Goal: Task Accomplishment & Management: Use online tool/utility

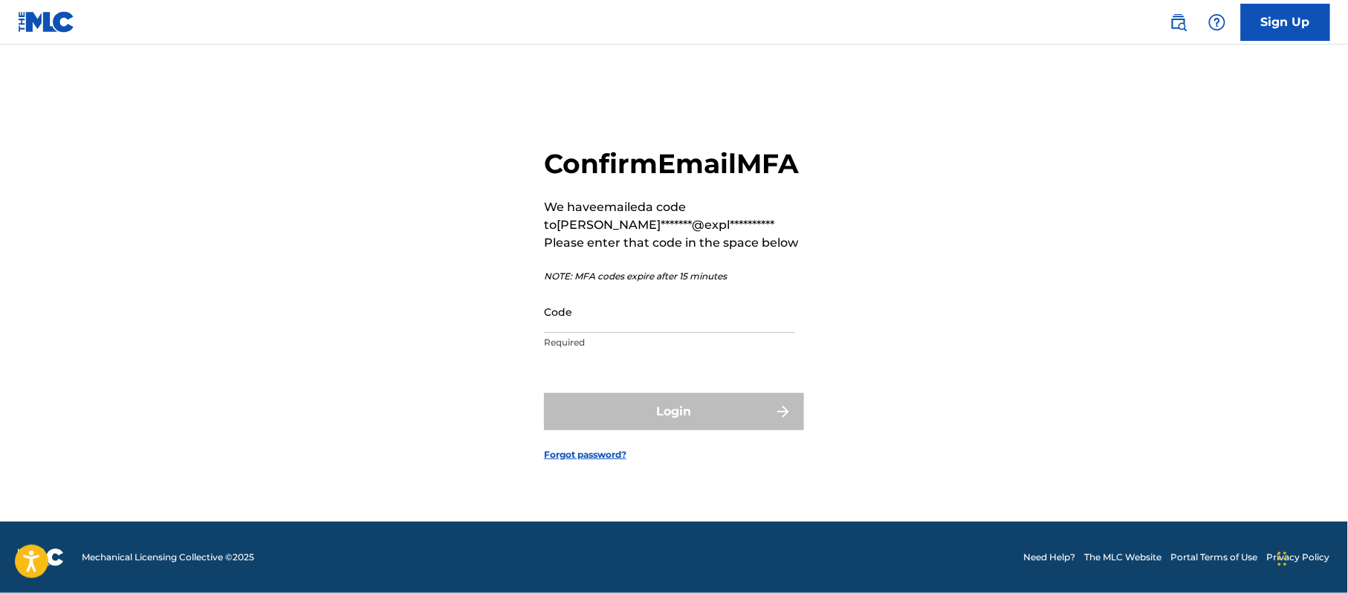
click at [617, 333] on input "Code" at bounding box center [669, 311] width 251 height 42
paste input "193300"
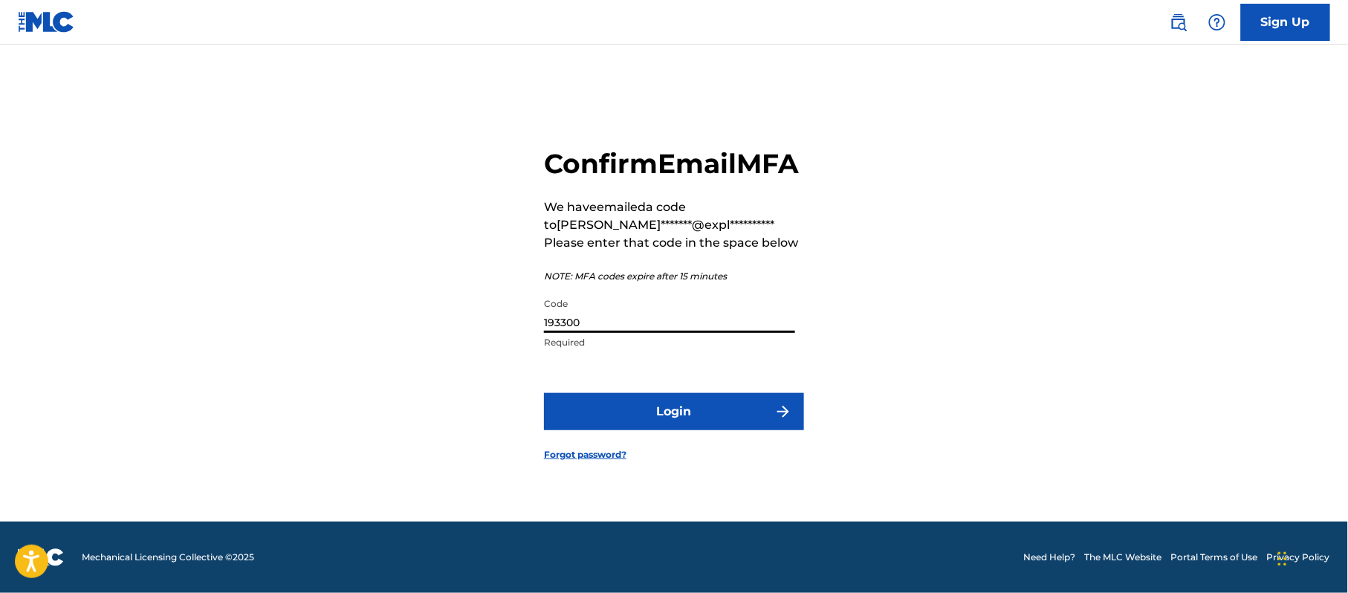
type input "193300"
click at [619, 416] on button "Login" at bounding box center [674, 411] width 260 height 37
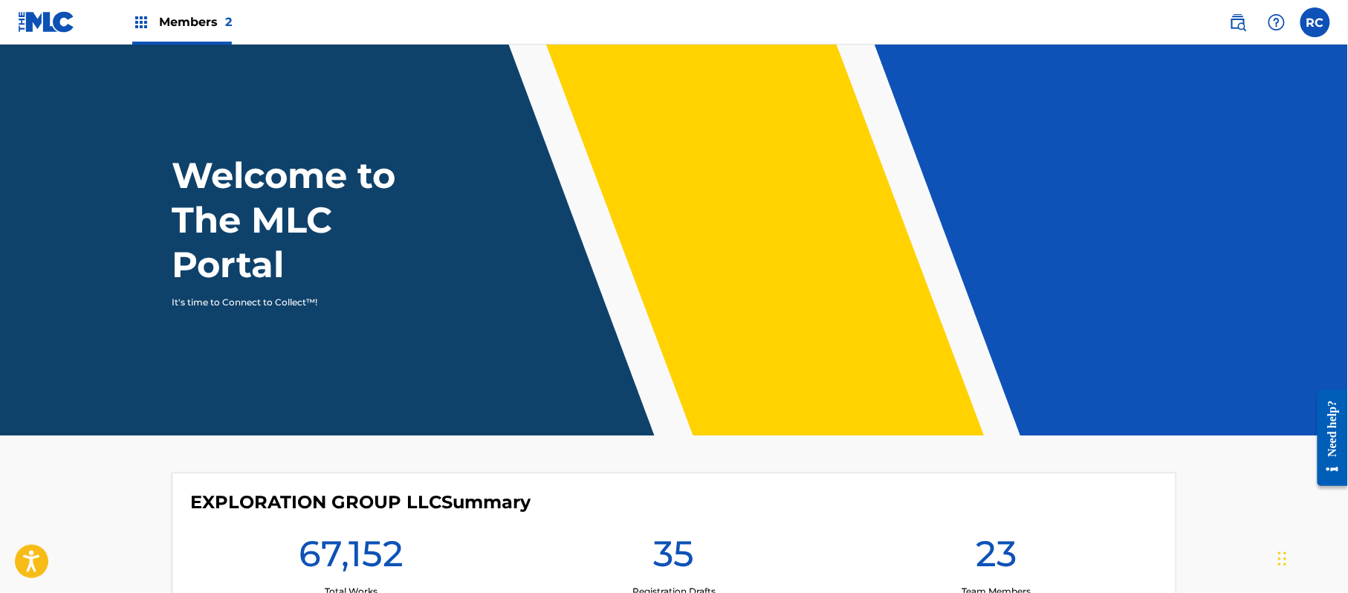
click at [178, 18] on span "Members 2" at bounding box center [195, 21] width 73 height 17
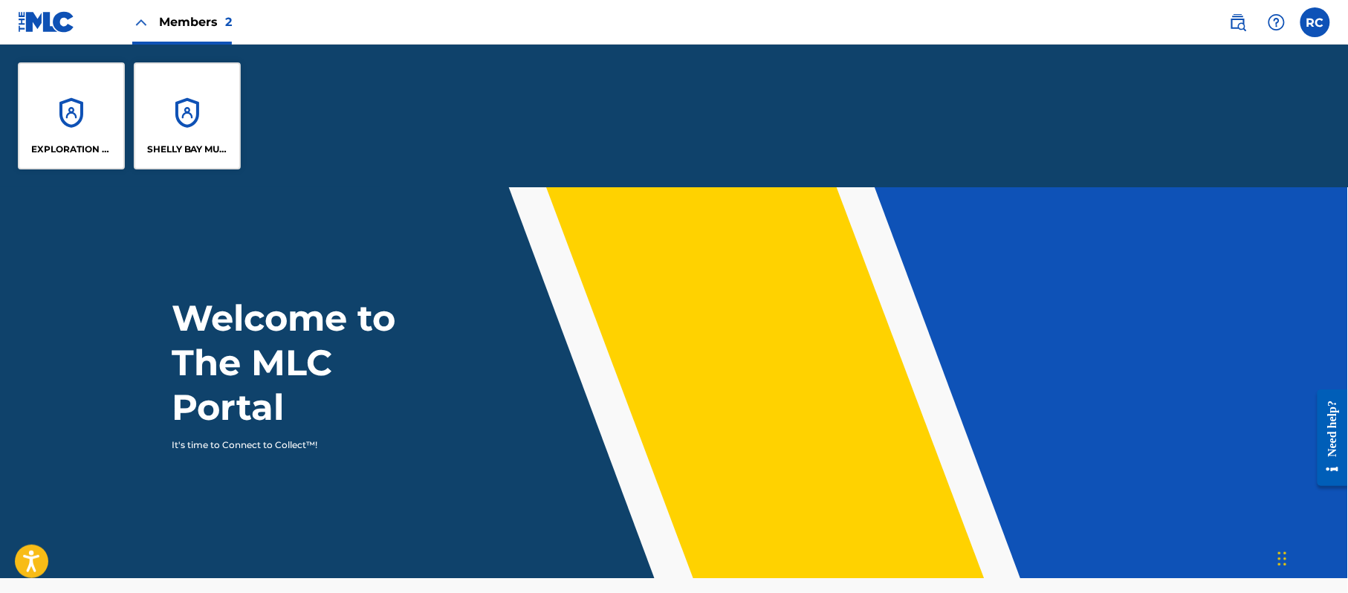
click at [98, 135] on div "EXPLORATION GROUP LLC" at bounding box center [71, 115] width 107 height 107
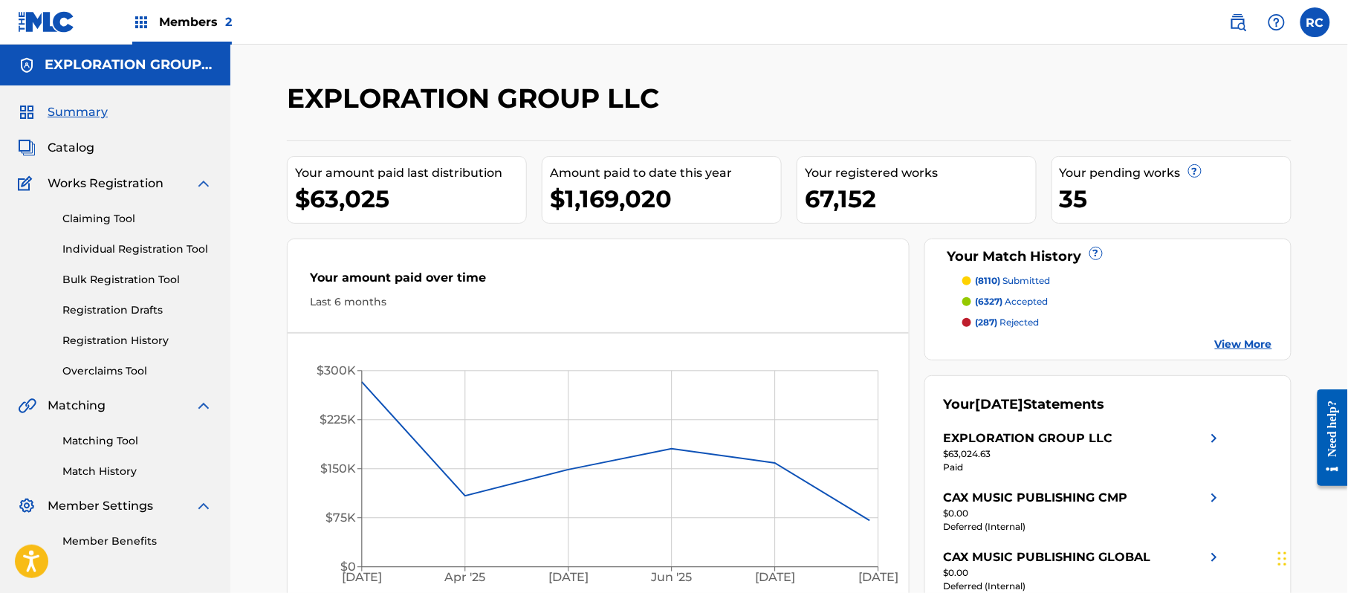
click at [110, 440] on link "Matching Tool" at bounding box center [137, 441] width 150 height 16
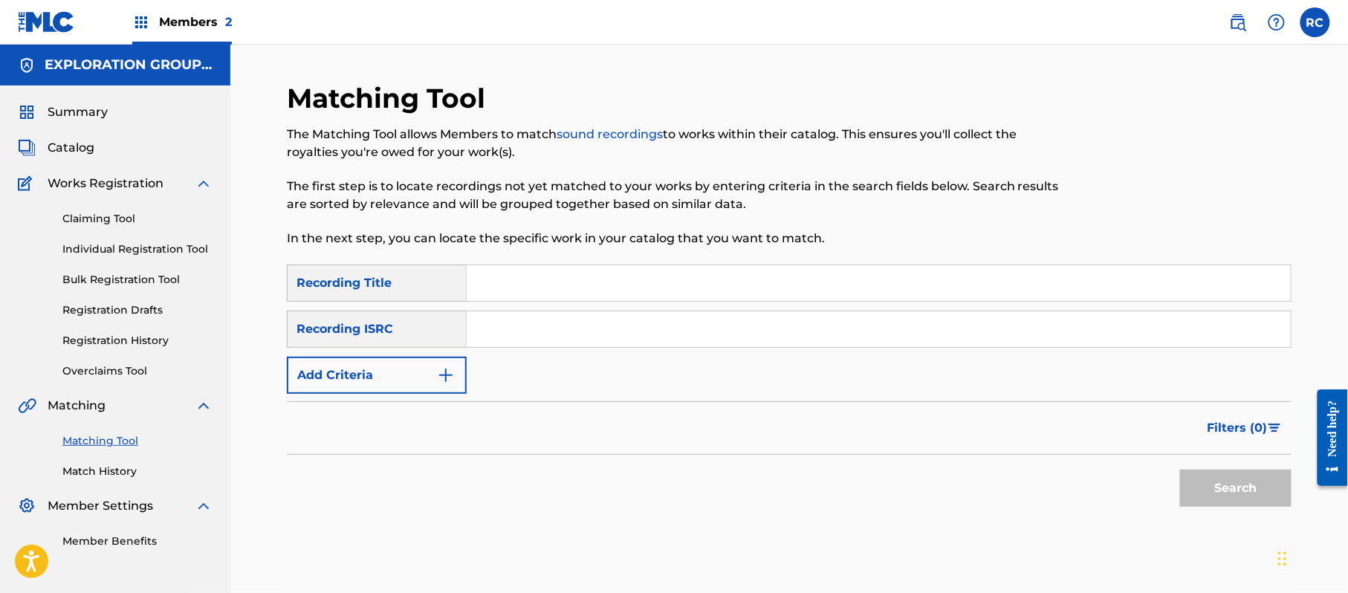
drag, startPoint x: 619, startPoint y: 319, endPoint x: 624, endPoint y: 325, distance: 7.9
click at [619, 319] on input "Search Form" at bounding box center [879, 329] width 824 height 36
paste input "JPTF02202413"
type input "JPTF02202413"
click at [1204, 492] on button "Search" at bounding box center [1235, 488] width 111 height 37
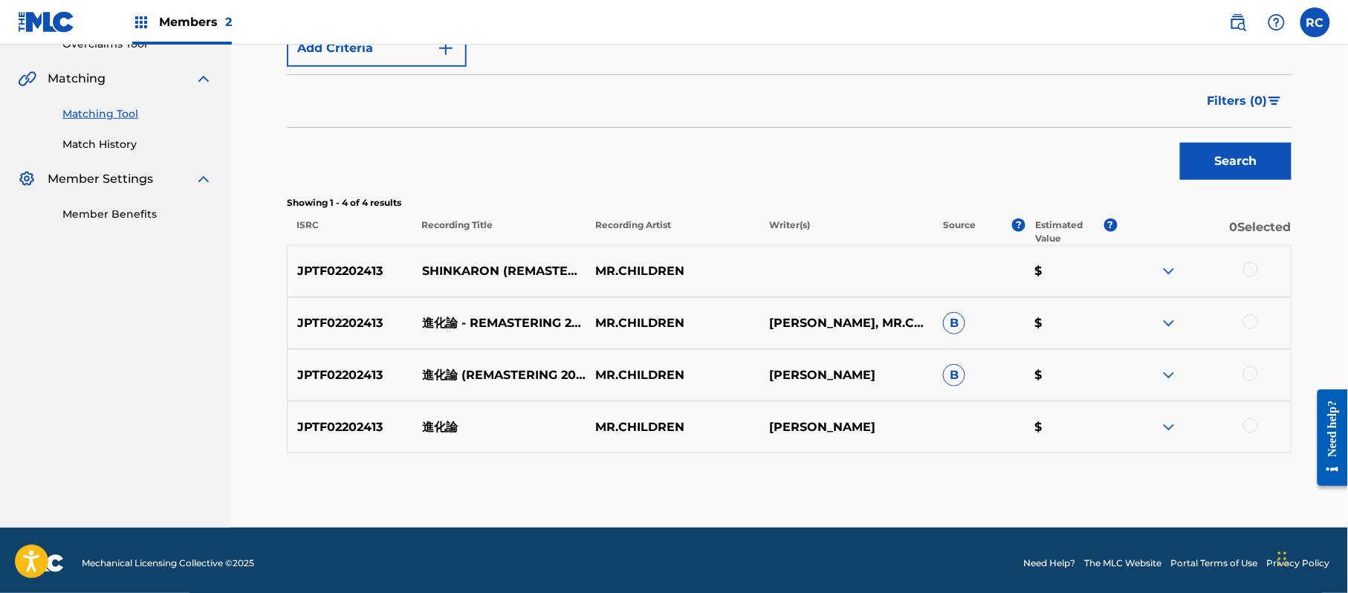
scroll to position [333, 0]
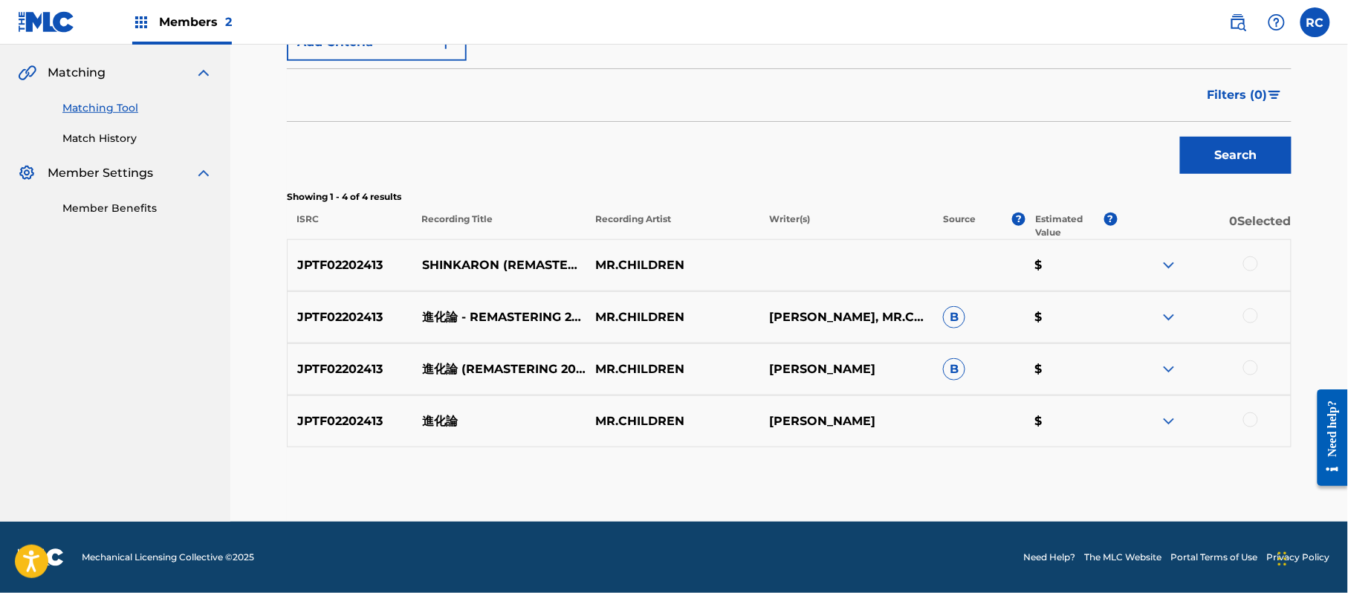
click at [1255, 265] on div at bounding box center [1250, 263] width 15 height 15
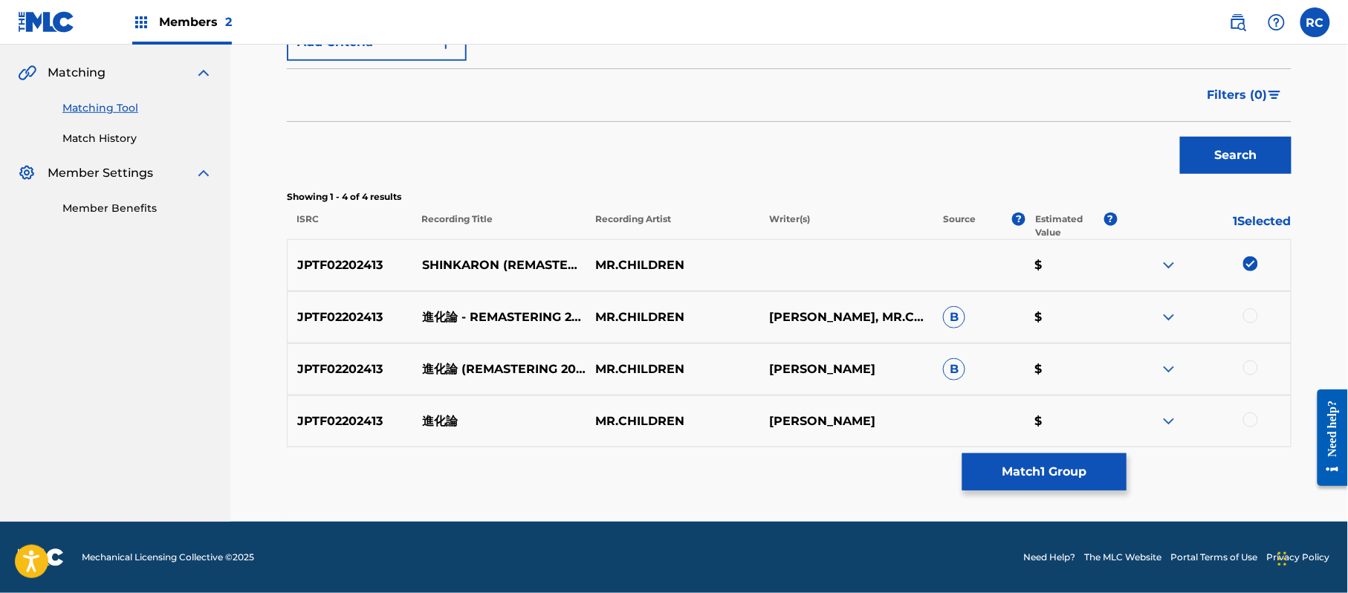
click at [1253, 307] on div "JPTF02202413 進化論 - REMASTERING 2022 MR.CHILDREN KAZUTOSHI SAKURAI, MR.CHILDREN,…" at bounding box center [789, 317] width 1004 height 52
click at [1253, 316] on div at bounding box center [1250, 315] width 15 height 15
click at [1252, 370] on div at bounding box center [1250, 367] width 15 height 15
click at [1251, 420] on div at bounding box center [1250, 419] width 15 height 15
click at [1026, 467] on button "Match 4 Groups" at bounding box center [1044, 471] width 164 height 37
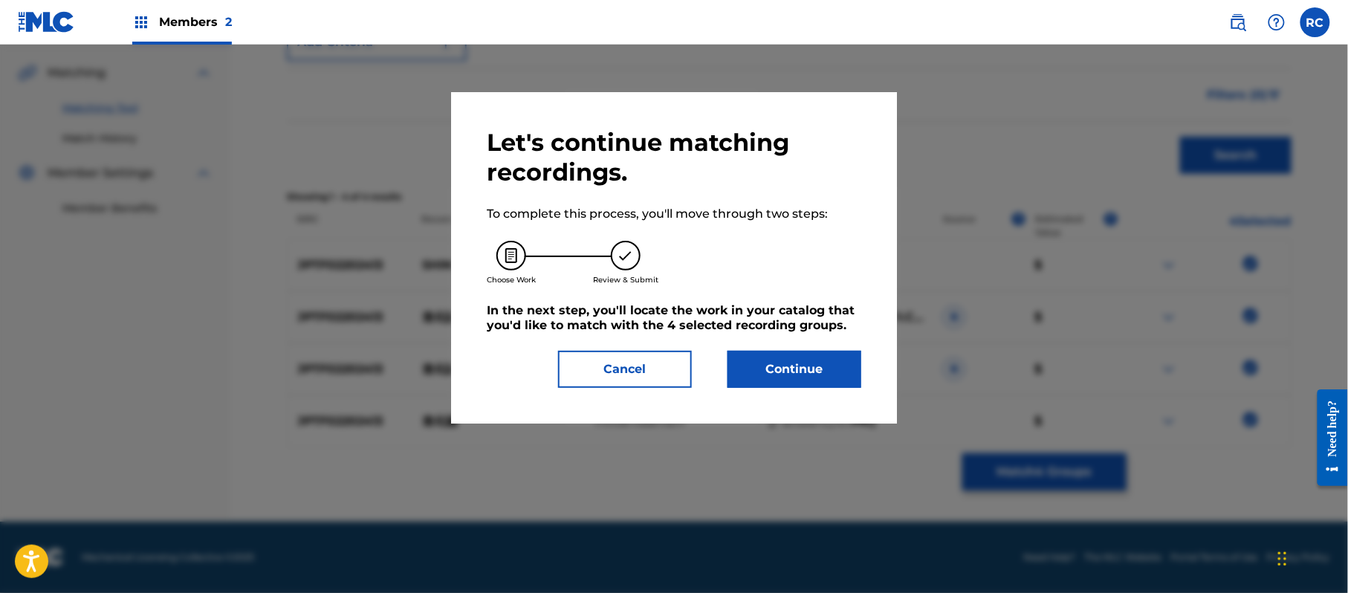
click at [794, 372] on button "Continue" at bounding box center [794, 369] width 134 height 37
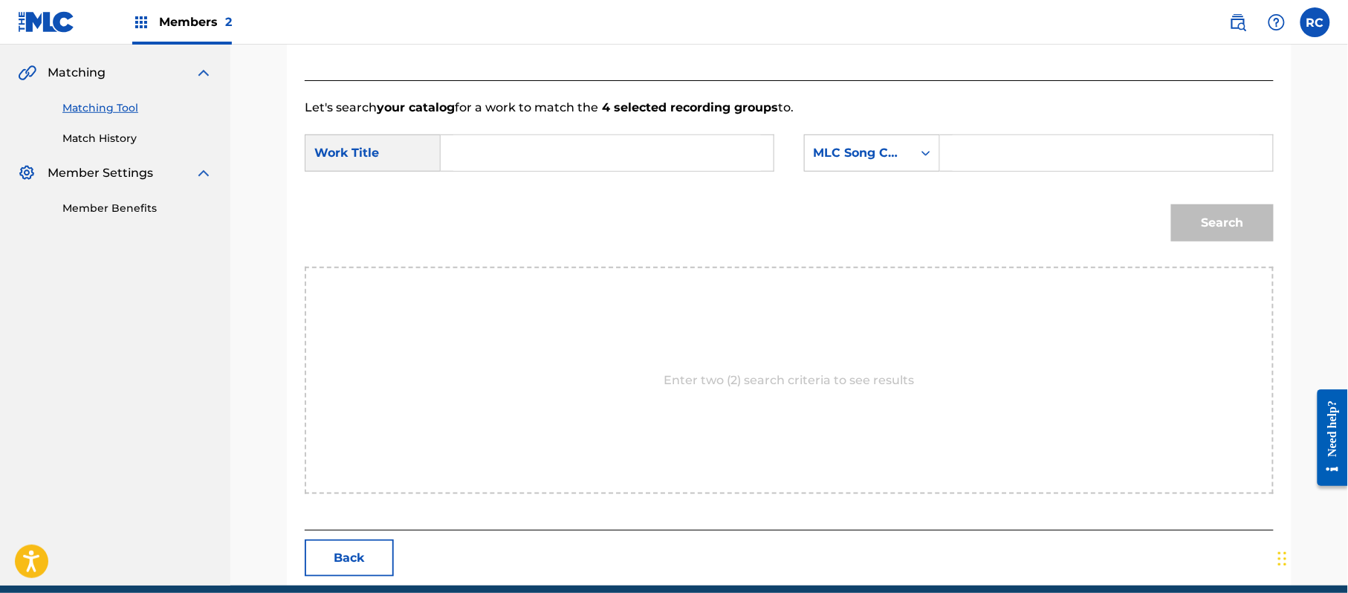
click at [556, 160] on input "Search Form" at bounding box center [607, 153] width 308 height 36
paste input "Shinkaron SV937N"
click at [554, 158] on input "Shinkaron SV937N" at bounding box center [607, 153] width 308 height 36
type input "Shinkaron"
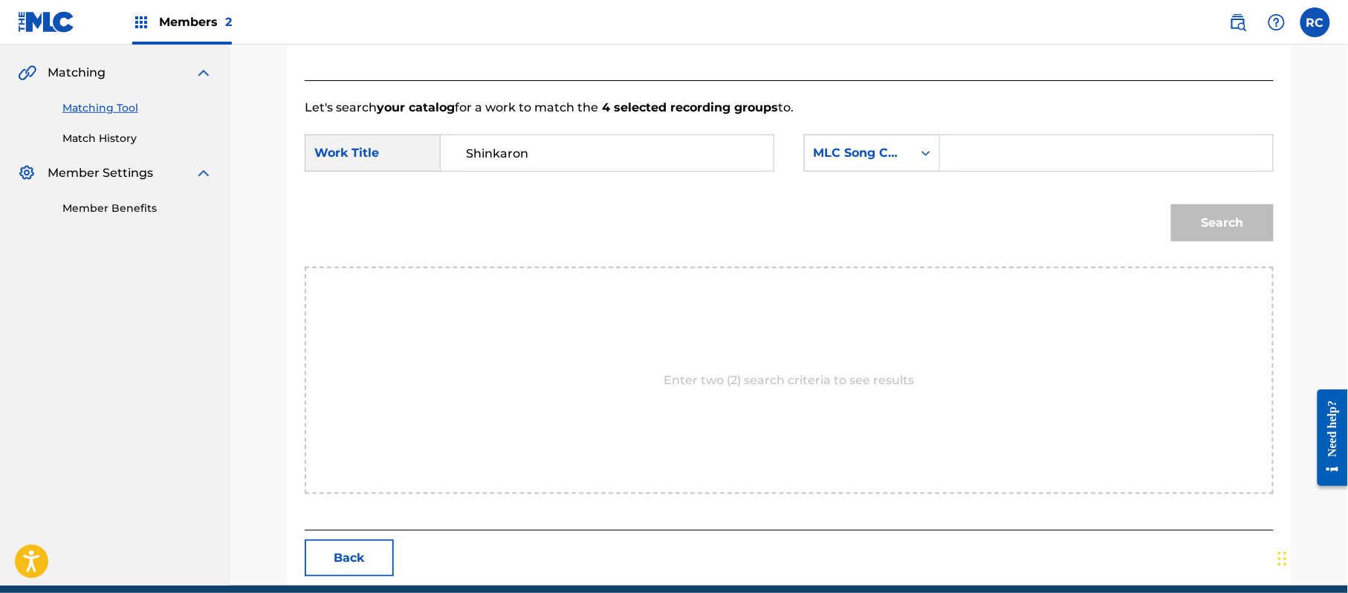
click at [1003, 156] on input "Search Form" at bounding box center [1106, 153] width 308 height 36
paste input "SV937N"
type input "SV937N"
click at [1205, 221] on button "Search" at bounding box center [1222, 222] width 103 height 37
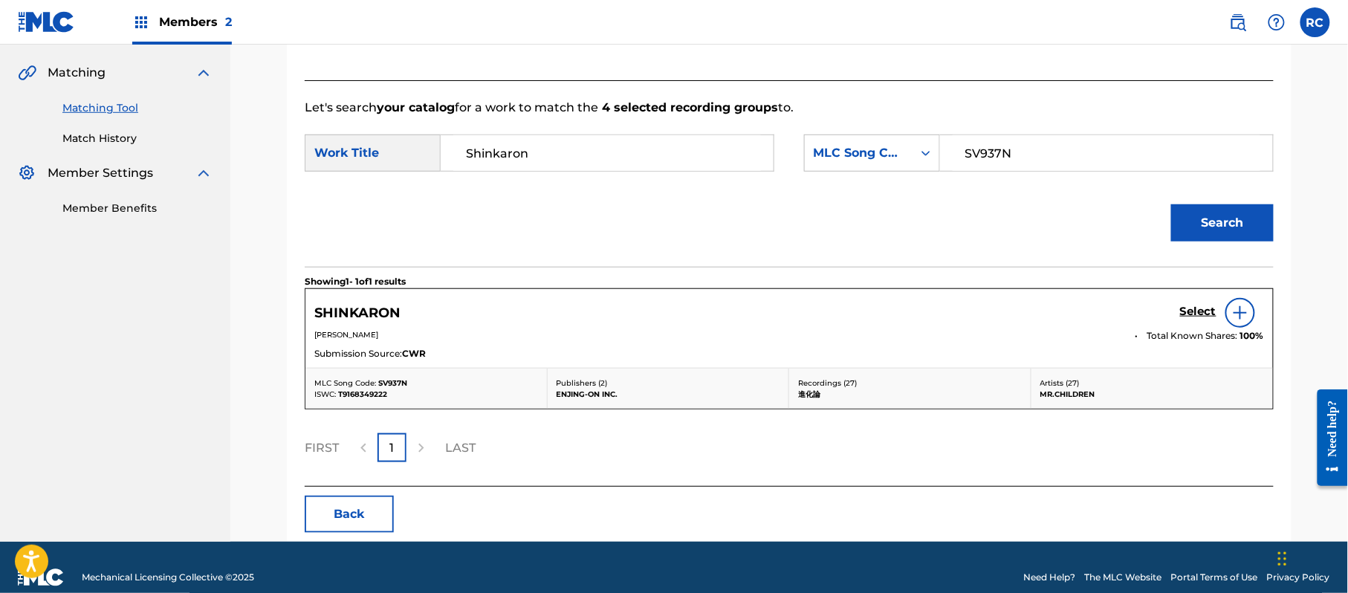
click at [1199, 314] on h5 "Select" at bounding box center [1198, 312] width 36 height 14
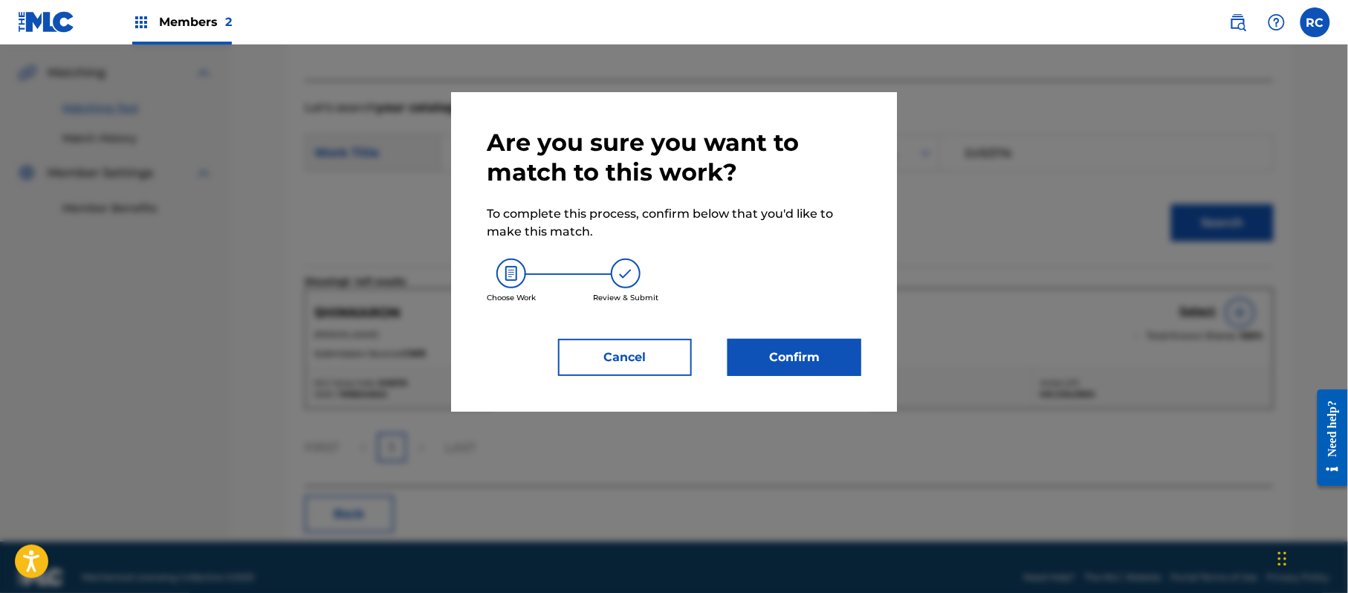
click at [783, 354] on button "Confirm" at bounding box center [794, 357] width 134 height 37
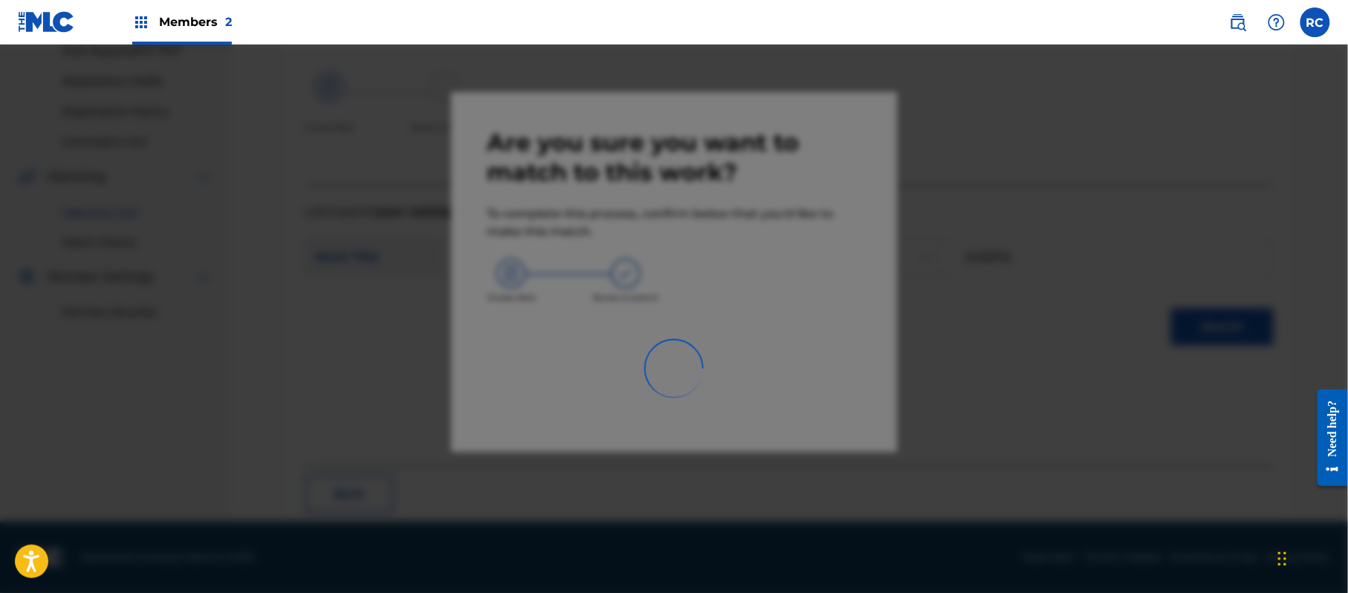
scroll to position [59, 0]
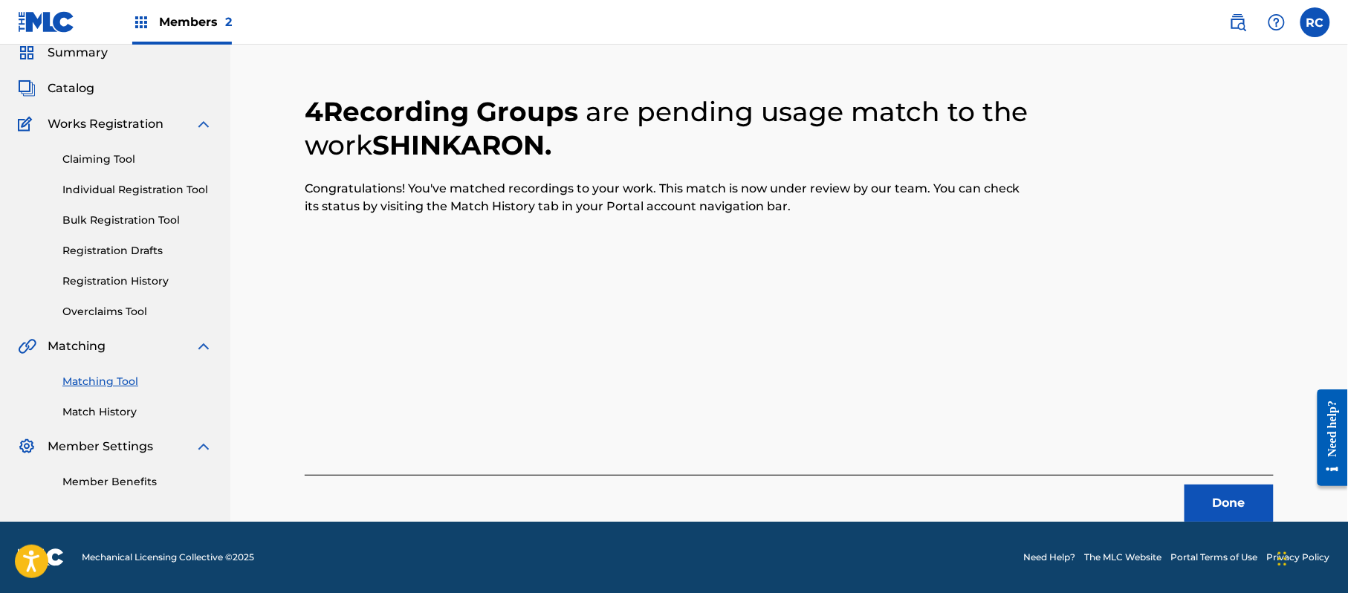
click at [1213, 500] on button "Done" at bounding box center [1228, 502] width 89 height 37
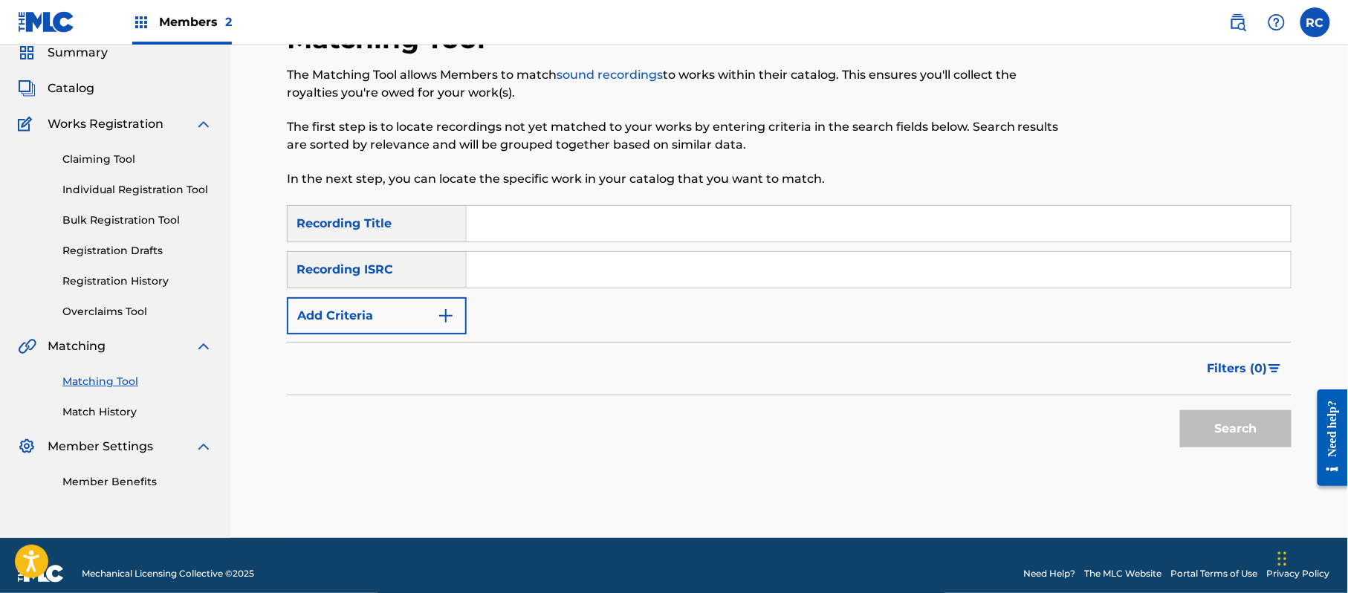
click at [530, 232] on input "Search Form" at bounding box center [879, 224] width 824 height 36
paste input "Furiidamu GRAND ROYAL TOKYO"
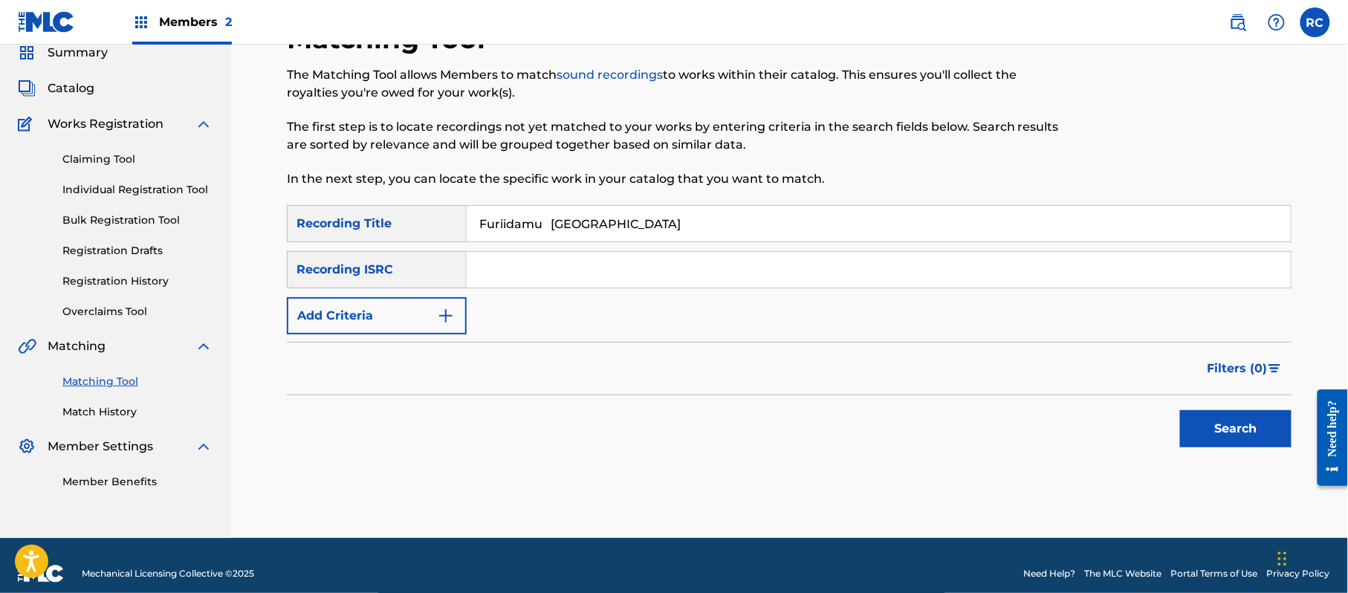
drag, startPoint x: 553, startPoint y: 226, endPoint x: 690, endPoint y: 264, distance: 142.1
click at [743, 230] on input "Furiidamu GRAND ROYAL TOKYO" at bounding box center [879, 224] width 824 height 36
type input "Furiidamu"
click at [420, 304] on button "Add Criteria" at bounding box center [377, 315] width 180 height 37
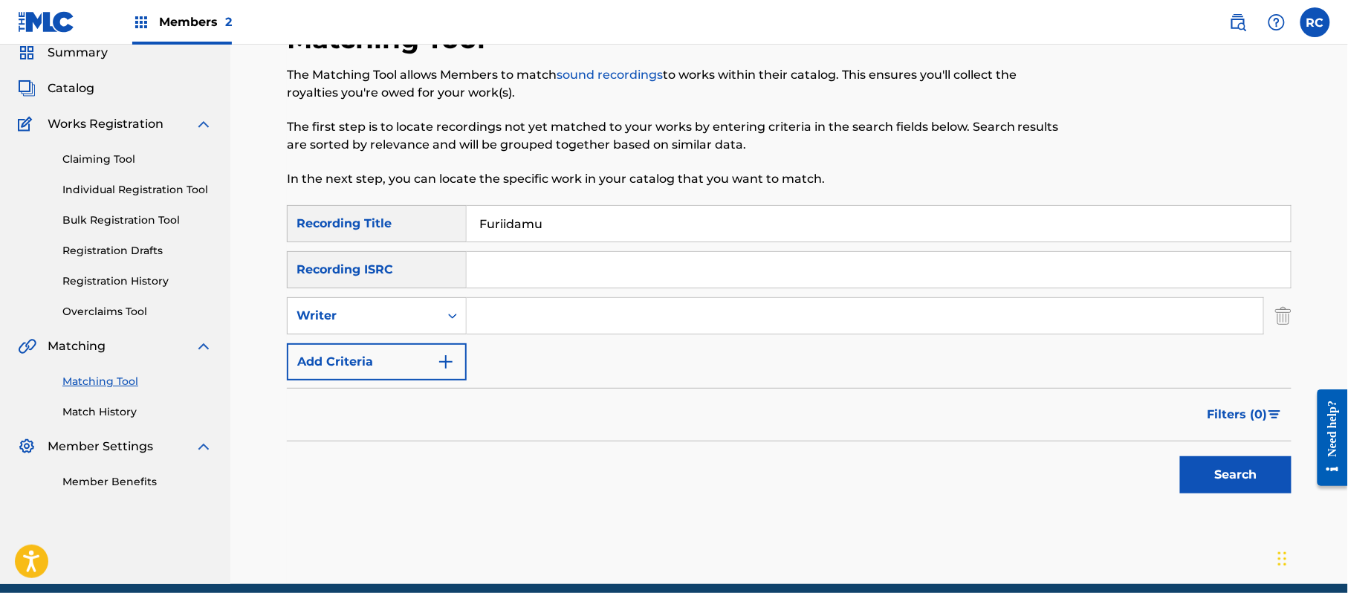
click at [391, 316] on div "Writer" at bounding box center [363, 316] width 134 height 18
drag, startPoint x: 376, startPoint y: 355, endPoint x: 434, endPoint y: 346, distance: 58.6
click at [377, 357] on div "Recording Artist" at bounding box center [377, 352] width 178 height 37
click at [556, 318] on input "Search Form" at bounding box center [865, 316] width 796 height 36
paste input "GRAND ROYAL TOKYO"
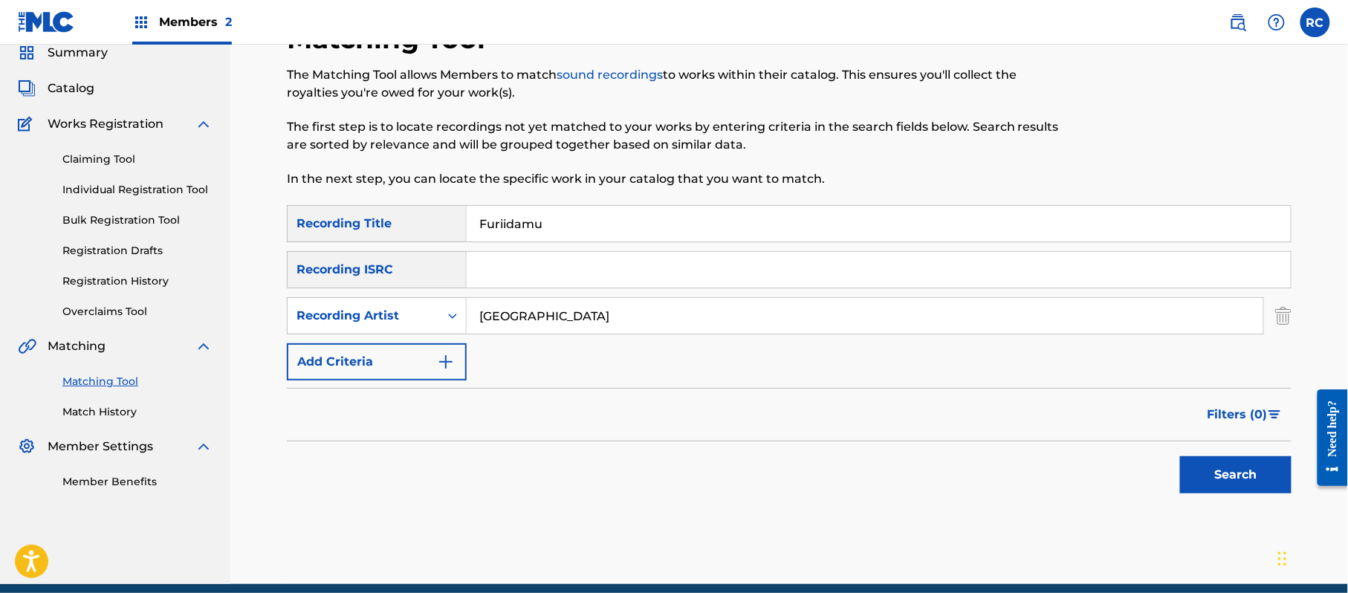
type input "GRAND ROYAL TOKYO"
click at [1223, 471] on button "Search" at bounding box center [1235, 474] width 111 height 37
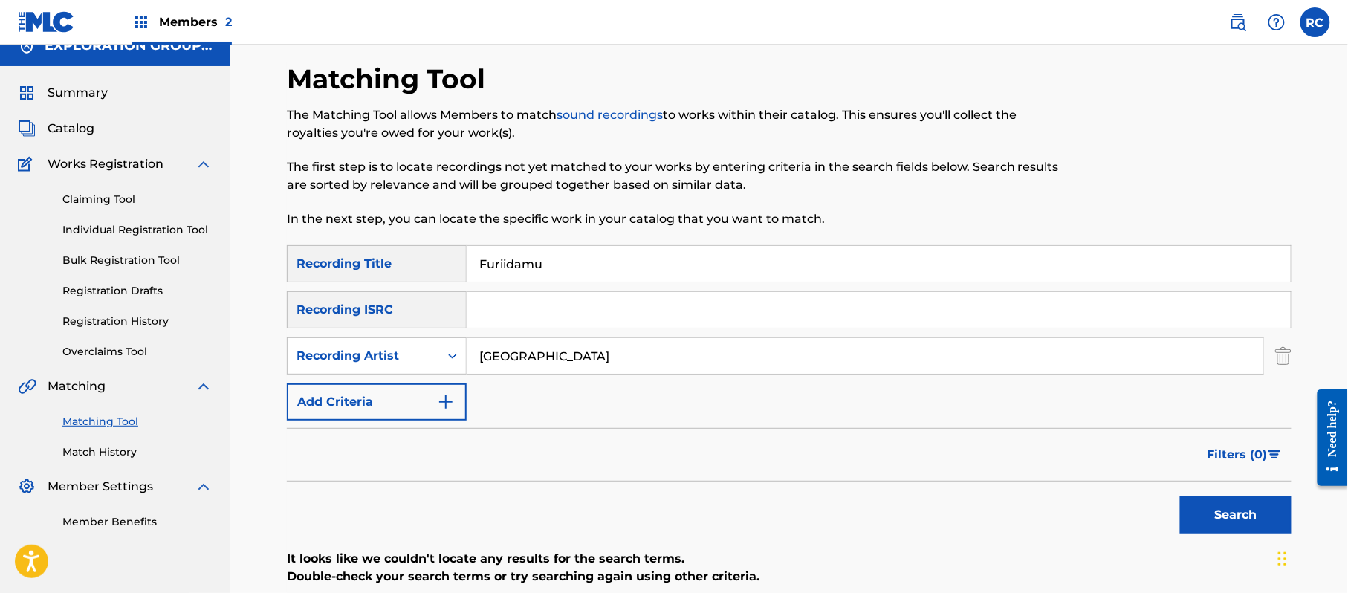
scroll to position [0, 0]
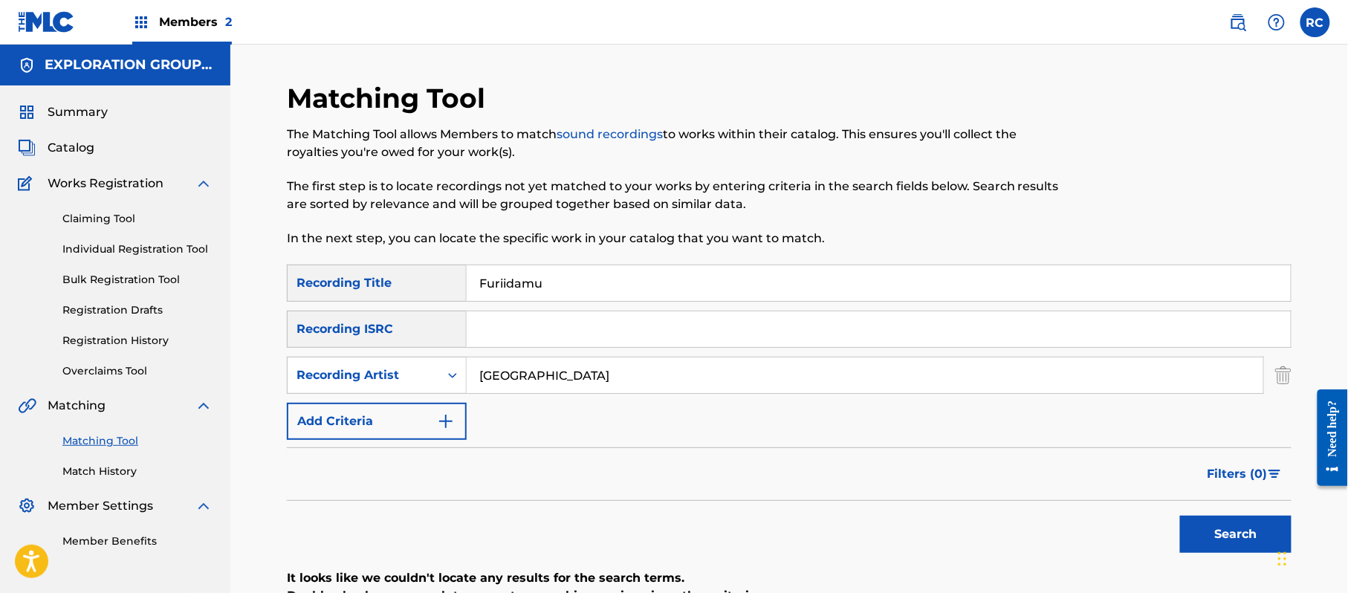
drag, startPoint x: 566, startPoint y: 272, endPoint x: 402, endPoint y: 276, distance: 164.3
click at [402, 276] on div "SearchWithCriteria1dc0ab11-6528-4450-901e-1a73efd829e3 Recording Title Furiidamu" at bounding box center [789, 282] width 1004 height 37
paste input "フリーダム"
type input "フリーダム"
click at [1225, 538] on button "Search" at bounding box center [1235, 534] width 111 height 37
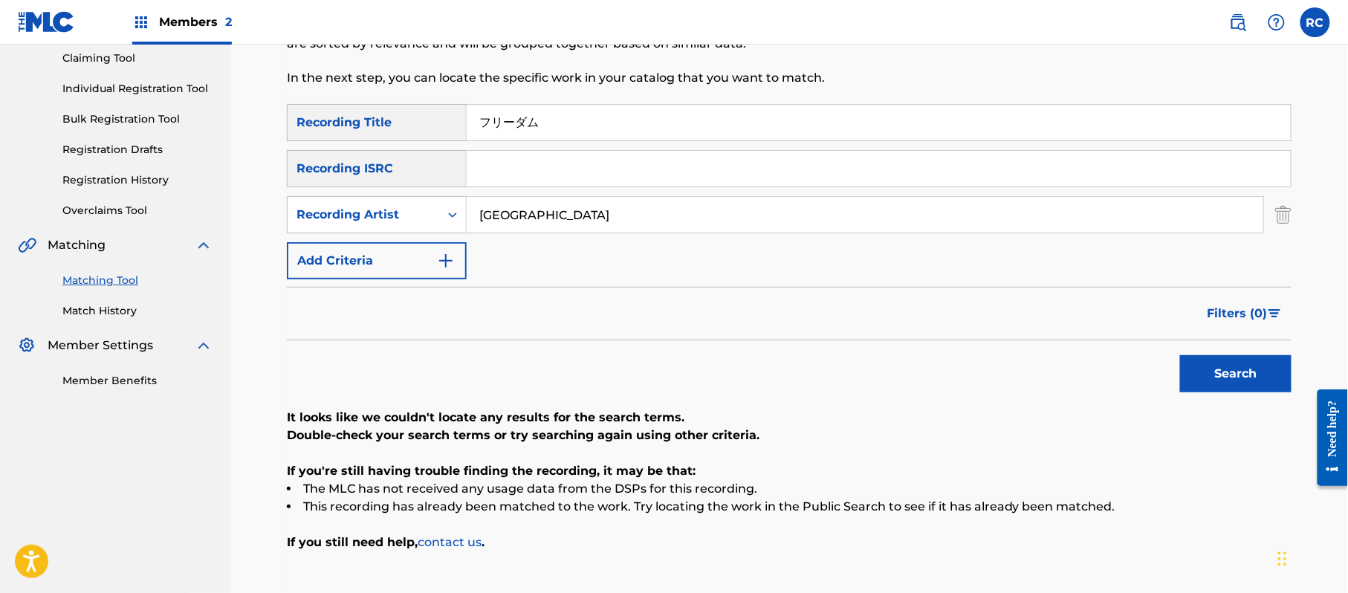
scroll to position [198, 0]
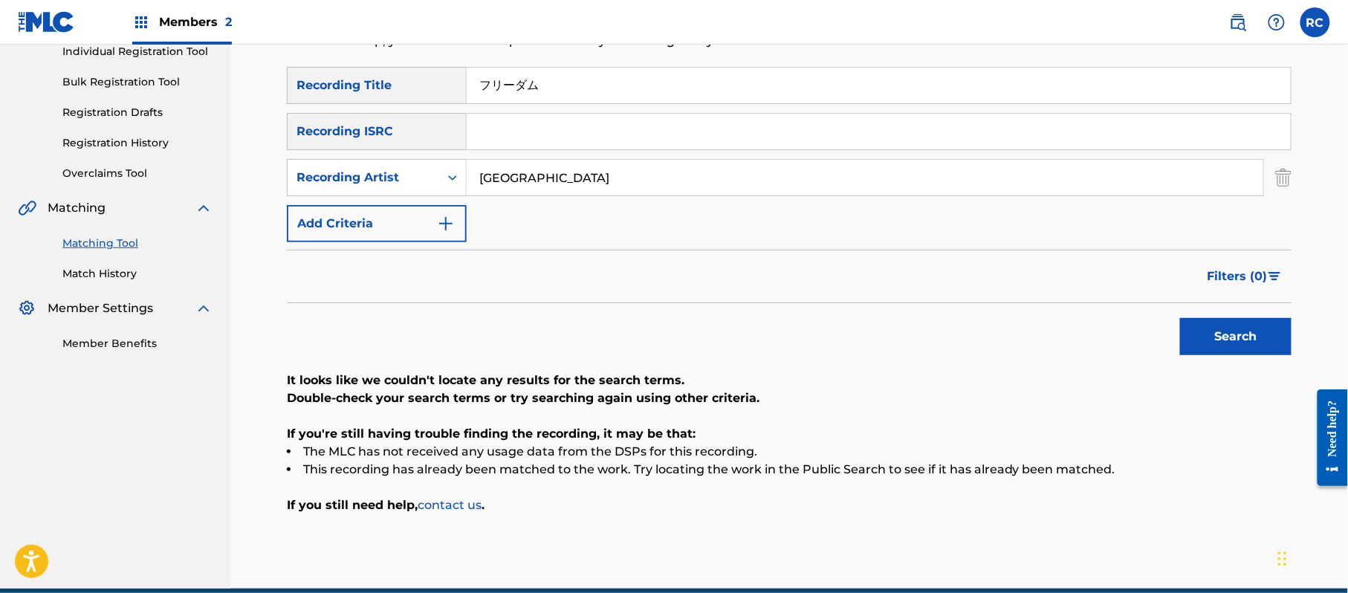
click at [539, 134] on input "Search Form" at bounding box center [879, 132] width 824 height 36
paste input "QZES92355825"
type input "QZES92355825"
drag, startPoint x: 580, startPoint y: 80, endPoint x: 426, endPoint y: 96, distance: 155.3
click at [429, 94] on div "SearchWithCriteria1dc0ab11-6528-4450-901e-1a73efd829e3 Recording Title フリーダム" at bounding box center [789, 85] width 1004 height 37
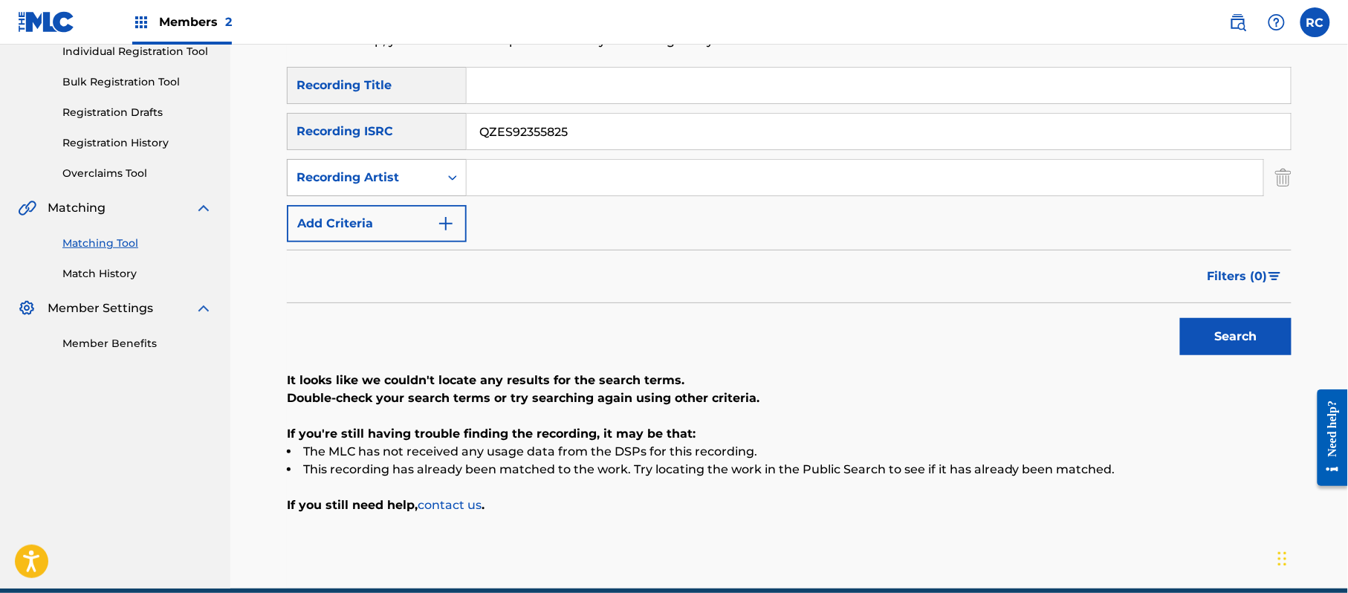
click at [376, 173] on div "SearchWithCriteria48fe8da5-878d-4403-83ba-ac7dcd23e1cc Recording Artist" at bounding box center [789, 177] width 1004 height 37
click at [1207, 333] on button "Search" at bounding box center [1235, 336] width 111 height 37
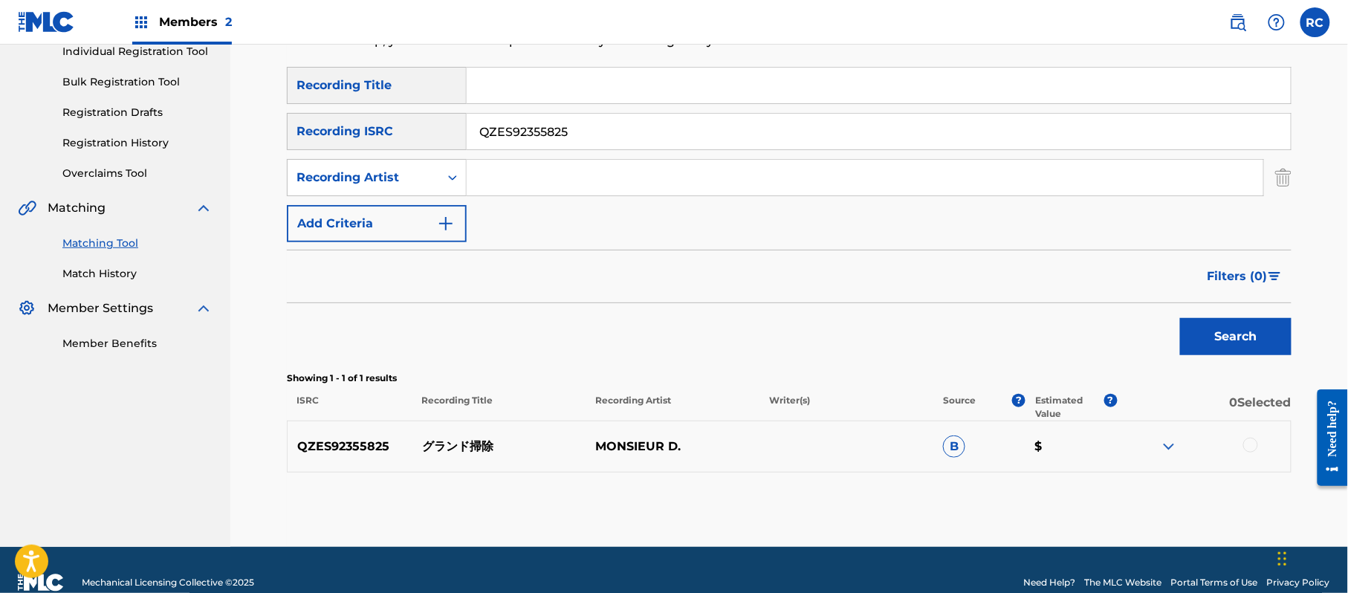
drag, startPoint x: 603, startPoint y: 134, endPoint x: 494, endPoint y: 155, distance: 111.2
click at [376, 134] on div "SearchWithCriteria215787c7-3810-4cb5-a905-2bfa7a6273af Recording ISRC QZES92355…" at bounding box center [789, 131] width 1004 height 37
paste input "6"
click at [1232, 337] on button "Search" at bounding box center [1235, 336] width 111 height 37
drag, startPoint x: 575, startPoint y: 134, endPoint x: 574, endPoint y: 198, distance: 63.2
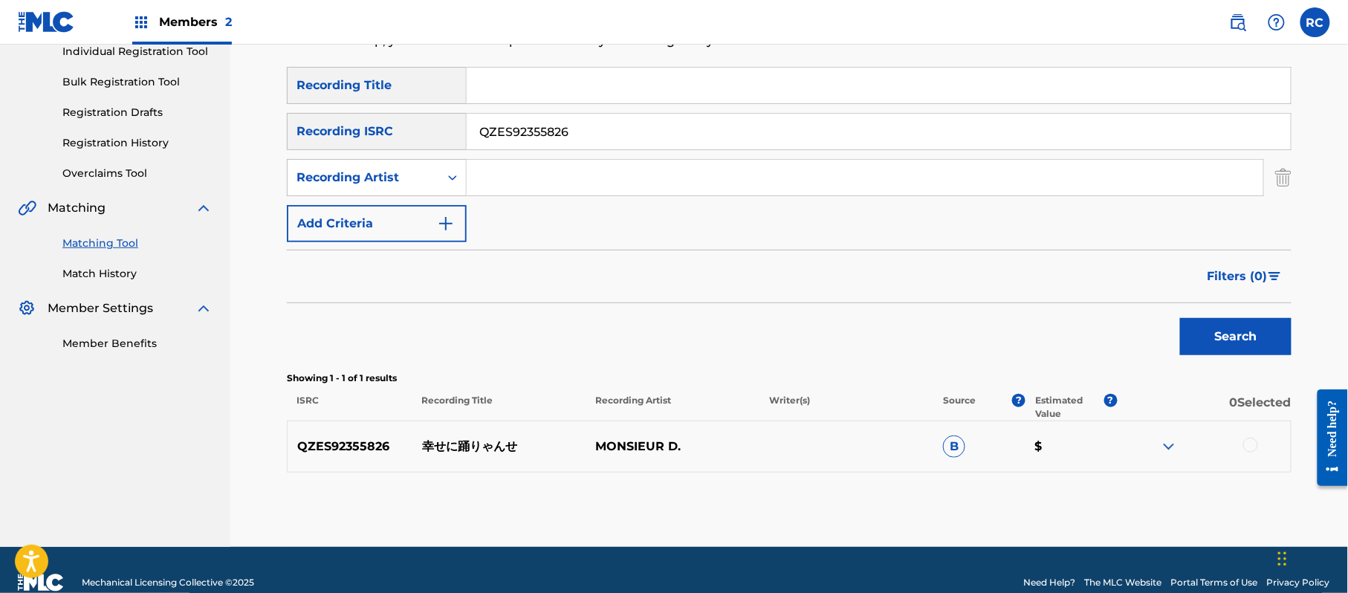
click at [386, 160] on div "SearchWithCriteria1dc0ab11-6528-4450-901e-1a73efd829e3 Recording Title SearchWi…" at bounding box center [789, 154] width 1004 height 175
paste input "JPG102301730"
type input "JPG102301730"
click at [1236, 343] on button "Search" at bounding box center [1235, 336] width 111 height 37
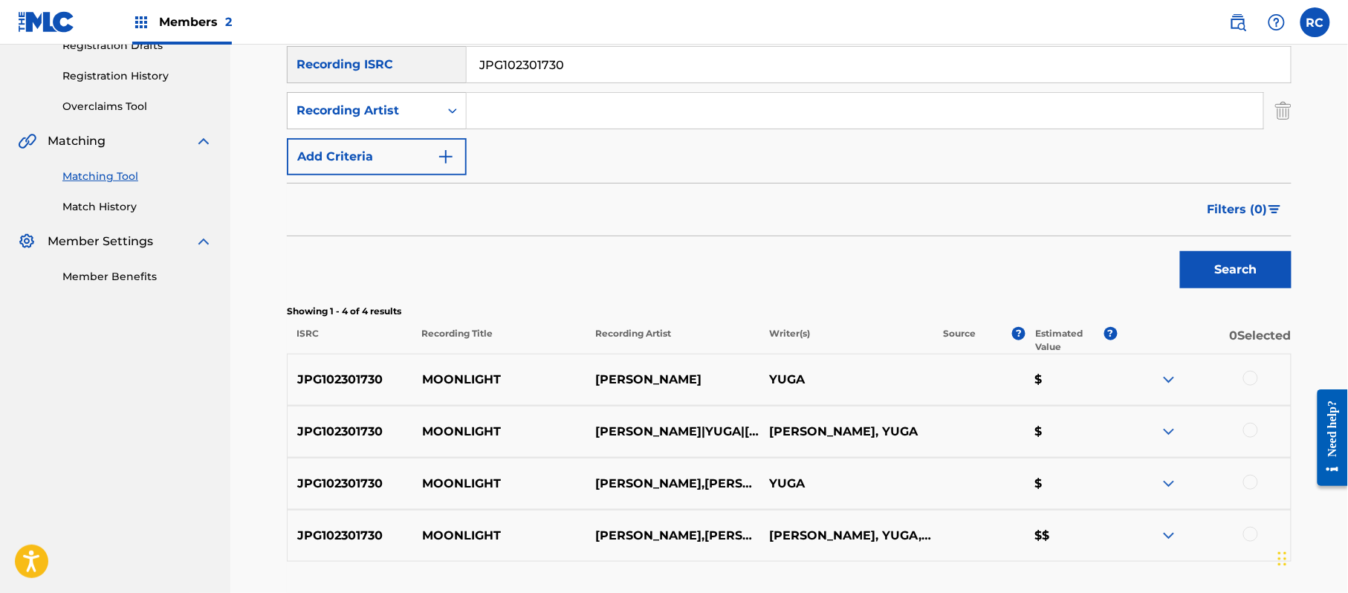
scroll to position [297, 0]
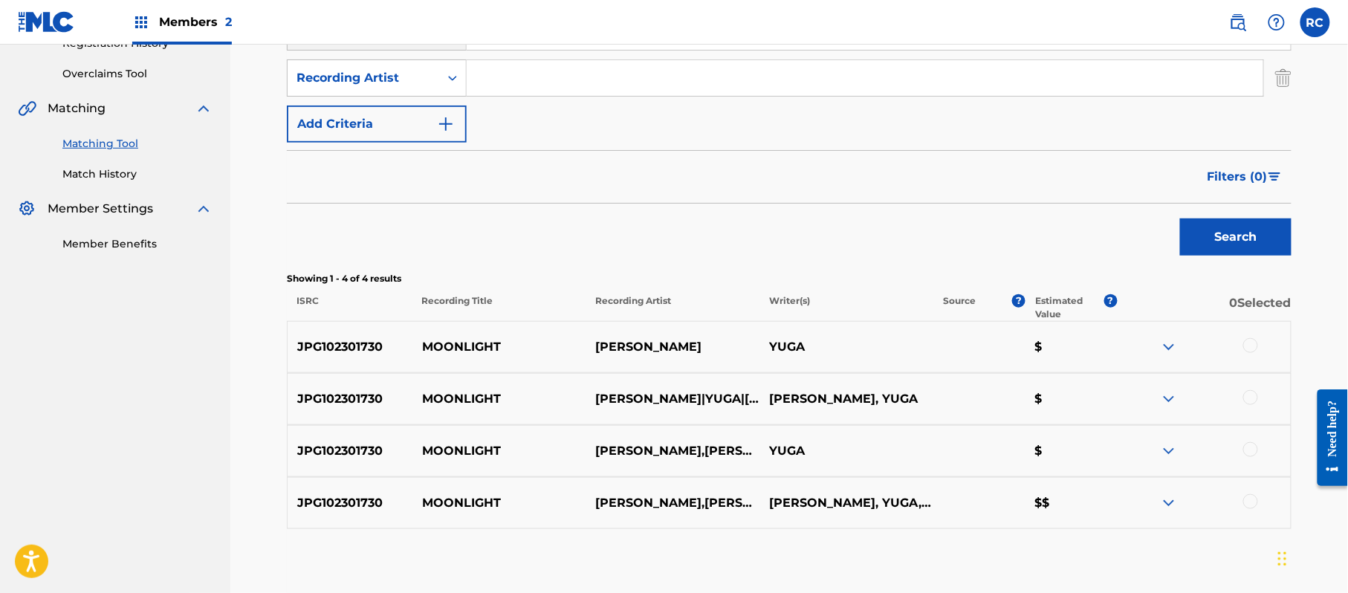
click at [1254, 342] on div at bounding box center [1250, 345] width 15 height 15
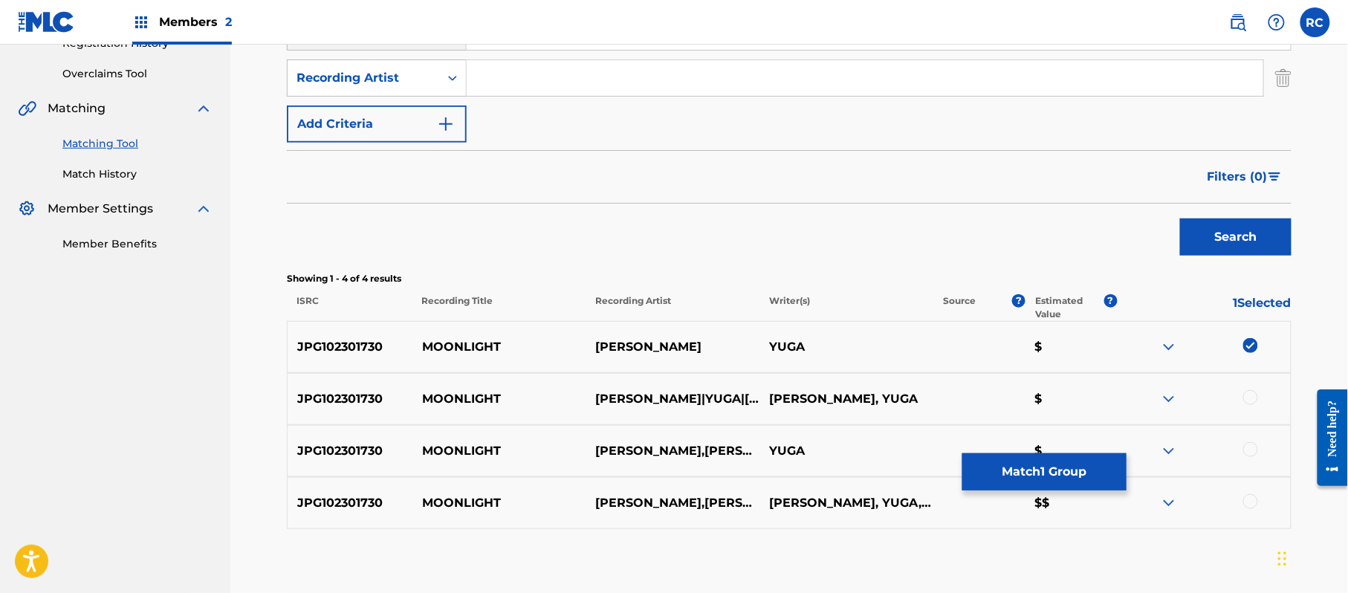
click at [1254, 398] on div at bounding box center [1250, 397] width 15 height 15
click at [1257, 449] on div at bounding box center [1250, 449] width 15 height 15
drag, startPoint x: 1257, startPoint y: 504, endPoint x: 1146, endPoint y: 491, distance: 112.2
click at [1256, 505] on div at bounding box center [1250, 501] width 15 height 15
click at [1055, 473] on button "Match 4 Groups" at bounding box center [1044, 471] width 164 height 37
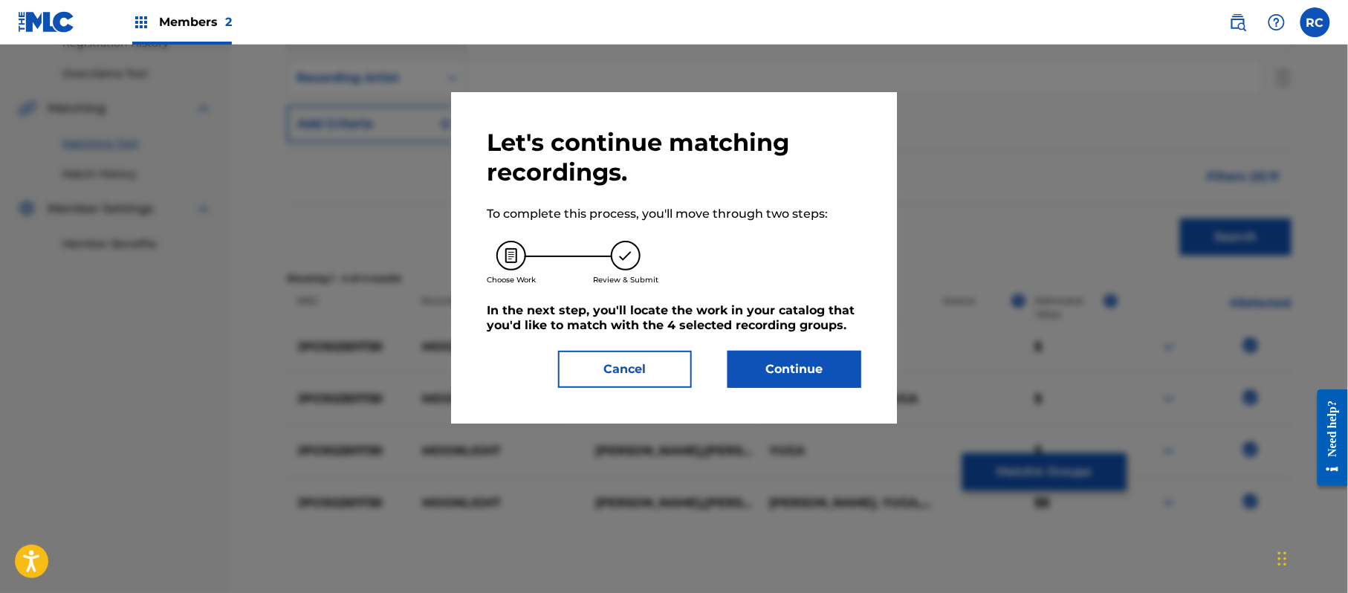
click at [797, 375] on button "Continue" at bounding box center [794, 369] width 134 height 37
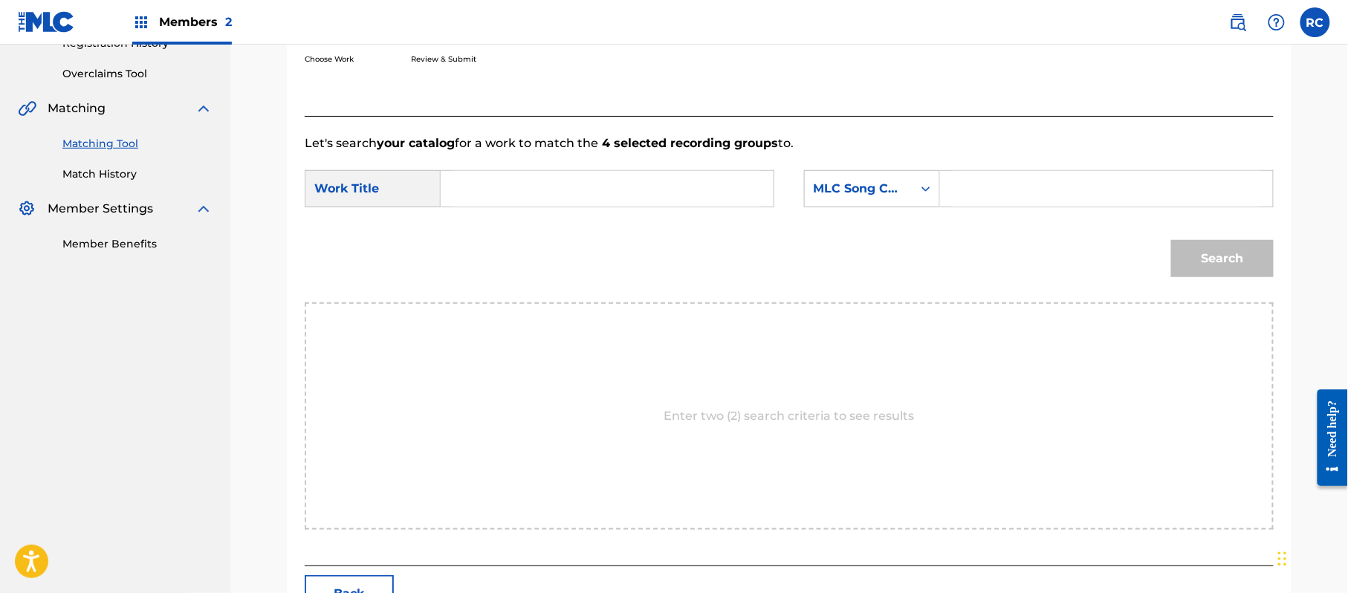
click at [492, 191] on input "Search Form" at bounding box center [607, 189] width 308 height 36
paste input "Moonlight MV73VN"
click at [563, 189] on input "Moonlight MV73VN" at bounding box center [607, 189] width 308 height 36
type input "Moonlight"
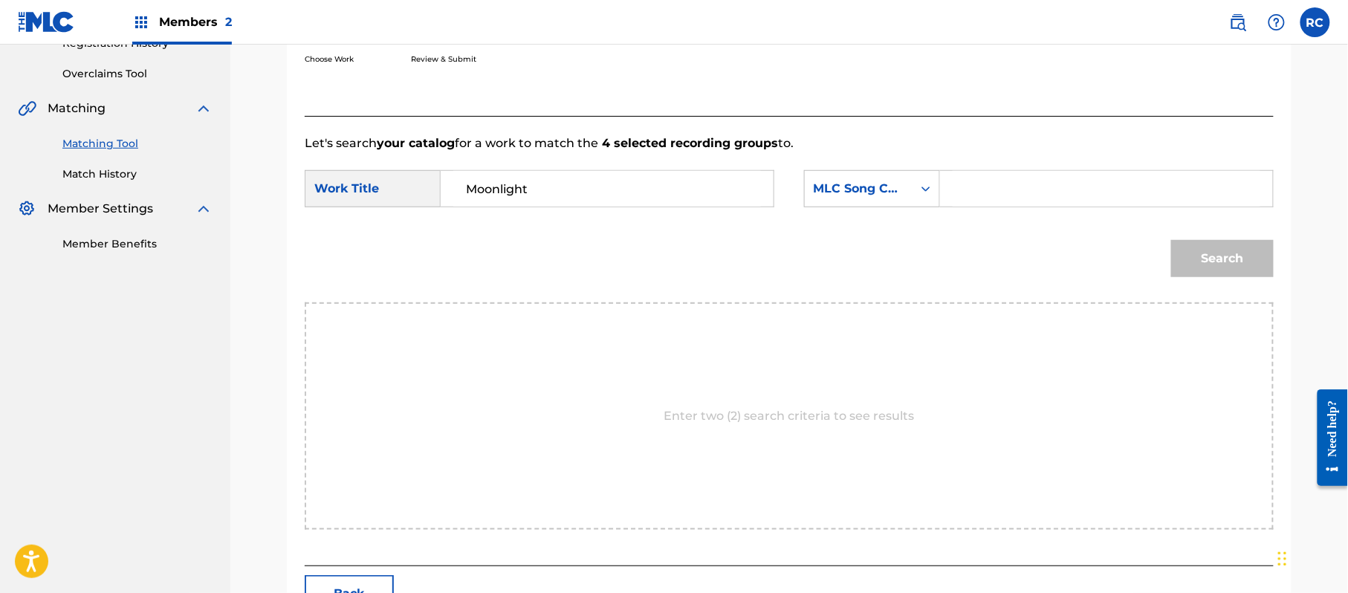
click at [1088, 189] on input "Search Form" at bounding box center [1106, 189] width 308 height 36
paste input "MV73VN"
type input "MV73VN"
click at [1236, 256] on button "Search" at bounding box center [1222, 258] width 103 height 37
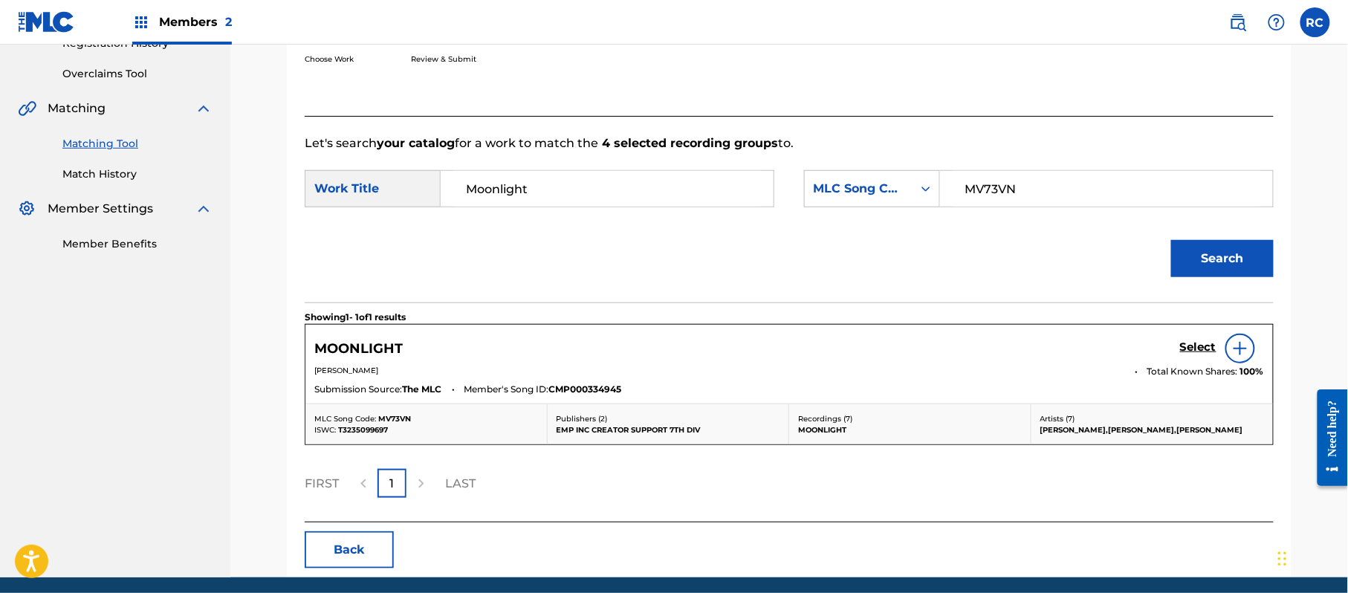
click at [1189, 348] on h5 "Select" at bounding box center [1198, 347] width 36 height 14
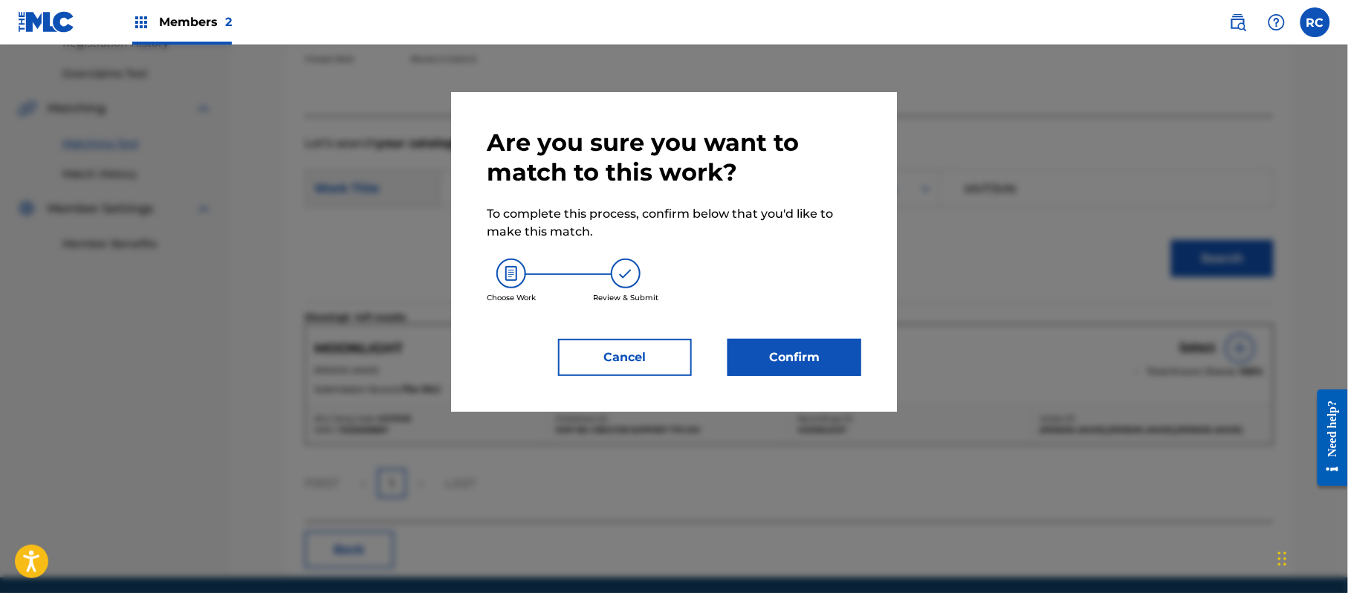
click at [847, 364] on button "Confirm" at bounding box center [794, 357] width 134 height 37
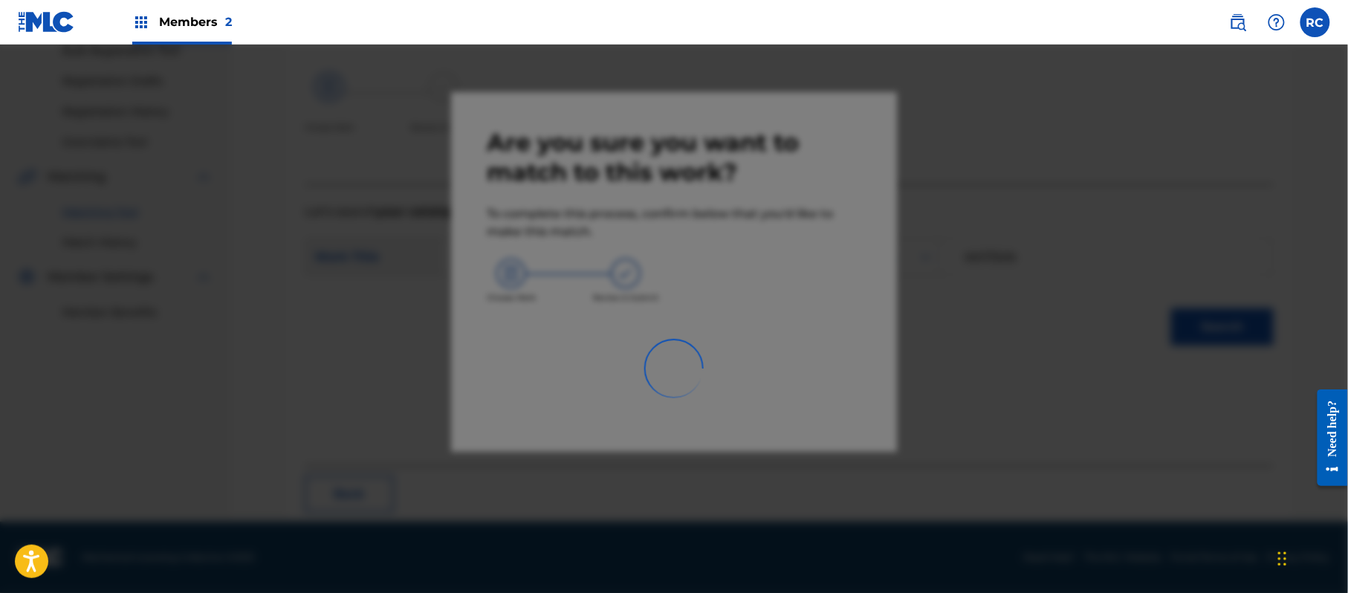
scroll to position [59, 0]
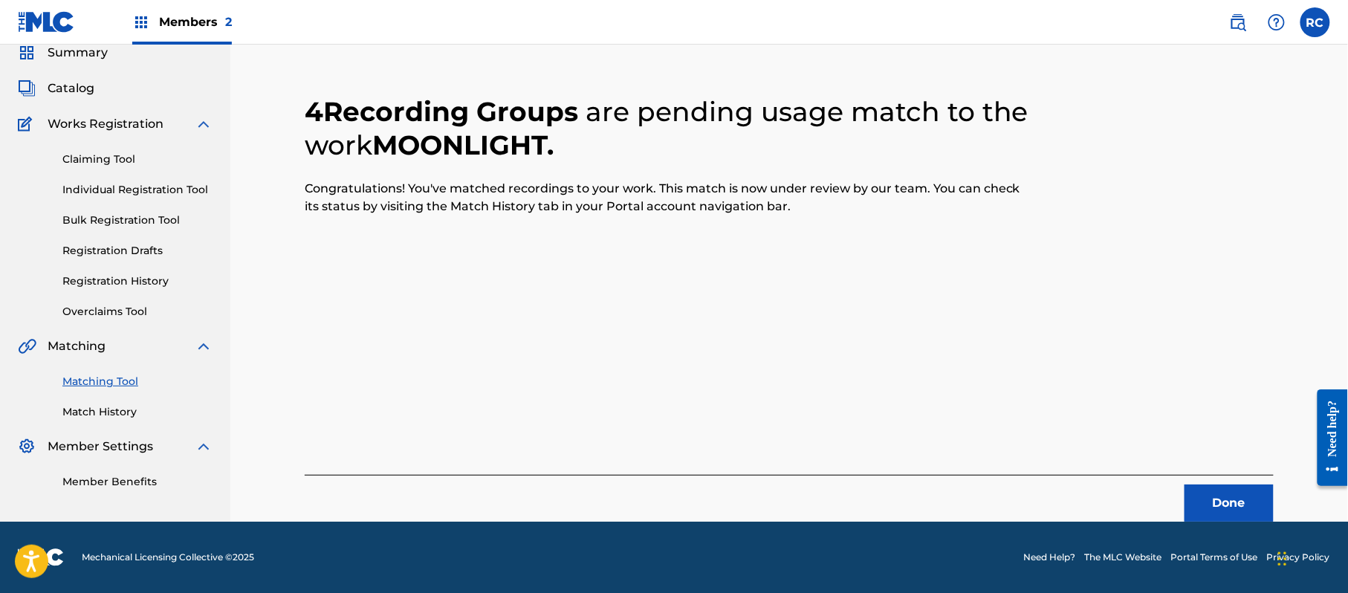
click at [1234, 496] on button "Done" at bounding box center [1228, 502] width 89 height 37
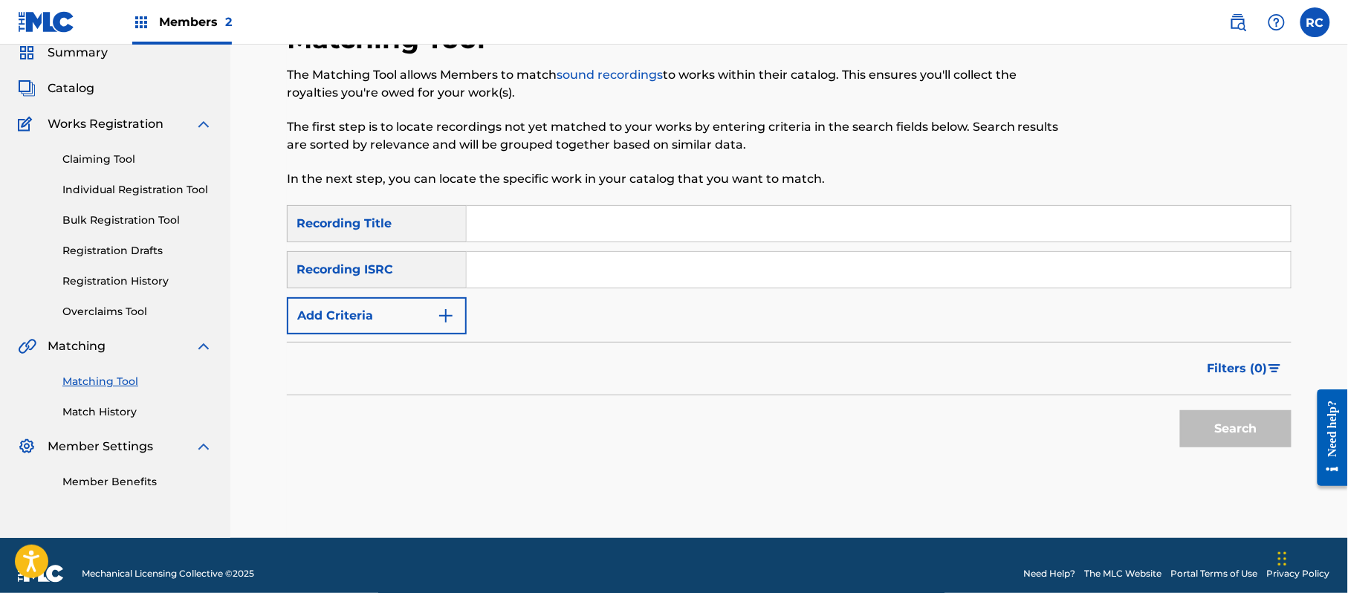
click at [491, 276] on input "Search Form" at bounding box center [879, 270] width 824 height 36
paste input "JPS722100481"
type input "JPS722100481"
click at [1204, 435] on button "Search" at bounding box center [1235, 428] width 111 height 37
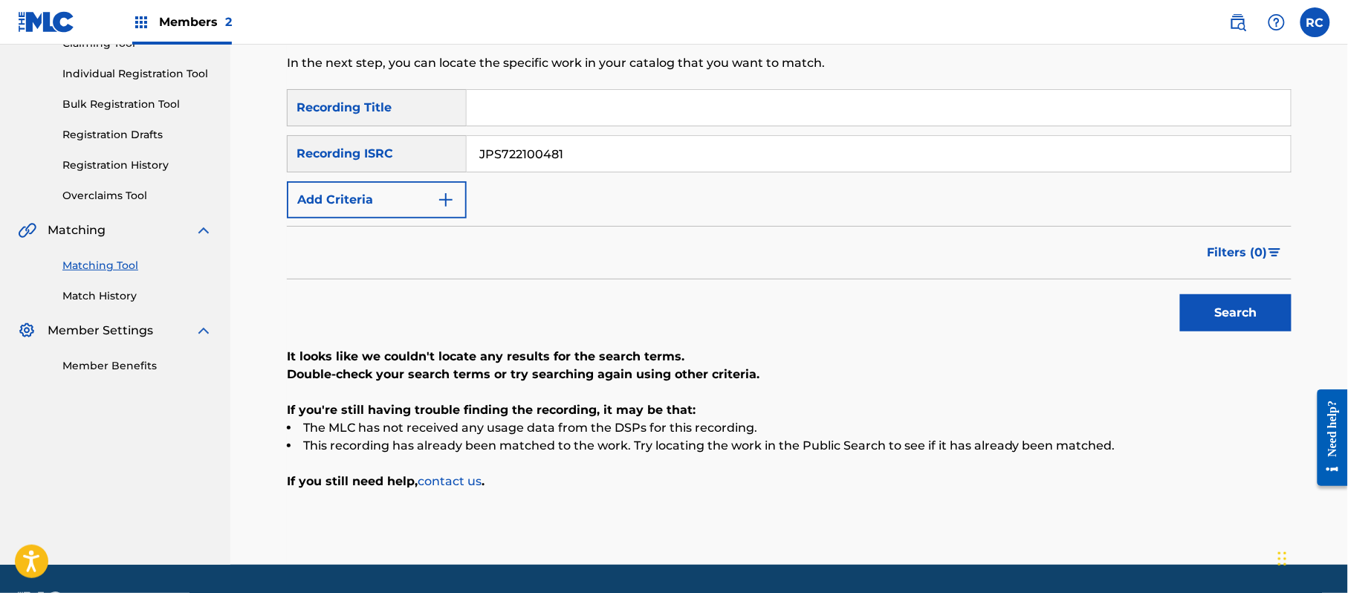
scroll to position [218, 0]
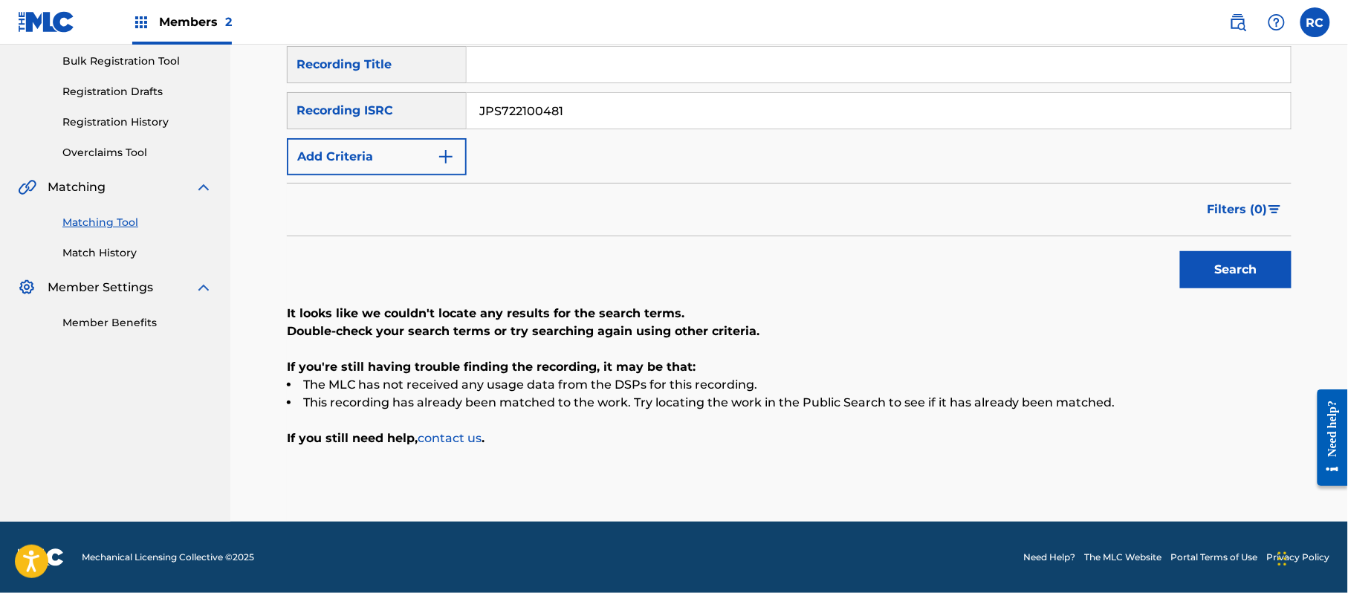
click at [535, 68] on input "Search Form" at bounding box center [879, 65] width 824 height 36
paste input "Kumono Ito Mr.Children"
drag, startPoint x: 554, startPoint y: 64, endPoint x: 729, endPoint y: 80, distance: 175.4
click at [729, 80] on input "Kumono Ito Mr.Children" at bounding box center [879, 65] width 824 height 36
type input "Kumono Ito"
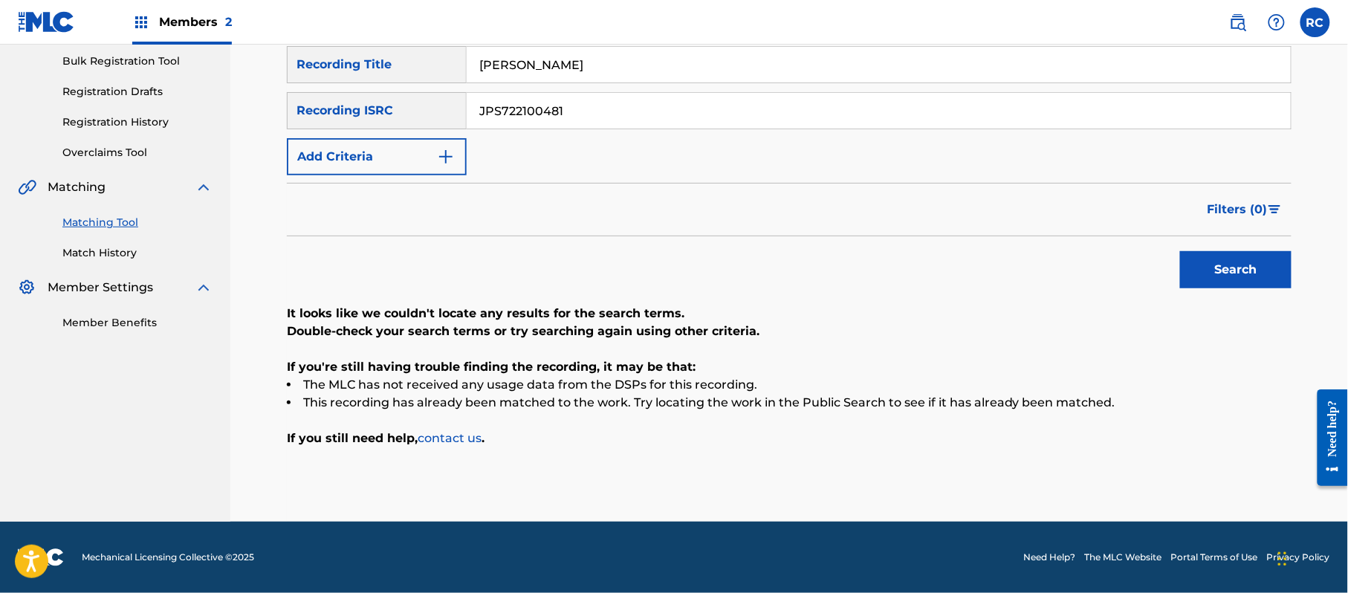
click at [502, 114] on input "JPS722100481" at bounding box center [879, 111] width 824 height 36
click at [417, 158] on button "Add Criteria" at bounding box center [377, 156] width 180 height 37
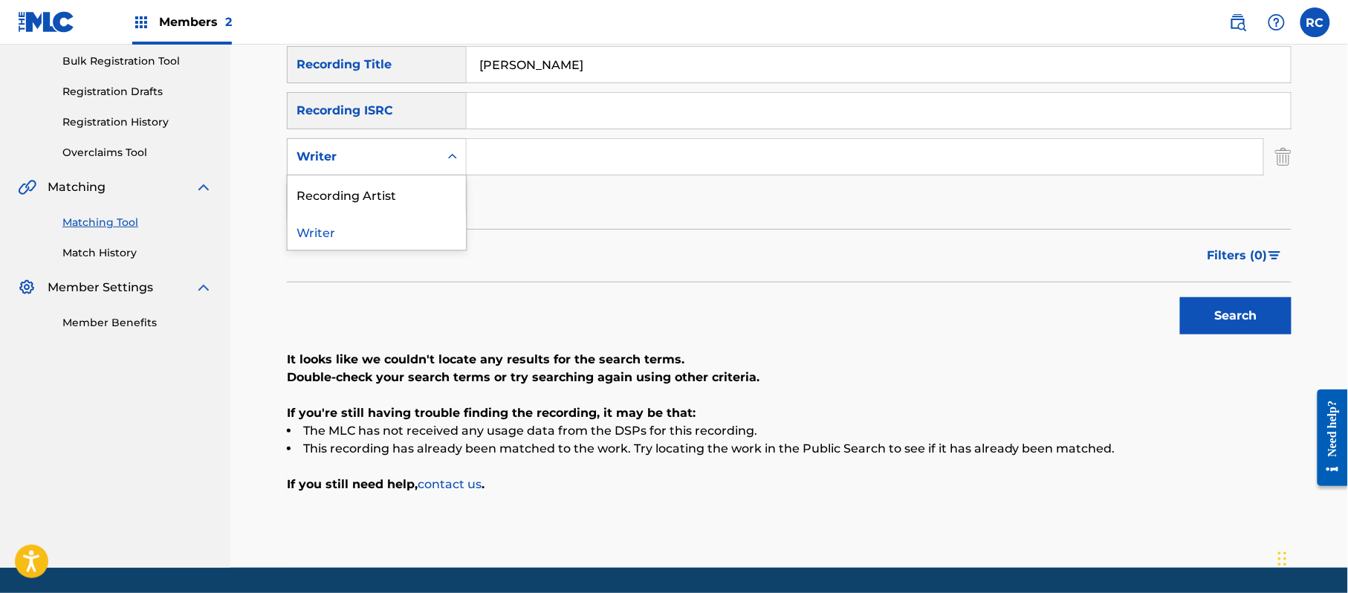
click at [404, 167] on div "Writer" at bounding box center [364, 157] width 152 height 28
click at [403, 194] on div "Recording Artist" at bounding box center [377, 193] width 178 height 37
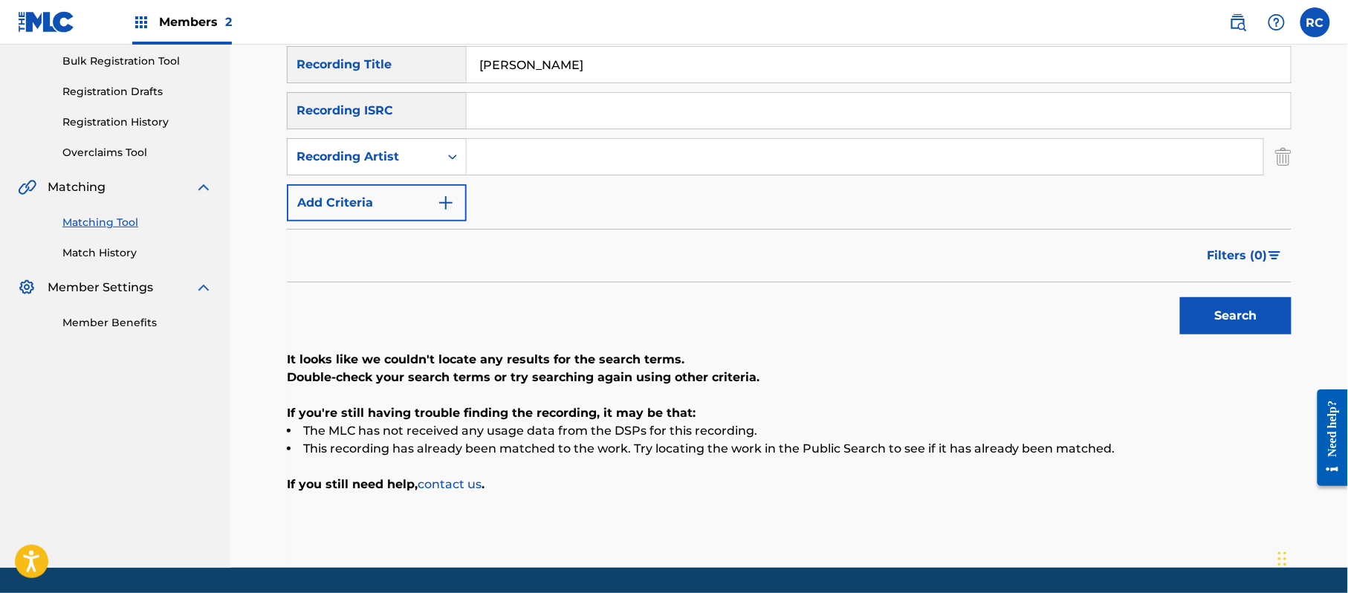
click at [541, 159] on input "Search Form" at bounding box center [865, 157] width 796 height 36
paste input "Mr.Children"
click at [1248, 322] on button "Search" at bounding box center [1235, 315] width 111 height 37
click at [500, 158] on input "Mr.Children" at bounding box center [865, 157] width 796 height 36
type input "Mr. Children"
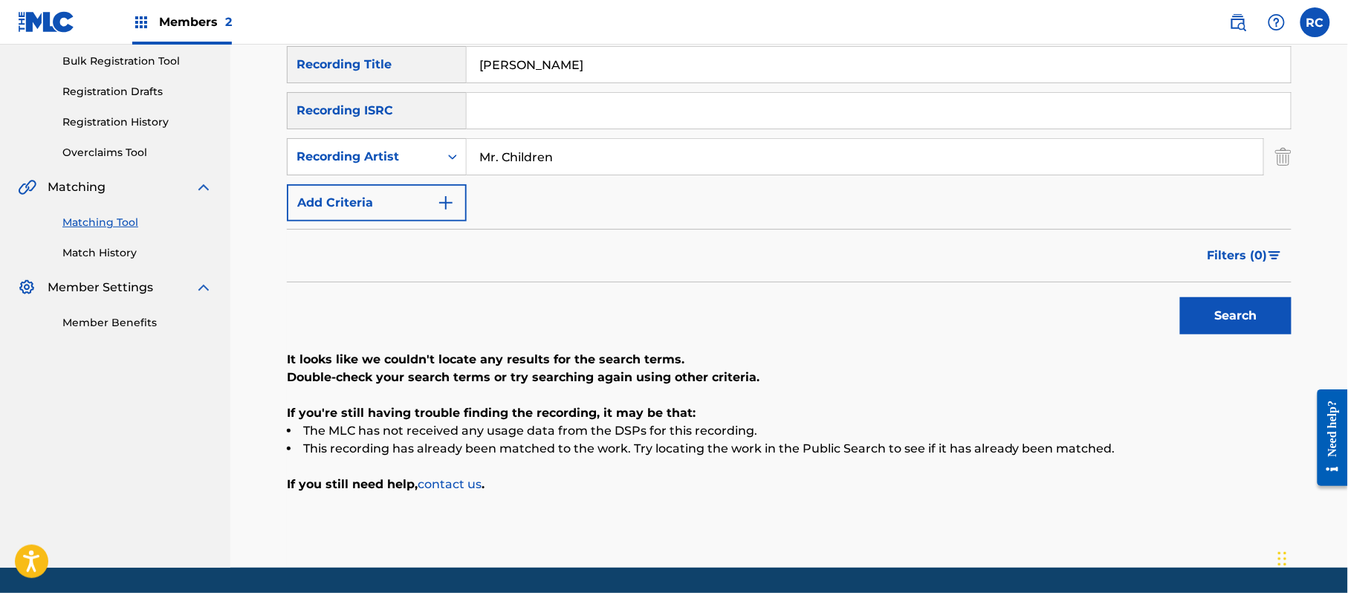
click at [1270, 302] on button "Search" at bounding box center [1235, 315] width 111 height 37
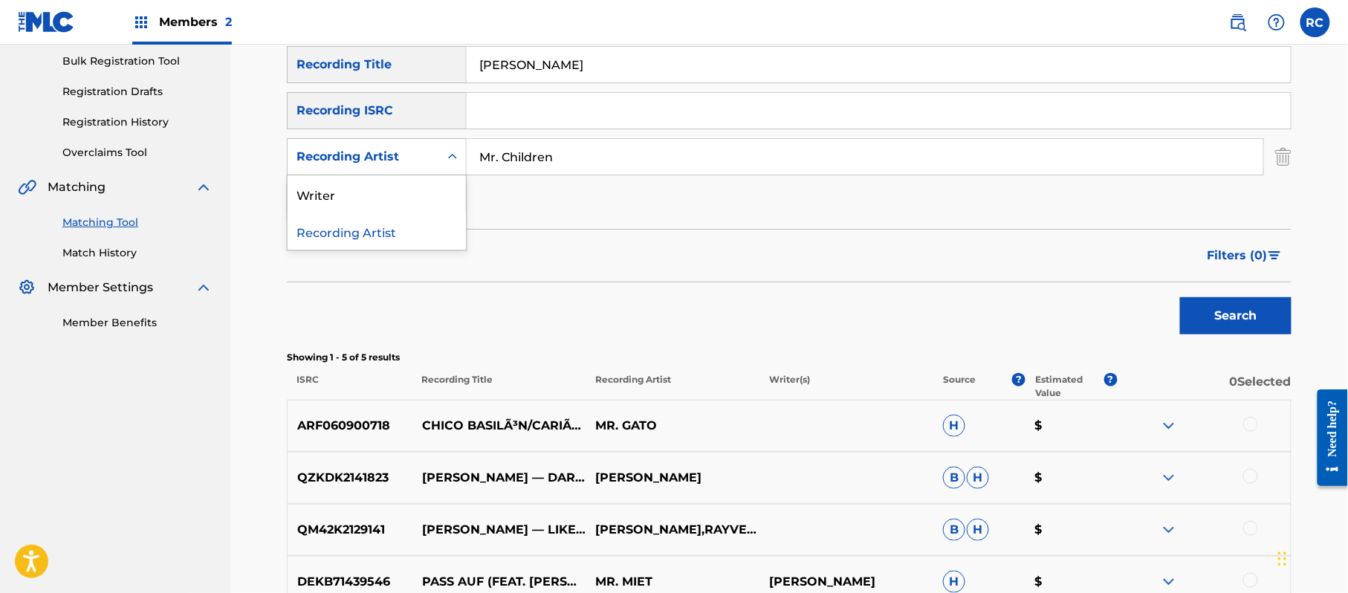
click at [428, 160] on div "Recording Artist" at bounding box center [363, 157] width 134 height 18
click at [401, 203] on div "Writer" at bounding box center [377, 193] width 178 height 37
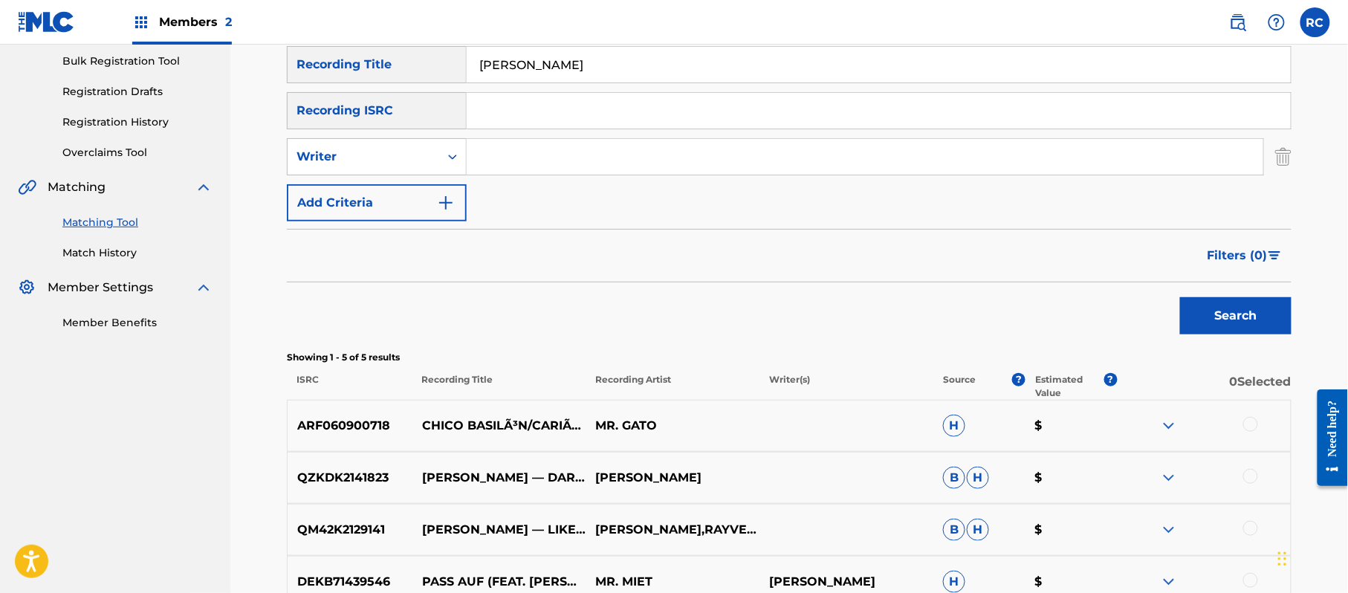
click at [536, 158] on input "Search Form" at bounding box center [865, 157] width 796 height 36
paste input "Kazutoshi Sakurai"
type input "Kazutoshi Sakurai"
drag, startPoint x: 1279, startPoint y: 316, endPoint x: 1050, endPoint y: 321, distance: 228.9
click at [1278, 316] on button "Search" at bounding box center [1235, 315] width 111 height 37
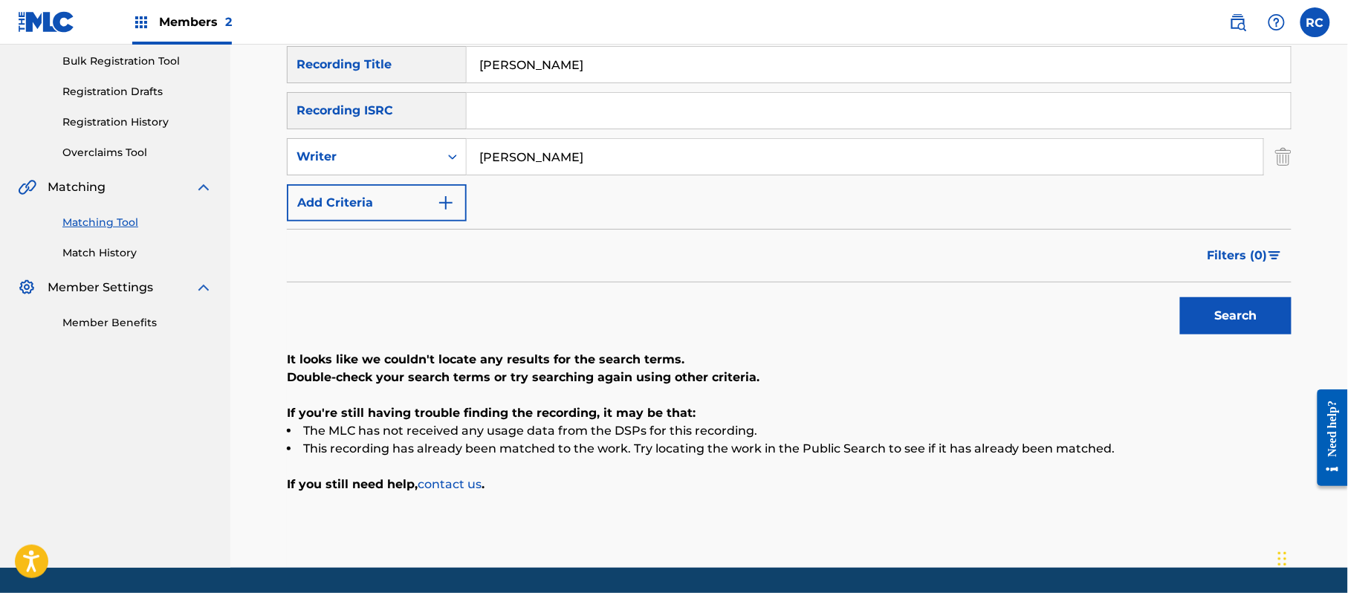
drag, startPoint x: 571, startPoint y: 83, endPoint x: 467, endPoint y: 95, distance: 104.7
click at [467, 95] on div "SearchWithCriteria1dc0ab11-6528-4450-901e-1a73efd829e3 Recording Title Kumono I…" at bounding box center [789, 133] width 1004 height 175
drag, startPoint x: 582, startPoint y: 77, endPoint x: 431, endPoint y: 77, distance: 151.6
click at [431, 77] on div "SearchWithCriteria1dc0ab11-6528-4450-901e-1a73efd829e3 Recording Title Kumono I…" at bounding box center [789, 64] width 1004 height 37
paste input "蜘蛛の糸"
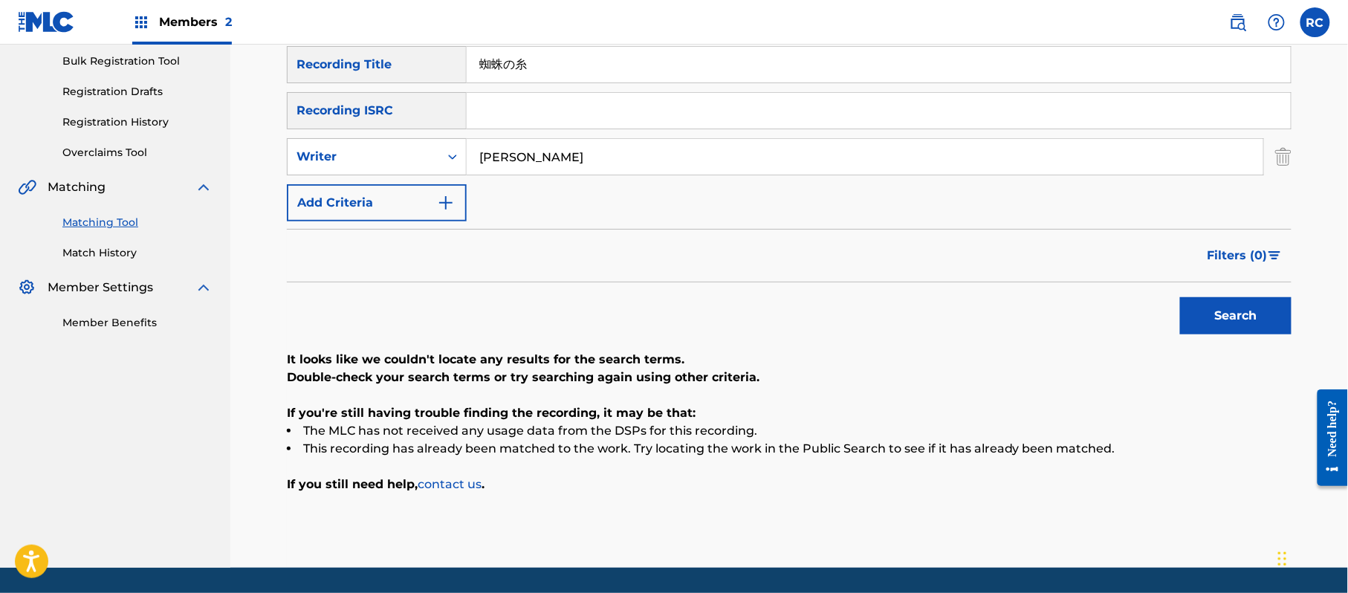
type input "蜘蛛の糸"
click at [1202, 316] on button "Search" at bounding box center [1235, 315] width 111 height 37
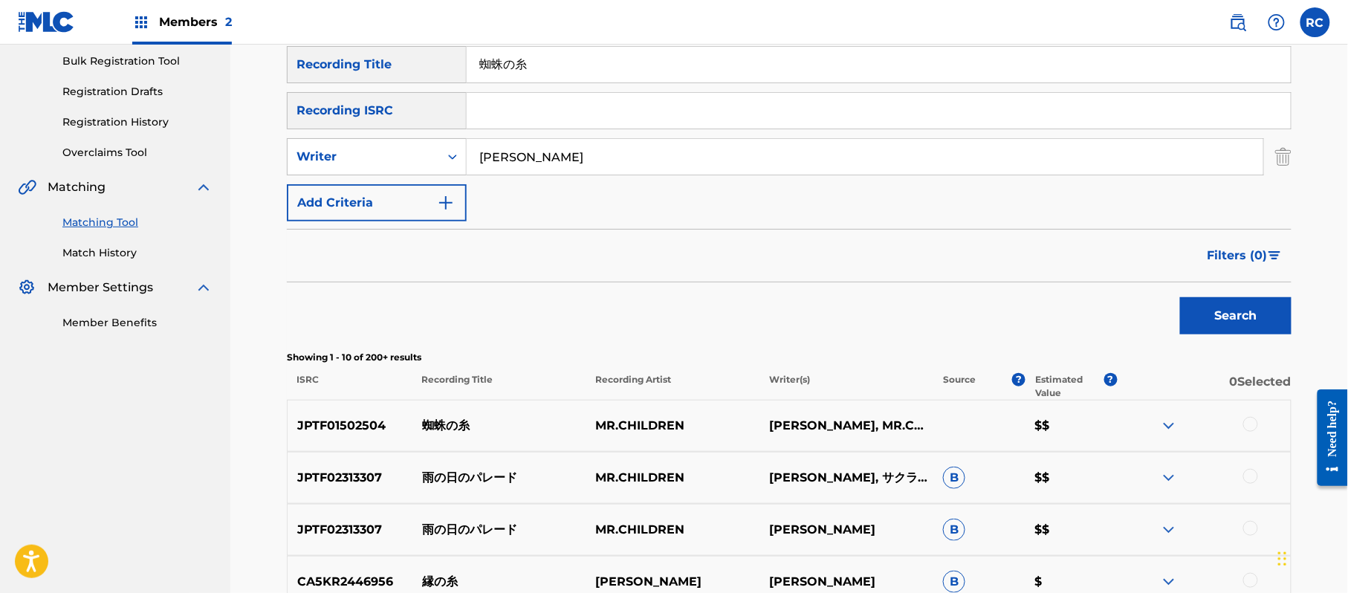
click at [366, 426] on p "JPTF01502504" at bounding box center [350, 426] width 125 height 18
copy p "JPTF01502504"
click at [505, 105] on input "Search Form" at bounding box center [879, 111] width 824 height 36
paste input "JPTF01502504"
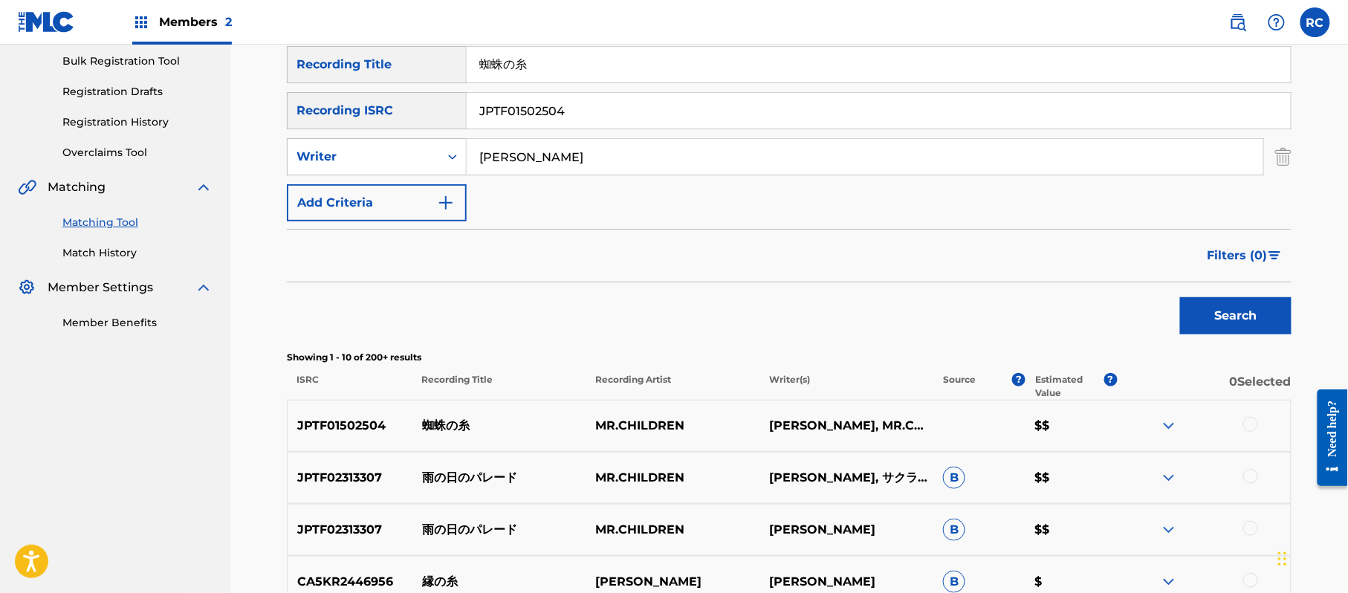
type input "JPTF01502504"
drag, startPoint x: 557, startPoint y: 60, endPoint x: 417, endPoint y: 63, distance: 140.4
click at [417, 63] on div "SearchWithCriteria1dc0ab11-6528-4450-901e-1a73efd829e3 Recording Title 蜘蛛の糸" at bounding box center [789, 64] width 1004 height 37
drag, startPoint x: 536, startPoint y: 158, endPoint x: 413, endPoint y: 158, distance: 122.6
click at [413, 158] on div "SearchWithCriteriaa5e7de72-d323-43cf-954d-26940ba957b8 Writer" at bounding box center [789, 156] width 1004 height 37
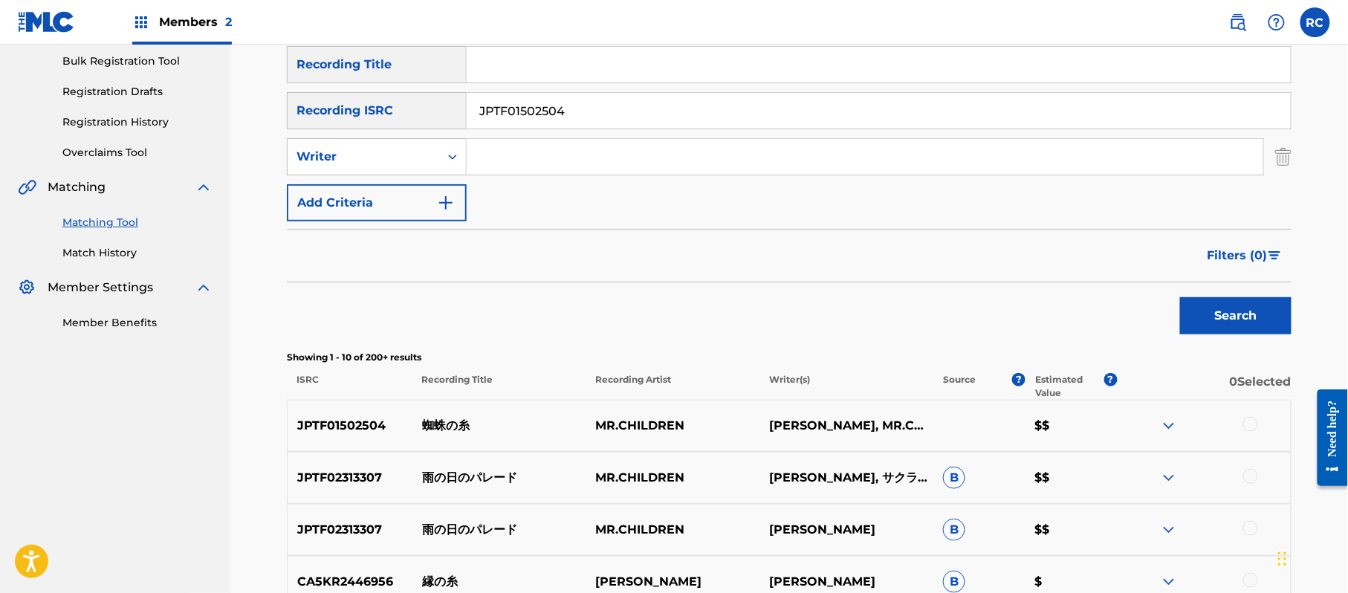
click at [1256, 328] on button "Search" at bounding box center [1235, 315] width 111 height 37
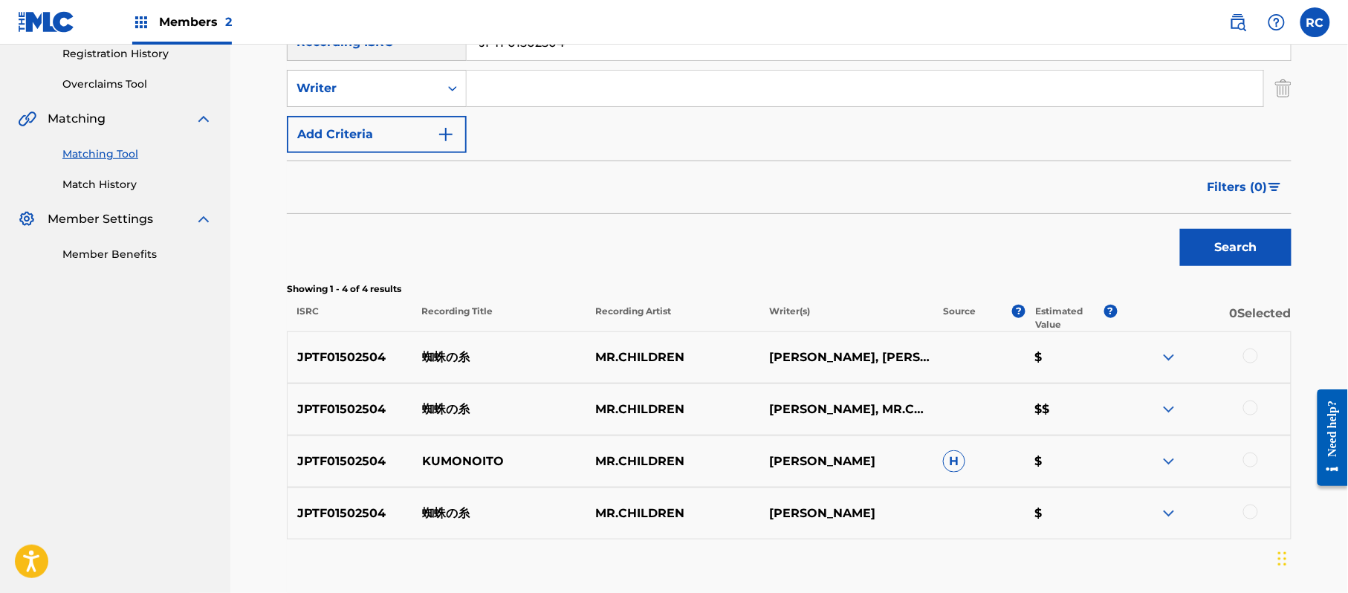
scroll to position [318, 0]
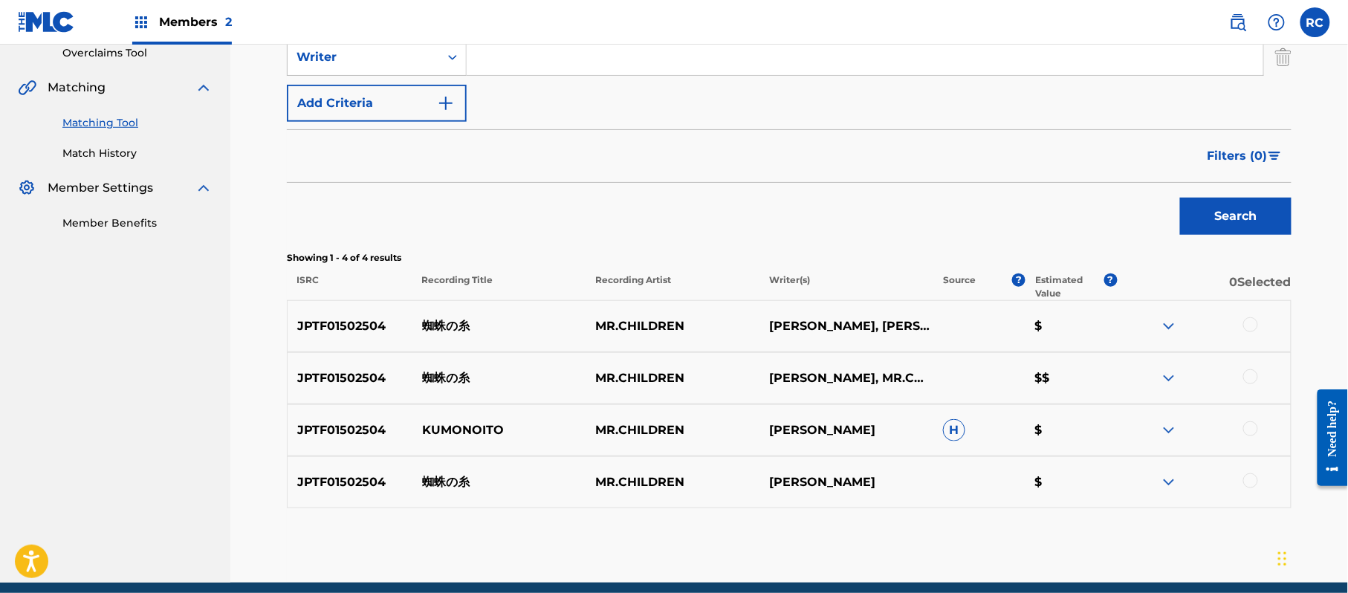
click at [1257, 322] on div at bounding box center [1250, 324] width 15 height 15
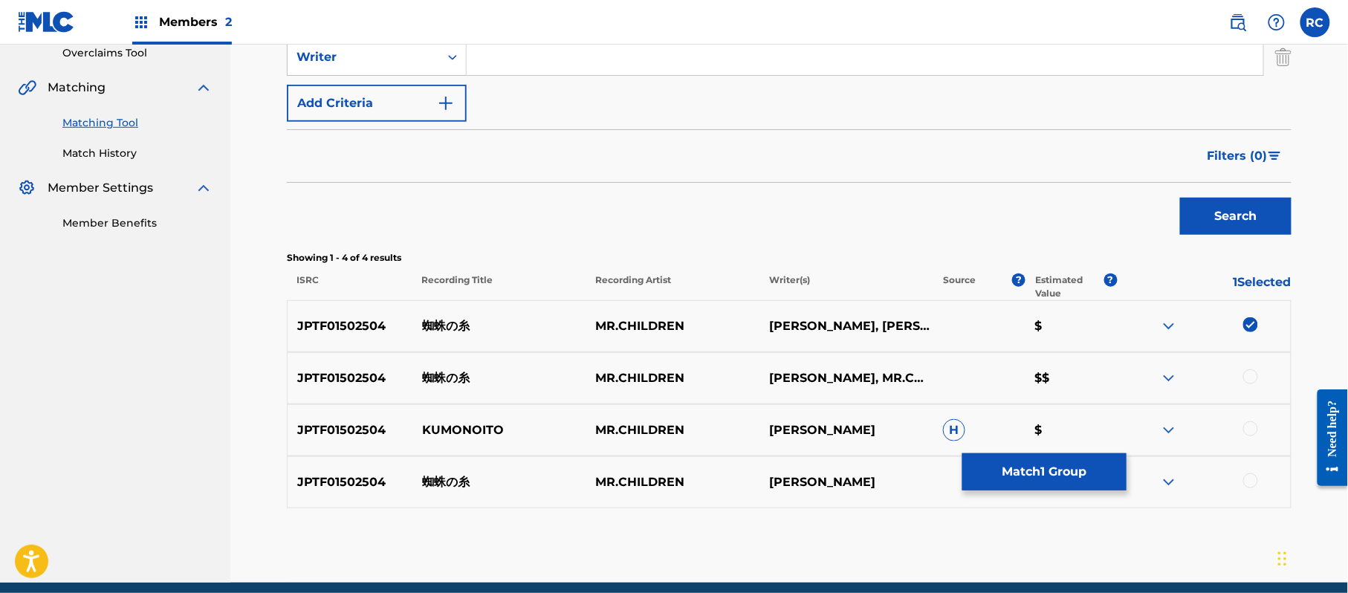
click at [1250, 381] on div at bounding box center [1250, 376] width 15 height 15
click at [1250, 426] on div at bounding box center [1250, 428] width 15 height 15
click at [1249, 481] on div at bounding box center [1250, 480] width 15 height 15
click at [1064, 464] on button "Match 4 Groups" at bounding box center [1044, 471] width 164 height 37
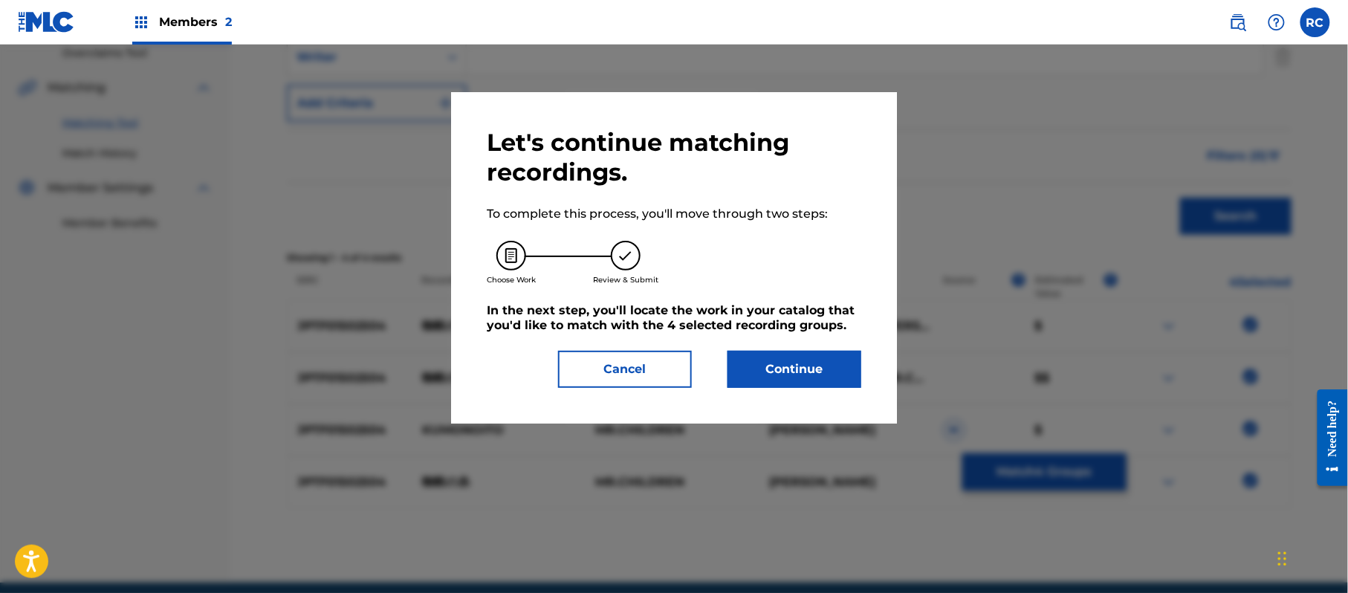
click at [808, 355] on button "Continue" at bounding box center [794, 369] width 134 height 37
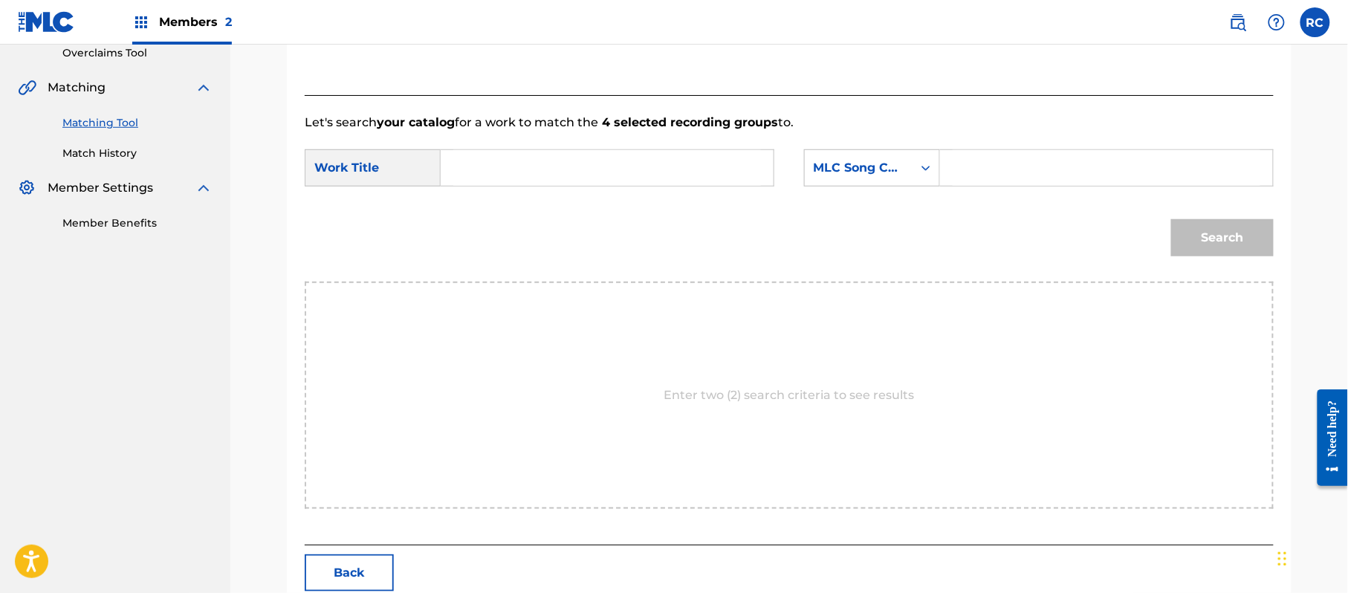
click at [545, 167] on input "Search Form" at bounding box center [607, 168] width 308 height 36
paste input "Kumono Ito KV7IX2"
click at [581, 169] on input "Kumono Ito KV7IX2" at bounding box center [607, 168] width 308 height 36
type input "Kumono Ito"
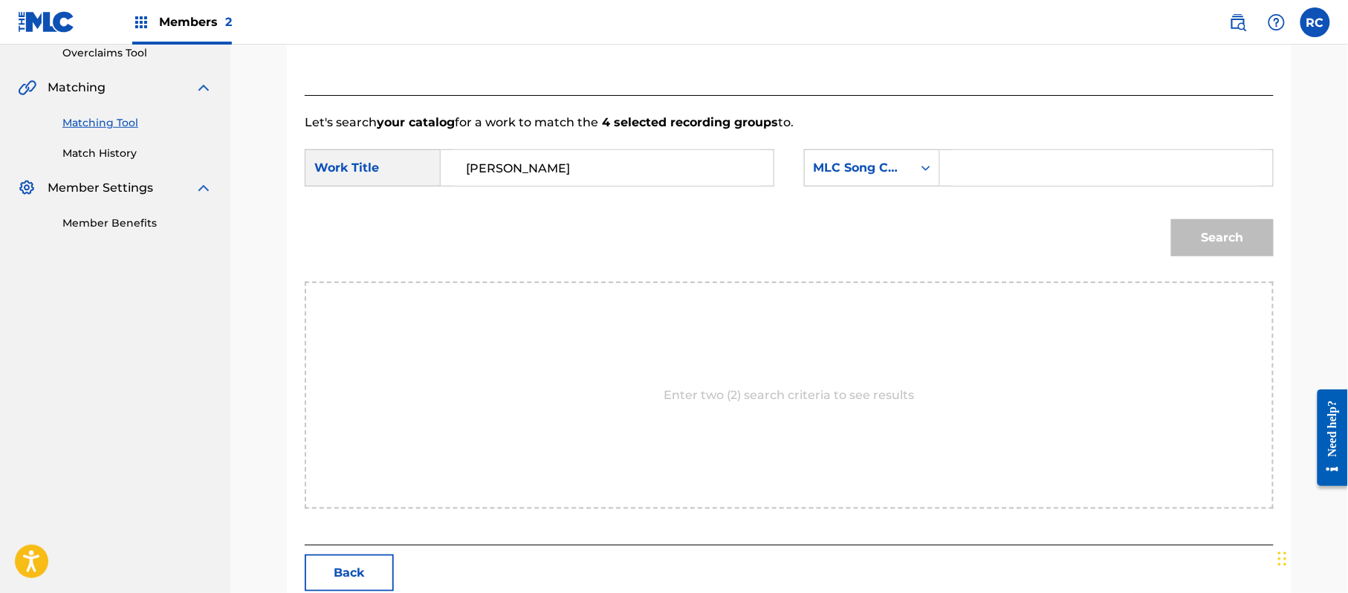
click at [1014, 183] on input "Search Form" at bounding box center [1106, 168] width 308 height 36
paste input "KV7IX2"
type input "KV7IX2"
click at [1198, 230] on button "Search" at bounding box center [1222, 237] width 103 height 37
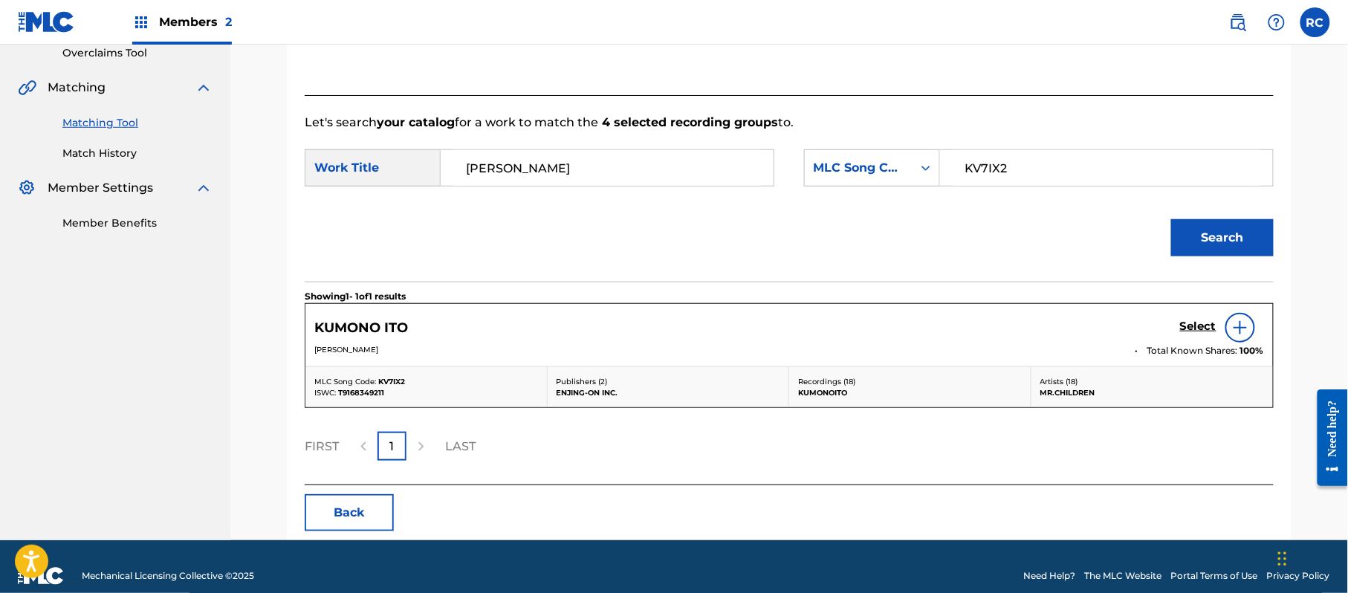
click at [1195, 331] on h5 "Select" at bounding box center [1198, 326] width 36 height 14
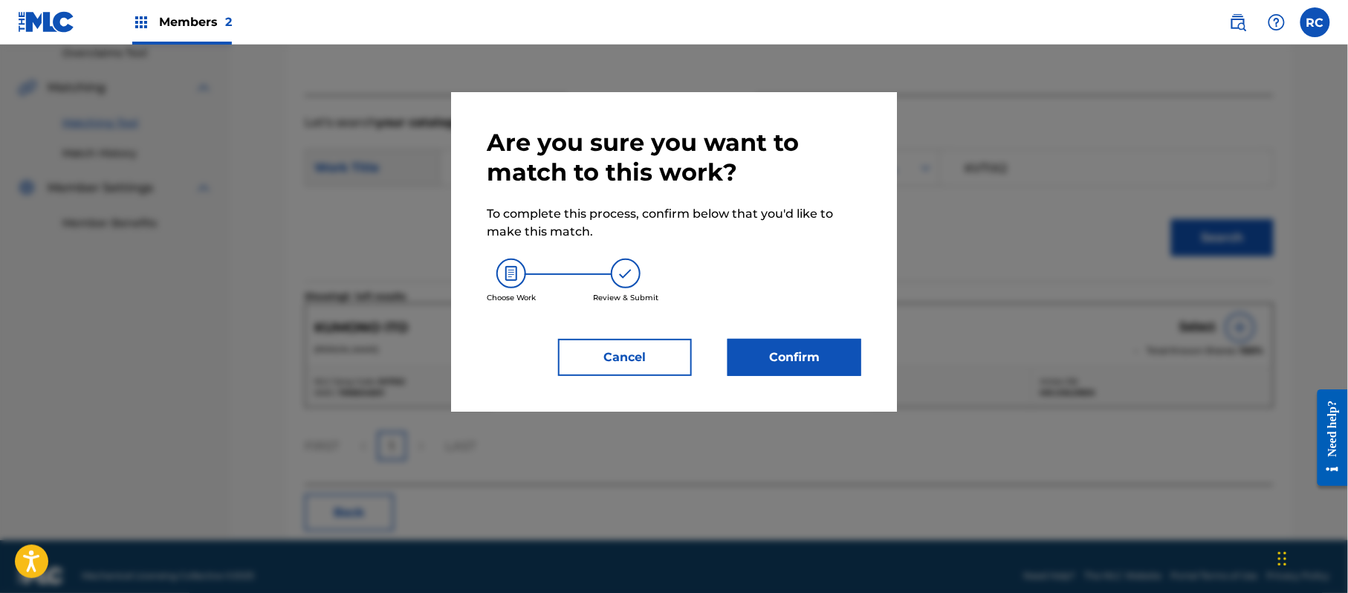
click at [798, 357] on button "Confirm" at bounding box center [794, 357] width 134 height 37
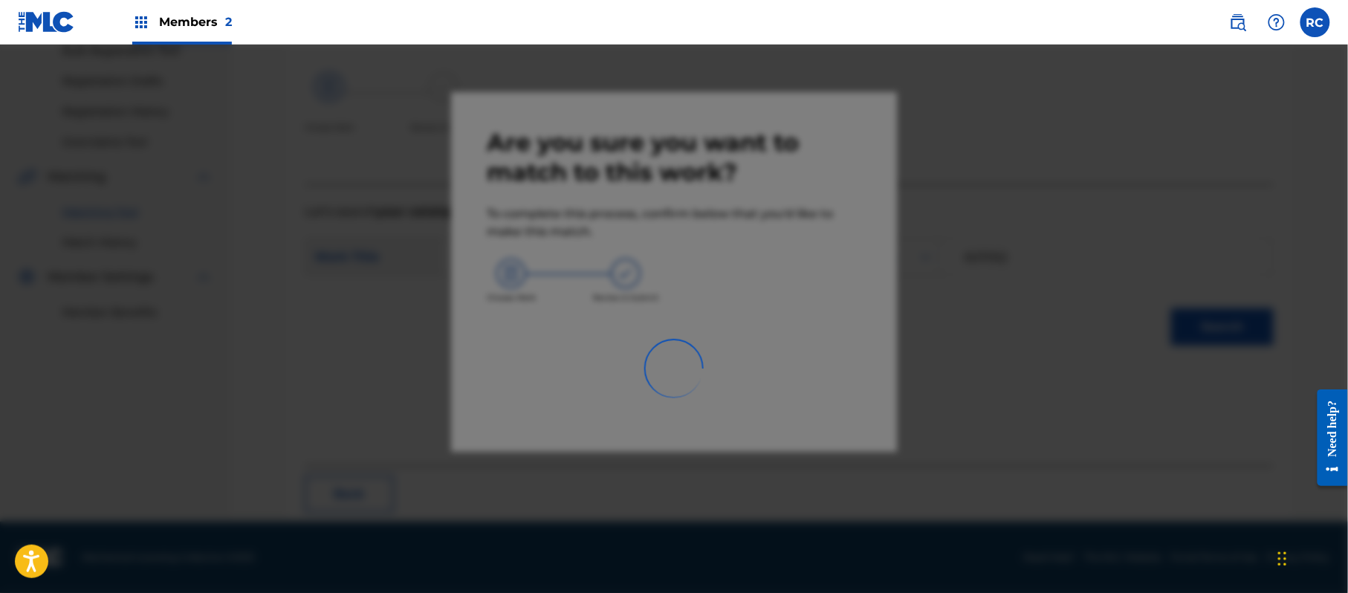
scroll to position [59, 0]
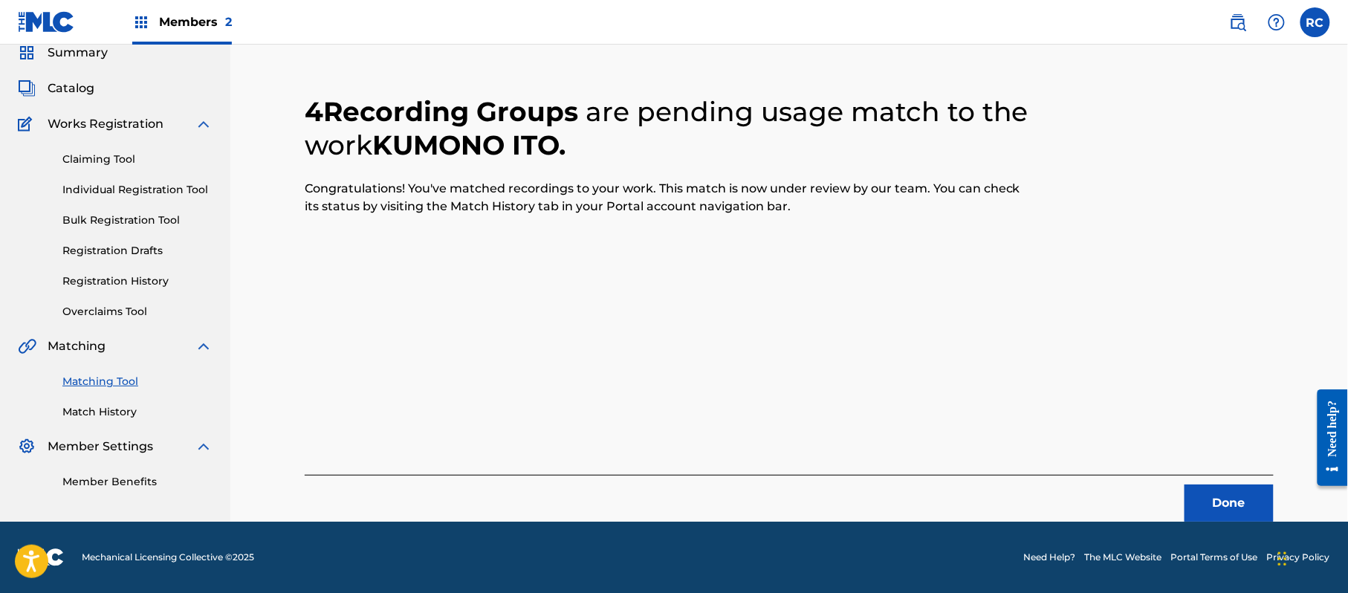
click at [1204, 495] on button "Done" at bounding box center [1228, 502] width 89 height 37
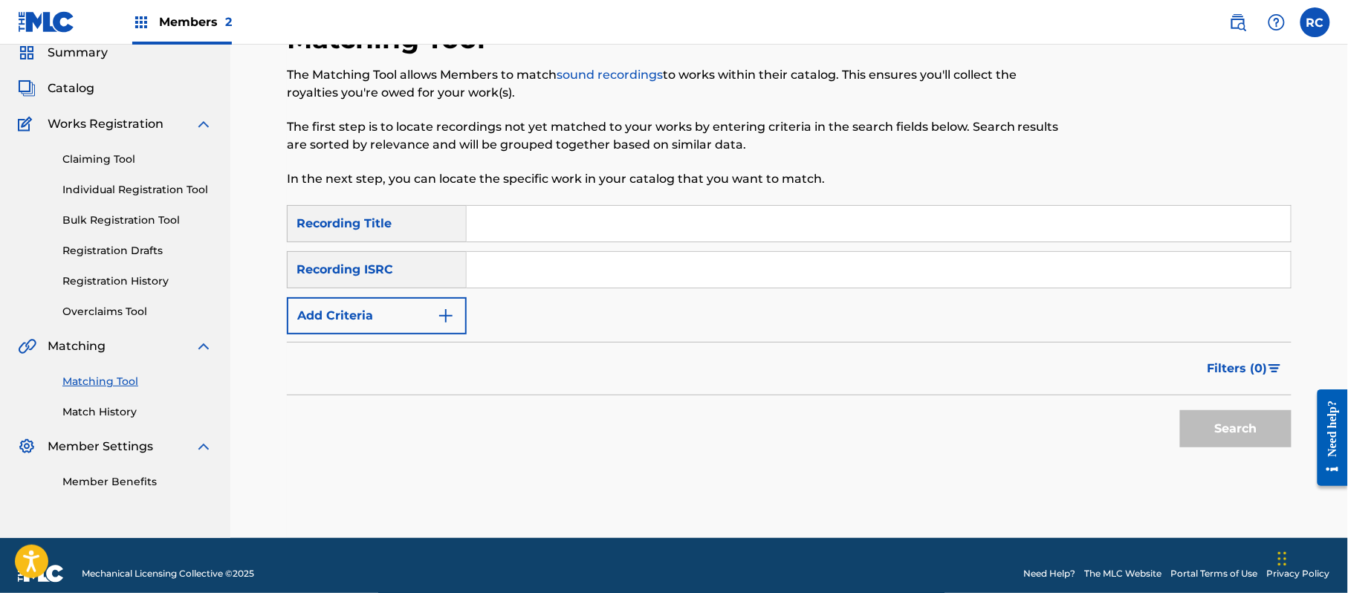
drag, startPoint x: 556, startPoint y: 271, endPoint x: 556, endPoint y: 279, distance: 8.2
click at [556, 279] on input "Search Form" at bounding box center [879, 270] width 824 height 36
paste input "JPS722000497"
type input "JPS722000497"
click at [1272, 438] on button "Search" at bounding box center [1235, 428] width 111 height 37
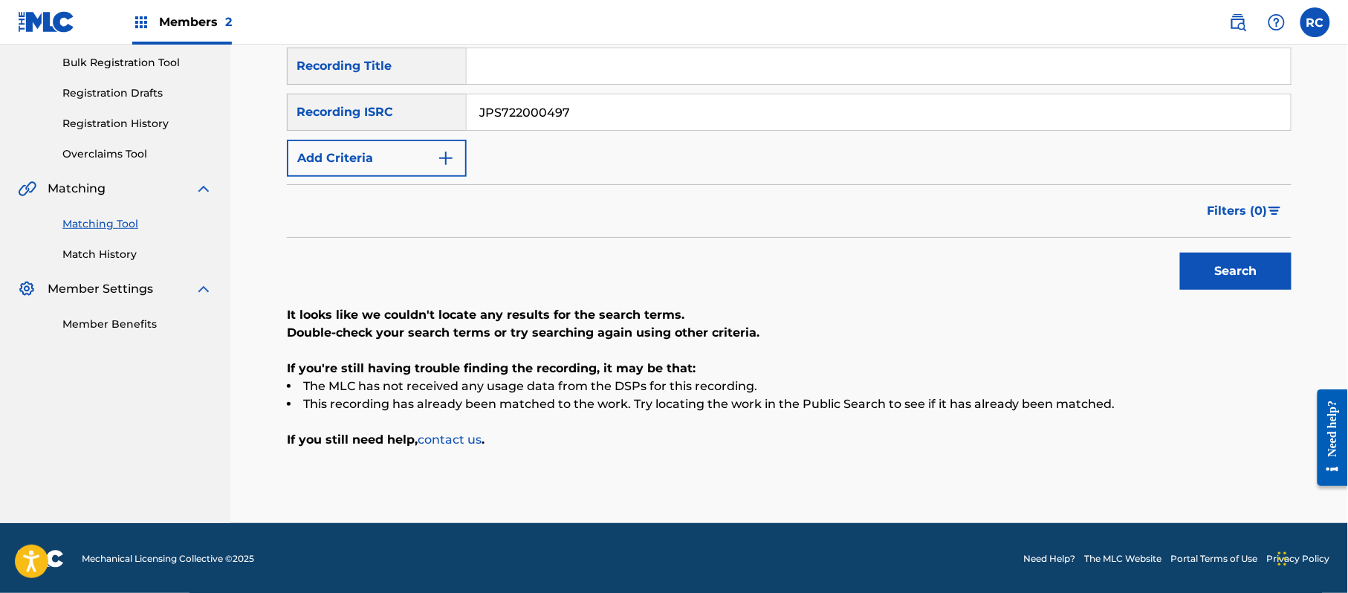
scroll to position [218, 0]
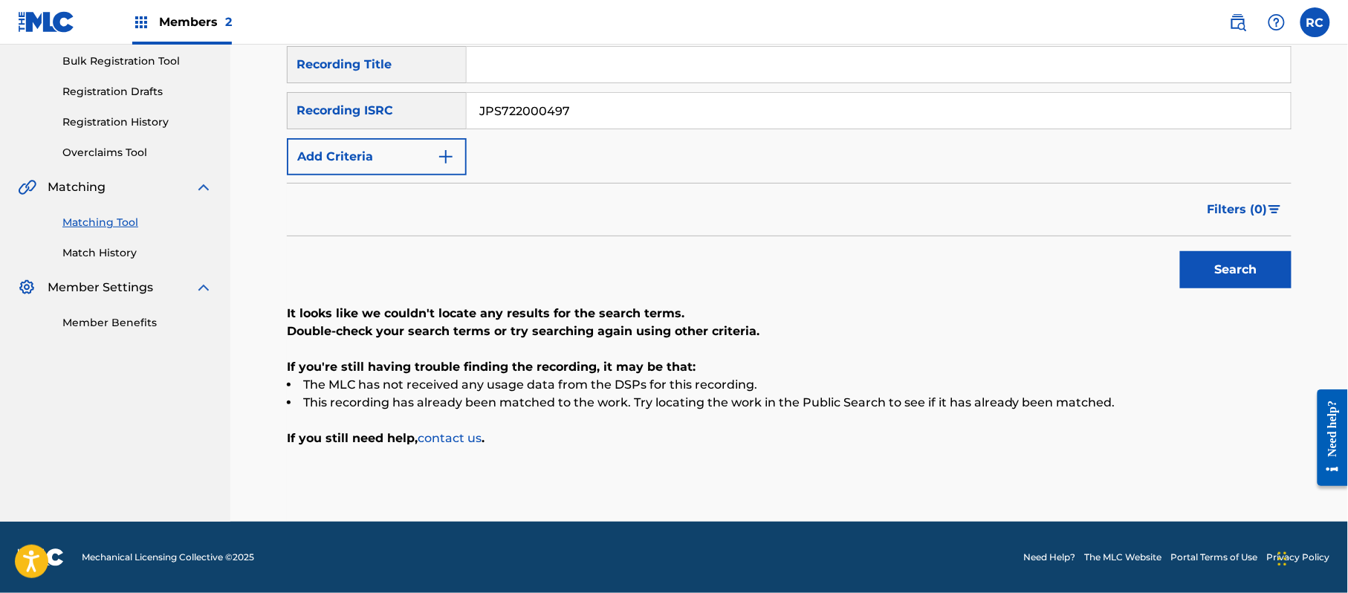
click at [539, 55] on input "Search Form" at bounding box center [879, 65] width 824 height 36
paste input "Himawari Mr.Children"
drag, startPoint x: 557, startPoint y: 61, endPoint x: 708, endPoint y: 69, distance: 151.0
click at [708, 68] on input "Himawari Mr.Children" at bounding box center [879, 65] width 824 height 36
type input "Himawari"
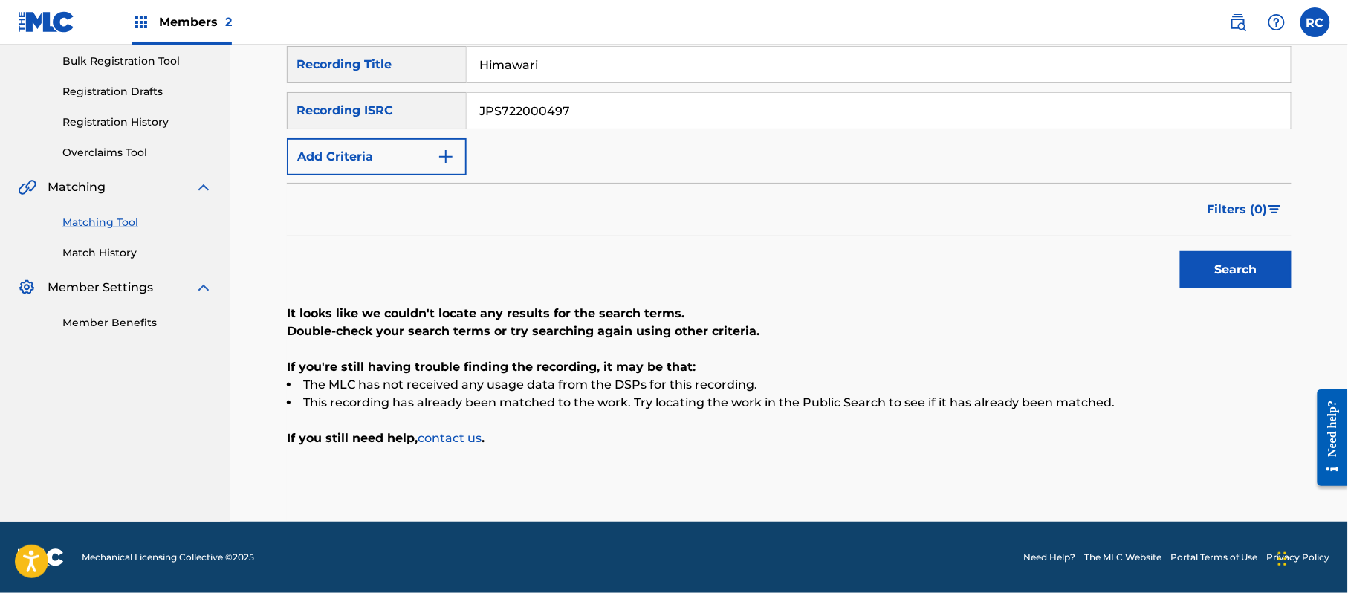
drag, startPoint x: 435, startPoint y: 116, endPoint x: 389, endPoint y: 116, distance: 45.3
click at [389, 116] on div "SearchWithCriteria215787c7-3810-4cb5-a905-2bfa7a6273af Recording ISRC JPS722000…" at bounding box center [789, 110] width 1004 height 37
click at [384, 155] on button "Add Criteria" at bounding box center [377, 156] width 180 height 37
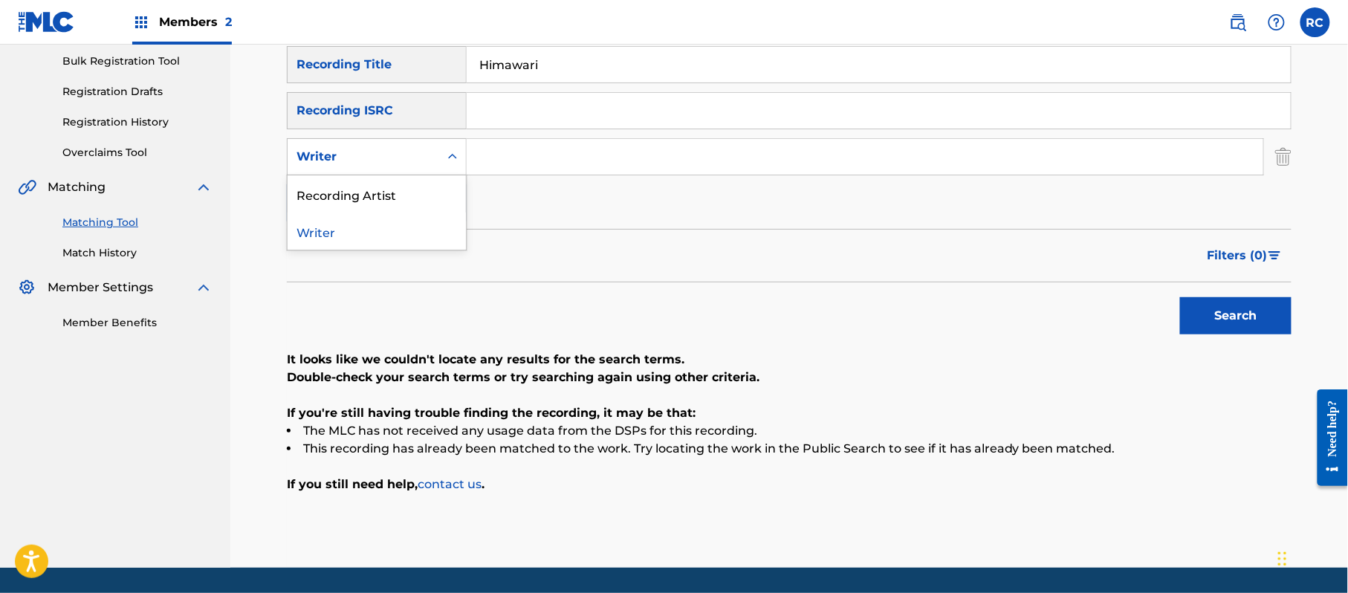
click at [381, 164] on div "Writer" at bounding box center [363, 157] width 134 height 18
click at [364, 199] on div "Recording Artist" at bounding box center [377, 193] width 178 height 37
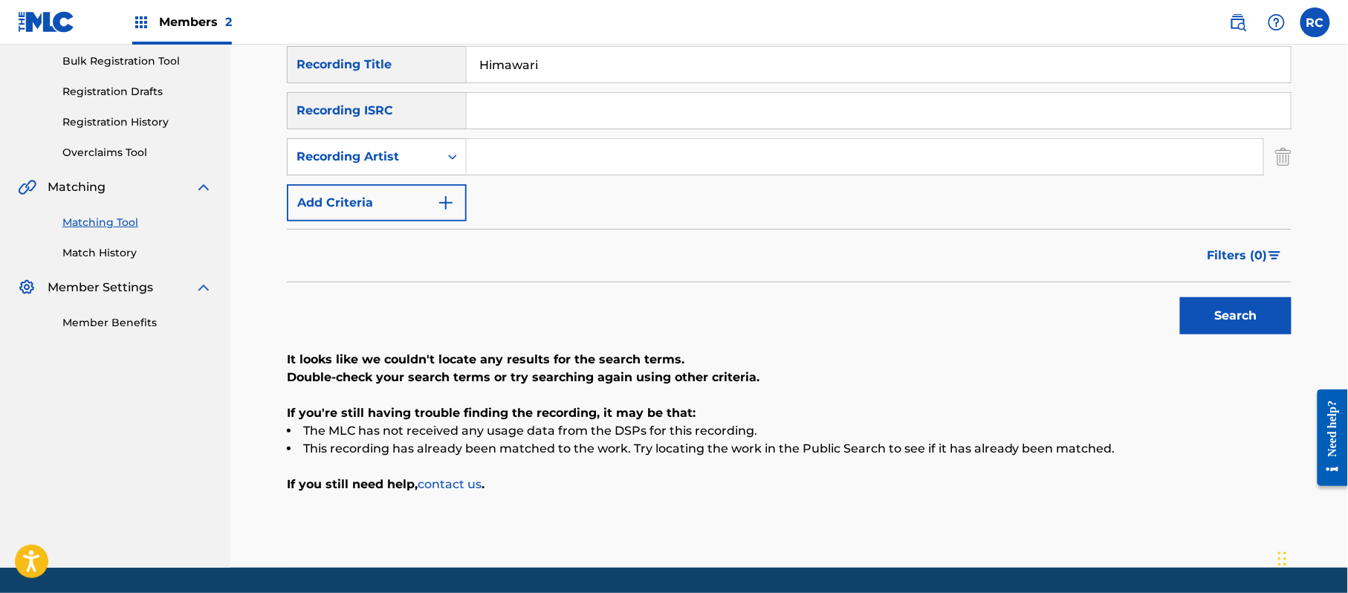
drag, startPoint x: 548, startPoint y: 150, endPoint x: 585, endPoint y: 168, distance: 41.9
click at [548, 150] on input "Search Form" at bounding box center [865, 157] width 796 height 36
paste input "Mr.Children"
type input "Mr.Children"
drag, startPoint x: 1223, startPoint y: 311, endPoint x: 1219, endPoint y: 319, distance: 9.0
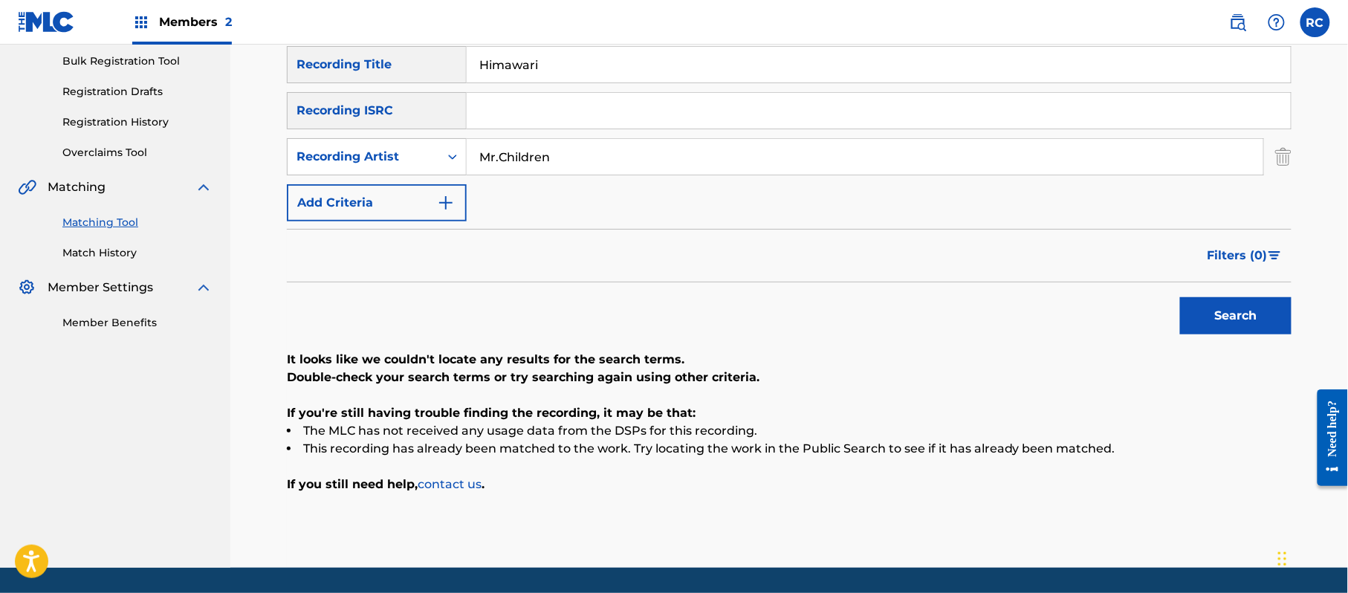
click at [1222, 316] on button "Search" at bounding box center [1235, 315] width 111 height 37
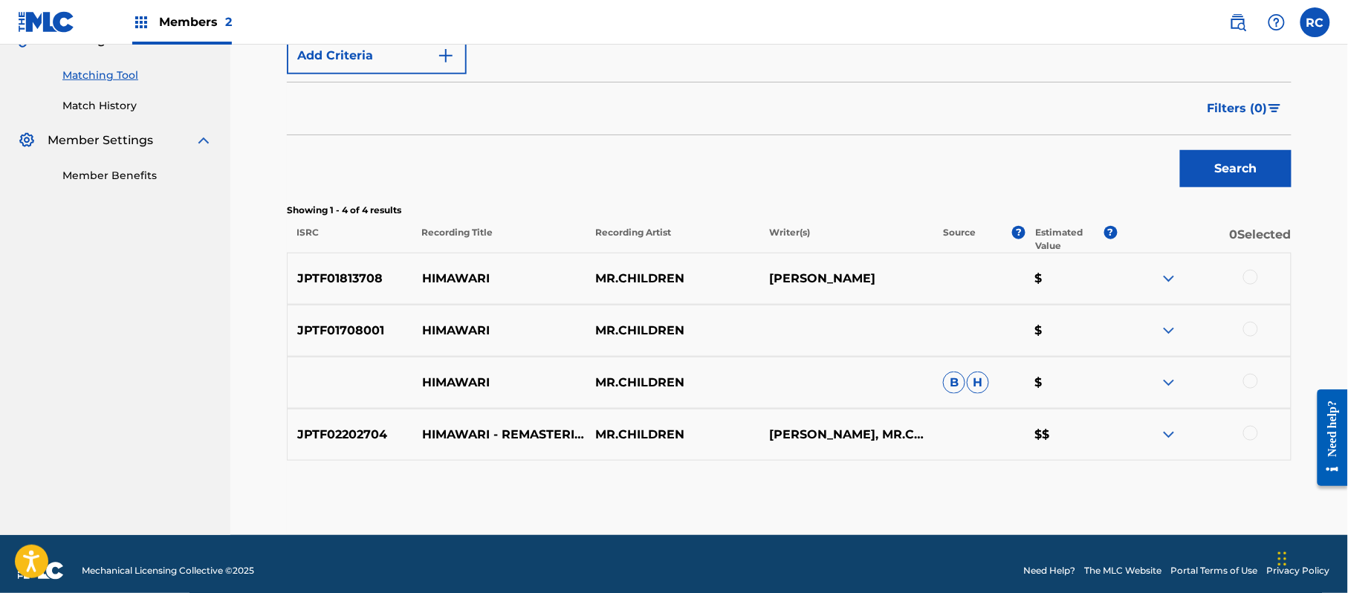
scroll to position [379, 0]
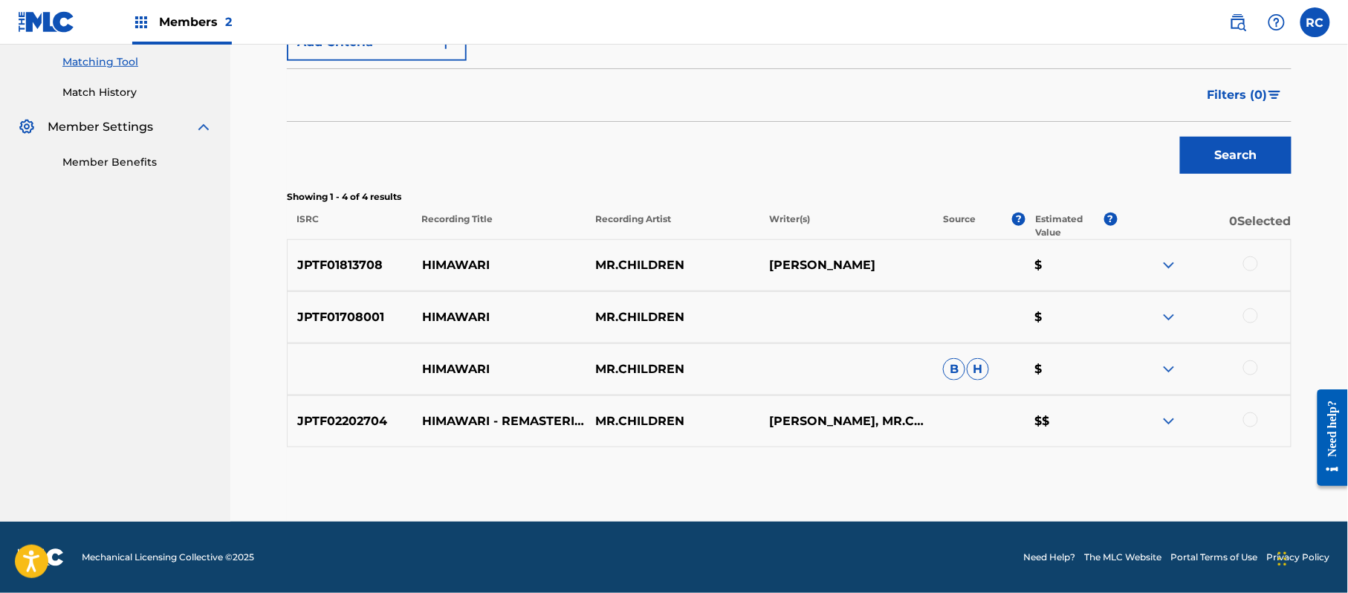
click at [346, 265] on p "JPTF01813708" at bounding box center [350, 265] width 125 height 18
copy p "JPTF01813708"
click at [352, 315] on p "JPTF01708001" at bounding box center [350, 317] width 125 height 18
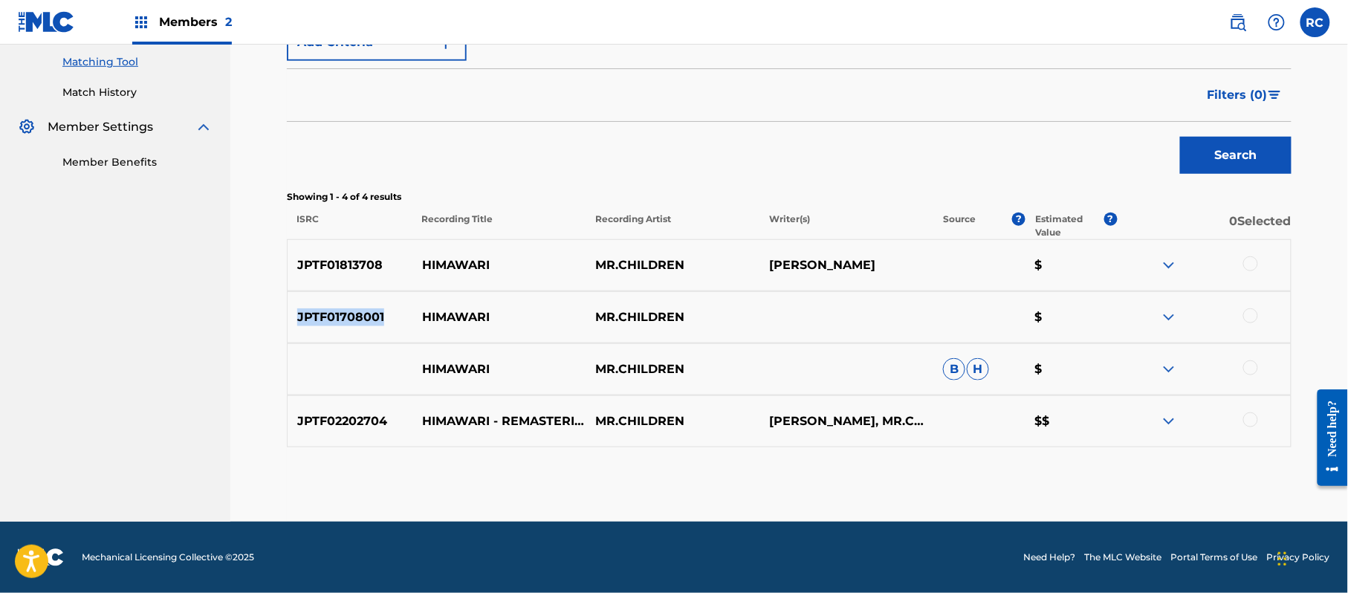
copy p "JPTF01708001"
click at [325, 417] on p "JPTF02202704" at bounding box center [350, 421] width 125 height 18
copy p "JPTF02202704"
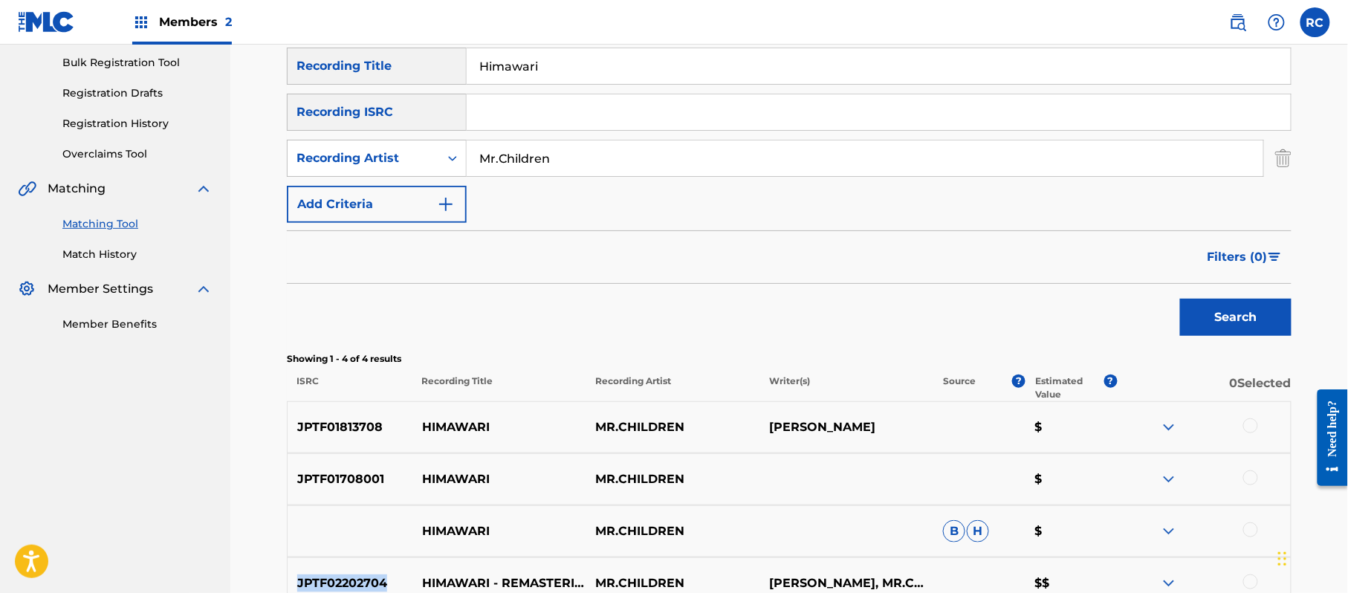
scroll to position [181, 0]
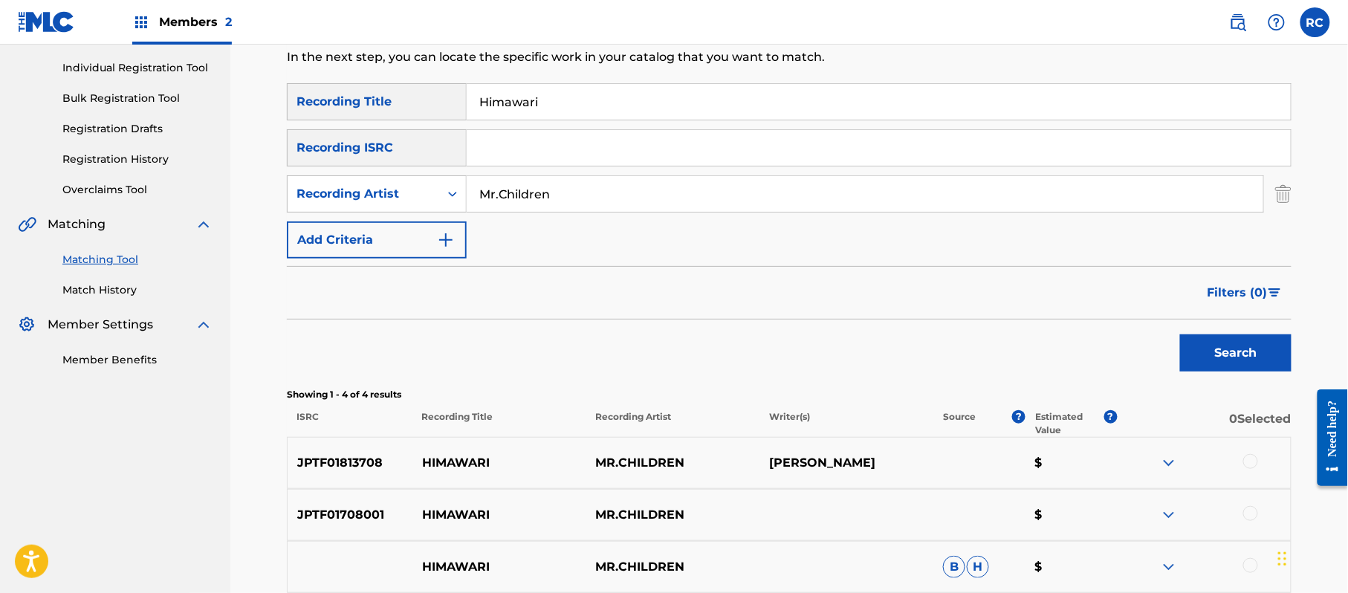
drag, startPoint x: 400, startPoint y: 117, endPoint x: 371, endPoint y: 122, distance: 28.7
click at [371, 122] on div "SearchWithCriteria1dc0ab11-6528-4450-901e-1a73efd829e3 Recording Title Himawari…" at bounding box center [789, 170] width 1004 height 175
drag, startPoint x: 571, startPoint y: 195, endPoint x: 434, endPoint y: 195, distance: 137.4
click at [434, 195] on div "SearchWithCriteria18a93328-ce23-456a-865a-48693533de7a Recording Artist" at bounding box center [789, 193] width 1004 height 37
click at [587, 134] on input "Search Form" at bounding box center [879, 148] width 824 height 36
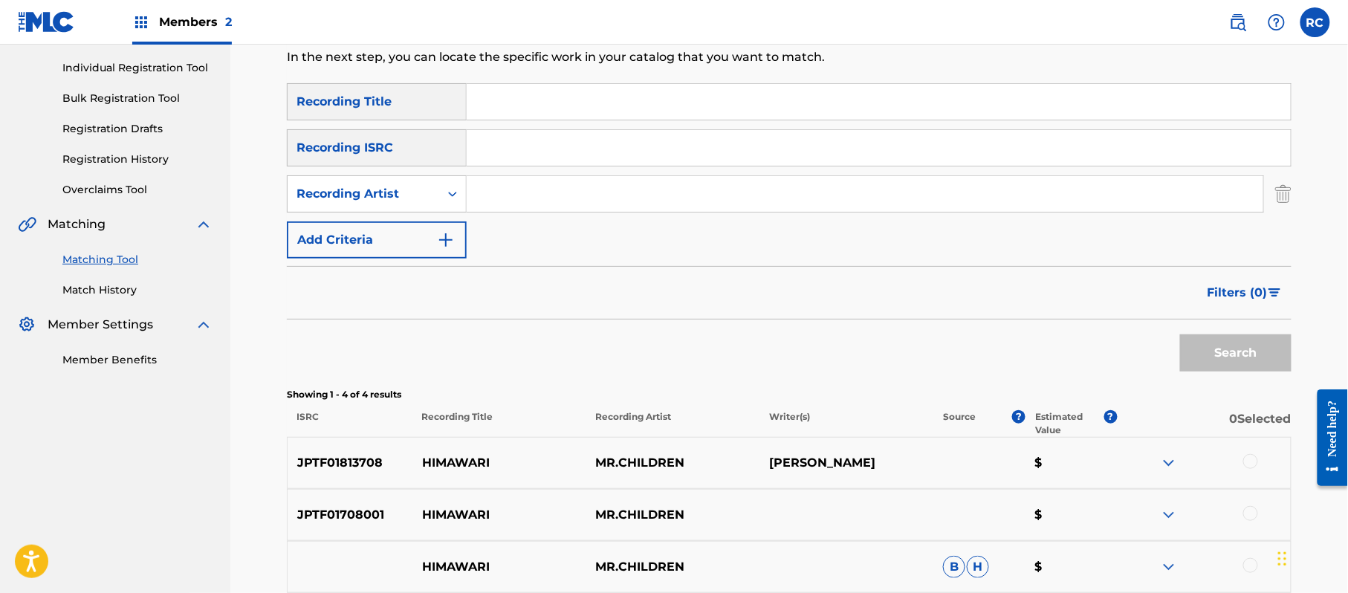
paste input "JPTF01813708"
type input "JPTF01813708"
click at [1204, 346] on button "Search" at bounding box center [1235, 352] width 111 height 37
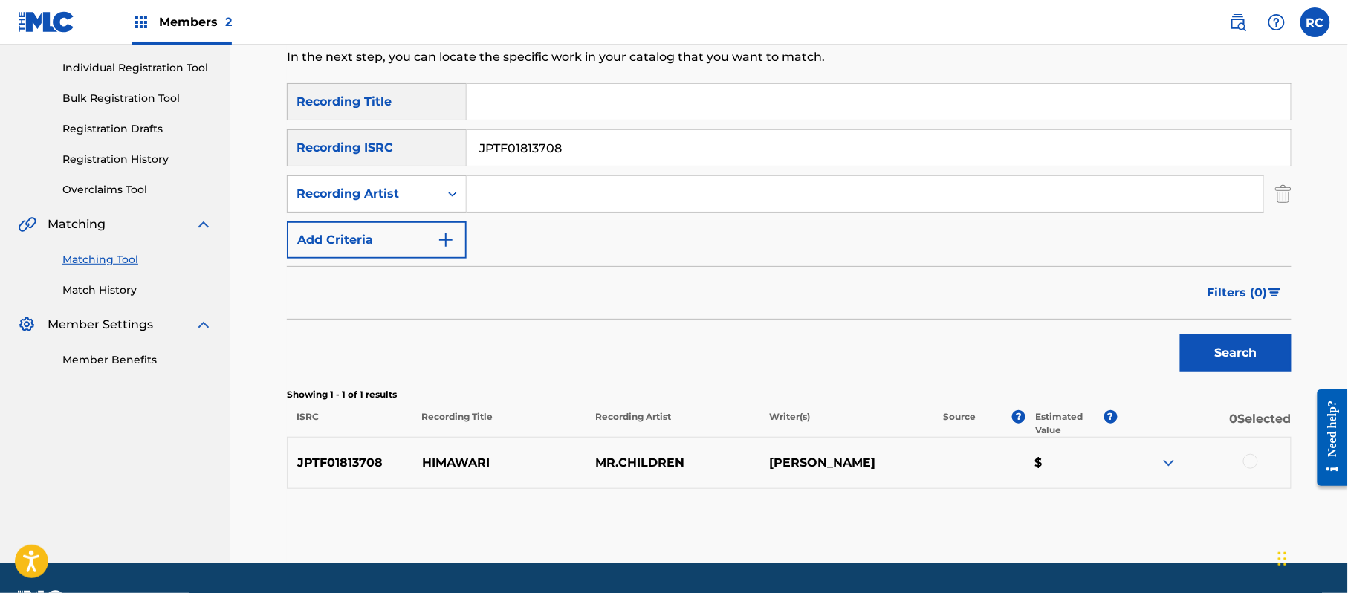
click at [1248, 462] on div at bounding box center [1250, 461] width 15 height 15
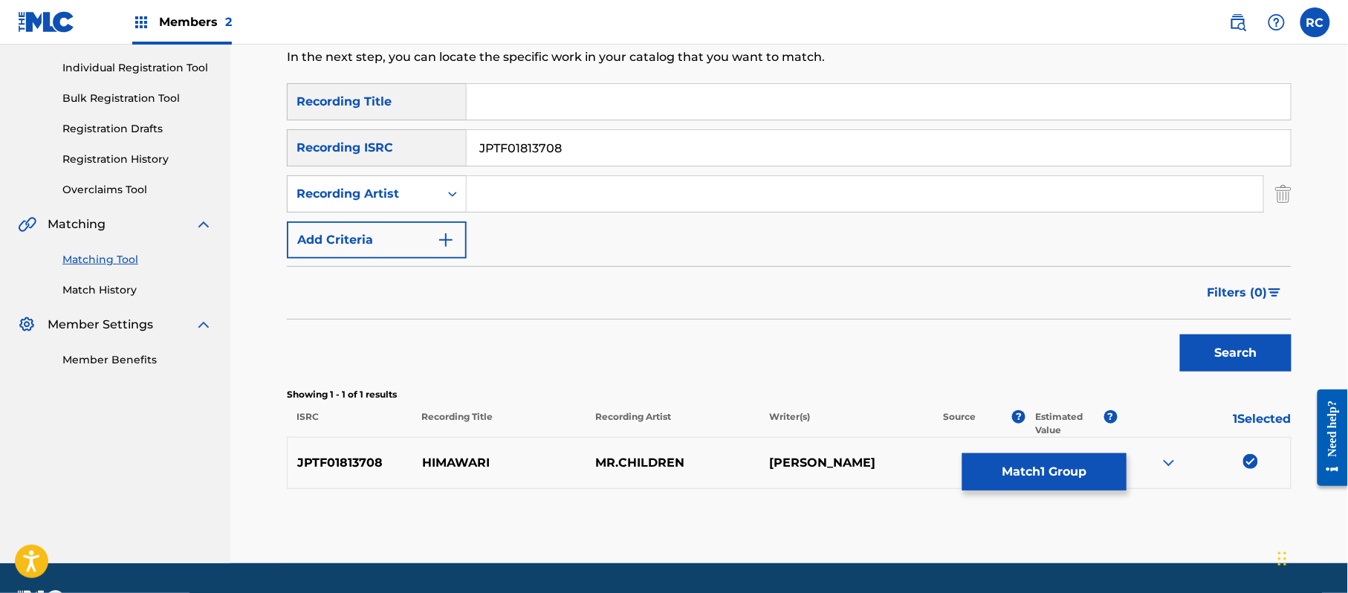
click at [1052, 474] on button "Match 1 Group" at bounding box center [1044, 471] width 164 height 37
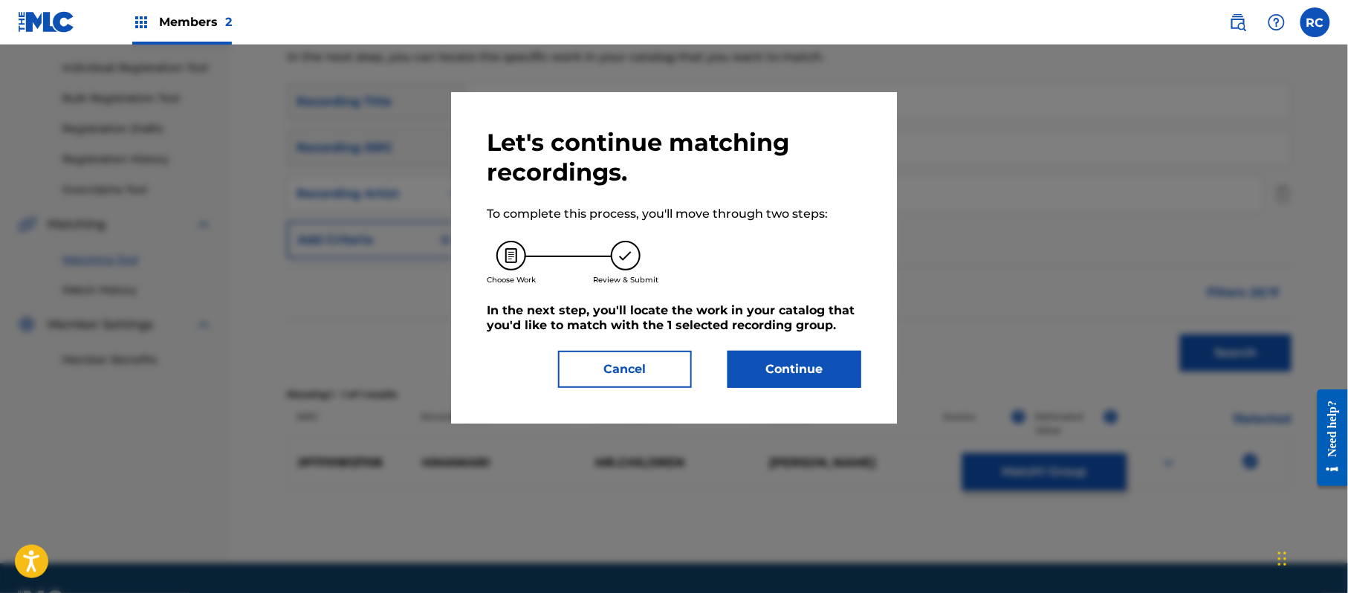
click at [779, 360] on button "Continue" at bounding box center [794, 369] width 134 height 37
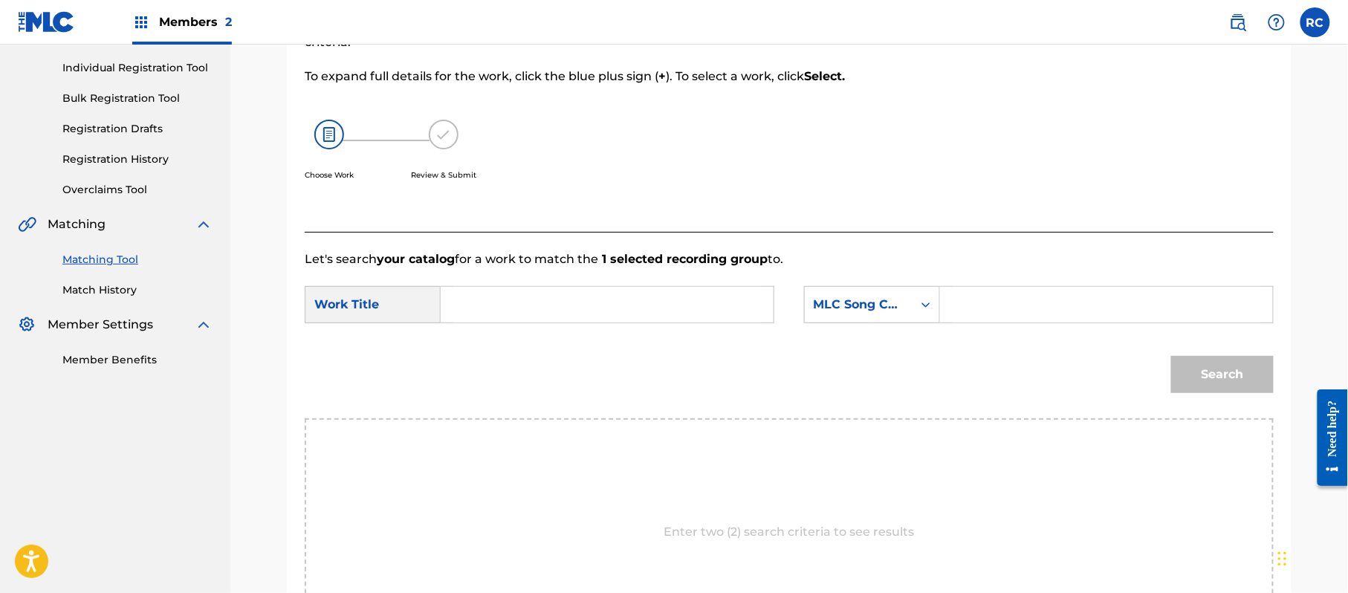
click at [476, 315] on input "Search Form" at bounding box center [607, 305] width 308 height 36
paste input "Himawari HA4QCM"
click at [563, 315] on input "Himawari HA4QCM" at bounding box center [607, 305] width 308 height 36
type input "Himawari"
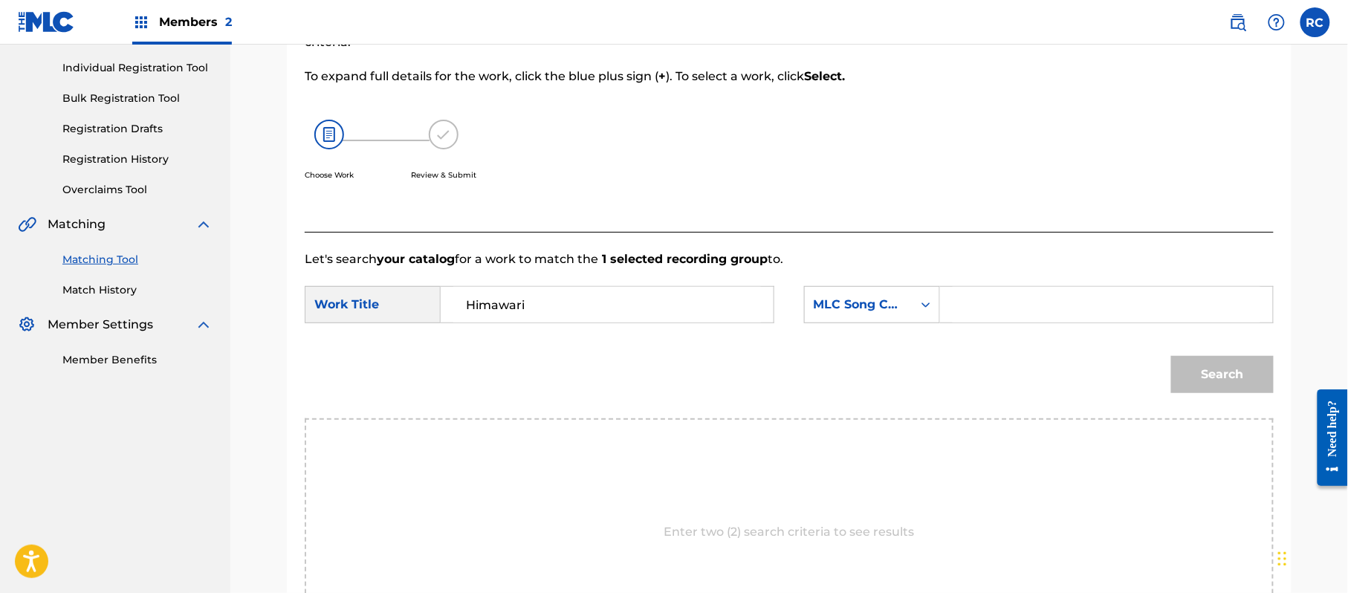
click at [1037, 299] on input "Search Form" at bounding box center [1106, 305] width 308 height 36
paste input "HA4QCM"
type input "HA4QCM"
click at [1240, 392] on button "Search" at bounding box center [1222, 374] width 103 height 37
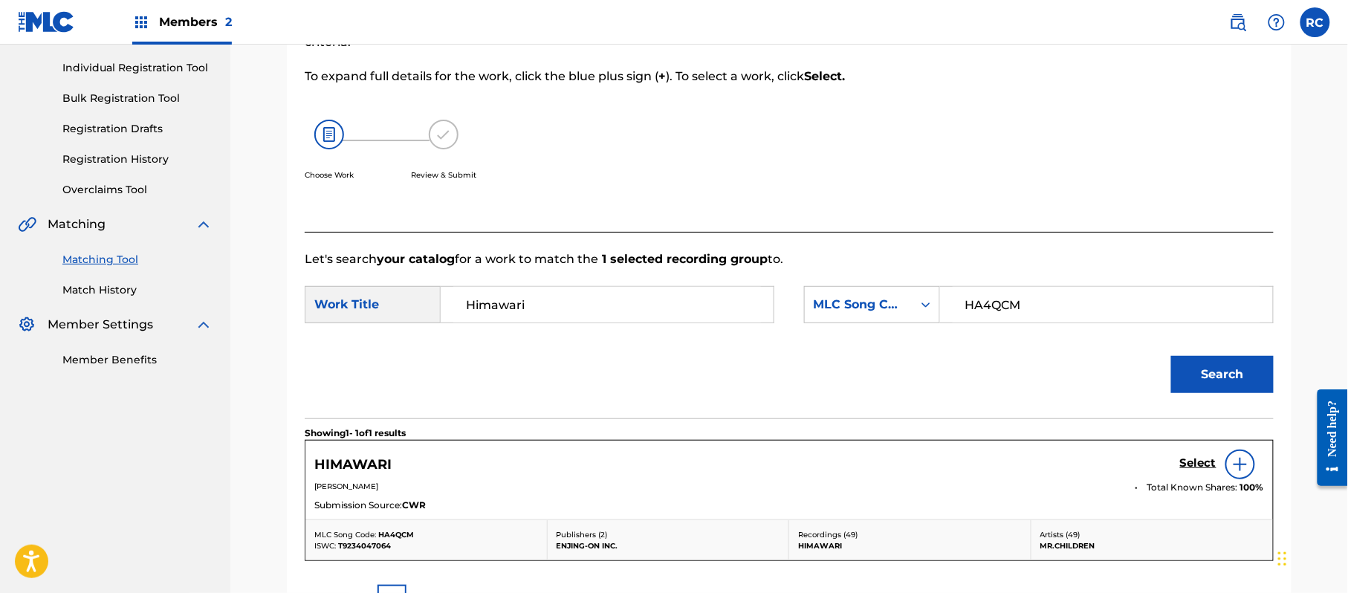
click at [1195, 464] on h5 "Select" at bounding box center [1198, 463] width 36 height 14
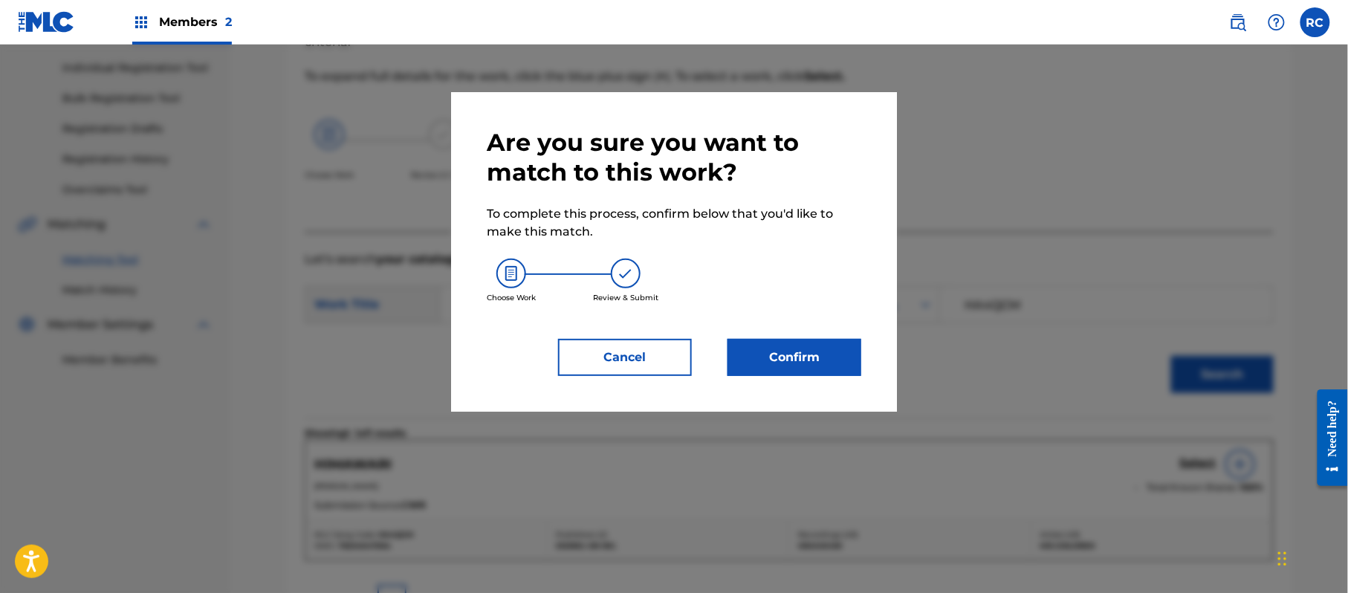
click at [783, 363] on button "Confirm" at bounding box center [794, 357] width 134 height 37
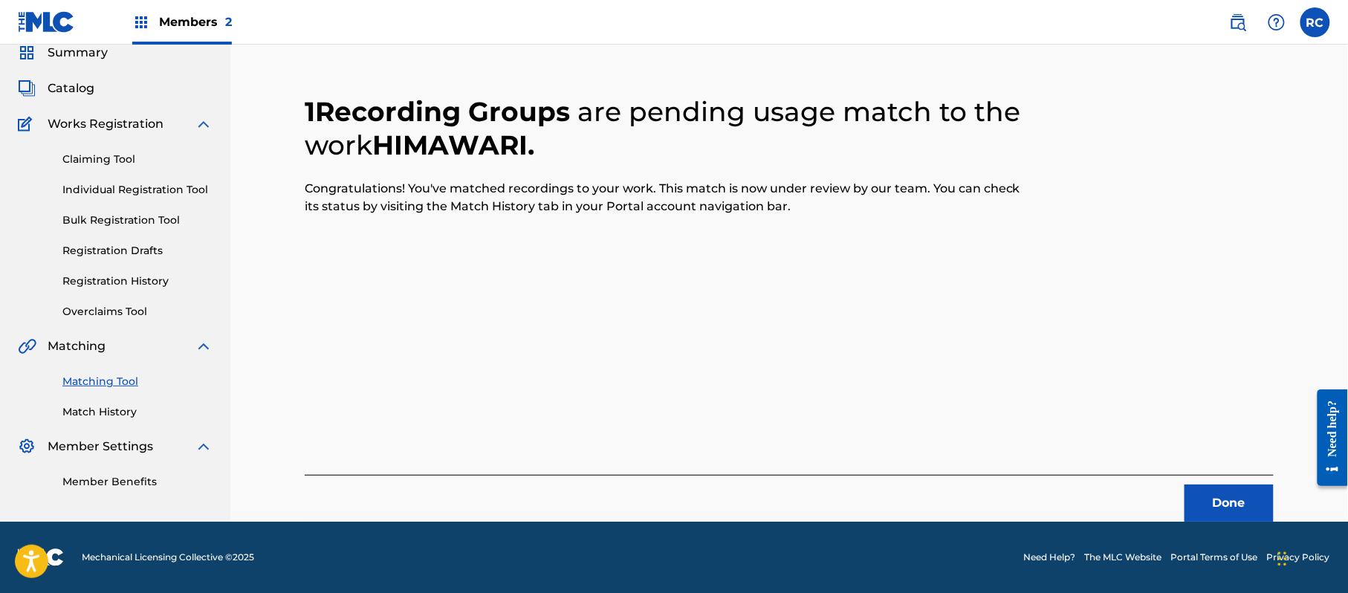
scroll to position [59, 0]
click at [1229, 501] on button "Done" at bounding box center [1228, 502] width 89 height 37
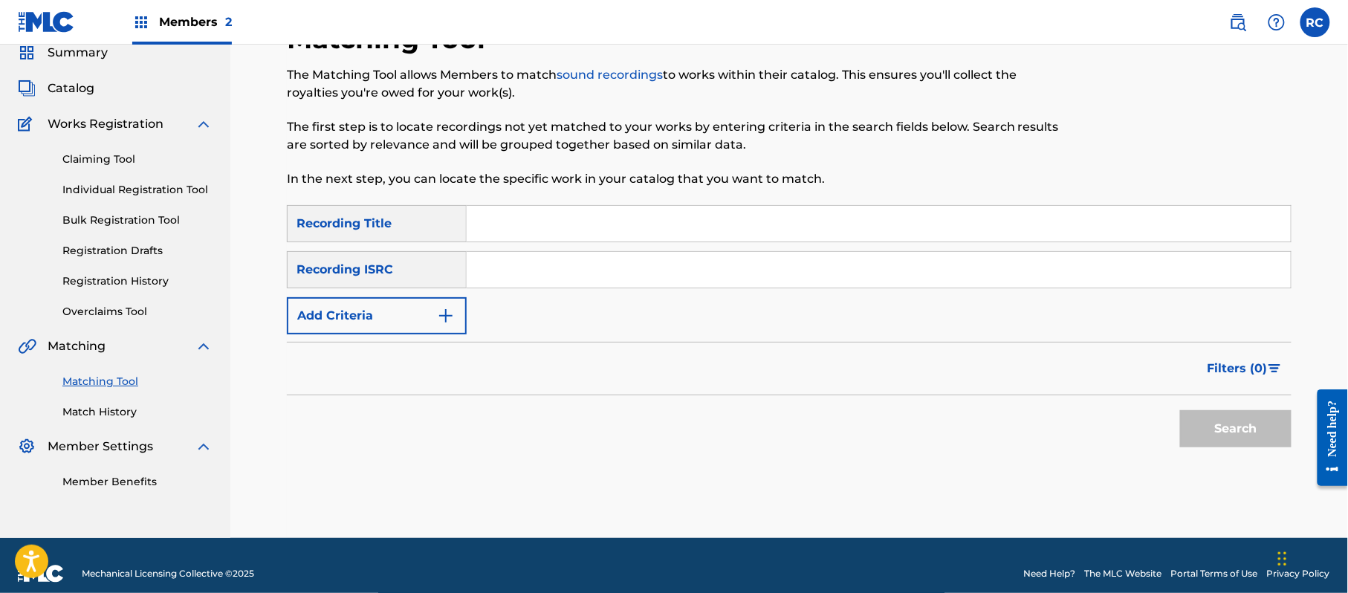
click at [514, 266] on input "Search Form" at bounding box center [879, 270] width 824 height 36
paste input "JPTF01708001"
type input "JPTF01708001"
click at [1212, 423] on button "Search" at bounding box center [1235, 428] width 111 height 37
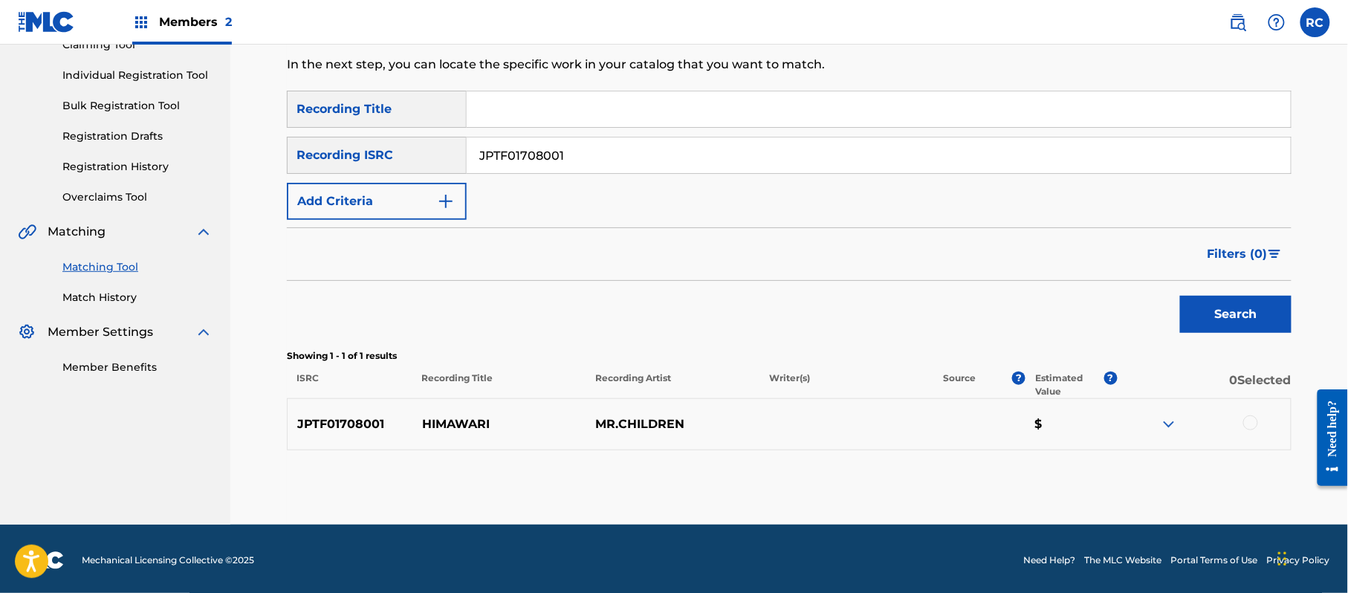
scroll to position [177, 0]
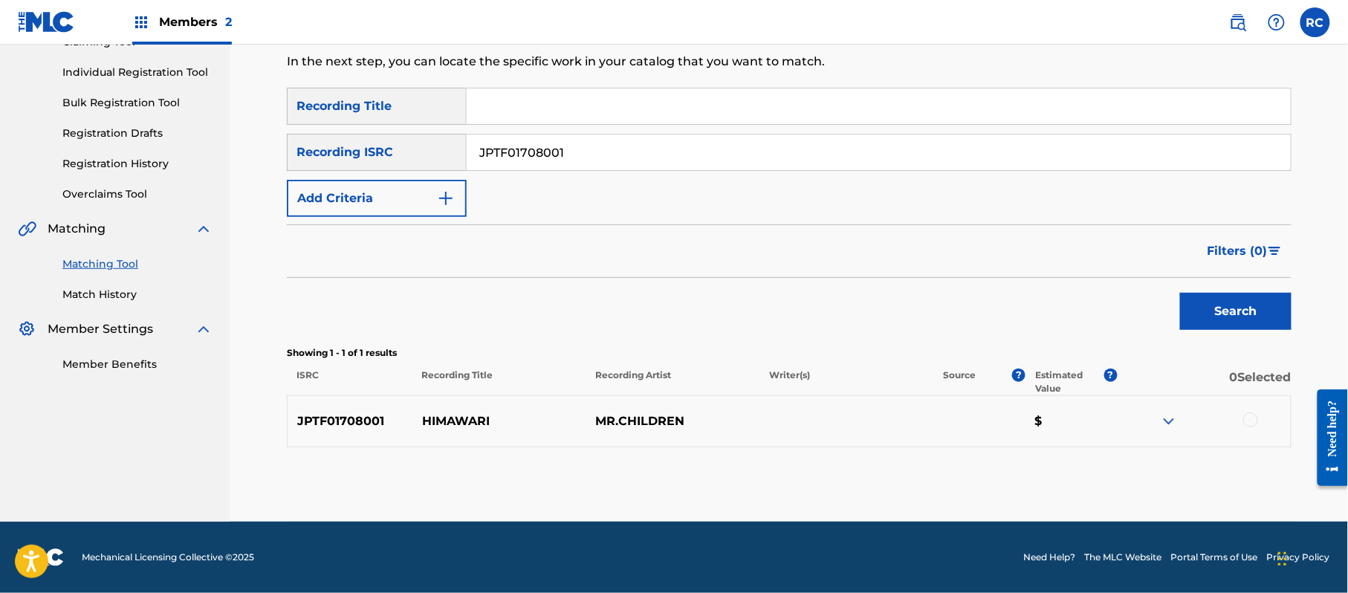
drag, startPoint x: 1256, startPoint y: 420, endPoint x: 1201, endPoint y: 421, distance: 55.0
click at [1255, 420] on div at bounding box center [1250, 419] width 15 height 15
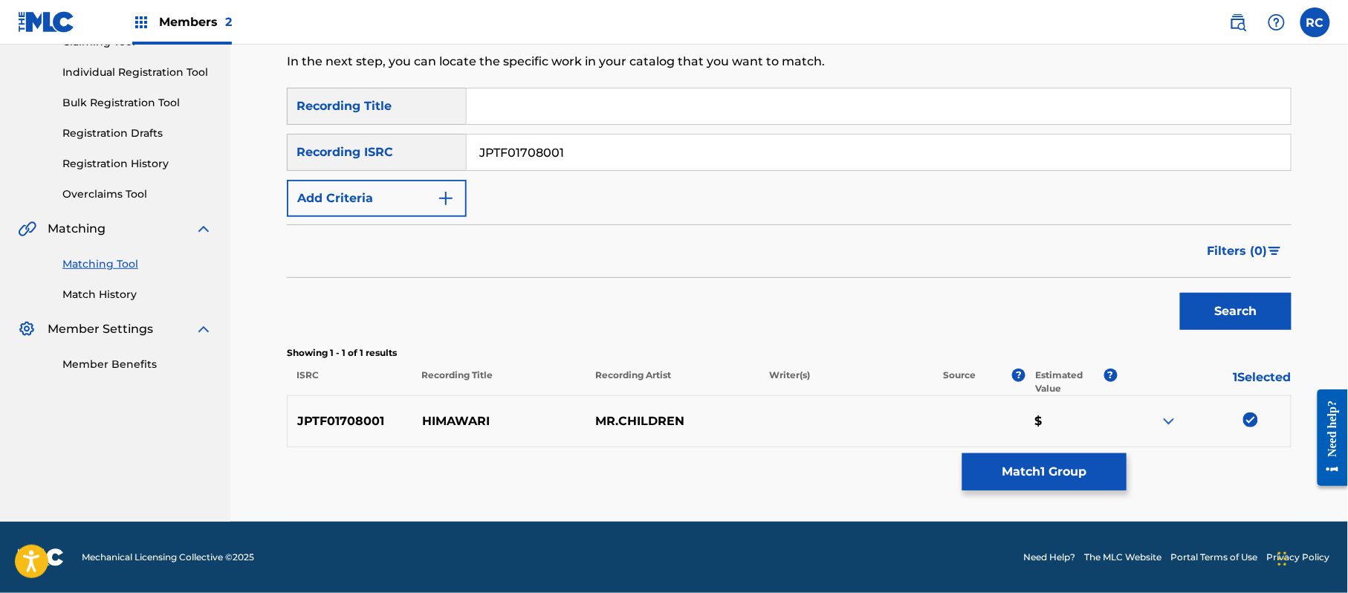
click at [1041, 465] on button "Match 1 Group" at bounding box center [1044, 471] width 164 height 37
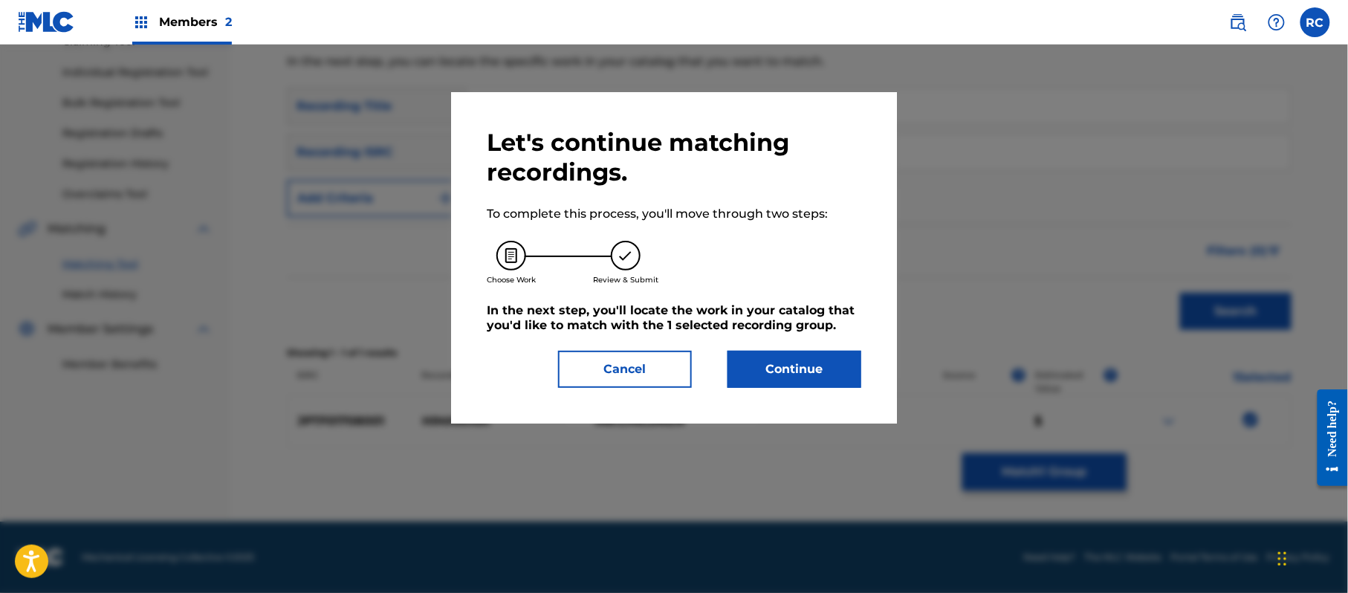
click at [788, 370] on button "Continue" at bounding box center [794, 369] width 134 height 37
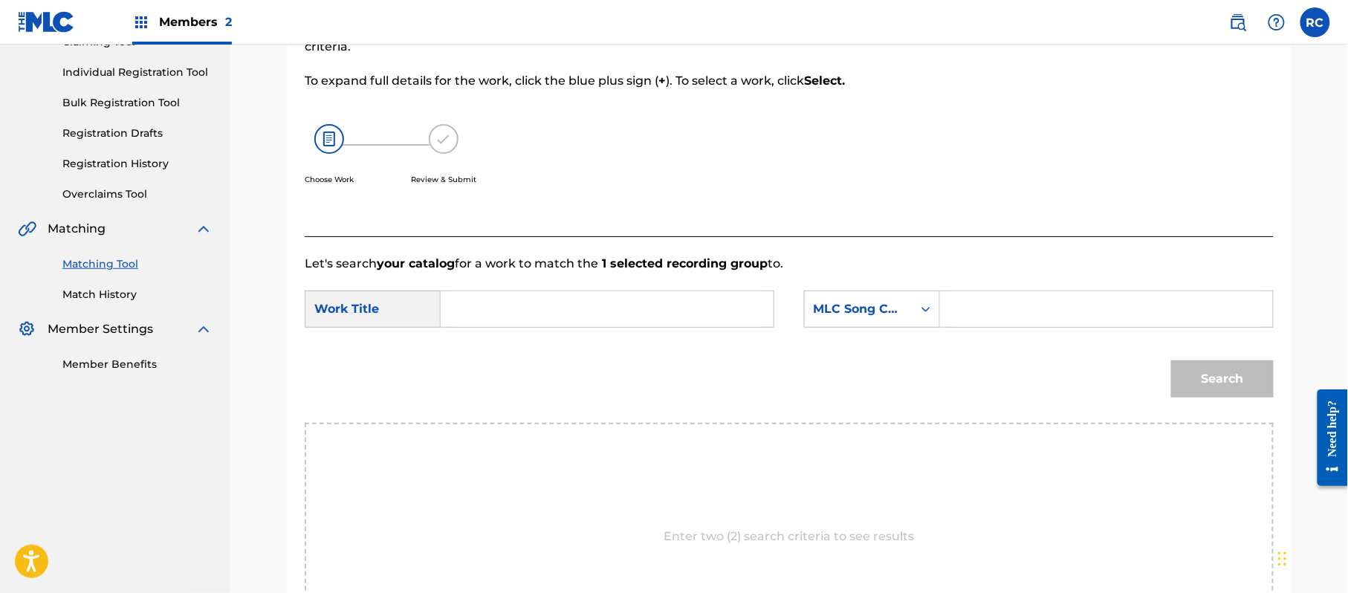
click at [553, 321] on input "Search Form" at bounding box center [607, 309] width 308 height 36
paste input "Himawari HA4QCM"
click at [569, 302] on input "Himawari HA4QCM" at bounding box center [607, 309] width 308 height 36
type input "Himawari"
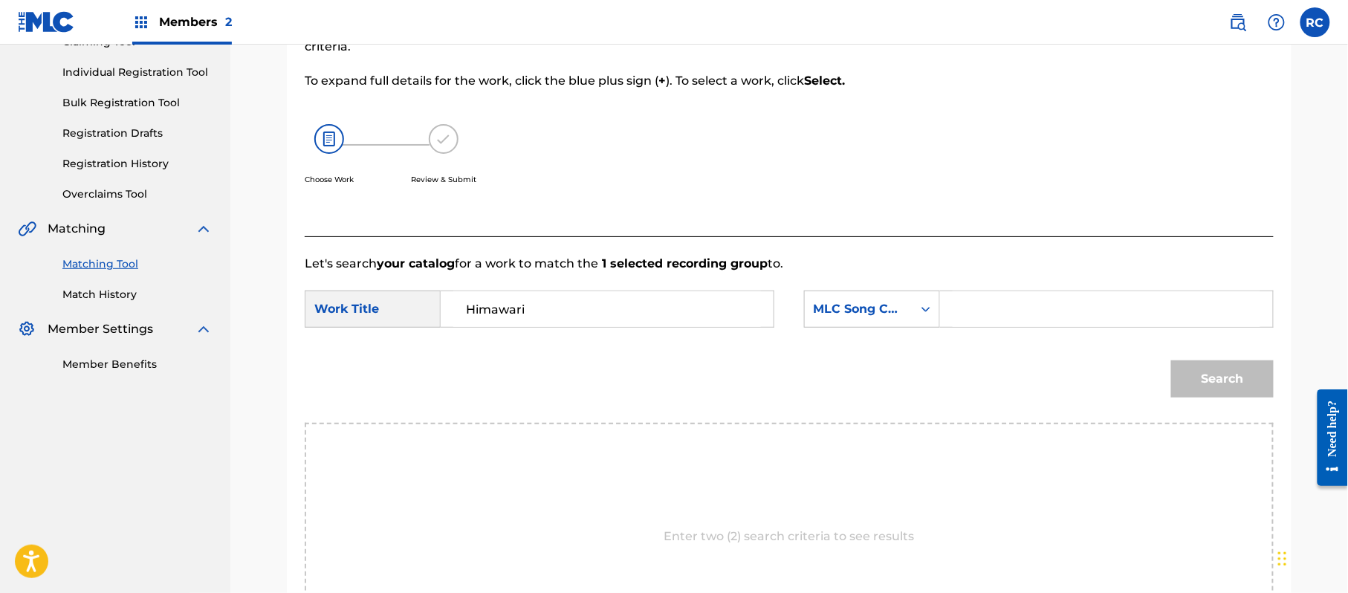
click at [1038, 324] on input "Search Form" at bounding box center [1106, 309] width 308 height 36
paste input "HA4QCM"
type input "HA4QCM"
click at [1220, 371] on button "Search" at bounding box center [1222, 378] width 103 height 37
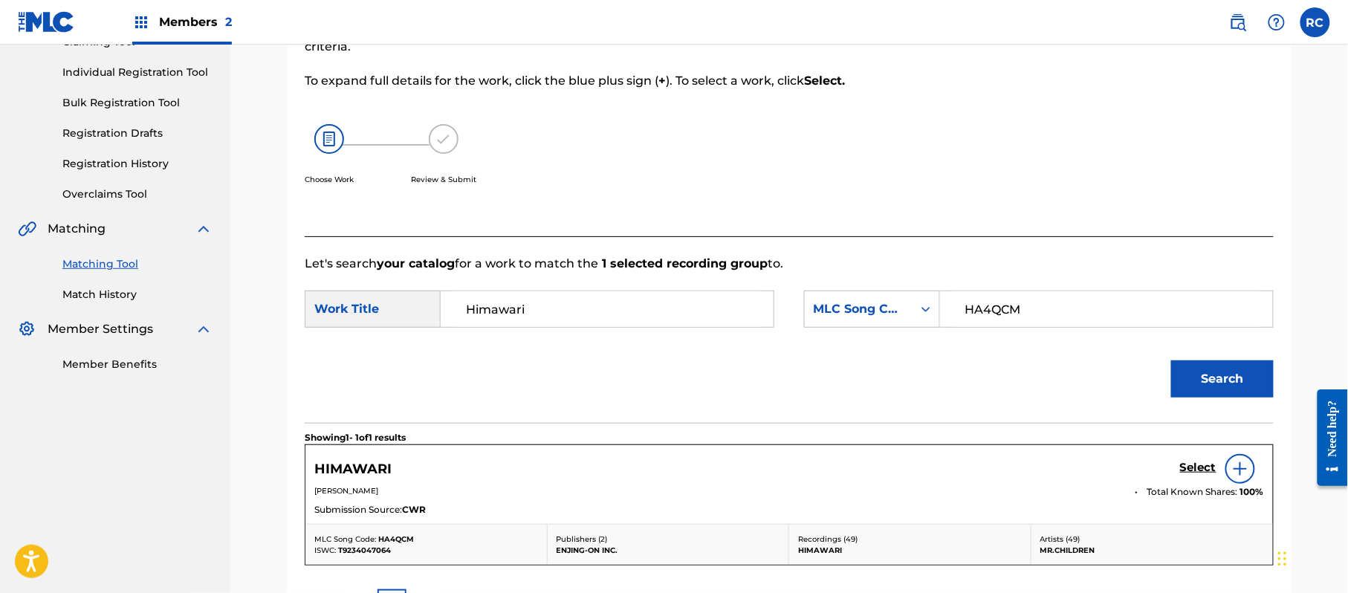
click at [1192, 465] on h5 "Select" at bounding box center [1198, 468] width 36 height 14
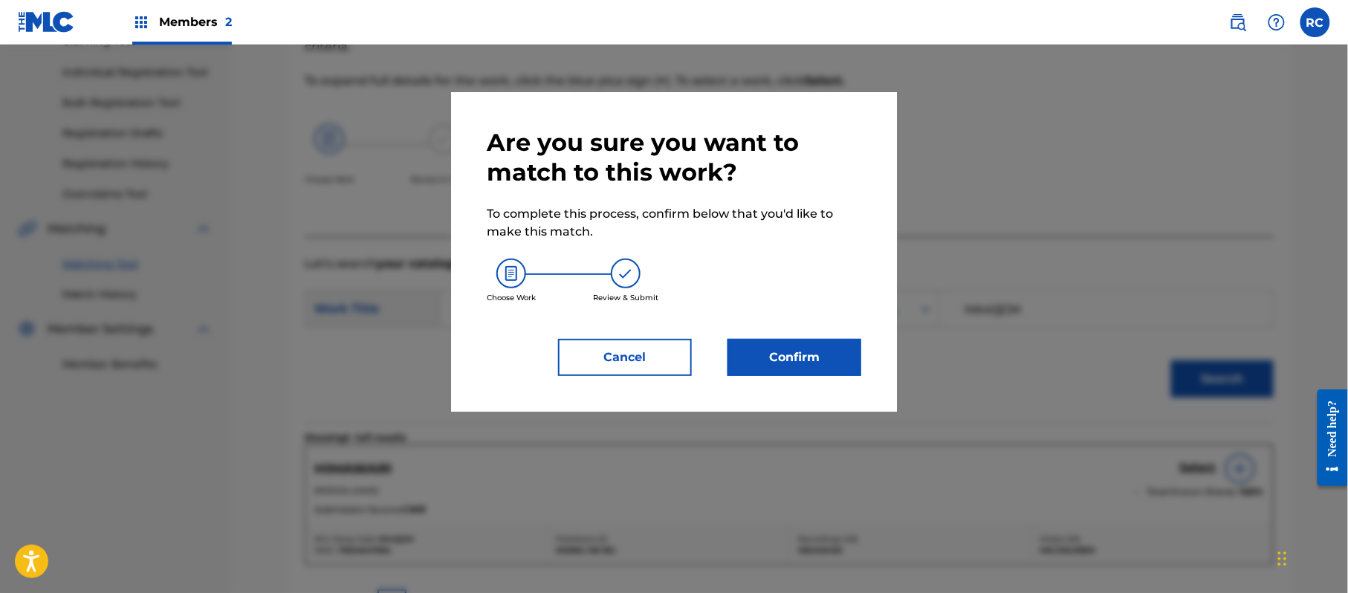
click at [776, 358] on button "Confirm" at bounding box center [794, 357] width 134 height 37
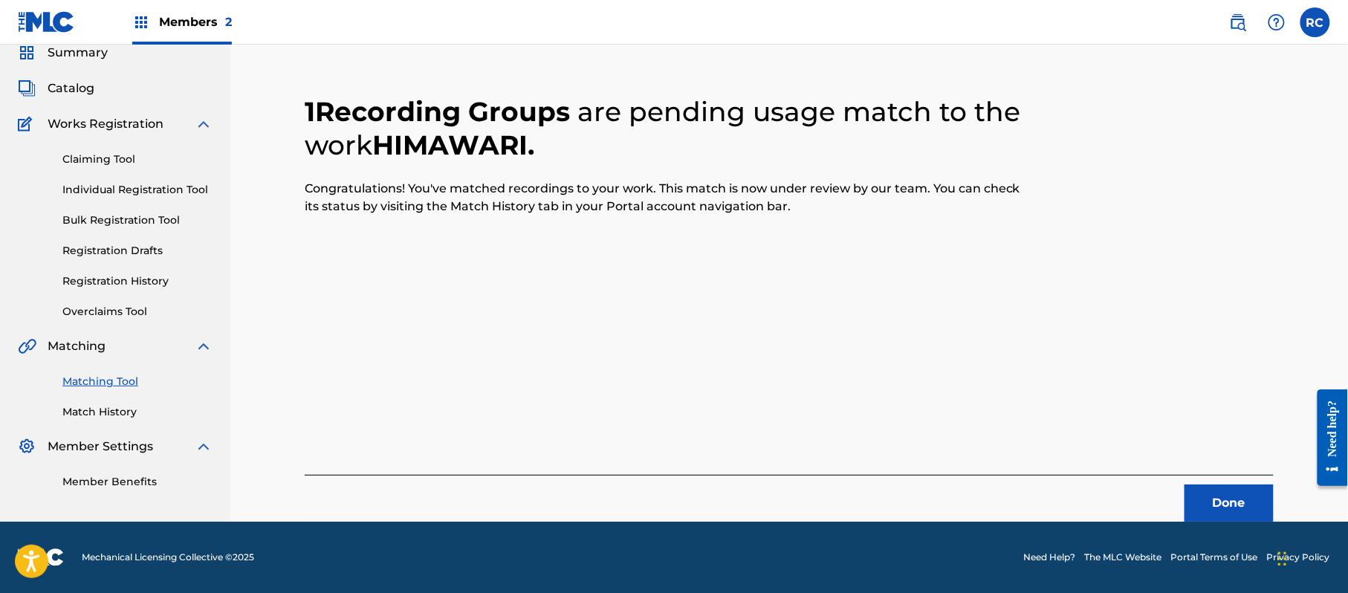
scroll to position [59, 0]
click at [1218, 495] on button "Done" at bounding box center [1228, 502] width 89 height 37
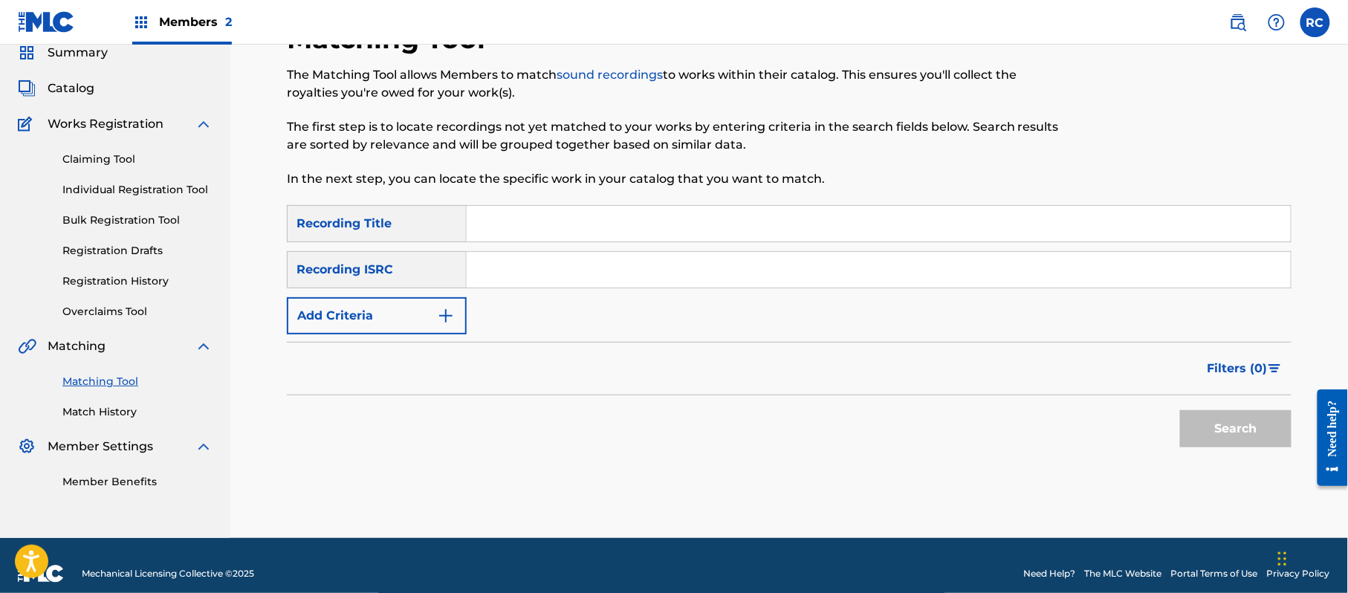
click at [566, 263] on input "Search Form" at bounding box center [879, 270] width 824 height 36
paste input "JPTF02202704"
type input "JPTF02202704"
click at [1270, 437] on button "Search" at bounding box center [1235, 428] width 111 height 37
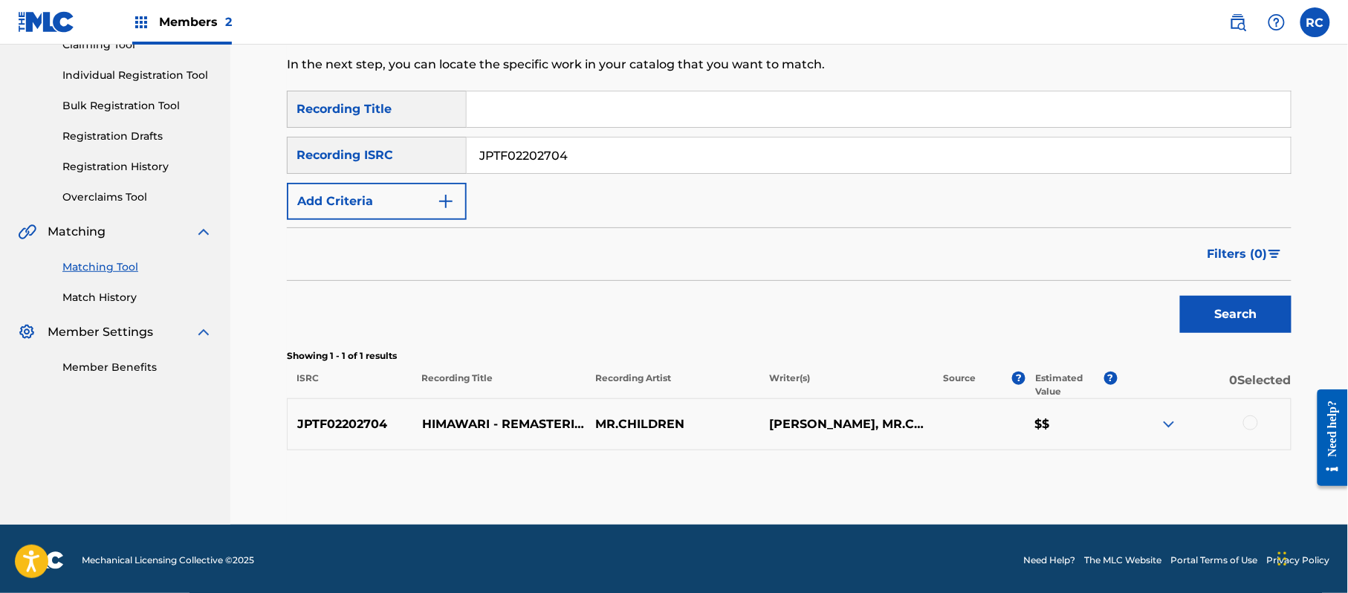
scroll to position [177, 0]
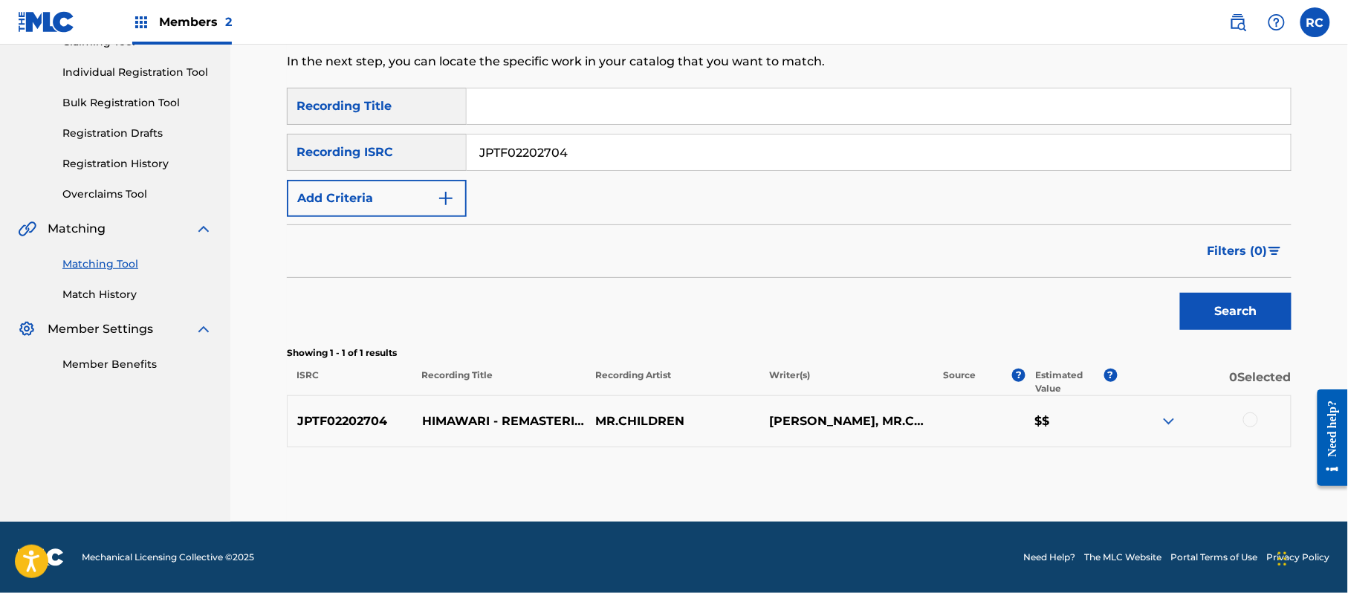
click at [1251, 421] on div at bounding box center [1250, 419] width 15 height 15
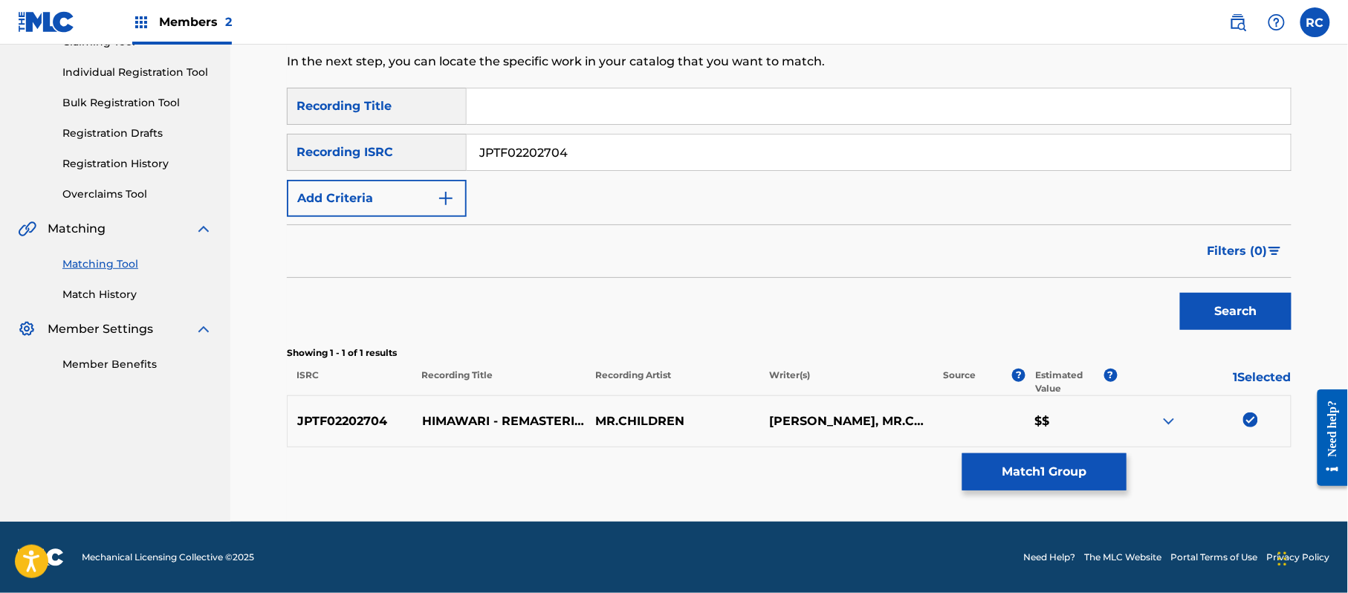
click at [981, 471] on button "Match 1 Group" at bounding box center [1044, 471] width 164 height 37
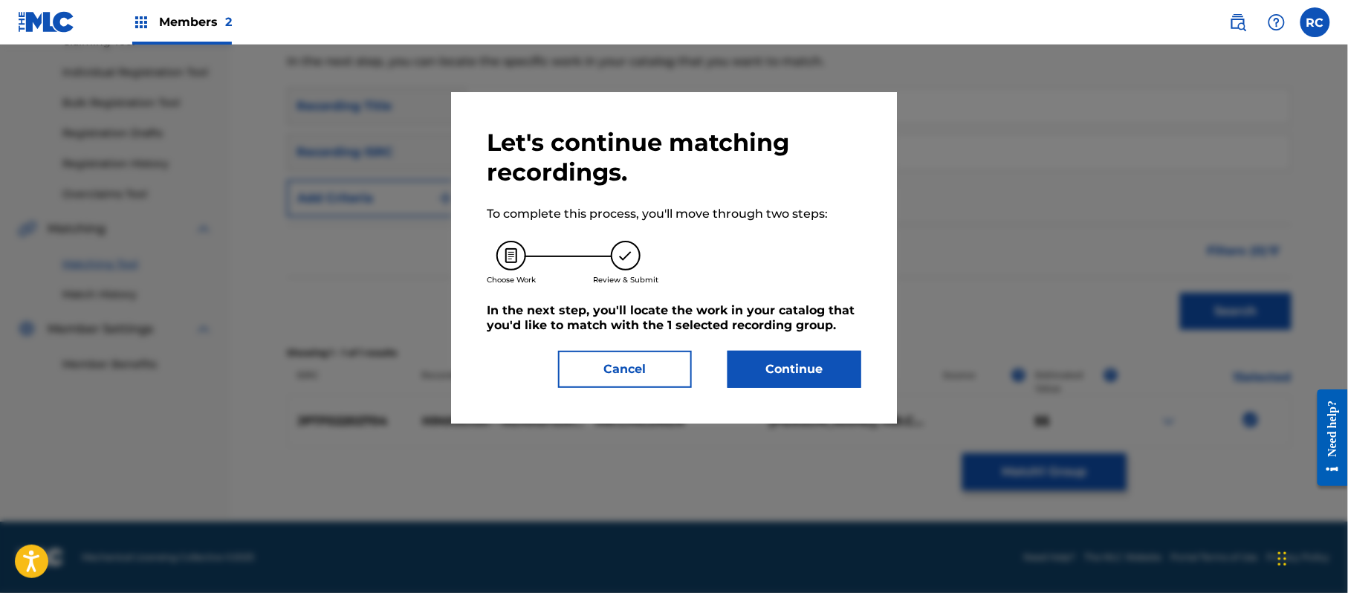
click at [774, 368] on button "Continue" at bounding box center [794, 369] width 134 height 37
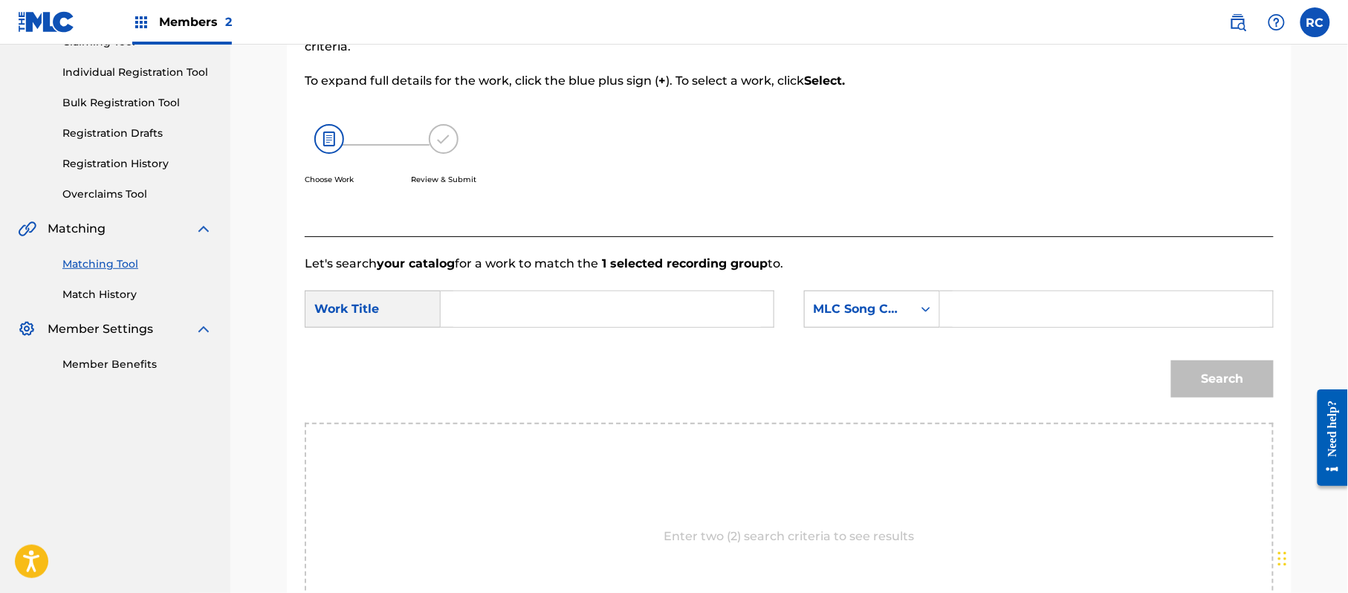
click at [507, 314] on input "Search Form" at bounding box center [607, 309] width 308 height 36
paste input "Himawari HA4QCM"
click at [572, 319] on input "Himawari HA4QCM" at bounding box center [607, 309] width 308 height 36
type input "Himawari"
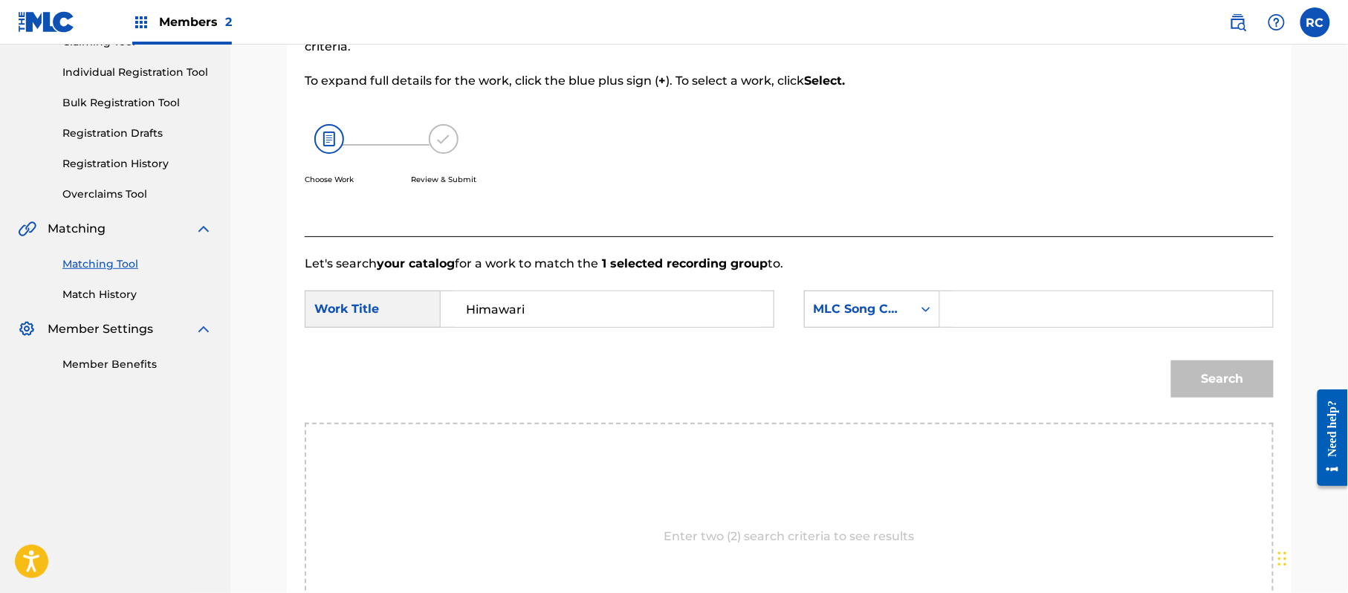
click at [1001, 313] on input "Search Form" at bounding box center [1106, 309] width 308 height 36
paste input "HA4QCM"
type input "HA4QCM"
click at [1213, 373] on button "Search" at bounding box center [1222, 378] width 103 height 37
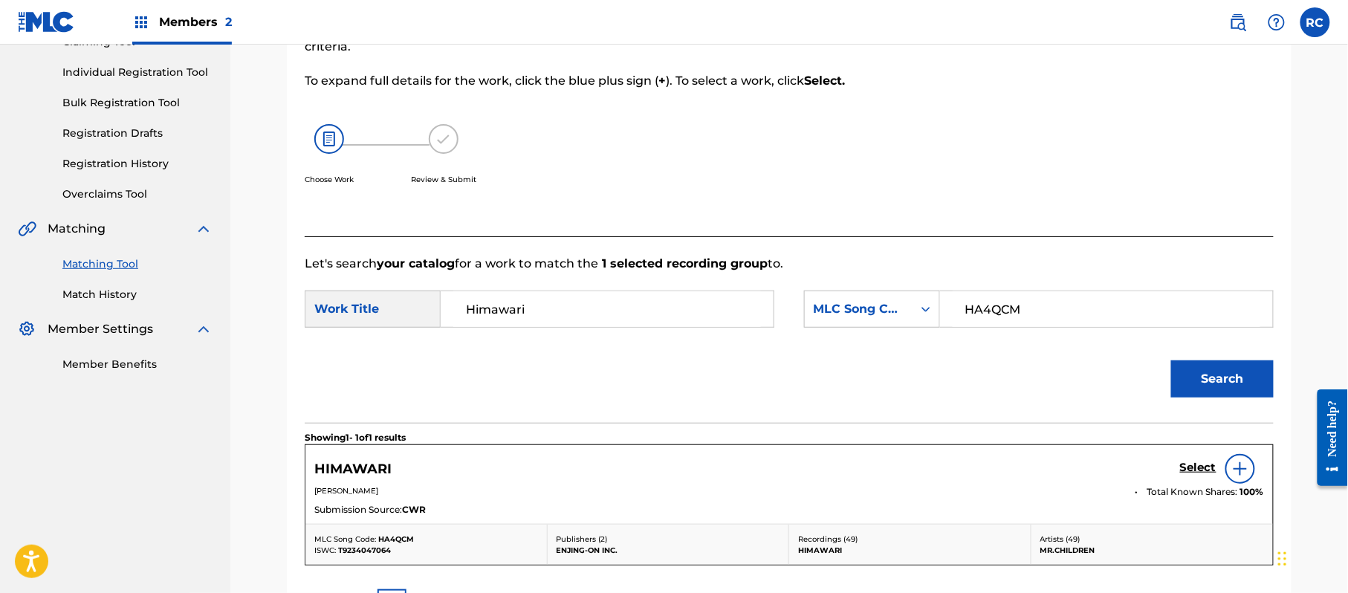
click at [1192, 476] on link "Select" at bounding box center [1198, 469] width 36 height 16
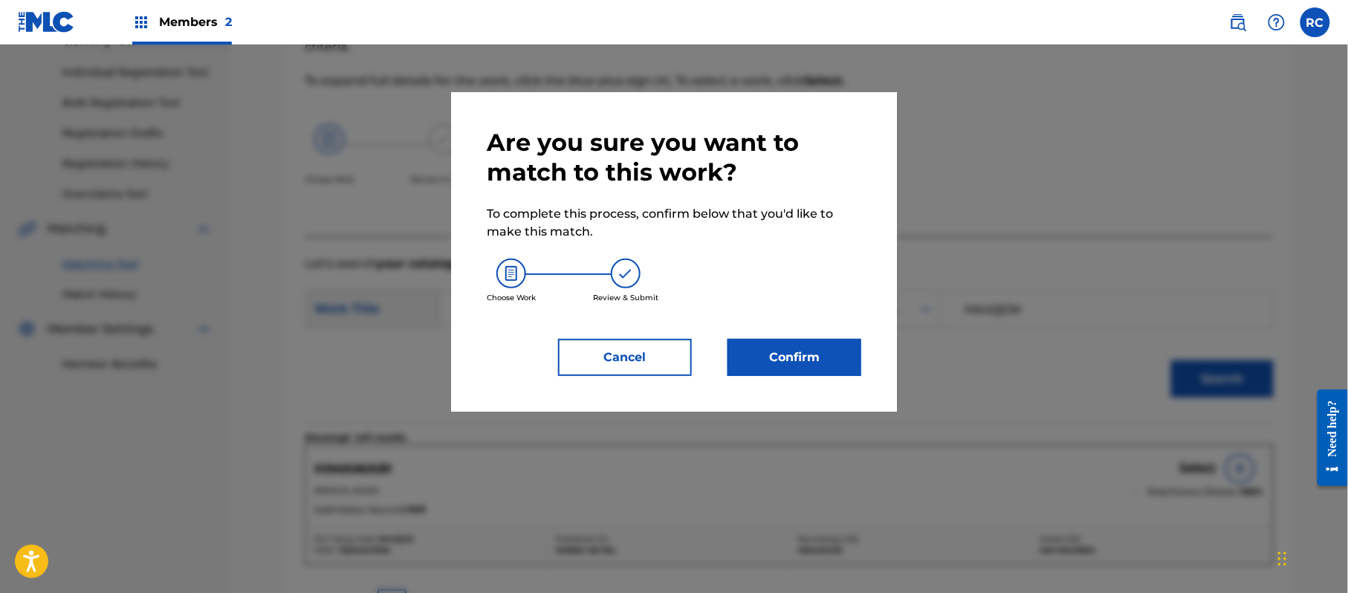
click at [809, 360] on button "Confirm" at bounding box center [794, 357] width 134 height 37
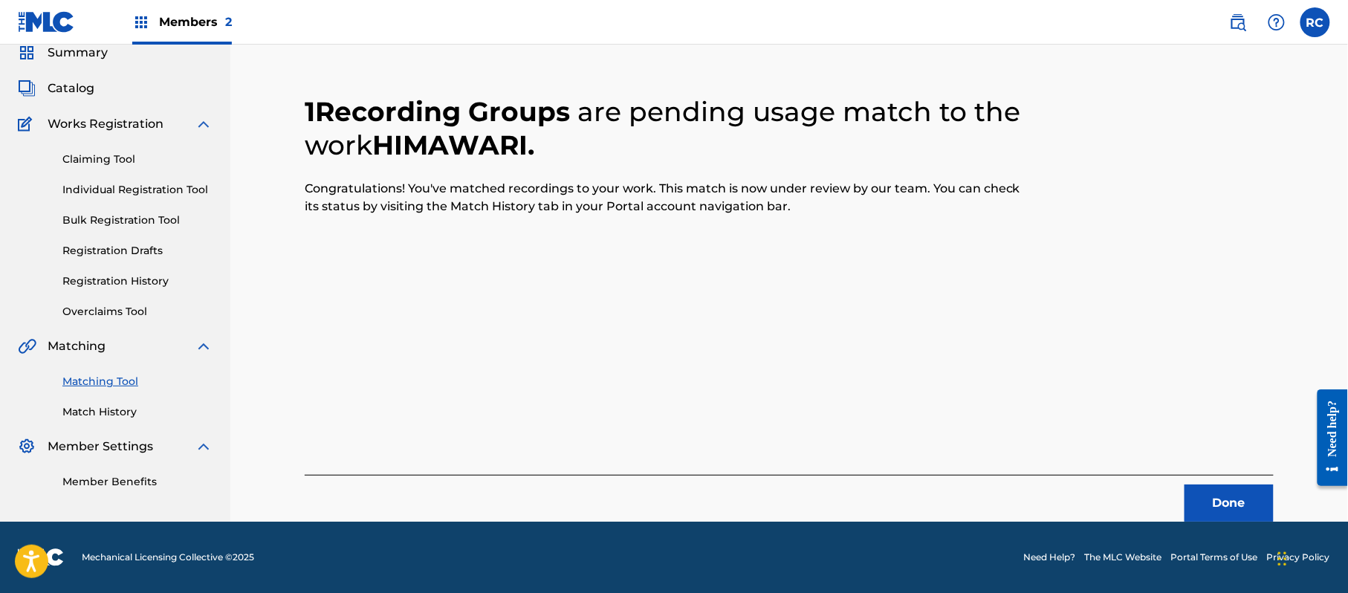
scroll to position [59, 0]
click at [1207, 497] on button "Done" at bounding box center [1228, 502] width 89 height 37
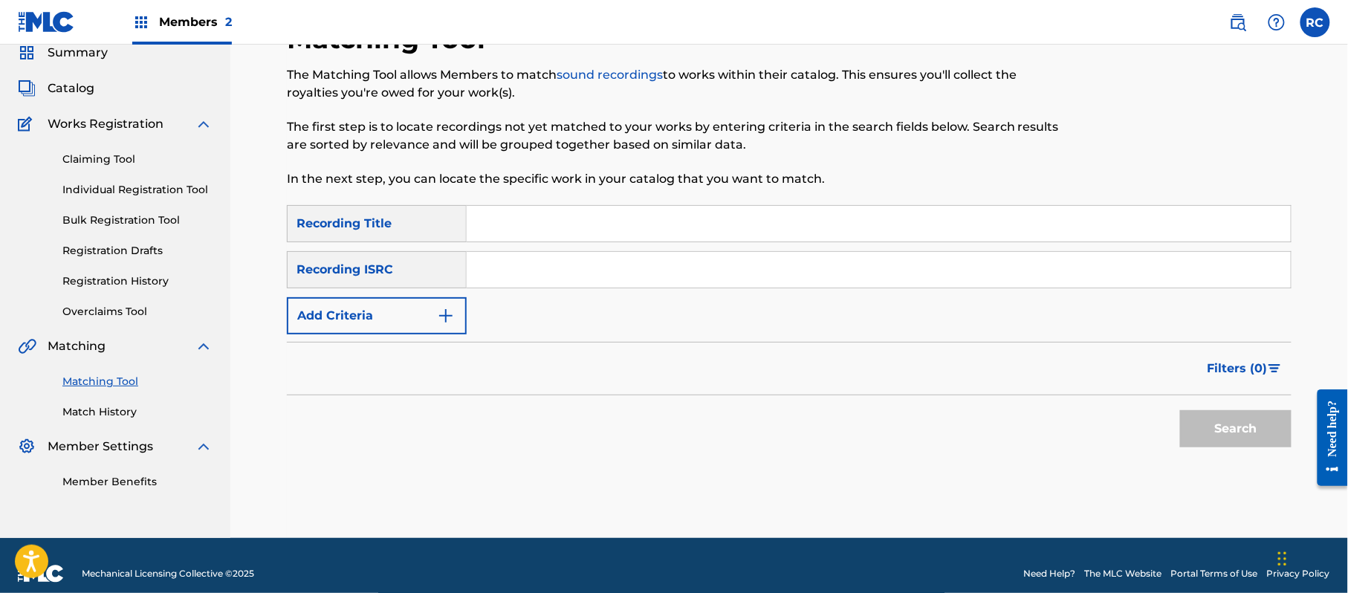
drag, startPoint x: 536, startPoint y: 267, endPoint x: 542, endPoint y: 274, distance: 9.5
click at [536, 268] on input "Search Form" at bounding box center [879, 270] width 824 height 36
paste input "TCJPD1546725"
type input "TCJPD1546725"
click at [1221, 435] on button "Search" at bounding box center [1235, 428] width 111 height 37
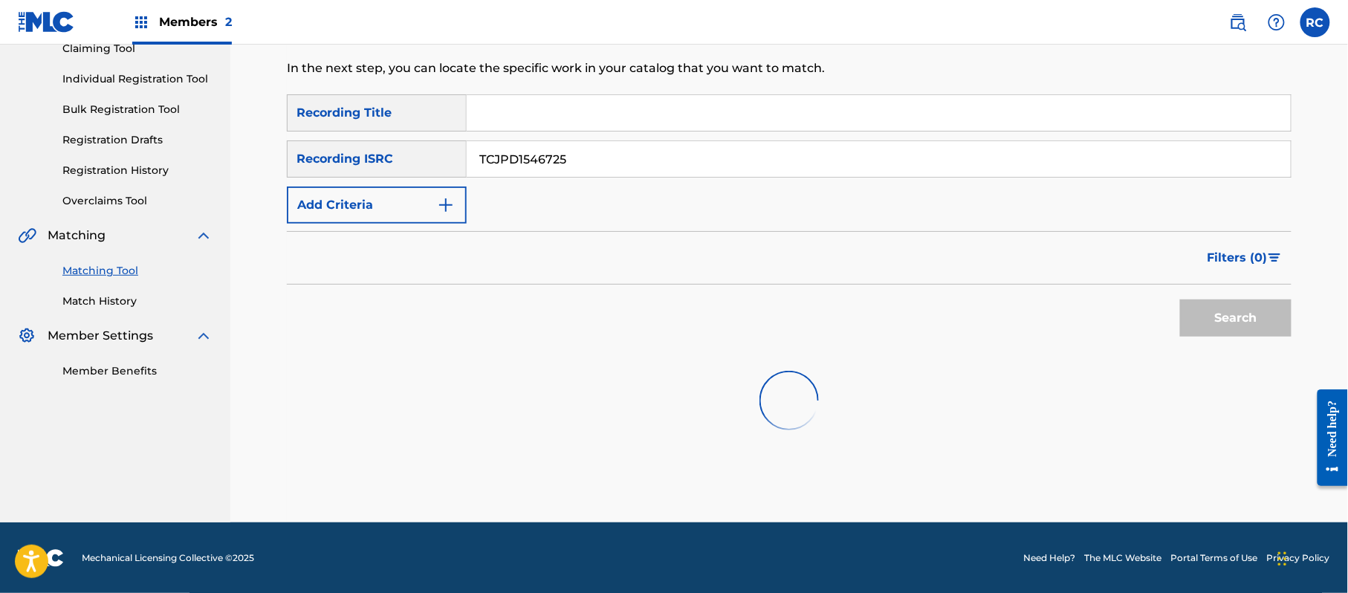
scroll to position [171, 0]
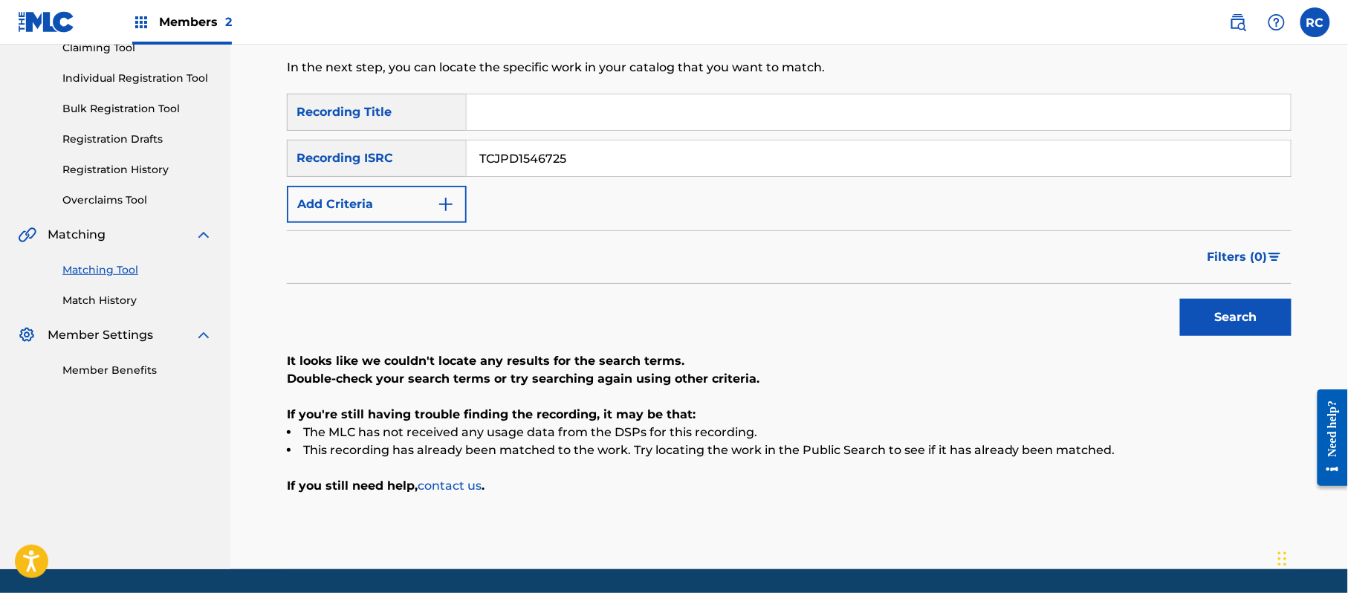
click at [574, 116] on input "Search Form" at bounding box center [879, 112] width 824 height 36
paste input "Genchou Mr.Children"
drag, startPoint x: 556, startPoint y: 110, endPoint x: 696, endPoint y: 110, distance: 139.7
click at [696, 110] on input "Genchou" at bounding box center [879, 112] width 824 height 36
type input "Genchou"
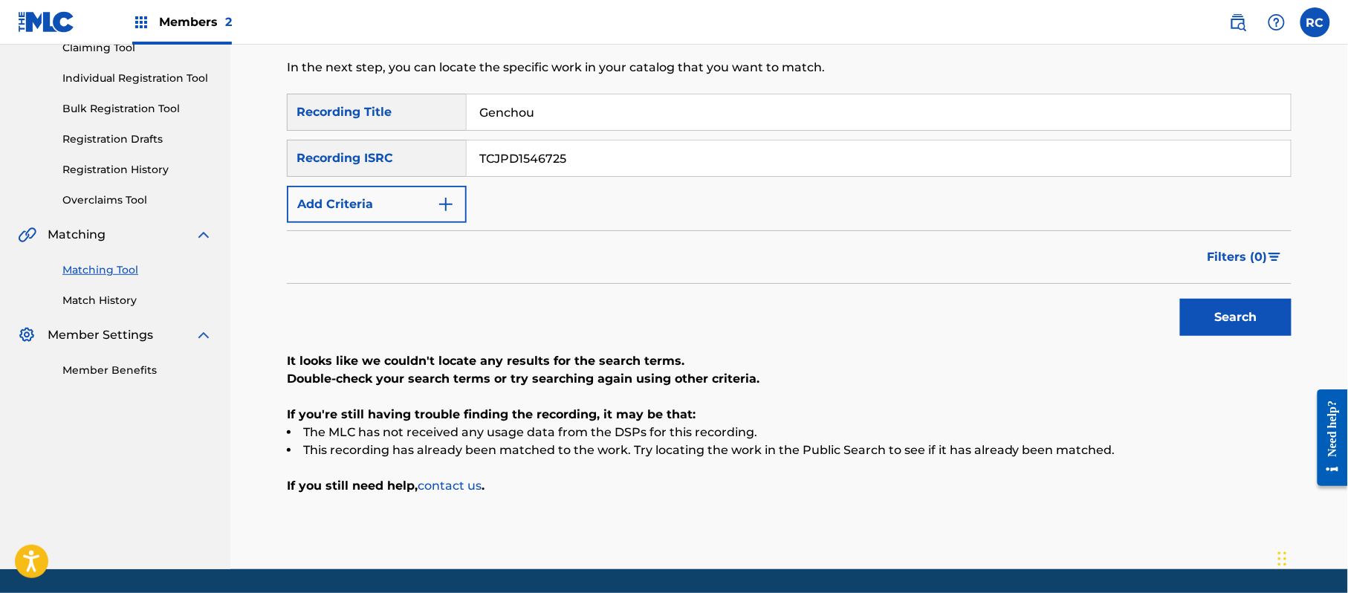
drag, startPoint x: 522, startPoint y: 149, endPoint x: 417, endPoint y: 149, distance: 104.8
click at [417, 149] on div "SearchWithCriteria215787c7-3810-4cb5-a905-2bfa7a6273af Recording ISRC TCJPD1546…" at bounding box center [789, 158] width 1004 height 37
click at [391, 198] on button "Add Criteria" at bounding box center [377, 204] width 180 height 37
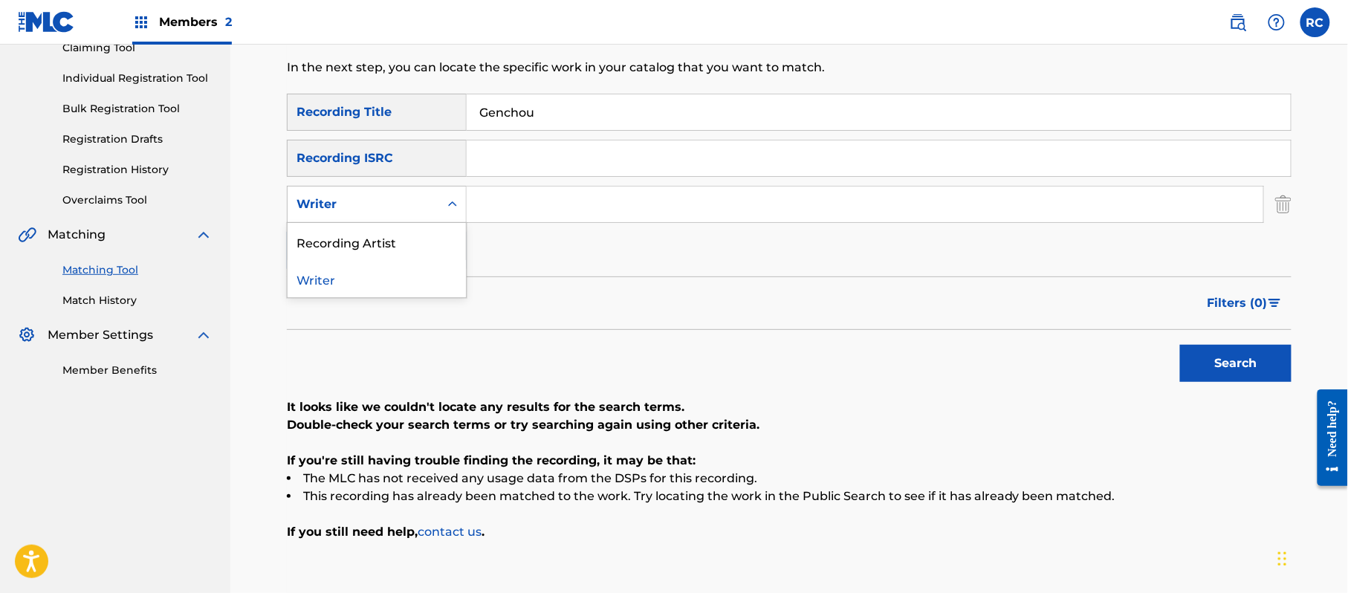
click at [378, 218] on div "Writer" at bounding box center [377, 204] width 180 height 37
click at [372, 251] on div "Recording Artist" at bounding box center [377, 241] width 178 height 37
click at [542, 215] on input "Search Form" at bounding box center [865, 204] width 796 height 36
paste input "Mr.Children"
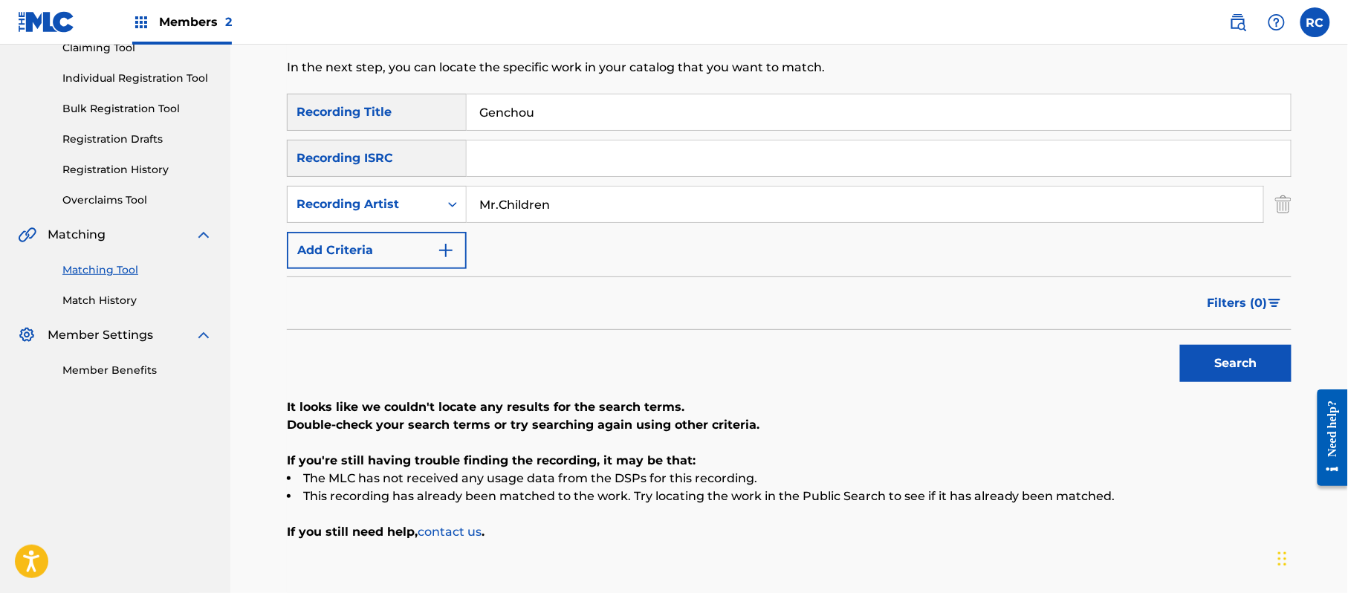
type input "Mr.Children"
click at [1235, 364] on button "Search" at bounding box center [1235, 363] width 111 height 37
drag, startPoint x: 400, startPoint y: 126, endPoint x: 392, endPoint y: 129, distance: 7.8
click at [392, 129] on div "SearchWithCriteria1dc0ab11-6528-4450-901e-1a73efd829e3 Recording Title Genchou" at bounding box center [789, 112] width 1004 height 37
paste input "幻聴"
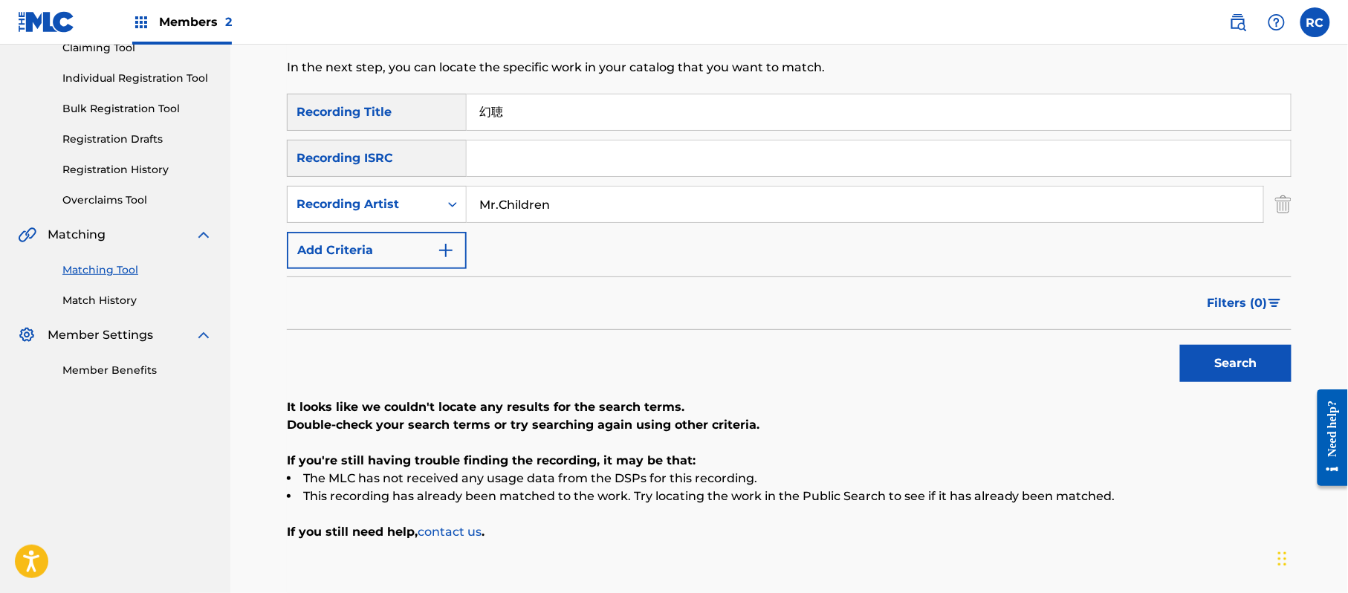
type input "幻聴"
click at [1262, 357] on button "Search" at bounding box center [1235, 363] width 111 height 37
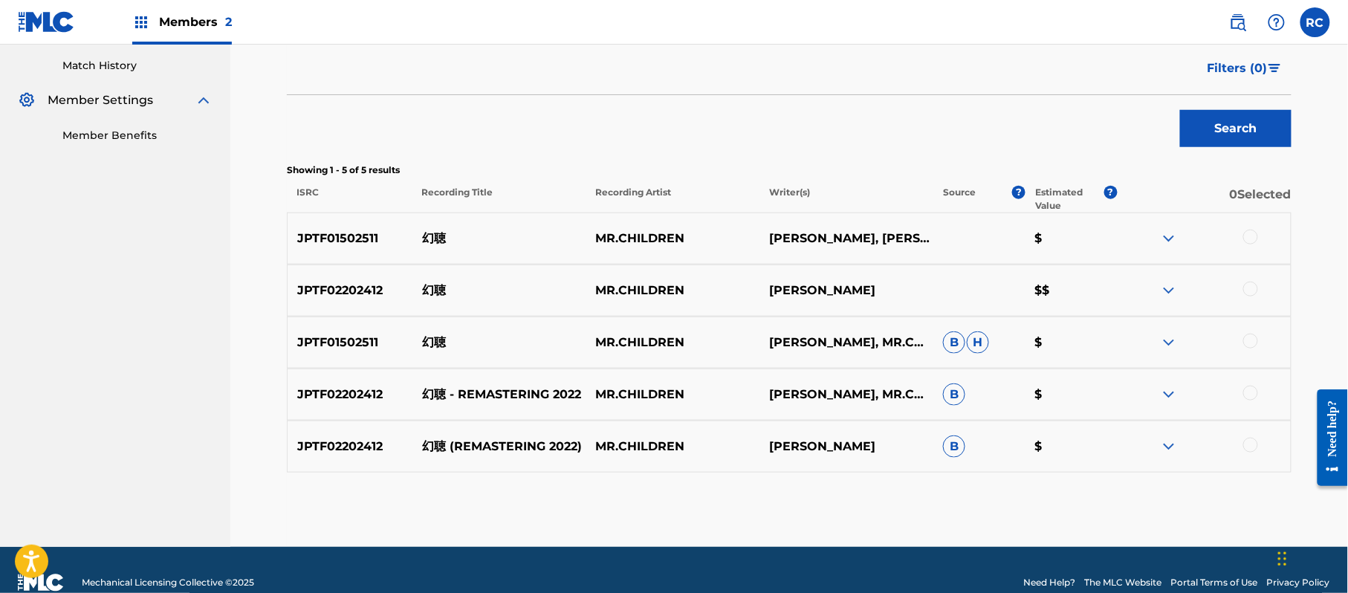
scroll to position [431, 0]
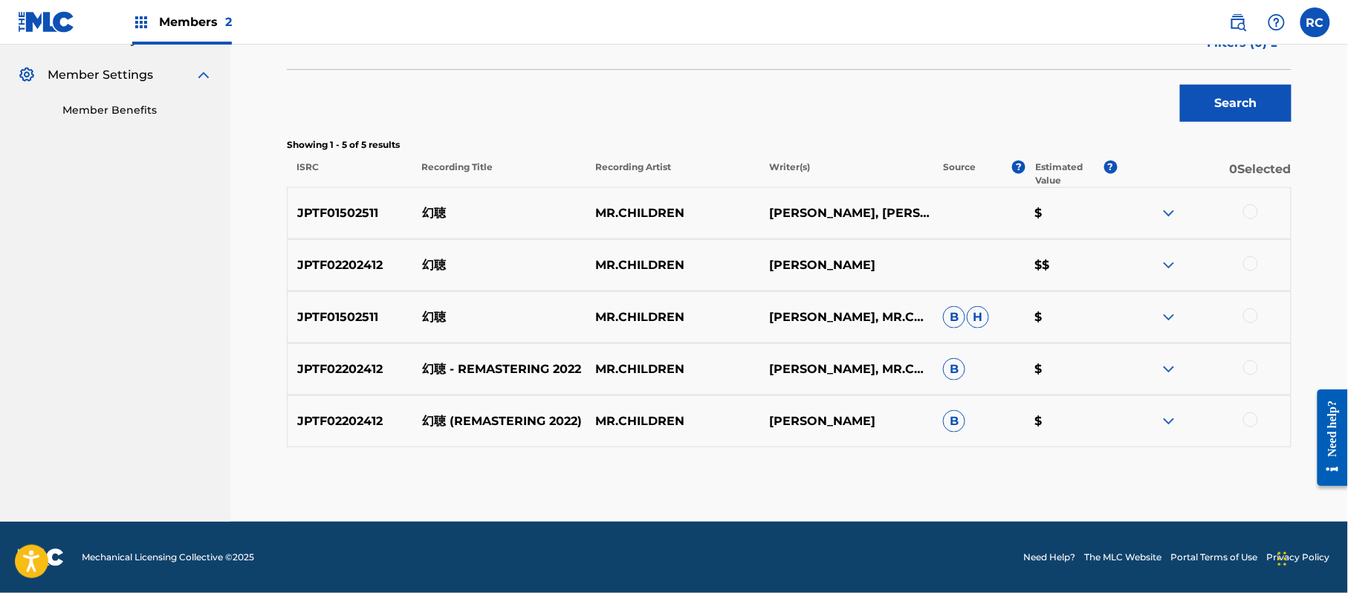
click at [367, 426] on p "JPTF02202412" at bounding box center [350, 421] width 125 height 18
copy p "JPTF02202412"
click at [351, 307] on div "JPTF01502511 幻聴 MR.CHILDREN KAZUTOSHI SAKURAI, MR.CHILDREN, TAKESHI KOBAYASHI, …" at bounding box center [789, 317] width 1004 height 52
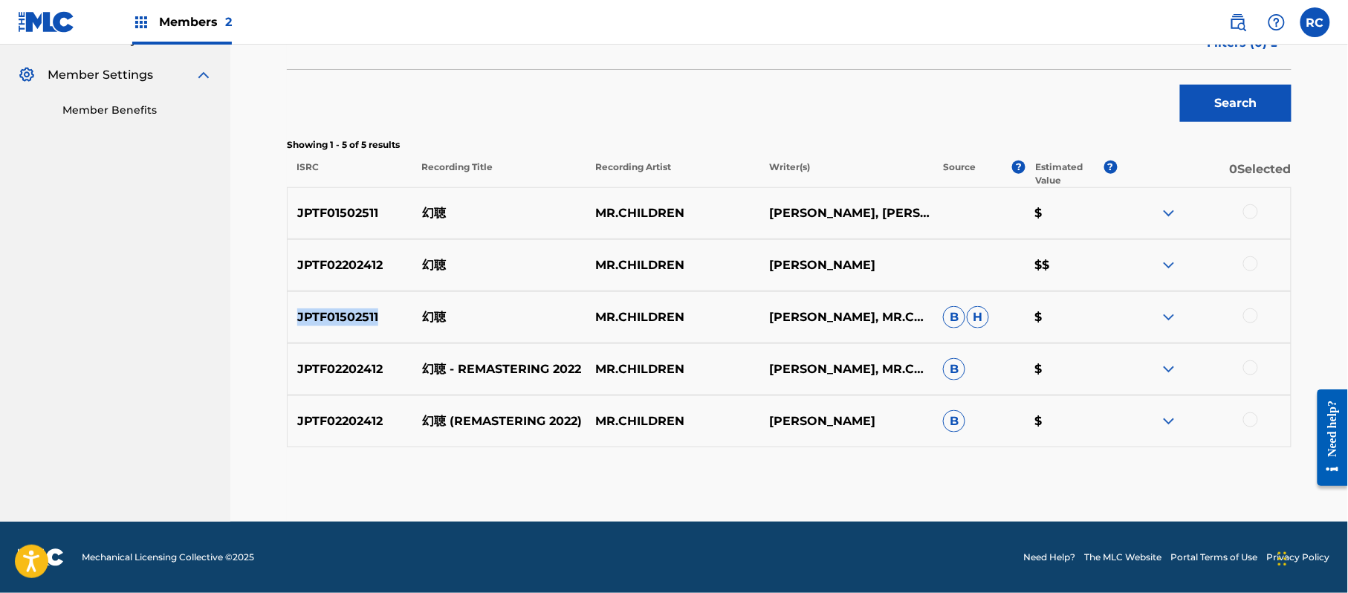
copy p "JPTF01502511"
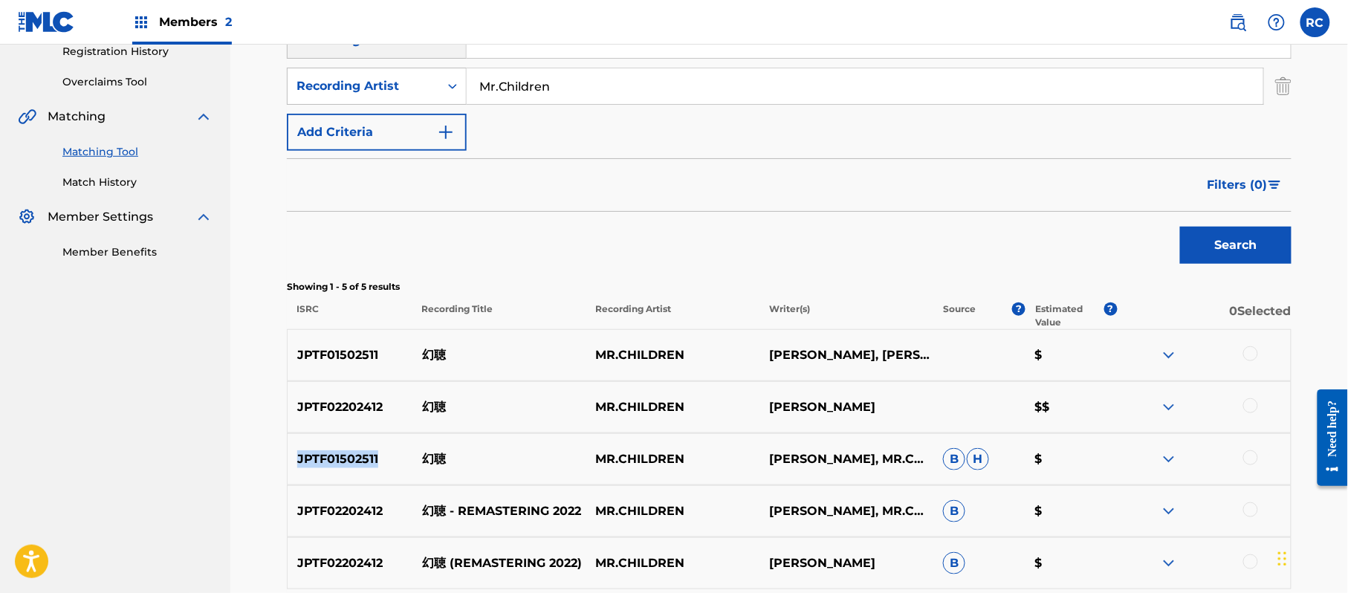
scroll to position [34, 0]
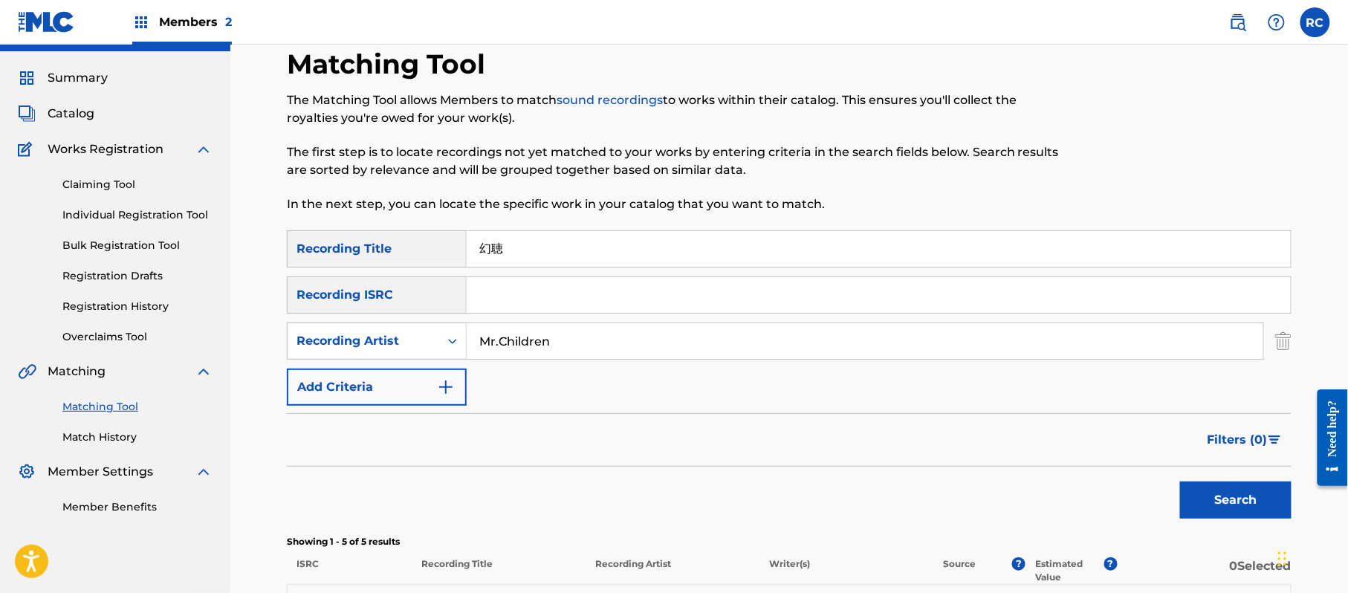
drag, startPoint x: 509, startPoint y: 259, endPoint x: 383, endPoint y: 267, distance: 125.8
click at [383, 267] on div "SearchWithCriteria1dc0ab11-6528-4450-901e-1a73efd829e3 Recording Title 幻聴 Searc…" at bounding box center [789, 317] width 1004 height 175
drag, startPoint x: 565, startPoint y: 345, endPoint x: 368, endPoint y: 346, distance: 196.9
click at [366, 348] on div "SearchWithCriteria69c3ab1e-b97e-495d-9bef-f0a253f951ed Recording Artist" at bounding box center [789, 340] width 1004 height 37
click at [488, 289] on input "Search Form" at bounding box center [879, 295] width 824 height 36
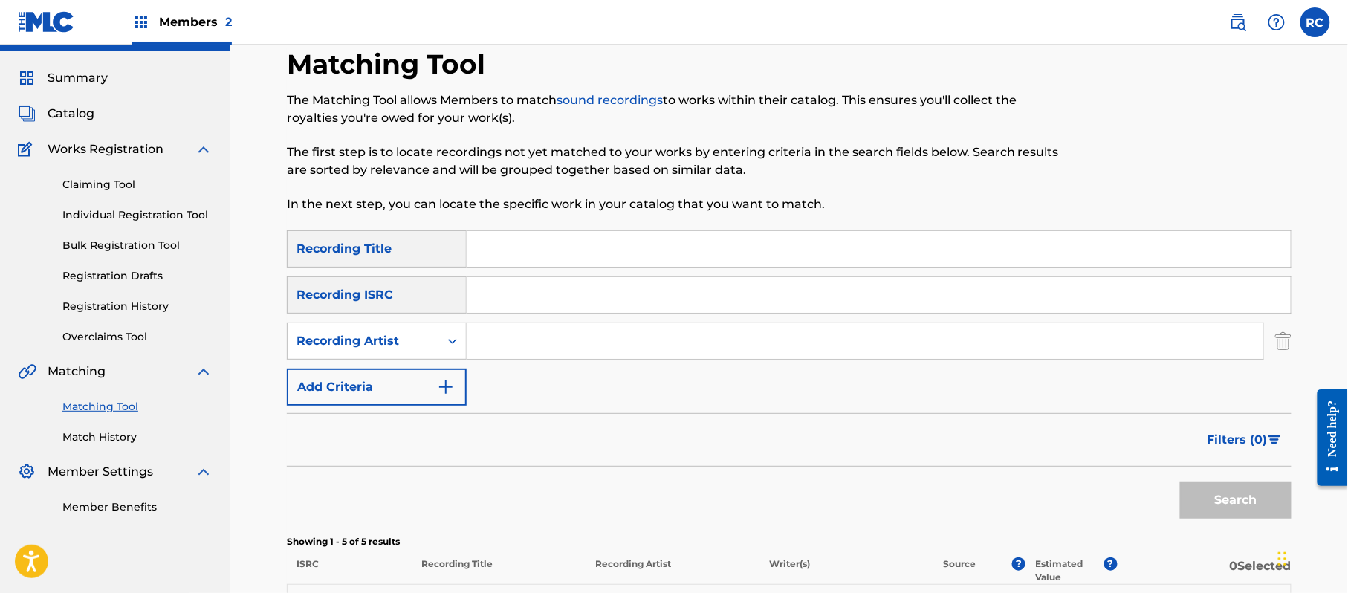
paste input "JPTF02202412"
type input "JPTF02202412"
click at [1218, 501] on button "Search" at bounding box center [1235, 499] width 111 height 37
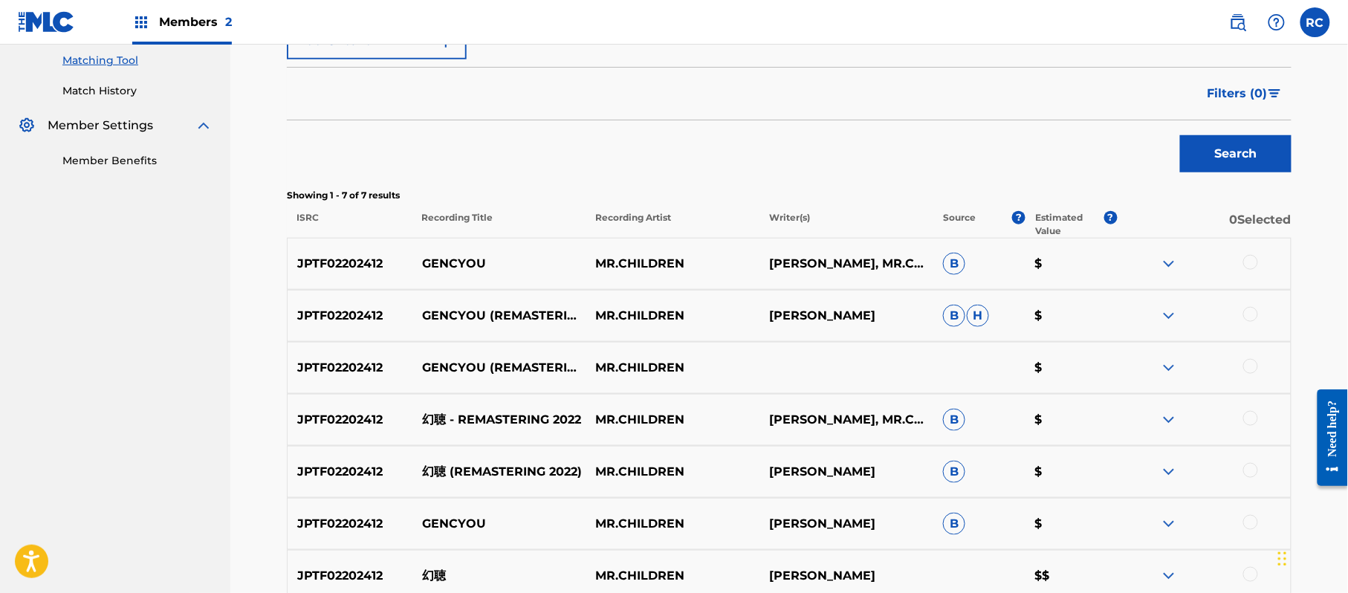
scroll to position [431, 0]
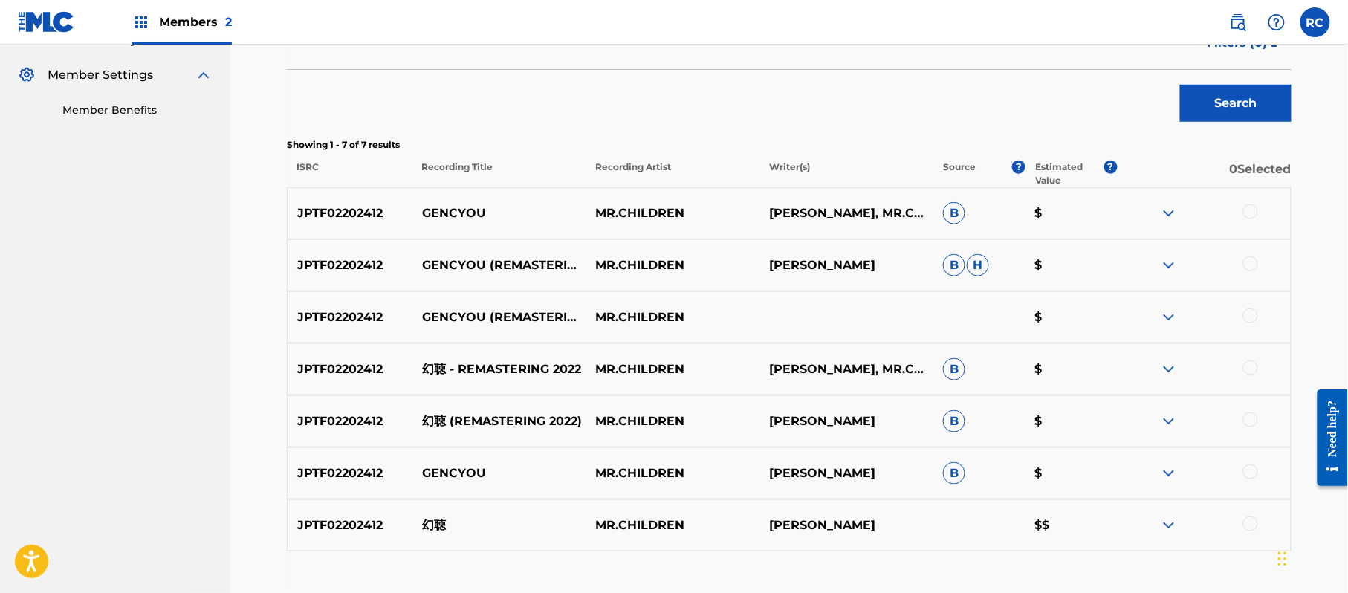
click at [444, 209] on p "GENCYOU" at bounding box center [499, 213] width 174 height 18
copy p "GENCYOU"
click at [452, 527] on p "幻聴" at bounding box center [499, 525] width 174 height 18
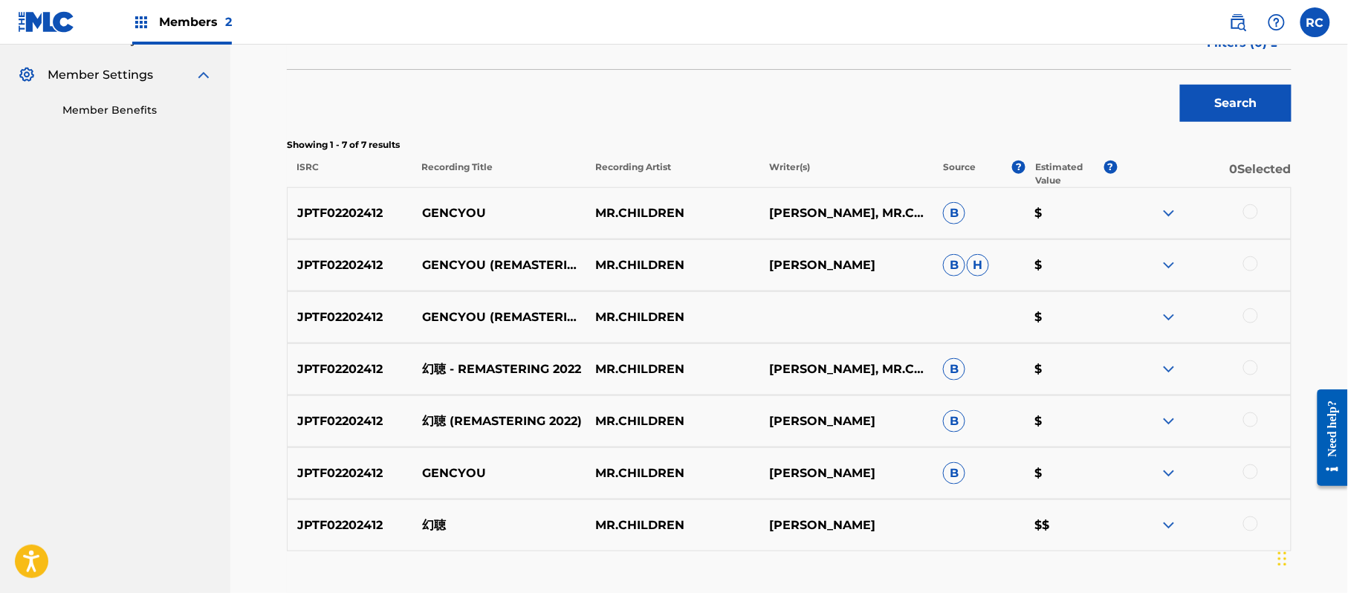
click at [1250, 212] on div at bounding box center [1250, 211] width 15 height 15
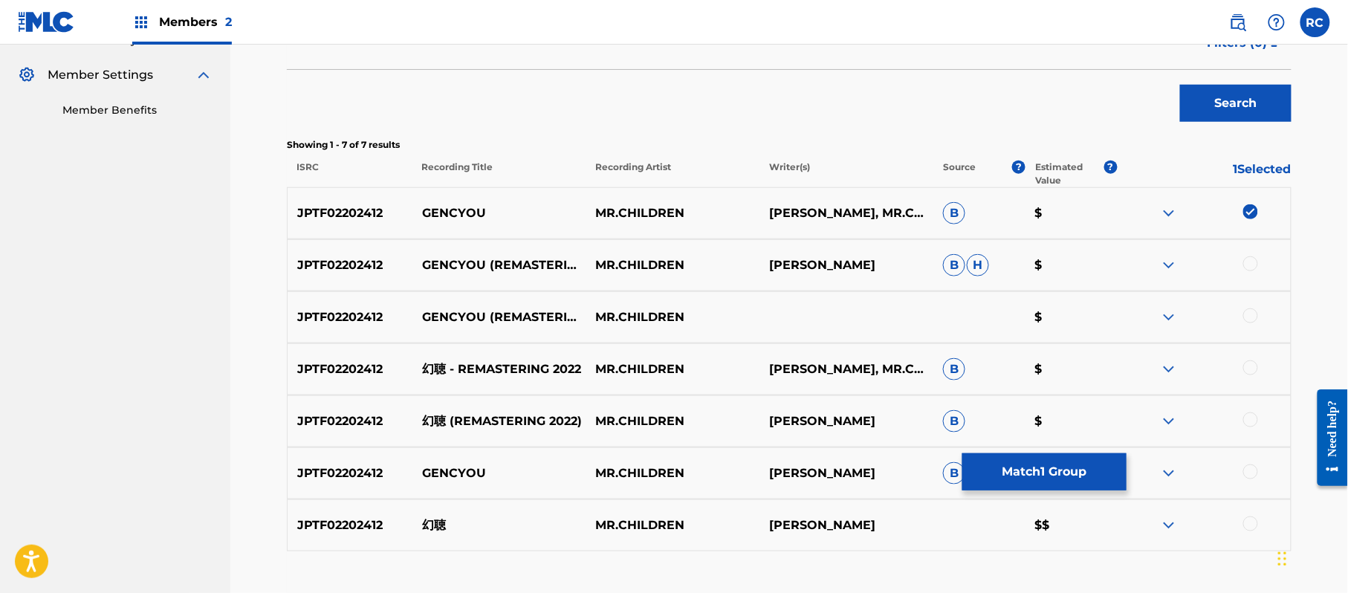
click at [1253, 267] on div at bounding box center [1250, 263] width 15 height 15
click at [1253, 318] on div at bounding box center [1250, 315] width 15 height 15
click at [1251, 372] on div at bounding box center [1250, 367] width 15 height 15
click at [1251, 420] on div at bounding box center [1250, 419] width 15 height 15
click at [1247, 474] on div at bounding box center [1250, 471] width 15 height 15
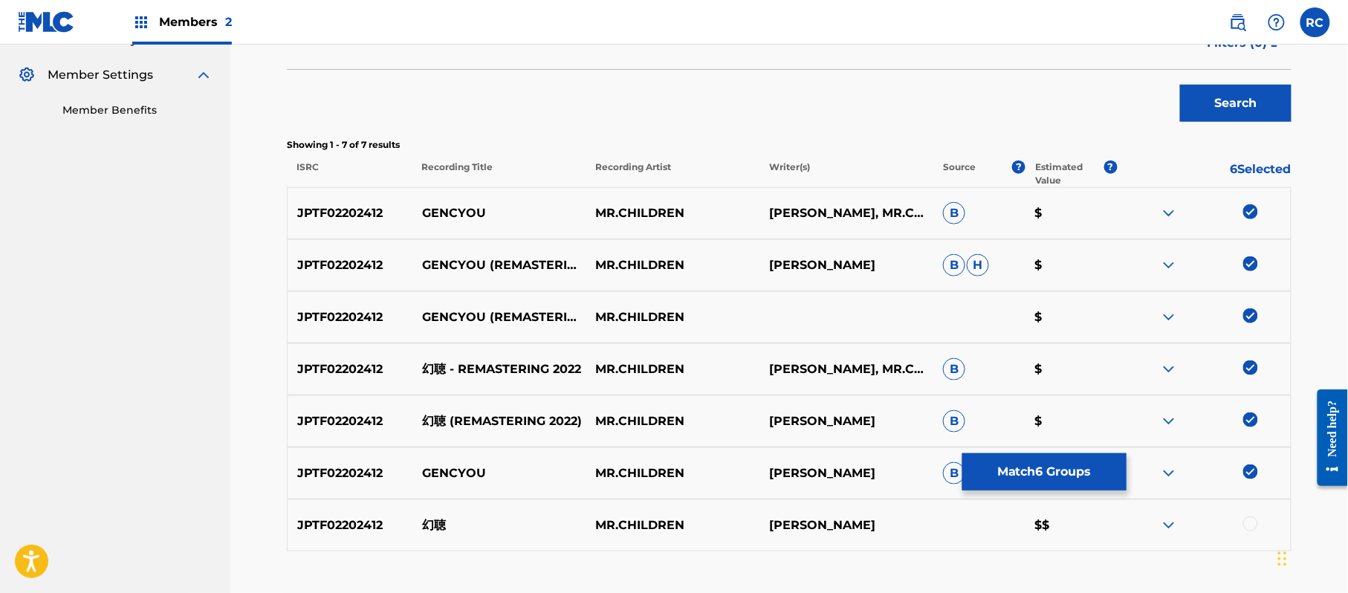
click at [1253, 533] on div at bounding box center [1204, 525] width 174 height 18
click at [1249, 527] on div at bounding box center [1250, 523] width 15 height 15
click at [1013, 479] on button "Match 7 Groups" at bounding box center [1044, 471] width 164 height 37
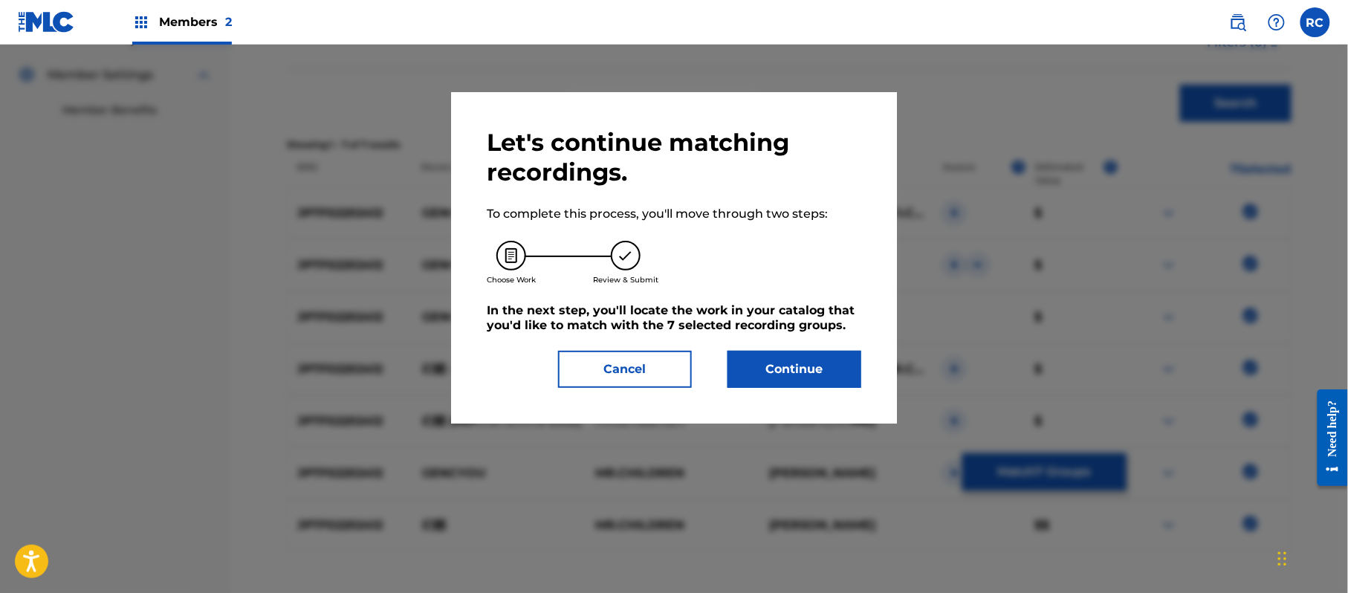
click at [780, 363] on button "Continue" at bounding box center [794, 369] width 134 height 37
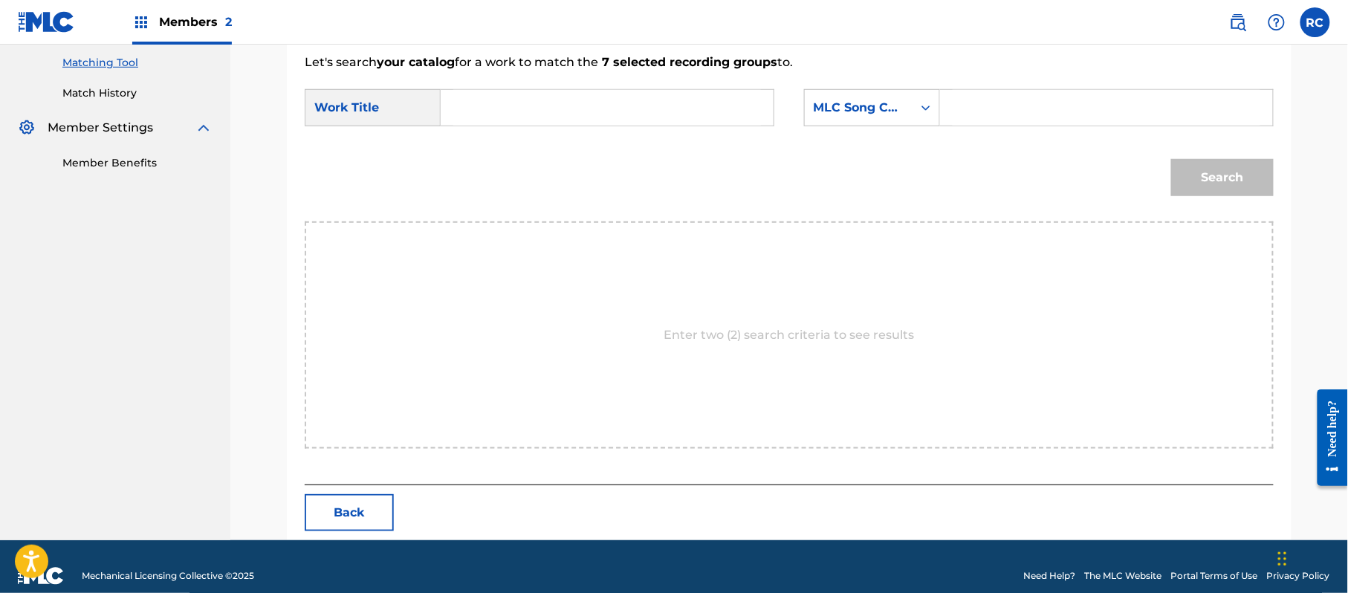
scroll to position [397, 0]
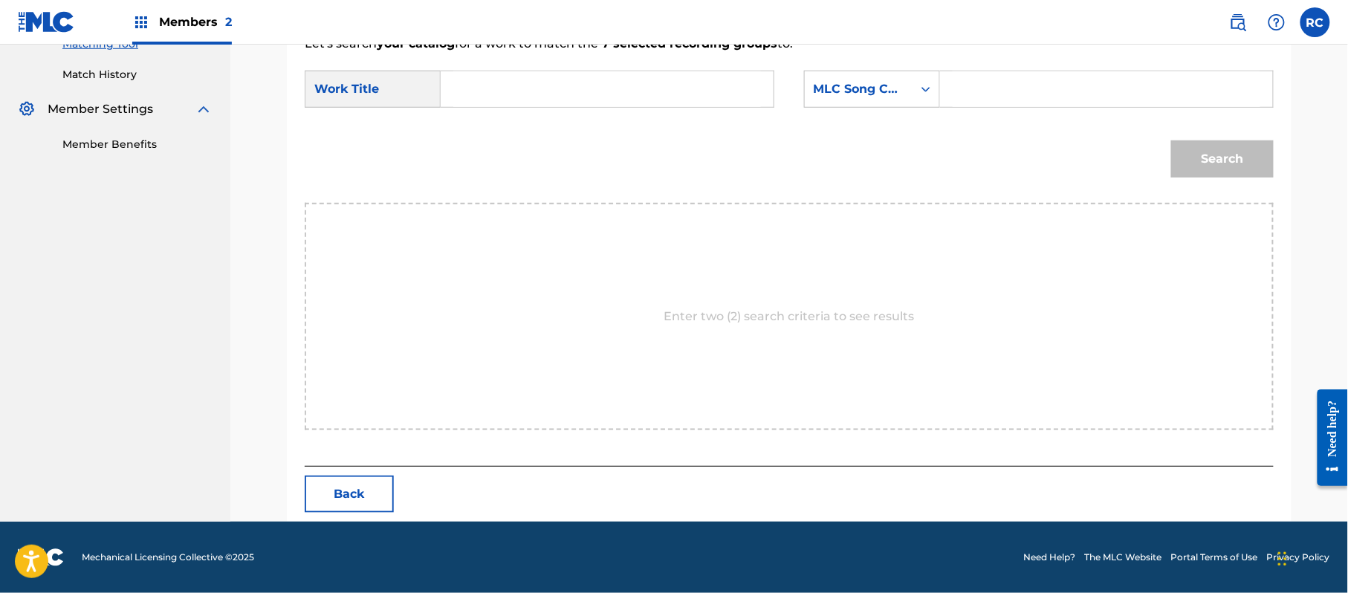
click at [538, 95] on input "Search Form" at bounding box center [607, 89] width 308 height 36
paste input "Genchou GV7PHF"
click at [571, 87] on input "Genchou GV7PHF" at bounding box center [607, 89] width 308 height 36
type input "Genchou"
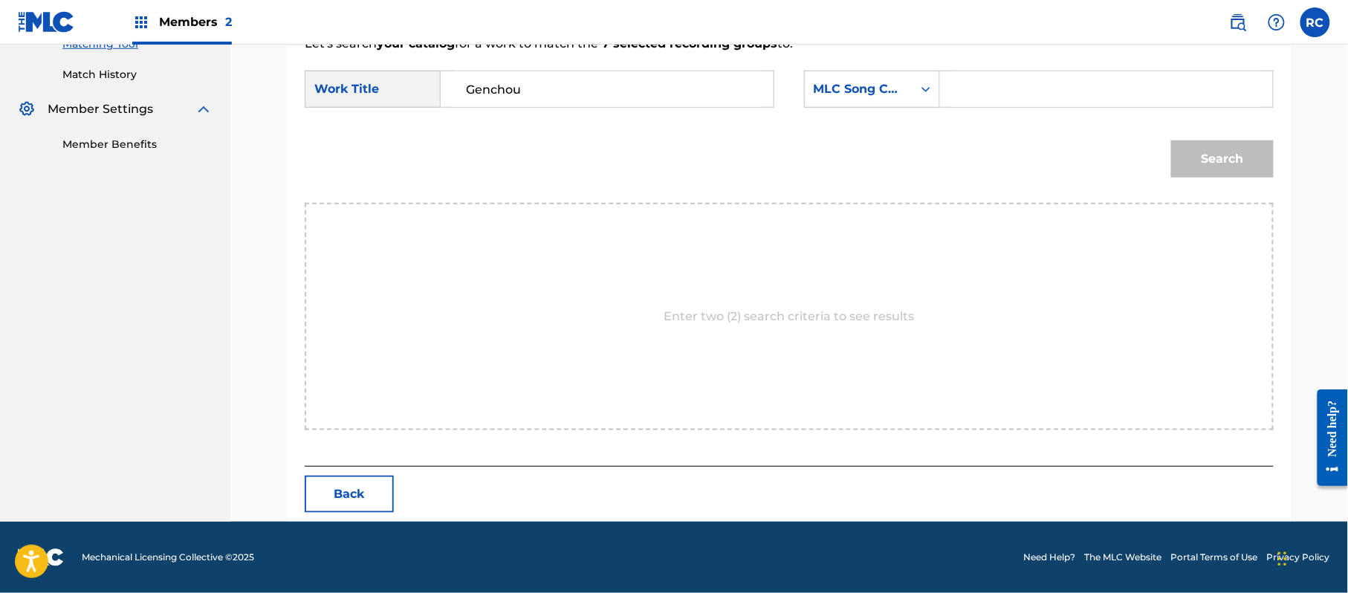
drag, startPoint x: 1065, startPoint y: 91, endPoint x: 1076, endPoint y: 95, distance: 12.0
click at [1065, 91] on input "Search Form" at bounding box center [1106, 89] width 308 height 36
paste input "GV7PHF"
type input "GV7PHF"
click at [1221, 129] on div "Search" at bounding box center [1218, 155] width 110 height 59
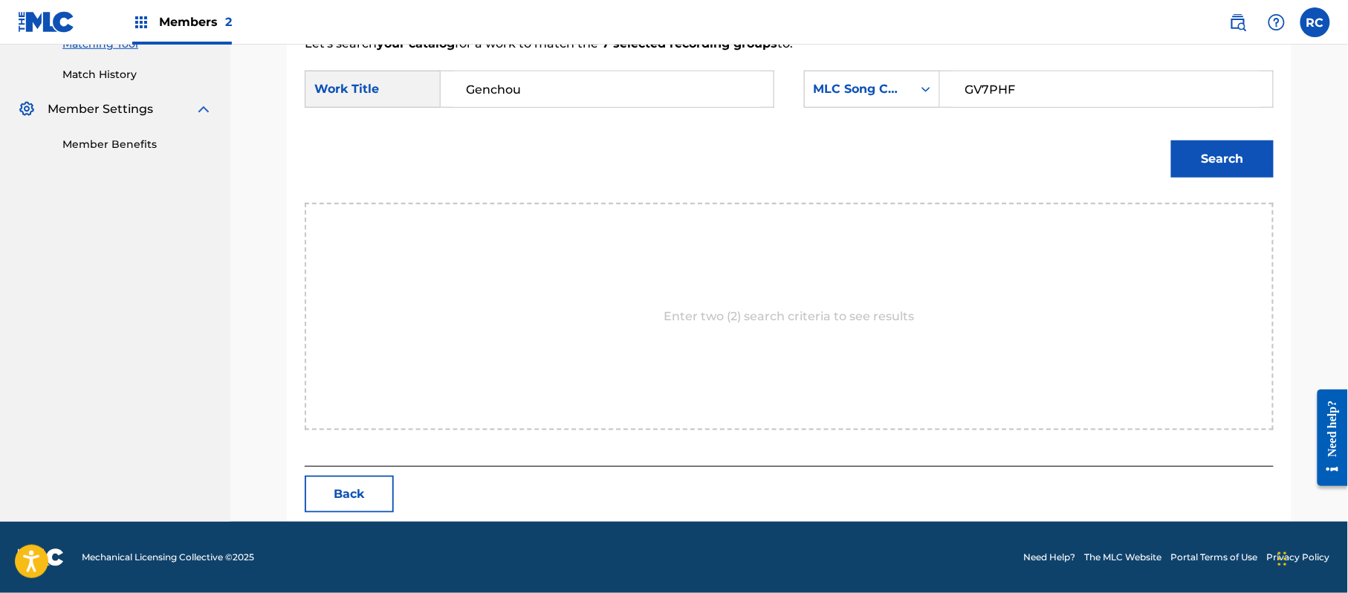
click at [1217, 158] on button "Search" at bounding box center [1222, 158] width 103 height 37
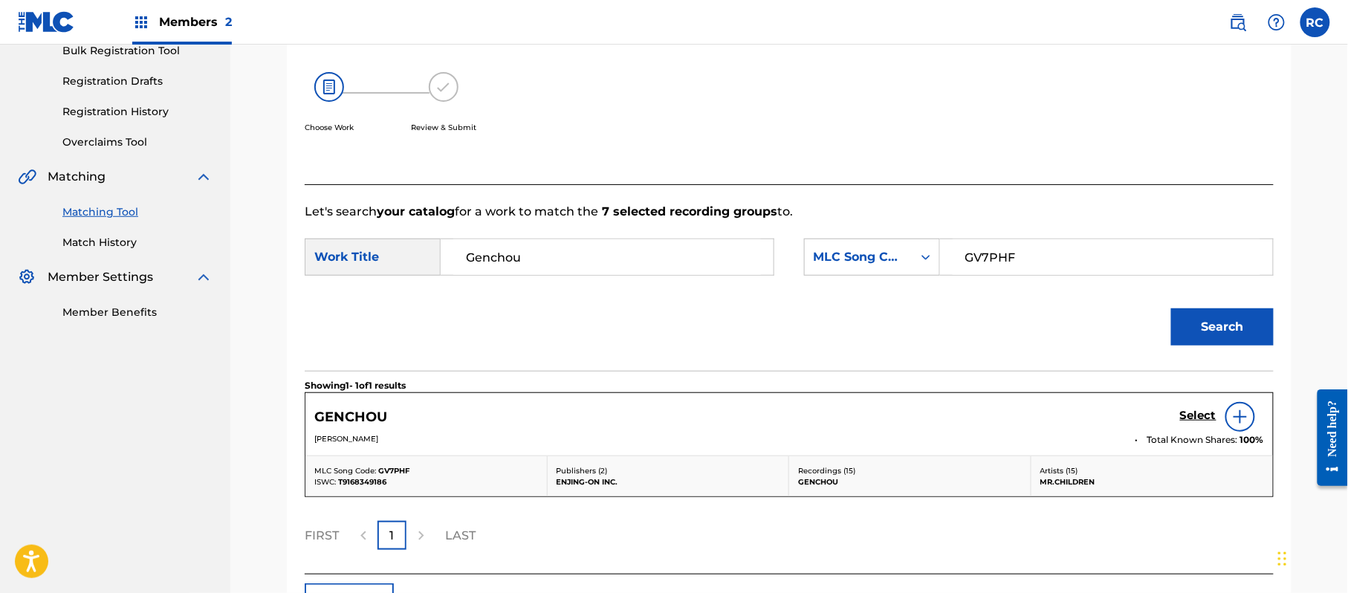
scroll to position [337, 0]
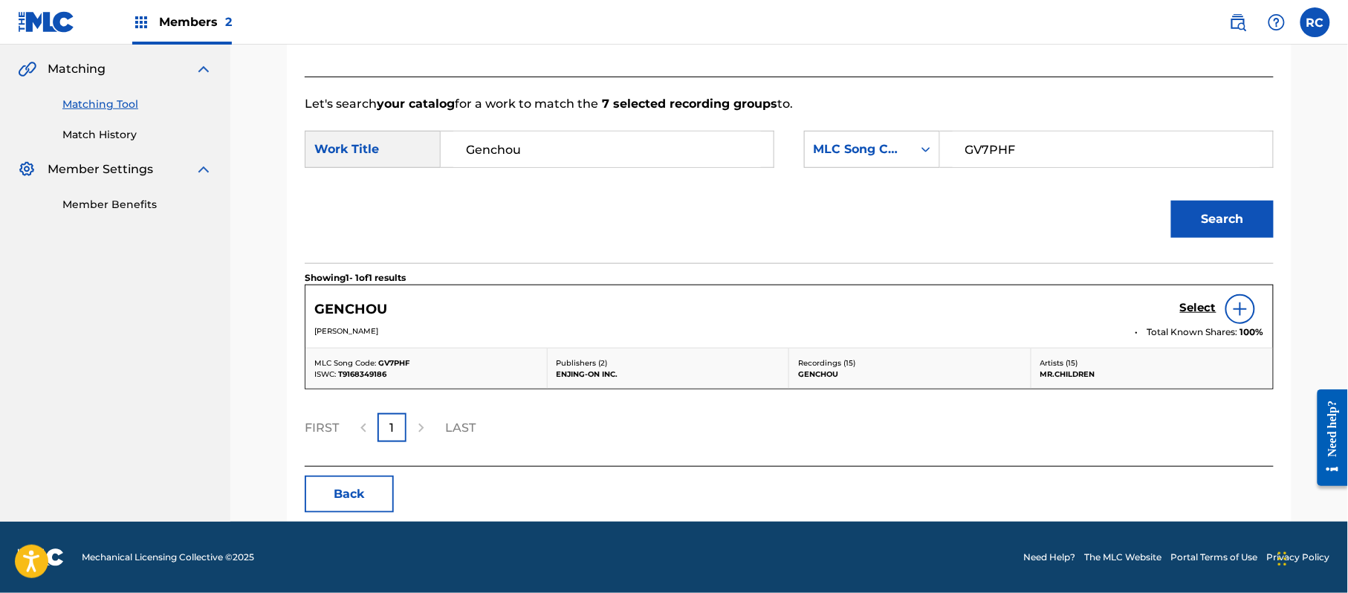
click at [1198, 308] on h5 "Select" at bounding box center [1198, 308] width 36 height 14
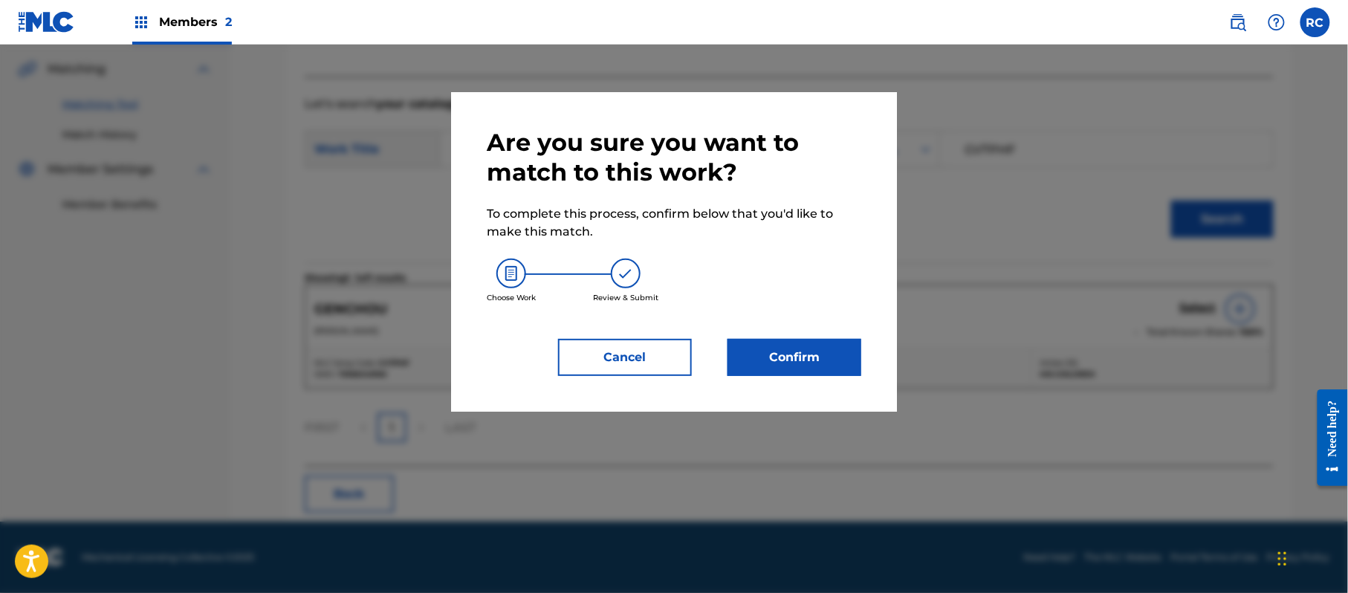
click at [811, 354] on button "Confirm" at bounding box center [794, 357] width 134 height 37
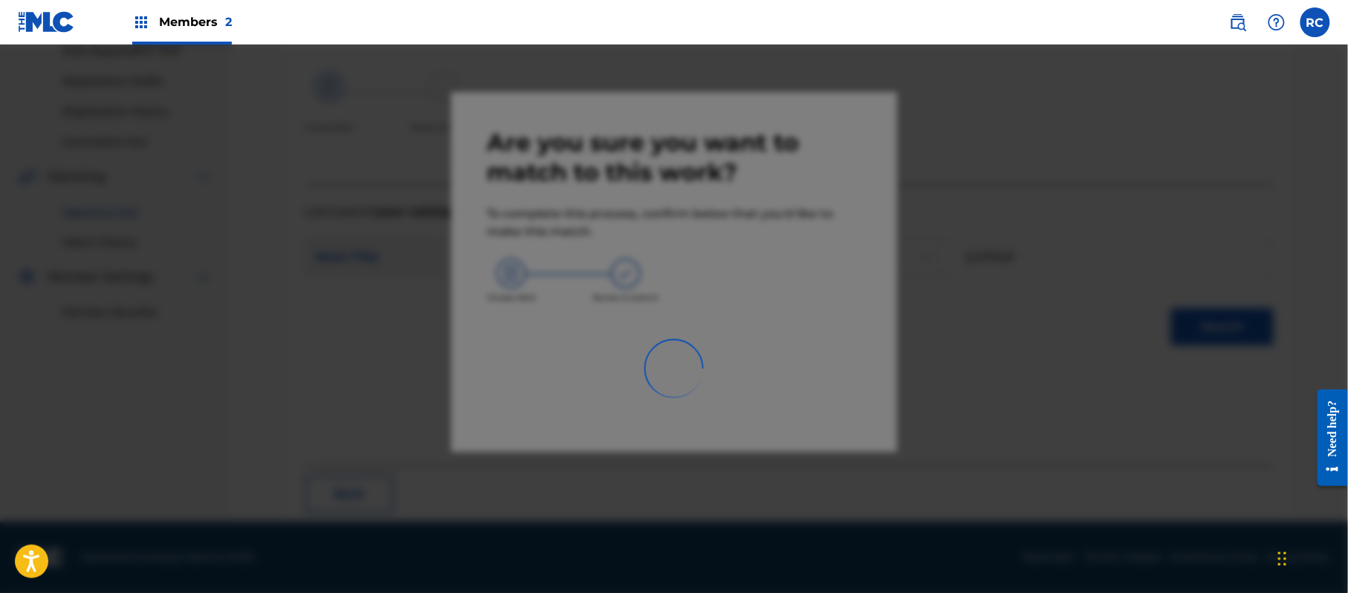
scroll to position [59, 0]
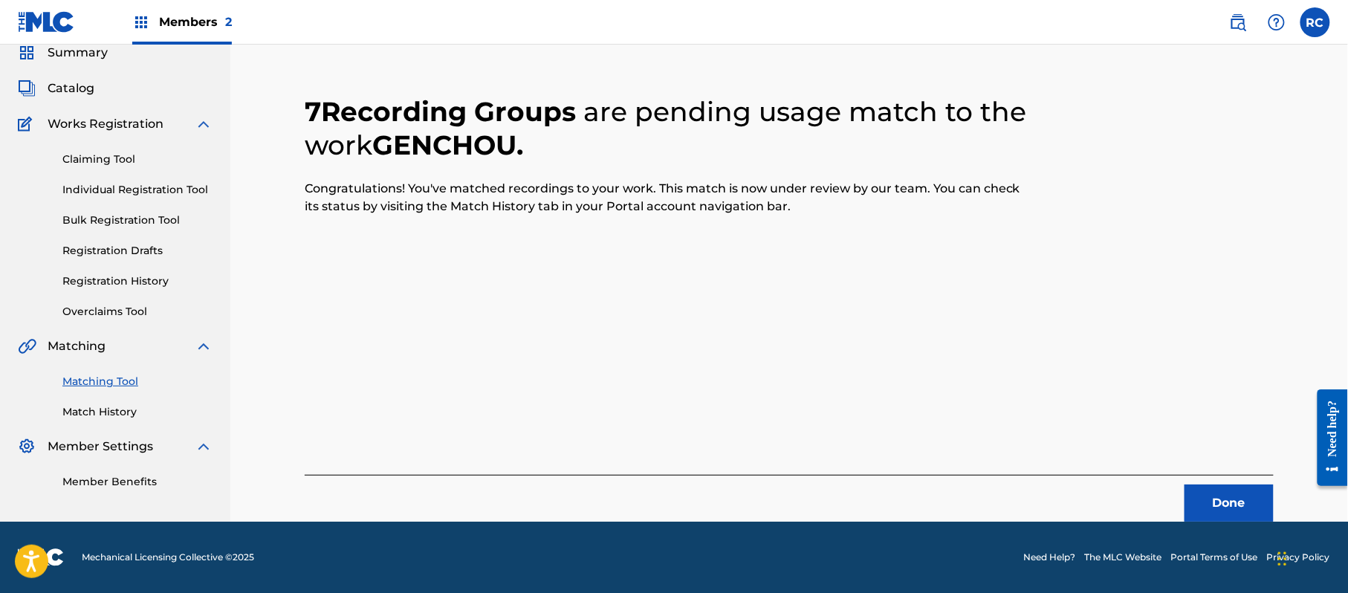
click at [1224, 506] on button "Done" at bounding box center [1228, 502] width 89 height 37
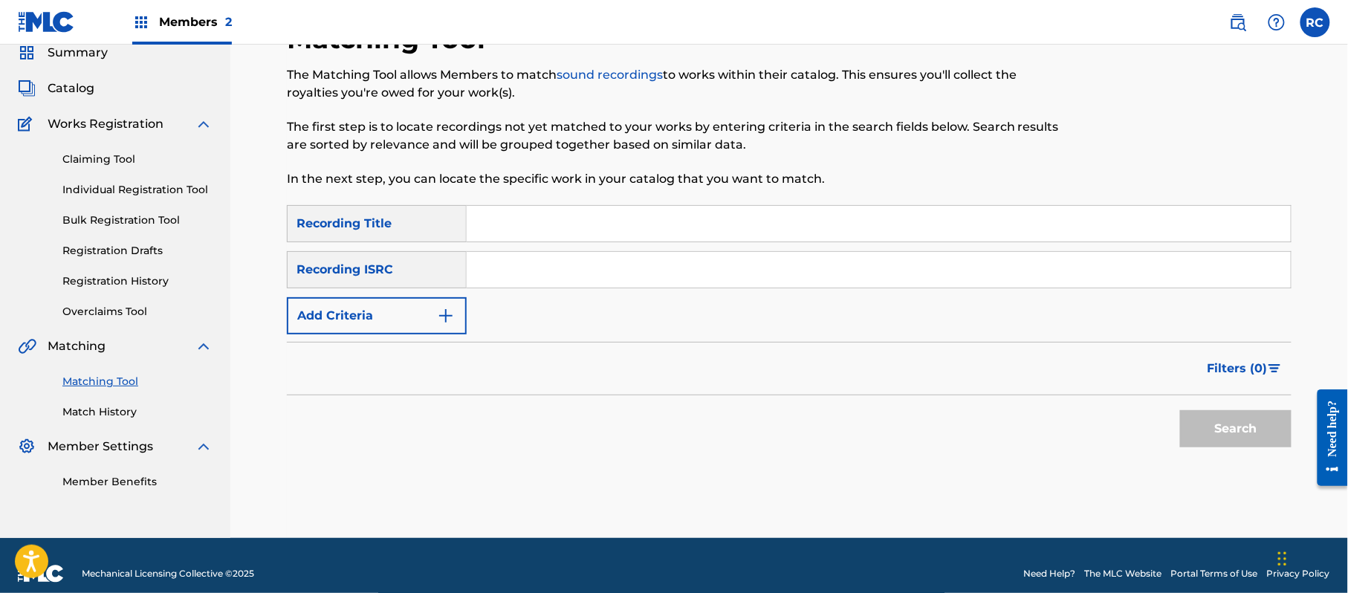
click at [539, 272] on input "Search Form" at bounding box center [879, 270] width 824 height 36
paste input "JPTF01502511"
type input "JPTF01502511"
click at [1211, 426] on button "Search" at bounding box center [1235, 428] width 111 height 37
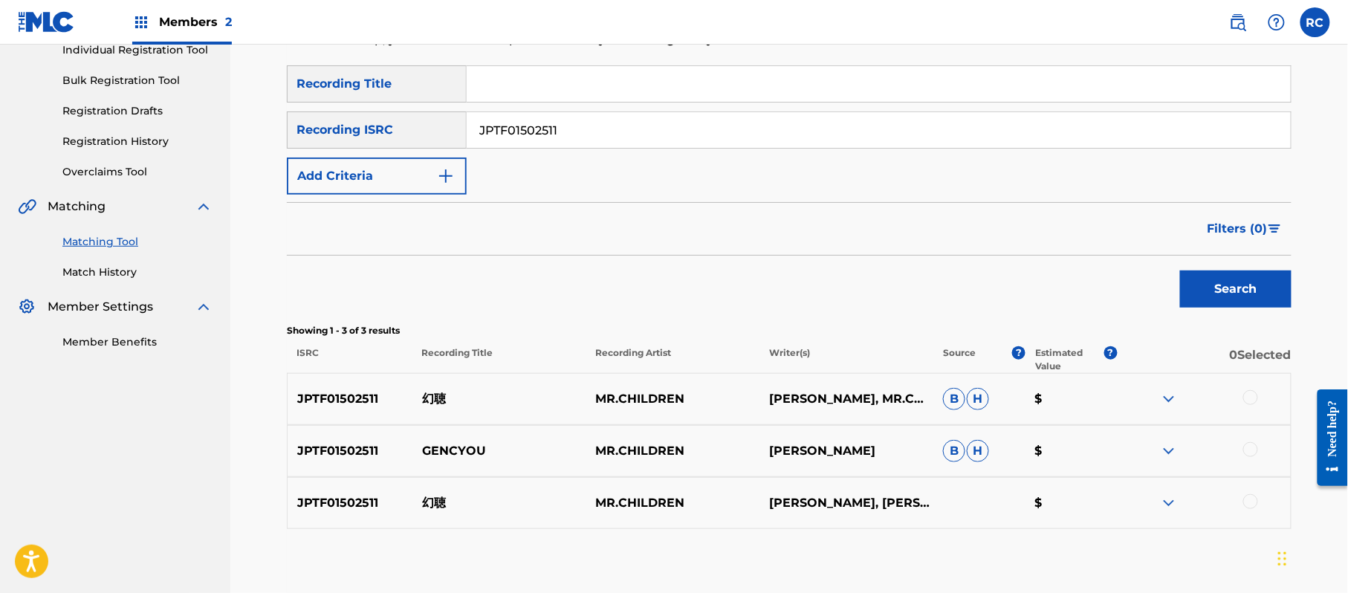
scroll to position [281, 0]
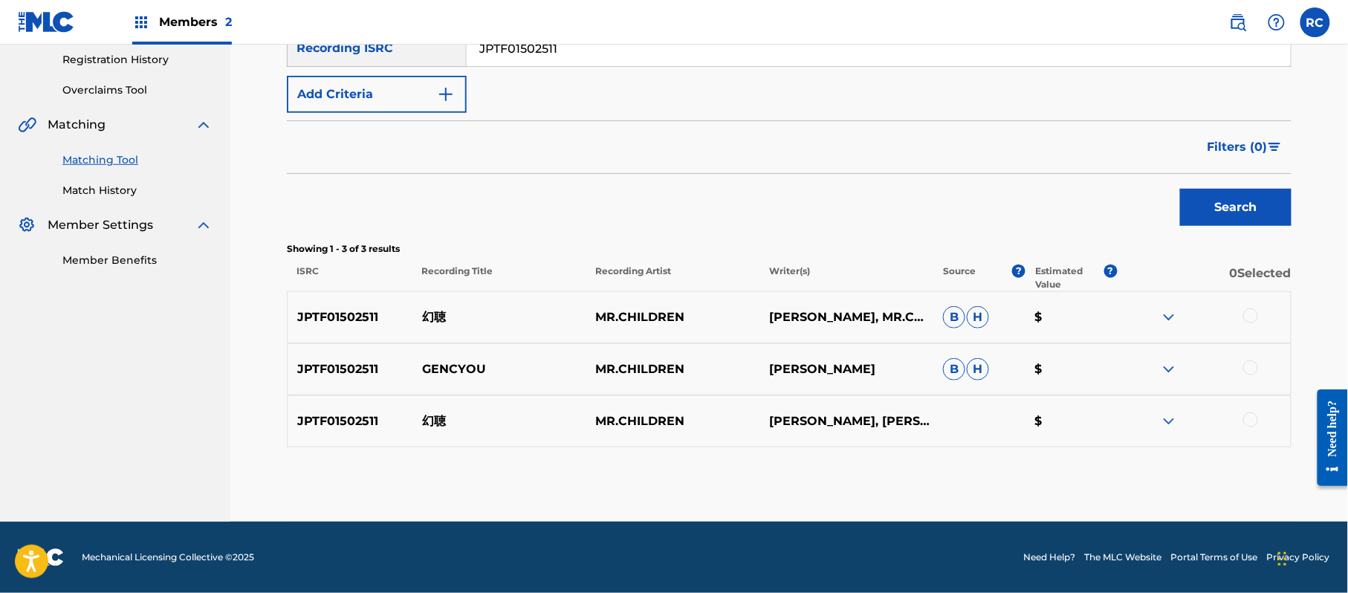
click at [1249, 314] on div at bounding box center [1250, 315] width 15 height 15
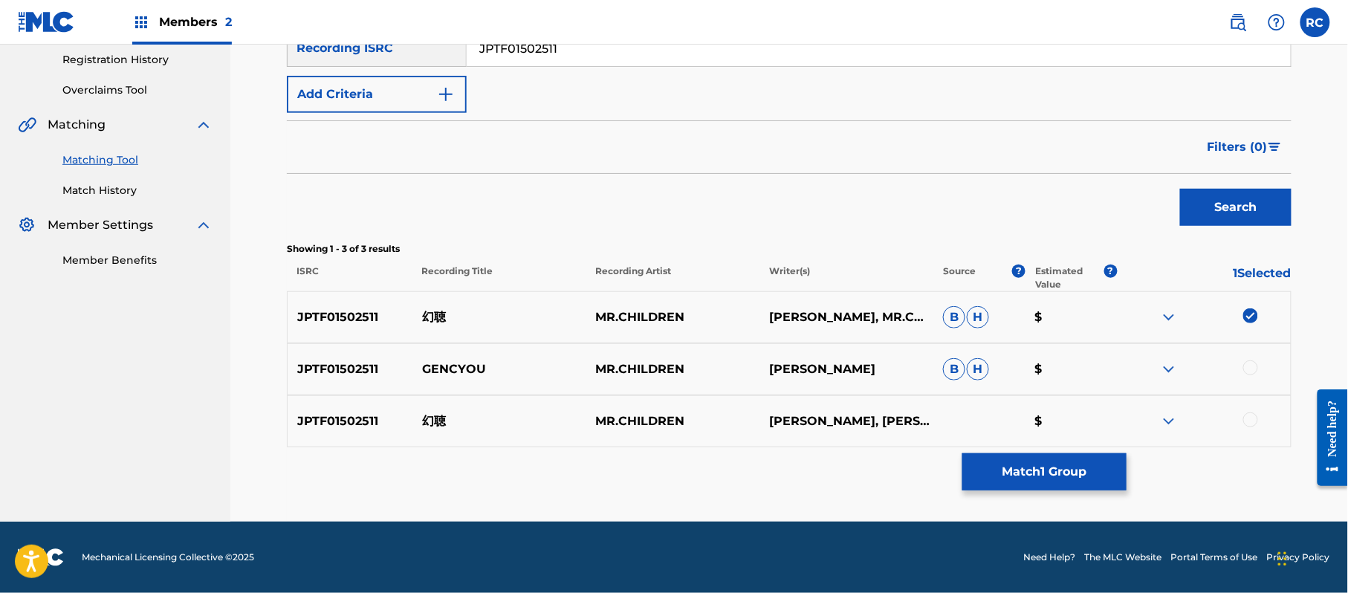
click at [1251, 368] on div at bounding box center [1250, 367] width 15 height 15
click at [1252, 416] on div at bounding box center [1250, 419] width 15 height 15
click at [1064, 461] on button "Match 3 Groups" at bounding box center [1044, 471] width 164 height 37
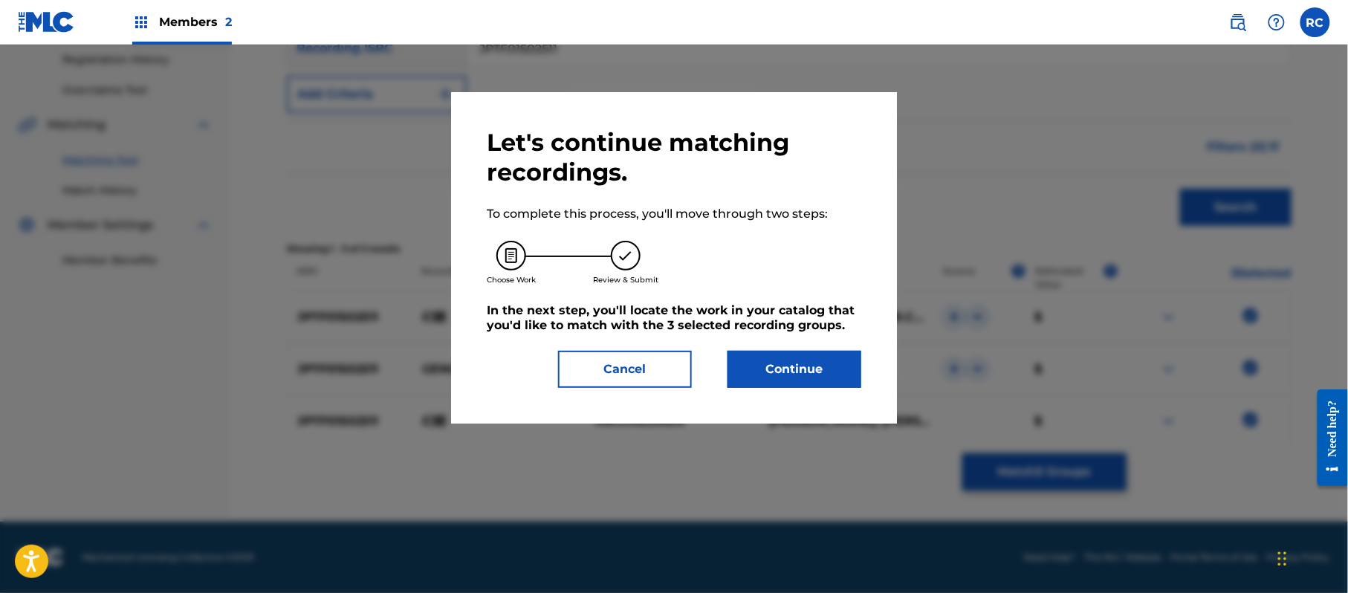
click at [802, 357] on button "Continue" at bounding box center [794, 369] width 134 height 37
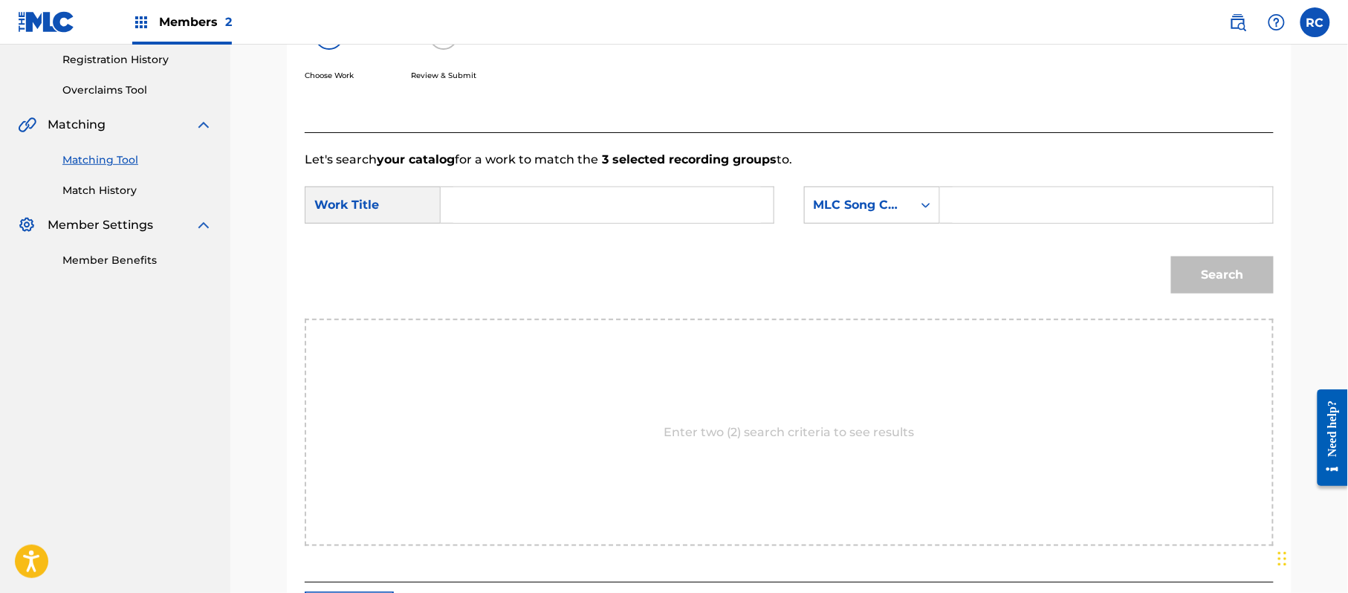
click at [494, 212] on input "Search Form" at bounding box center [607, 205] width 308 height 36
paste input "Genchou GV7PHF"
click at [575, 205] on input "Genchou GV7PHF" at bounding box center [607, 205] width 308 height 36
type input "Genchou"
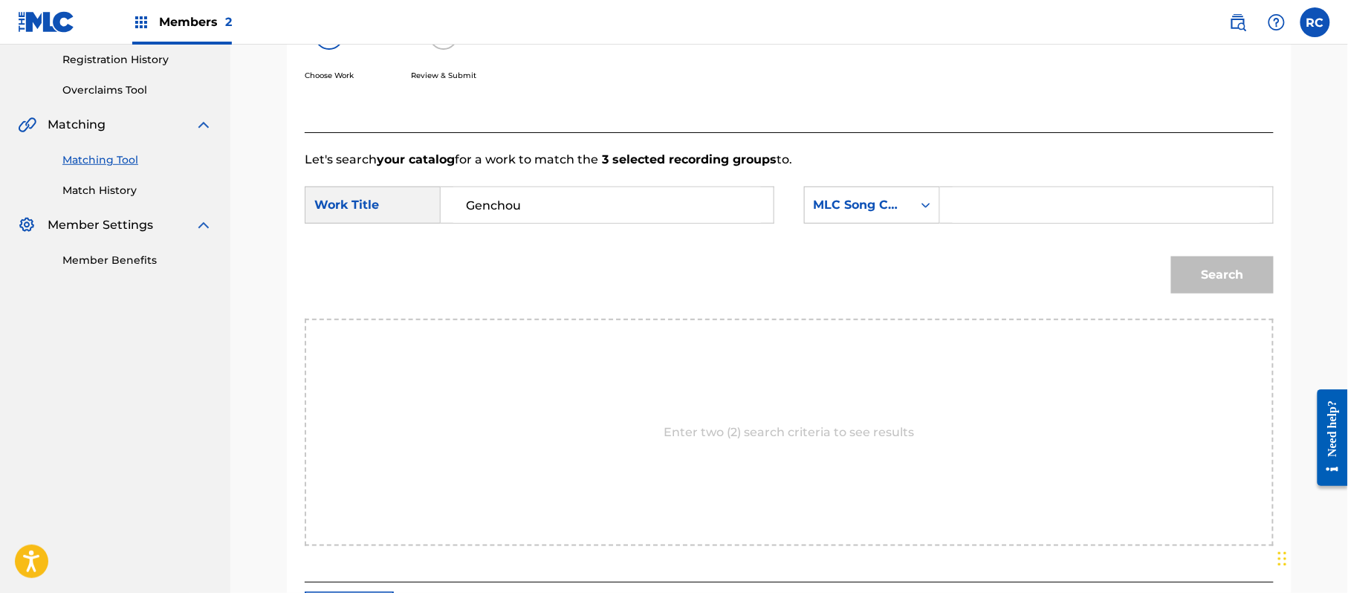
drag, startPoint x: 1017, startPoint y: 206, endPoint x: 1040, endPoint y: 214, distance: 24.4
click at [1017, 206] on input "Search Form" at bounding box center [1106, 205] width 308 height 36
paste input "GV7PHF"
type input "GV7PHF"
click at [1210, 283] on button "Search" at bounding box center [1222, 274] width 103 height 37
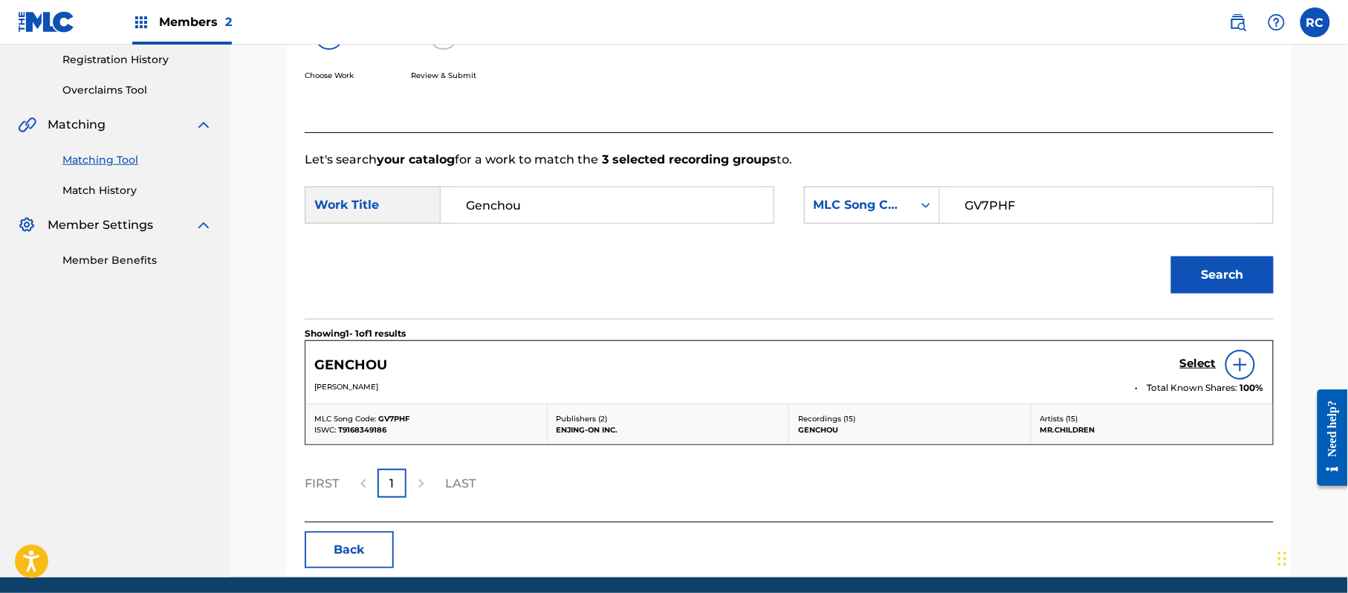
click at [1201, 364] on h5 "Select" at bounding box center [1198, 364] width 36 height 14
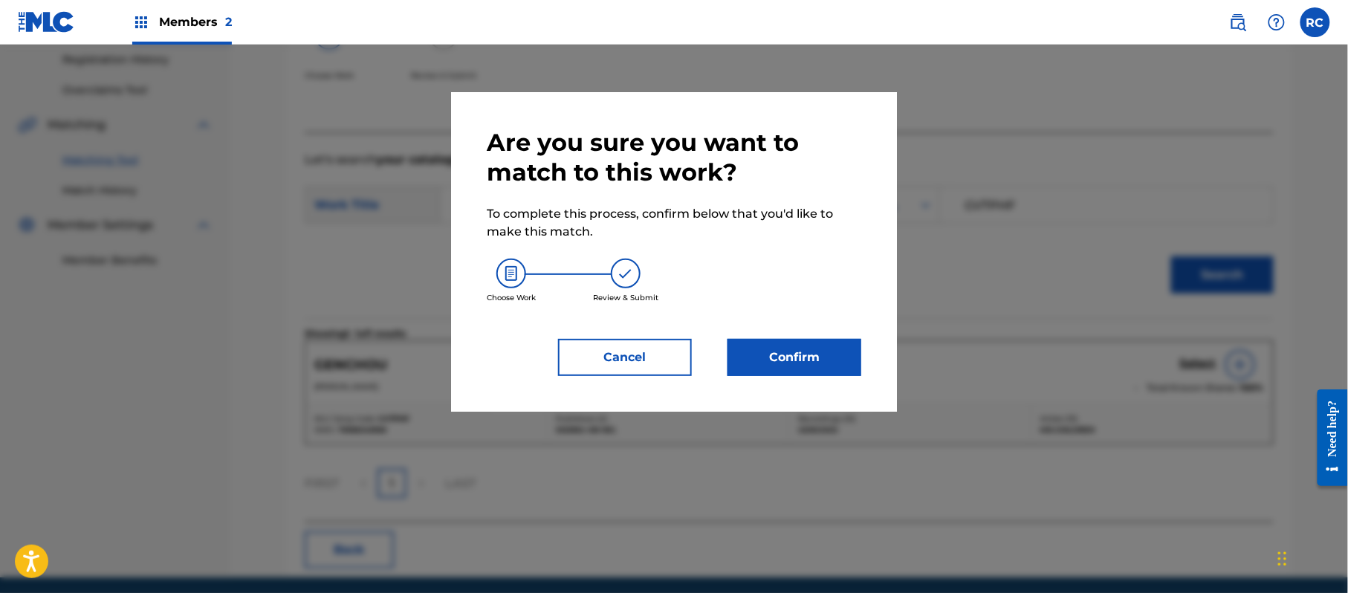
click at [830, 361] on button "Confirm" at bounding box center [794, 357] width 134 height 37
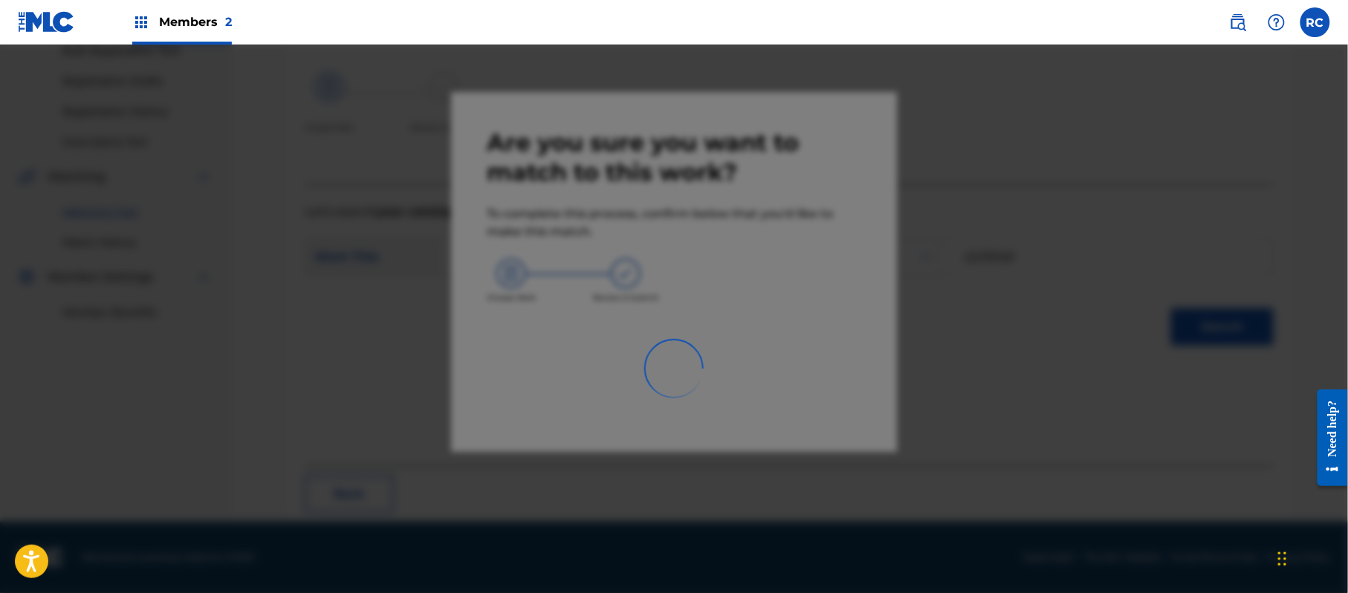
scroll to position [59, 0]
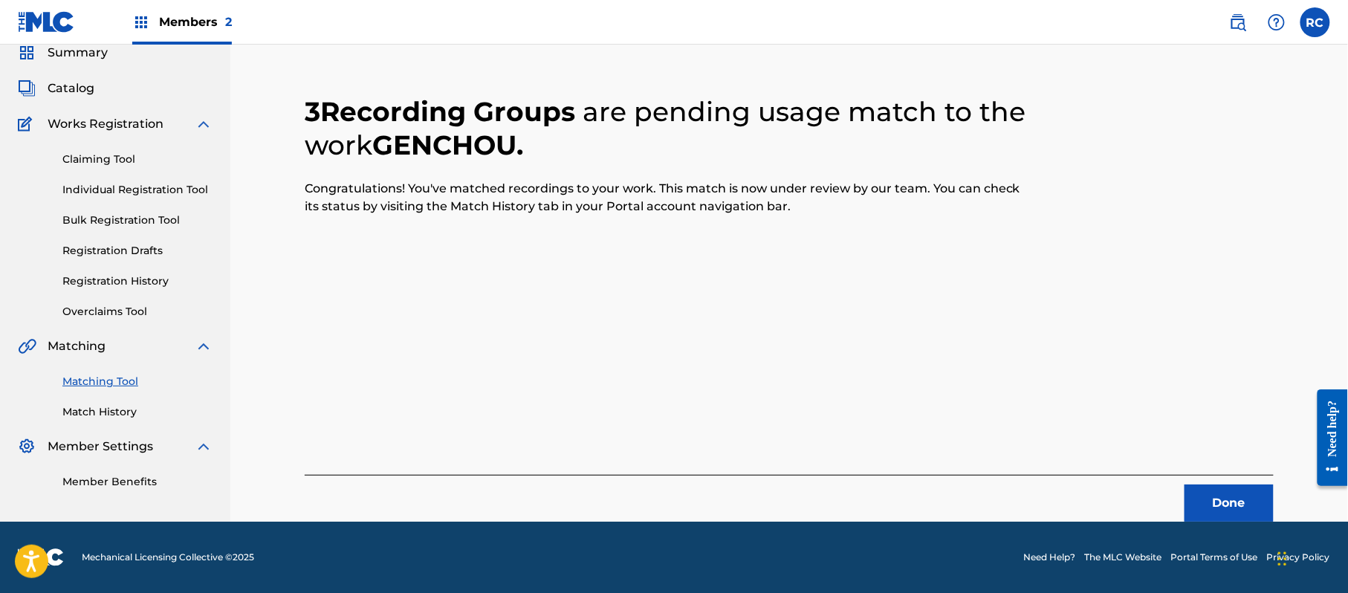
click at [1214, 495] on button "Done" at bounding box center [1228, 502] width 89 height 37
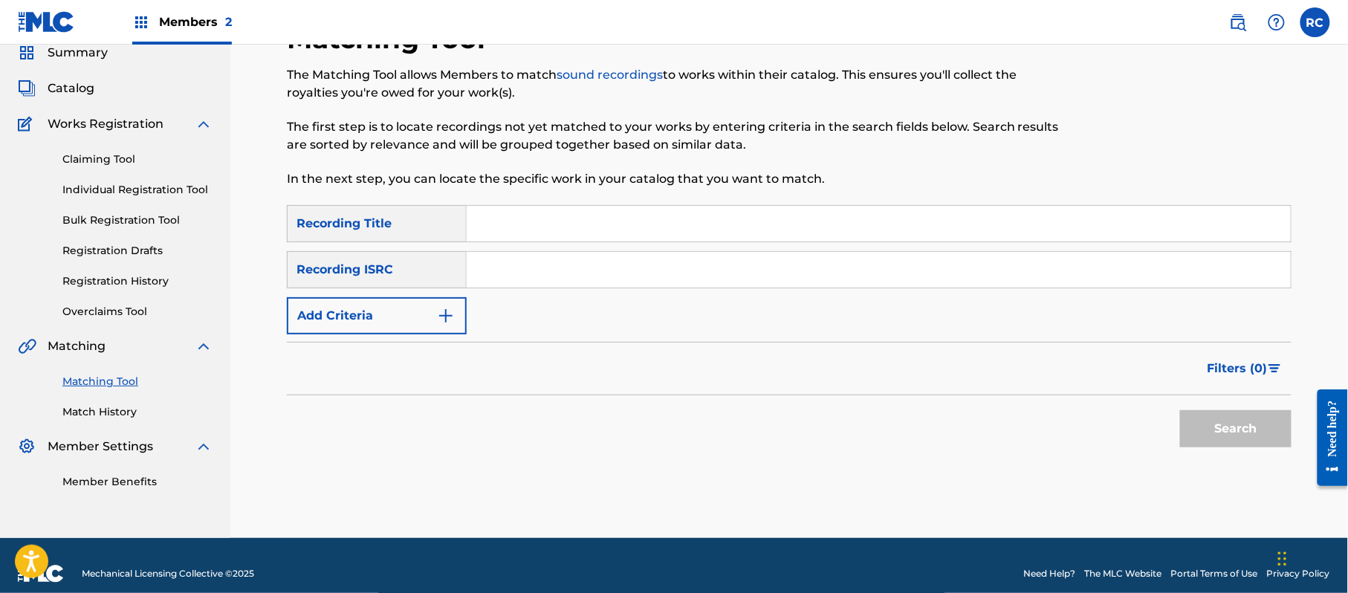
drag, startPoint x: 548, startPoint y: 274, endPoint x: 563, endPoint y: 281, distance: 16.3
click at [548, 274] on input "Search Form" at bounding box center [879, 270] width 824 height 36
paste input "JPTF01708016"
type input "JPTF01708016"
click at [1227, 434] on button "Search" at bounding box center [1235, 428] width 111 height 37
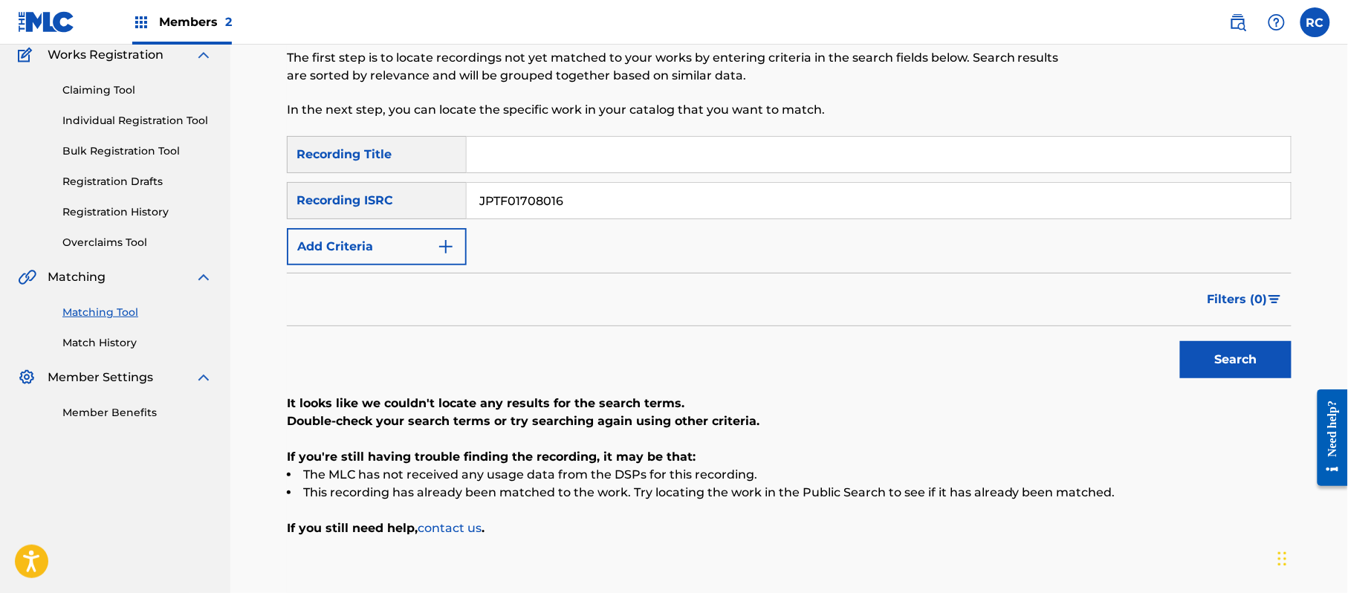
scroll to position [158, 0]
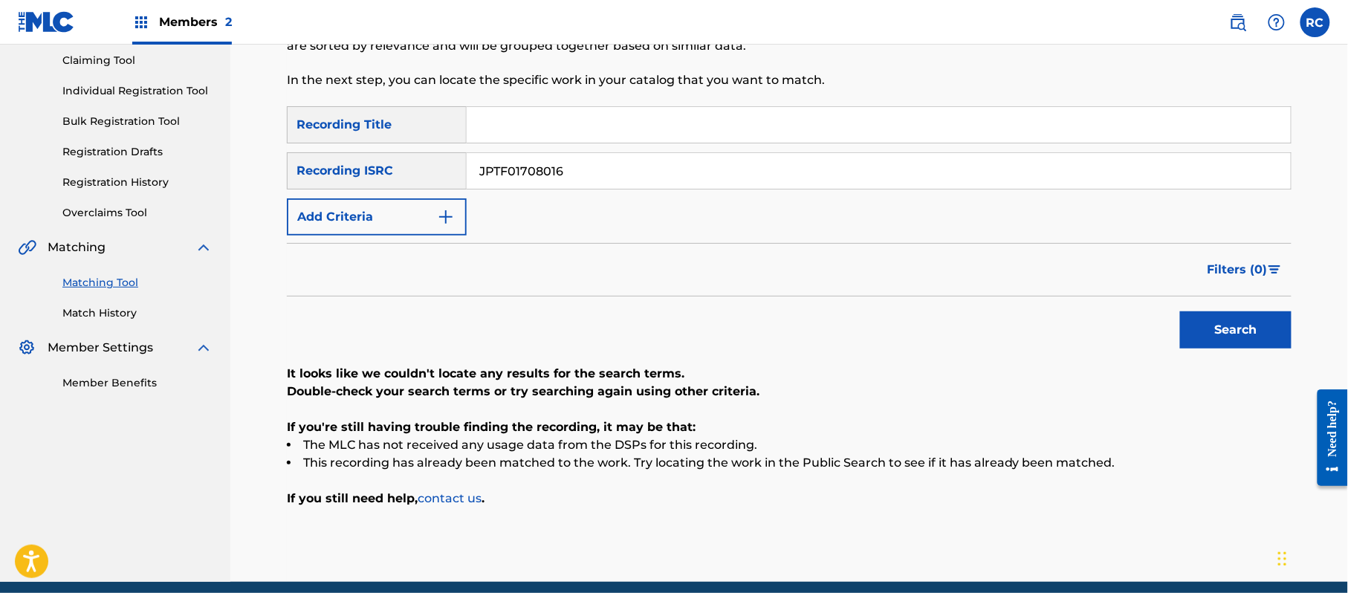
click at [568, 129] on input "Search Form" at bounding box center [879, 125] width 824 height 36
paste input "Kokoro Mr.Children"
drag, startPoint x: 536, startPoint y: 123, endPoint x: 685, endPoint y: 147, distance: 151.2
click at [685, 147] on div "SearchWithCriteria1dc0ab11-6528-4450-901e-1a73efd829e3 Recording Title Kokoro M…" at bounding box center [789, 170] width 1004 height 129
type input "Kokoro"
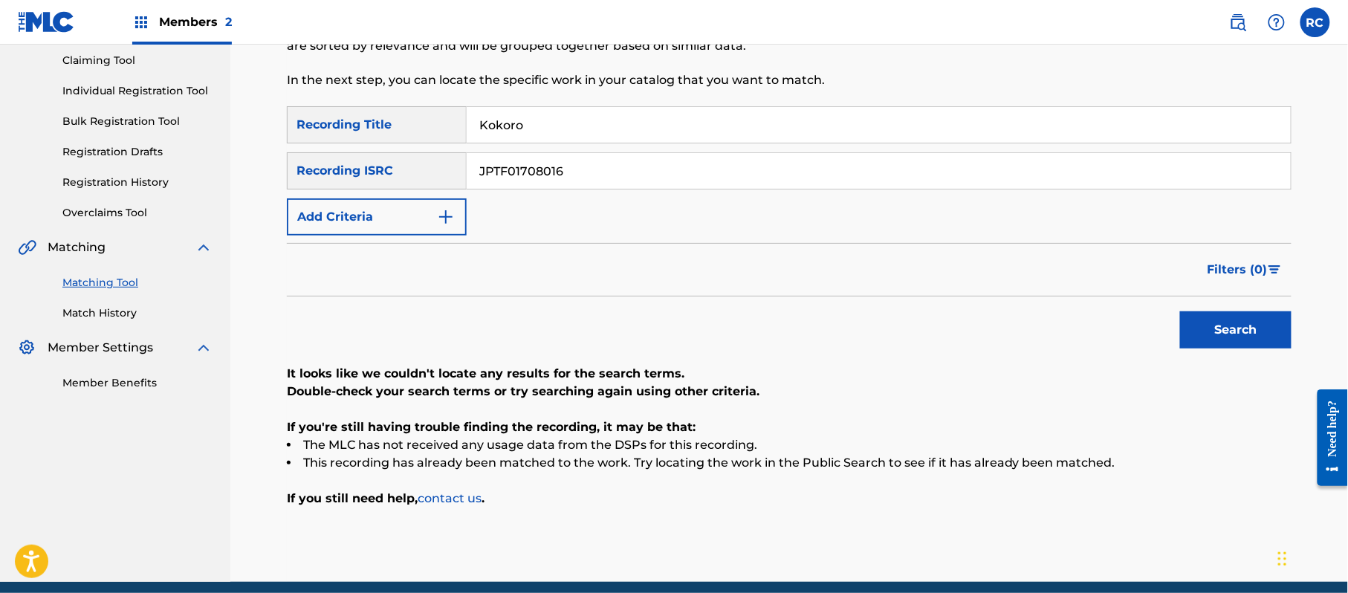
drag, startPoint x: 475, startPoint y: 167, endPoint x: 396, endPoint y: 171, distance: 79.6
click at [396, 171] on div "SearchWithCriteria215787c7-3810-4cb5-a905-2bfa7a6273af Recording ISRC JPTF01708…" at bounding box center [789, 170] width 1004 height 37
click at [389, 215] on button "Add Criteria" at bounding box center [377, 216] width 180 height 37
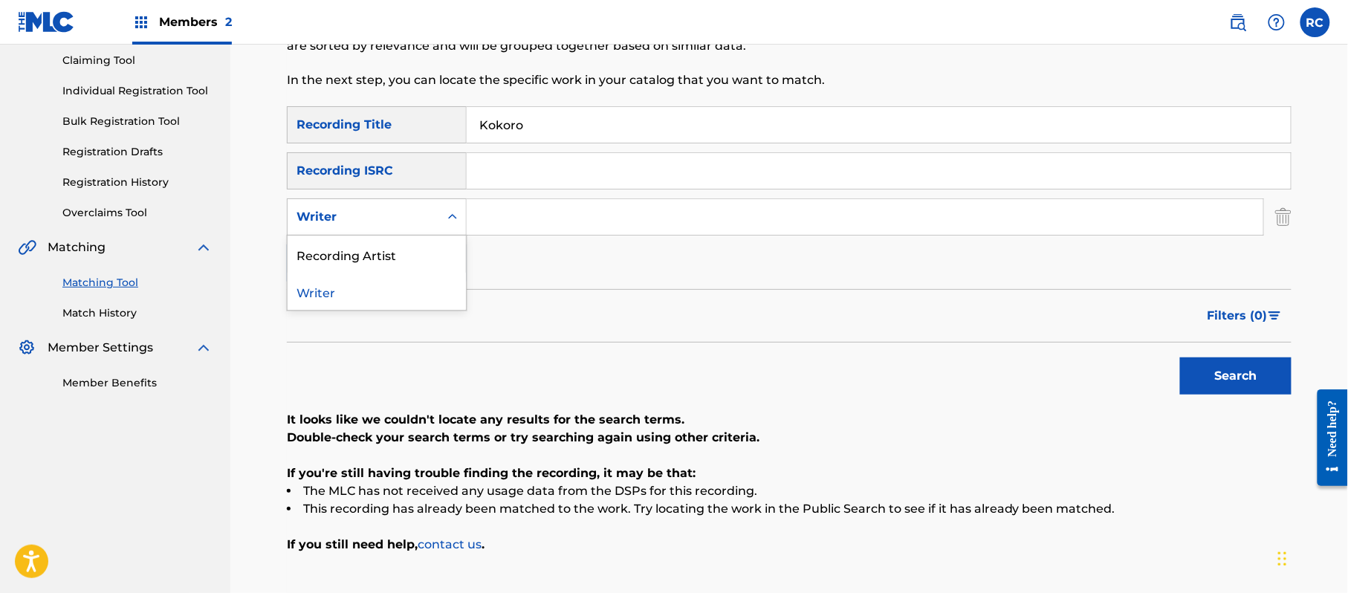
click at [389, 217] on div "Writer" at bounding box center [363, 217] width 134 height 18
click at [385, 260] on div "Recording Artist" at bounding box center [377, 254] width 178 height 37
drag, startPoint x: 512, startPoint y: 221, endPoint x: 553, endPoint y: 227, distance: 41.2
click at [512, 221] on input "Search Form" at bounding box center [865, 217] width 796 height 36
paste input "Mr.Children"
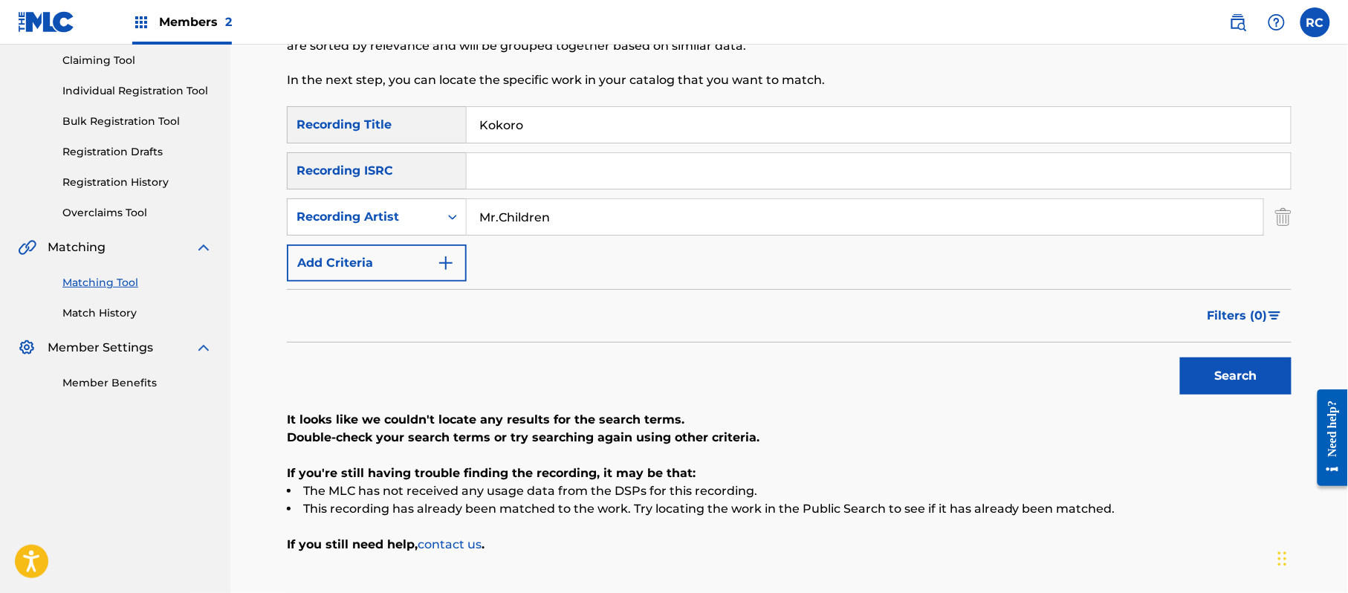
type input "Mr.Children"
drag, startPoint x: 1293, startPoint y: 392, endPoint x: 1273, endPoint y: 383, distance: 22.0
click at [1293, 391] on div "Matching Tool The Matching Tool allows Members to match sound recordings to wor…" at bounding box center [789, 275] width 1040 height 704
click at [1273, 383] on button "Search" at bounding box center [1235, 375] width 111 height 37
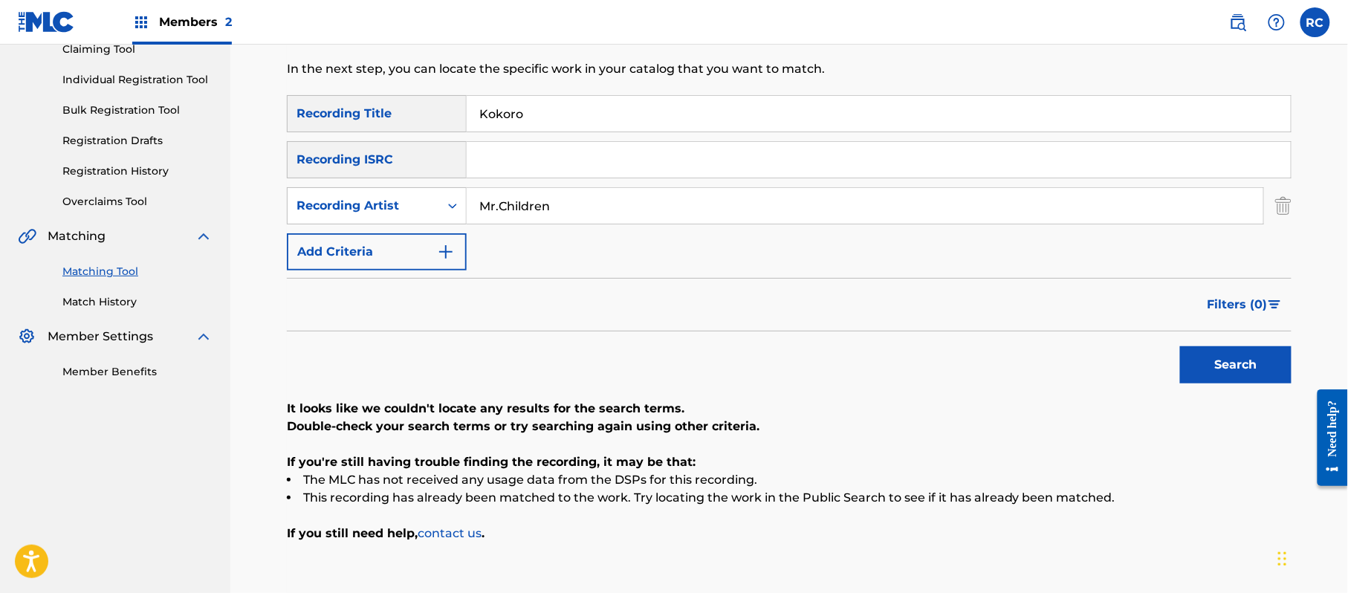
scroll to position [59, 0]
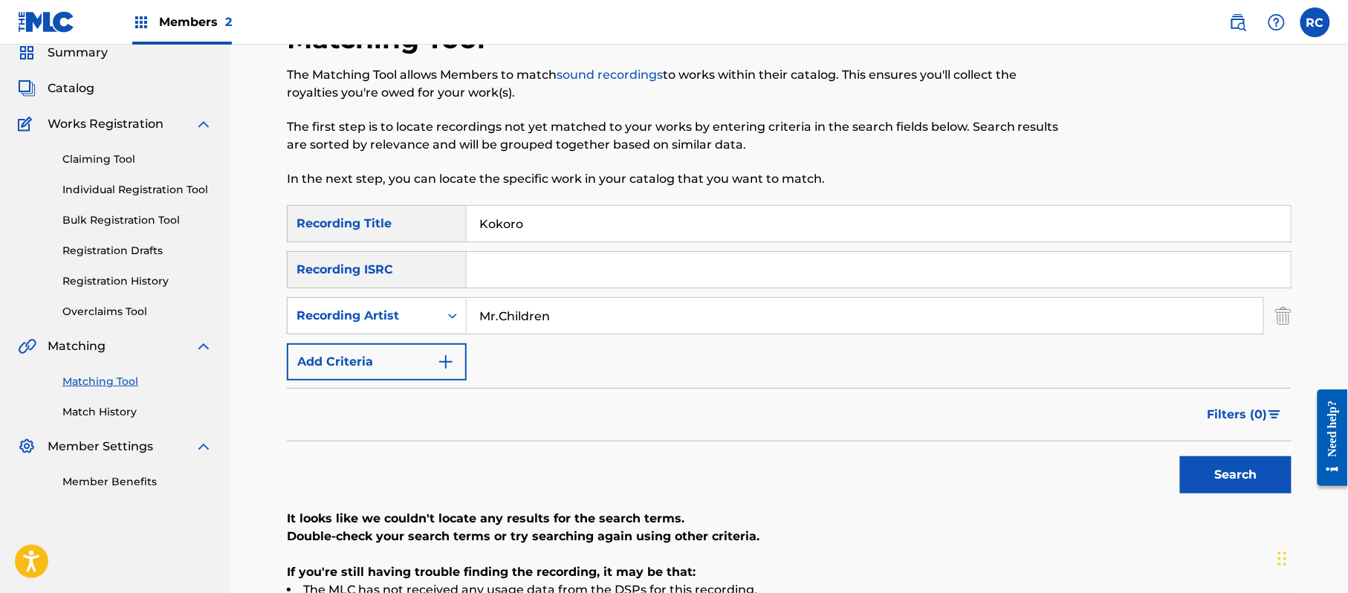
drag, startPoint x: 511, startPoint y: 224, endPoint x: 440, endPoint y: 238, distance: 72.7
click at [440, 238] on div "SearchWithCriteria1dc0ab11-6528-4450-901e-1a73efd829e3 Recording Title Kokoro" at bounding box center [789, 223] width 1004 height 37
paste input "こころ"
click at [1201, 470] on button "Search" at bounding box center [1235, 474] width 111 height 37
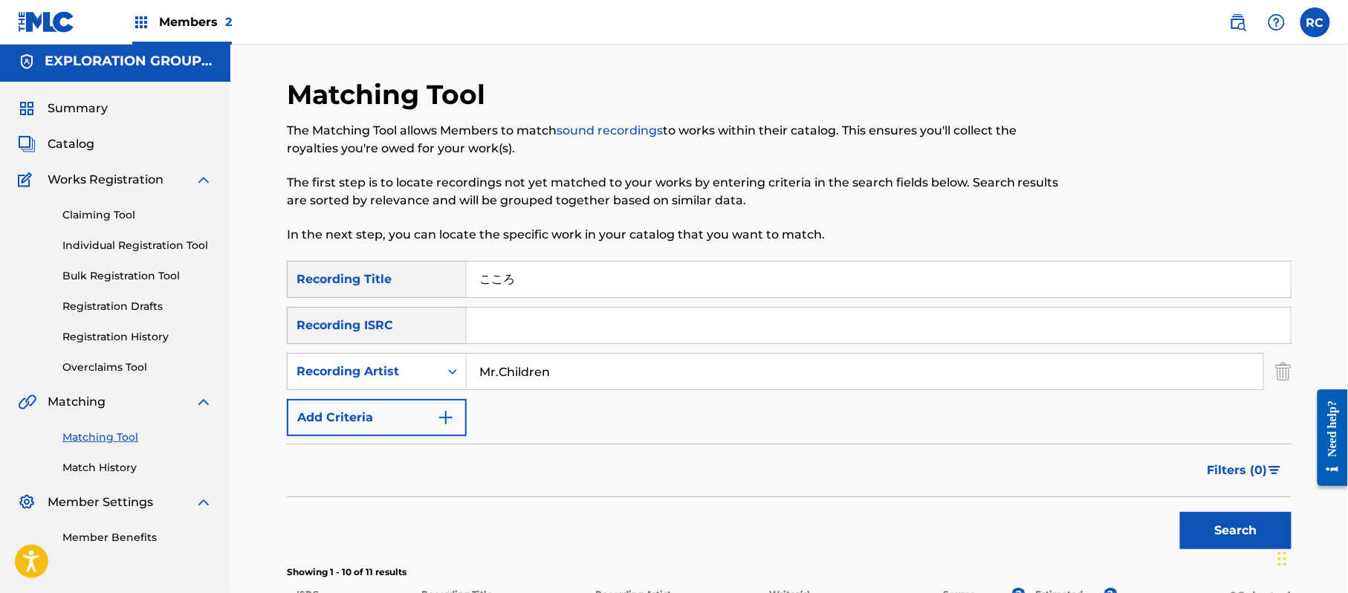
scroll to position [0, 0]
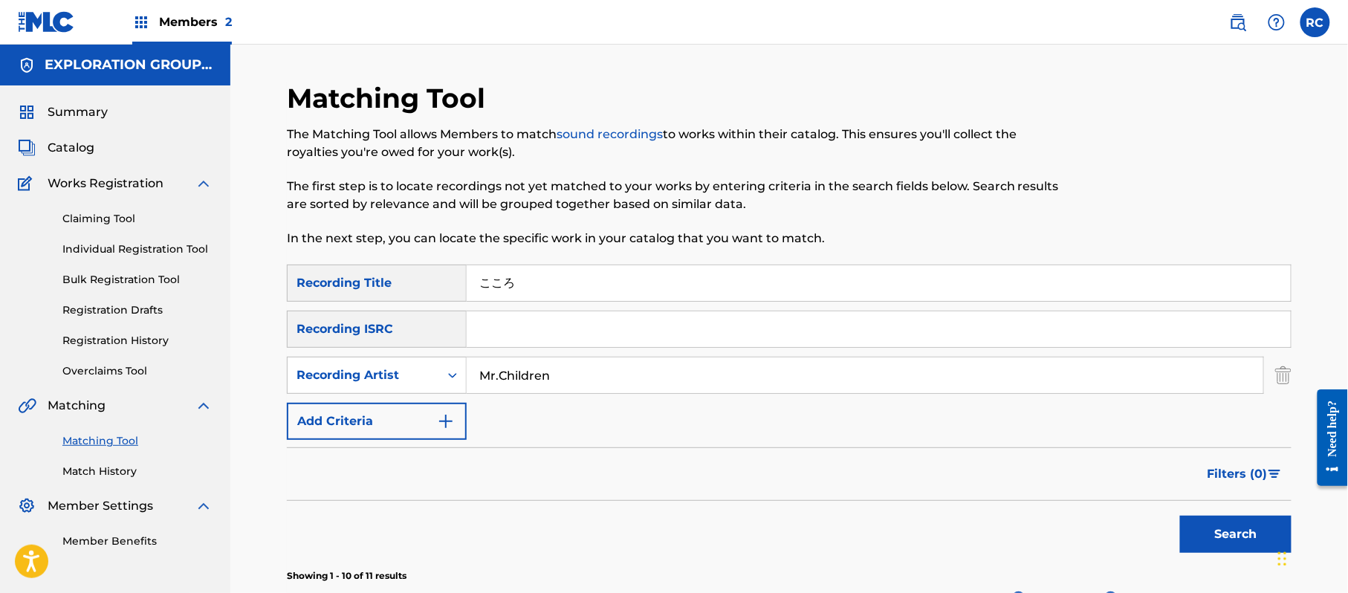
drag, startPoint x: 532, startPoint y: 278, endPoint x: 434, endPoint y: 278, distance: 98.1
click at [434, 278] on div "SearchWithCriteria1dc0ab11-6528-4450-901e-1a73efd829e3 Recording Title こころ" at bounding box center [789, 282] width 1004 height 37
type input "heart"
click at [1180, 516] on button "Search" at bounding box center [1235, 534] width 111 height 37
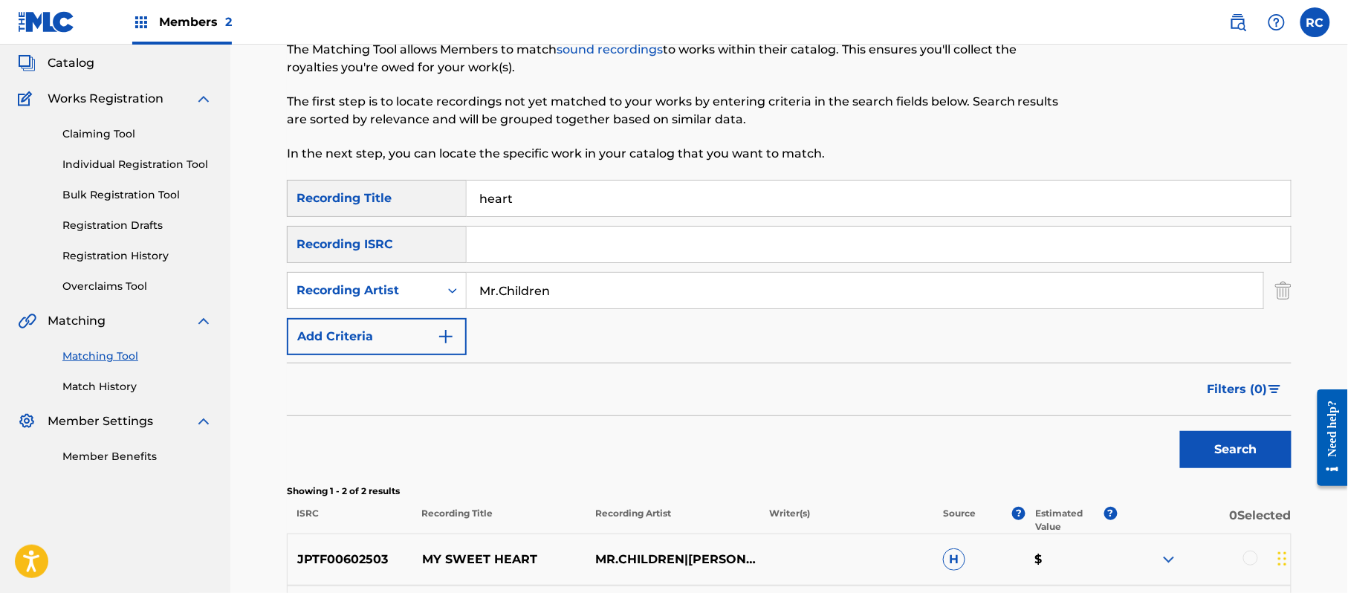
scroll to position [198, 0]
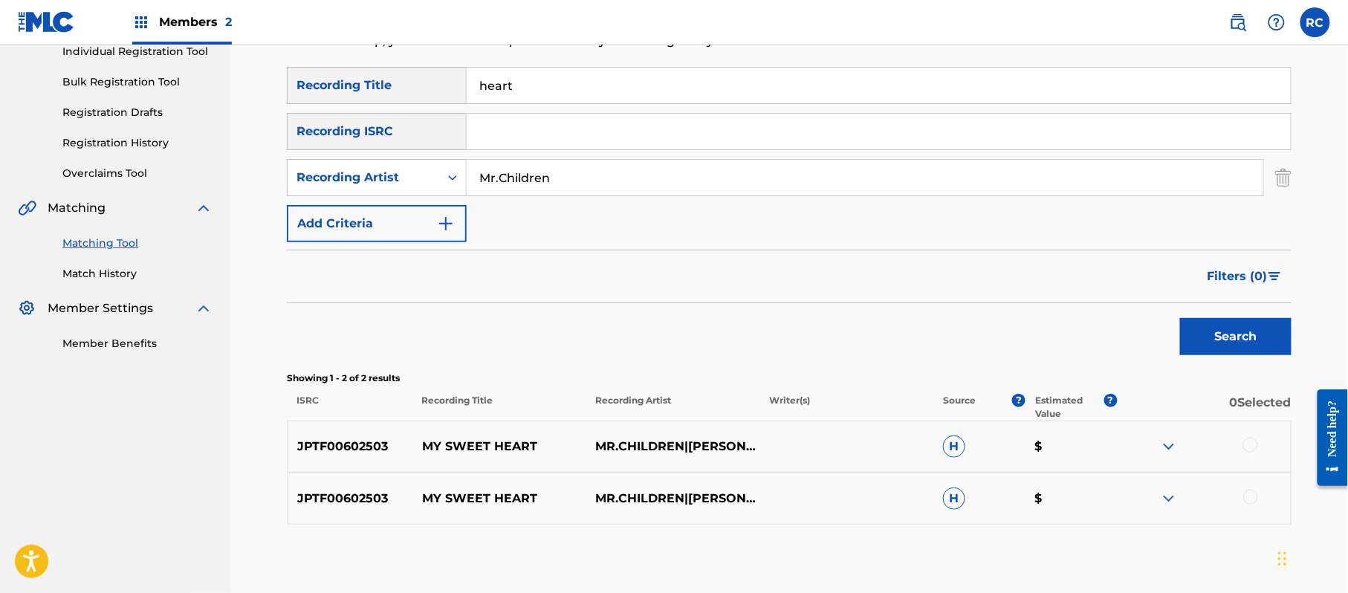
click at [501, 146] on input "Search Form" at bounding box center [879, 132] width 824 height 36
paste input "JPTF02011901"
type input "JPTF02011901"
click at [379, 83] on div "SearchWithCriteria1dc0ab11-6528-4450-901e-1a73efd829e3 Recording Title heart" at bounding box center [789, 85] width 1004 height 37
drag, startPoint x: 565, startPoint y: 184, endPoint x: 423, endPoint y: 184, distance: 142.6
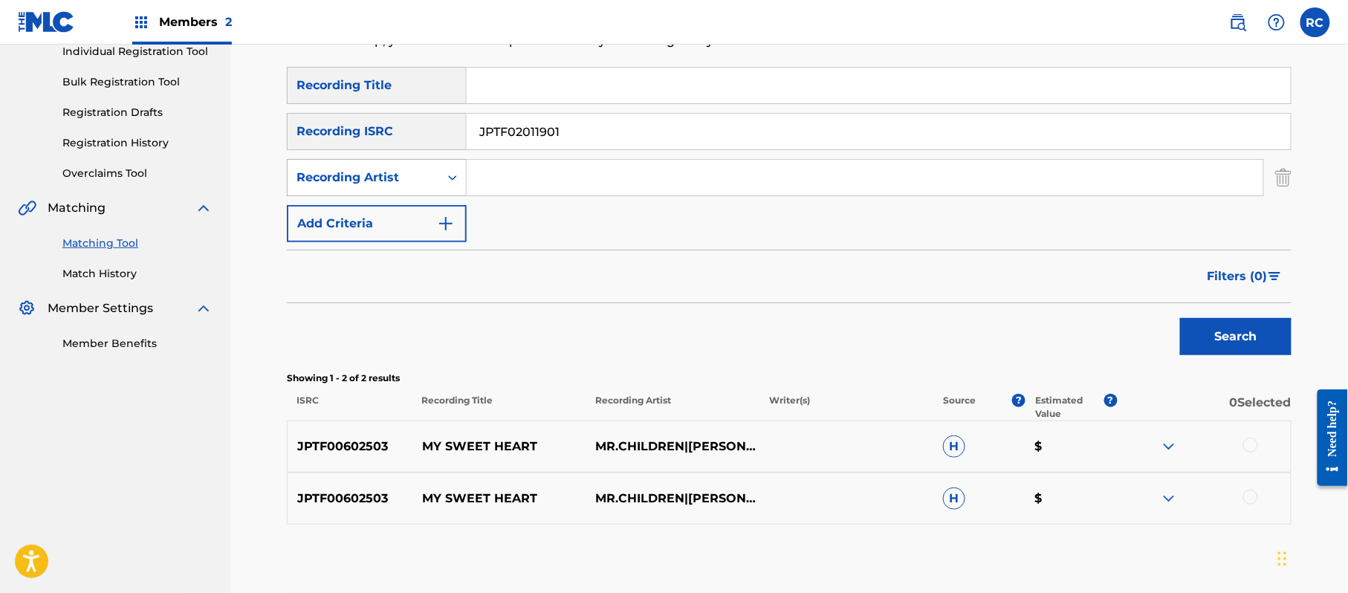
click at [423, 184] on div "SearchWithCriteria2055ac73-3b69-43d5-8c5d-fe1ca2968b57 Recording Artist" at bounding box center [789, 177] width 1004 height 37
click at [1250, 348] on button "Search" at bounding box center [1235, 336] width 111 height 37
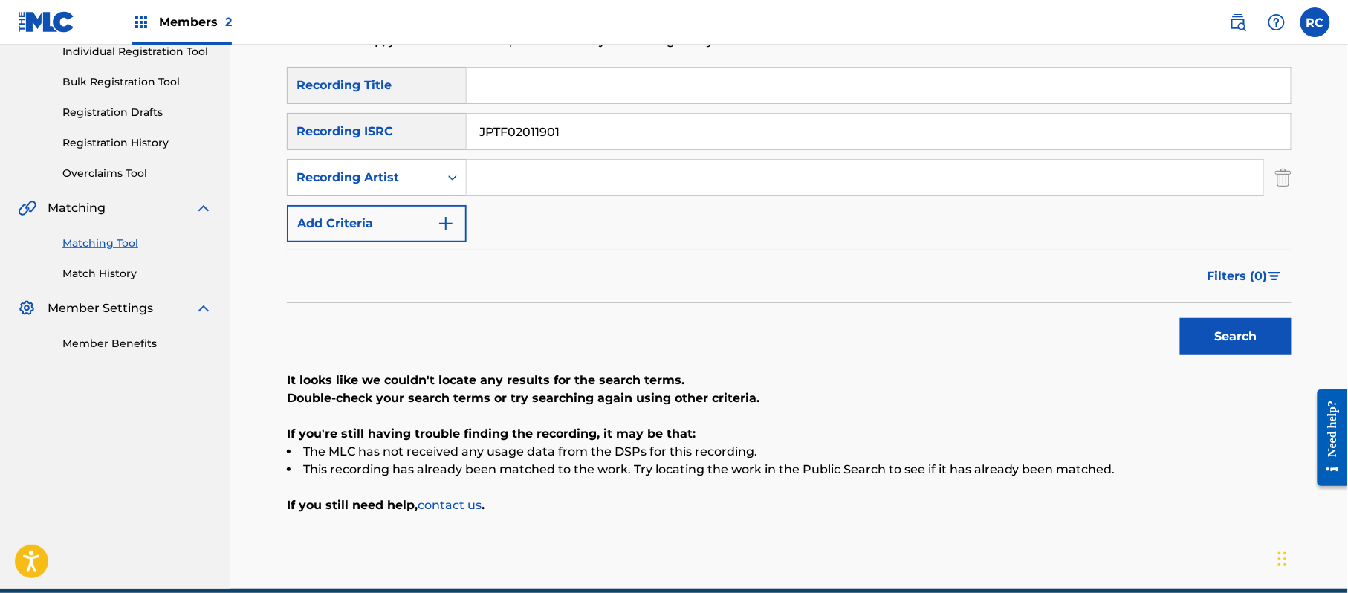
click at [565, 96] on input "Search Form" at bounding box center [879, 86] width 824 height 36
paste input "Dancing Shoes Mr.Children"
drag, startPoint x: 633, startPoint y: 88, endPoint x: 747, endPoint y: 103, distance: 114.6
click at [747, 103] on div "Dancing Shoes Mr.Children" at bounding box center [879, 85] width 825 height 37
type input "Dancing Shoes"
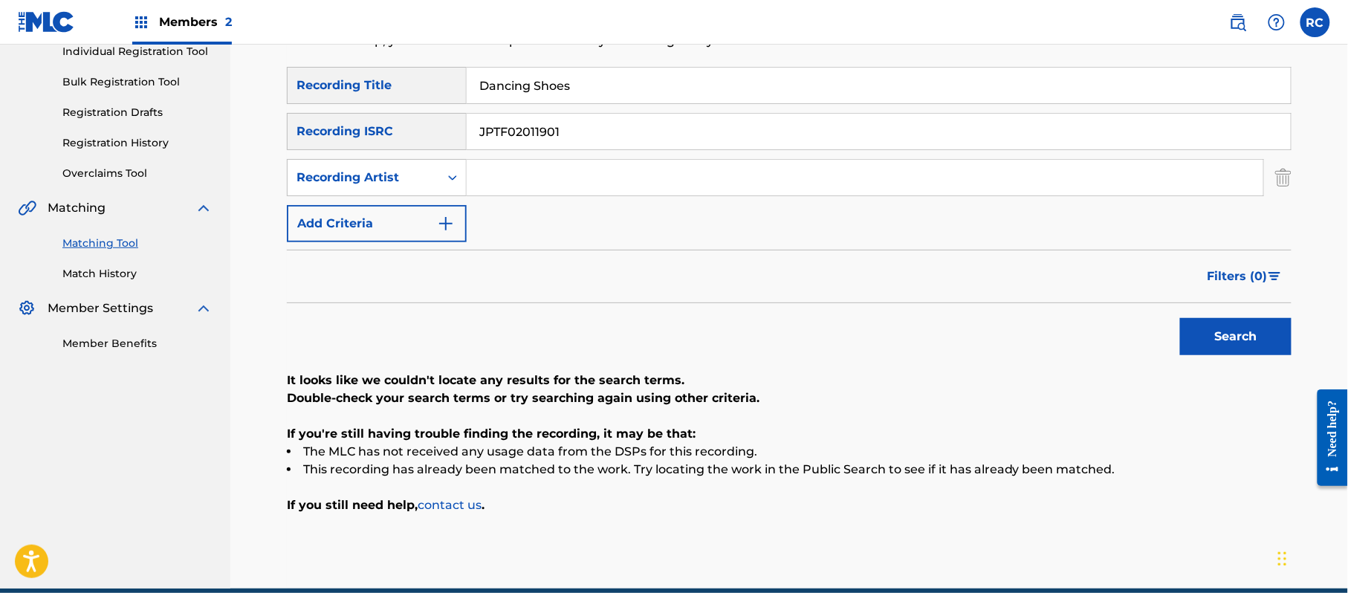
drag, startPoint x: 604, startPoint y: 122, endPoint x: 426, endPoint y: 123, distance: 178.3
click at [426, 123] on div "SearchWithCriteria215787c7-3810-4cb5-a905-2bfa7a6273af Recording ISRC JPTF02011…" at bounding box center [789, 131] width 1004 height 37
click at [514, 180] on input "Search Form" at bounding box center [865, 178] width 796 height 36
paste input "Mr.Children"
type input "Mr.Children"
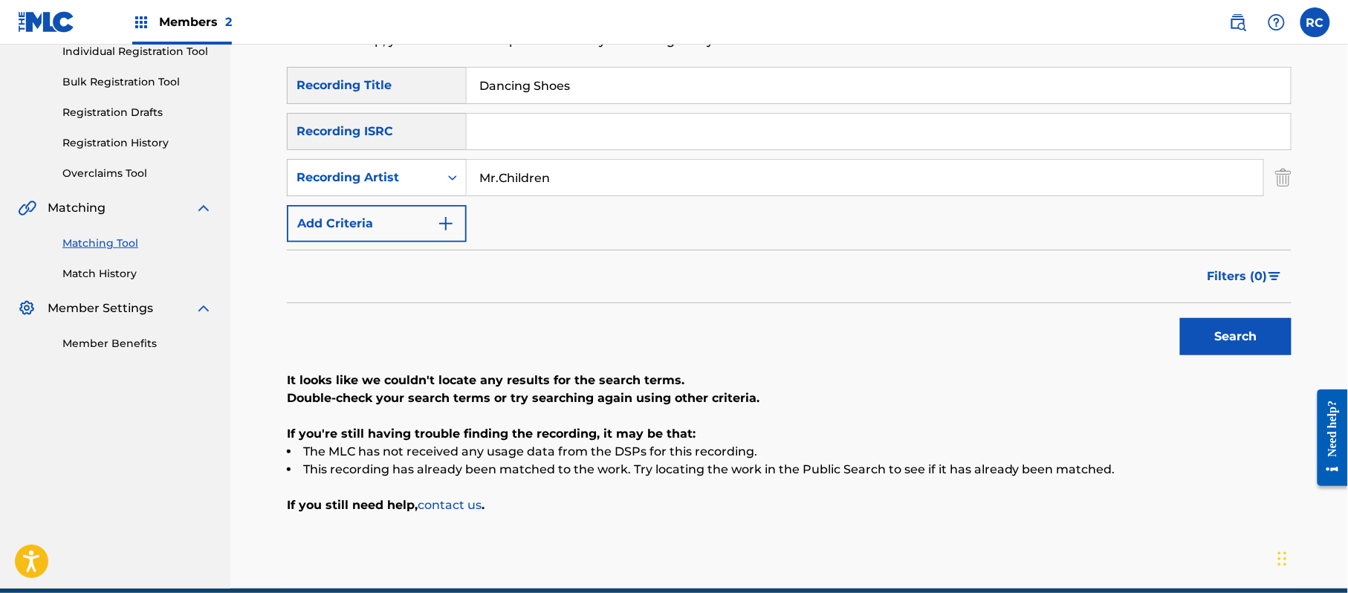
click at [1204, 319] on button "Search" at bounding box center [1235, 336] width 111 height 37
click at [530, 95] on input "Dancing Shoes" at bounding box center [879, 86] width 824 height 36
paste input "Shinkaron 進化論"
click at [530, 95] on input "Dancing Shoes" at bounding box center [879, 86] width 824 height 36
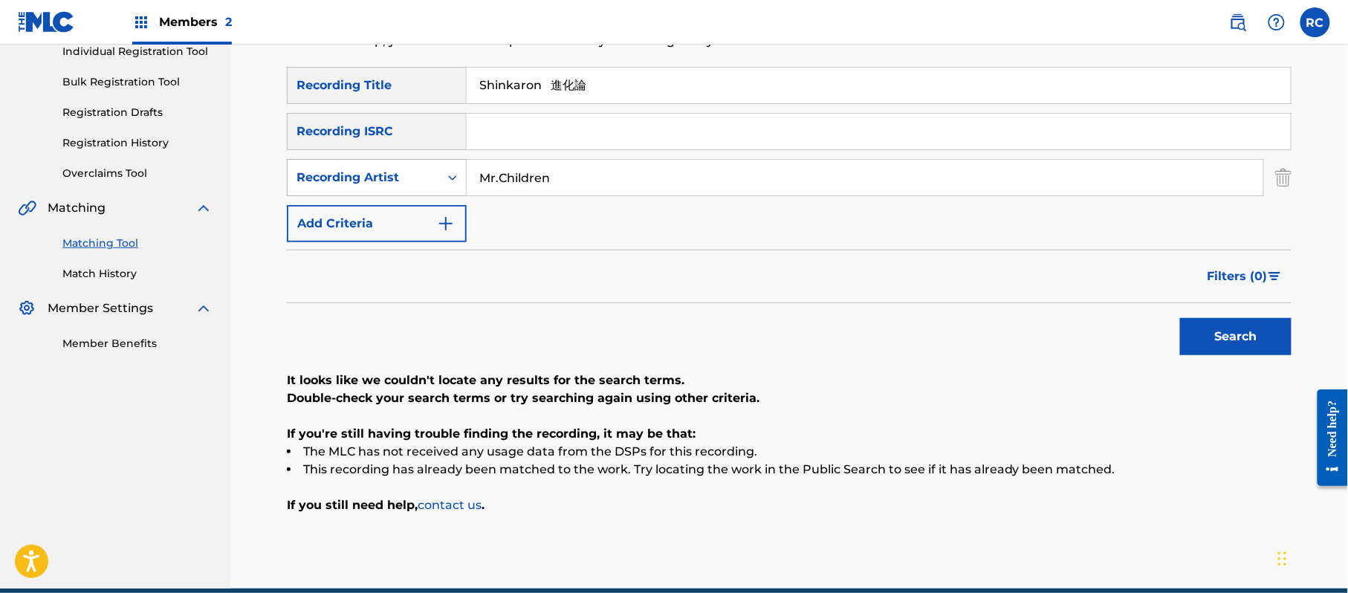
drag, startPoint x: 580, startPoint y: 182, endPoint x: 432, endPoint y: 181, distance: 148.6
click at [432, 181] on div "SearchWithCriteria2055ac73-3b69-43d5-8c5d-fe1ca2968b57 Recording Artist Mr.Chil…" at bounding box center [789, 177] width 1004 height 37
drag, startPoint x: 553, startPoint y: 83, endPoint x: 431, endPoint y: 85, distance: 122.6
click at [431, 85] on div "SearchWithCriteria1dc0ab11-6528-4450-901e-1a73efd829e3 Recording Title Shinkaro…" at bounding box center [789, 85] width 1004 height 37
type input "進化論"
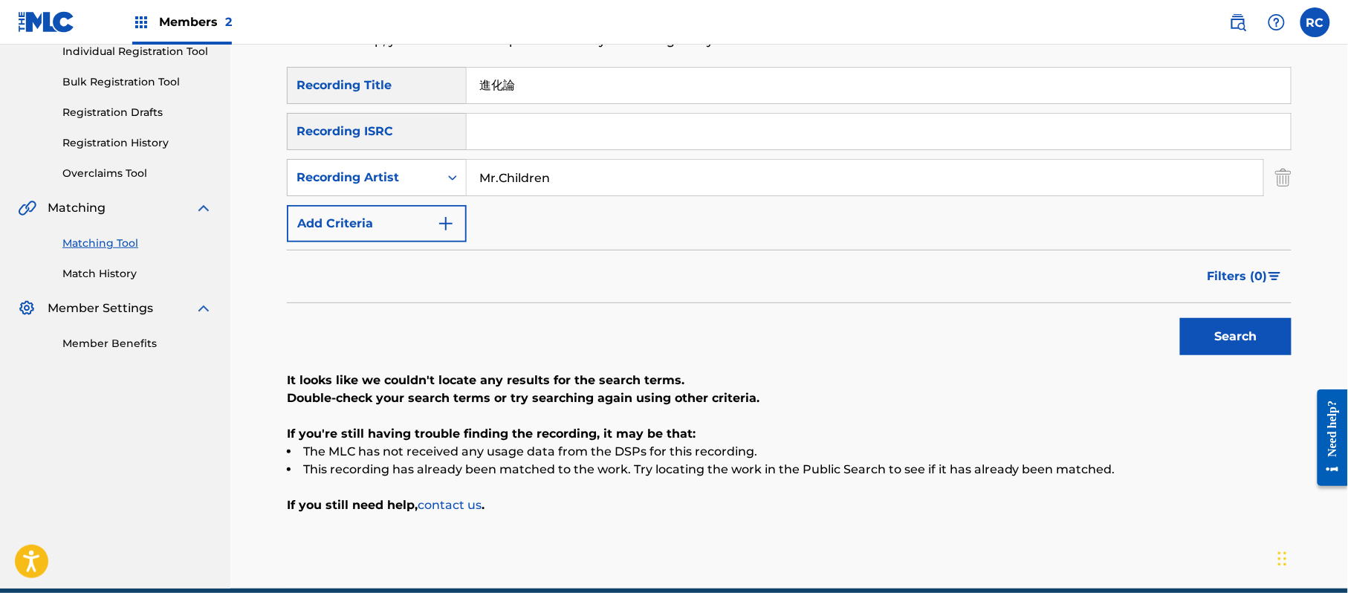
click at [1239, 337] on button "Search" at bounding box center [1235, 336] width 111 height 37
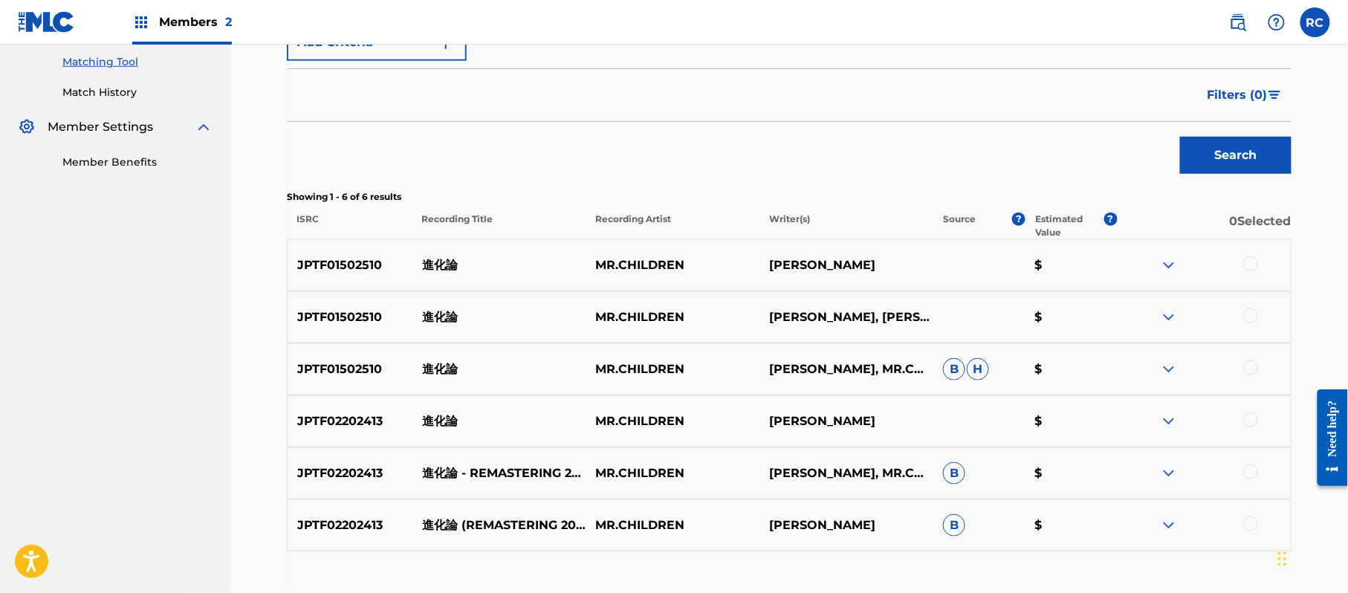
scroll to position [396, 0]
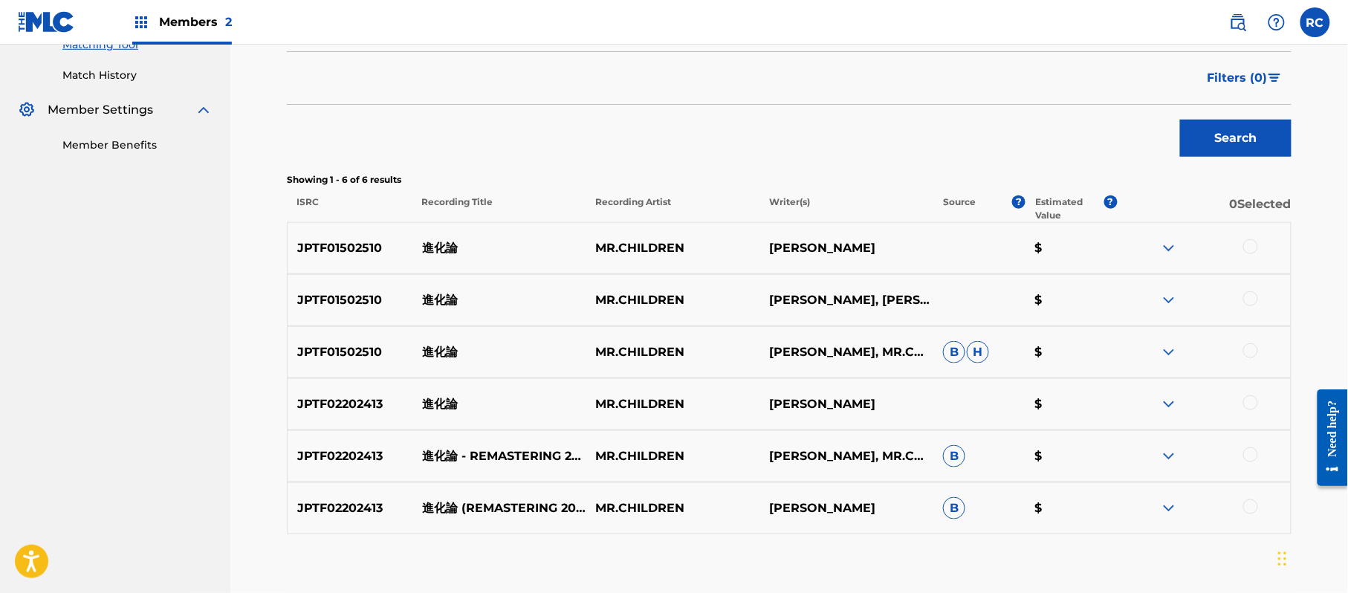
click at [1253, 245] on div at bounding box center [1250, 246] width 15 height 15
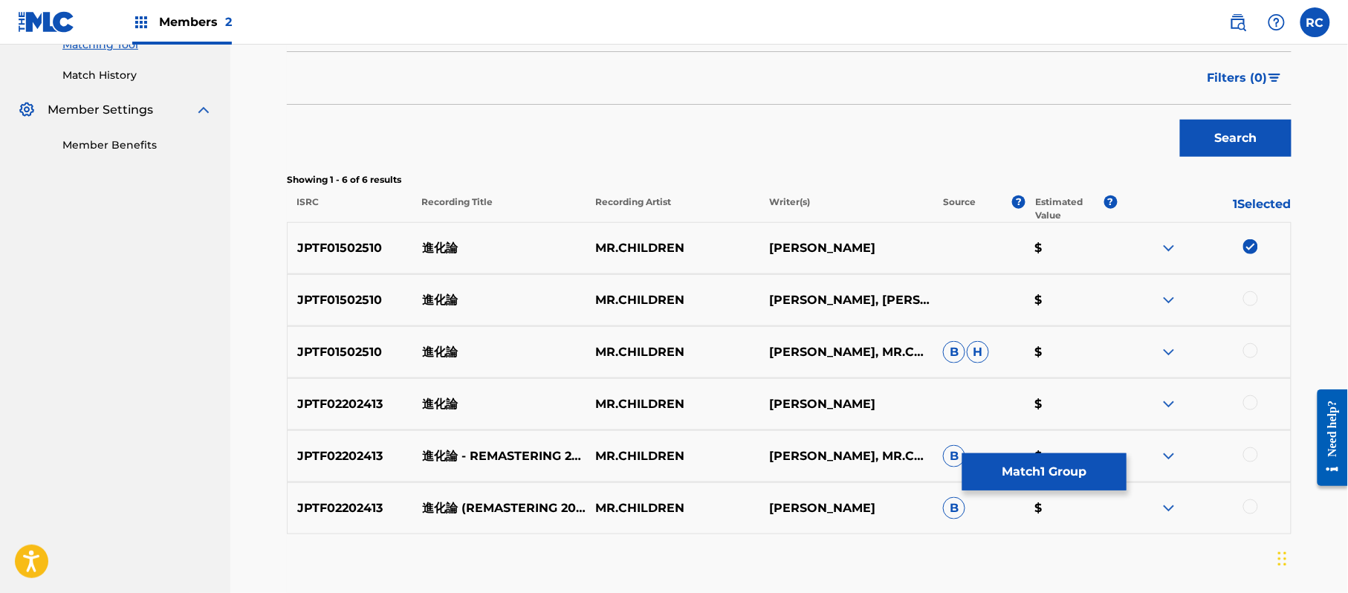
click at [1255, 299] on div at bounding box center [1250, 298] width 15 height 15
click at [1252, 354] on div at bounding box center [1250, 350] width 15 height 15
click at [1255, 401] on div at bounding box center [1250, 402] width 15 height 15
click at [1252, 458] on div at bounding box center [1250, 454] width 15 height 15
click at [1249, 509] on div at bounding box center [1250, 506] width 15 height 15
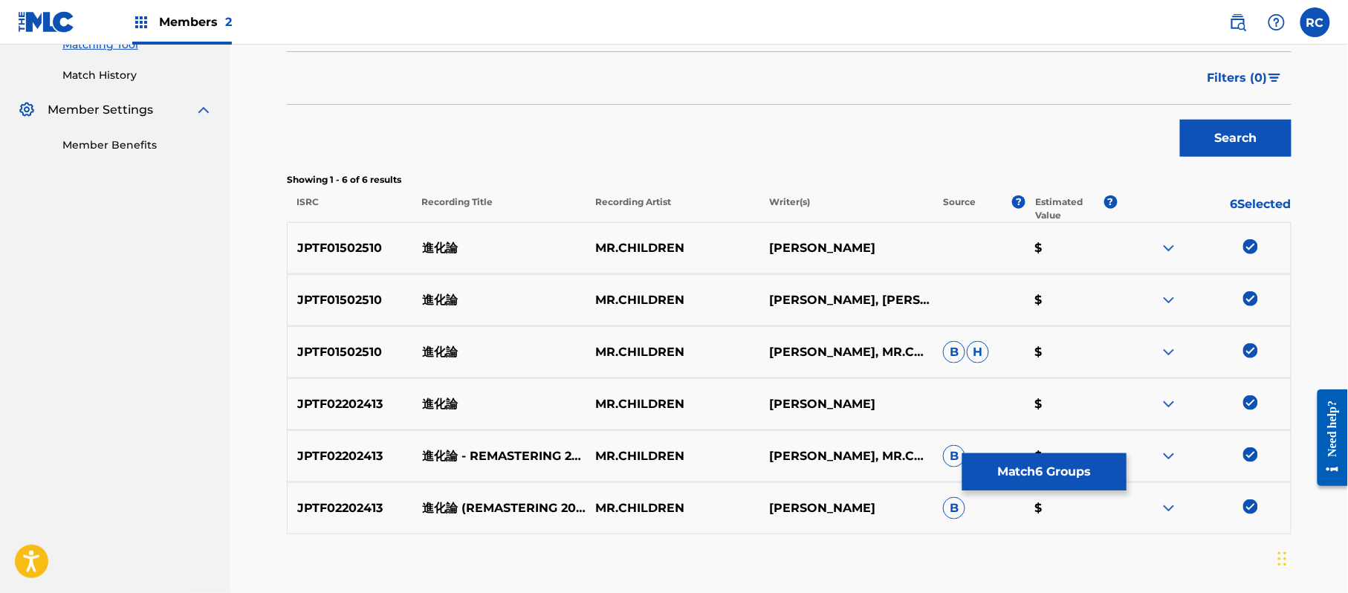
click at [1039, 473] on button "Match 6 Groups" at bounding box center [1044, 471] width 164 height 37
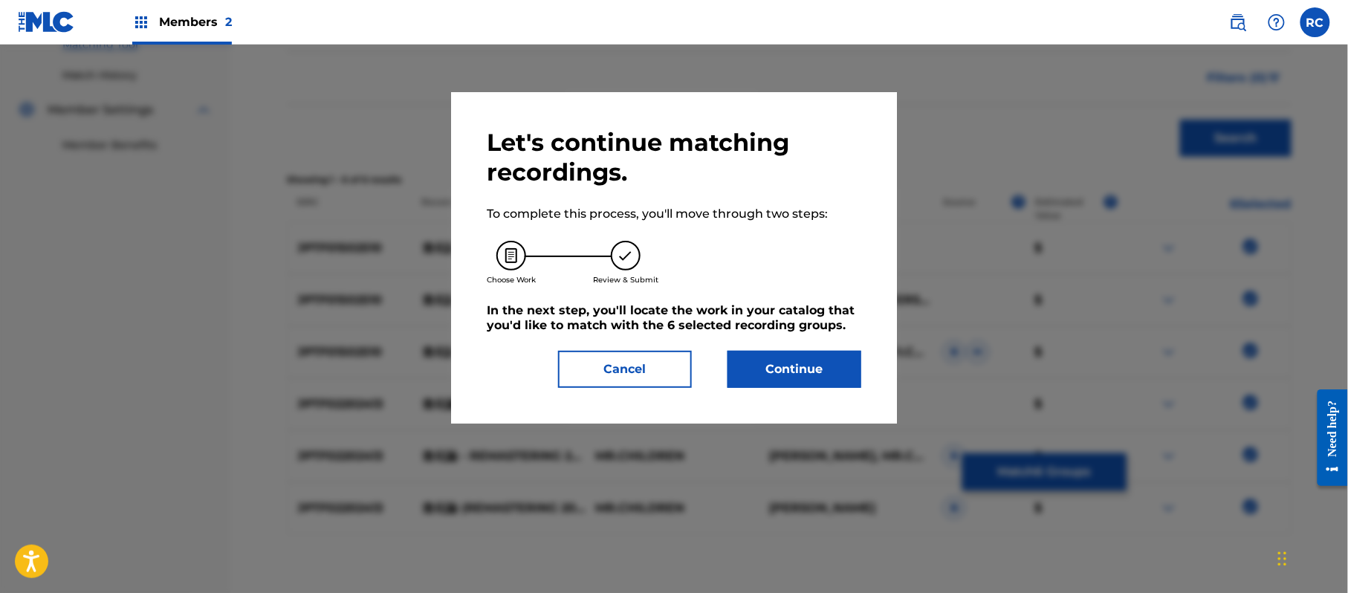
click at [828, 378] on button "Continue" at bounding box center [794, 369] width 134 height 37
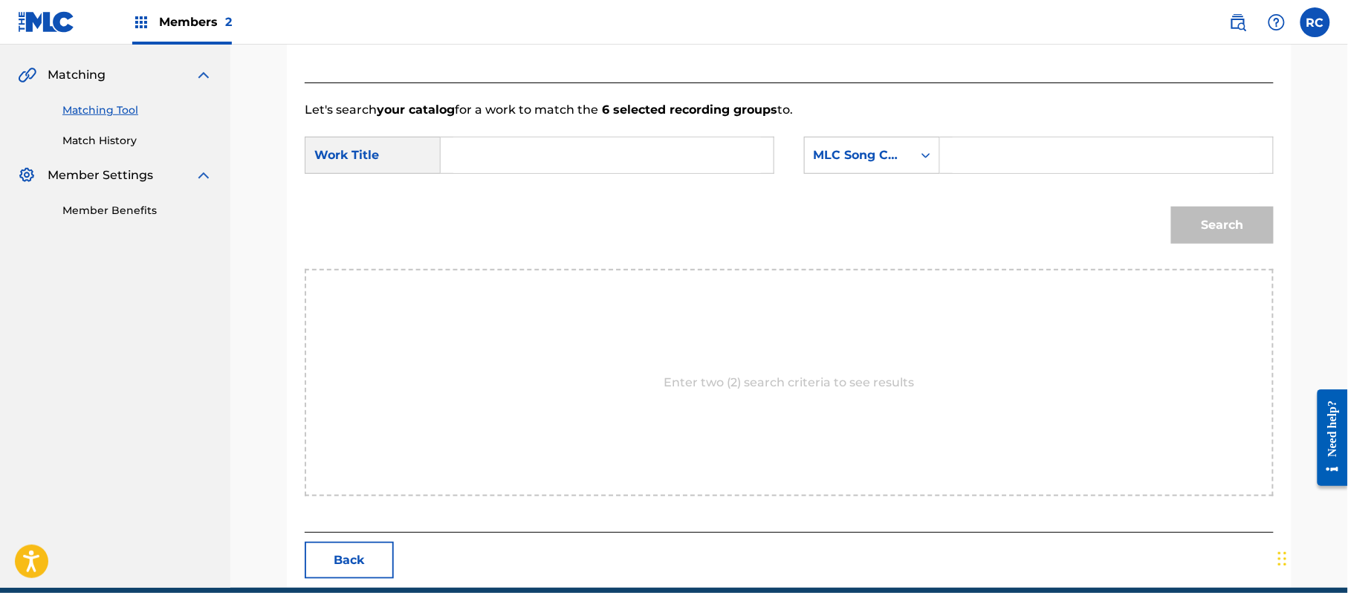
scroll to position [297, 0]
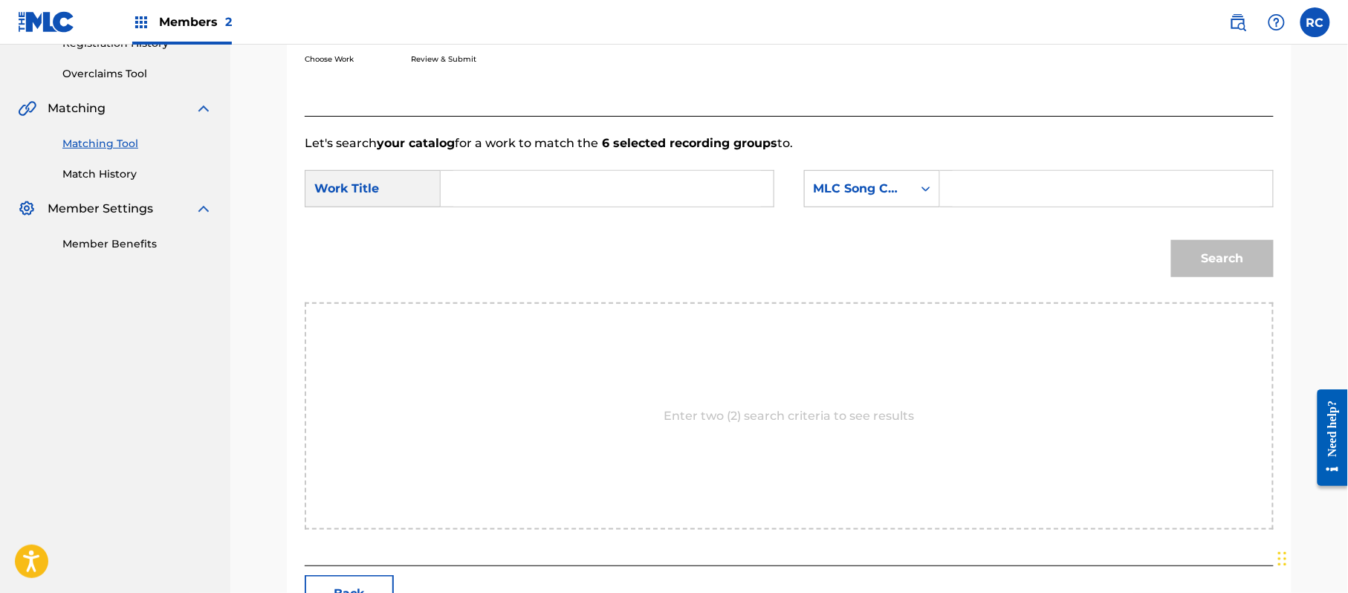
click at [563, 208] on div "SearchWithCriteria174ea0fb-237c-4330-8b98-600131b706d2 Work Title SearchWithCri…" at bounding box center [789, 193] width 969 height 46
click at [547, 196] on input "Search Form" at bounding box center [607, 189] width 308 height 36
paste input "Shinkaron SV937N"
click at [553, 194] on input "Shinkaron SV937N" at bounding box center [607, 189] width 308 height 36
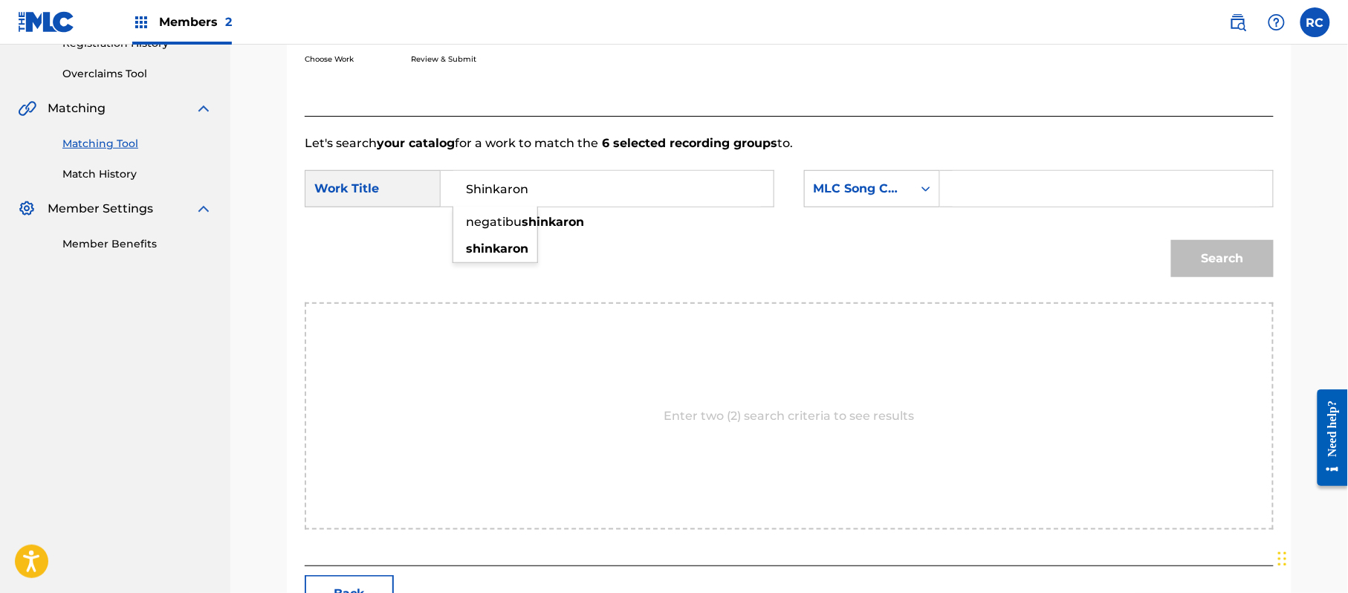
type input "Shinkaron"
click at [1018, 203] on input "Search Form" at bounding box center [1106, 189] width 308 height 36
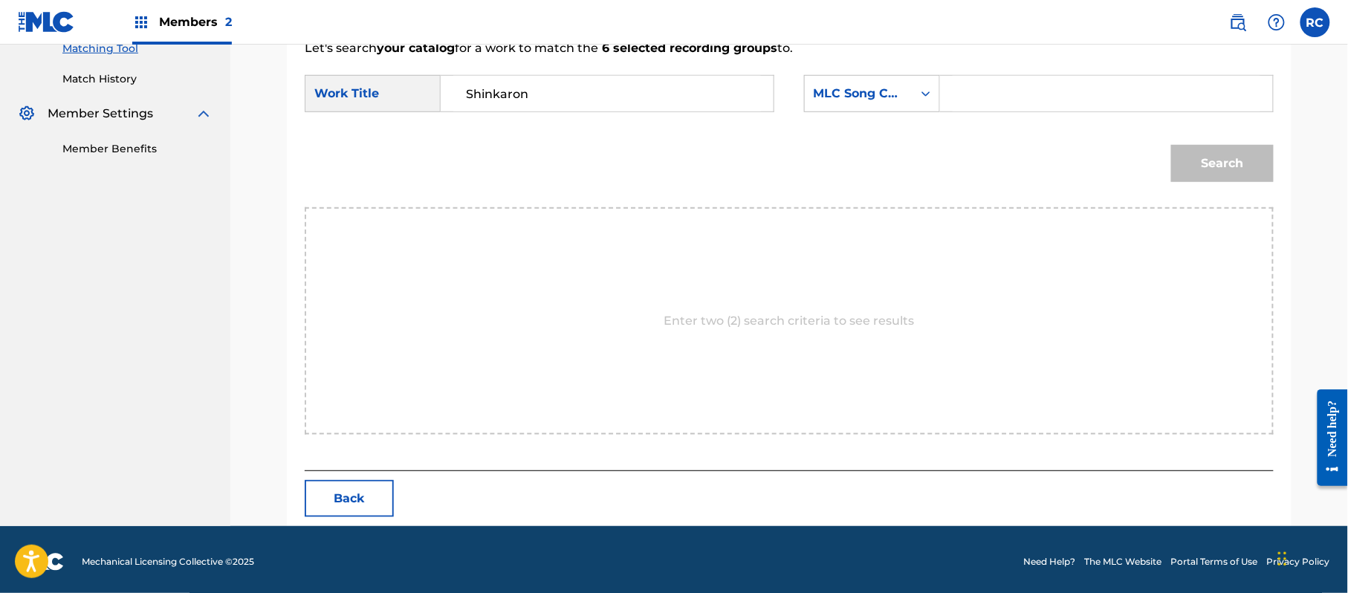
scroll to position [397, 0]
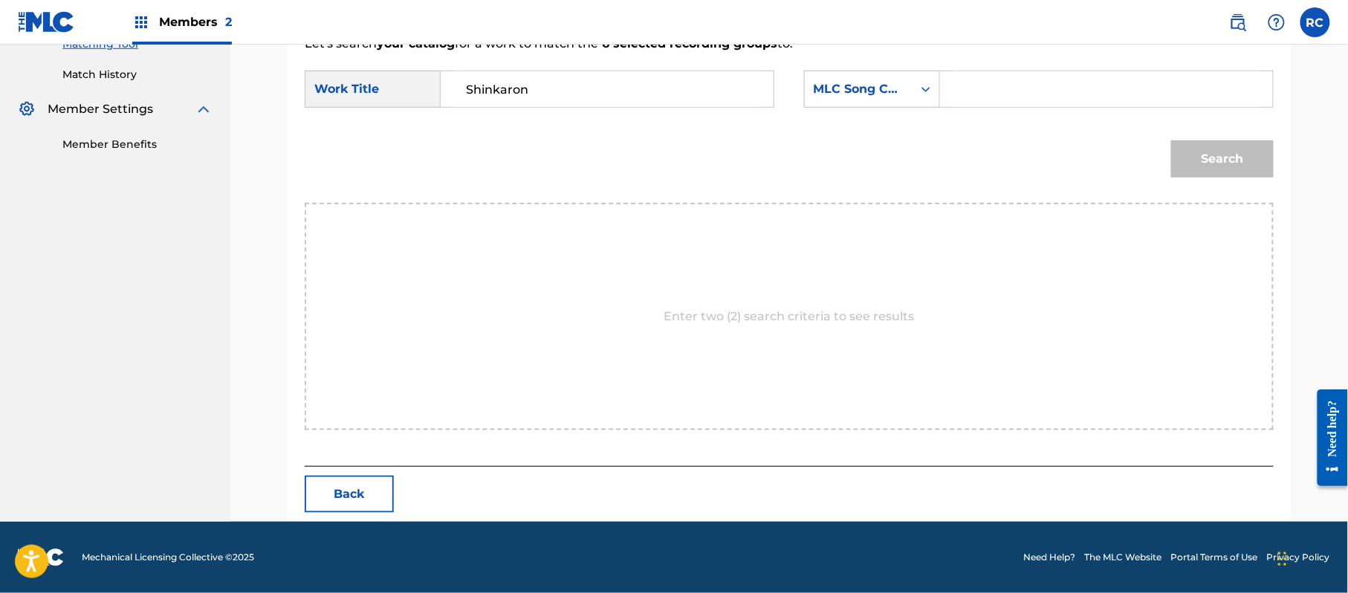
click at [357, 487] on button "Back" at bounding box center [349, 493] width 89 height 37
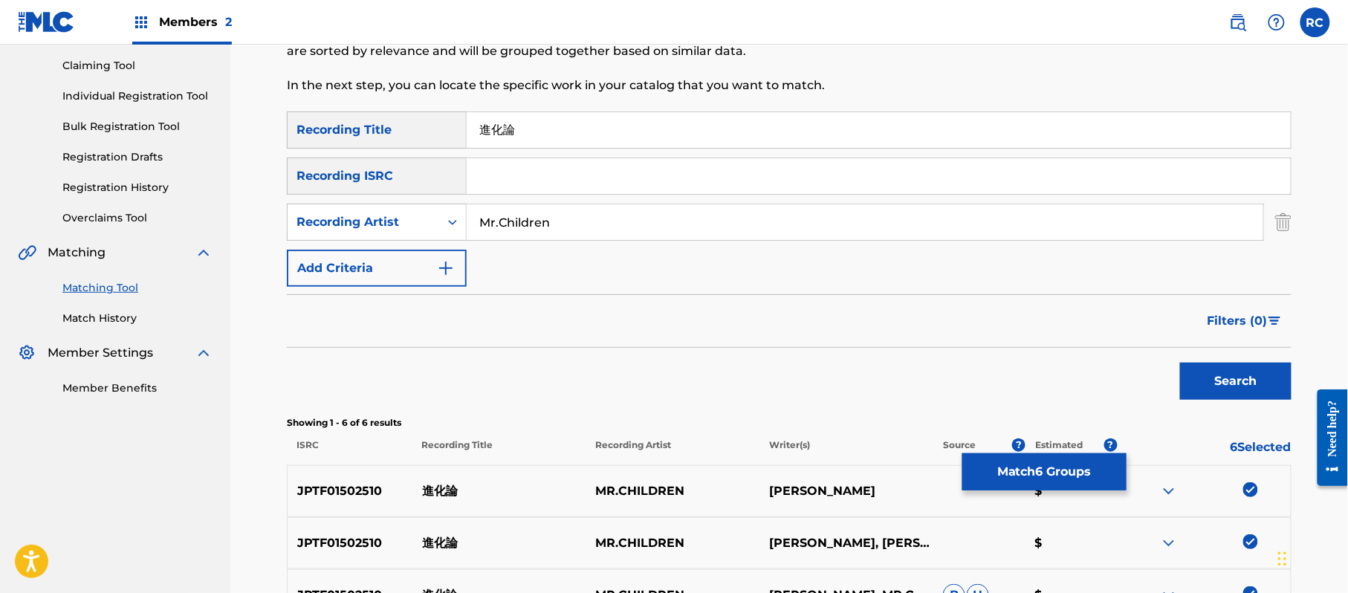
scroll to position [199, 0]
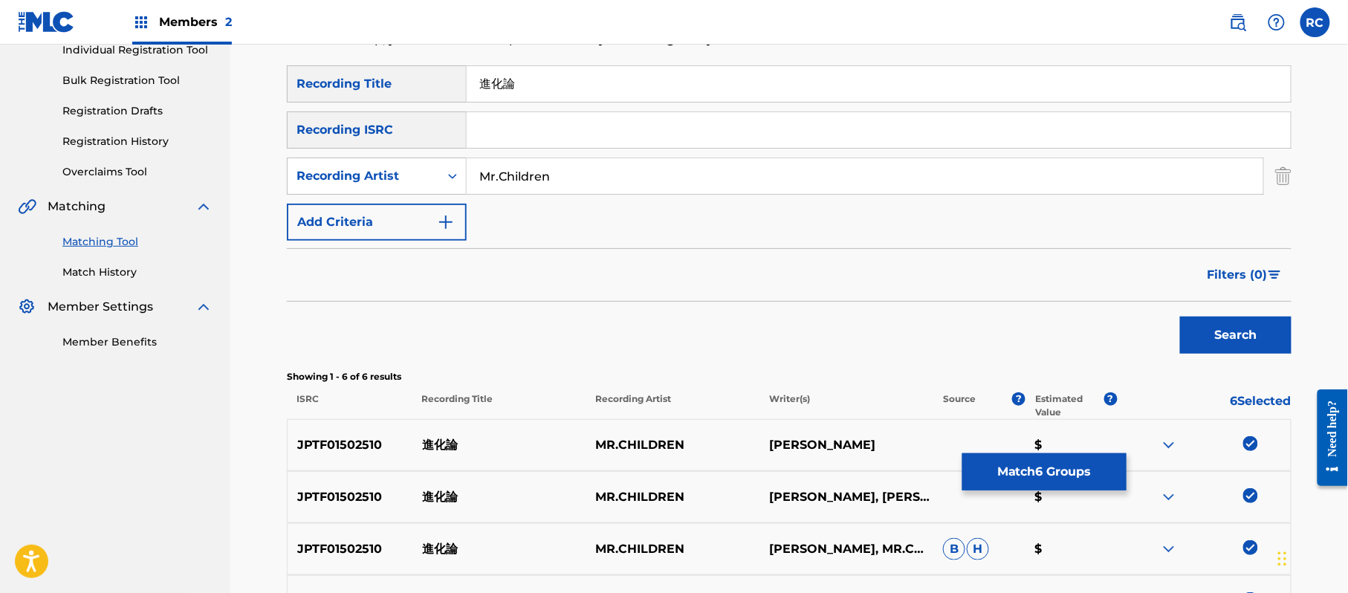
drag, startPoint x: 525, startPoint y: 79, endPoint x: 413, endPoint y: 79, distance: 111.4
click at [413, 79] on div "SearchWithCriteria1dc0ab11-6528-4450-901e-1a73efd829e3 Recording Title 進化論" at bounding box center [789, 83] width 1004 height 37
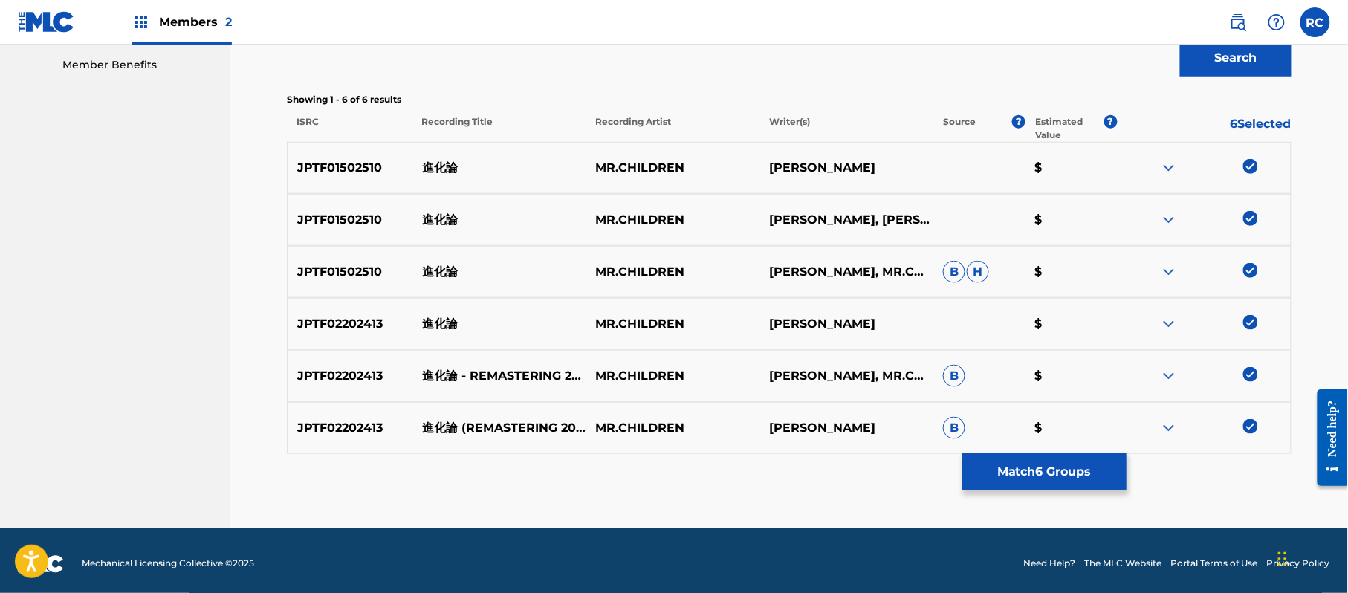
scroll to position [483, 0]
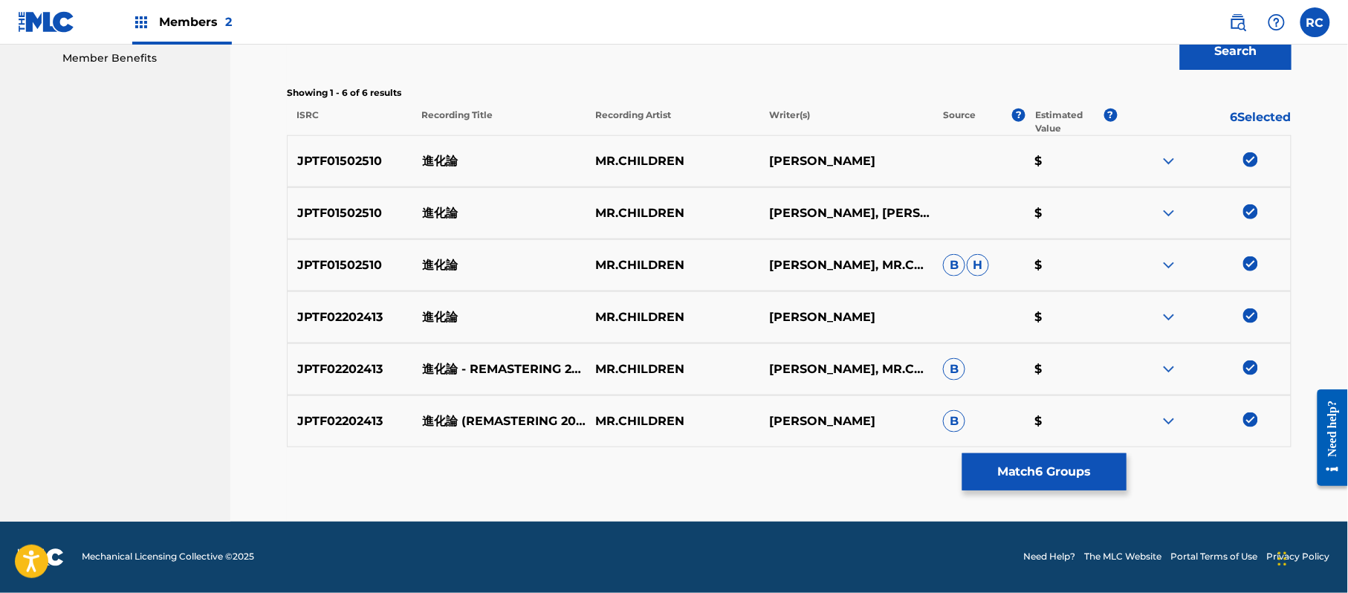
drag, startPoint x: 999, startPoint y: 477, endPoint x: 426, endPoint y: 464, distance: 572.2
click at [581, 489] on div "Matching Tool The Matching Tool allows Members to match sound recordings to wor…" at bounding box center [789, 60] width 1004 height 923
click at [319, 262] on p "JPTF01502510" at bounding box center [350, 265] width 125 height 18
copy p "JPTF01502510"
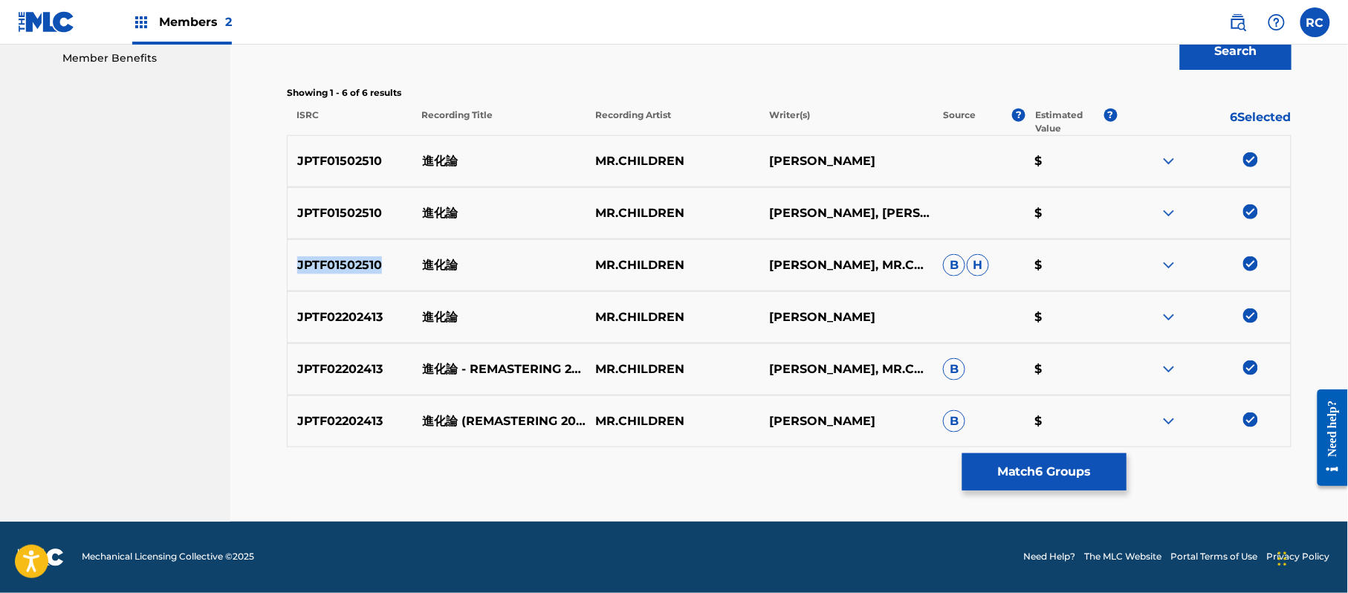
click at [345, 266] on p "JPTF01502510" at bounding box center [350, 265] width 125 height 18
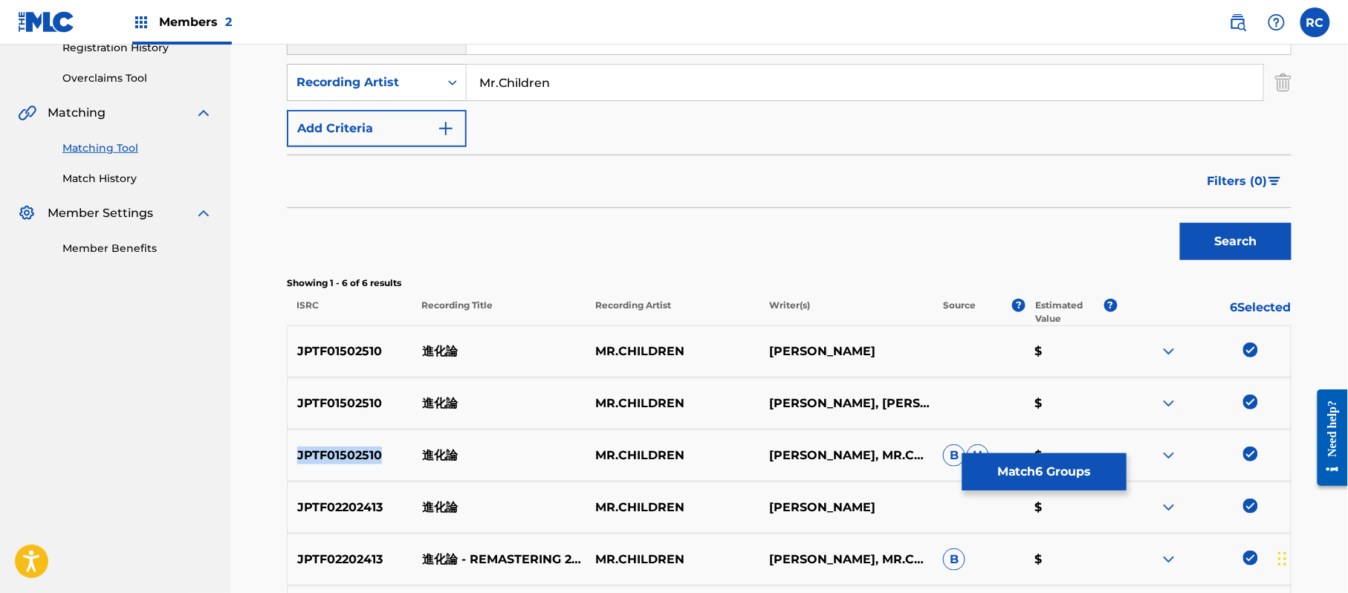
scroll to position [186, 0]
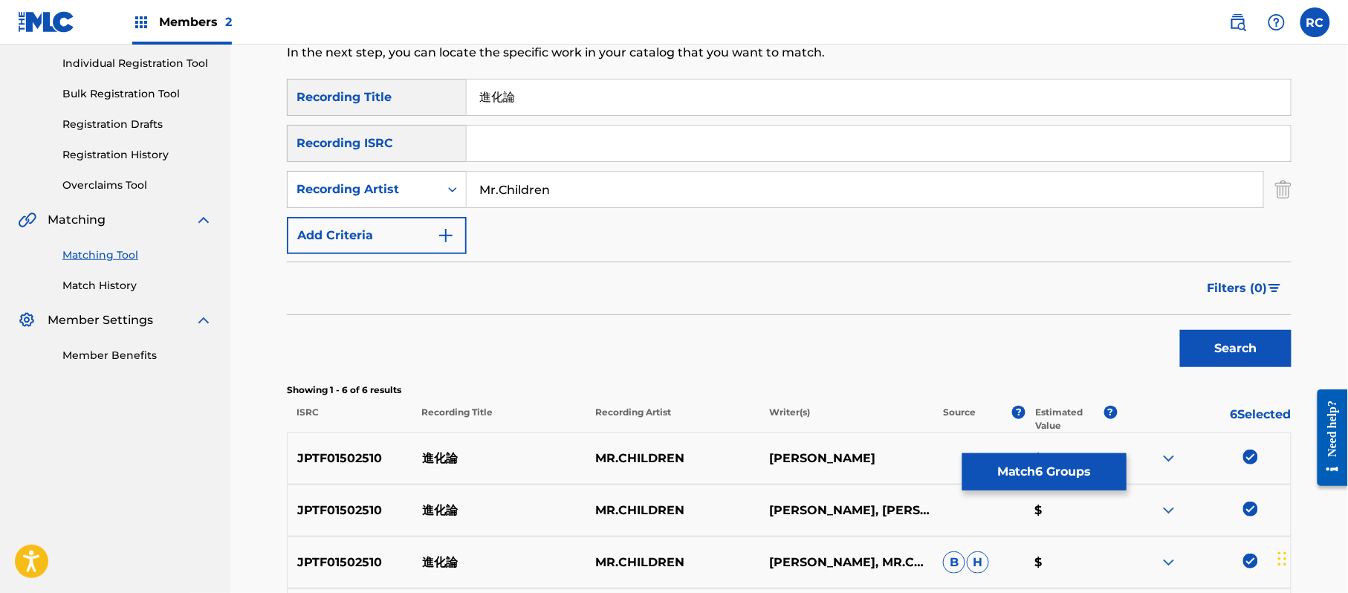
click at [535, 138] on input "Search Form" at bounding box center [879, 144] width 824 height 36
paste input "JPTF01502510"
type input "JPTF01502510"
drag, startPoint x: 538, startPoint y: 97, endPoint x: 402, endPoint y: 98, distance: 136.0
click at [402, 98] on div "SearchWithCriteria1dc0ab11-6528-4450-901e-1a73efd829e3 Recording Title 進化論" at bounding box center [789, 97] width 1004 height 37
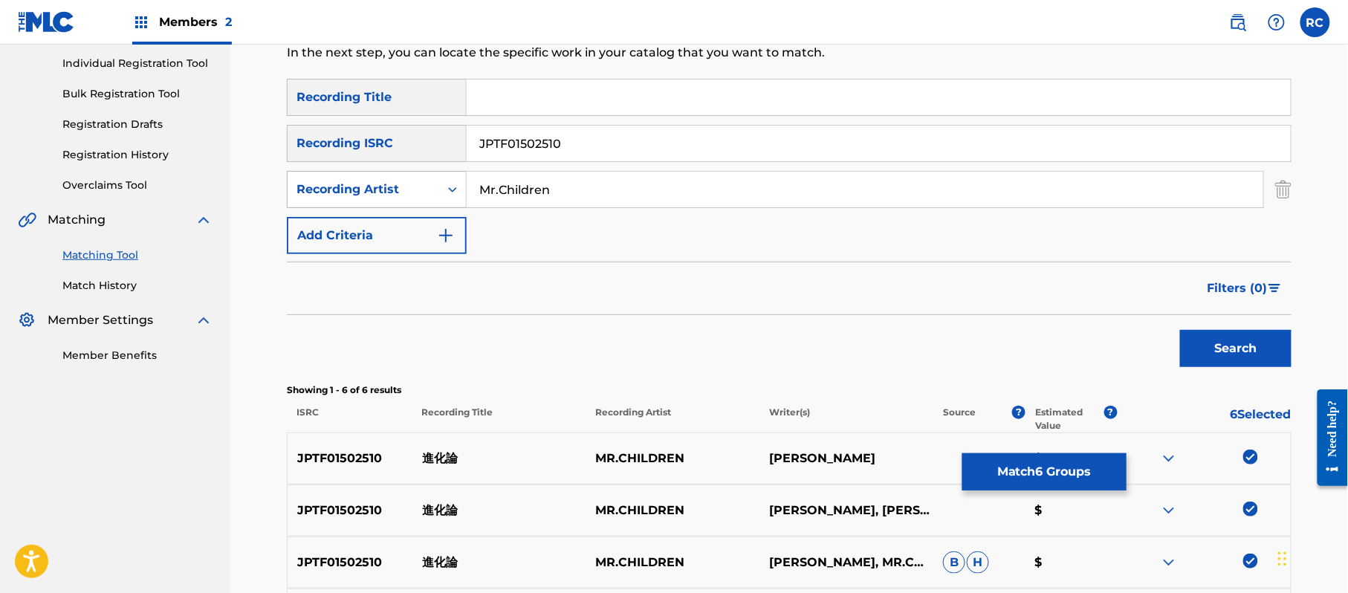
drag, startPoint x: 414, startPoint y: 191, endPoint x: 393, endPoint y: 191, distance: 20.8
click at [393, 191] on div "SearchWithCriteria2055ac73-3b69-43d5-8c5d-fe1ca2968b57 Recording Artist Mr.Chil…" at bounding box center [789, 189] width 1004 height 37
drag, startPoint x: 1215, startPoint y: 343, endPoint x: 881, endPoint y: 363, distance: 334.9
click at [1212, 345] on button "Search" at bounding box center [1235, 348] width 111 height 37
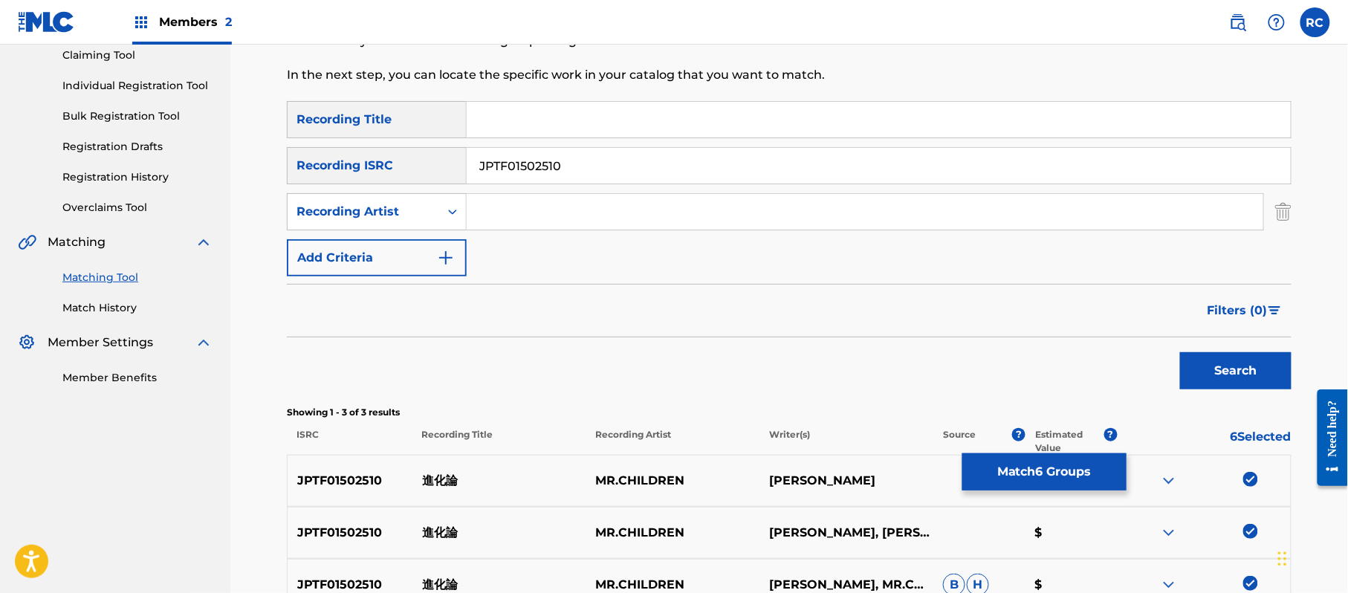
scroll to position [129, 0]
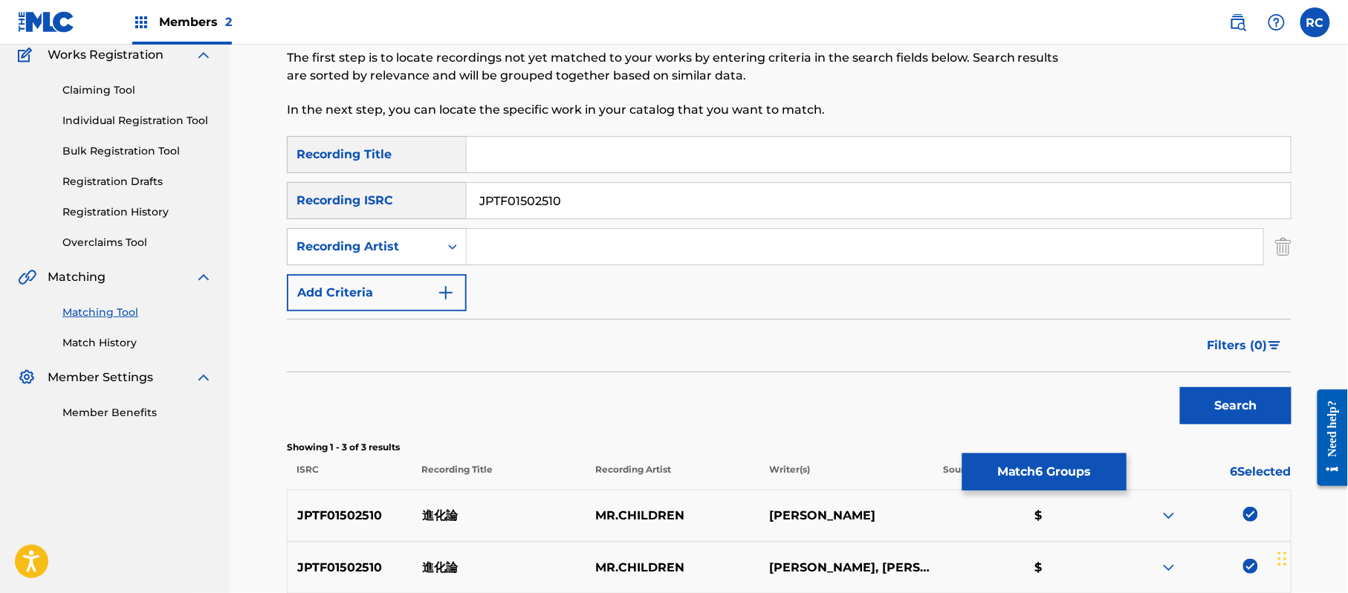
drag, startPoint x: 599, startPoint y: 212, endPoint x: 434, endPoint y: 212, distance: 164.9
click at [434, 212] on div "SearchWithCriteria215787c7-3810-4cb5-a905-2bfa7a6273af Recording ISRC JPTF01502…" at bounding box center [789, 200] width 1004 height 37
click at [117, 351] on div "Summary Catalog Works Registration Claiming Tool Individual Registration Tool B…" at bounding box center [115, 197] width 230 height 481
click at [120, 340] on link "Match History" at bounding box center [137, 343] width 150 height 16
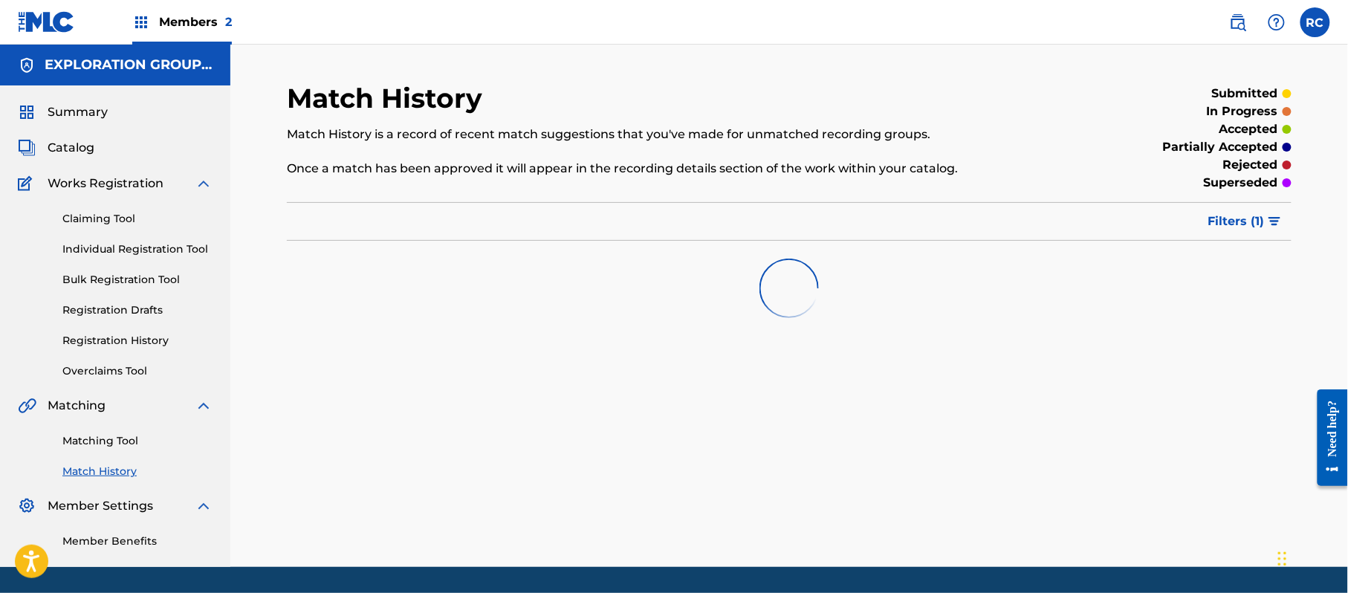
click at [105, 435] on link "Matching Tool" at bounding box center [137, 441] width 150 height 16
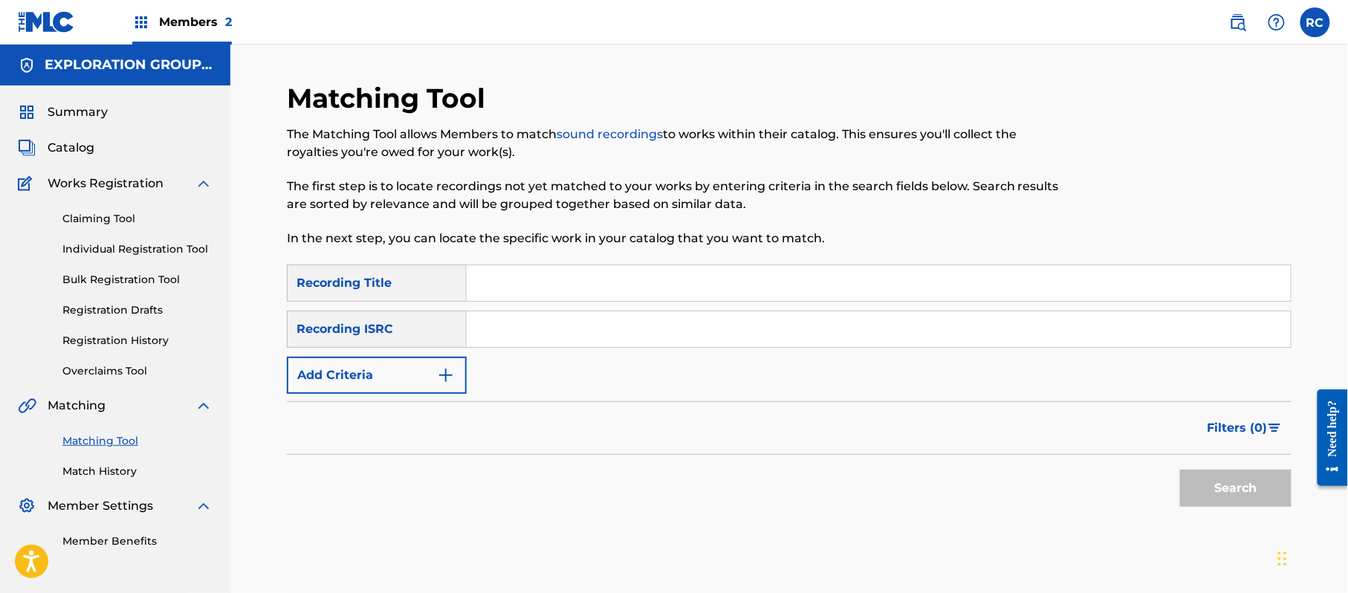
click at [515, 325] on input "Search Form" at bounding box center [879, 329] width 824 height 36
paste input "JPTF01502510"
type input "JPTF01502510"
drag, startPoint x: 1255, startPoint y: 477, endPoint x: 1207, endPoint y: 477, distance: 47.5
click at [1254, 477] on button "Search" at bounding box center [1235, 488] width 111 height 37
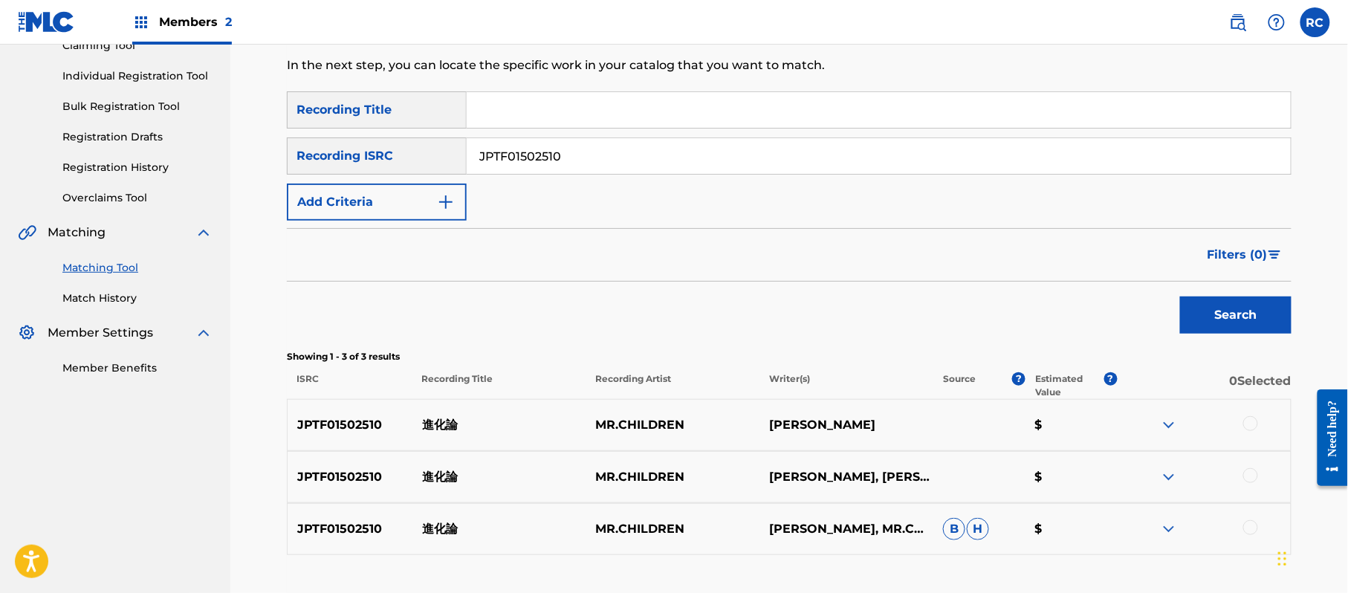
scroll to position [198, 0]
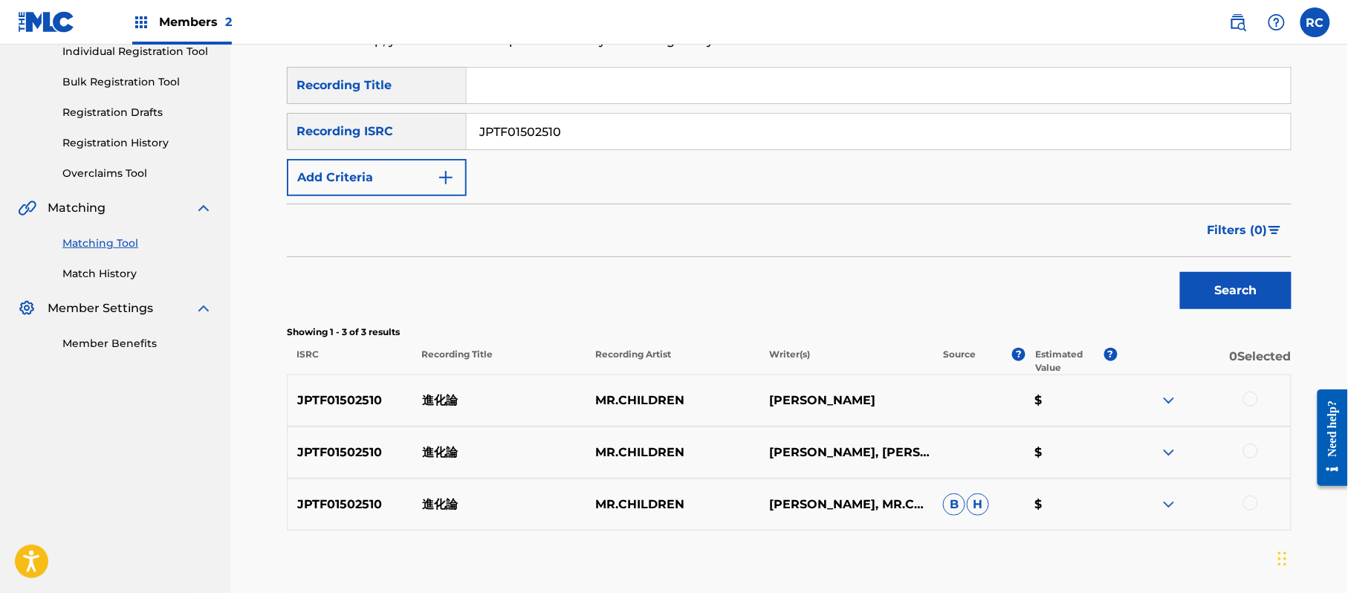
click at [1252, 399] on div at bounding box center [1250, 399] width 15 height 15
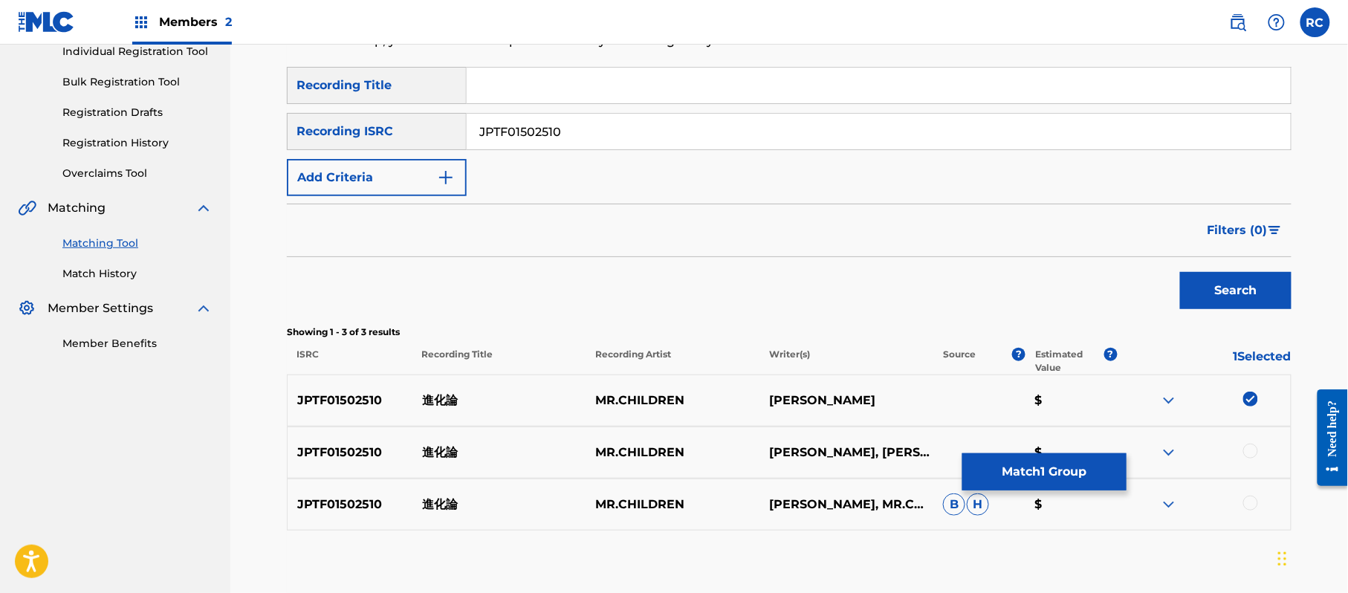
click at [1250, 452] on div at bounding box center [1250, 451] width 15 height 15
click at [1249, 507] on div at bounding box center [1250, 503] width 15 height 15
click at [1022, 471] on button "Match 3 Groups" at bounding box center [1044, 471] width 164 height 37
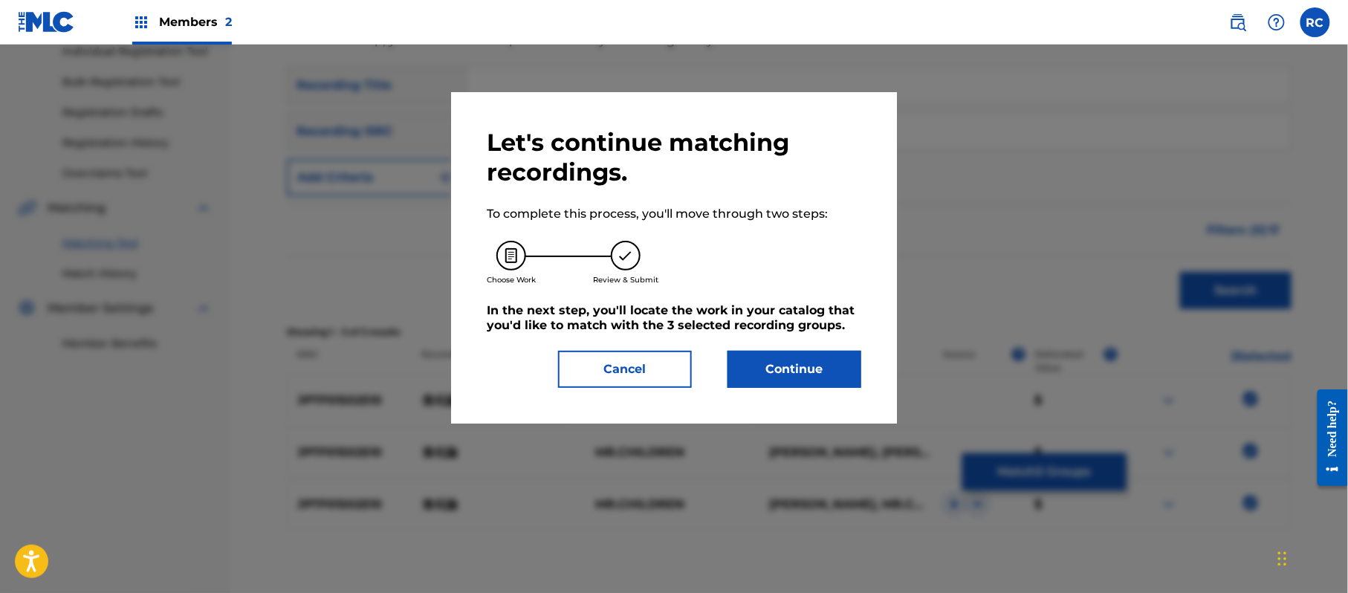
click at [756, 360] on button "Continue" at bounding box center [794, 369] width 134 height 37
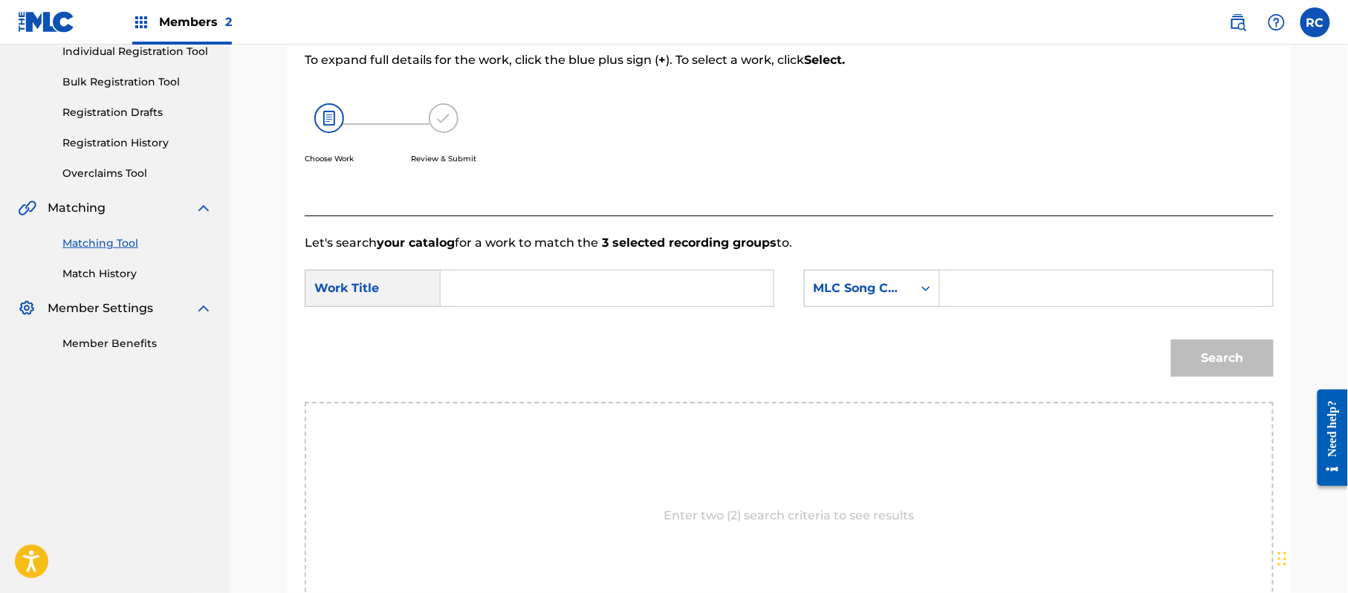
click at [521, 298] on input "Search Form" at bounding box center [607, 288] width 308 height 36
paste input "Shinkaron SV937N"
click at [565, 279] on input "Shinkaron SV937N" at bounding box center [607, 288] width 308 height 36
type input "Shinkaron"
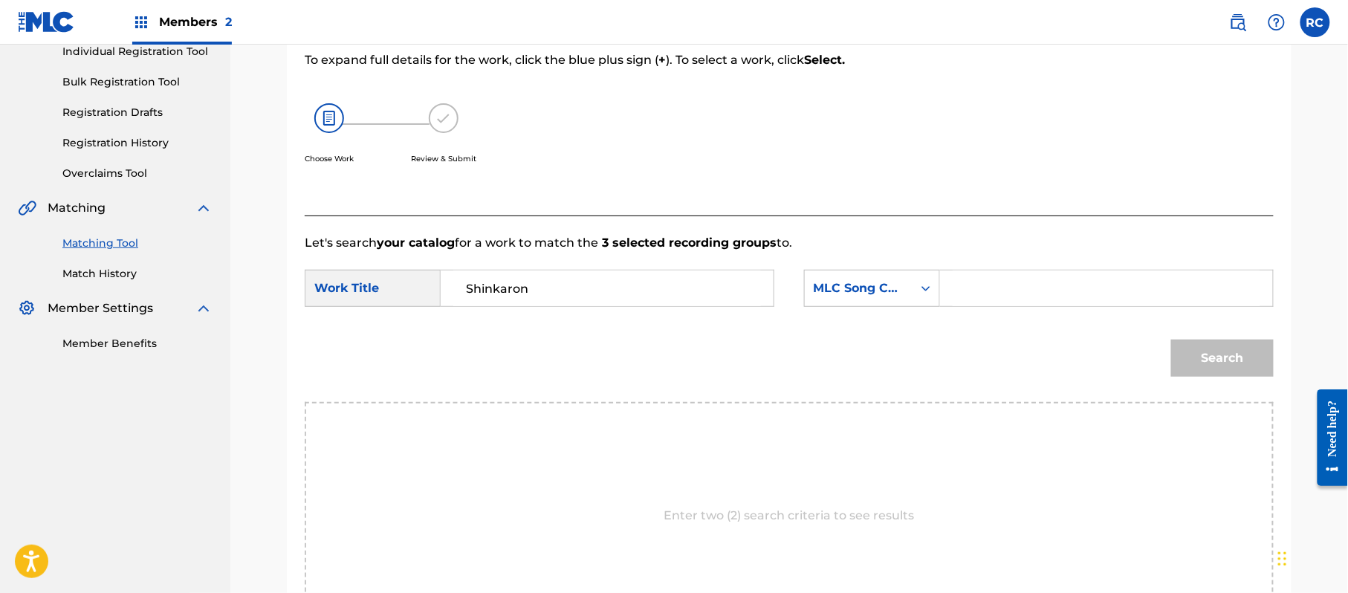
click at [1014, 287] on input "Search Form" at bounding box center [1106, 288] width 308 height 36
paste input "SV937N"
type input "SV937N"
click at [1211, 366] on button "Search" at bounding box center [1222, 358] width 103 height 37
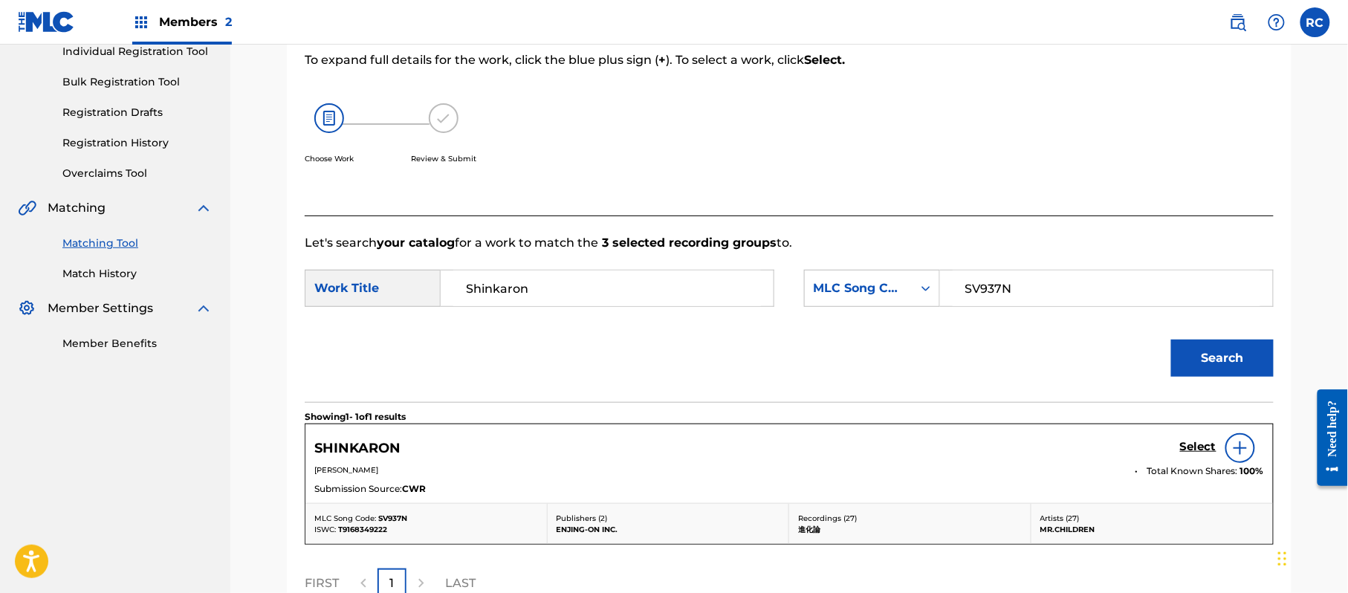
click at [1201, 450] on h5 "Select" at bounding box center [1198, 447] width 36 height 14
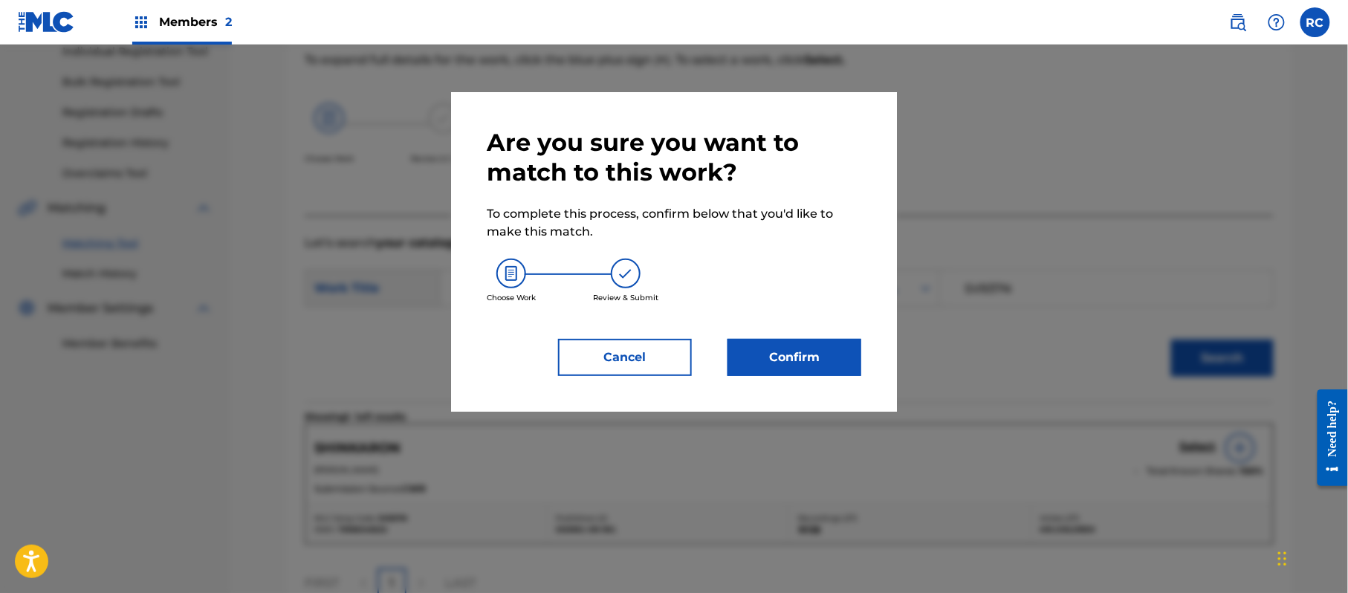
click at [820, 357] on button "Confirm" at bounding box center [794, 357] width 134 height 37
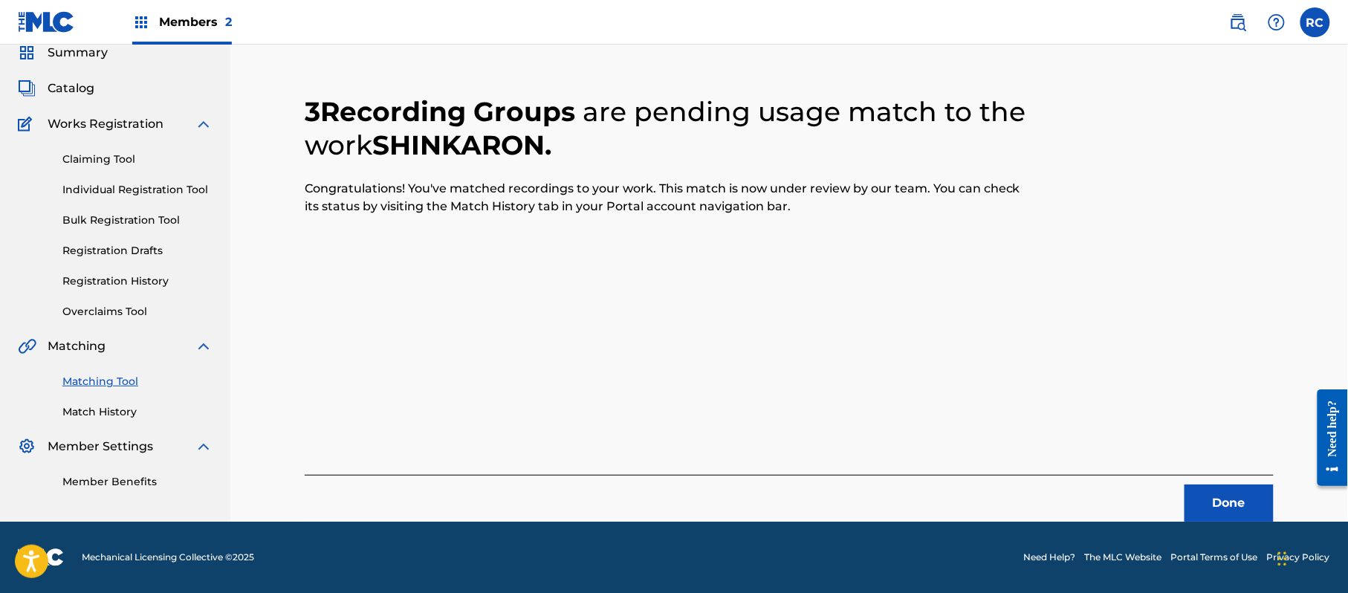
scroll to position [59, 0]
click at [1214, 507] on button "Done" at bounding box center [1228, 502] width 89 height 37
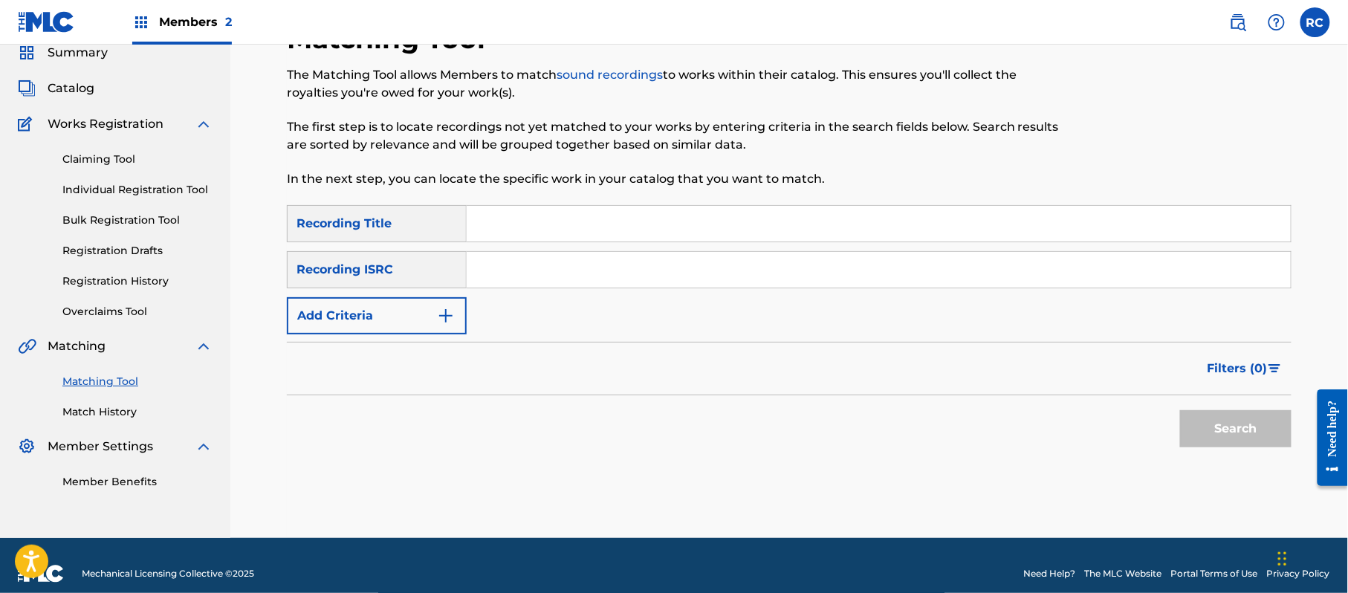
click at [504, 272] on input "Search Form" at bounding box center [879, 270] width 824 height 36
paste input "JPTF02202413"
drag, startPoint x: 1258, startPoint y: 431, endPoint x: 1062, endPoint y: 422, distance: 195.6
click at [1257, 431] on button "Search" at bounding box center [1235, 428] width 111 height 37
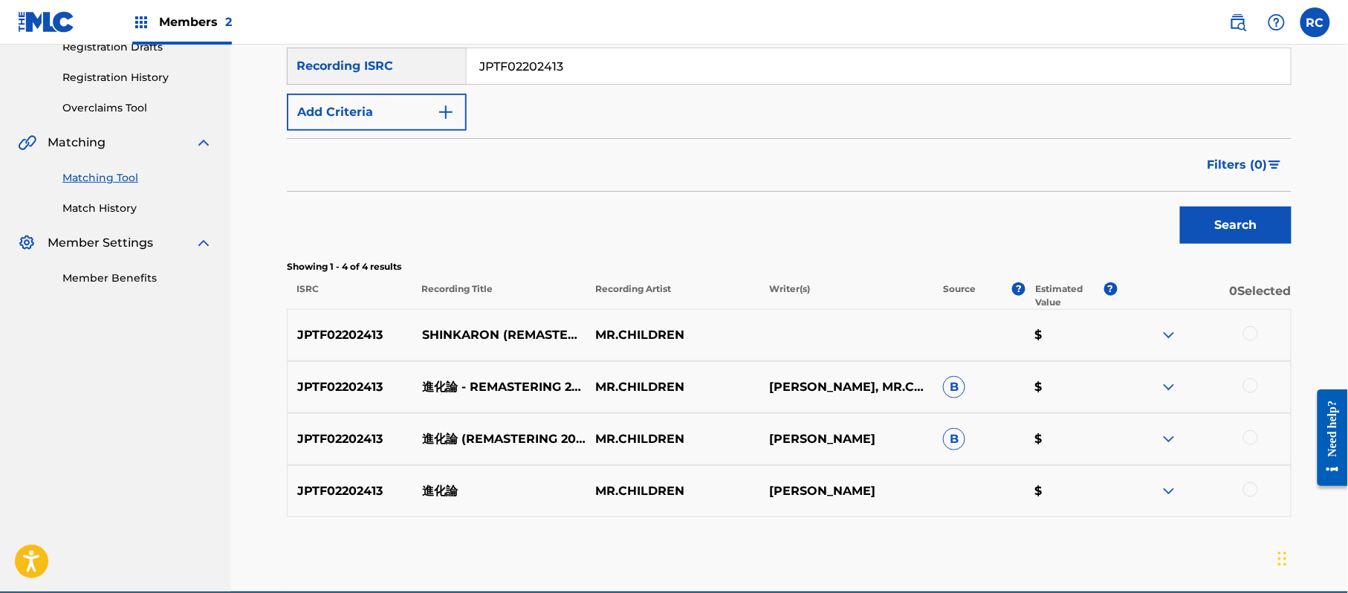
scroll to position [233, 0]
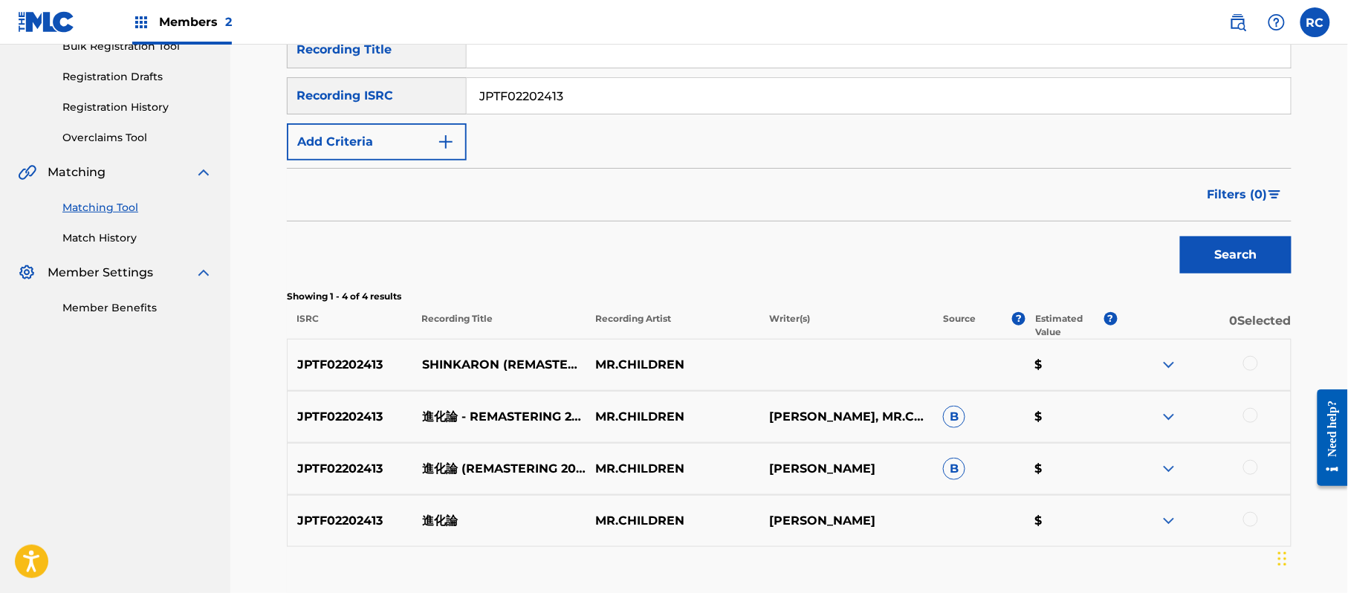
drag, startPoint x: 614, startPoint y: 86, endPoint x: 459, endPoint y: 126, distance: 159.7
click at [311, 114] on div "SearchWithCriteria1dc0ab11-6528-4450-901e-1a73efd829e3 Recording Title SearchWi…" at bounding box center [789, 95] width 1004 height 129
paste input "1502406"
type input "JPTF01502406"
drag, startPoint x: 1216, startPoint y: 256, endPoint x: 969, endPoint y: 311, distance: 253.3
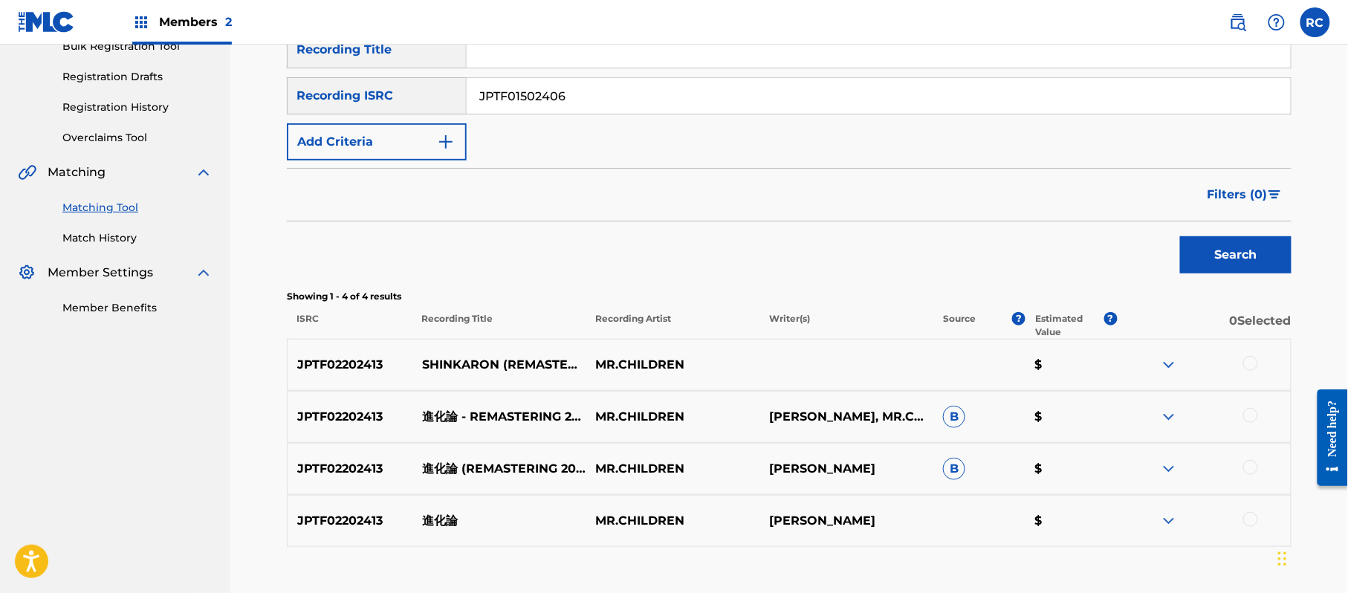
click at [1215, 259] on button "Search" at bounding box center [1235, 254] width 111 height 37
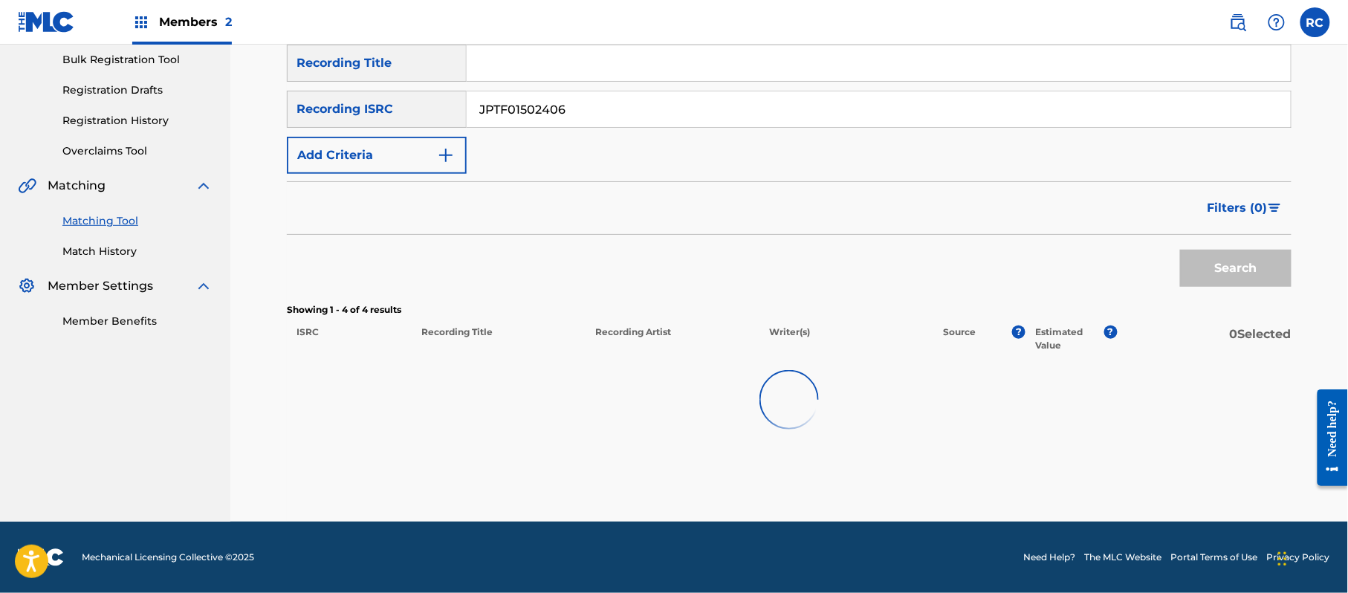
scroll to position [218, 0]
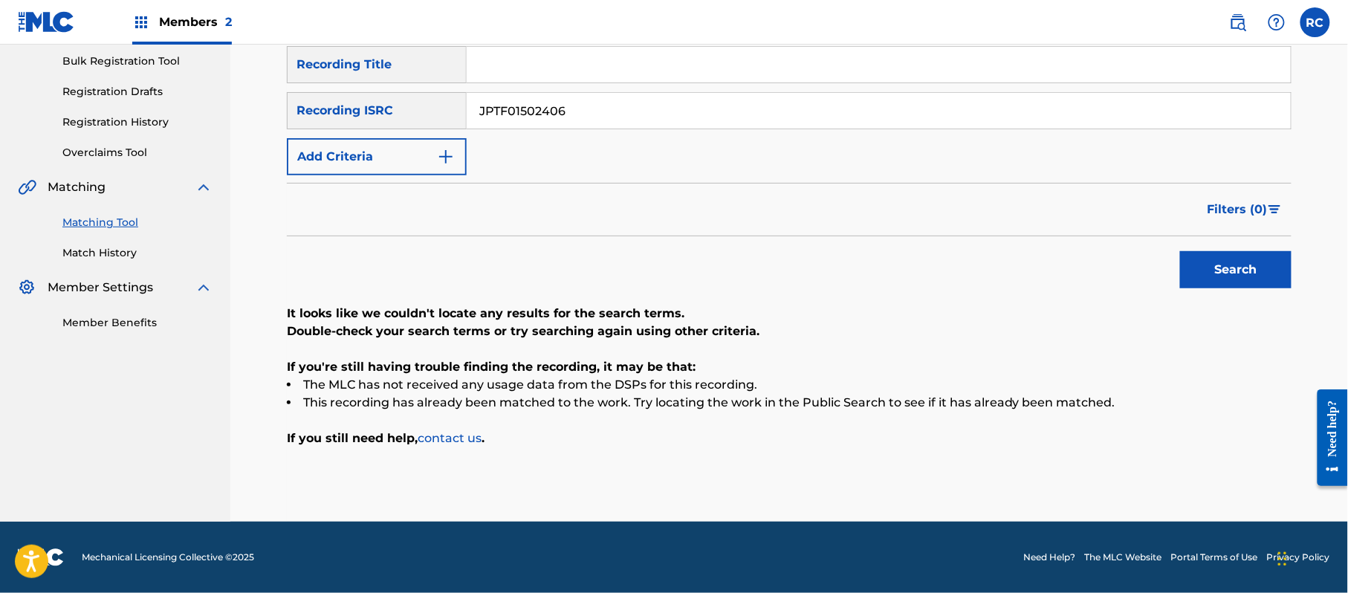
click at [581, 55] on input "Search Form" at bounding box center [879, 65] width 824 height 36
paste input "Jewelry Mr.Children"
click at [581, 63] on input "Jewelry Mr.Children" at bounding box center [879, 65] width 824 height 36
click at [542, 61] on input "Jewelry Mr.Children" at bounding box center [879, 65] width 824 height 36
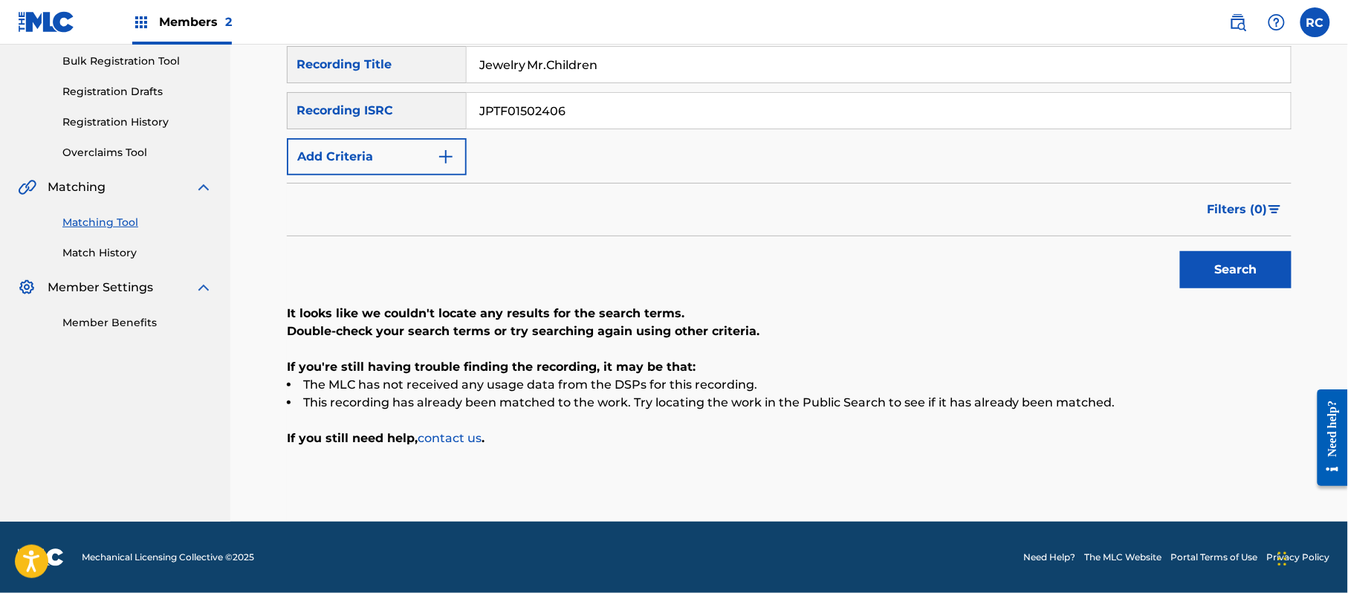
click at [538, 61] on input "Jewelry Mr.Children" at bounding box center [879, 65] width 824 height 36
drag, startPoint x: 532, startPoint y: 63, endPoint x: 660, endPoint y: 67, distance: 127.8
click at [660, 67] on input "Jewelry Mr.Children" at bounding box center [879, 65] width 824 height 36
type input "Jewelry"
drag, startPoint x: 601, startPoint y: 111, endPoint x: 379, endPoint y: 125, distance: 222.6
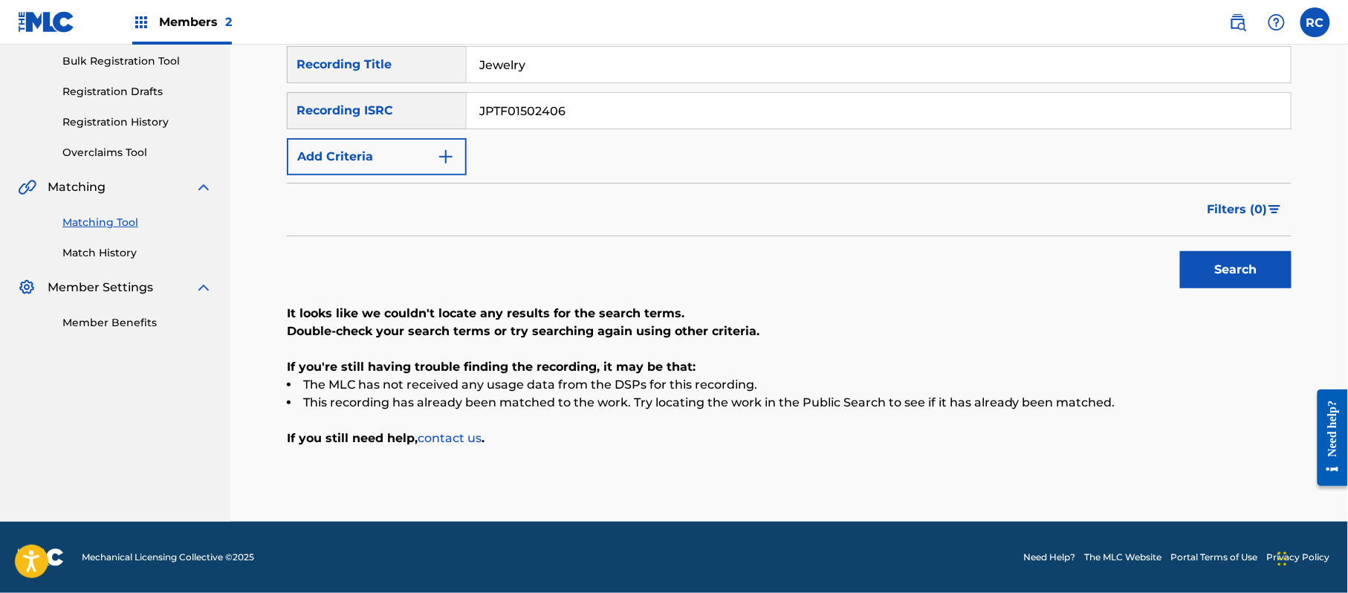
click at [379, 125] on div "SearchWithCriteria215787c7-3810-4cb5-a905-2bfa7a6273af Recording ISRC JPTF01502…" at bounding box center [789, 110] width 1004 height 37
click at [379, 158] on button "Add Criteria" at bounding box center [377, 156] width 180 height 37
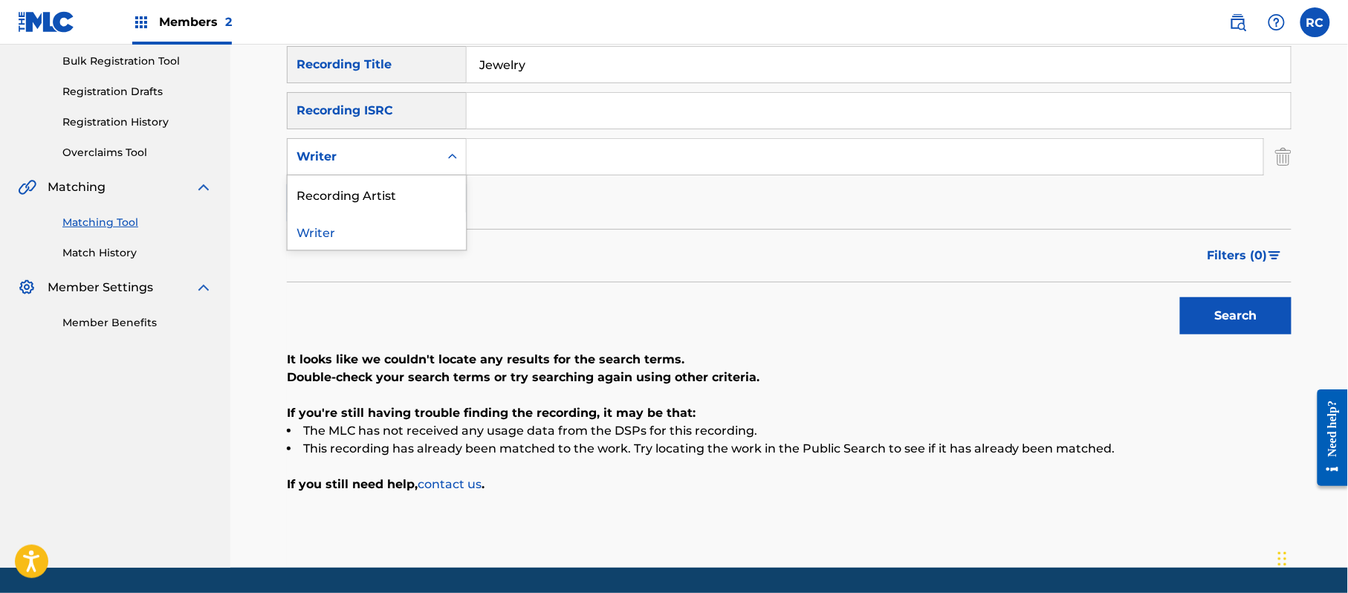
click at [393, 164] on div "Writer" at bounding box center [363, 157] width 134 height 18
click at [373, 190] on div "Recording Artist" at bounding box center [377, 193] width 178 height 37
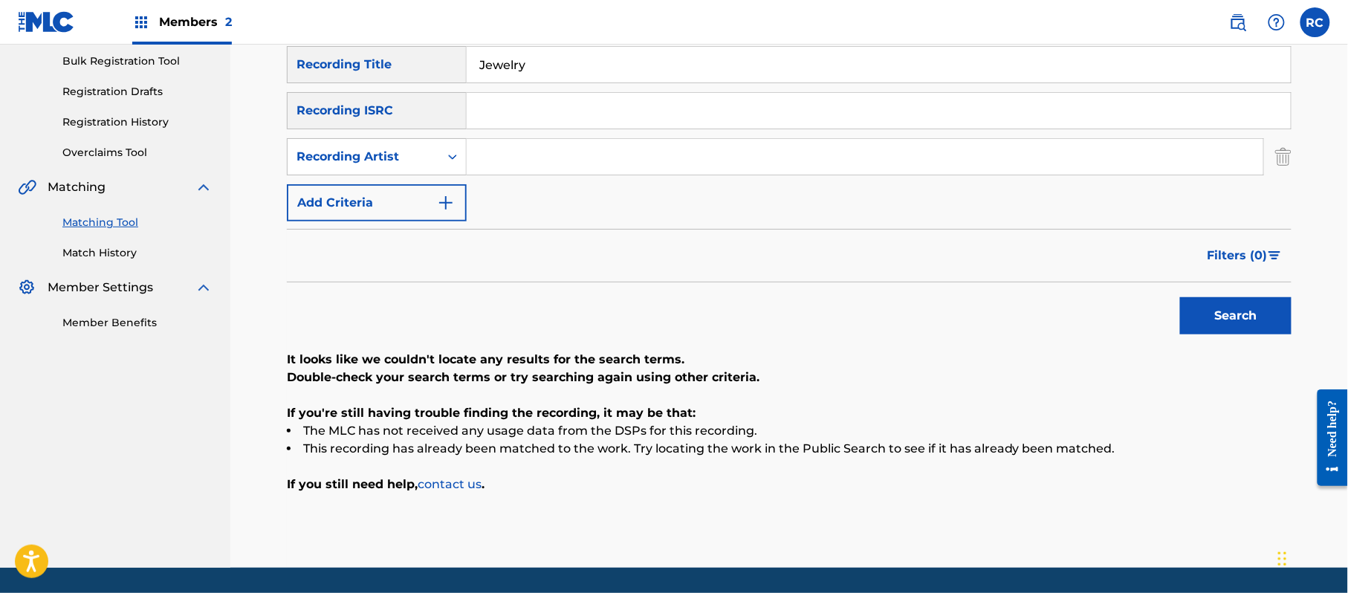
drag, startPoint x: 532, startPoint y: 158, endPoint x: 788, endPoint y: 214, distance: 262.5
click at [533, 158] on input "Search Form" at bounding box center [865, 157] width 796 height 36
paste input "Mr.Children"
type input "Mr.Children"
drag, startPoint x: 1270, startPoint y: 307, endPoint x: 1144, endPoint y: 333, distance: 128.2
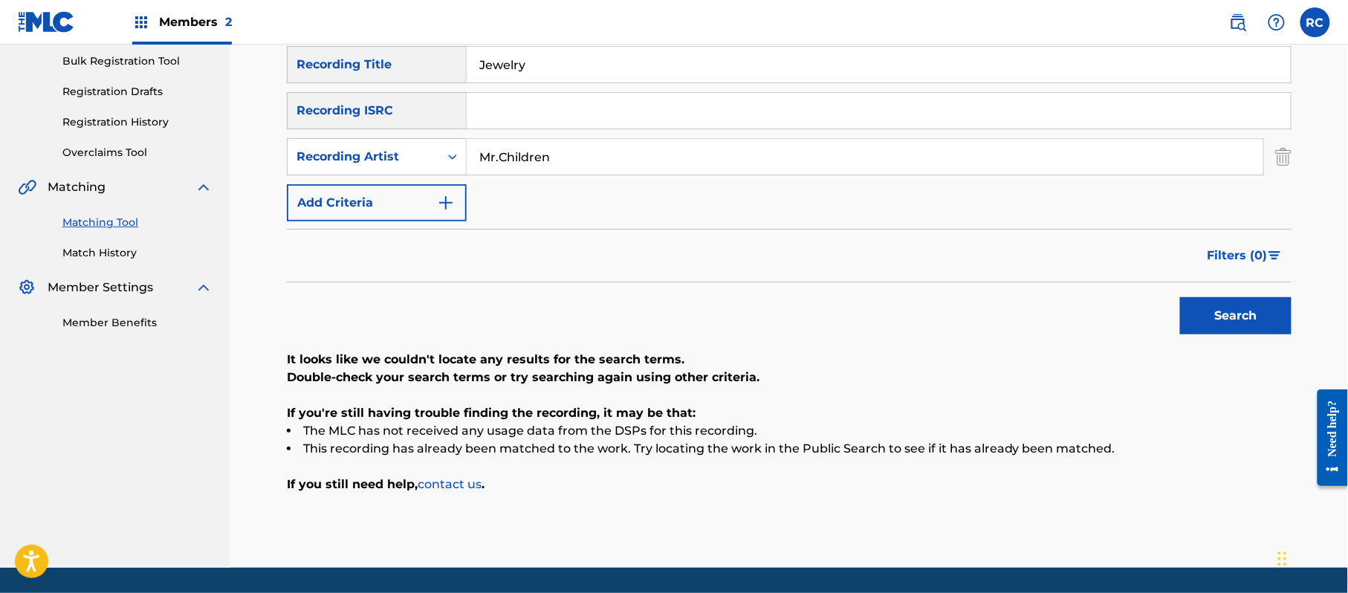
click at [1270, 308] on button "Search" at bounding box center [1235, 315] width 111 height 37
click at [553, 104] on input "Search Form" at bounding box center [879, 111] width 824 height 36
paste input "JPTF01917802"
type input "JPTF01917802"
drag, startPoint x: 562, startPoint y: 72, endPoint x: 478, endPoint y: 71, distance: 83.2
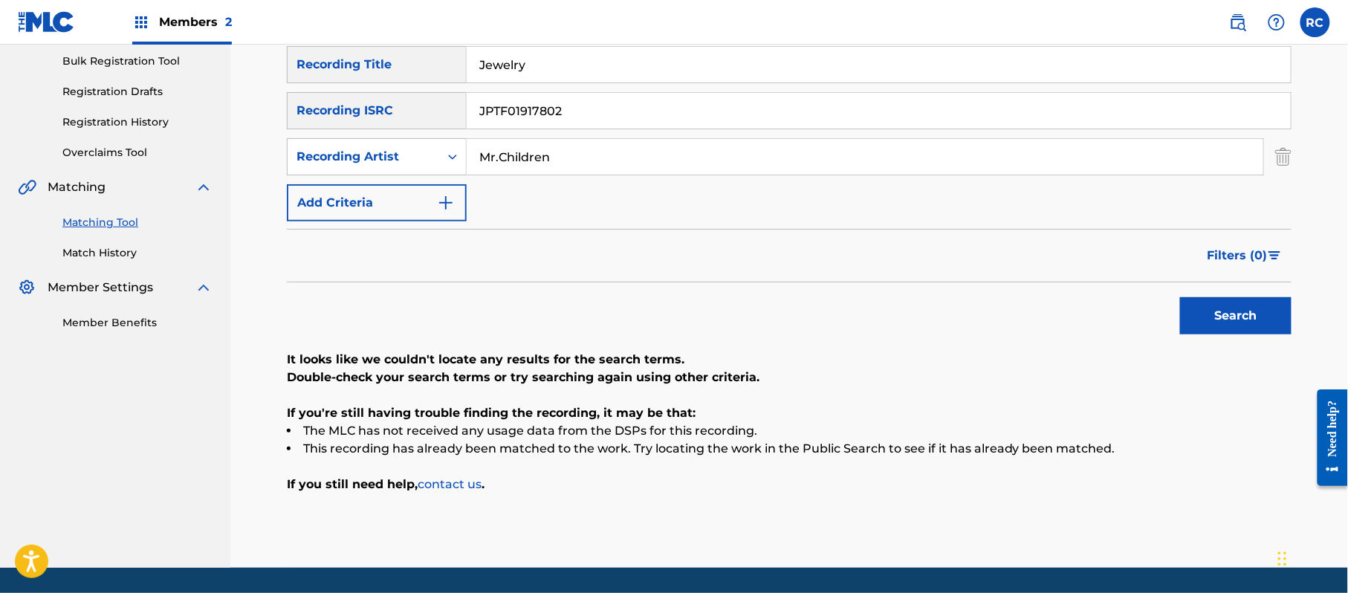
click at [478, 71] on input "Jewelry" at bounding box center [879, 65] width 824 height 36
drag, startPoint x: 550, startPoint y: 150, endPoint x: 458, endPoint y: 158, distance: 92.5
click at [458, 158] on div "SearchWithCriteria1f11e31d-5dcb-4a8d-8d3f-1337ac19c219 Recording Artist Mr.Chil…" at bounding box center [789, 156] width 1004 height 37
click at [1210, 314] on button "Search" at bounding box center [1235, 315] width 111 height 37
click at [544, 73] on input "Search Form" at bounding box center [879, 65] width 824 height 36
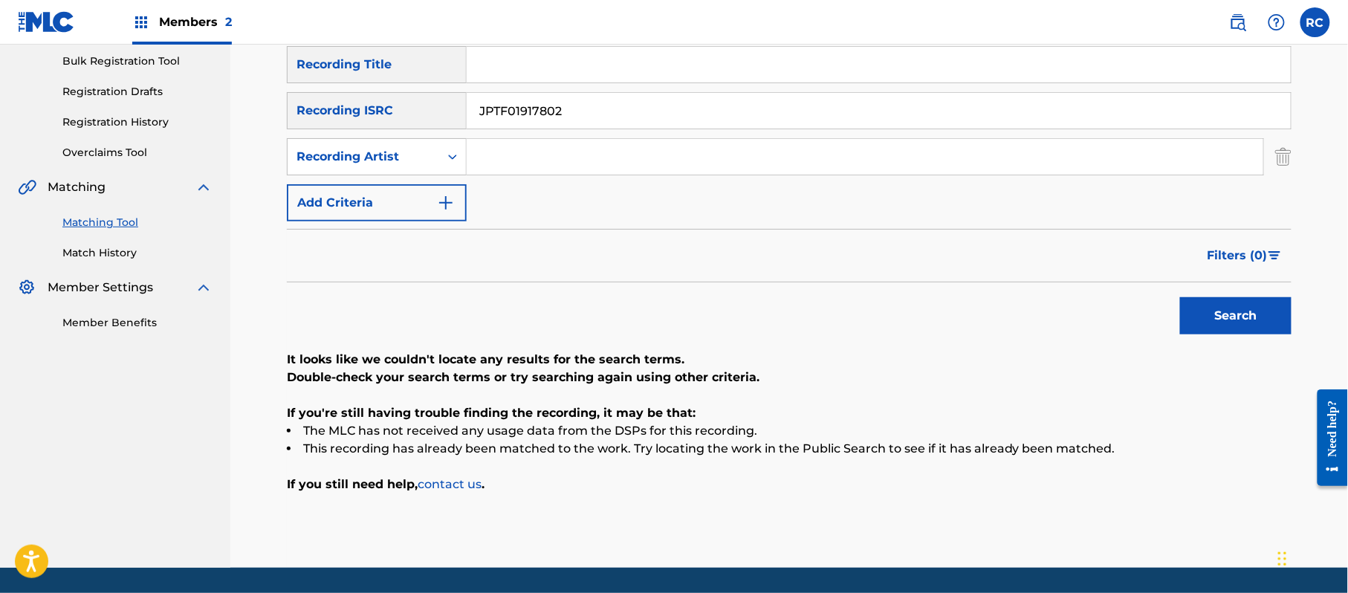
paste input "Starting Over Mr.Children"
drag, startPoint x: 574, startPoint y: 63, endPoint x: 768, endPoint y: 101, distance: 198.3
click at [768, 101] on div "SearchWithCriteria1dc0ab11-6528-4450-901e-1a73efd829e3 Recording Title Starting…" at bounding box center [789, 133] width 1004 height 175
type input "Starting Over"
drag, startPoint x: 648, startPoint y: 119, endPoint x: 429, endPoint y: 117, distance: 219.2
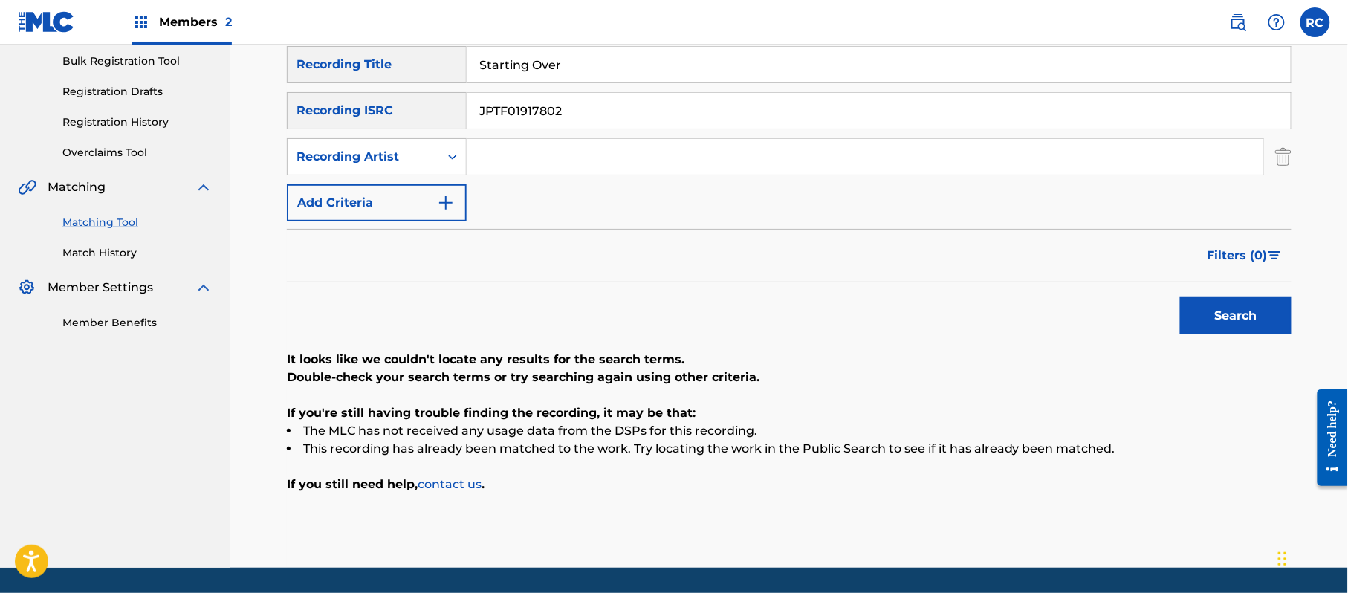
click at [429, 117] on div "SearchWithCriteria215787c7-3810-4cb5-a905-2bfa7a6273af Recording ISRC JPTF01917…" at bounding box center [789, 110] width 1004 height 37
click at [491, 152] on input "Search Form" at bounding box center [865, 157] width 796 height 36
paste input "Mr.Children"
type input "Mr.Children"
click at [1211, 296] on div "Search" at bounding box center [1231, 311] width 119 height 59
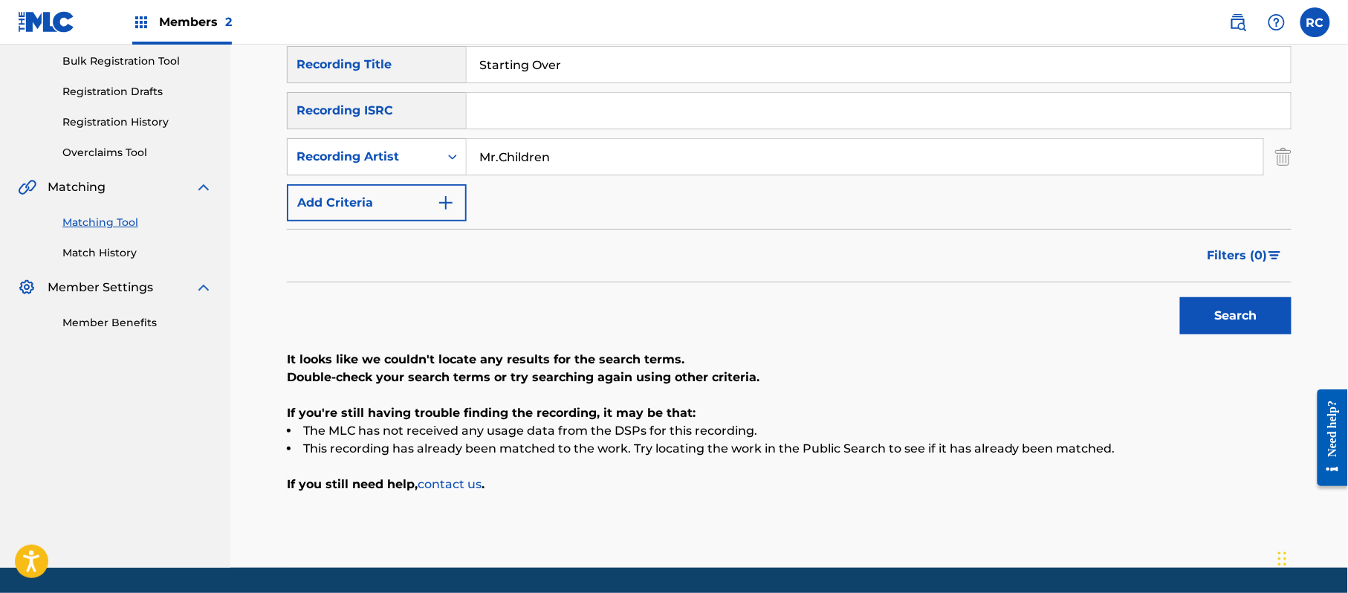
click at [1212, 319] on button "Search" at bounding box center [1235, 315] width 111 height 37
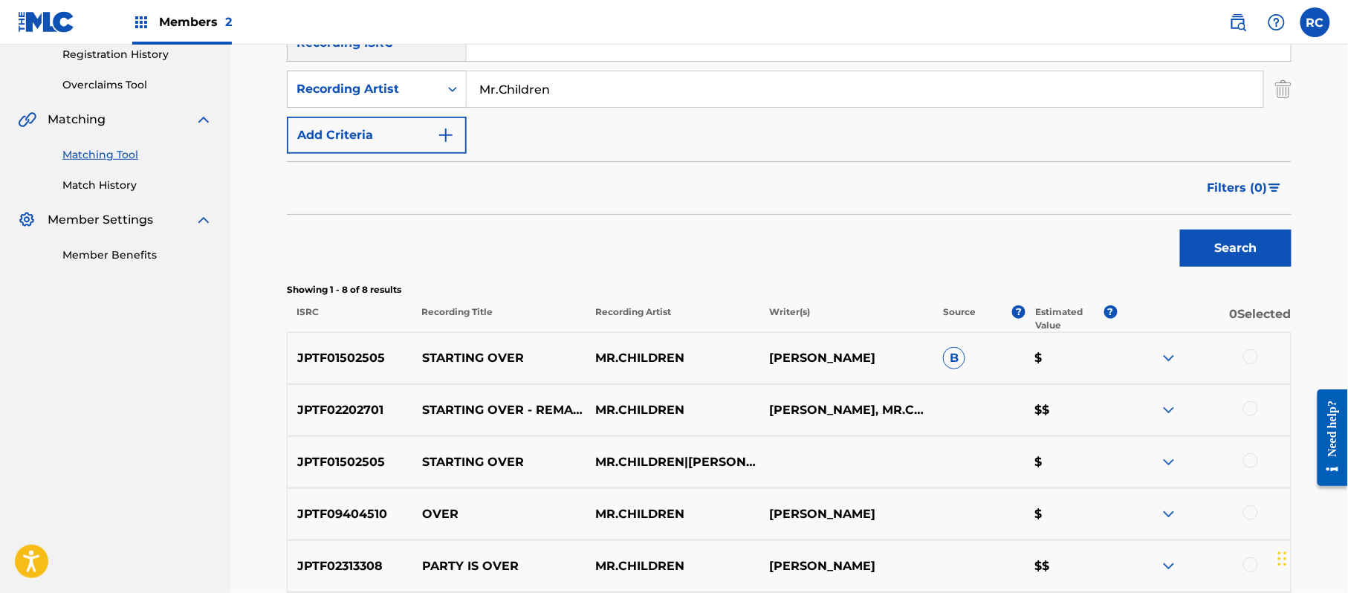
scroll to position [318, 0]
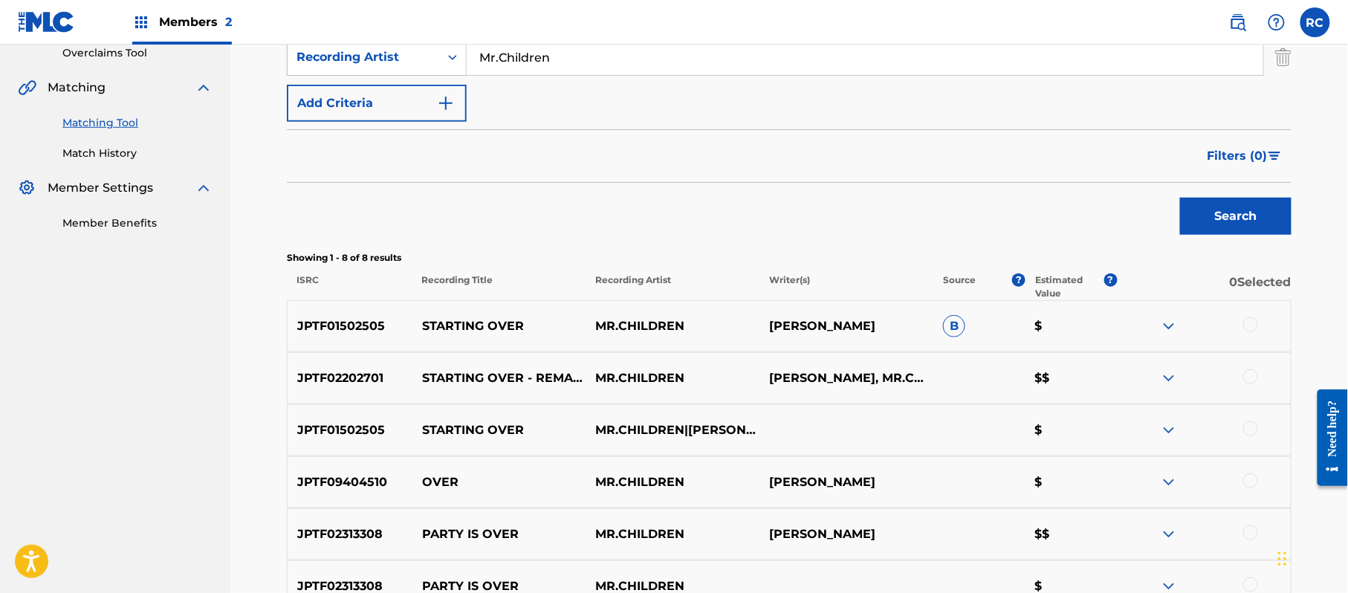
click at [328, 428] on p "JPTF01502505" at bounding box center [350, 430] width 125 height 18
copy p "JPTF01502505"
click at [349, 375] on p "JPTF02202701" at bounding box center [350, 378] width 125 height 18
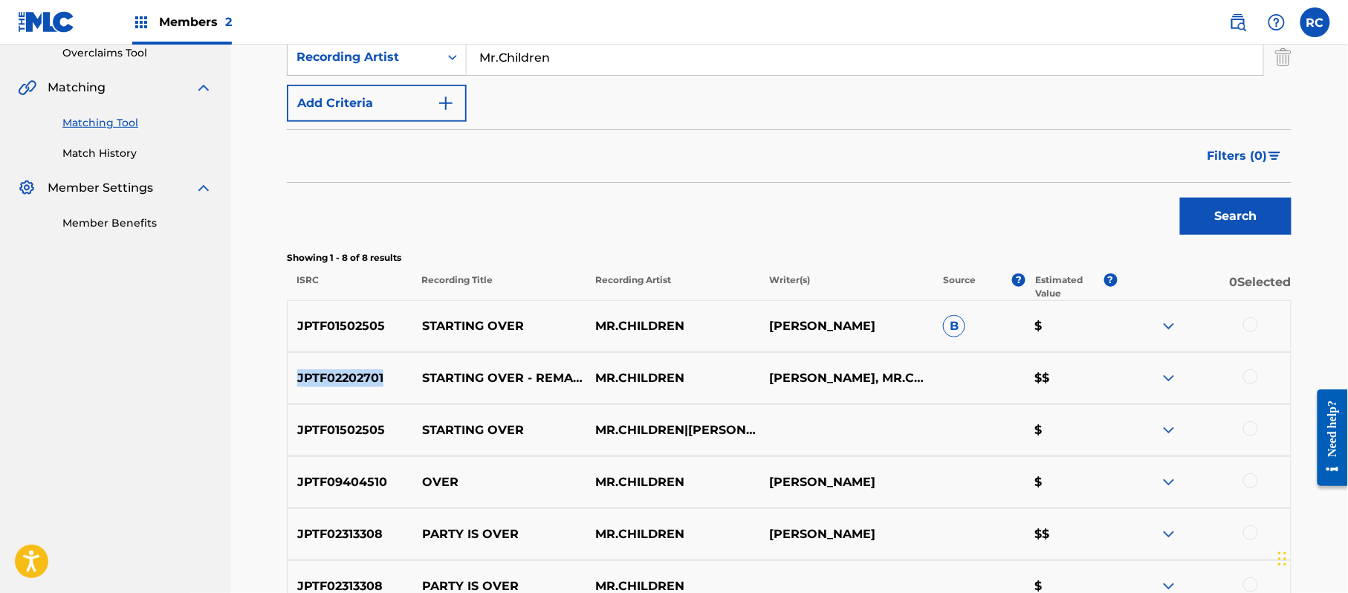
copy p "JPTF02202701"
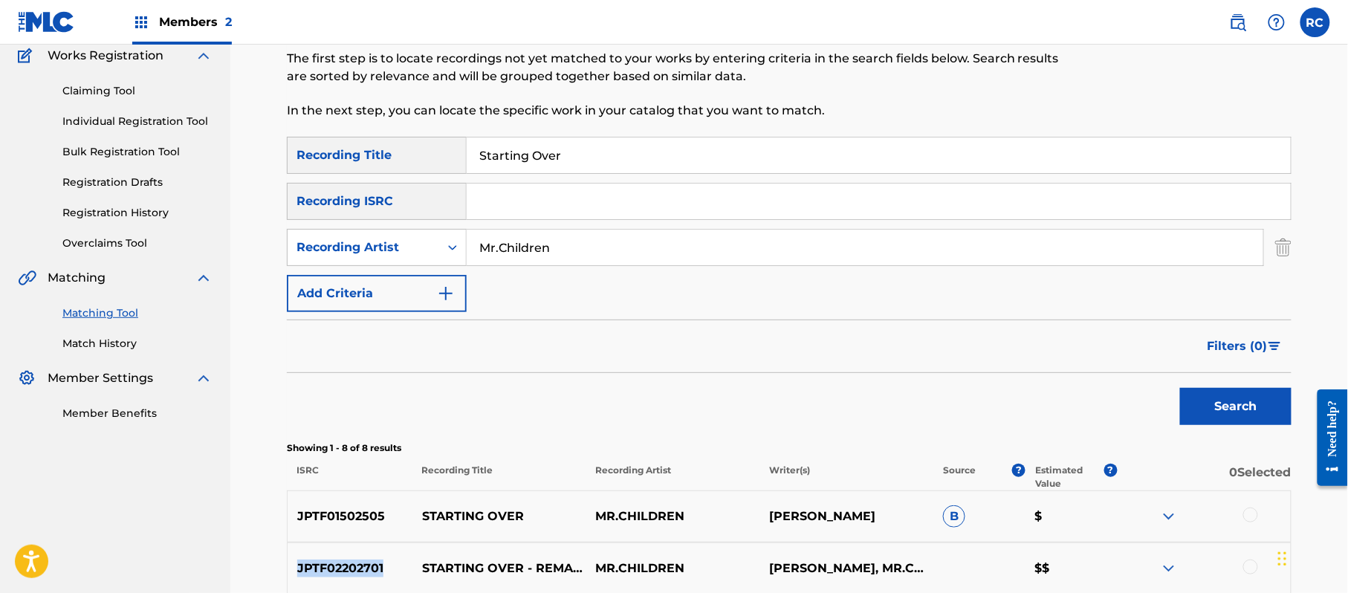
scroll to position [120, 0]
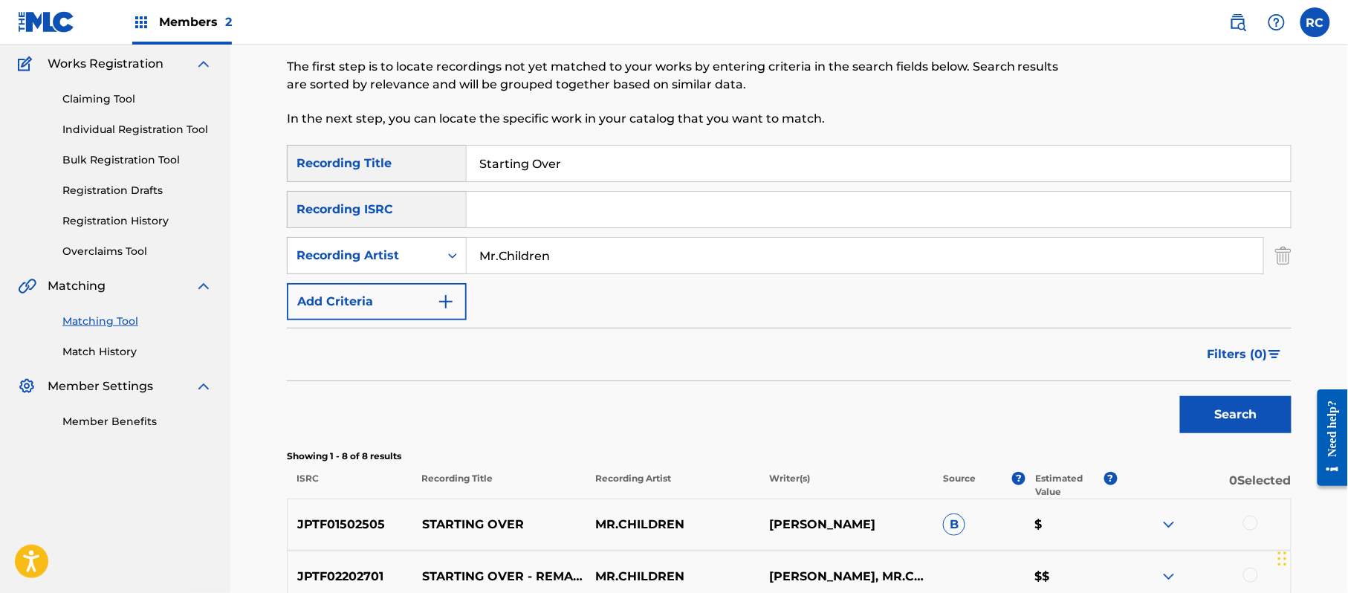
drag, startPoint x: 527, startPoint y: 174, endPoint x: 328, endPoint y: 177, distance: 198.4
click at [328, 177] on div "SearchWithCriteria1dc0ab11-6528-4450-901e-1a73efd829e3 Recording Title Starting…" at bounding box center [789, 163] width 1004 height 37
drag, startPoint x: 545, startPoint y: 259, endPoint x: 420, endPoint y: 259, distance: 124.8
click at [420, 259] on div "SearchWithCriteria1f11e31d-5dcb-4a8d-8d3f-1337ac19c219 Recording Artist" at bounding box center [789, 255] width 1004 height 37
click at [498, 221] on input "Search Form" at bounding box center [879, 210] width 824 height 36
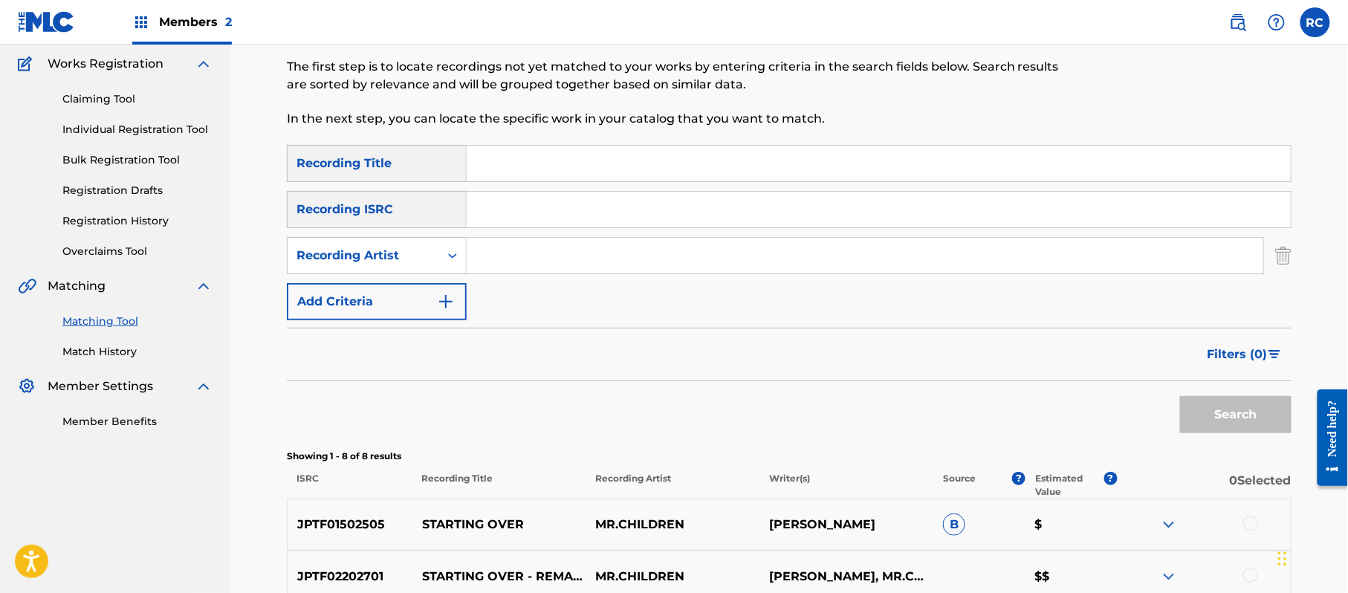
paste input "JPTF01502505"
type input "JPTF01502505"
drag, startPoint x: 1207, startPoint y: 408, endPoint x: 994, endPoint y: 453, distance: 217.3
click at [1207, 411] on button "Search" at bounding box center [1235, 414] width 111 height 37
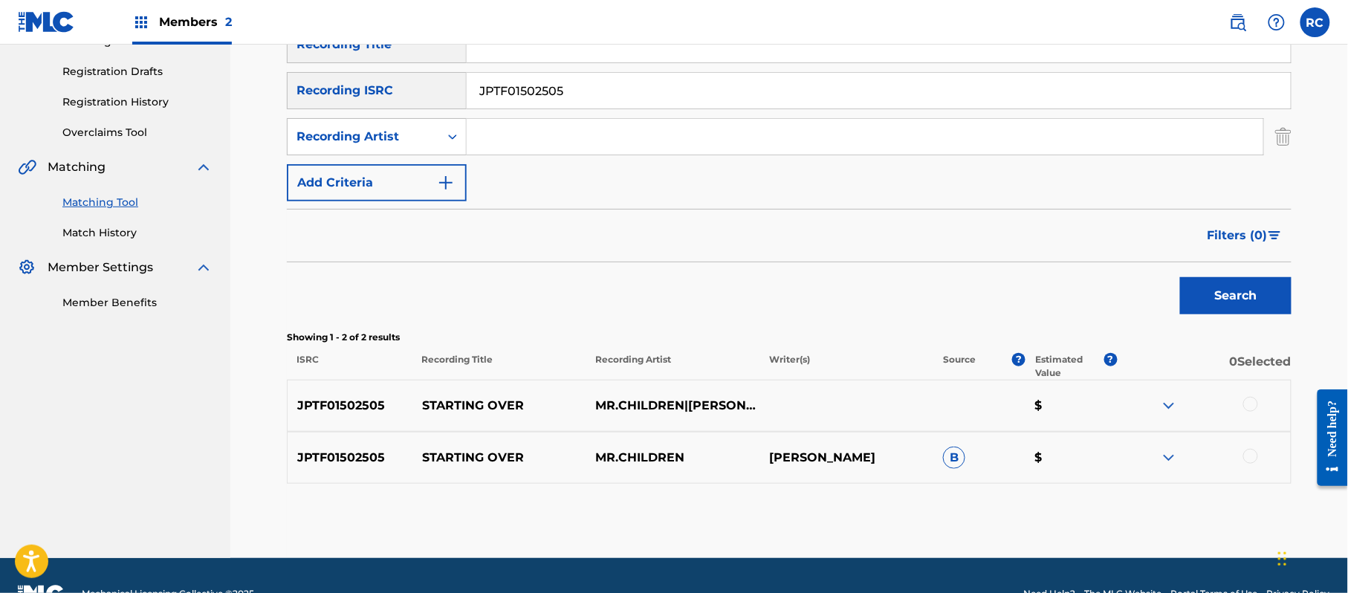
scroll to position [275, 0]
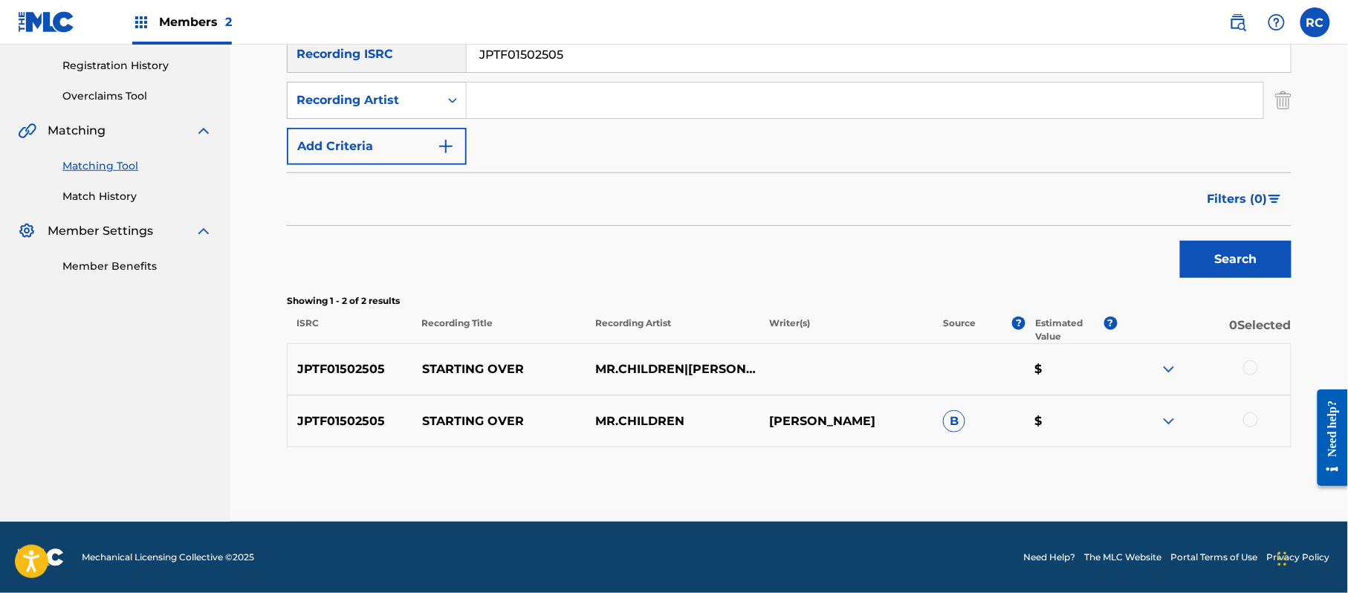
click at [1252, 366] on div at bounding box center [1250, 367] width 15 height 15
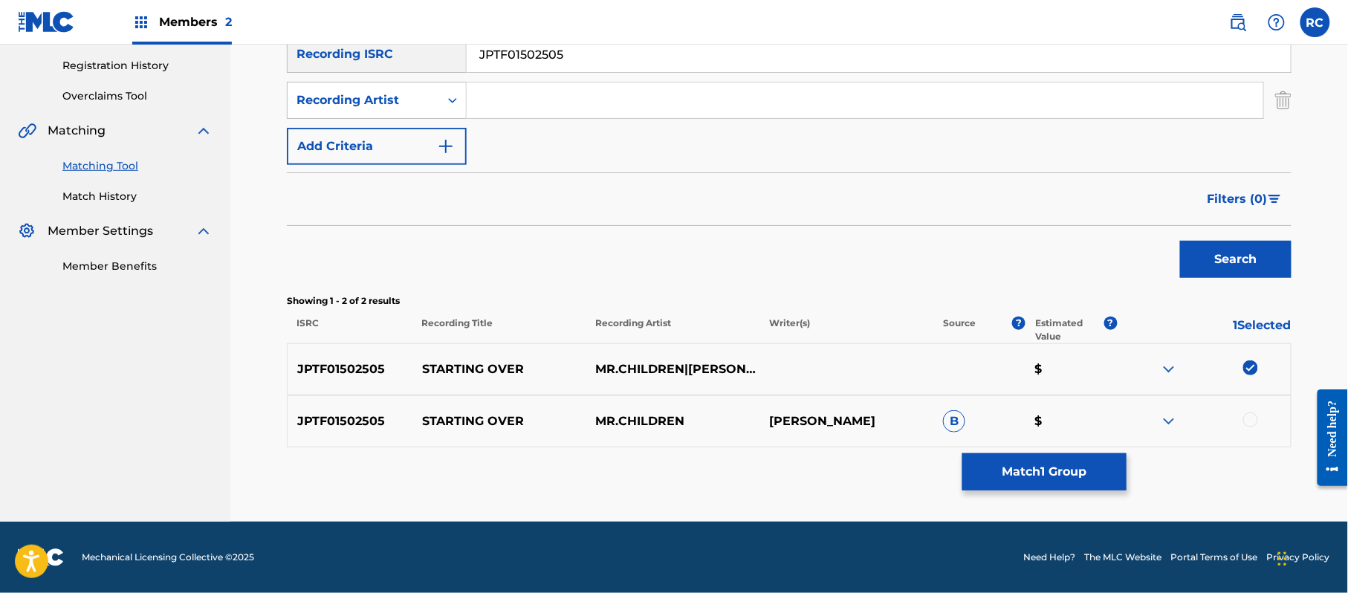
click at [1254, 415] on div at bounding box center [1250, 419] width 15 height 15
click at [1056, 473] on button "Match 2 Groups" at bounding box center [1044, 471] width 164 height 37
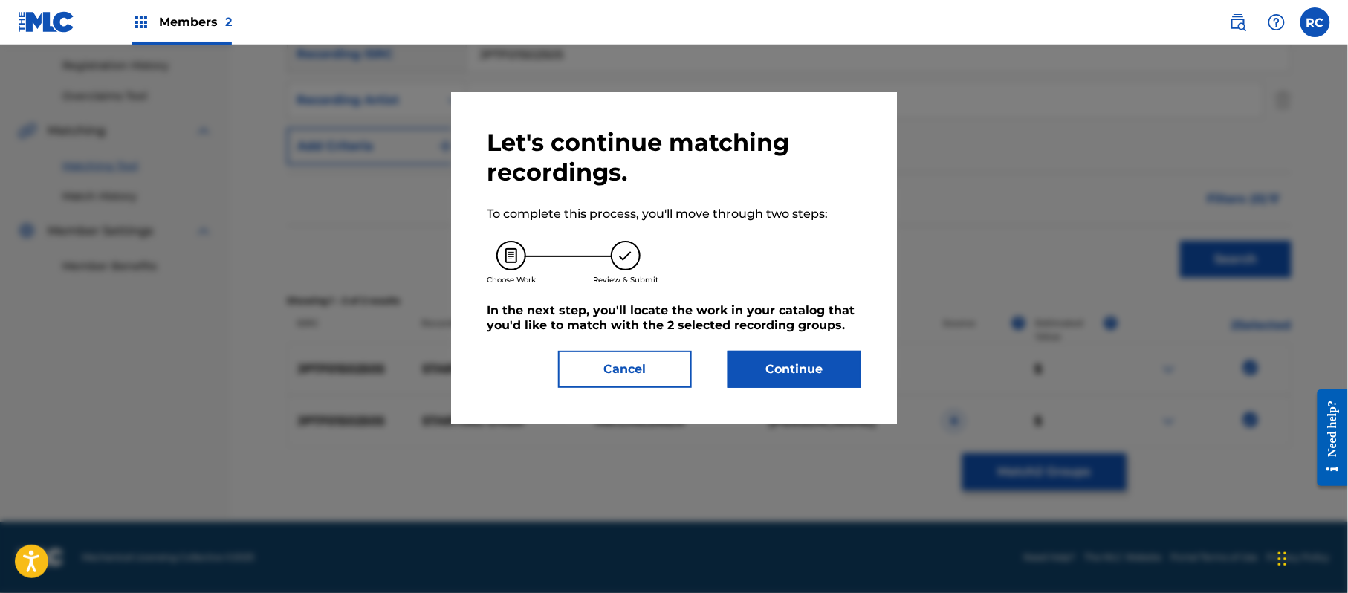
click at [837, 369] on button "Continue" at bounding box center [794, 369] width 134 height 37
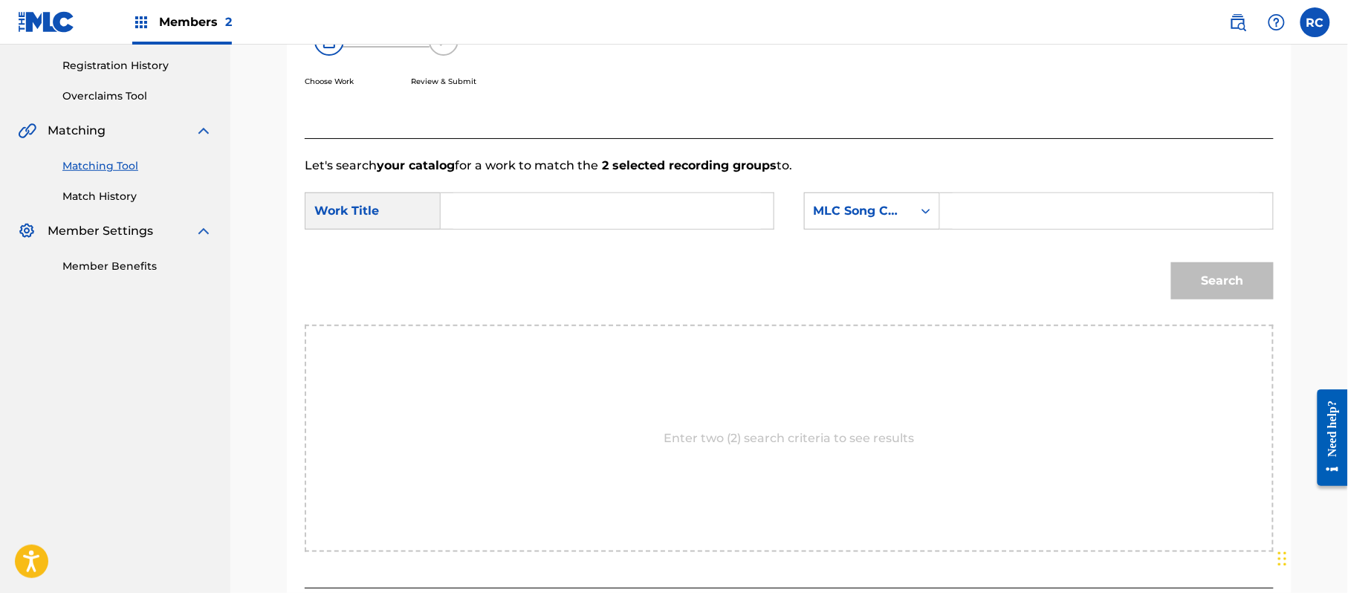
drag, startPoint x: 572, startPoint y: 210, endPoint x: 560, endPoint y: 226, distance: 20.2
click at [569, 214] on input "Search Form" at bounding box center [607, 211] width 308 height 36
paste input "Starting Over SV934T"
click at [565, 217] on input "Starting Over SV934T" at bounding box center [607, 211] width 308 height 36
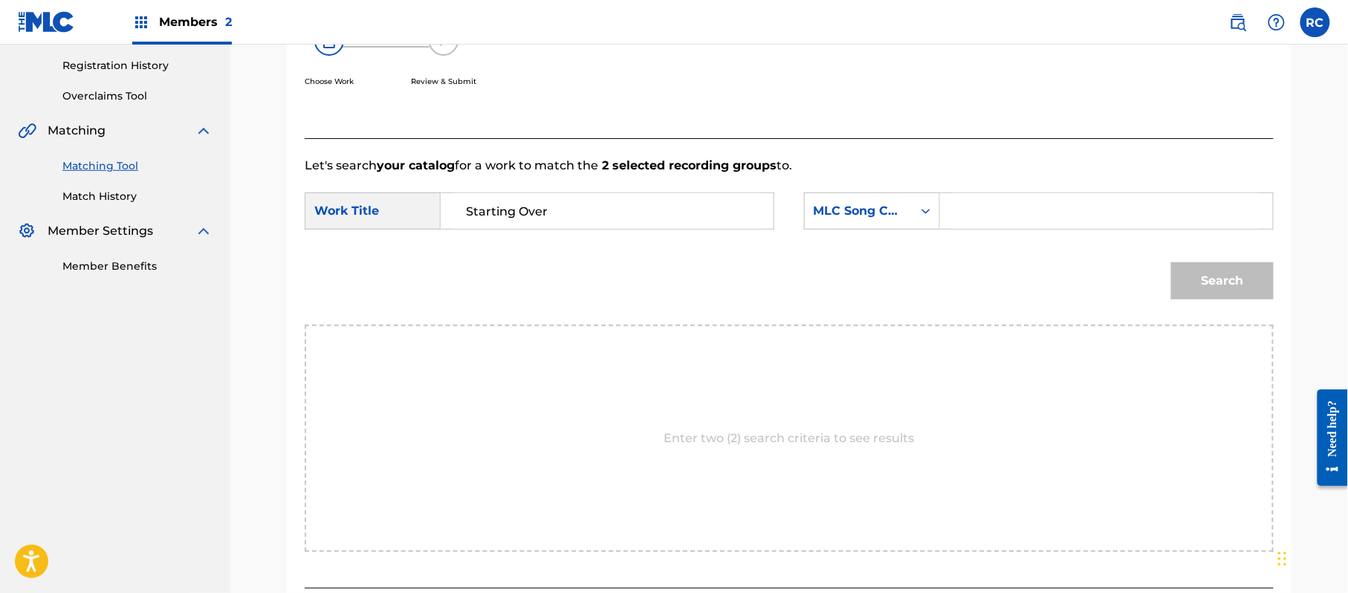
type input "Starting Over"
drag, startPoint x: 984, startPoint y: 218, endPoint x: 1029, endPoint y: 236, distance: 49.0
click at [984, 218] on input "Search Form" at bounding box center [1106, 211] width 308 height 36
paste input "SV934T"
type input "SV934T"
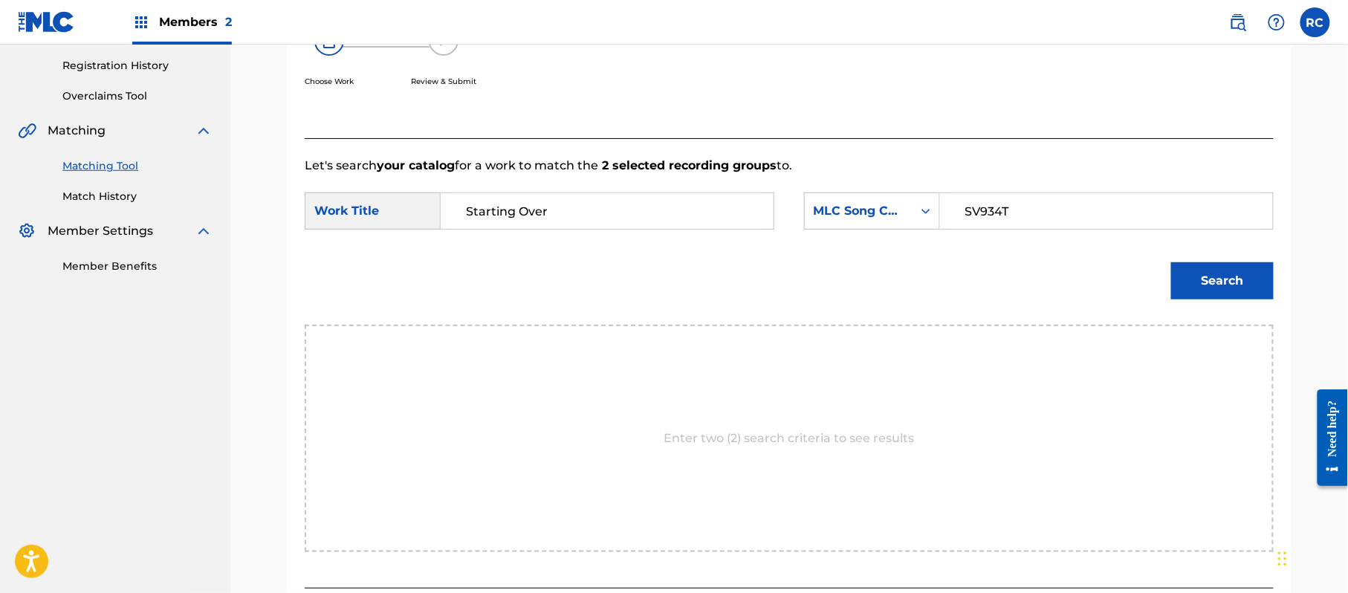
click at [1199, 273] on button "Search" at bounding box center [1222, 280] width 103 height 37
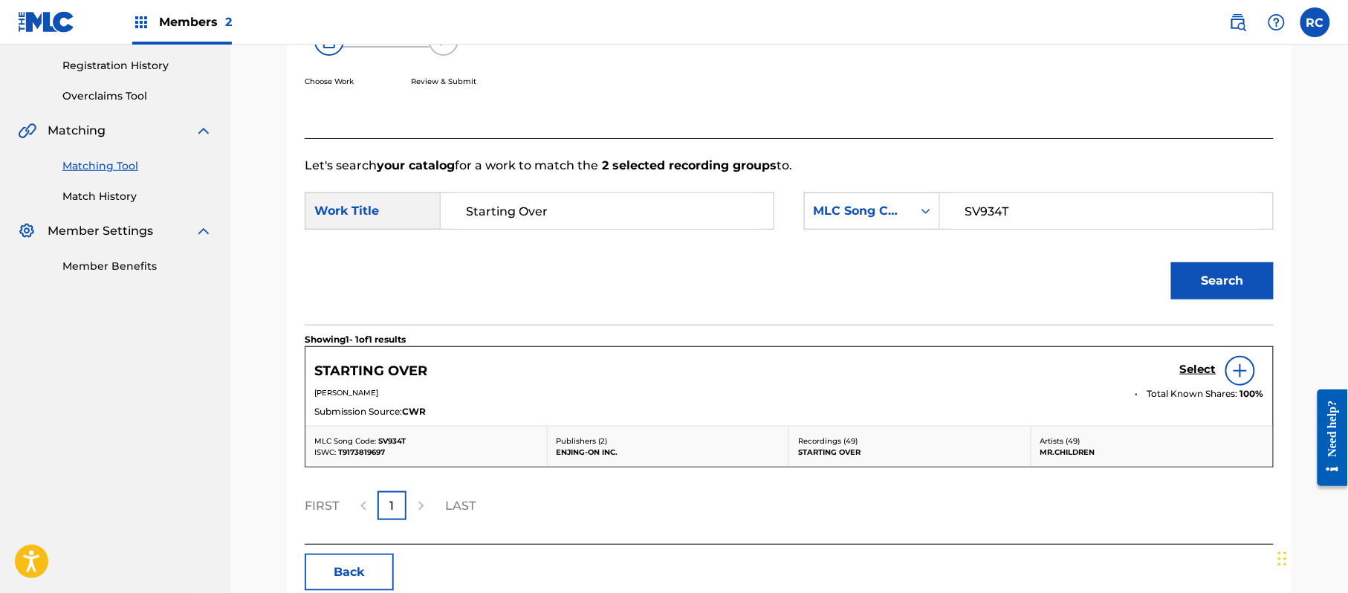
click at [1198, 372] on h5 "Select" at bounding box center [1198, 370] width 36 height 14
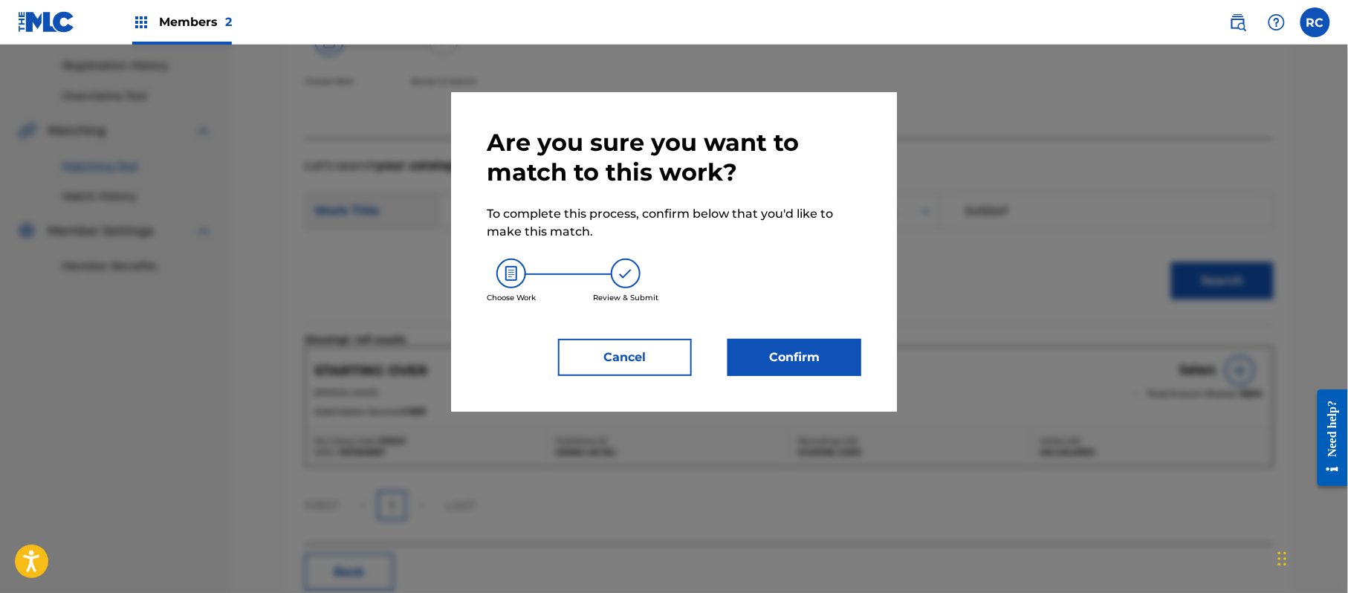
click at [820, 351] on button "Confirm" at bounding box center [794, 357] width 134 height 37
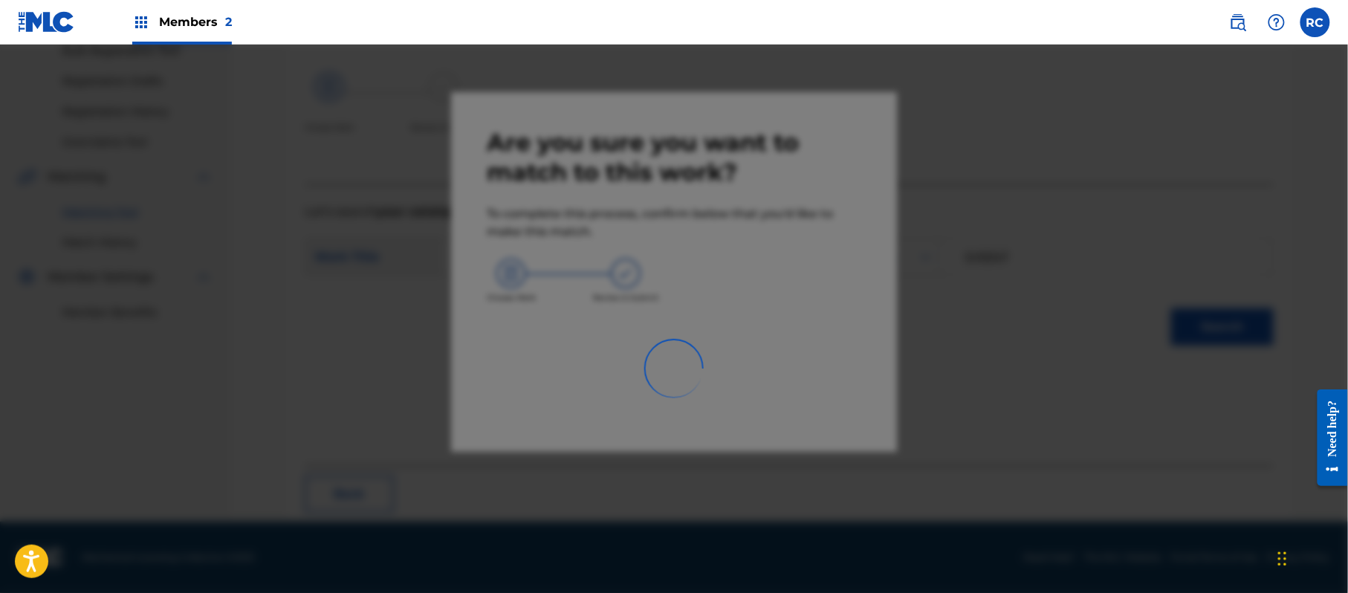
scroll to position [59, 0]
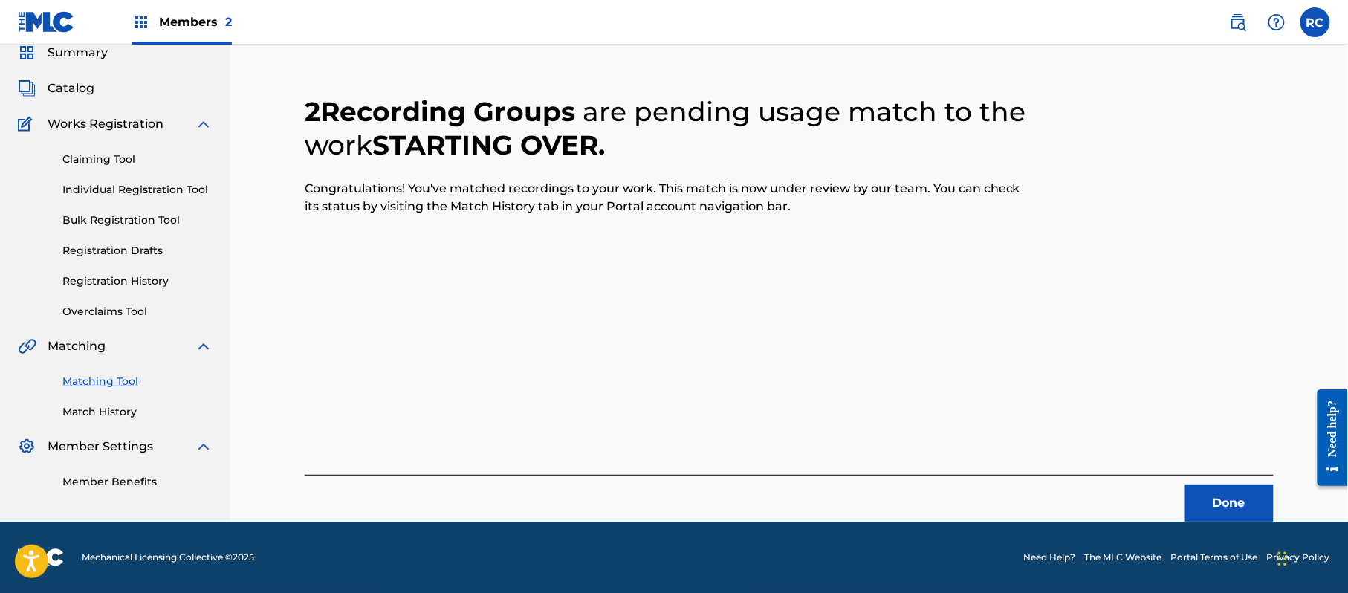
click at [1234, 508] on button "Done" at bounding box center [1228, 502] width 89 height 37
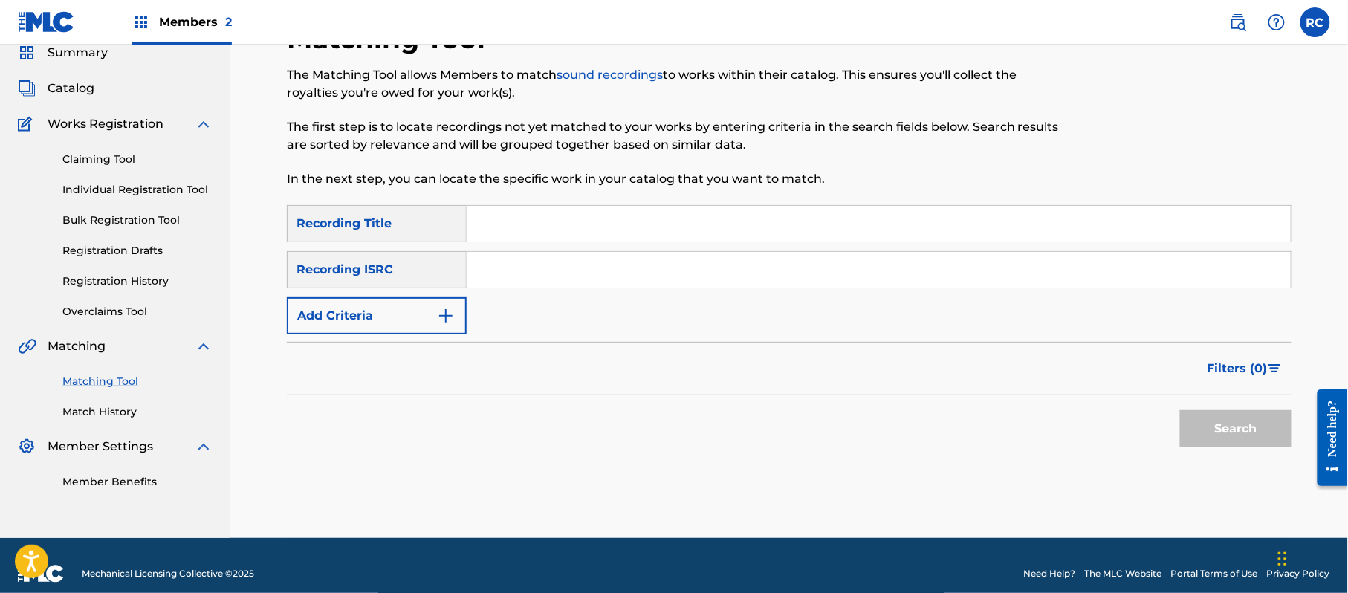
drag, startPoint x: 523, startPoint y: 280, endPoint x: 554, endPoint y: 297, distance: 35.6
click at [523, 281] on input "Search Form" at bounding box center [879, 270] width 824 height 36
paste input "JPTF02202701"
type input "JPTF02202701"
click at [1219, 443] on button "Search" at bounding box center [1235, 428] width 111 height 37
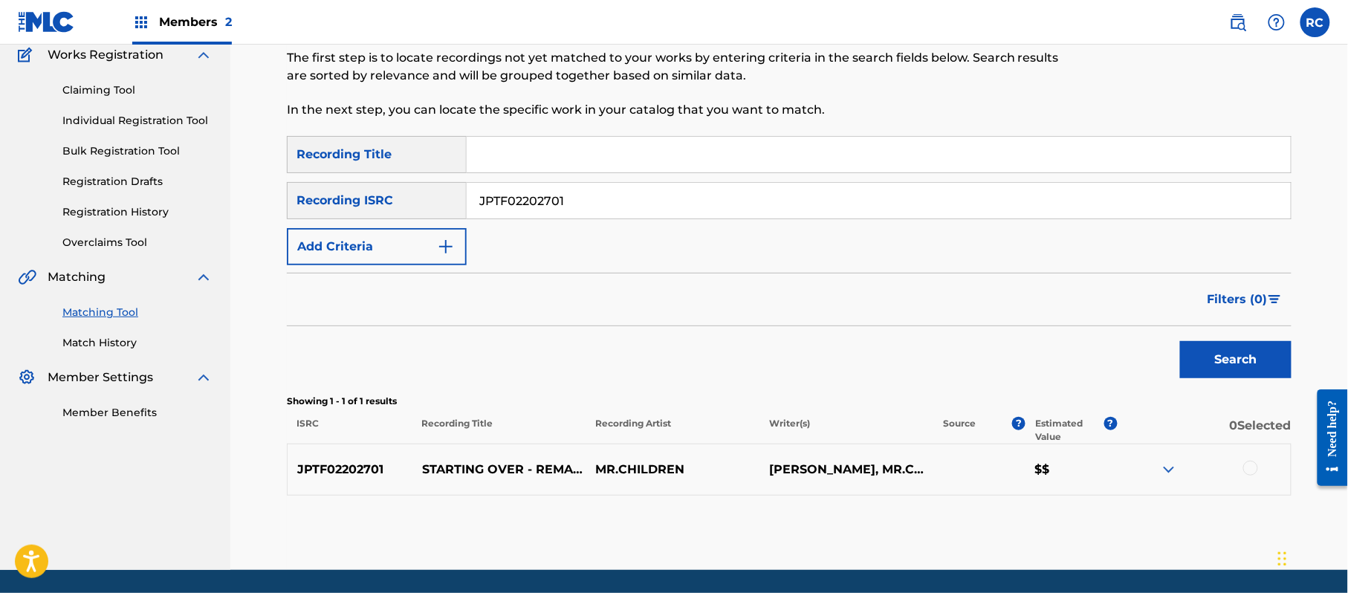
scroll to position [158, 0]
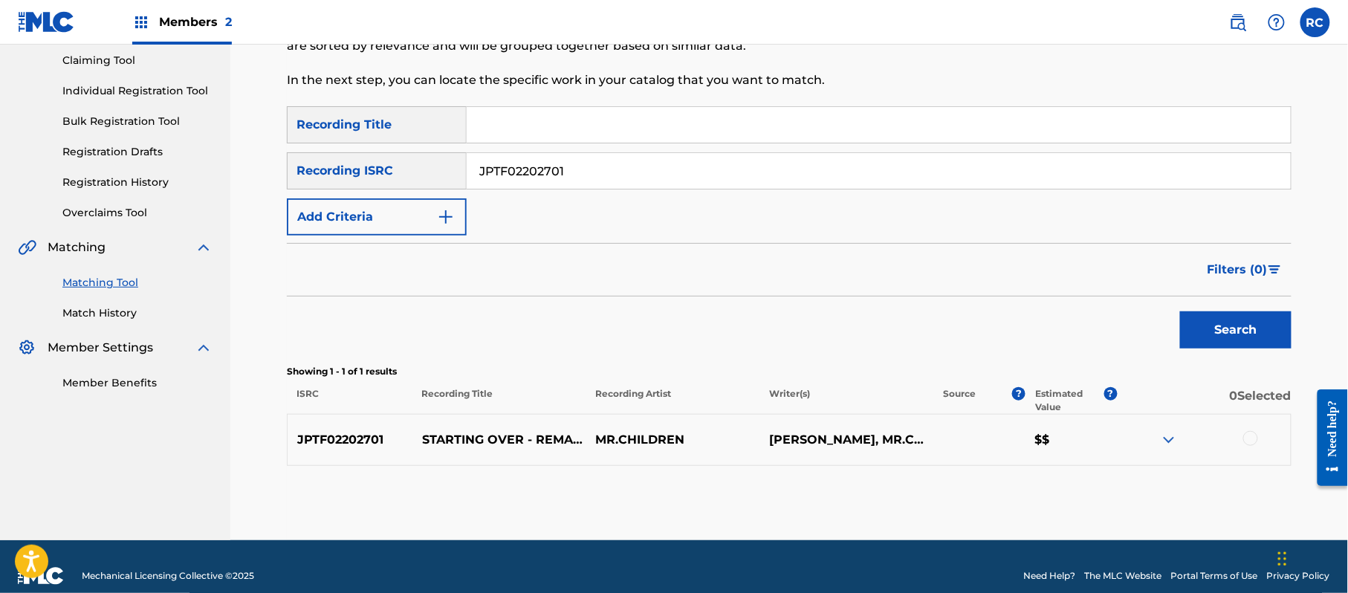
click at [1252, 438] on div at bounding box center [1250, 438] width 15 height 15
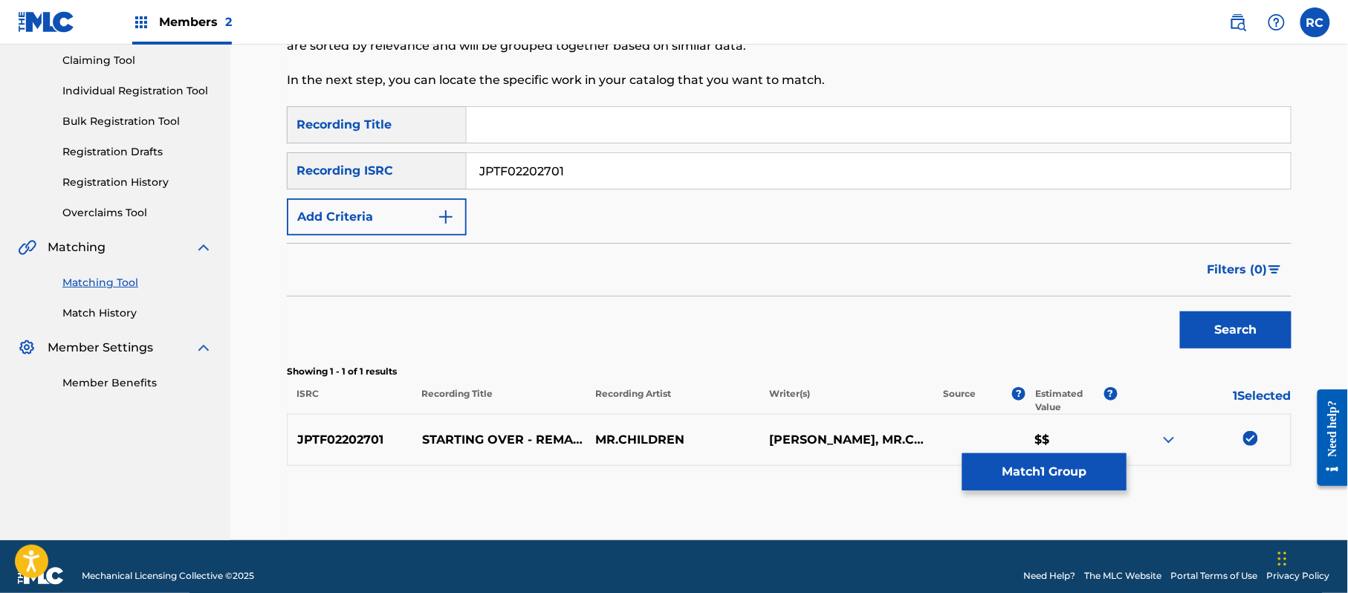
click at [1006, 464] on button "Match 1 Group" at bounding box center [1044, 471] width 164 height 37
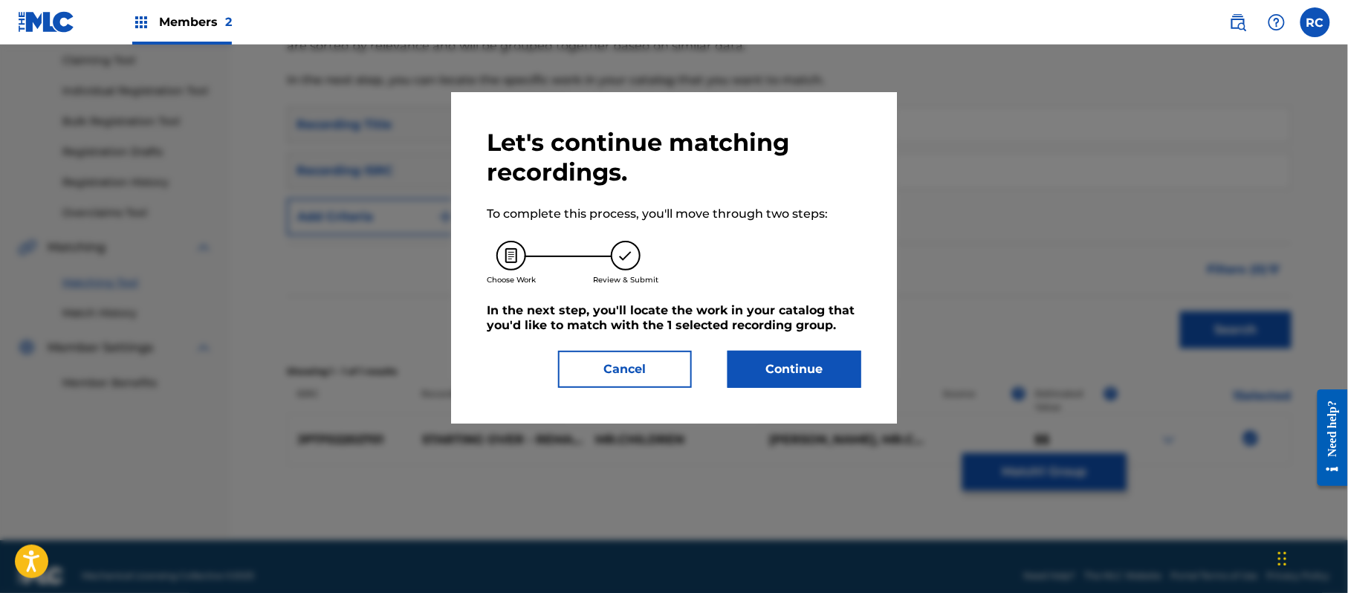
click at [804, 377] on button "Continue" at bounding box center [794, 369] width 134 height 37
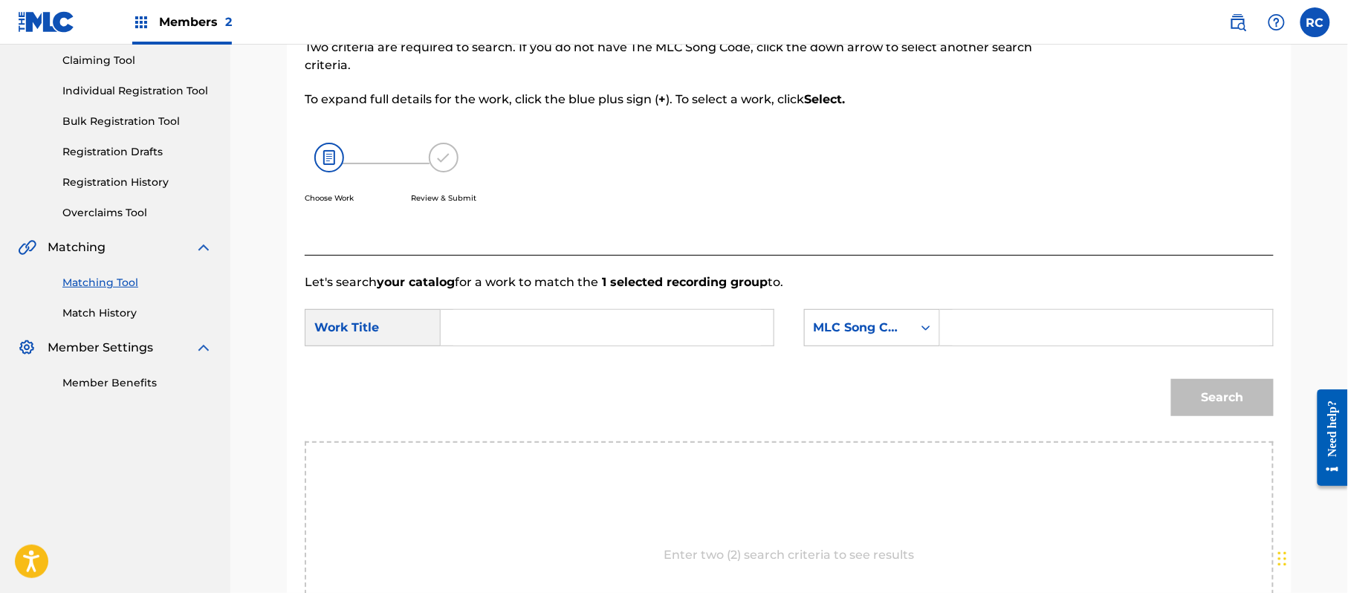
click at [462, 327] on input "Search Form" at bounding box center [607, 328] width 308 height 36
paste input "Starting Over SV934T"
click at [603, 327] on input "Starting Over SV934T" at bounding box center [607, 328] width 308 height 36
type input "Starting Over"
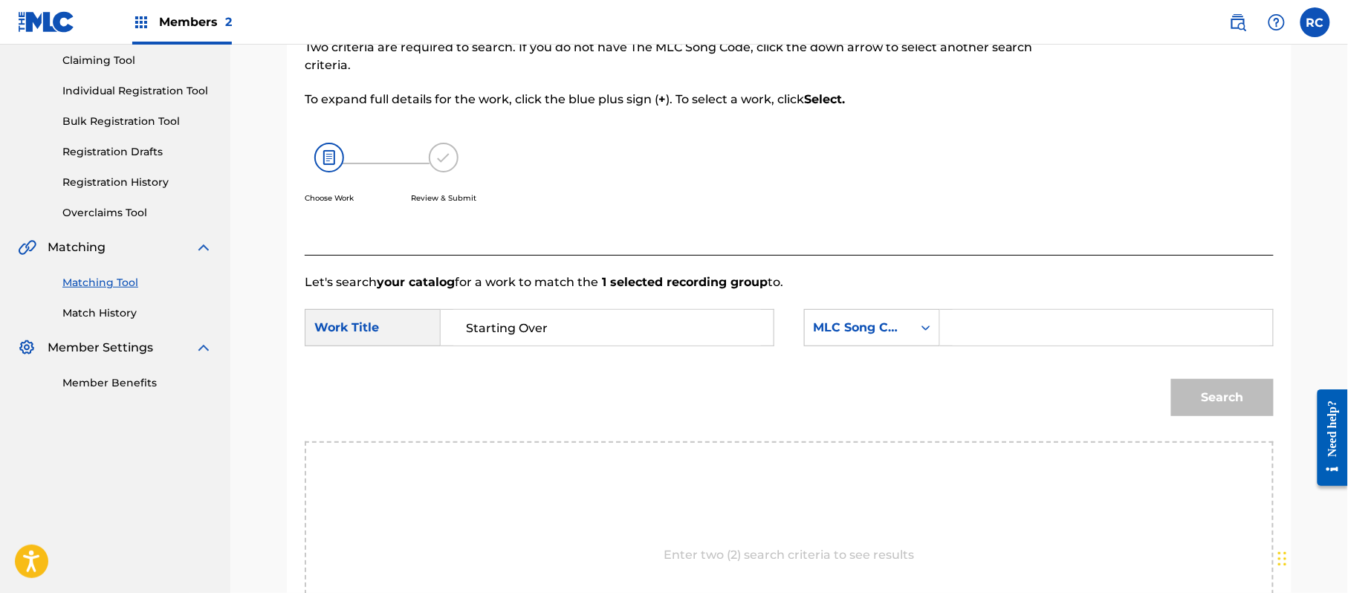
drag, startPoint x: 1026, startPoint y: 333, endPoint x: 1046, endPoint y: 340, distance: 21.1
click at [1026, 333] on input "Search Form" at bounding box center [1106, 328] width 308 height 36
paste input "SV934T"
type input "SV934T"
click at [1216, 398] on button "Search" at bounding box center [1222, 397] width 103 height 37
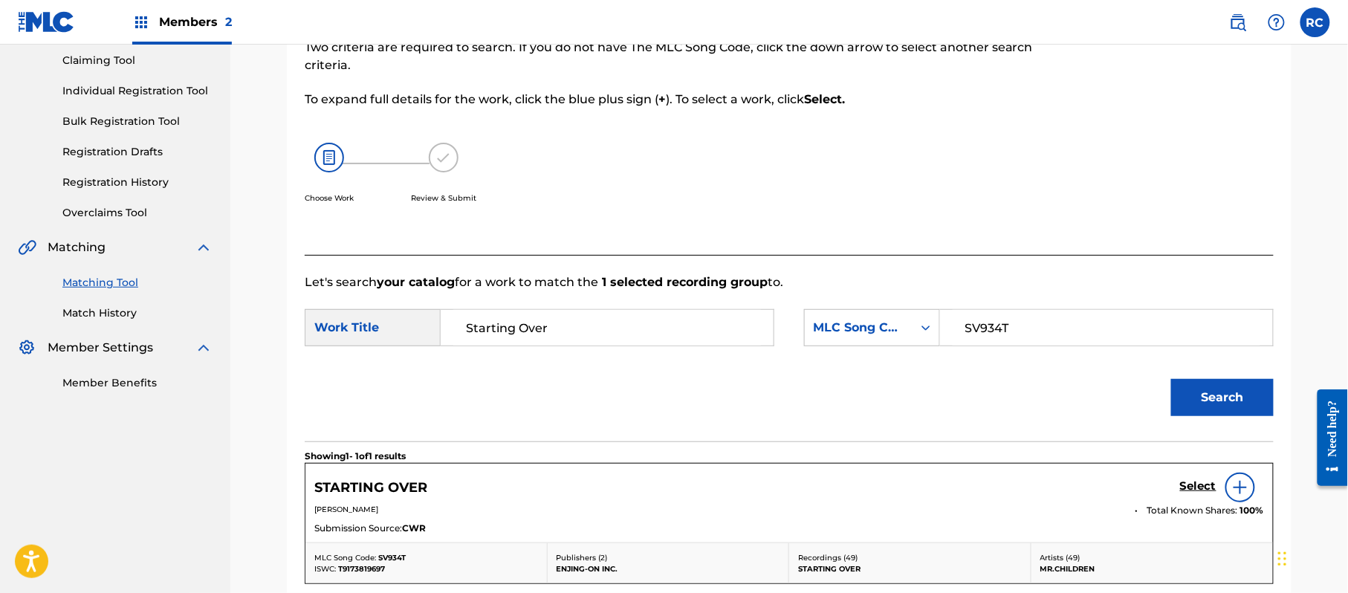
click at [1192, 486] on h5 "Select" at bounding box center [1198, 486] width 36 height 14
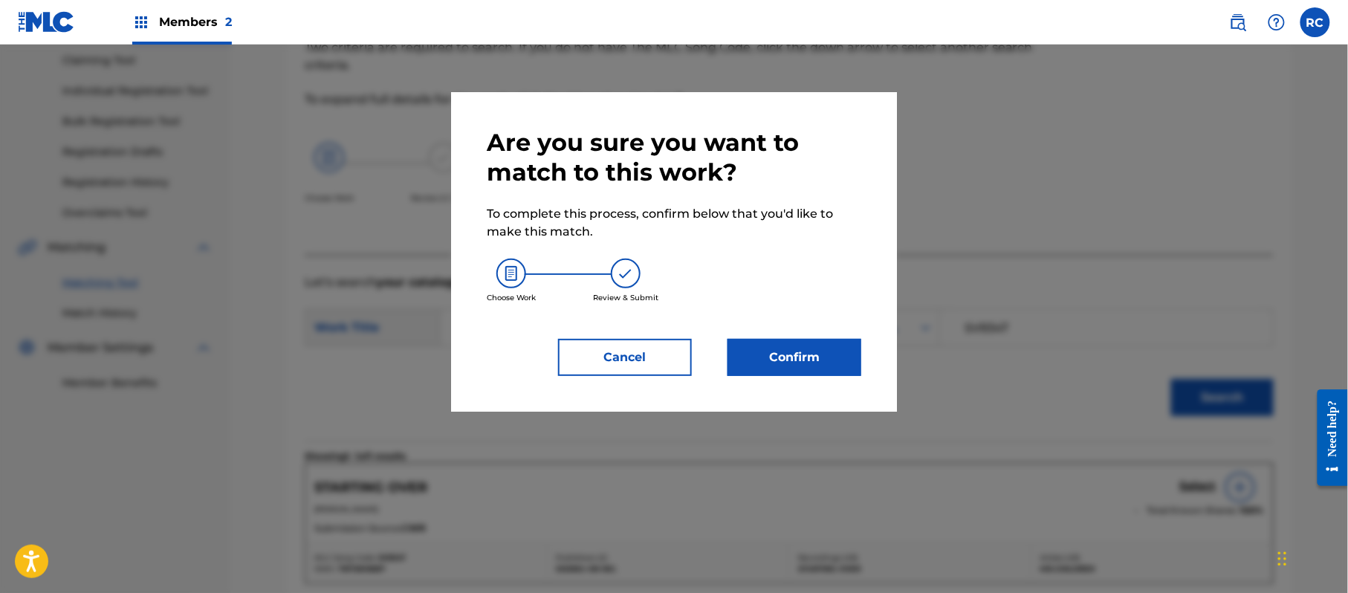
click at [826, 348] on button "Confirm" at bounding box center [794, 357] width 134 height 37
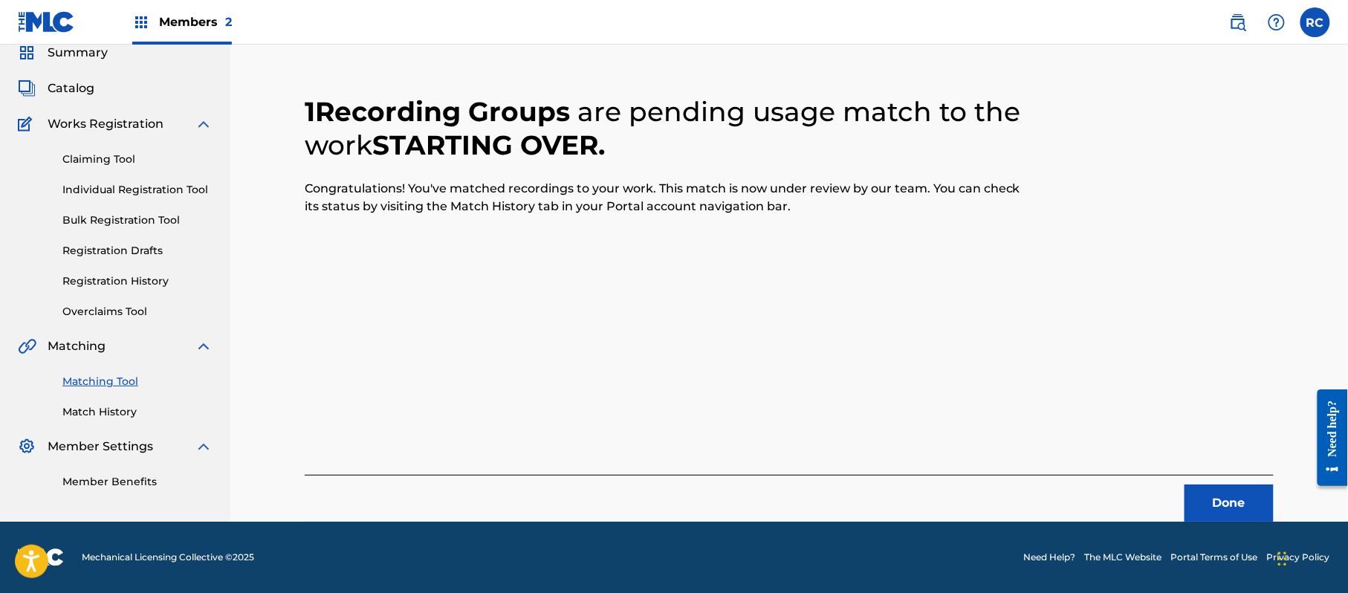
scroll to position [59, 0]
click at [1223, 501] on button "Done" at bounding box center [1228, 502] width 89 height 37
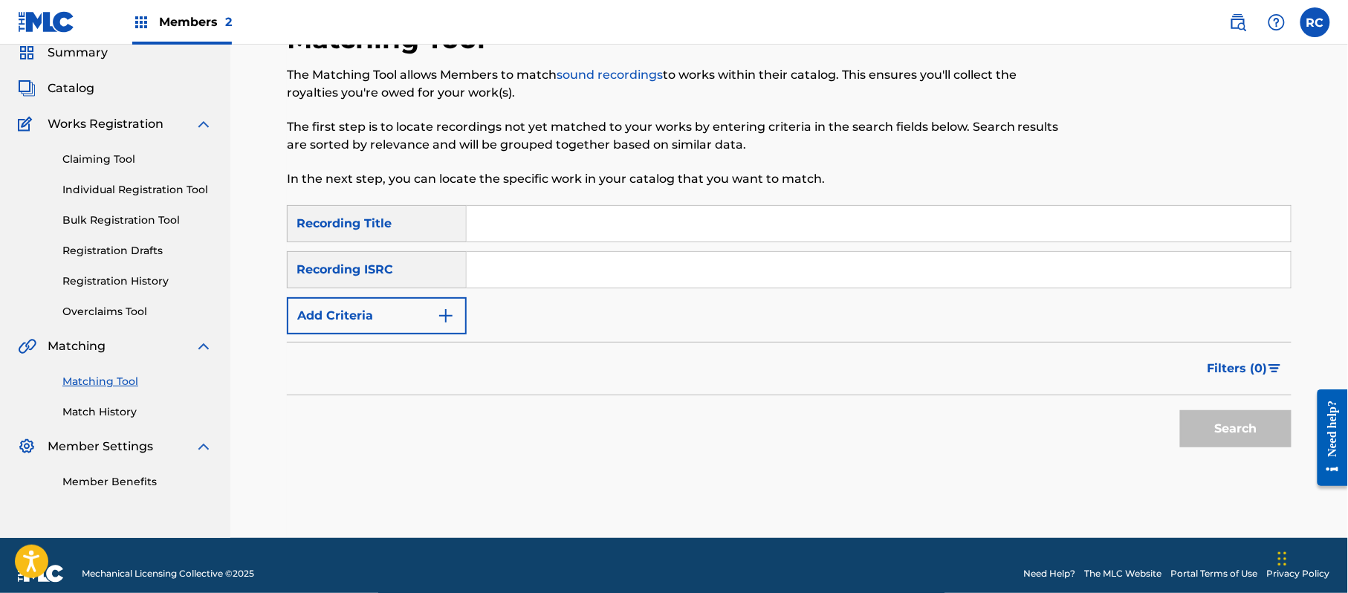
click at [538, 223] on input "Search Form" at bounding box center [879, 224] width 824 height 36
click at [495, 224] on input "Search Form" at bounding box center [879, 224] width 824 height 36
paste input "Otogibanashi Mr.Children"
drag, startPoint x: 577, startPoint y: 230, endPoint x: 713, endPoint y: 236, distance: 136.8
click at [713, 236] on input "Otogibanashi Mr.Children" at bounding box center [879, 224] width 824 height 36
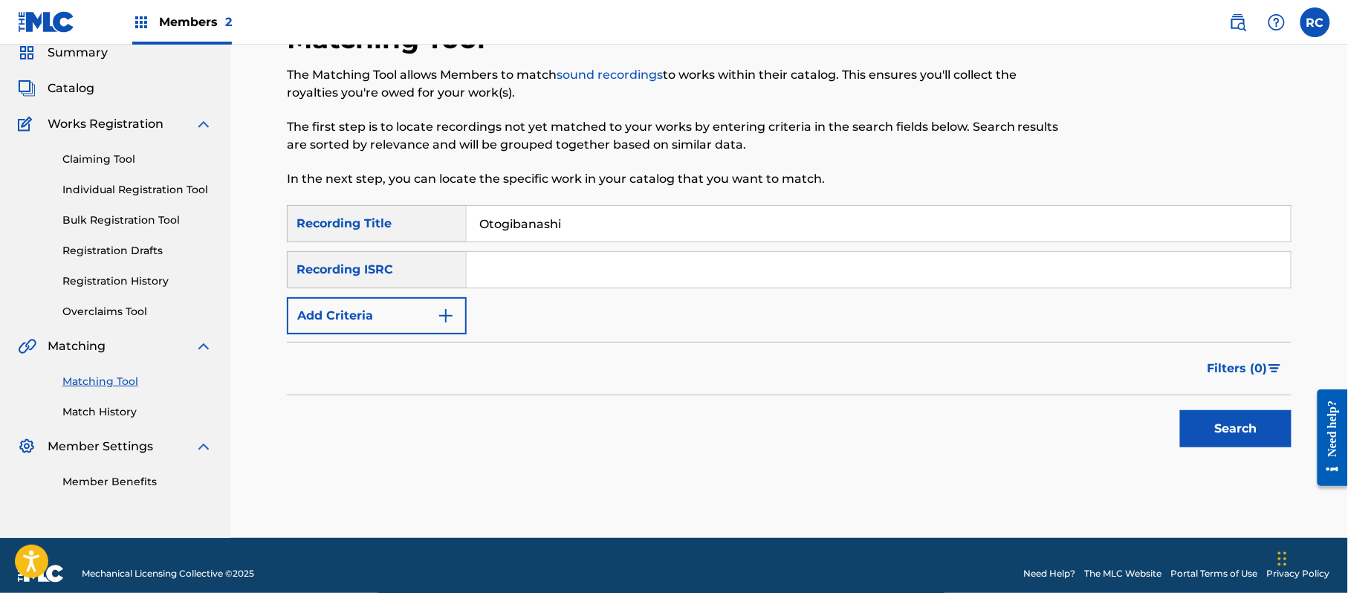
type input "Otogibanashi"
click at [400, 303] on button "Add Criteria" at bounding box center [377, 315] width 180 height 37
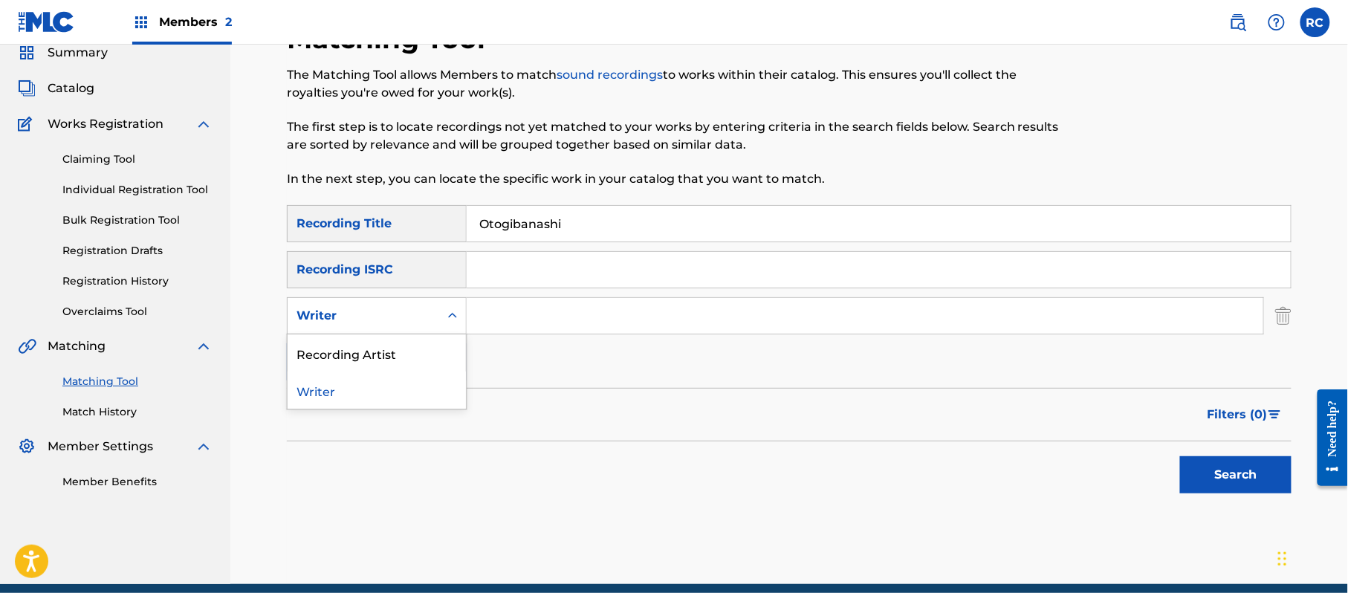
click at [377, 325] on div "Writer" at bounding box center [364, 316] width 152 height 28
click at [373, 354] on div "Recording Artist" at bounding box center [377, 352] width 178 height 37
click at [503, 322] on input "Search Form" at bounding box center [865, 316] width 796 height 36
paste input "Mr.Children"
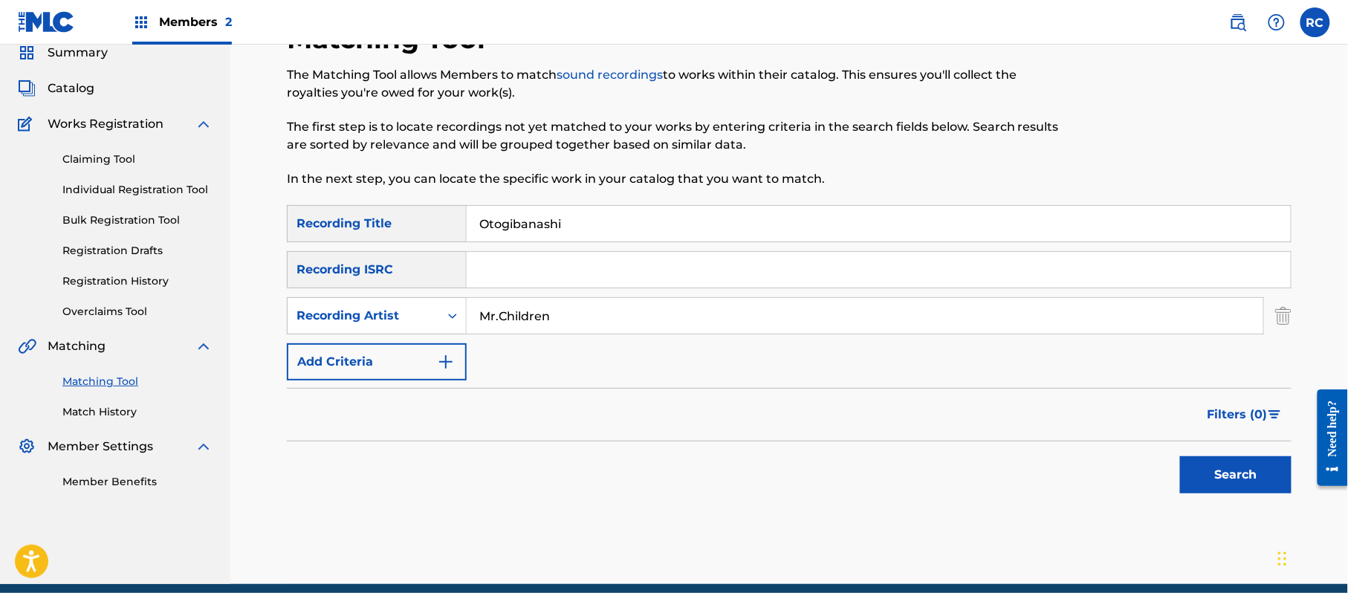
type input "Mr.Children"
click at [1211, 484] on button "Search" at bounding box center [1235, 474] width 111 height 37
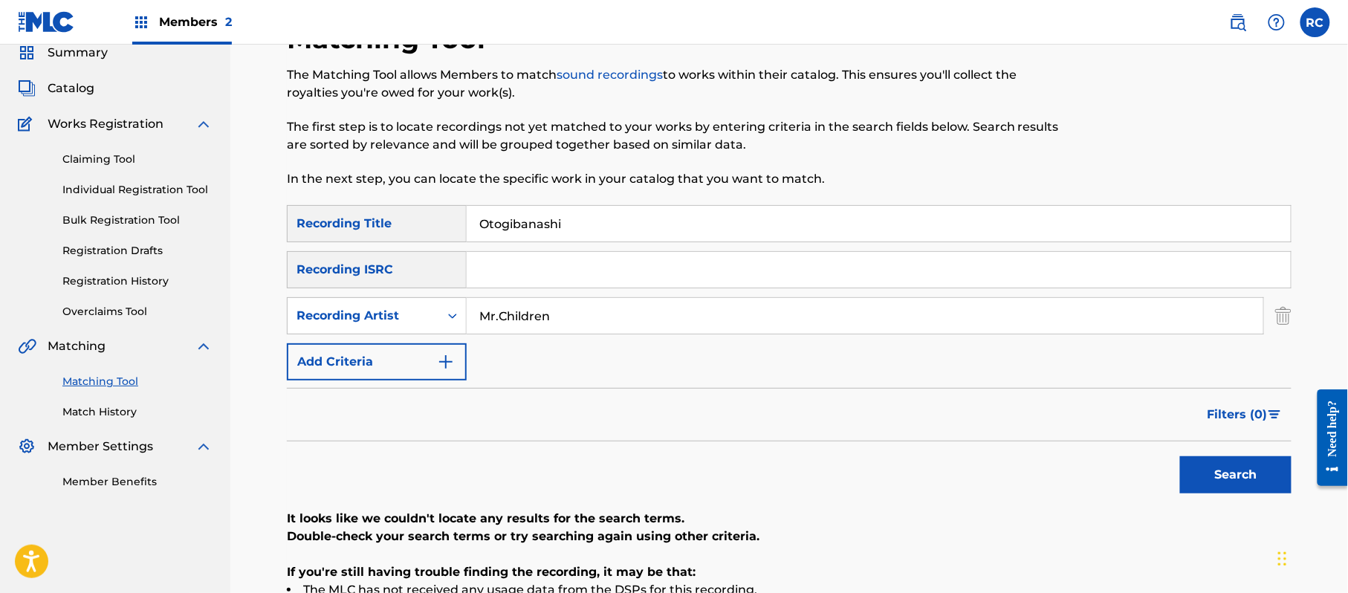
drag, startPoint x: 585, startPoint y: 233, endPoint x: 476, endPoint y: 260, distance: 112.6
click at [426, 244] on div "SearchWithCriteria1dc0ab11-6528-4450-901e-1a73efd829e3 Recording Title Otogiban…" at bounding box center [789, 292] width 1004 height 175
paste input "お伽噺"
click at [1247, 506] on div "SearchWithCriteria1dc0ab11-6528-4450-901e-1a73efd829e3 Recording Title お伽噺 Sear…" at bounding box center [789, 428] width 1004 height 447
click at [1240, 487] on button "Search" at bounding box center [1235, 474] width 111 height 37
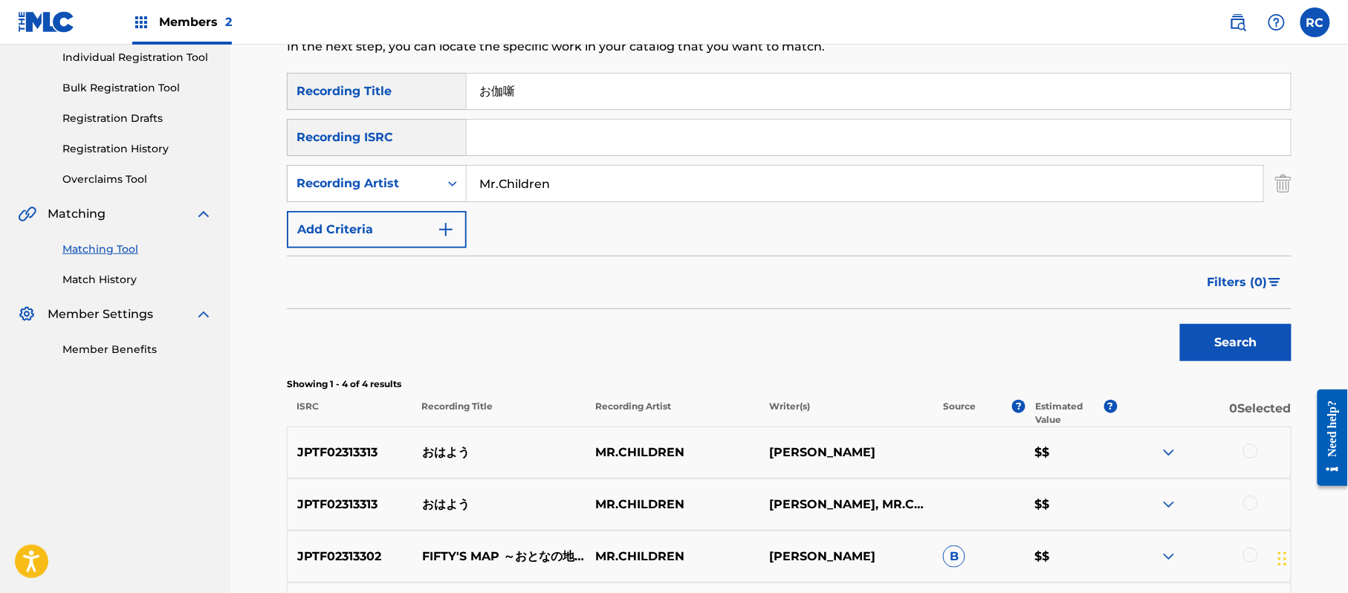
scroll to position [158, 0]
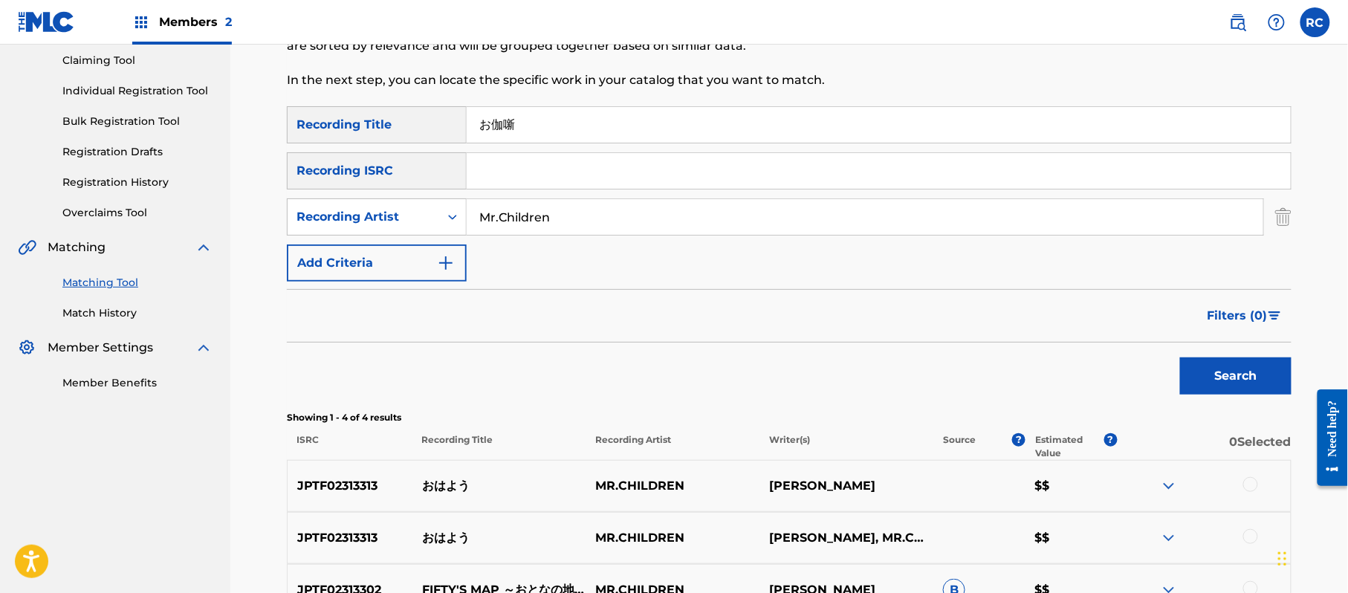
drag, startPoint x: 501, startPoint y: 128, endPoint x: 404, endPoint y: 140, distance: 97.4
click at [404, 138] on div "SearchWithCriteria1dc0ab11-6528-4450-901e-1a73efd829e3 Recording Title お伽噺" at bounding box center [789, 124] width 1004 height 37
paste input "fairy tale"
type input "fairy tale"
click at [1210, 382] on button "Search" at bounding box center [1235, 375] width 111 height 37
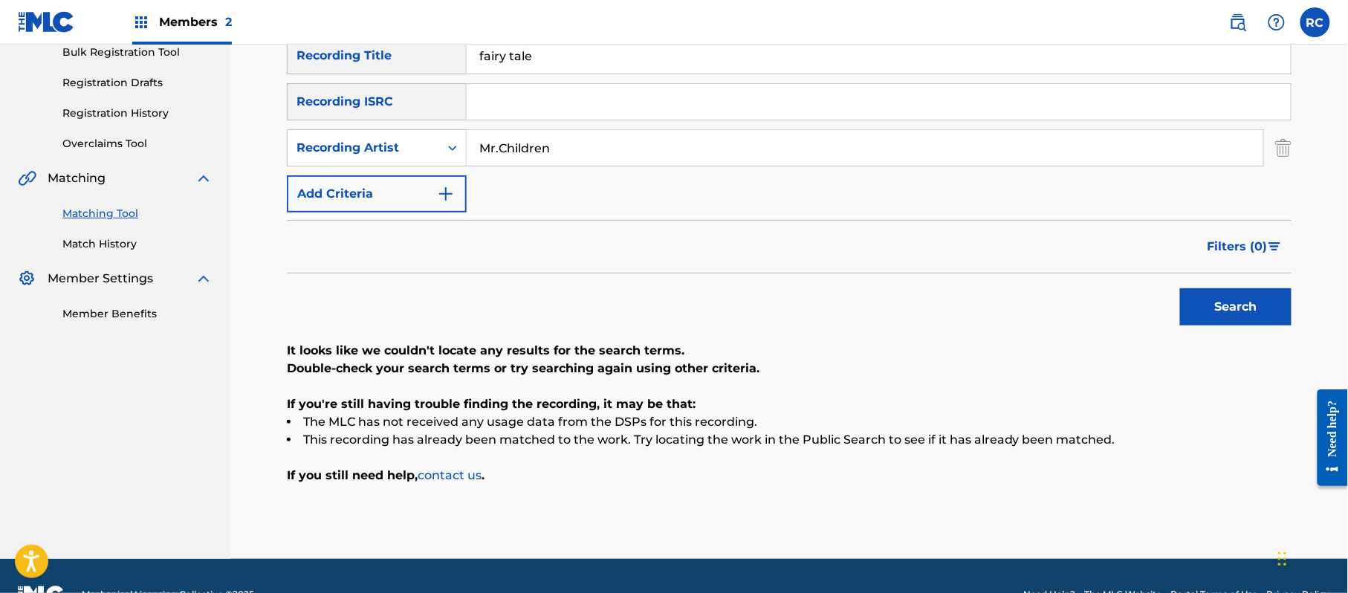
scroll to position [257, 0]
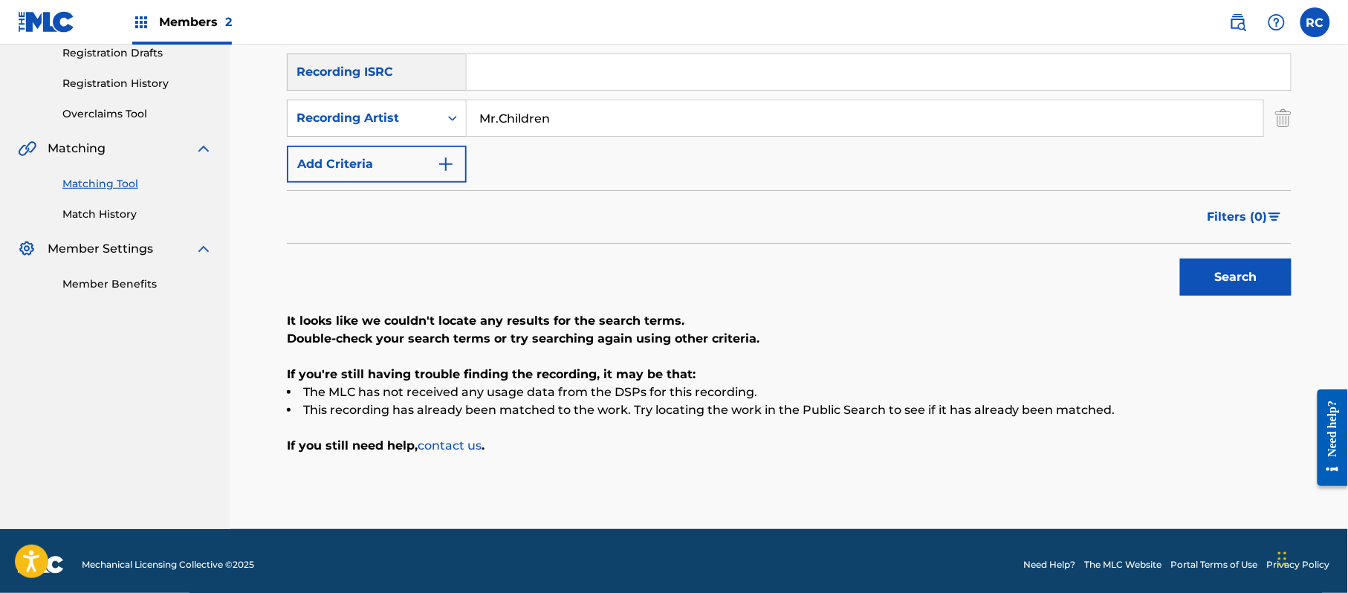
drag, startPoint x: 556, startPoint y: 79, endPoint x: 553, endPoint y: 90, distance: 11.5
click at [556, 79] on input "Search Form" at bounding box center [879, 72] width 824 height 36
paste input "JPTF01502501"
type input "JPTF01502501"
drag, startPoint x: 553, startPoint y: 125, endPoint x: 390, endPoint y: 126, distance: 162.7
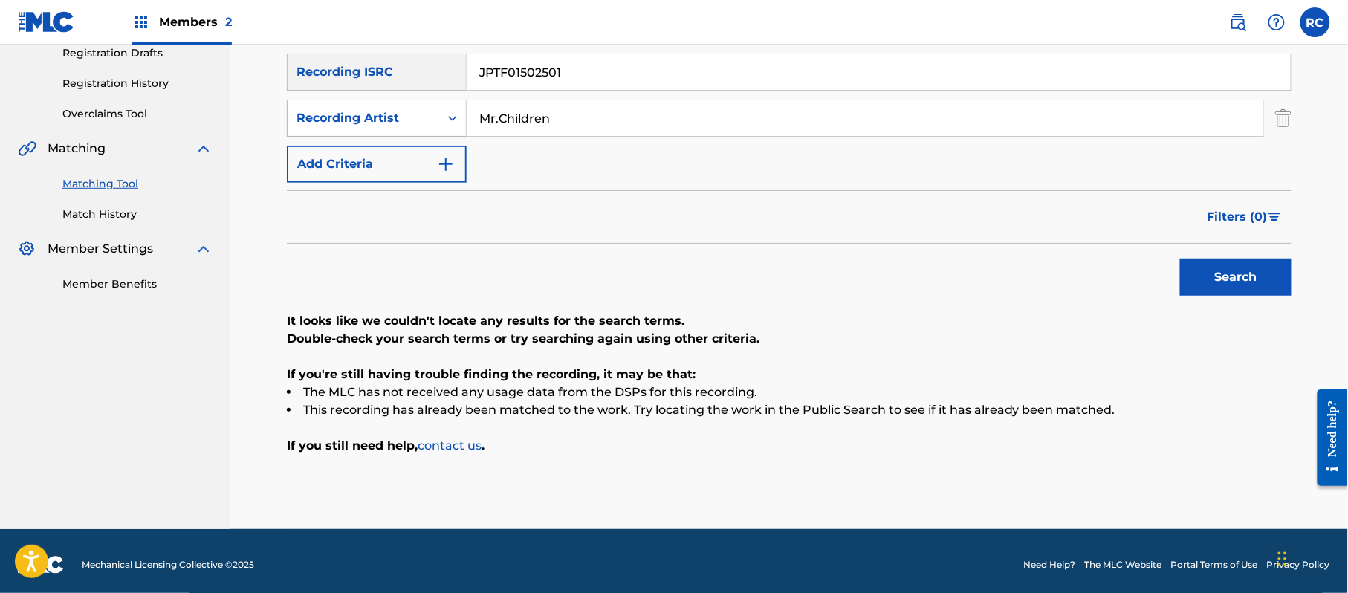
click at [390, 126] on div "SearchWithCriteria64ddab07-6a14-4e93-8b01-9ee3ebeaec2d Recording Artist Mr.Chil…" at bounding box center [789, 118] width 1004 height 37
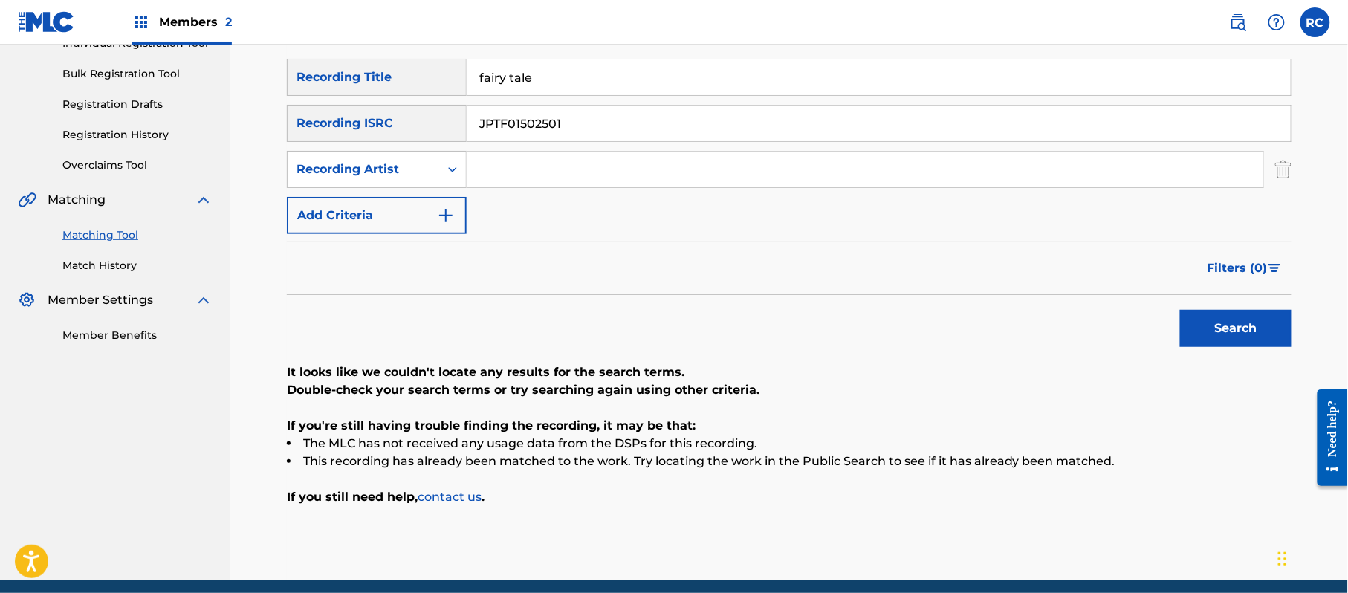
scroll to position [158, 0]
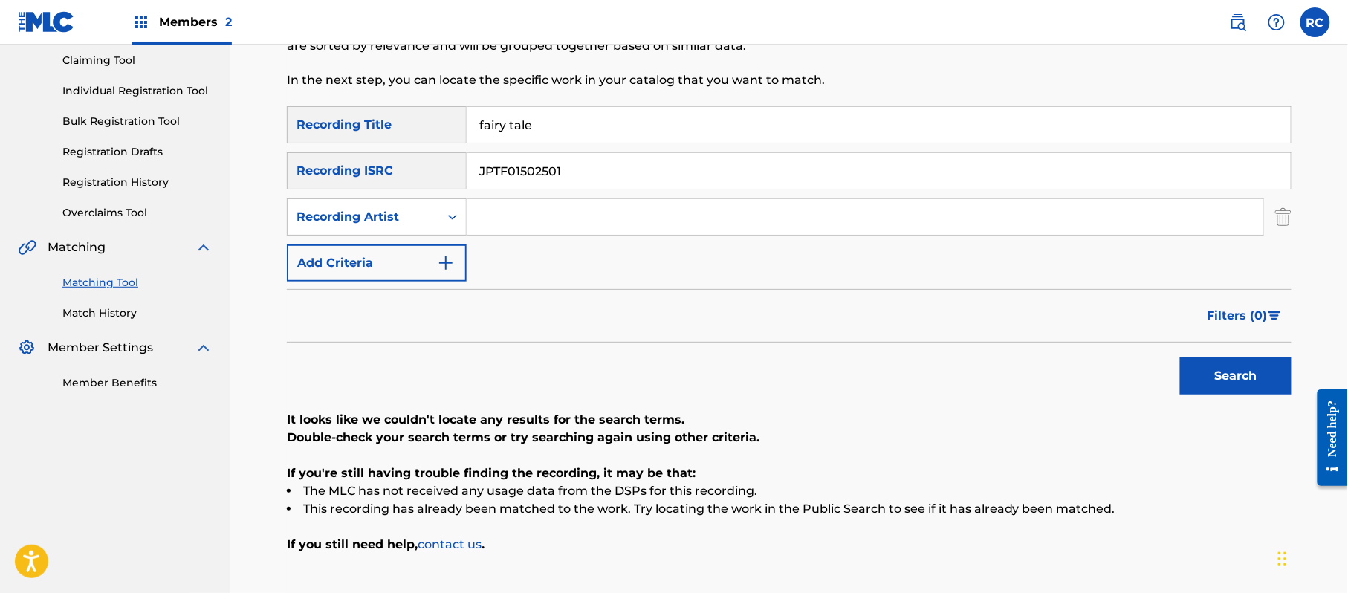
drag, startPoint x: 382, startPoint y: 123, endPoint x: 366, endPoint y: 123, distance: 16.3
click at [366, 123] on div "SearchWithCriteria1dc0ab11-6528-4450-901e-1a73efd829e3 Recording Title fairy ta…" at bounding box center [789, 124] width 1004 height 37
drag, startPoint x: 1226, startPoint y: 379, endPoint x: 1036, endPoint y: 404, distance: 191.9
click at [1226, 380] on button "Search" at bounding box center [1235, 375] width 111 height 37
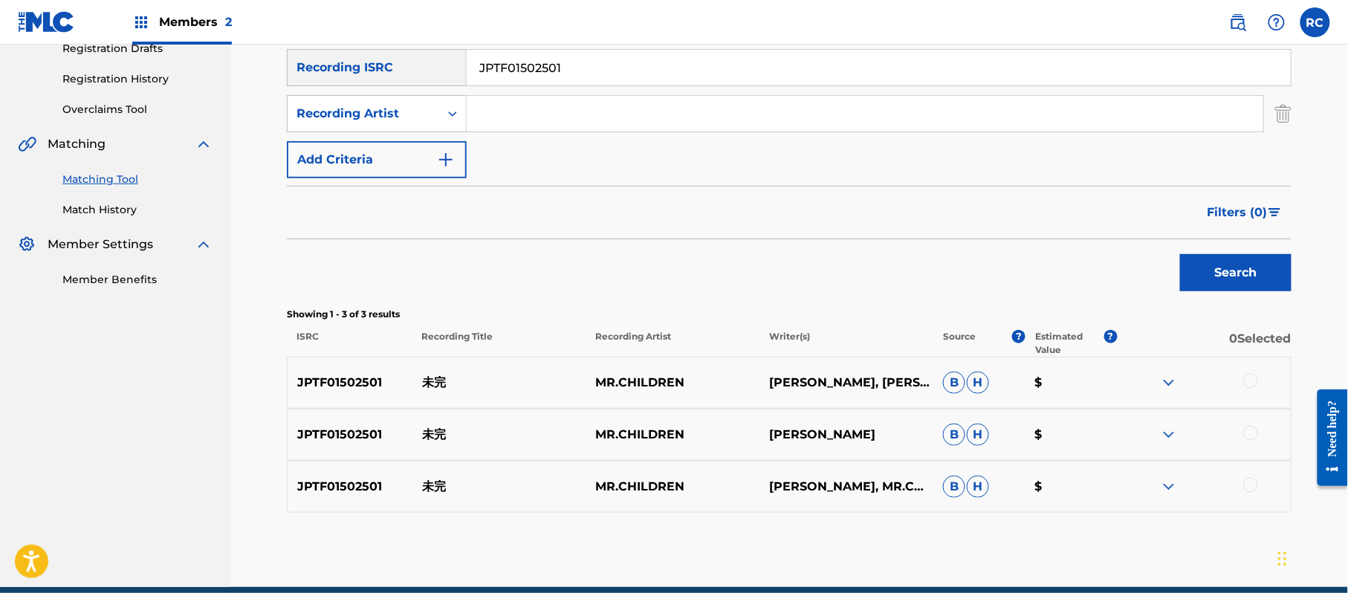
scroll to position [227, 0]
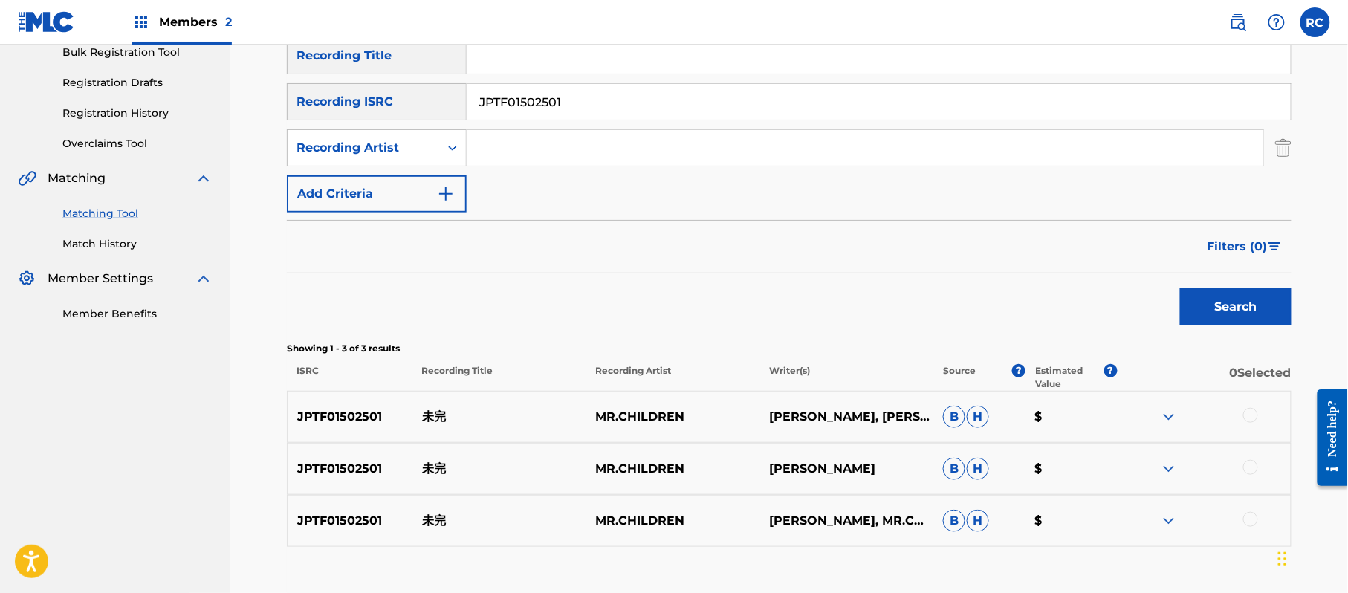
click at [559, 62] on input "Search Form" at bounding box center [879, 56] width 824 height 36
paste input "Theme Of Mikan"
type input "Theme Of Mikan"
click at [530, 156] on input "Search Form" at bounding box center [865, 148] width 796 height 36
paste input "Mr.Children"
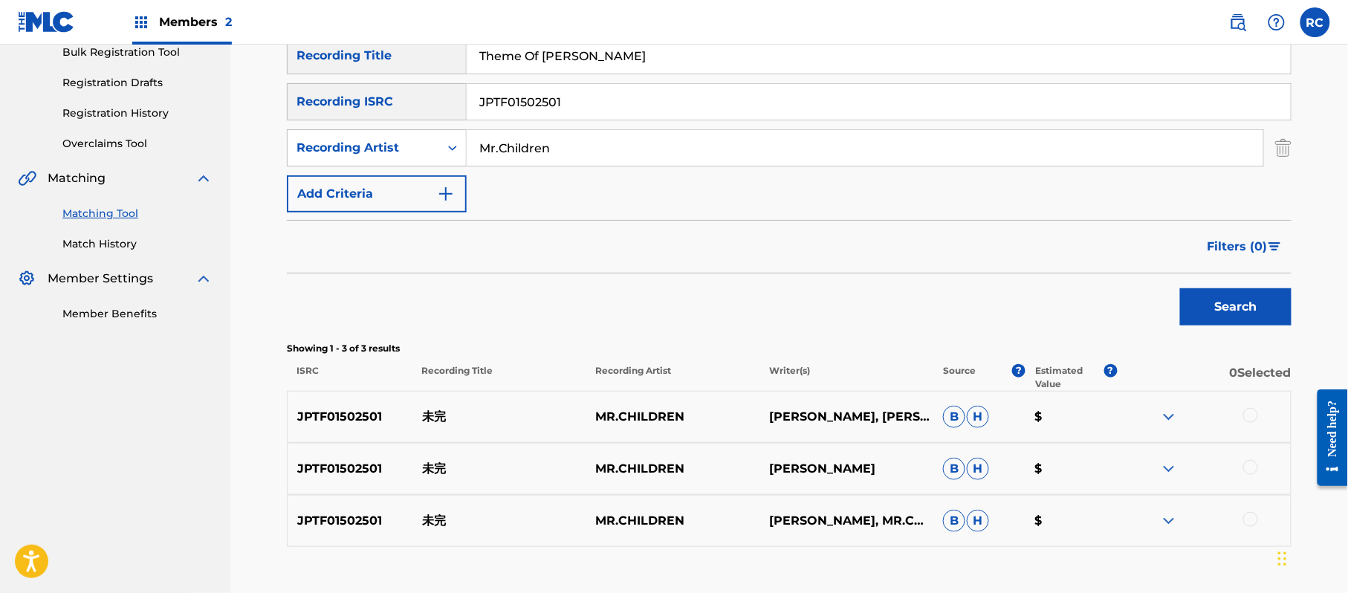
type input "Mr.Children"
drag, startPoint x: 571, startPoint y: 96, endPoint x: 385, endPoint y: 120, distance: 187.3
click at [386, 120] on div "SearchWithCriteria1dc0ab11-6528-4450-901e-1a73efd829e3 Recording Title Theme Of…" at bounding box center [789, 124] width 1004 height 175
drag, startPoint x: 1240, startPoint y: 308, endPoint x: 970, endPoint y: 308, distance: 269.7
click at [1237, 308] on button "Search" at bounding box center [1235, 306] width 111 height 37
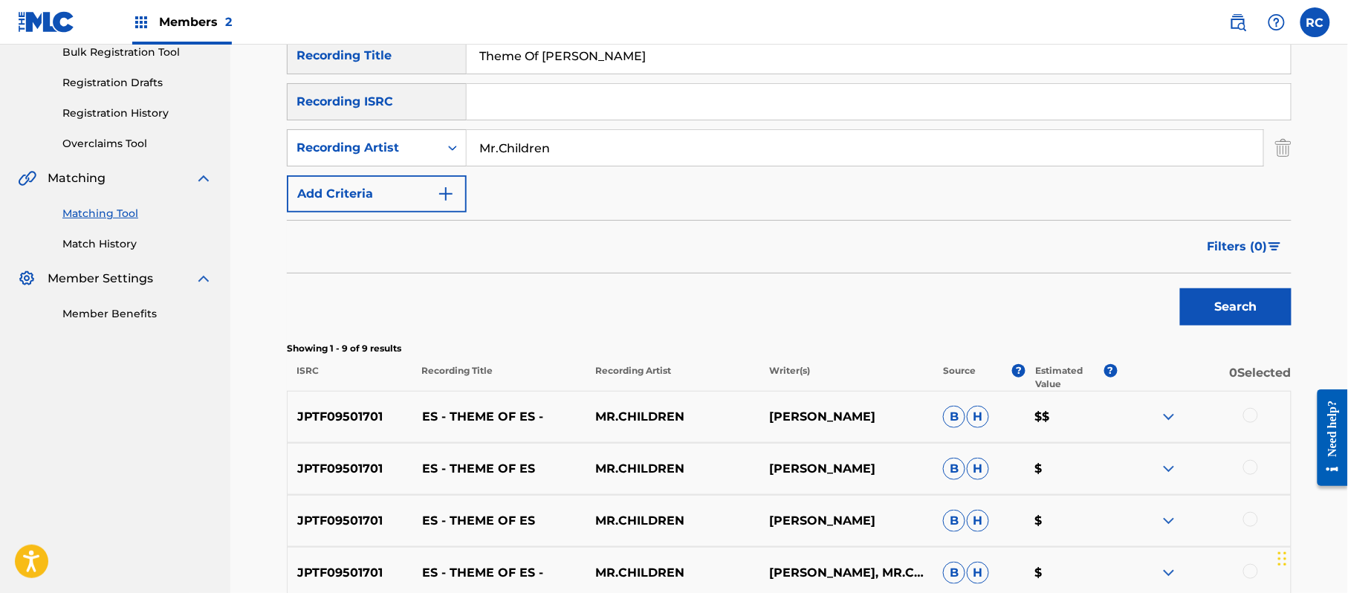
click at [511, 412] on p "ES - THEME OF ES -" at bounding box center [499, 417] width 174 height 18
click at [525, 111] on input "Search Form" at bounding box center [879, 102] width 824 height 36
paste input "JPTF01502501"
type input "JPTF01502501"
drag, startPoint x: 623, startPoint y: 60, endPoint x: 402, endPoint y: 67, distance: 220.8
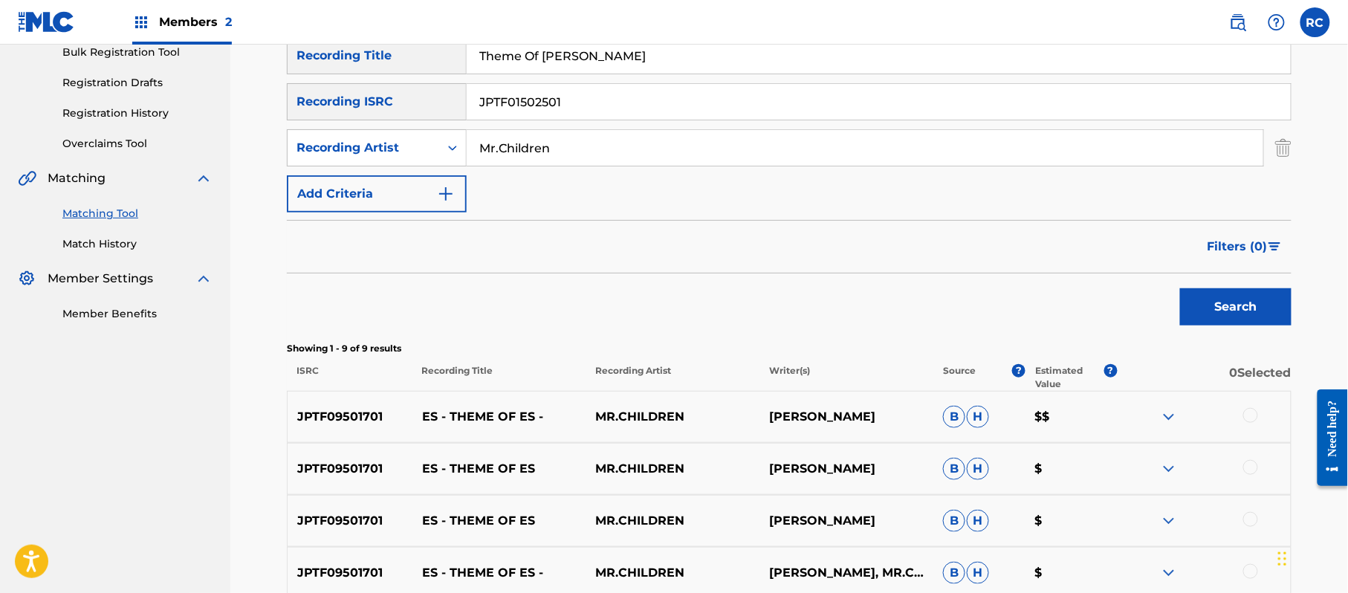
click at [402, 67] on div "SearchWithCriteria1dc0ab11-6528-4450-901e-1a73efd829e3 Recording Title Theme Of…" at bounding box center [789, 55] width 1004 height 37
drag, startPoint x: 562, startPoint y: 144, endPoint x: 390, endPoint y: 158, distance: 172.2
click at [390, 158] on div "SearchWithCriteria64ddab07-6a14-4e93-8b01-9ee3ebeaec2d Recording Artist Mr.Chil…" at bounding box center [789, 147] width 1004 height 37
drag, startPoint x: 1228, startPoint y: 307, endPoint x: 1198, endPoint y: 324, distance: 34.3
click at [1228, 308] on button "Search" at bounding box center [1235, 306] width 111 height 37
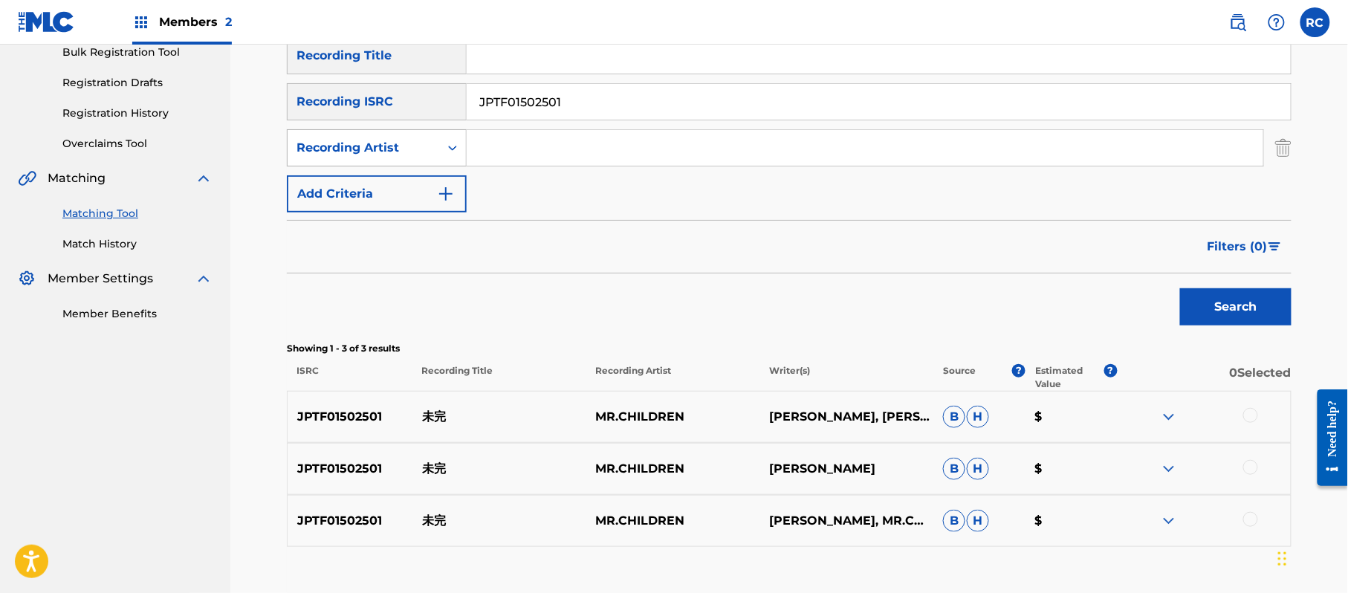
drag, startPoint x: 506, startPoint y: 107, endPoint x: 409, endPoint y: 137, distance: 101.8
click at [355, 132] on div "SearchWithCriteria1dc0ab11-6528-4450-901e-1a73efd829e3 Recording Title SearchWi…" at bounding box center [789, 124] width 1004 height 175
paste input "2313313"
type input "JPTF02313313"
click at [1254, 315] on button "Search" at bounding box center [1235, 306] width 111 height 37
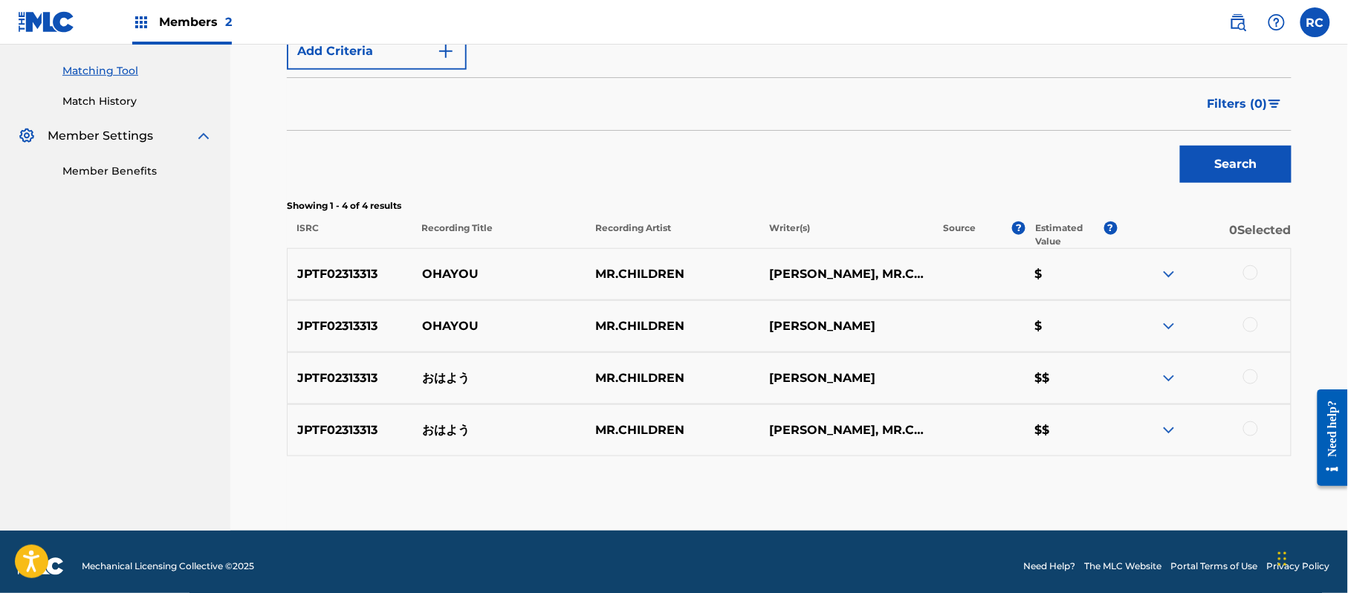
scroll to position [379, 0]
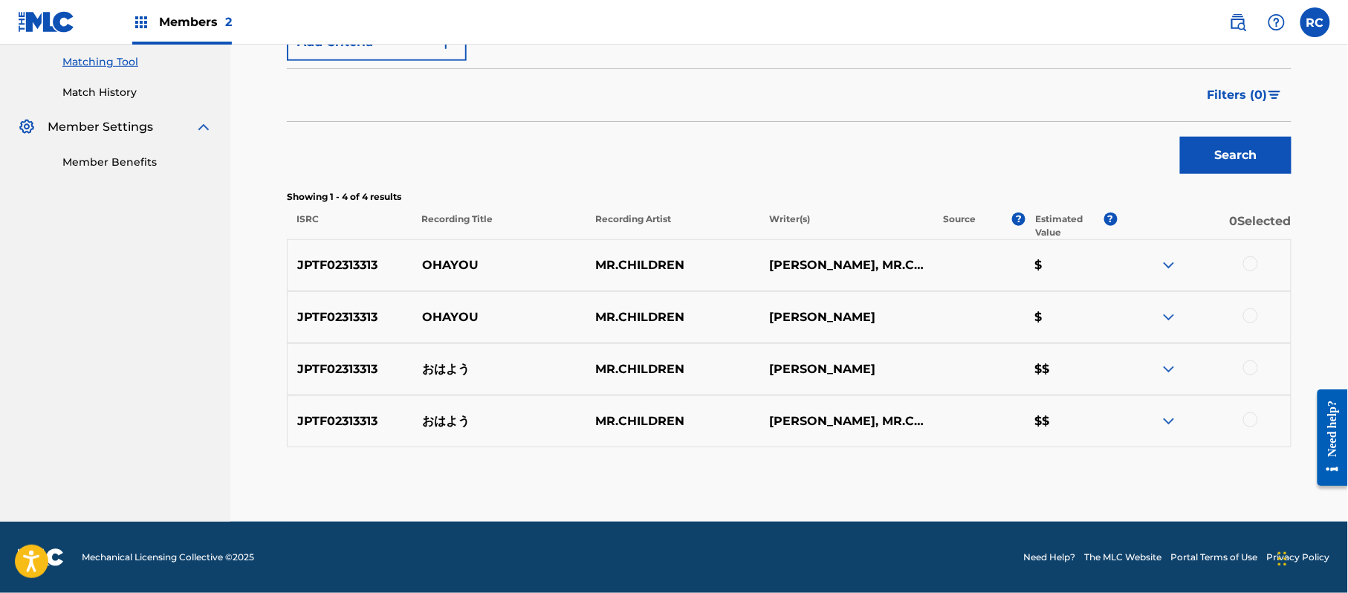
drag, startPoint x: 1253, startPoint y: 265, endPoint x: 1256, endPoint y: 285, distance: 20.3
click at [1254, 266] on div at bounding box center [1250, 263] width 15 height 15
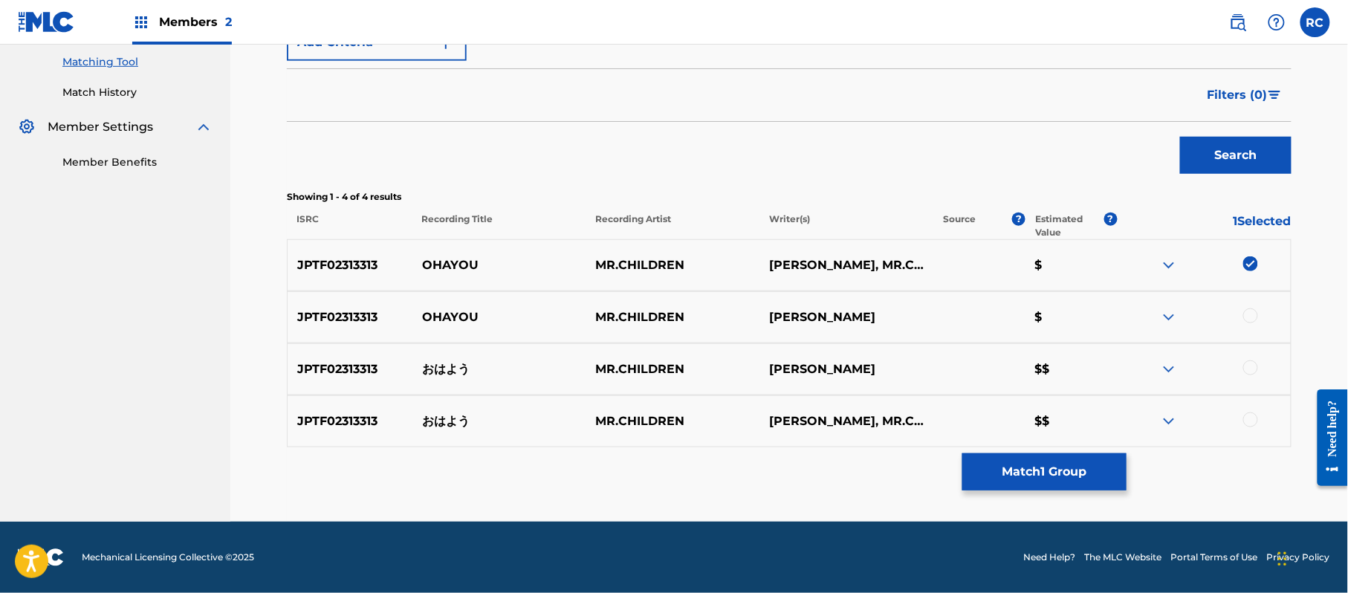
click at [1251, 321] on div at bounding box center [1250, 315] width 15 height 15
click at [1251, 369] on div at bounding box center [1250, 367] width 15 height 15
click at [1246, 420] on div at bounding box center [1250, 419] width 15 height 15
click at [1051, 473] on button "Match 4 Groups" at bounding box center [1044, 471] width 164 height 37
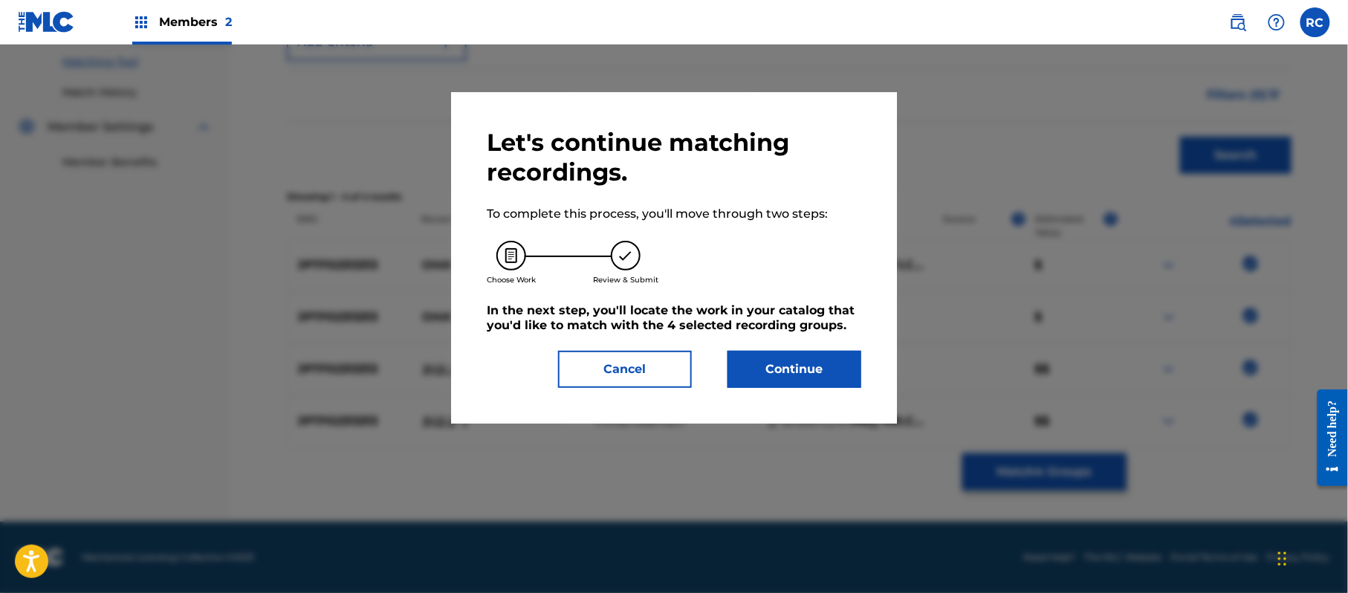
click at [822, 351] on button "Continue" at bounding box center [794, 369] width 134 height 37
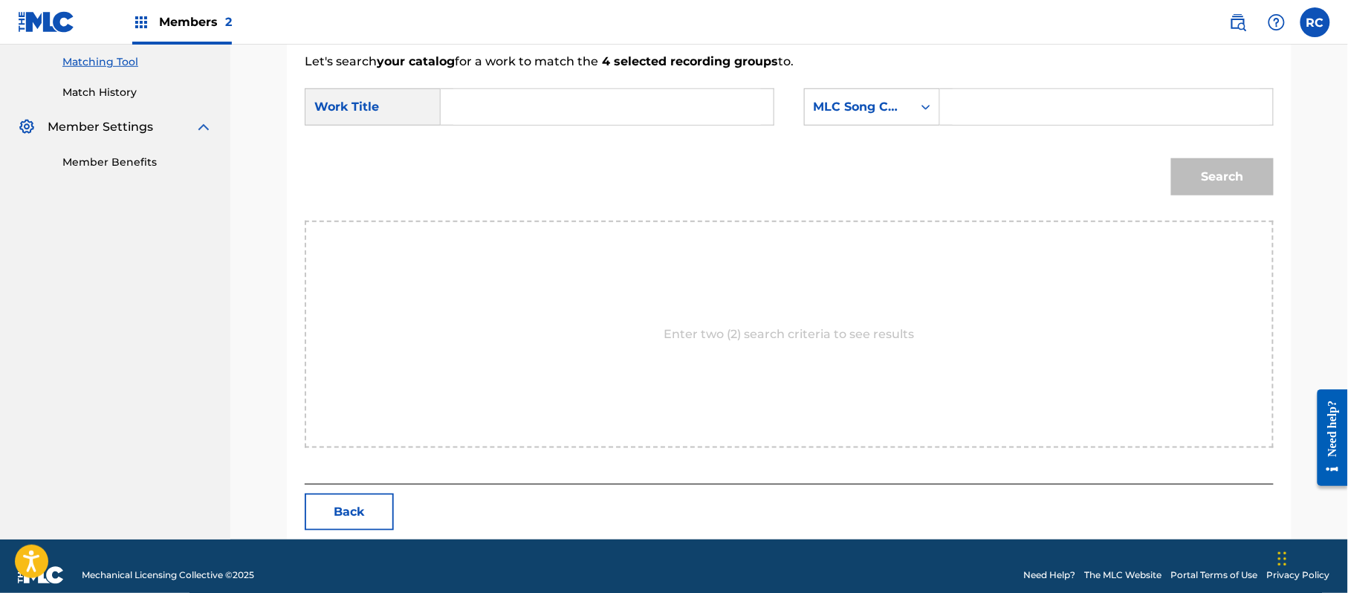
click at [562, 105] on input "Search Form" at bounding box center [607, 107] width 308 height 36
paste input "Ohayou OM2OX6"
click at [556, 111] on input "Ohayou OM2OX6" at bounding box center [607, 107] width 308 height 36
type input "Ohayou"
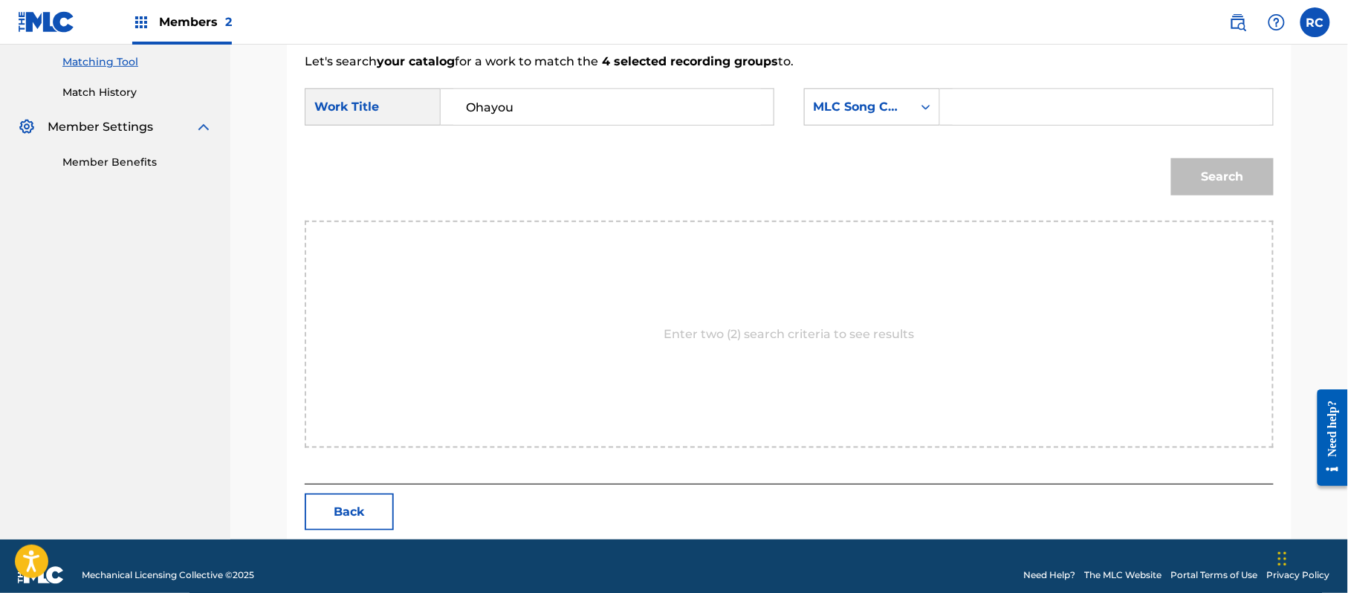
click at [1033, 111] on input "Search Form" at bounding box center [1106, 107] width 308 height 36
paste input "OM2OX6"
type input "OM2OX6"
drag, startPoint x: 1248, startPoint y: 178, endPoint x: 1192, endPoint y: 259, distance: 98.1
click at [1248, 181] on button "Search" at bounding box center [1222, 176] width 103 height 37
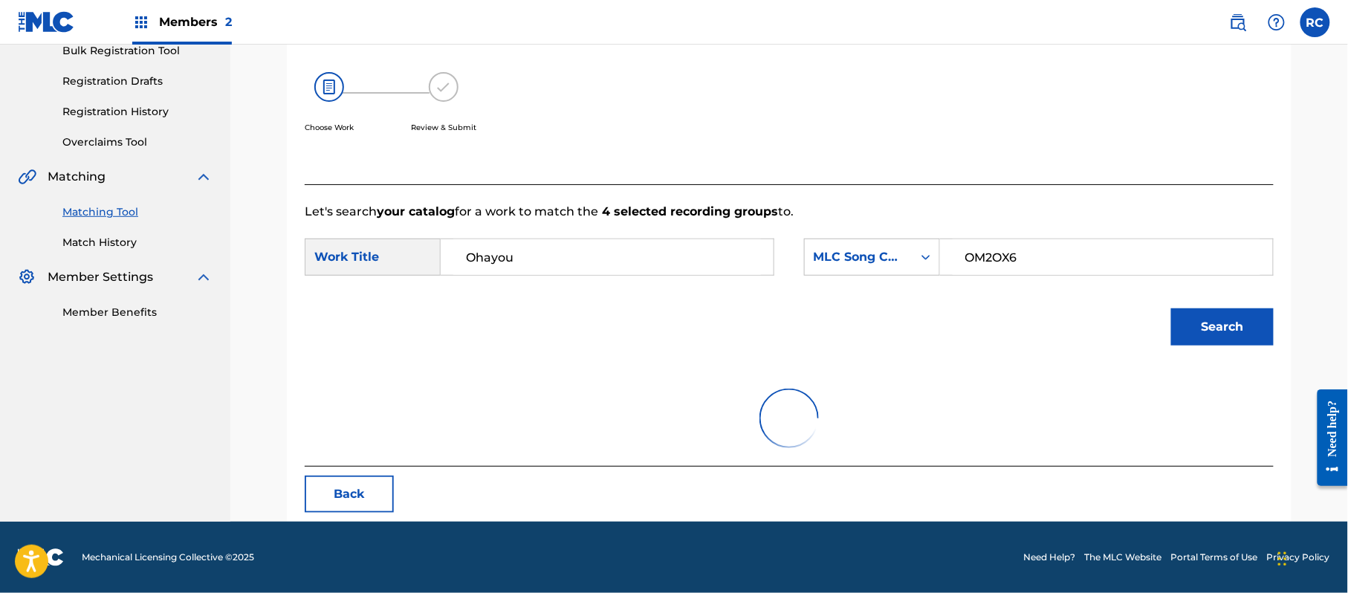
scroll to position [354, 0]
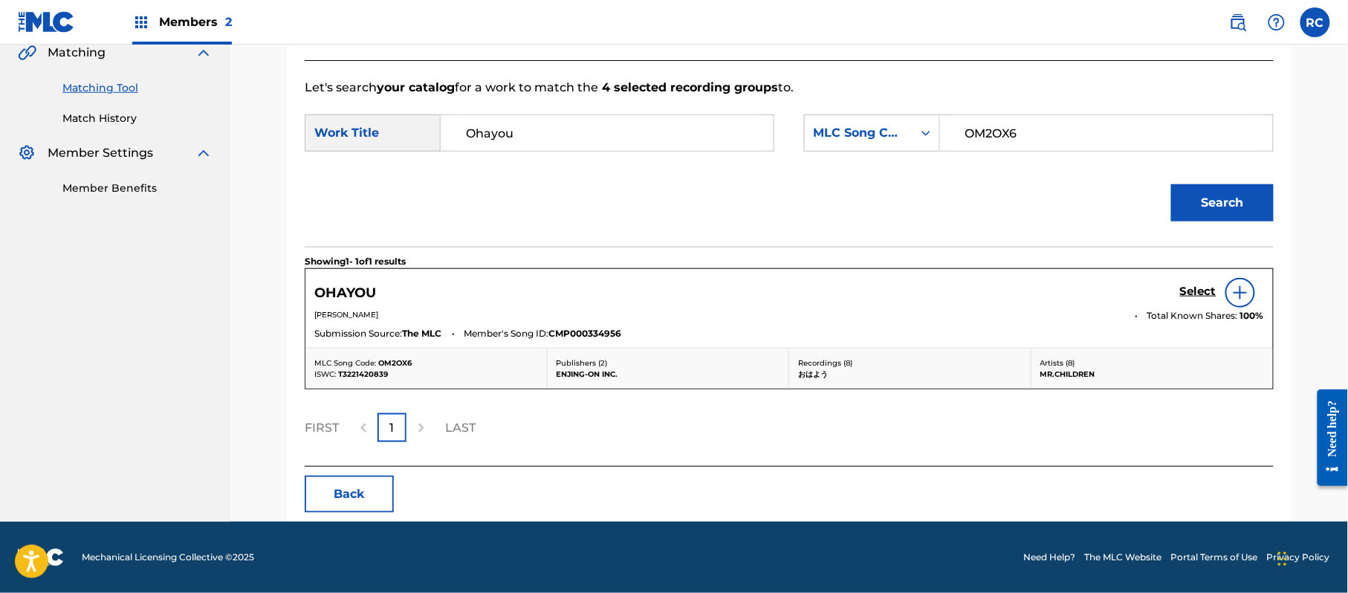
click at [1198, 282] on div "Select" at bounding box center [1222, 293] width 84 height 30
click at [1195, 287] on h5 "Select" at bounding box center [1198, 292] width 36 height 14
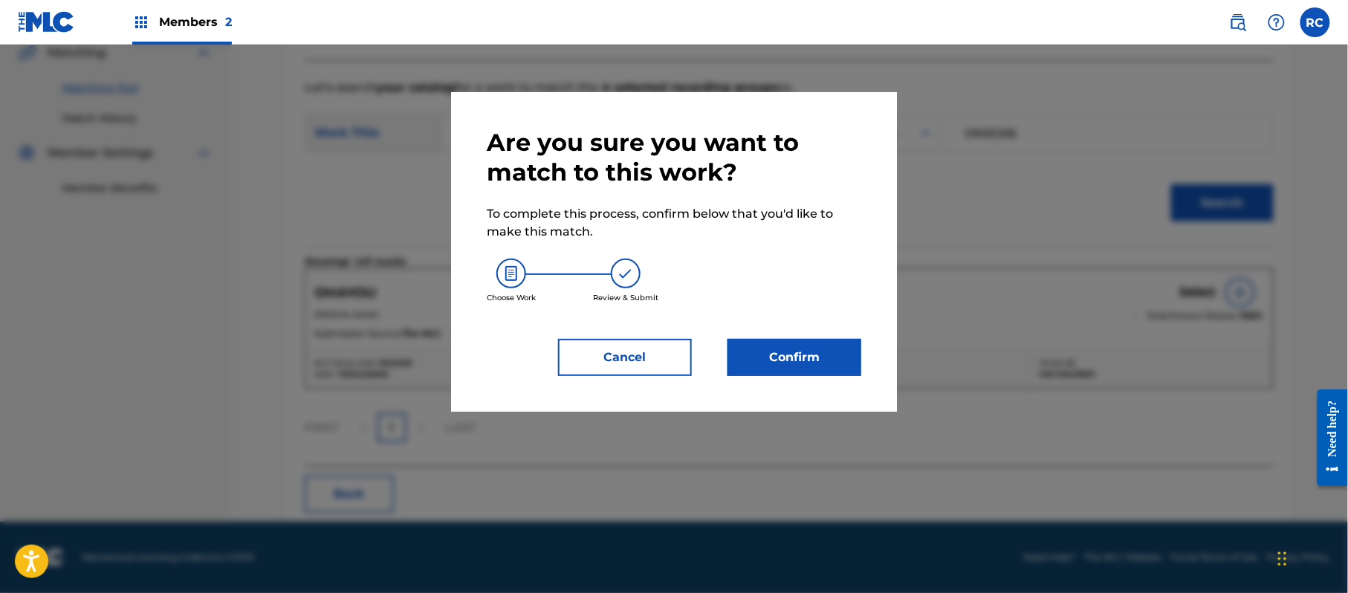
click at [814, 360] on button "Confirm" at bounding box center [794, 357] width 134 height 37
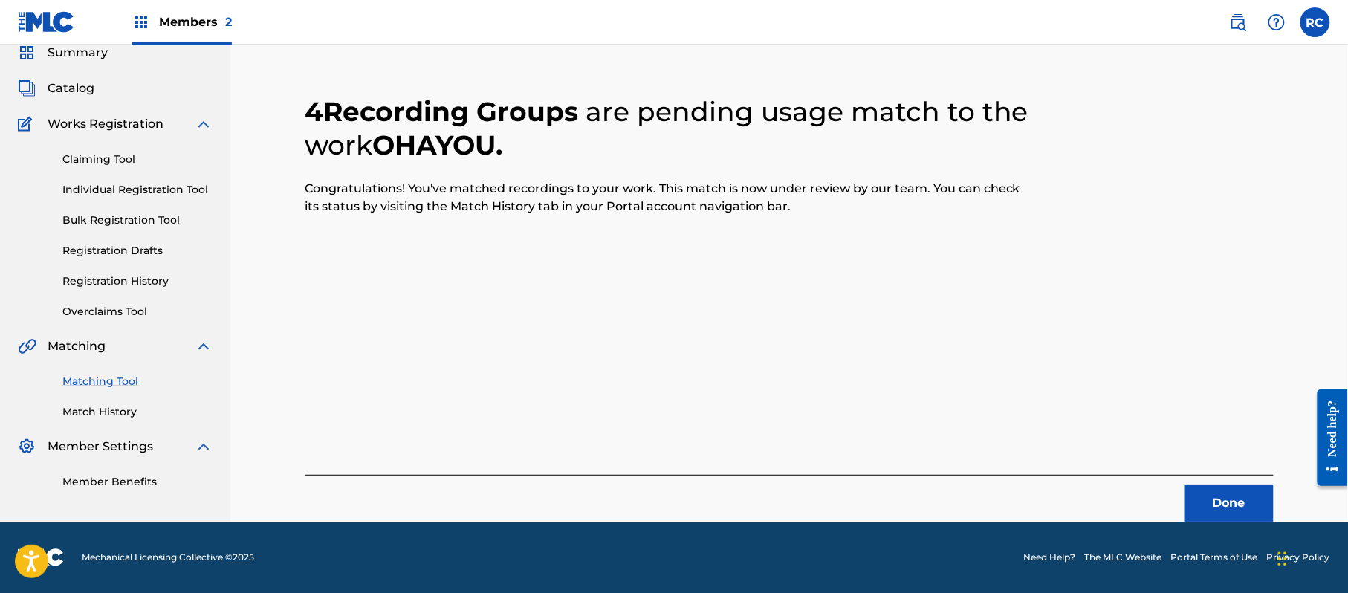
scroll to position [59, 0]
click at [1204, 489] on button "Done" at bounding box center [1228, 502] width 89 height 37
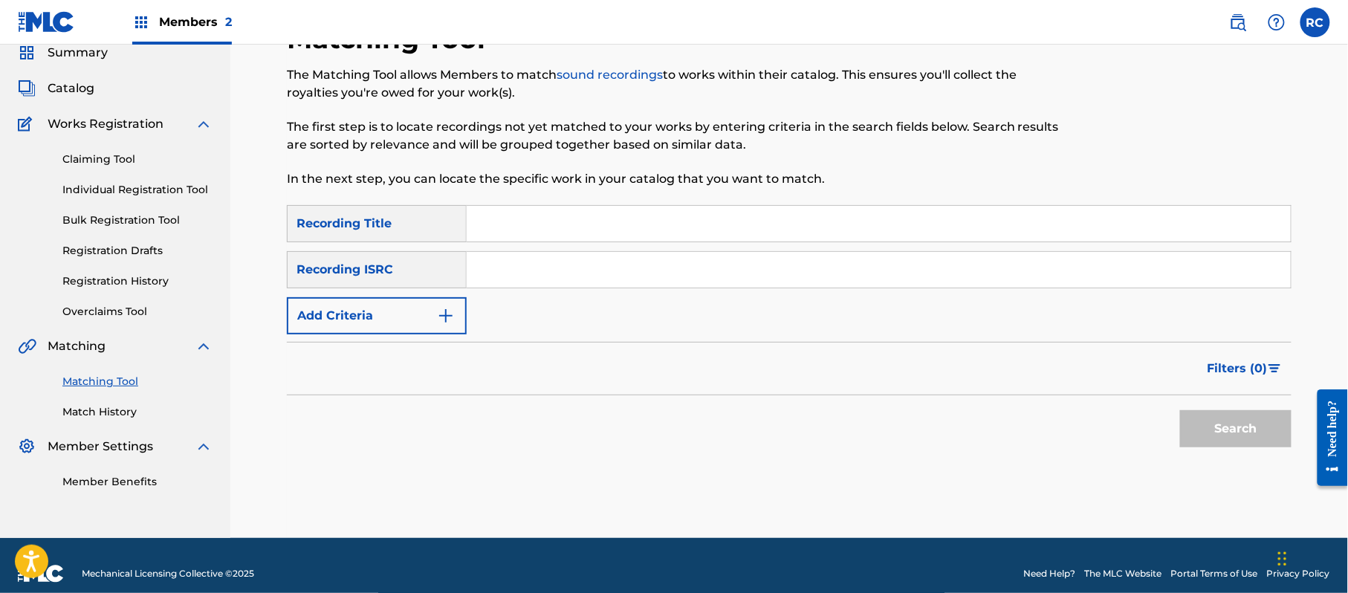
click at [533, 270] on input "Search Form" at bounding box center [879, 270] width 824 height 36
paste input "JPTF01502503"
type input "JPTF01502503"
click at [1234, 426] on button "Search" at bounding box center [1235, 428] width 111 height 37
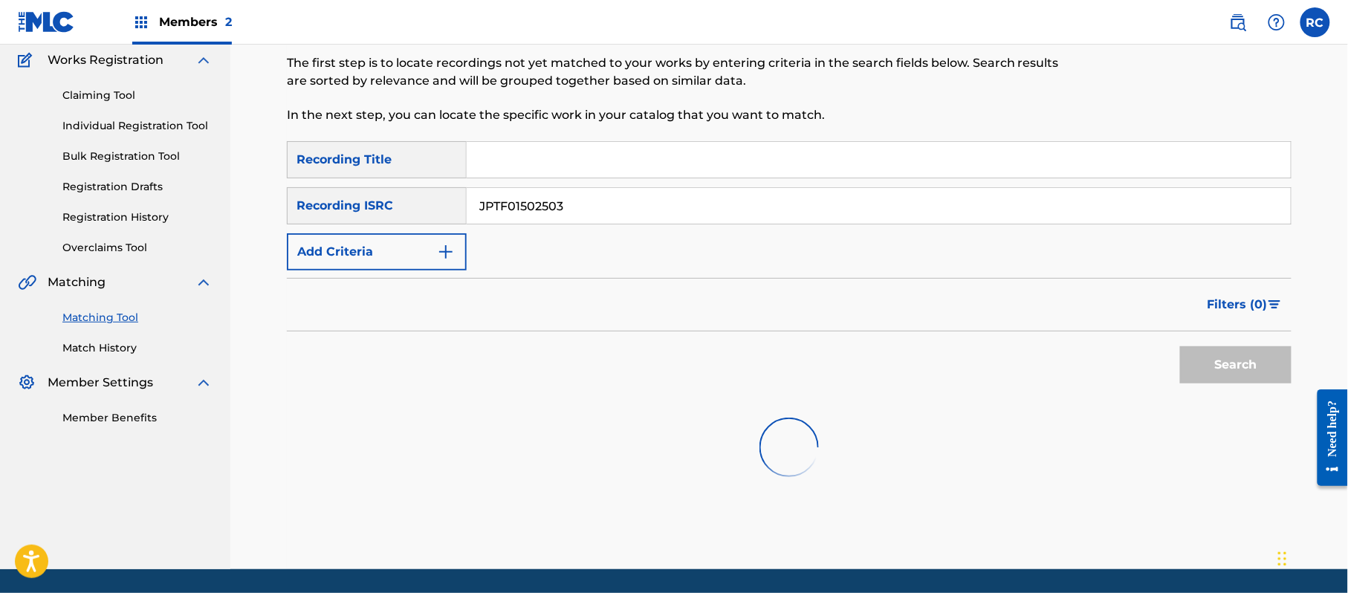
scroll to position [171, 0]
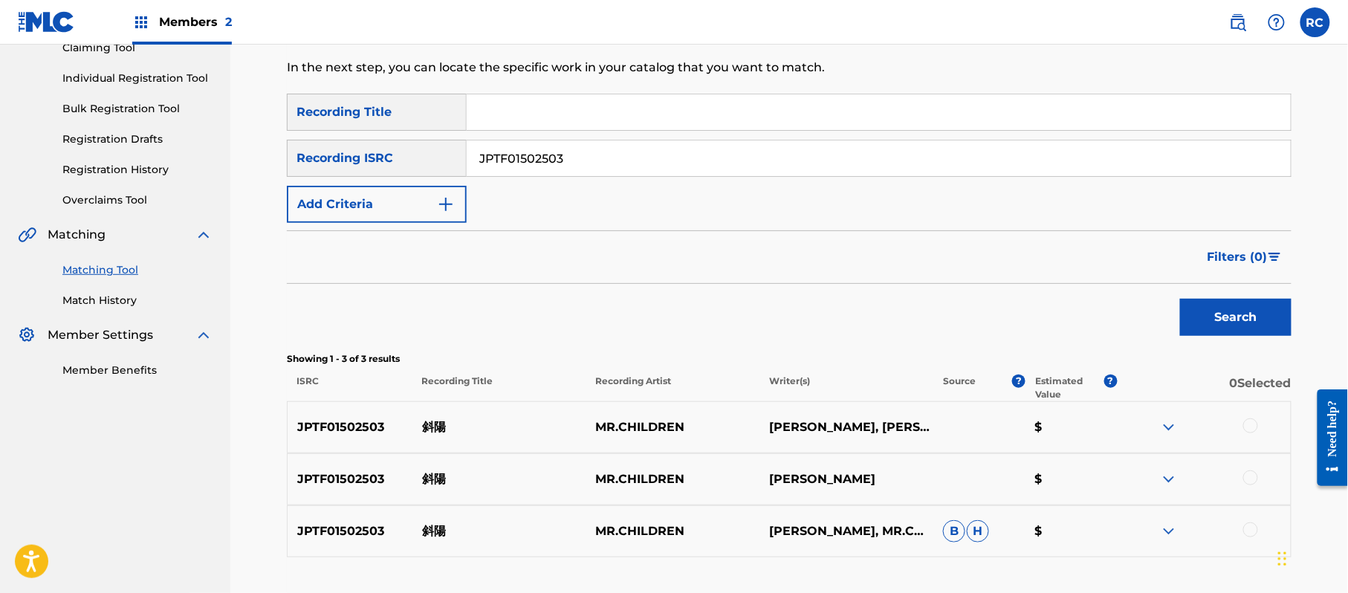
click at [1251, 426] on div at bounding box center [1250, 425] width 15 height 15
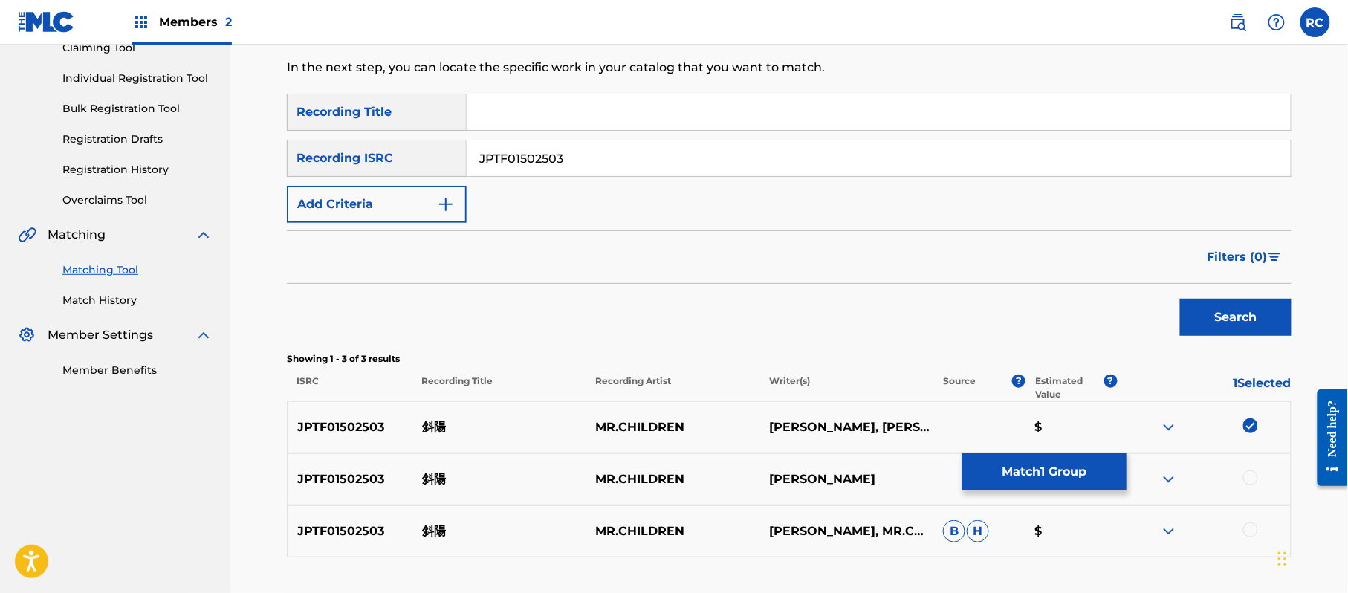
click at [1256, 477] on div at bounding box center [1250, 477] width 15 height 15
click at [1247, 529] on div at bounding box center [1250, 529] width 15 height 15
click at [1070, 473] on button "Match 3 Groups" at bounding box center [1044, 471] width 164 height 37
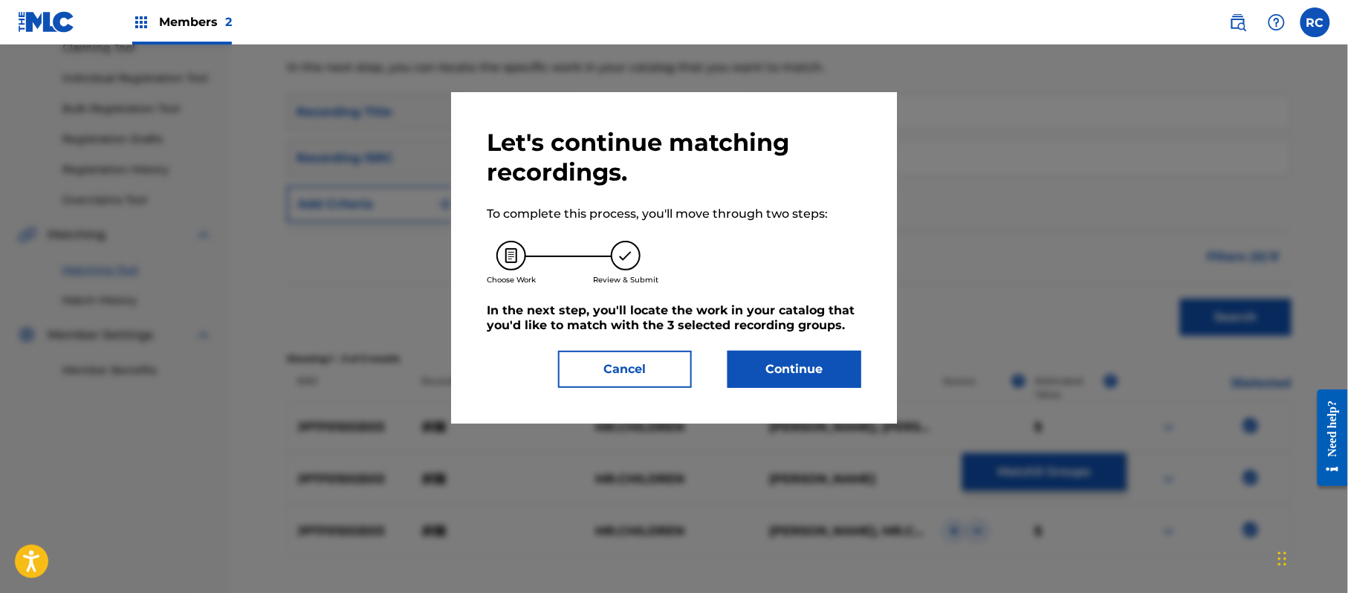
click at [804, 372] on button "Continue" at bounding box center [794, 369] width 134 height 37
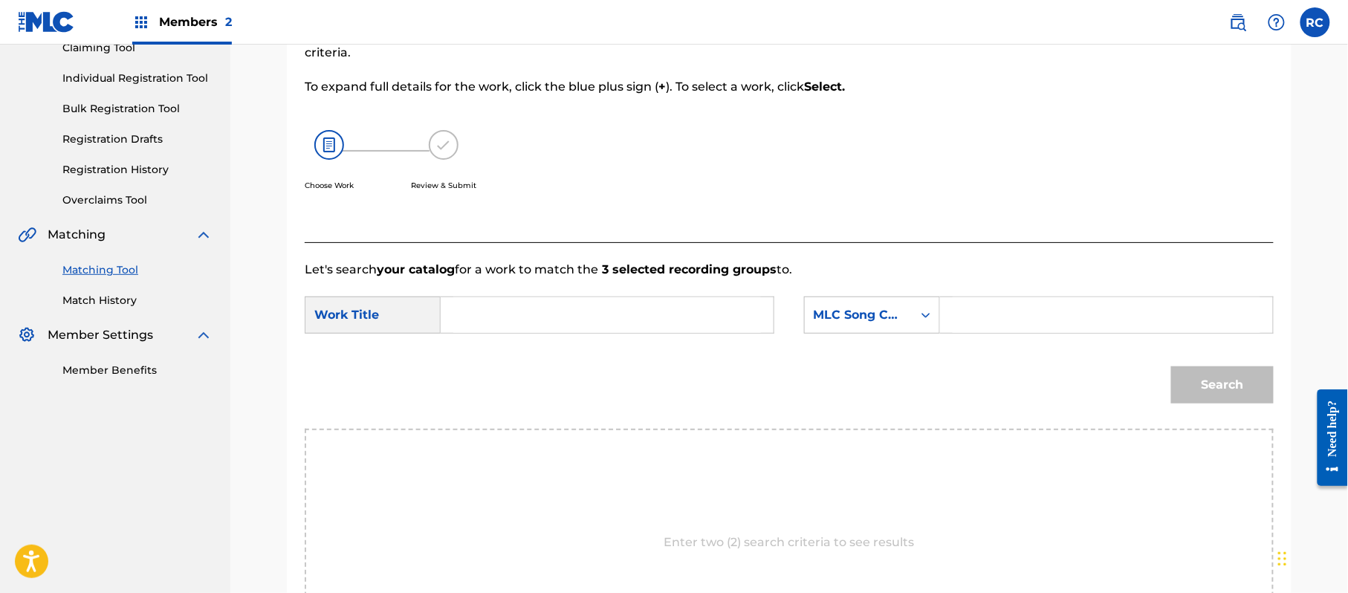
click at [505, 322] on input "Search Form" at bounding box center [607, 315] width 308 height 36
paste input "Shayou SV8L0S"
click at [526, 322] on input "Shayou SV8L0S" at bounding box center [607, 315] width 308 height 36
type input "Shayou"
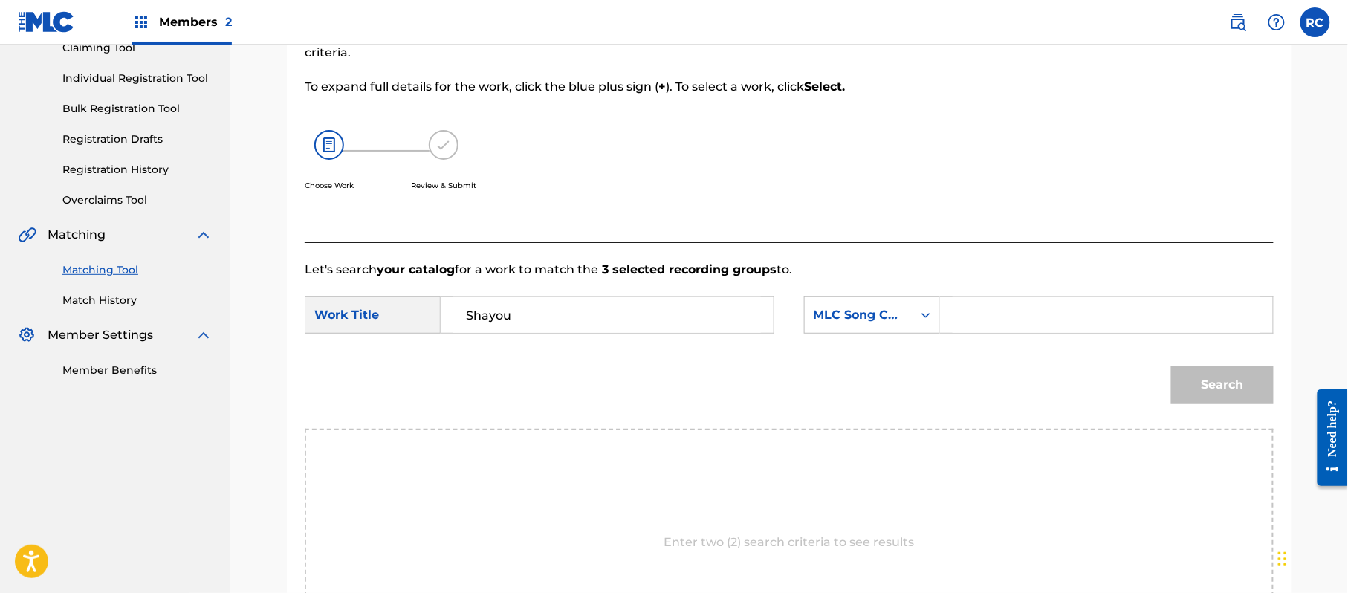
click at [1003, 325] on input "Search Form" at bounding box center [1106, 315] width 308 height 36
paste input "SV8L0S"
type input "SV8L0S"
click at [1193, 387] on button "Search" at bounding box center [1222, 384] width 103 height 37
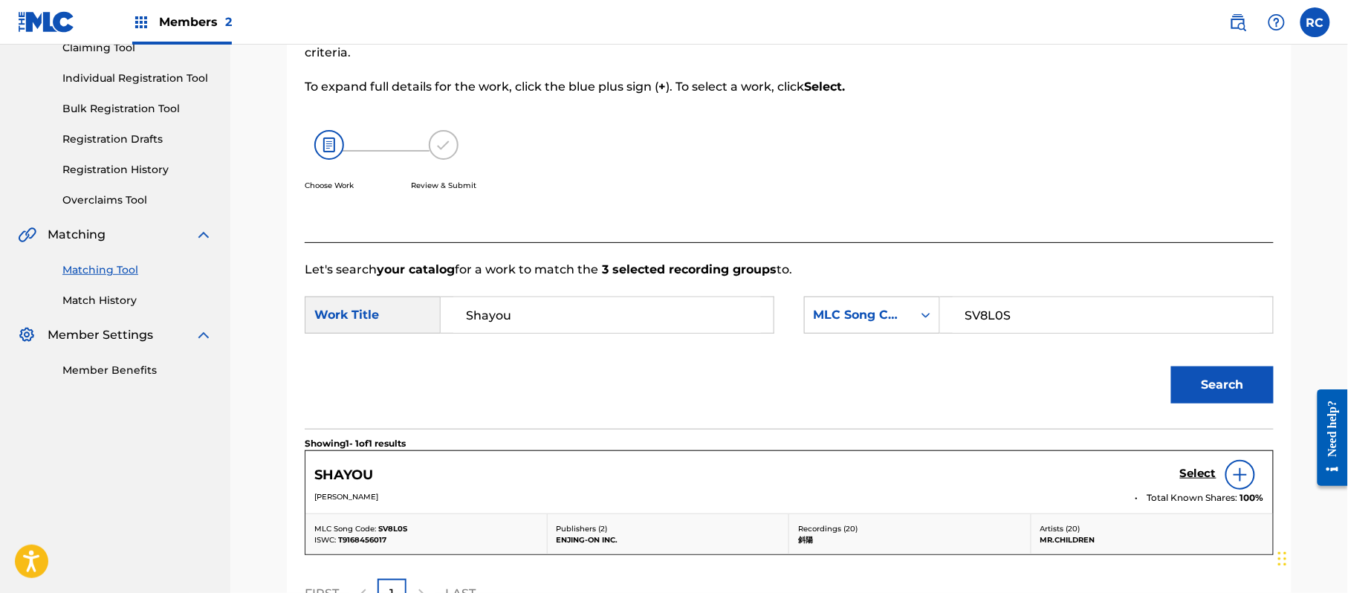
click at [1187, 479] on h5 "Select" at bounding box center [1198, 474] width 36 height 14
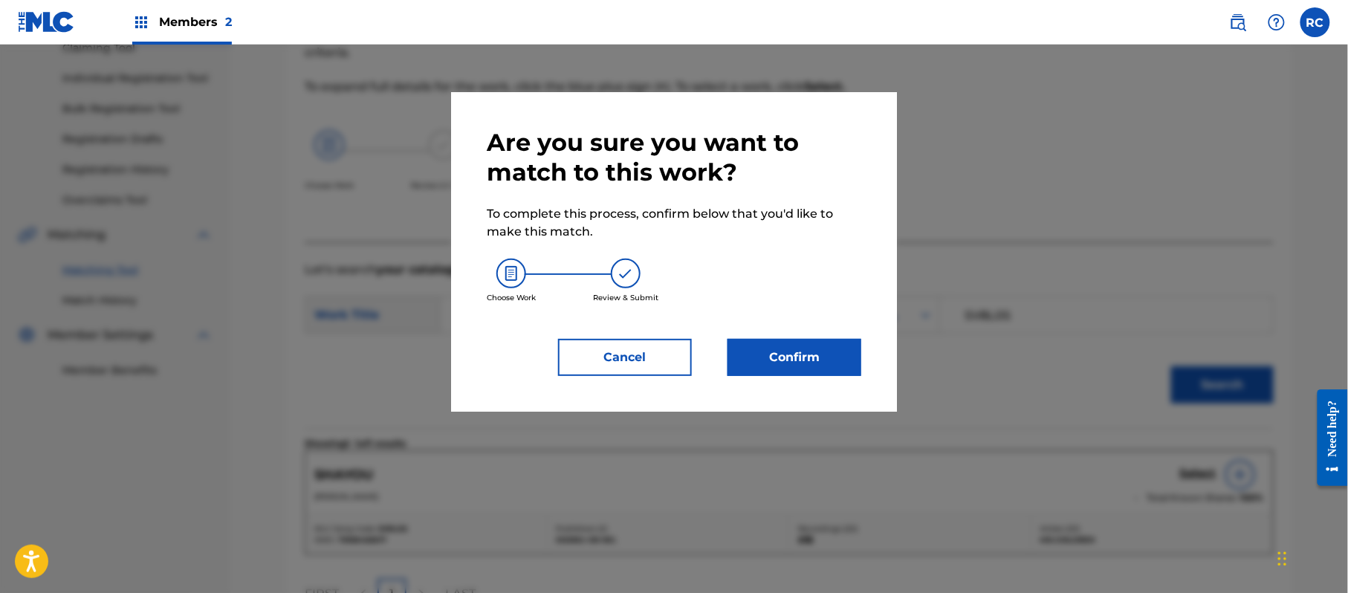
click at [816, 337] on div "Are you sure you want to match to this work? To complete this process, confirm …" at bounding box center [674, 252] width 374 height 248
click at [813, 354] on button "Confirm" at bounding box center [794, 357] width 134 height 37
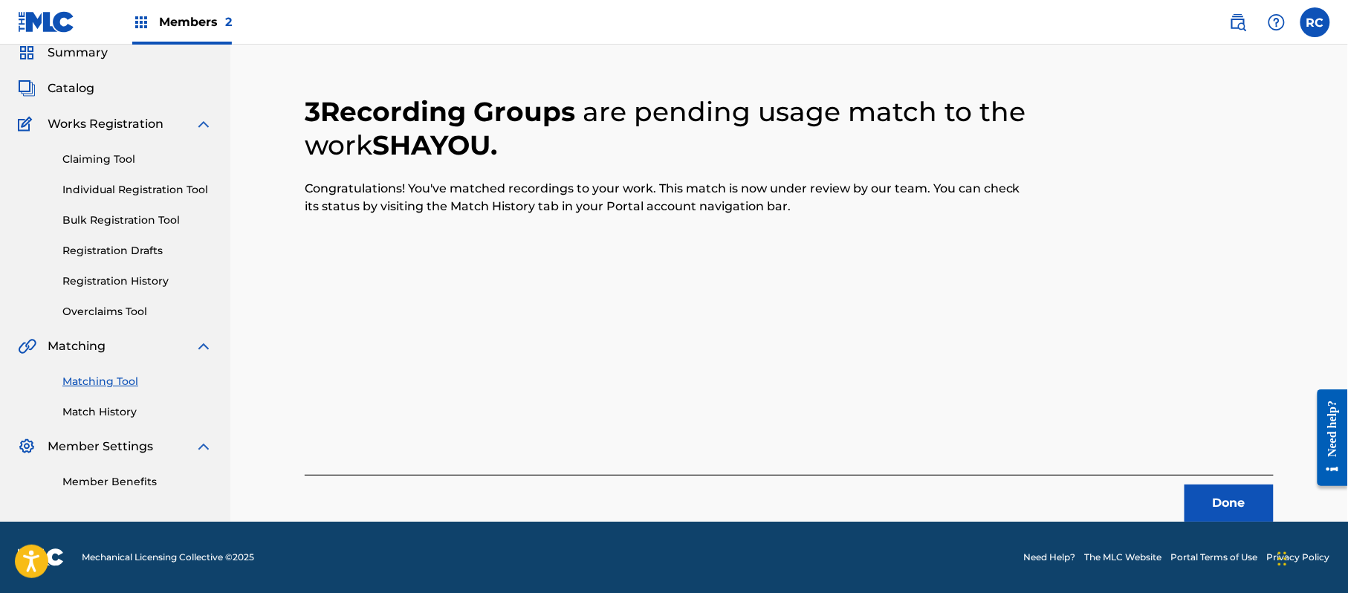
scroll to position [59, 0]
click at [1229, 501] on button "Done" at bounding box center [1228, 502] width 89 height 37
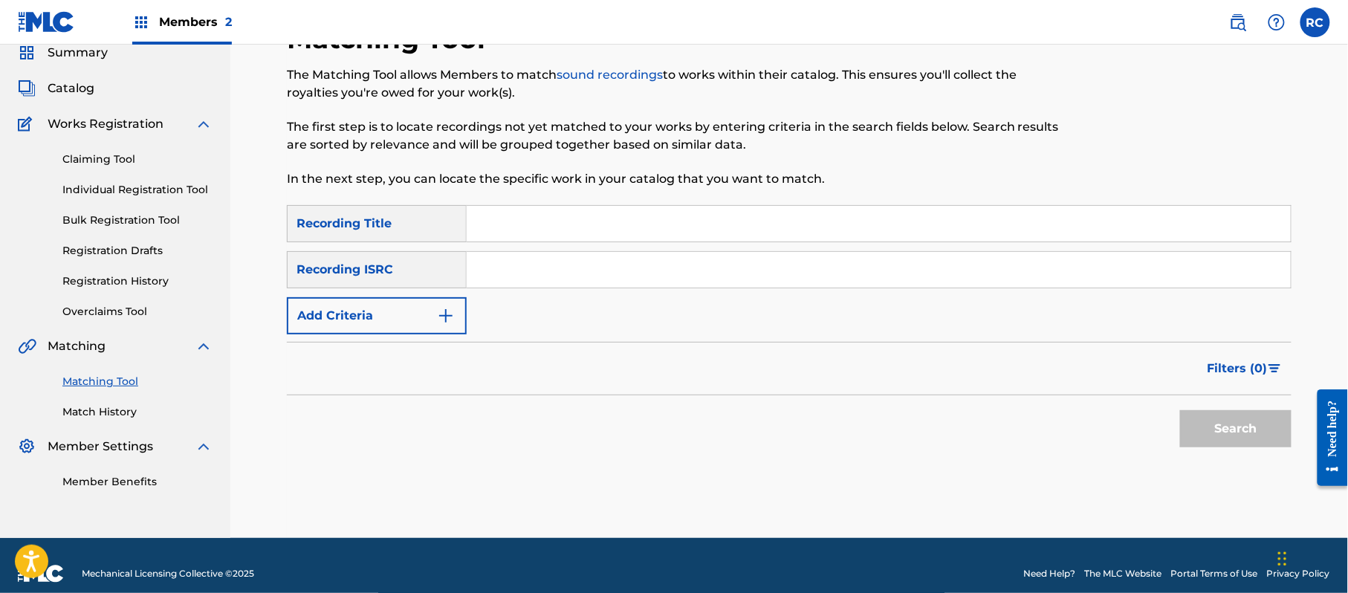
drag, startPoint x: 513, startPoint y: 278, endPoint x: 529, endPoint y: 280, distance: 16.5
click at [513, 278] on input "Search Form" at bounding box center [879, 270] width 824 height 36
paste input "JPB951336466"
type input "JPB951336466"
click at [1198, 420] on button "Search" at bounding box center [1235, 428] width 111 height 37
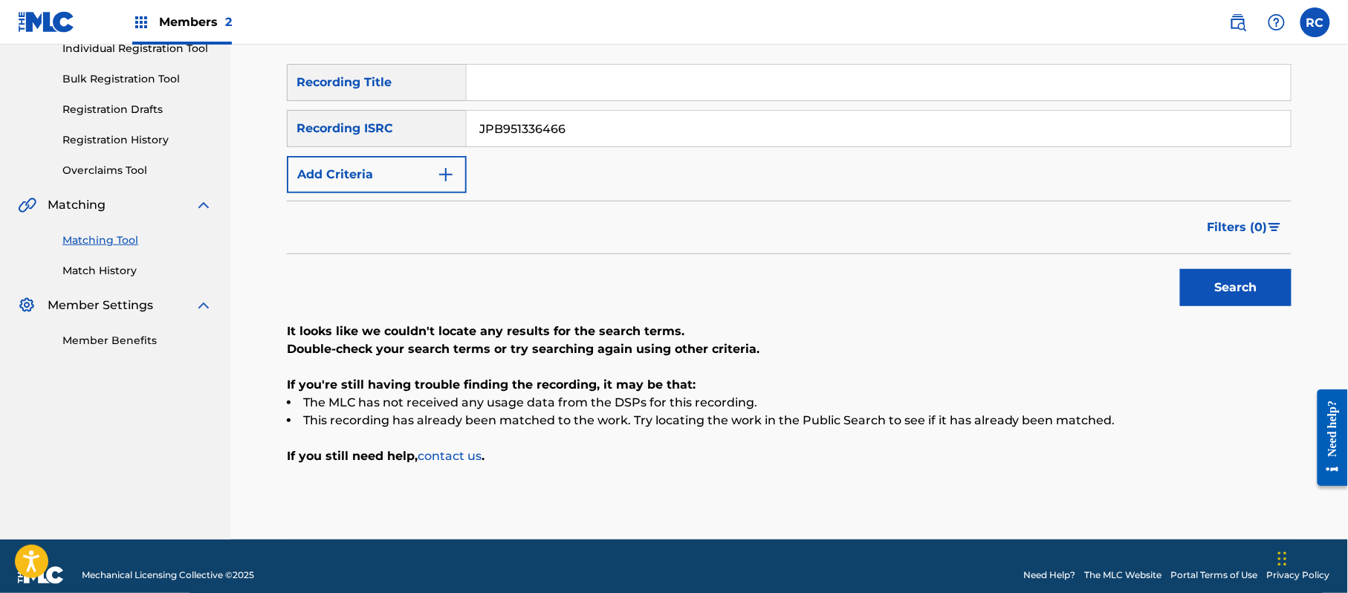
scroll to position [218, 0]
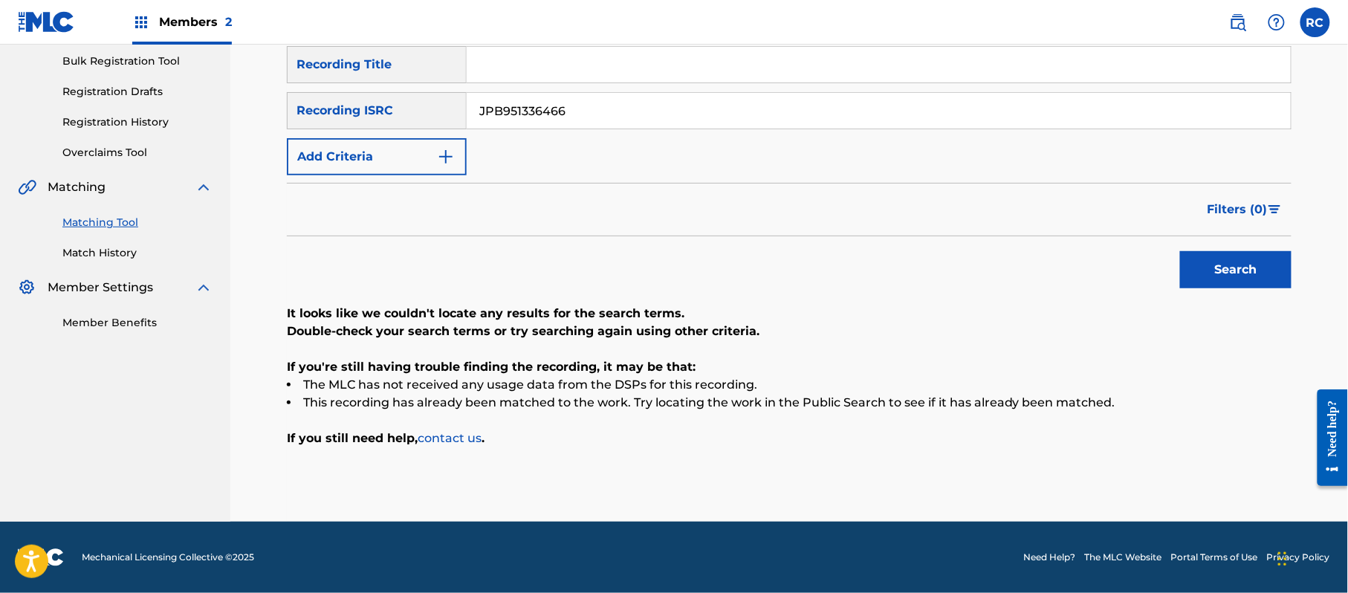
click at [545, 68] on input "Search Form" at bounding box center [879, 65] width 824 height 36
paste input "Unmei Mr.Children"
drag, startPoint x: 532, startPoint y: 59, endPoint x: 675, endPoint y: 66, distance: 142.8
click at [675, 66] on input "Unmei Mr.Children" at bounding box center [879, 65] width 824 height 36
type input "Unmei"
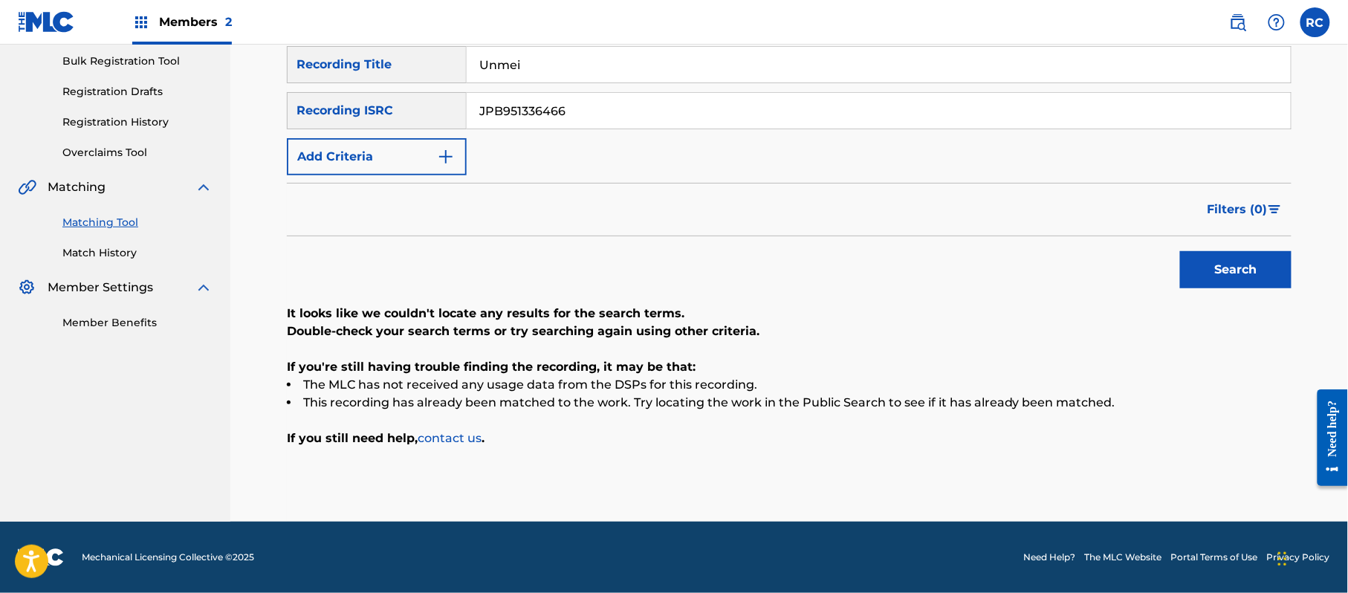
drag, startPoint x: 560, startPoint y: 113, endPoint x: 506, endPoint y: 125, distance: 55.5
click at [506, 125] on input "JPB951336466" at bounding box center [879, 111] width 824 height 36
click at [506, 125] on input "Search Form" at bounding box center [879, 111] width 824 height 36
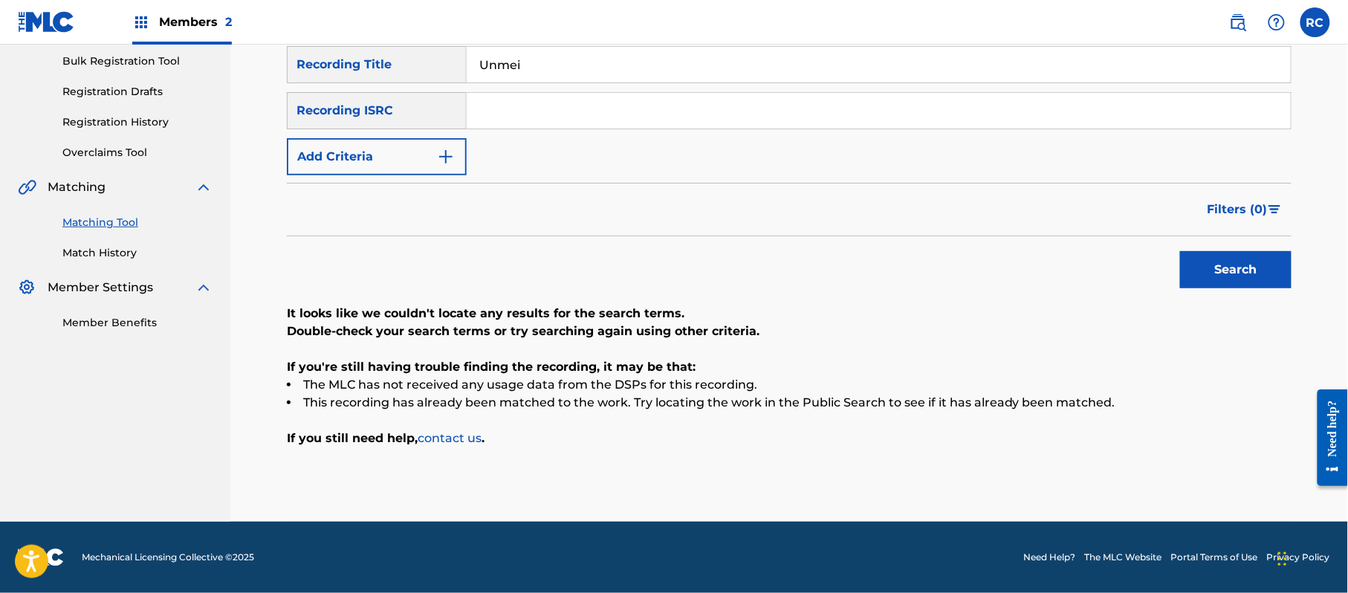
click at [418, 158] on button "Add Criteria" at bounding box center [377, 156] width 180 height 37
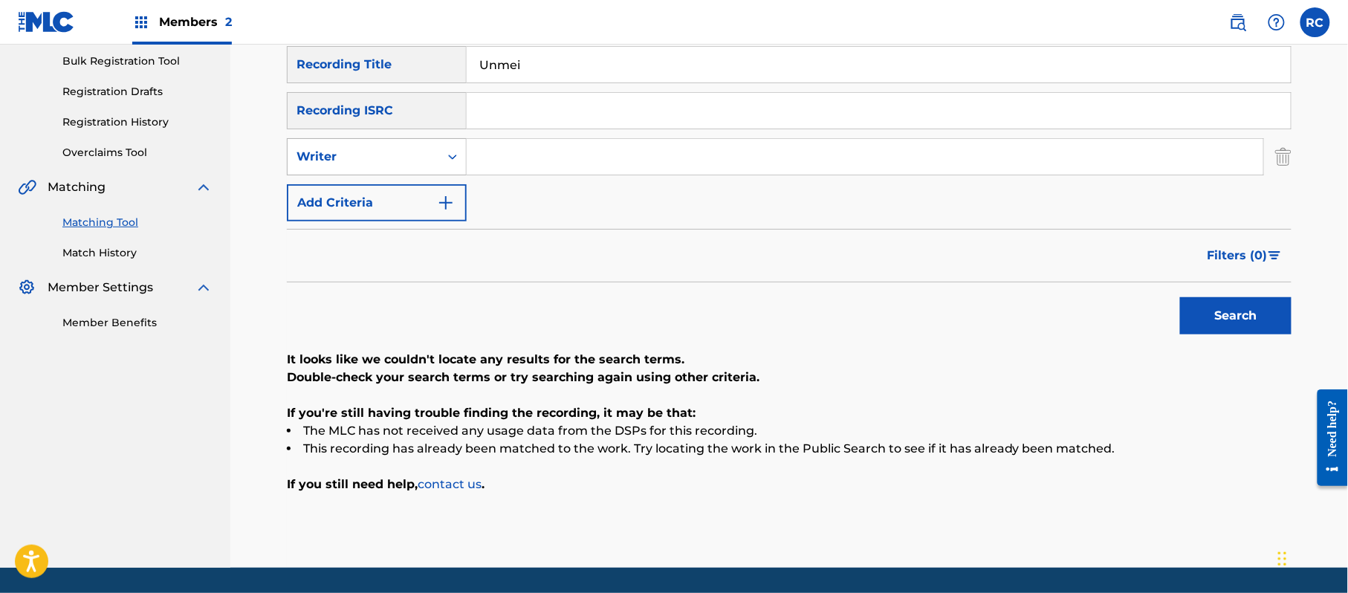
click at [393, 165] on div "Writer" at bounding box center [364, 157] width 152 height 28
click at [379, 196] on div "Recording Artist" at bounding box center [377, 193] width 178 height 37
drag, startPoint x: 452, startPoint y: 180, endPoint x: 529, endPoint y: 170, distance: 77.9
click at [498, 165] on input "Search Form" at bounding box center [865, 157] width 796 height 36
paste input "Mr.Children"
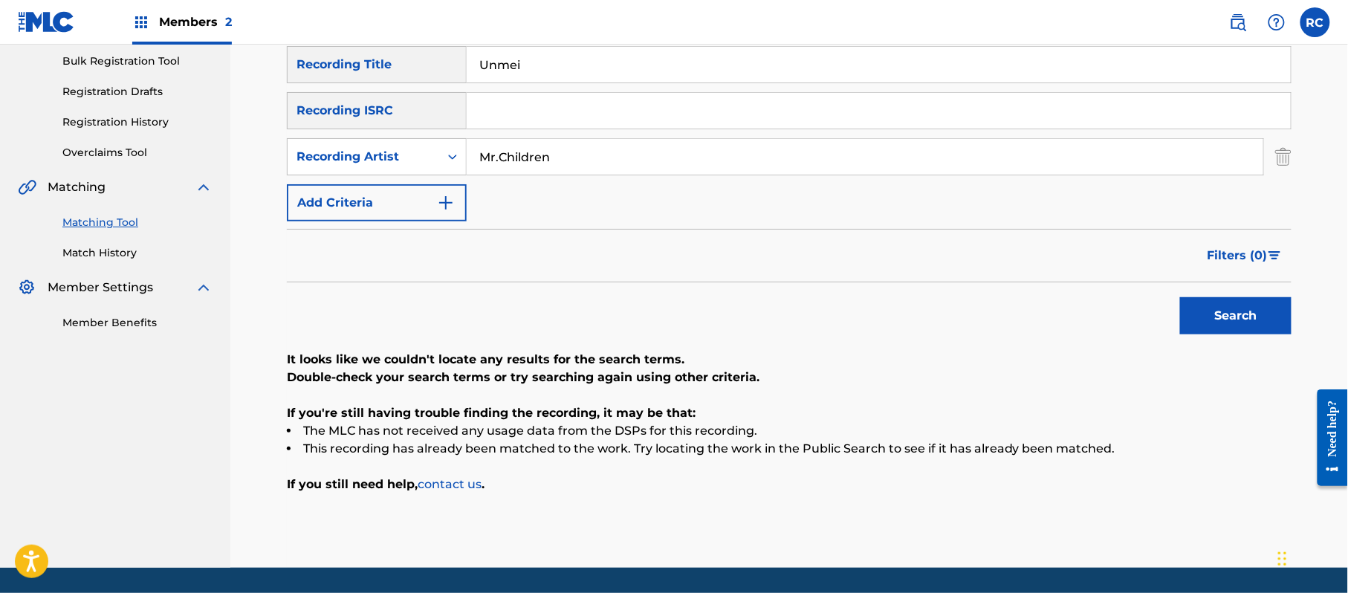
type input "Mr.Children"
click at [1198, 309] on button "Search" at bounding box center [1235, 315] width 111 height 37
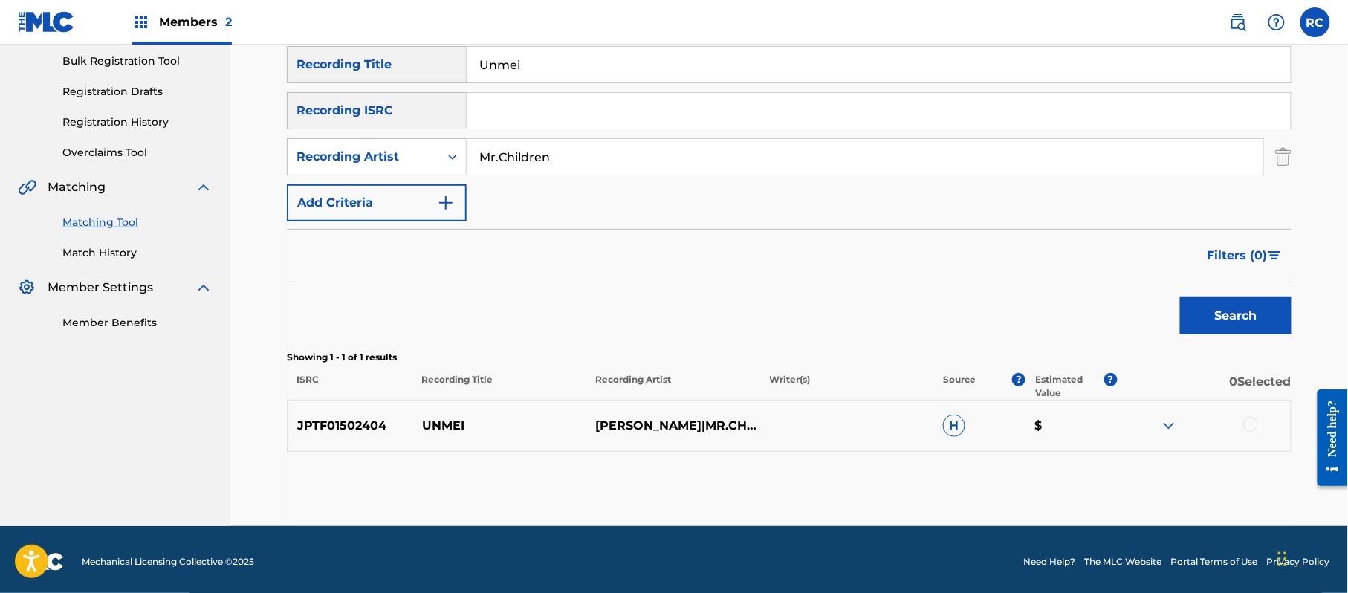
click at [363, 426] on p "JPTF01502404" at bounding box center [350, 426] width 125 height 18
drag, startPoint x: 351, startPoint y: 91, endPoint x: 467, endPoint y: 143, distance: 126.7
click at [331, 97] on div "SearchWithCriteria1dc0ab11-6528-4450-901e-1a73efd829e3 Recording Title Unmei Se…" at bounding box center [789, 133] width 1004 height 175
paste input "運命"
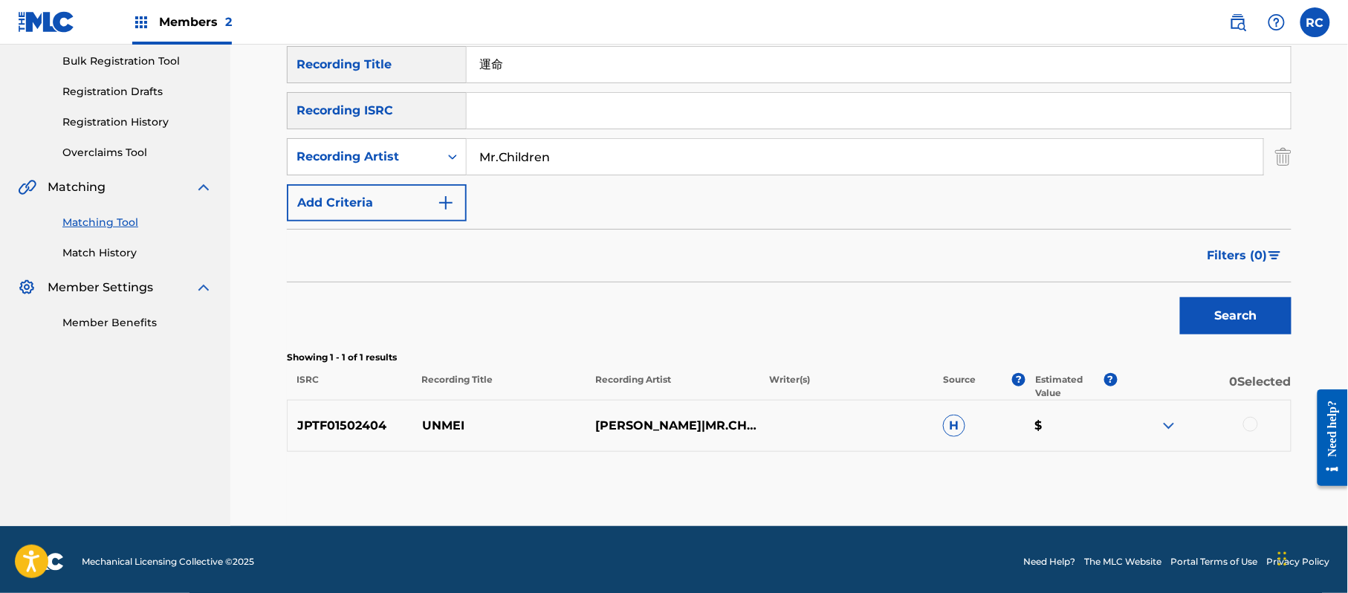
type input "運命"
click at [1208, 318] on button "Search" at bounding box center [1235, 315] width 111 height 37
click at [345, 423] on p "JPTF01502404" at bounding box center [350, 426] width 125 height 18
click at [511, 119] on input "Search Form" at bounding box center [879, 111] width 824 height 36
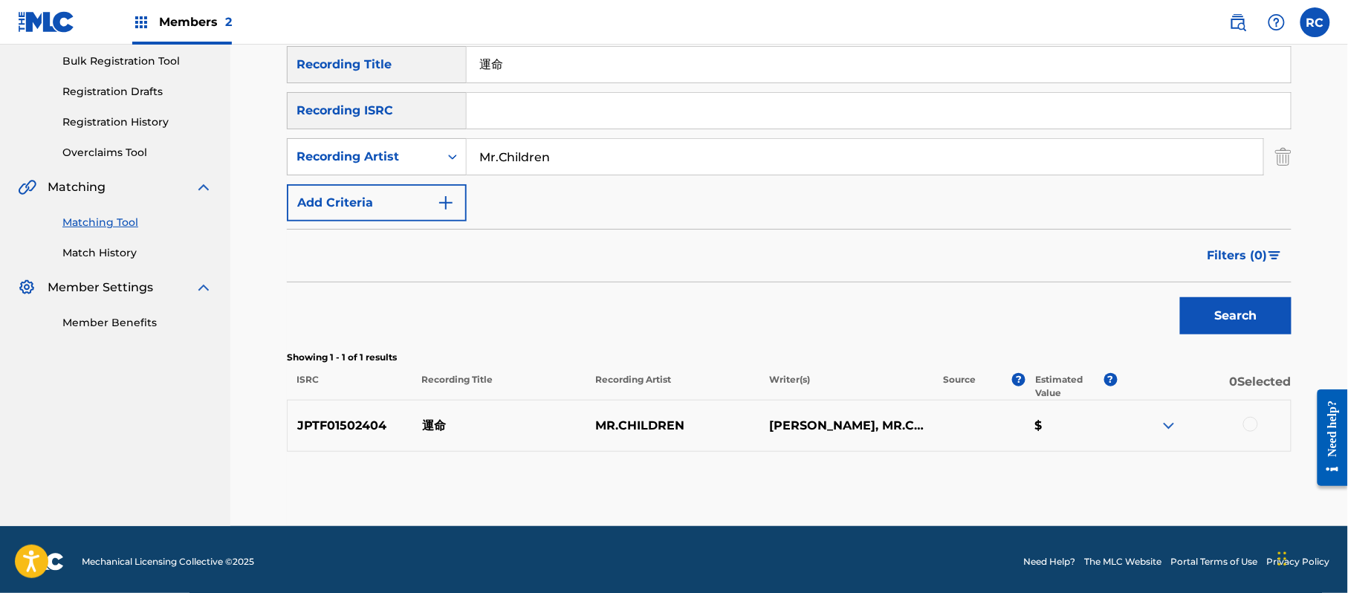
paste input "JPTF01502404"
type input "JPTF01502404"
drag, startPoint x: 444, startPoint y: 53, endPoint x: 375, endPoint y: 54, distance: 68.4
click at [375, 54] on div "SearchWithCriteria1dc0ab11-6528-4450-901e-1a73efd829e3 Recording Title 運命" at bounding box center [789, 64] width 1004 height 37
drag, startPoint x: 574, startPoint y: 163, endPoint x: 434, endPoint y: 160, distance: 140.4
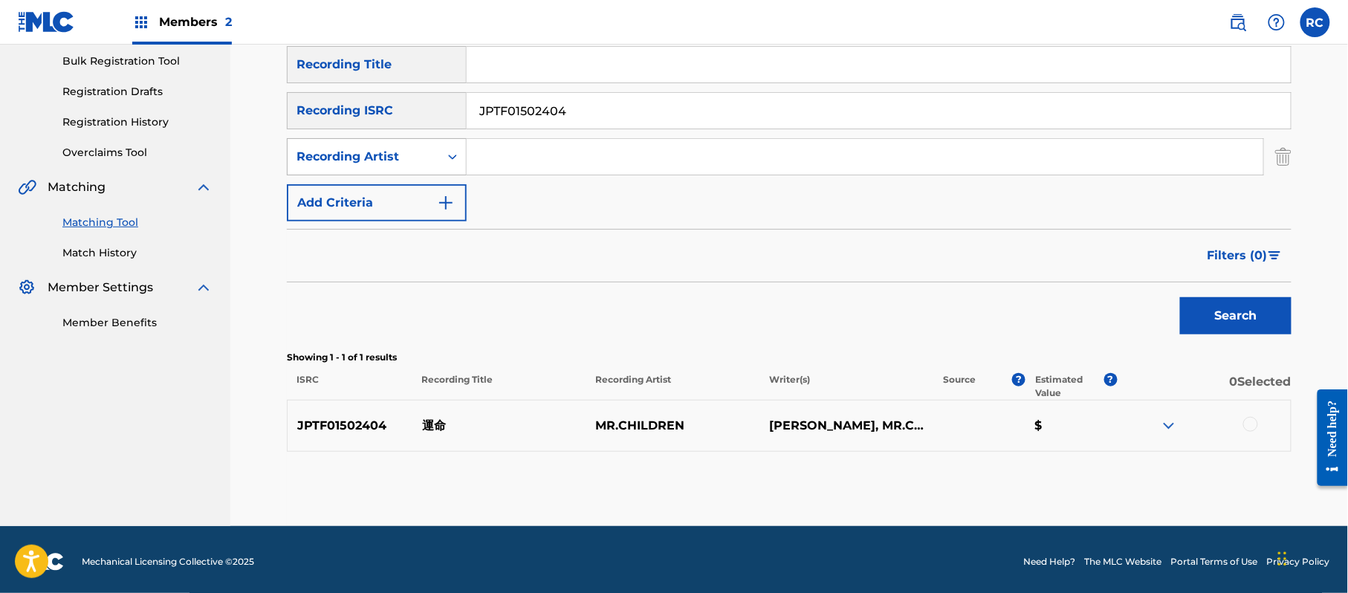
click at [434, 160] on div "SearchWithCriteria7317a85e-d412-4506-936a-8e31405f8f8e Recording Artist" at bounding box center [789, 156] width 1004 height 37
click at [1228, 310] on button "Search" at bounding box center [1235, 315] width 111 height 37
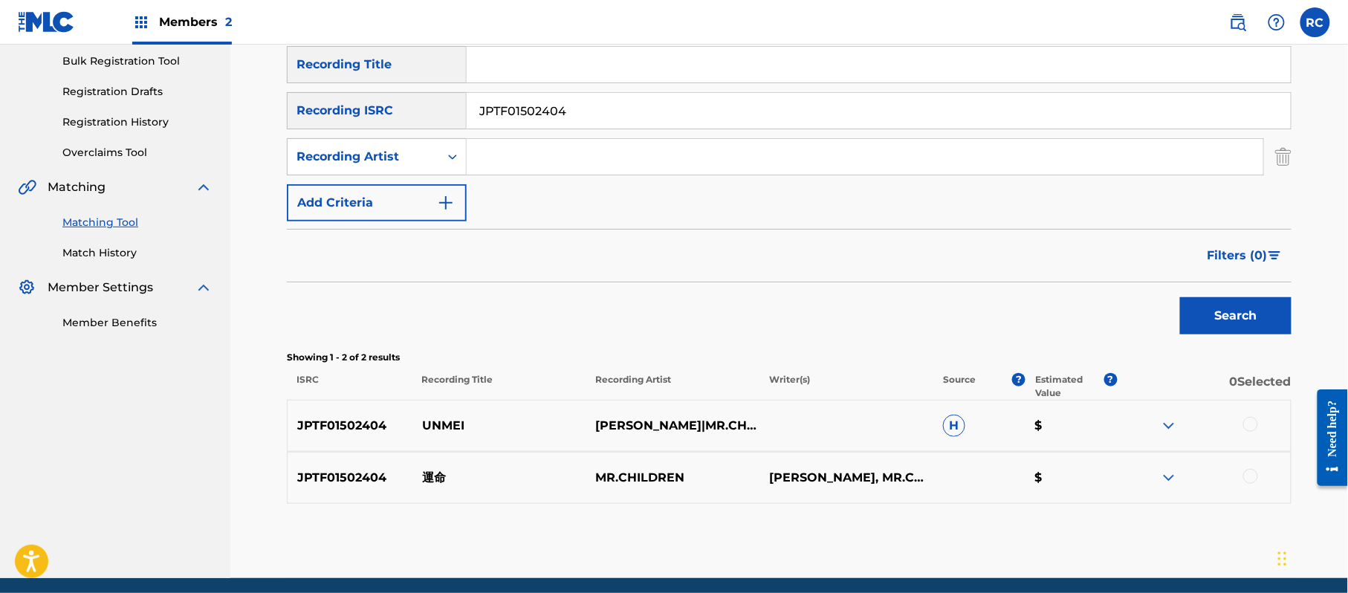
click at [1254, 423] on div at bounding box center [1250, 424] width 15 height 15
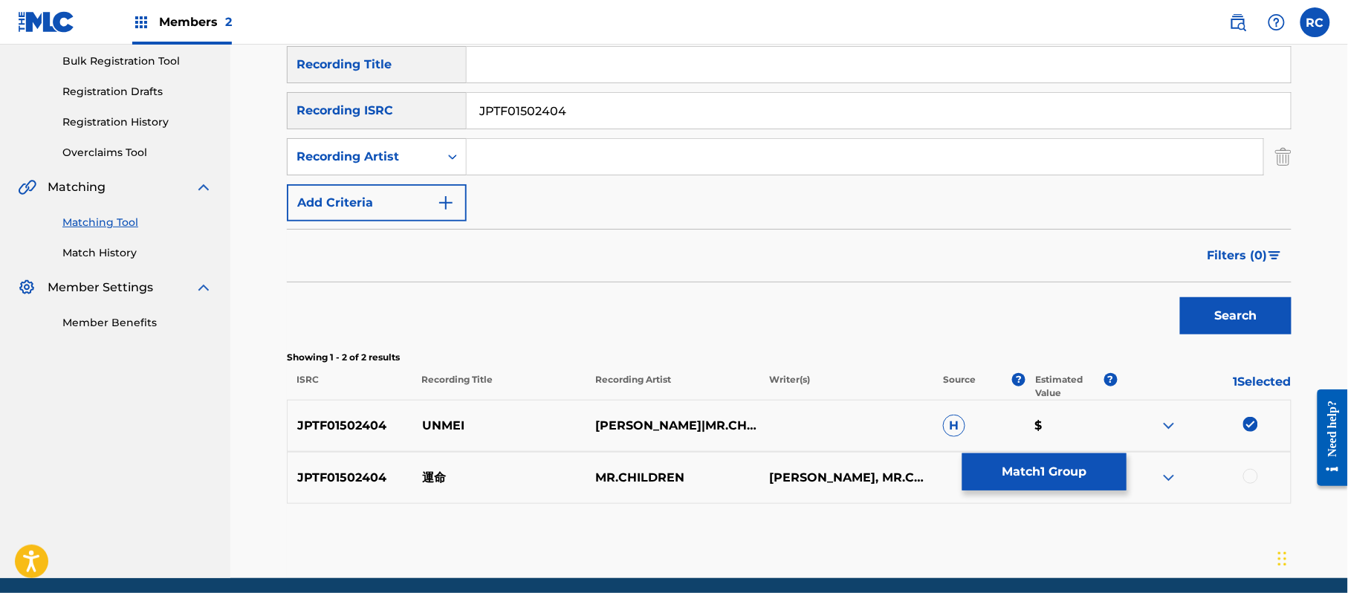
click at [1250, 479] on div at bounding box center [1250, 476] width 15 height 15
click at [1044, 479] on button "Match 2 Groups" at bounding box center [1044, 471] width 164 height 37
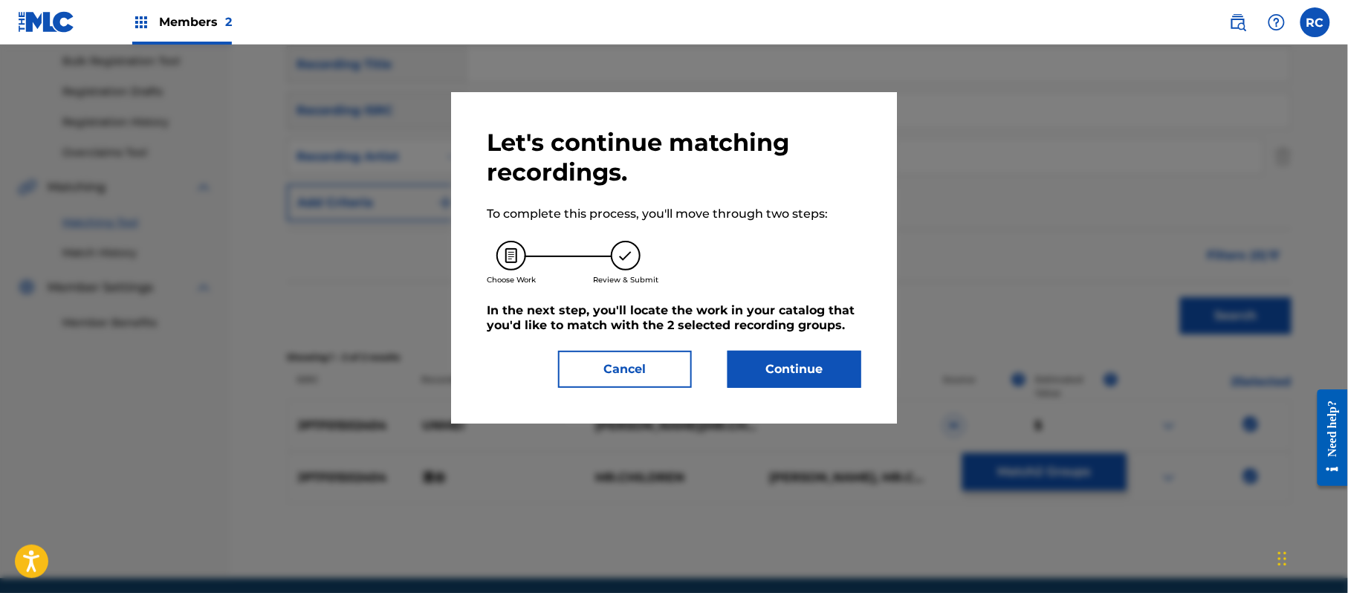
click at [790, 383] on button "Continue" at bounding box center [794, 369] width 134 height 37
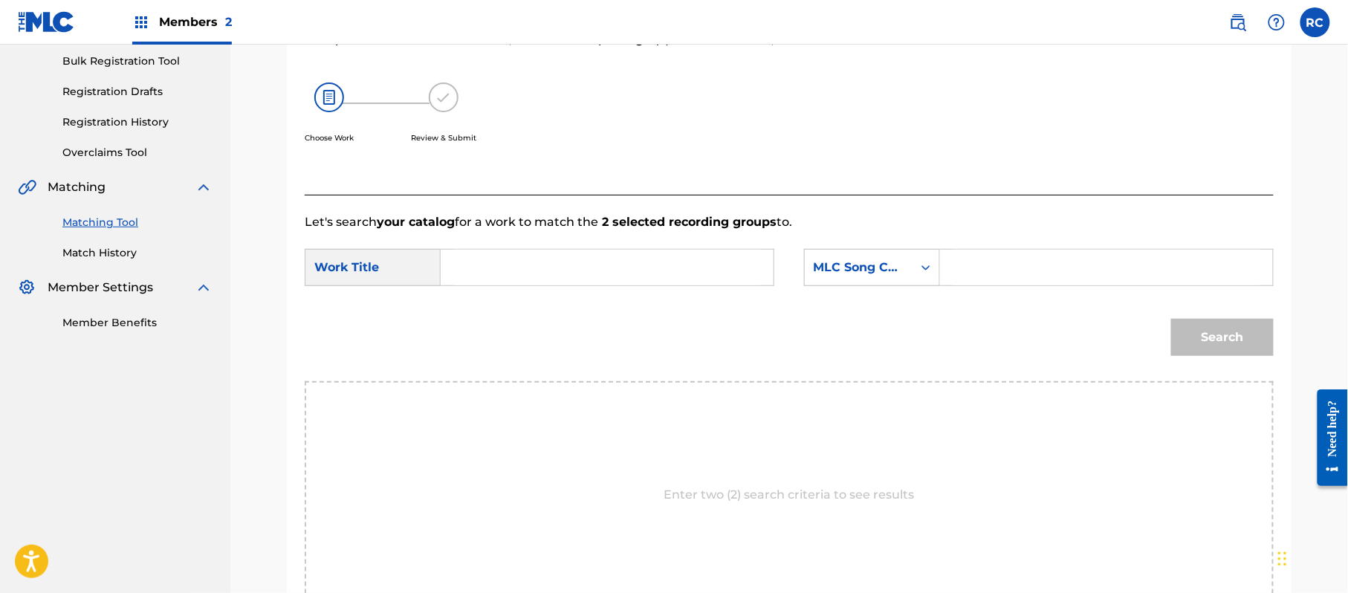
click at [532, 272] on input "Search Form" at bounding box center [607, 268] width 308 height 36
paste input "Unmei UV7E6E"
click at [557, 276] on input "Unmei UV7E6E" at bounding box center [607, 268] width 308 height 36
type input "Unmei"
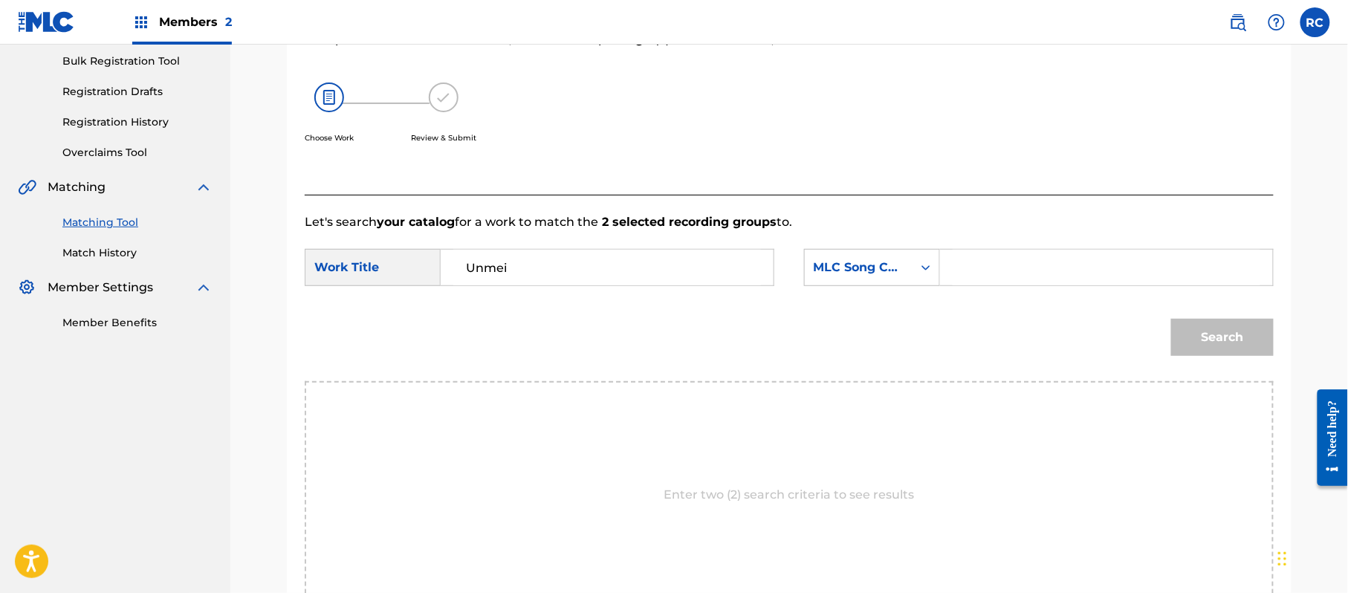
click at [1059, 282] on input "Search Form" at bounding box center [1106, 268] width 308 height 36
paste input "UV7E6E"
type input "UV7E6E"
click at [1214, 319] on button "Search" at bounding box center [1222, 337] width 103 height 37
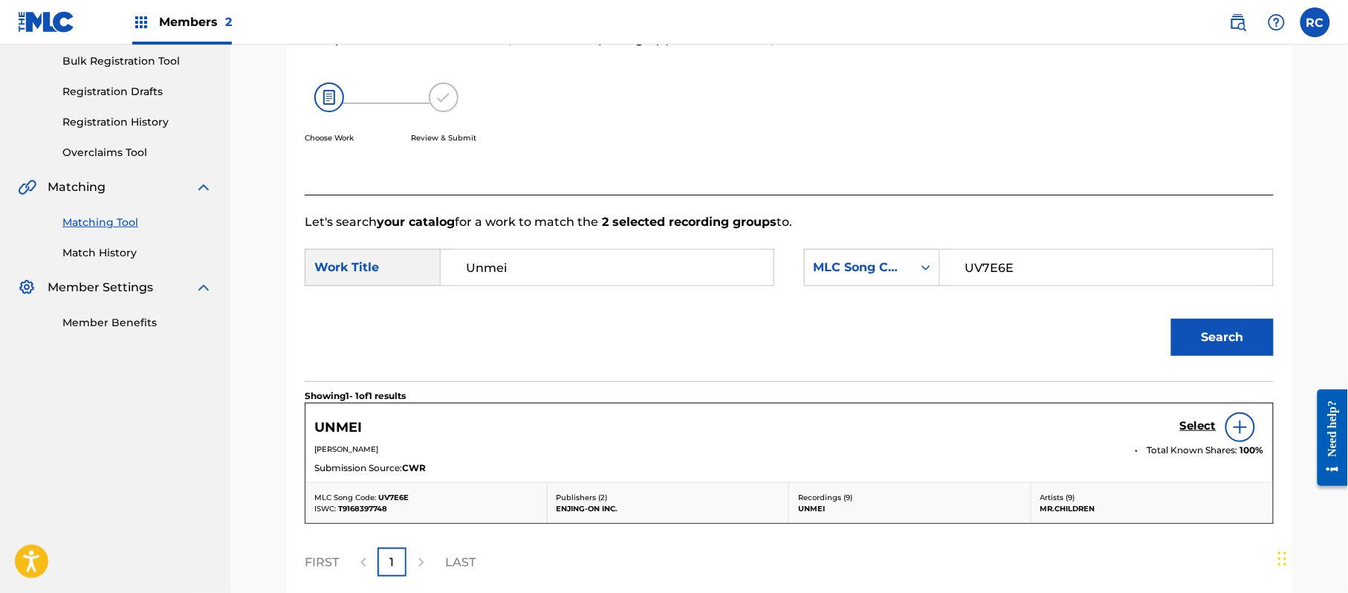
click at [1178, 431] on div "UNMEI Select" at bounding box center [788, 427] width 949 height 30
click at [1189, 431] on h5 "Select" at bounding box center [1198, 426] width 36 height 14
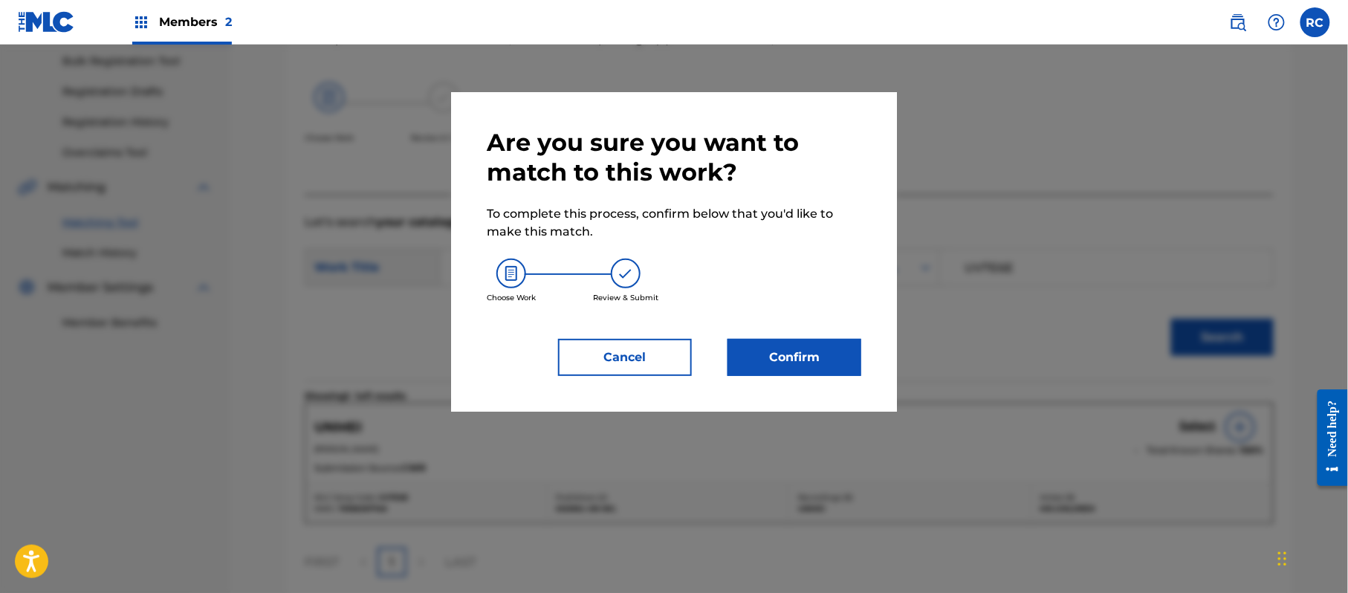
click at [831, 358] on button "Confirm" at bounding box center [794, 357] width 134 height 37
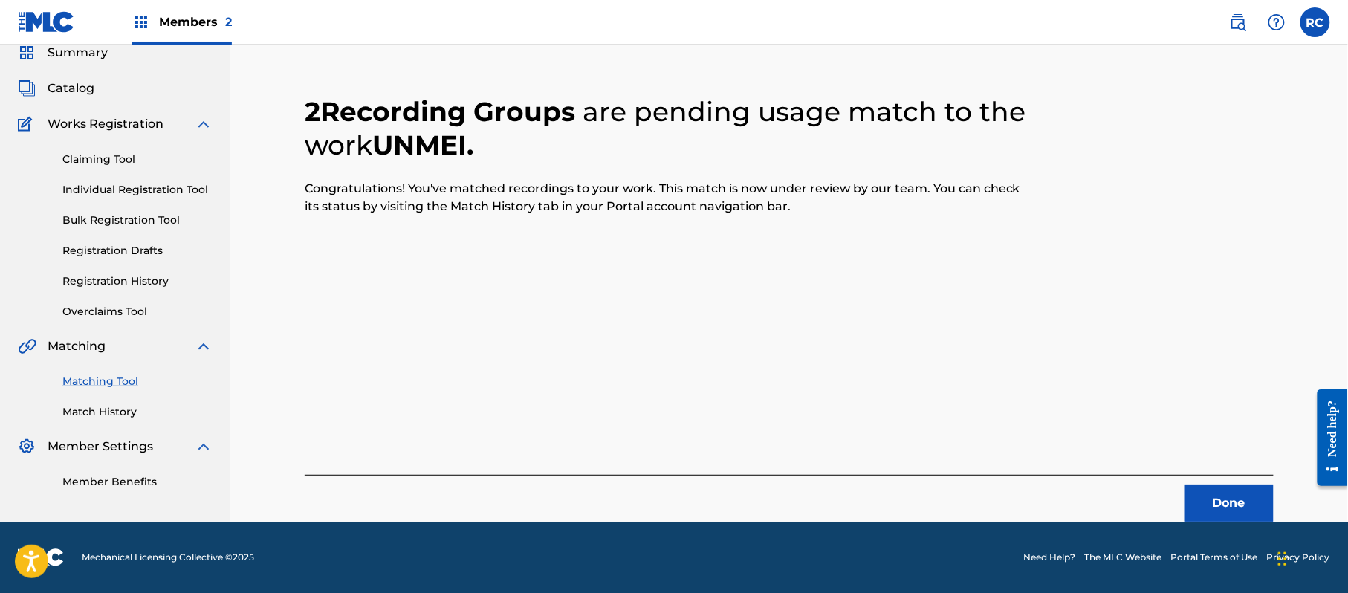
scroll to position [59, 0]
click at [1232, 492] on button "Done" at bounding box center [1228, 502] width 89 height 37
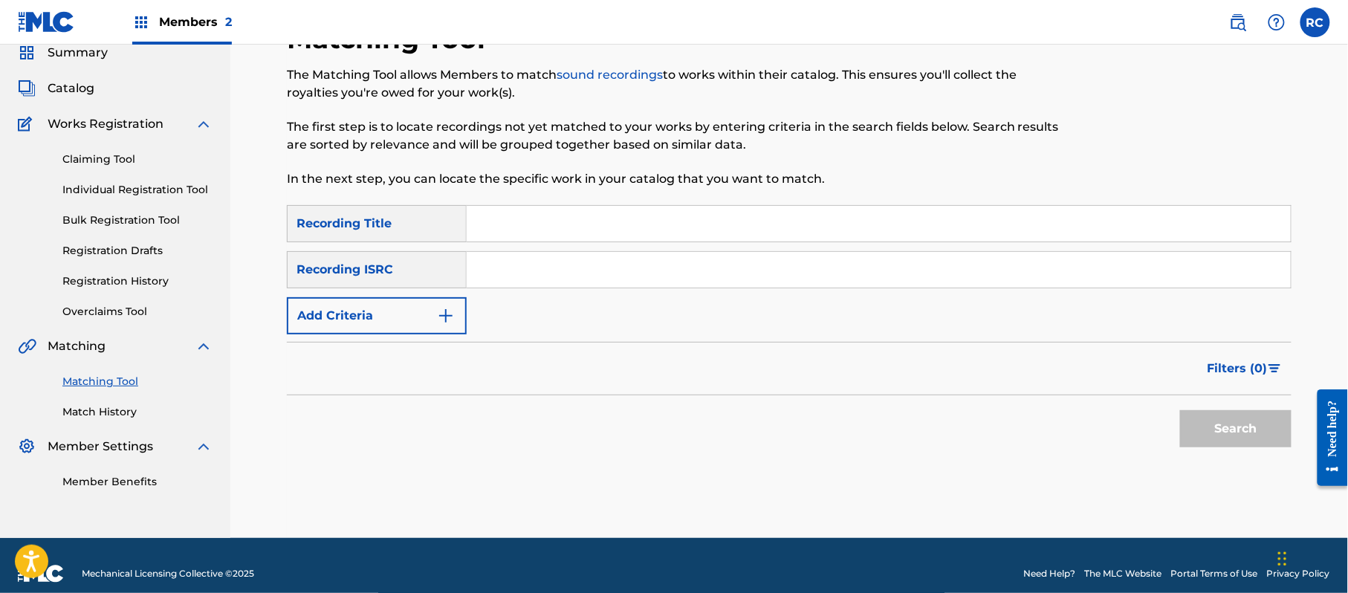
click at [544, 278] on input "Search Form" at bounding box center [879, 270] width 824 height 36
paste input "JPTF01813705"
type input "JPTF01813705"
click at [1226, 434] on button "Search" at bounding box center [1235, 428] width 111 height 37
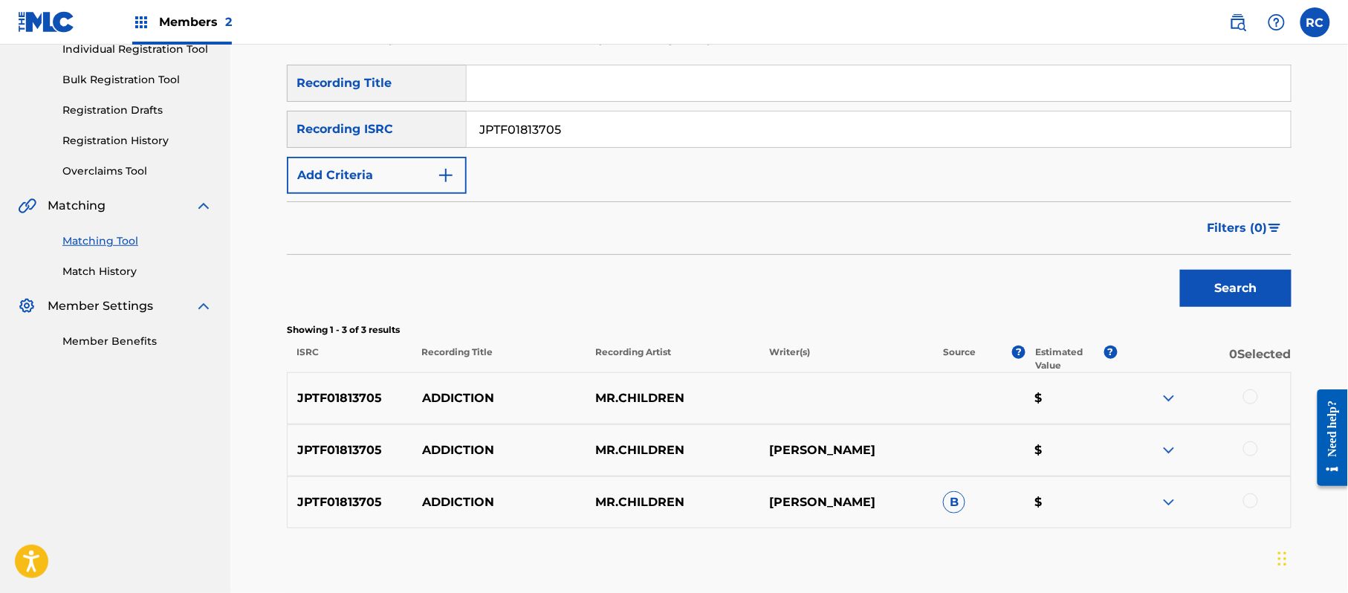
scroll to position [257, 0]
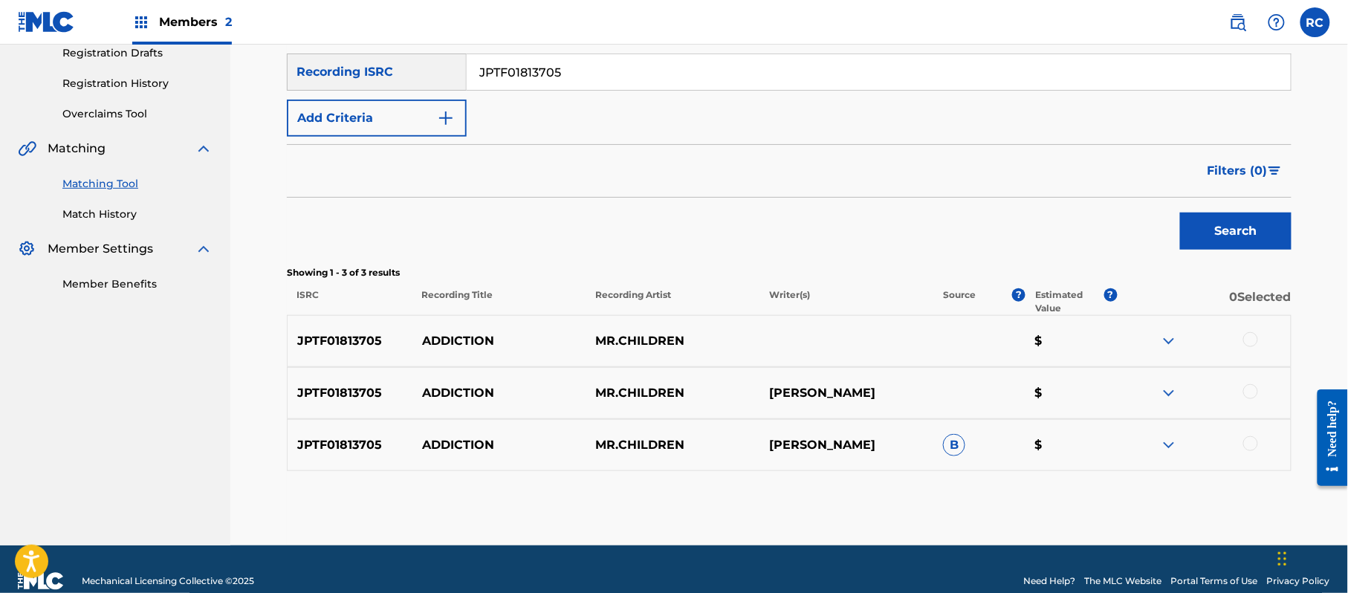
click at [1256, 337] on div at bounding box center [1250, 339] width 15 height 15
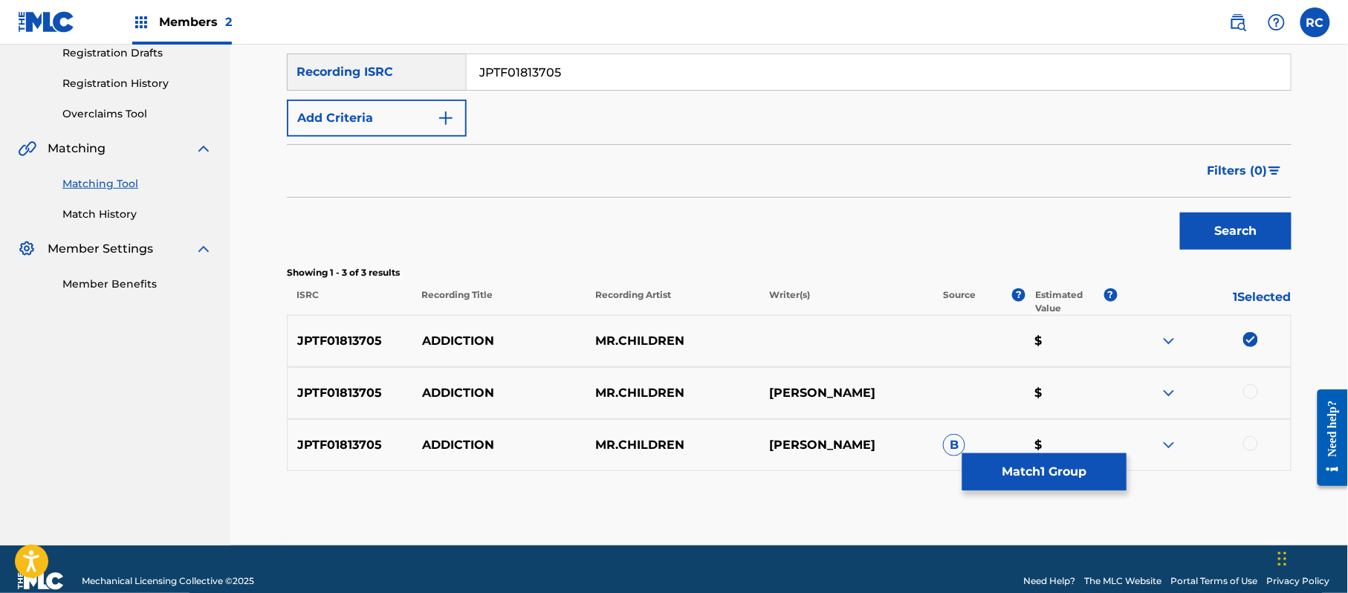
click at [1255, 389] on div at bounding box center [1250, 391] width 15 height 15
click at [1252, 444] on div at bounding box center [1250, 443] width 15 height 15
click at [1059, 470] on button "Match 3 Groups" at bounding box center [1044, 471] width 164 height 37
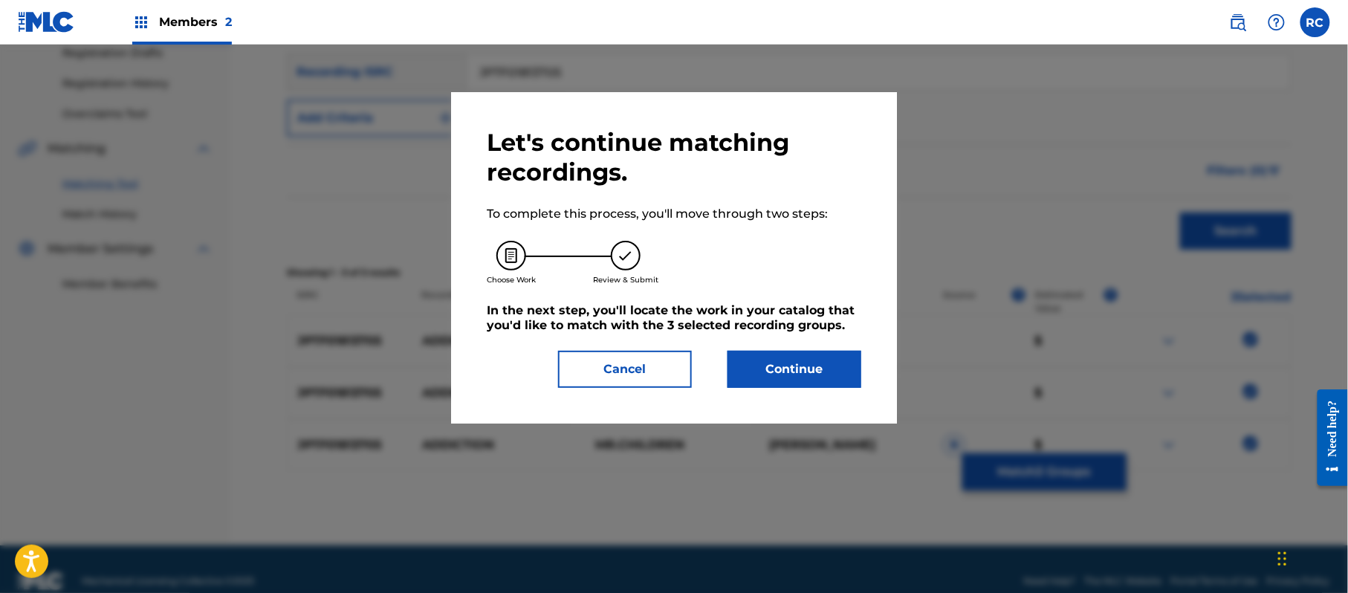
click at [821, 363] on button "Continue" at bounding box center [794, 369] width 134 height 37
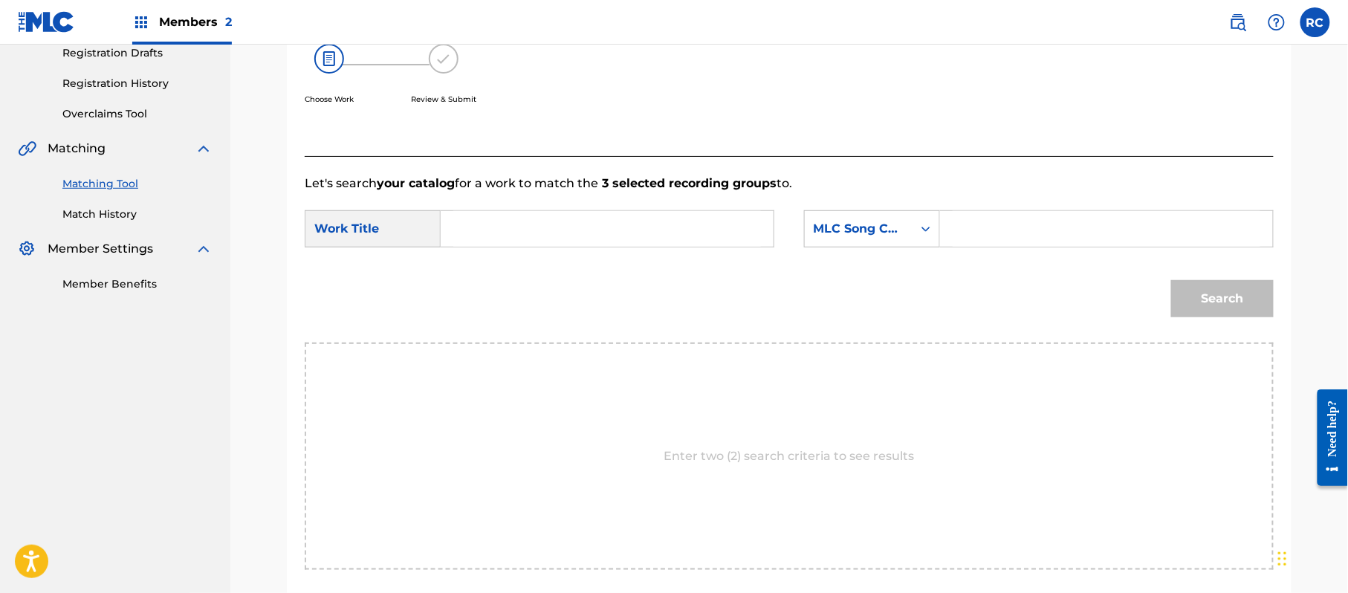
click at [501, 236] on input "Search Form" at bounding box center [607, 229] width 308 height 36
paste input "Addiction AA05ZS"
click at [586, 220] on input "Addiction AA05ZS" at bounding box center [607, 229] width 308 height 36
type input "Addiction"
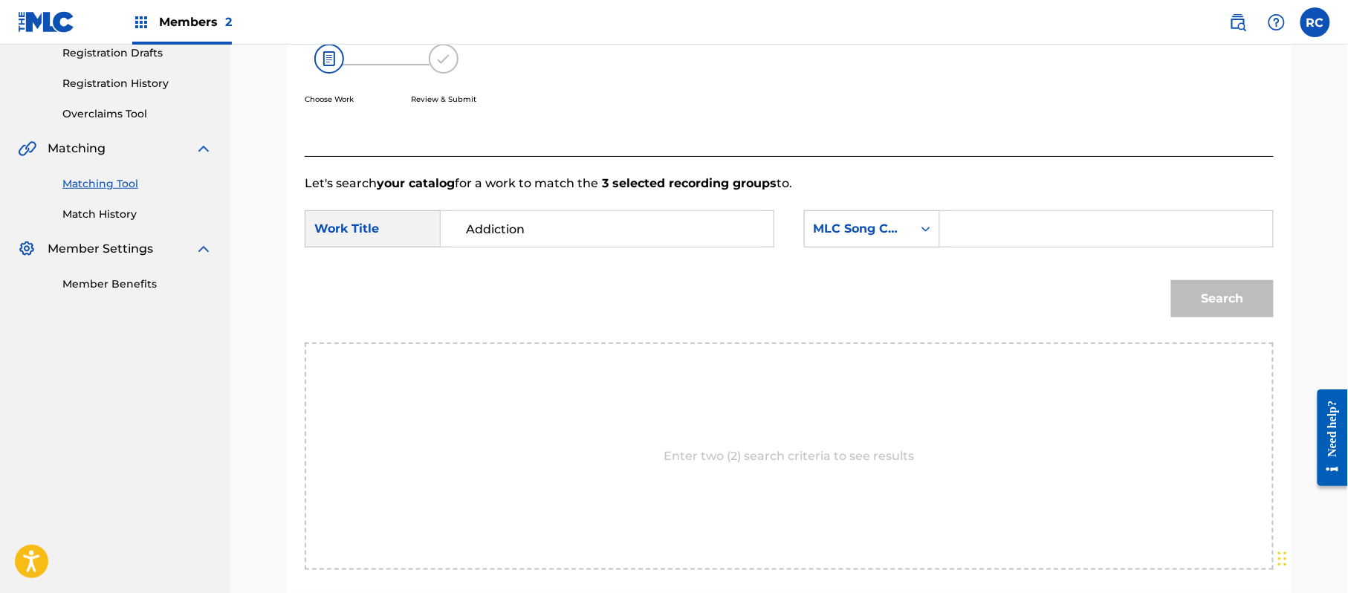
click at [1008, 218] on input "Search Form" at bounding box center [1106, 229] width 308 height 36
paste input "AA05ZS"
type input "AA05ZS"
click at [1221, 302] on button "Search" at bounding box center [1222, 298] width 103 height 37
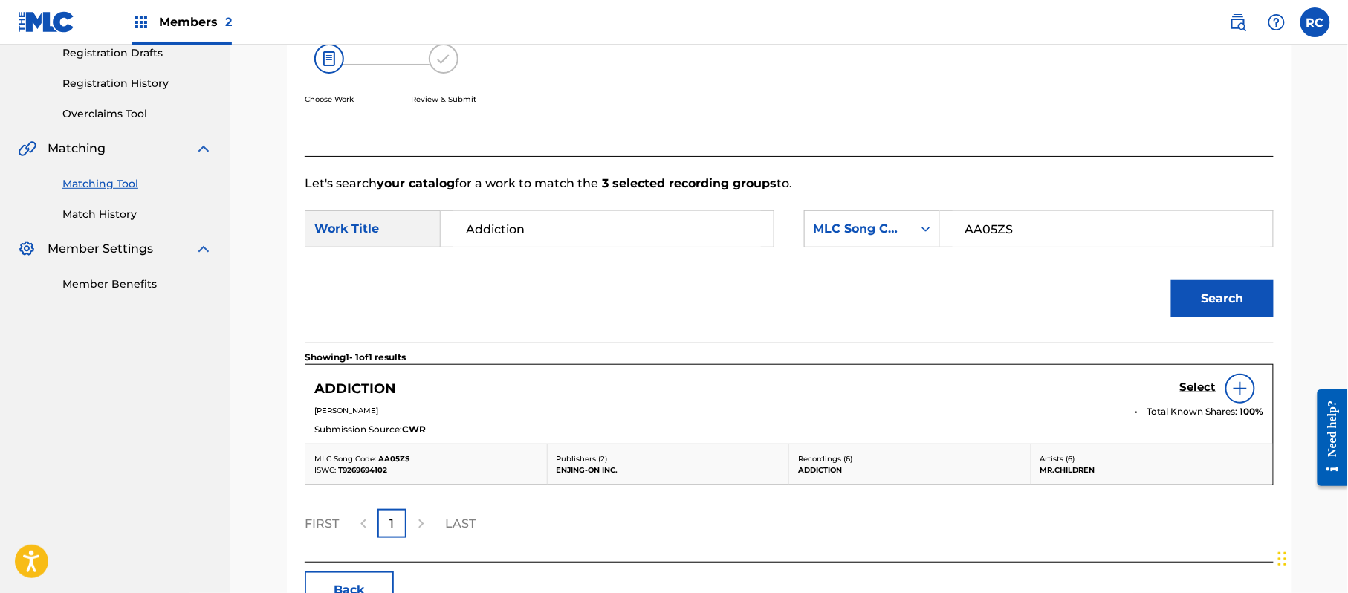
click at [1189, 392] on h5 "Select" at bounding box center [1198, 387] width 36 height 14
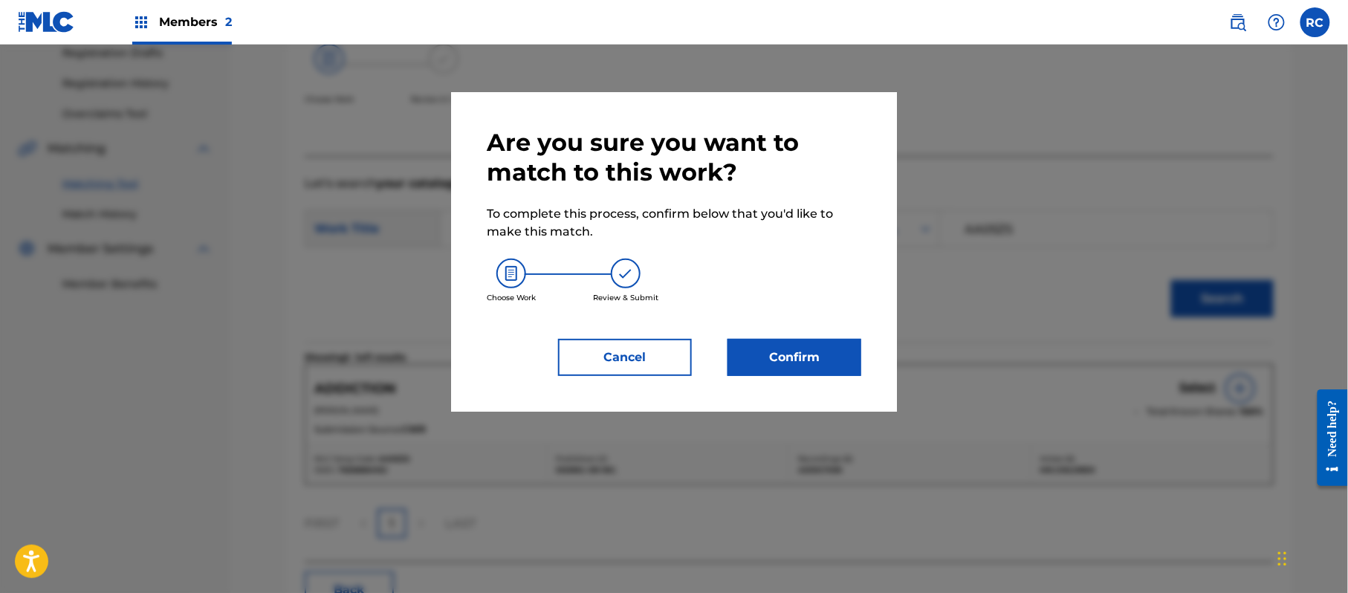
click at [825, 354] on button "Confirm" at bounding box center [794, 357] width 134 height 37
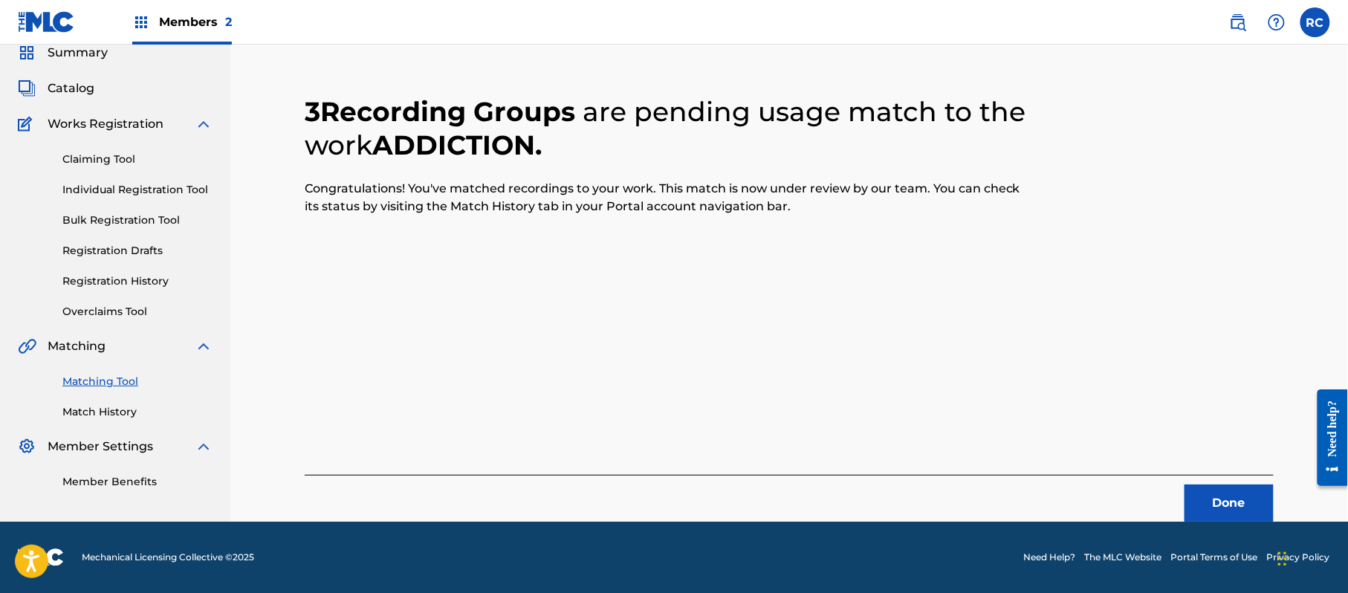
scroll to position [59, 0]
click at [1237, 492] on button "Done" at bounding box center [1228, 502] width 89 height 37
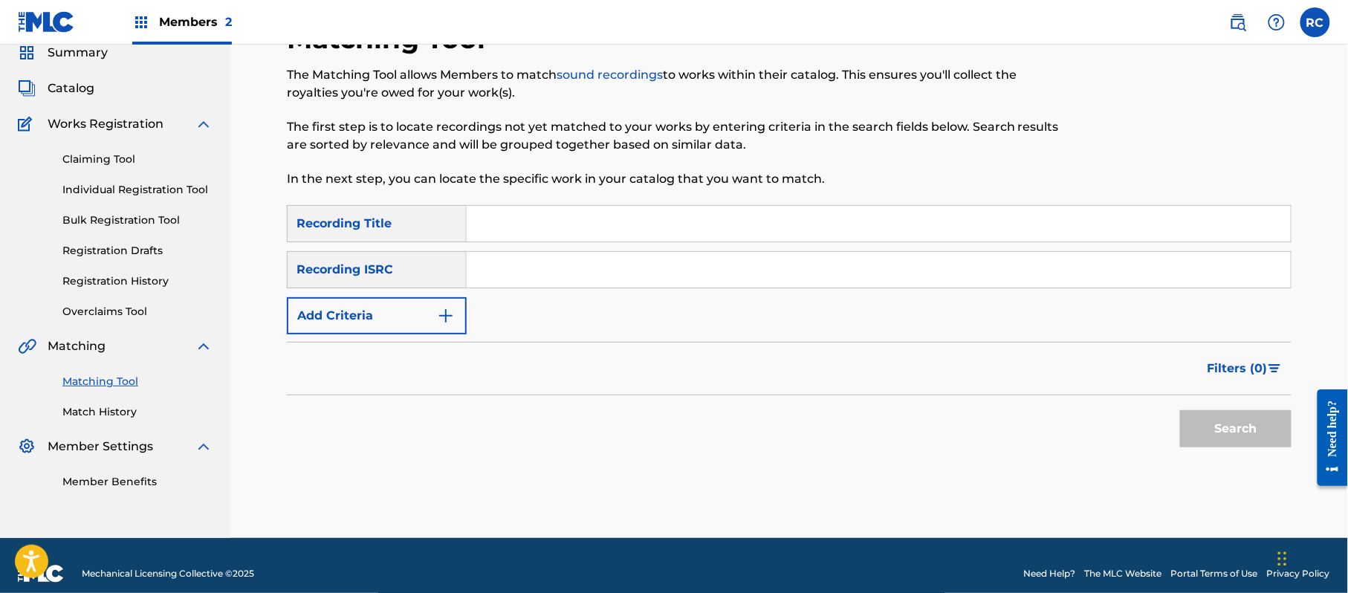
click at [515, 283] on input "Search Form" at bounding box center [879, 270] width 824 height 36
paste input "JPTF01708006"
type input "JPTF01708006"
click at [1225, 429] on button "Search" at bounding box center [1235, 428] width 111 height 37
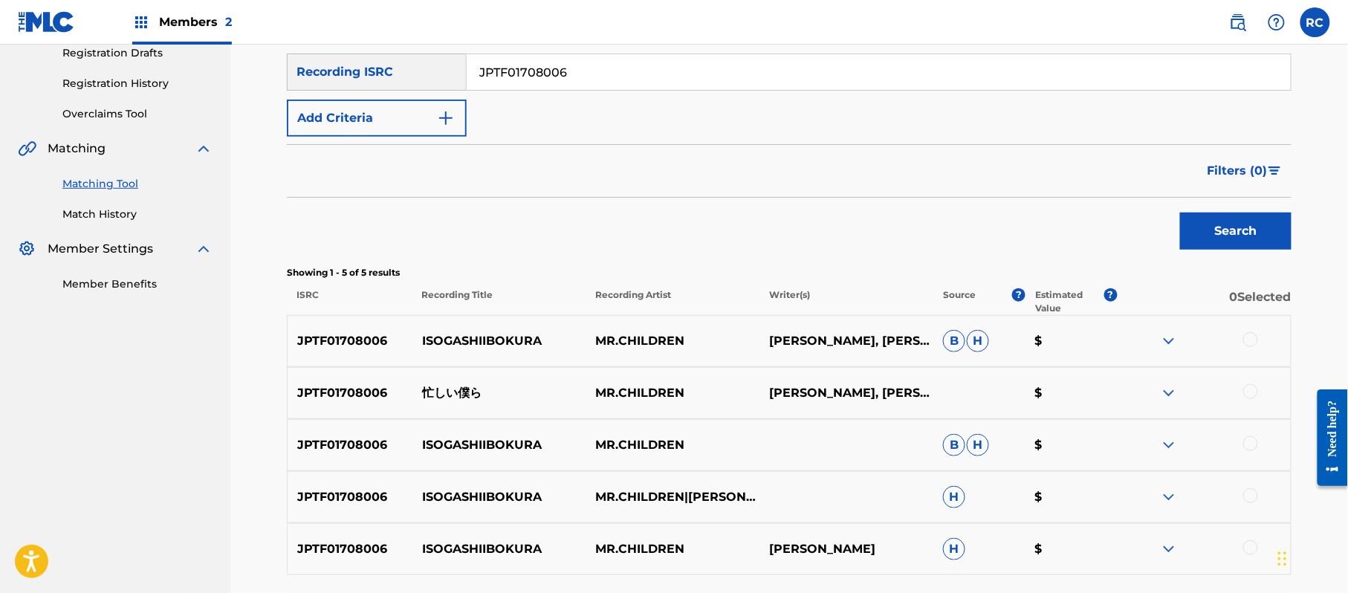
scroll to position [357, 0]
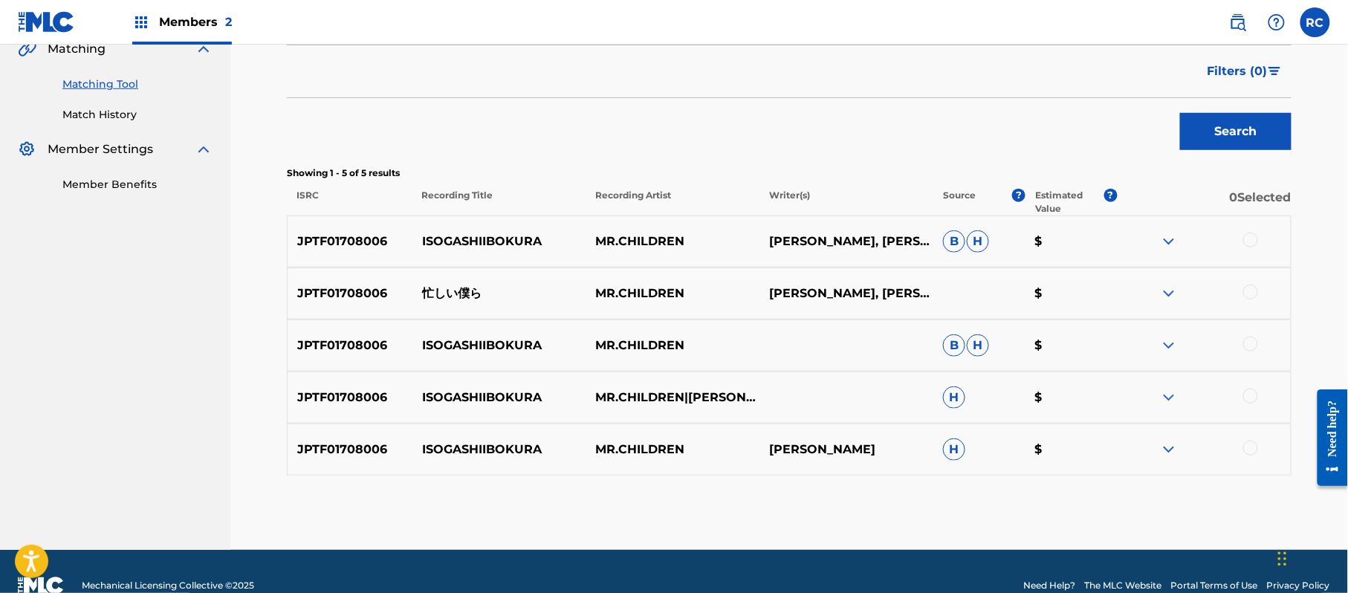
click at [1248, 241] on div at bounding box center [1250, 240] width 15 height 15
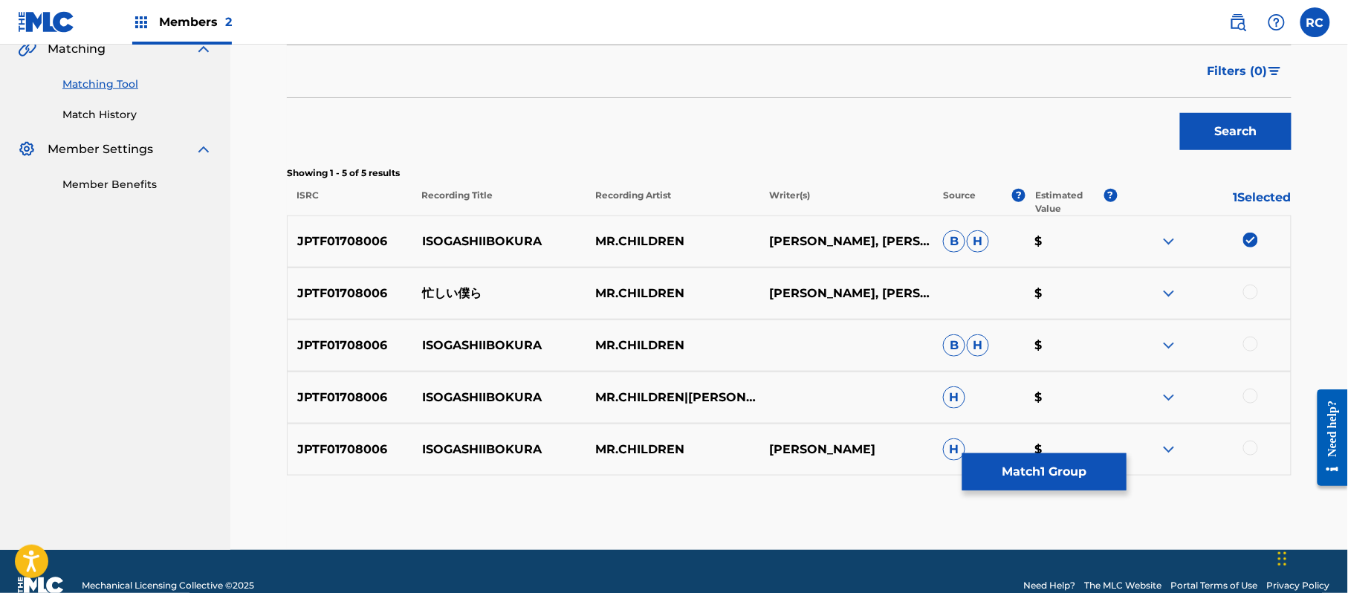
click at [1254, 292] on div at bounding box center [1250, 292] width 15 height 15
click at [1249, 345] on div at bounding box center [1250, 344] width 15 height 15
click at [1251, 396] on div at bounding box center [1250, 396] width 15 height 15
click at [1250, 447] on div at bounding box center [1250, 448] width 15 height 15
click at [1064, 464] on button "Match 5 Groups" at bounding box center [1044, 471] width 164 height 37
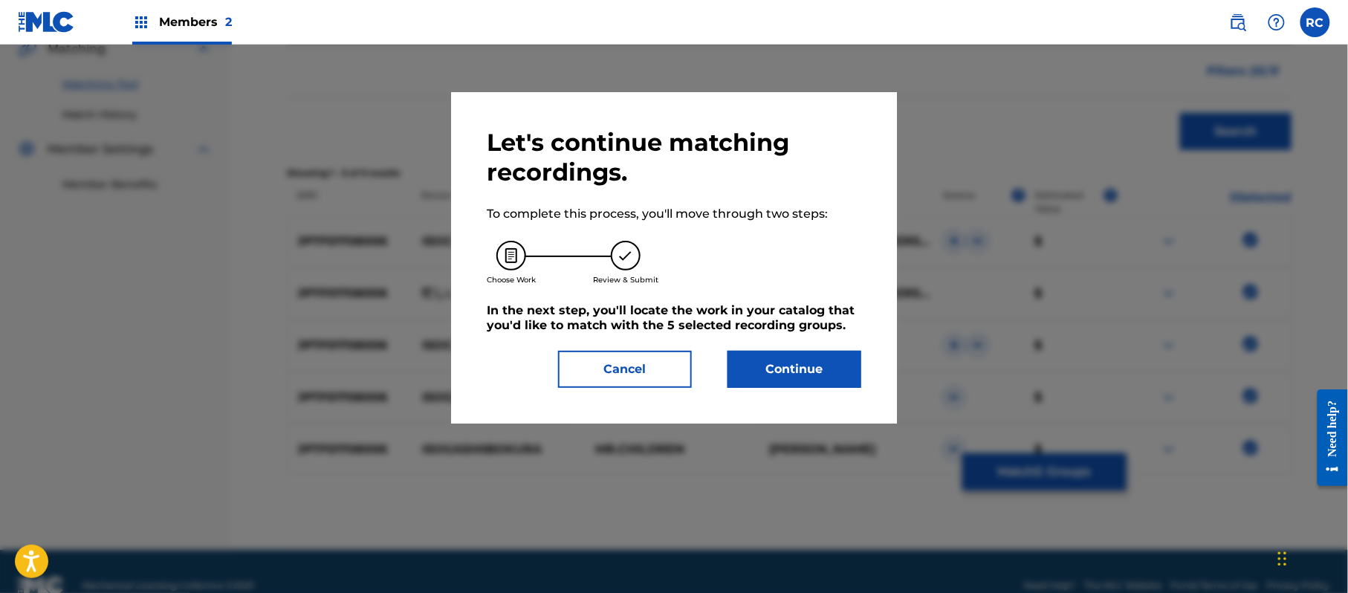
click at [850, 363] on button "Continue" at bounding box center [794, 369] width 134 height 37
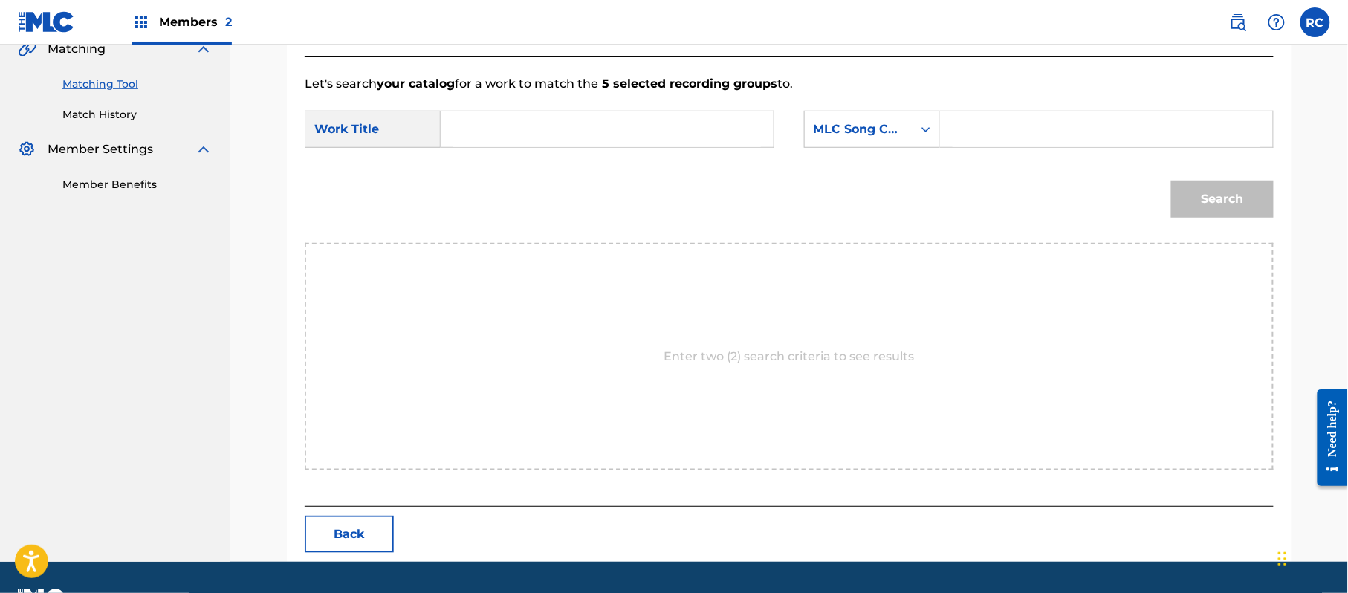
click at [530, 123] on input "Search Form" at bounding box center [607, 129] width 308 height 36
paste input "Isogashii Bokura IVEHD5"
click at [589, 126] on input "Isogashii Bokura IVEHD5" at bounding box center [607, 129] width 308 height 36
type input "Isogashii Bokura"
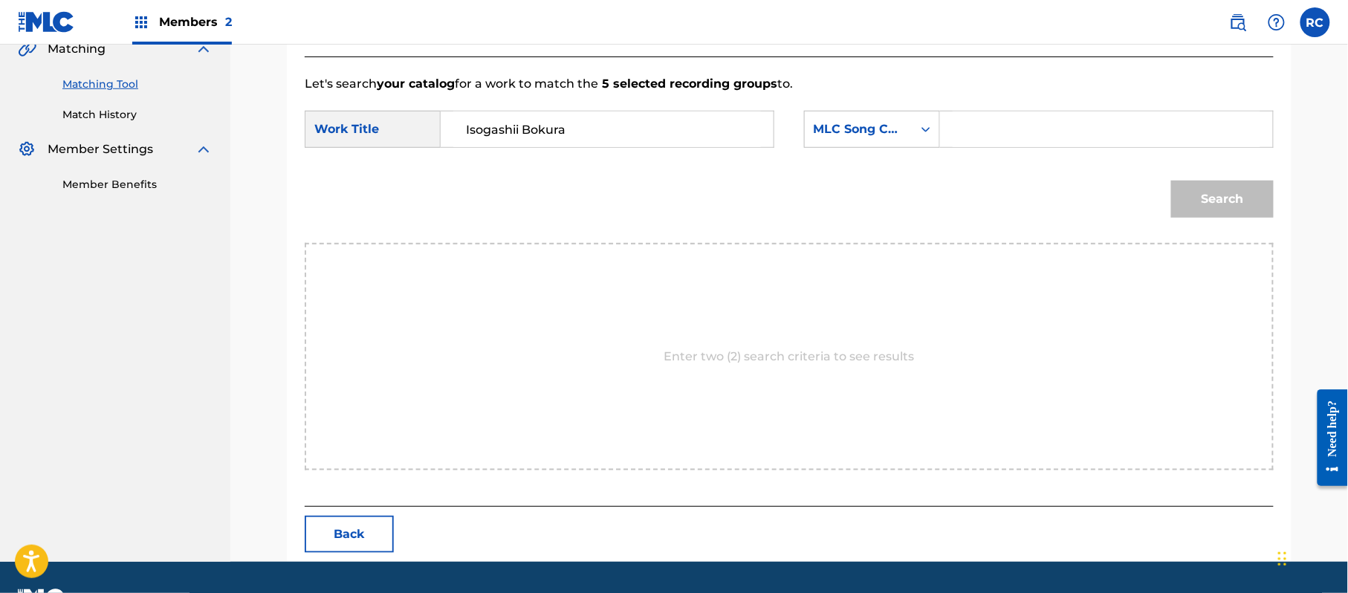
drag, startPoint x: 1041, startPoint y: 117, endPoint x: 1051, endPoint y: 132, distance: 17.7
click at [1043, 120] on input "Search Form" at bounding box center [1106, 129] width 308 height 36
paste input "IVEHD5"
type input "IVEHD5"
click at [1212, 207] on button "Search" at bounding box center [1222, 199] width 103 height 37
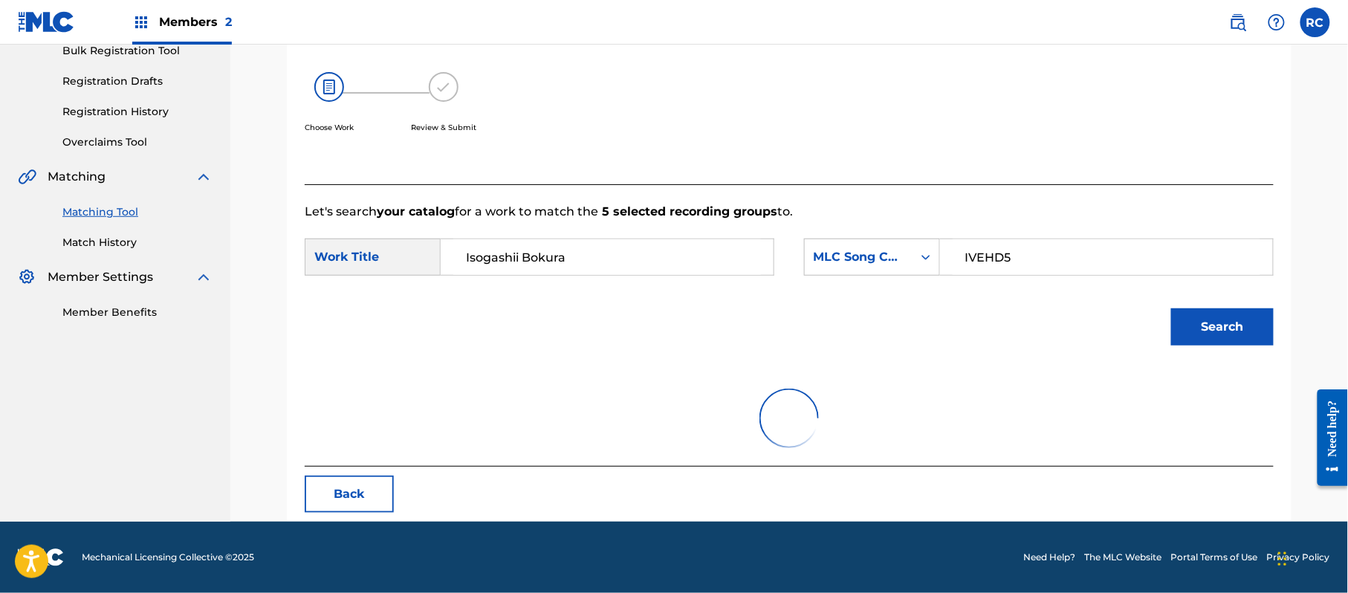
scroll to position [354, 0]
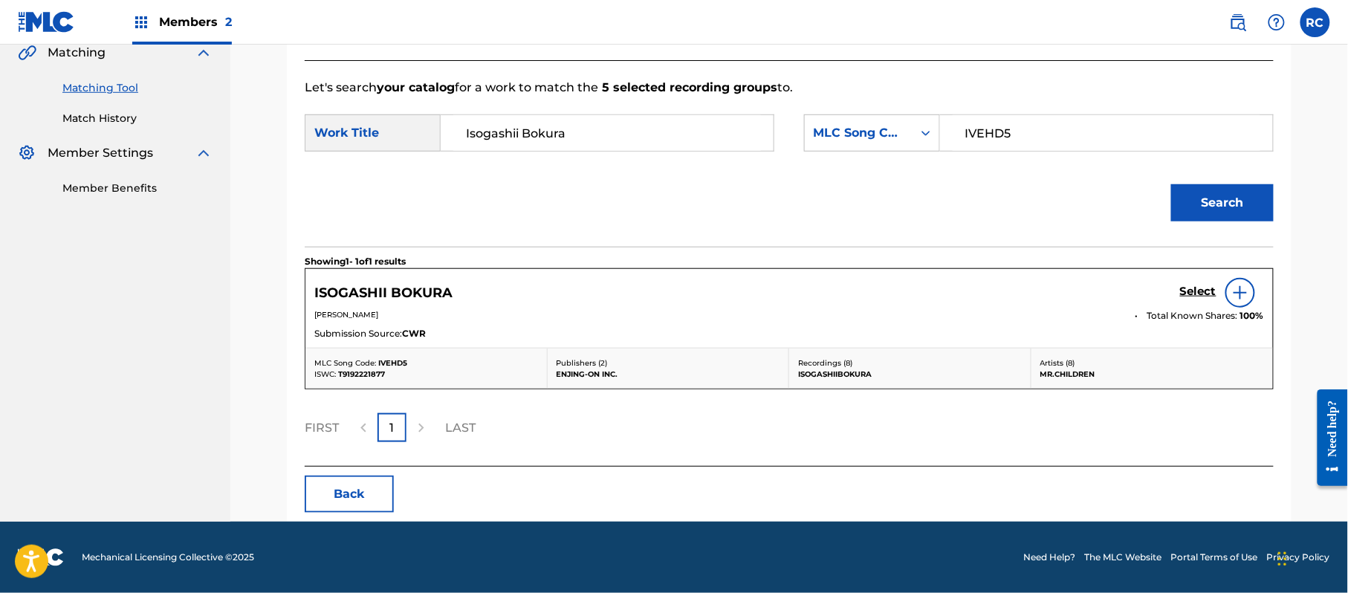
click at [1189, 289] on h5 "Select" at bounding box center [1198, 292] width 36 height 14
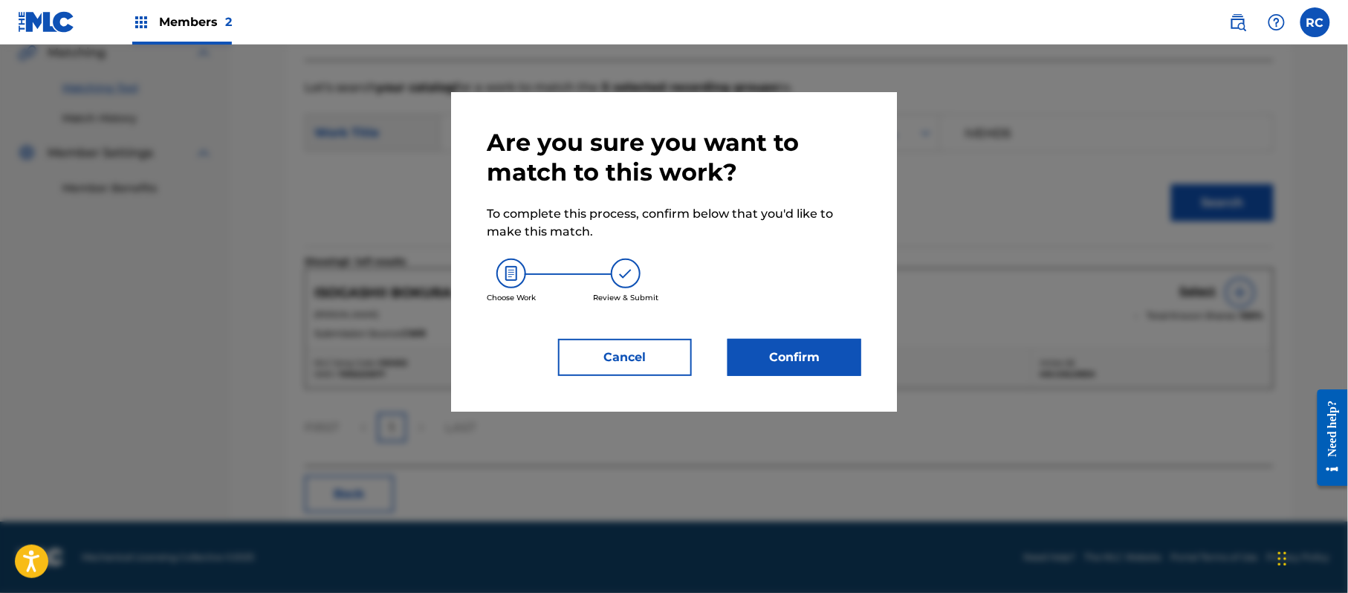
click at [808, 367] on button "Confirm" at bounding box center [794, 357] width 134 height 37
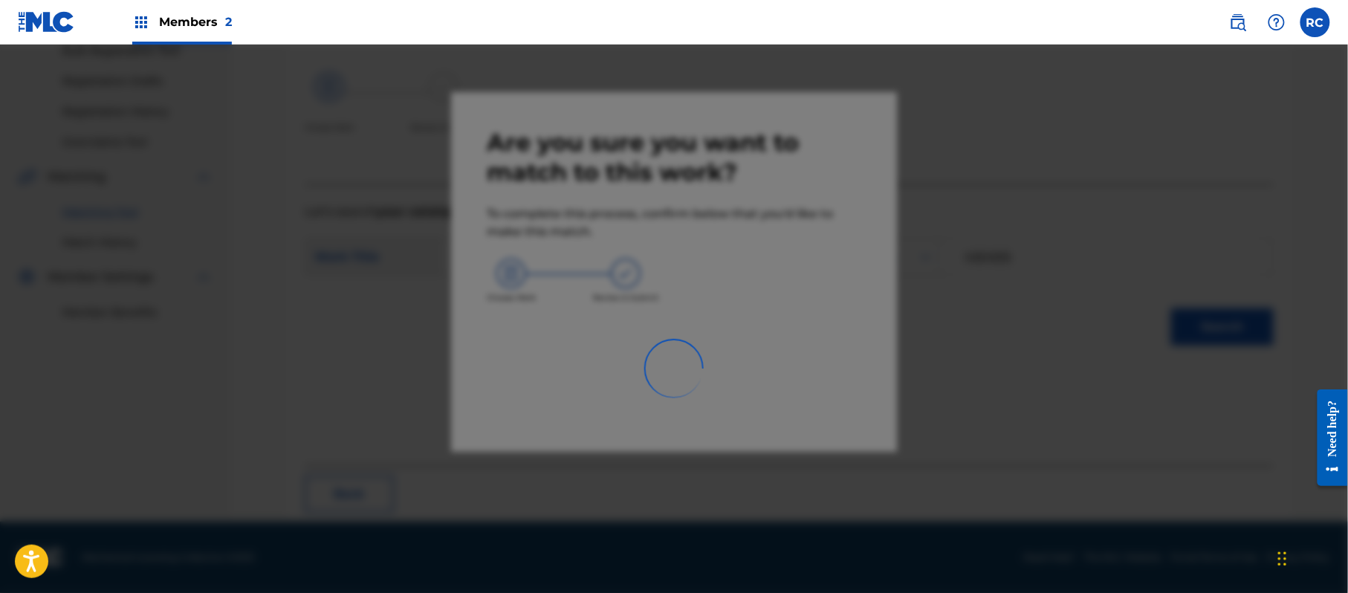
scroll to position [59, 0]
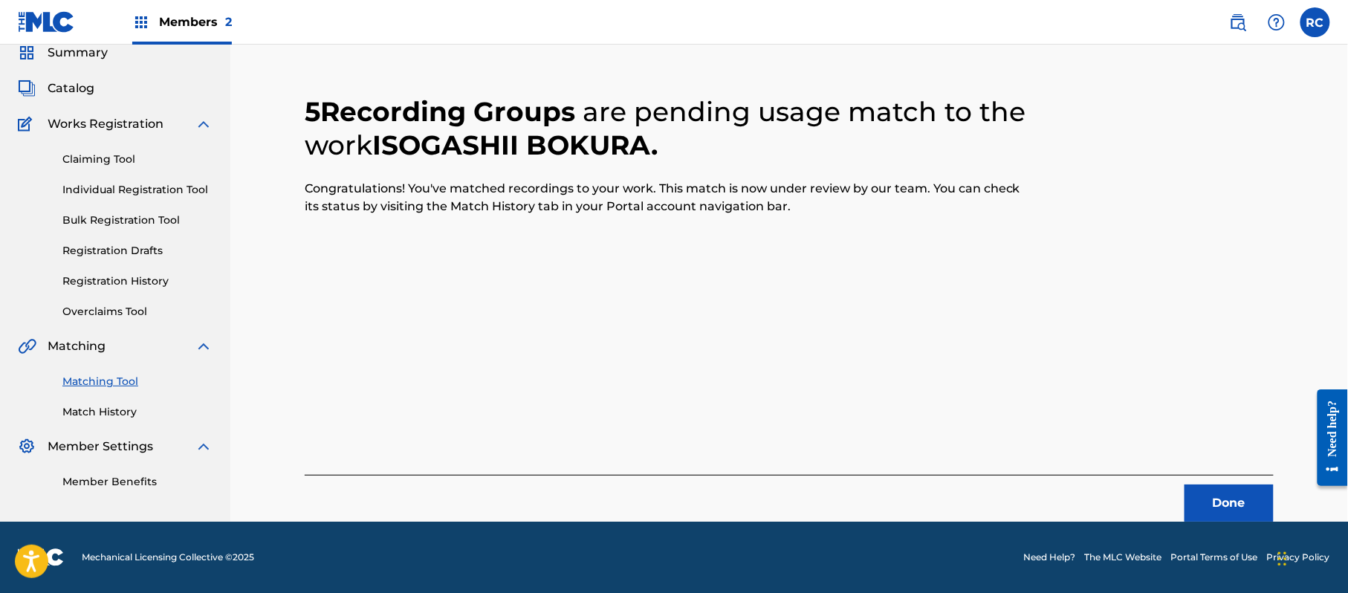
click at [1226, 497] on button "Done" at bounding box center [1228, 502] width 89 height 37
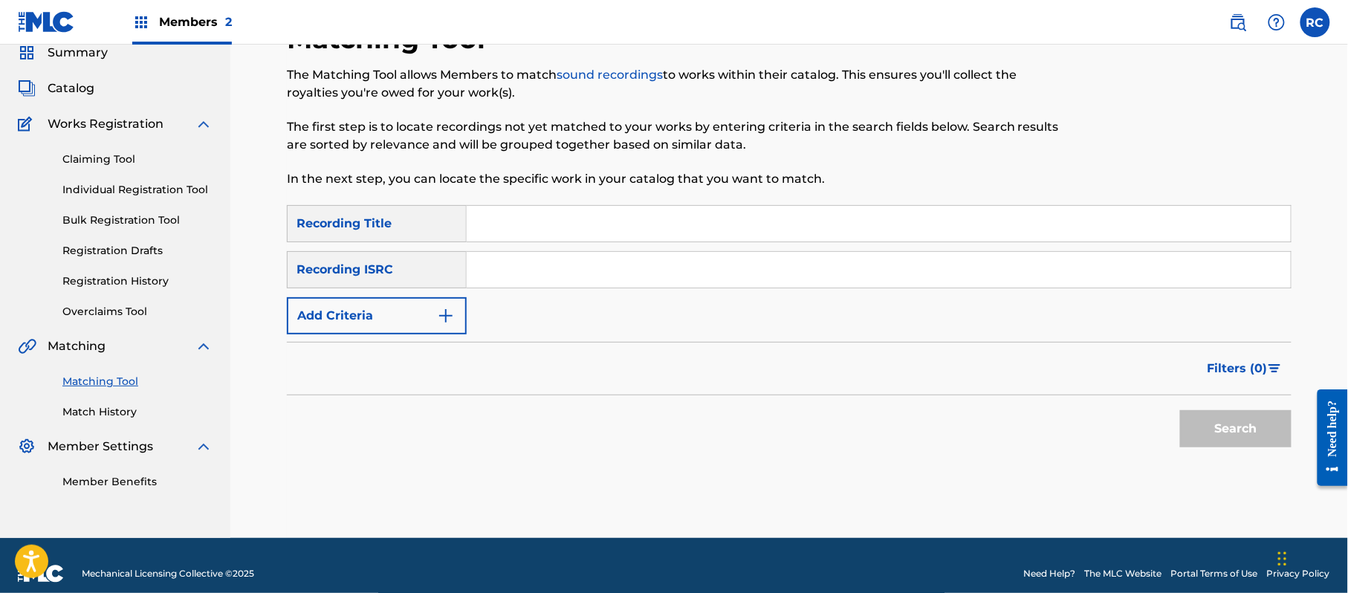
drag, startPoint x: 522, startPoint y: 279, endPoint x: 553, endPoint y: 296, distance: 35.9
click at [525, 283] on input "Search Form" at bounding box center [879, 270] width 824 height 36
paste input "JPTF01708006"
click at [1249, 444] on button "Search" at bounding box center [1235, 428] width 111 height 37
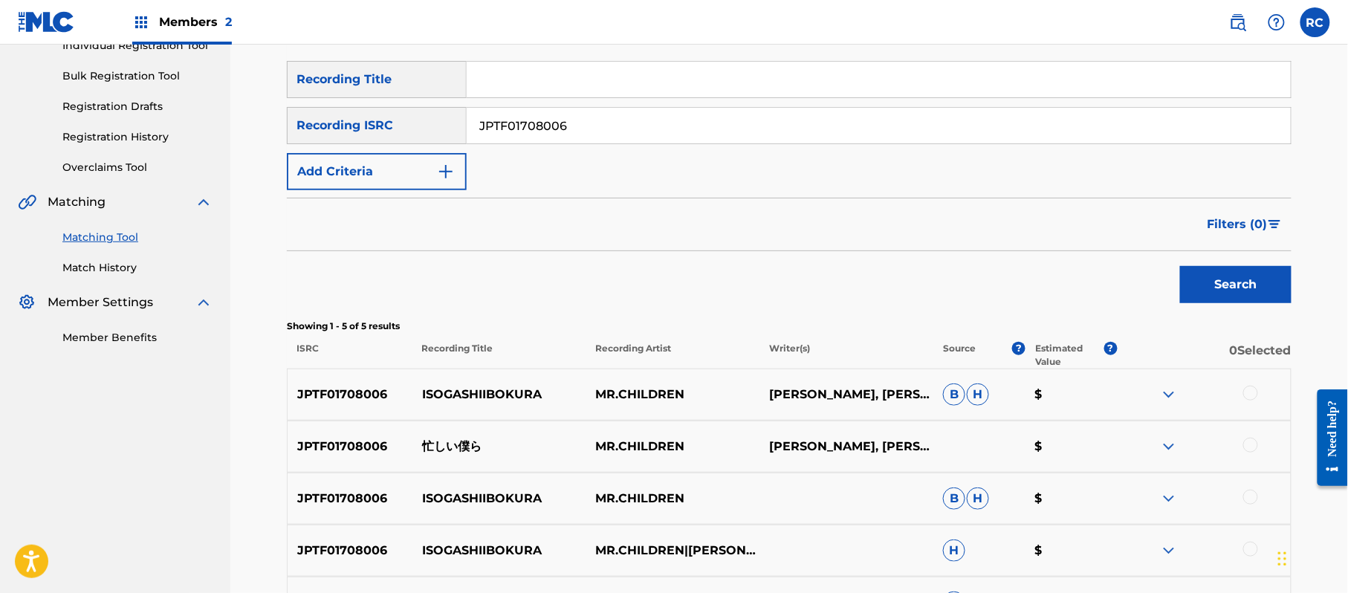
scroll to position [158, 0]
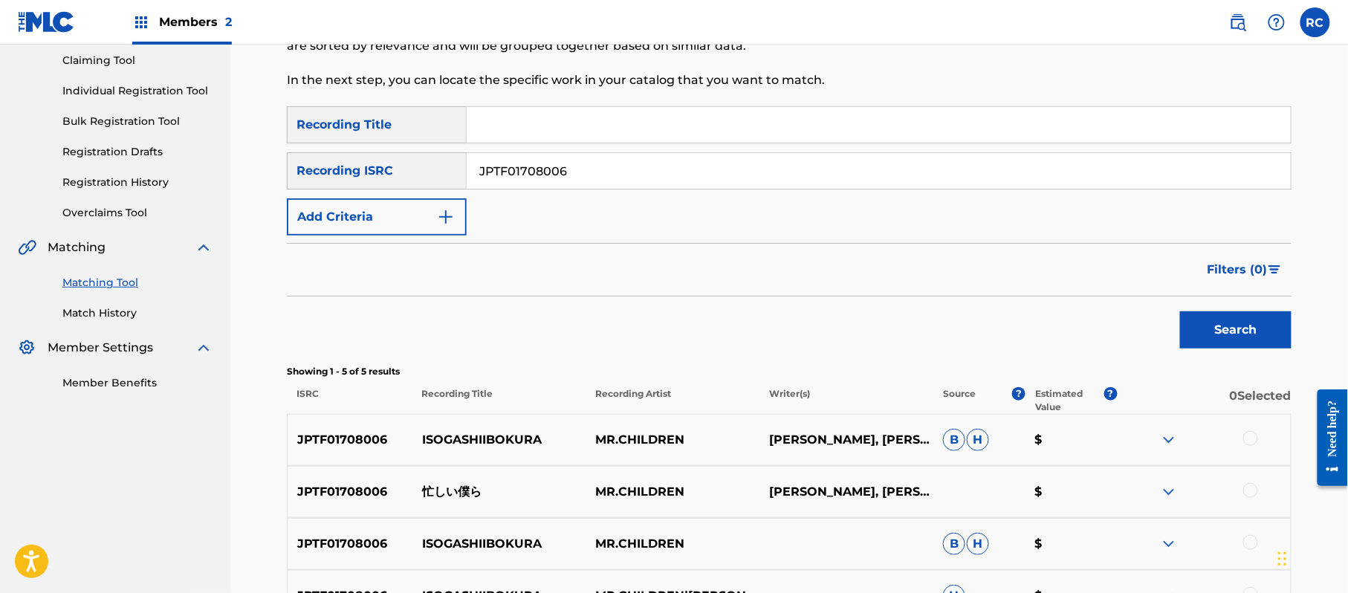
drag, startPoint x: 572, startPoint y: 179, endPoint x: 479, endPoint y: 189, distance: 93.4
click at [404, 179] on div "SearchWithCriteria215787c7-3810-4cb5-a905-2bfa7a6273af Recording ISRC JPTF01708…" at bounding box center [789, 170] width 1004 height 37
paste input "2313309"
type input "JPTF02313309"
click at [1215, 327] on button "Search" at bounding box center [1235, 329] width 111 height 37
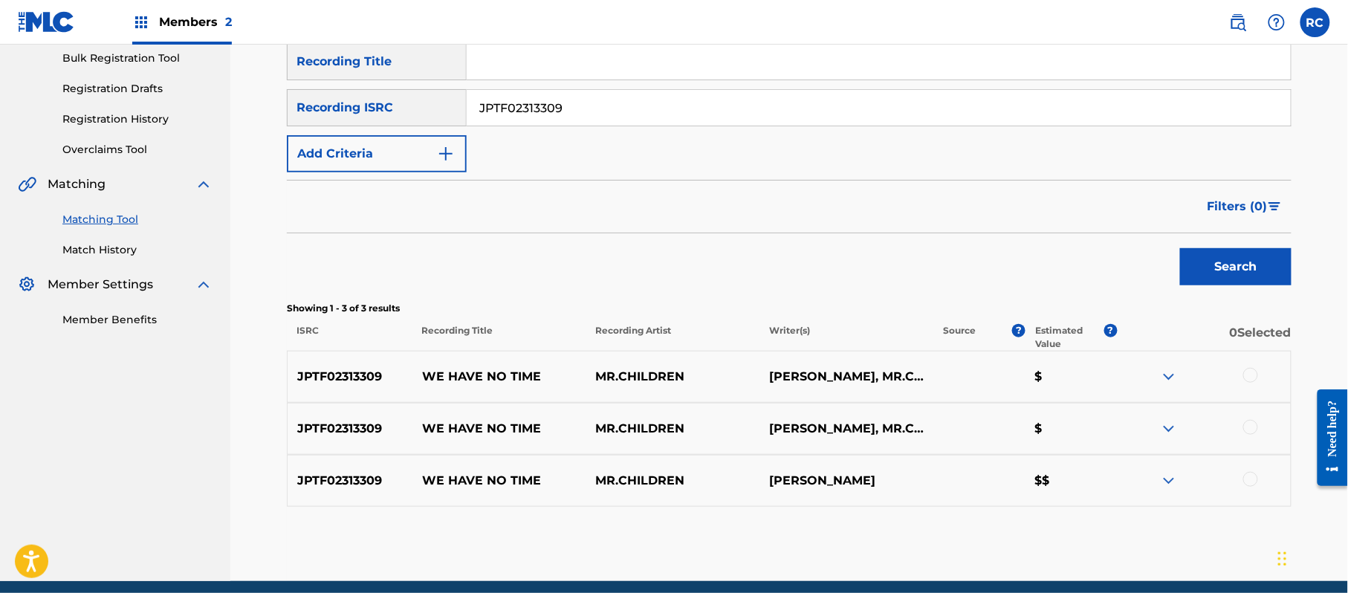
scroll to position [257, 0]
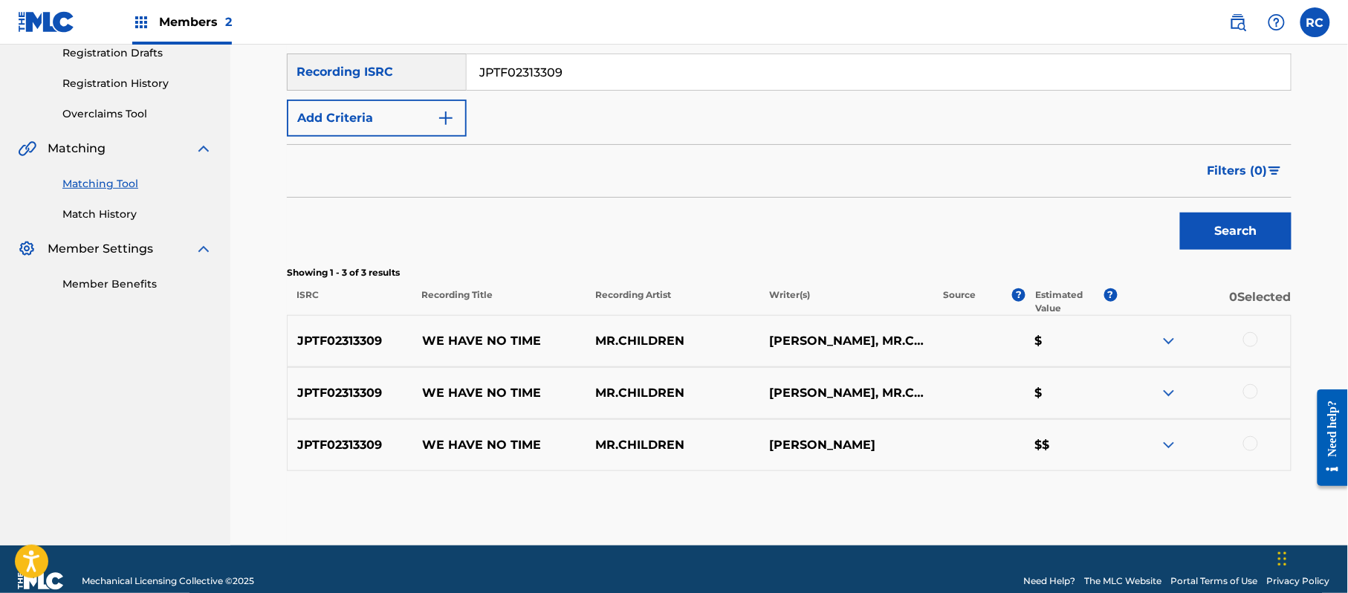
click at [1251, 337] on div at bounding box center [1250, 339] width 15 height 15
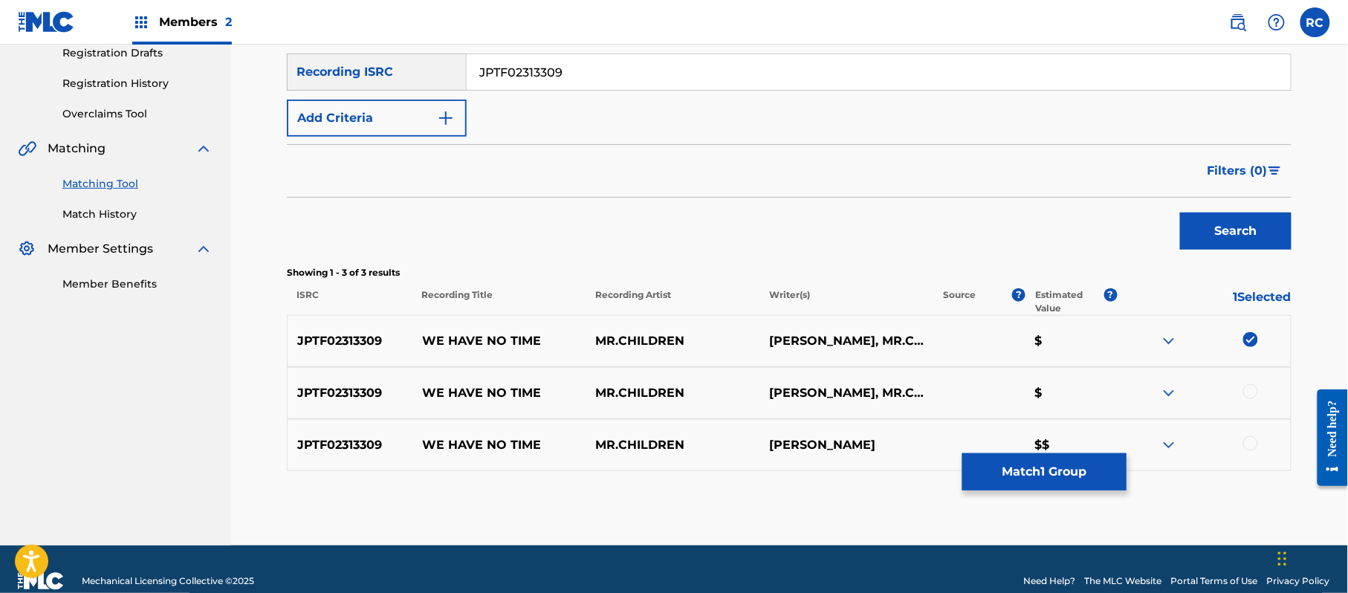
click at [1251, 392] on div at bounding box center [1250, 391] width 15 height 15
click at [1246, 449] on div at bounding box center [1250, 443] width 15 height 15
click at [1079, 476] on button "Match 3 Groups" at bounding box center [1044, 471] width 164 height 37
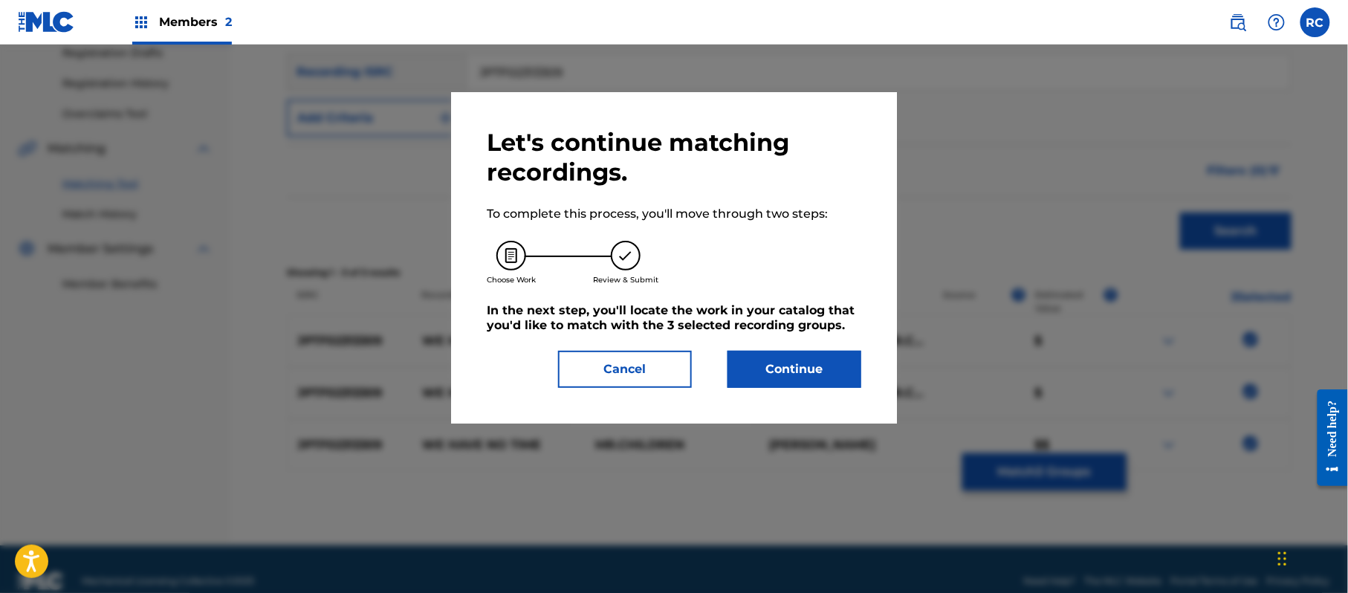
click at [791, 352] on button "Continue" at bounding box center [794, 369] width 134 height 37
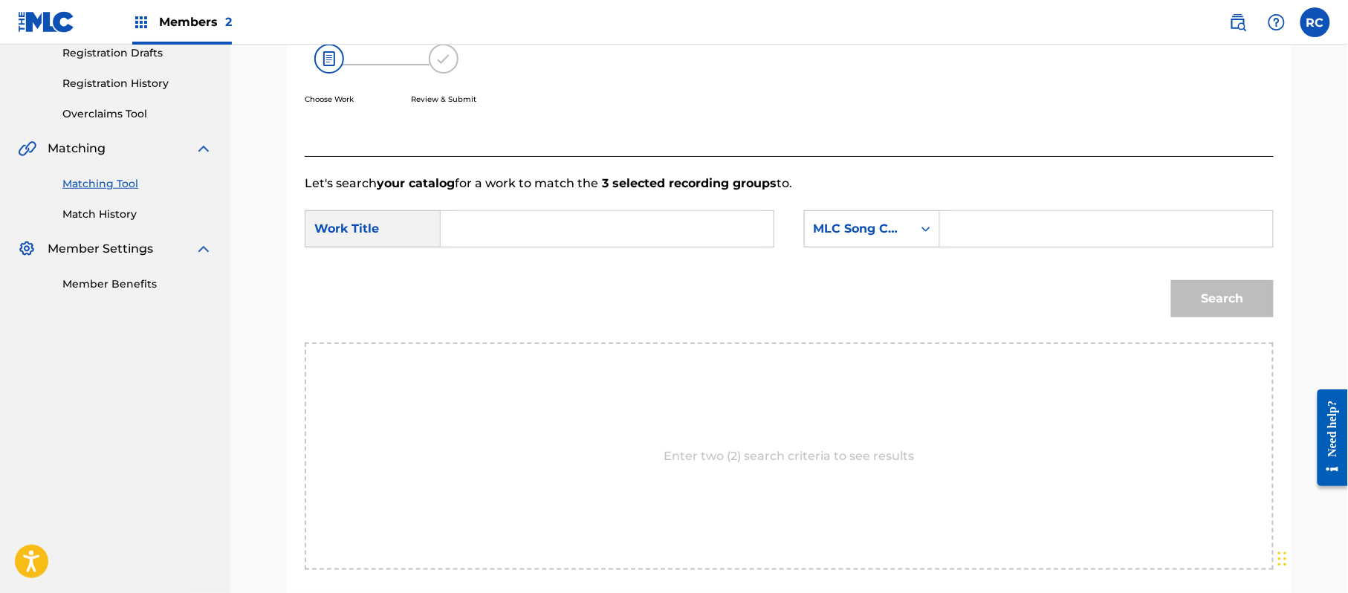
click at [547, 238] on input "Search Form" at bounding box center [607, 229] width 308 height 36
paste input "We Have No Time W51D6L"
click at [625, 229] on input "We Have No Time W51D6L" at bounding box center [607, 229] width 308 height 36
type input "We Have No Time"
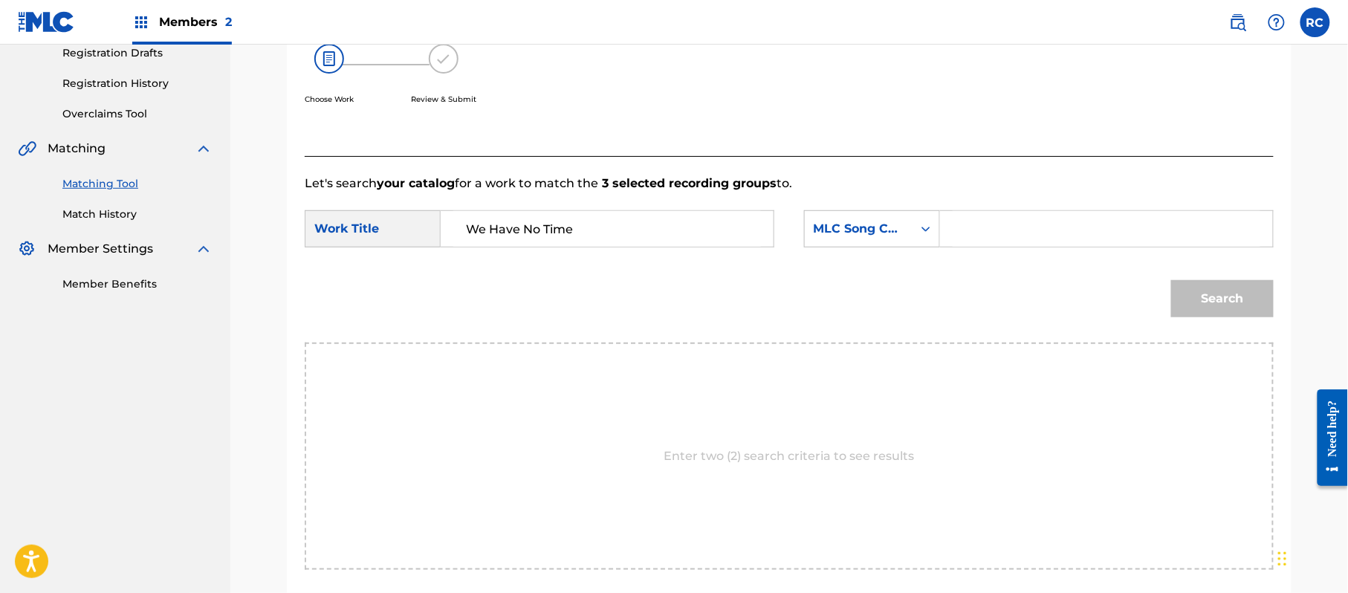
click at [1029, 233] on input "Search Form" at bounding box center [1106, 229] width 308 height 36
paste input "W51D6L"
type input "W51D6L"
click at [1229, 298] on button "Search" at bounding box center [1222, 298] width 103 height 37
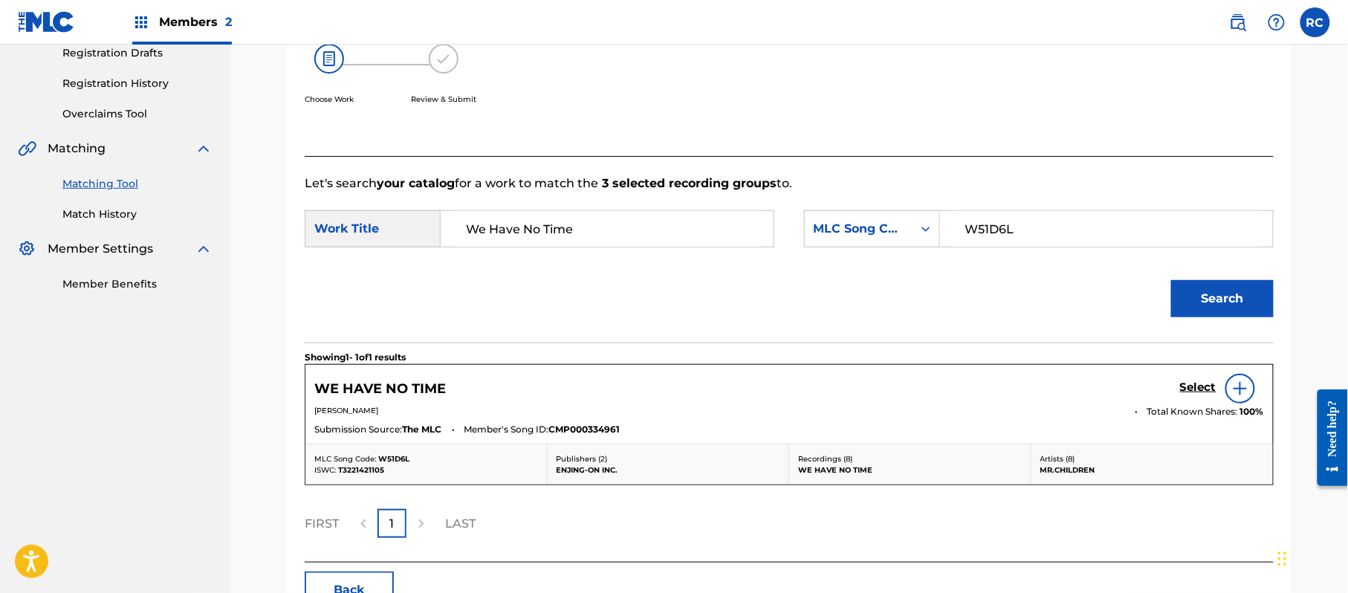
click at [1195, 386] on h5 "Select" at bounding box center [1198, 387] width 36 height 14
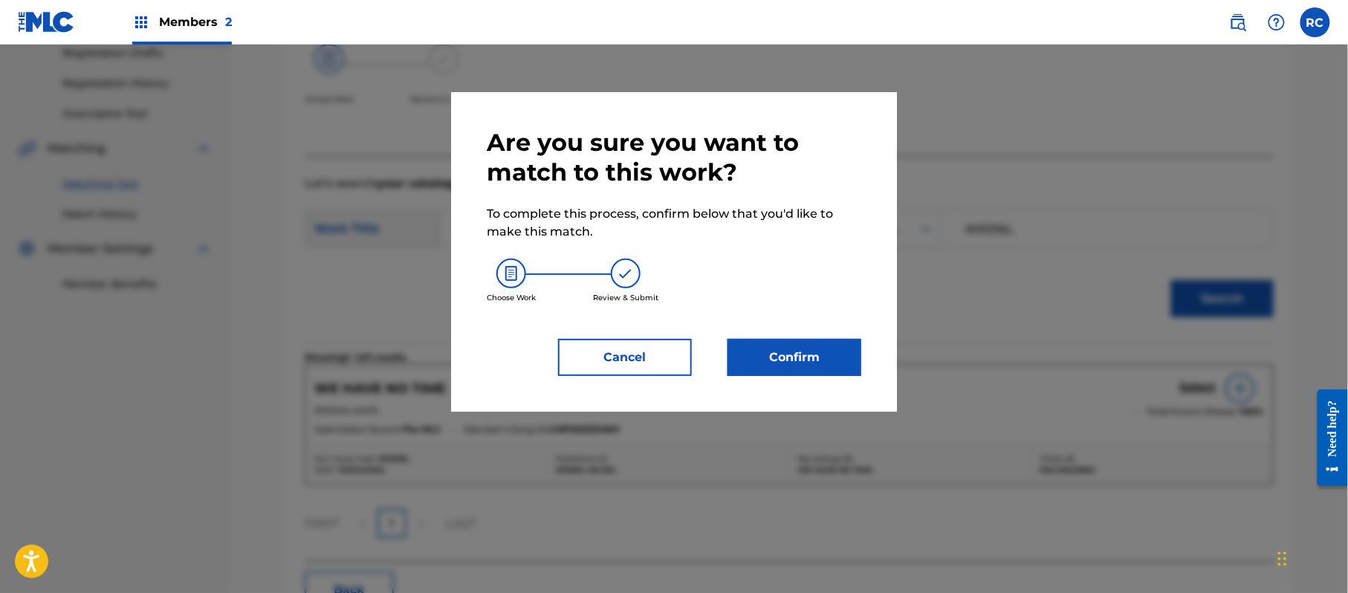
click at [816, 357] on button "Confirm" at bounding box center [794, 357] width 134 height 37
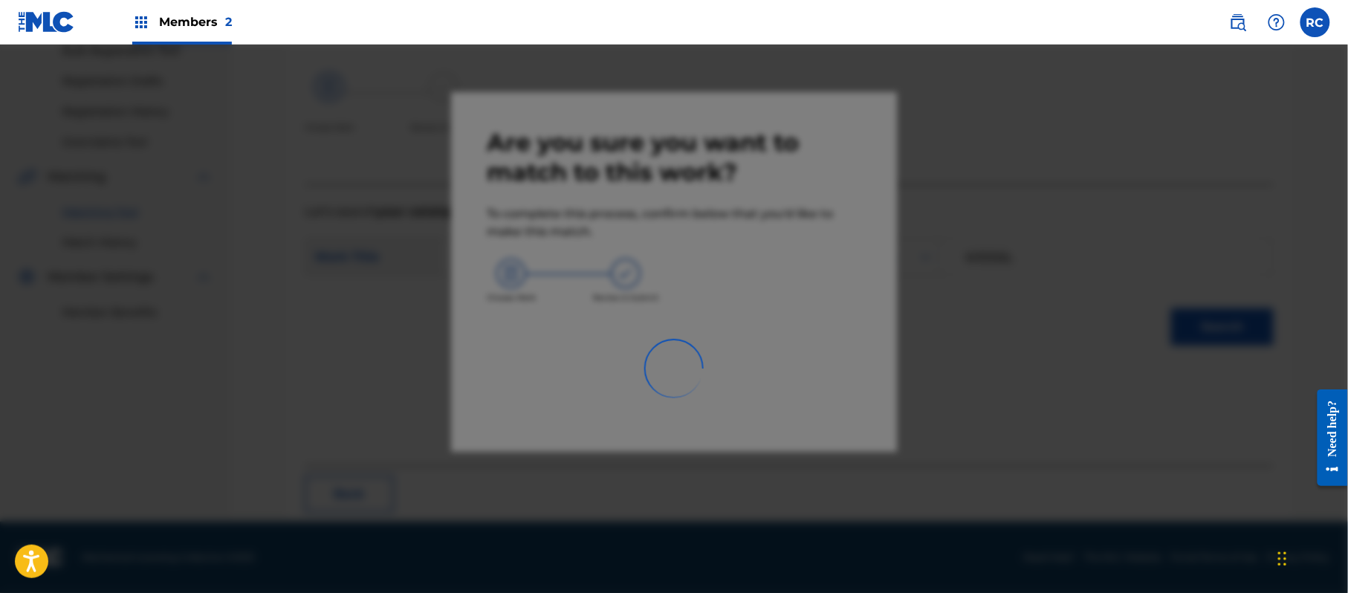
scroll to position [59, 0]
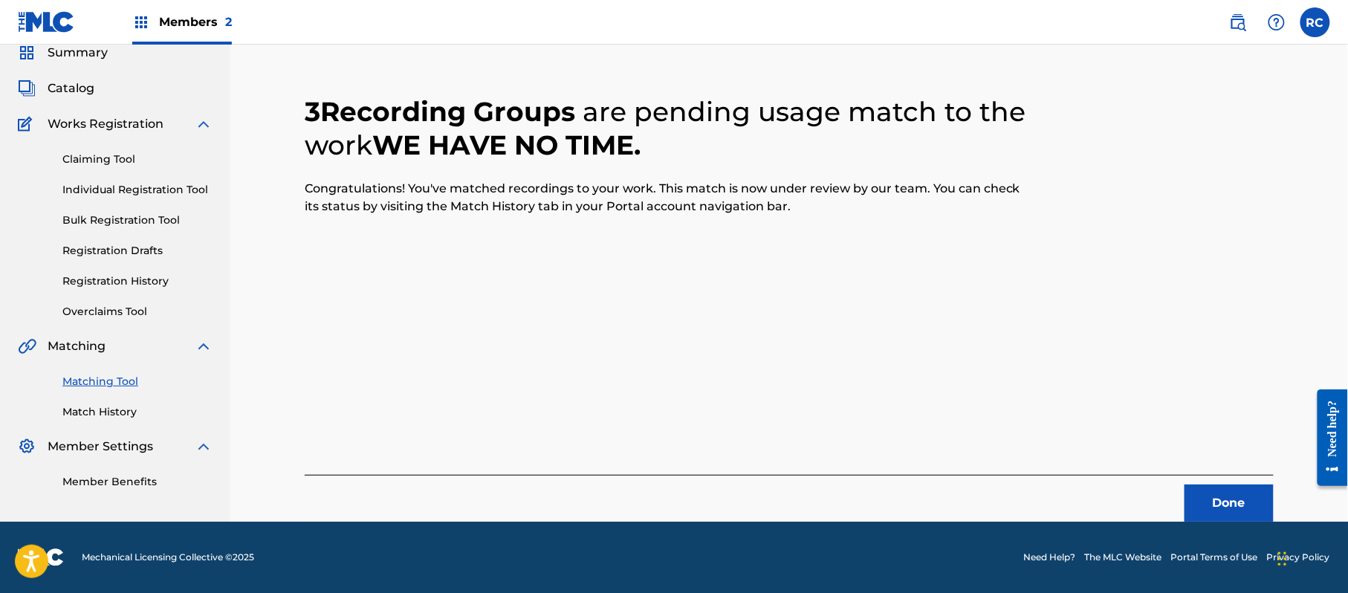
click at [1207, 505] on button "Done" at bounding box center [1228, 502] width 89 height 37
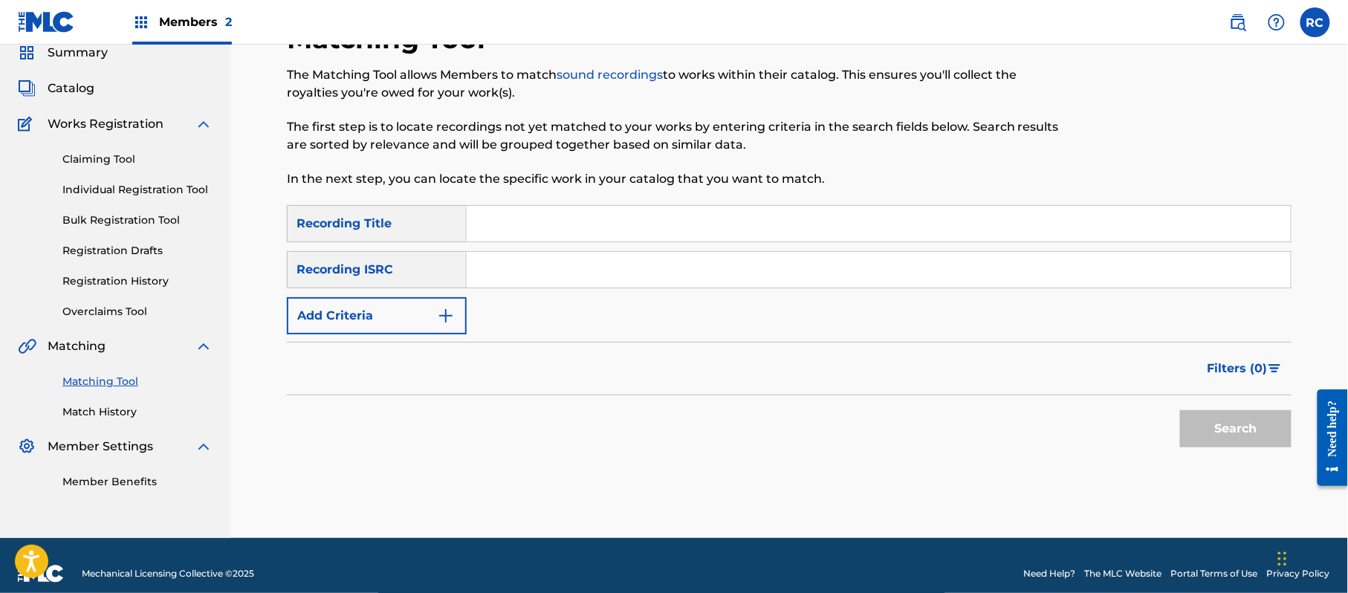
drag, startPoint x: 548, startPoint y: 274, endPoint x: 559, endPoint y: 287, distance: 16.4
click at [550, 280] on input "Search Form" at bounding box center [879, 270] width 824 height 36
paste input "JPTF02202409"
type input "JPTF02202409"
click at [1233, 435] on button "Search" at bounding box center [1235, 428] width 111 height 37
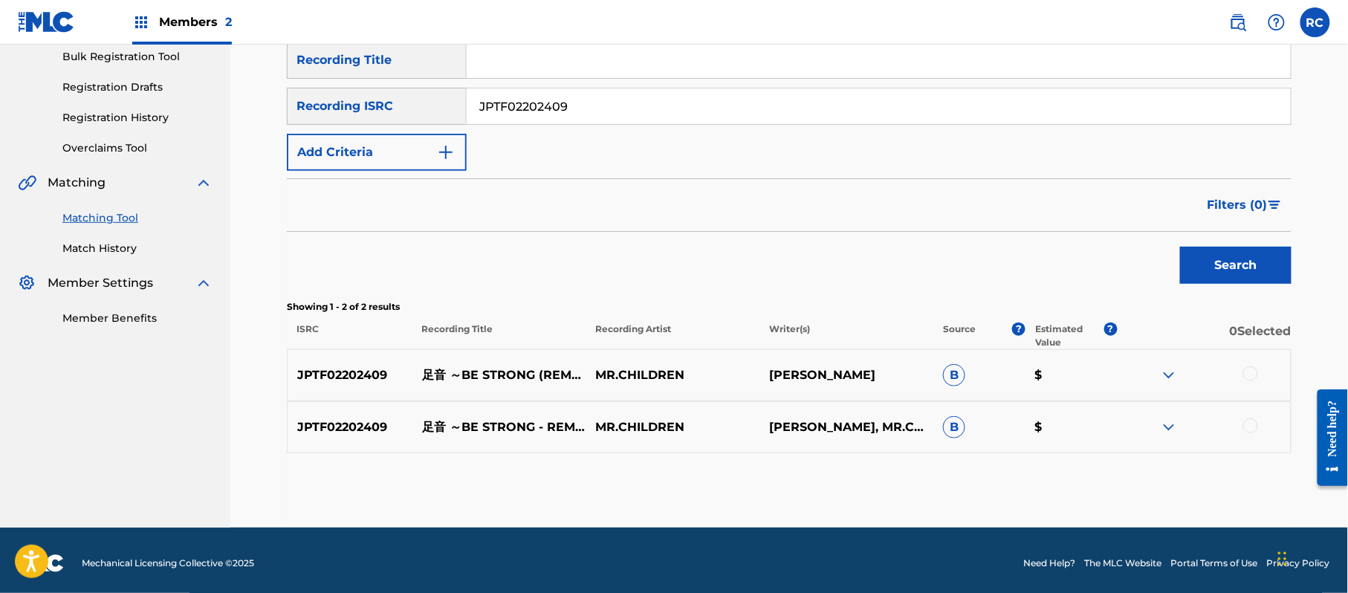
scroll to position [229, 0]
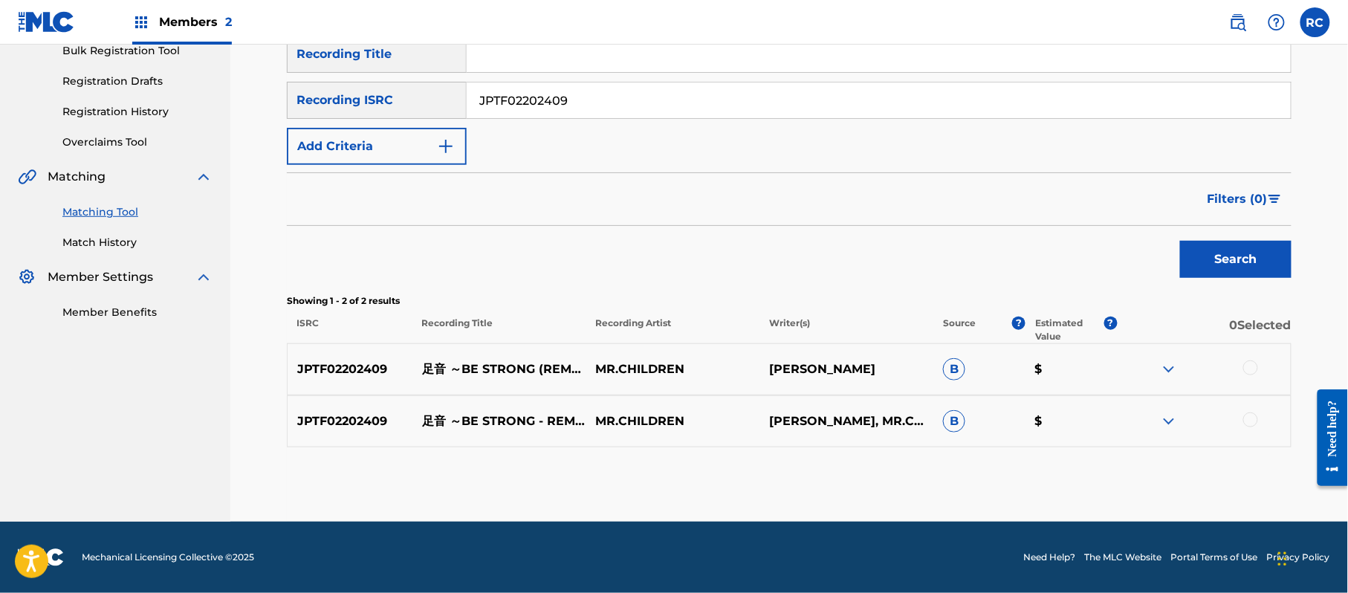
click at [1250, 367] on div at bounding box center [1250, 367] width 15 height 15
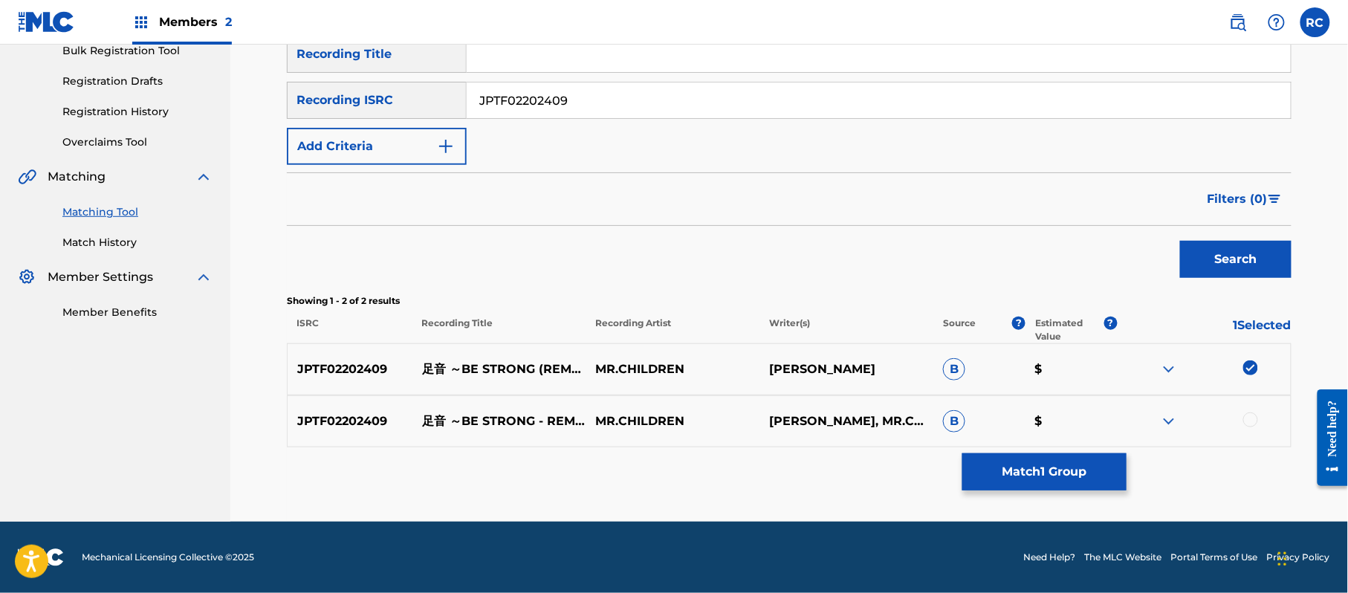
click at [1254, 421] on div at bounding box center [1250, 419] width 15 height 15
click at [1056, 475] on button "Match 2 Groups" at bounding box center [1044, 471] width 164 height 37
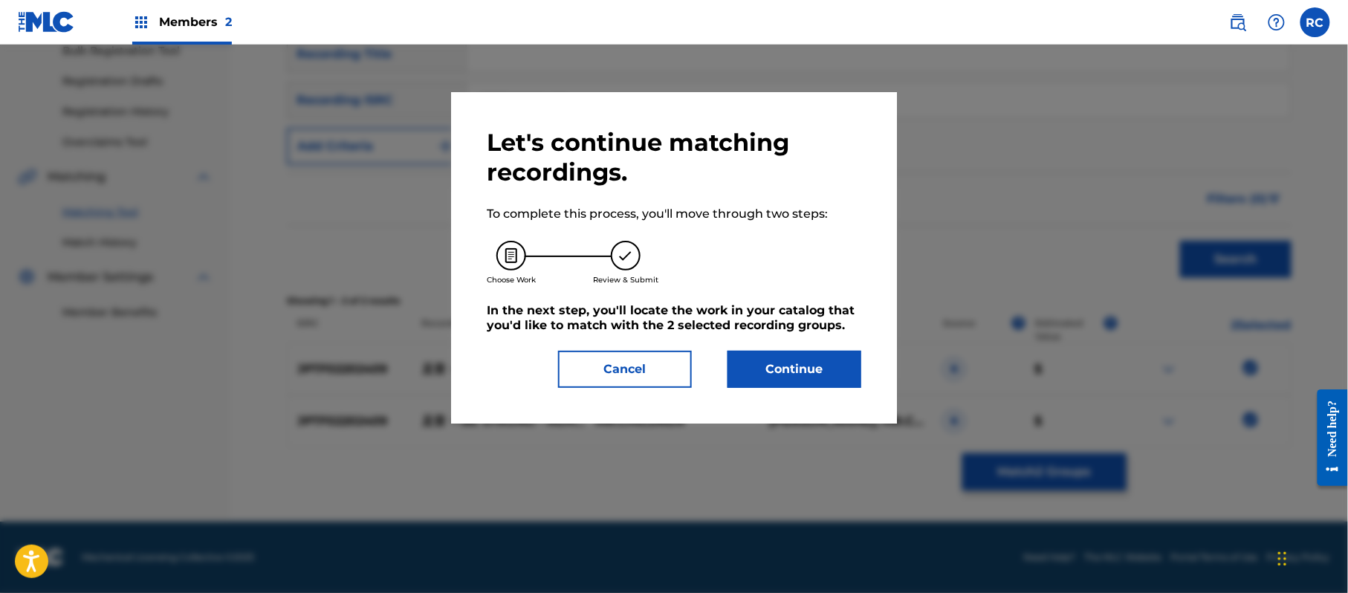
click at [815, 363] on button "Continue" at bounding box center [794, 369] width 134 height 37
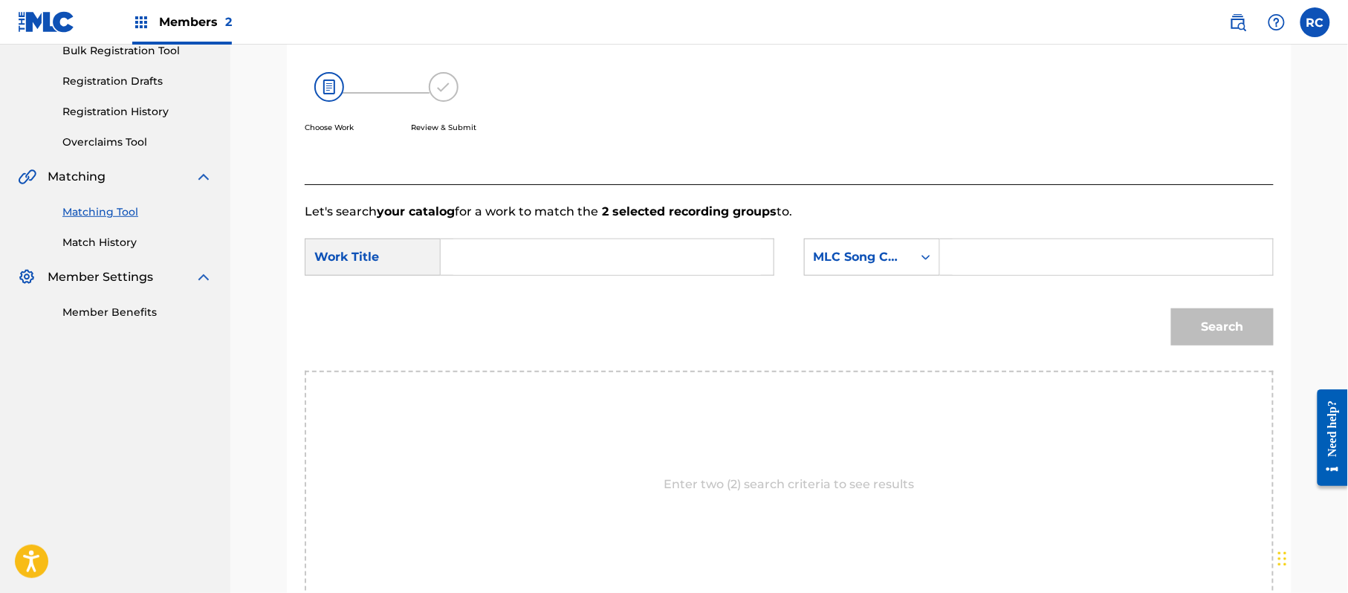
click at [480, 267] on input "Search Form" at bounding box center [607, 257] width 308 height 36
paste
click at [633, 268] on input "Ashioto Be Strong AVBNMZ" at bounding box center [607, 257] width 308 height 36
type input "Ashioto Be Strong"
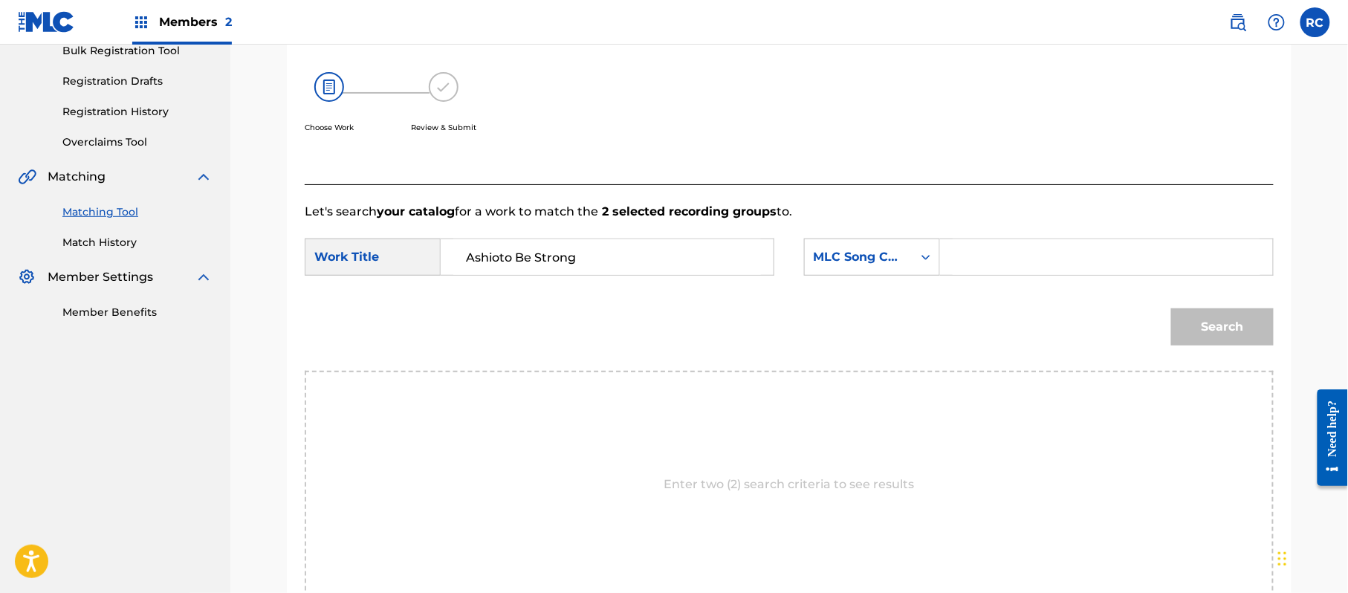
click at [1036, 272] on input "Search Form" at bounding box center [1106, 257] width 308 height 36
type input "AVBNMZ"
click at [1201, 322] on button "Search" at bounding box center [1222, 326] width 103 height 37
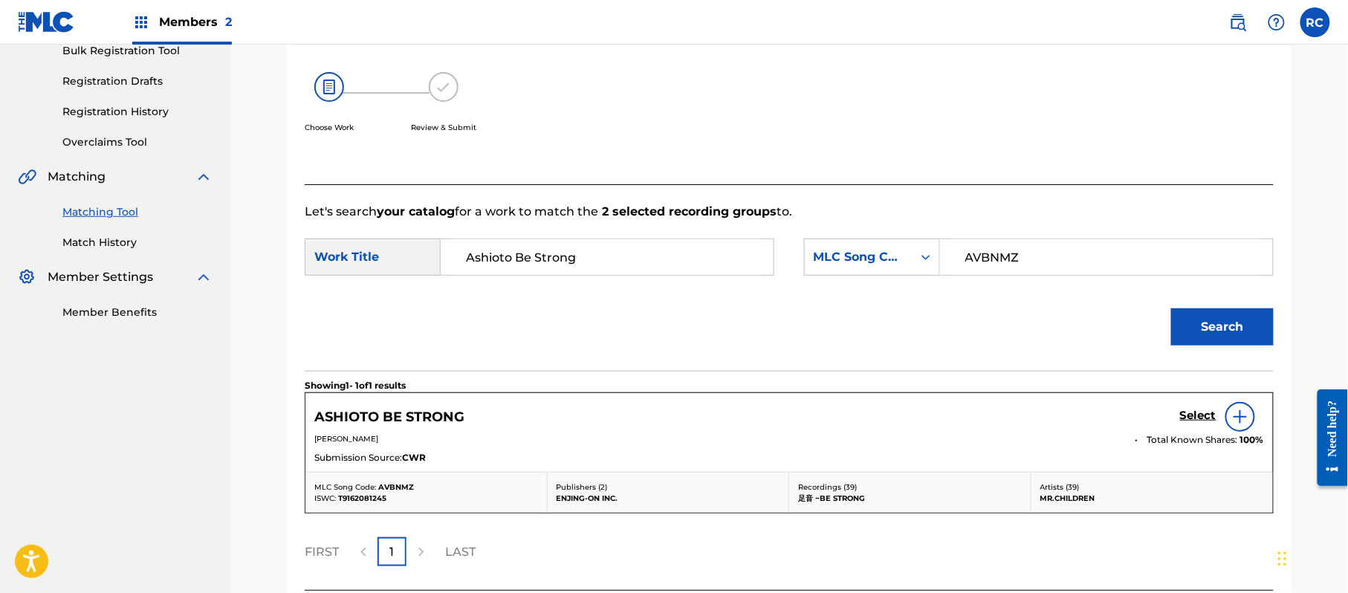
click at [1181, 418] on h5 "Select" at bounding box center [1198, 416] width 36 height 14
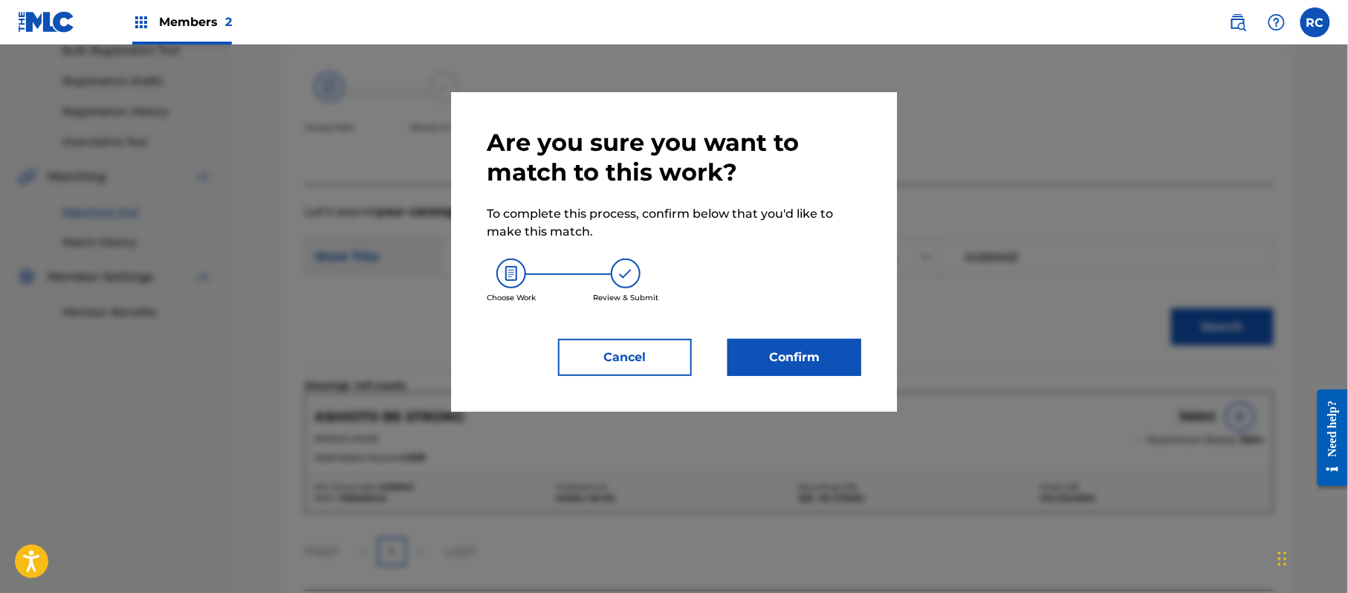
click at [837, 354] on button "Confirm" at bounding box center [794, 357] width 134 height 37
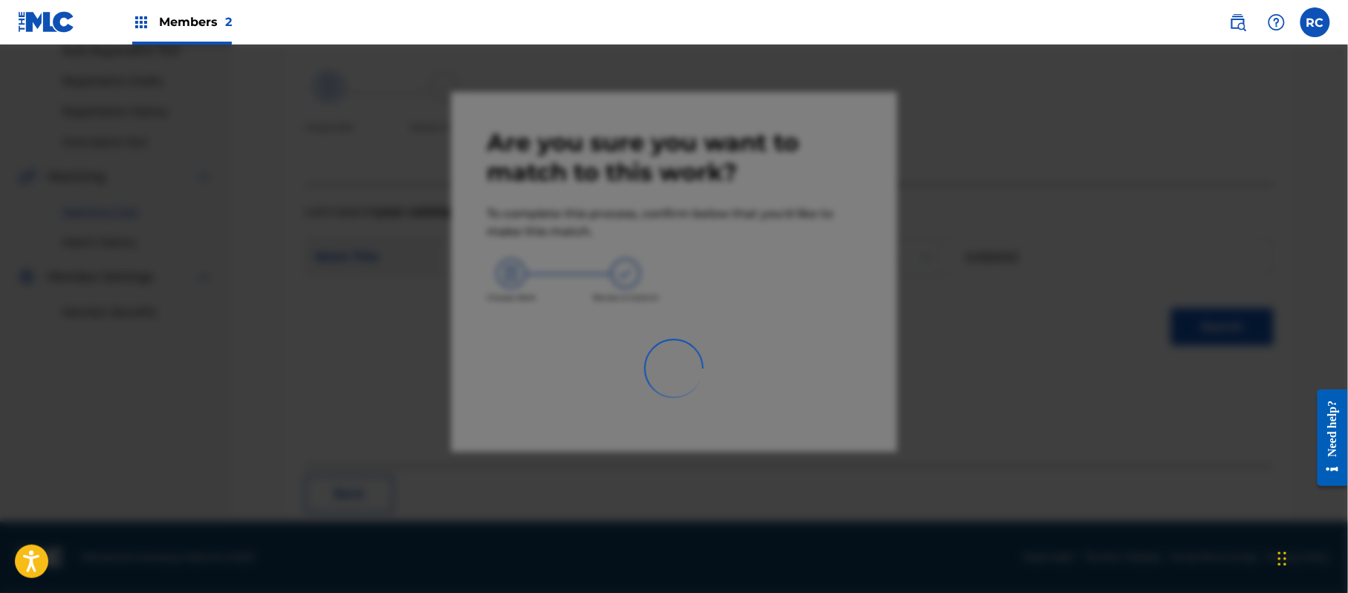
scroll to position [59, 0]
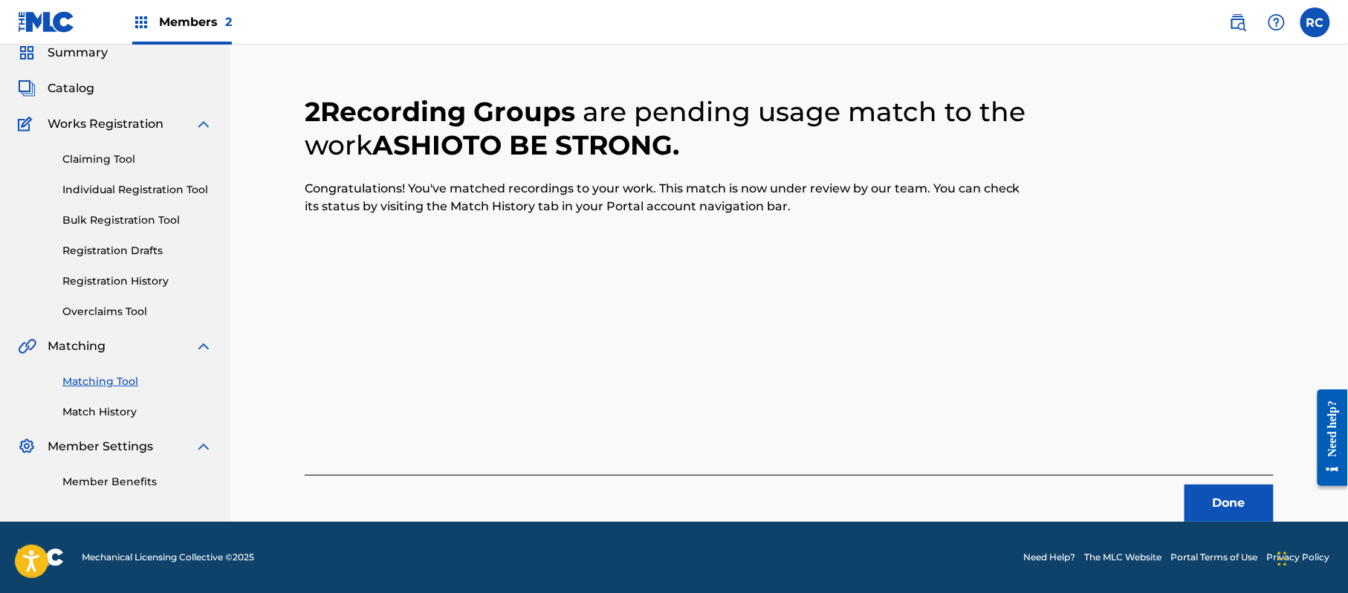
click at [1213, 492] on button "Done" at bounding box center [1228, 502] width 89 height 37
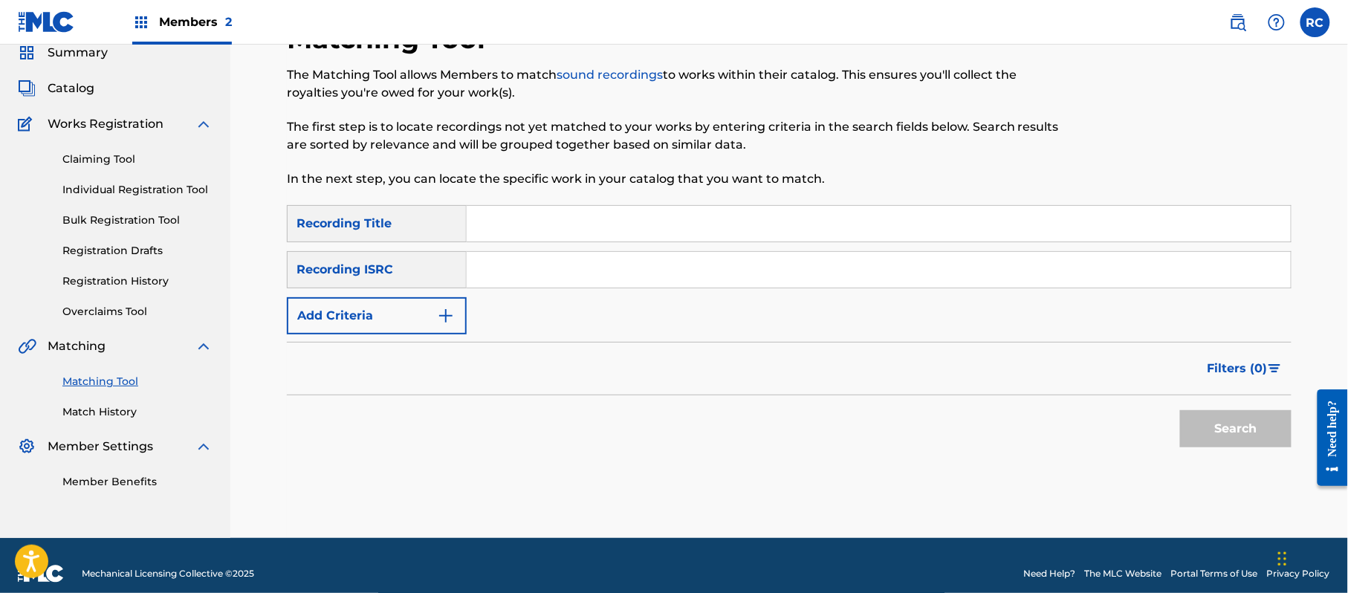
click at [553, 262] on input "Search Form" at bounding box center [879, 270] width 824 height 36
type input "JPTF01502502"
click at [1241, 443] on button "Search" at bounding box center [1235, 428] width 111 height 37
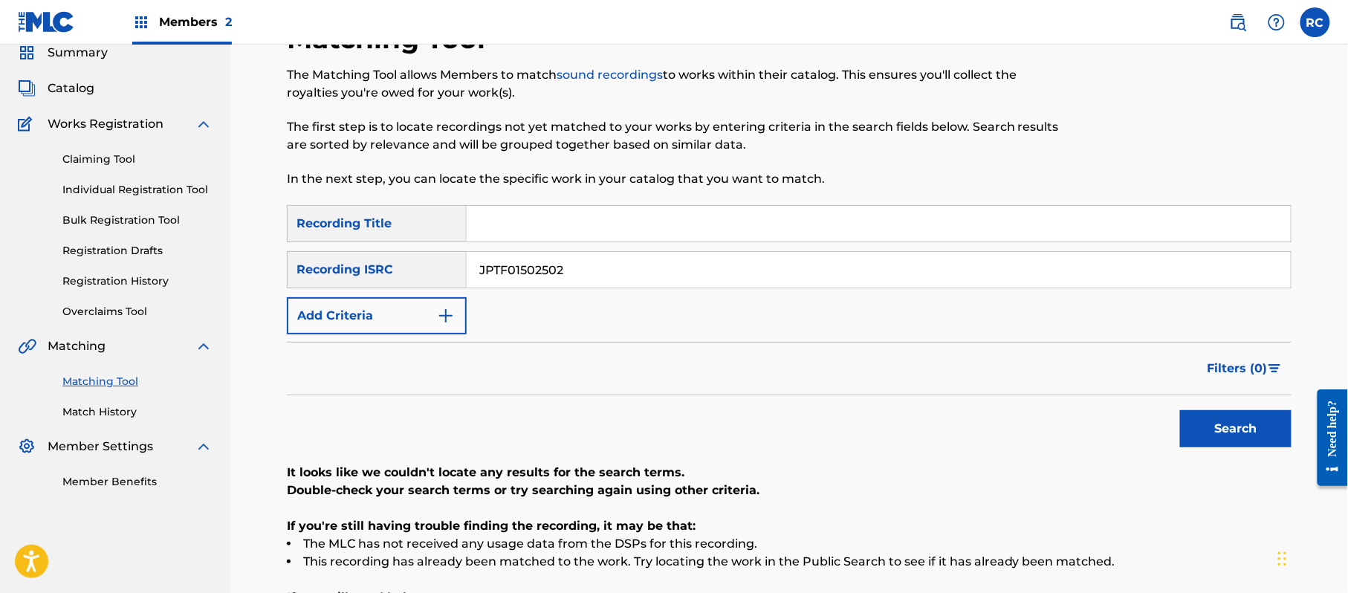
click at [529, 230] on input "Search Form" at bounding box center [879, 224] width 824 height 36
drag, startPoint x: 554, startPoint y: 224, endPoint x: 721, endPoint y: 253, distance: 169.1
click at [721, 253] on div "SearchWithCriteria1dc0ab11-6528-4450-901e-1a73efd829e3 Recording Title Fight Cl…" at bounding box center [789, 269] width 1004 height 129
type input "Fight Club"
drag, startPoint x: 610, startPoint y: 259, endPoint x: 403, endPoint y: 260, distance: 207.3
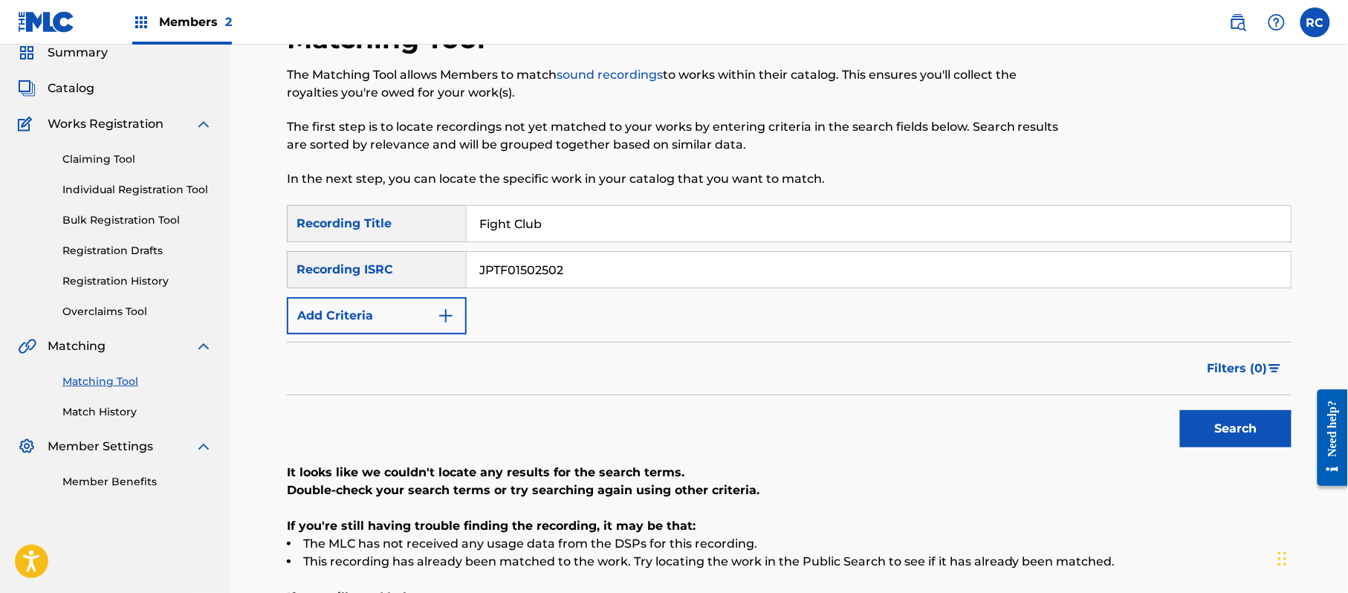
click at [405, 260] on div "SearchWithCriteria215787c7-3810-4cb5-a905-2bfa7a6273af Recording ISRC JPTF01502…" at bounding box center [789, 269] width 1004 height 37
click at [366, 309] on button "Add Criteria" at bounding box center [377, 315] width 180 height 37
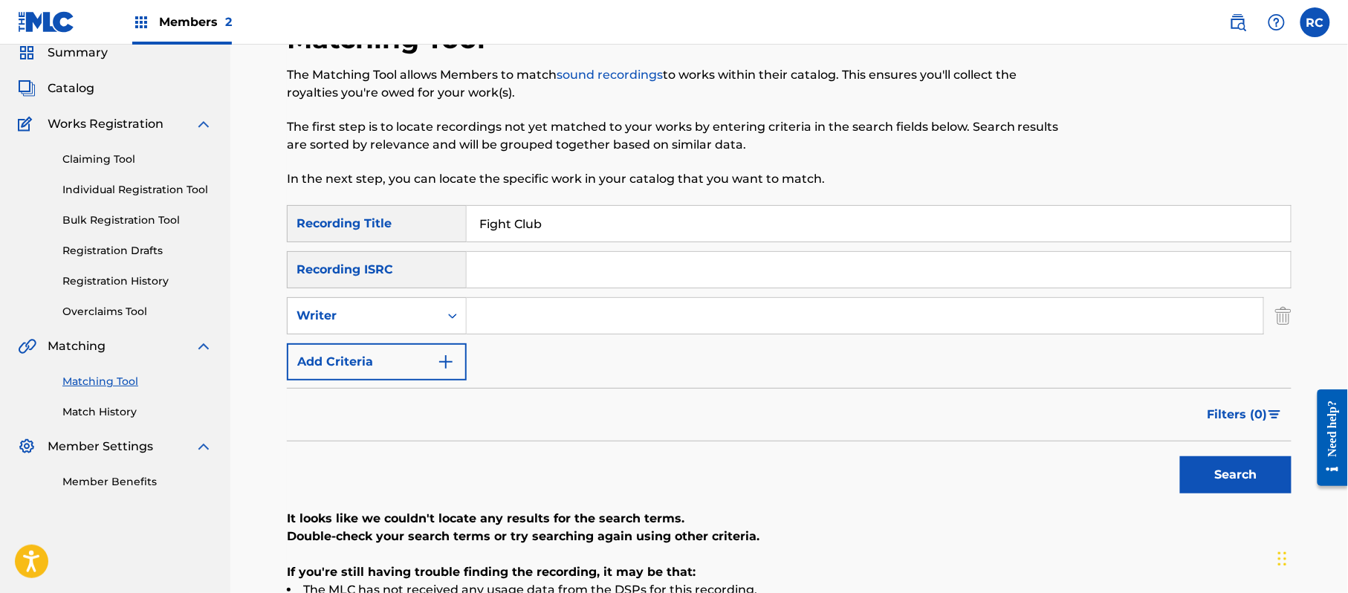
click at [363, 319] on div "Writer" at bounding box center [363, 316] width 134 height 18
click at [355, 358] on div "Recording Artist" at bounding box center [377, 352] width 178 height 37
drag, startPoint x: 511, startPoint y: 325, endPoint x: 520, endPoint y: 328, distance: 9.4
click at [512, 325] on input "Search Form" at bounding box center [865, 316] width 796 height 36
type input "Mr.Children"
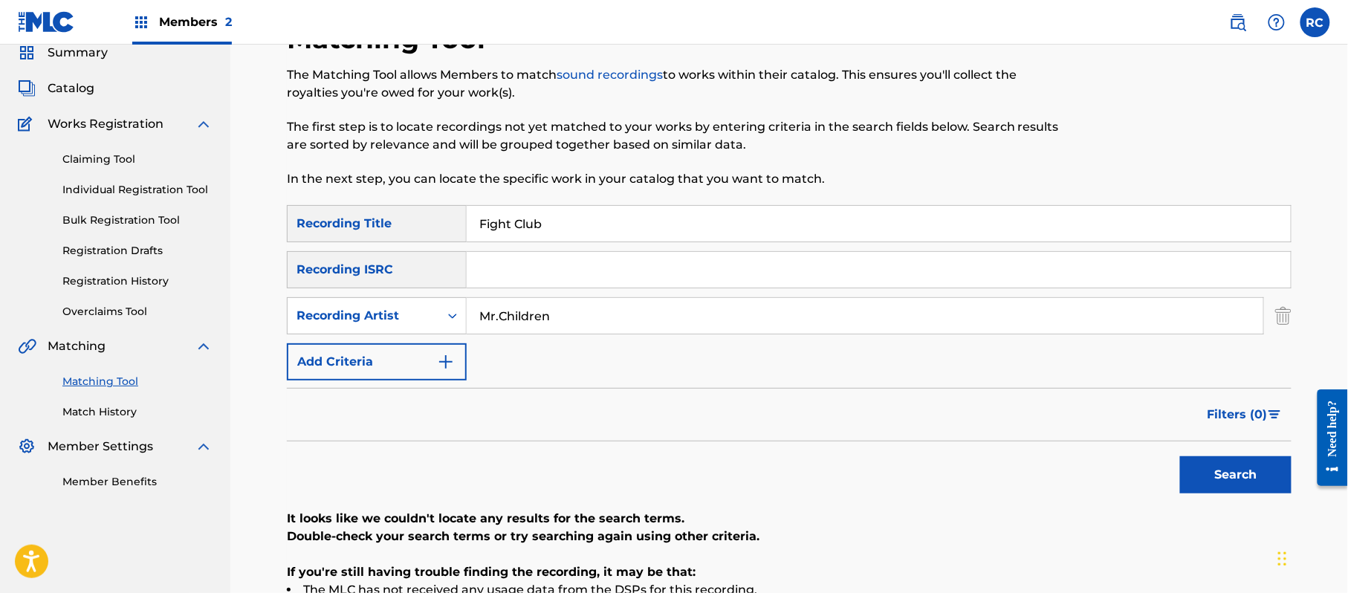
click at [1233, 473] on button "Search" at bounding box center [1235, 474] width 111 height 37
drag, startPoint x: 476, startPoint y: 224, endPoint x: 426, endPoint y: 224, distance: 50.5
click at [426, 224] on div "SearchWithCriteria1dc0ab11-6528-4450-901e-1a73efd829e3 Recording Title Fight Cl…" at bounding box center [789, 223] width 1004 height 37
type input "FIGHT CLUB"
click at [1210, 470] on button "Search" at bounding box center [1235, 474] width 111 height 37
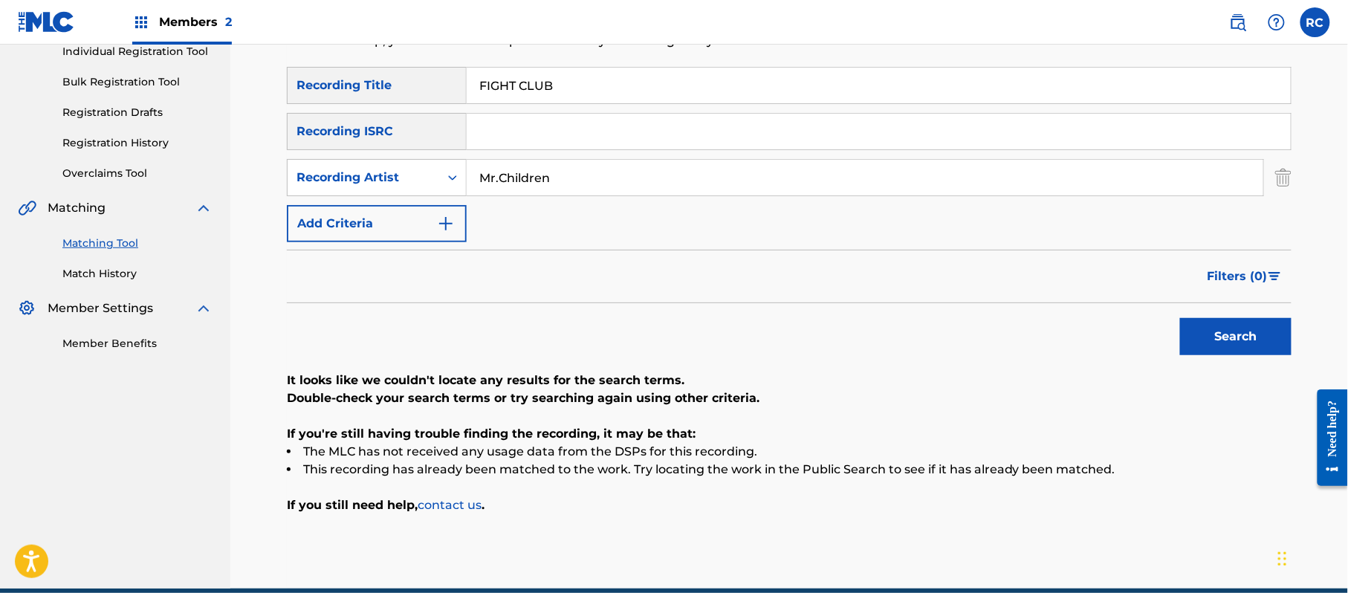
scroll to position [257, 0]
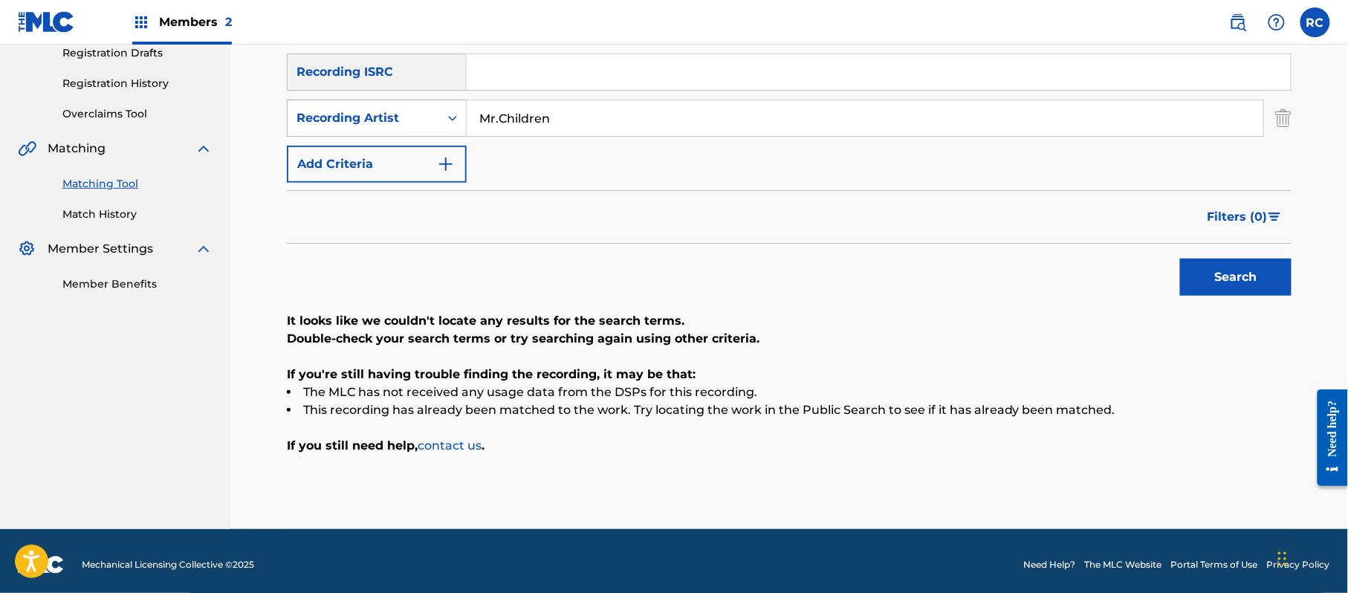
drag, startPoint x: 580, startPoint y: 123, endPoint x: 407, endPoint y: 126, distance: 173.1
click at [407, 126] on div "SearchWithCriteria6ed13a29-b6d2-409a-b27d-83cb1fd44df7 Recording Artist Mr.Chil…" at bounding box center [789, 118] width 1004 height 37
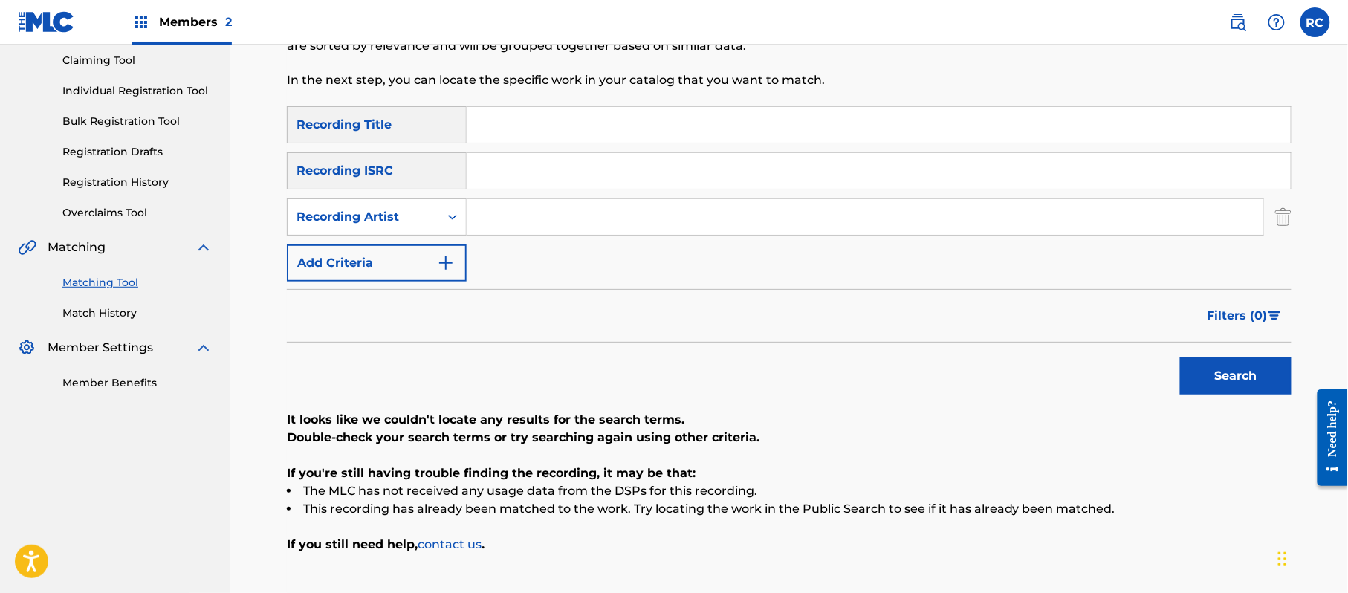
drag, startPoint x: 522, startPoint y: 122, endPoint x: 429, endPoint y: 140, distance: 94.6
click at [429, 138] on div "SearchWithCriteria1dc0ab11-6528-4450-901e-1a73efd829e3 Recording Title" at bounding box center [789, 124] width 1004 height 37
click at [519, 176] on input "Search Form" at bounding box center [879, 171] width 824 height 36
type input "TCJPN2199264"
click at [1198, 382] on button "Search" at bounding box center [1235, 375] width 111 height 37
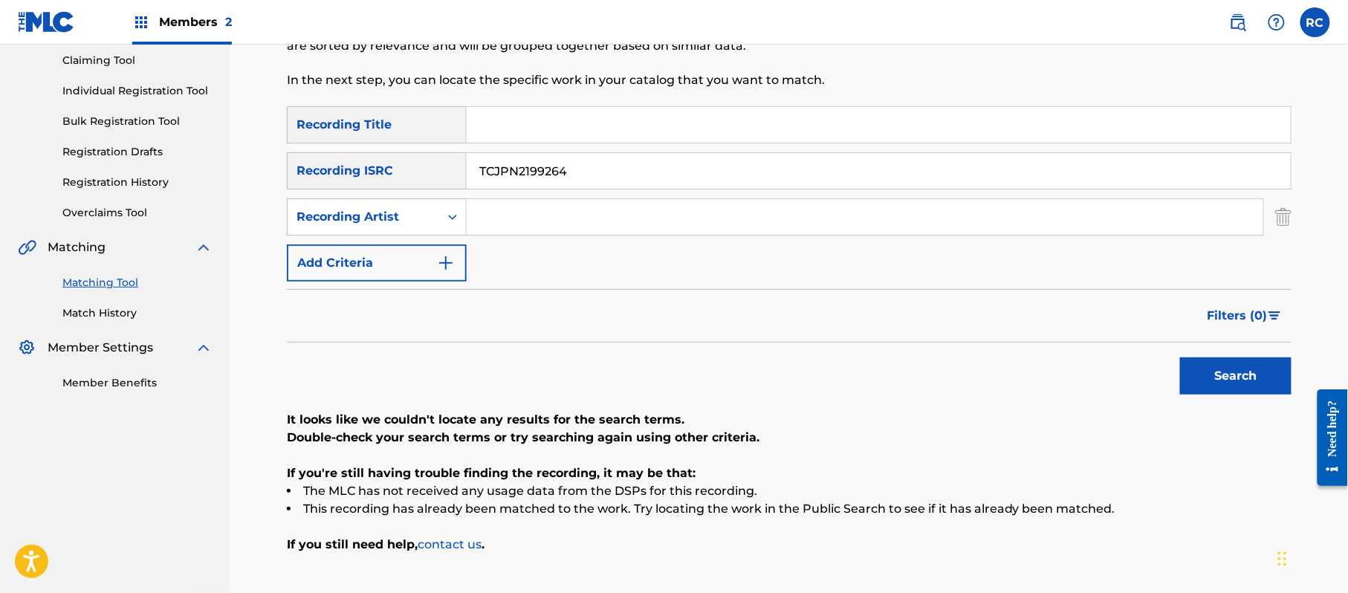
click at [565, 149] on div "SearchWithCriteria1dc0ab11-6528-4450-901e-1a73efd829e3 Recording Title SearchWi…" at bounding box center [789, 193] width 1004 height 175
click at [557, 125] on input "Search Form" at bounding box center [879, 125] width 824 height 36
drag, startPoint x: 527, startPoint y: 123, endPoint x: 690, endPoint y: 137, distance: 164.1
click at [690, 137] on input "Others Mr.Children" at bounding box center [879, 125] width 824 height 36
type input "Others"
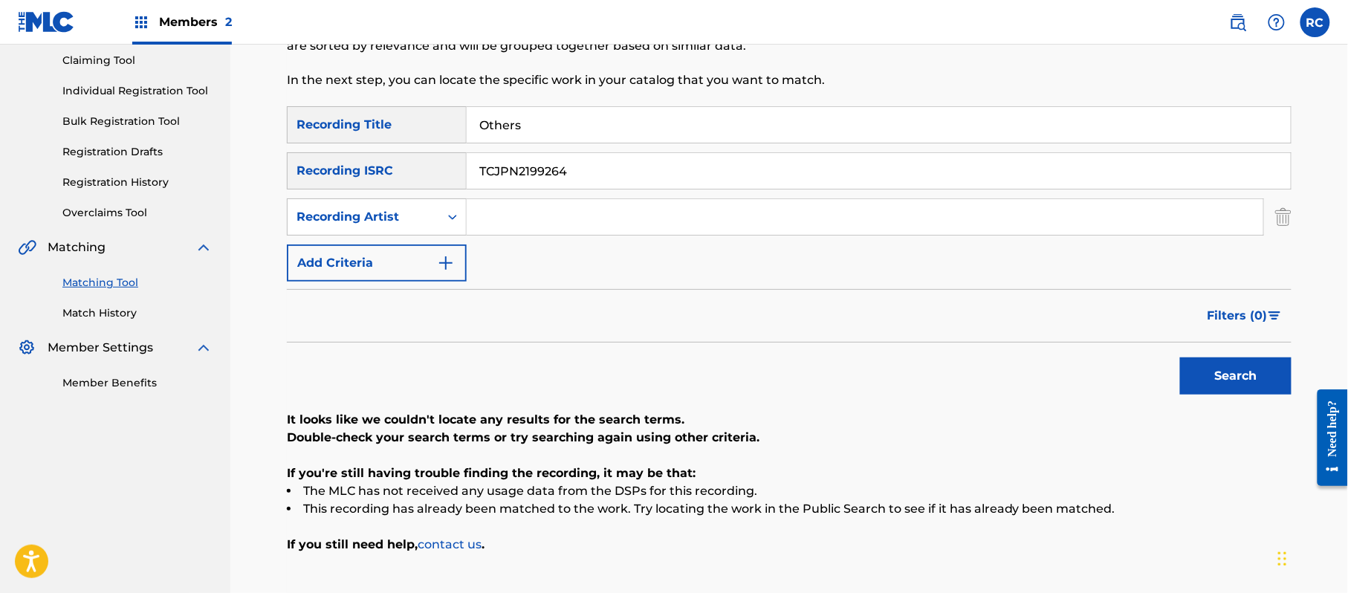
drag, startPoint x: 624, startPoint y: 161, endPoint x: 374, endPoint y: 161, distance: 249.6
click at [374, 161] on div "SearchWithCriteria215787c7-3810-4cb5-a905-2bfa7a6273af Recording ISRC TCJPN2199…" at bounding box center [789, 170] width 1004 height 37
click at [511, 218] on input "Search Form" at bounding box center [865, 217] width 796 height 36
type input "Mr.Children"
click at [1224, 375] on button "Search" at bounding box center [1235, 375] width 111 height 37
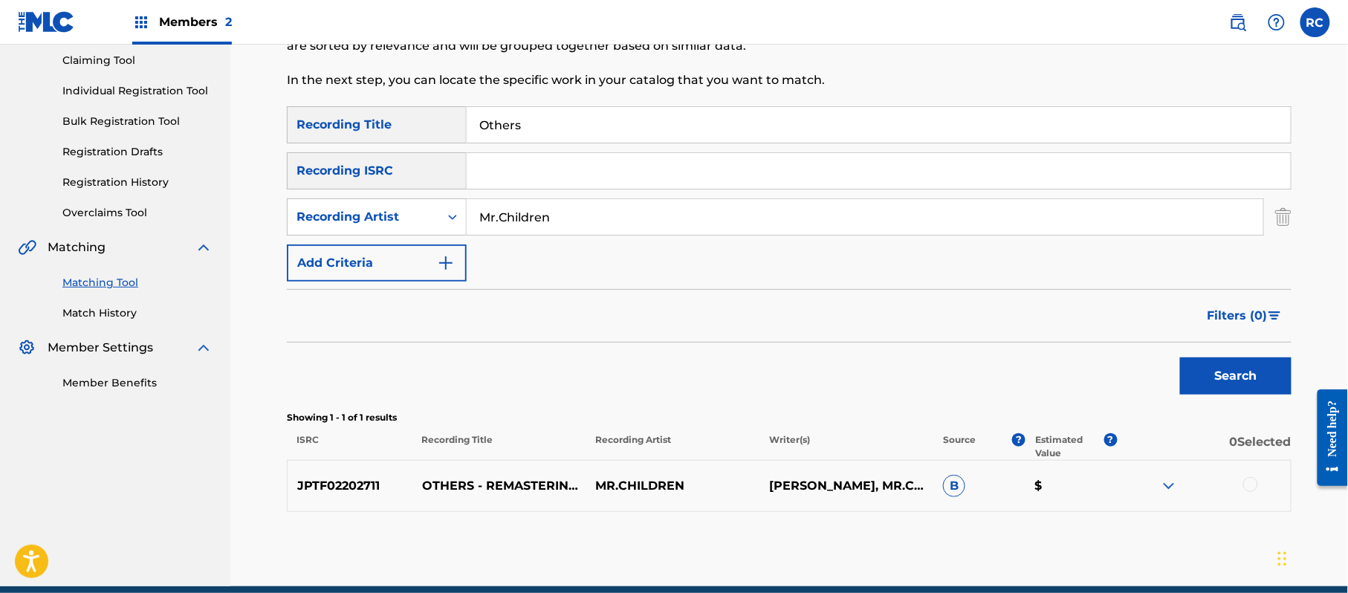
click at [354, 484] on p "JPTF02202711" at bounding box center [350, 486] width 125 height 18
click at [538, 167] on input "Search Form" at bounding box center [879, 171] width 824 height 36
type input "JPTF02202711"
drag, startPoint x: 550, startPoint y: 123, endPoint x: 389, endPoint y: 131, distance: 160.7
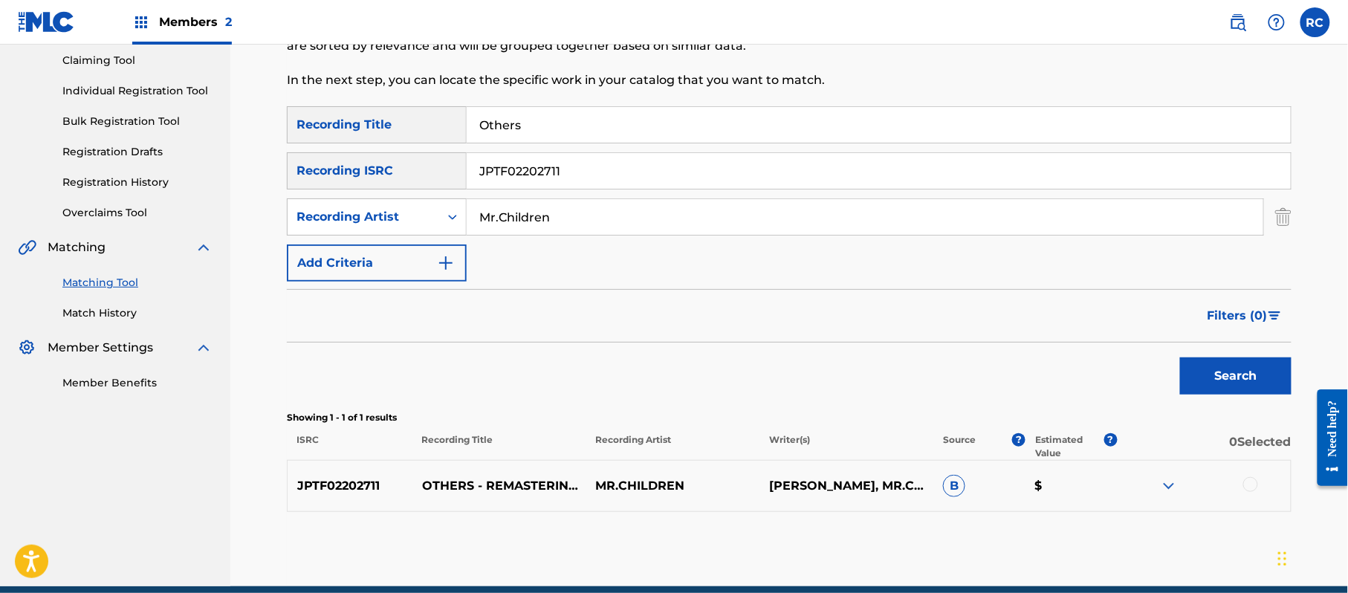
click at [389, 131] on div "SearchWithCriteria1dc0ab11-6528-4450-901e-1a73efd829e3 Recording Title Others" at bounding box center [789, 124] width 1004 height 37
drag, startPoint x: 580, startPoint y: 224, endPoint x: 423, endPoint y: 217, distance: 157.7
click at [423, 217] on div "SearchWithCriteria6ed13a29-b6d2-409a-b27d-83cb1fd44df7 Recording Artist" at bounding box center [789, 216] width 1004 height 37
click at [1198, 374] on button "Search" at bounding box center [1235, 375] width 111 height 37
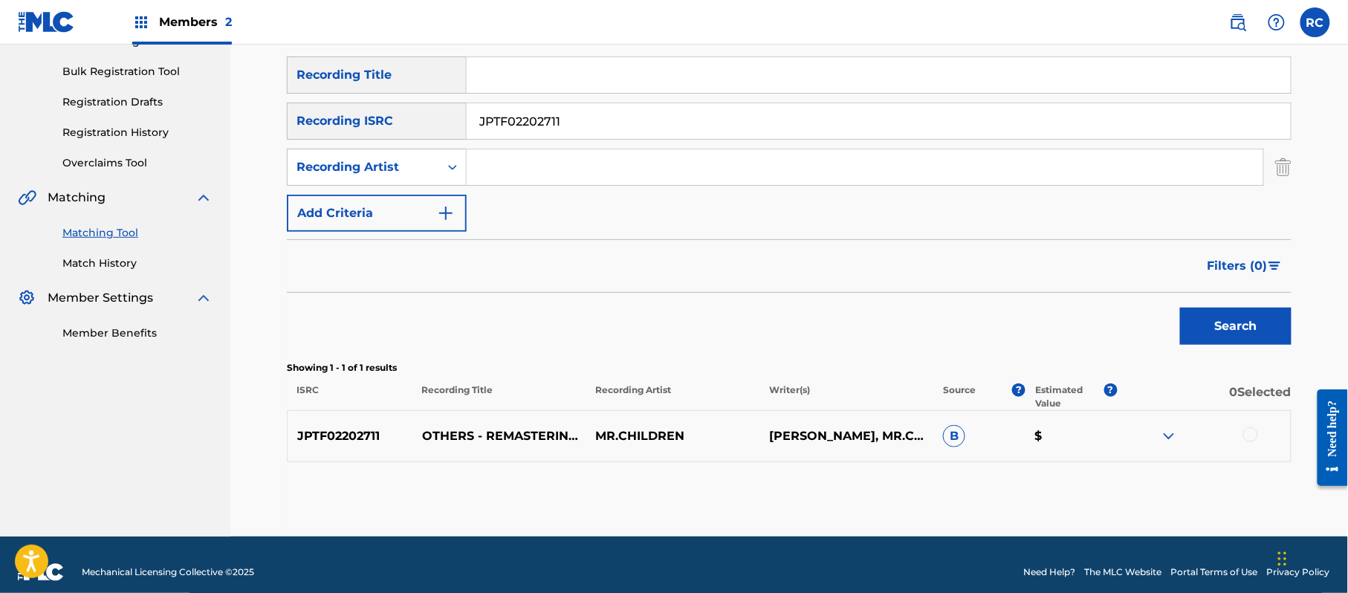
scroll to position [223, 0]
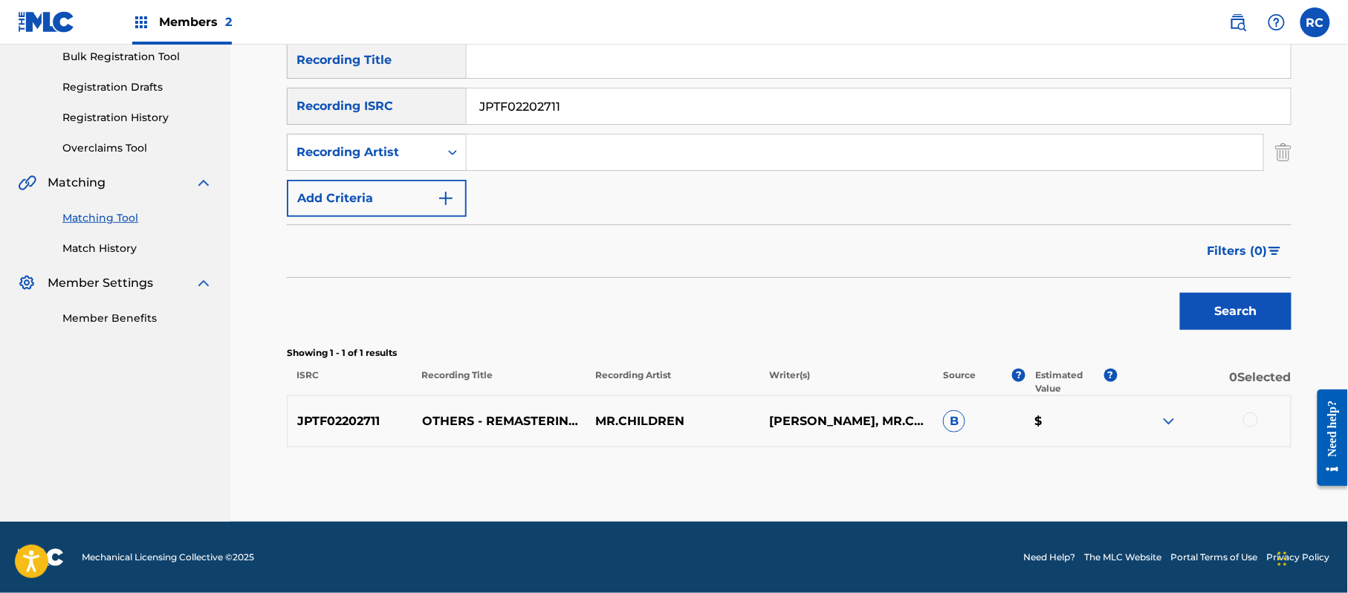
drag, startPoint x: 1253, startPoint y: 421, endPoint x: 1145, endPoint y: 434, distance: 108.6
click at [1251, 421] on div at bounding box center [1250, 419] width 15 height 15
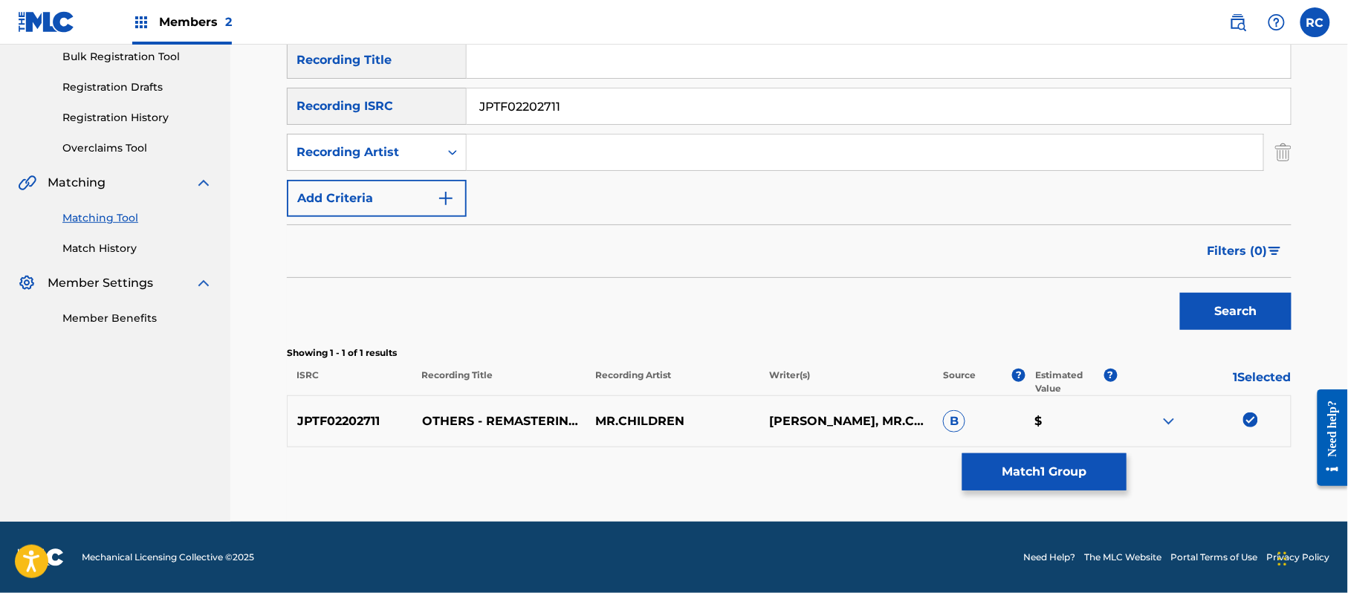
click at [1062, 467] on button "Match 1 Group" at bounding box center [1044, 471] width 164 height 37
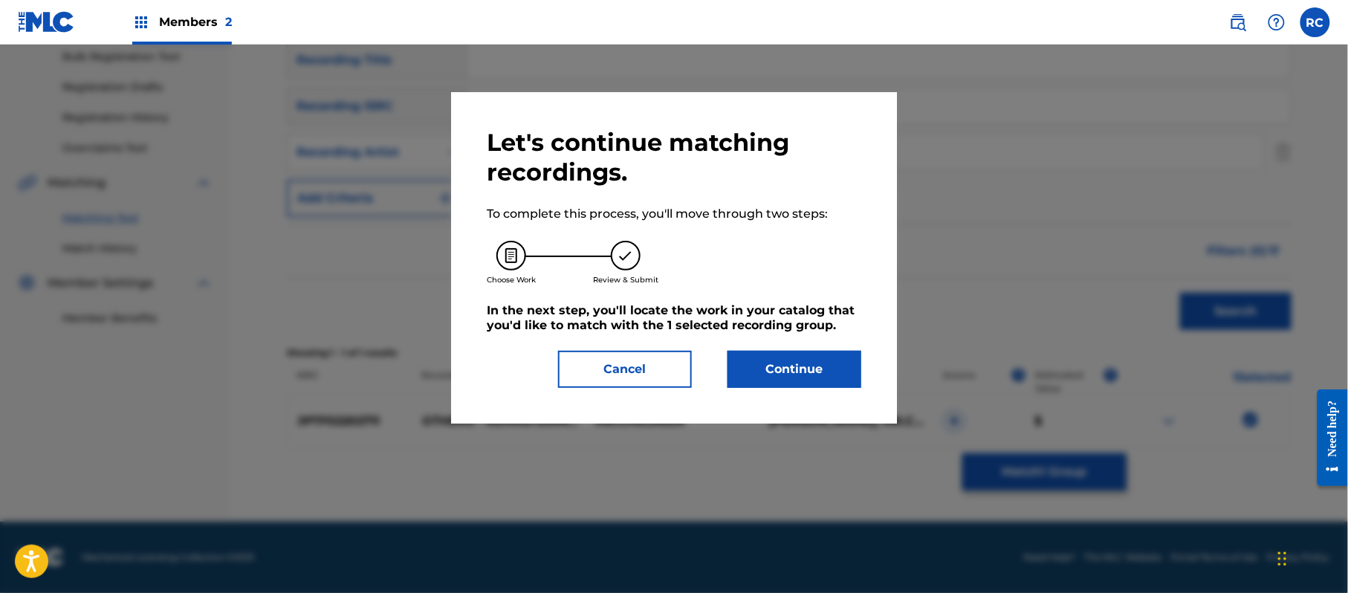
click at [835, 364] on button "Continue" at bounding box center [794, 369] width 134 height 37
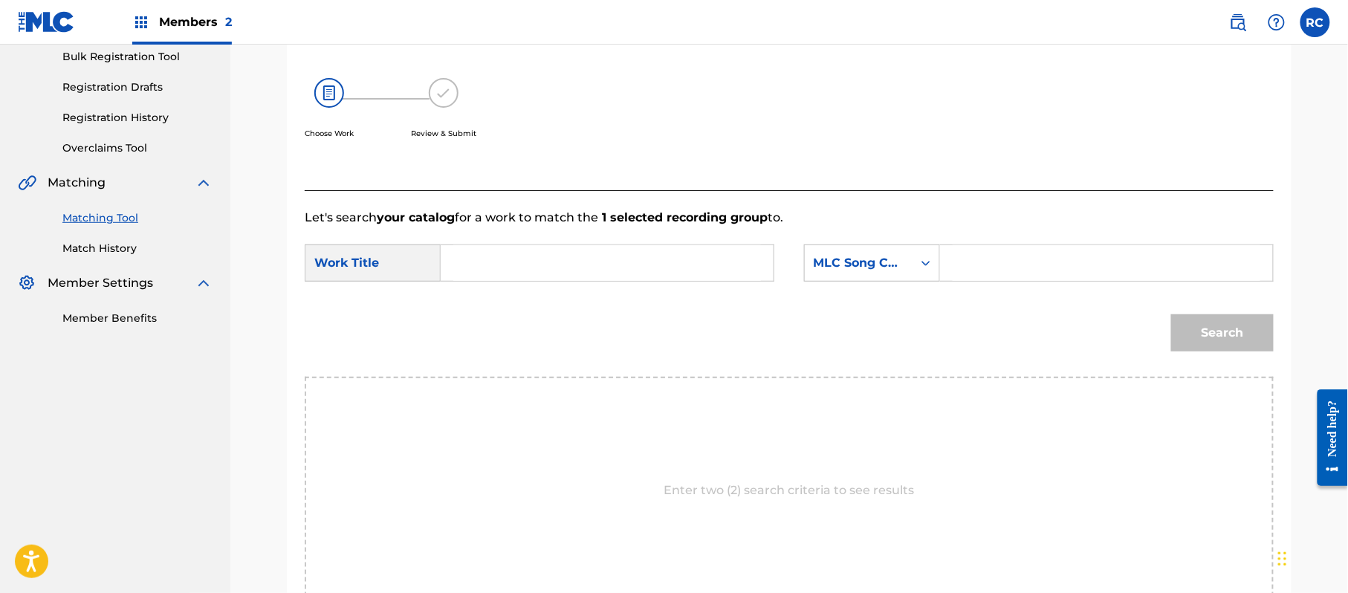
click at [539, 270] on input "Search Form" at bounding box center [607, 263] width 308 height 36
click at [559, 265] on input "Others OC3W1L" at bounding box center [607, 263] width 308 height 36
type input "Others"
click at [1046, 286] on div "SearchWithCriteria174ea0fb-237c-4330-8b98-600131b706d2 Work Title Others Search…" at bounding box center [789, 267] width 969 height 46
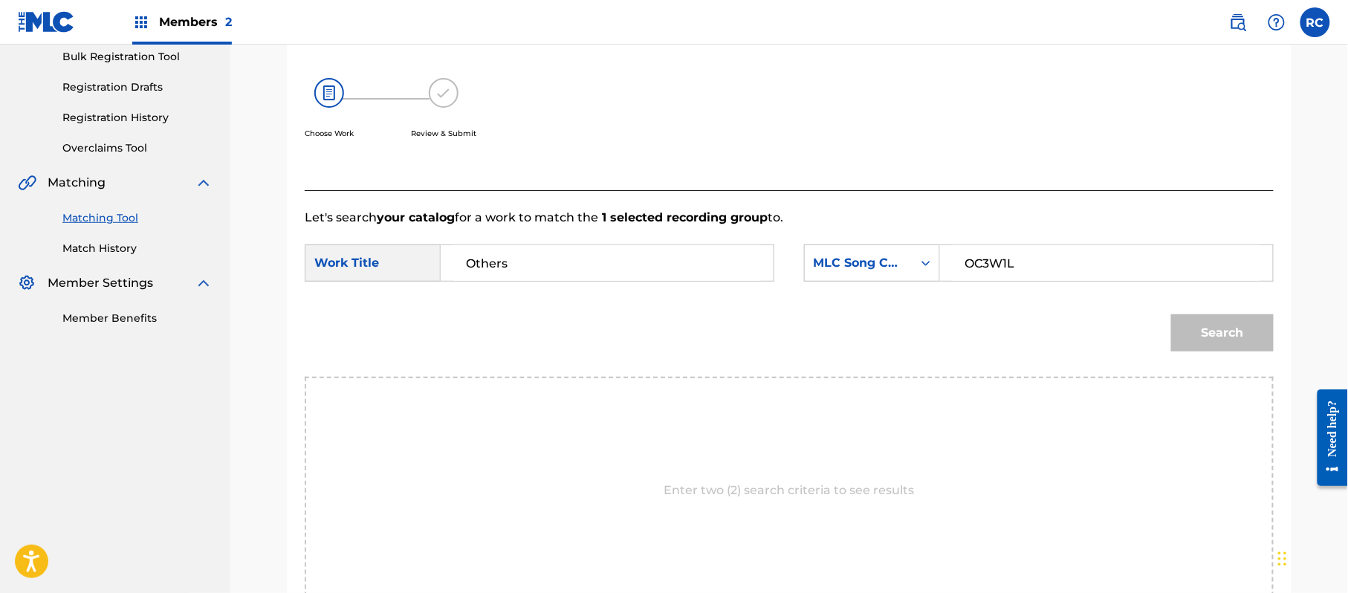
drag, startPoint x: 1062, startPoint y: 269, endPoint x: 1086, endPoint y: 280, distance: 26.9
click at [1062, 269] on input "OC3W1L" at bounding box center [1106, 263] width 308 height 36
type input "OC3W1L"
click at [1229, 328] on button "Search" at bounding box center [1222, 332] width 103 height 37
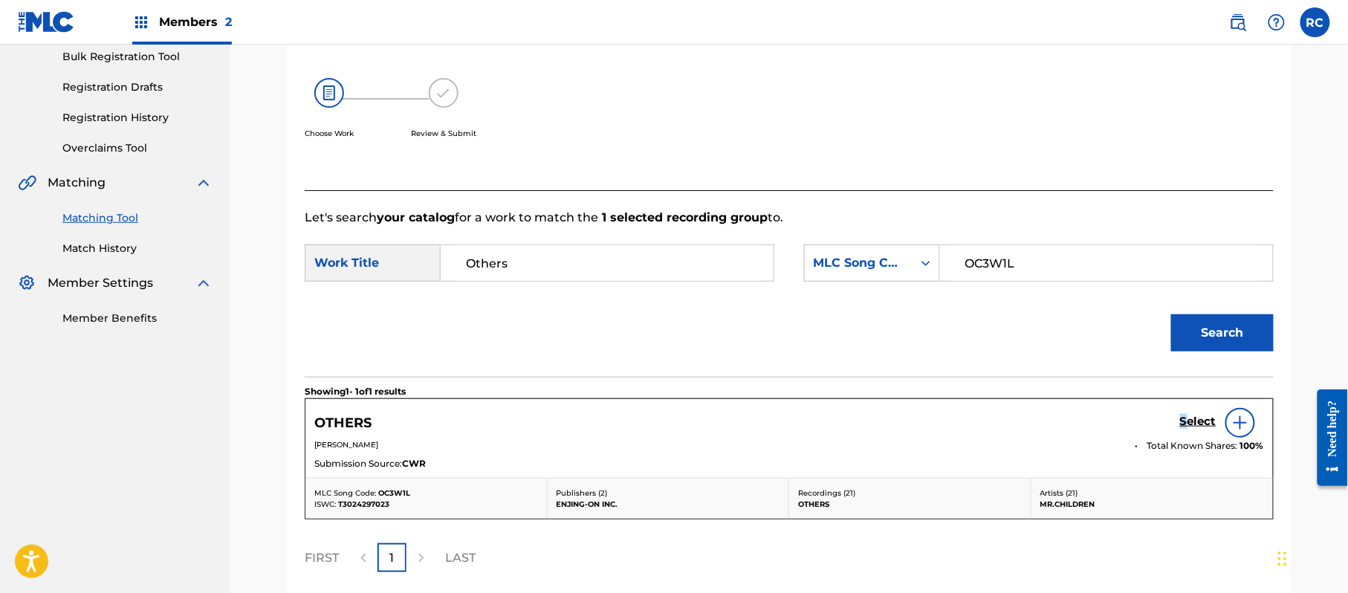
click at [1184, 421] on h5 "Select" at bounding box center [1198, 422] width 36 height 14
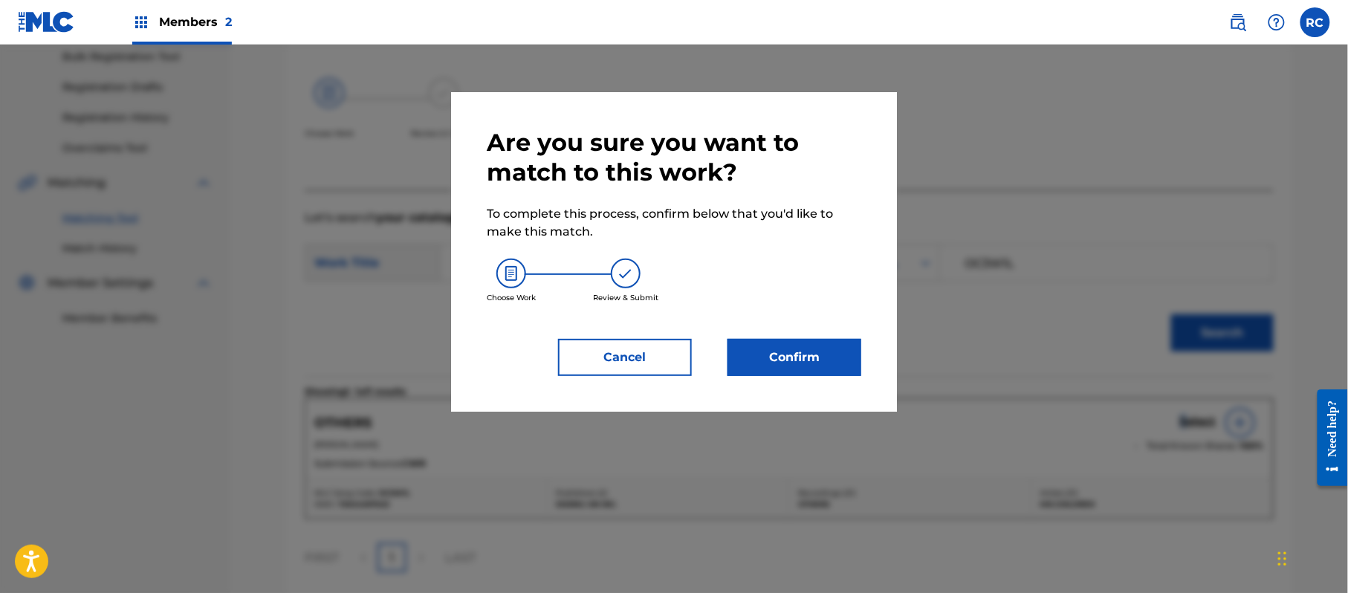
click at [788, 363] on button "Confirm" at bounding box center [794, 357] width 134 height 37
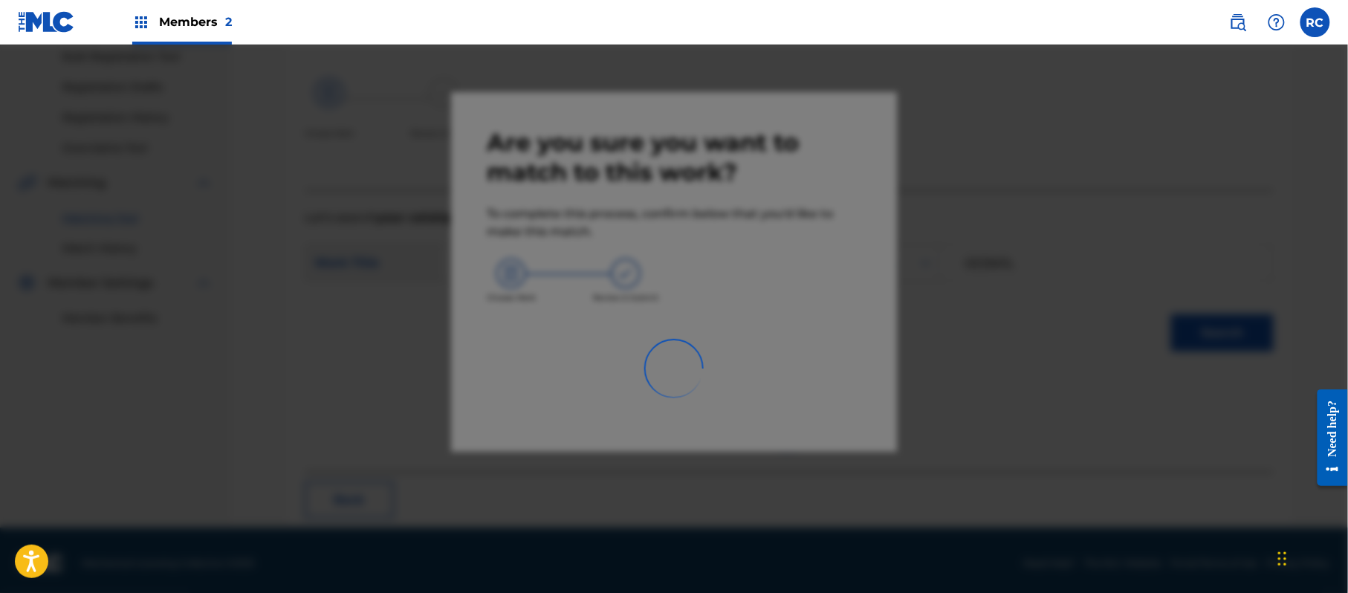
scroll to position [59, 0]
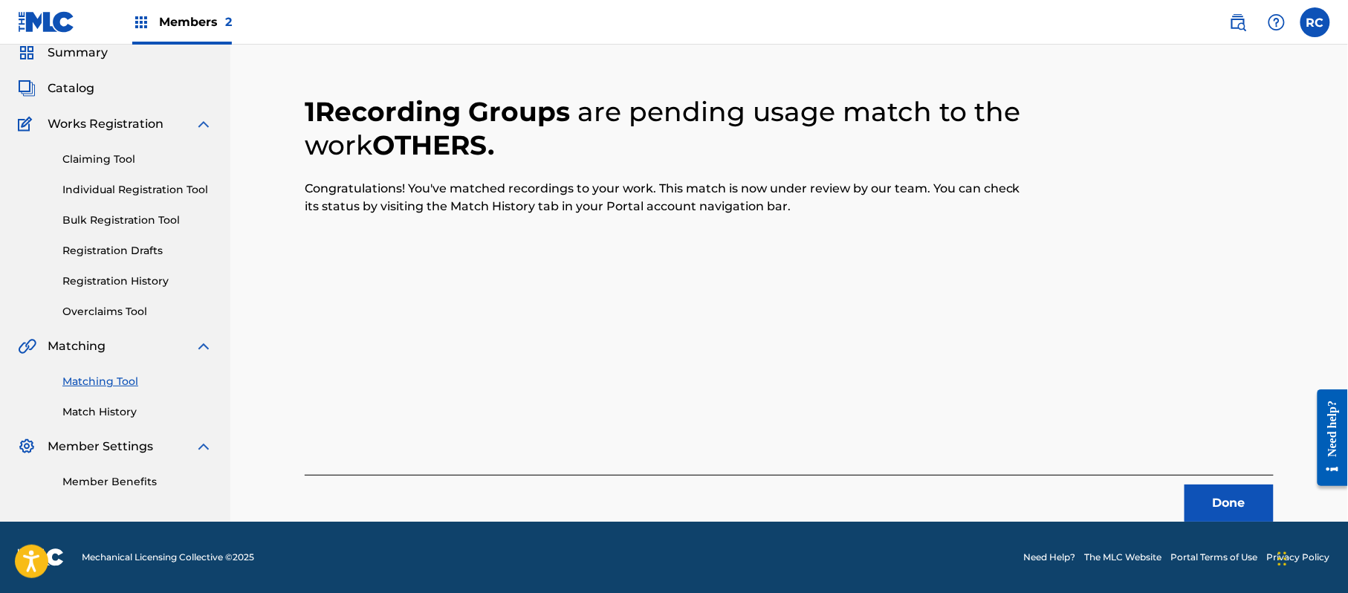
click at [1251, 511] on button "Done" at bounding box center [1228, 502] width 89 height 37
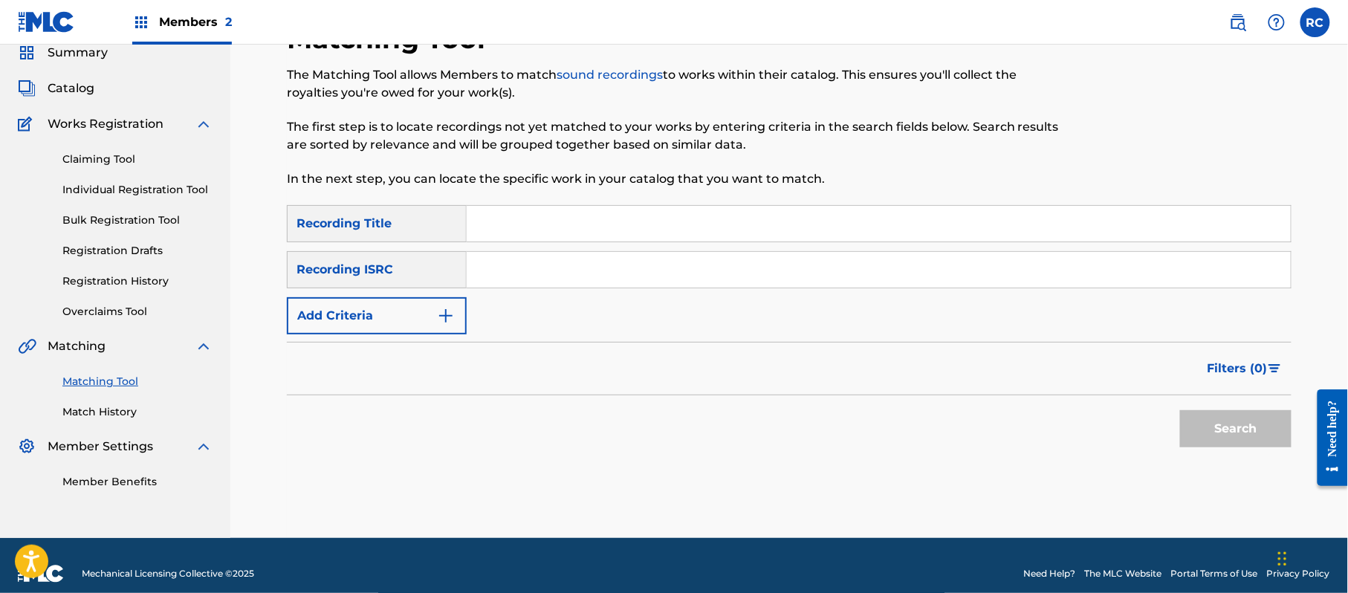
click at [542, 289] on div "SearchWithCriteria1dc0ab11-6528-4450-901e-1a73efd829e3 Recording Title SearchWi…" at bounding box center [789, 269] width 1004 height 129
click at [598, 280] on input "Search Form" at bounding box center [879, 270] width 824 height 36
type input "TCJPI1831495"
click at [1238, 432] on button "Search" at bounding box center [1235, 428] width 111 height 37
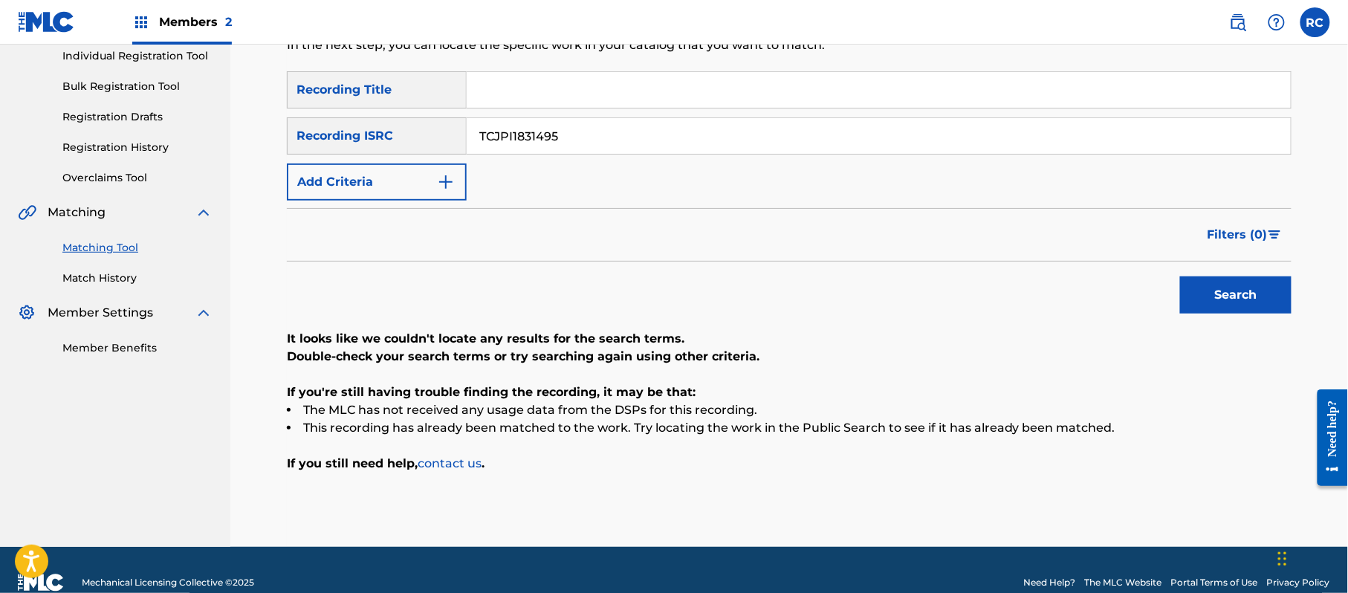
scroll to position [218, 0]
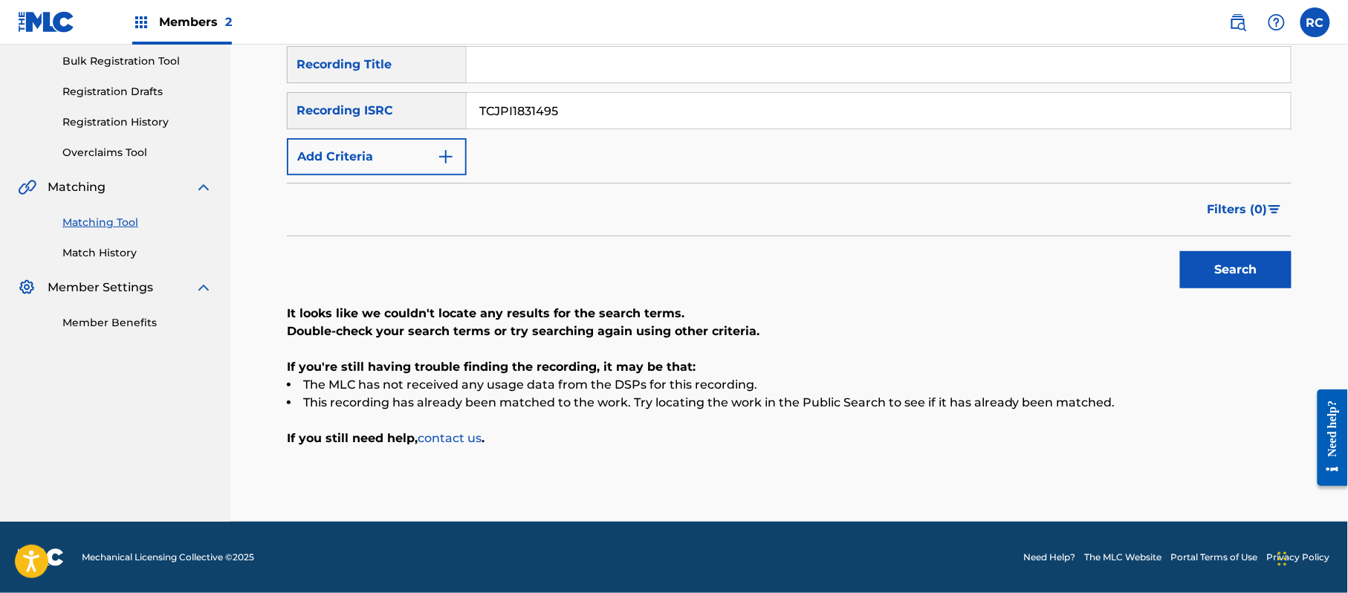
click at [582, 78] on input "Search Form" at bounding box center [879, 65] width 824 height 36
drag, startPoint x: 604, startPoint y: 67, endPoint x: 767, endPoint y: 88, distance: 164.0
click at [767, 88] on div "SearchWithCriteria1dc0ab11-6528-4450-901e-1a73efd829e3 Recording Title Akiga Ku…" at bounding box center [789, 110] width 1004 height 129
type input "Akiga Kureta Kippu"
drag, startPoint x: 612, startPoint y: 117, endPoint x: 325, endPoint y: 117, distance: 286.8
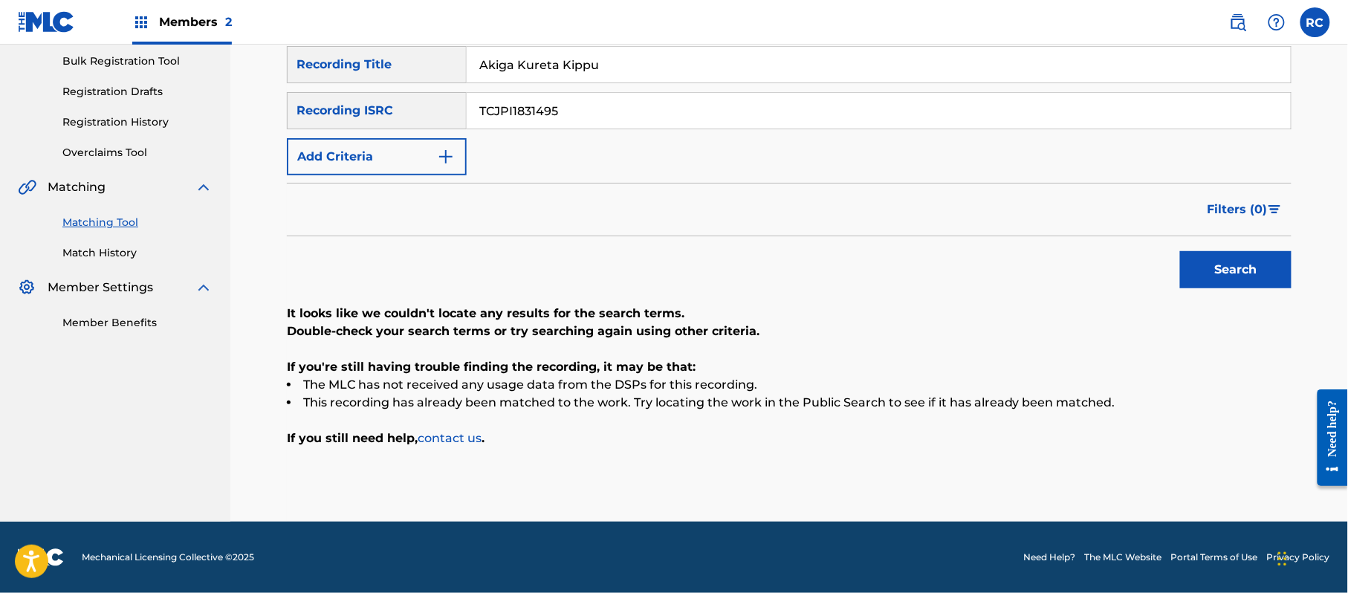
click at [325, 117] on div "SearchWithCriteria215787c7-3810-4cb5-a905-2bfa7a6273af Recording ISRC TCJPI1831…" at bounding box center [789, 110] width 1004 height 37
click at [328, 152] on button "Add Criteria" at bounding box center [377, 156] width 180 height 37
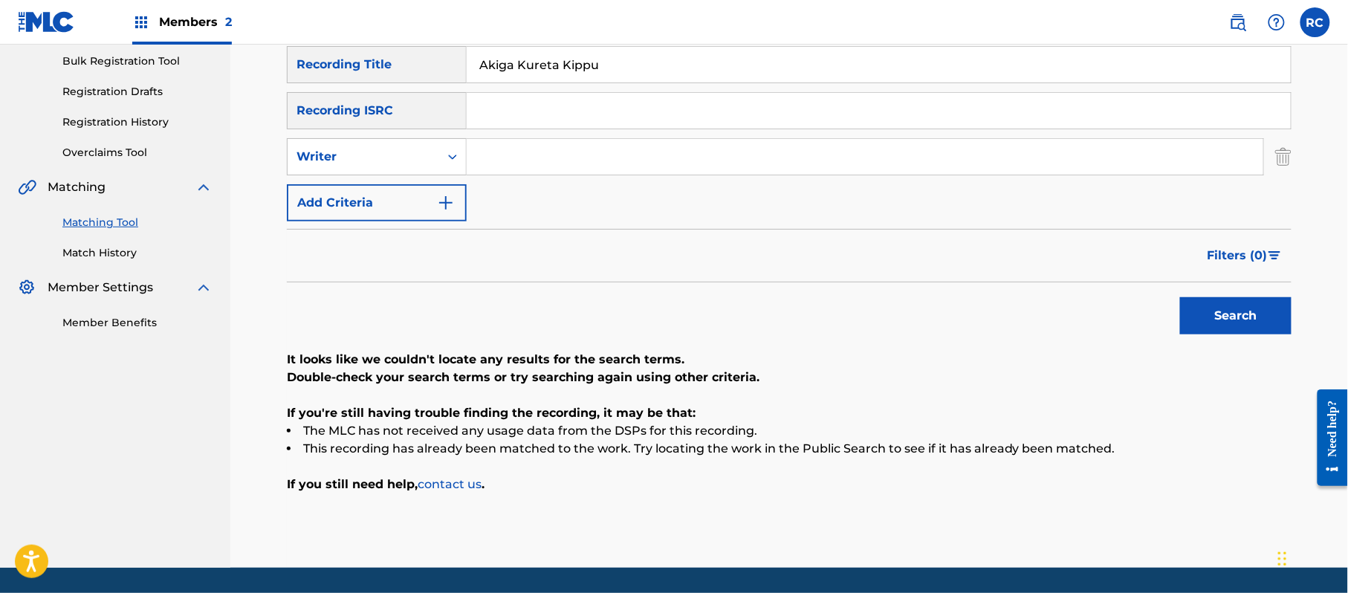
click at [333, 172] on div "Writer" at bounding box center [377, 156] width 180 height 37
drag, startPoint x: 340, startPoint y: 195, endPoint x: 393, endPoint y: 195, distance: 53.5
click at [342, 195] on div "Recording Artist" at bounding box center [377, 193] width 178 height 37
click at [535, 161] on input "Search Form" at bounding box center [865, 157] width 796 height 36
type input "Mr.Children"
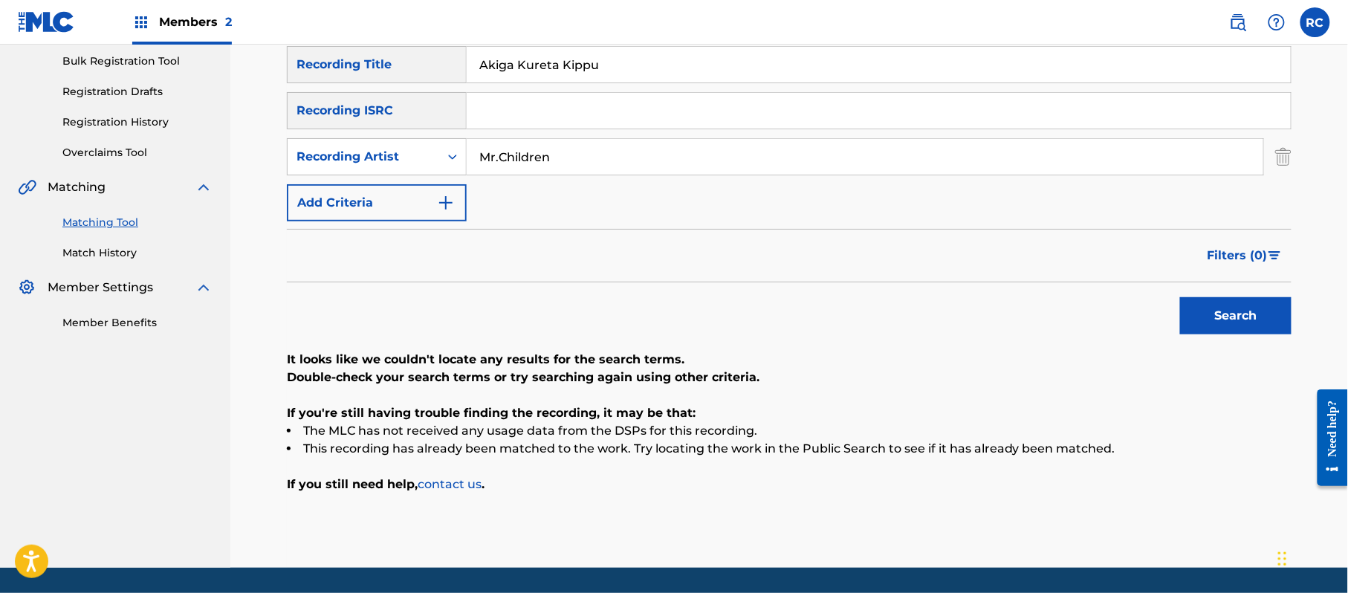
click at [1229, 319] on button "Search" at bounding box center [1235, 315] width 111 height 37
drag, startPoint x: 594, startPoint y: 74, endPoint x: 397, endPoint y: 83, distance: 197.8
click at [397, 83] on div "SearchWithCriteria1dc0ab11-6528-4450-901e-1a73efd829e3 Recording Title Akiga Ku…" at bounding box center [789, 133] width 1004 height 175
type input "秋がくれた切符"
click at [1288, 316] on button "Search" at bounding box center [1235, 315] width 111 height 37
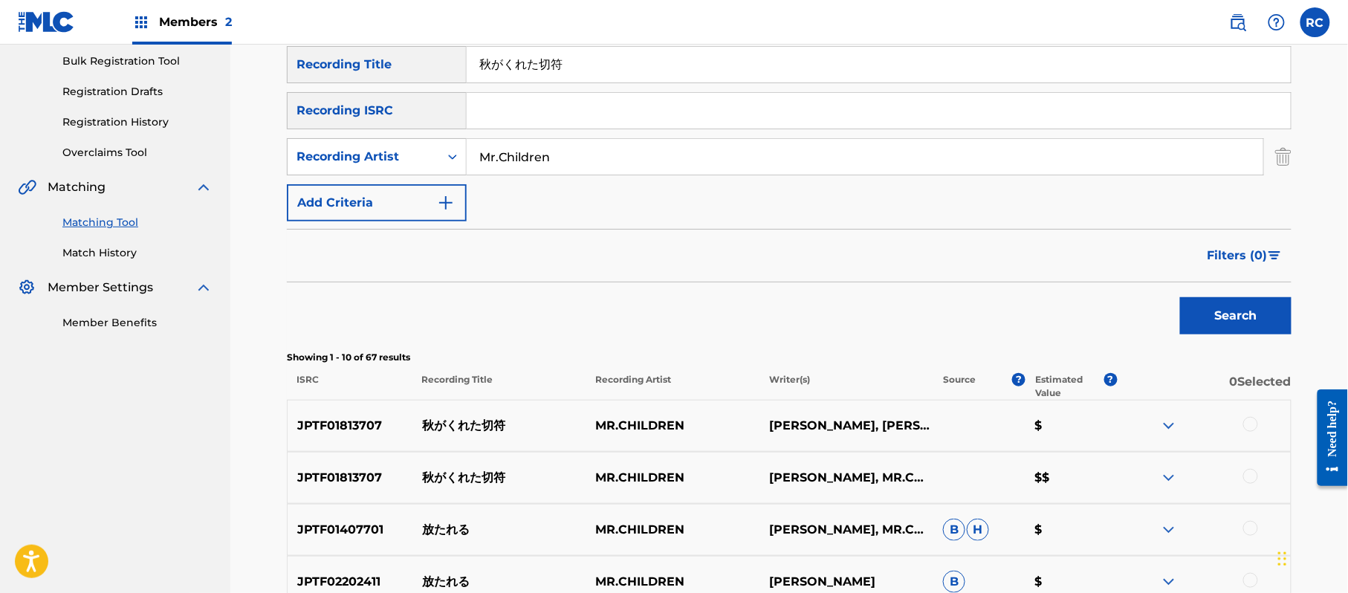
click at [351, 429] on p "JPTF01813707" at bounding box center [350, 426] width 125 height 18
click at [565, 108] on input "Search Form" at bounding box center [879, 111] width 824 height 36
type input "JPTF01813707"
drag, startPoint x: 574, startPoint y: 71, endPoint x: 384, endPoint y: 74, distance: 189.5
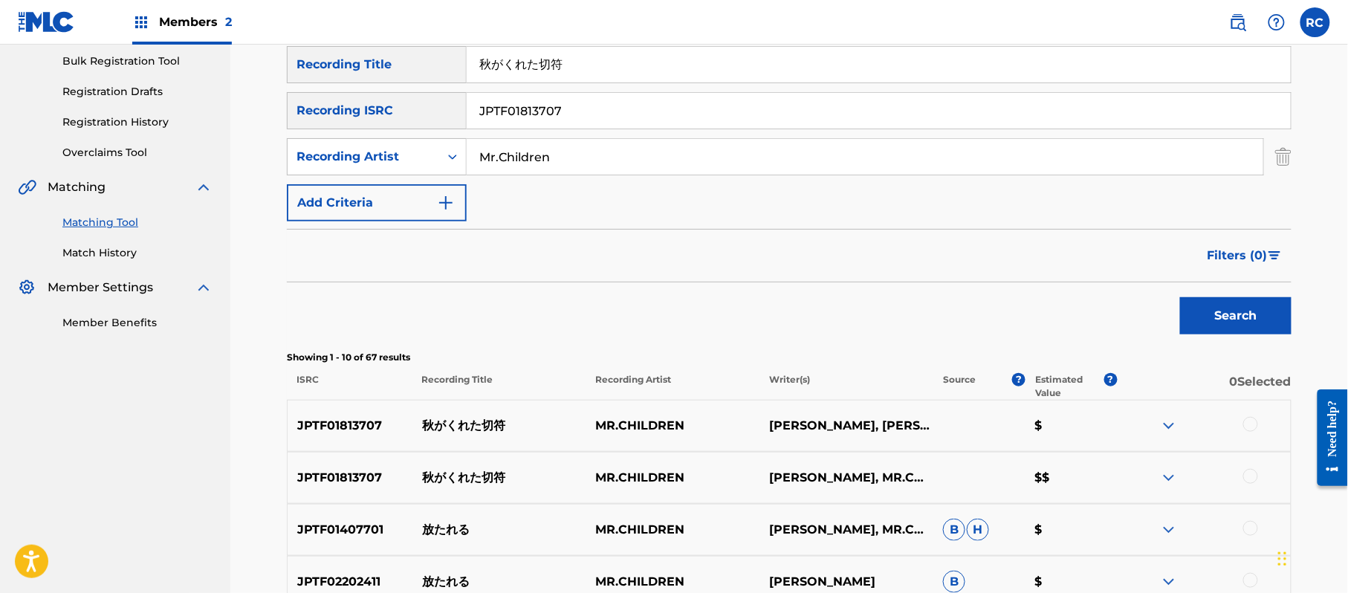
click at [384, 74] on div "SearchWithCriteria1dc0ab11-6528-4450-901e-1a73efd829e3 Recording Title 秋がくれた切符" at bounding box center [789, 64] width 1004 height 37
drag, startPoint x: 550, startPoint y: 156, endPoint x: 383, endPoint y: 156, distance: 166.4
click at [383, 156] on div "SearchWithCriteria30a8b97b-2d06-4e7b-a8da-c93a4a7b15bb Recording Artist" at bounding box center [789, 156] width 1004 height 37
click at [1215, 307] on button "Search" at bounding box center [1235, 315] width 111 height 37
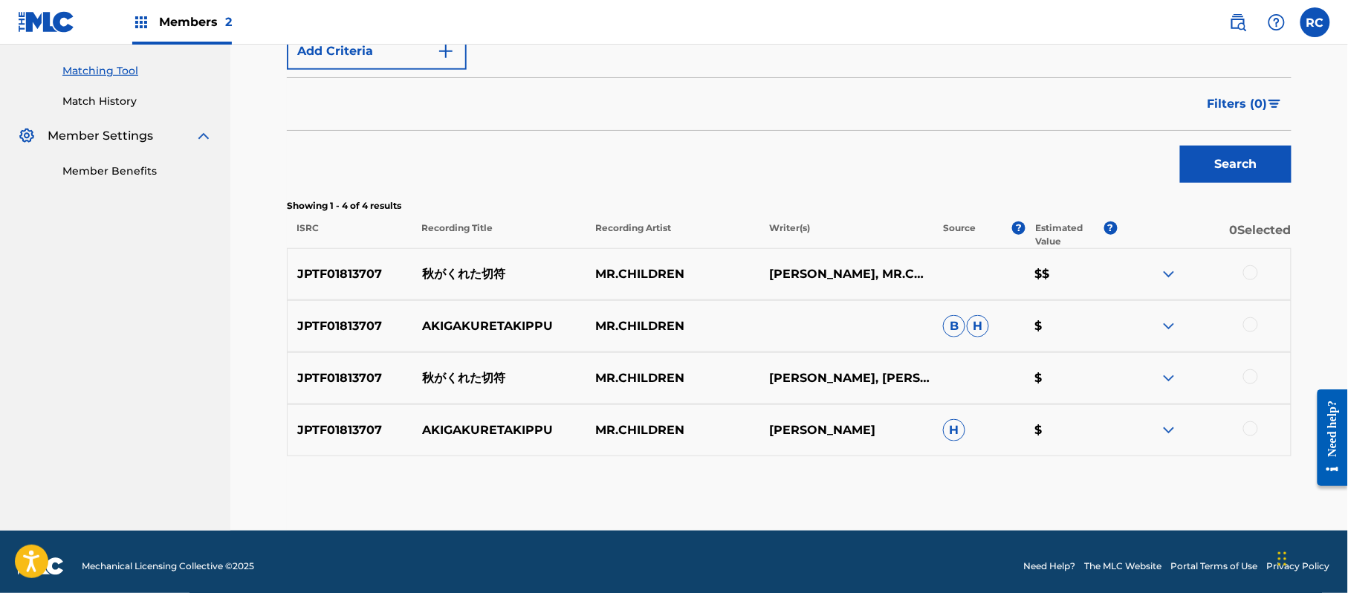
scroll to position [379, 0]
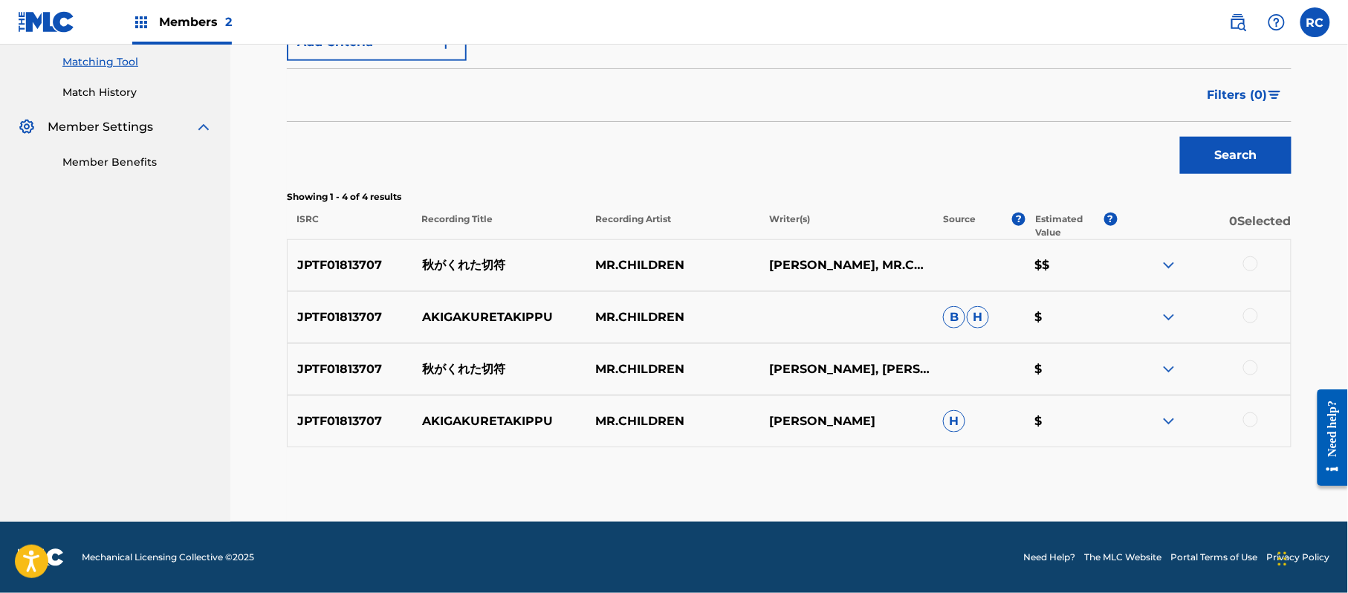
click at [1245, 266] on div at bounding box center [1250, 263] width 15 height 15
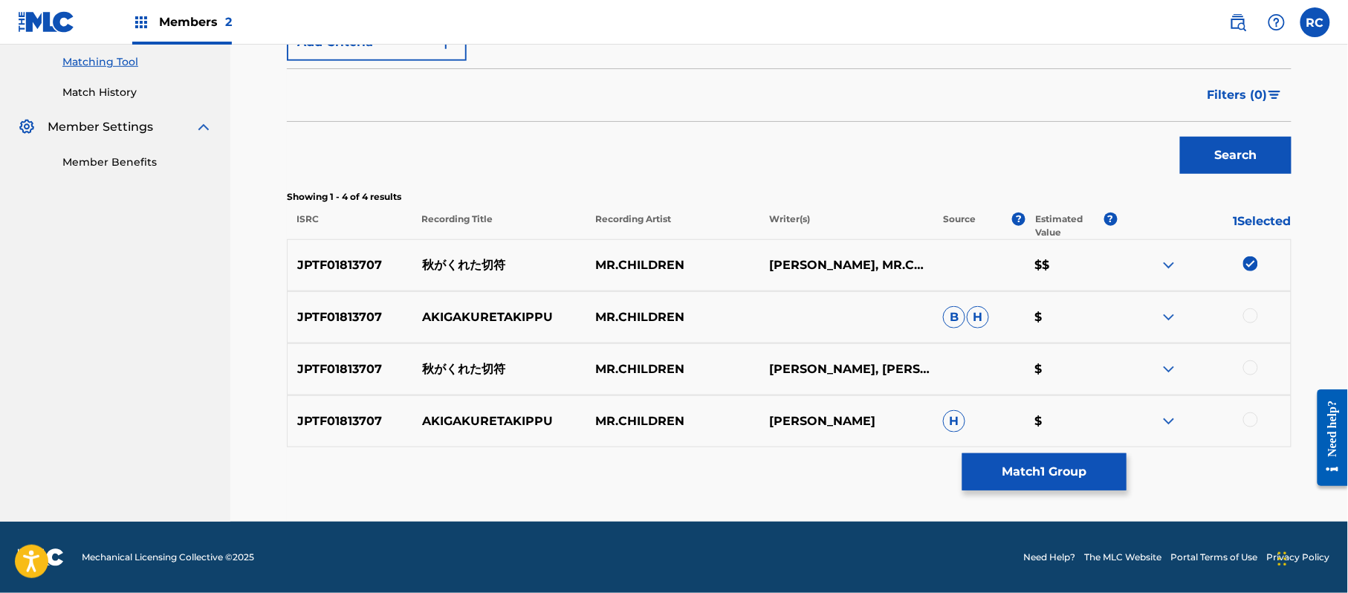
click at [1253, 316] on div at bounding box center [1250, 315] width 15 height 15
click at [1252, 368] on div at bounding box center [1250, 367] width 15 height 15
click at [1252, 418] on div at bounding box center [1250, 419] width 15 height 15
click at [1044, 473] on button "Match 4 Groups" at bounding box center [1044, 471] width 164 height 37
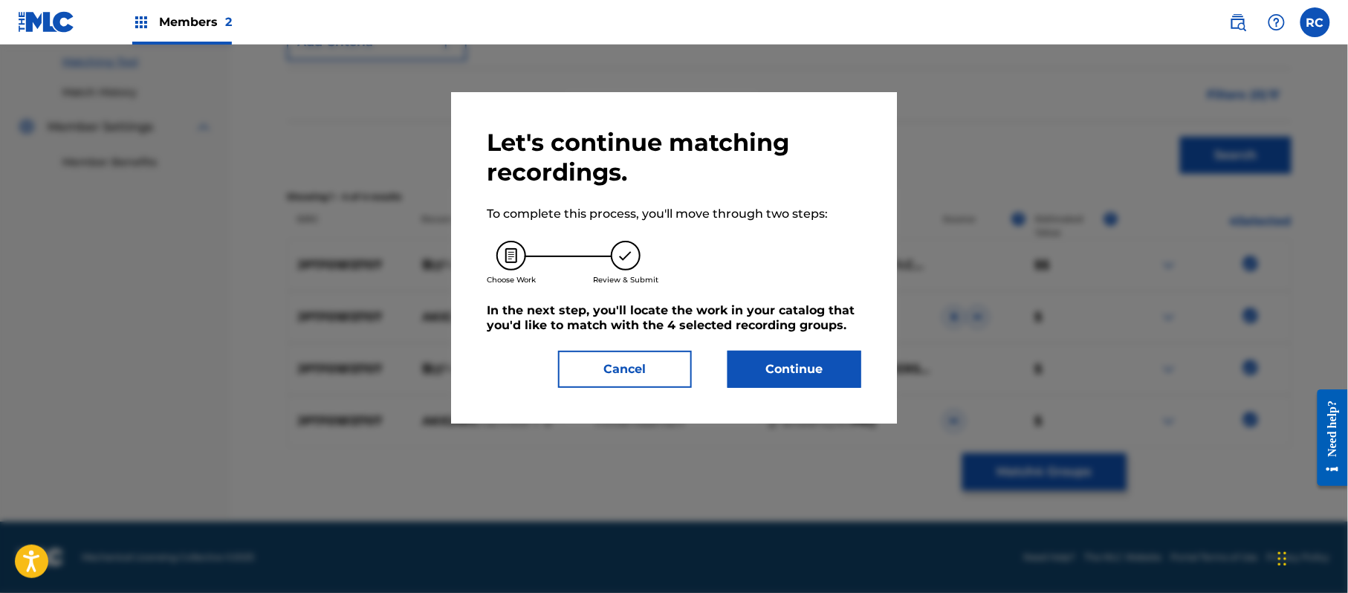
click at [819, 374] on button "Continue" at bounding box center [794, 369] width 134 height 37
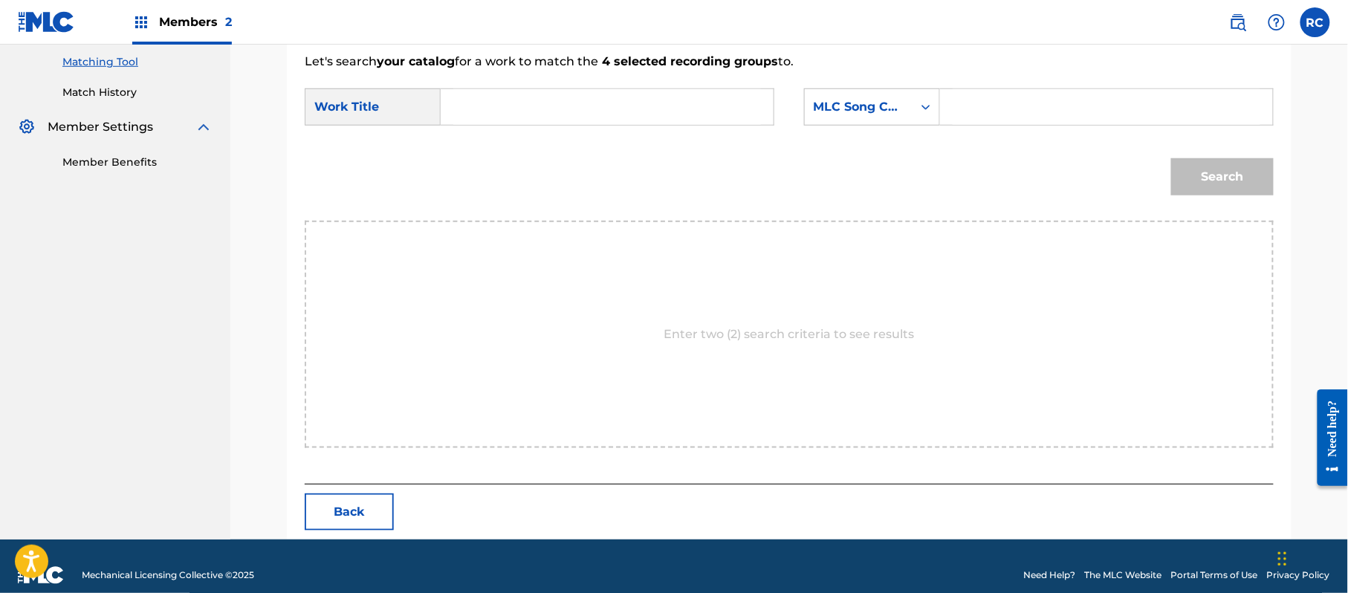
click at [527, 108] on input "Search Form" at bounding box center [607, 107] width 308 height 36
click at [613, 103] on input "Akiga Kureta Kippu AA05SC" at bounding box center [607, 107] width 308 height 36
type input "Akiga Kureta Kippu"
drag, startPoint x: 1010, startPoint y: 100, endPoint x: 1059, endPoint y: 116, distance: 51.0
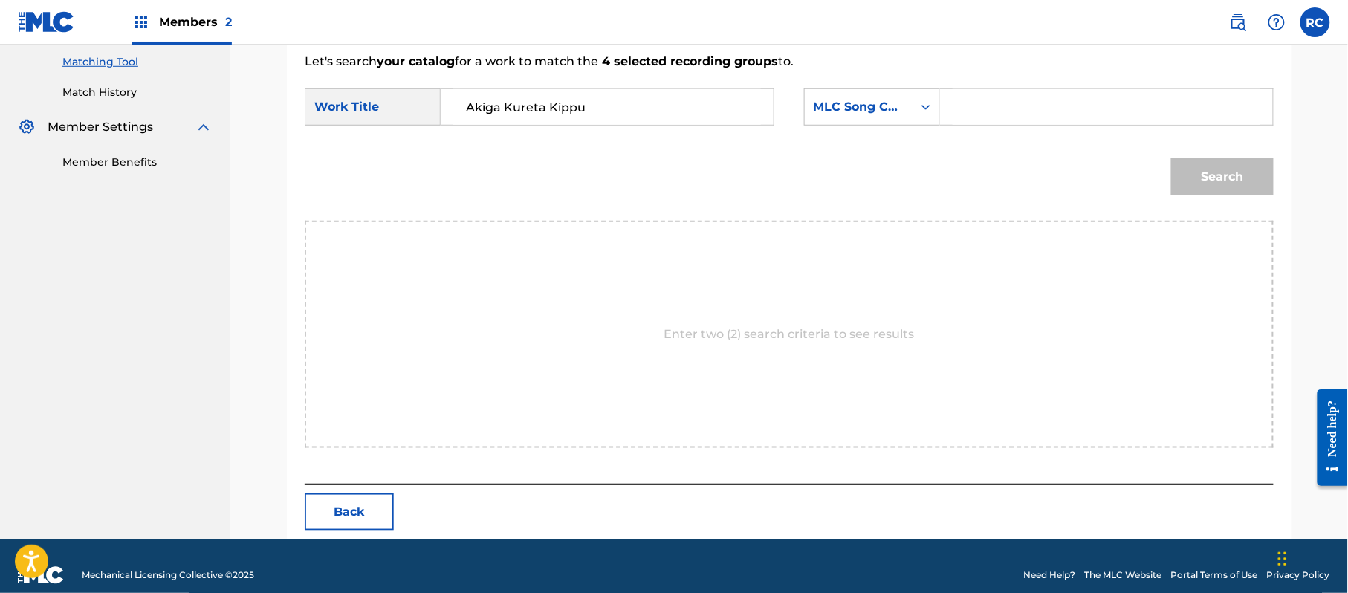
click at [1010, 100] on input "Search Form" at bounding box center [1106, 107] width 308 height 36
type input "AA05SC"
click at [1240, 169] on button "Search" at bounding box center [1222, 176] width 103 height 37
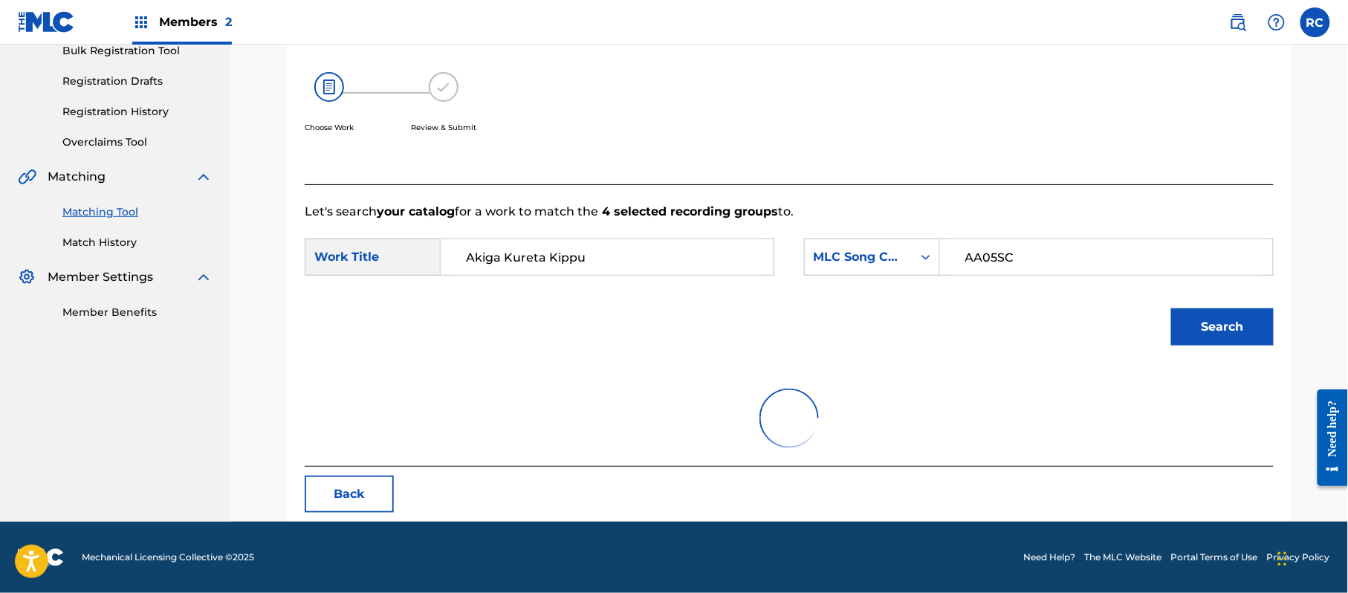
scroll to position [354, 0]
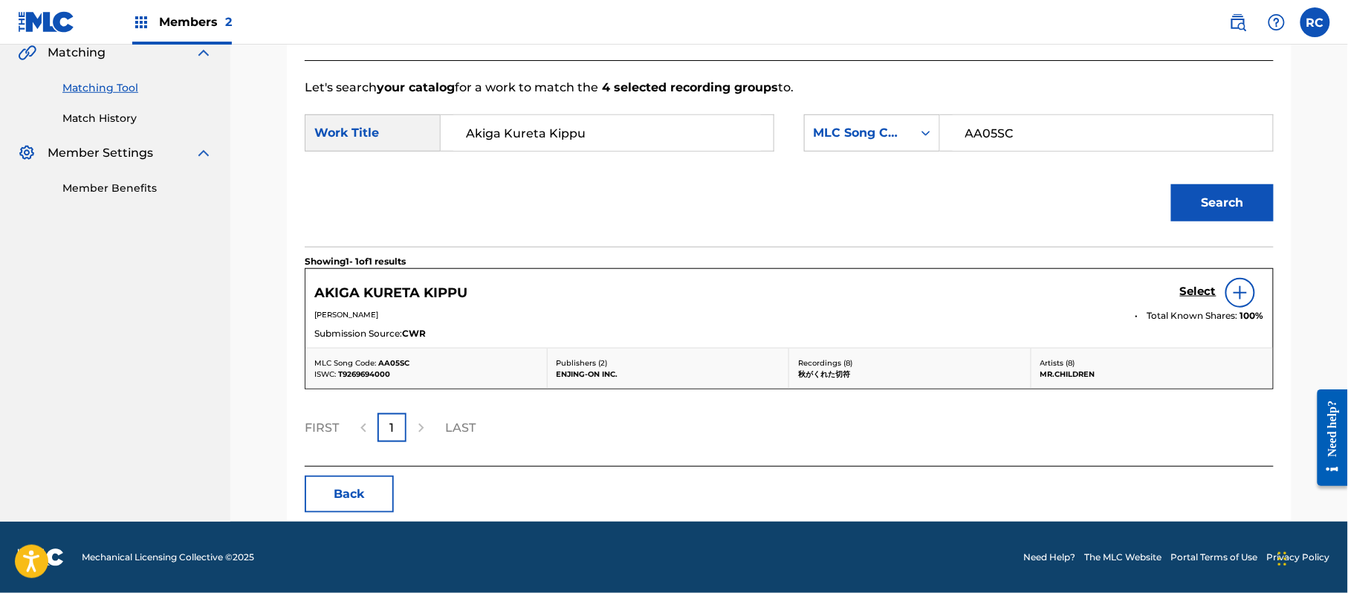
click at [1201, 290] on h5 "Select" at bounding box center [1198, 292] width 36 height 14
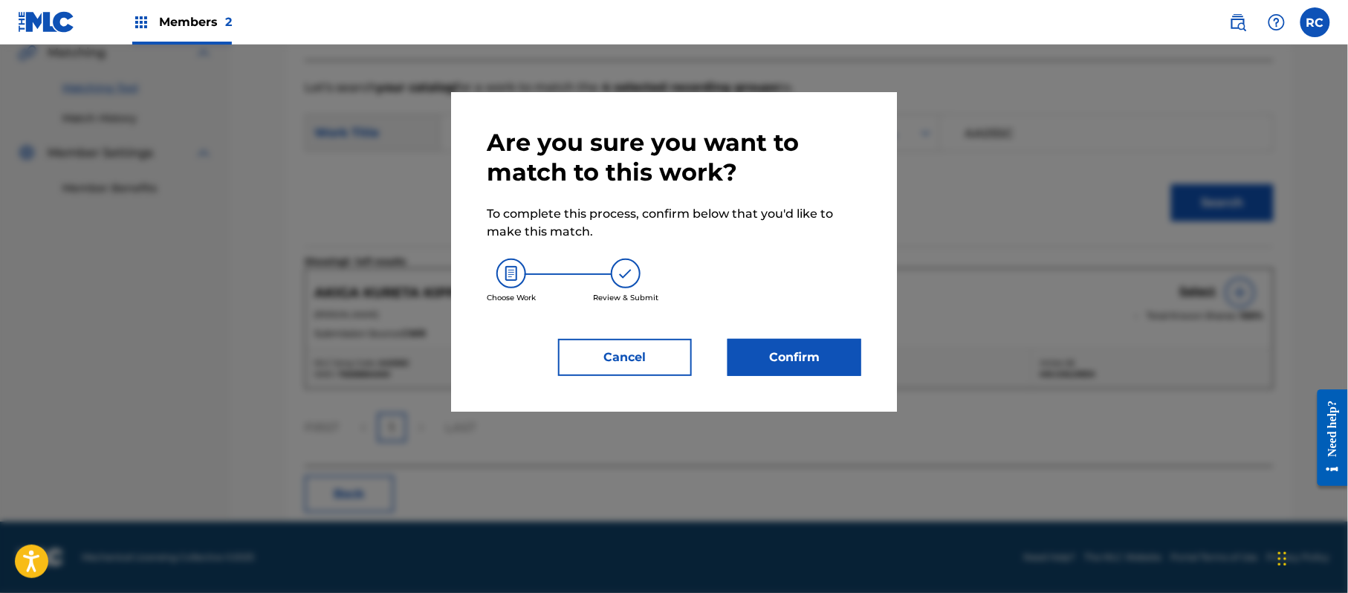
click at [798, 351] on button "Confirm" at bounding box center [794, 357] width 134 height 37
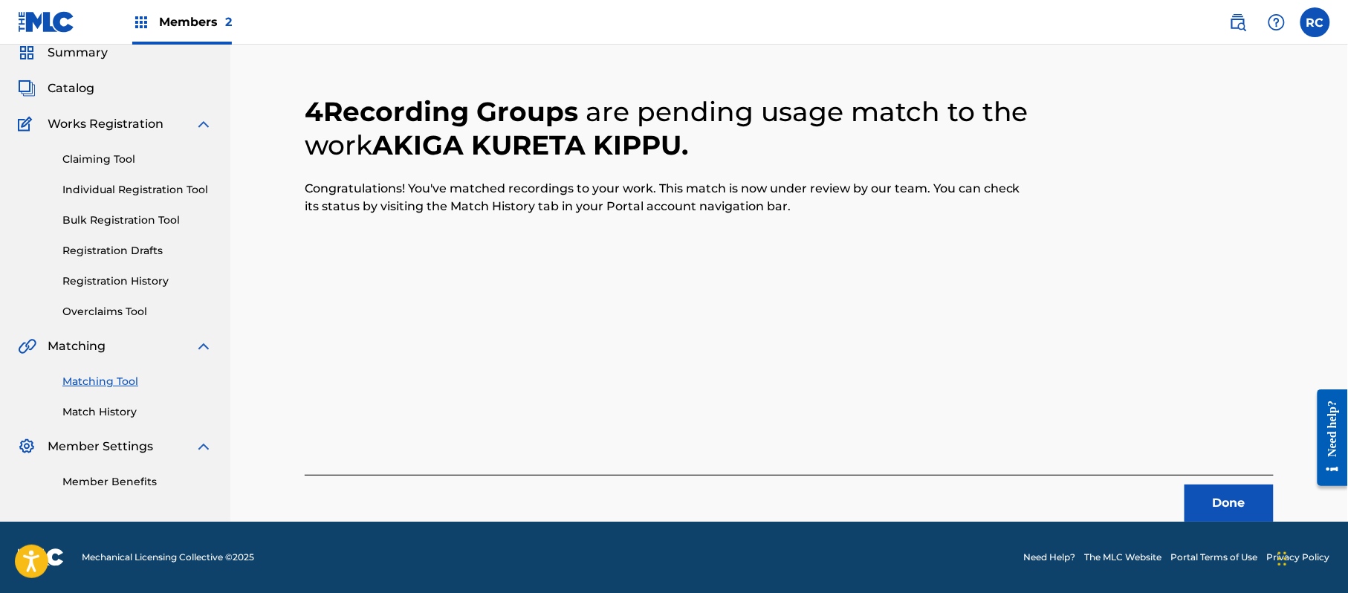
scroll to position [59, 0]
click at [1216, 501] on button "Done" at bounding box center [1228, 502] width 89 height 37
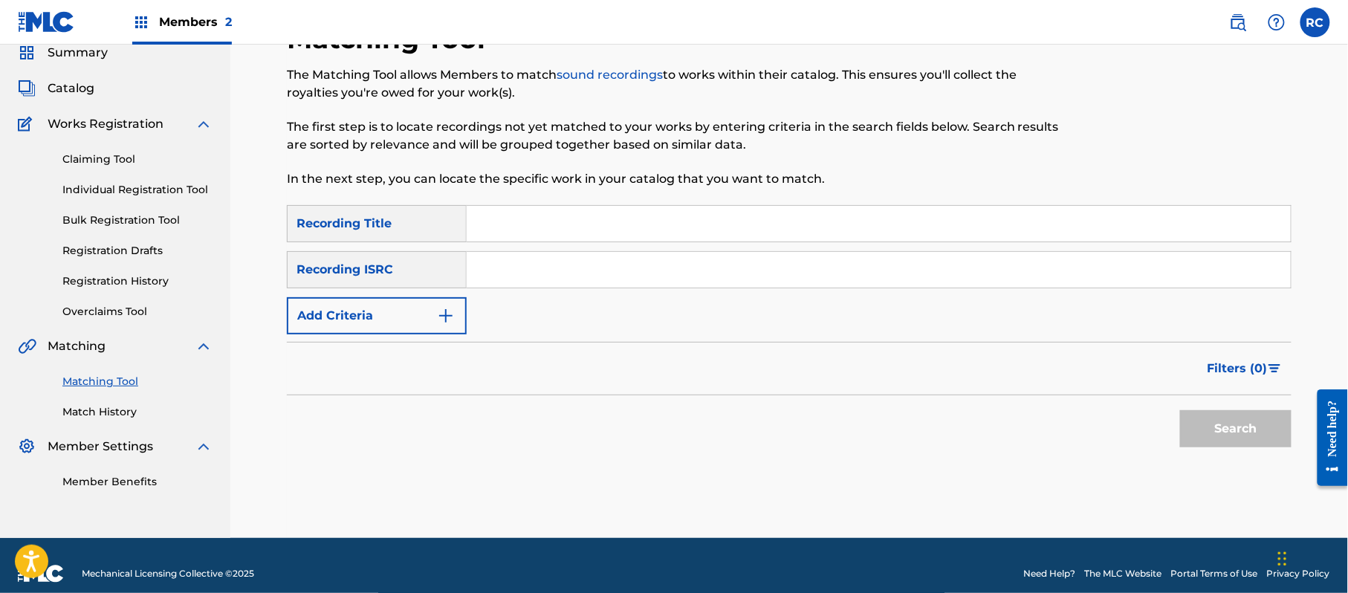
click at [542, 271] on input "Search Form" at bounding box center [879, 270] width 824 height 36
type input "JPTF01502408"
click at [1205, 435] on button "Search" at bounding box center [1235, 428] width 111 height 37
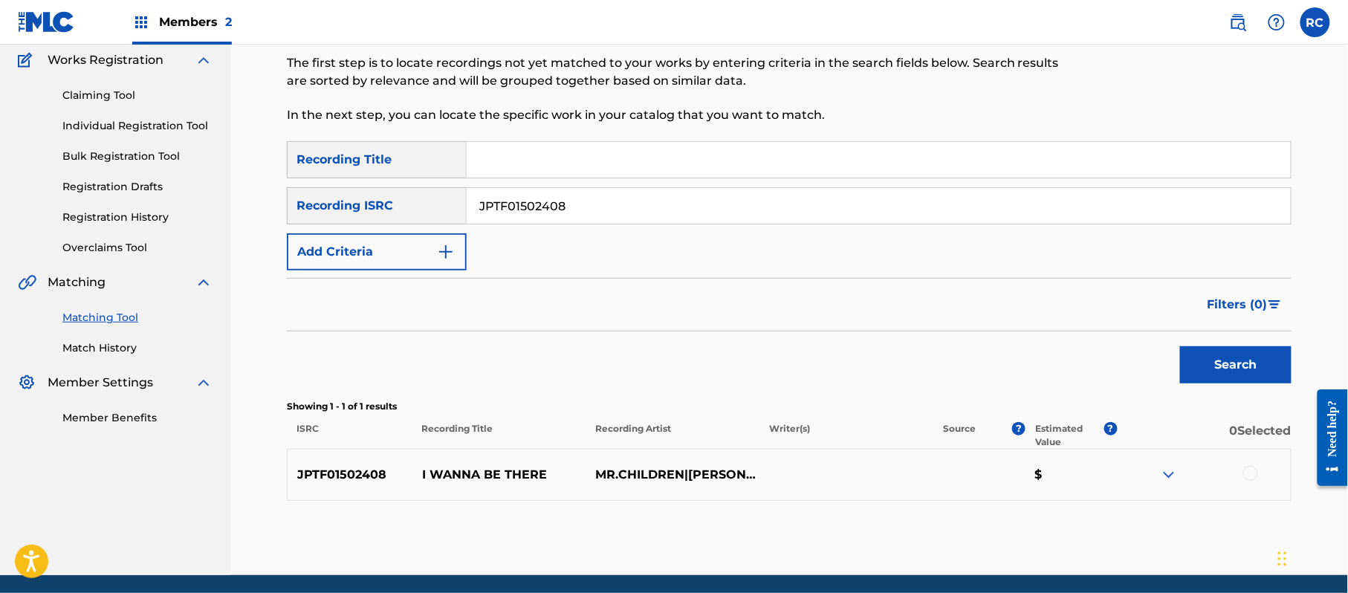
scroll to position [158, 0]
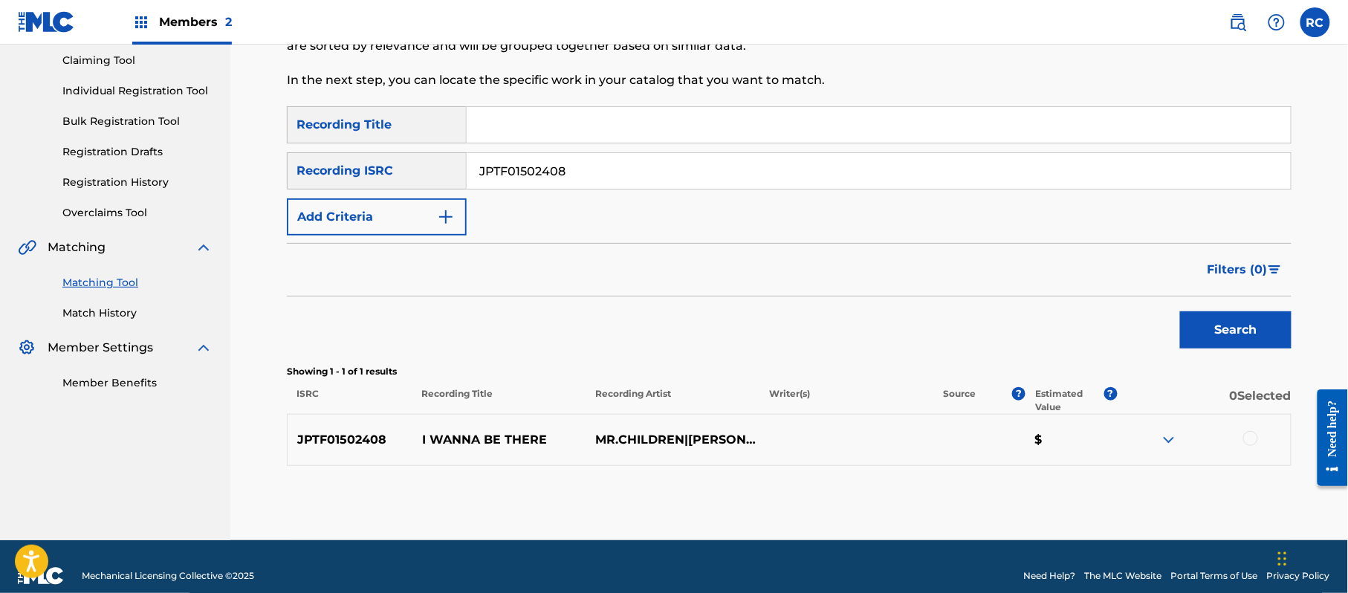
click at [1257, 443] on div at bounding box center [1204, 440] width 174 height 18
click at [1242, 438] on div at bounding box center [1204, 440] width 174 height 18
click at [1250, 441] on div at bounding box center [1250, 438] width 15 height 15
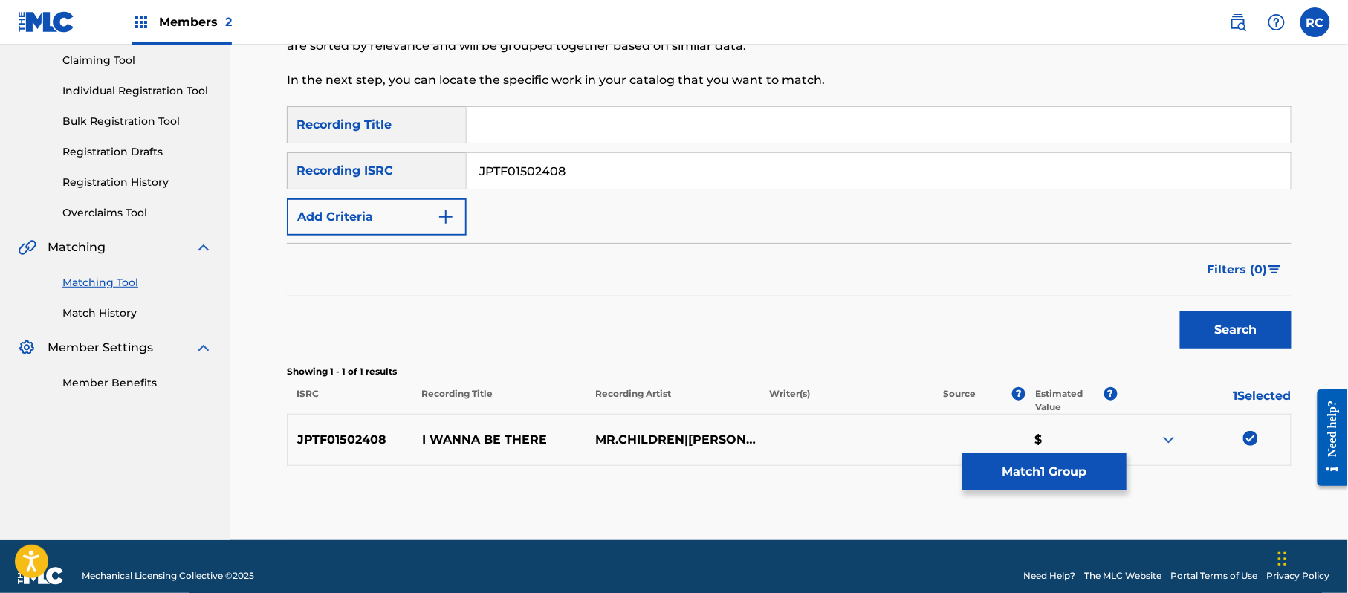
click at [1070, 475] on button "Match 1 Group" at bounding box center [1044, 471] width 164 height 37
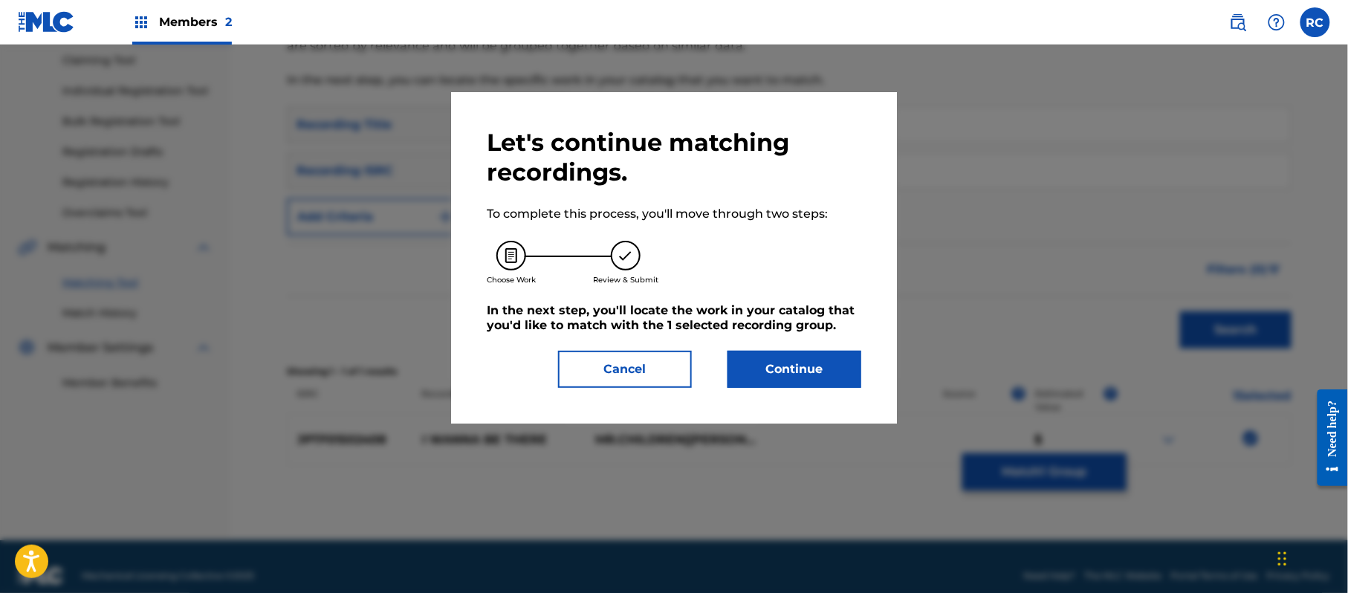
click at [822, 375] on button "Continue" at bounding box center [794, 369] width 134 height 37
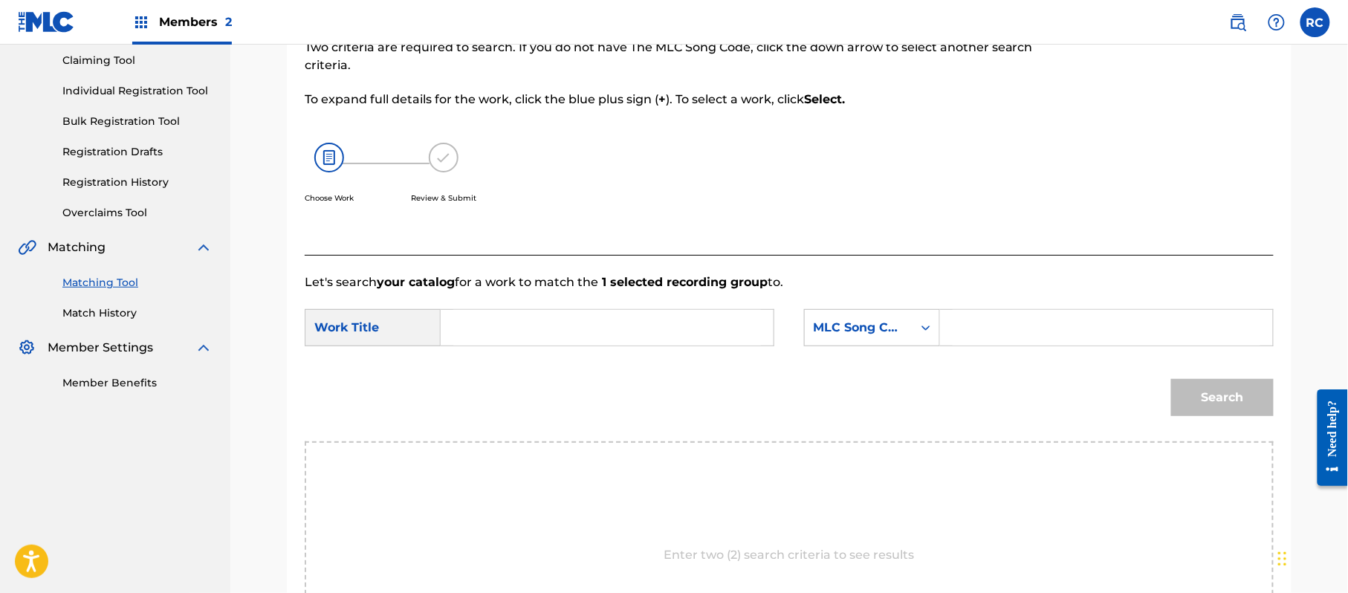
click at [536, 339] on input "Search Form" at bounding box center [607, 328] width 308 height 36
click at [612, 331] on input "I Wanna Be There IV7W5M" at bounding box center [607, 328] width 308 height 36
type input "I Wanna Be There"
click at [1042, 330] on input "Search Form" at bounding box center [1106, 328] width 308 height 36
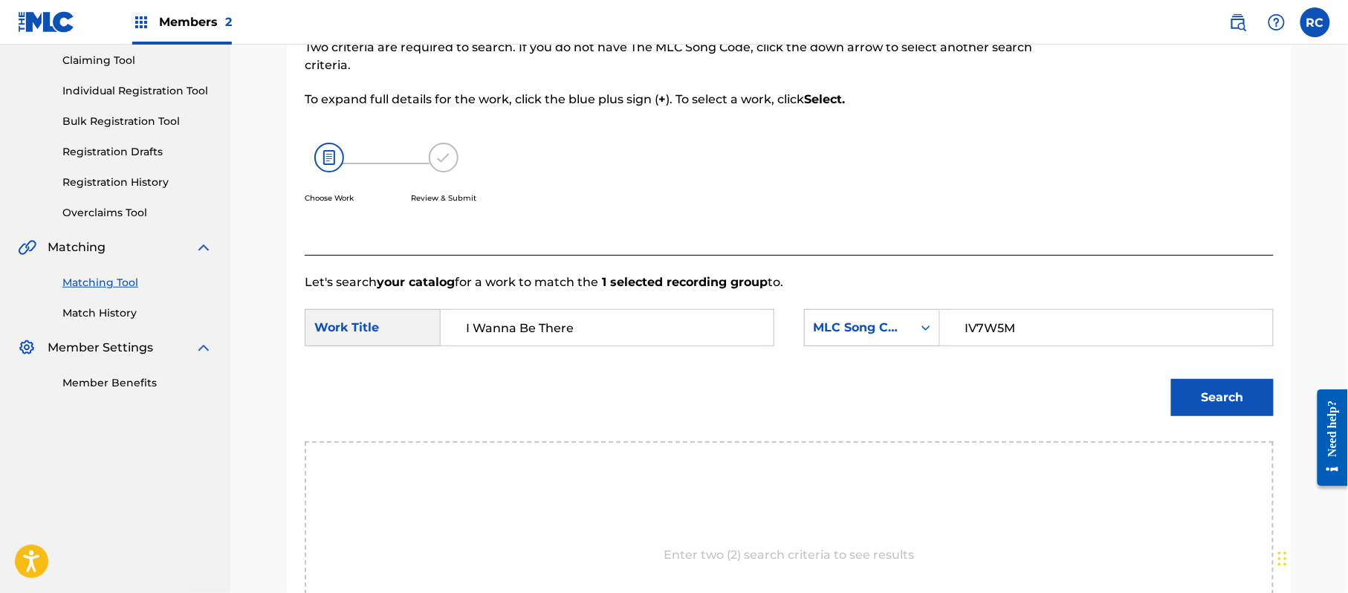
type input "IV7W5M"
click at [1242, 406] on button "Search" at bounding box center [1222, 397] width 103 height 37
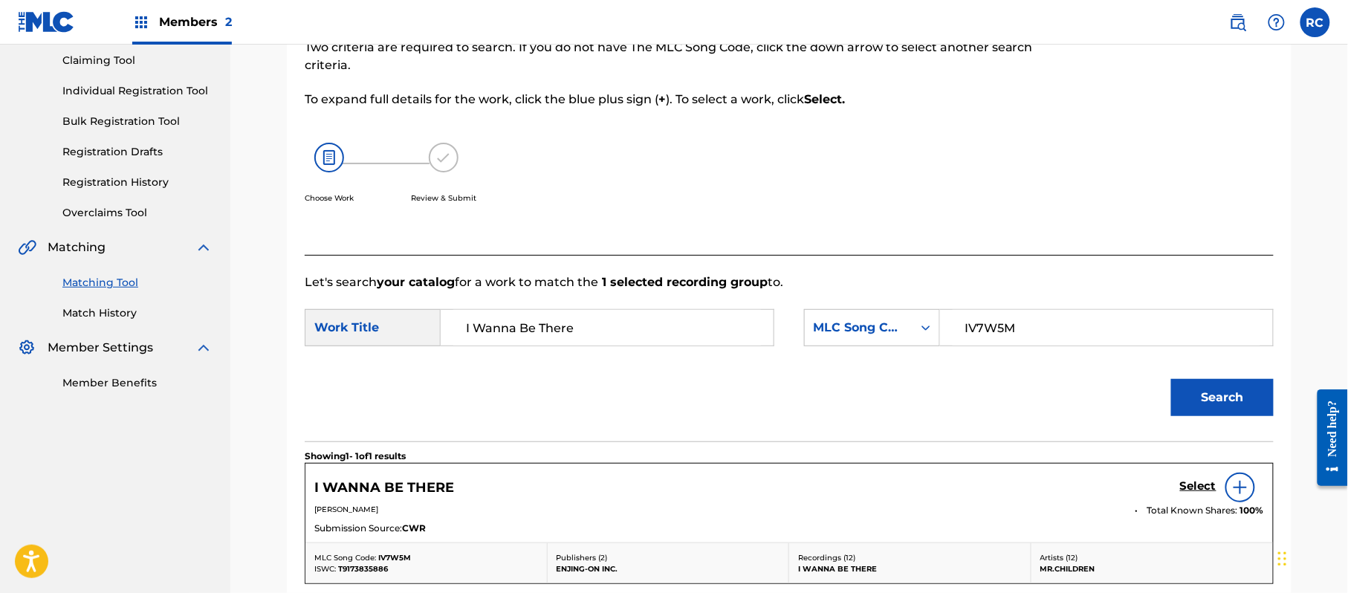
click at [1183, 484] on h5 "Select" at bounding box center [1198, 486] width 36 height 14
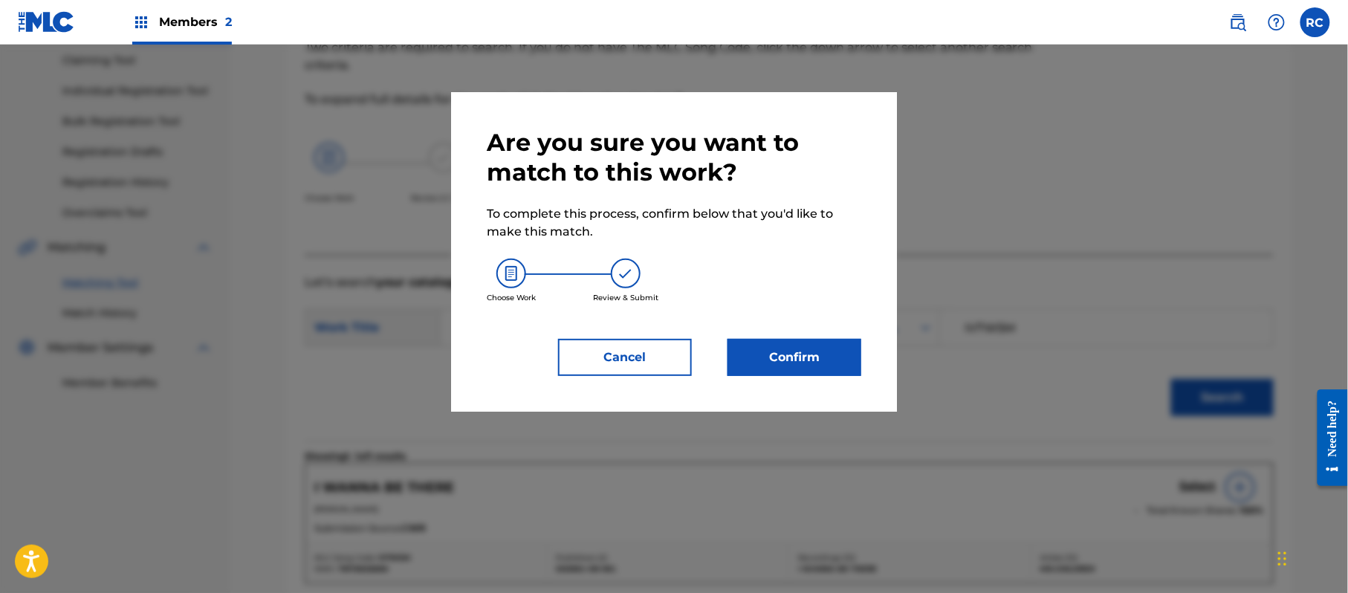
click at [807, 351] on button "Confirm" at bounding box center [794, 357] width 134 height 37
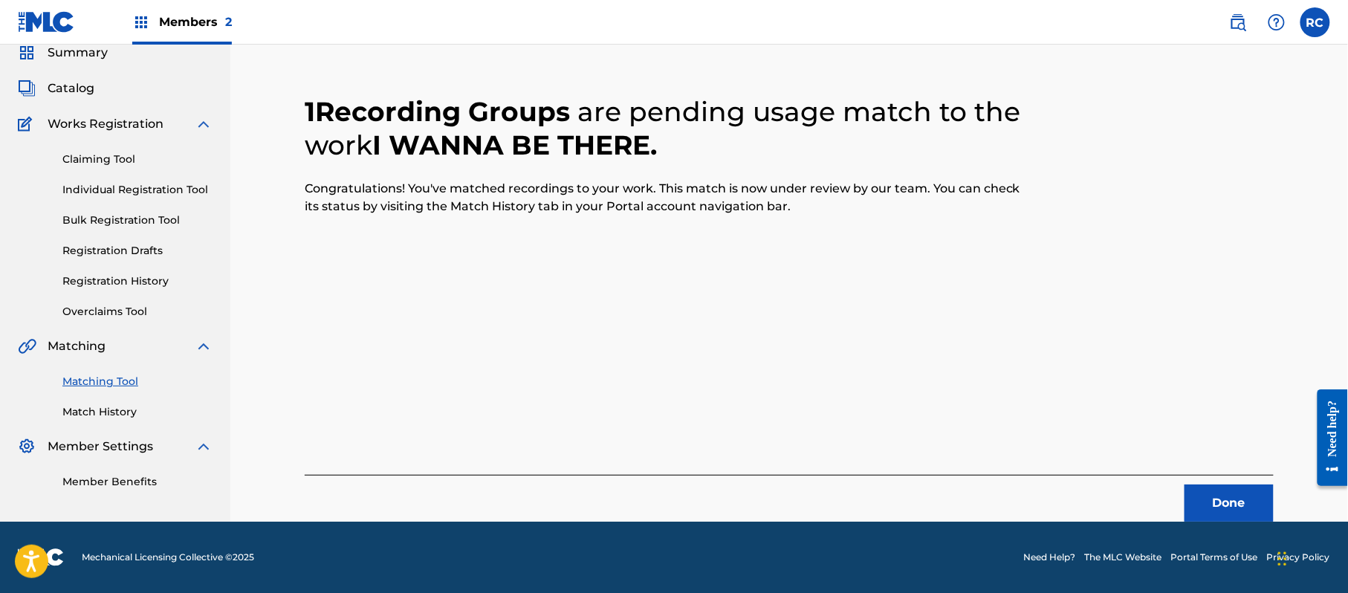
scroll to position [59, 0]
click at [1241, 498] on button "Done" at bounding box center [1228, 502] width 89 height 37
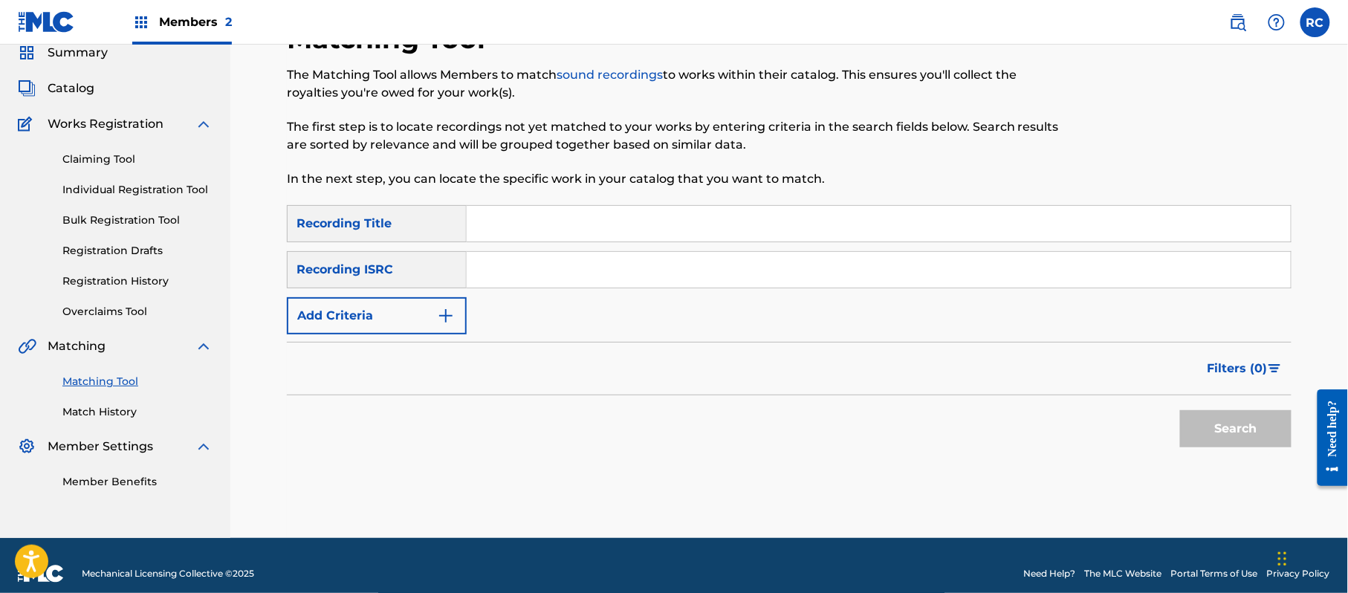
click at [512, 224] on input "Search Form" at bounding box center [879, 224] width 824 height 36
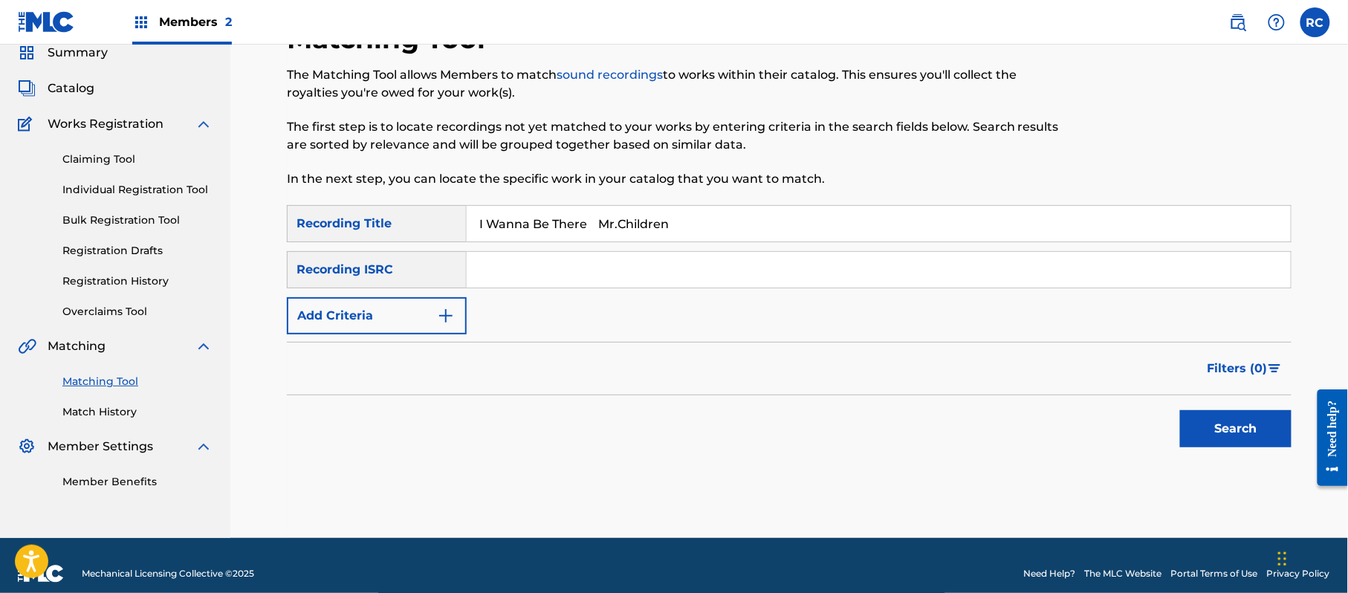
drag, startPoint x: 612, startPoint y: 224, endPoint x: 750, endPoint y: 248, distance: 140.2
click at [750, 248] on div "SearchWithCriteria1dc0ab11-6528-4450-901e-1a73efd829e3 Recording Title I Wanna …" at bounding box center [789, 269] width 1004 height 129
type input "I Wanna Be There"
click at [389, 315] on button "Add Criteria" at bounding box center [377, 315] width 180 height 37
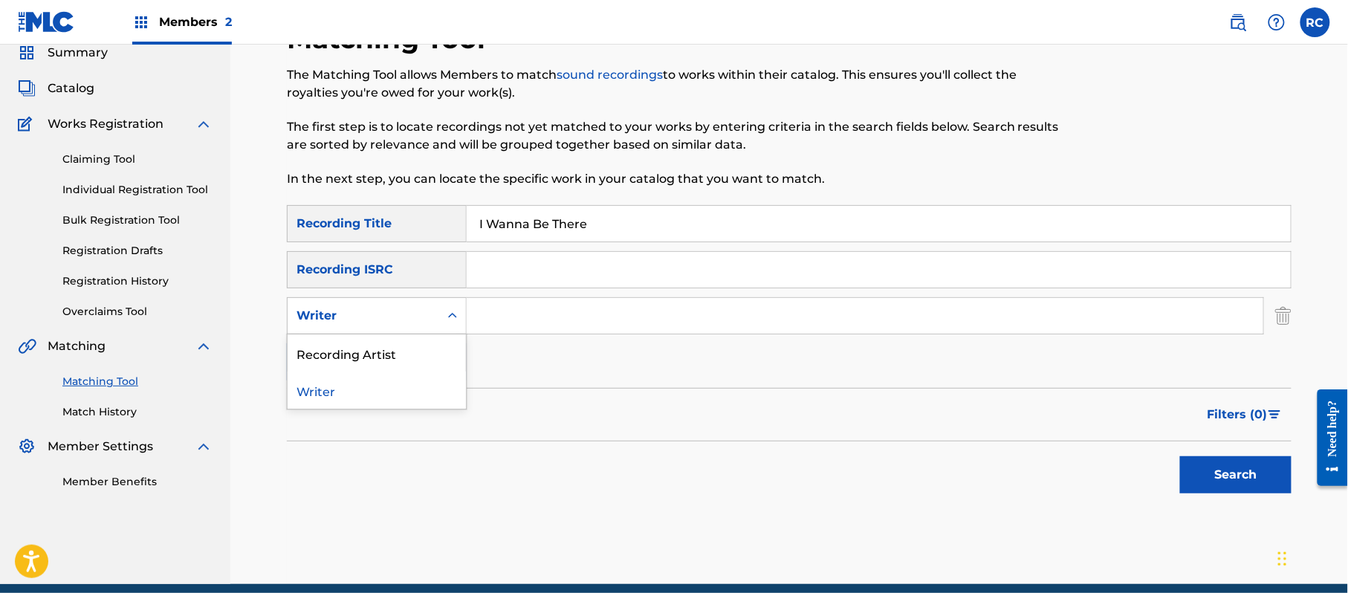
drag, startPoint x: 387, startPoint y: 322, endPoint x: 383, endPoint y: 342, distance: 21.1
click at [387, 324] on div "Writer" at bounding box center [363, 316] width 134 height 18
drag, startPoint x: 383, startPoint y: 357, endPoint x: 447, endPoint y: 340, distance: 65.2
click at [386, 357] on div "Recording Artist" at bounding box center [377, 352] width 178 height 37
drag, startPoint x: 447, startPoint y: 340, endPoint x: 542, endPoint y: 322, distance: 97.6
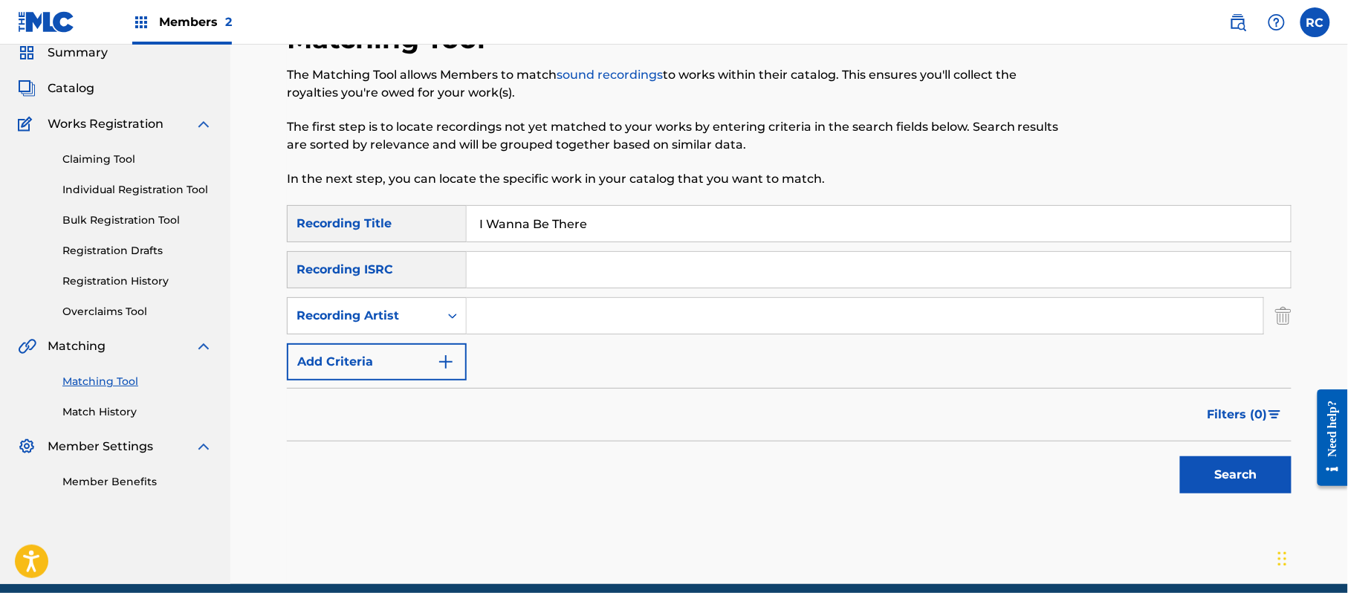
click at [525, 316] on input "Search Form" at bounding box center [865, 316] width 796 height 36
type input "Mr.Children"
drag, startPoint x: 1258, startPoint y: 477, endPoint x: 1017, endPoint y: 461, distance: 241.2
click at [1257, 477] on button "Search" at bounding box center [1235, 474] width 111 height 37
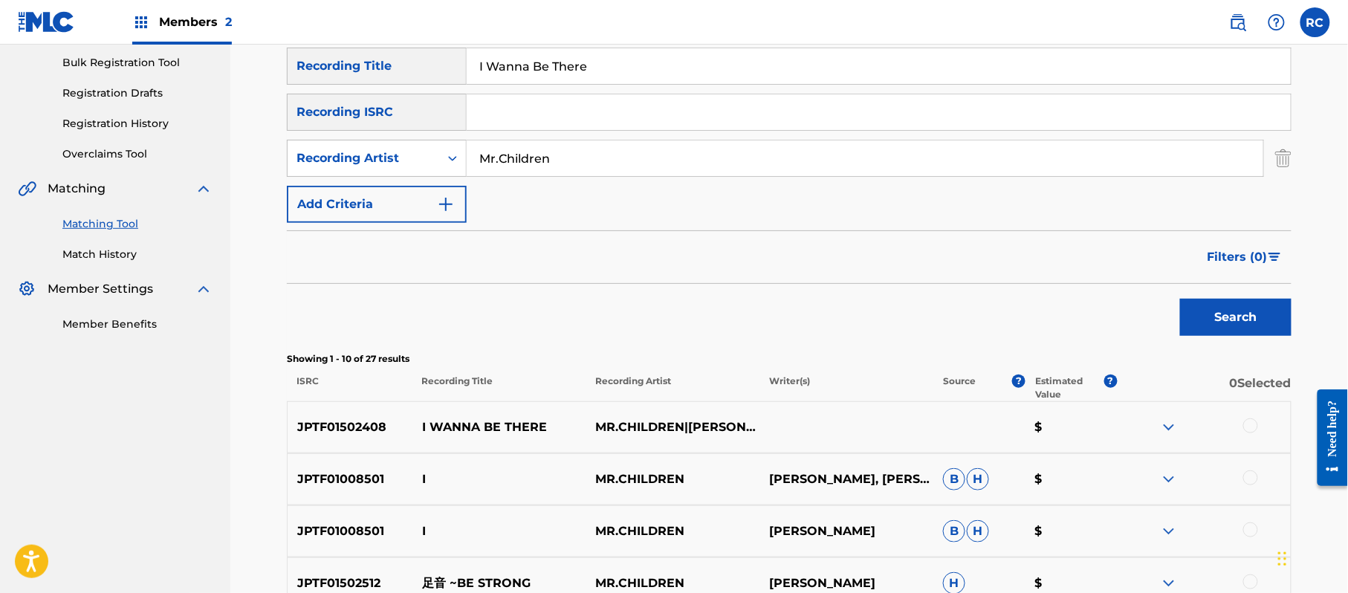
scroll to position [316, 0]
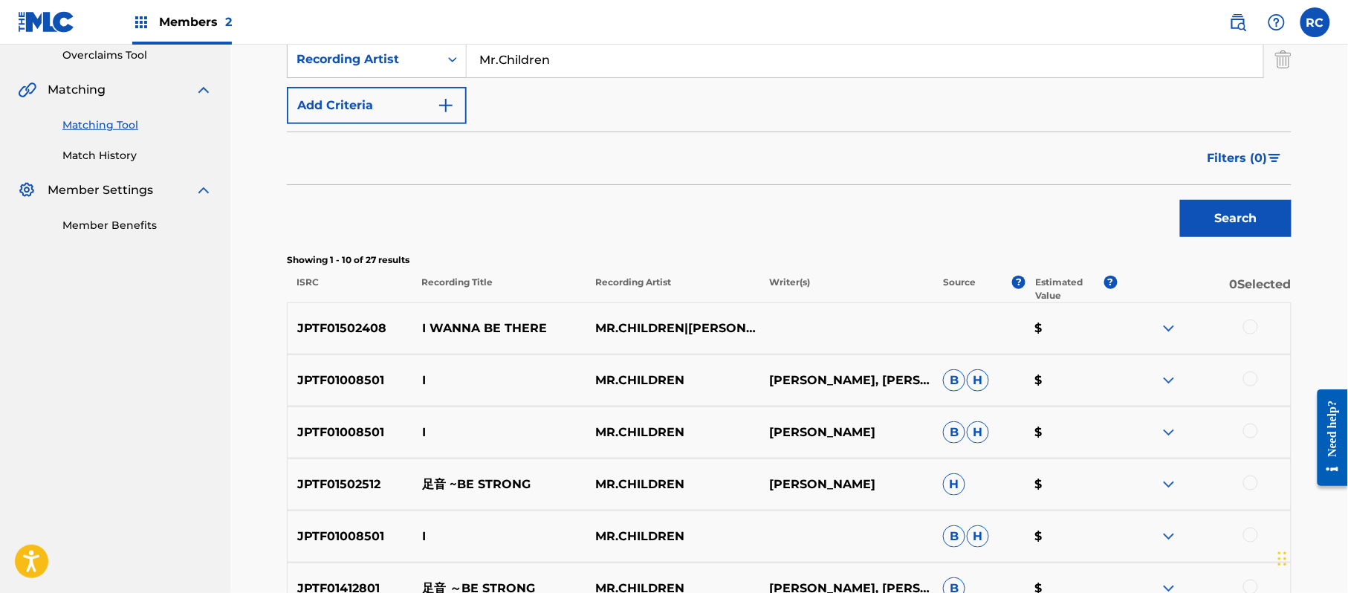
click at [334, 319] on p "JPTF01502408" at bounding box center [350, 328] width 125 height 18
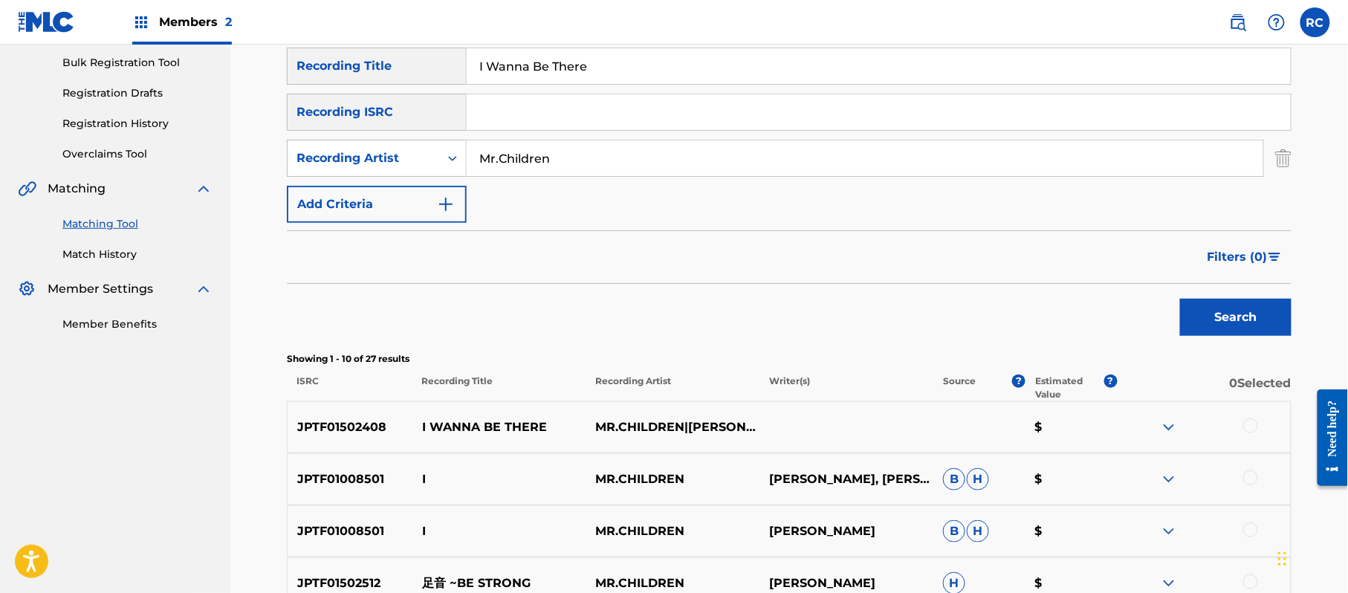
drag, startPoint x: 584, startPoint y: 72, endPoint x: 425, endPoint y: 77, distance: 159.1
click at [425, 77] on div "SearchWithCriteria1dc0ab11-6528-4450-901e-1a73efd829e3 Recording Title I Wanna …" at bounding box center [789, 66] width 1004 height 37
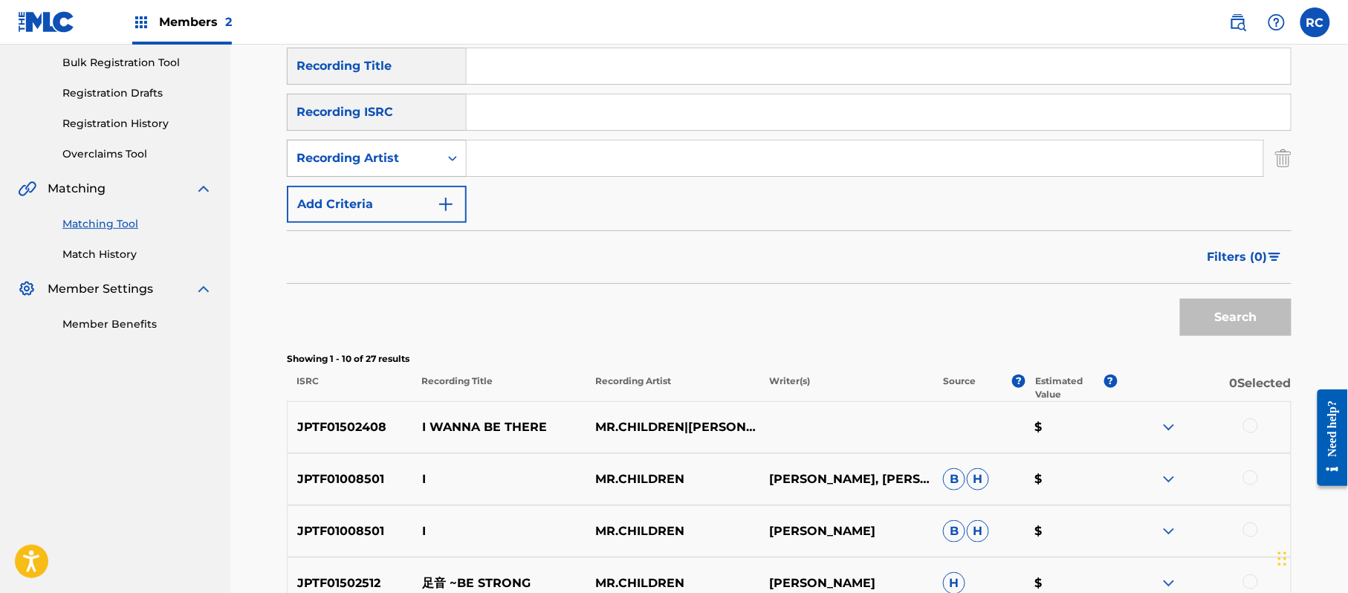
drag, startPoint x: 548, startPoint y: 160, endPoint x: 449, endPoint y: 147, distance: 100.4
click at [435, 167] on div "SearchWithCriteriad38f059b-6c22-48b4-b789-97d01e5b3bea Recording Artist" at bounding box center [789, 158] width 1004 height 37
click at [527, 123] on input "Search Form" at bounding box center [879, 112] width 824 height 36
type input "JPTF01502401"
click at [1201, 312] on button "Search" at bounding box center [1235, 317] width 111 height 37
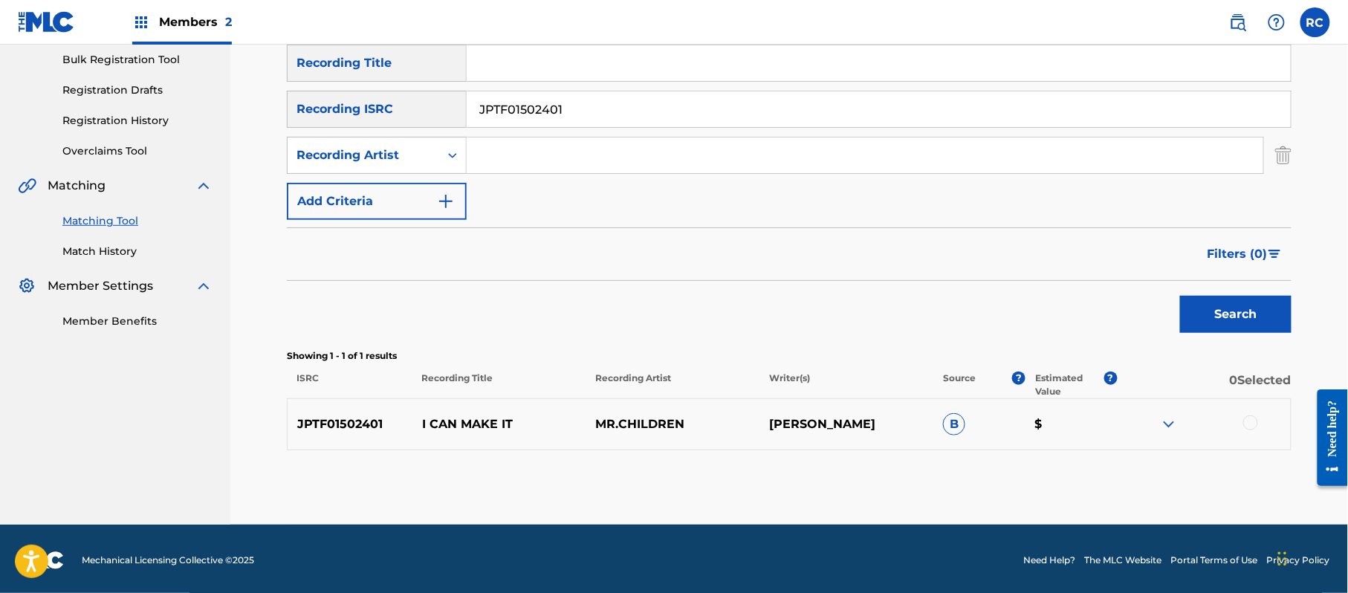
scroll to position [223, 0]
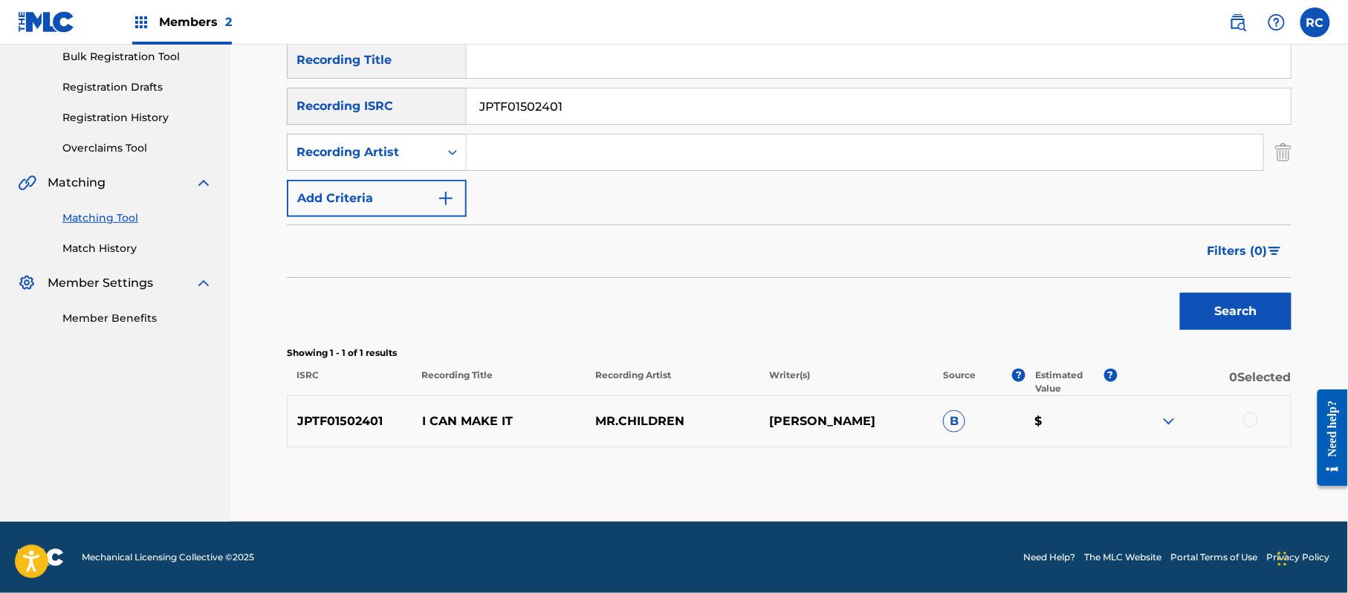
click at [328, 418] on p "JPTF01502401" at bounding box center [350, 421] width 125 height 18
click at [554, 65] on input "Search Form" at bounding box center [879, 60] width 824 height 36
drag, startPoint x: 603, startPoint y: 62, endPoint x: 676, endPoint y: 103, distance: 83.1
click at [756, 91] on div "SearchWithCriteria1dc0ab11-6528-4450-901e-1a73efd829e3 Recording Title I Can Ma…" at bounding box center [789, 129] width 1004 height 175
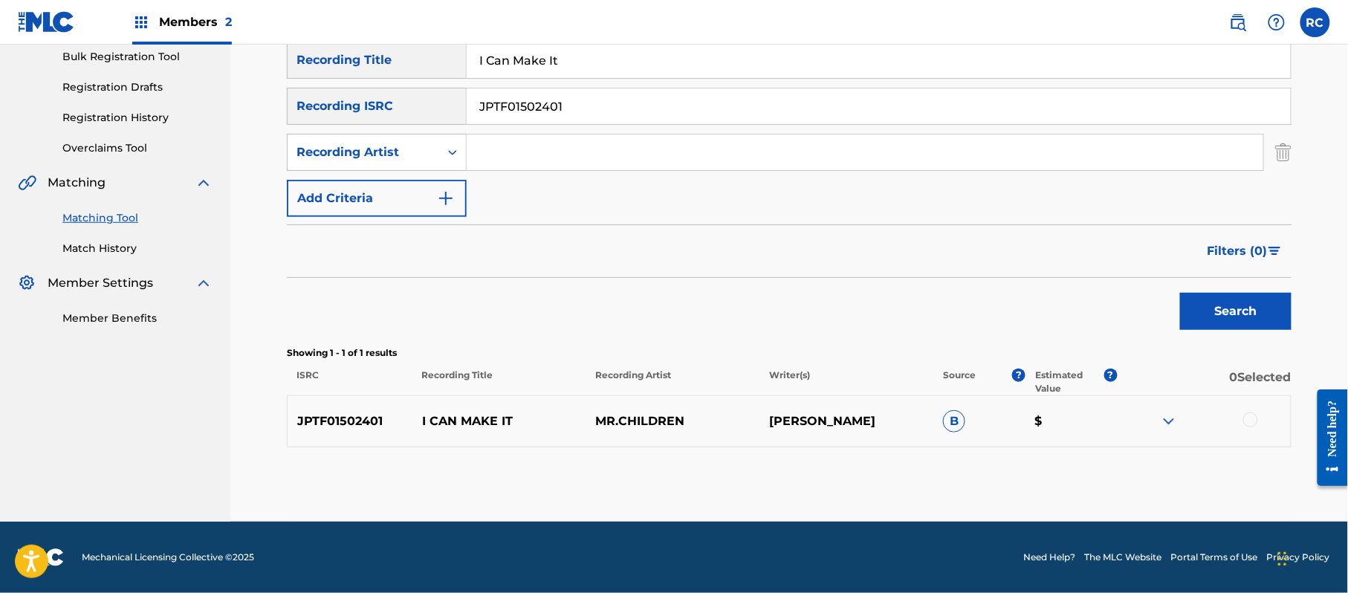
type input "I Can Make It"
drag, startPoint x: 467, startPoint y: 104, endPoint x: 407, endPoint y: 104, distance: 59.4
click at [407, 104] on div "SearchWithCriteria215787c7-3810-4cb5-a905-2bfa7a6273af Recording ISRC JPTF01502…" at bounding box center [789, 106] width 1004 height 37
click at [502, 61] on input "I Can Make It" at bounding box center [879, 60] width 824 height 36
type input "I Can Make It"
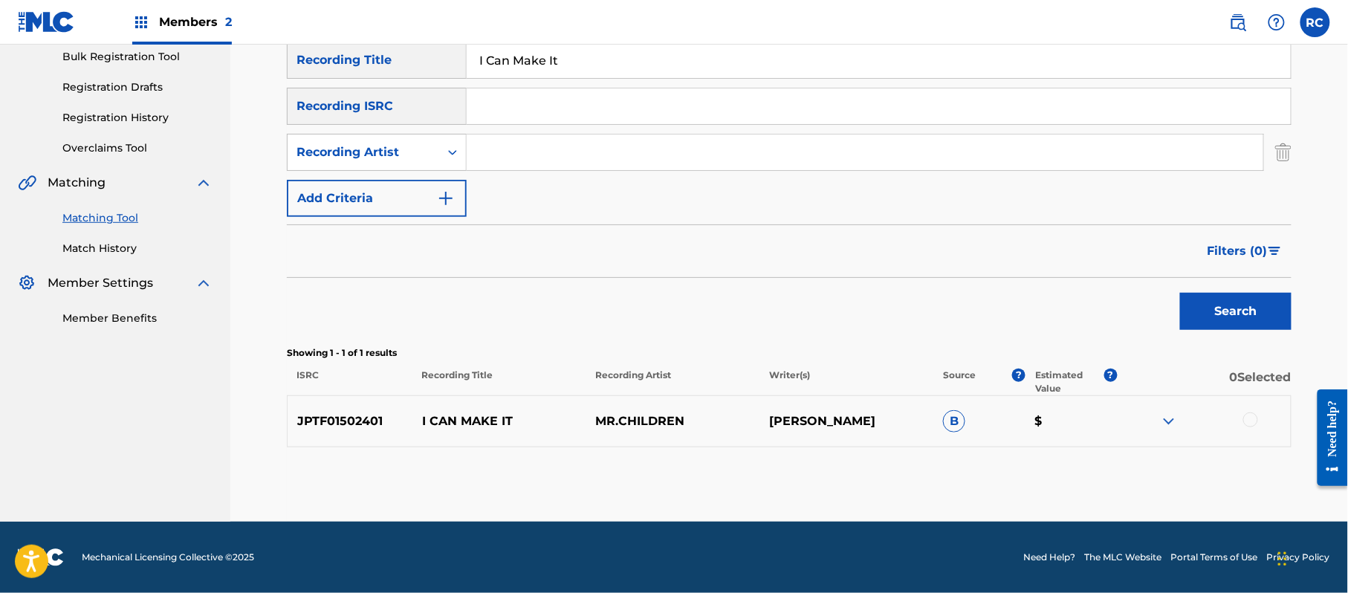
click at [486, 152] on input "Search Form" at bounding box center [865, 152] width 796 height 36
type input "Mr.Children"
click at [1230, 301] on button "Search" at bounding box center [1235, 311] width 111 height 37
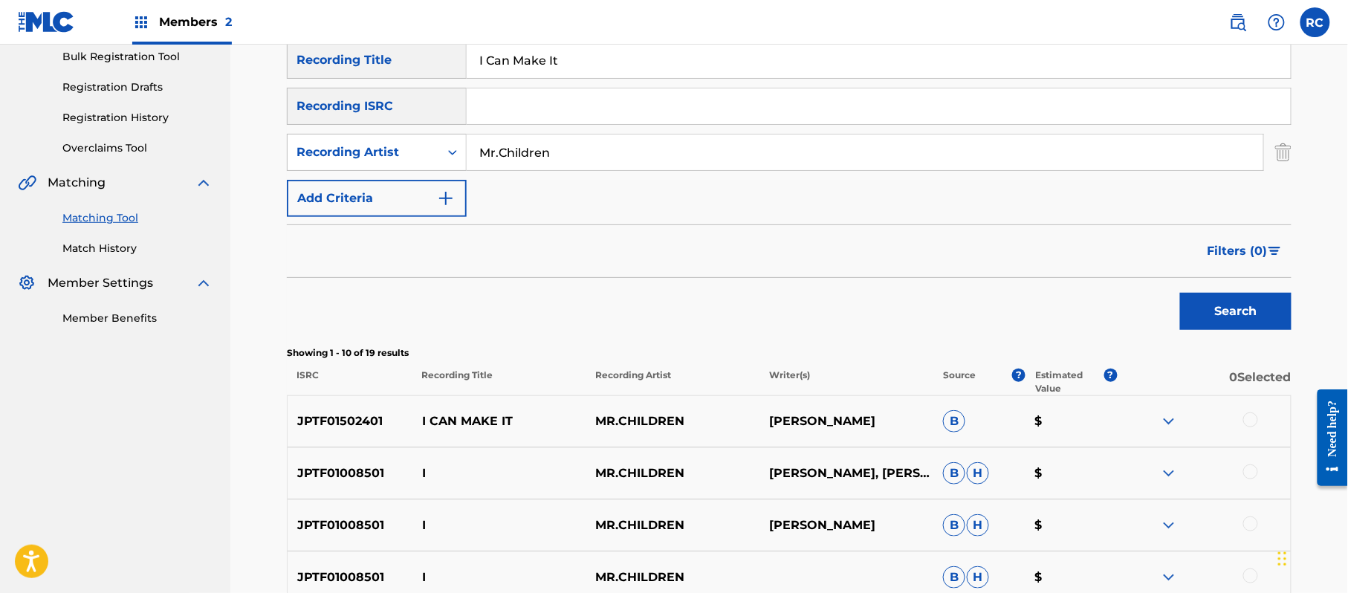
click at [368, 418] on p "JPTF01502401" at bounding box center [350, 421] width 125 height 18
click at [553, 114] on input "Search Form" at bounding box center [879, 106] width 824 height 36
type input "JPTF01502401"
drag, startPoint x: 579, startPoint y: 62, endPoint x: 367, endPoint y: 56, distance: 212.6
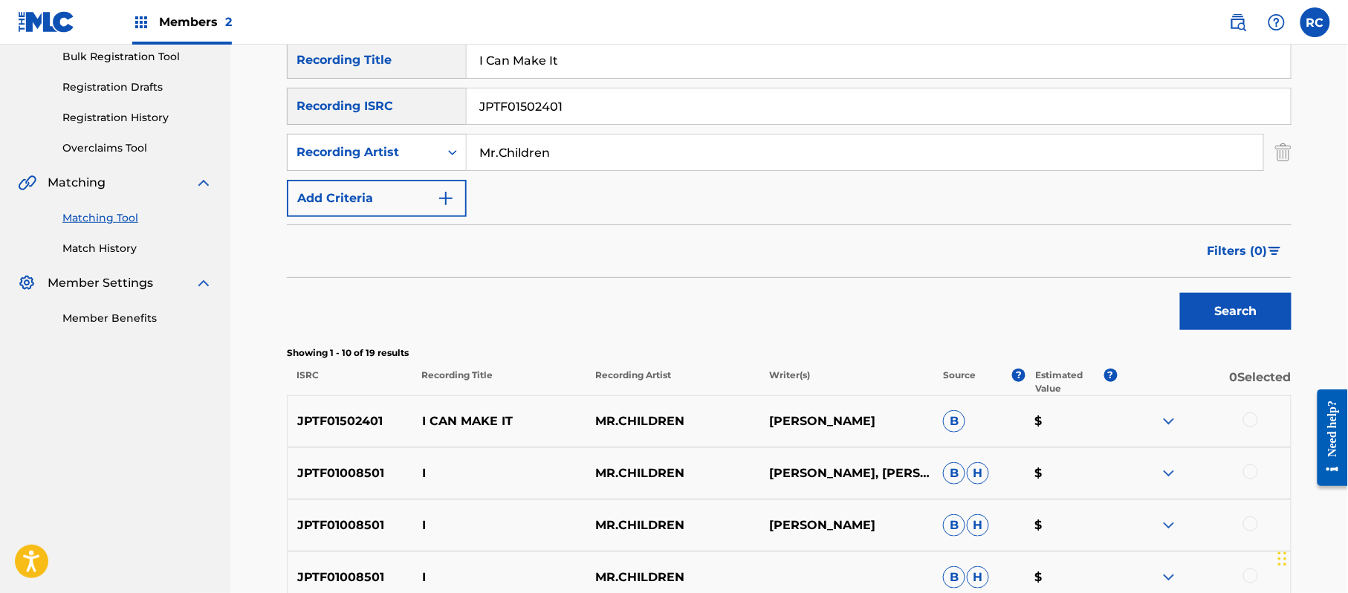
click at [367, 56] on div "SearchWithCriteria1dc0ab11-6528-4450-901e-1a73efd829e3 Recording Title I Can Ma…" at bounding box center [789, 60] width 1004 height 37
drag, startPoint x: 588, startPoint y: 155, endPoint x: 892, endPoint y: 247, distance: 317.5
click at [355, 155] on div "SearchWithCriteriad38f059b-6c22-48b4-b789-97d01e5b3bea Recording Artist" at bounding box center [789, 152] width 1004 height 37
click at [1225, 305] on button "Search" at bounding box center [1235, 311] width 111 height 37
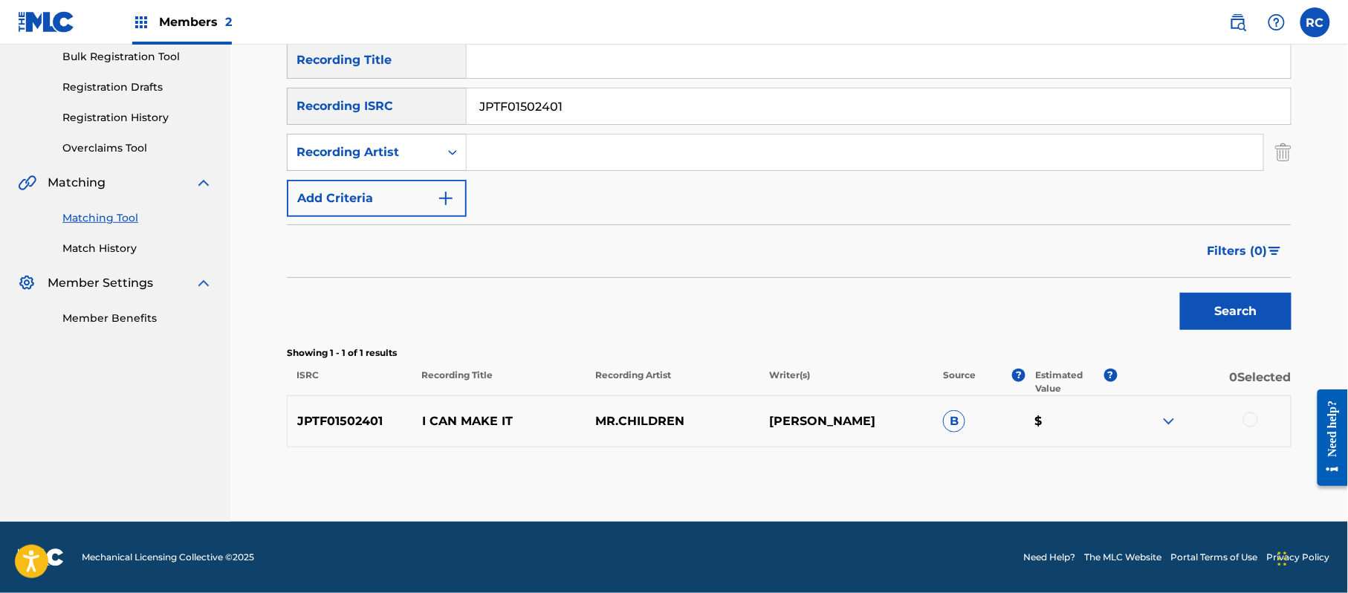
click at [1250, 421] on div at bounding box center [1250, 419] width 15 height 15
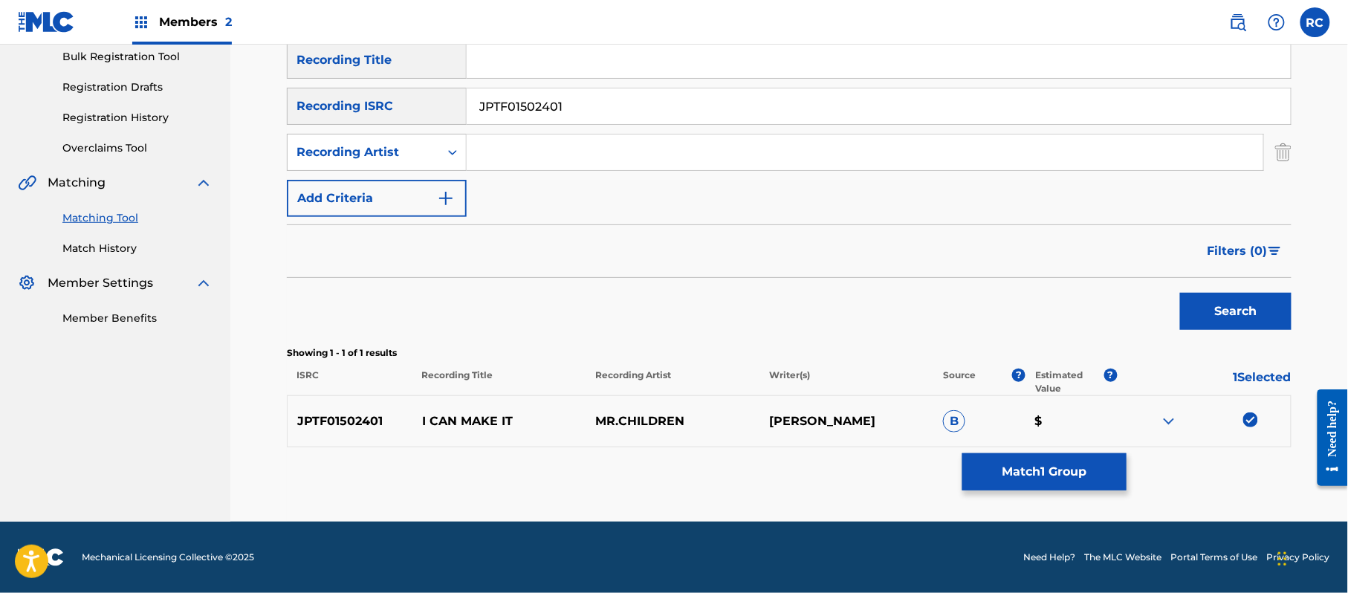
click at [1008, 467] on button "Match 1 Group" at bounding box center [1044, 471] width 164 height 37
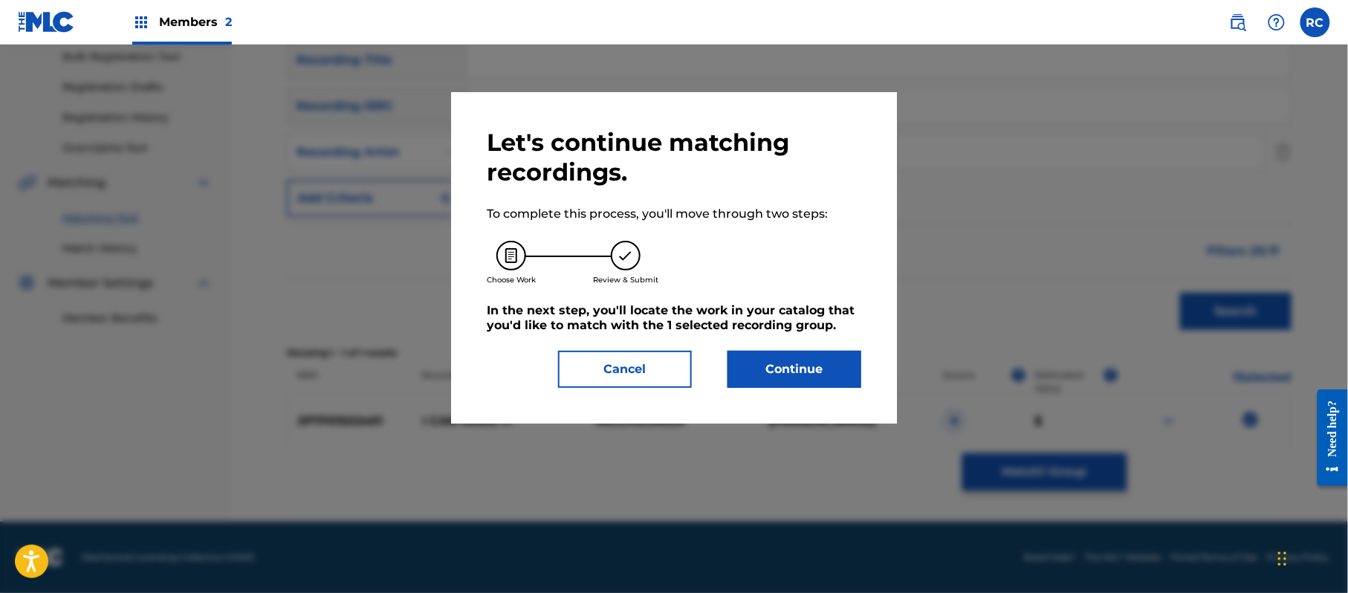
click at [804, 361] on button "Continue" at bounding box center [794, 369] width 134 height 37
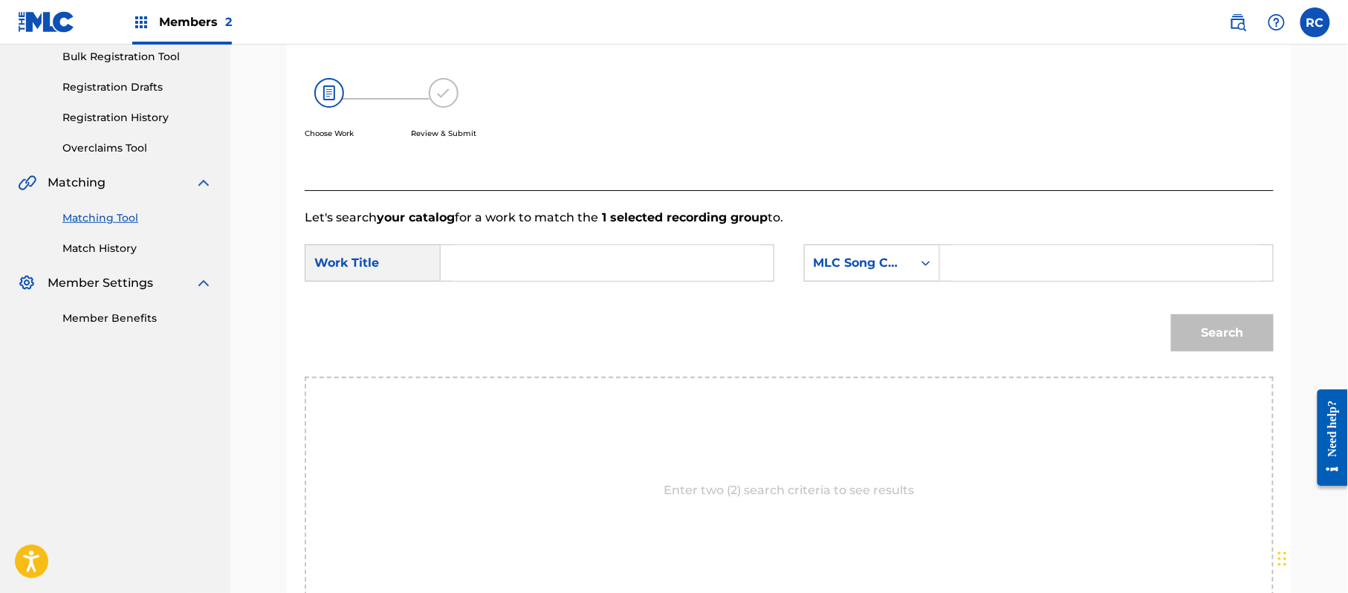
click at [513, 267] on input "Search Form" at bounding box center [607, 263] width 308 height 36
click at [583, 262] on input "I Can Make It IV7W6A" at bounding box center [607, 263] width 308 height 36
drag, startPoint x: 583, startPoint y: 262, endPoint x: 661, endPoint y: 263, distance: 78.0
click at [587, 263] on input "I Can Make It IV7W6A" at bounding box center [607, 263] width 308 height 36
type input "I Can Make It"
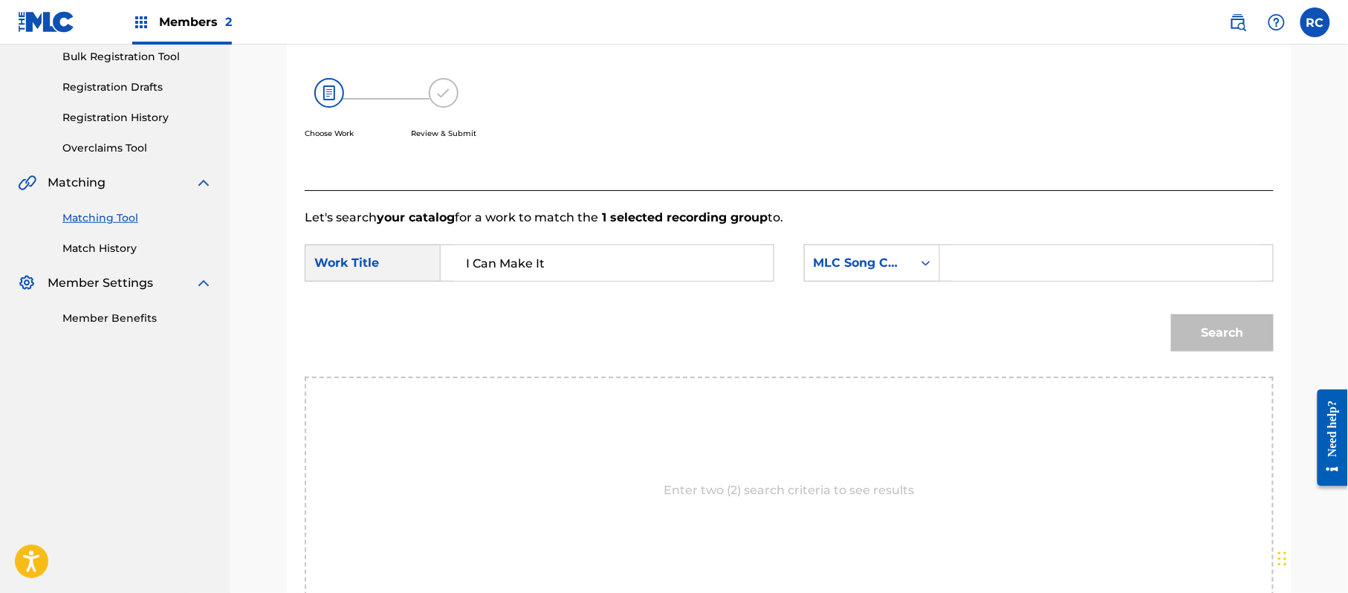
click at [1091, 264] on input "Search Form" at bounding box center [1106, 263] width 308 height 36
type input "IV7W6A"
click at [1221, 331] on button "Search" at bounding box center [1222, 332] width 103 height 37
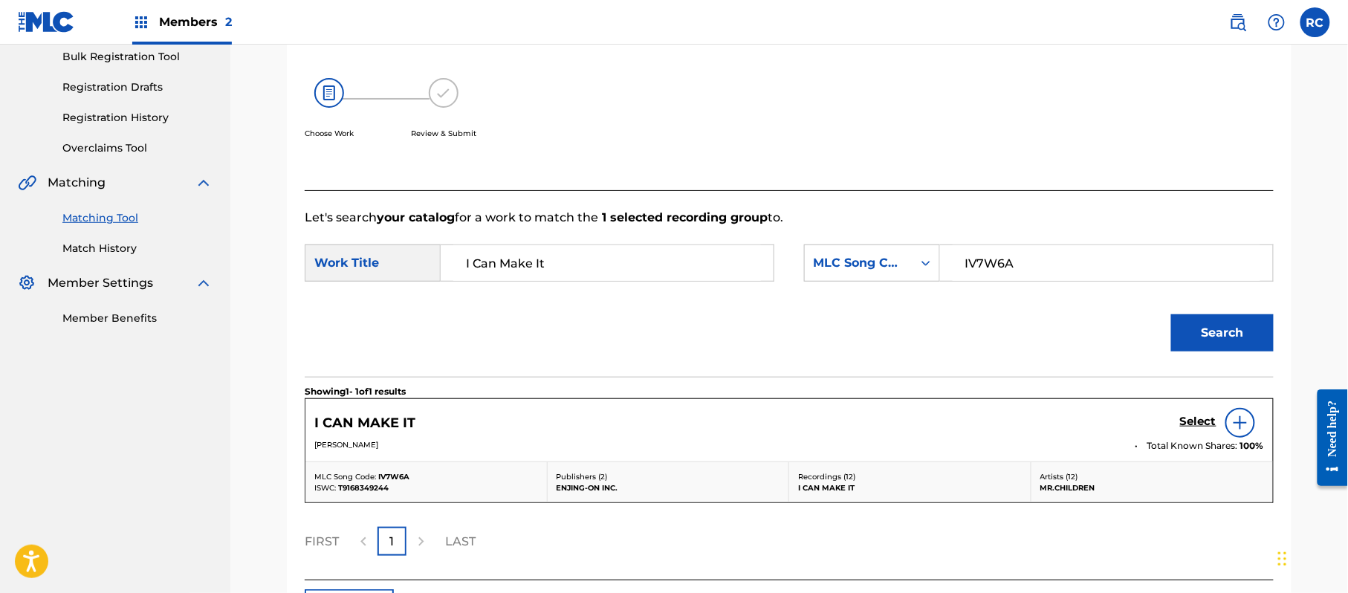
click at [1198, 423] on h5 "Select" at bounding box center [1198, 422] width 36 height 14
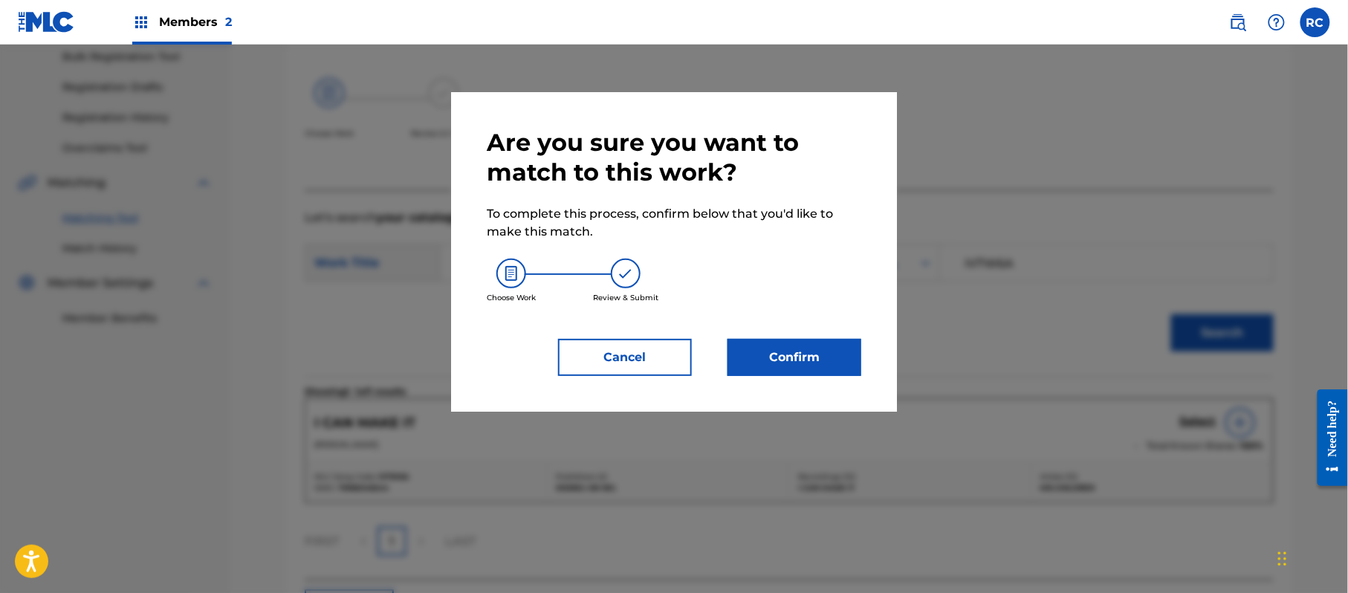
click at [835, 345] on button "Confirm" at bounding box center [794, 357] width 134 height 37
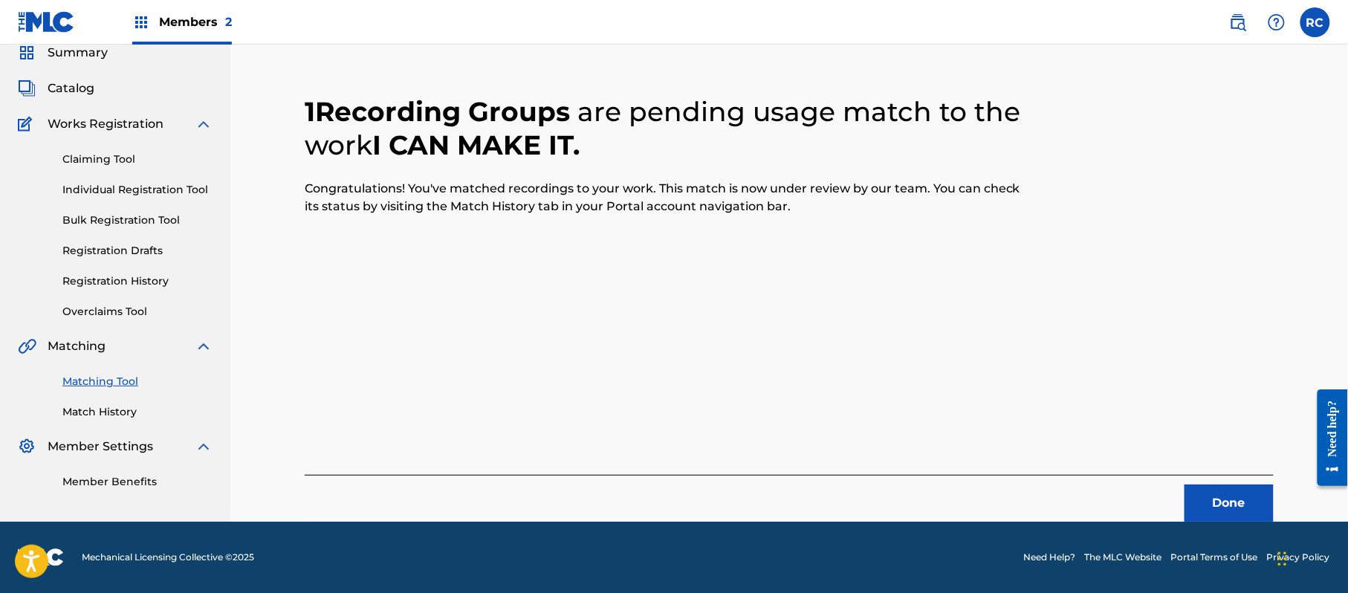
scroll to position [59, 0]
click at [1237, 515] on button "Done" at bounding box center [1228, 502] width 89 height 37
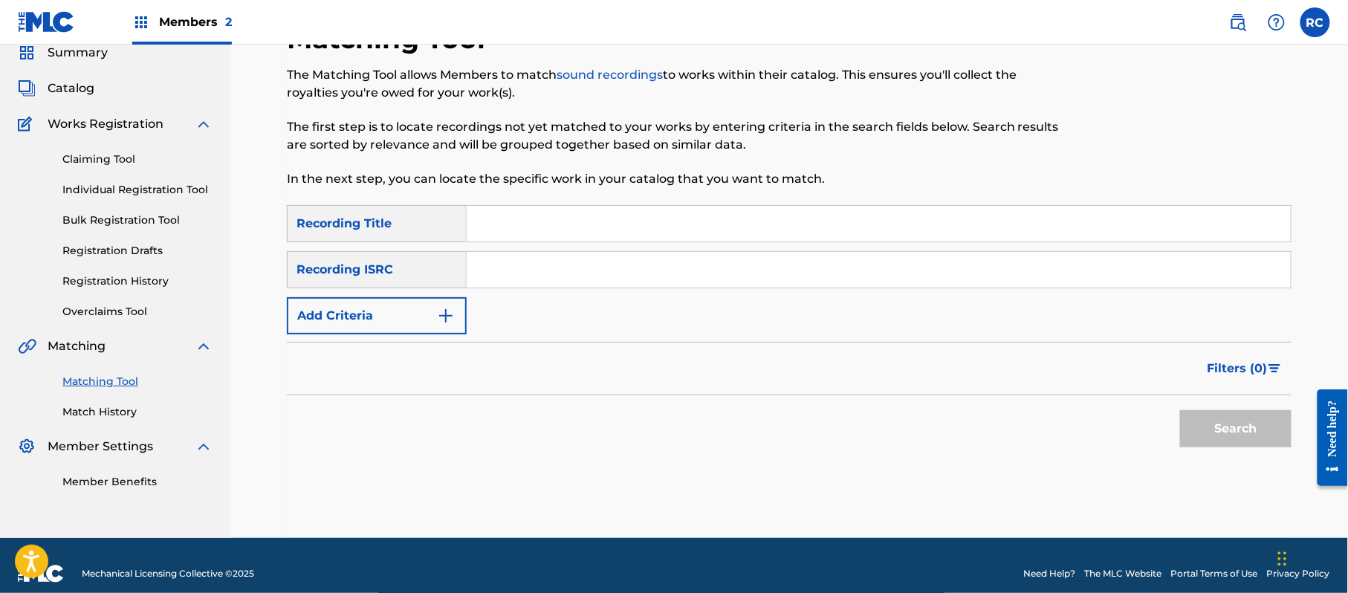
click at [538, 283] on input "Search Form" at bounding box center [879, 270] width 824 height 36
type input "JPB951800051"
click at [1219, 429] on button "Search" at bounding box center [1235, 428] width 111 height 37
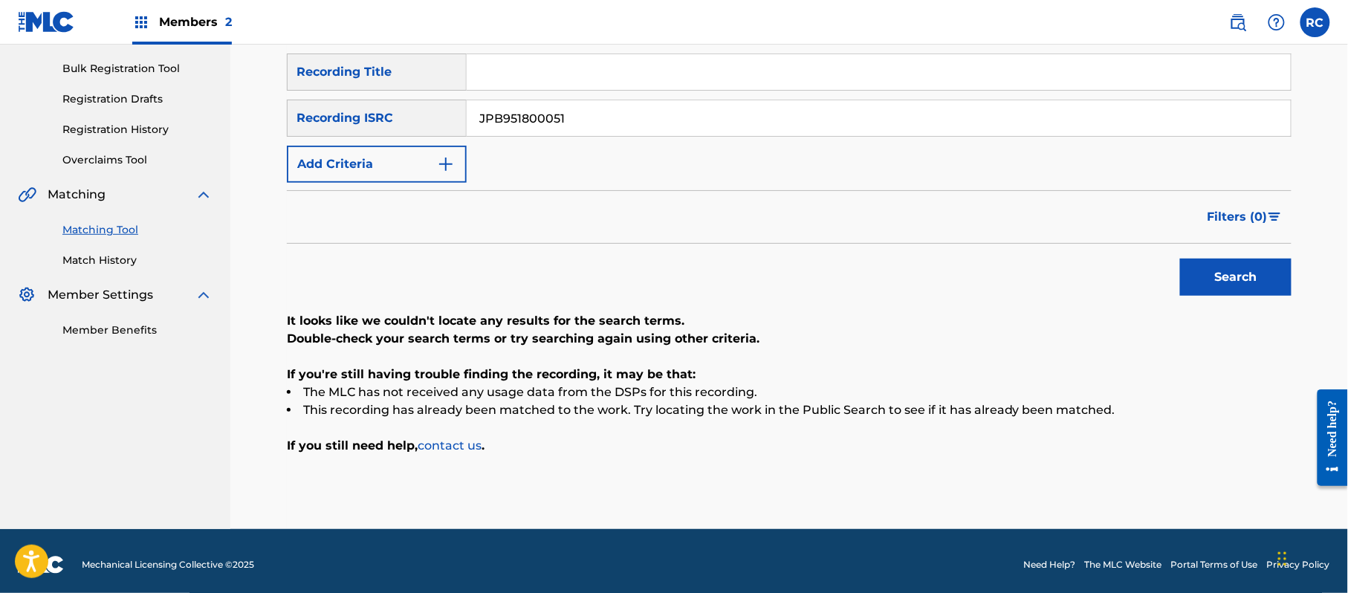
scroll to position [218, 0]
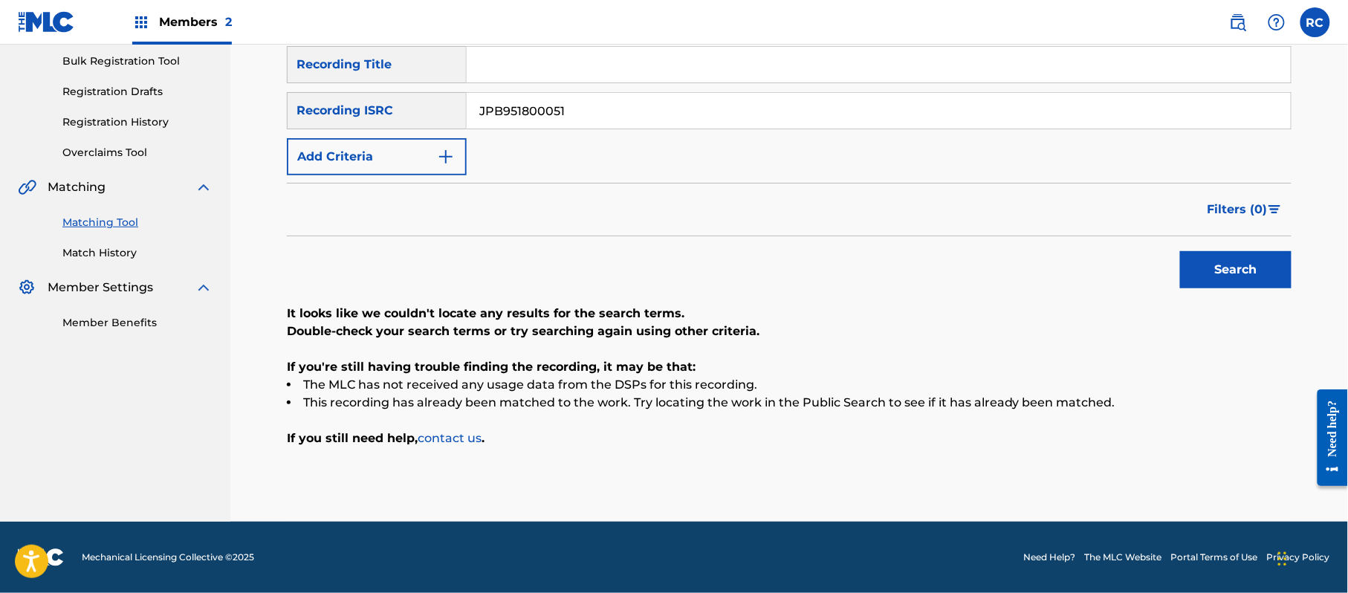
drag, startPoint x: 553, startPoint y: 56, endPoint x: 553, endPoint y: 65, distance: 8.9
click at [553, 56] on input "Search Form" at bounding box center [879, 65] width 824 height 36
drag, startPoint x: 609, startPoint y: 63, endPoint x: 790, endPoint y: 88, distance: 182.9
click at [790, 88] on div "SearchWithCriteria1dc0ab11-6528-4450-901e-1a73efd829e3 Recording Title Here Com…" at bounding box center [789, 110] width 1004 height 129
type input "Here Comes My Love"
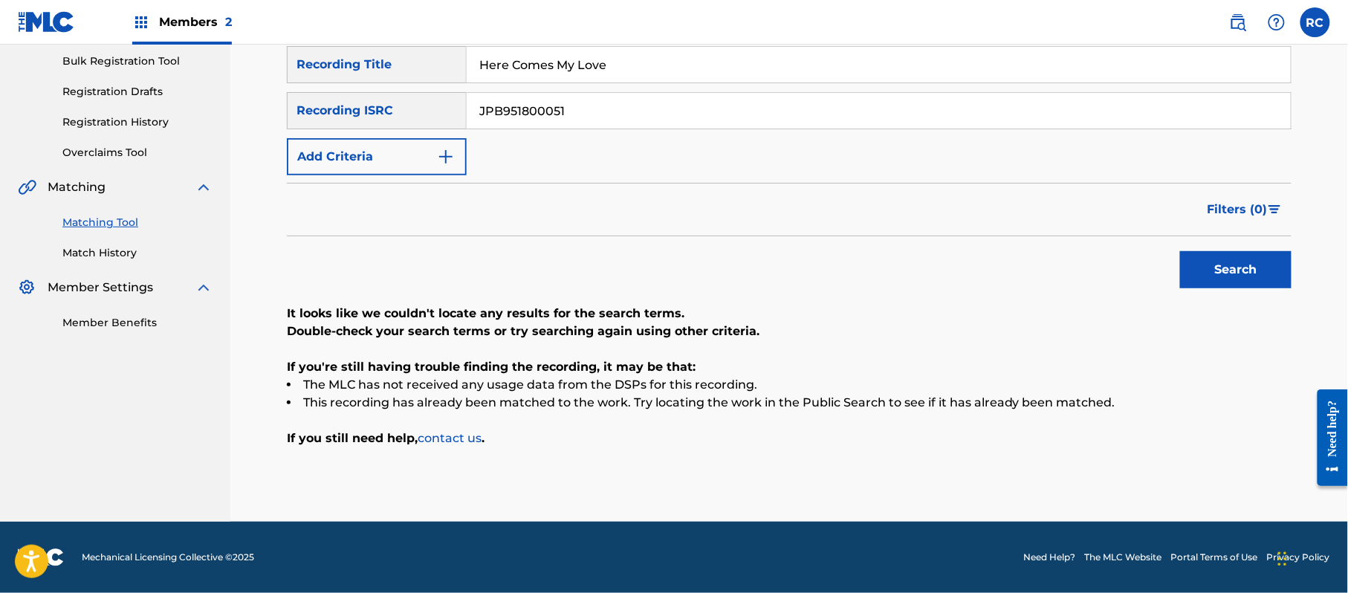
drag, startPoint x: 533, startPoint y: 93, endPoint x: 407, endPoint y: 94, distance: 126.3
click at [407, 94] on div "SearchWithCriteria1dc0ab11-6528-4450-901e-1a73efd829e3 Recording Title Here Com…" at bounding box center [789, 110] width 1004 height 129
click at [514, 97] on input "JPB951800051" at bounding box center [879, 111] width 824 height 36
click at [441, 152] on img "Search Form" at bounding box center [446, 157] width 18 height 18
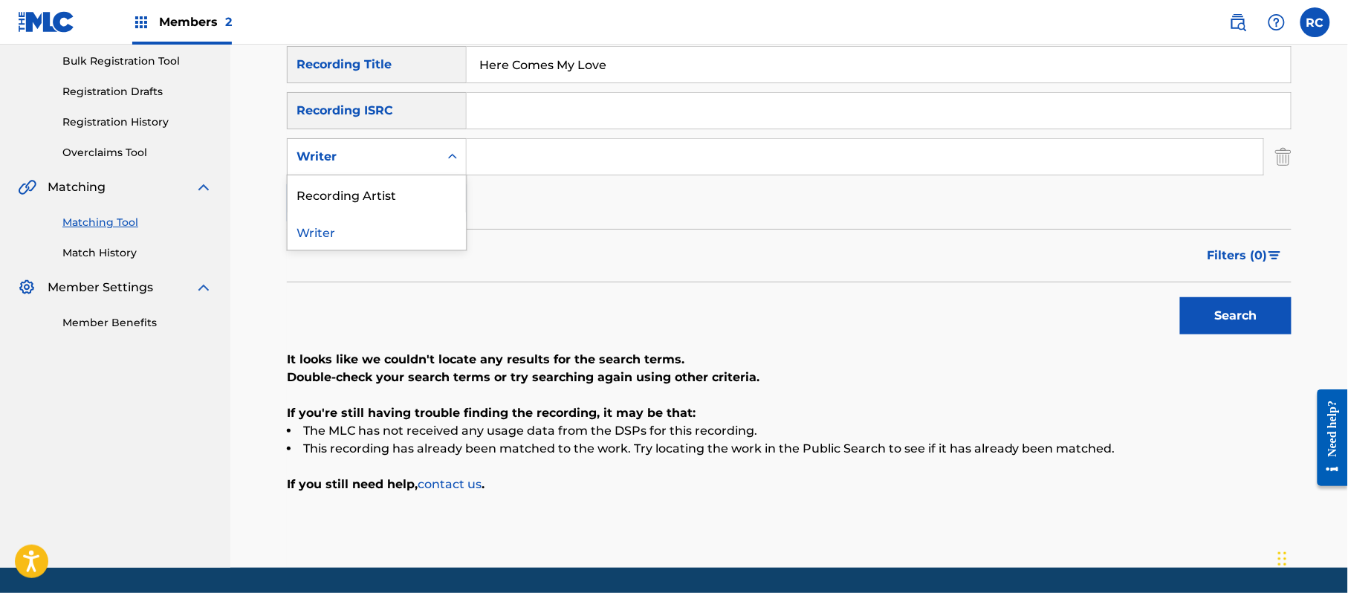
click at [406, 167] on div "Writer" at bounding box center [364, 157] width 152 height 28
click at [389, 194] on div "Recording Artist" at bounding box center [377, 193] width 178 height 37
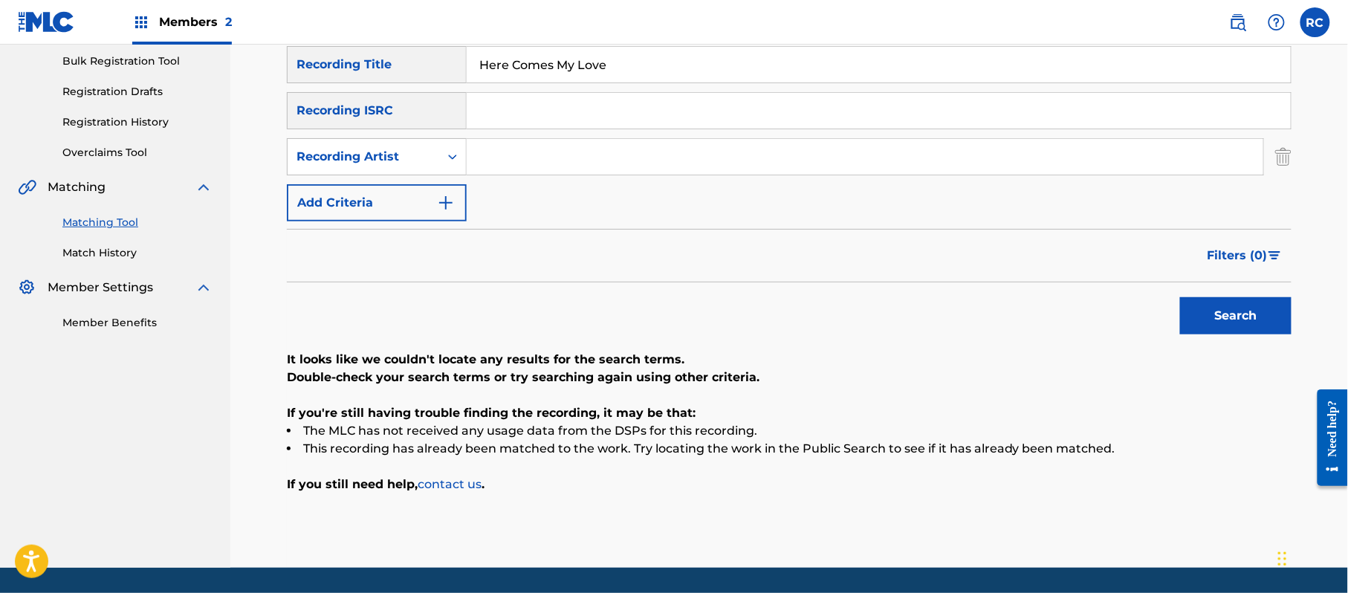
click at [511, 158] on input "Search Form" at bounding box center [865, 157] width 796 height 36
type input "Mr.Children"
drag, startPoint x: 1210, startPoint y: 302, endPoint x: 1150, endPoint y: 349, distance: 76.7
click at [1211, 302] on button "Search" at bounding box center [1235, 315] width 111 height 37
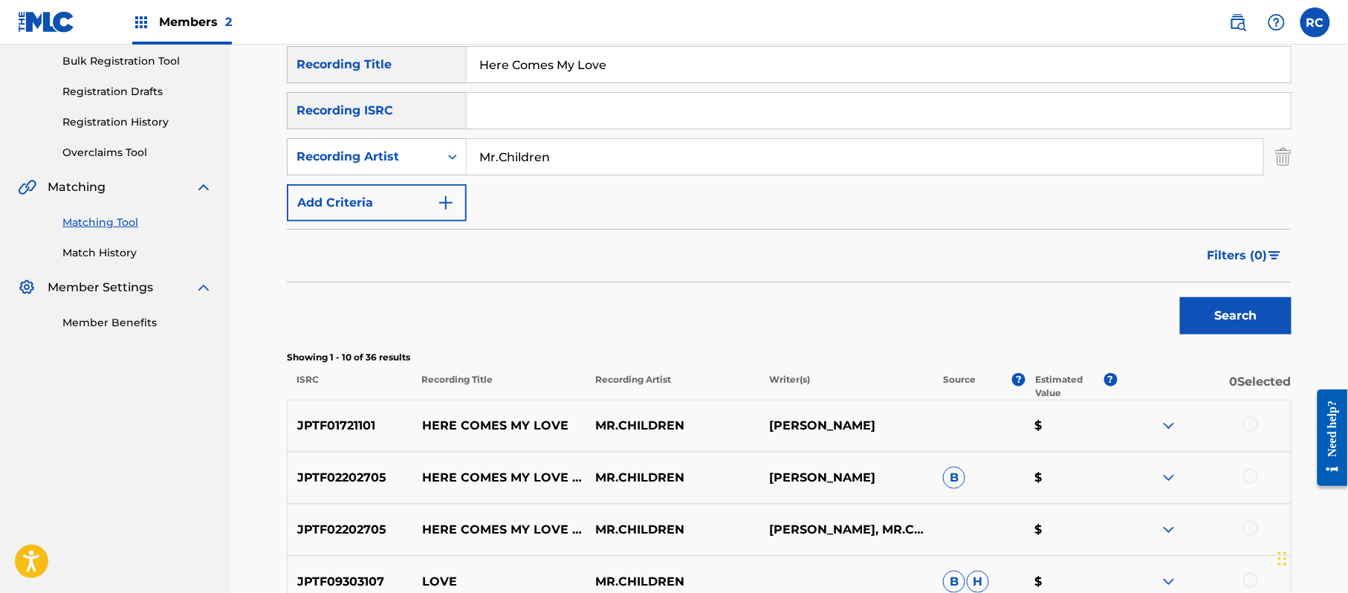
click at [337, 422] on p "JPTF01721101" at bounding box center [350, 426] width 125 height 18
click at [342, 479] on p "JPTF02202705" at bounding box center [350, 478] width 125 height 18
click at [512, 114] on input "Search Form" at bounding box center [879, 111] width 824 height 36
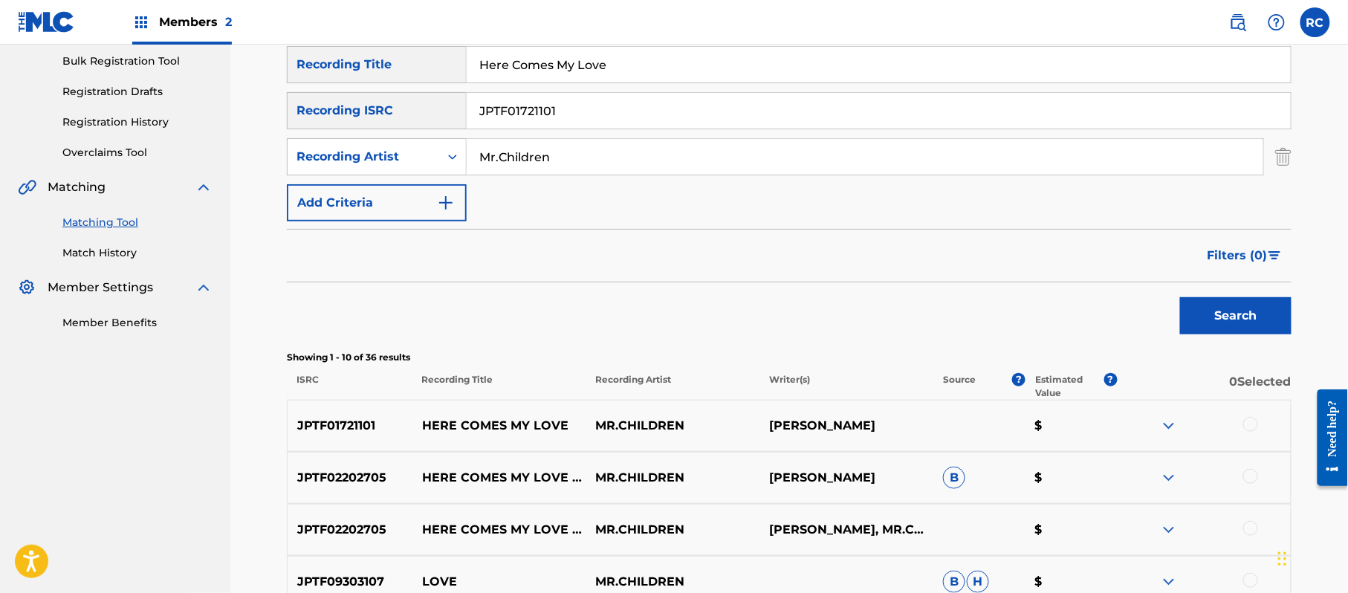
type input "JPTF01721101"
drag, startPoint x: 645, startPoint y: 62, endPoint x: 333, endPoint y: 62, distance: 312.0
click at [333, 62] on div "SearchWithCriteria1dc0ab11-6528-4450-901e-1a73efd829e3 Recording Title Here Com…" at bounding box center [789, 64] width 1004 height 37
drag, startPoint x: 580, startPoint y: 169, endPoint x: 696, endPoint y: 186, distance: 117.0
click at [379, 166] on div "SearchWithCriteriad7eec0ed-6a73-4b31-927b-fd4b7d6d6196 Recording Artist" at bounding box center [789, 156] width 1004 height 37
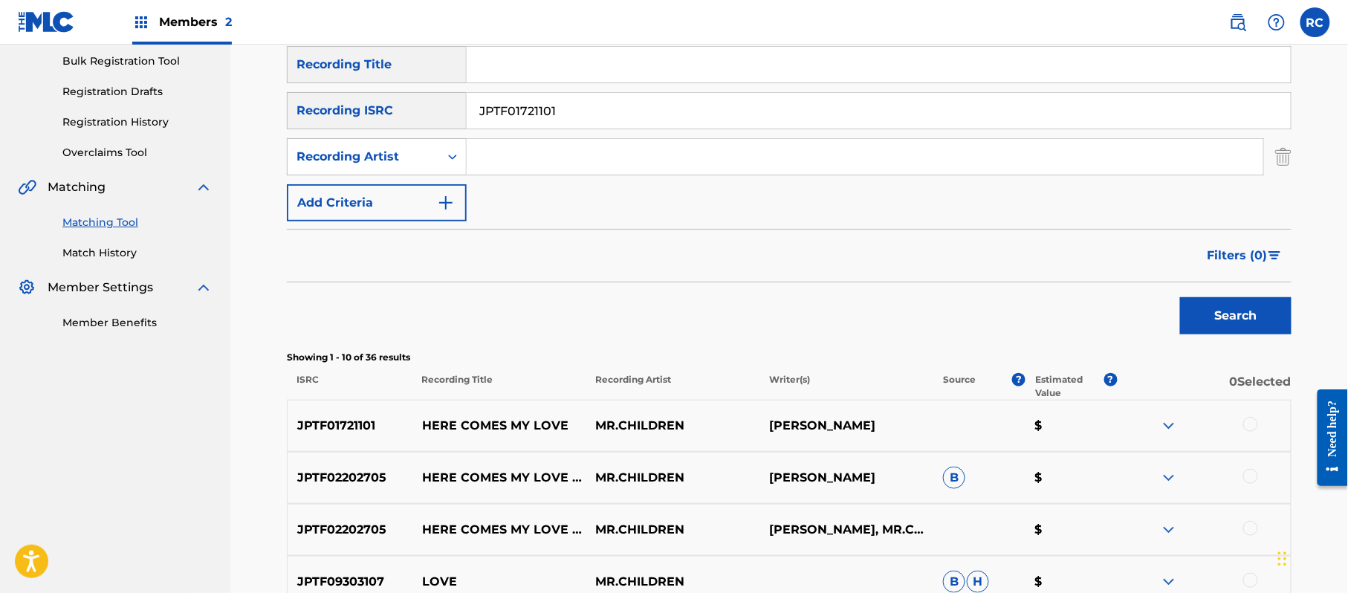
click at [1267, 306] on button "Search" at bounding box center [1235, 315] width 111 height 37
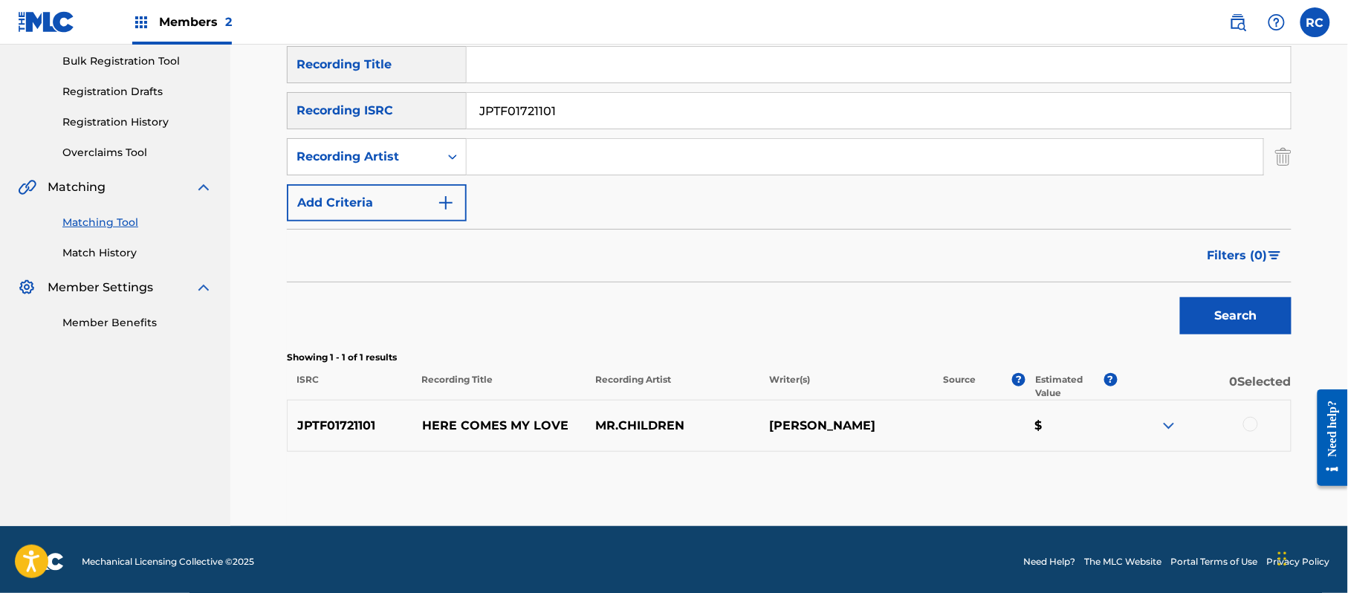
scroll to position [223, 0]
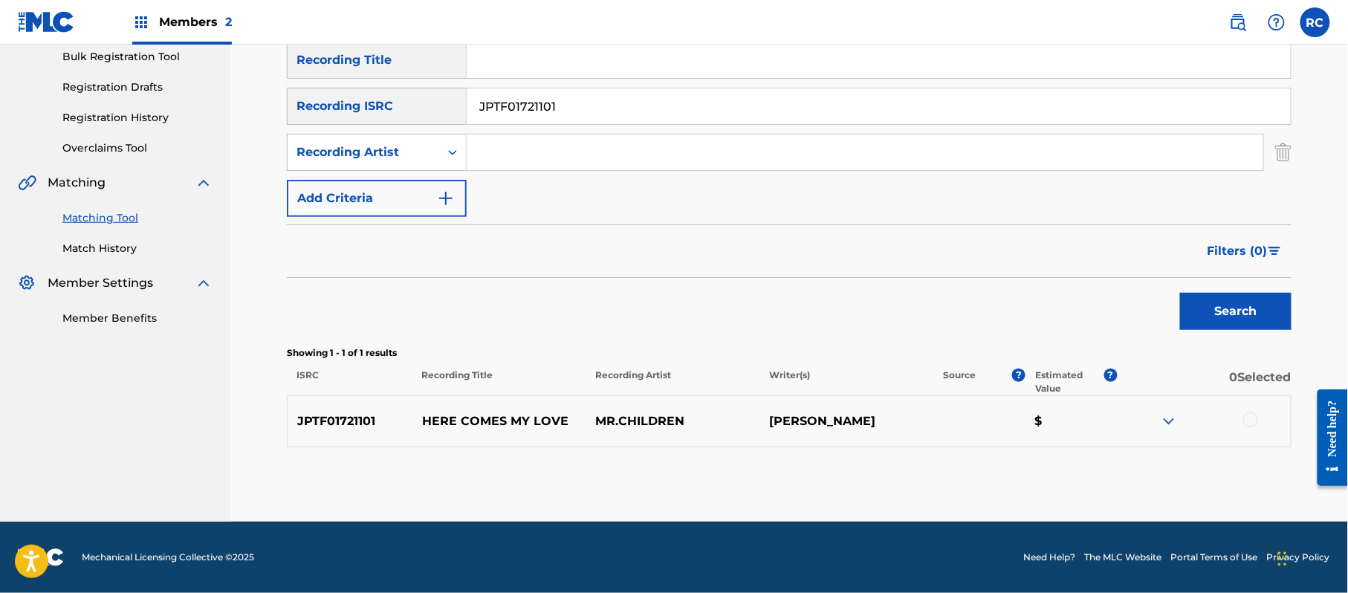
click at [1253, 417] on div at bounding box center [1250, 419] width 15 height 15
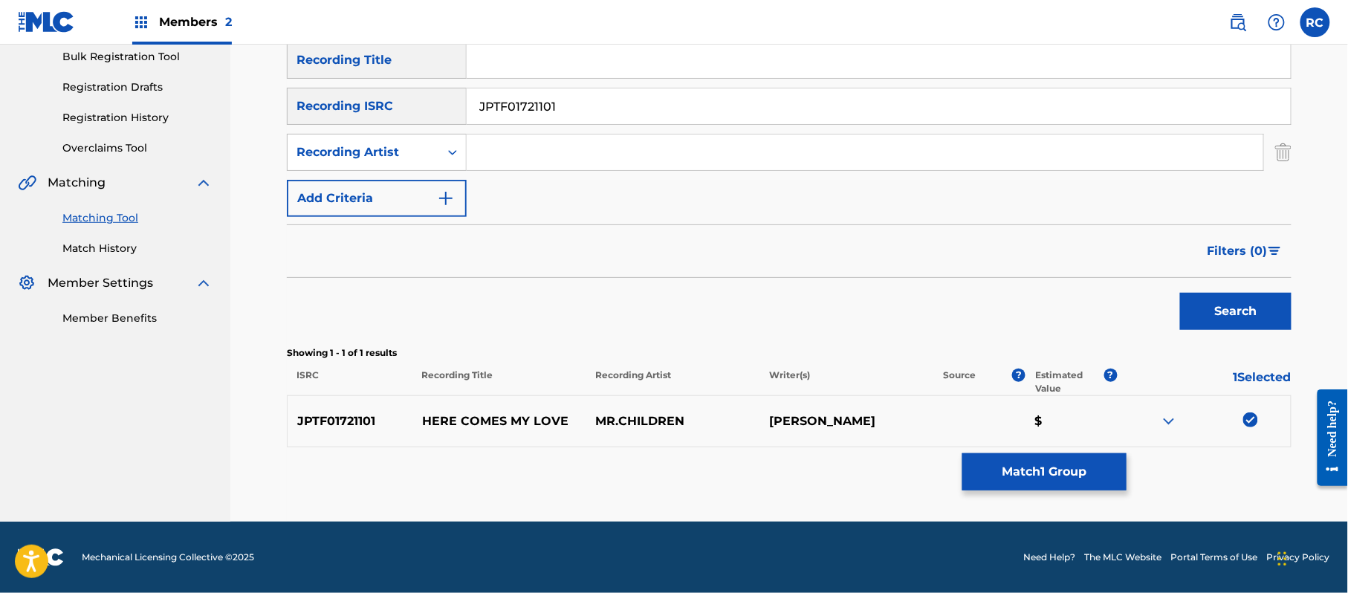
click at [1062, 464] on button "Match 1 Group" at bounding box center [1044, 471] width 164 height 37
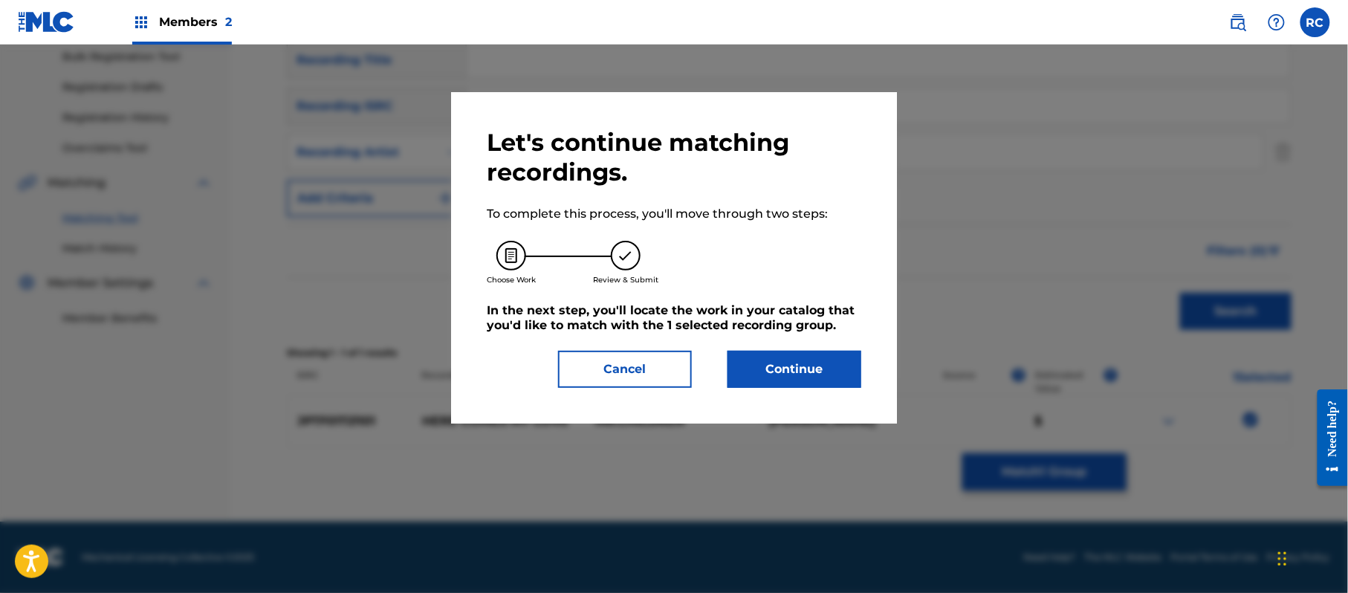
click at [826, 357] on button "Continue" at bounding box center [794, 369] width 134 height 37
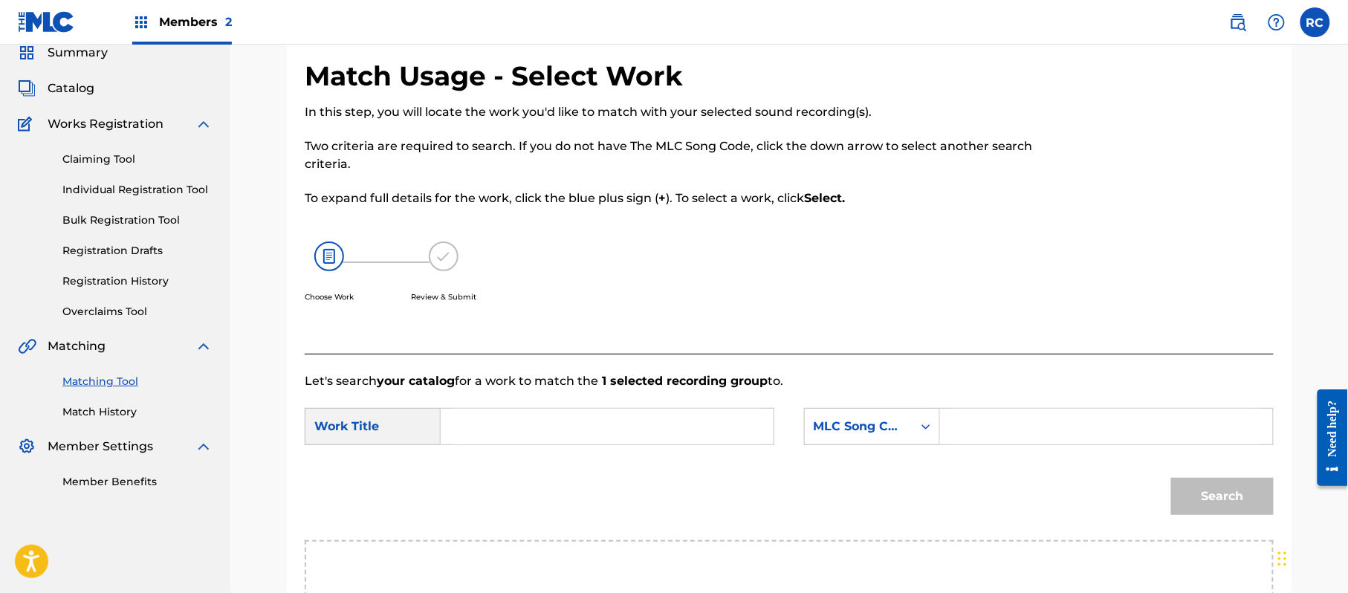
scroll to position [25, 0]
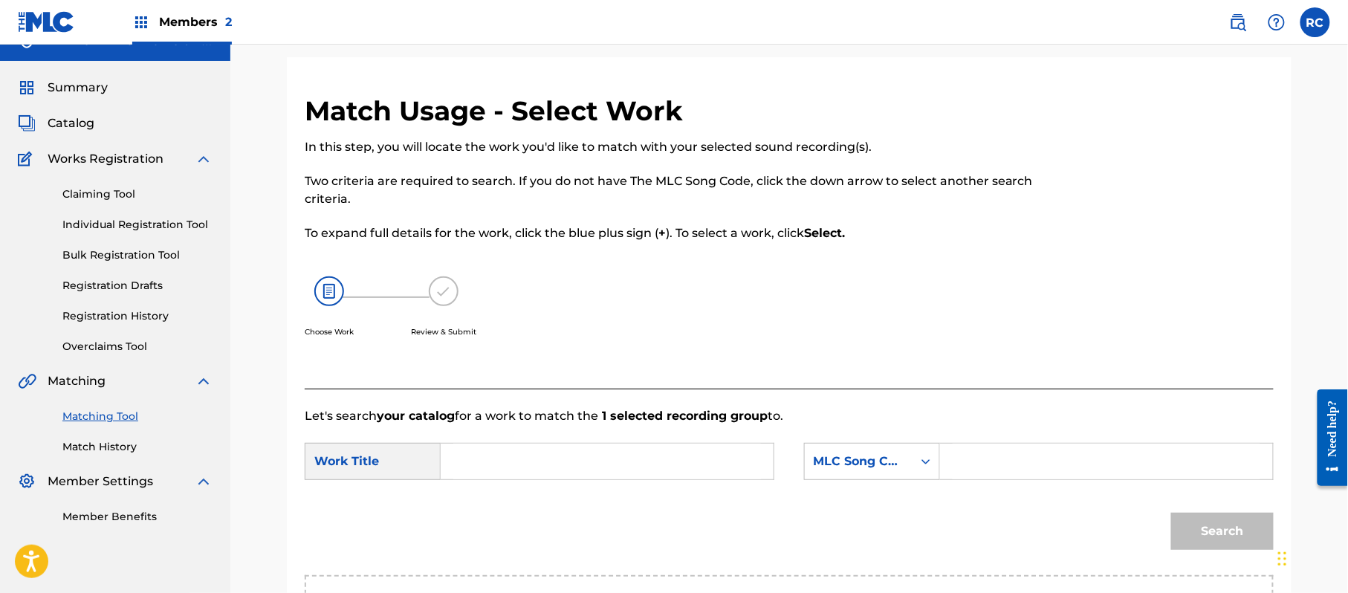
click at [83, 120] on span "Catalog" at bounding box center [71, 123] width 47 height 18
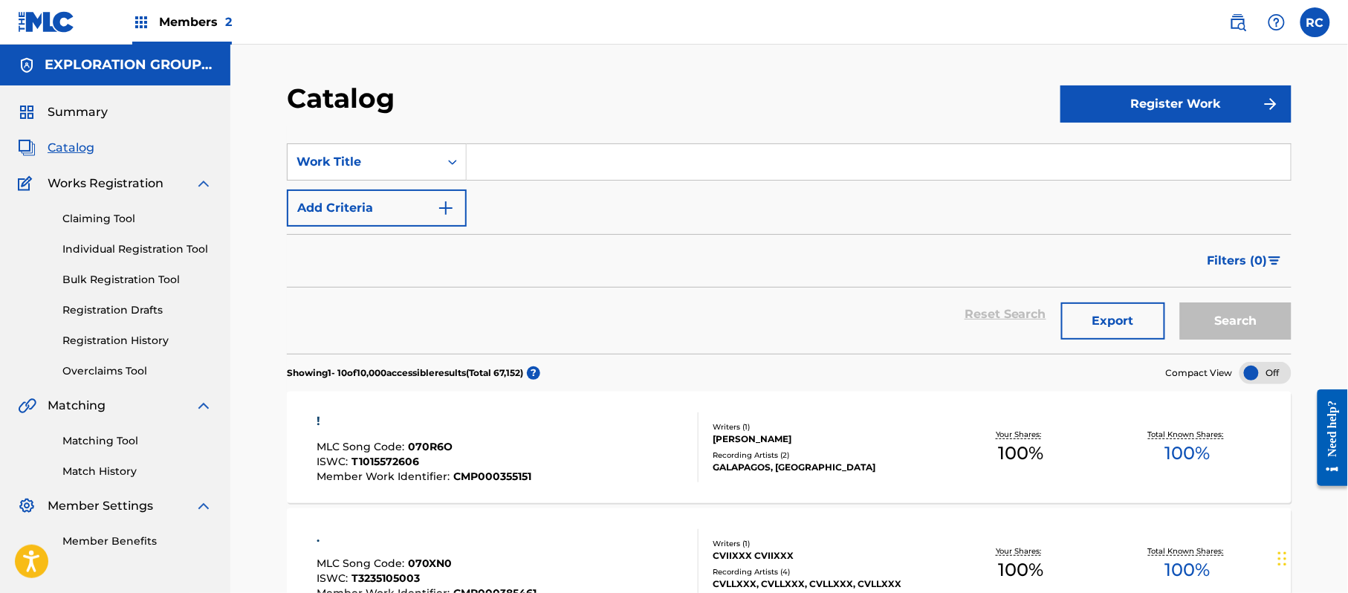
click at [596, 165] on input "Search Form" at bounding box center [879, 162] width 824 height 36
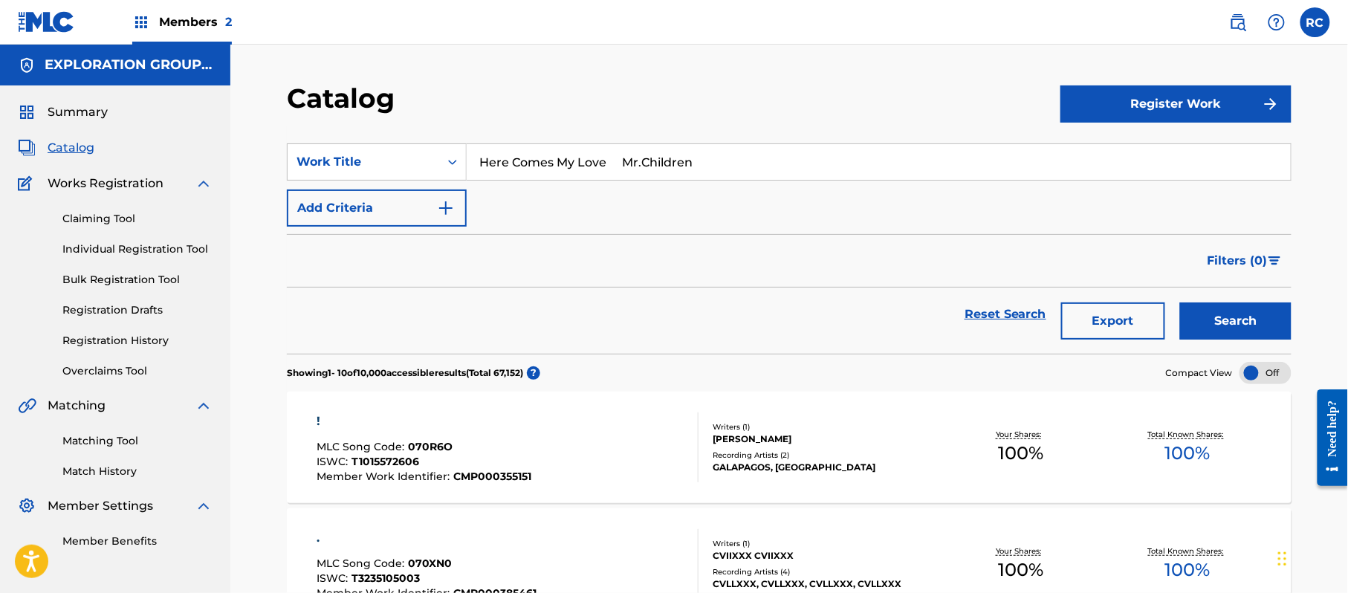
click at [557, 160] on input "Here Comes My Love Mr.Children" at bounding box center [879, 162] width 824 height 36
drag, startPoint x: 609, startPoint y: 160, endPoint x: 718, endPoint y: 179, distance: 110.0
click at [718, 179] on input "Here Comes My Love Mr.Children" at bounding box center [879, 162] width 824 height 36
type input "Here Comes My Love"
click at [1228, 319] on button "Search" at bounding box center [1235, 320] width 111 height 37
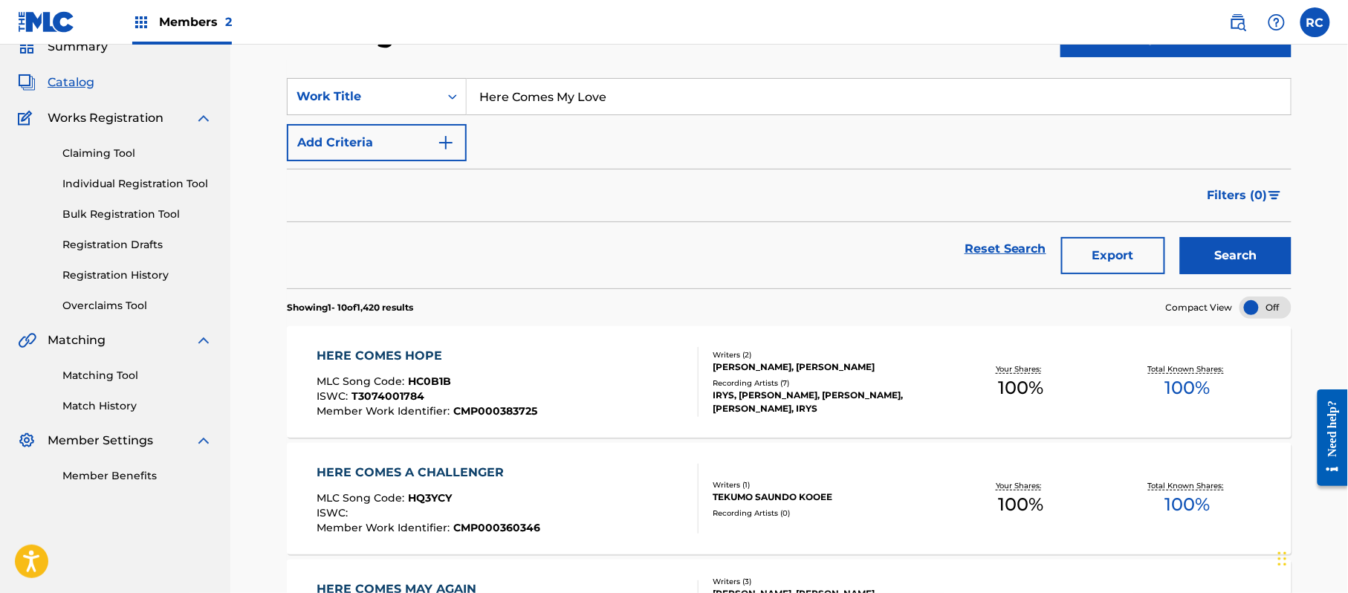
scroll to position [99, 0]
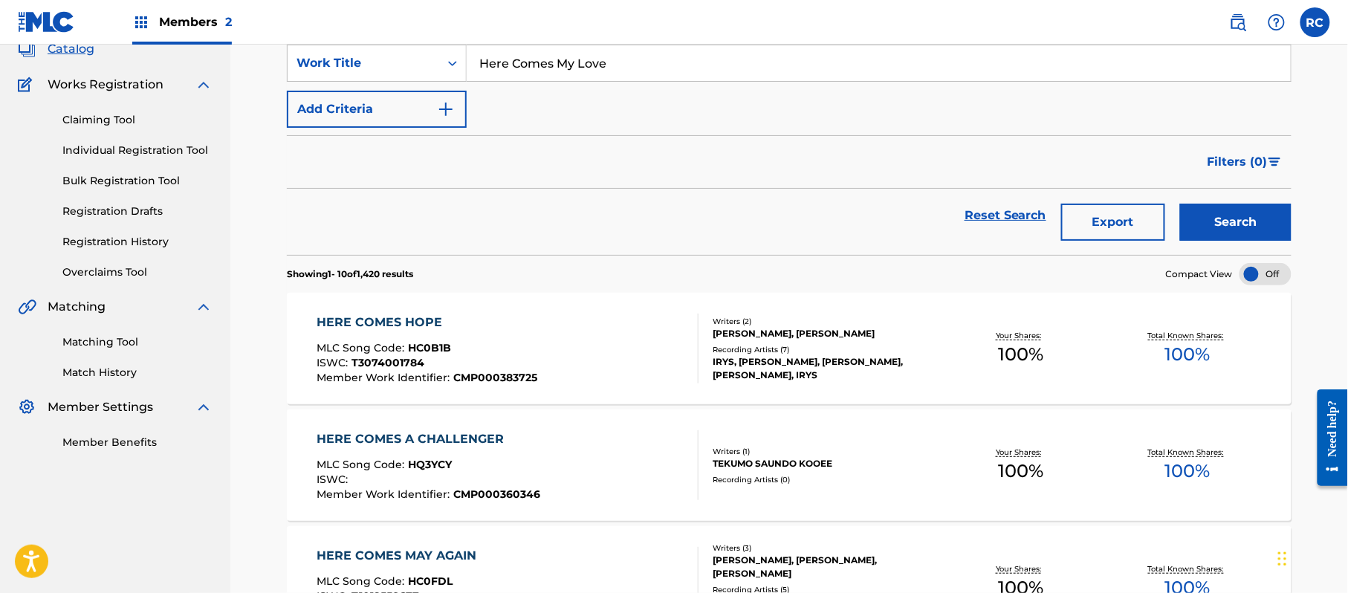
click at [418, 104] on button "Add Criteria" at bounding box center [377, 109] width 180 height 37
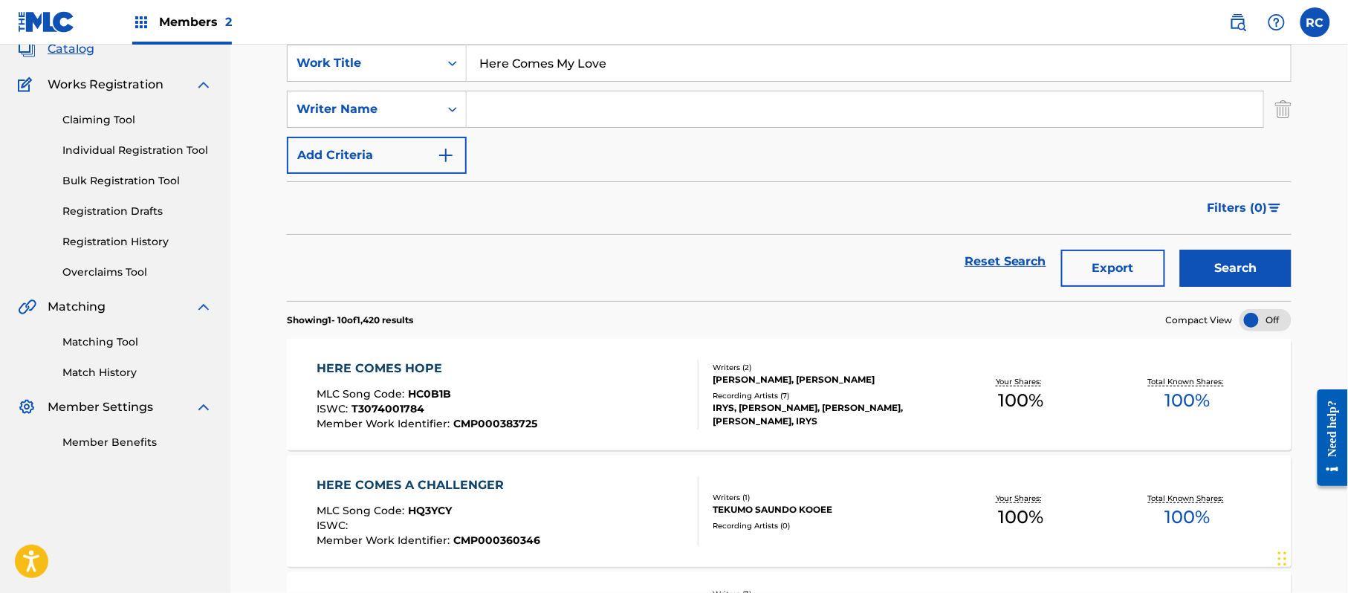
click at [502, 107] on input "Search Form" at bounding box center [865, 109] width 796 height 36
click at [1244, 266] on button "Search" at bounding box center [1235, 268] width 111 height 37
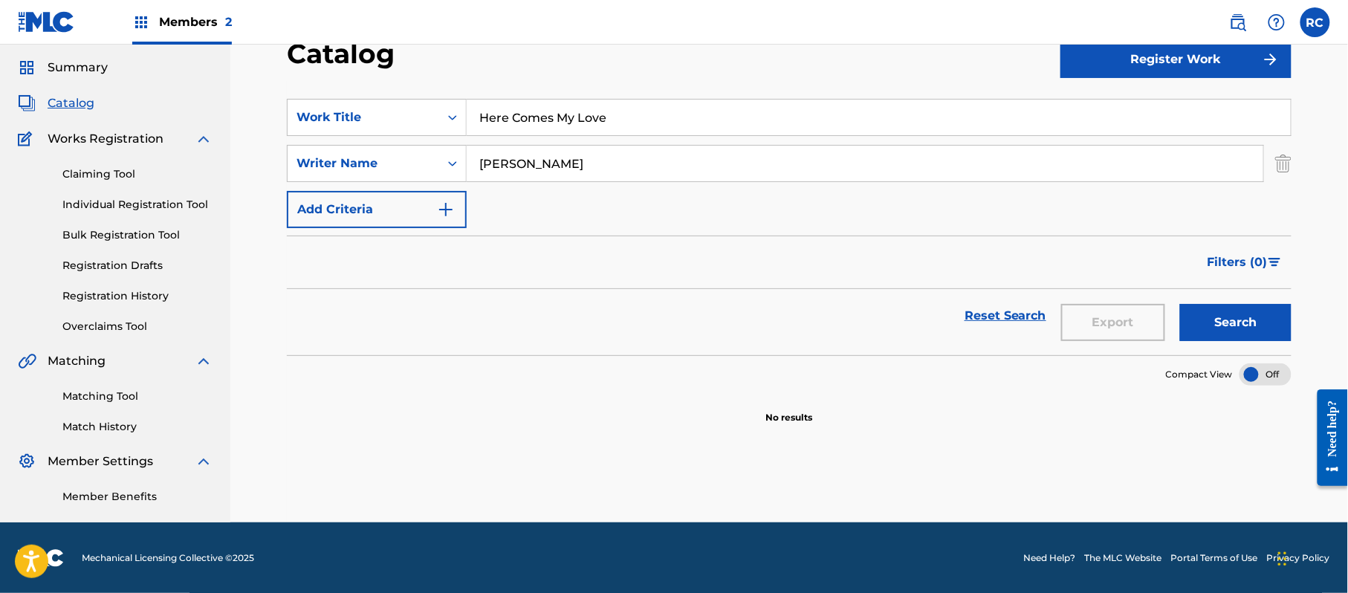
click at [504, 156] on input "Kazutoshi Sakurai" at bounding box center [865, 164] width 796 height 36
type input "Sakurai"
click at [1180, 304] on button "Search" at bounding box center [1235, 322] width 111 height 37
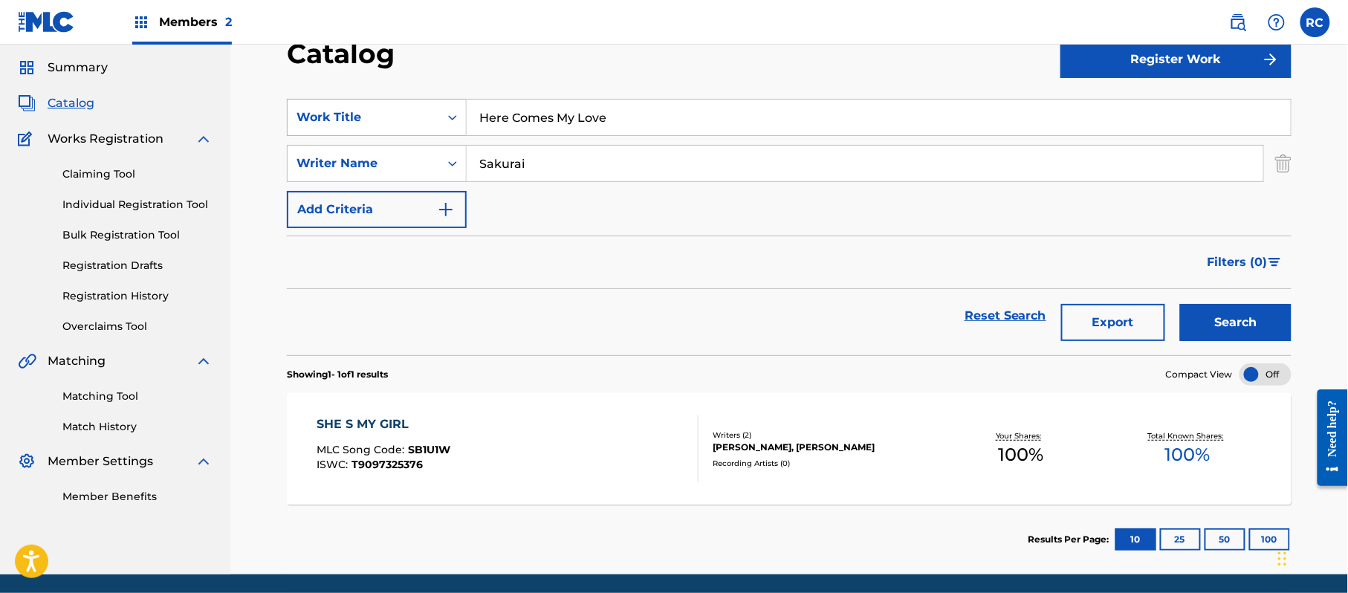
drag, startPoint x: 646, startPoint y: 123, endPoint x: 423, endPoint y: 120, distance: 223.6
click at [318, 122] on div "SearchWithCriteria6d54fa81-fb9a-4036-9fcc-7d9653082a0f Work Title Here Comes My…" at bounding box center [789, 117] width 1004 height 37
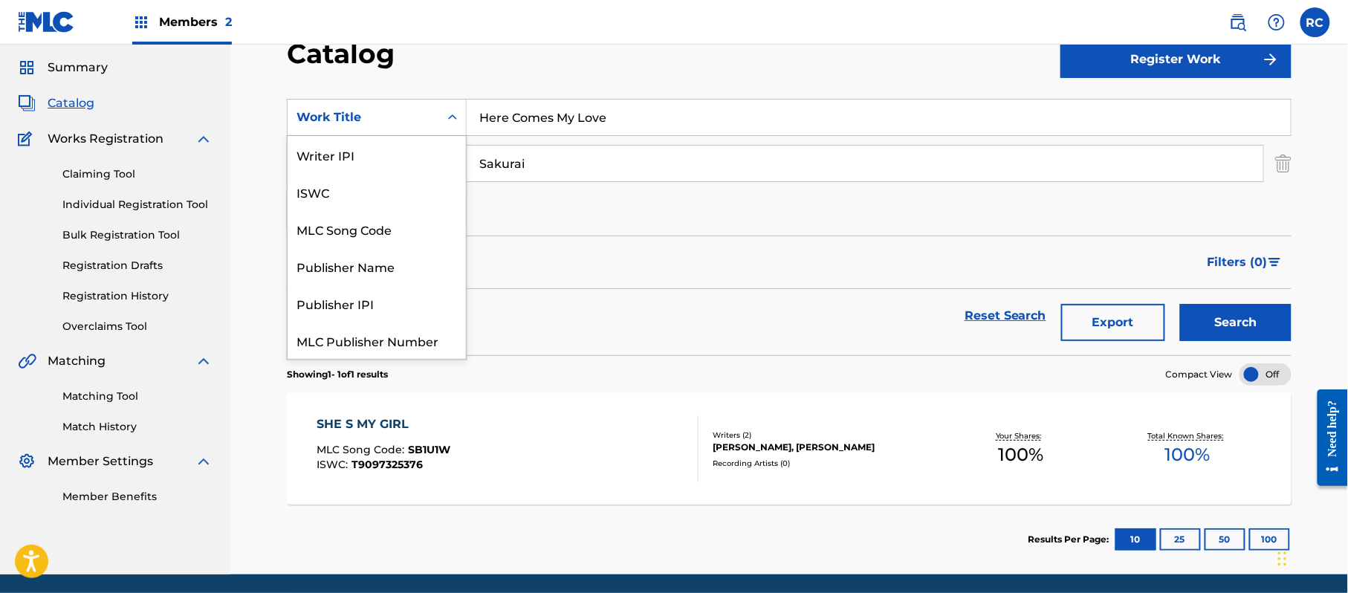
click at [366, 114] on div "Work Title" at bounding box center [363, 117] width 134 height 18
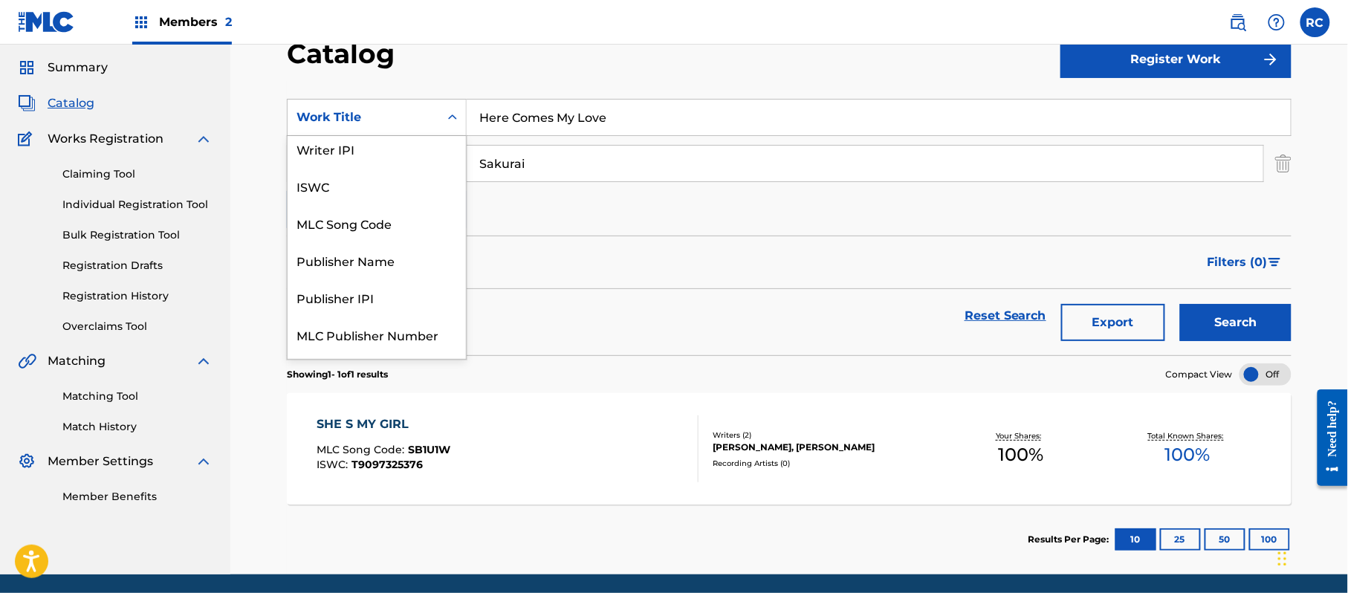
scroll to position [0, 0]
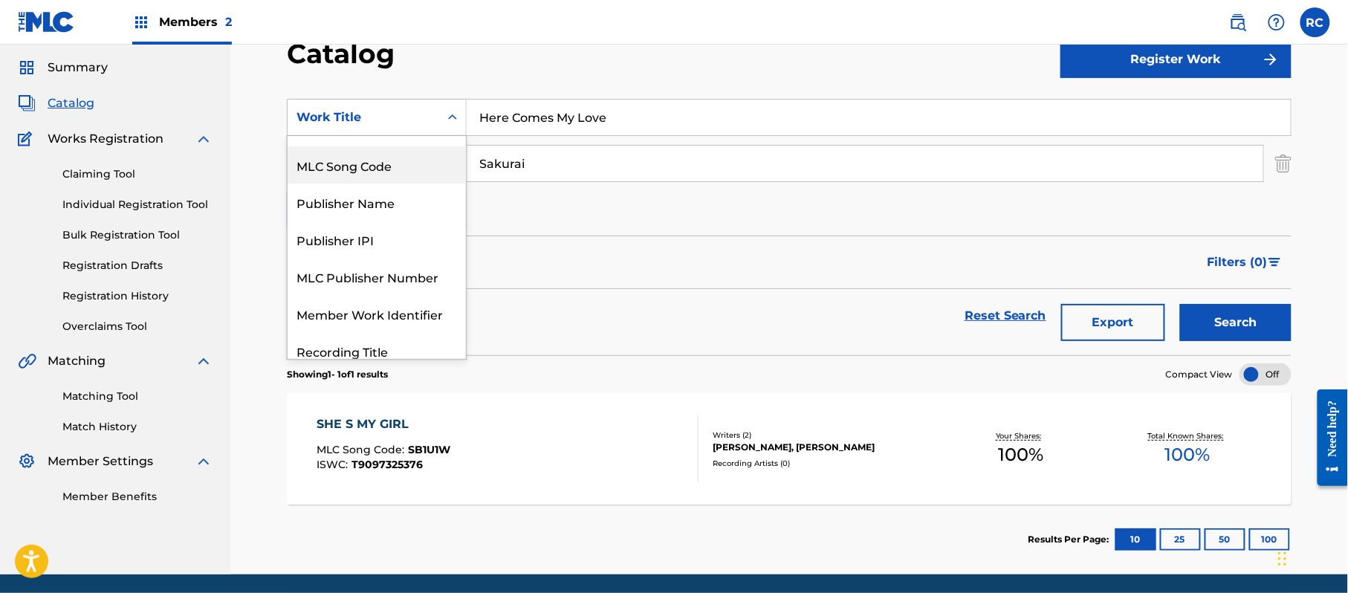
click at [371, 233] on div "Writer IPI ISWC MLC Song Code Publisher Name Publisher IPI MLC Publisher Number…" at bounding box center [377, 247] width 178 height 223
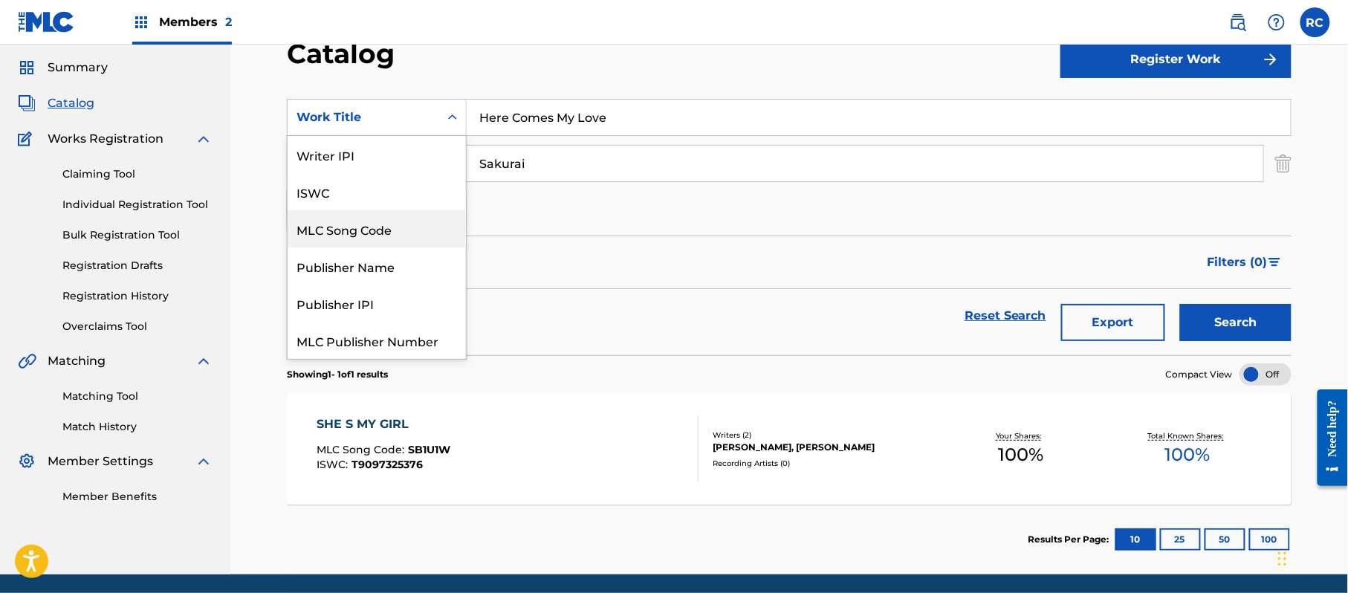
click at [319, 230] on div "MLC Song Code" at bounding box center [377, 228] width 178 height 37
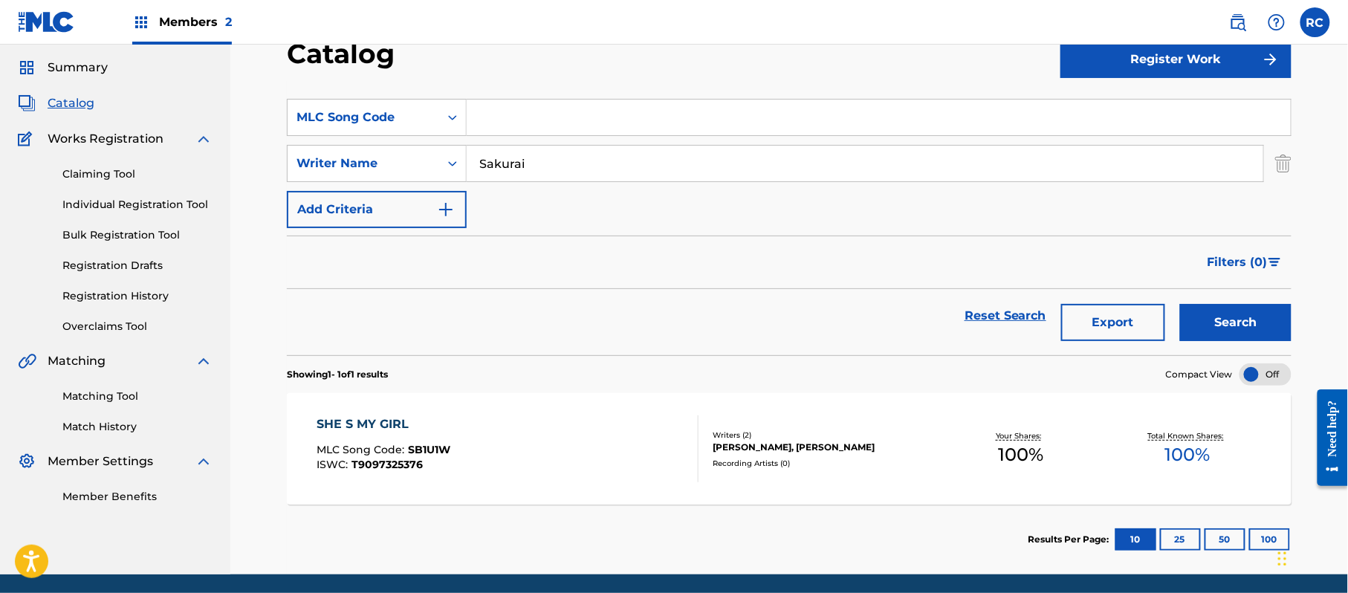
drag, startPoint x: 551, startPoint y: 117, endPoint x: 545, endPoint y: 131, distance: 14.6
click at [551, 120] on input "Search Form" at bounding box center [879, 118] width 824 height 36
type input "AA8Y4E"
click at [512, 158] on input "Sakurai" at bounding box center [865, 164] width 796 height 36
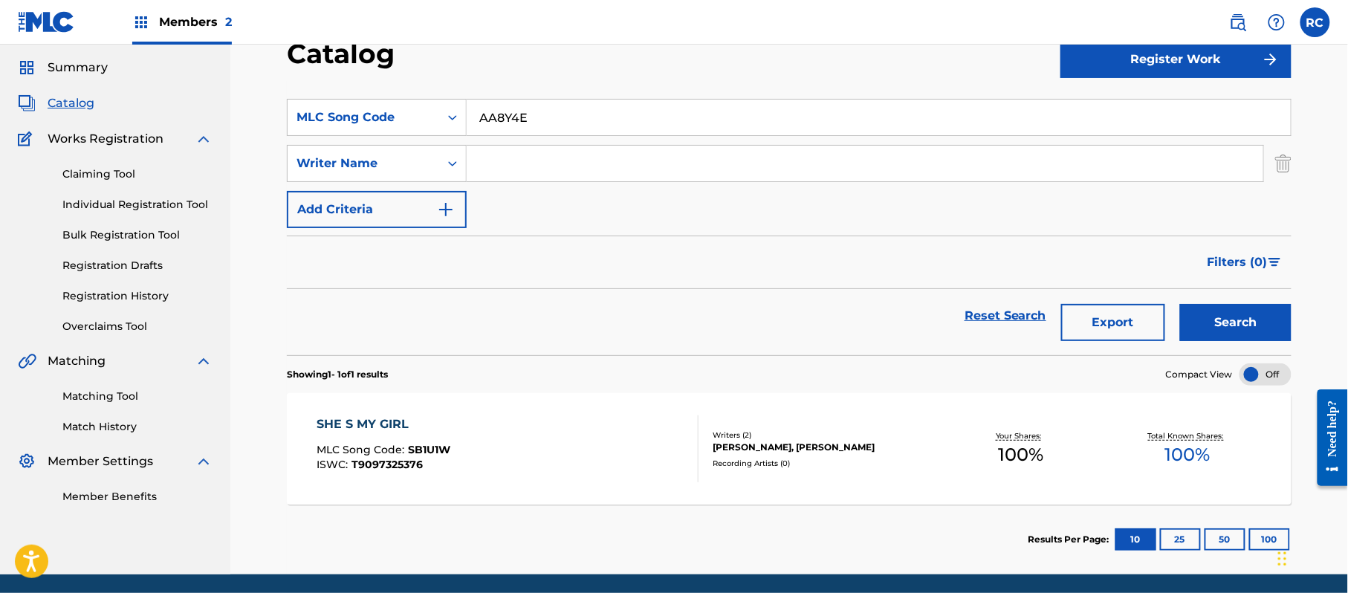
click at [1216, 314] on button "Search" at bounding box center [1235, 322] width 111 height 37
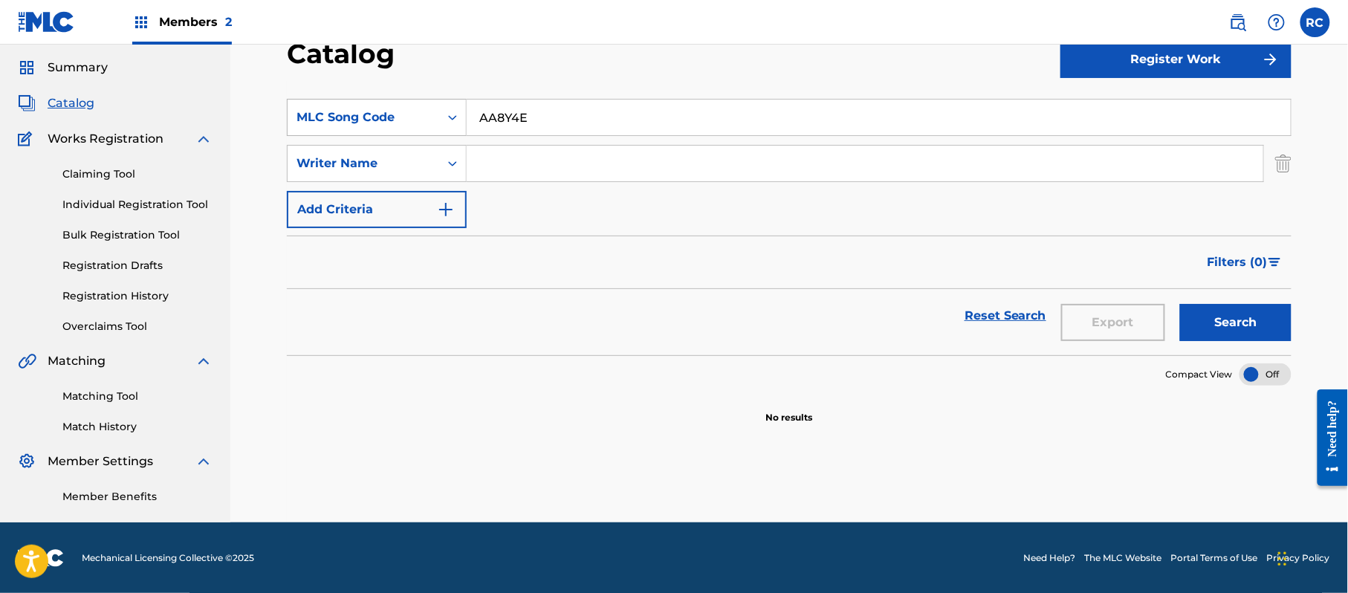
drag, startPoint x: 533, startPoint y: 117, endPoint x: 354, endPoint y: 135, distance: 179.2
click at [354, 135] on div "SearchWithCriteria254b84f1-33ab-4cb3-9990-f5c0e5e2307b MLC Song Code AA8Y4E" at bounding box center [789, 117] width 1004 height 37
type input "HA16LC"
click at [1282, 325] on button "Search" at bounding box center [1235, 322] width 111 height 37
drag, startPoint x: 131, startPoint y: 398, endPoint x: 146, endPoint y: 394, distance: 15.5
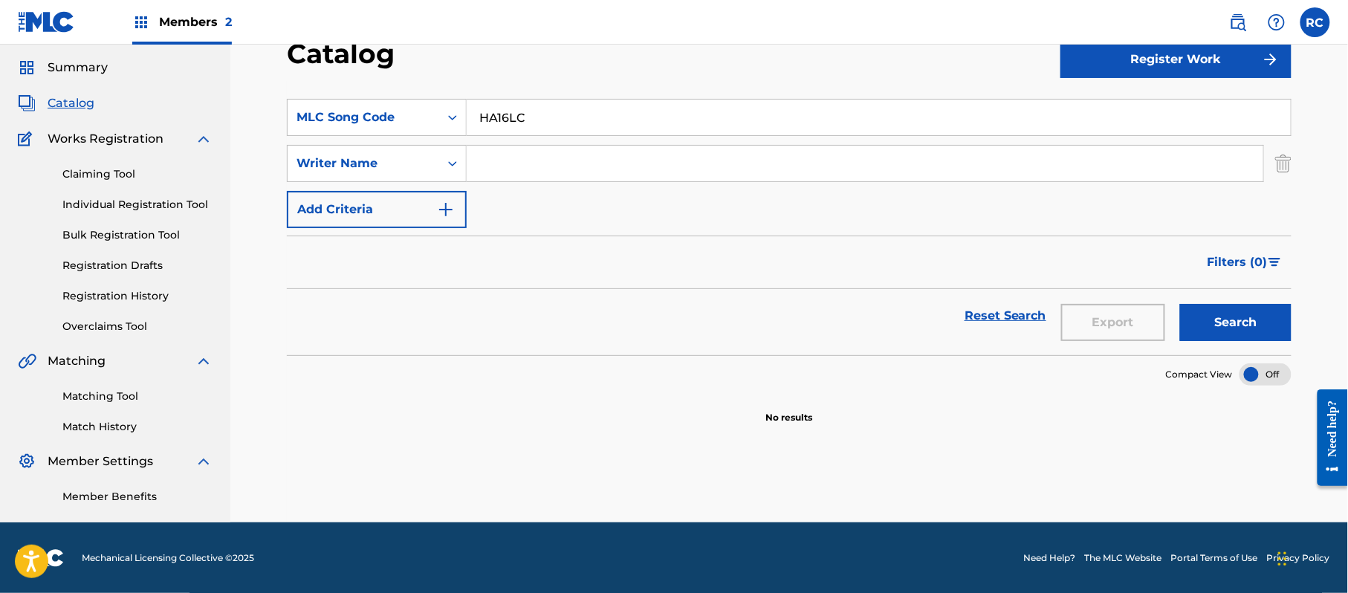
click at [131, 398] on link "Matching Tool" at bounding box center [137, 397] width 150 height 16
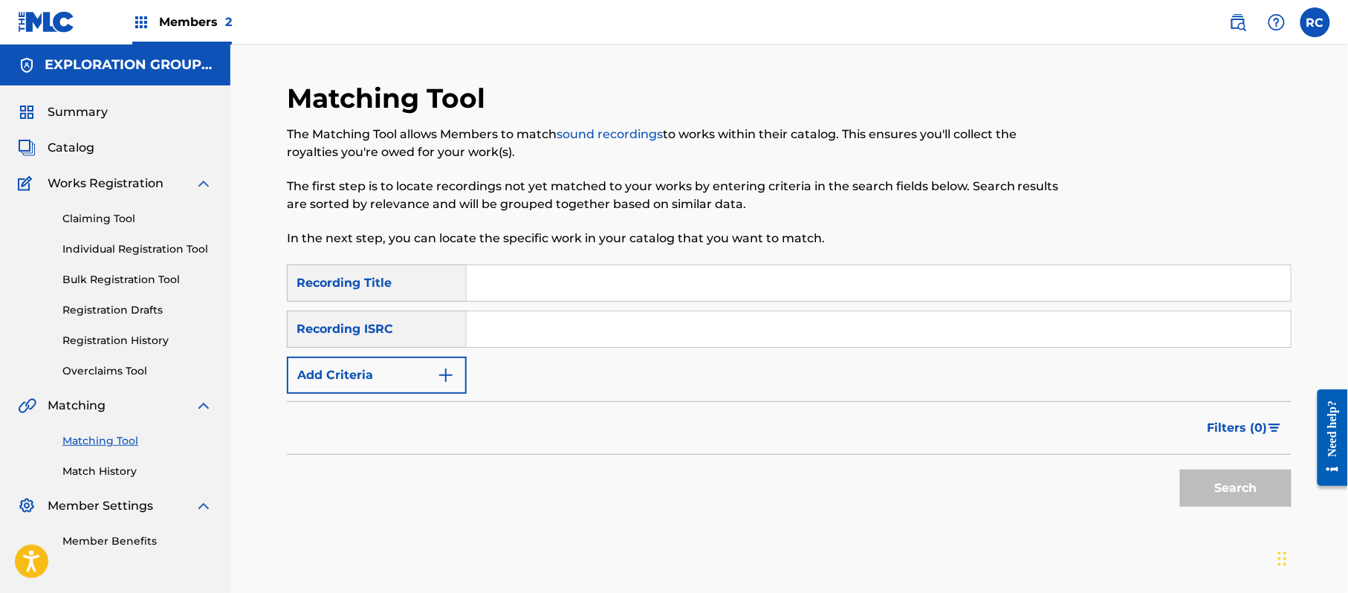
click at [533, 325] on input "Search Form" at bounding box center [879, 329] width 824 height 36
type input "JPTF02202713"
click at [1239, 480] on button "Search" at bounding box center [1235, 488] width 111 height 37
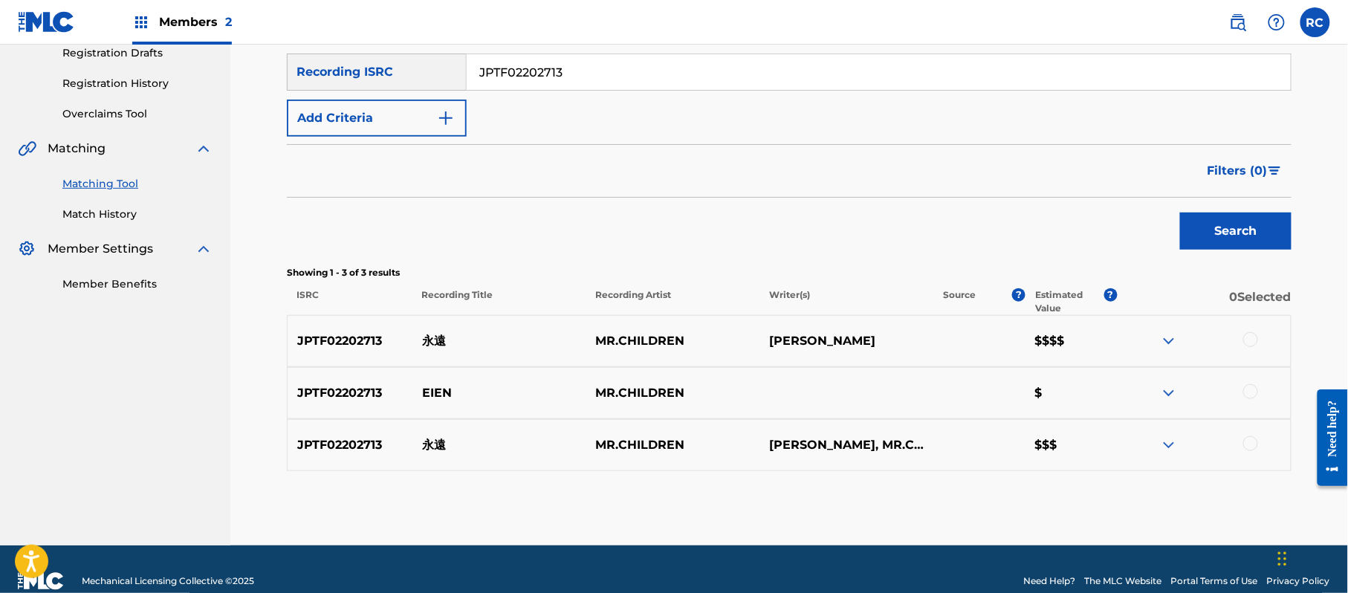
scroll to position [281, 0]
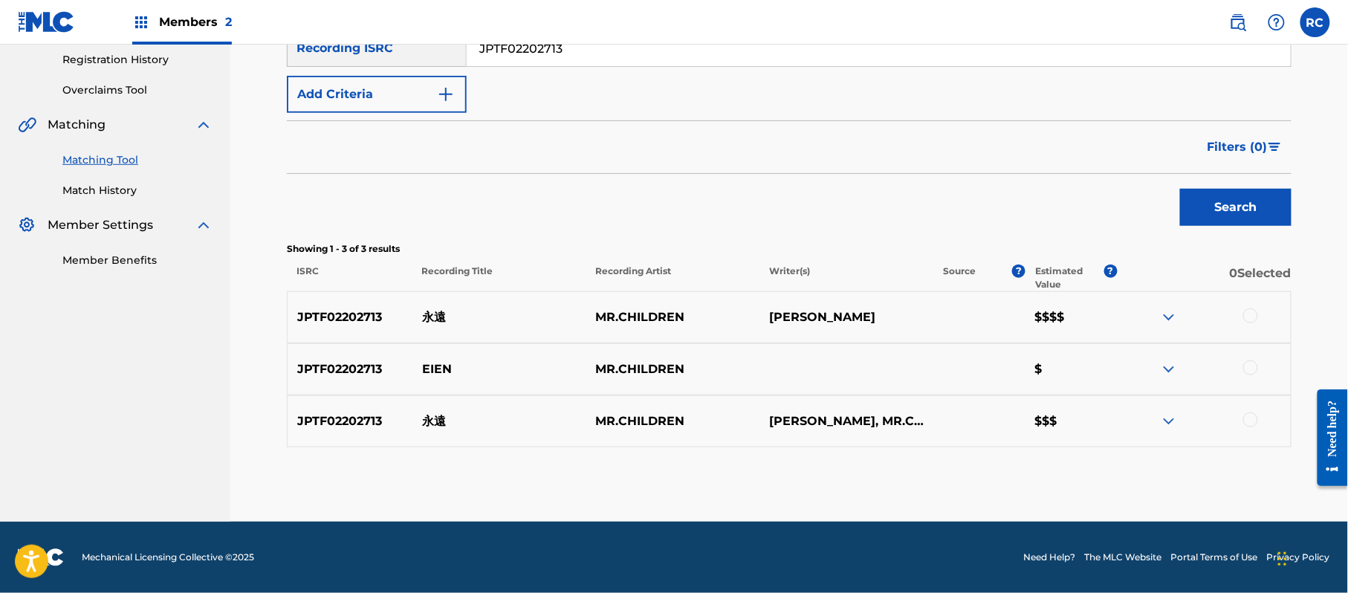
click at [1259, 313] on div at bounding box center [1204, 317] width 174 height 18
click at [1253, 315] on div at bounding box center [1250, 315] width 15 height 15
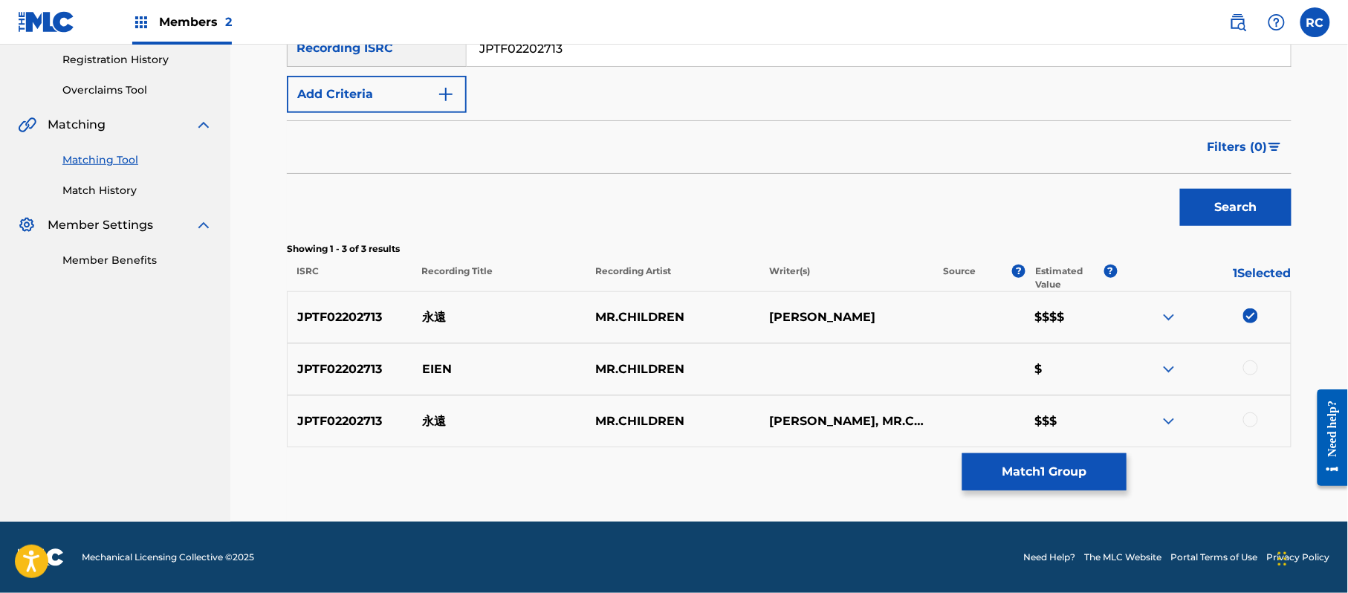
click at [1254, 366] on div at bounding box center [1250, 367] width 15 height 15
click at [1247, 422] on div at bounding box center [1250, 419] width 15 height 15
click at [1053, 475] on button "Match 3 Groups" at bounding box center [1044, 471] width 164 height 37
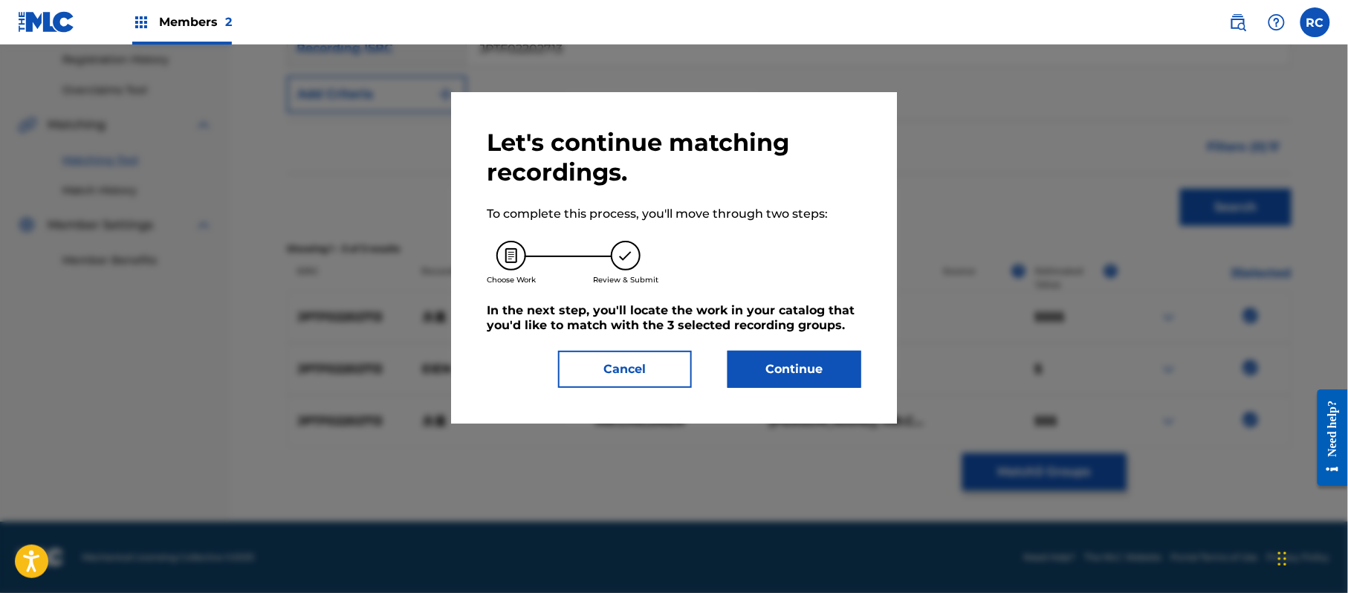
click at [840, 366] on button "Continue" at bounding box center [794, 369] width 134 height 37
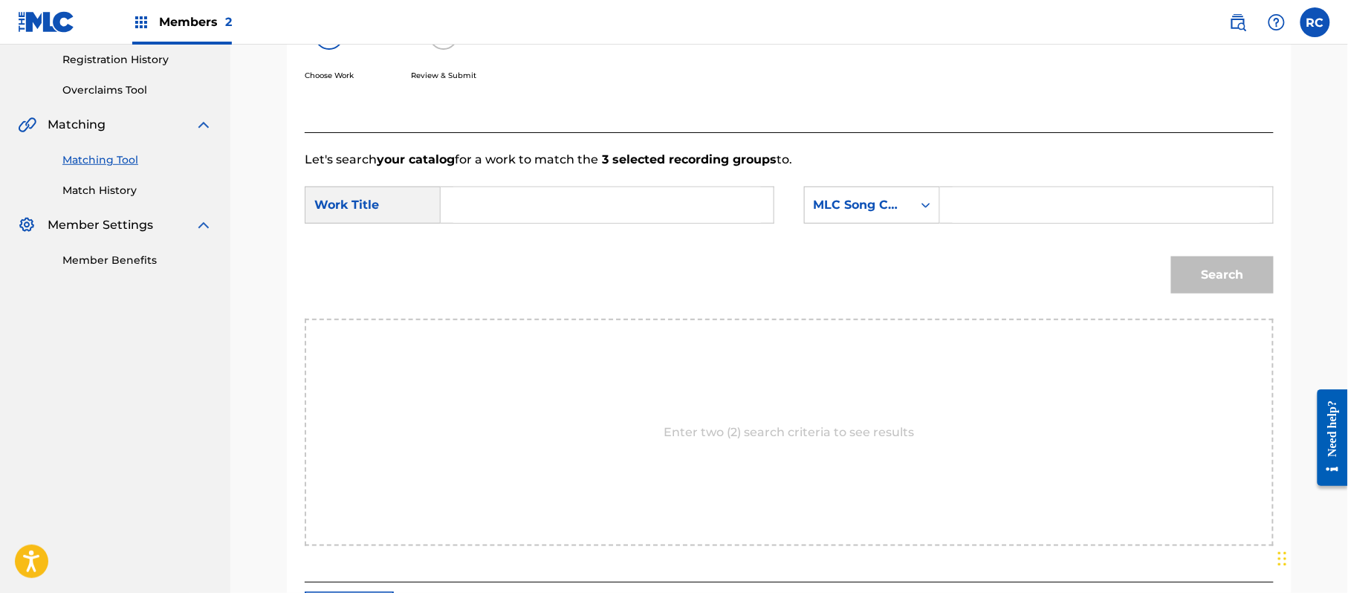
click at [501, 217] on input "Search Form" at bounding box center [607, 205] width 308 height 36
click at [553, 209] on input "Eien EC2EK3" at bounding box center [607, 205] width 308 height 36
type input "Eien"
drag, startPoint x: 1023, startPoint y: 209, endPoint x: 1031, endPoint y: 210, distance: 8.2
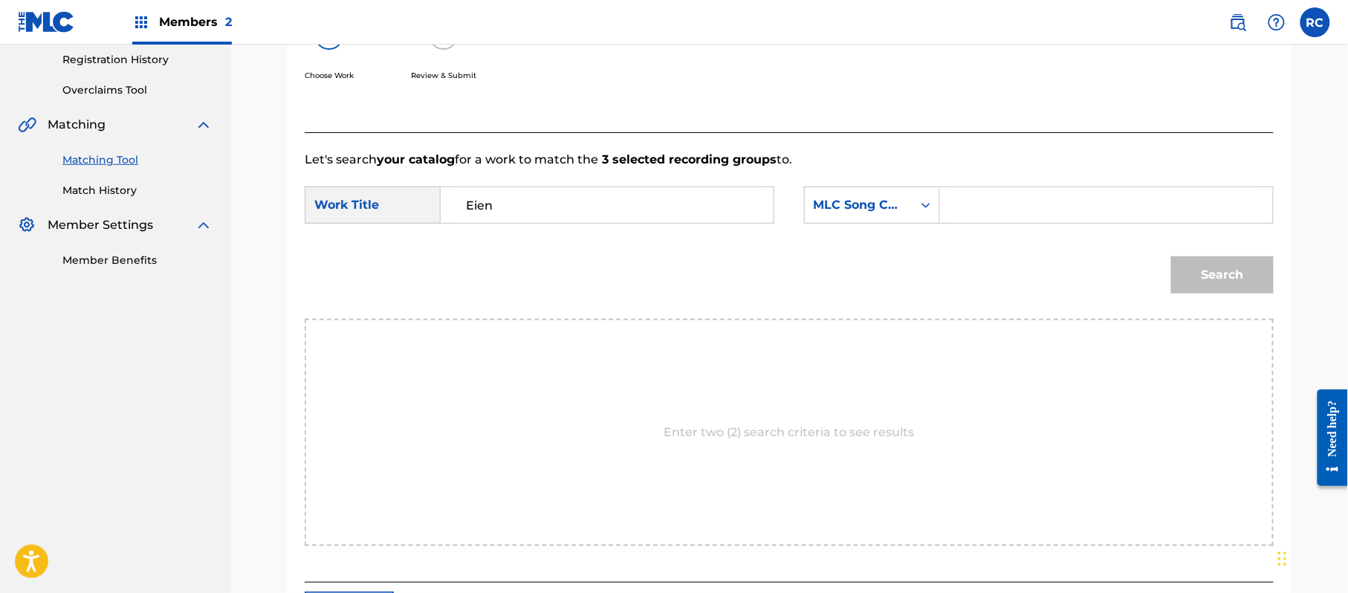
click at [1023, 209] on input "Search Form" at bounding box center [1106, 205] width 308 height 36
type input "EC2EK3"
click at [1210, 262] on button "Search" at bounding box center [1222, 274] width 103 height 37
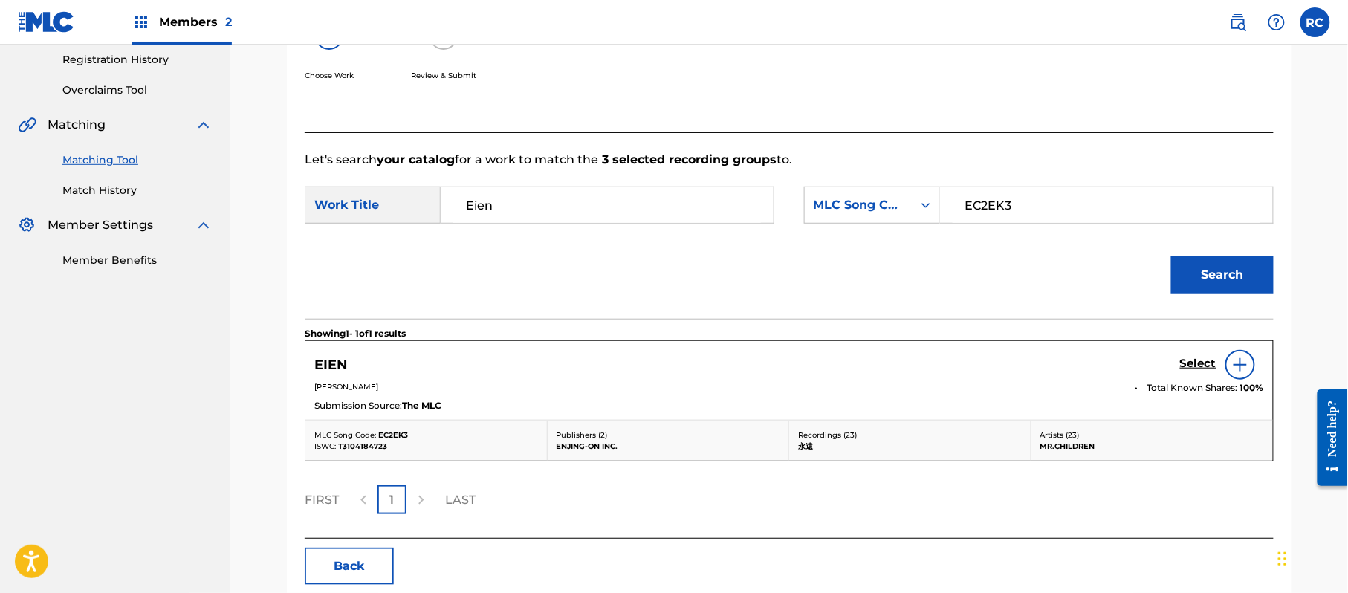
click at [1198, 367] on h5 "Select" at bounding box center [1198, 364] width 36 height 14
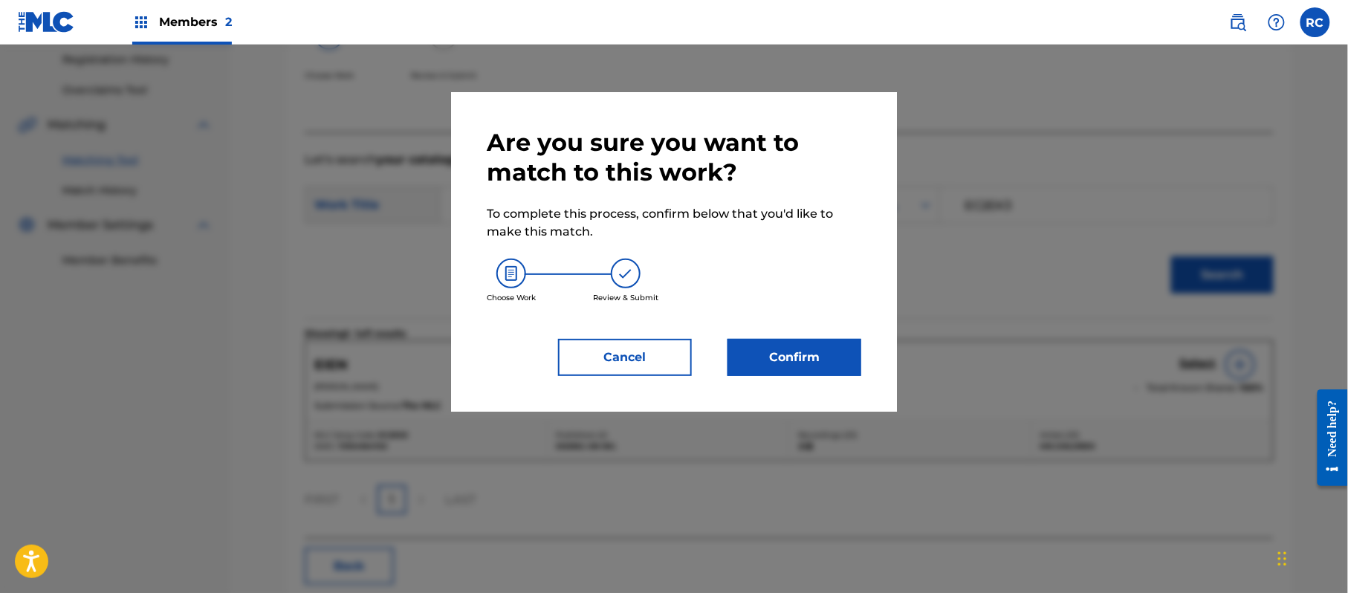
click at [773, 352] on button "Confirm" at bounding box center [794, 357] width 134 height 37
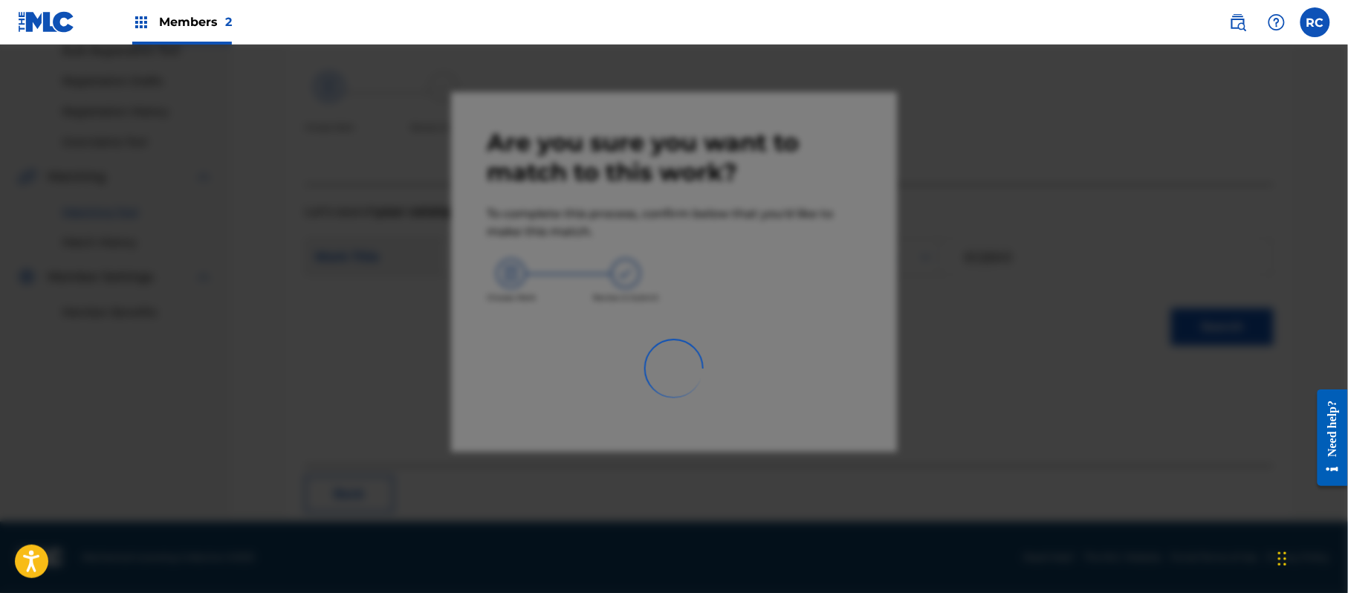
scroll to position [59, 0]
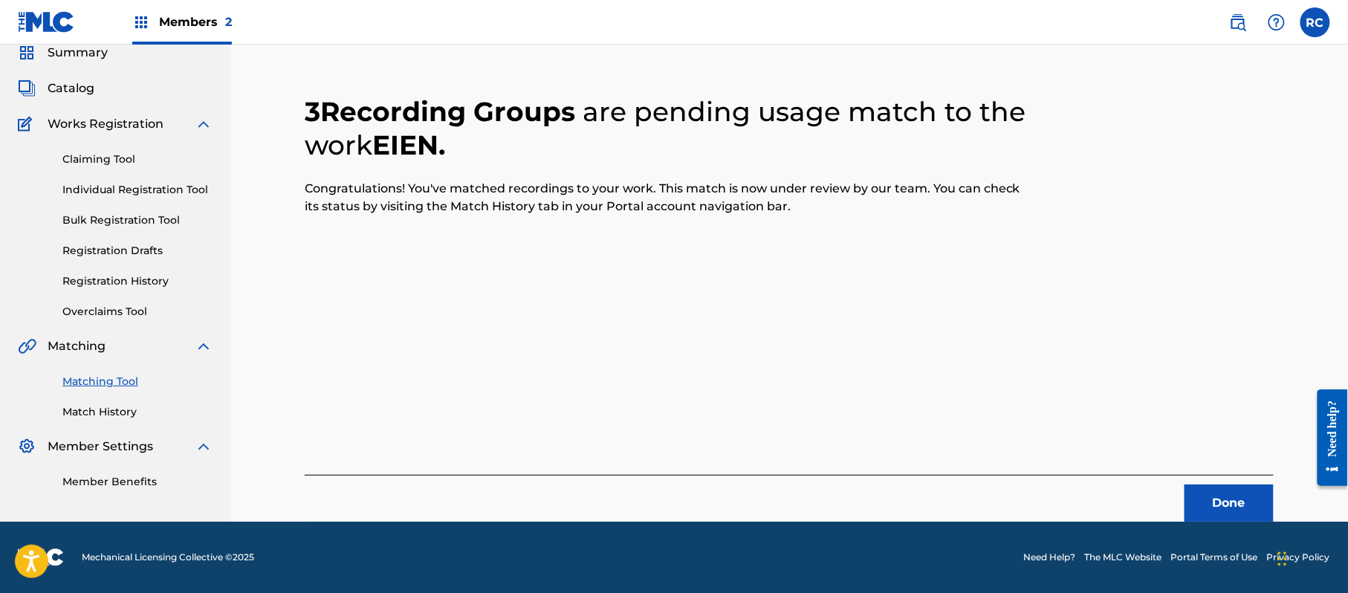
click at [1211, 500] on button "Done" at bounding box center [1228, 502] width 89 height 37
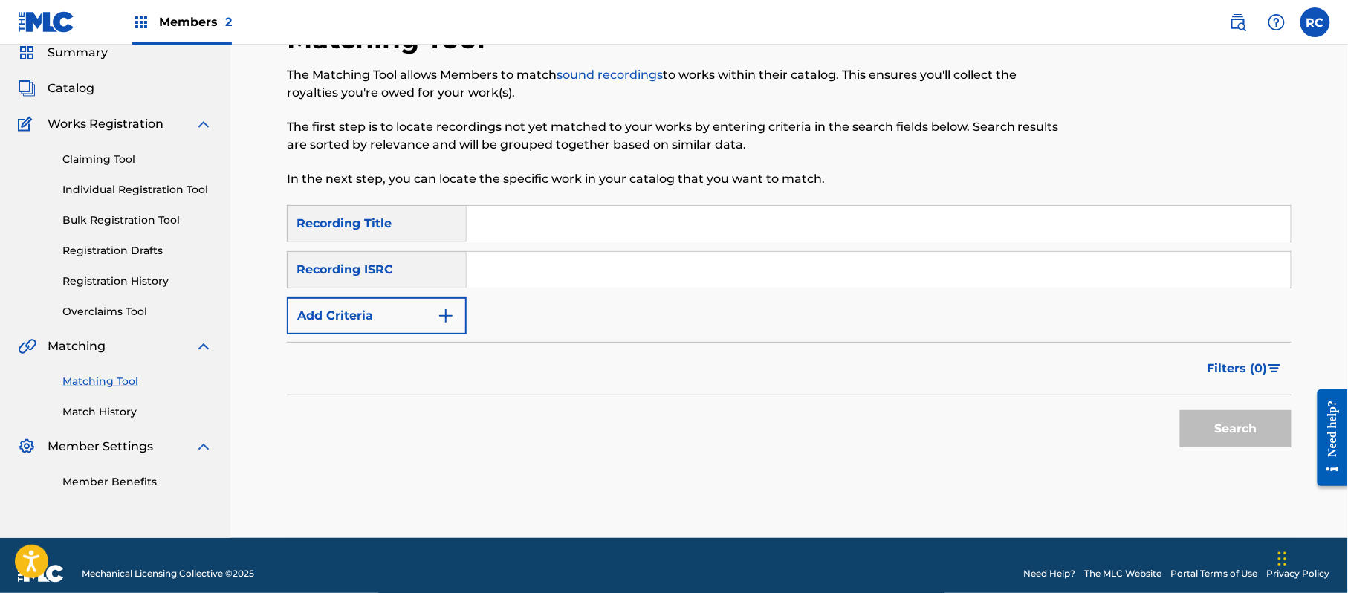
click at [548, 235] on input "Search Form" at bounding box center [879, 224] width 824 height 36
drag, startPoint x: 532, startPoint y: 227, endPoint x: 669, endPoint y: 238, distance: 137.2
click at [669, 238] on input "Eien Mr.Children" at bounding box center [879, 224] width 824 height 36
type input "Eien"
click at [410, 311] on button "Add Criteria" at bounding box center [377, 315] width 180 height 37
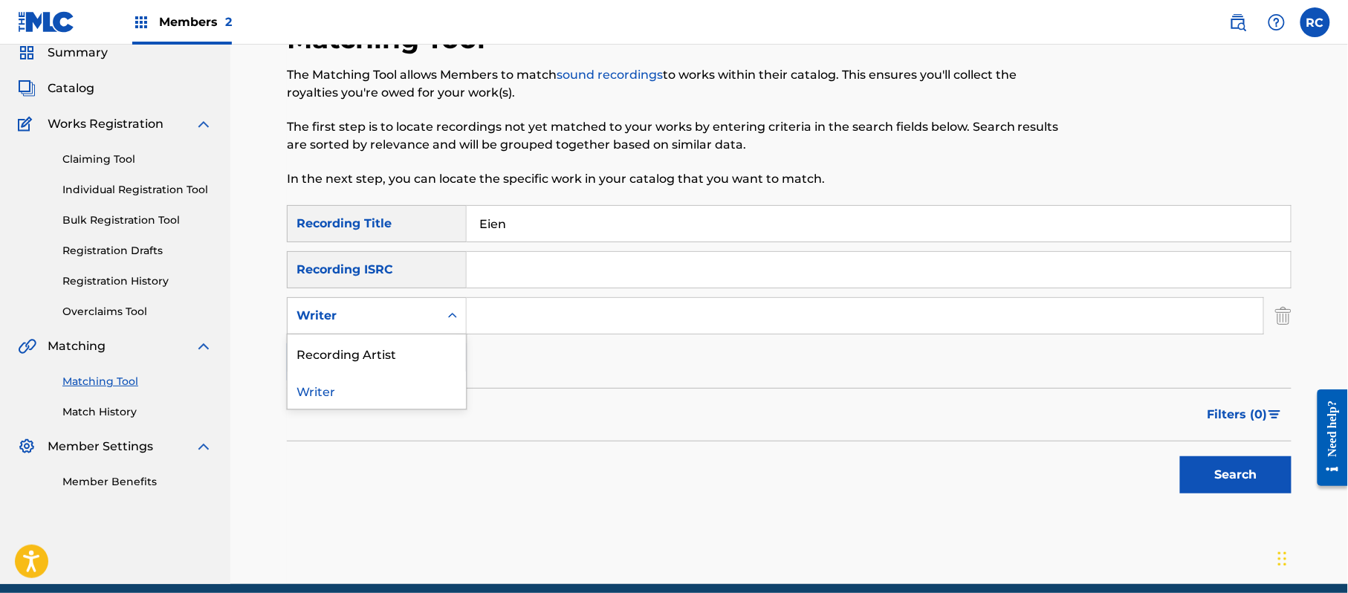
drag, startPoint x: 404, startPoint y: 315, endPoint x: 401, endPoint y: 327, distance: 12.3
click at [403, 316] on div "Writer" at bounding box center [363, 316] width 134 height 18
click at [397, 348] on div "Recording Artist" at bounding box center [377, 352] width 178 height 37
drag, startPoint x: 505, startPoint y: 318, endPoint x: 551, endPoint y: 336, distance: 49.4
click at [507, 318] on input "Search Form" at bounding box center [865, 316] width 796 height 36
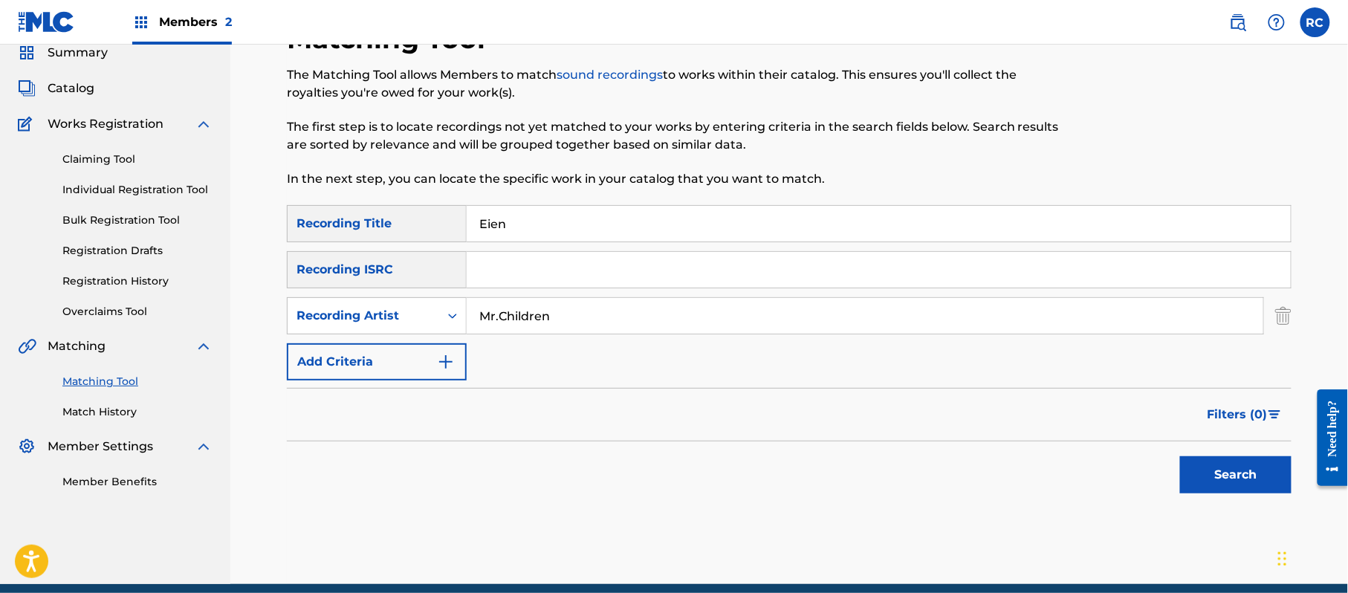
type input "Mr.Children"
click at [1245, 480] on button "Search" at bounding box center [1235, 474] width 111 height 37
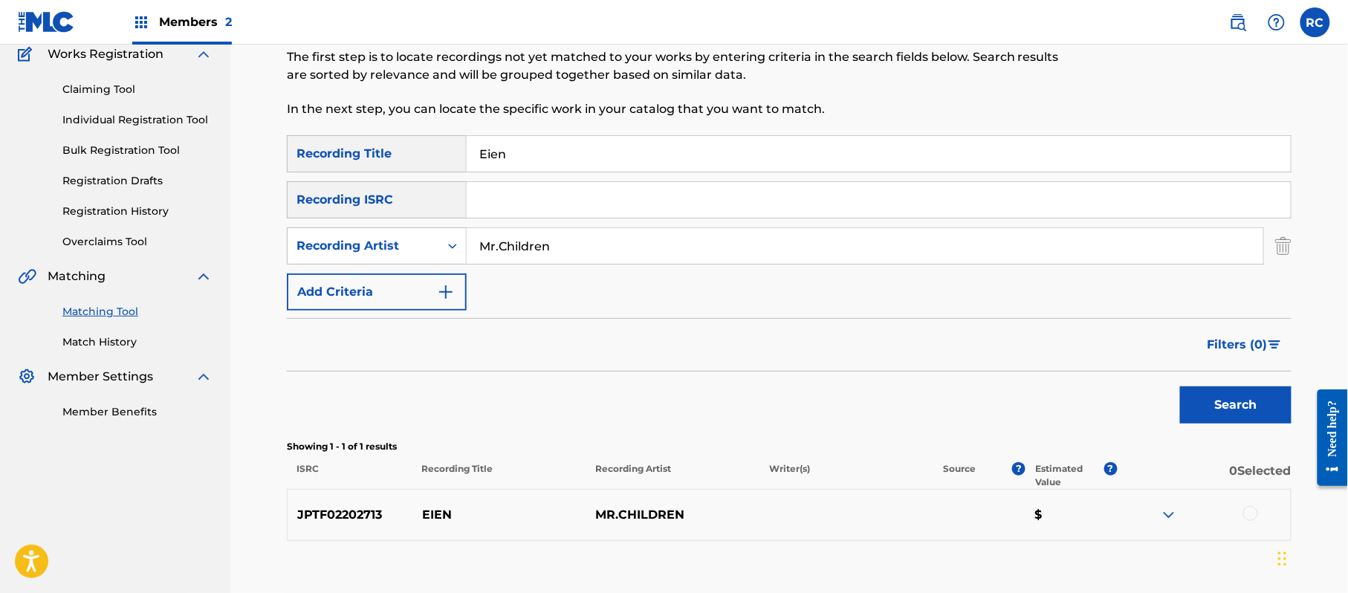
scroll to position [158, 0]
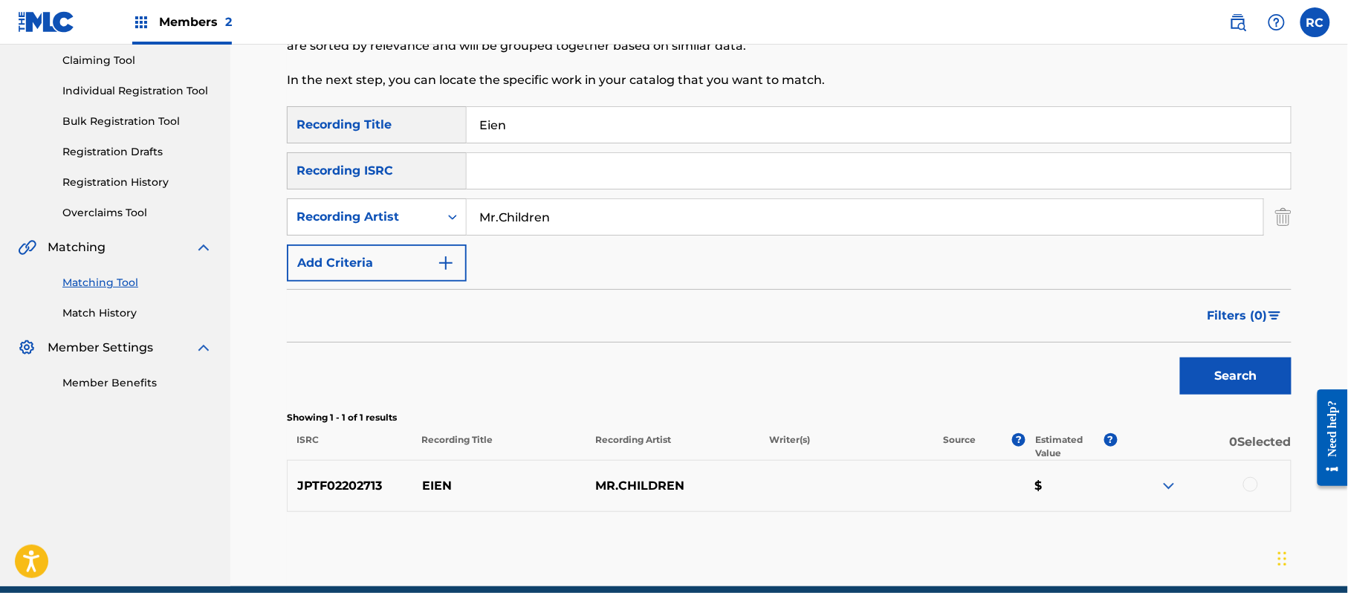
drag, startPoint x: 464, startPoint y: 149, endPoint x: 435, endPoint y: 156, distance: 29.7
click at [423, 153] on div "SearchWithCriteria1dc0ab11-6528-4450-901e-1a73efd829e3 Recording Title Eien Sea…" at bounding box center [789, 193] width 1004 height 175
type input "永遠"
drag, startPoint x: 1267, startPoint y: 380, endPoint x: 1088, endPoint y: 379, distance: 179.1
click at [1267, 379] on button "Search" at bounding box center [1235, 375] width 111 height 37
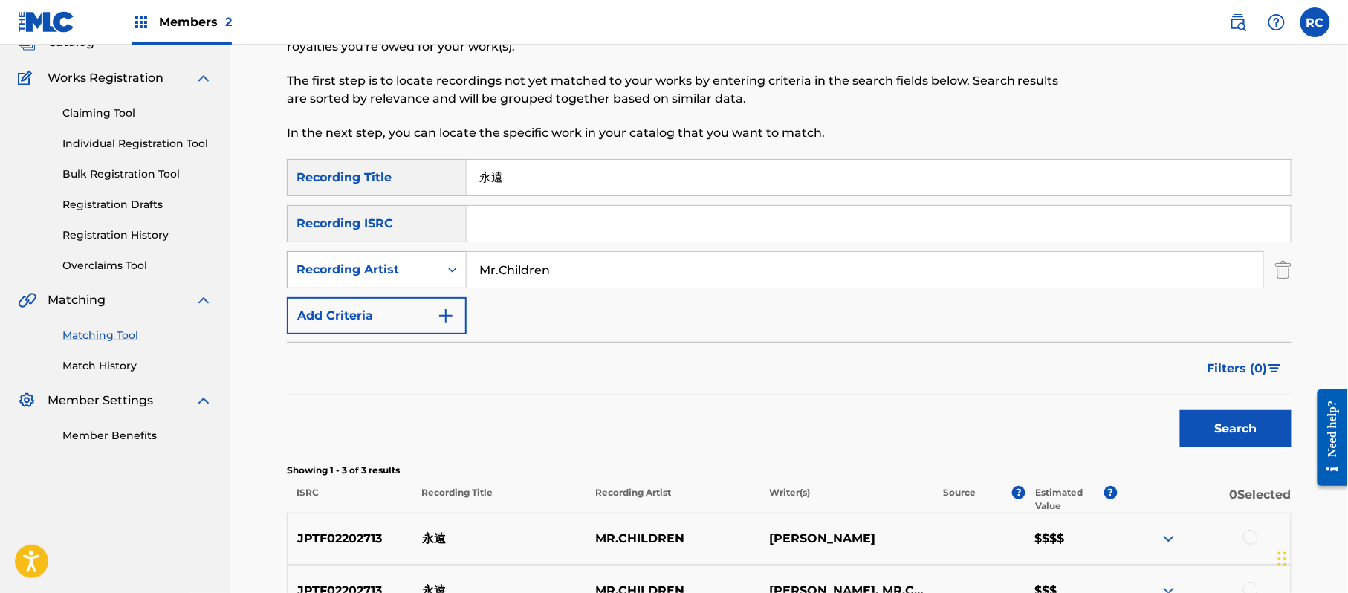
scroll to position [59, 0]
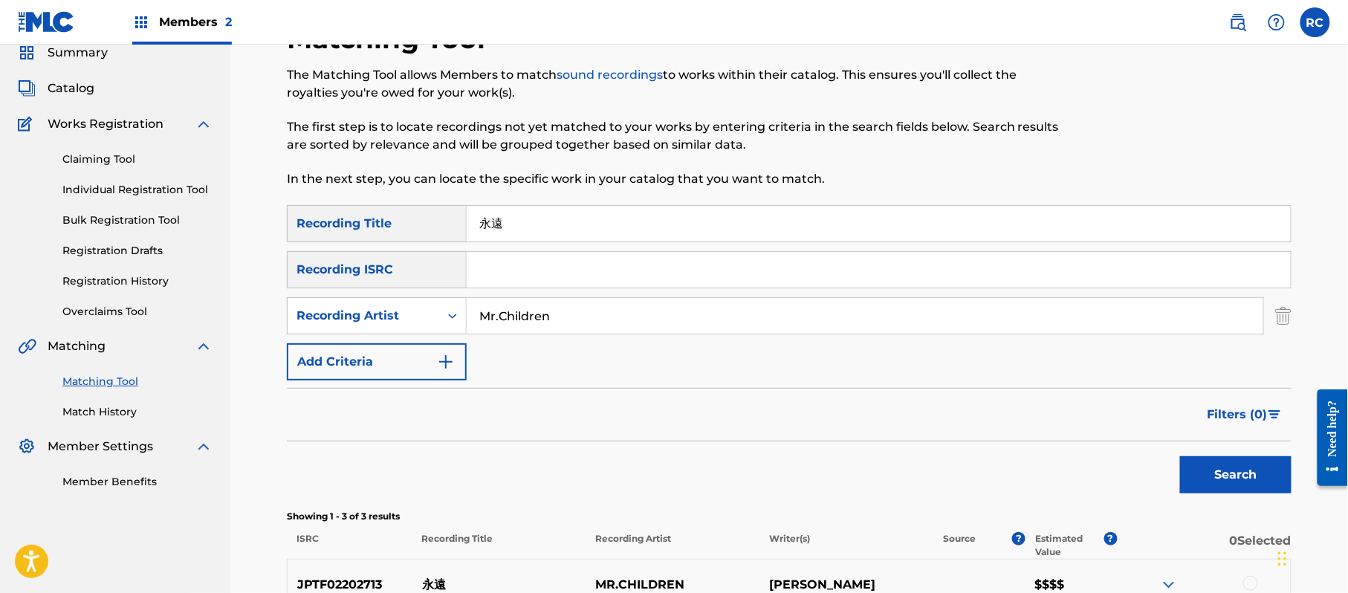
click at [522, 268] on input "Search Form" at bounding box center [879, 270] width 824 height 36
type input "JPB952204466"
drag, startPoint x: 525, startPoint y: 224, endPoint x: 394, endPoint y: 232, distance: 131.0
click at [394, 232] on div "SearchWithCriteria1dc0ab11-6528-4450-901e-1a73efd829e3 Recording Title 永遠" at bounding box center [789, 223] width 1004 height 37
drag, startPoint x: 588, startPoint y: 325, endPoint x: 408, endPoint y: 324, distance: 180.5
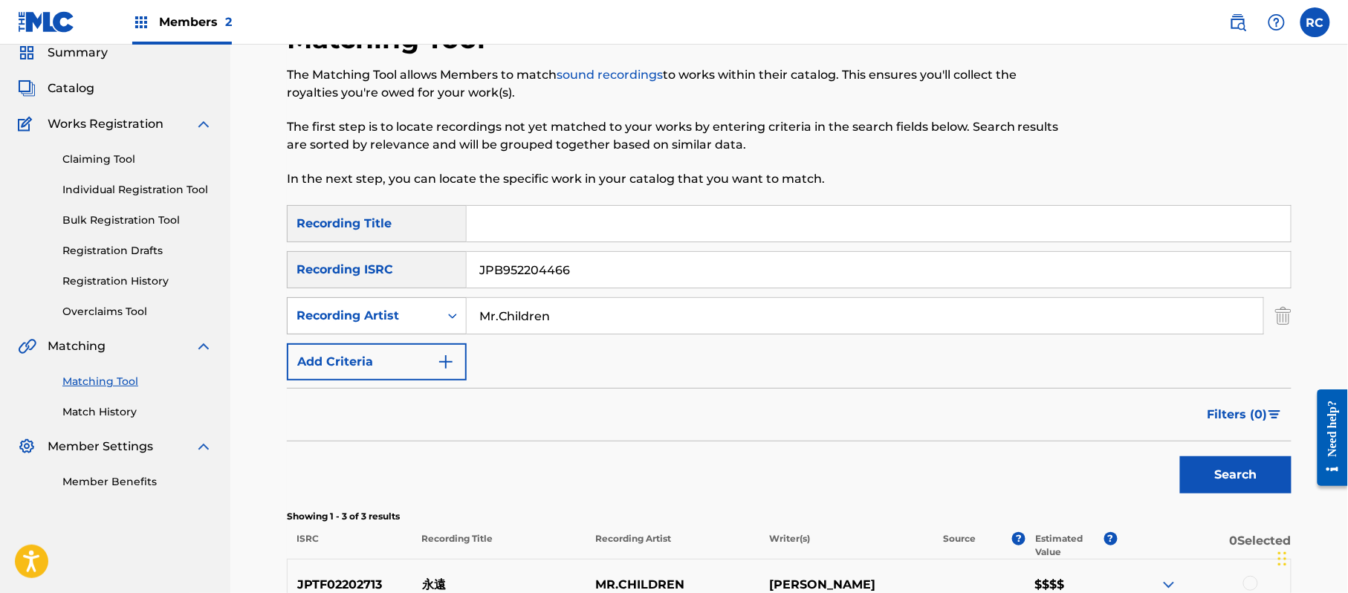
click at [408, 324] on div "SearchWithCriteria3abf455f-5e94-4b05-9780-c04b23ac3787 Recording Artist Mr.Chil…" at bounding box center [789, 315] width 1004 height 37
drag, startPoint x: 1238, startPoint y: 471, endPoint x: 1024, endPoint y: 462, distance: 214.2
click at [1237, 470] on button "Search" at bounding box center [1235, 474] width 111 height 37
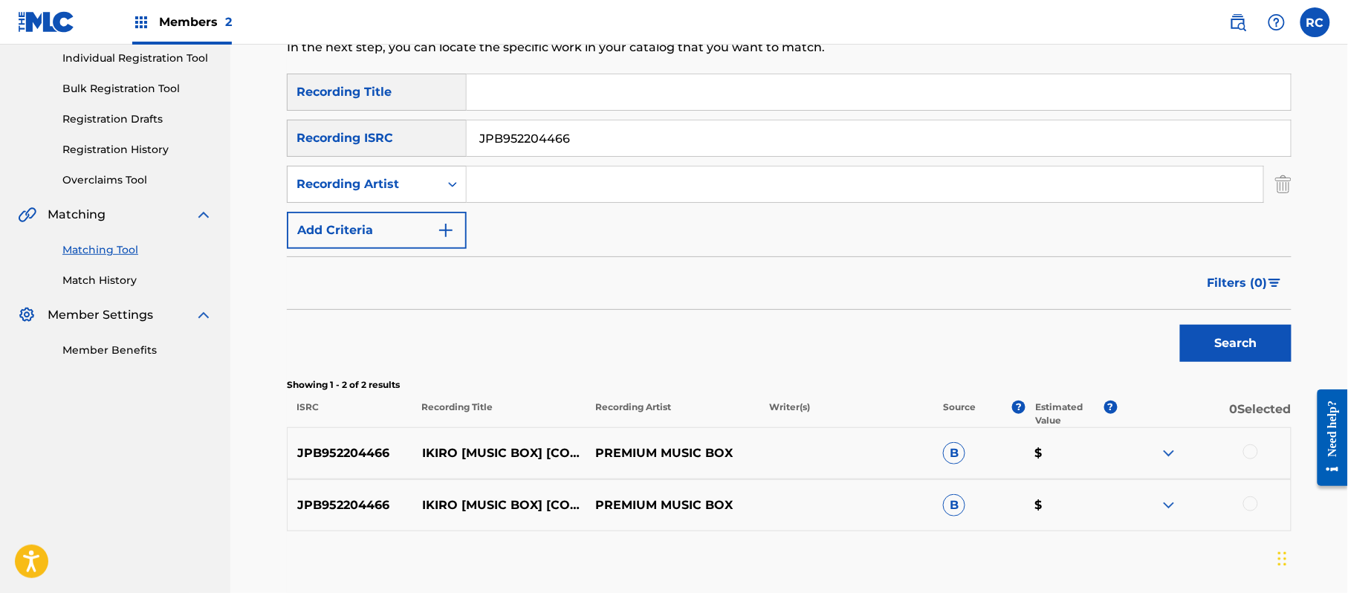
scroll to position [158, 0]
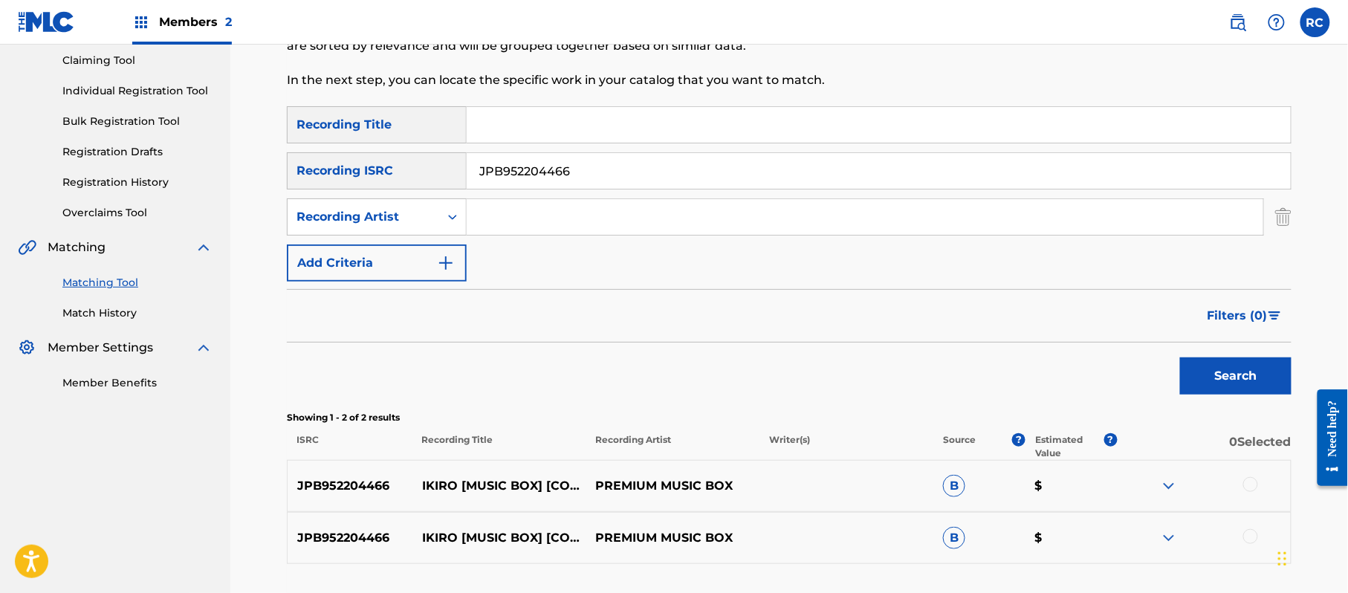
click at [527, 132] on input "Search Form" at bounding box center [879, 125] width 824 height 36
drag, startPoint x: 530, startPoint y: 126, endPoint x: 722, endPoint y: 131, distance: 191.7
click at [722, 131] on input "Ikiro Kazutoshi Sakurai" at bounding box center [879, 125] width 824 height 36
type input "Ikiro"
drag, startPoint x: 488, startPoint y: 174, endPoint x: 389, endPoint y: 174, distance: 98.8
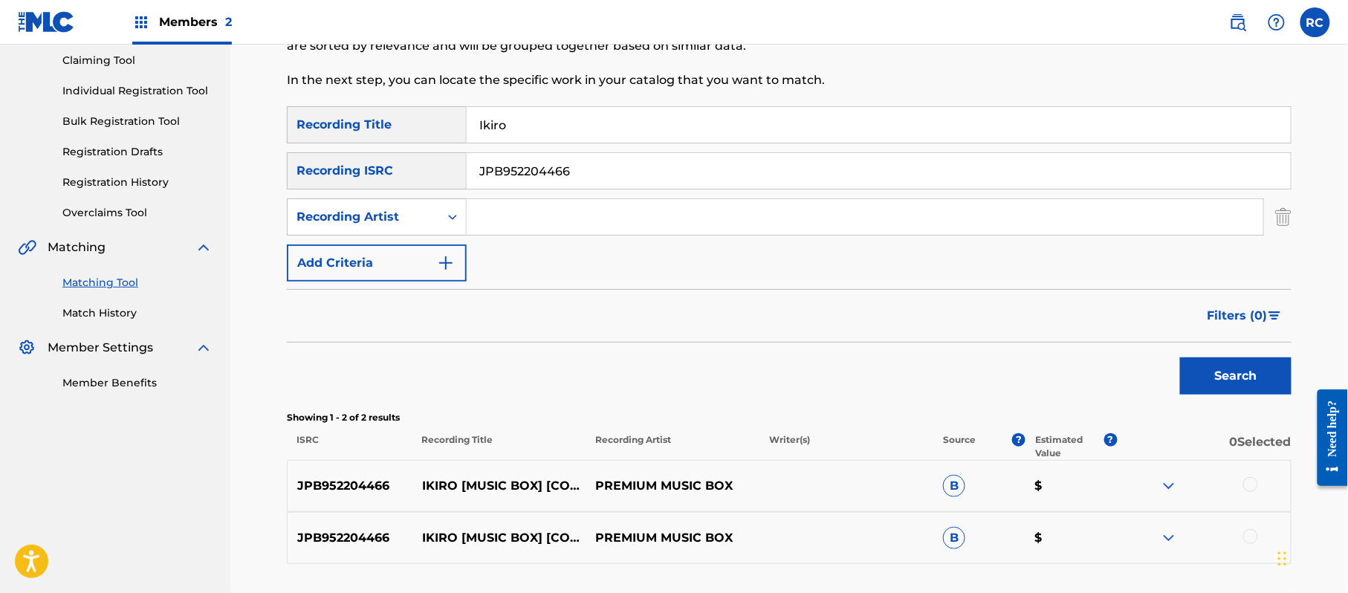
click at [389, 174] on div "SearchWithCriteria215787c7-3810-4cb5-a905-2bfa7a6273af Recording ISRC JPB952204…" at bounding box center [789, 170] width 1004 height 37
click at [474, 217] on input "Search Form" at bounding box center [865, 217] width 796 height 36
click at [588, 227] on input "Search Form" at bounding box center [865, 217] width 796 height 36
type input "Kazutoshi Sakurai"
click at [1228, 370] on button "Search" at bounding box center [1235, 375] width 111 height 37
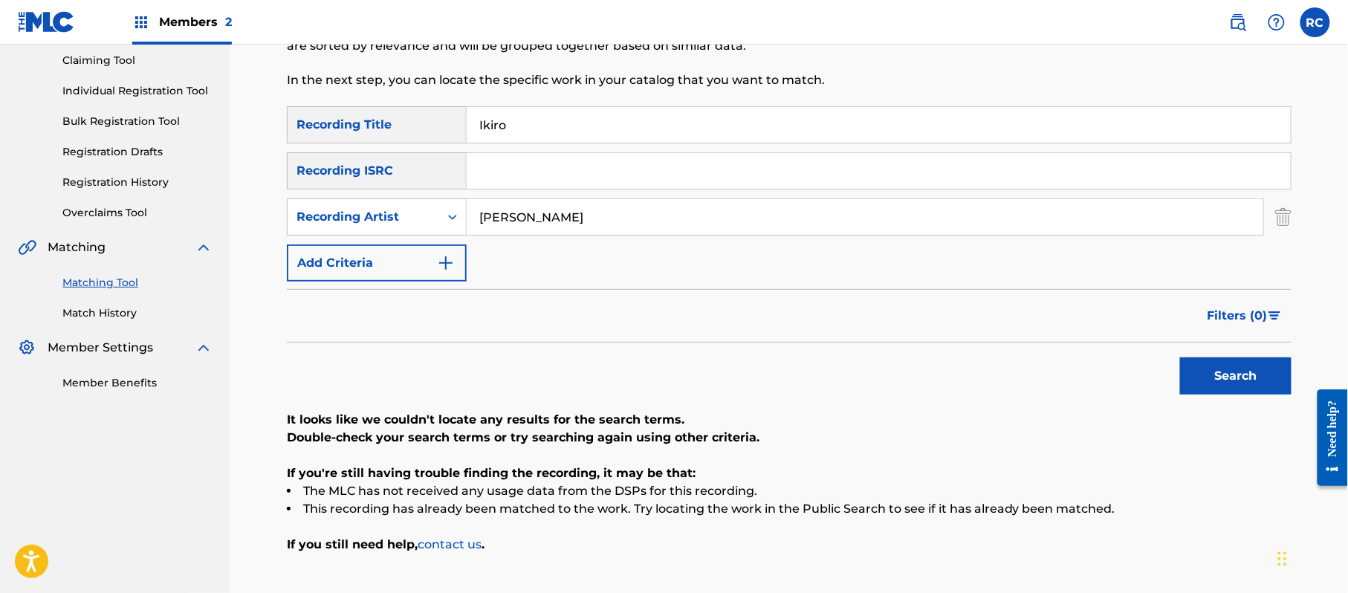
drag, startPoint x: 493, startPoint y: 138, endPoint x: 412, endPoint y: 138, distance: 81.7
click at [413, 138] on div "SearchWithCriteria1dc0ab11-6528-4450-901e-1a73efd829e3 Recording Title Ikiro" at bounding box center [789, 124] width 1004 height 37
type input "生きろ"
click at [1211, 375] on button "Search" at bounding box center [1235, 375] width 111 height 37
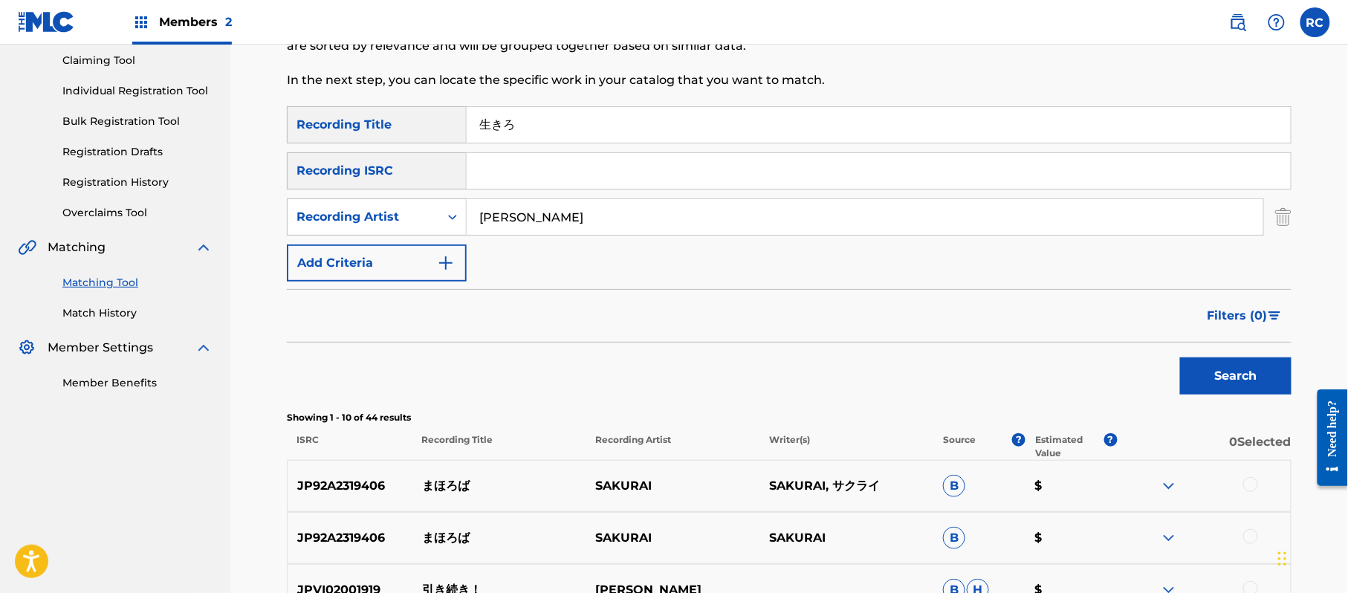
scroll to position [257, 0]
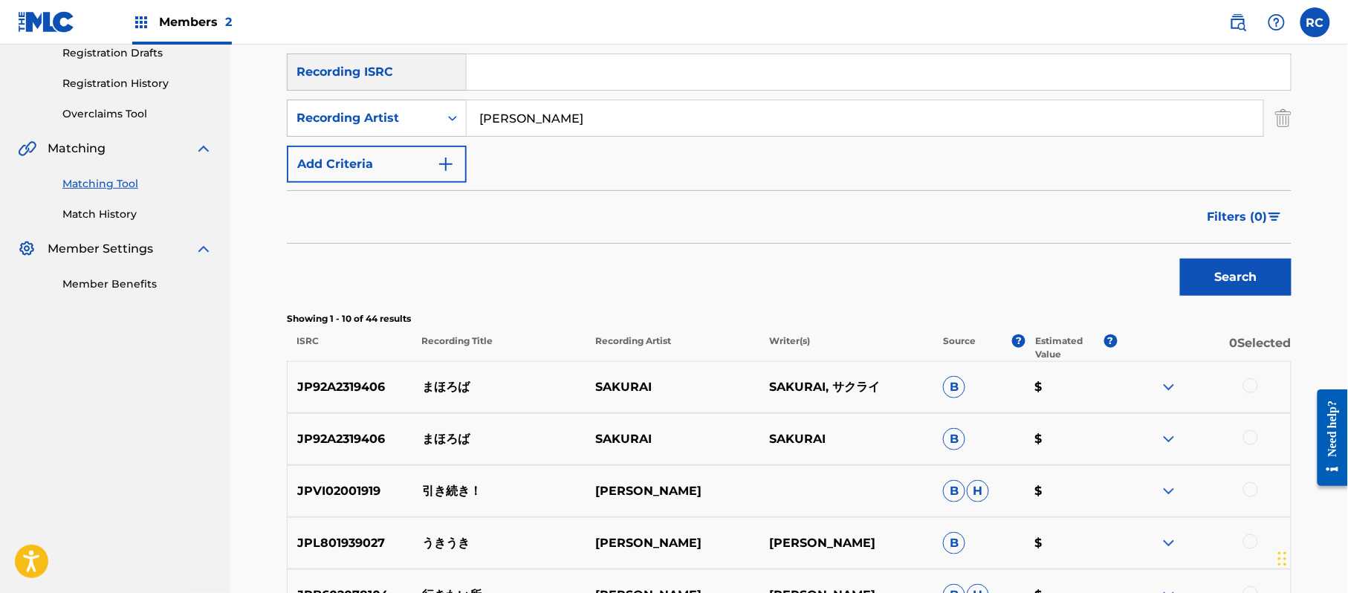
drag, startPoint x: 520, startPoint y: 73, endPoint x: 520, endPoint y: 86, distance: 13.4
click at [520, 73] on input "Search Form" at bounding box center [879, 72] width 824 height 36
type input "TCJPI1801646"
click at [562, 116] on input "Kazutoshi Sakurai" at bounding box center [865, 118] width 796 height 36
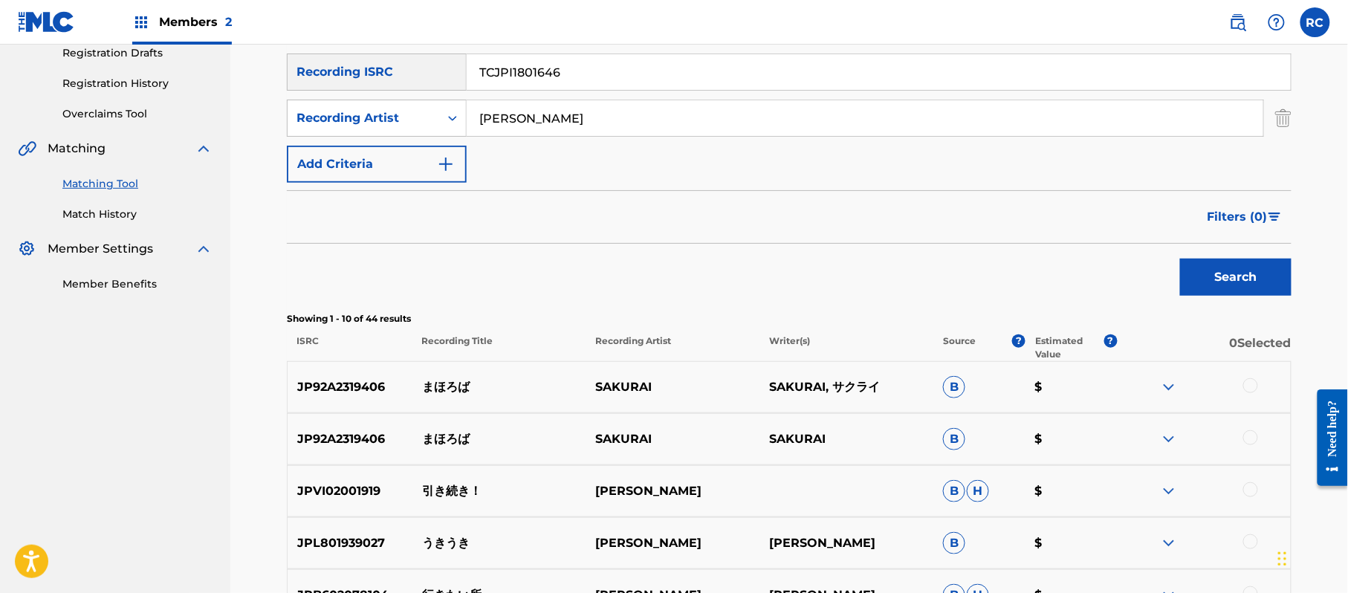
click at [562, 116] on input "Kazutoshi Sakurai" at bounding box center [865, 118] width 796 height 36
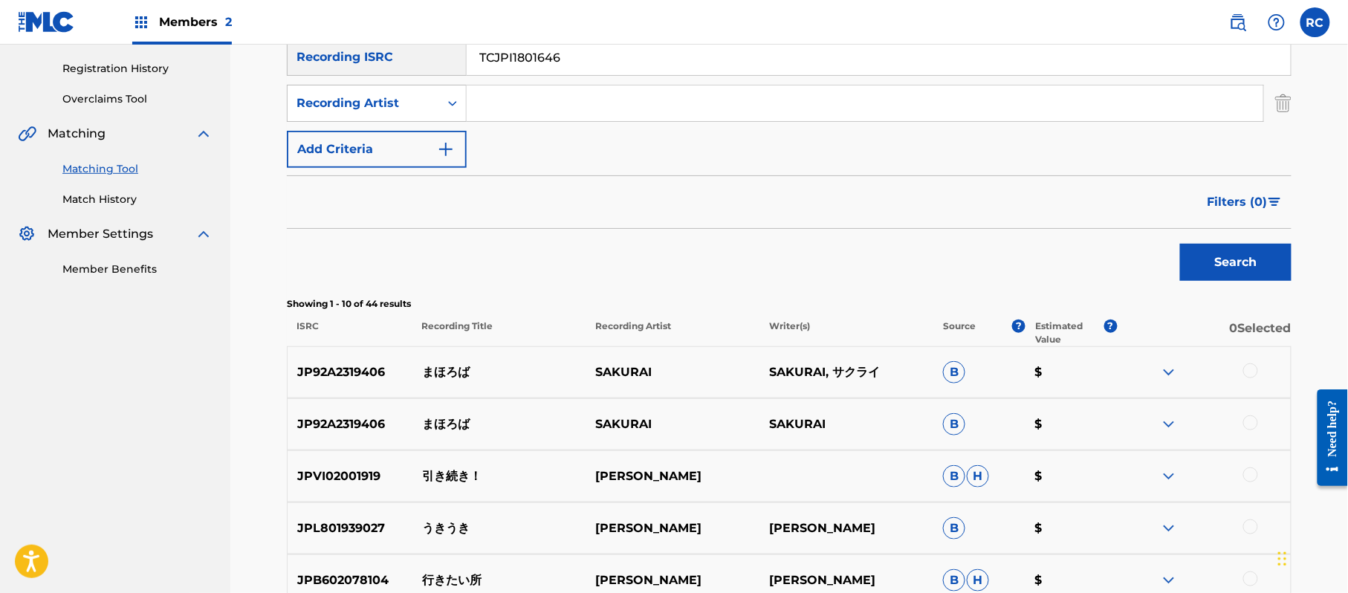
scroll to position [158, 0]
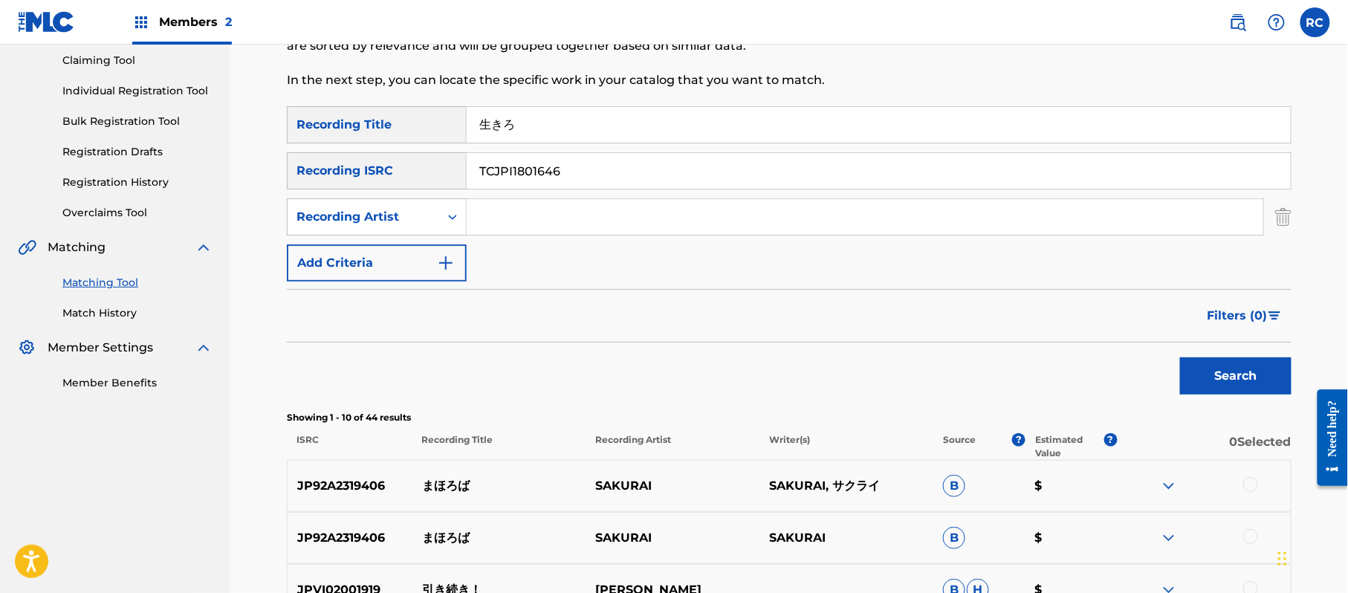
drag, startPoint x: 455, startPoint y: 134, endPoint x: 483, endPoint y: 144, distance: 29.4
click at [441, 134] on div "SearchWithCriteria1dc0ab11-6528-4450-901e-1a73efd829e3 Recording Title 生きろ" at bounding box center [789, 124] width 1004 height 37
click at [1199, 373] on button "Search" at bounding box center [1235, 375] width 111 height 37
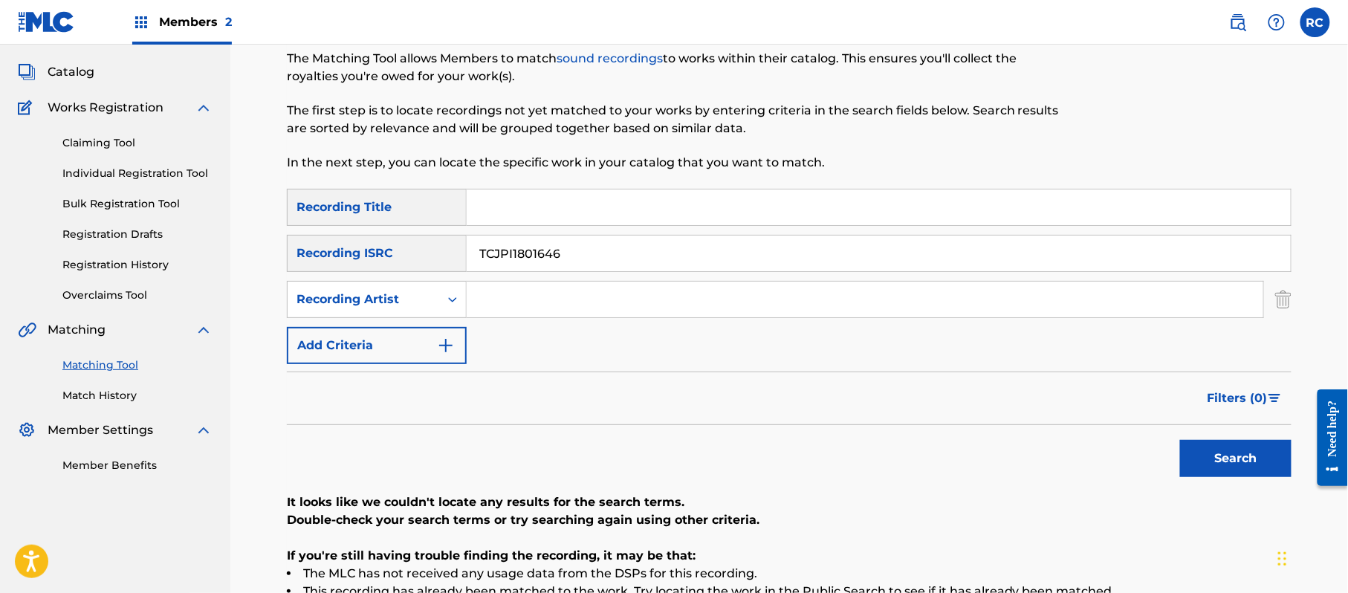
scroll to position [59, 0]
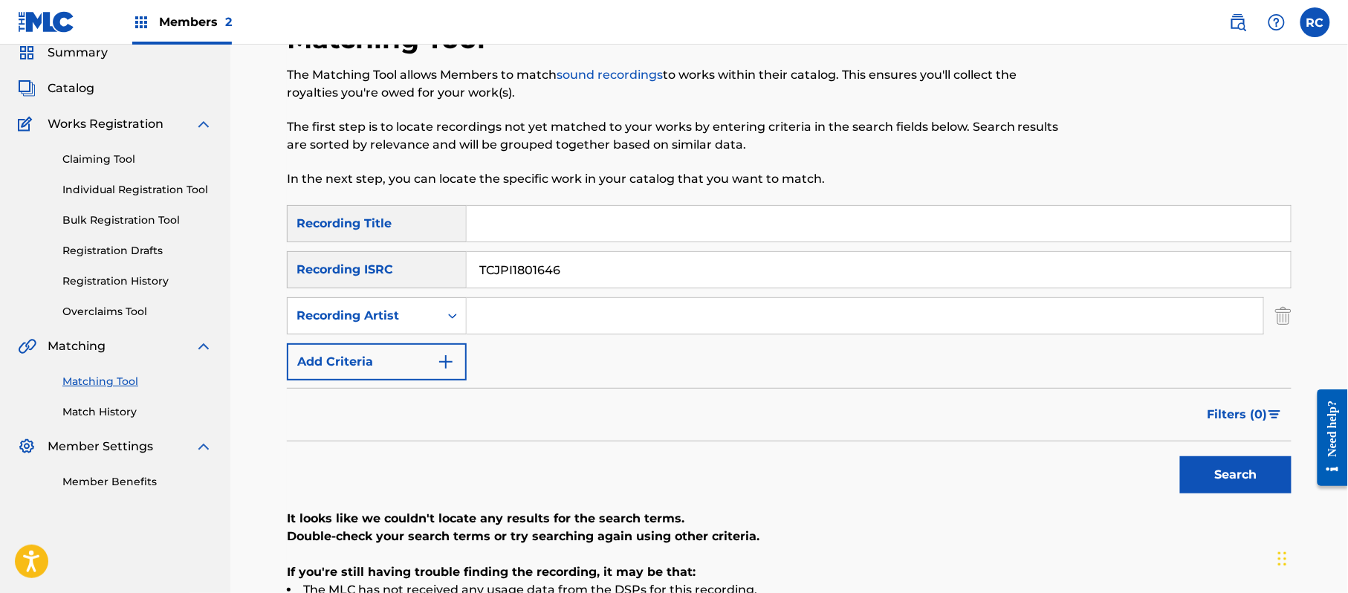
click at [493, 233] on input "Search Form" at bounding box center [879, 224] width 824 height 36
drag, startPoint x: 738, startPoint y: 230, endPoint x: 880, endPoint y: 253, distance: 143.8
click at [880, 253] on div "SearchWithCriteria1dc0ab11-6528-4450-901e-1a73efd829e3 Recording Title Uminite …" at bounding box center [789, 292] width 1004 height 175
type input "Uminite Kokorowa Hadakani Naritagaru"
drag, startPoint x: 461, startPoint y: 259, endPoint x: 363, endPoint y: 260, distance: 97.3
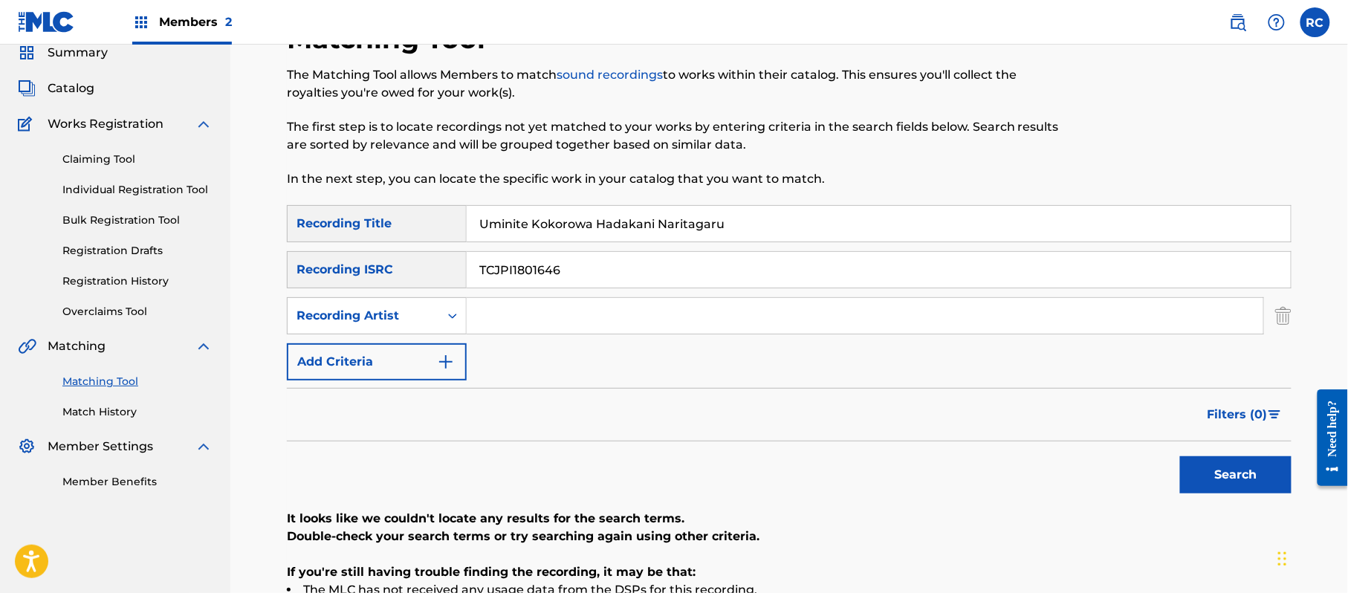
click at [363, 260] on div "SearchWithCriteria215787c7-3810-4cb5-a905-2bfa7a6273af Recording ISRC TCJPI1801…" at bounding box center [789, 269] width 1004 height 37
click at [505, 305] on input "Search Form" at bounding box center [865, 316] width 796 height 36
type input "Mr.Children"
click at [1264, 473] on button "Search" at bounding box center [1235, 474] width 111 height 37
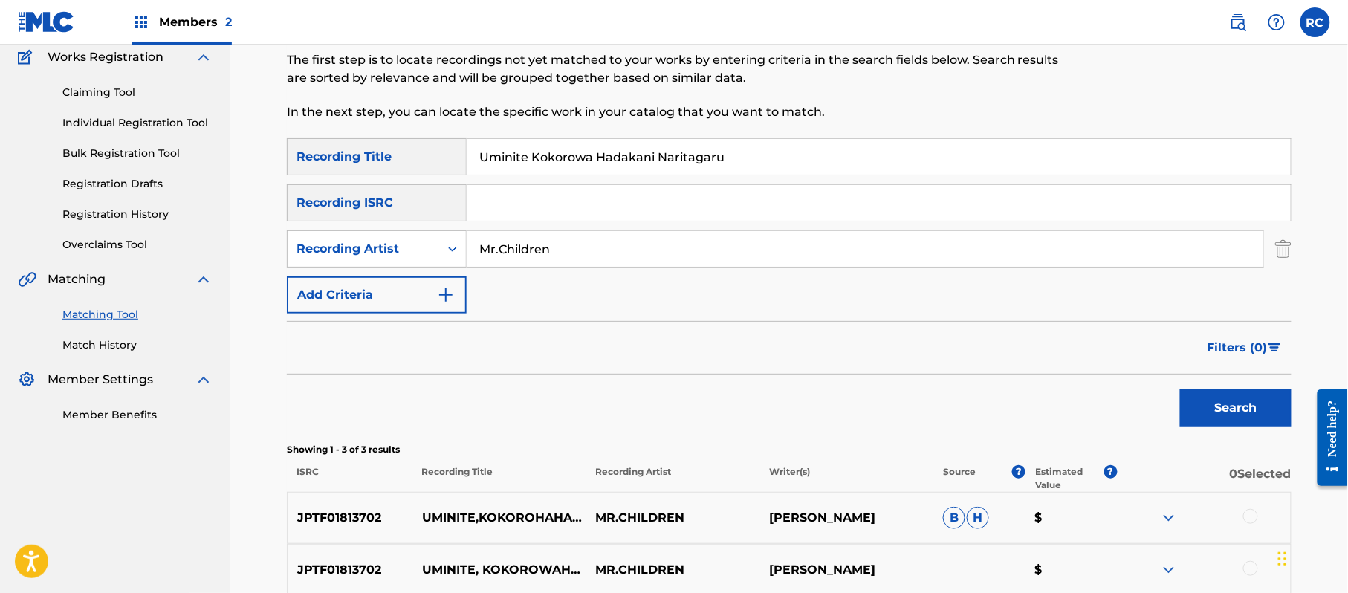
scroll to position [158, 0]
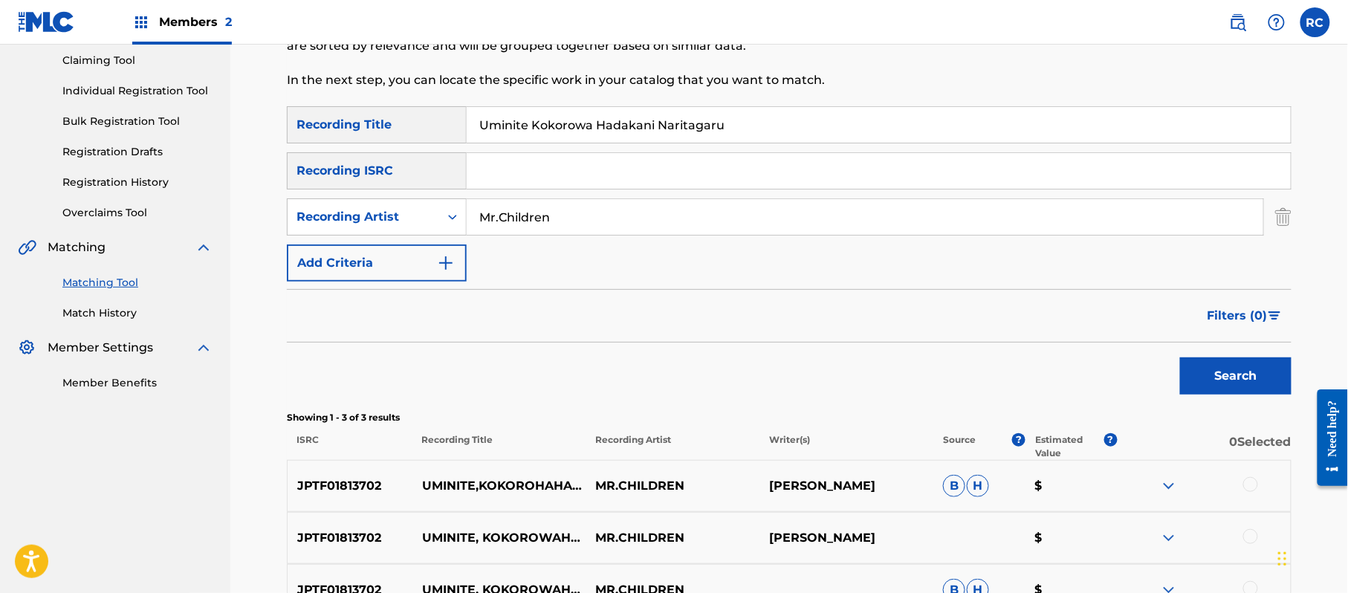
click at [348, 483] on p "JPTF01813702" at bounding box center [350, 486] width 125 height 18
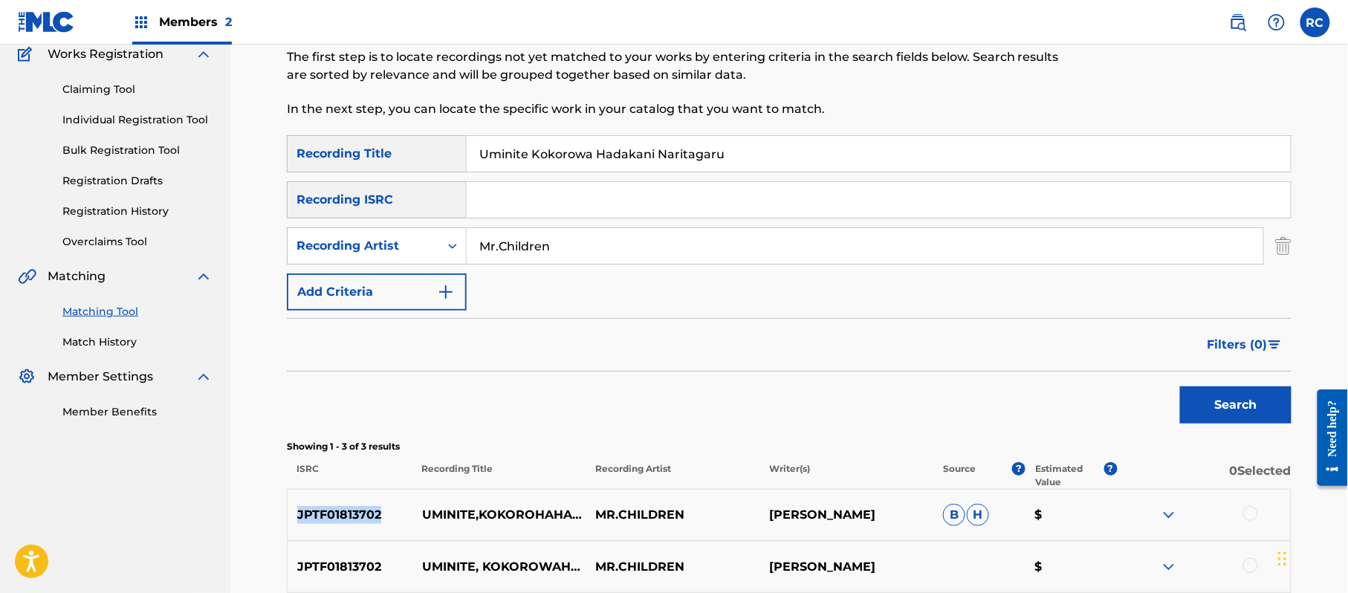
scroll to position [129, 0]
drag, startPoint x: 709, startPoint y: 146, endPoint x: 816, endPoint y: 245, distance: 146.1
click at [337, 149] on div "SearchWithCriteria1dc0ab11-6528-4450-901e-1a73efd829e3 Recording Title Uminite …" at bounding box center [789, 154] width 1004 height 37
click at [1230, 410] on button "Search" at bounding box center [1235, 405] width 111 height 37
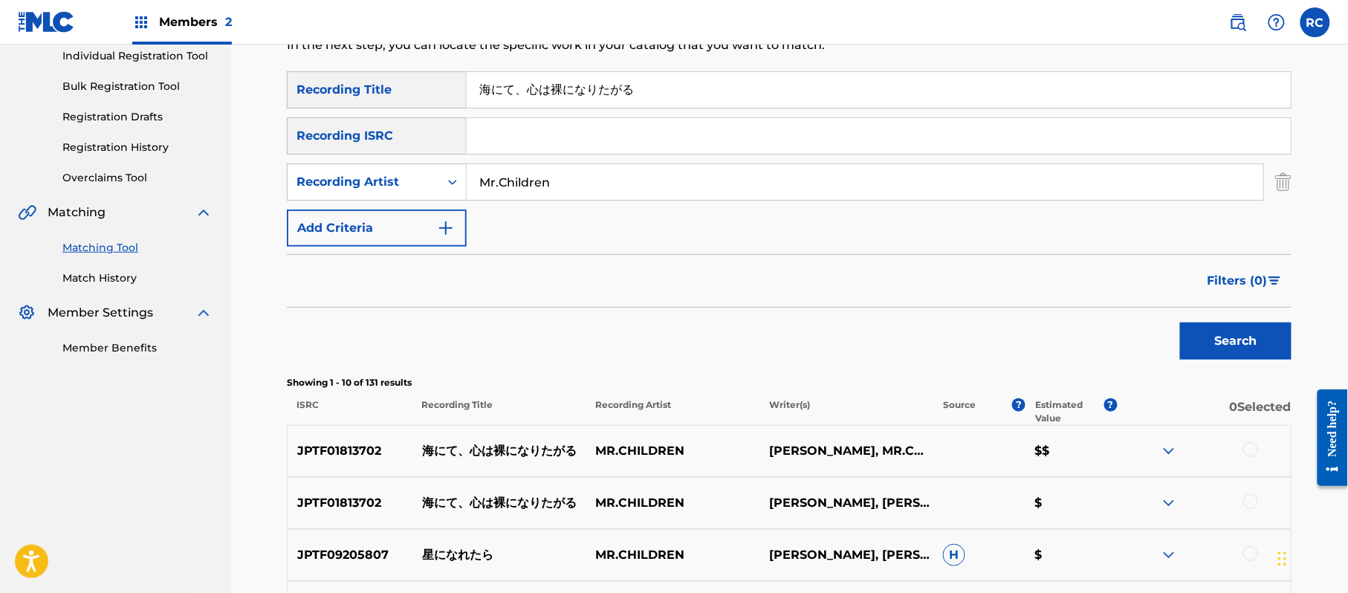
scroll to position [327, 0]
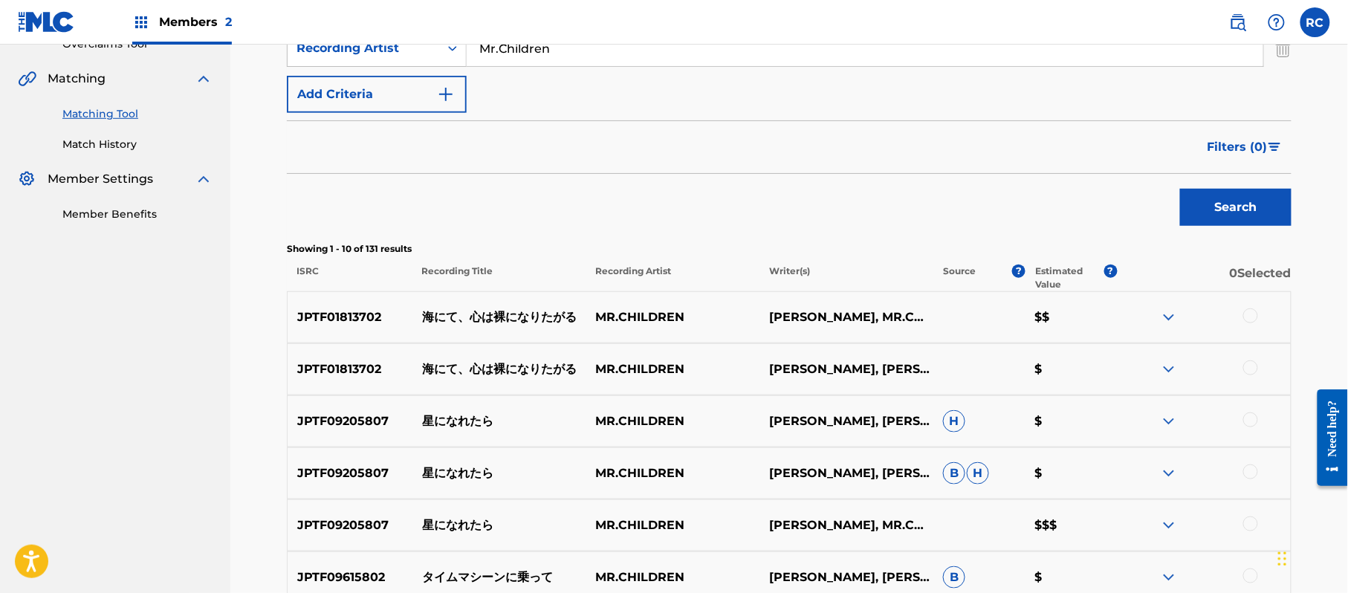
click at [357, 319] on p "JPTF01813702" at bounding box center [350, 317] width 125 height 18
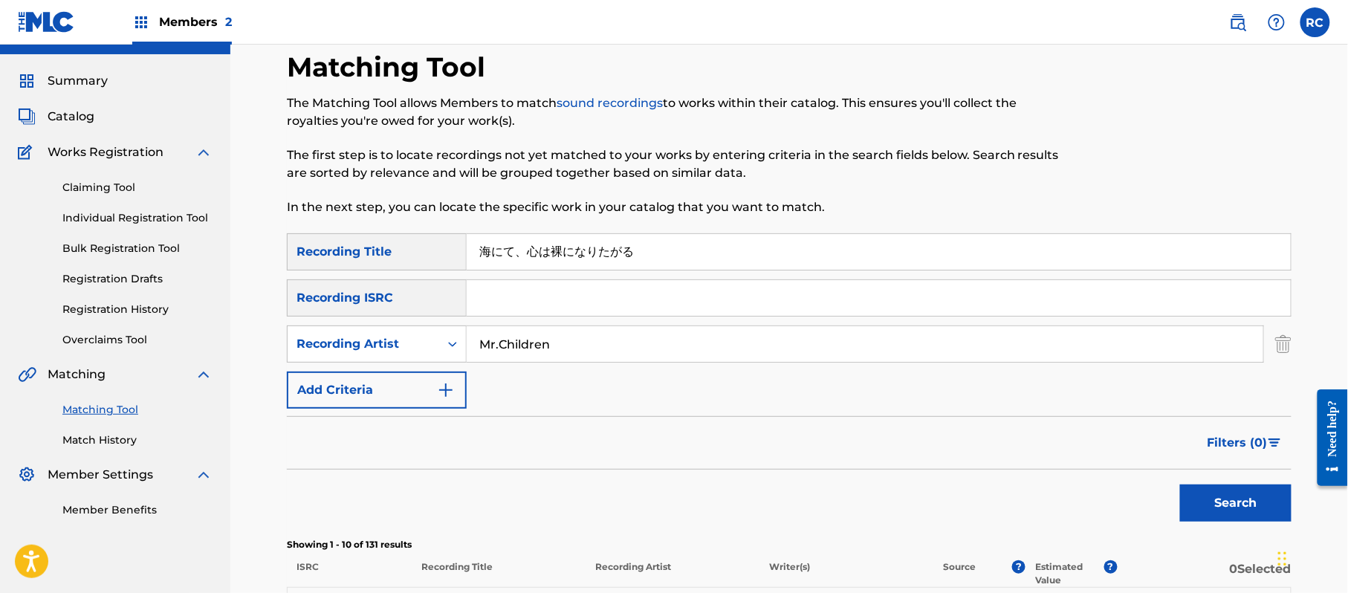
scroll to position [30, 0]
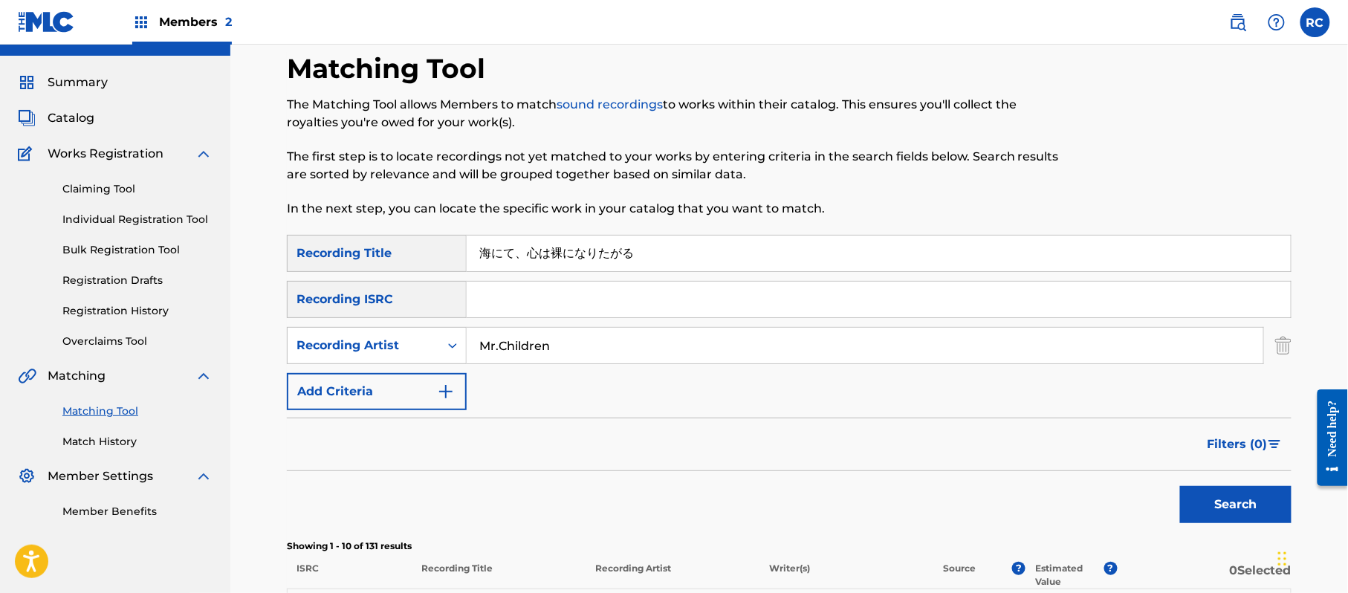
click at [525, 316] on input "Search Form" at bounding box center [879, 300] width 824 height 36
drag, startPoint x: 684, startPoint y: 256, endPoint x: 272, endPoint y: 254, distance: 412.3
drag, startPoint x: 583, startPoint y: 345, endPoint x: 658, endPoint y: 367, distance: 78.3
click at [374, 345] on div "SearchWithCriteria3abf455f-5e94-4b05-9780-c04b23ac3787 Recording Artist" at bounding box center [789, 345] width 1004 height 37
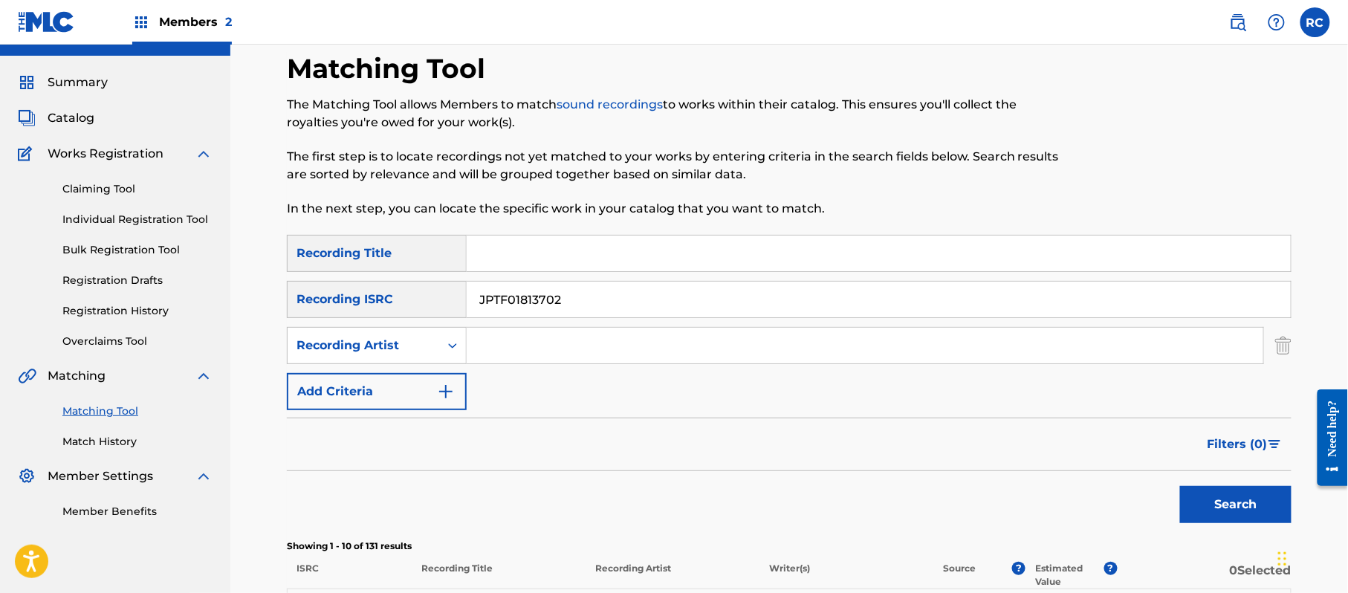
drag, startPoint x: 1223, startPoint y: 491, endPoint x: 1027, endPoint y: 496, distance: 196.2
click at [1221, 494] on button "Search" at bounding box center [1235, 504] width 111 height 37
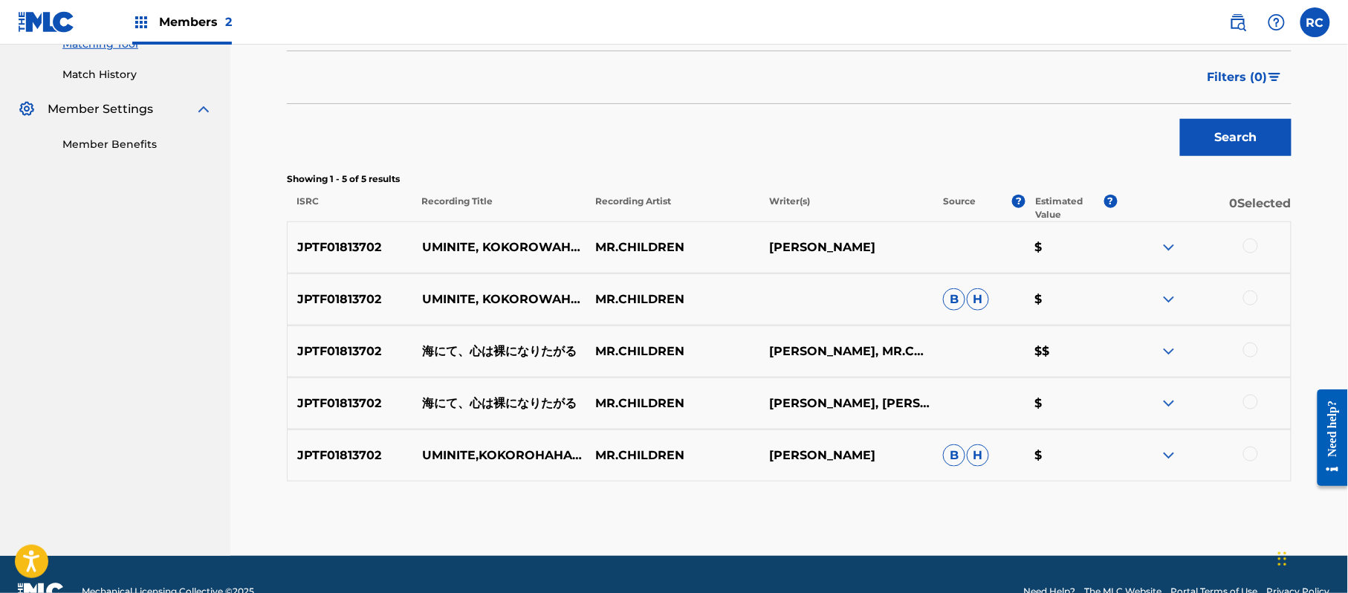
scroll to position [426, 0]
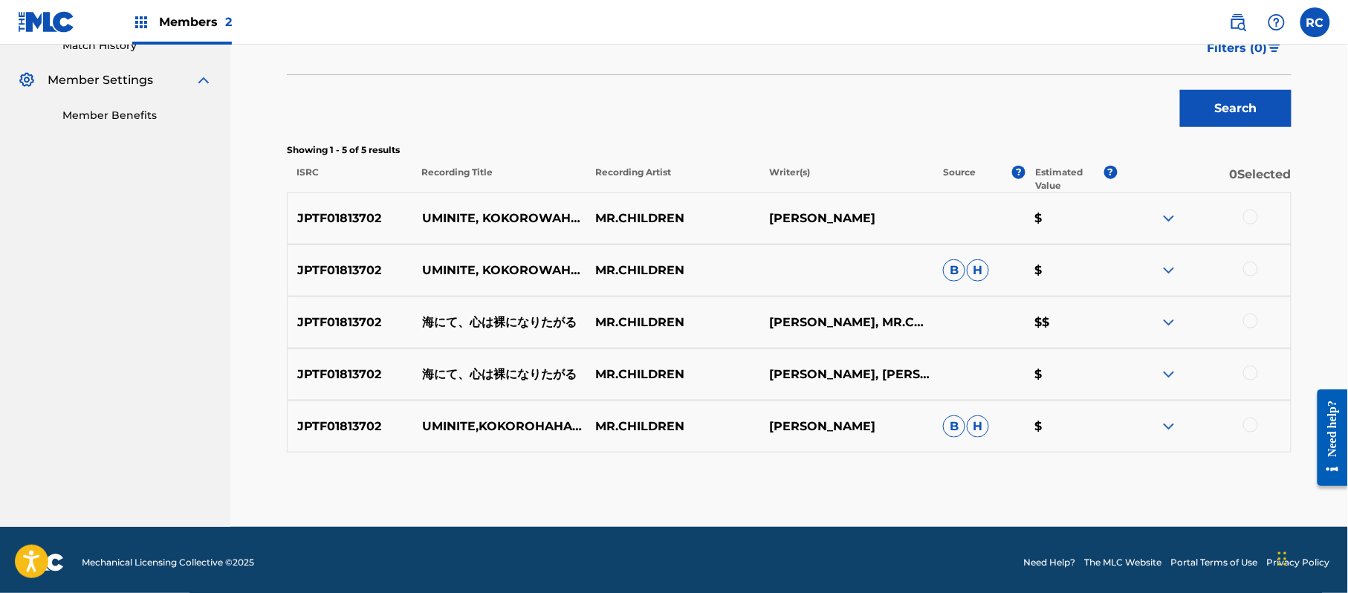
click at [1254, 214] on div at bounding box center [1250, 217] width 15 height 15
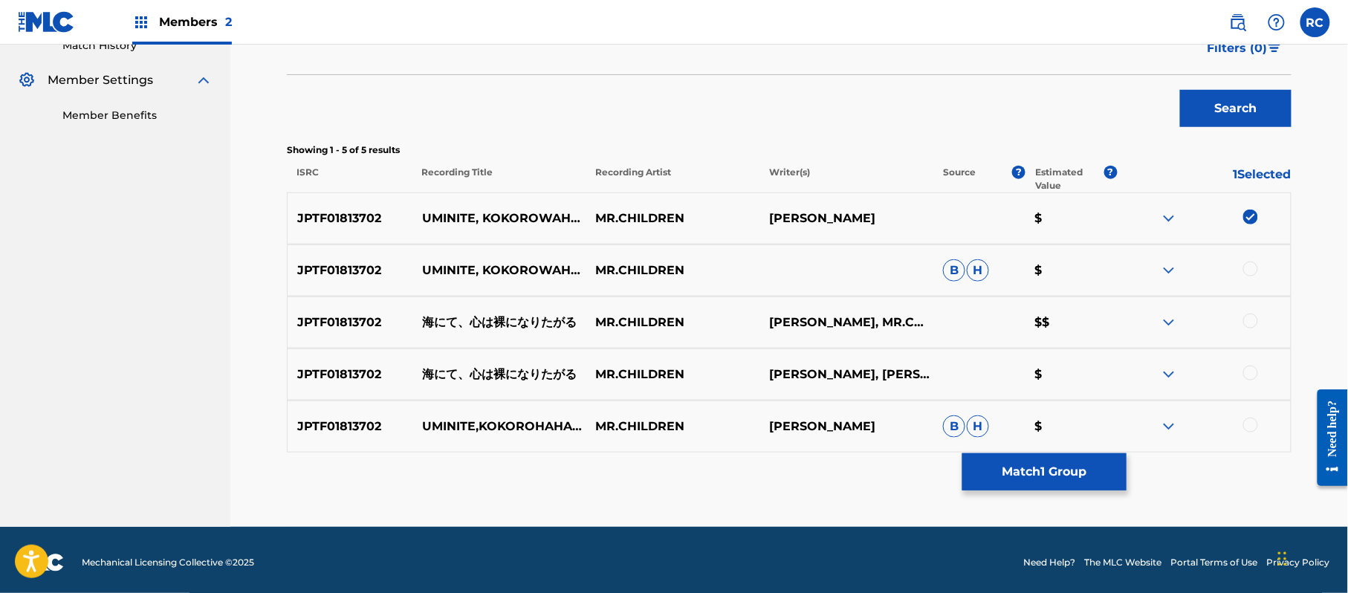
click at [1249, 266] on div at bounding box center [1250, 269] width 15 height 15
click at [1255, 324] on div at bounding box center [1250, 321] width 15 height 15
click at [1249, 370] on div at bounding box center [1250, 373] width 15 height 15
click at [1255, 428] on div at bounding box center [1250, 425] width 15 height 15
click at [1029, 468] on button "Match 5 Groups" at bounding box center [1044, 471] width 164 height 37
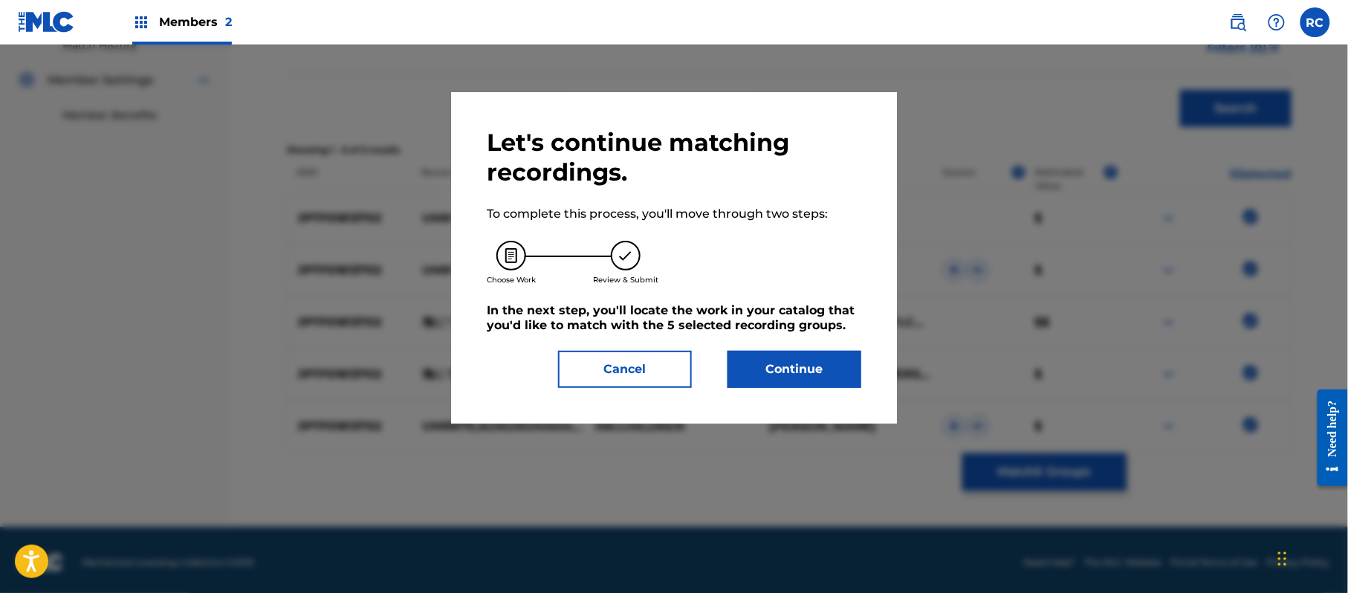
click at [792, 348] on div "Let's continue matching recordings. To complete this process, you'll move throu…" at bounding box center [674, 258] width 374 height 260
click at [786, 374] on button "Continue" at bounding box center [794, 369] width 134 height 37
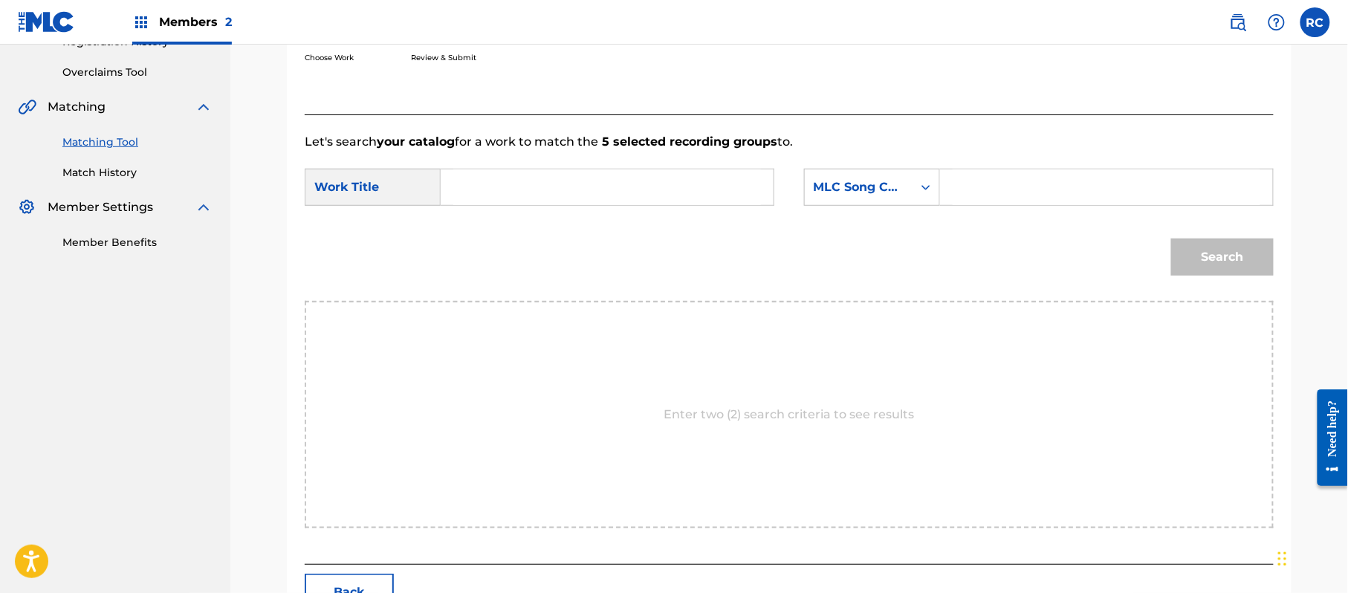
scroll to position [298, 0]
click at [548, 192] on input "Search Form" at bounding box center [607, 188] width 308 height 36
click at [711, 195] on input "Uminite Kokorowa Hadakani Naritagaru UA3ROT" at bounding box center [607, 188] width 308 height 36
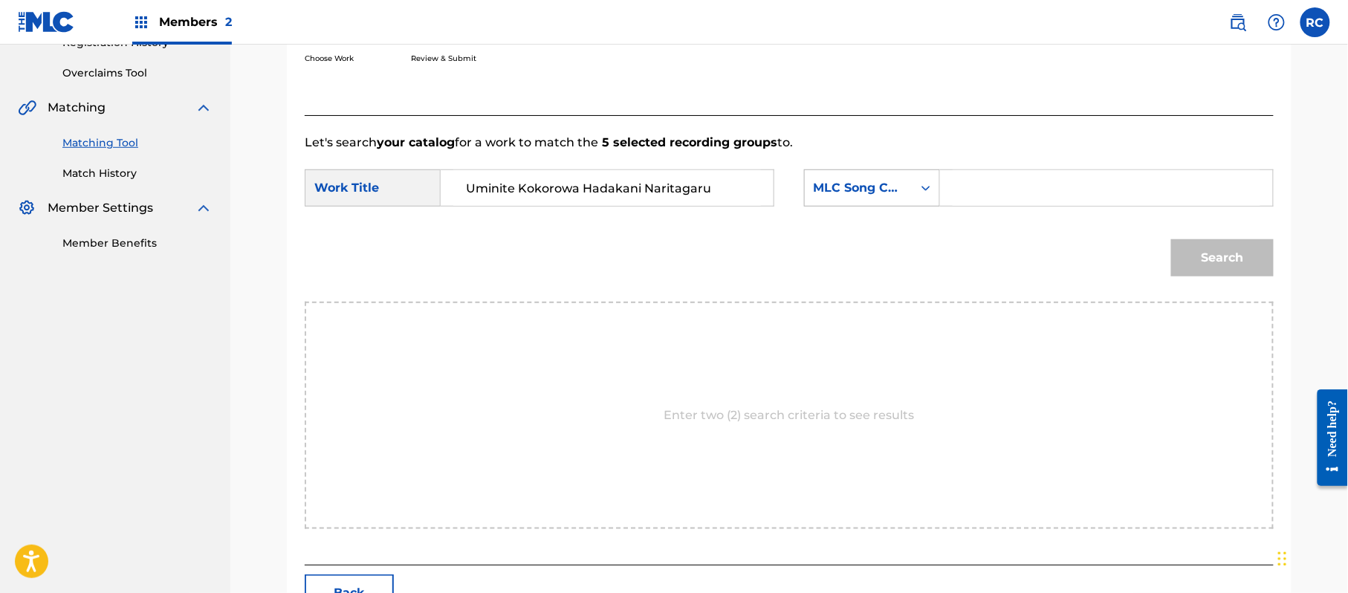
scroll to position [0, 0]
click at [1004, 192] on input "Search Form" at bounding box center [1106, 188] width 308 height 36
click at [1236, 251] on button "Search" at bounding box center [1222, 257] width 103 height 37
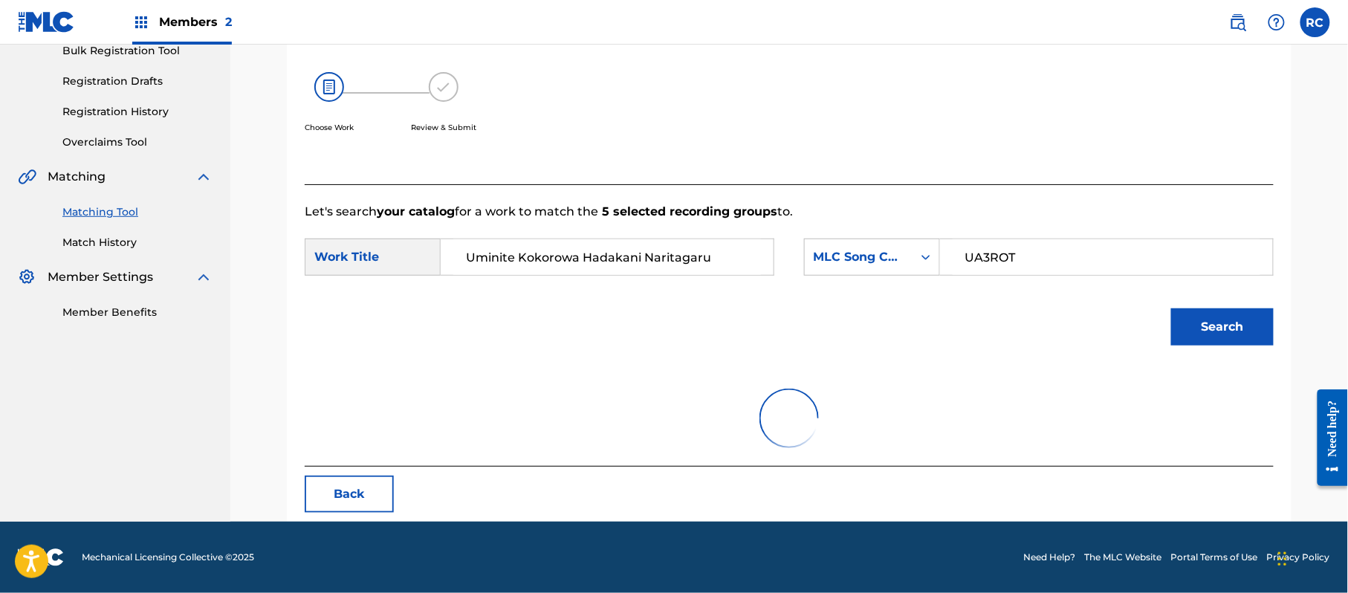
scroll to position [298, 0]
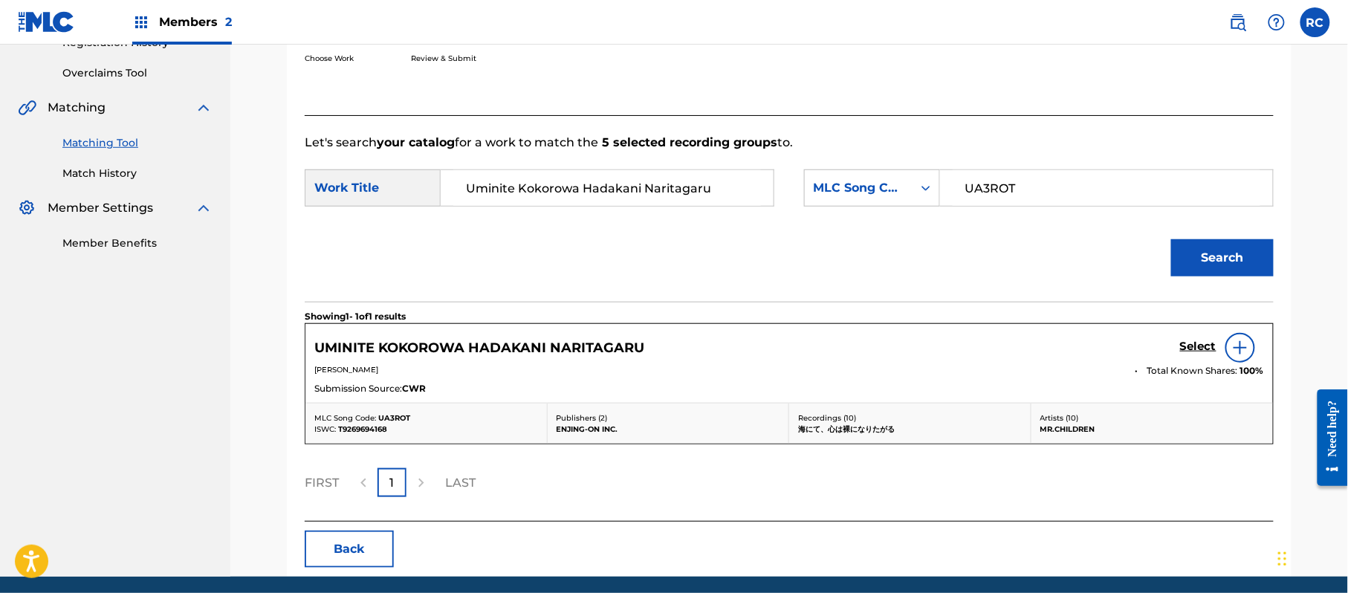
click at [1180, 348] on h5 "Select" at bounding box center [1198, 347] width 36 height 14
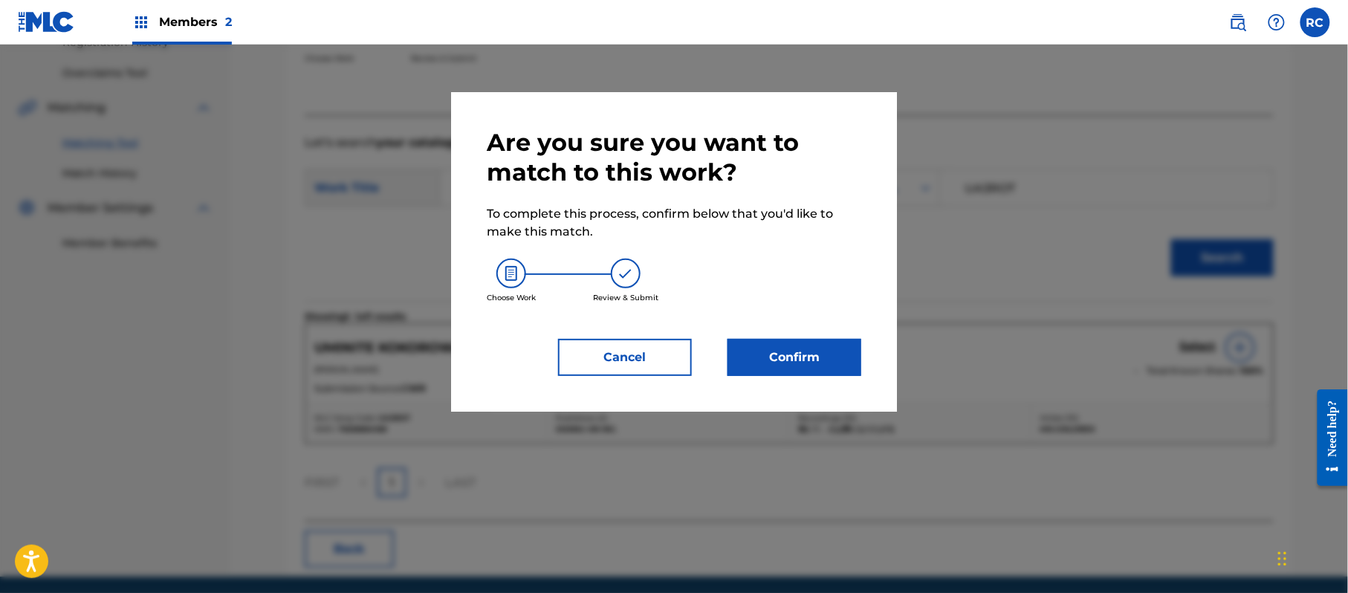
click at [782, 361] on button "Confirm" at bounding box center [794, 357] width 134 height 37
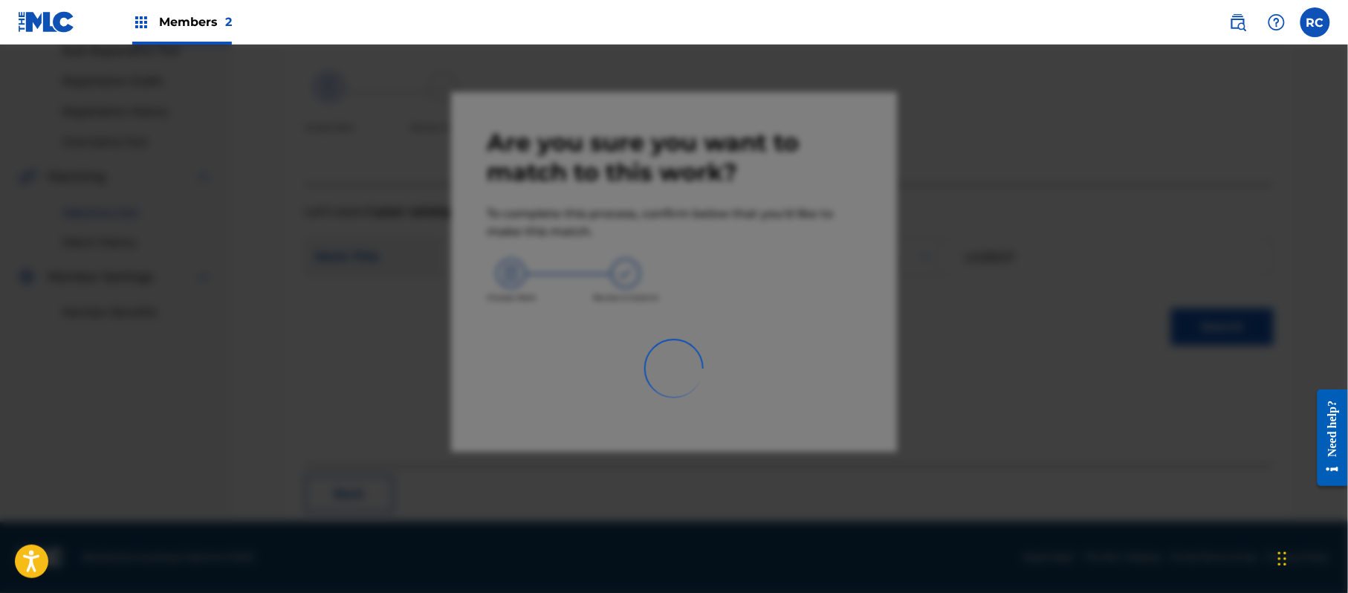
scroll to position [59, 0]
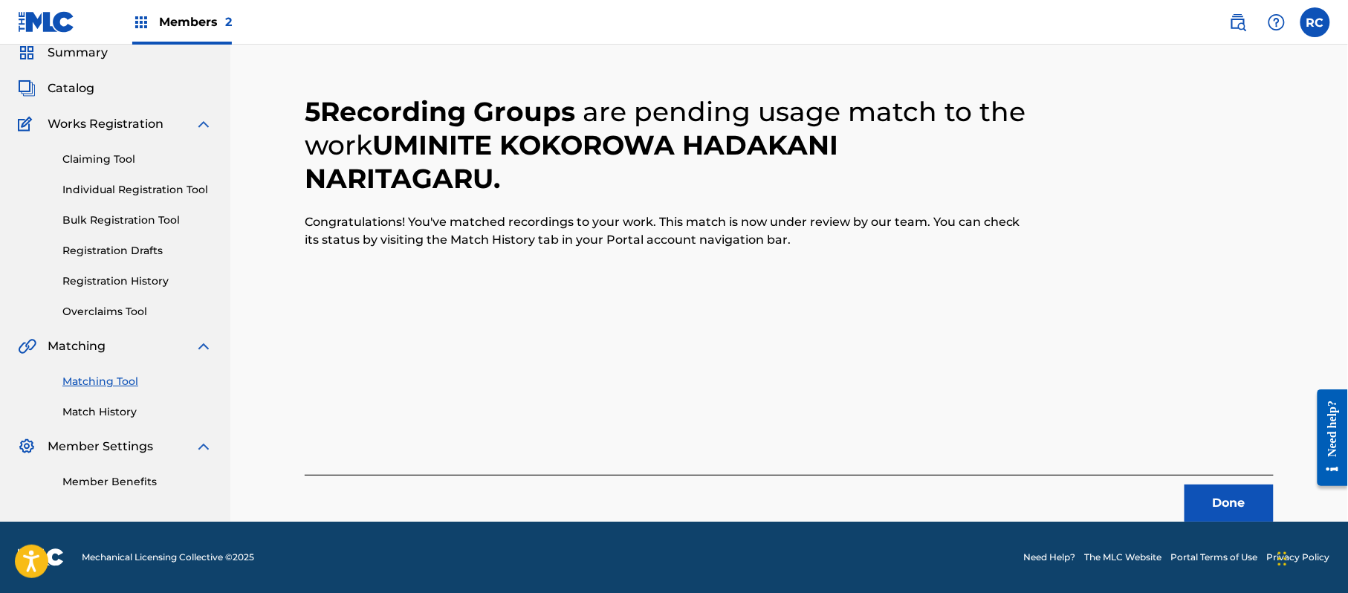
click at [1217, 499] on button "Done" at bounding box center [1228, 502] width 89 height 37
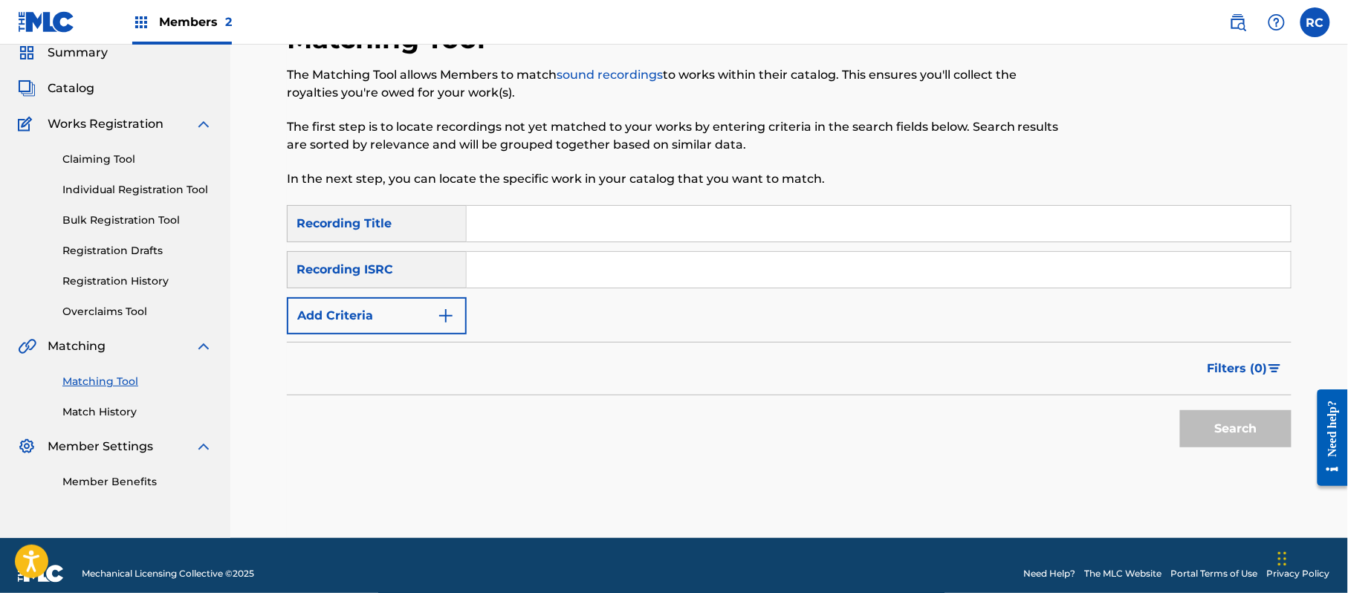
click at [539, 273] on input "Search Form" at bounding box center [879, 270] width 824 height 36
click at [1218, 434] on button "Search" at bounding box center [1235, 428] width 111 height 37
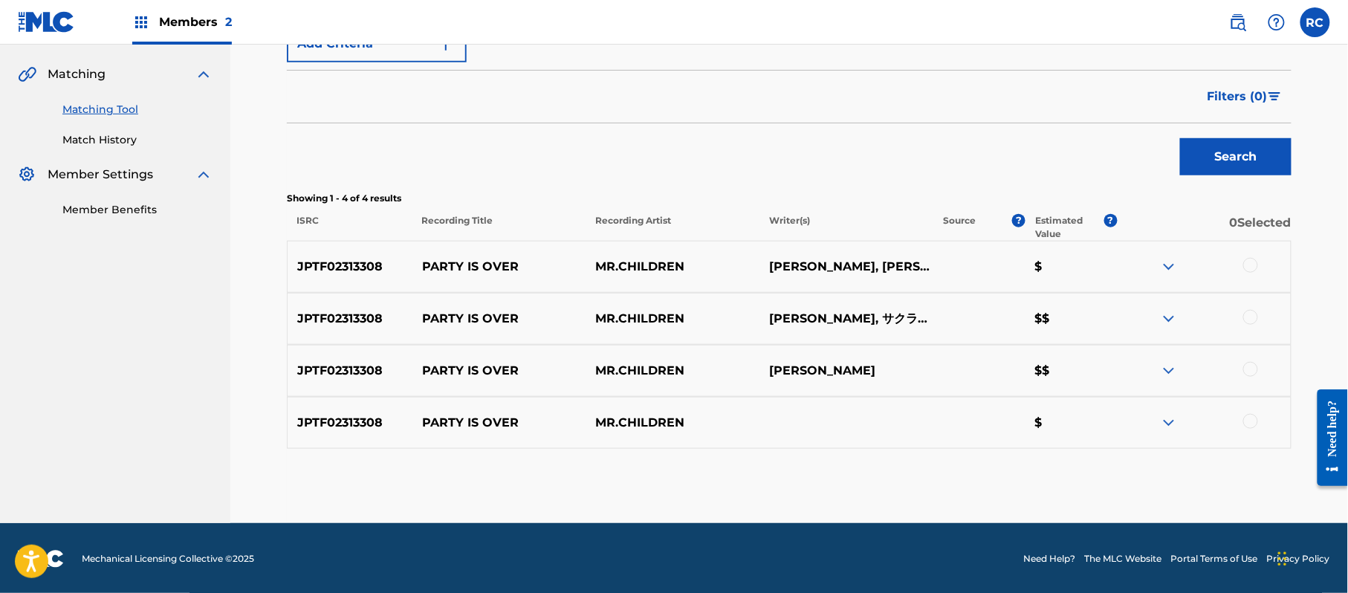
scroll to position [333, 0]
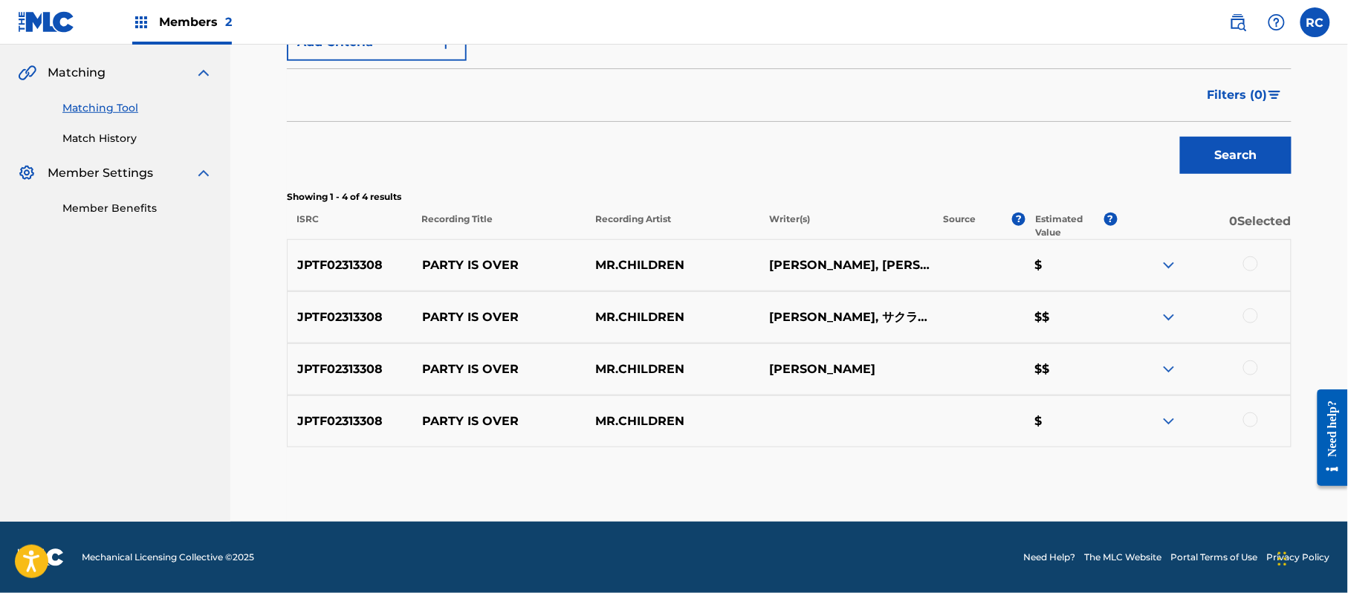
click at [1249, 264] on div at bounding box center [1250, 263] width 15 height 15
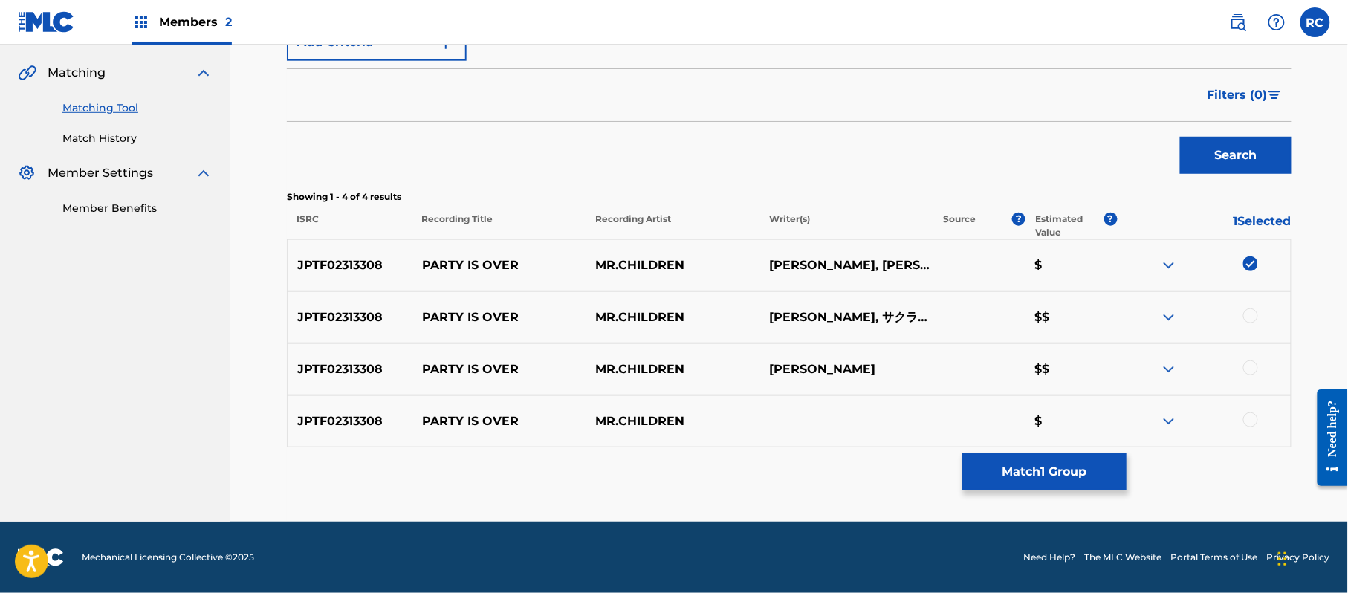
click at [1256, 314] on div at bounding box center [1250, 315] width 15 height 15
click at [1248, 366] on div at bounding box center [1250, 367] width 15 height 15
click at [1253, 421] on div at bounding box center [1250, 419] width 15 height 15
click at [1049, 470] on button "Match 4 Groups" at bounding box center [1044, 471] width 164 height 37
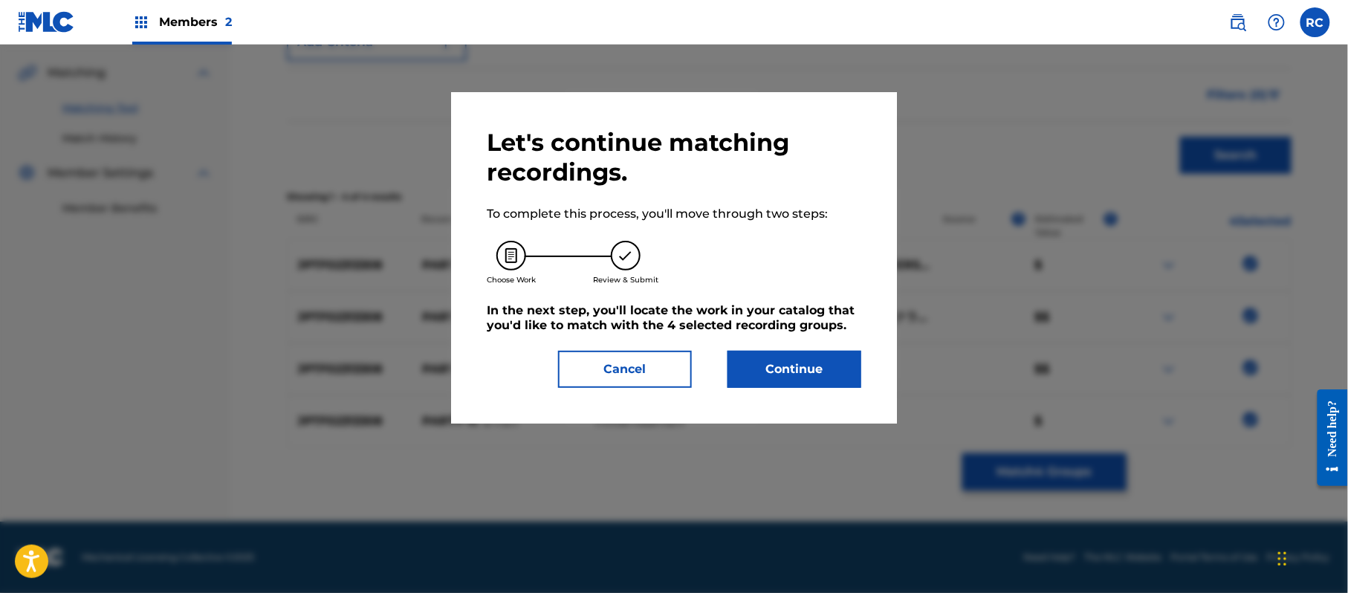
click at [798, 363] on button "Continue" at bounding box center [794, 369] width 134 height 37
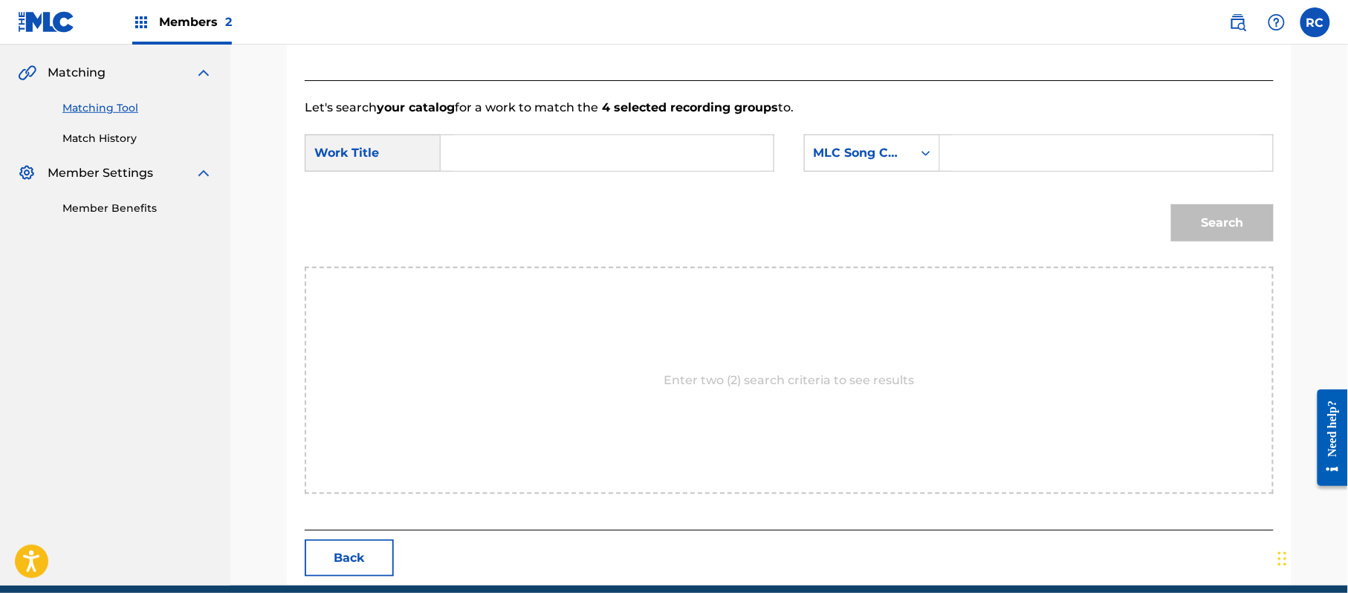
click at [533, 164] on input "Search Form" at bounding box center [607, 153] width 308 height 36
click at [582, 155] on input "Party Is Over PM6ABU" at bounding box center [607, 153] width 308 height 36
click at [1027, 143] on input "Search Form" at bounding box center [1106, 153] width 308 height 36
click at [1244, 227] on button "Search" at bounding box center [1222, 222] width 103 height 37
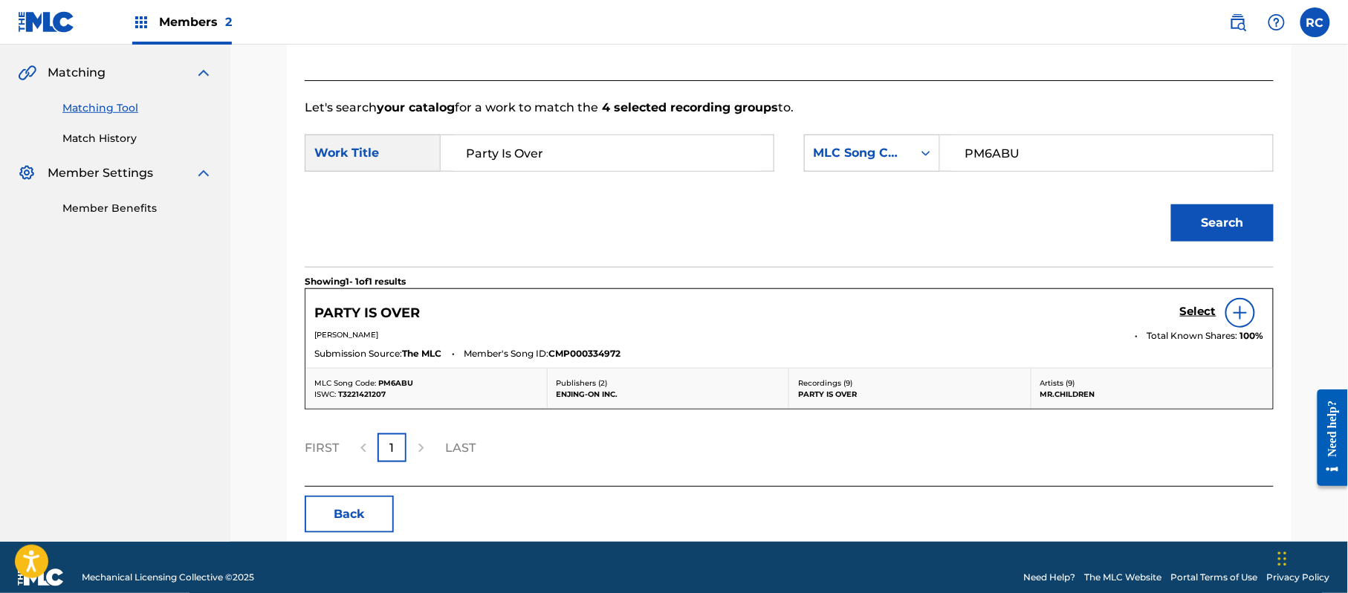
click at [1198, 315] on h5 "Select" at bounding box center [1198, 312] width 36 height 14
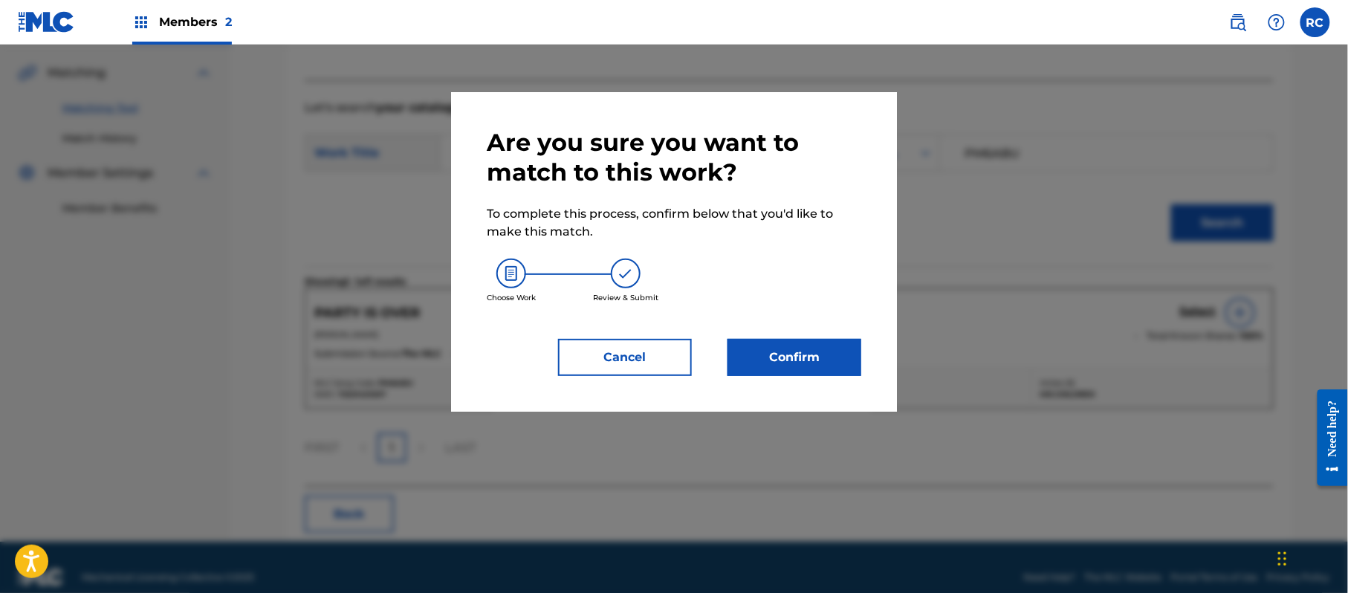
click at [807, 360] on button "Confirm" at bounding box center [794, 357] width 134 height 37
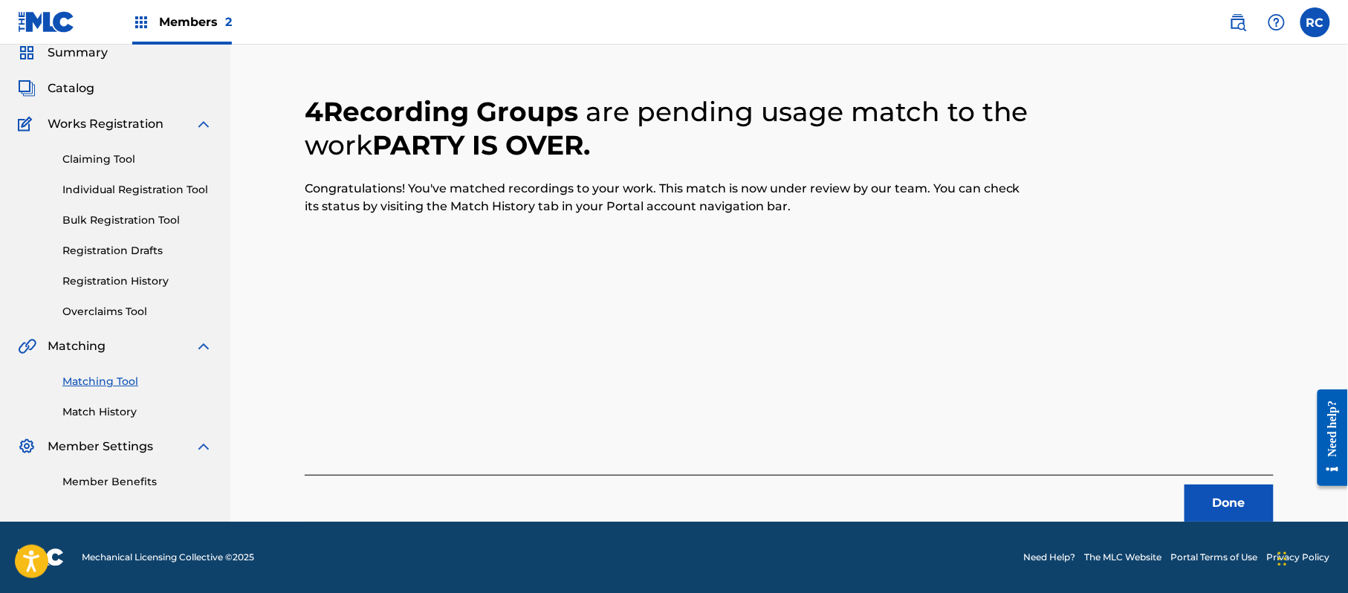
scroll to position [59, 0]
click at [1242, 505] on button "Done" at bounding box center [1228, 502] width 89 height 37
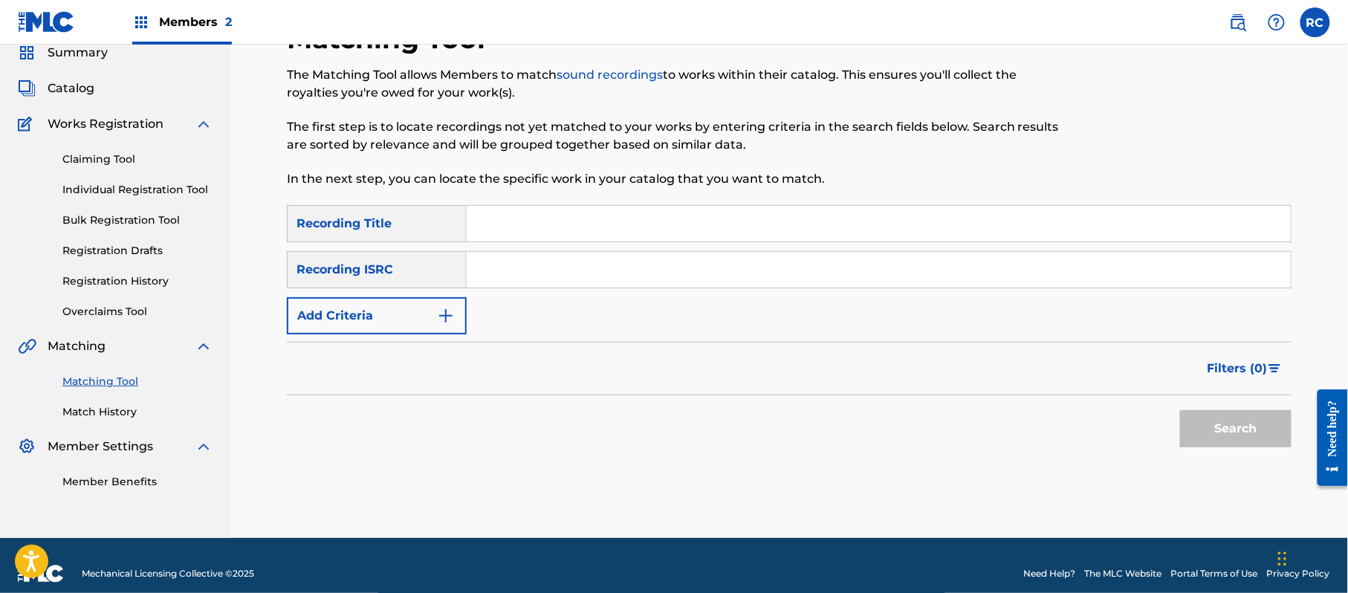
drag, startPoint x: 512, startPoint y: 278, endPoint x: 536, endPoint y: 290, distance: 26.6
click at [512, 278] on input "Search Form" at bounding box center [879, 270] width 824 height 36
drag, startPoint x: 1264, startPoint y: 440, endPoint x: 1251, endPoint y: 440, distance: 13.4
click at [1264, 440] on button "Search" at bounding box center [1235, 428] width 111 height 37
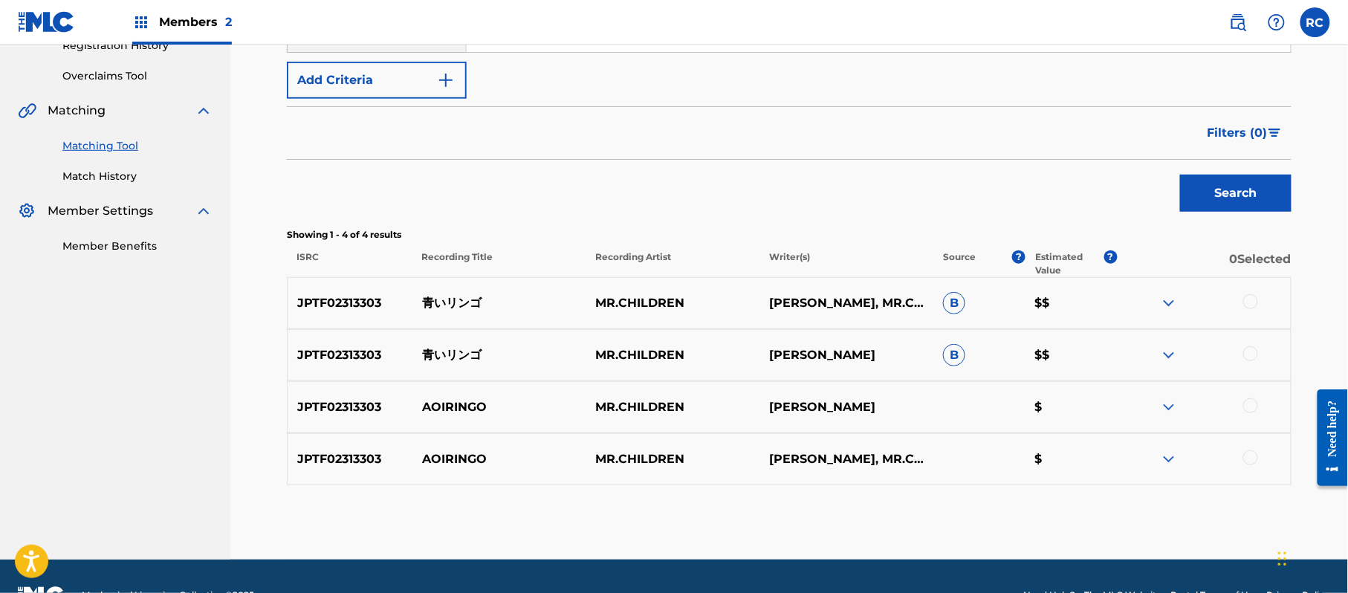
scroll to position [333, 0]
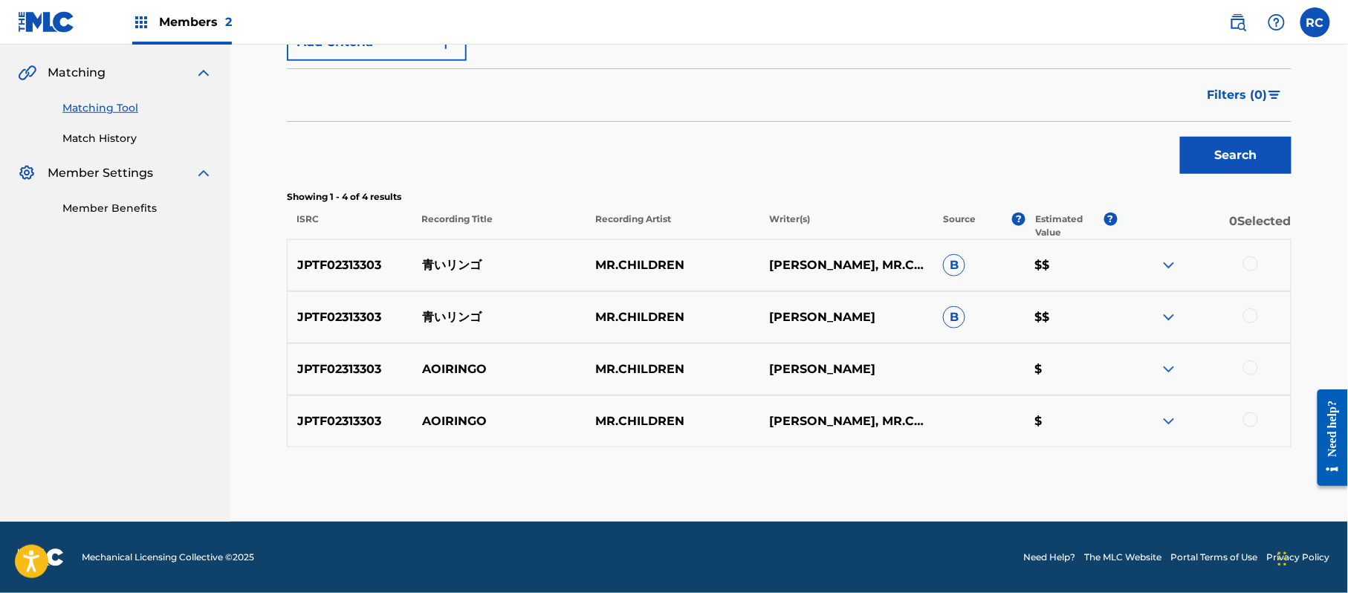
click at [1253, 265] on div at bounding box center [1250, 263] width 15 height 15
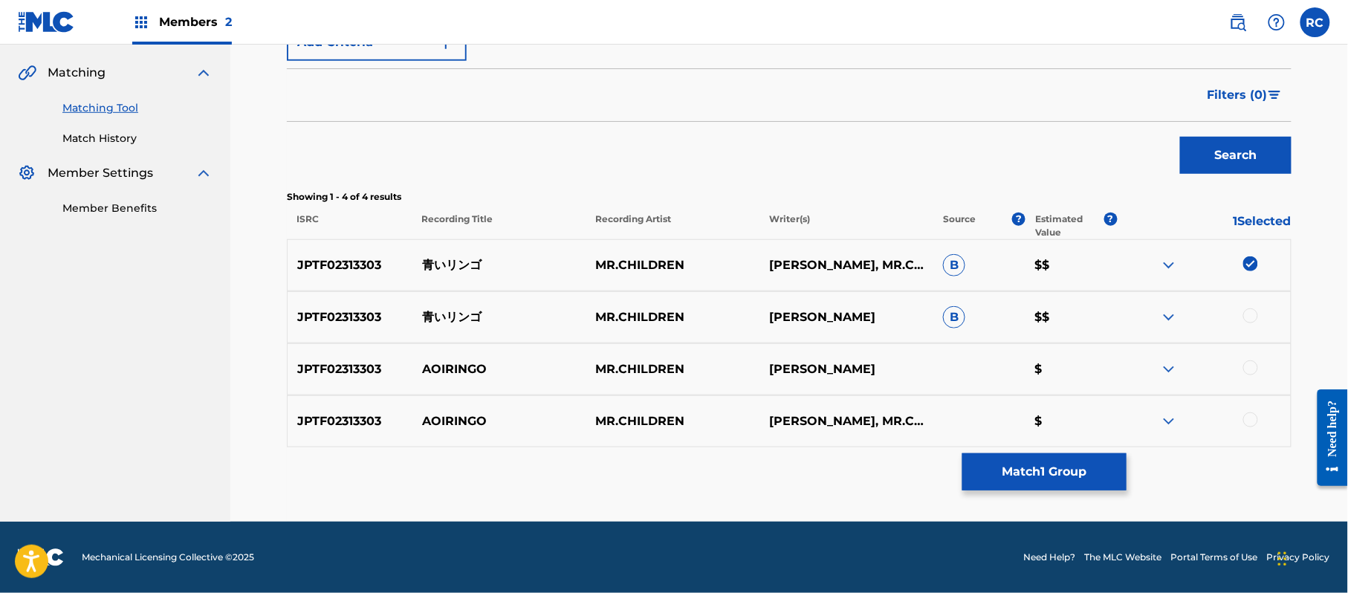
click at [1253, 313] on div at bounding box center [1250, 315] width 15 height 15
click at [1256, 364] on div at bounding box center [1250, 367] width 15 height 15
click at [1247, 429] on div at bounding box center [1204, 421] width 174 height 18
click at [1251, 421] on div at bounding box center [1250, 419] width 15 height 15
click at [1055, 468] on button "Match 4 Groups" at bounding box center [1044, 471] width 164 height 37
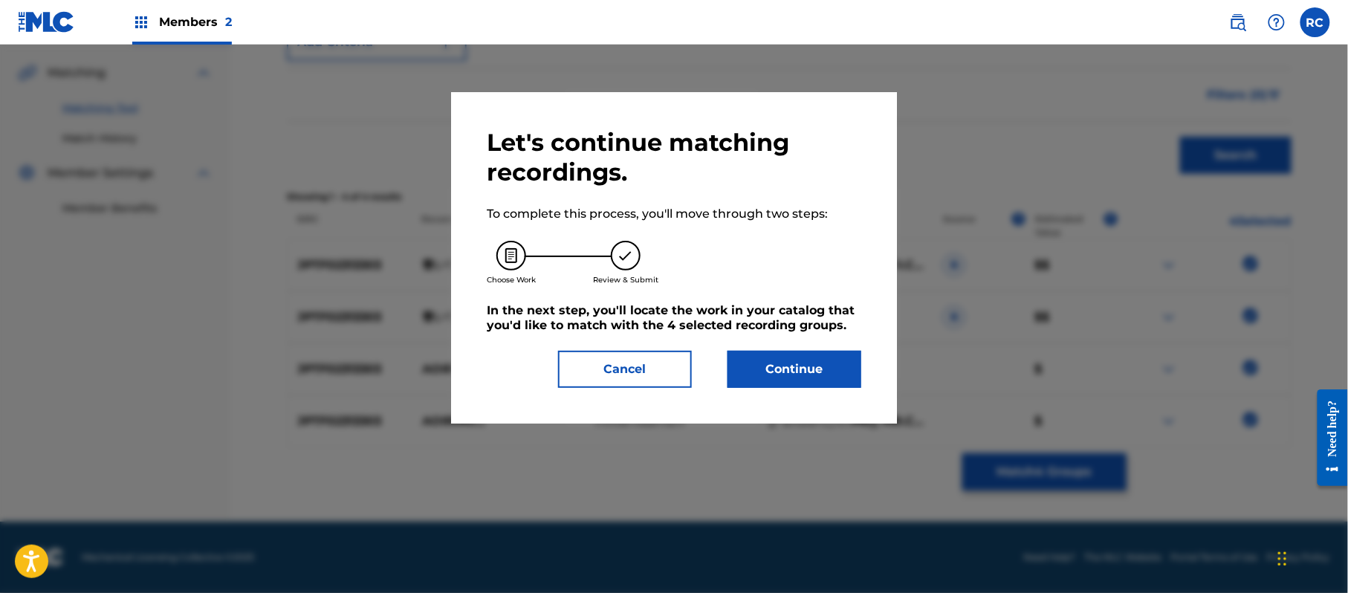
click at [814, 372] on button "Continue" at bounding box center [794, 369] width 134 height 37
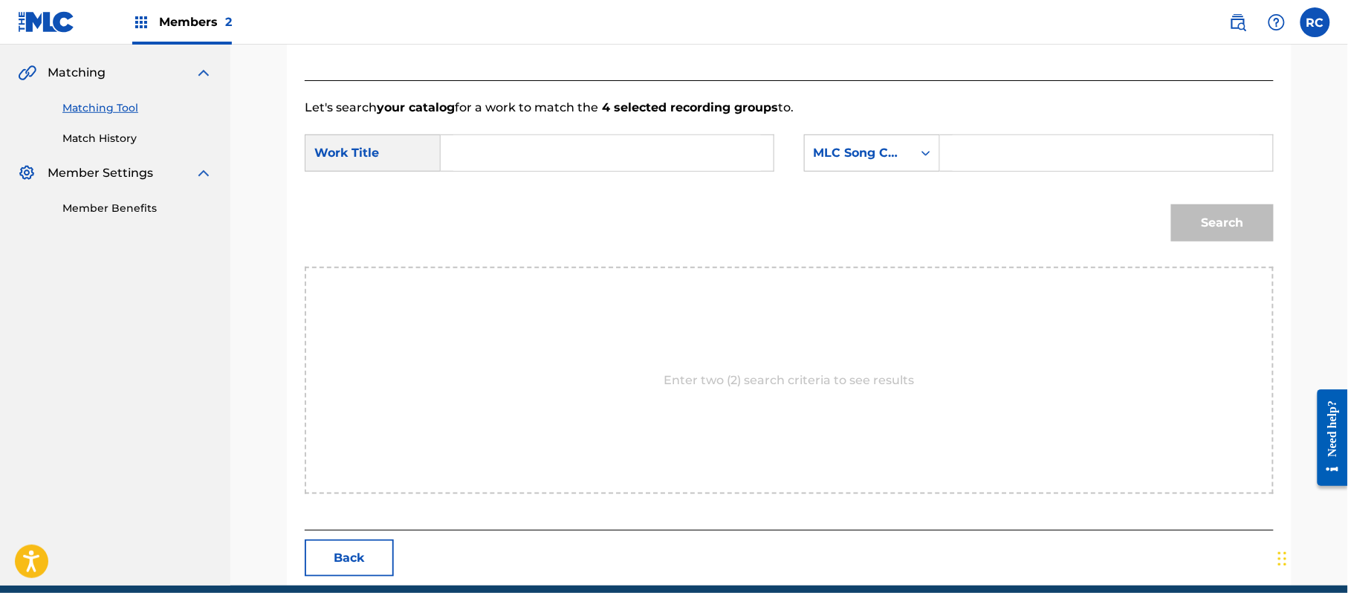
click at [483, 166] on input "Search Form" at bounding box center [607, 153] width 308 height 36
click at [559, 150] on input "Aoi Ringo AW4MYI" at bounding box center [607, 153] width 308 height 36
drag, startPoint x: 559, startPoint y: 150, endPoint x: 740, endPoint y: 158, distance: 180.7
click at [574, 152] on input "Aoi Ringo AW4MYI" at bounding box center [607, 153] width 308 height 36
click at [978, 163] on input "Search Form" at bounding box center [1106, 153] width 308 height 36
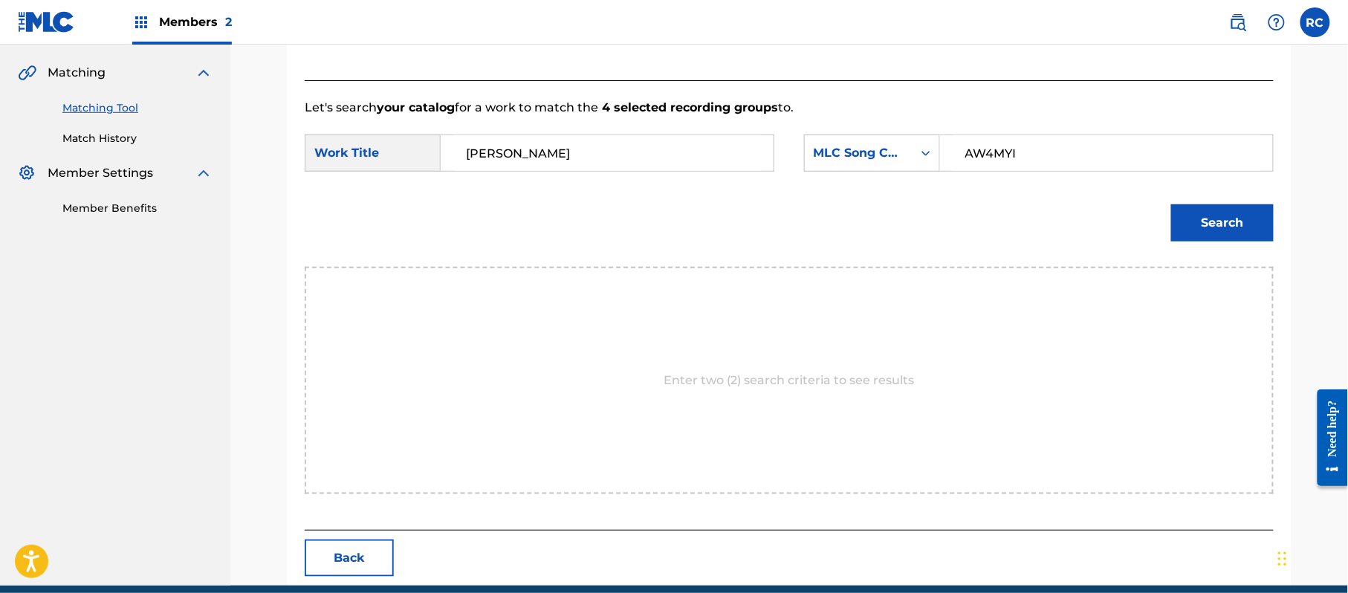
drag, startPoint x: 1193, startPoint y: 214, endPoint x: 1216, endPoint y: 298, distance: 87.1
click at [1201, 221] on button "Search" at bounding box center [1222, 222] width 103 height 37
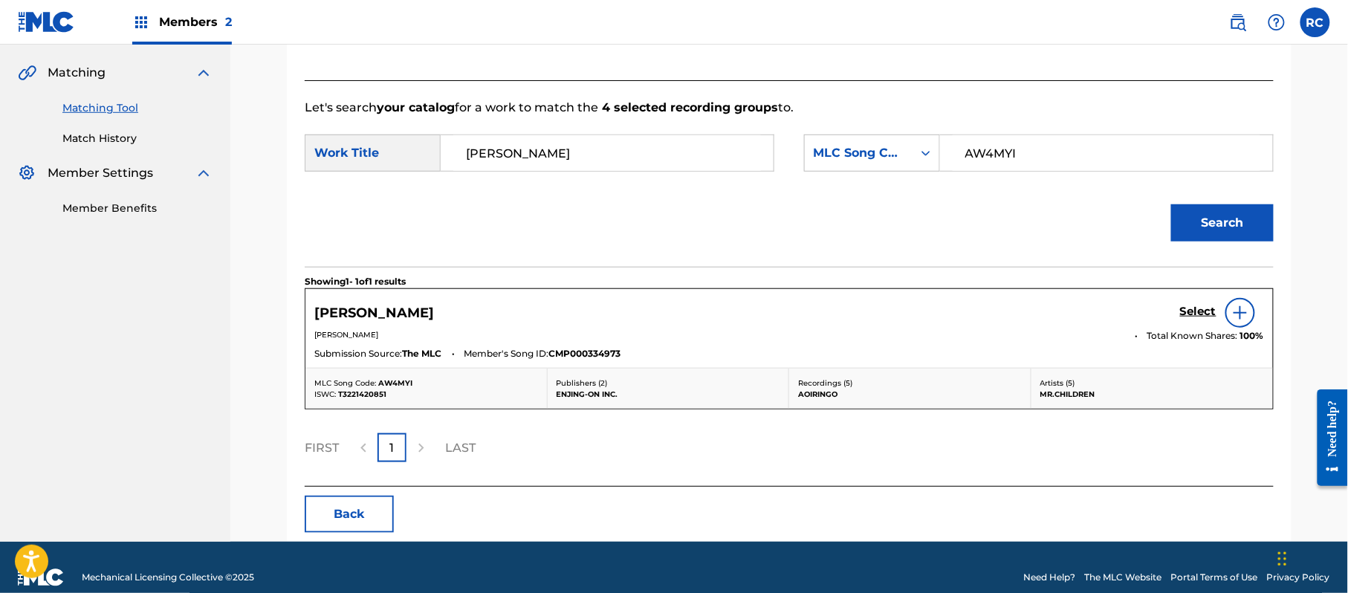
click at [1193, 311] on h5 "Select" at bounding box center [1198, 312] width 36 height 14
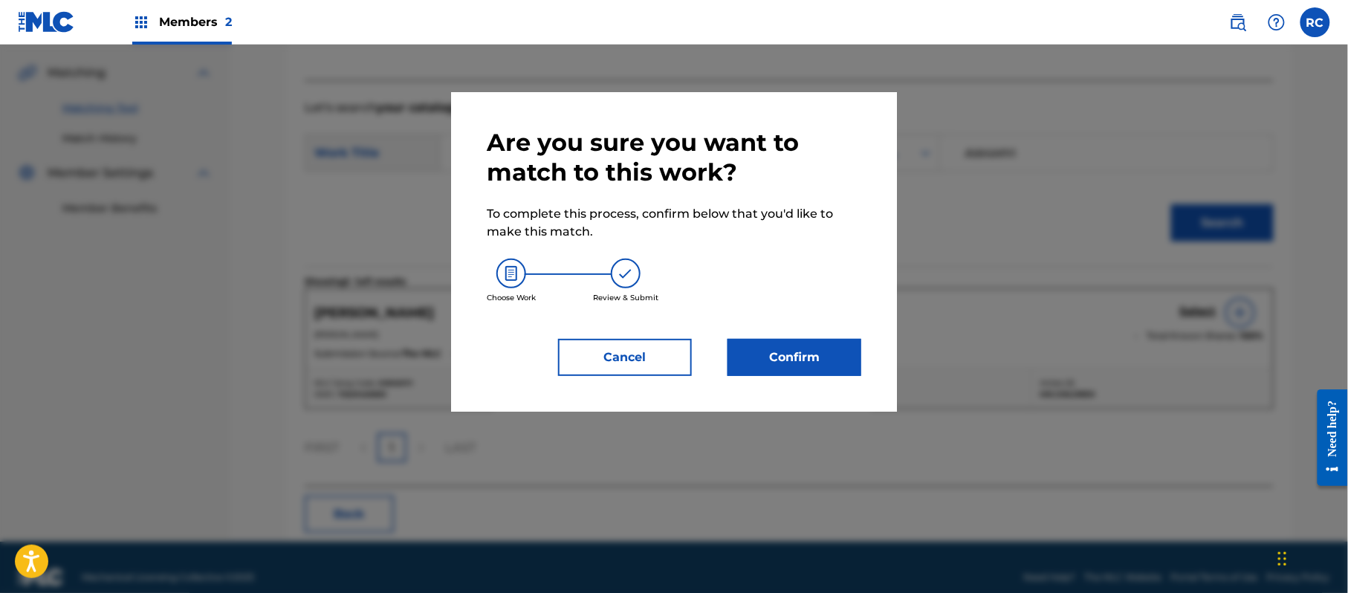
click at [831, 357] on button "Confirm" at bounding box center [794, 357] width 134 height 37
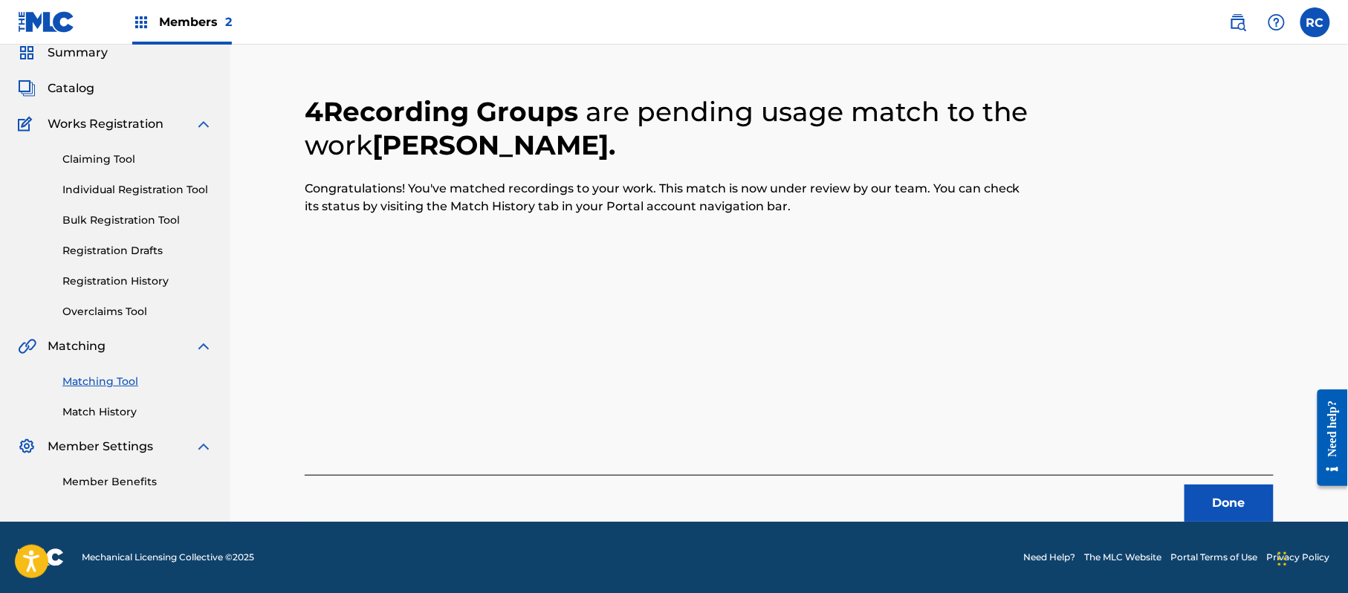
scroll to position [59, 0]
click at [1255, 512] on button "Done" at bounding box center [1228, 502] width 89 height 37
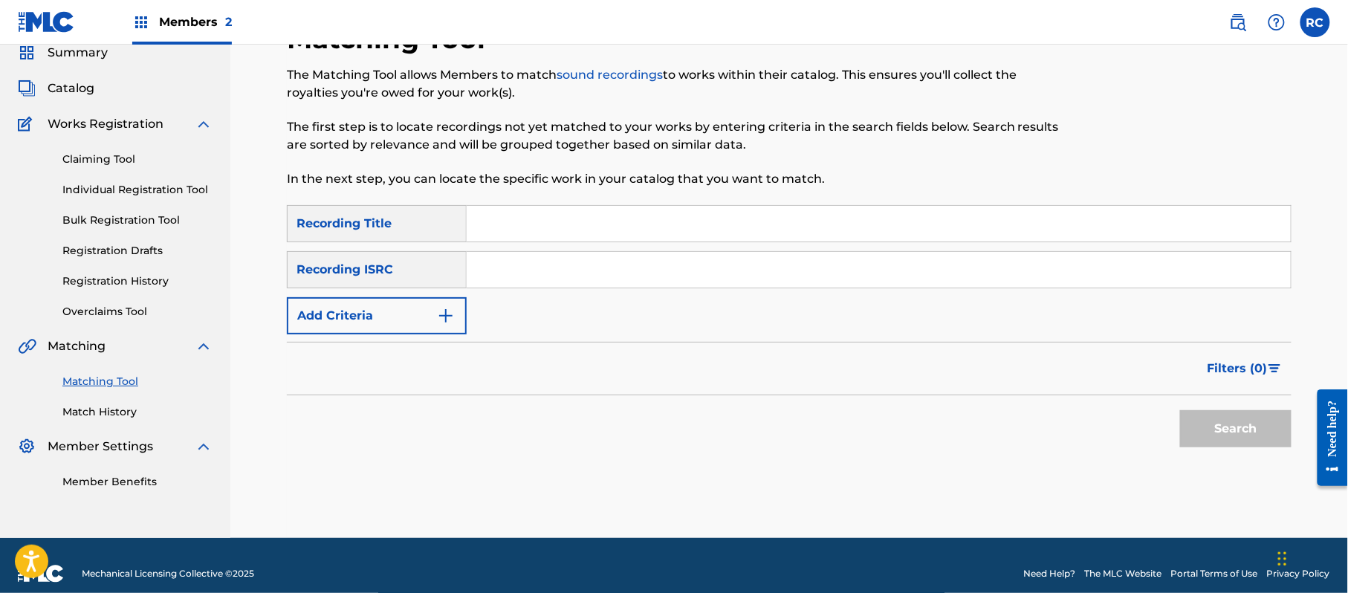
click at [539, 268] on input "Search Form" at bounding box center [879, 270] width 824 height 36
click at [1221, 429] on button "Search" at bounding box center [1235, 428] width 111 height 37
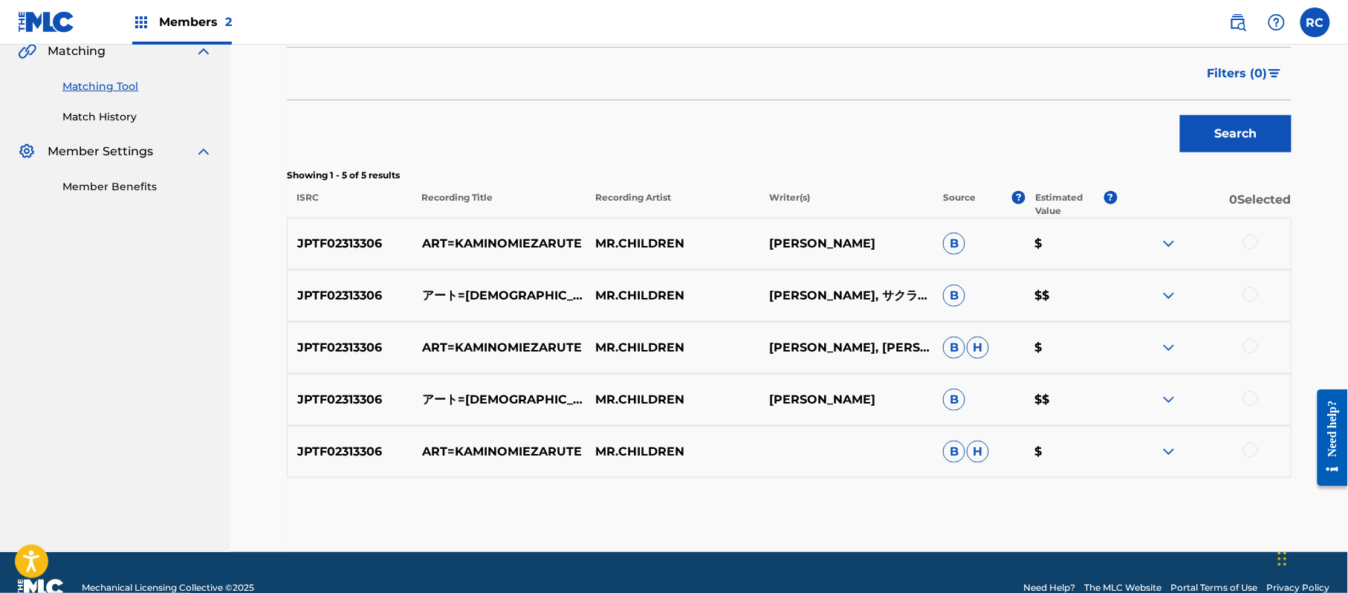
scroll to position [369, 0]
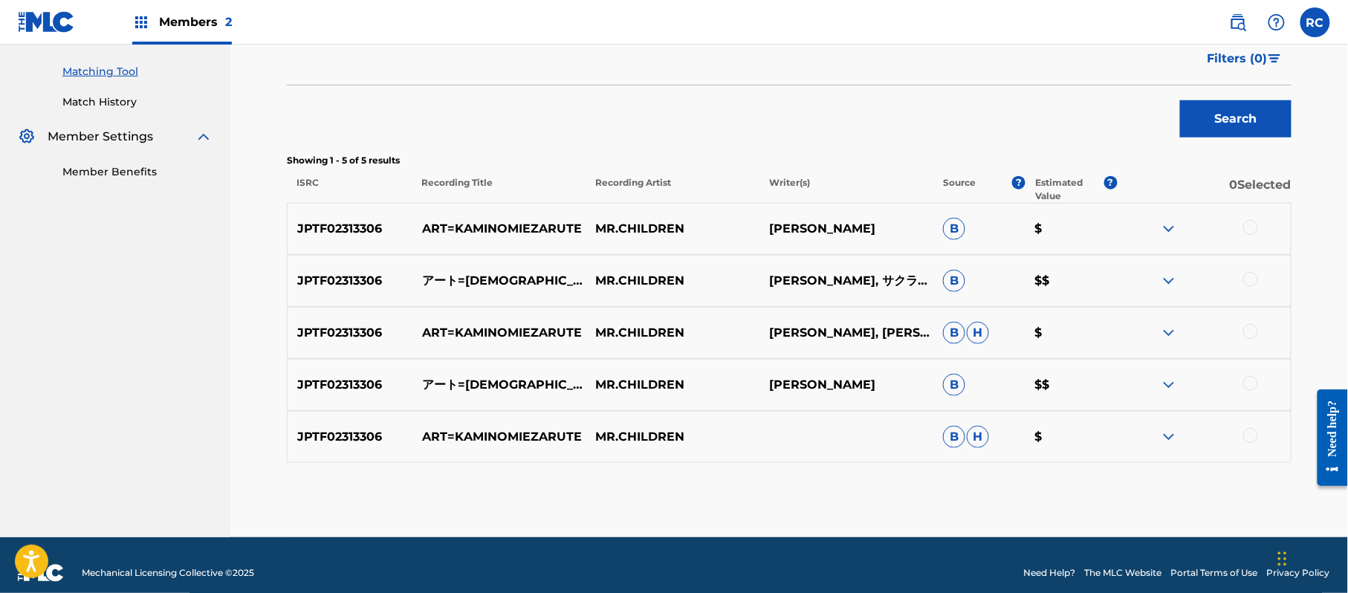
click at [1252, 221] on div at bounding box center [1250, 227] width 15 height 15
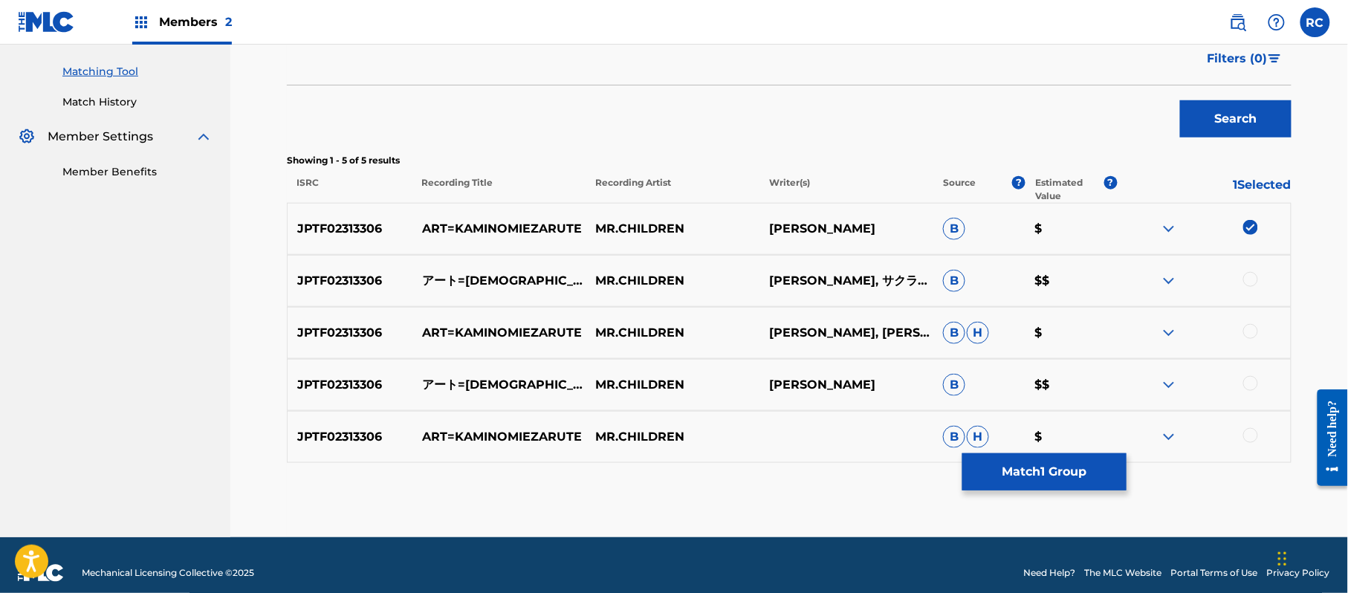
click at [1249, 279] on div at bounding box center [1250, 279] width 15 height 15
click at [1253, 331] on div at bounding box center [1250, 331] width 15 height 15
click at [1253, 381] on div at bounding box center [1250, 383] width 15 height 15
click at [1248, 437] on div at bounding box center [1250, 435] width 15 height 15
click at [1029, 468] on button "Match 5 Groups" at bounding box center [1044, 471] width 164 height 37
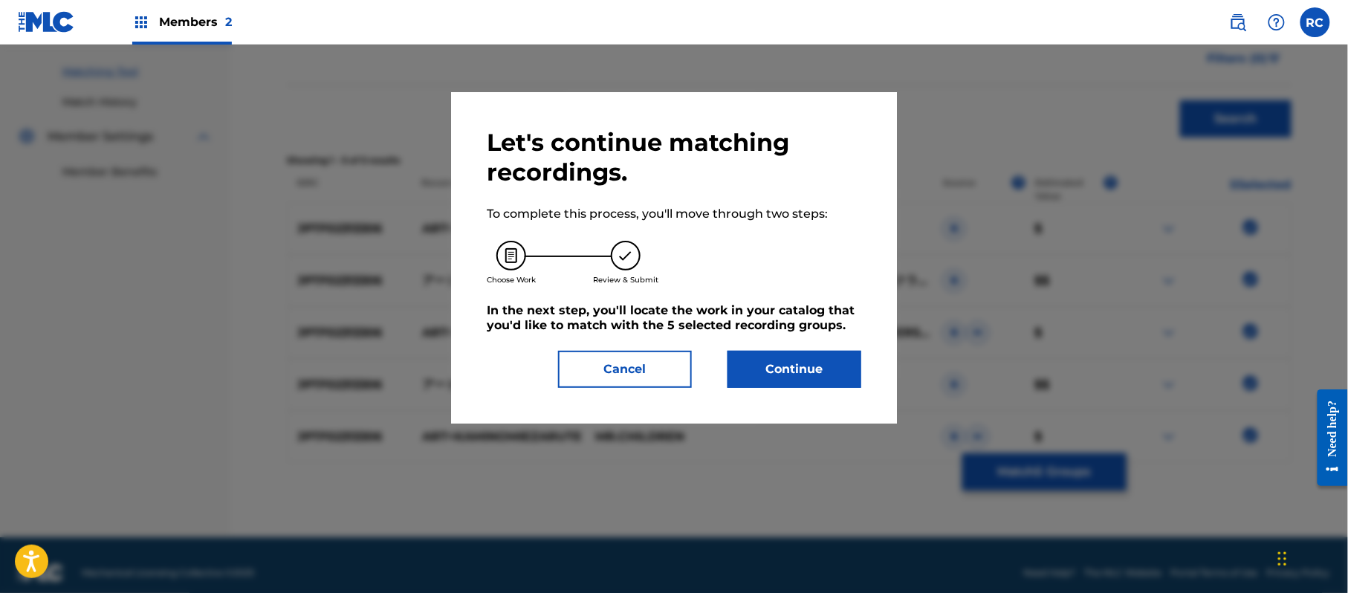
click at [779, 357] on button "Continue" at bounding box center [794, 369] width 134 height 37
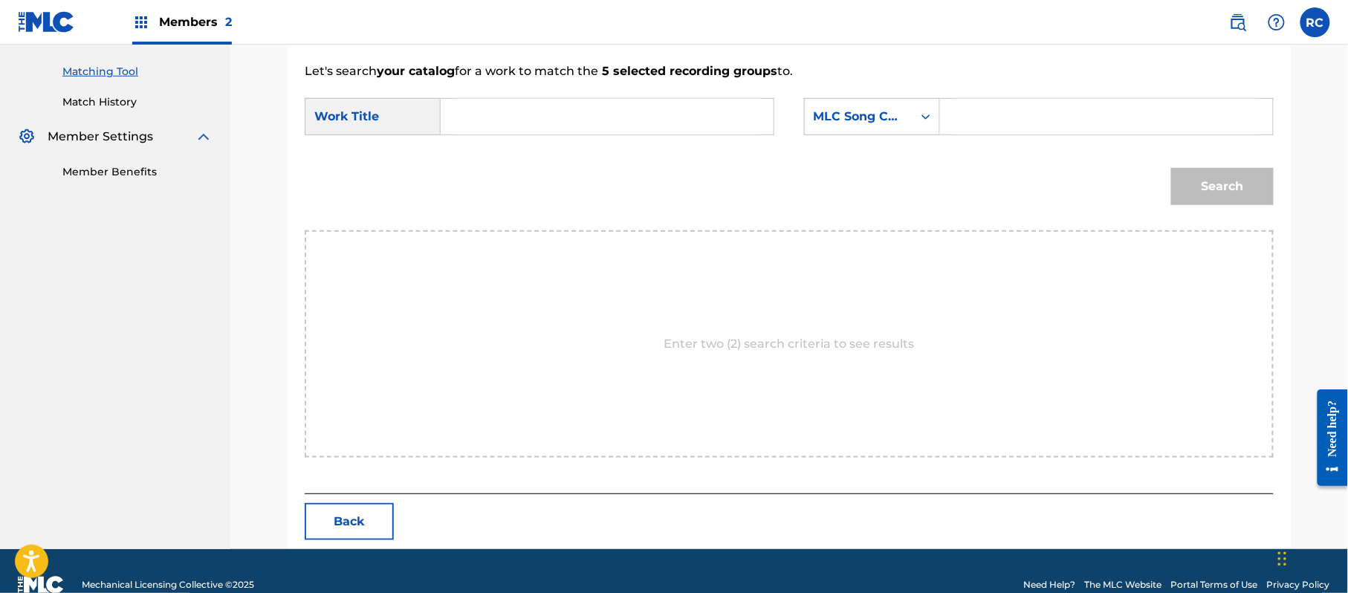
click at [550, 119] on input "Search Form" at bounding box center [607, 117] width 308 height 36
click at [639, 117] on input "Aato Kamino Miezaru Te AW4M66" at bounding box center [607, 117] width 308 height 36
click at [1061, 122] on input "Search Form" at bounding box center [1106, 117] width 308 height 36
click at [1198, 182] on button "Search" at bounding box center [1222, 186] width 103 height 37
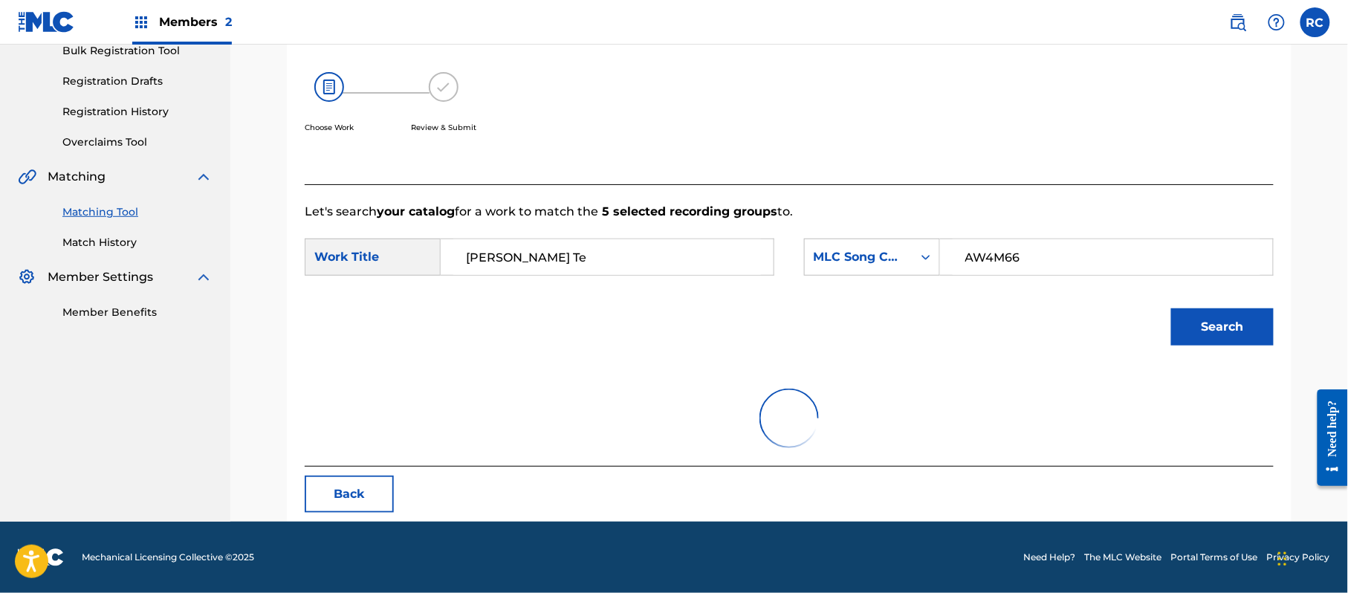
scroll to position [354, 0]
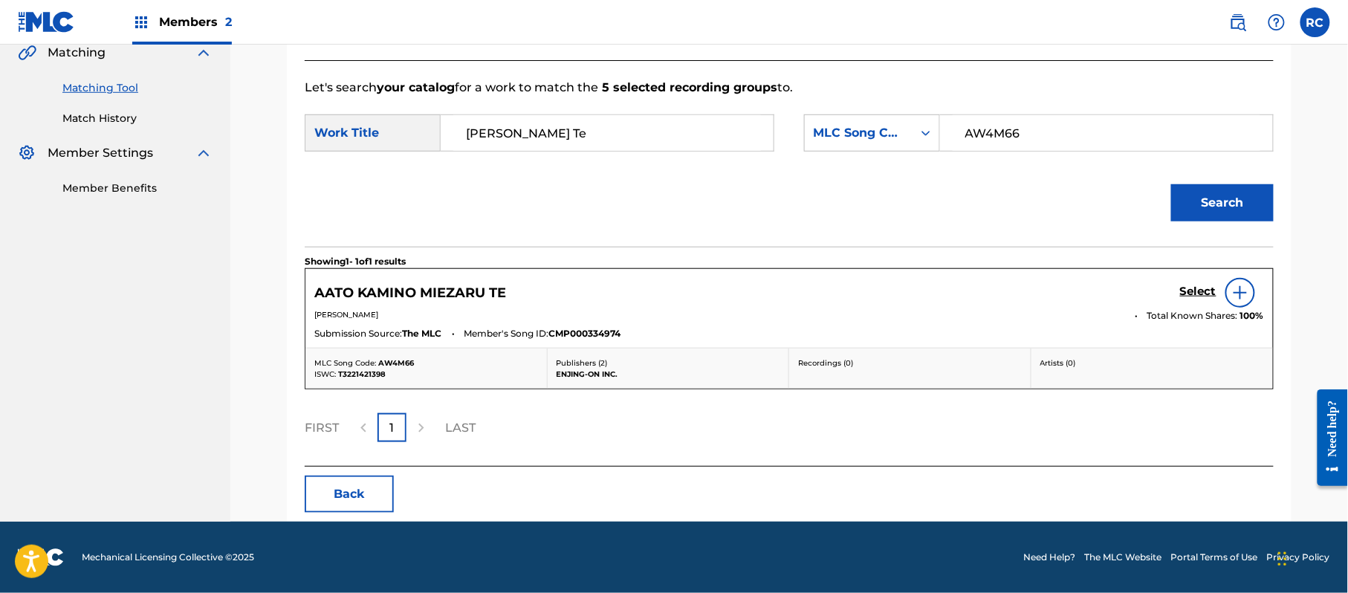
click at [1195, 286] on h5 "Select" at bounding box center [1198, 292] width 36 height 14
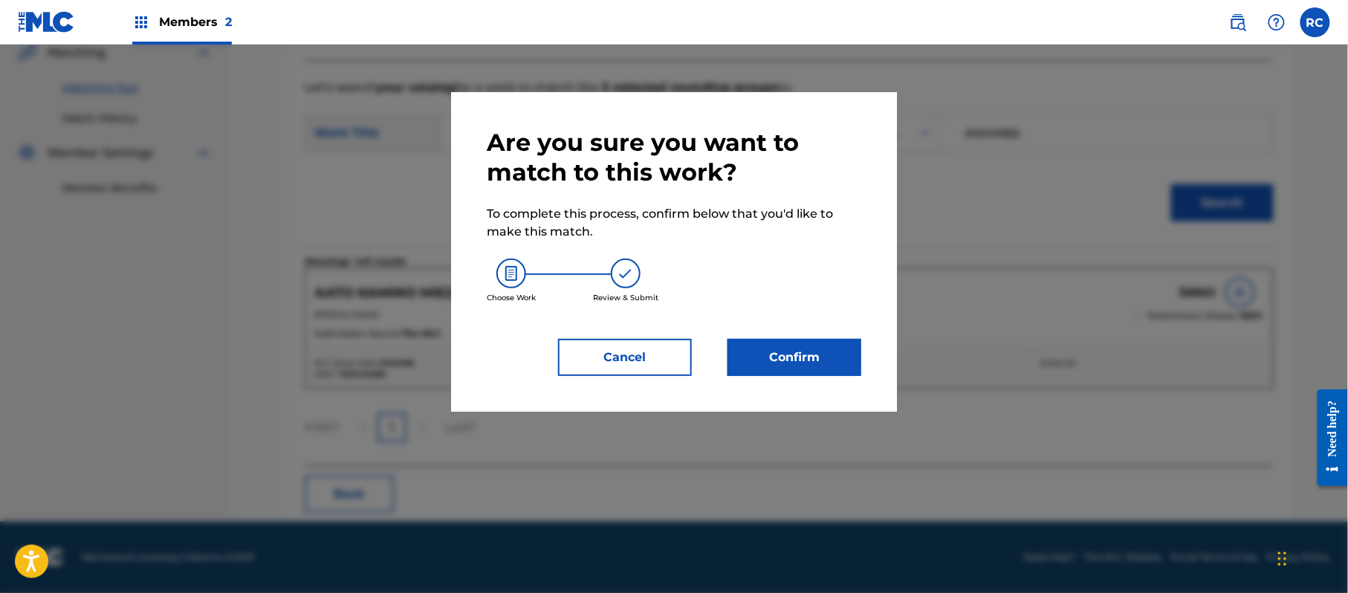
click at [837, 355] on button "Confirm" at bounding box center [794, 357] width 134 height 37
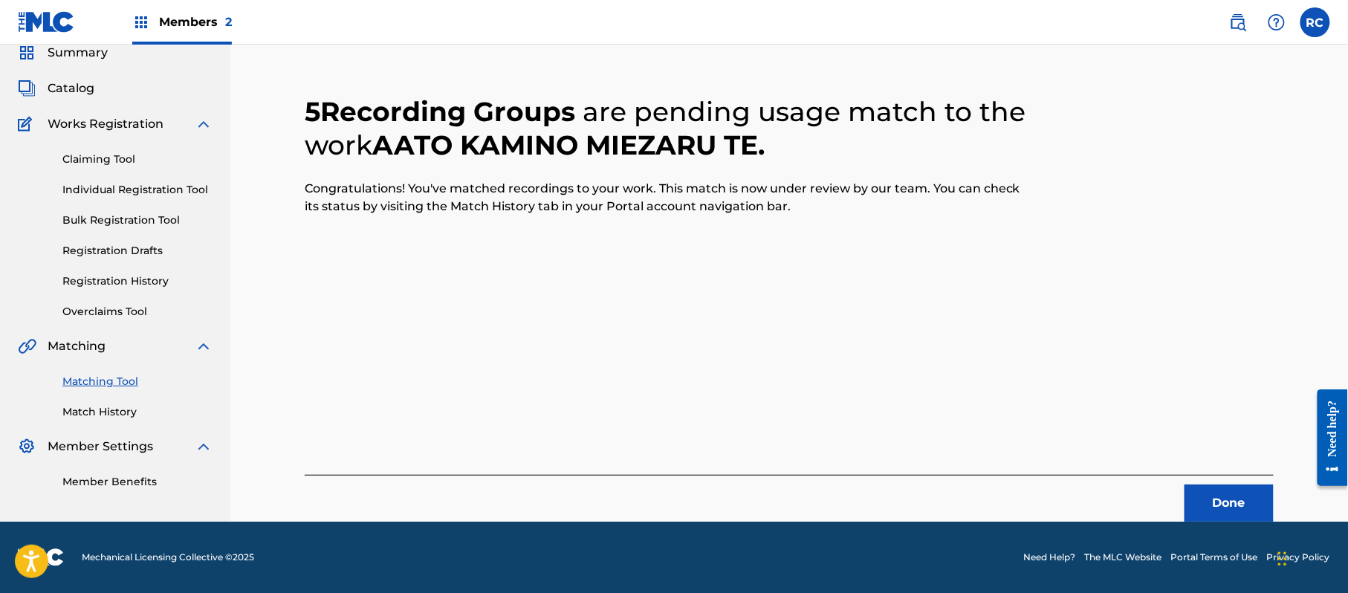
scroll to position [59, 0]
click at [1251, 506] on button "Done" at bounding box center [1228, 502] width 89 height 37
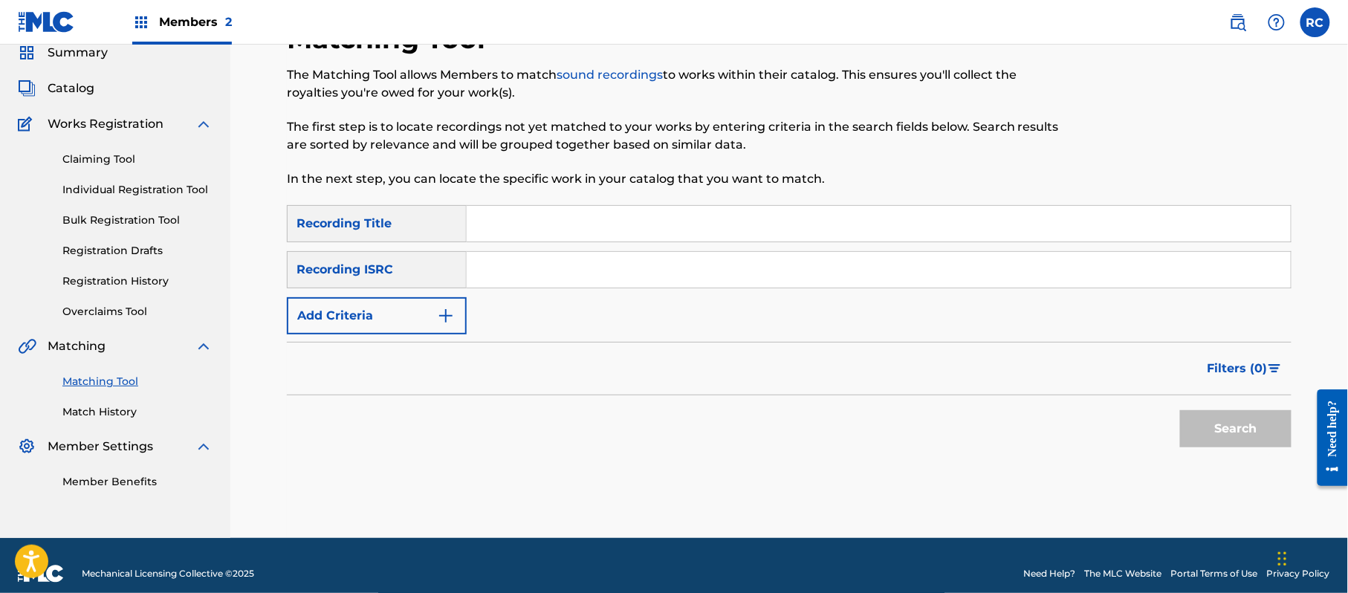
drag, startPoint x: 502, startPoint y: 265, endPoint x: 524, endPoint y: 281, distance: 26.6
click at [502, 266] on input "Search Form" at bounding box center [879, 270] width 824 height 36
click at [1231, 428] on button "Search" at bounding box center [1235, 428] width 111 height 37
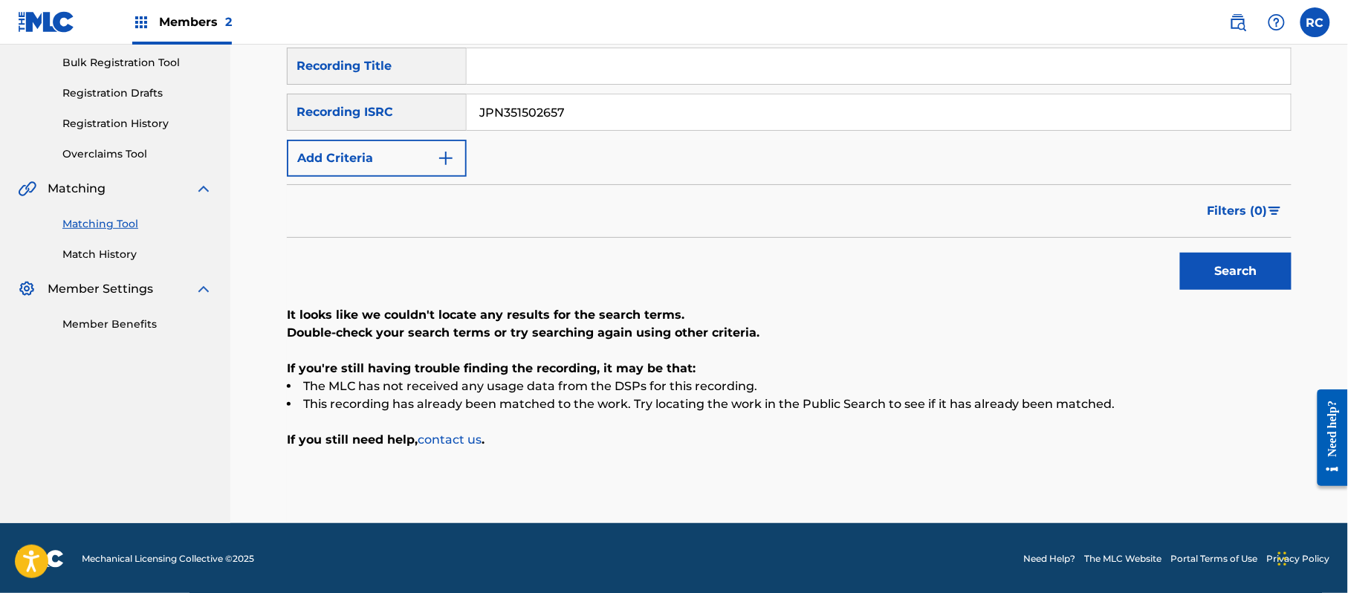
scroll to position [218, 0]
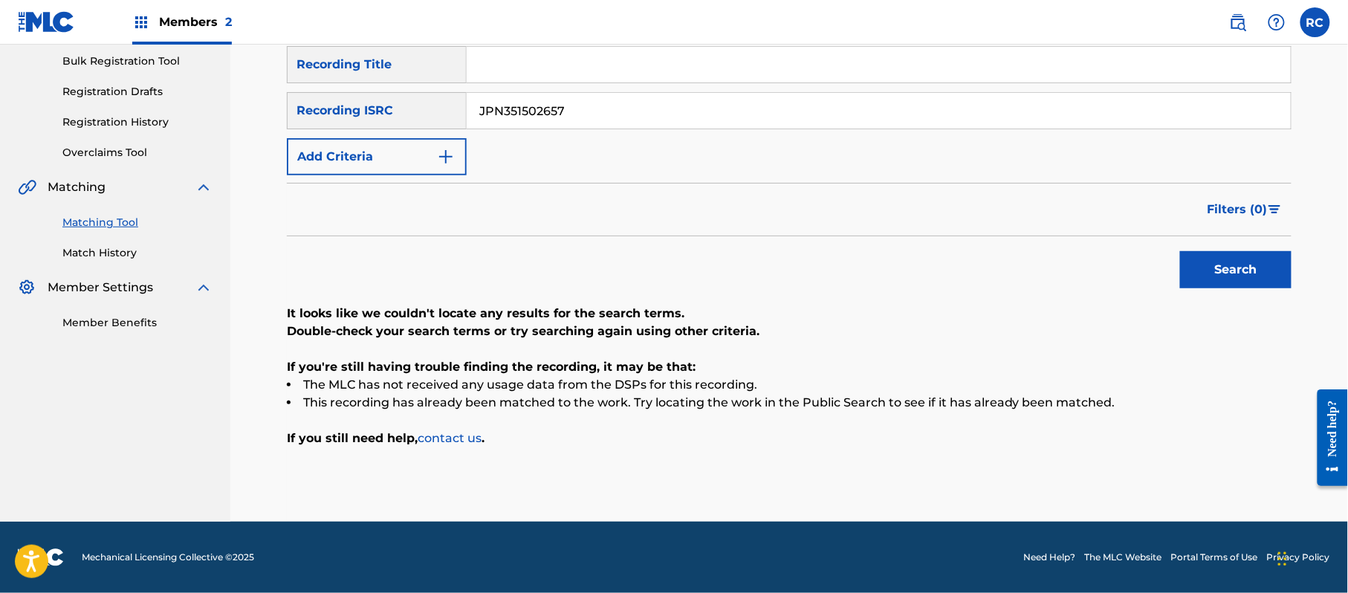
click at [526, 73] on input "Search Form" at bounding box center [879, 65] width 824 height 36
drag, startPoint x: 530, startPoint y: 62, endPoint x: 676, endPoint y: 63, distance: 146.4
click at [676, 63] on input "Fantasy Mr.Children" at bounding box center [879, 65] width 824 height 36
drag, startPoint x: 588, startPoint y: 111, endPoint x: 415, endPoint y: 111, distance: 173.8
click at [415, 111] on div "SearchWithCriteria215787c7-3810-4cb5-a905-2bfa7a6273af Recording ISRC JPN351502…" at bounding box center [789, 110] width 1004 height 37
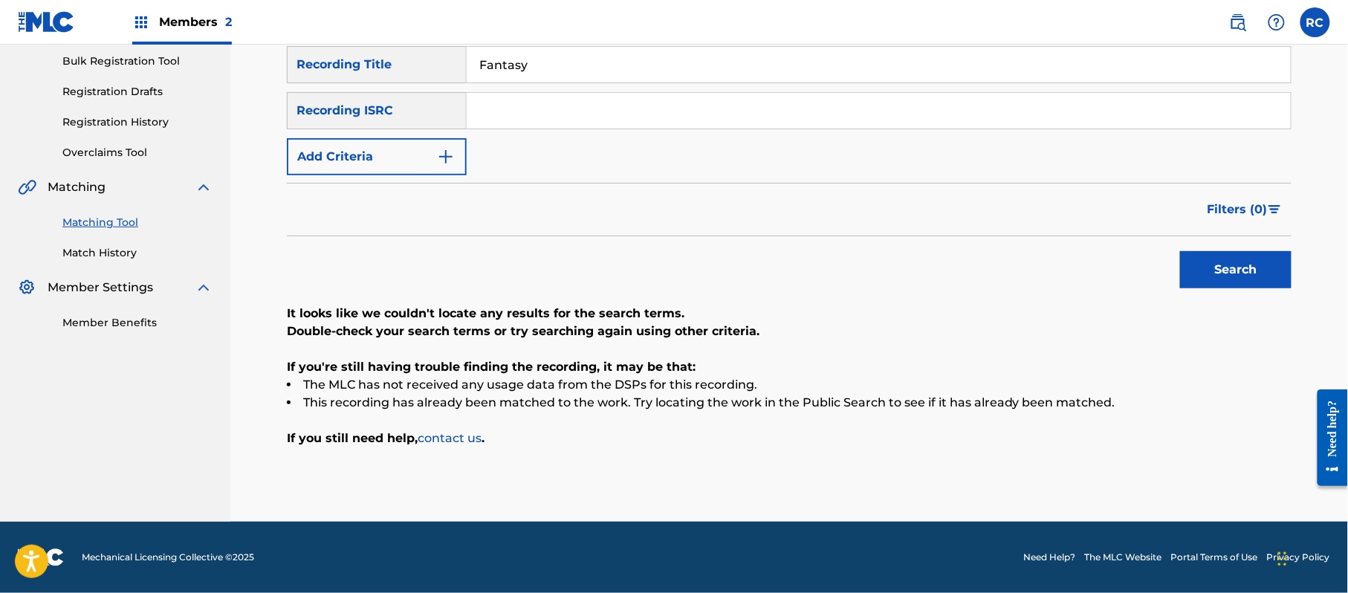
click at [405, 158] on button "Add Criteria" at bounding box center [377, 156] width 180 height 37
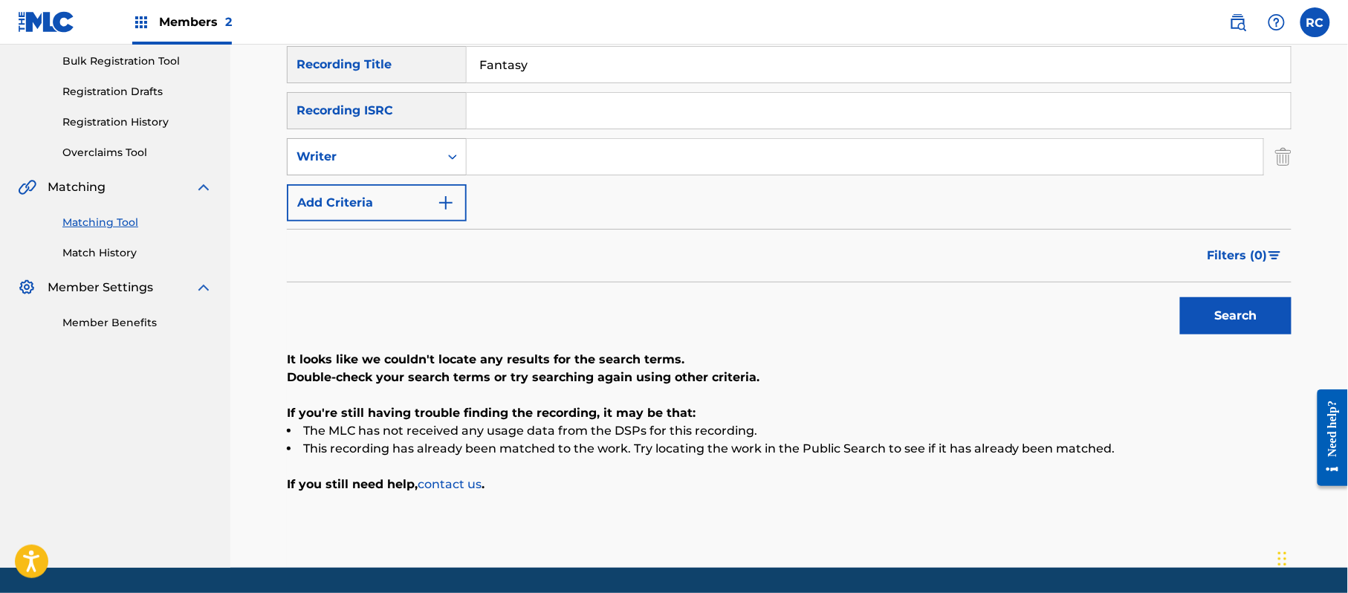
click at [403, 161] on div "Writer" at bounding box center [363, 157] width 134 height 18
drag, startPoint x: 399, startPoint y: 197, endPoint x: 473, endPoint y: 182, distance: 75.0
click at [399, 198] on div "Recording Artist" at bounding box center [377, 193] width 178 height 37
click at [530, 158] on input "Search Form" at bounding box center [865, 157] width 796 height 36
click at [1204, 319] on button "Search" at bounding box center [1235, 315] width 111 height 37
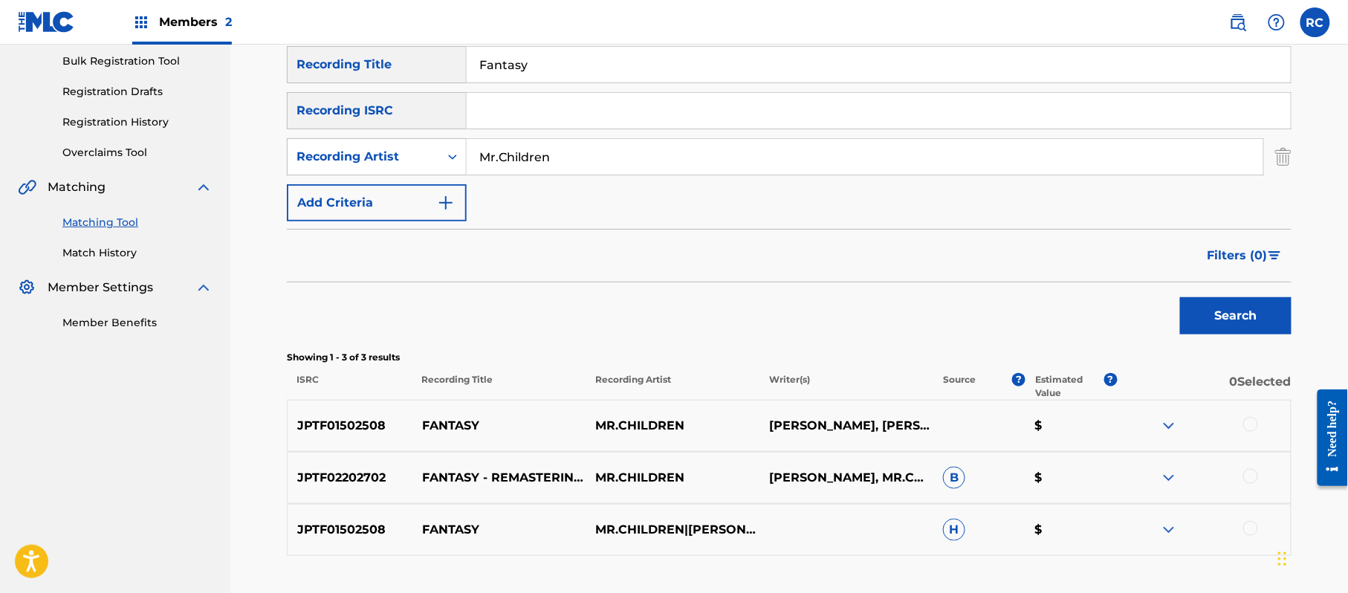
click at [363, 423] on p "JPTF01502508" at bounding box center [350, 426] width 125 height 18
click at [351, 485] on p "JPTF02202702" at bounding box center [350, 478] width 125 height 18
click at [482, 119] on input "Search Form" at bounding box center [879, 111] width 824 height 36
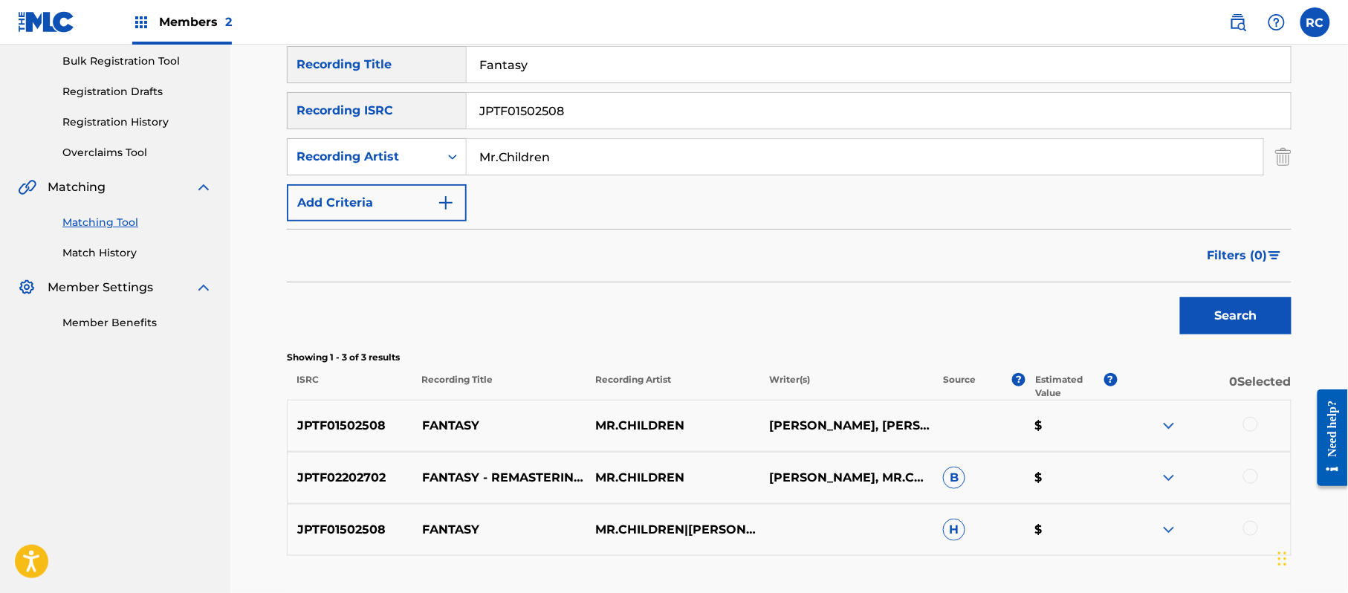
drag, startPoint x: 565, startPoint y: 66, endPoint x: 399, endPoint y: 82, distance: 167.1
click at [399, 82] on div "SearchWithCriteria1dc0ab11-6528-4450-901e-1a73efd829e3 Recording Title Fantasy" at bounding box center [789, 64] width 1004 height 37
drag, startPoint x: 423, startPoint y: 152, endPoint x: 409, endPoint y: 152, distance: 14.9
click at [409, 152] on div "SearchWithCriteria96eabb08-9afa-4497-a15b-9e7c1ebf8802 Recording Artist" at bounding box center [789, 156] width 1004 height 37
click at [1259, 319] on button "Search" at bounding box center [1235, 315] width 111 height 37
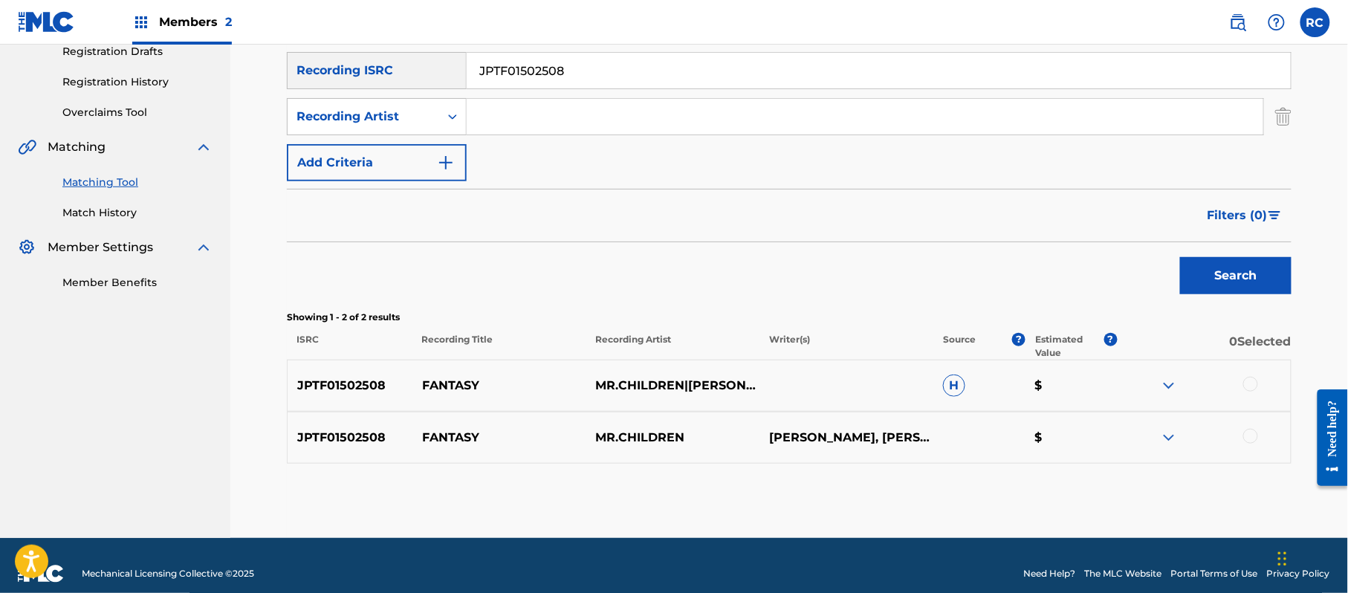
scroll to position [275, 0]
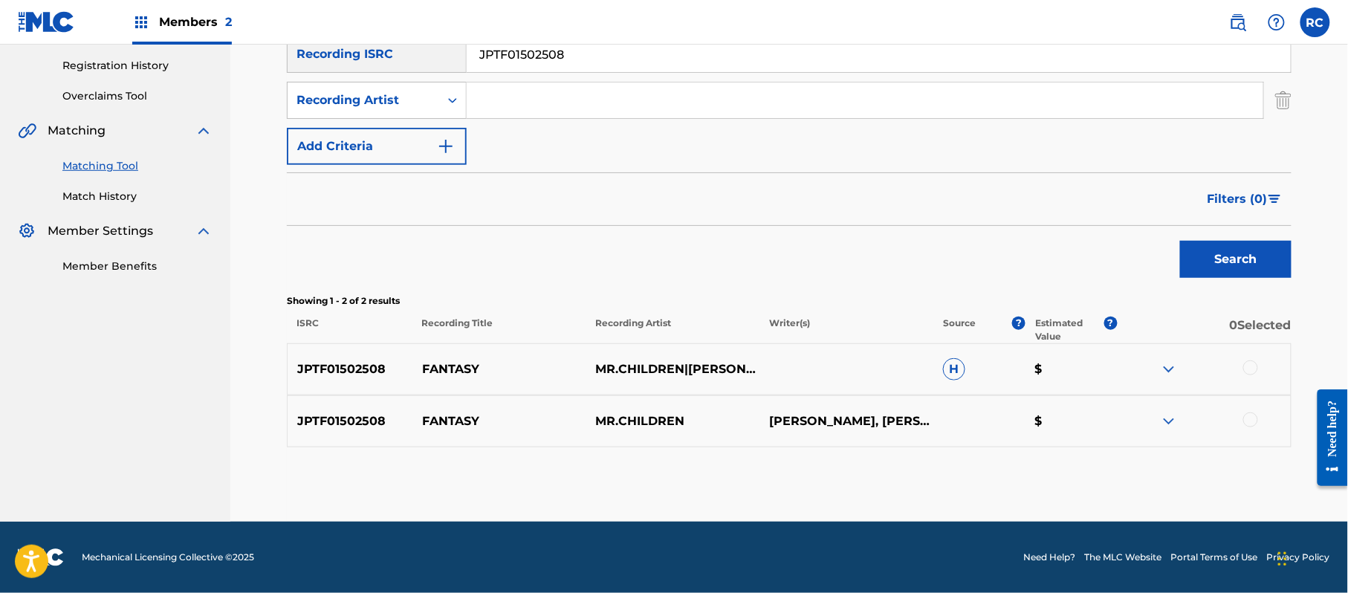
click at [1254, 364] on div at bounding box center [1250, 367] width 15 height 15
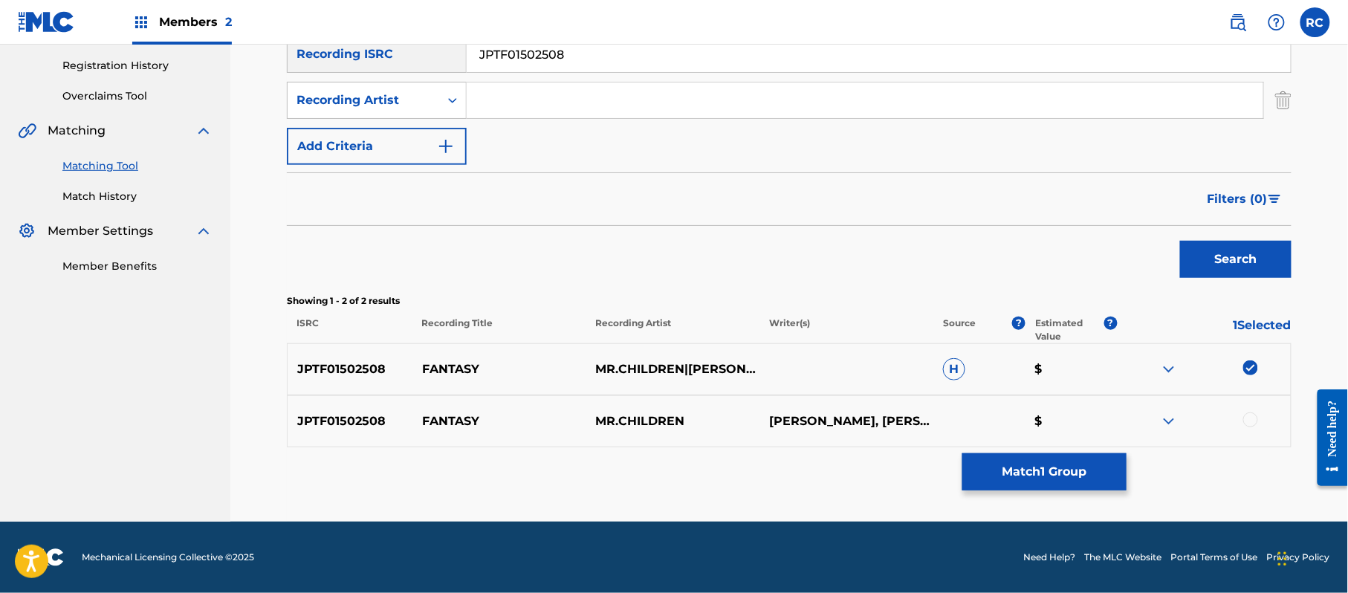
click at [1249, 414] on div at bounding box center [1250, 419] width 15 height 15
click at [1033, 468] on button "Match 2 Groups" at bounding box center [1044, 471] width 164 height 37
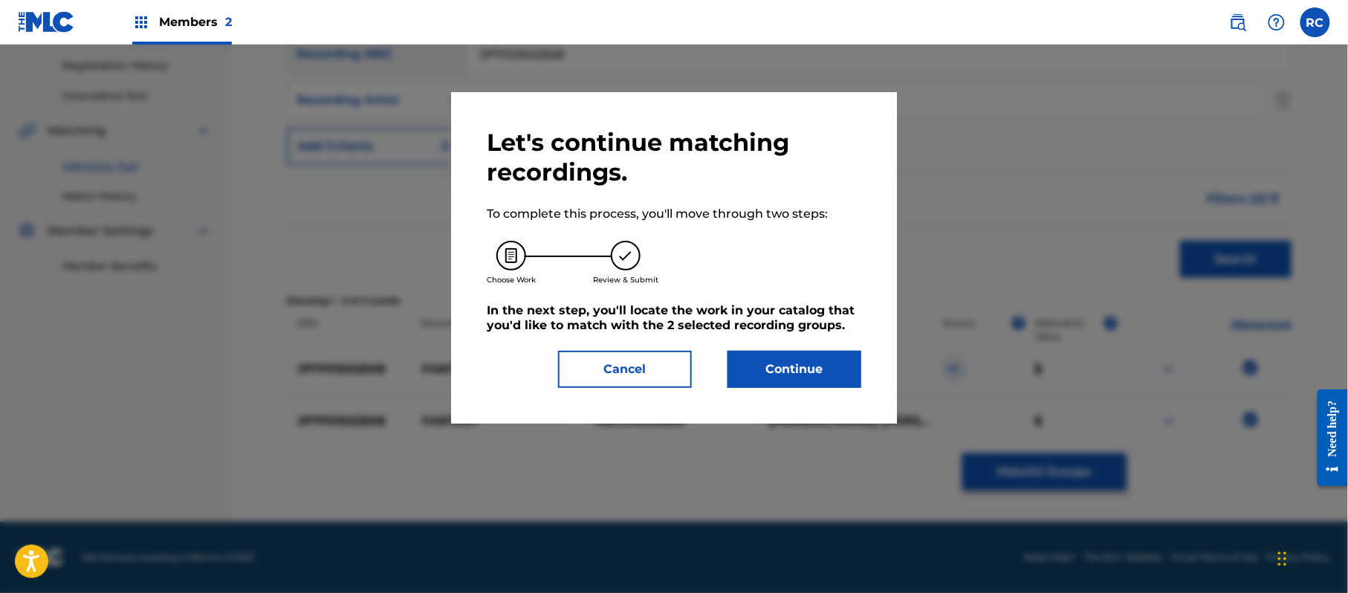
click at [835, 364] on button "Continue" at bounding box center [794, 369] width 134 height 37
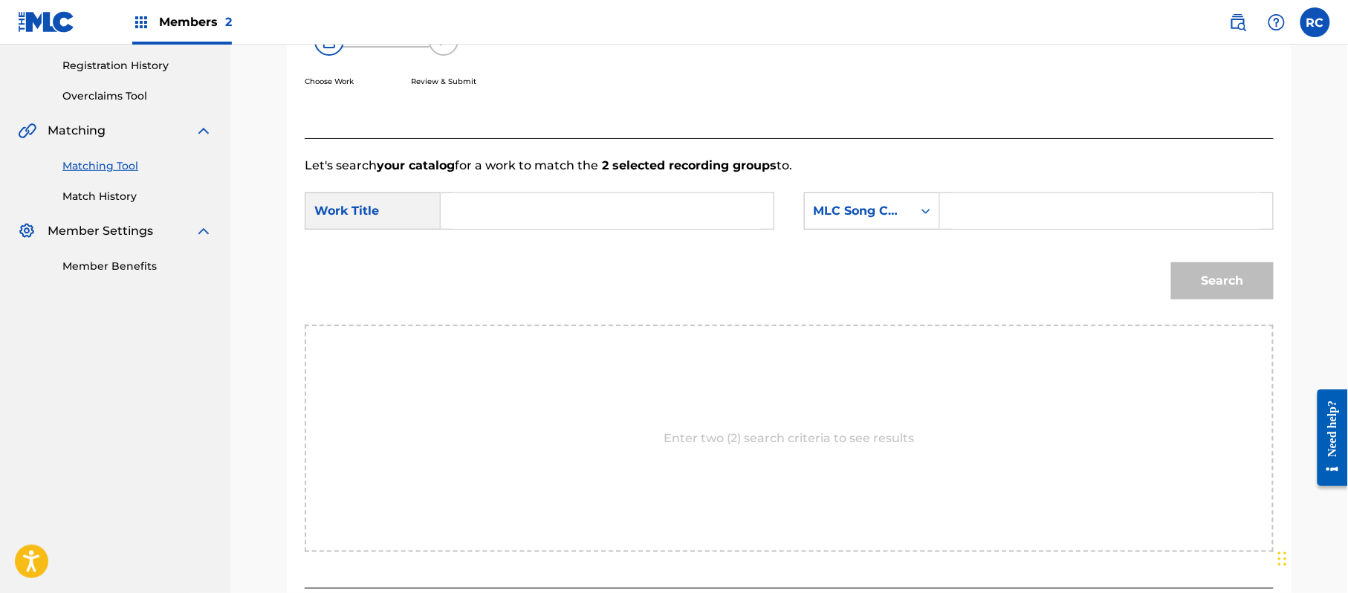
click at [494, 217] on input "Search Form" at bounding box center [607, 211] width 308 height 36
click at [553, 210] on input "Fantasy FE6LDG" at bounding box center [607, 211] width 308 height 36
click at [1073, 210] on input "Search Form" at bounding box center [1106, 211] width 308 height 36
click at [1201, 278] on button "Search" at bounding box center [1222, 280] width 103 height 37
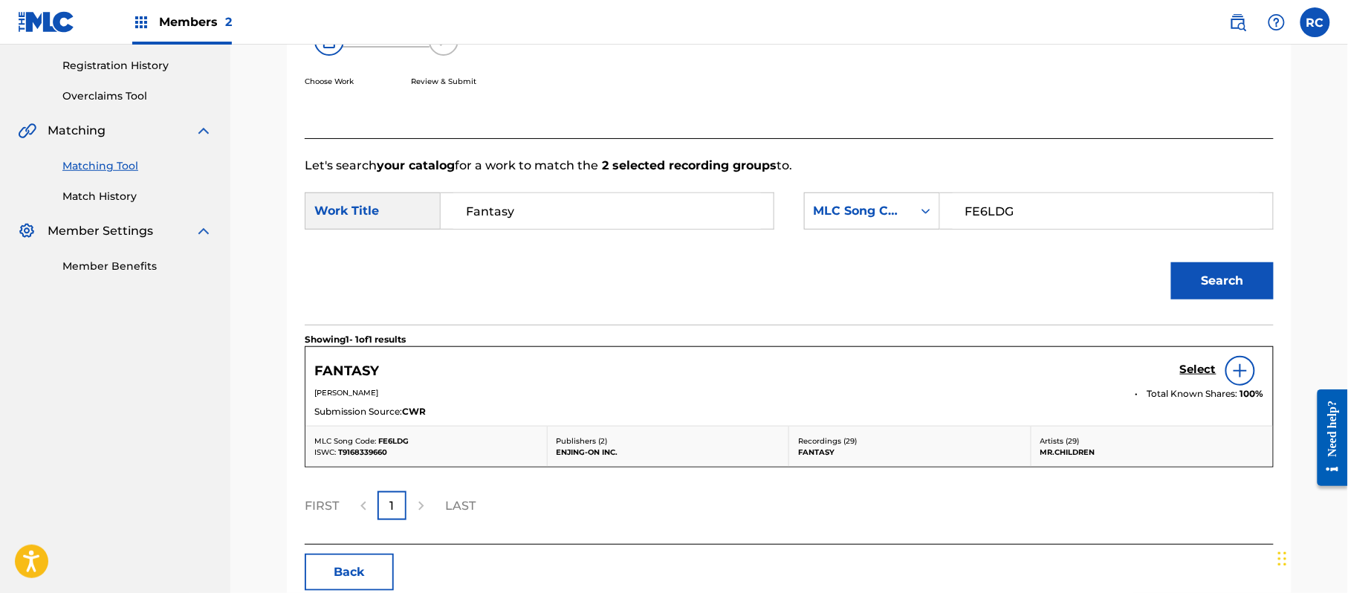
click at [1192, 373] on h5 "Select" at bounding box center [1198, 370] width 36 height 14
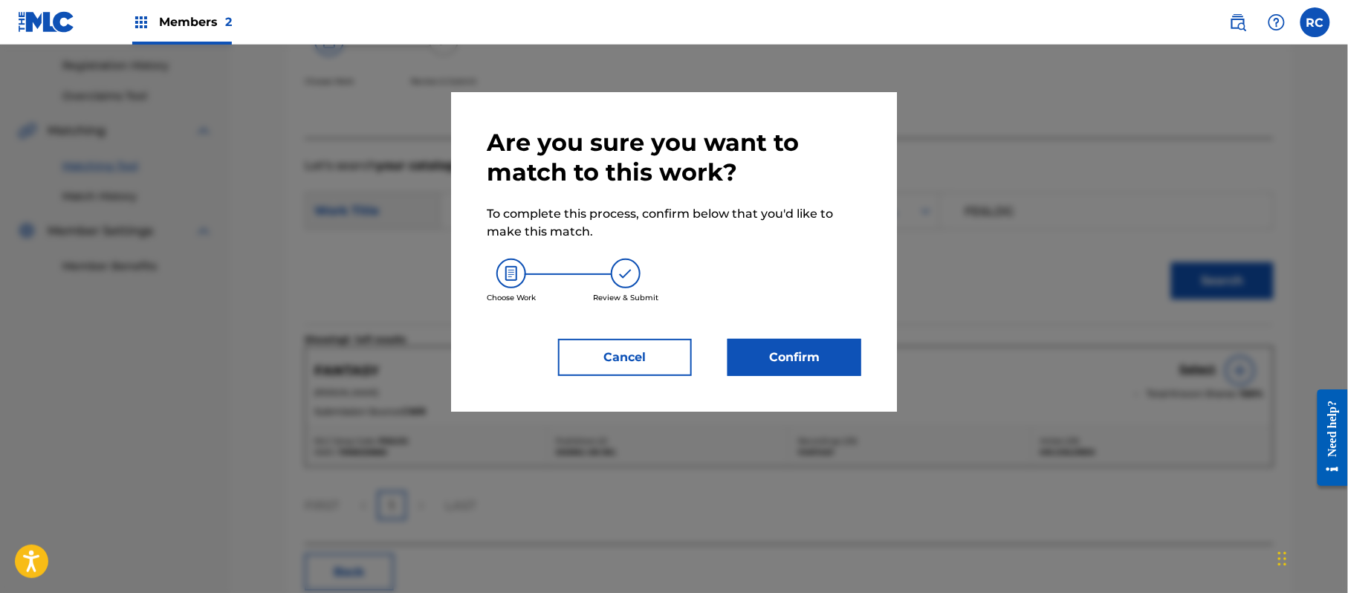
click at [786, 357] on button "Confirm" at bounding box center [794, 357] width 134 height 37
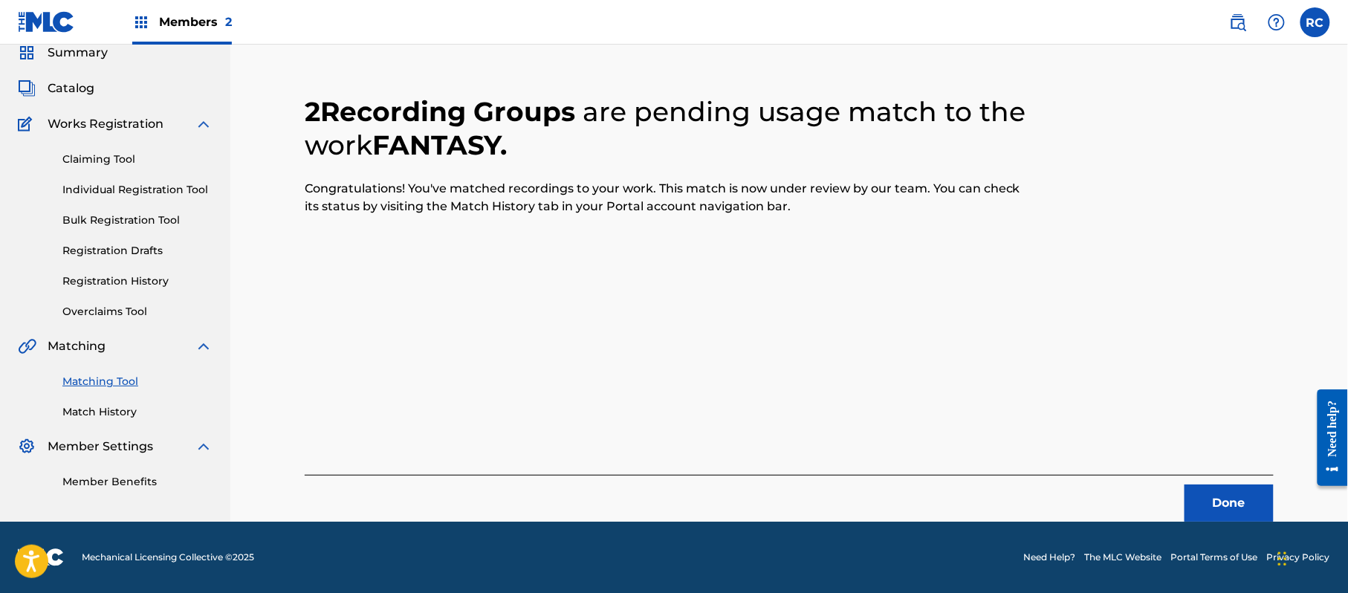
scroll to position [59, 0]
click at [1208, 503] on button "Done" at bounding box center [1228, 502] width 89 height 37
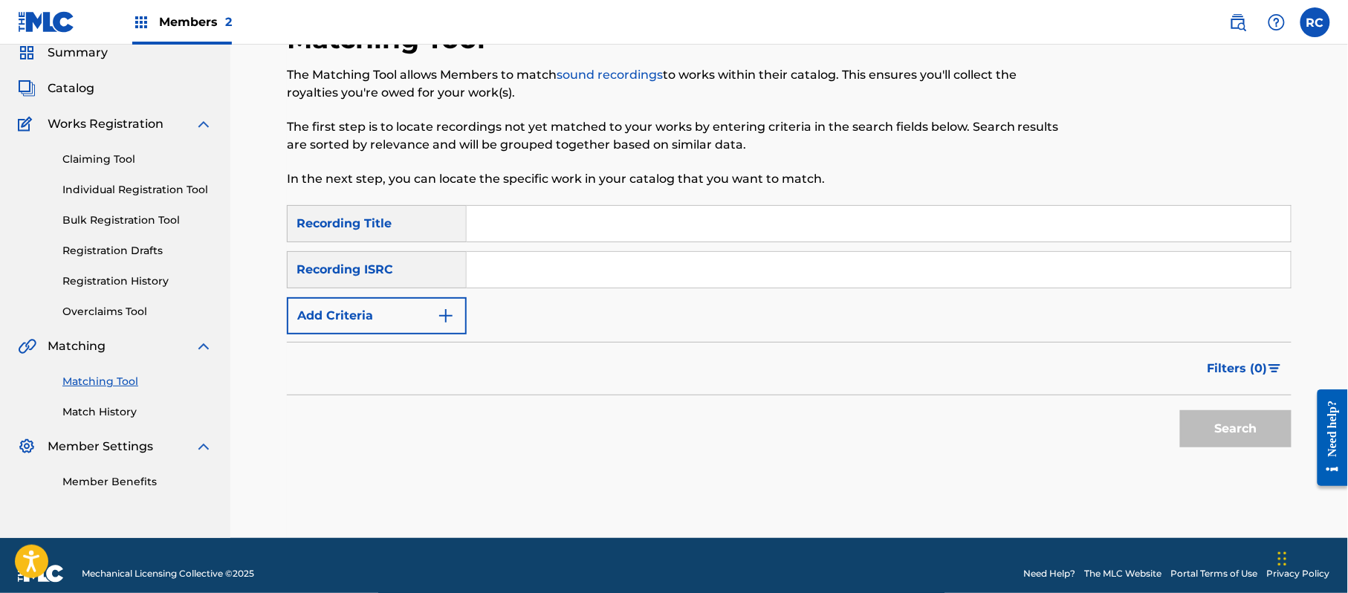
click at [512, 283] on input "Search Form" at bounding box center [879, 270] width 824 height 36
click at [1218, 428] on button "Search" at bounding box center [1235, 428] width 111 height 37
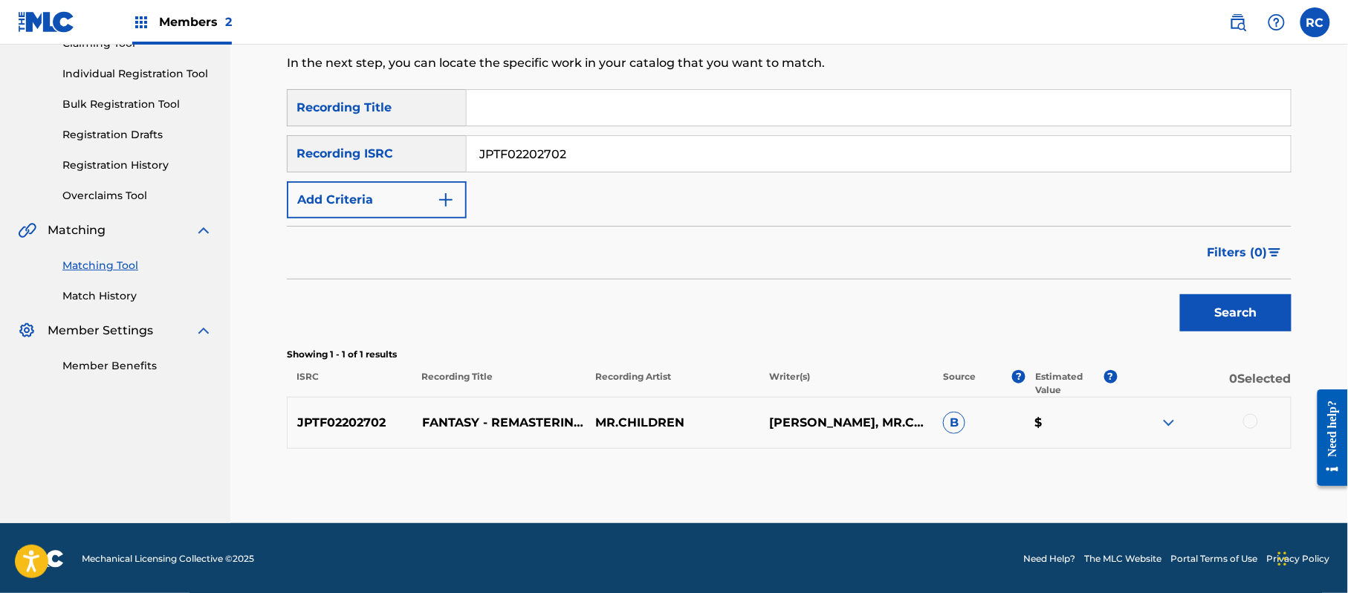
scroll to position [177, 0]
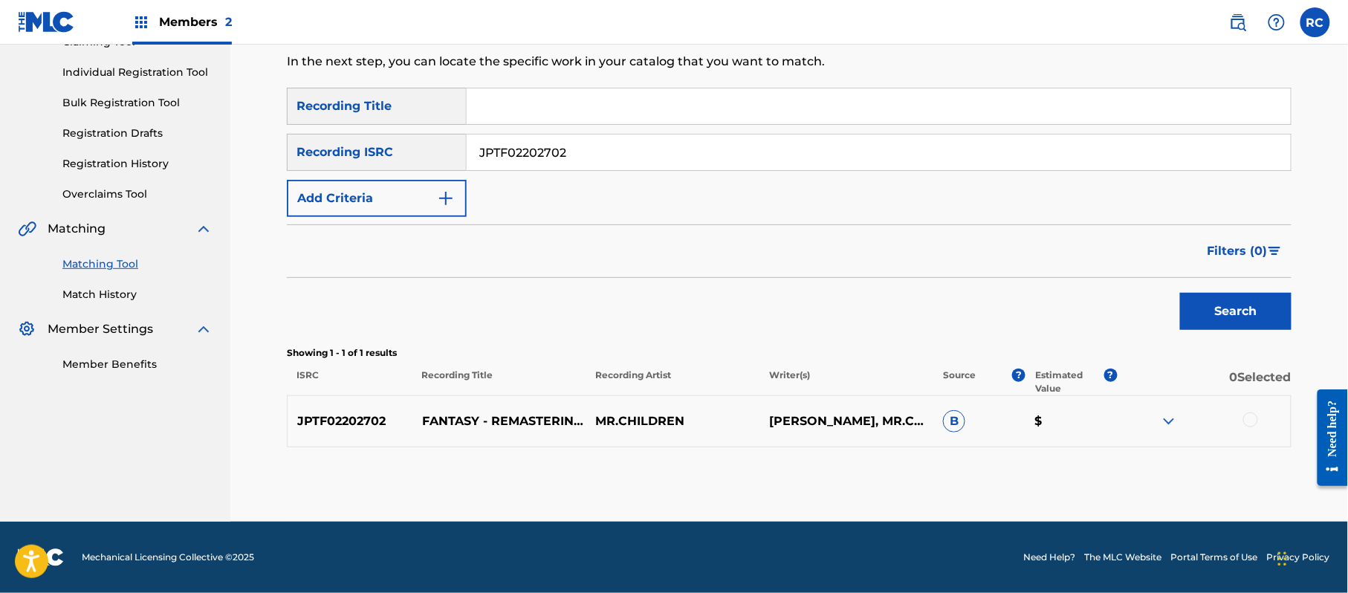
click at [1254, 422] on div at bounding box center [1250, 419] width 15 height 15
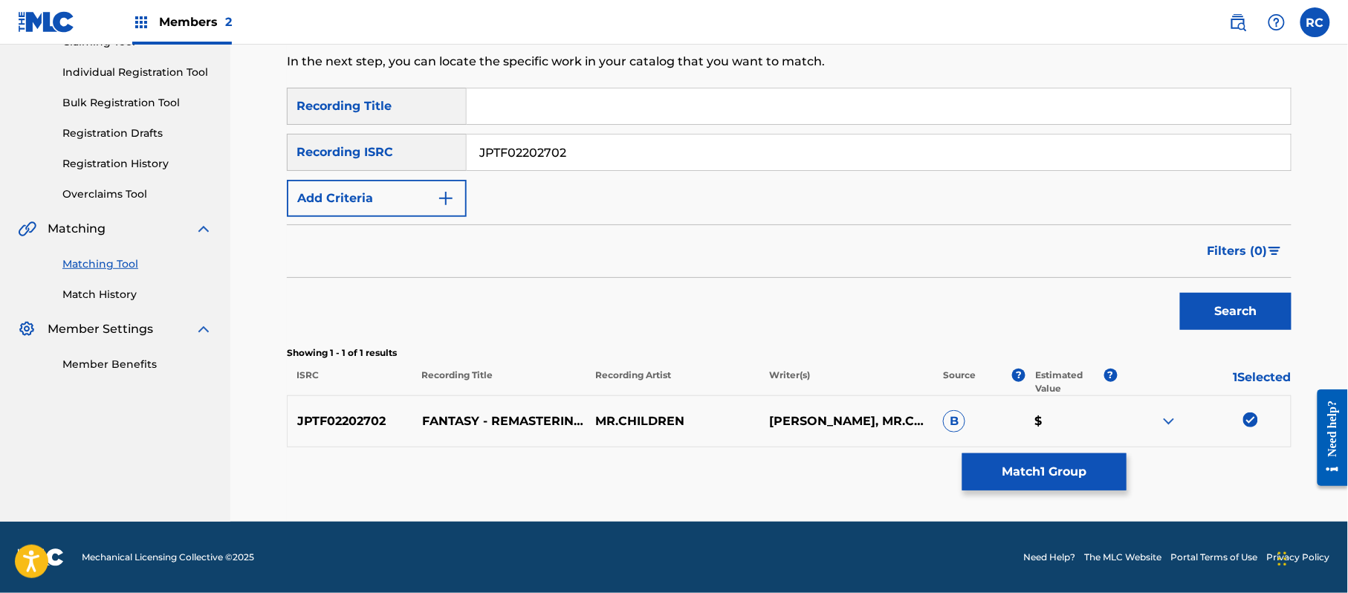
click at [1012, 488] on button "Match 1 Group" at bounding box center [1044, 471] width 164 height 37
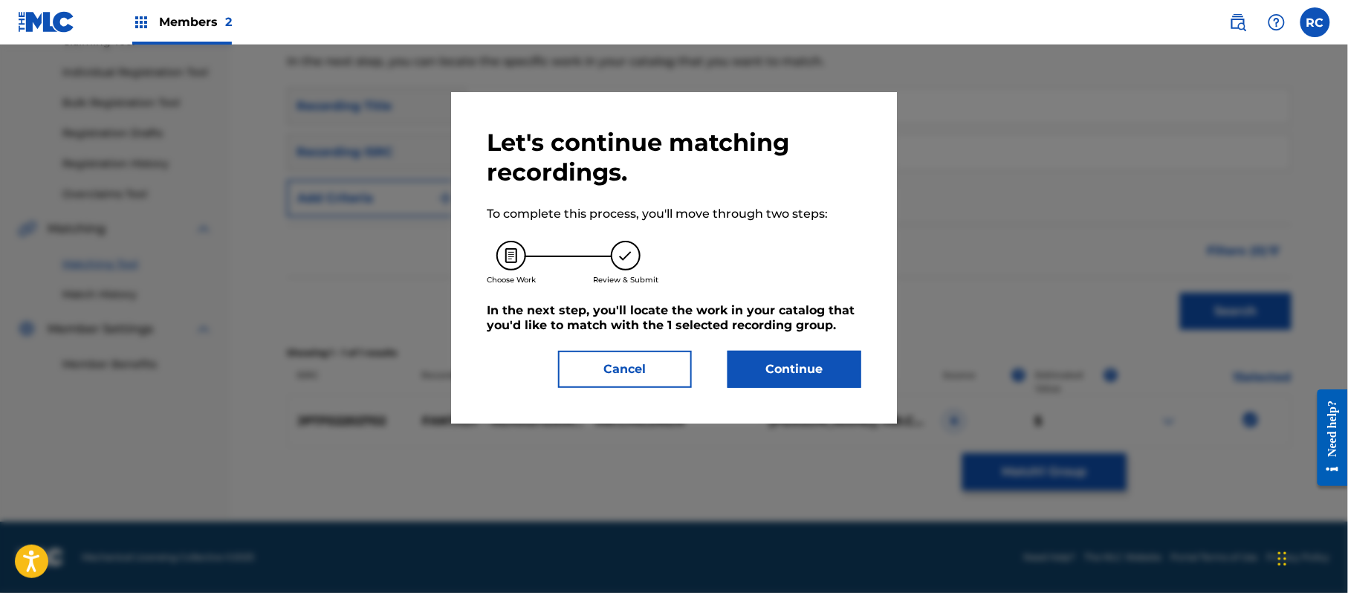
click at [828, 366] on button "Continue" at bounding box center [794, 369] width 134 height 37
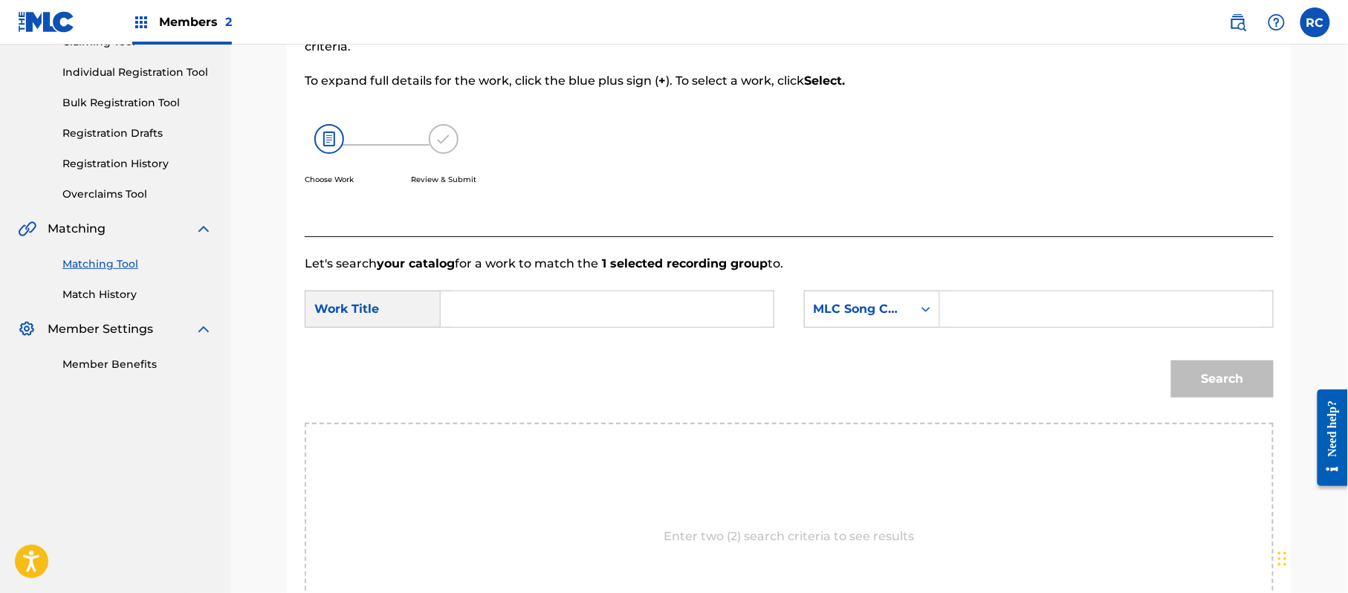
click at [519, 316] on input "Search Form" at bounding box center [607, 309] width 308 height 36
click at [530, 308] on input "Fantasy FE6LDG" at bounding box center [607, 309] width 308 height 36
click at [1058, 308] on input "Search Form" at bounding box center [1106, 309] width 308 height 36
click at [1184, 380] on button "Search" at bounding box center [1222, 378] width 103 height 37
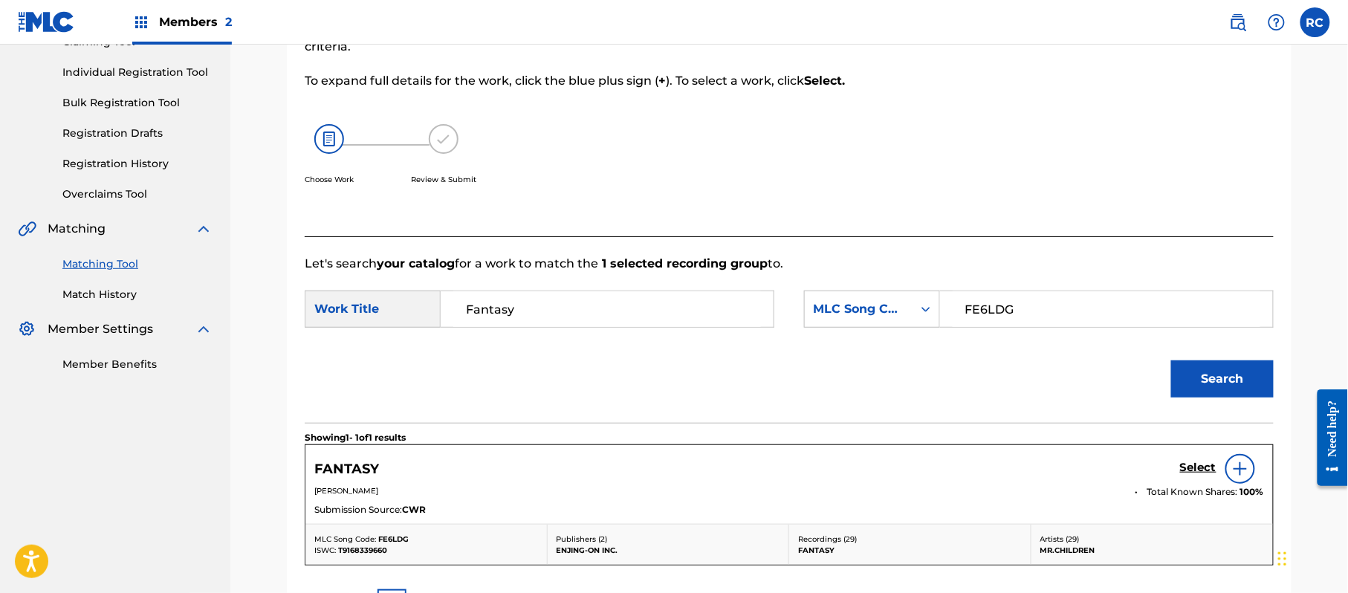
click at [1195, 468] on h5 "Select" at bounding box center [1198, 468] width 36 height 14
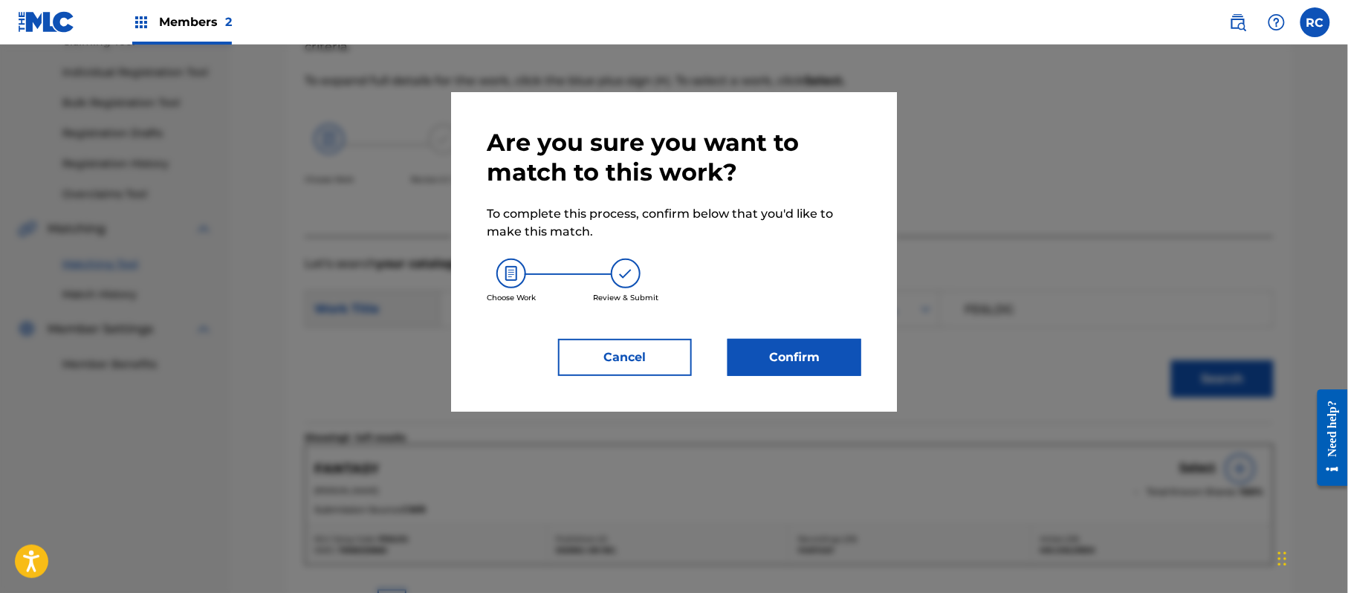
click at [842, 361] on button "Confirm" at bounding box center [794, 357] width 134 height 37
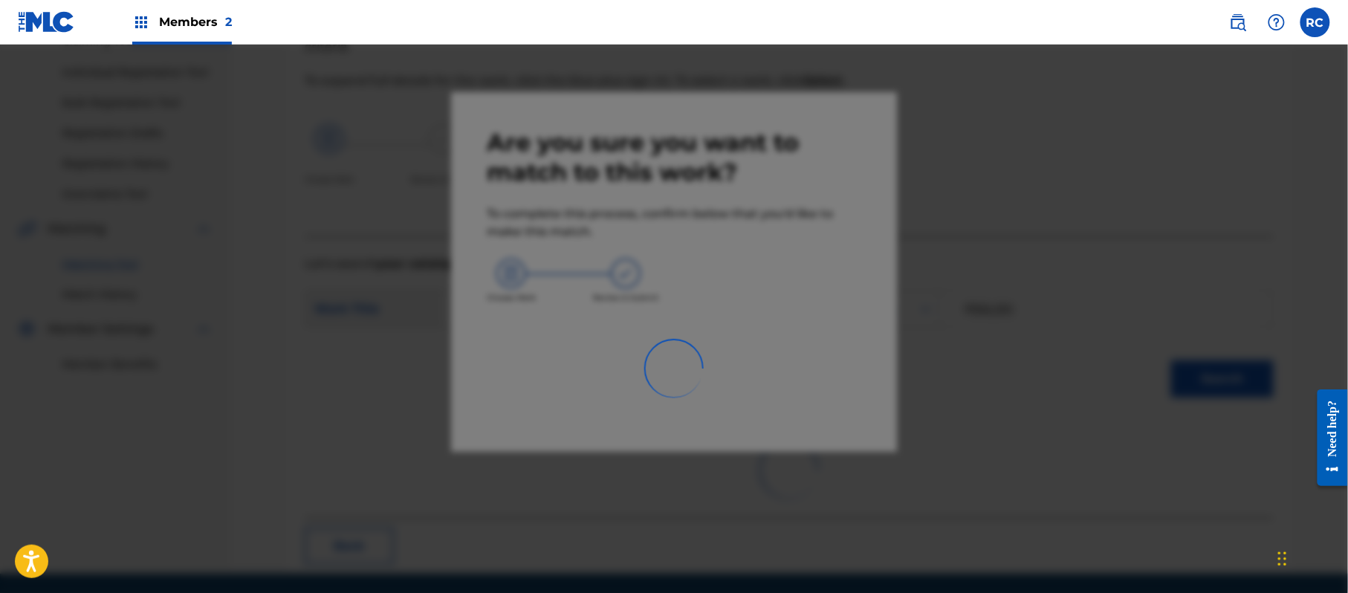
scroll to position [59, 0]
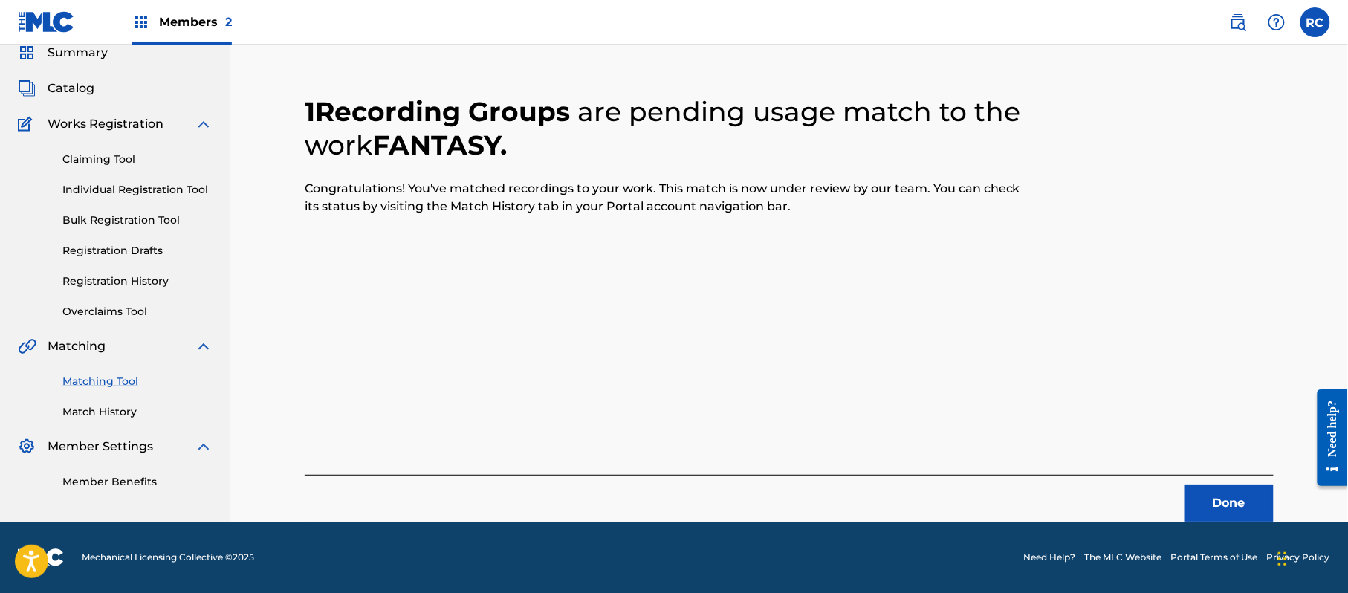
click at [1229, 516] on button "Done" at bounding box center [1228, 502] width 89 height 37
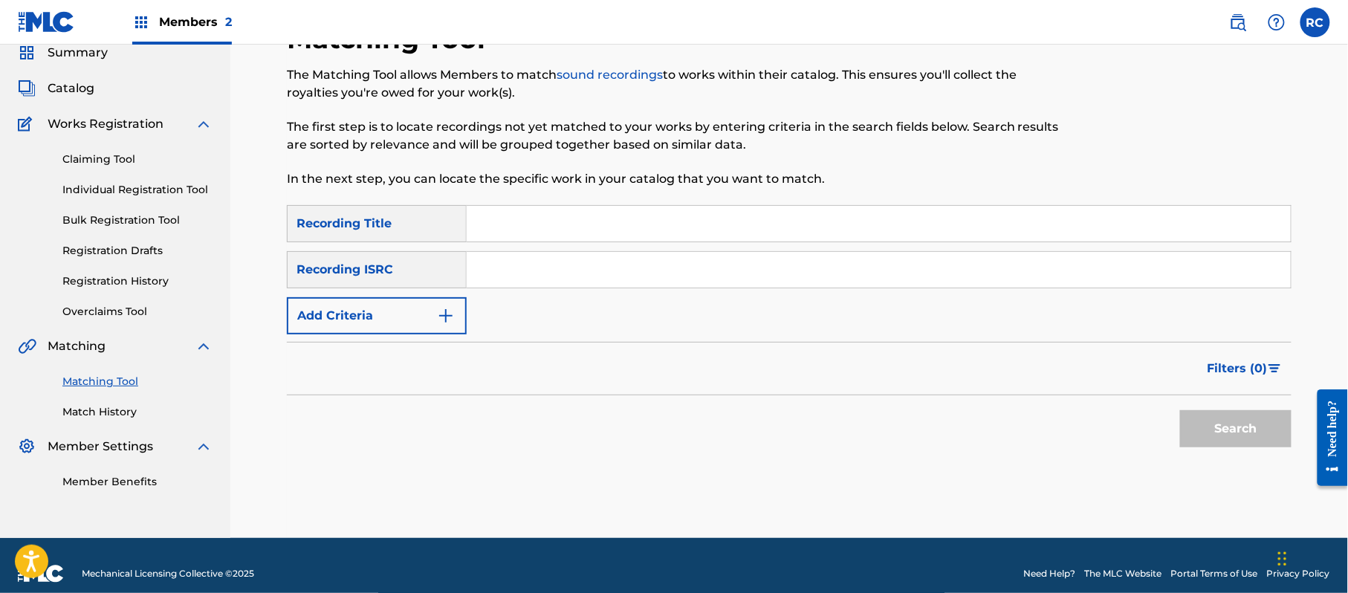
drag, startPoint x: 503, startPoint y: 278, endPoint x: 513, endPoint y: 286, distance: 12.7
click at [503, 278] on input "Search Form" at bounding box center [879, 270] width 824 height 36
click at [1211, 429] on button "Search" at bounding box center [1235, 428] width 111 height 37
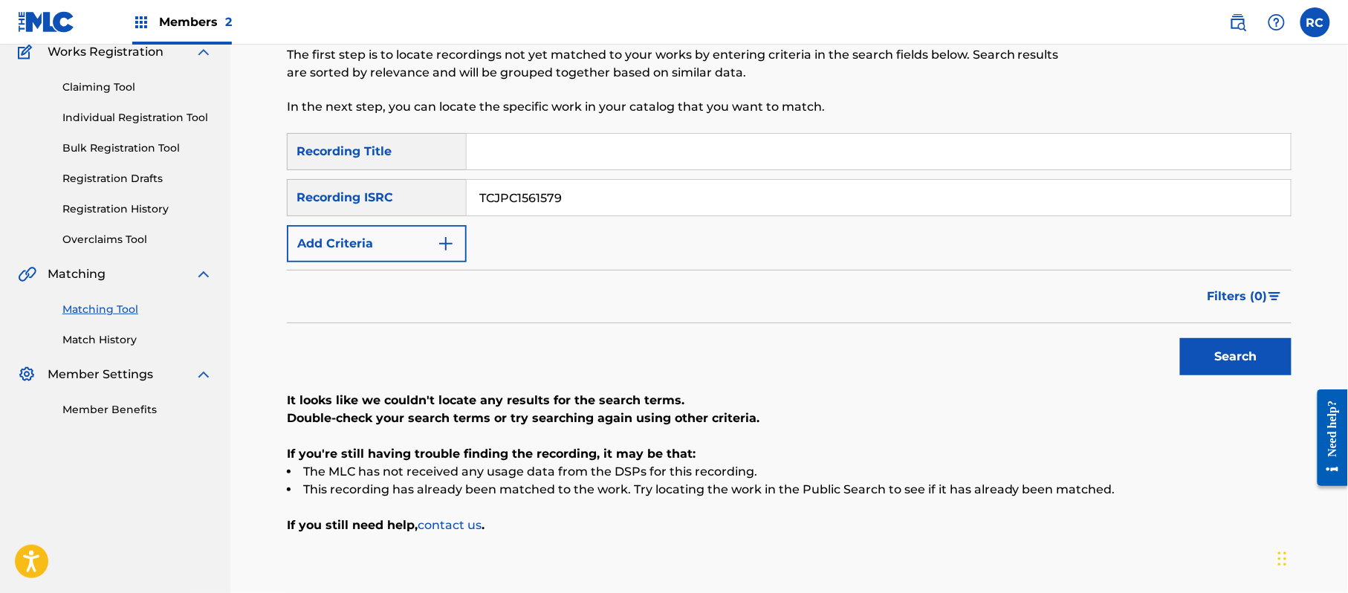
scroll to position [218, 0]
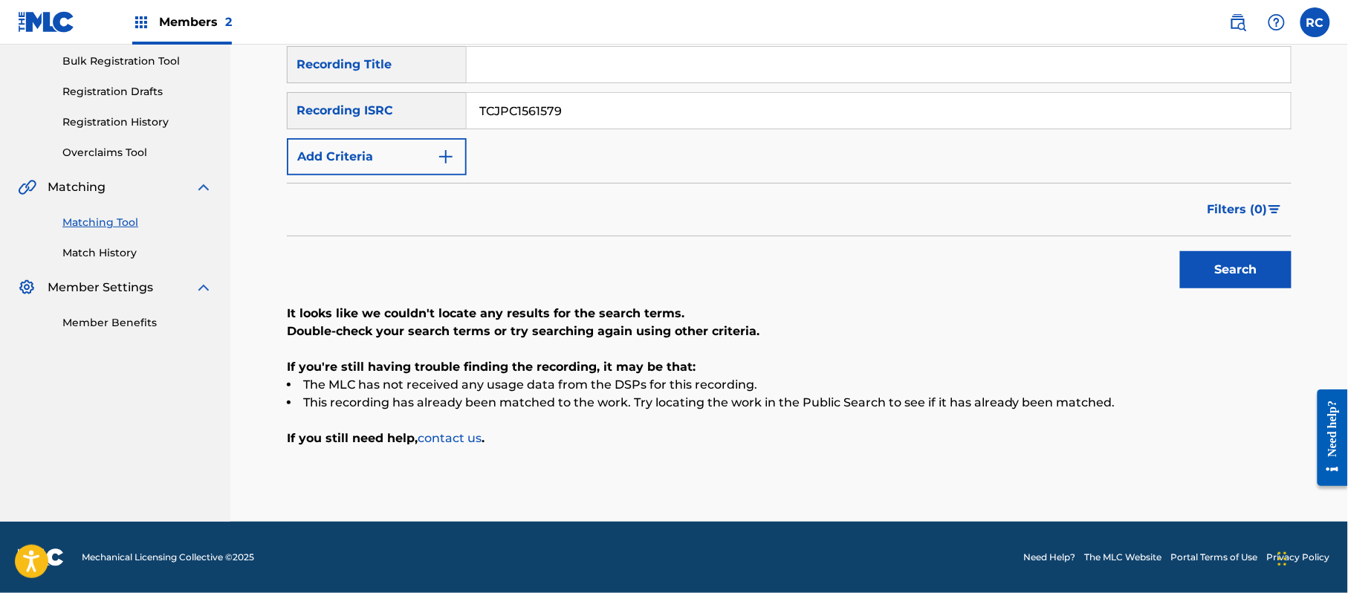
click at [527, 58] on input "Search Form" at bounding box center [879, 65] width 824 height 36
drag, startPoint x: 582, startPoint y: 66, endPoint x: 689, endPoint y: 72, distance: 107.1
click at [689, 72] on input "Machino Fuukei Mr.Children" at bounding box center [879, 65] width 824 height 36
drag, startPoint x: 496, startPoint y: 108, endPoint x: 391, endPoint y: 114, distance: 105.7
click at [391, 114] on div "SearchWithCriteria215787c7-3810-4cb5-a905-2bfa7a6273af Recording ISRC TCJPC1561…" at bounding box center [789, 110] width 1004 height 37
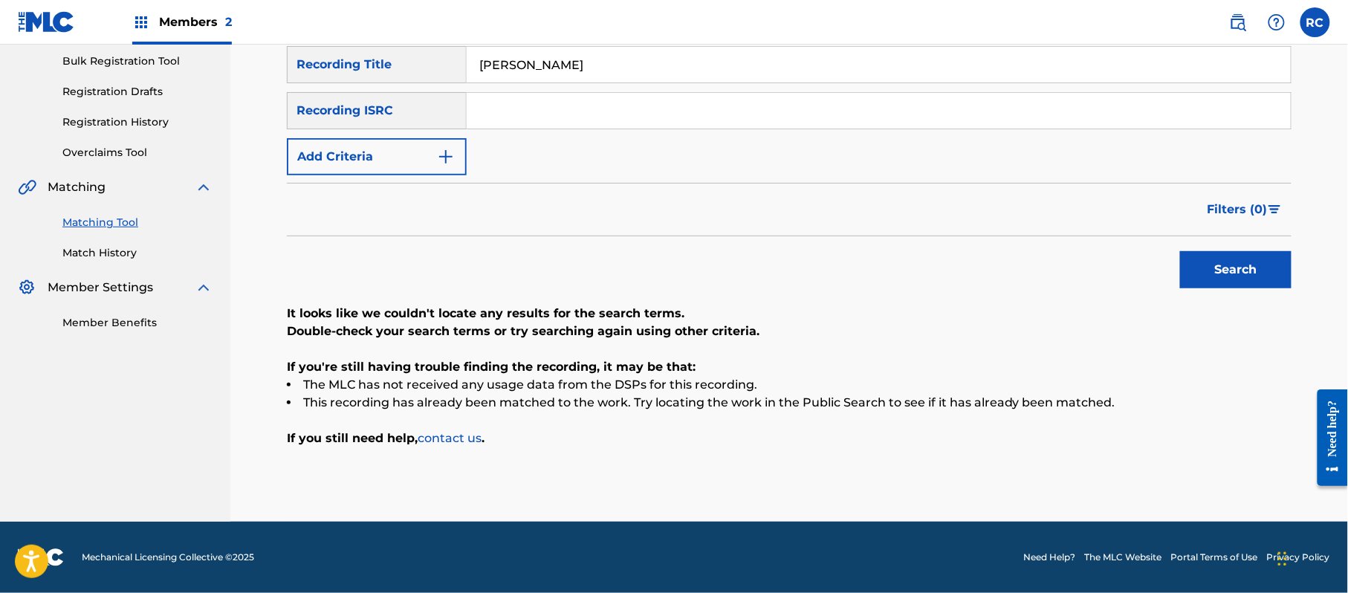
click at [373, 162] on button "Add Criteria" at bounding box center [377, 156] width 180 height 37
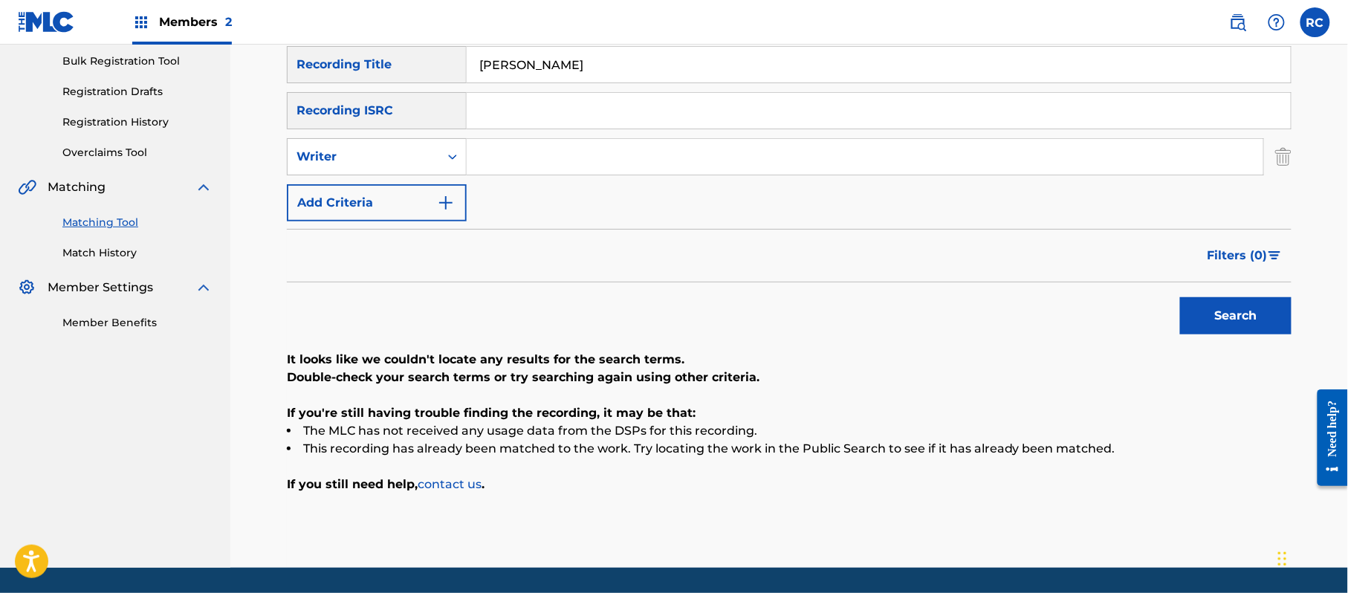
click at [363, 184] on button "Add Criteria" at bounding box center [377, 202] width 180 height 37
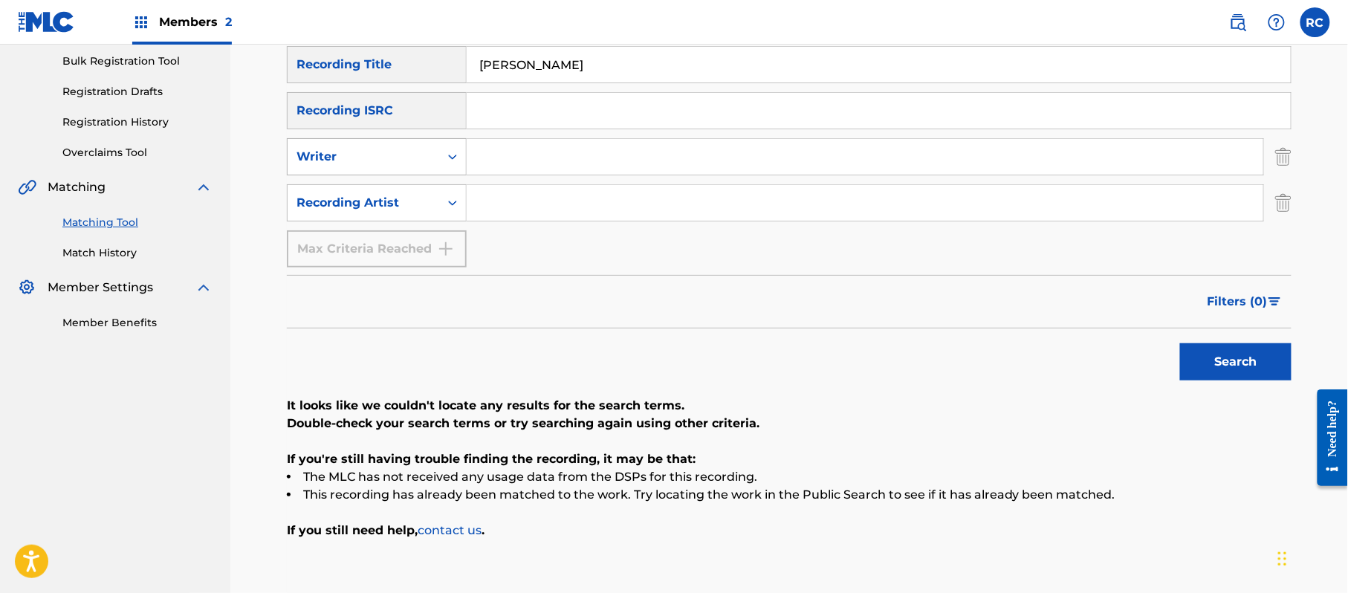
click at [363, 163] on div "Writer" at bounding box center [363, 157] width 134 height 18
click at [428, 160] on div "Writer" at bounding box center [363, 157] width 134 height 18
click at [535, 181] on div "SearchWithCriteria1dc0ab11-6528-4450-901e-1a73efd829e3 Recording Title Machino …" at bounding box center [789, 156] width 1004 height 221
click at [538, 202] on input "Search Form" at bounding box center [865, 203] width 796 height 36
drag, startPoint x: 1198, startPoint y: 367, endPoint x: 1100, endPoint y: 366, distance: 98.8
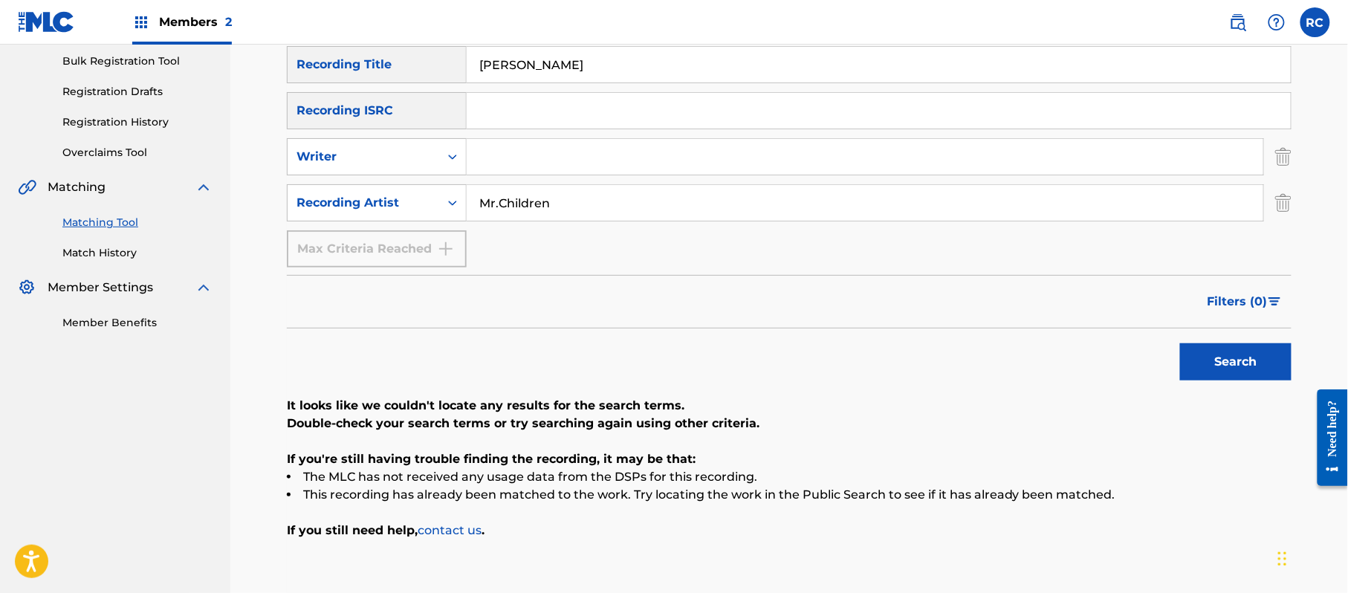
click at [1198, 368] on button "Search" at bounding box center [1235, 361] width 111 height 37
drag, startPoint x: 597, startPoint y: 70, endPoint x: 414, endPoint y: 70, distance: 183.5
click at [413, 70] on div "SearchWithCriteria1dc0ab11-6528-4450-901e-1a73efd829e3 Recording Title Machino …" at bounding box center [789, 64] width 1004 height 37
click at [1223, 368] on button "Search" at bounding box center [1235, 361] width 111 height 37
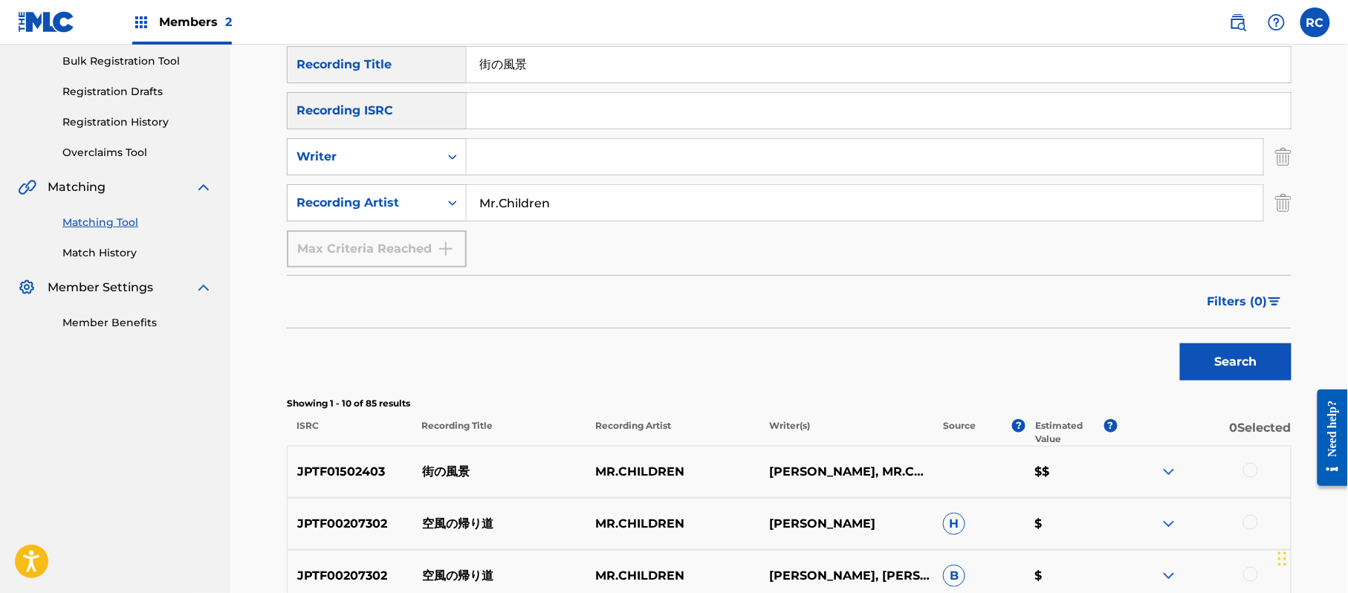
click at [351, 470] on p "JPTF01502403" at bounding box center [350, 472] width 125 height 18
click at [491, 123] on input "Search Form" at bounding box center [879, 111] width 824 height 36
drag, startPoint x: 559, startPoint y: 63, endPoint x: 378, endPoint y: 60, distance: 180.6
click at [378, 60] on div "SearchWithCriteria1dc0ab11-6528-4450-901e-1a73efd829e3 Recording Title 街の風景" at bounding box center [789, 64] width 1004 height 37
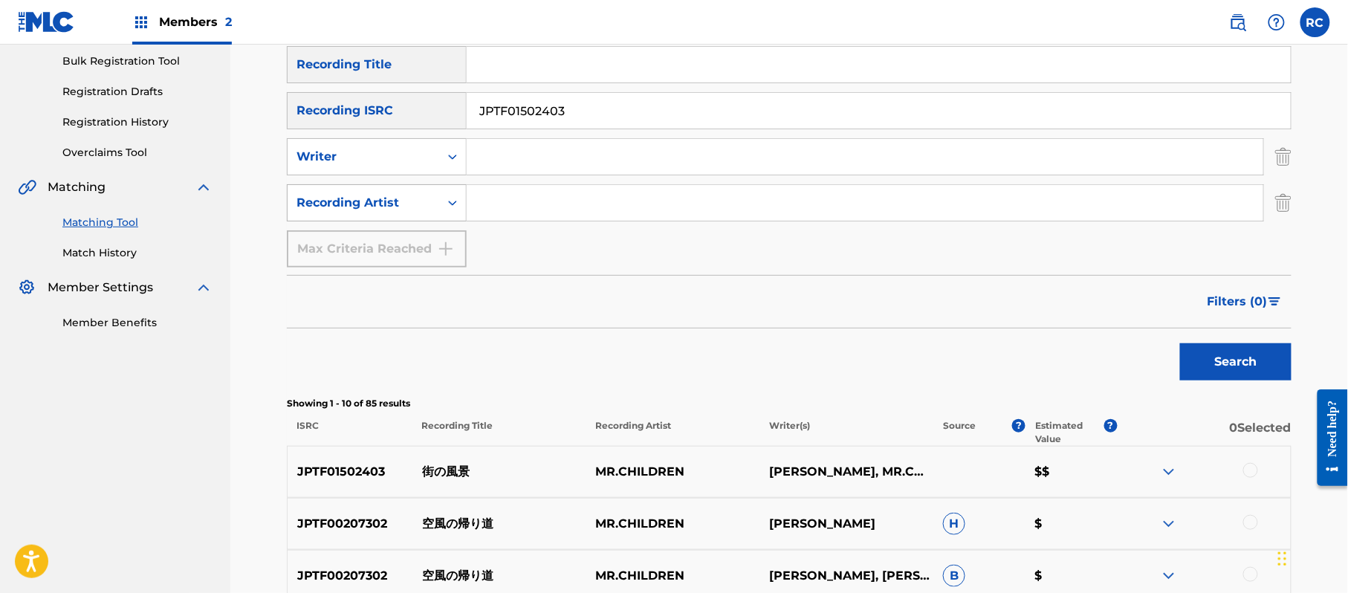
drag, startPoint x: 595, startPoint y: 212, endPoint x: 400, endPoint y: 212, distance: 195.4
click at [400, 212] on div "SearchWithCriteriab85c519a-851b-4e22-b047-352941eb6660 Recording Artist" at bounding box center [789, 202] width 1004 height 37
drag, startPoint x: 1251, startPoint y: 354, endPoint x: 554, endPoint y: 224, distance: 708.9
click at [1247, 354] on button "Search" at bounding box center [1235, 361] width 111 height 37
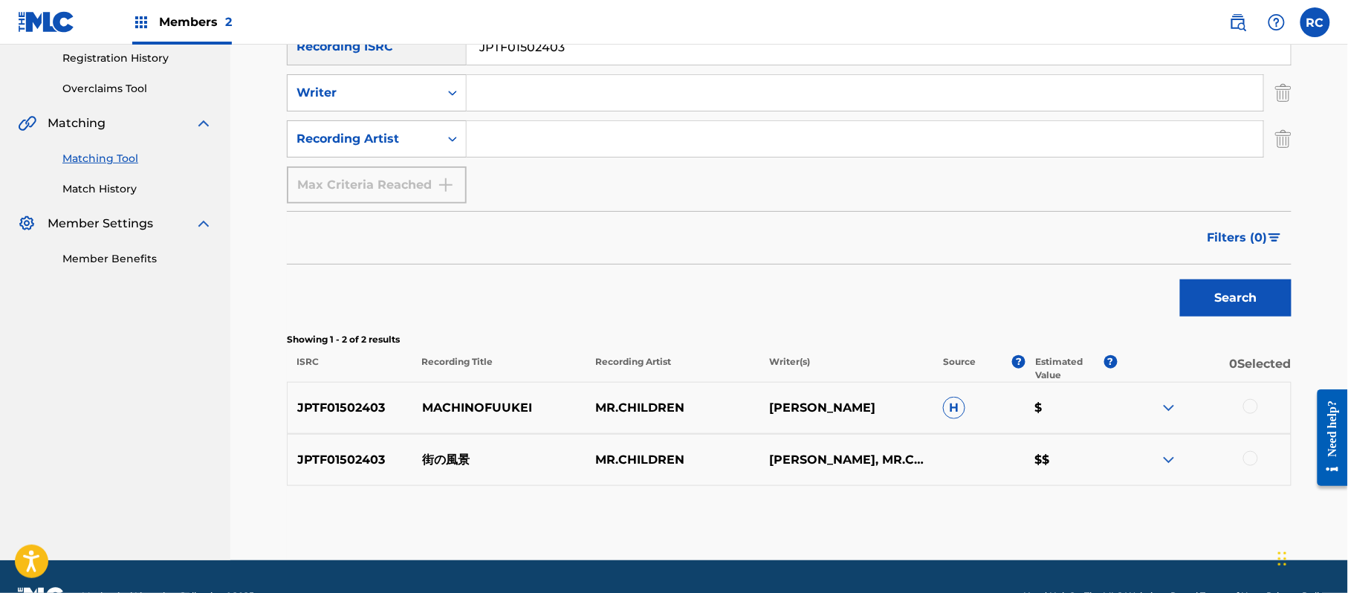
scroll to position [321, 0]
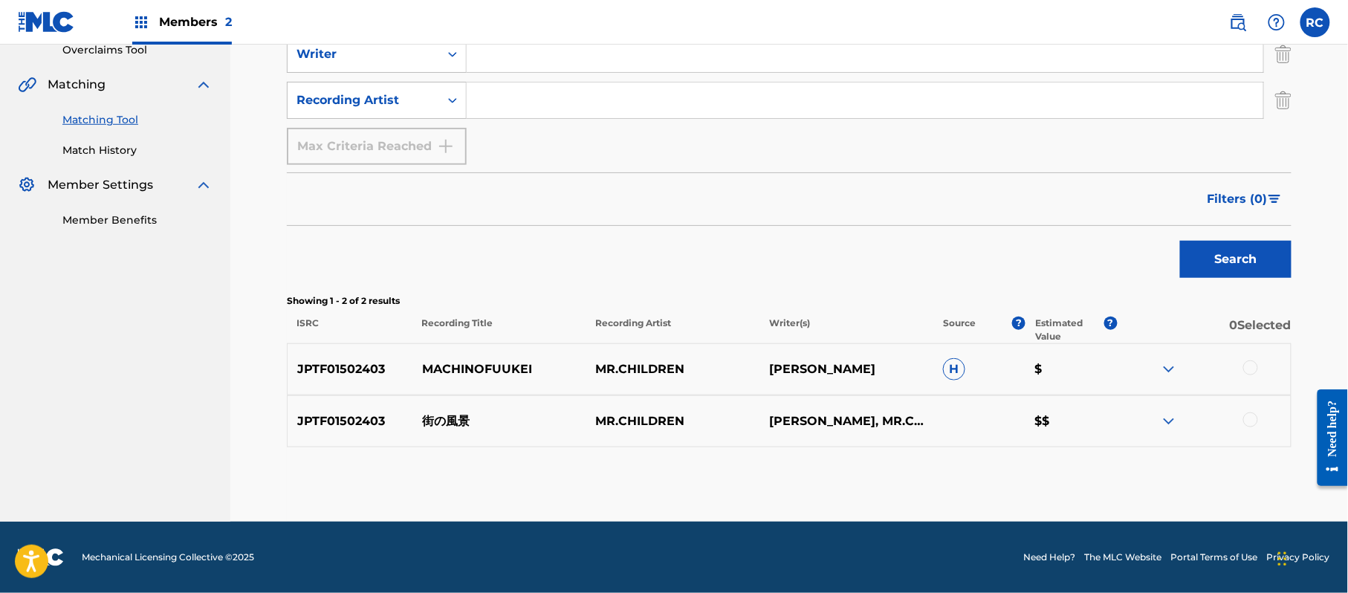
click at [1254, 366] on div at bounding box center [1250, 367] width 15 height 15
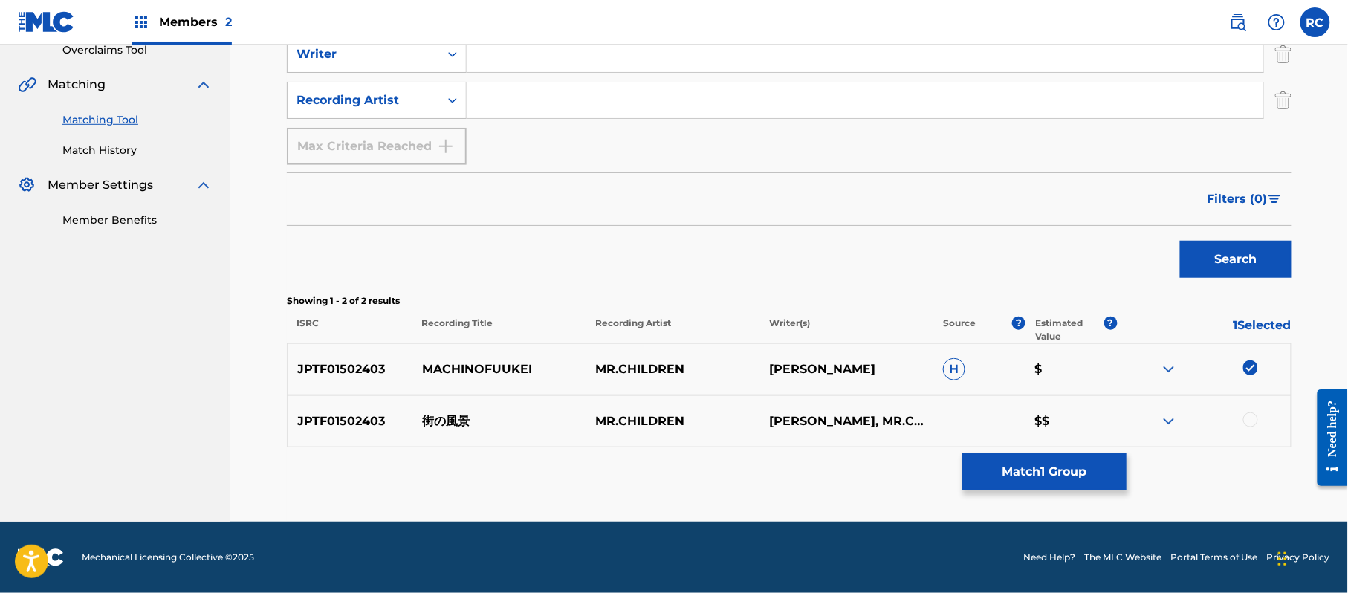
click at [1249, 421] on div at bounding box center [1250, 419] width 15 height 15
click at [1082, 467] on button "Match 2 Groups" at bounding box center [1044, 471] width 164 height 37
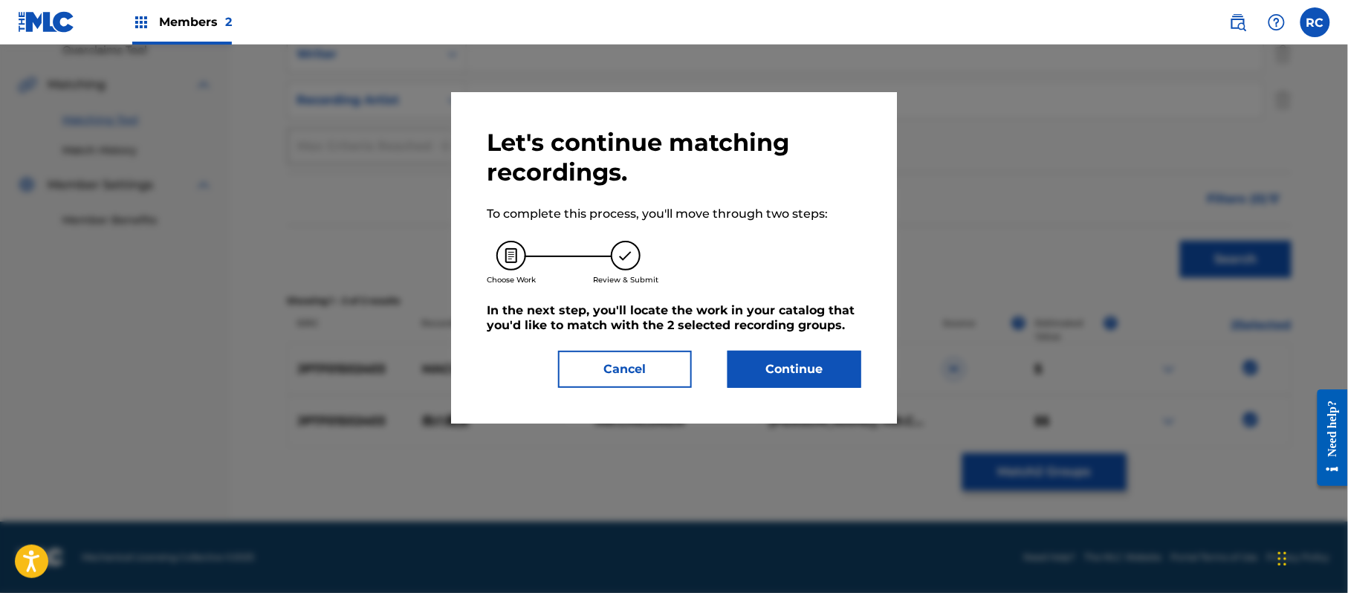
click at [809, 368] on button "Continue" at bounding box center [794, 369] width 134 height 37
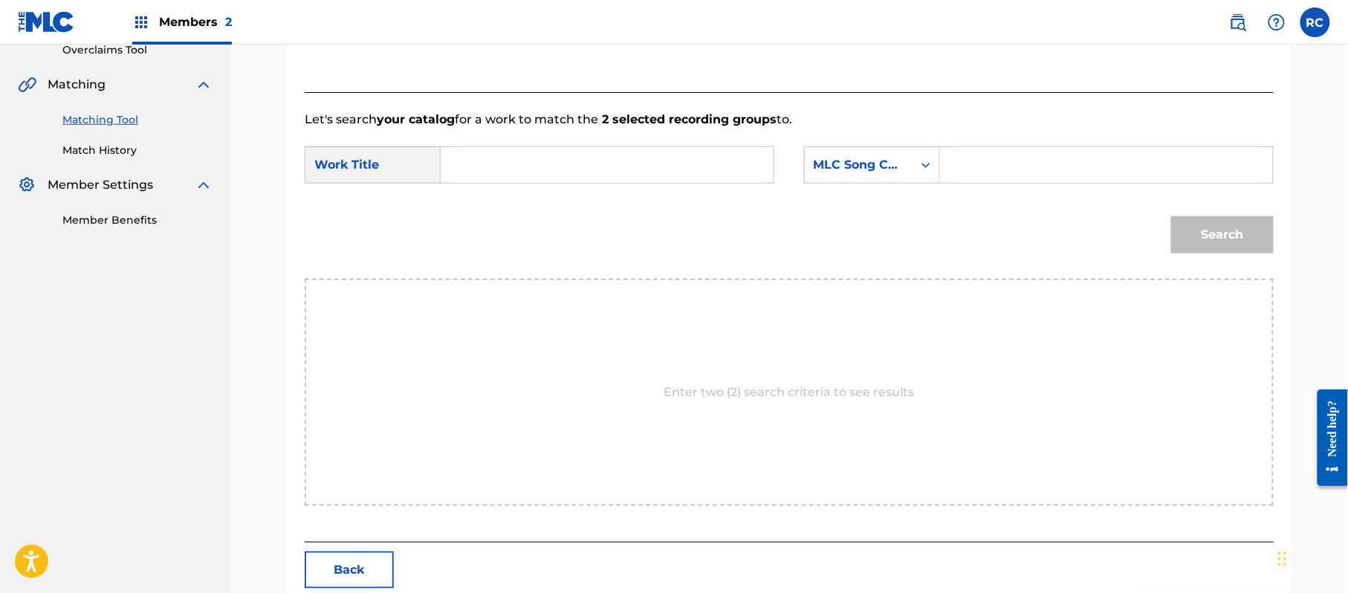
click at [538, 175] on input "Search Form" at bounding box center [607, 165] width 308 height 36
click at [595, 163] on input "Machino Fuukei MV81VC" at bounding box center [607, 165] width 308 height 36
drag, startPoint x: 1008, startPoint y: 140, endPoint x: 1007, endPoint y: 150, distance: 9.7
click at [1008, 146] on form "SearchWithCriteria174ea0fb-237c-4330-8b98-600131b706d2 Work Title Machino Fuuke…" at bounding box center [789, 204] width 969 height 150
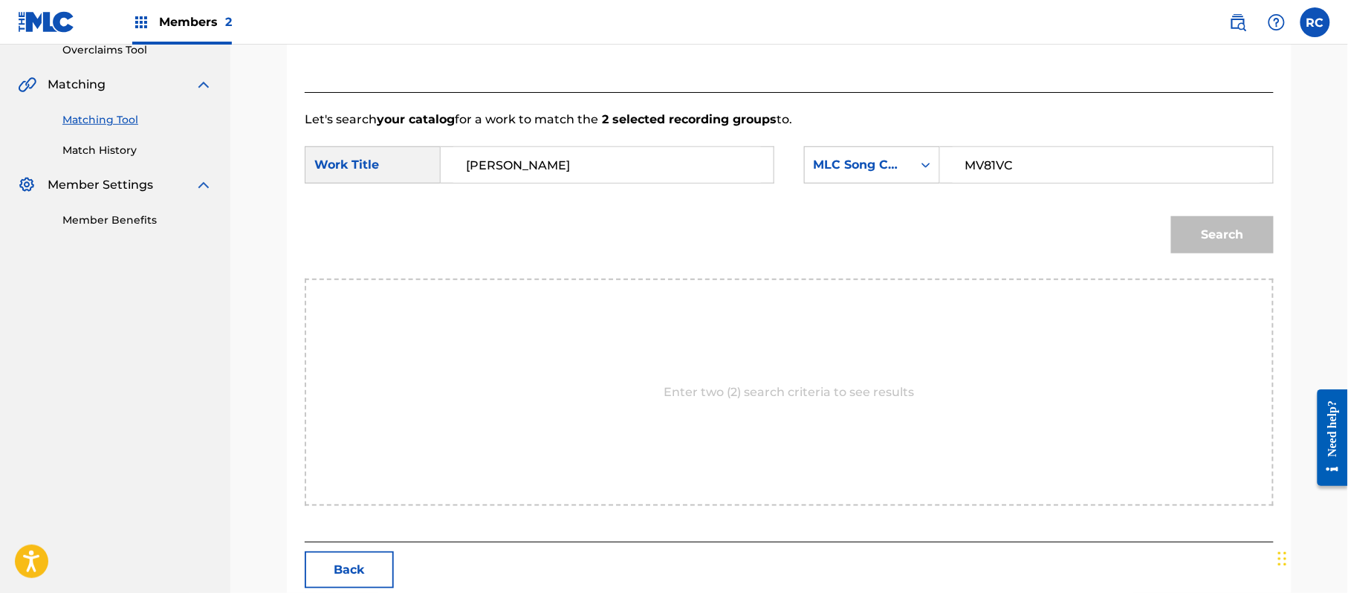
click at [1004, 166] on input "MV81VC" at bounding box center [1106, 165] width 308 height 36
click at [1193, 244] on button "Search" at bounding box center [1222, 234] width 103 height 37
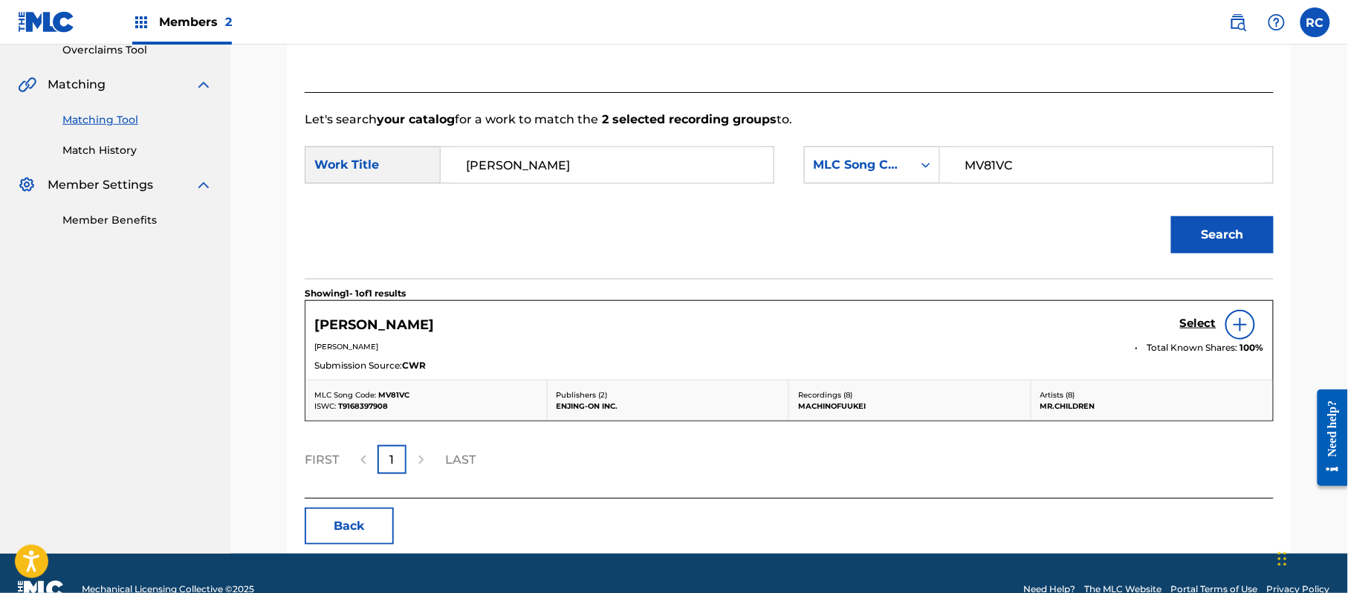
click at [1198, 328] on h5 "Select" at bounding box center [1198, 323] width 36 height 14
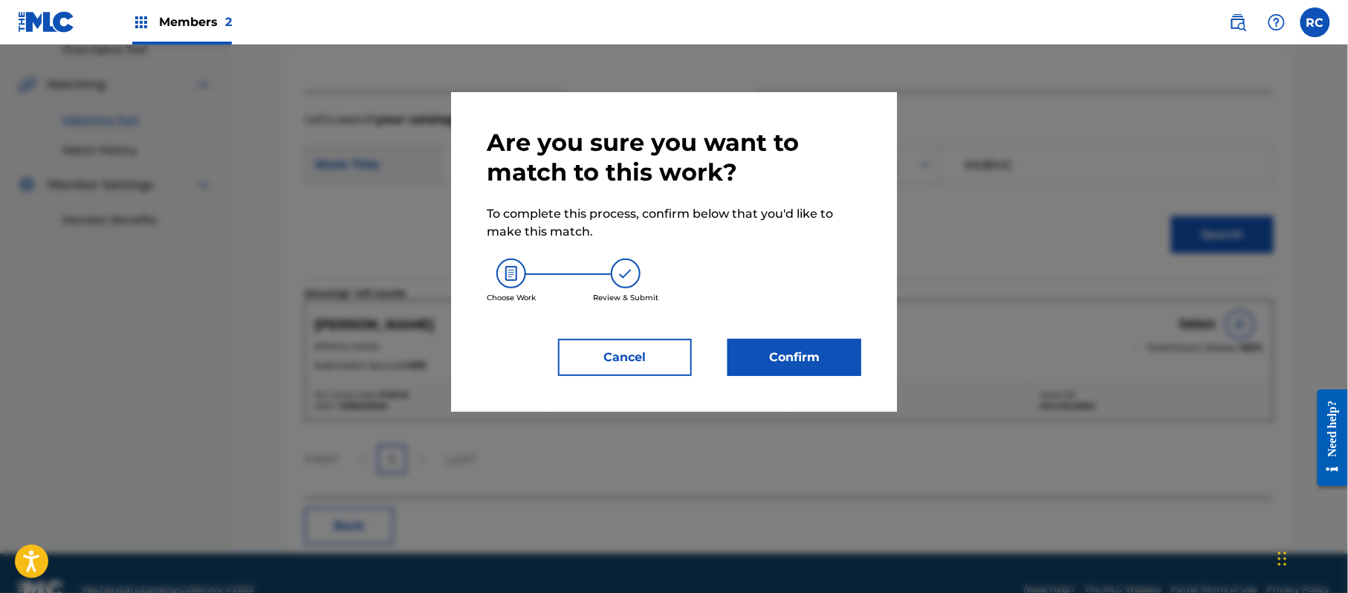
click at [842, 358] on button "Confirm" at bounding box center [794, 357] width 134 height 37
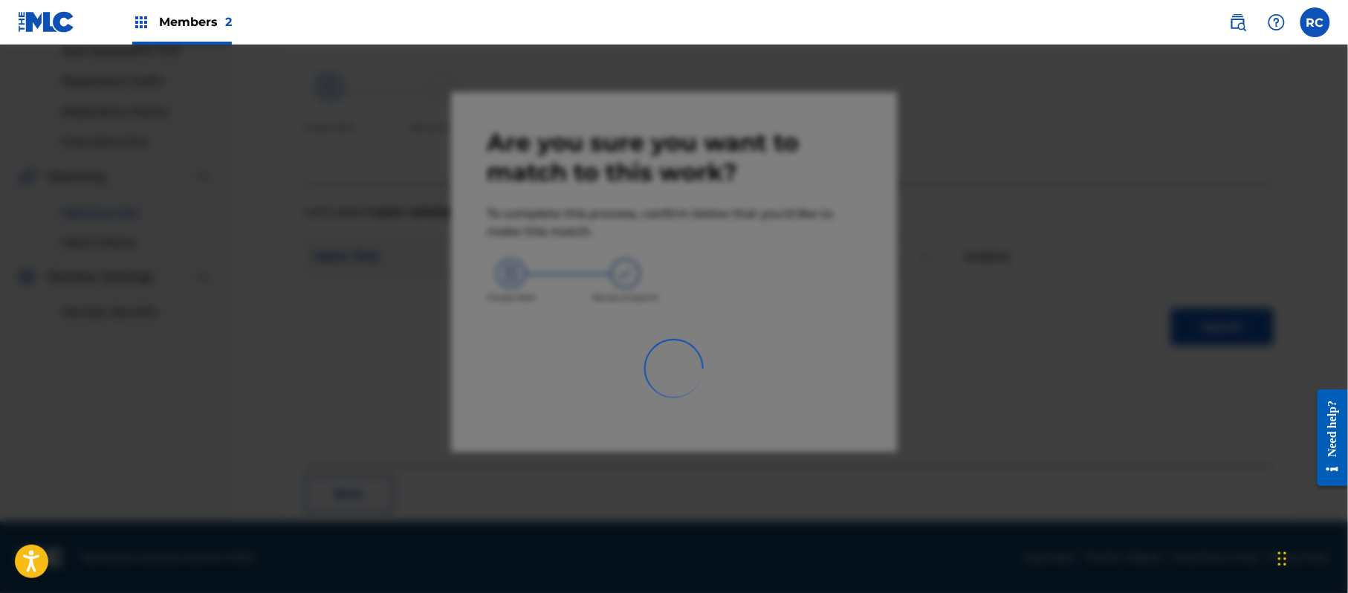
scroll to position [59, 0]
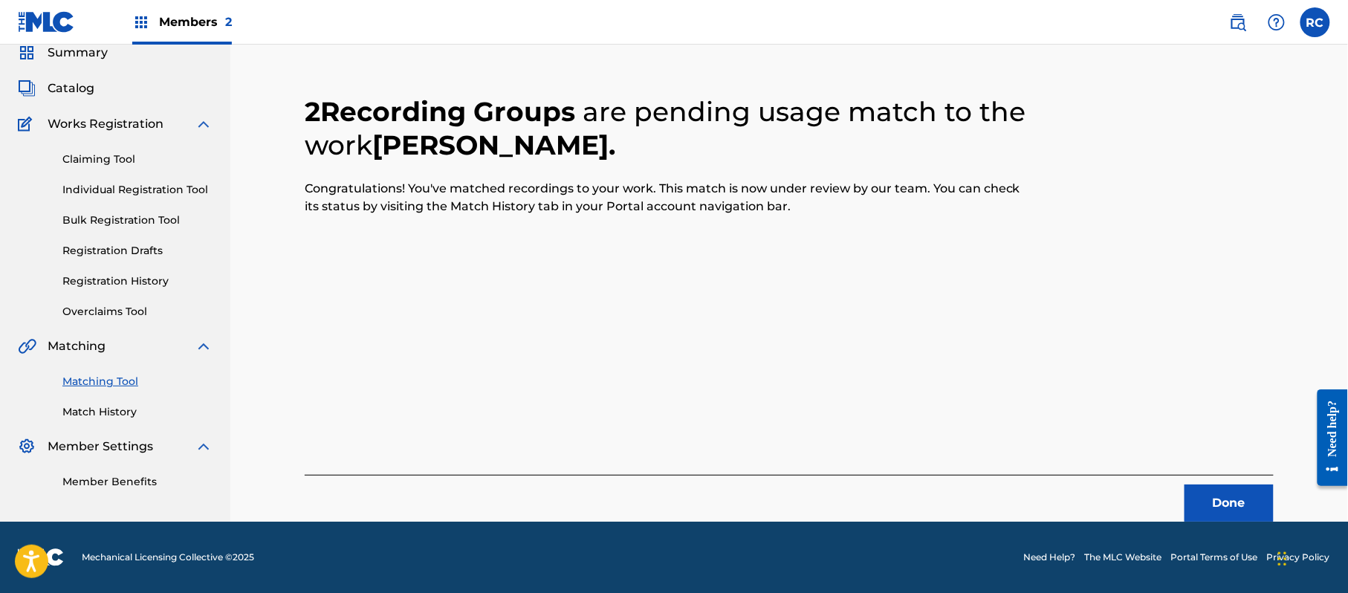
click at [1201, 500] on button "Done" at bounding box center [1228, 502] width 89 height 37
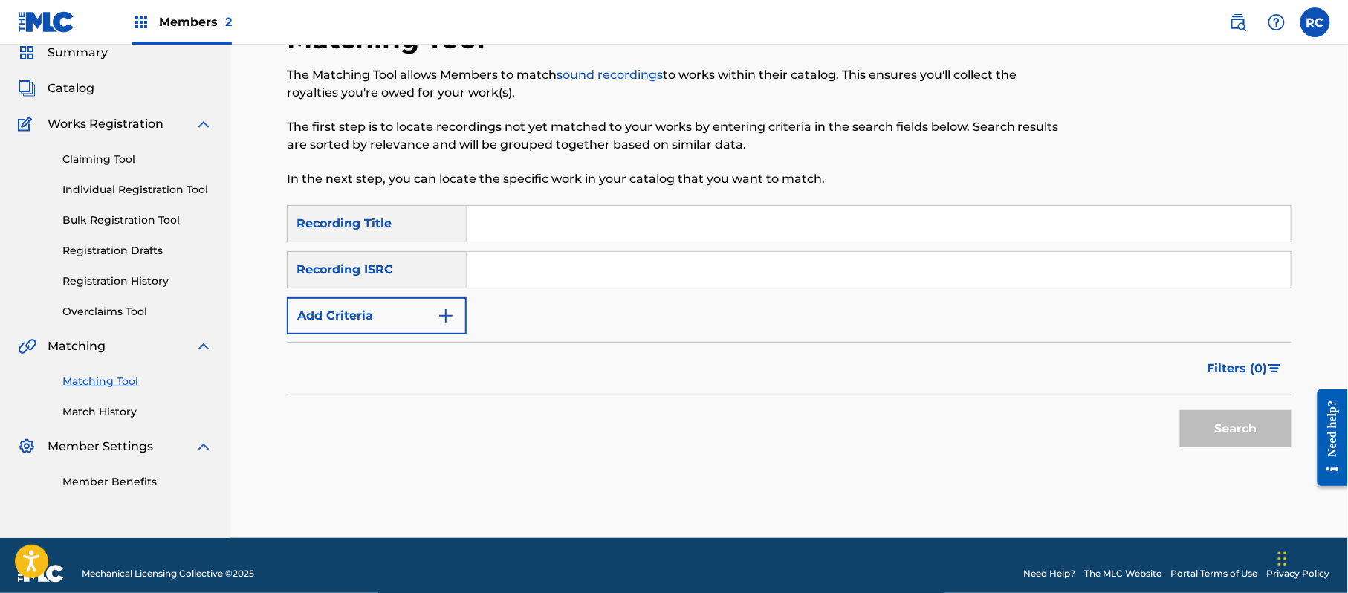
click at [522, 273] on input "Search Form" at bounding box center [879, 270] width 824 height 36
click at [1210, 429] on button "Search" at bounding box center [1235, 428] width 111 height 37
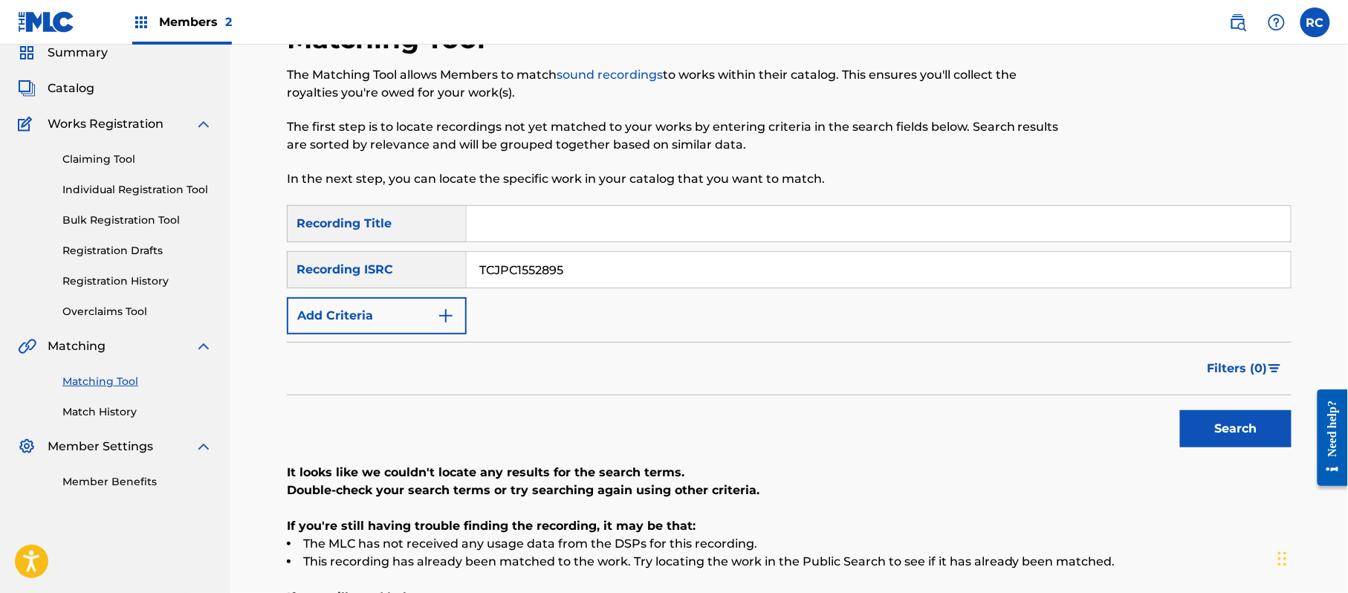
click at [505, 238] on input "Search Form" at bounding box center [879, 224] width 824 height 36
drag, startPoint x: 530, startPoint y: 224, endPoint x: 672, endPoint y: 227, distance: 141.2
click at [672, 227] on input "Mikan Mr.Children" at bounding box center [879, 224] width 824 height 36
drag, startPoint x: 441, startPoint y: 282, endPoint x: 393, endPoint y: 290, distance: 48.9
click at [393, 290] on div "SearchWithCriteria1dc0ab11-6528-4450-901e-1a73efd829e3 Recording Title Mikan Se…" at bounding box center [789, 269] width 1004 height 129
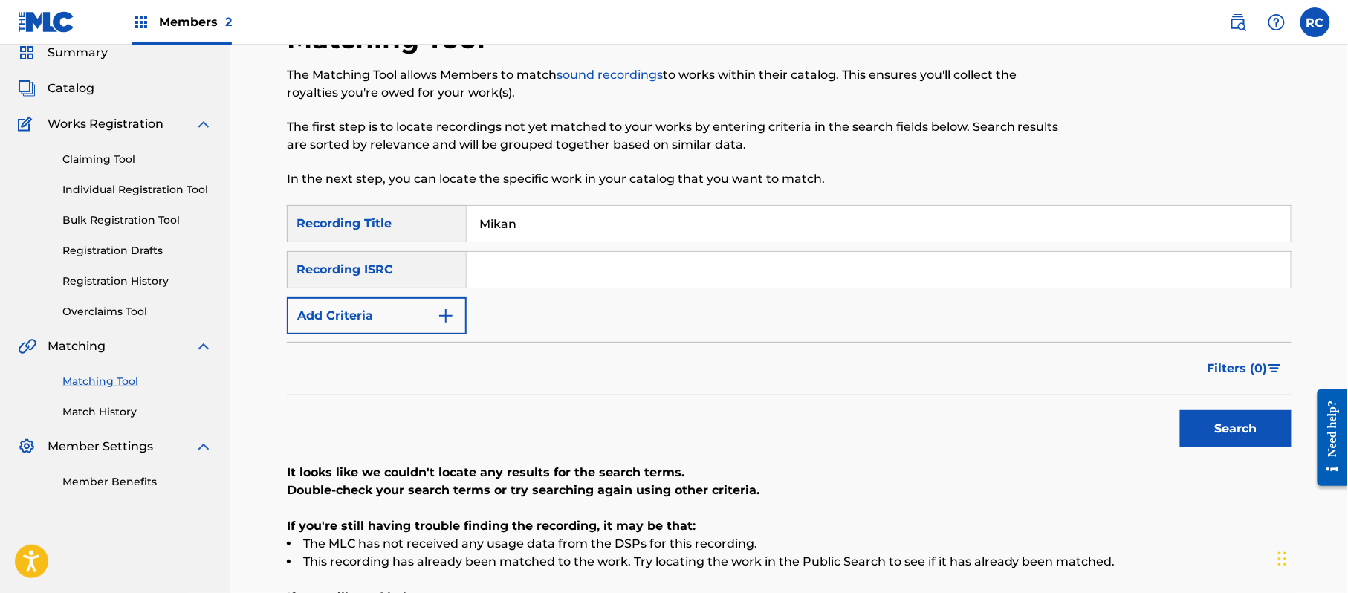
click at [385, 321] on button "Add Criteria" at bounding box center [377, 315] width 180 height 37
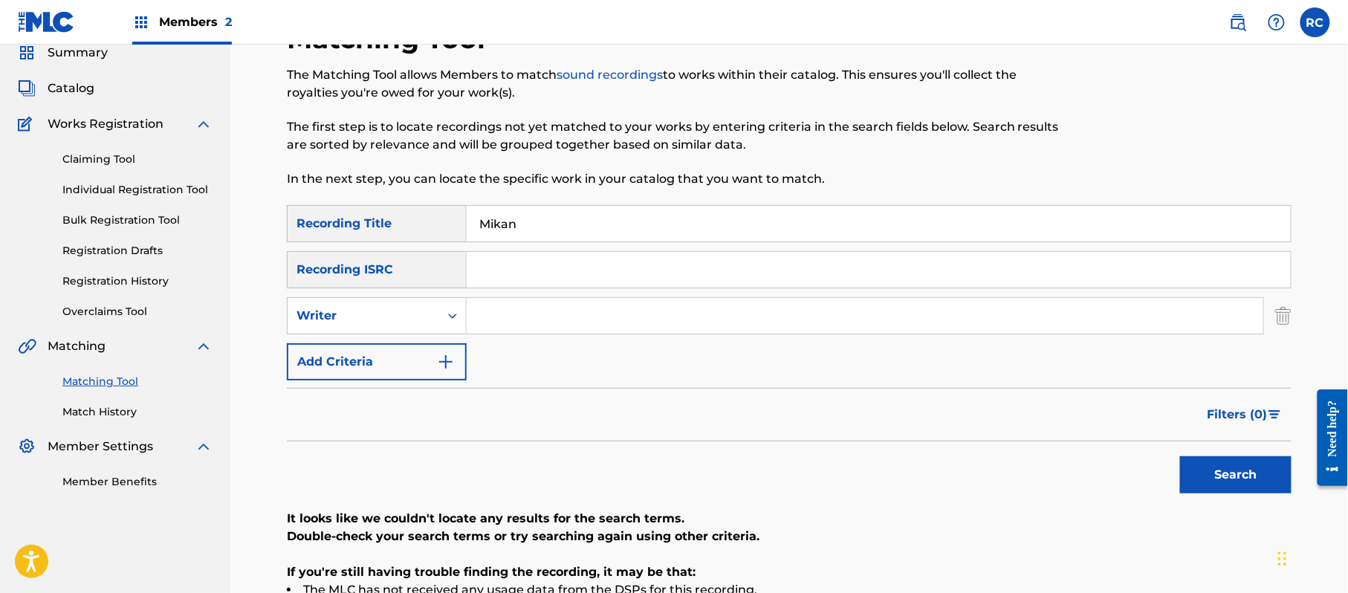
click at [374, 324] on div "Writer" at bounding box center [363, 316] width 134 height 18
click at [366, 358] on div "Recording Artist" at bounding box center [377, 352] width 178 height 37
click at [559, 327] on input "Search Form" at bounding box center [865, 316] width 796 height 36
click at [1227, 486] on button "Search" at bounding box center [1235, 474] width 111 height 37
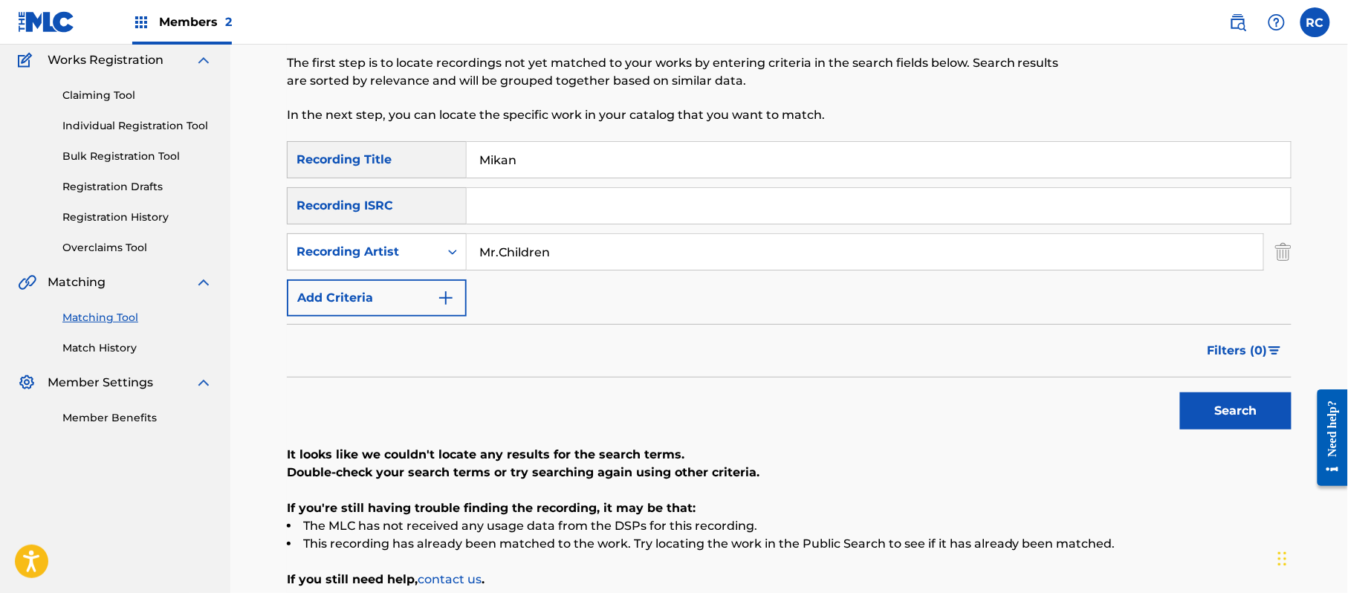
scroll to position [158, 0]
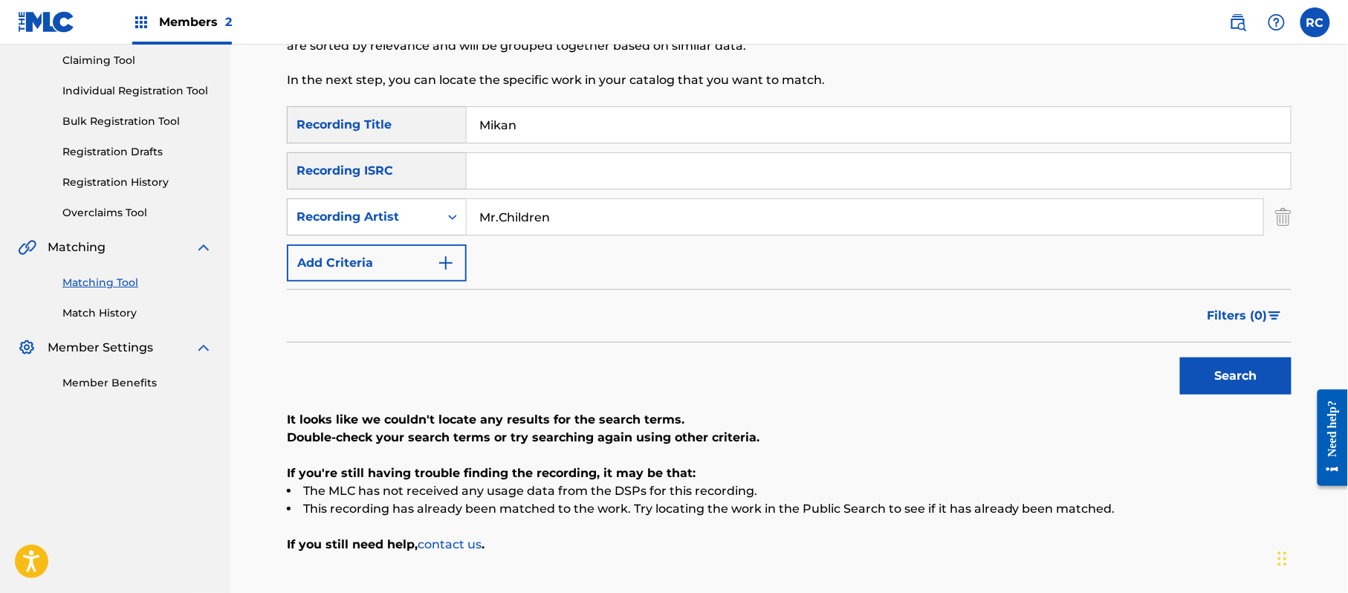
drag, startPoint x: 539, startPoint y: 132, endPoint x: 395, endPoint y: 143, distance: 143.8
click at [391, 135] on div "SearchWithCriteria1dc0ab11-6528-4450-901e-1a73efd829e3 Recording Title Mikan" at bounding box center [789, 124] width 1004 height 37
click at [1221, 373] on button "Search" at bounding box center [1235, 375] width 111 height 37
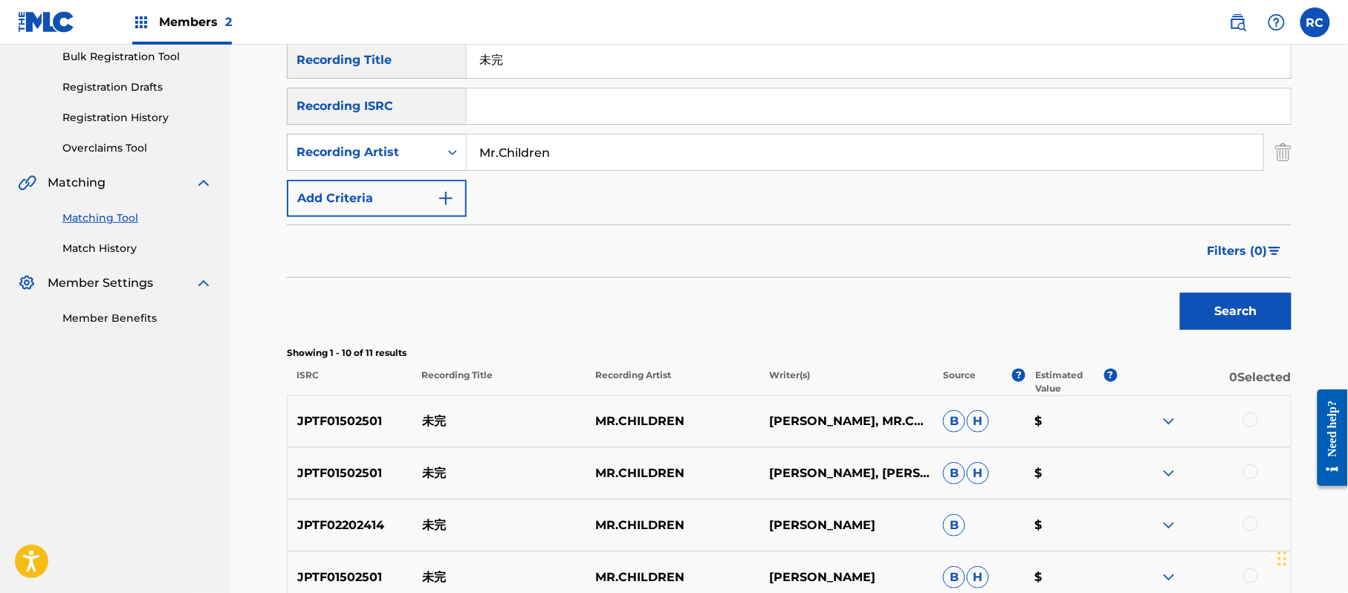
scroll to position [257, 0]
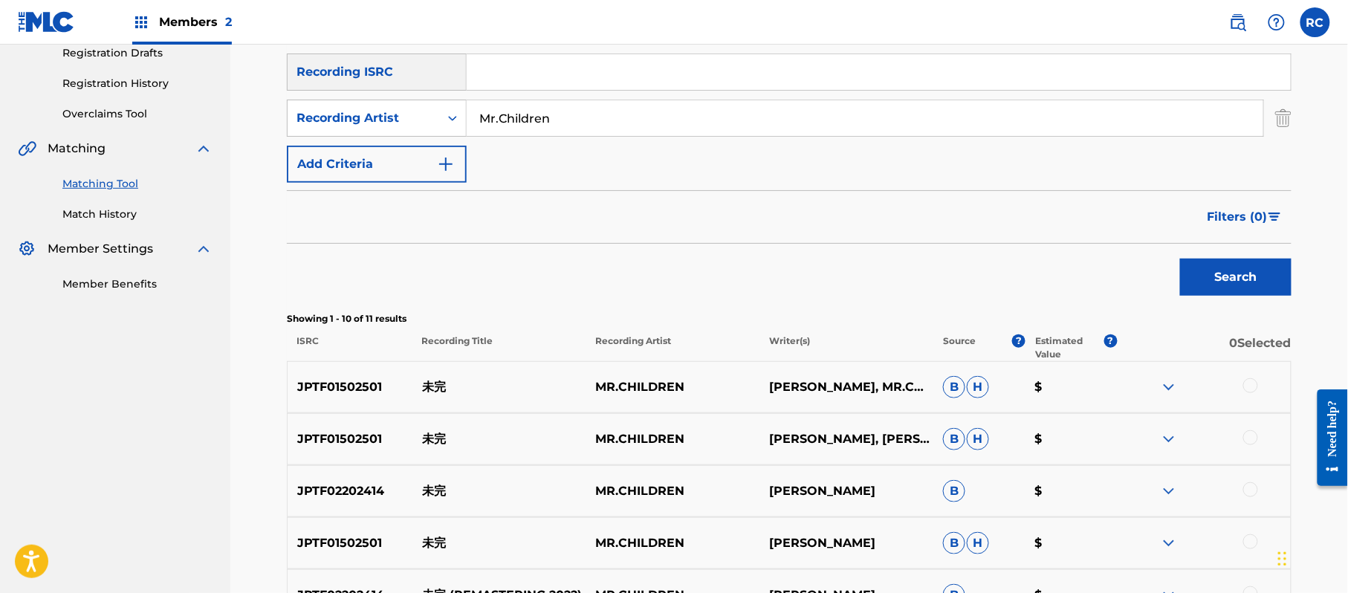
click at [346, 386] on p "JPTF01502501" at bounding box center [350, 387] width 125 height 18
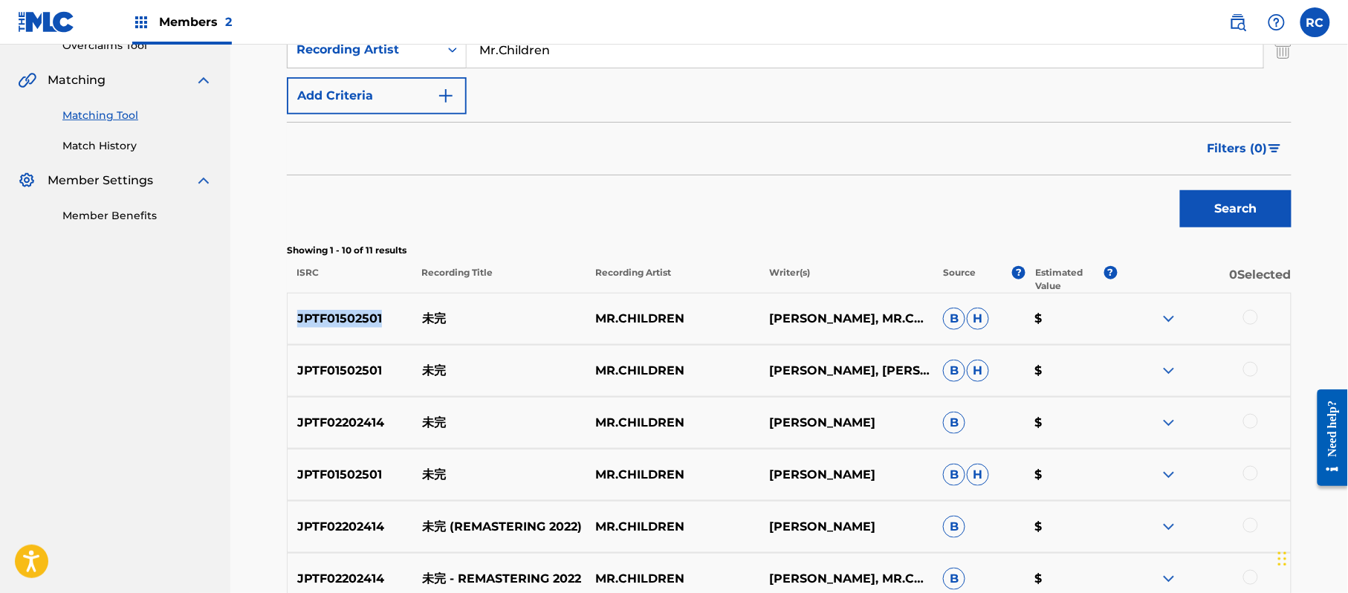
scroll to position [357, 0]
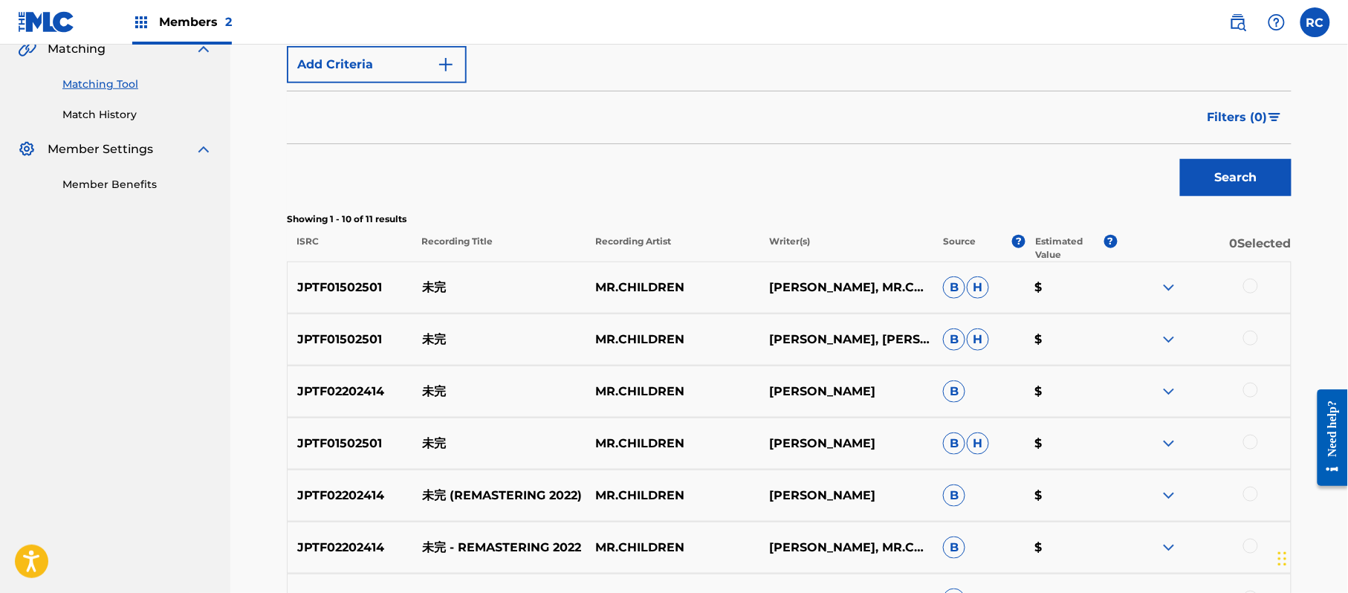
click at [345, 487] on p "JPTF02202414" at bounding box center [350, 496] width 125 height 18
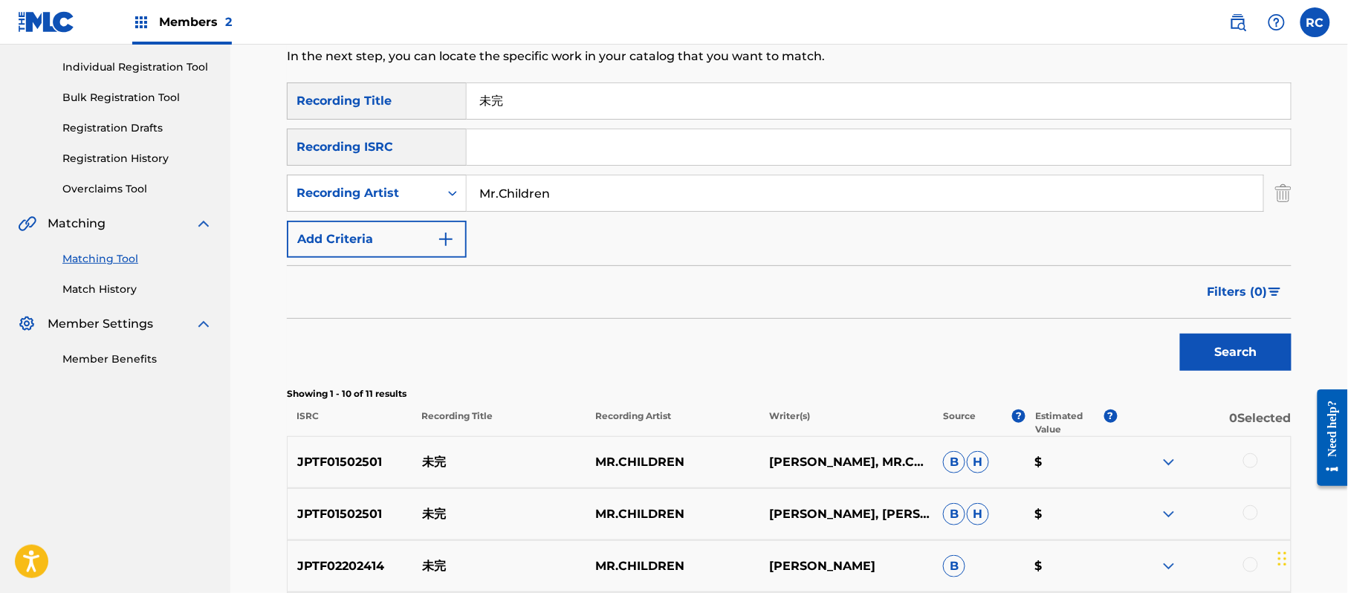
scroll to position [158, 0]
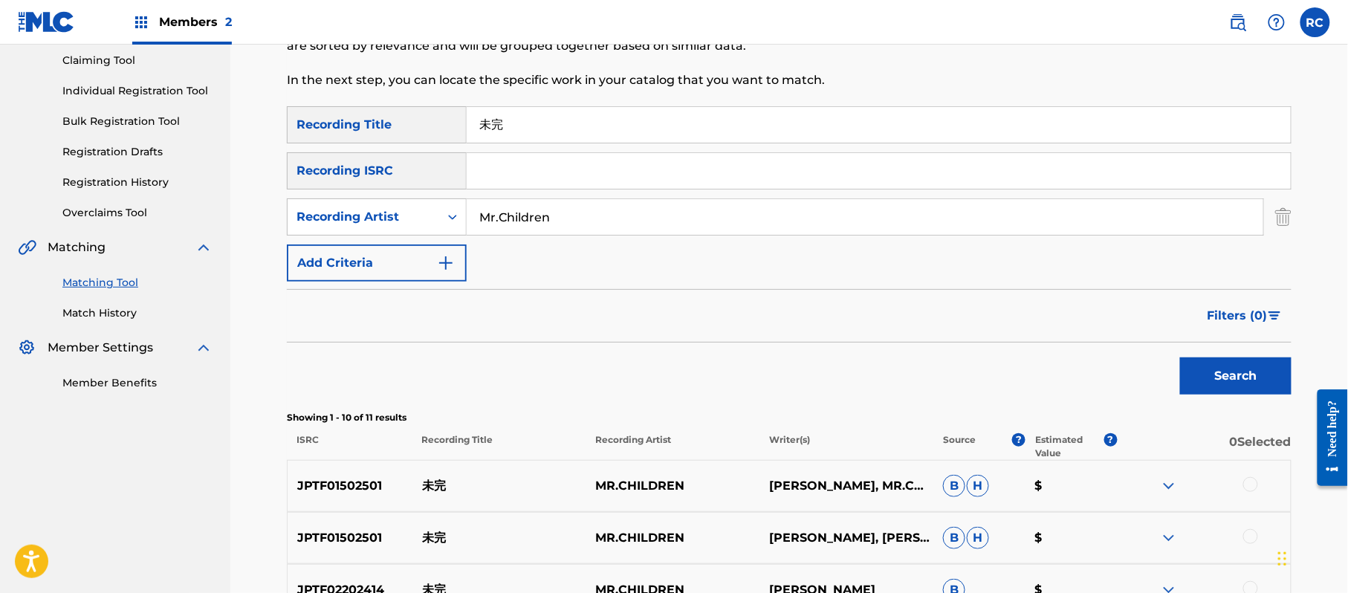
click at [548, 186] on input "Search Form" at bounding box center [879, 171] width 824 height 36
drag, startPoint x: 521, startPoint y: 140, endPoint x: 380, endPoint y: 146, distance: 140.5
click at [381, 146] on div "SearchWithCriteria1dc0ab11-6528-4450-901e-1a73efd829e3 Recording Title 未完 Searc…" at bounding box center [789, 193] width 1004 height 175
drag, startPoint x: 417, startPoint y: 227, endPoint x: 429, endPoint y: 233, distance: 13.7
click at [408, 227] on div "SearchWithCriteria8742ac52-1a70-4a2f-8503-a08a7b85904a Recording Artist" at bounding box center [789, 216] width 1004 height 37
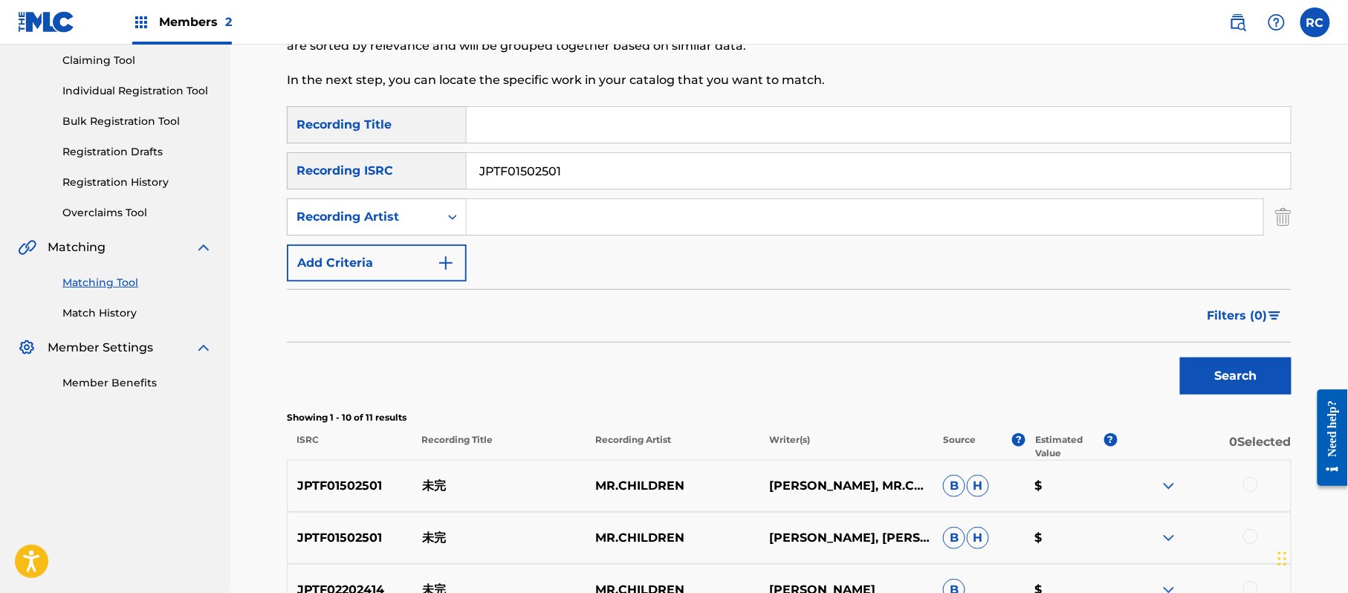
click at [1211, 376] on button "Search" at bounding box center [1235, 375] width 111 height 37
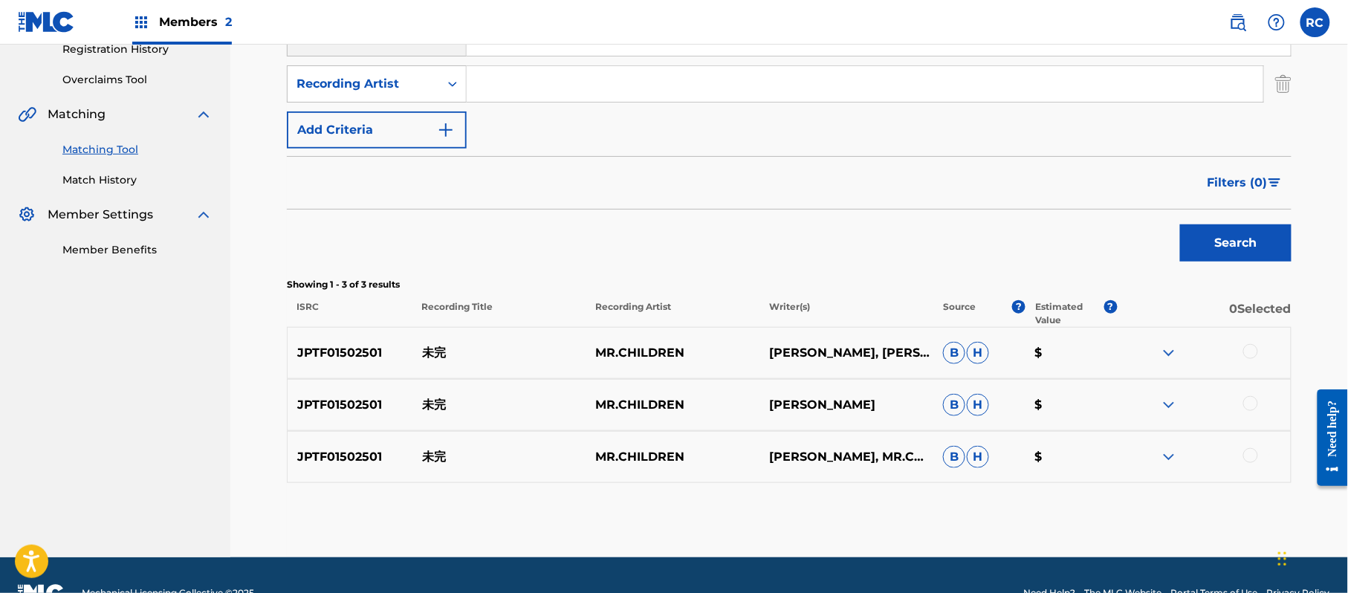
scroll to position [327, 0]
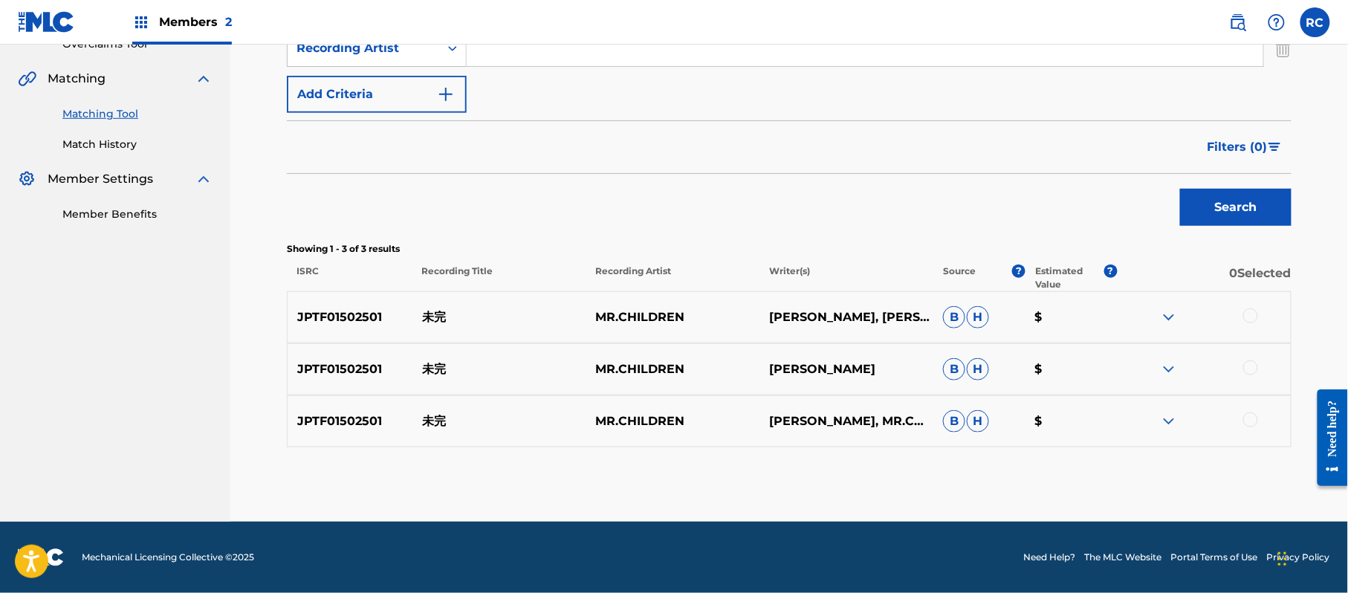
click at [1251, 316] on div at bounding box center [1250, 315] width 15 height 15
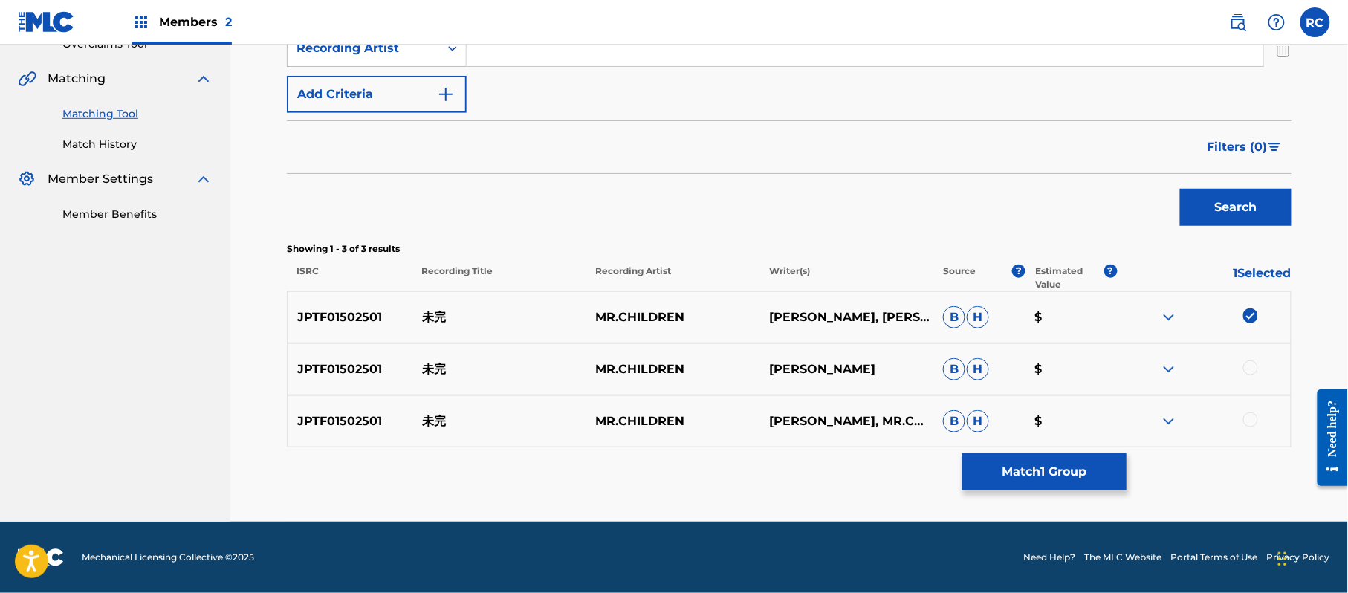
click at [1251, 368] on div at bounding box center [1250, 367] width 15 height 15
click at [1251, 419] on div at bounding box center [1250, 419] width 15 height 15
click at [1080, 476] on button "Match 3 Groups" at bounding box center [1044, 471] width 164 height 37
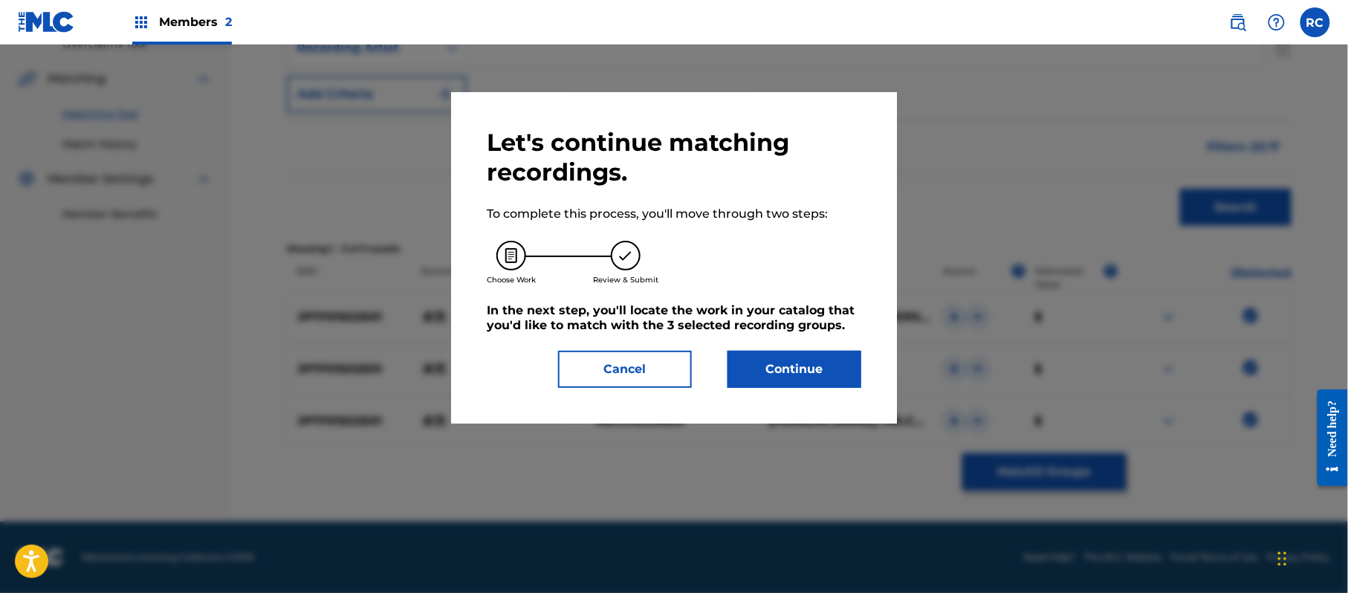
click at [790, 361] on button "Continue" at bounding box center [794, 369] width 134 height 37
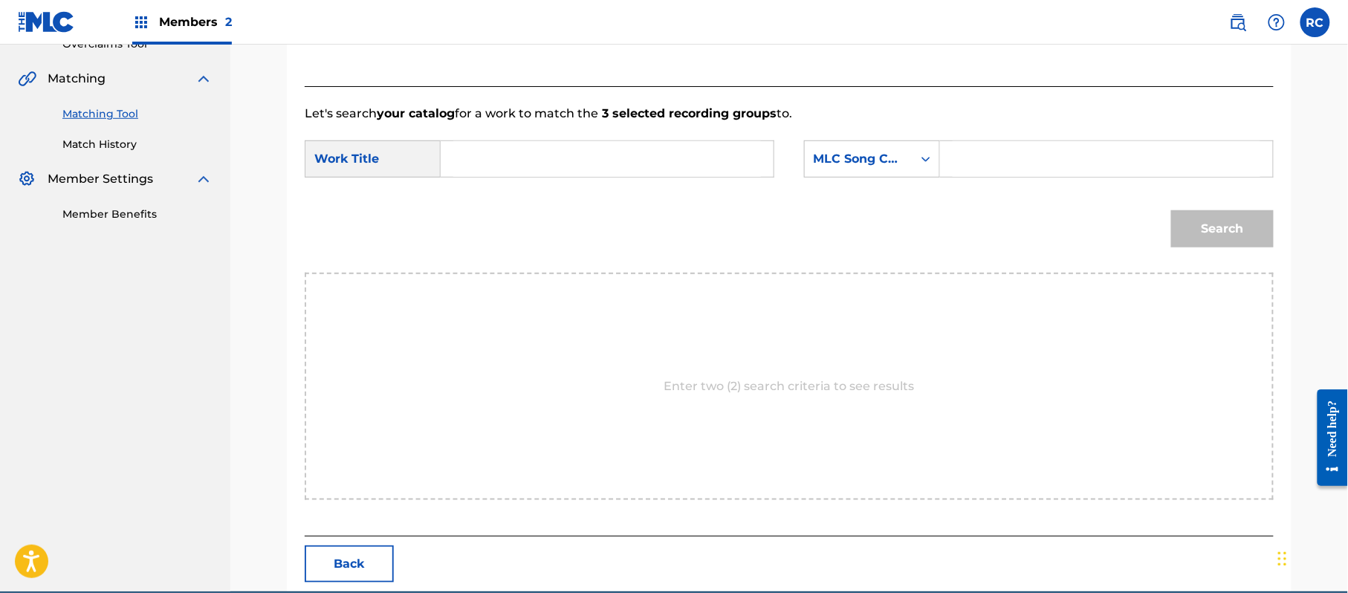
click at [530, 161] on input "Search Form" at bounding box center [607, 159] width 308 height 36
click at [544, 164] on input "Mikan MV81TI" at bounding box center [607, 159] width 308 height 36
drag, startPoint x: 1026, startPoint y: 165, endPoint x: 1035, endPoint y: 167, distance: 9.2
click at [1026, 165] on input "Search Form" at bounding box center [1106, 159] width 308 height 36
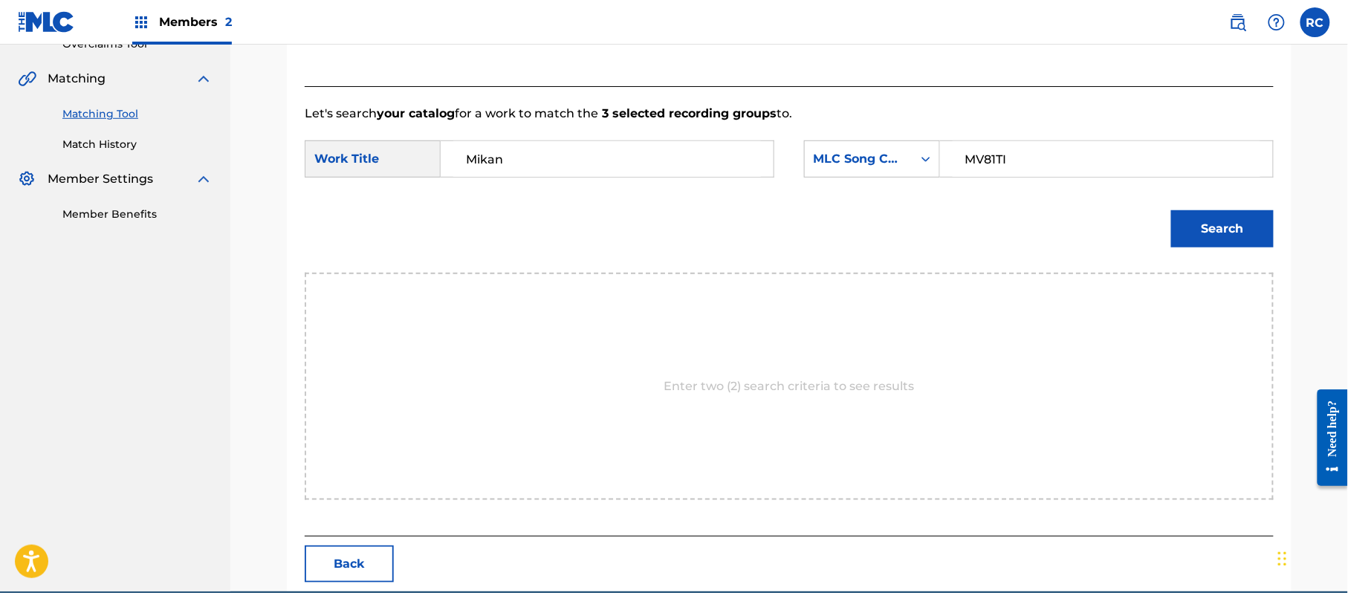
click at [1204, 230] on button "Search" at bounding box center [1222, 228] width 103 height 37
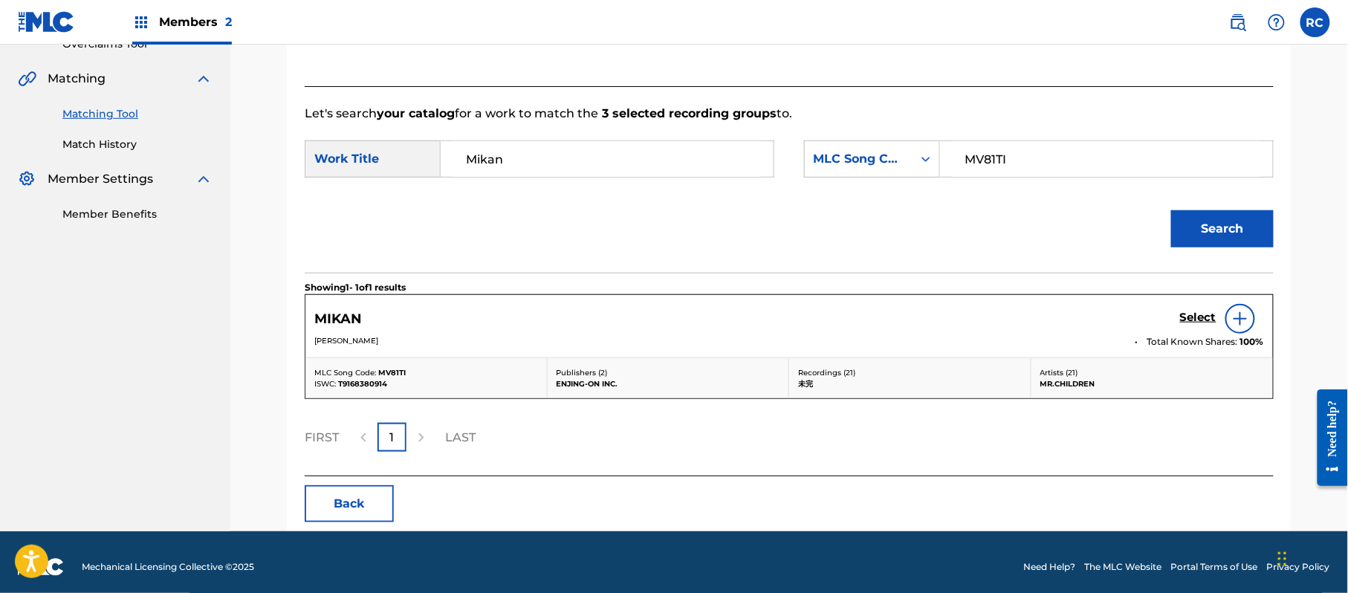
click at [1196, 313] on h5 "Select" at bounding box center [1198, 318] width 36 height 14
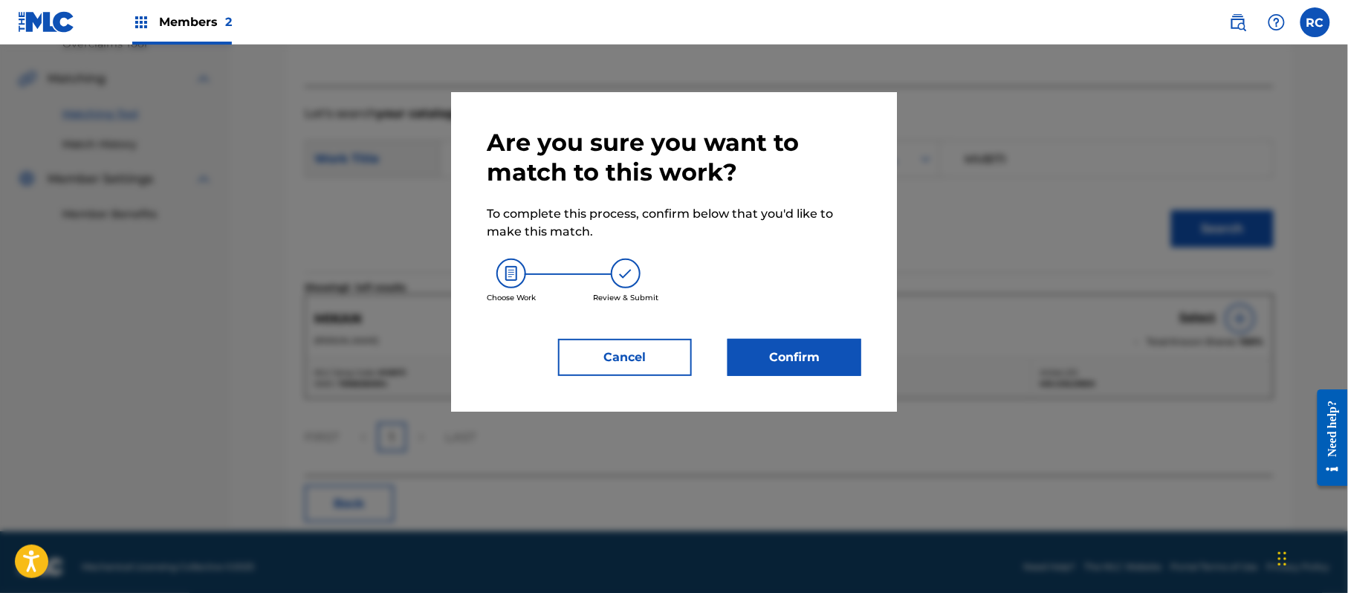
click at [830, 354] on button "Confirm" at bounding box center [794, 357] width 134 height 37
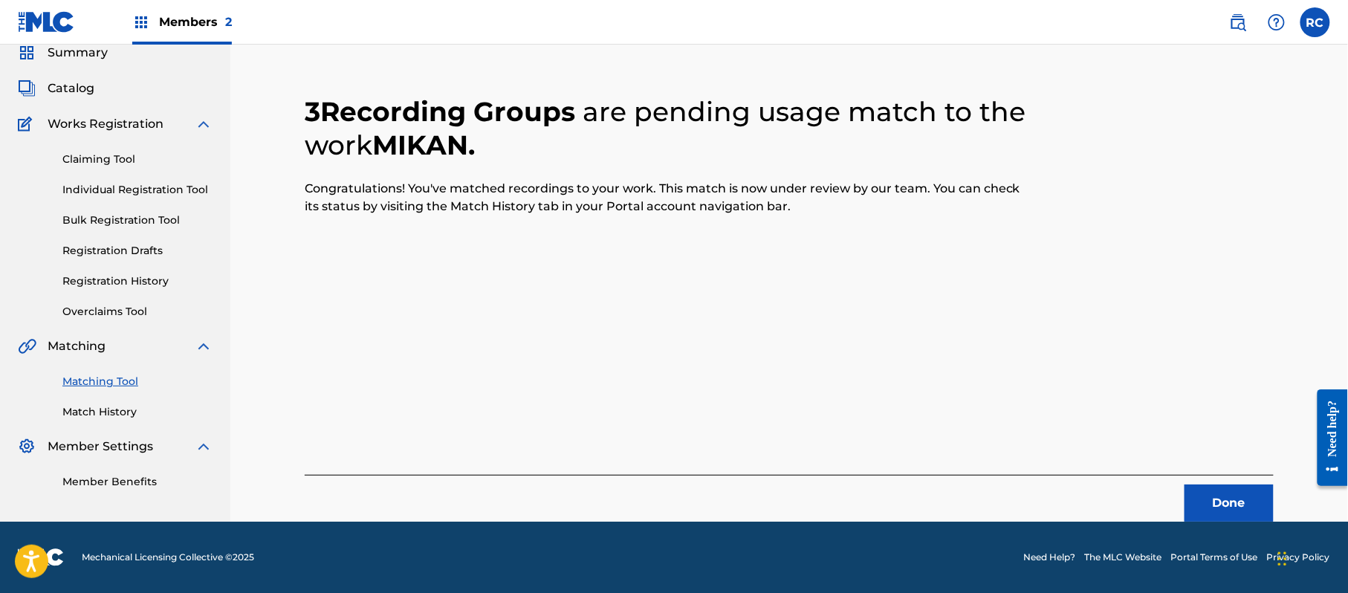
scroll to position [59, 0]
click at [1213, 503] on button "Done" at bounding box center [1228, 502] width 89 height 37
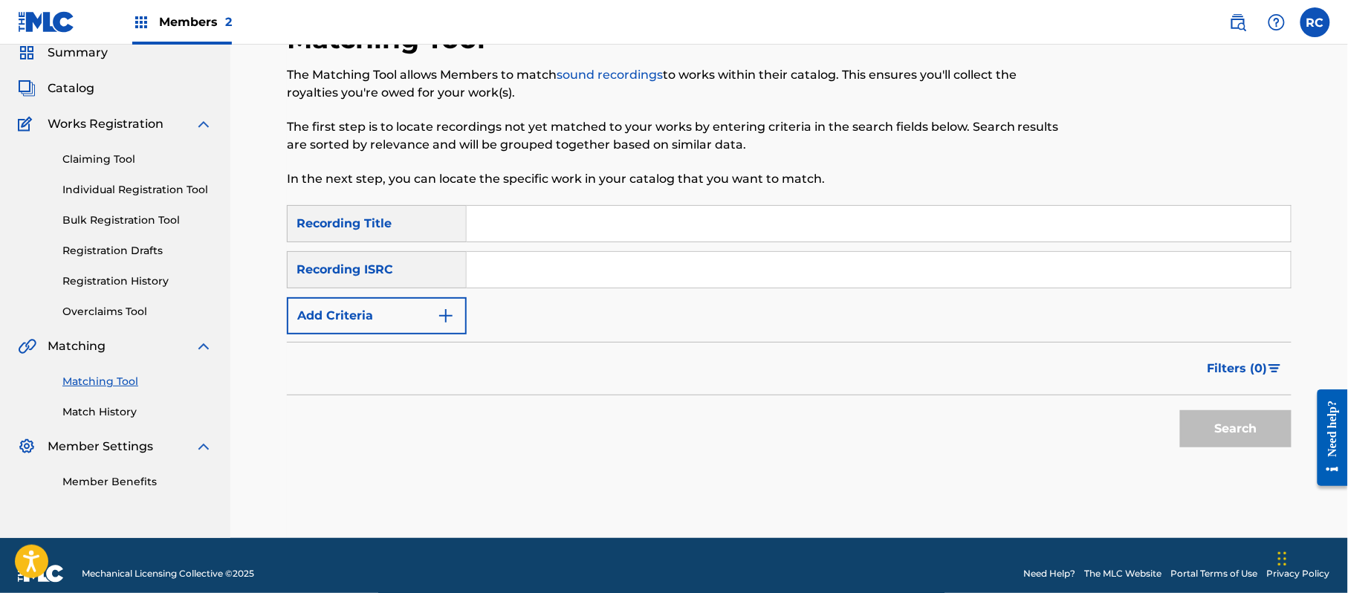
click at [506, 279] on input "Search Form" at bounding box center [879, 270] width 824 height 36
click at [1220, 435] on button "Search" at bounding box center [1235, 428] width 111 height 37
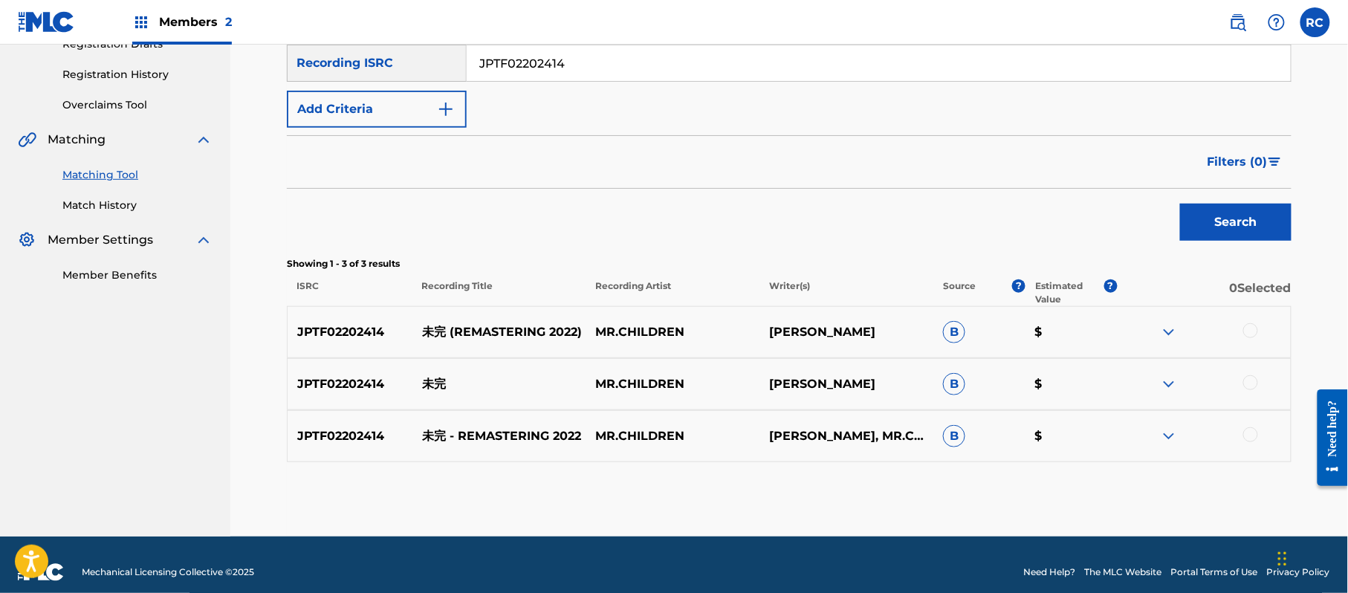
scroll to position [281, 0]
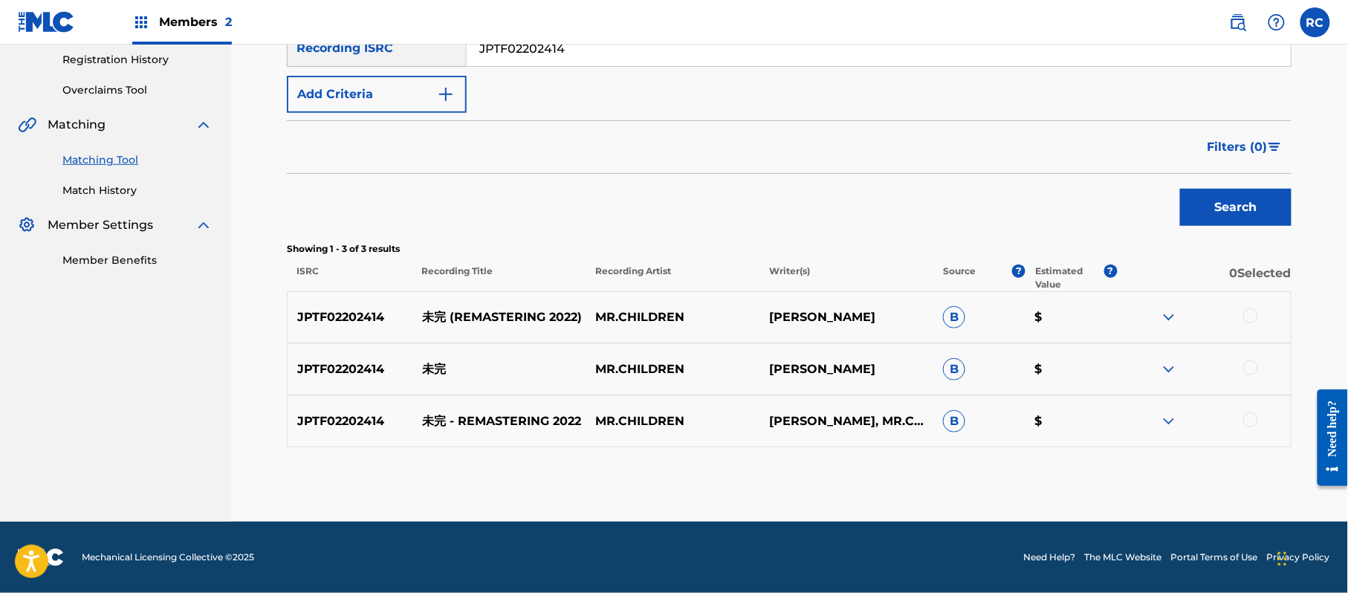
drag, startPoint x: 1257, startPoint y: 313, endPoint x: 1254, endPoint y: 336, distance: 23.2
click at [1256, 313] on div at bounding box center [1250, 315] width 15 height 15
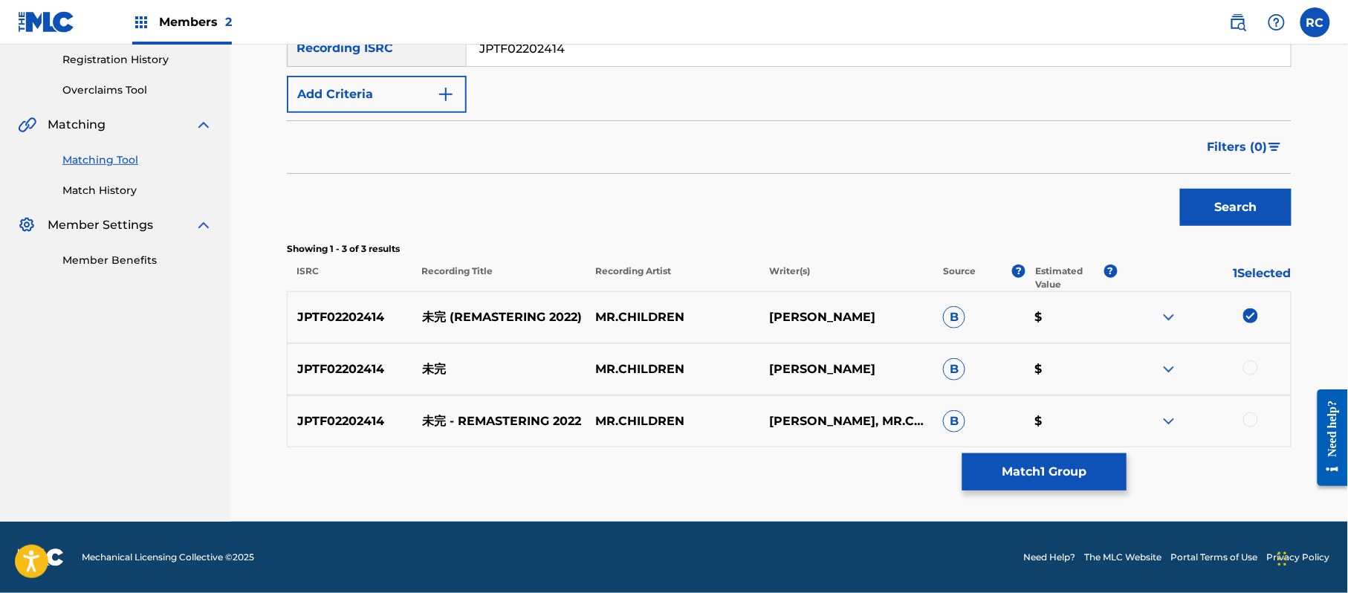
click at [1256, 374] on div at bounding box center [1204, 369] width 174 height 18
click at [1252, 366] on div at bounding box center [1250, 367] width 15 height 15
click at [1251, 417] on div at bounding box center [1250, 419] width 15 height 15
click at [1101, 461] on button "Match 3 Groups" at bounding box center [1044, 471] width 164 height 37
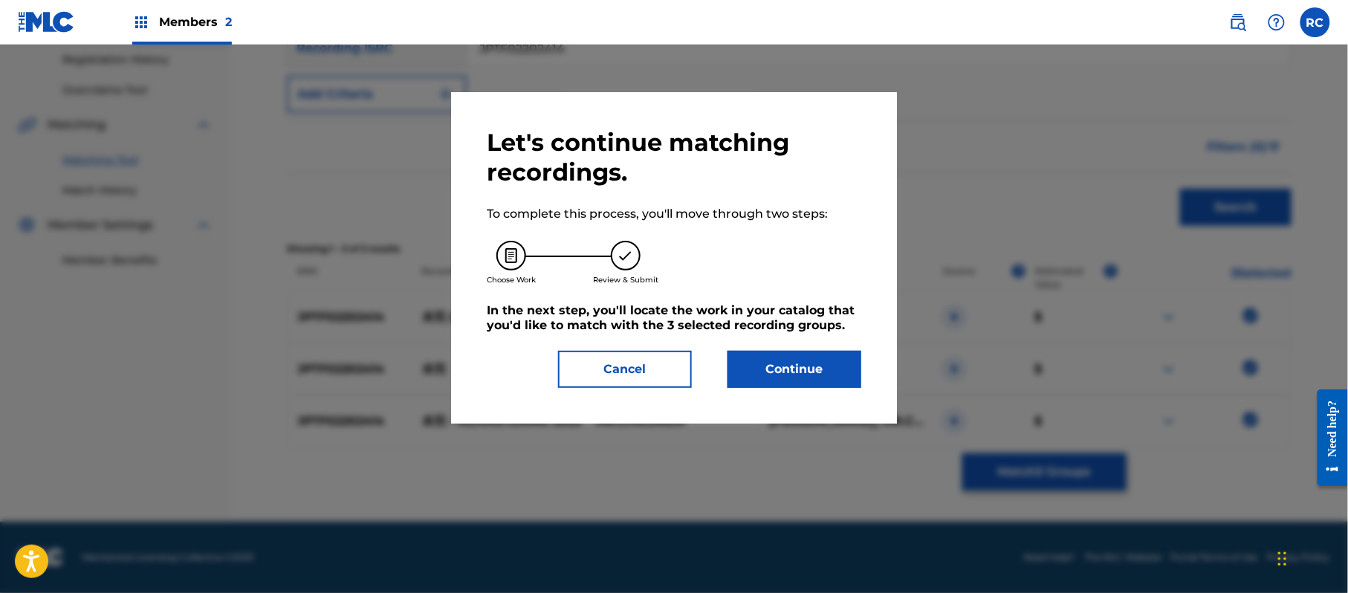
click at [822, 361] on button "Continue" at bounding box center [794, 369] width 134 height 37
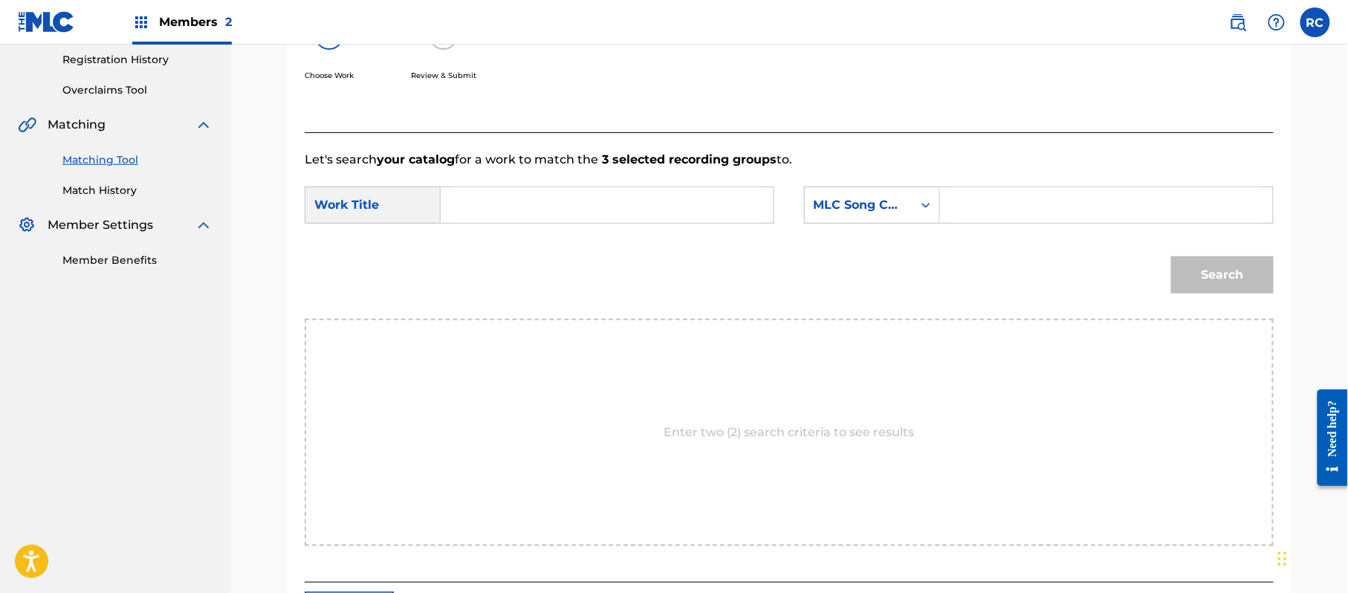
click at [493, 214] on input "Search Form" at bounding box center [607, 205] width 308 height 36
click at [559, 215] on input "Mikan MV81TI" at bounding box center [607, 205] width 308 height 36
click at [539, 206] on input "Mikan MV81TI" at bounding box center [607, 205] width 308 height 36
click at [1032, 217] on input "Search Form" at bounding box center [1106, 205] width 308 height 36
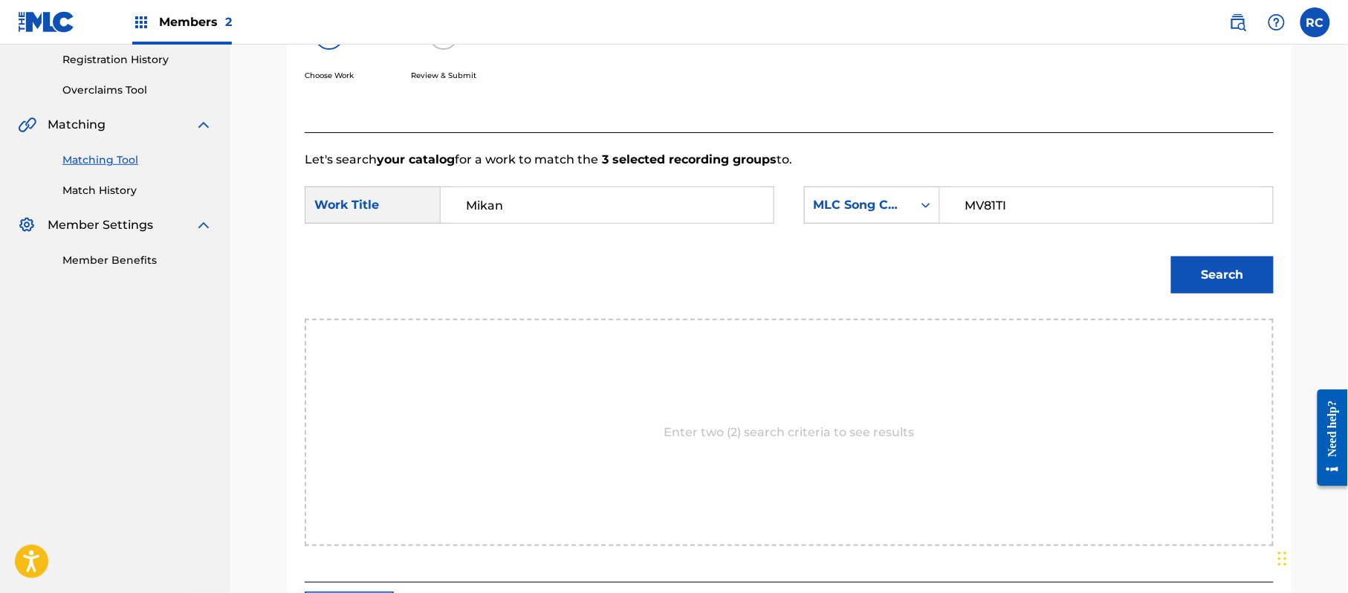
click at [1186, 244] on div "Search" at bounding box center [1218, 270] width 110 height 59
click at [1195, 278] on button "Search" at bounding box center [1222, 274] width 103 height 37
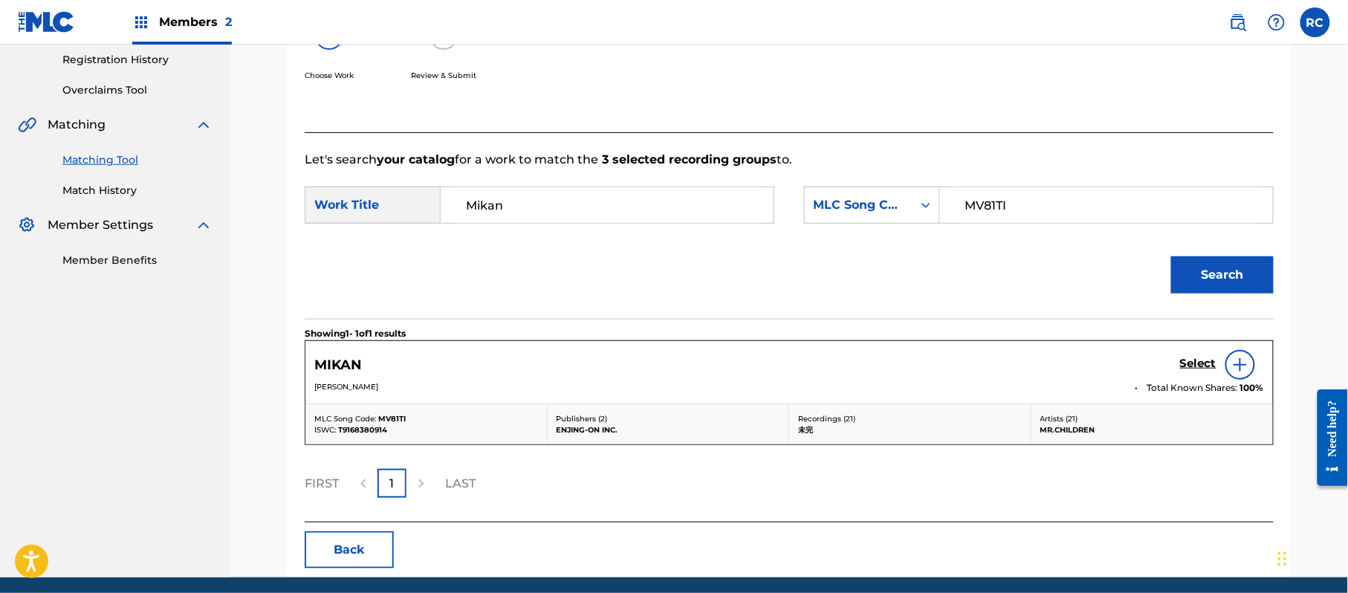
click at [1199, 360] on h5 "Select" at bounding box center [1198, 364] width 36 height 14
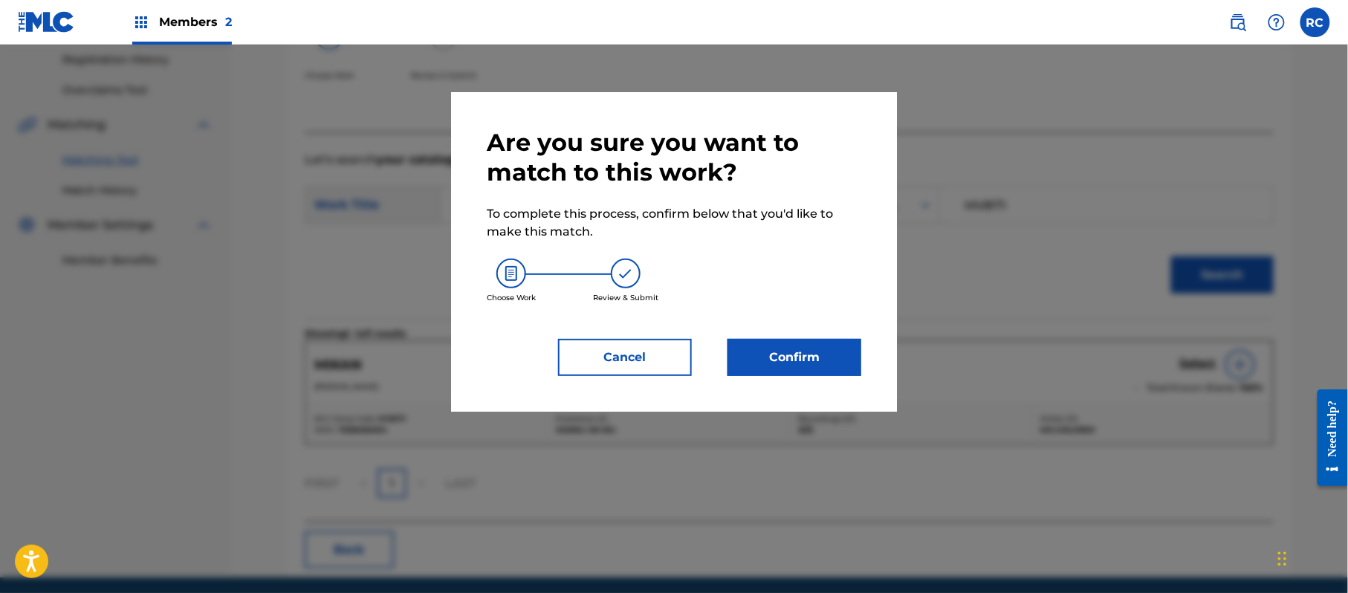
click at [796, 357] on button "Confirm" at bounding box center [794, 357] width 134 height 37
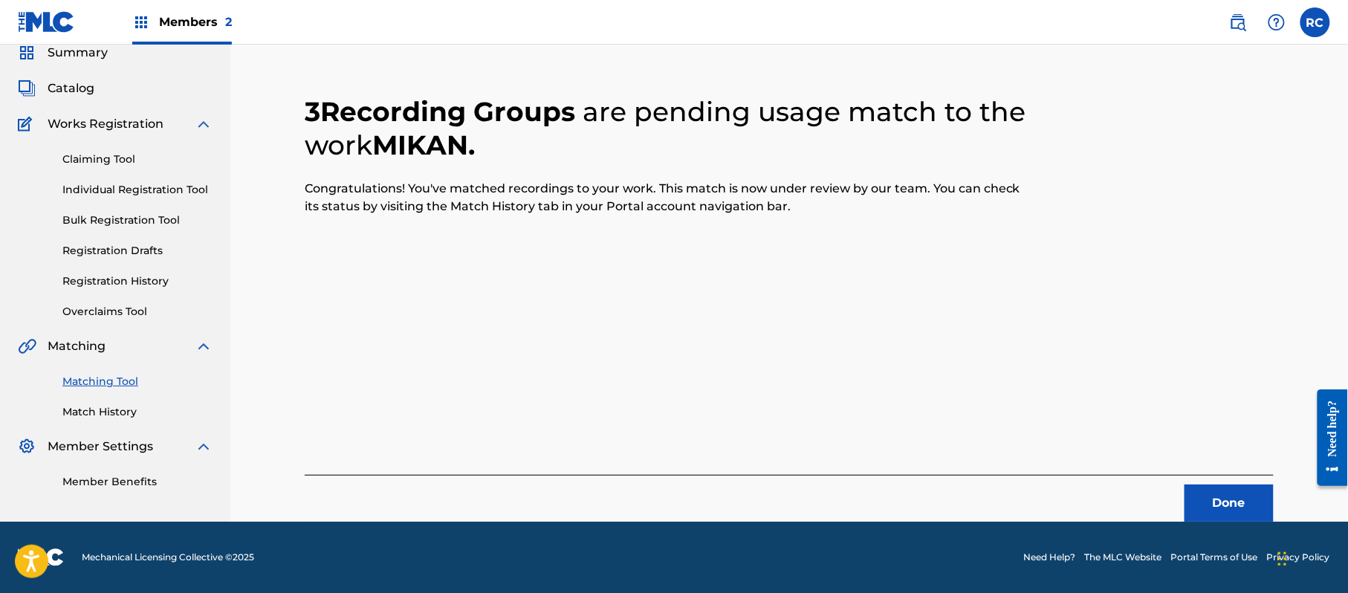
scroll to position [59, 0]
click at [1213, 505] on button "Done" at bounding box center [1228, 502] width 89 height 37
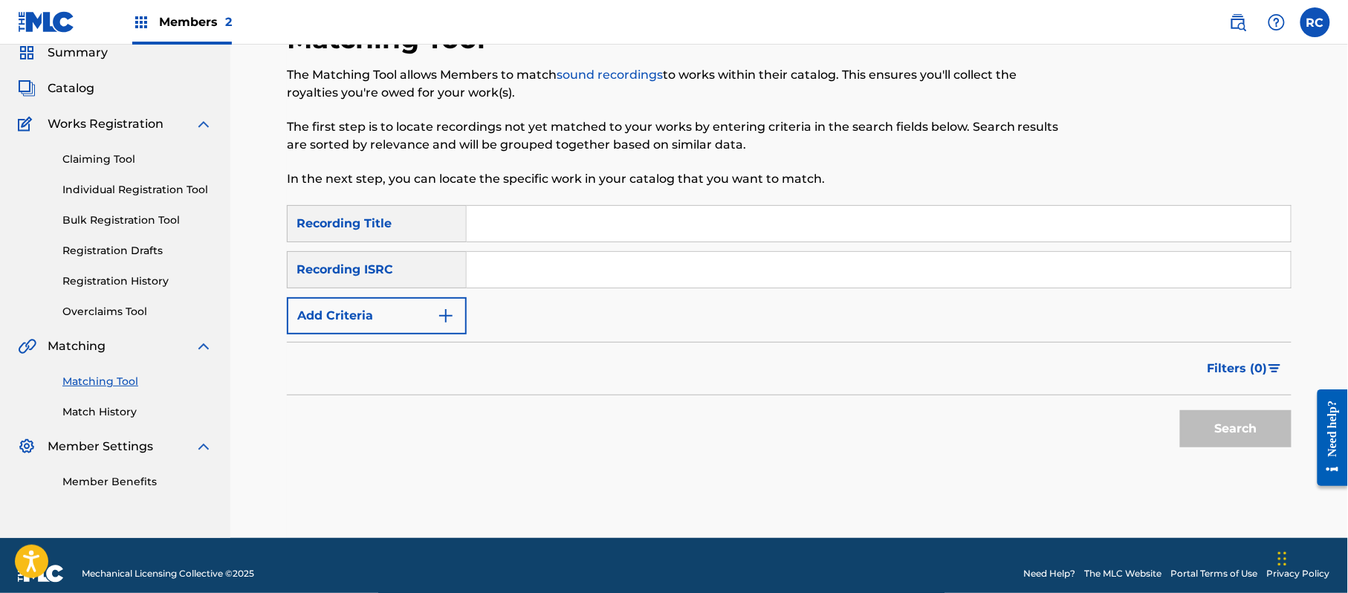
click at [525, 278] on input "Search Form" at bounding box center [879, 270] width 824 height 36
click at [1208, 432] on button "Search" at bounding box center [1235, 428] width 111 height 37
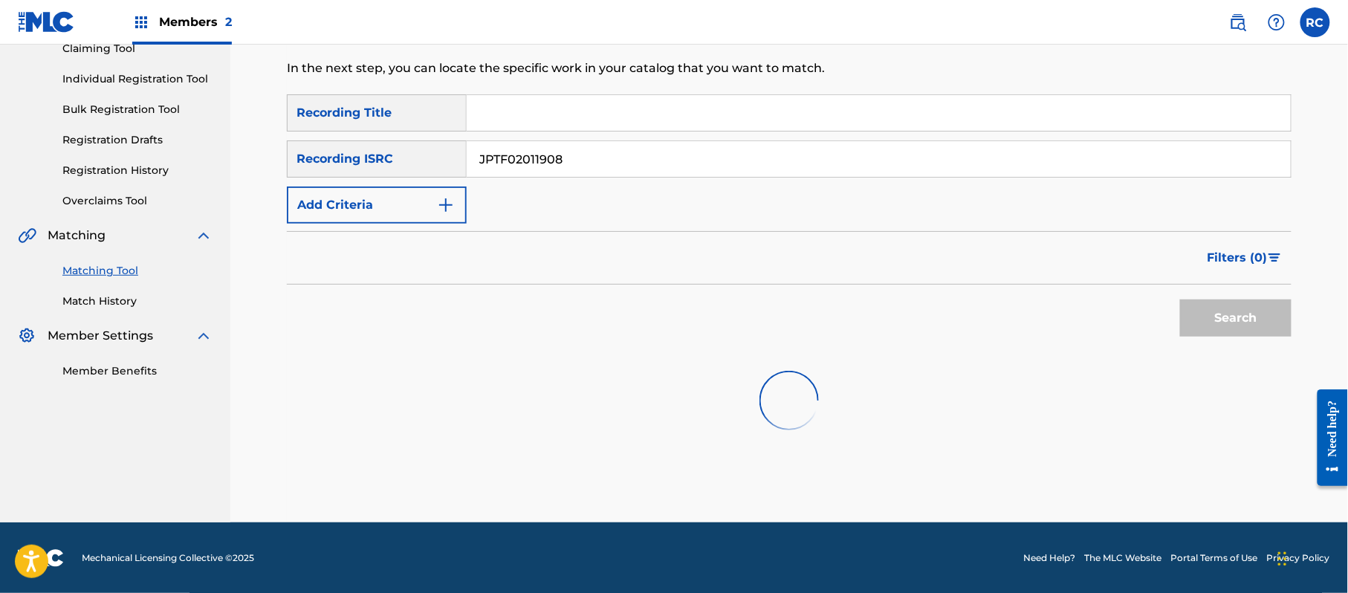
scroll to position [171, 0]
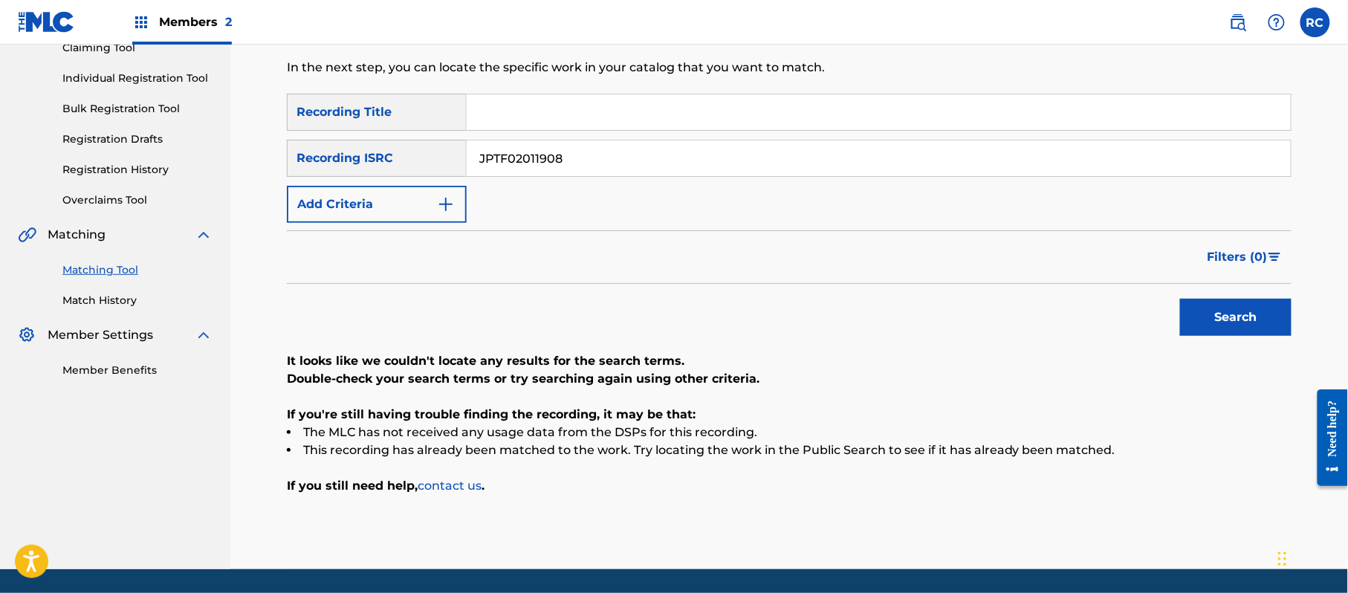
drag, startPoint x: 524, startPoint y: 108, endPoint x: 524, endPoint y: 122, distance: 14.1
click at [524, 111] on input "Search Form" at bounding box center [879, 112] width 824 height 36
drag, startPoint x: 559, startPoint y: 117, endPoint x: 721, endPoint y: 132, distance: 161.8
click at [721, 132] on div "SearchWithCriteria1dc0ab11-6528-4450-901e-1a73efd829e3 Recording Title Memories…" at bounding box center [789, 158] width 1004 height 129
drag, startPoint x: 593, startPoint y: 158, endPoint x: 432, endPoint y: 183, distance: 162.5
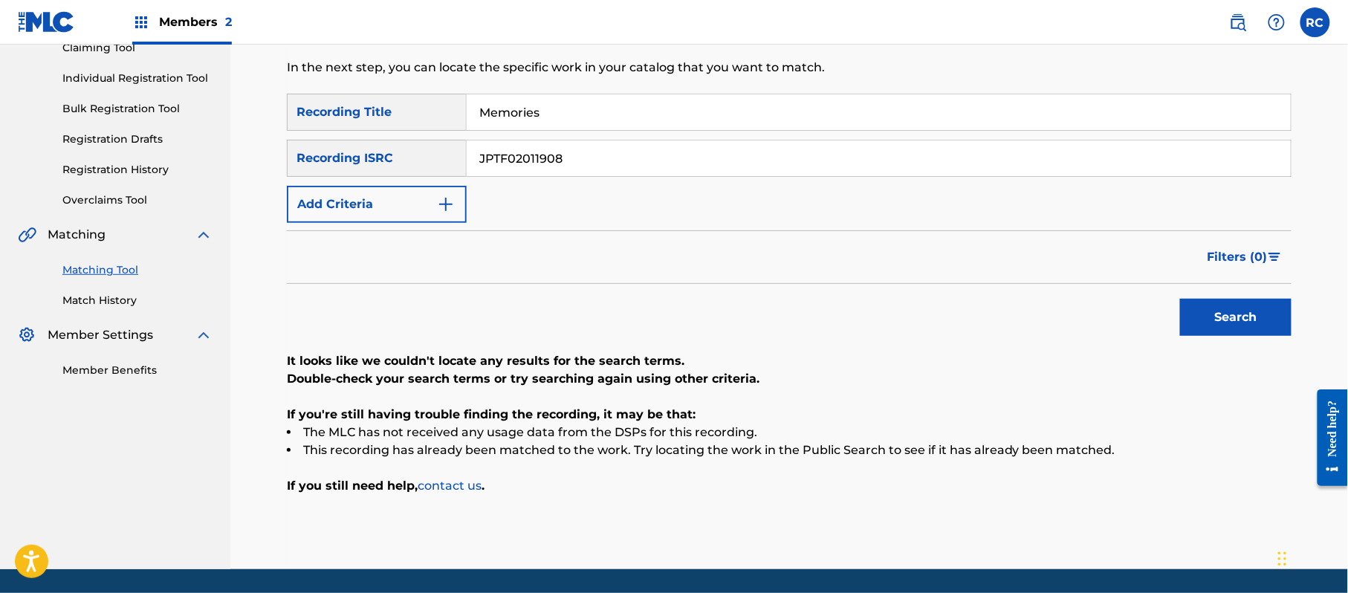
click at [434, 183] on div "SearchWithCriteria1dc0ab11-6528-4450-901e-1a73efd829e3 Recording Title Memories…" at bounding box center [789, 158] width 1004 height 129
click at [403, 203] on button "Add Criteria" at bounding box center [377, 204] width 180 height 37
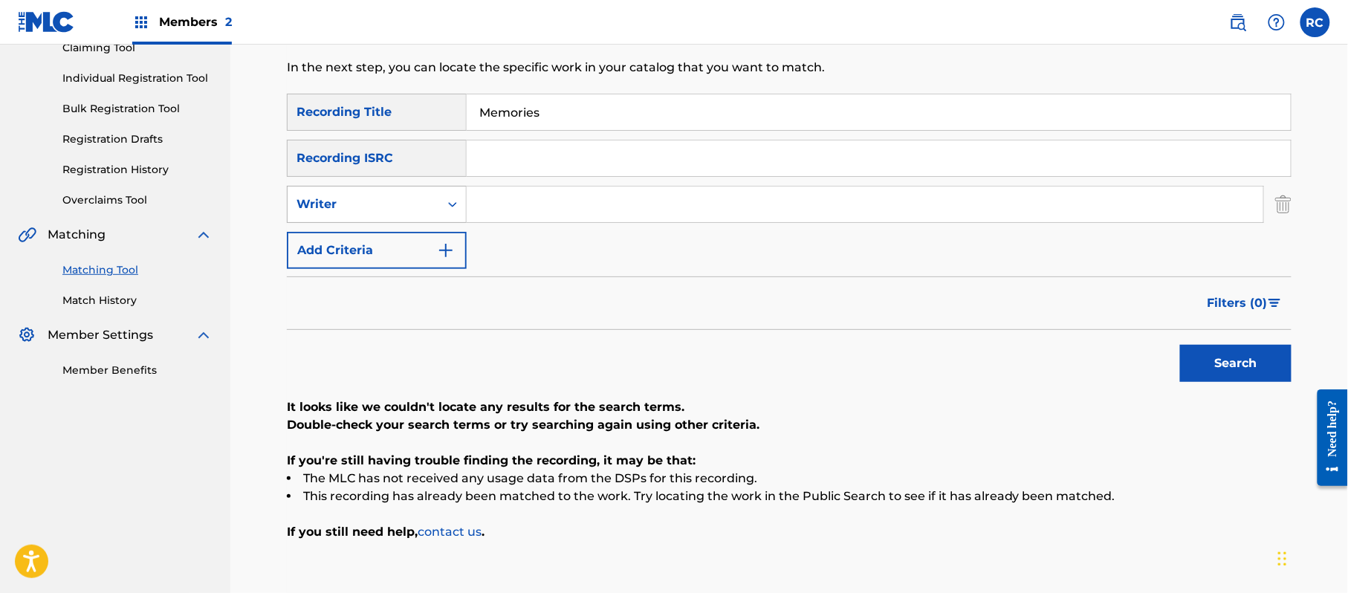
click at [389, 212] on div "Writer" at bounding box center [363, 204] width 134 height 18
drag, startPoint x: 384, startPoint y: 238, endPoint x: 489, endPoint y: 230, distance: 105.1
click at [385, 239] on div "Recording Artist" at bounding box center [377, 241] width 178 height 37
click at [541, 221] on input "Search Form" at bounding box center [865, 204] width 796 height 36
click at [1214, 368] on button "Search" at bounding box center [1235, 363] width 111 height 37
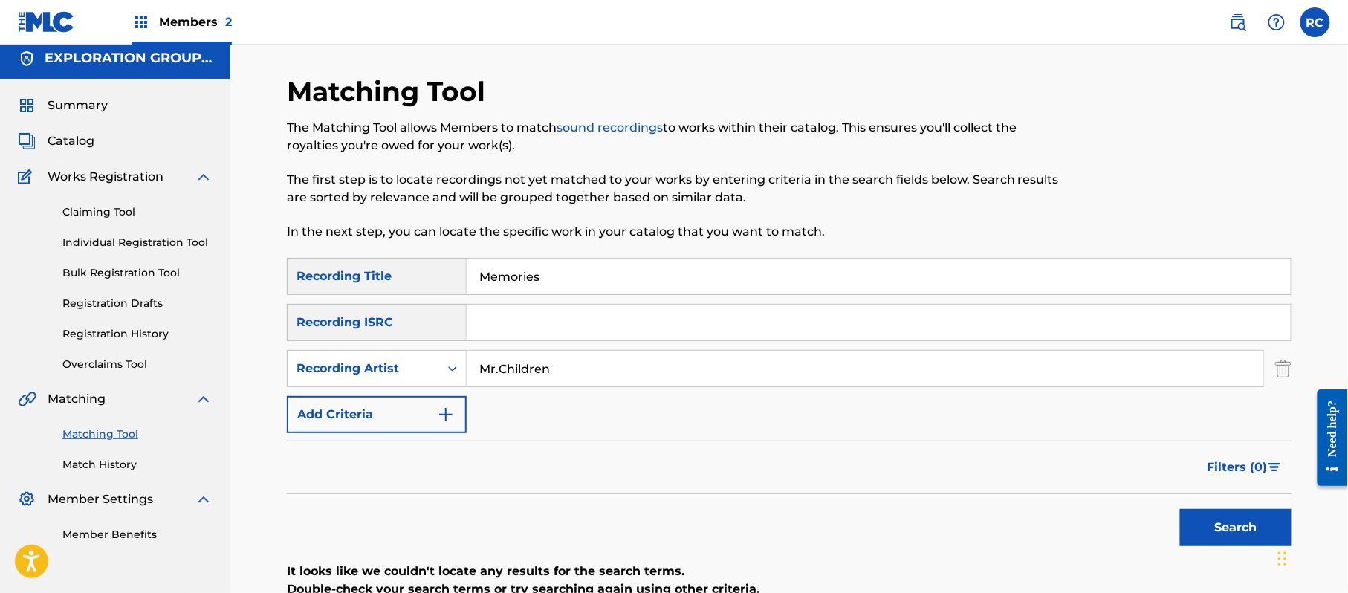
scroll to position [0, 0]
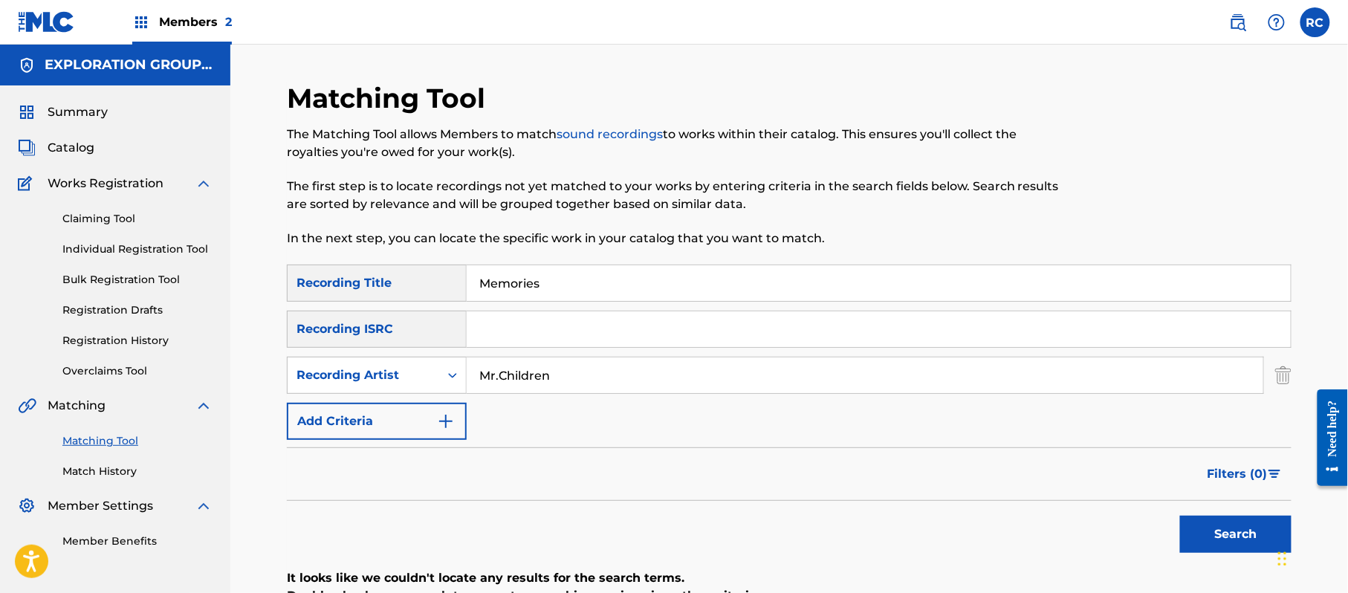
click at [559, 325] on input "Search Form" at bounding box center [879, 329] width 824 height 36
drag, startPoint x: 447, startPoint y: 298, endPoint x: 434, endPoint y: 306, distance: 15.0
click at [434, 306] on div "SearchWithCriteria1dc0ab11-6528-4450-901e-1a73efd829e3 Recording Title Memories…" at bounding box center [789, 351] width 1004 height 175
drag, startPoint x: 479, startPoint y: 382, endPoint x: 464, endPoint y: 382, distance: 14.9
click at [464, 382] on div "SearchWithCriteriac457d74a-de89-4e53-9845-2da9bbe83271 Recording Artist" at bounding box center [789, 375] width 1004 height 37
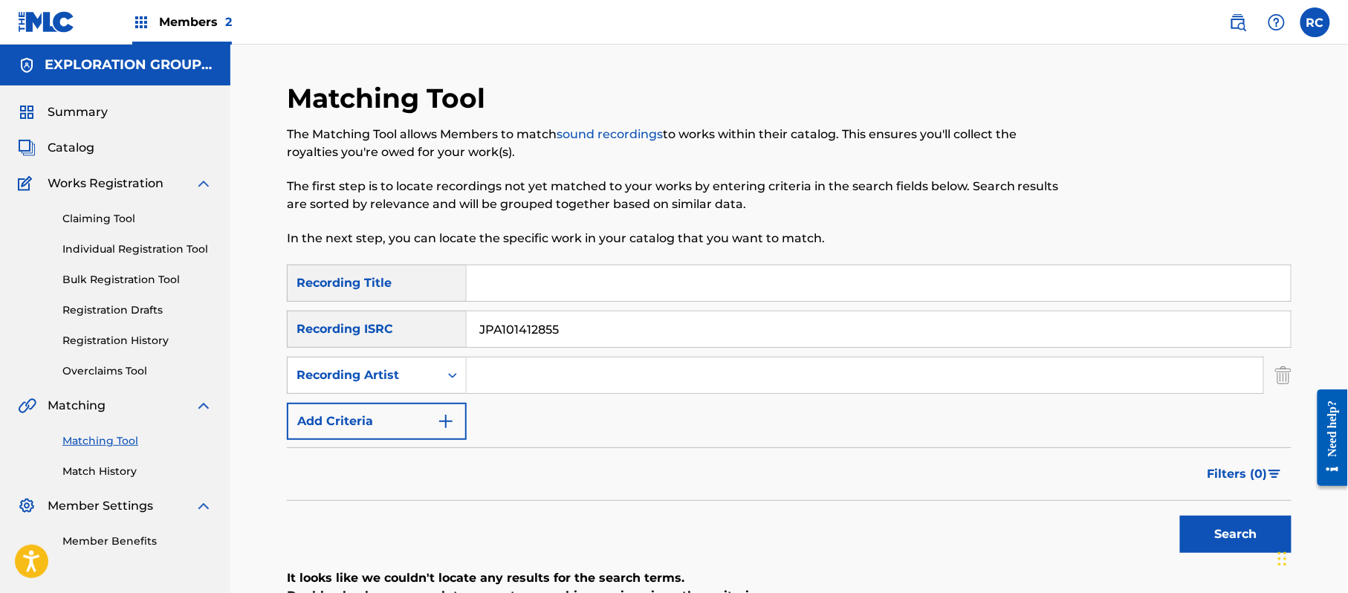
click at [1207, 533] on button "Search" at bounding box center [1235, 534] width 111 height 37
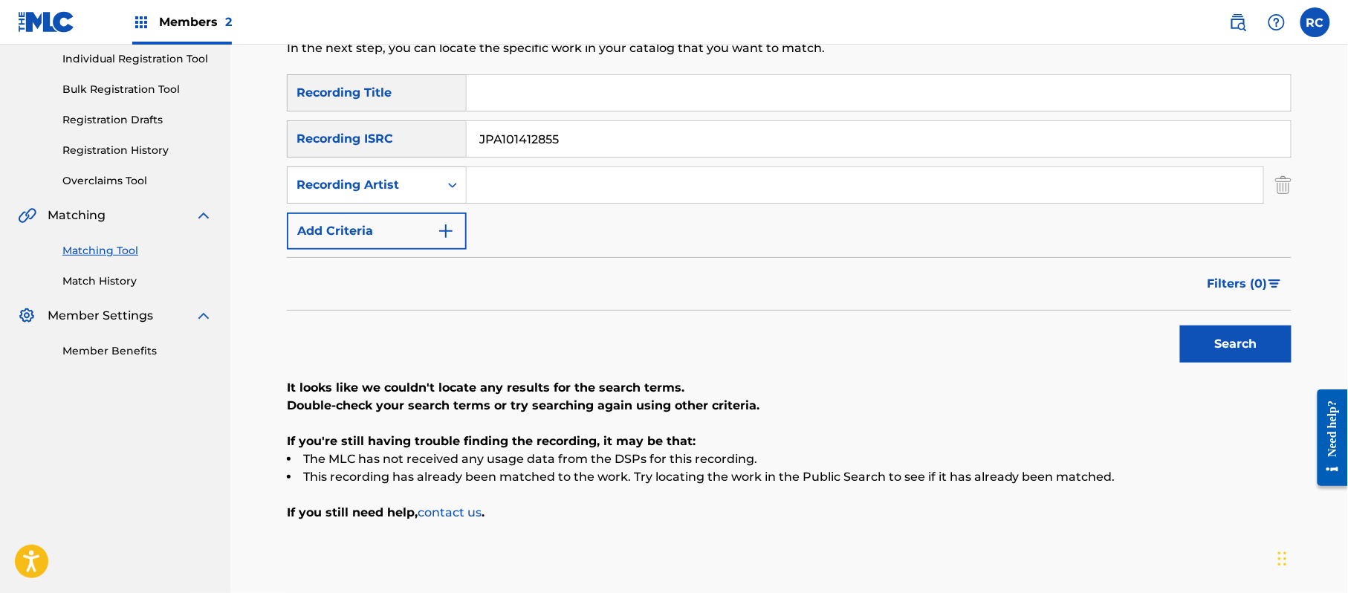
scroll to position [198, 0]
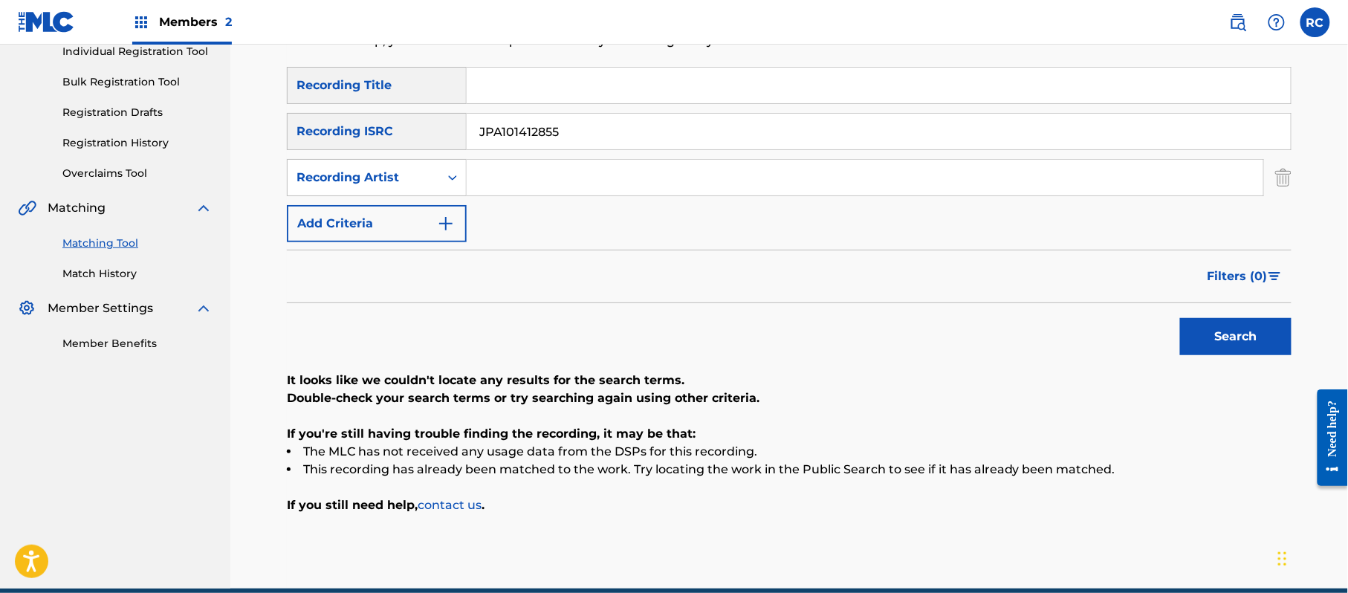
drag, startPoint x: 1222, startPoint y: 343, endPoint x: 1127, endPoint y: 366, distance: 97.8
click at [1221, 343] on button "Search" at bounding box center [1235, 336] width 111 height 37
click at [535, 105] on div "SearchWithCriteria1dc0ab11-6528-4450-901e-1a73efd829e3 Recording Title SearchWi…" at bounding box center [789, 154] width 1004 height 175
click at [544, 91] on input "Melody Mr.Children" at bounding box center [879, 86] width 824 height 36
drag, startPoint x: 556, startPoint y: 90, endPoint x: 717, endPoint y: 90, distance: 161.2
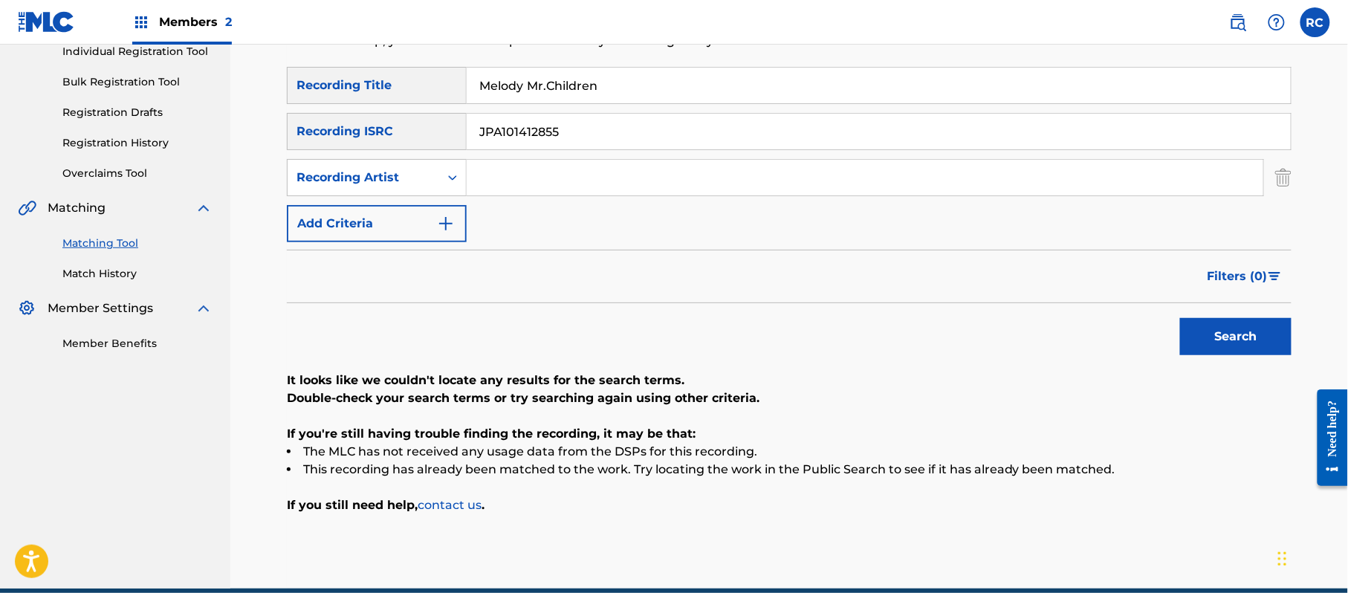
click at [717, 90] on input "Melody Mr.Children" at bounding box center [879, 86] width 824 height 36
click at [503, 82] on input "Melody" at bounding box center [879, 86] width 824 height 36
click at [532, 131] on input "JPA101412855" at bounding box center [879, 132] width 824 height 36
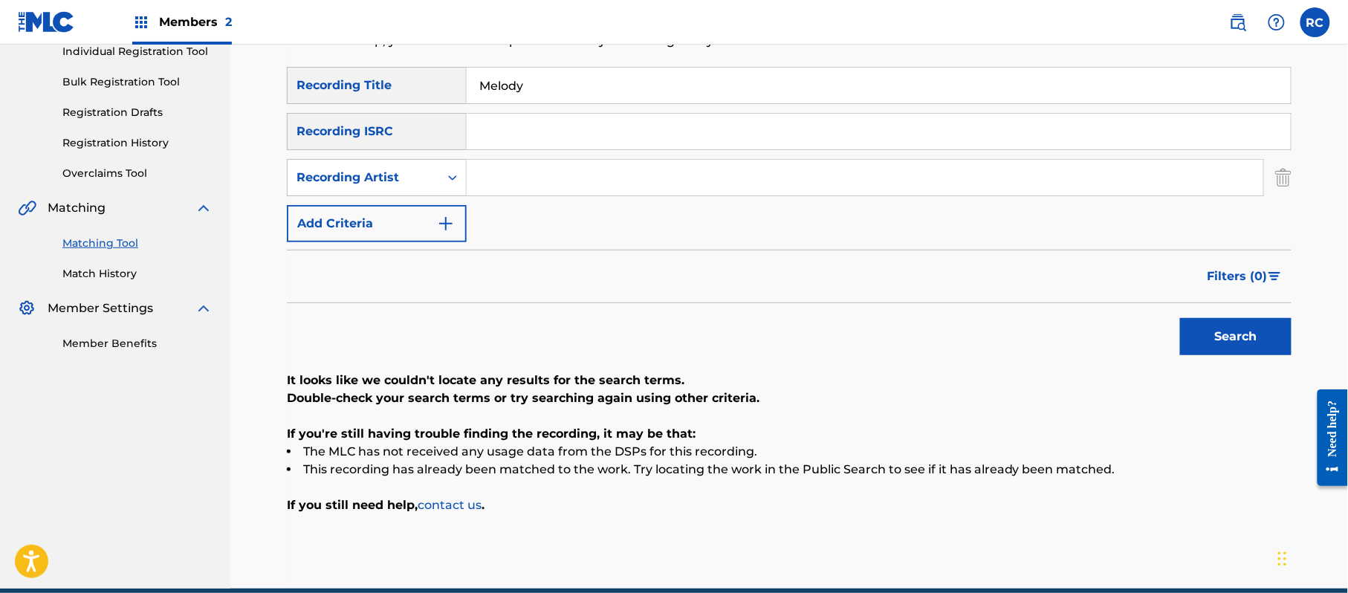
click at [501, 176] on input "Search Form" at bounding box center [865, 178] width 796 height 36
click at [1211, 339] on button "Search" at bounding box center [1235, 336] width 111 height 37
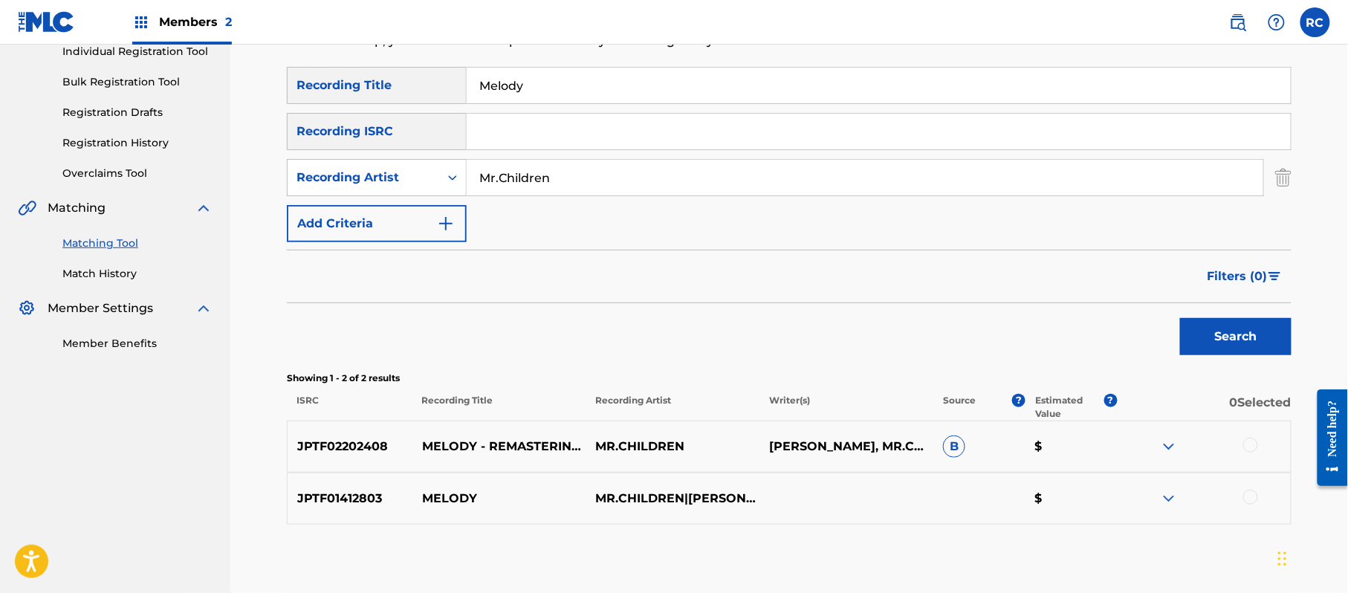
click at [355, 444] on p "JPTF02202408" at bounding box center [350, 447] width 125 height 18
click at [352, 500] on p "JPTF01412803" at bounding box center [350, 499] width 125 height 18
click at [539, 132] on input "Search Form" at bounding box center [879, 132] width 824 height 36
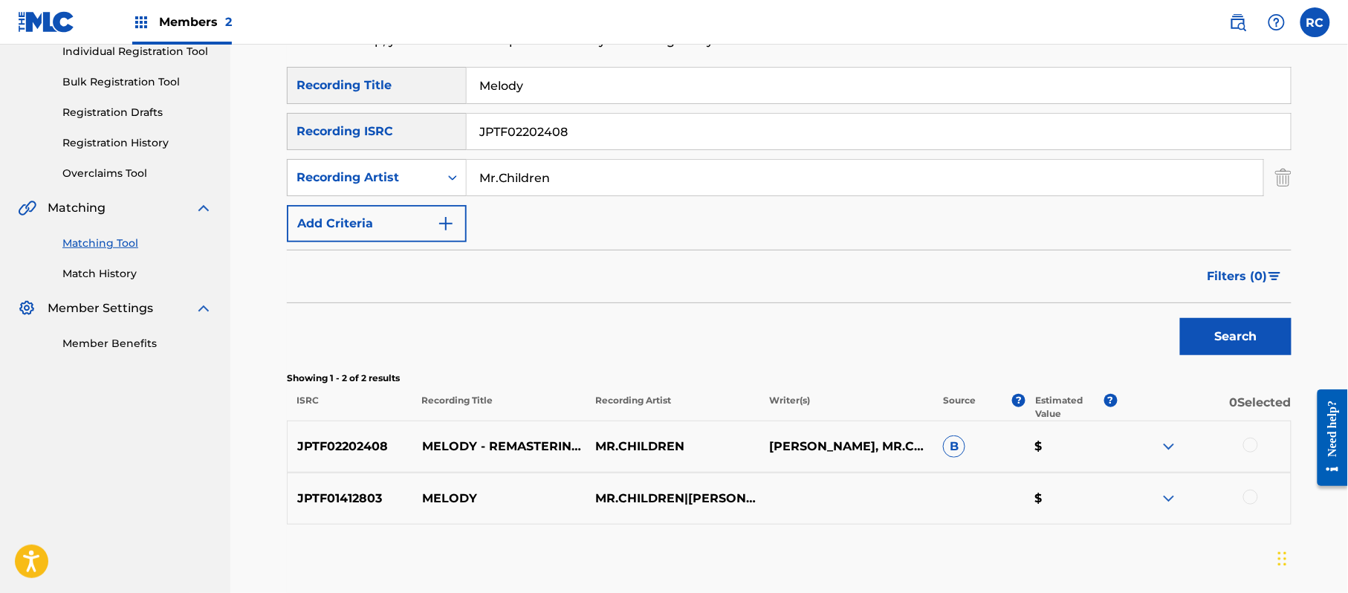
drag, startPoint x: 551, startPoint y: 88, endPoint x: 402, endPoint y: 96, distance: 148.8
click at [402, 96] on div "SearchWithCriteria1dc0ab11-6528-4450-901e-1a73efd829e3 Recording Title Melody" at bounding box center [789, 85] width 1004 height 37
drag, startPoint x: 458, startPoint y: 180, endPoint x: 432, endPoint y: 182, distance: 25.4
click at [407, 181] on div "SearchWithCriteriac457d74a-de89-4e53-9845-2da9bbe83271 Recording Artist" at bounding box center [789, 177] width 1004 height 37
drag, startPoint x: 1208, startPoint y: 333, endPoint x: 1122, endPoint y: 355, distance: 89.0
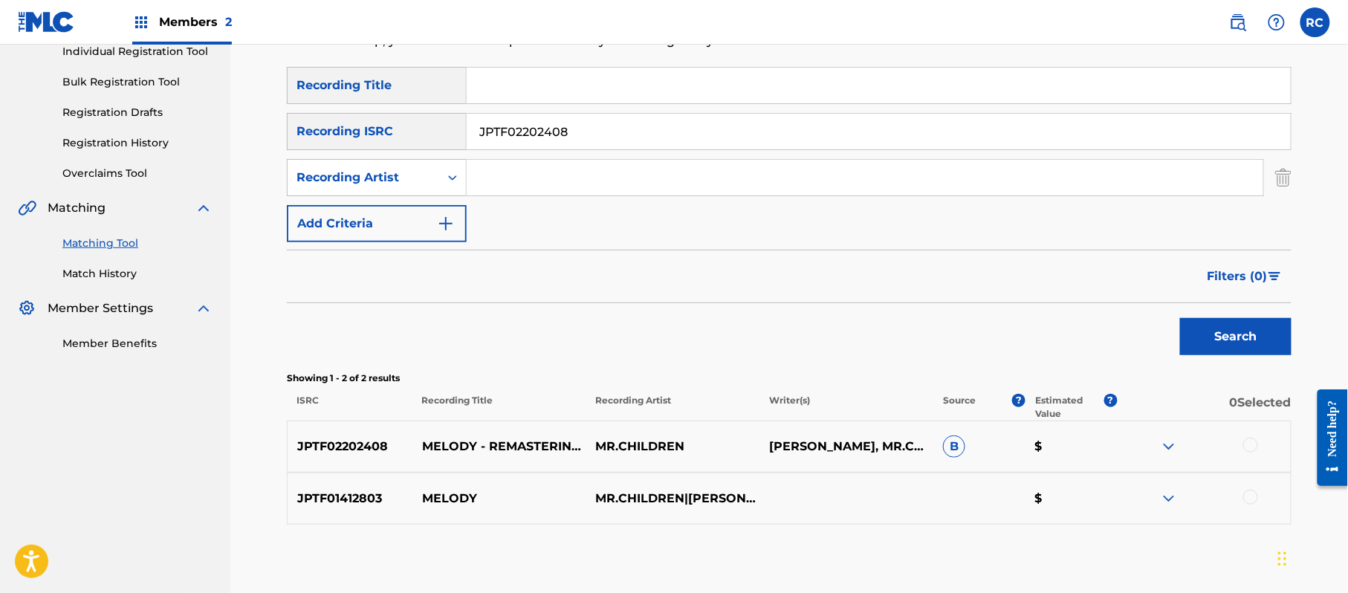
click at [1210, 334] on button "Search" at bounding box center [1235, 336] width 111 height 37
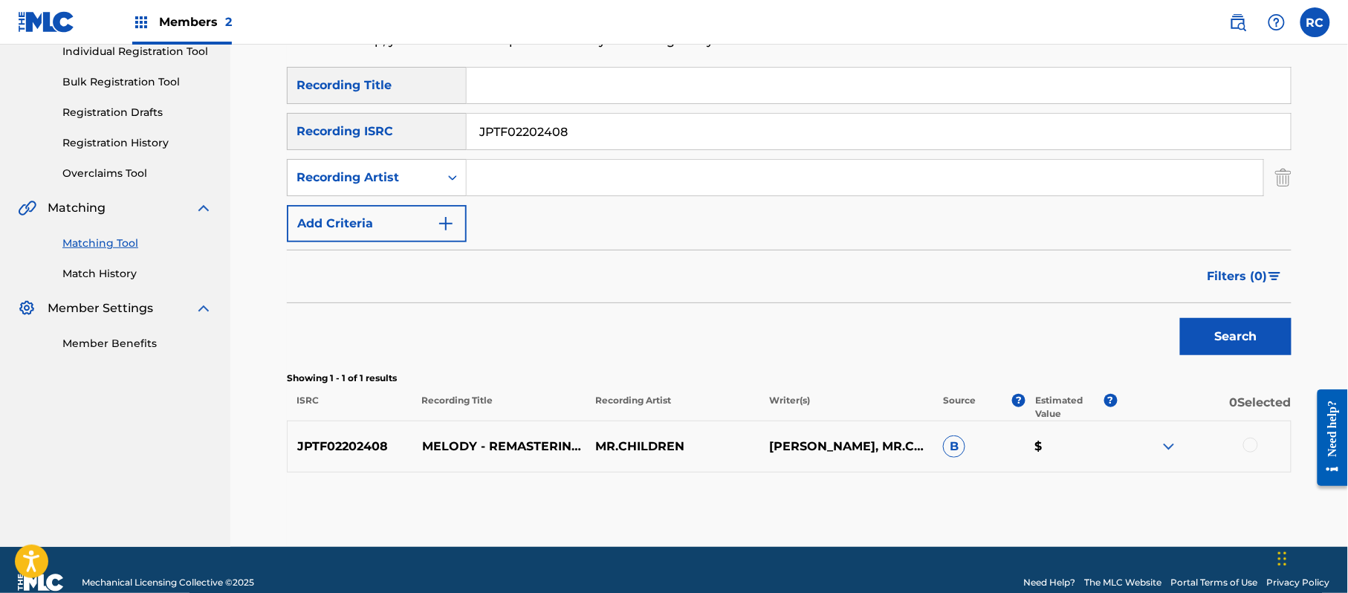
click at [1254, 444] on div at bounding box center [1250, 445] width 15 height 15
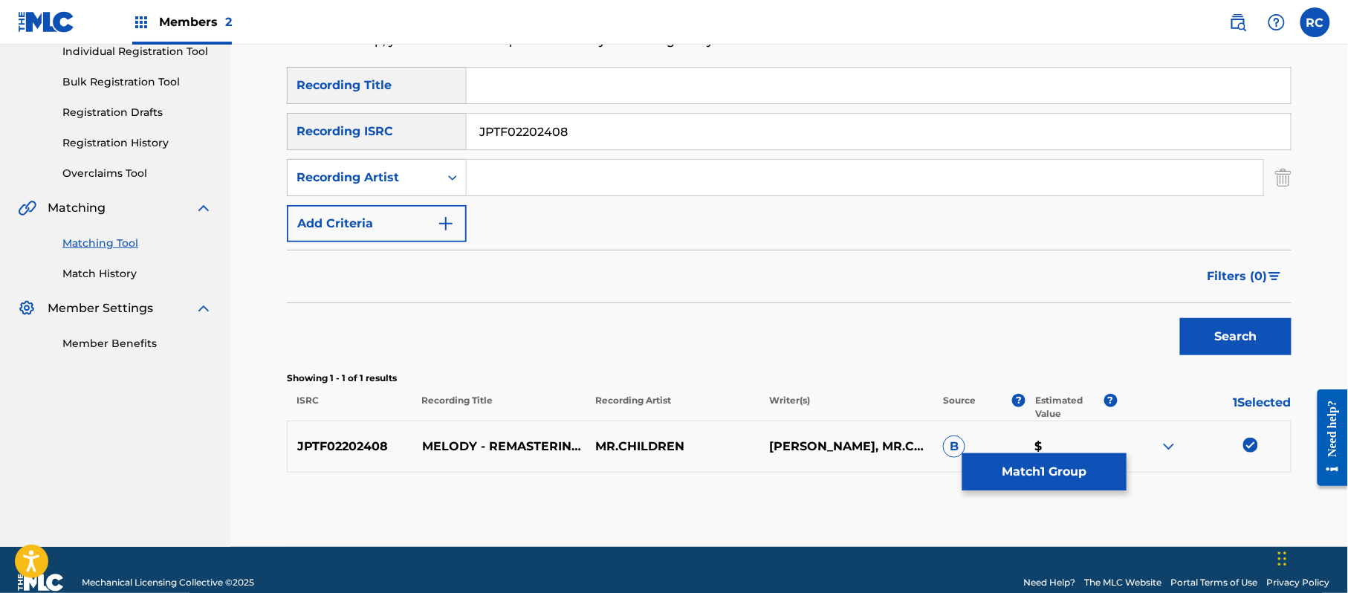
click at [1094, 474] on button "Match 1 Group" at bounding box center [1044, 471] width 164 height 37
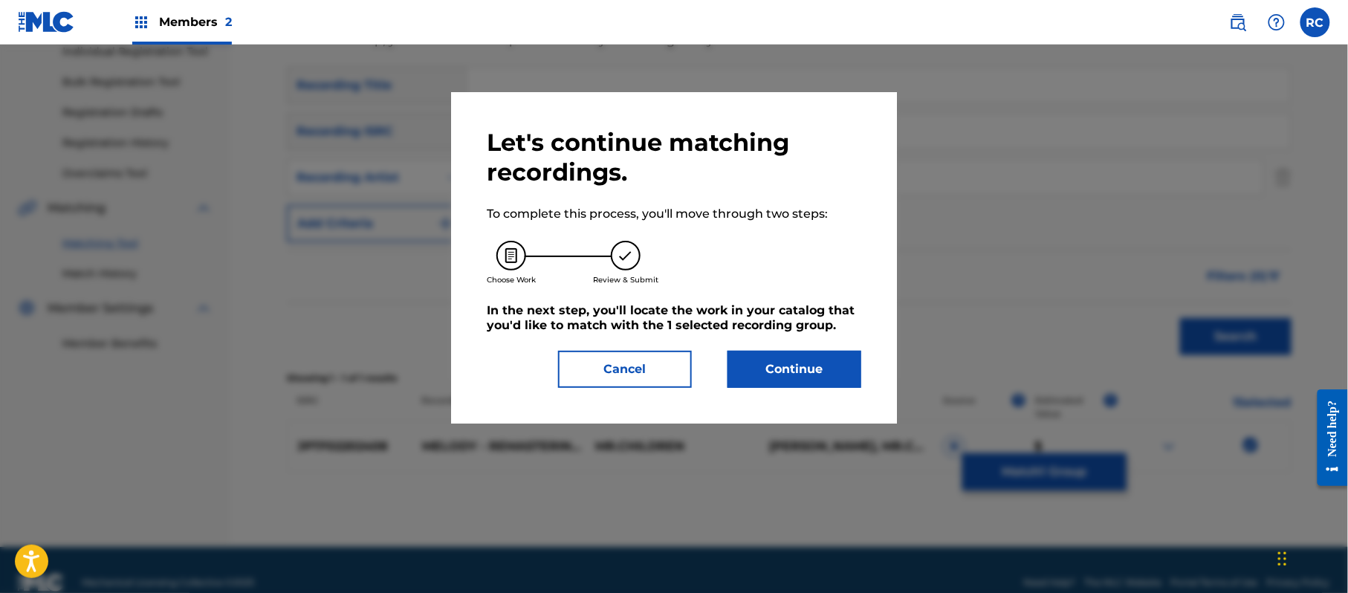
click at [828, 363] on button "Continue" at bounding box center [794, 369] width 134 height 37
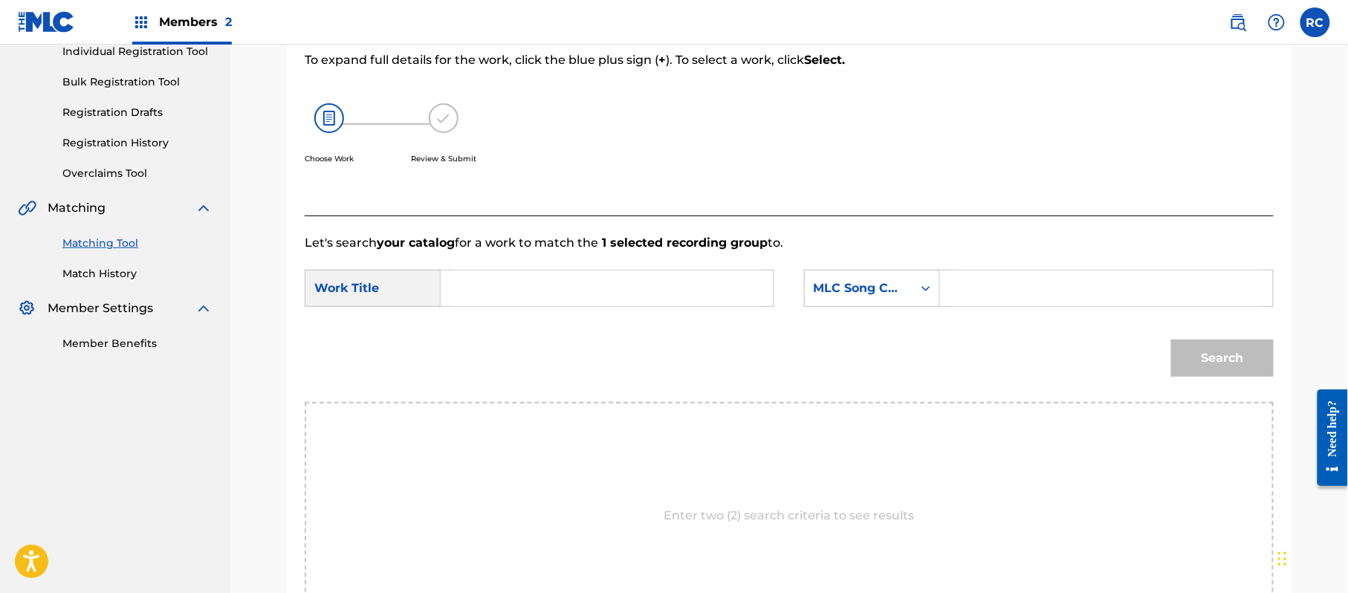
click at [483, 285] on input "Search Form" at bounding box center [607, 288] width 308 height 36
click at [536, 285] on input "Melody MV81UL" at bounding box center [607, 288] width 308 height 36
click at [1014, 296] on input "Search Form" at bounding box center [1106, 288] width 308 height 36
click at [1192, 348] on button "Search" at bounding box center [1222, 358] width 103 height 37
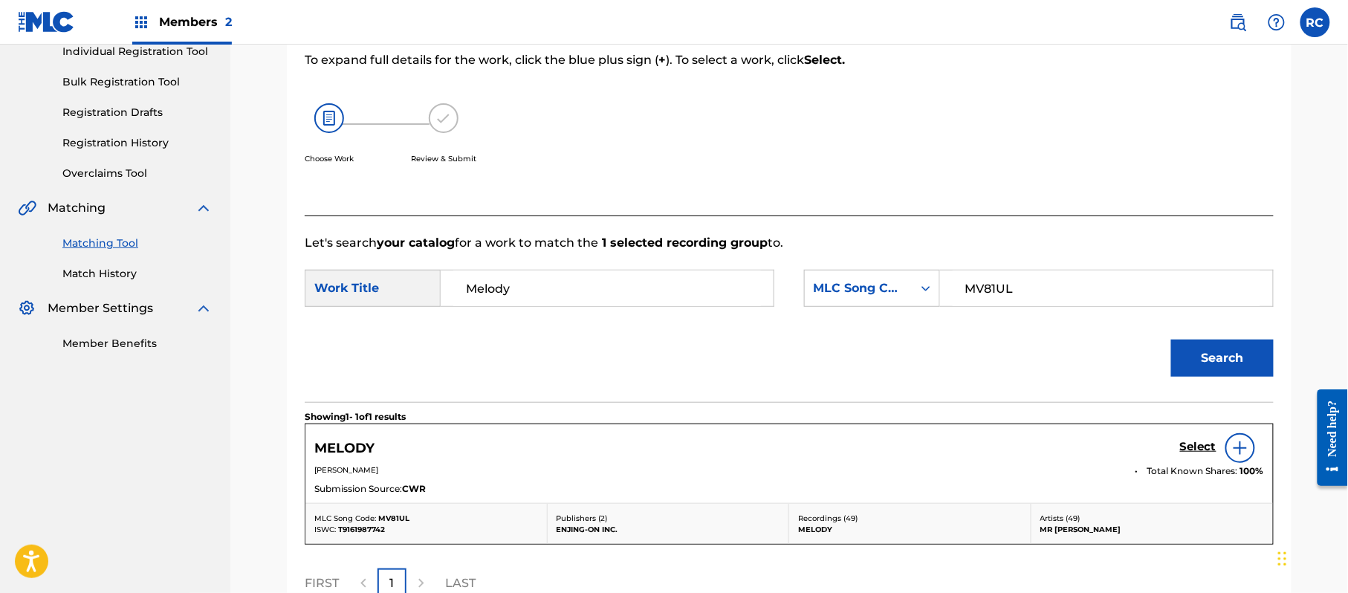
click at [1192, 449] on h5 "Select" at bounding box center [1198, 447] width 36 height 14
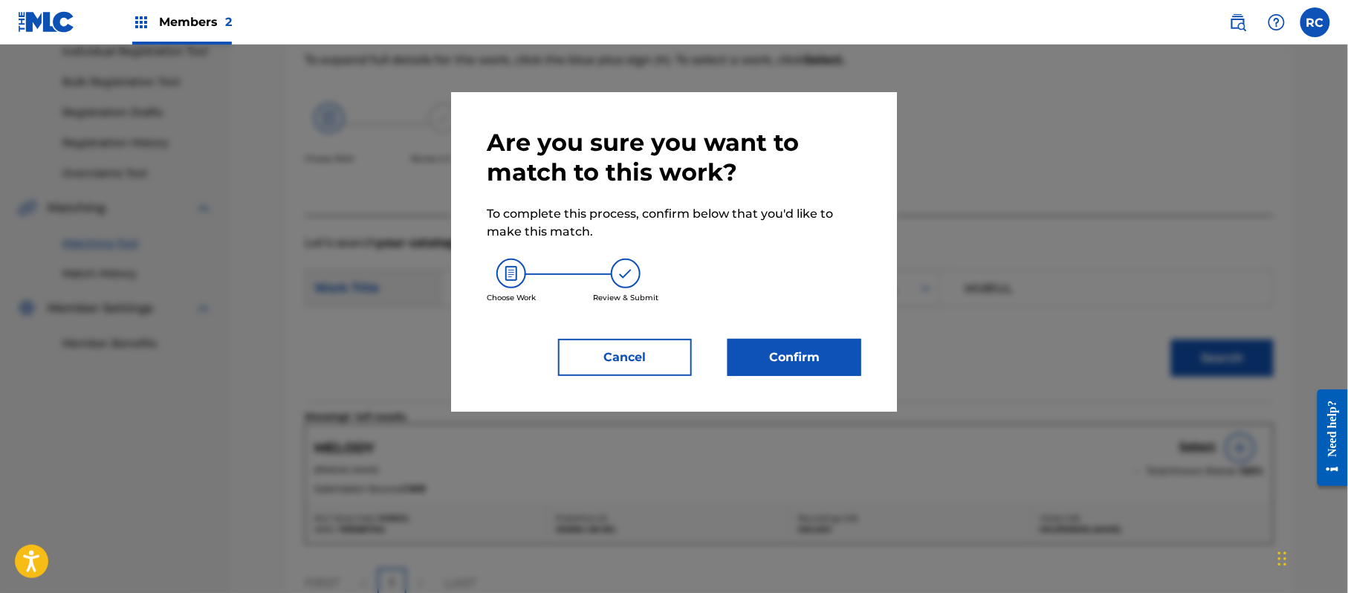
click at [808, 352] on button "Confirm" at bounding box center [794, 357] width 134 height 37
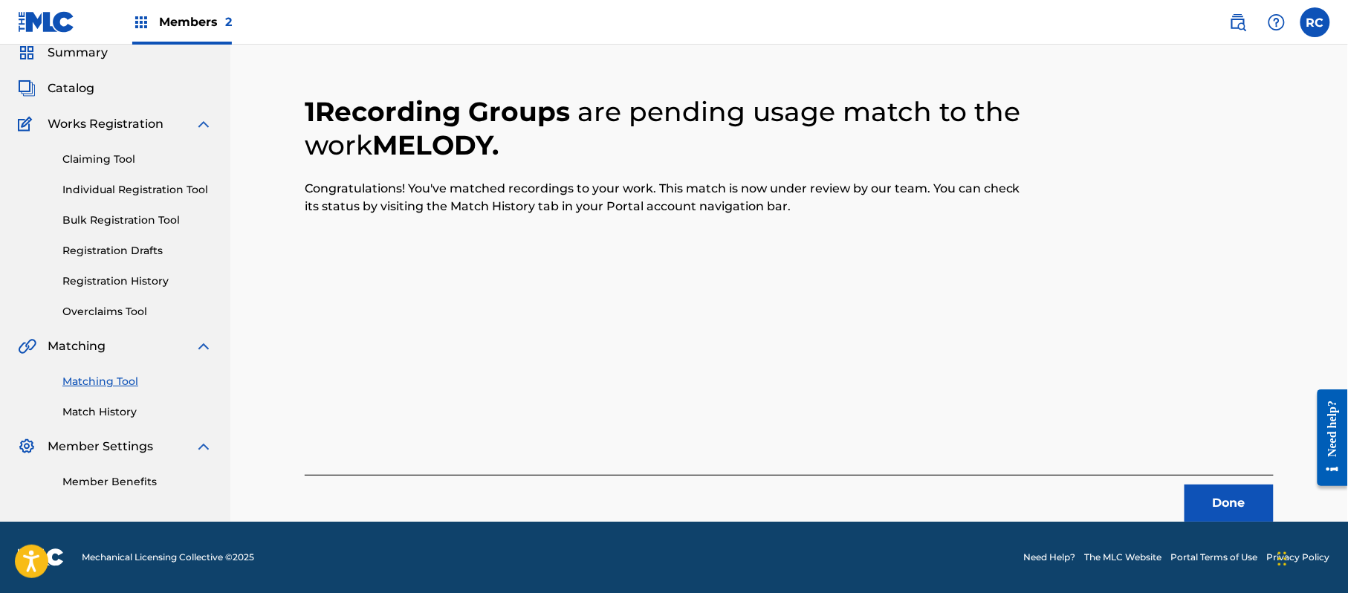
scroll to position [59, 0]
click at [1230, 509] on button "Done" at bounding box center [1228, 502] width 89 height 37
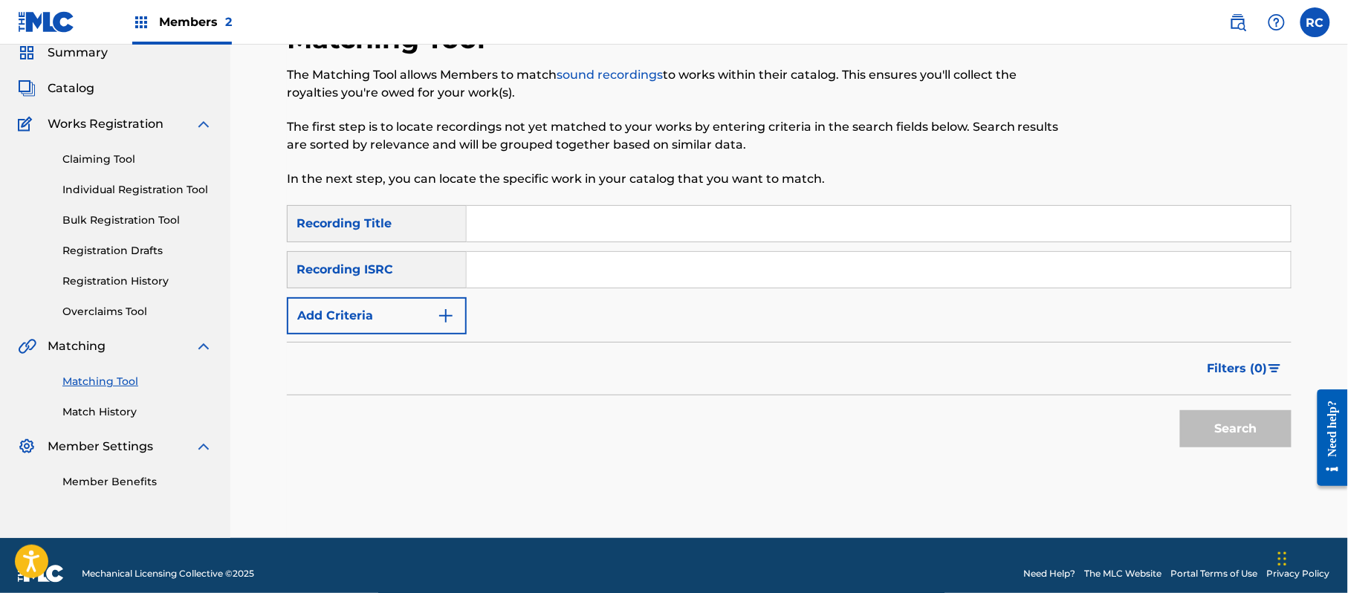
click at [530, 267] on input "Search Form" at bounding box center [879, 270] width 824 height 36
click at [1192, 432] on button "Search" at bounding box center [1235, 428] width 111 height 37
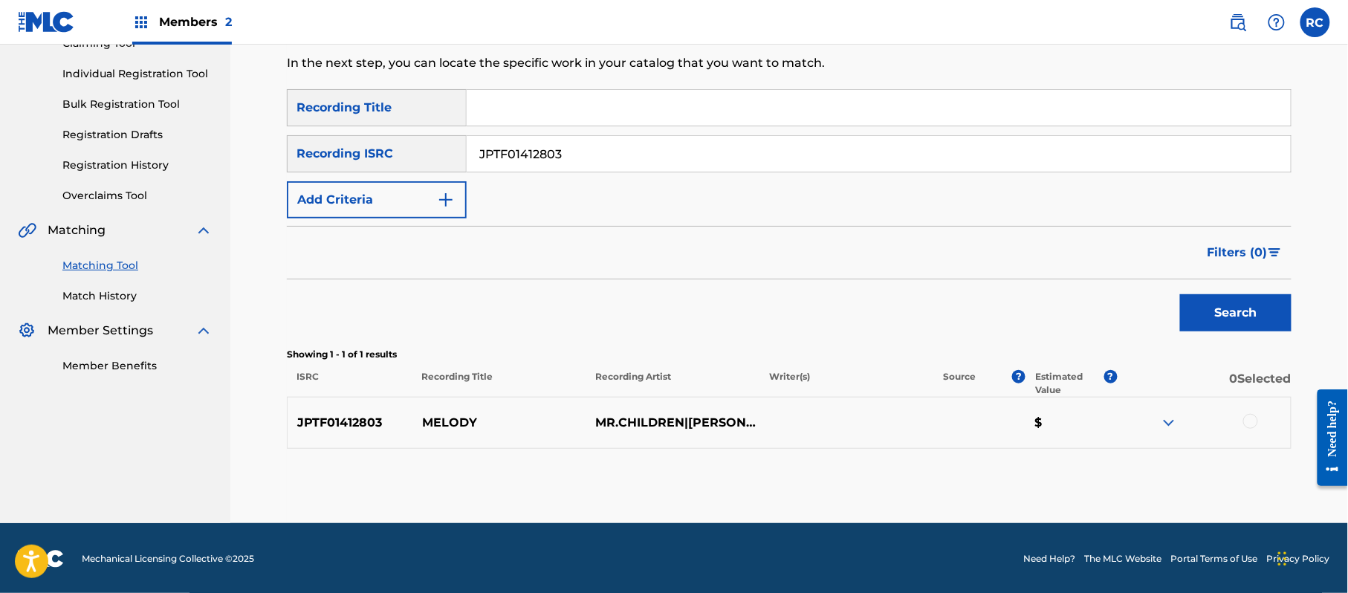
scroll to position [177, 0]
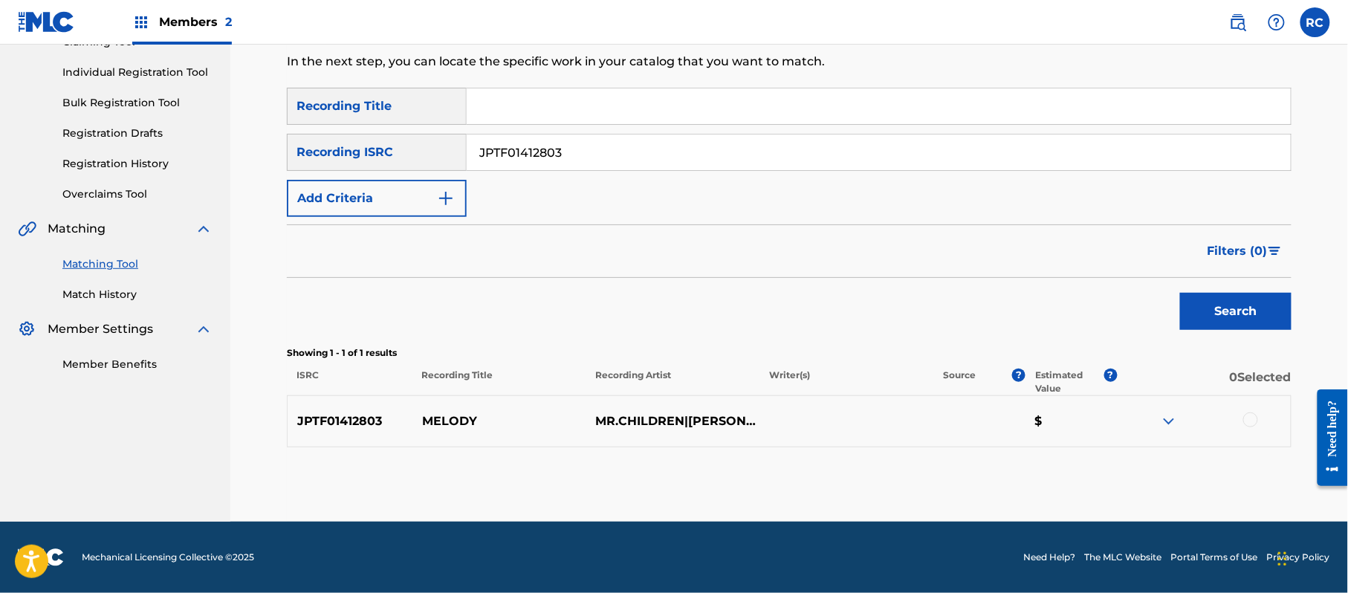
click at [1252, 420] on div at bounding box center [1250, 419] width 15 height 15
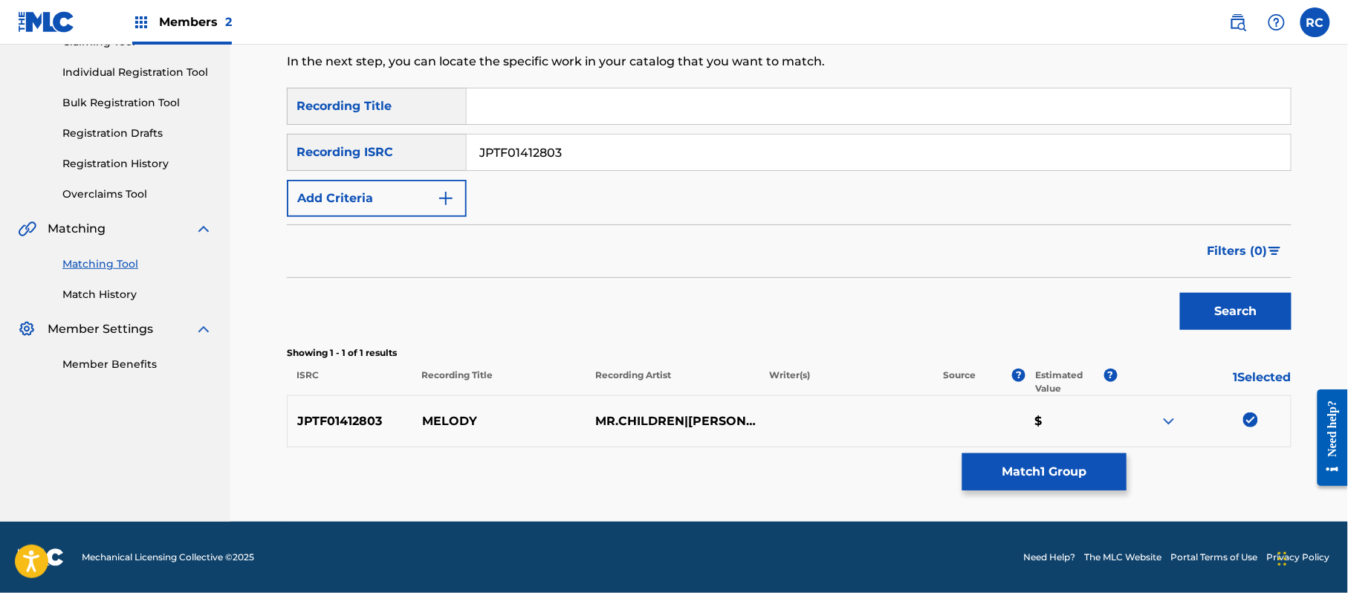
click at [1091, 473] on button "Match 1 Group" at bounding box center [1044, 471] width 164 height 37
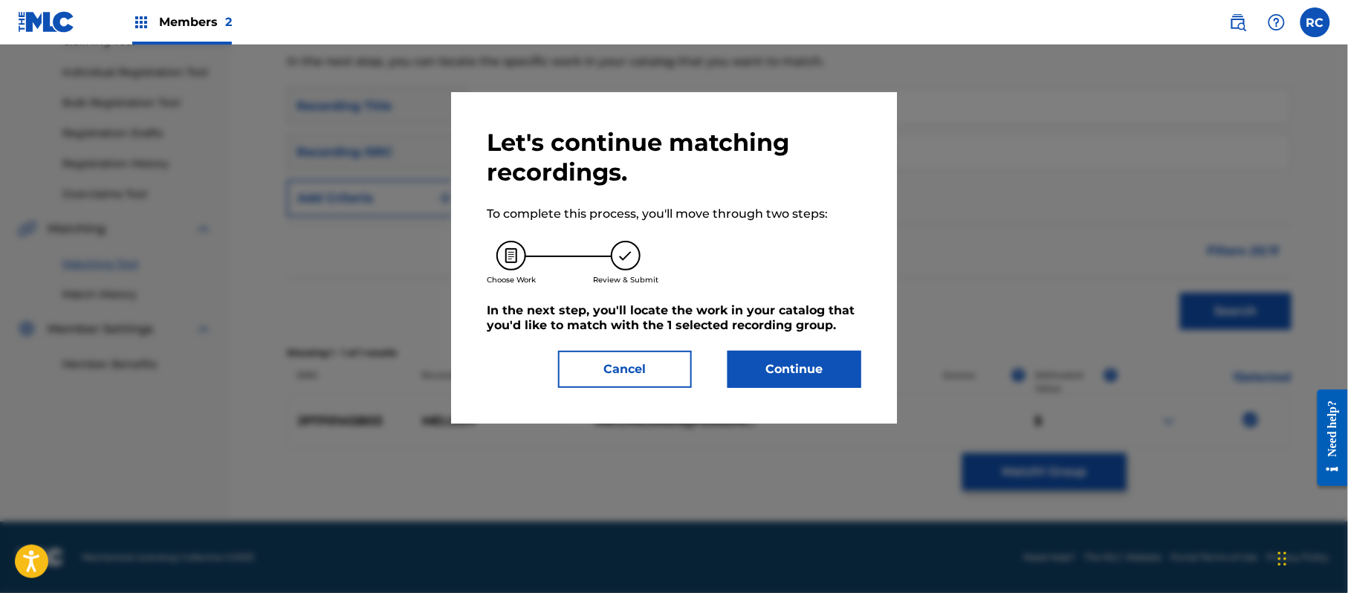
click at [845, 363] on button "Continue" at bounding box center [794, 369] width 134 height 37
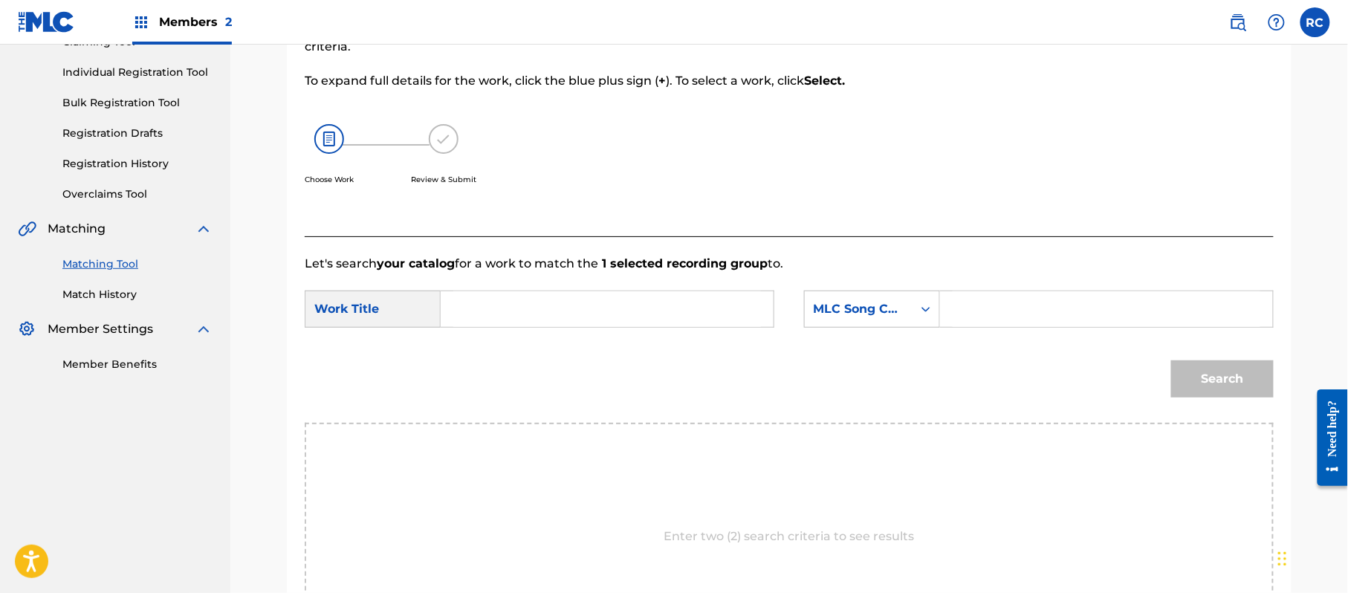
click at [525, 311] on input "Search Form" at bounding box center [607, 309] width 308 height 36
click at [562, 305] on input "Melody MV81UL" at bounding box center [607, 309] width 308 height 36
drag, startPoint x: 1021, startPoint y: 310, endPoint x: 1048, endPoint y: 319, distance: 28.4
click at [1021, 310] on input "Search Form" at bounding box center [1106, 309] width 308 height 36
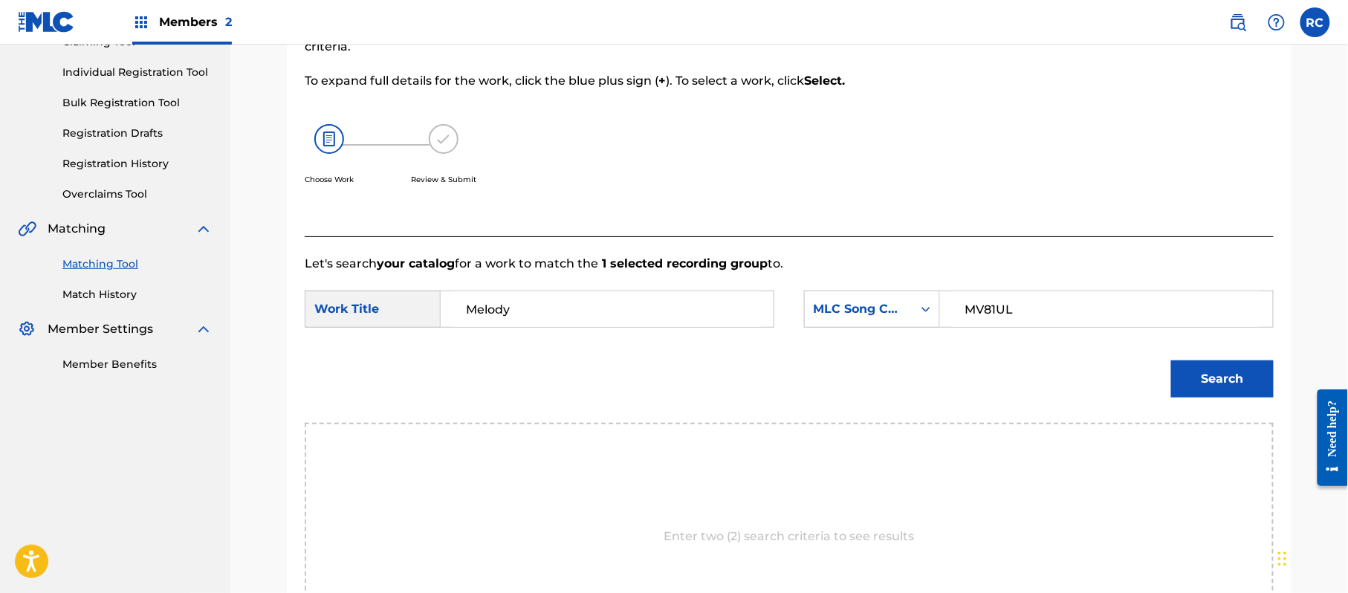
click at [1244, 383] on button "Search" at bounding box center [1222, 378] width 103 height 37
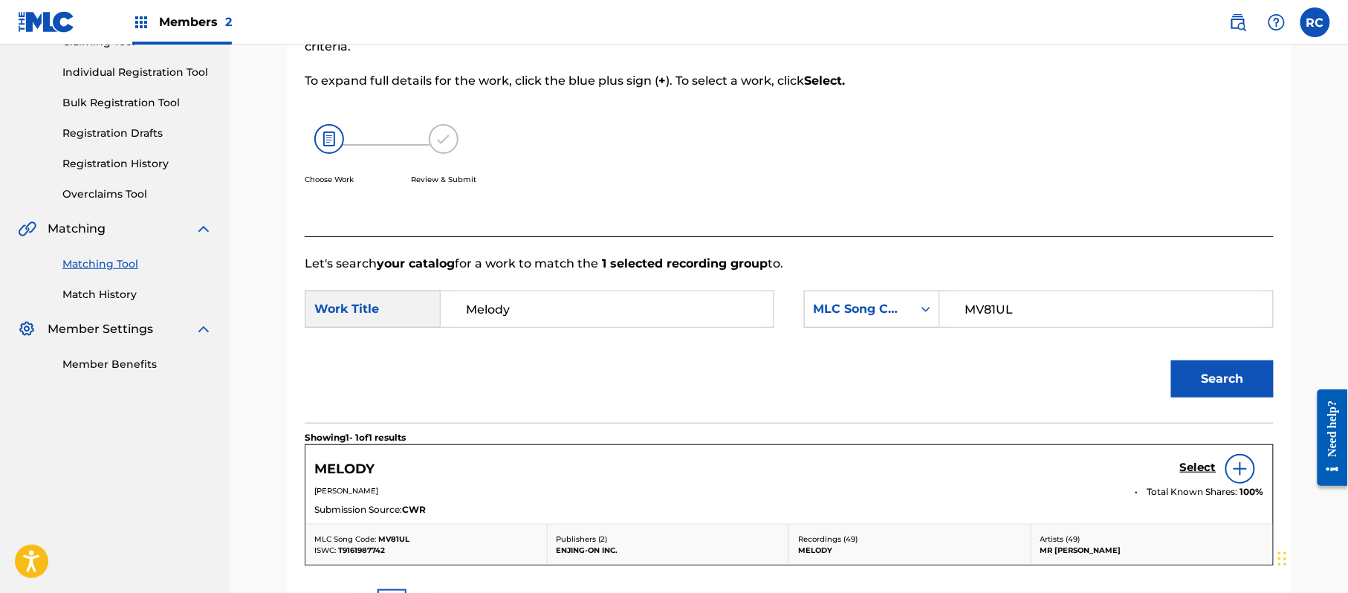
click at [1192, 471] on h5 "Select" at bounding box center [1198, 468] width 36 height 14
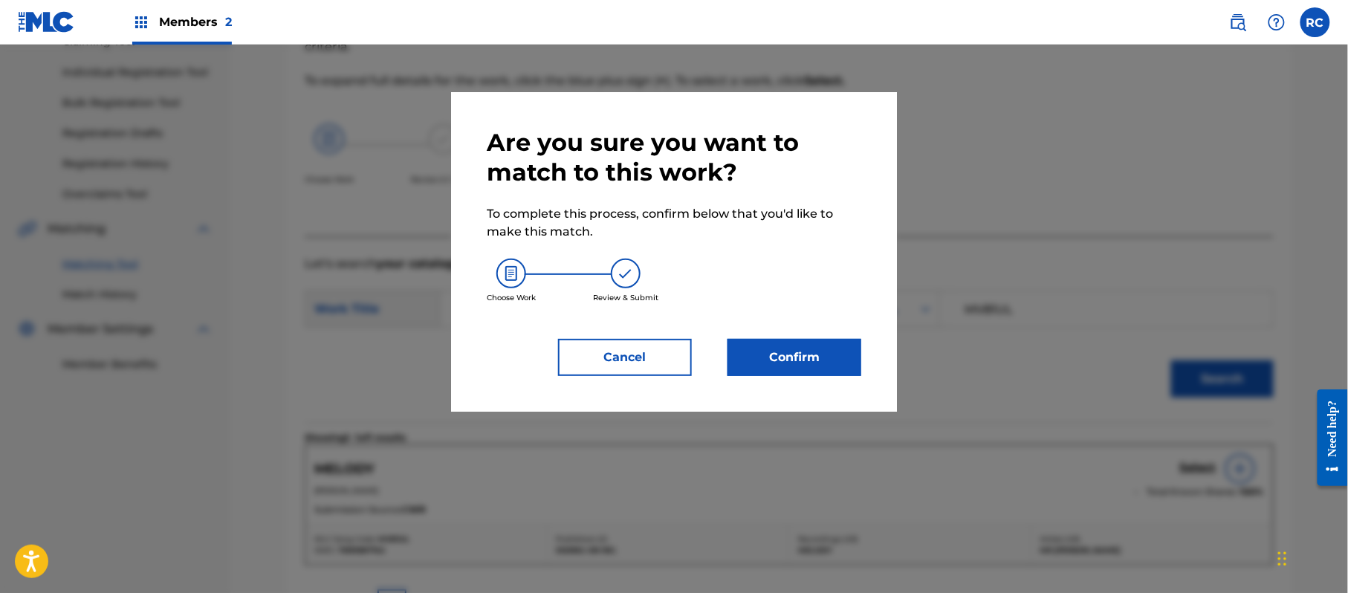
click at [838, 363] on button "Confirm" at bounding box center [794, 357] width 134 height 37
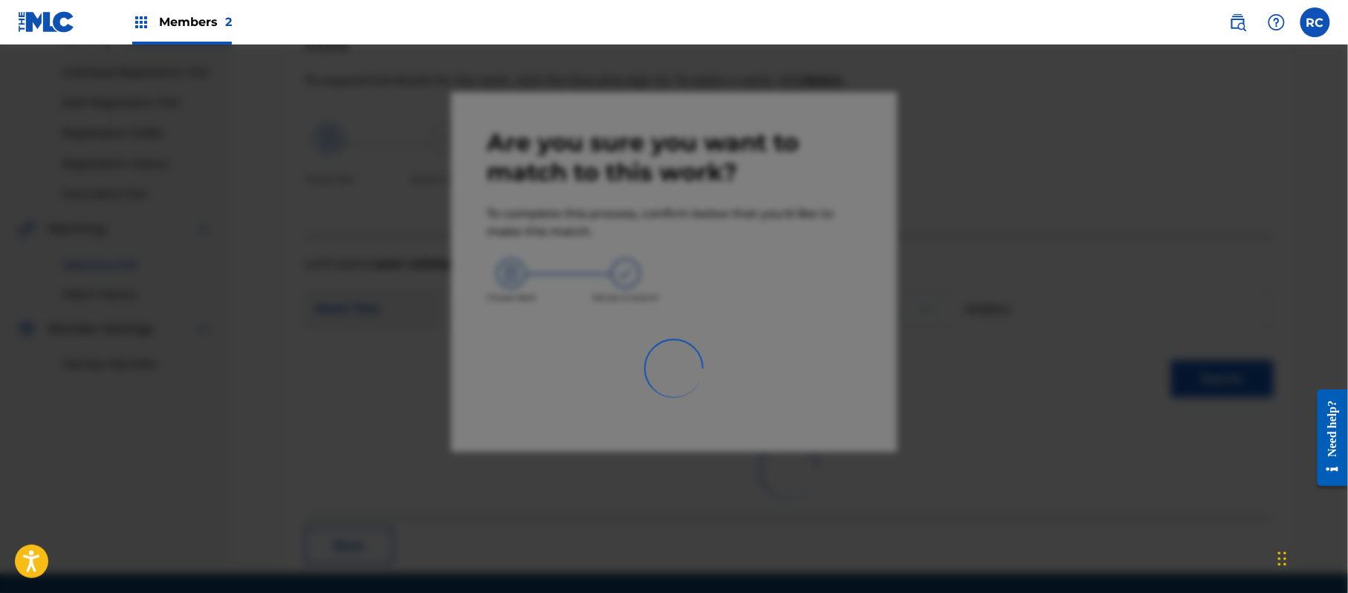
scroll to position [59, 0]
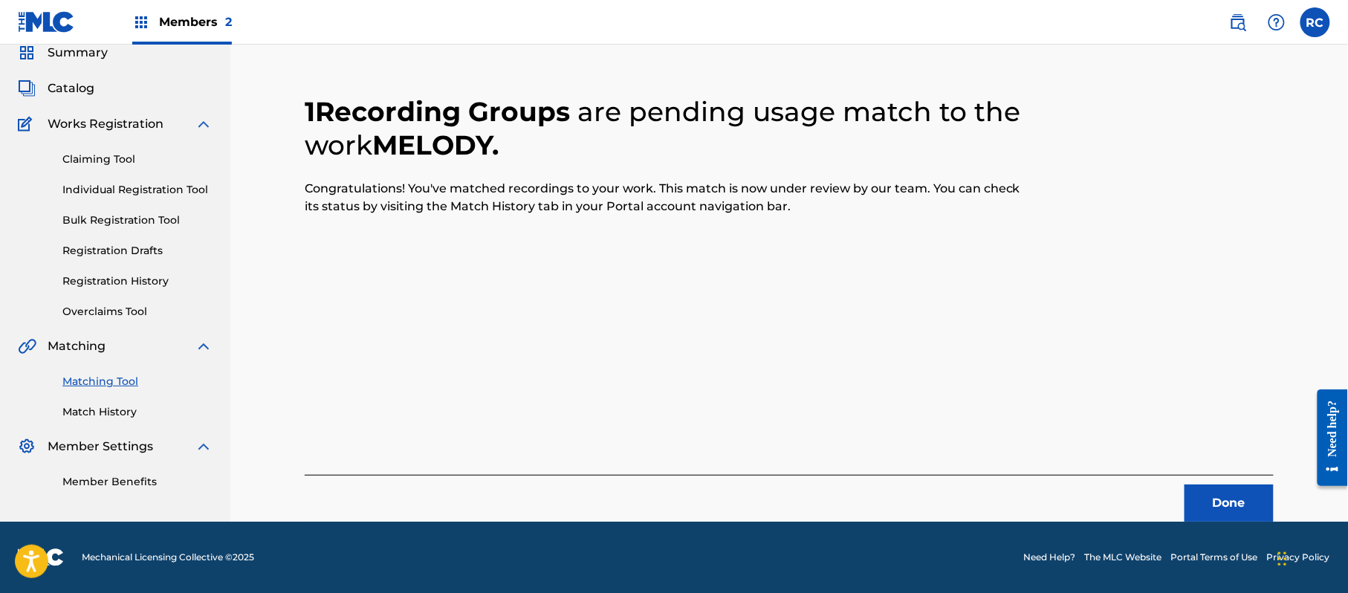
click at [1205, 498] on button "Done" at bounding box center [1228, 502] width 89 height 37
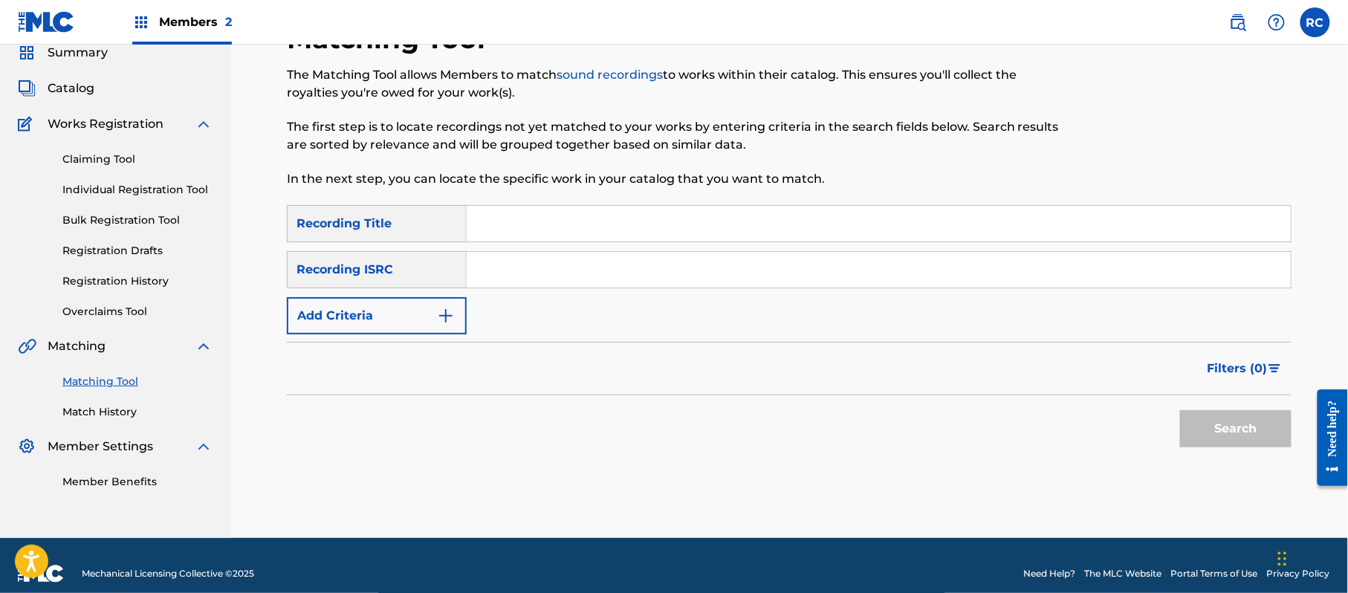
click at [492, 279] on input "Search Form" at bounding box center [879, 270] width 824 height 36
click at [1261, 431] on button "Search" at bounding box center [1235, 428] width 111 height 37
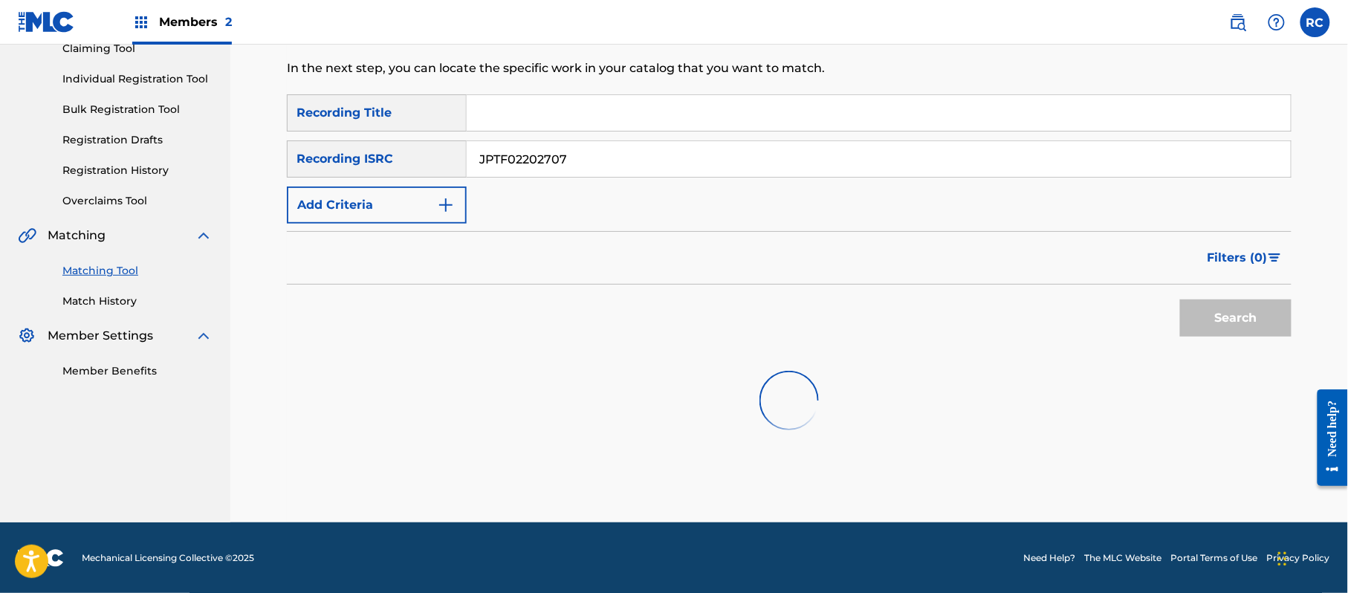
scroll to position [171, 0]
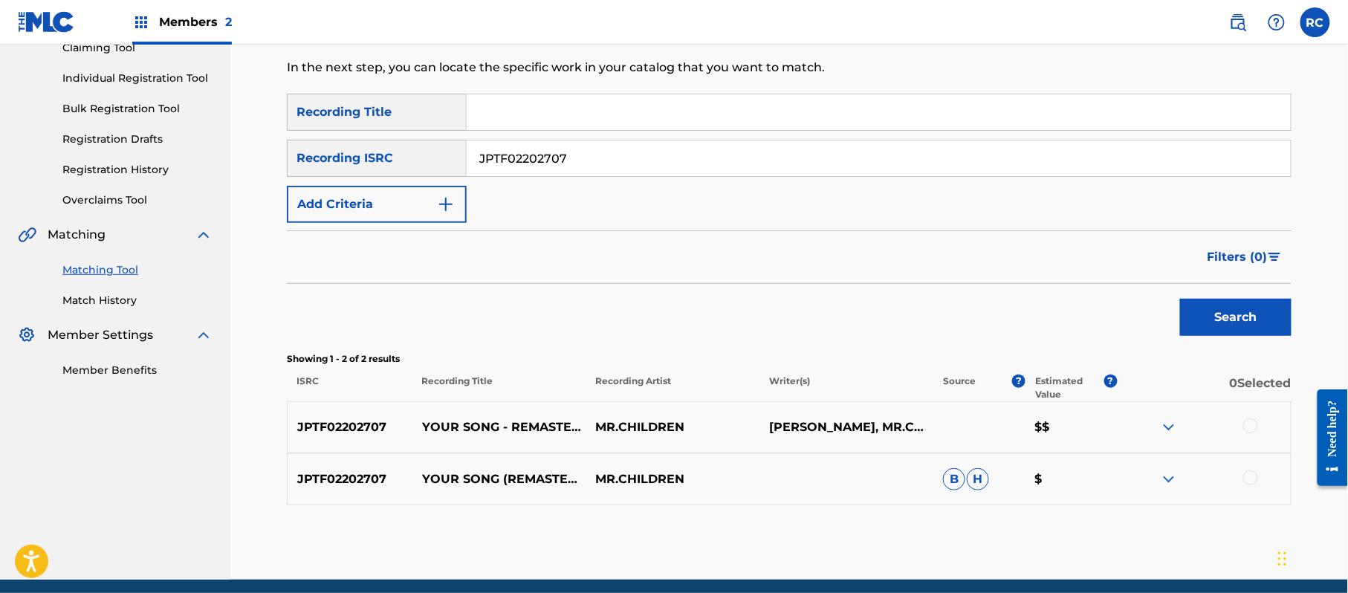
click at [513, 123] on input "Search Form" at bounding box center [879, 112] width 824 height 36
drag, startPoint x: 562, startPoint y: 116, endPoint x: 693, endPoint y: 120, distance: 131.6
click at [693, 120] on input "Your Song" at bounding box center [879, 112] width 824 height 36
drag, startPoint x: 459, startPoint y: 186, endPoint x: 423, endPoint y: 193, distance: 37.2
click at [425, 193] on div "SearchWithCriteria1dc0ab11-6528-4450-901e-1a73efd829e3 Recording Title Your Son…" at bounding box center [789, 158] width 1004 height 129
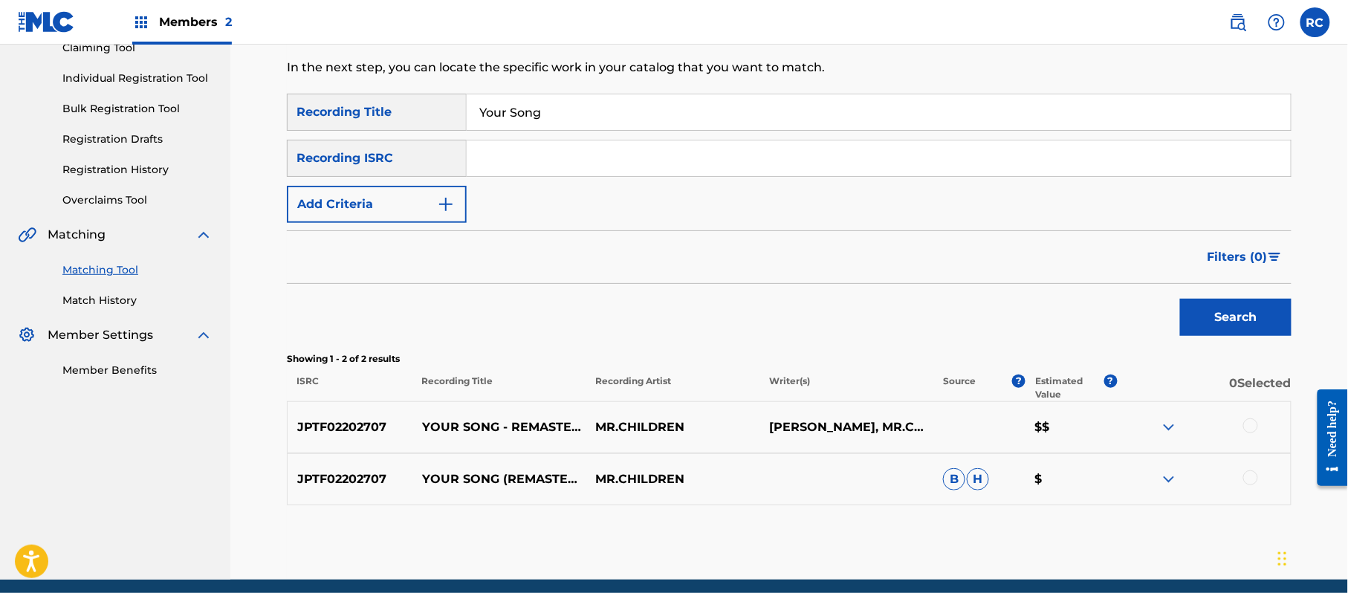
click at [400, 207] on button "Add Criteria" at bounding box center [377, 204] width 180 height 37
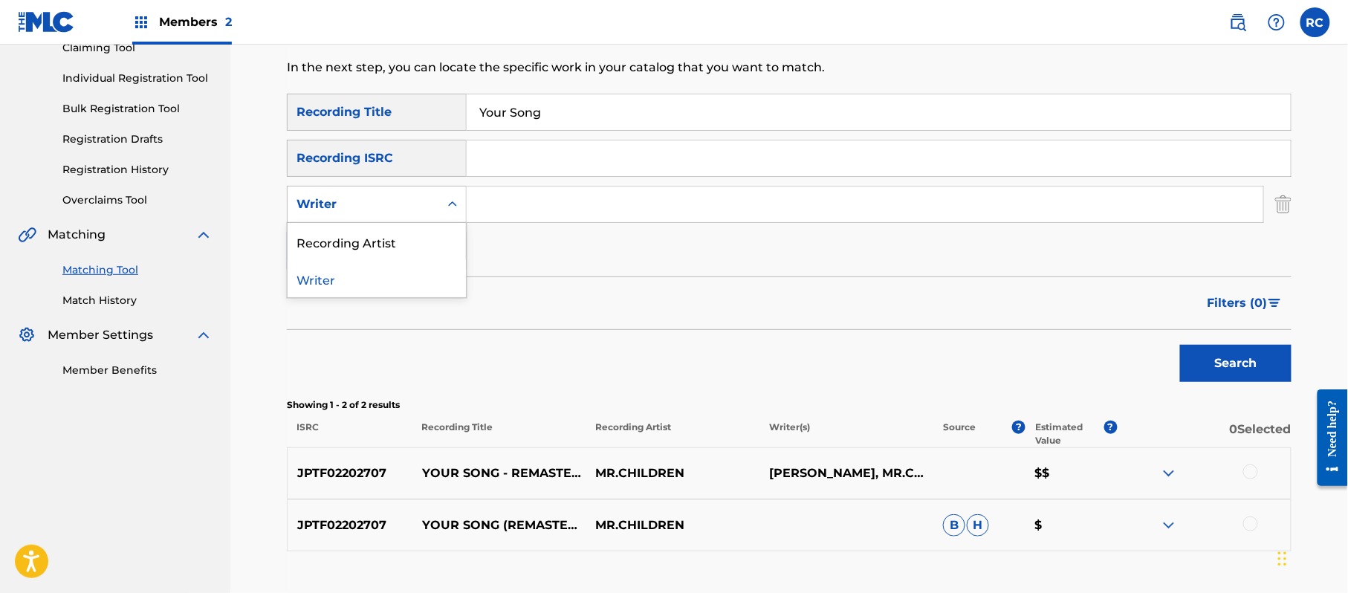
click at [393, 220] on div "Writer" at bounding box center [377, 204] width 180 height 37
click at [384, 242] on div "Recording Artist" at bounding box center [377, 241] width 178 height 37
click at [539, 215] on input "Search Form" at bounding box center [865, 204] width 796 height 36
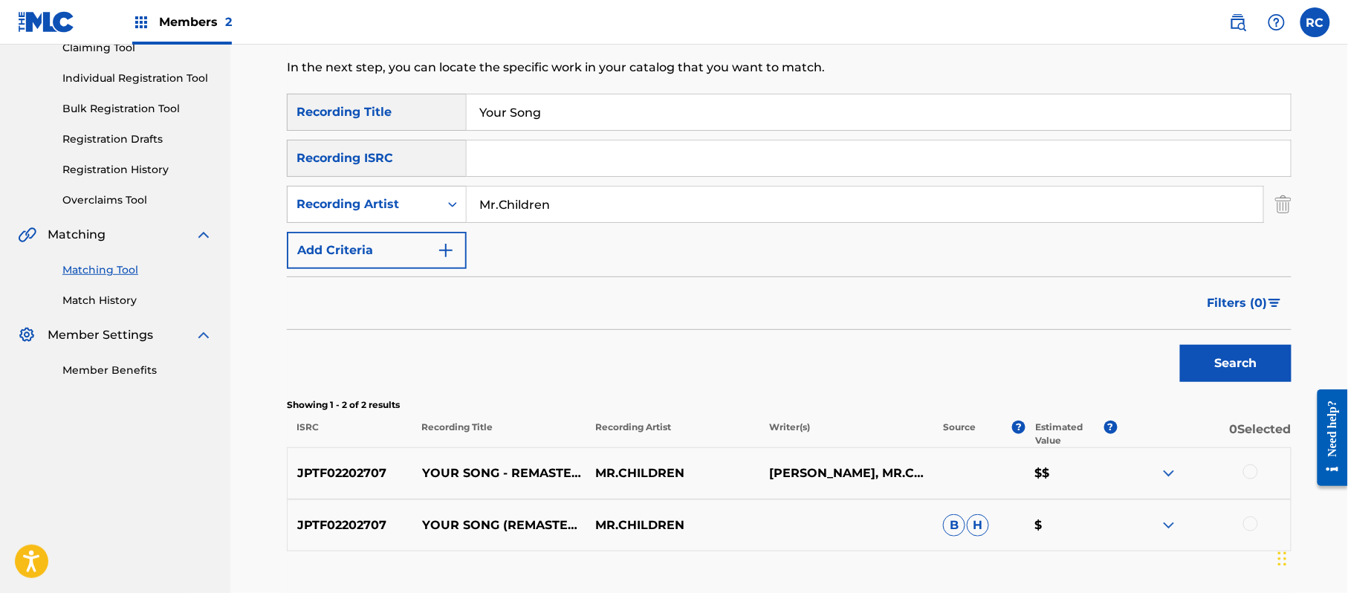
click at [1223, 357] on button "Search" at bounding box center [1235, 363] width 111 height 37
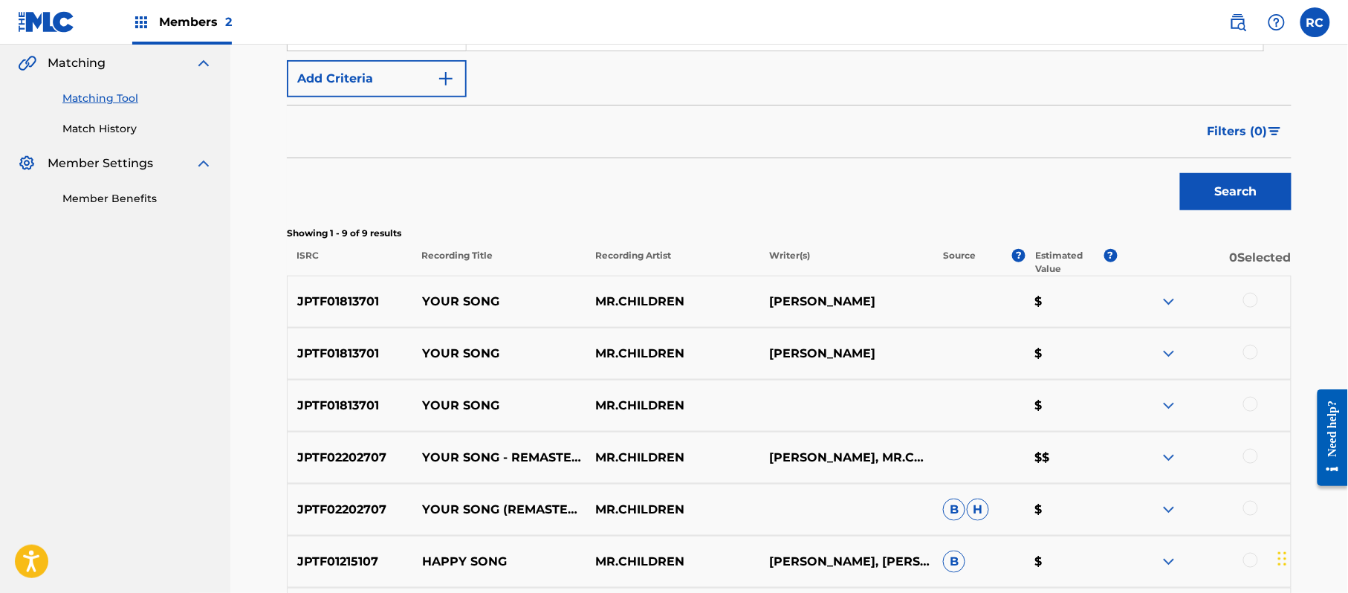
scroll to position [369, 0]
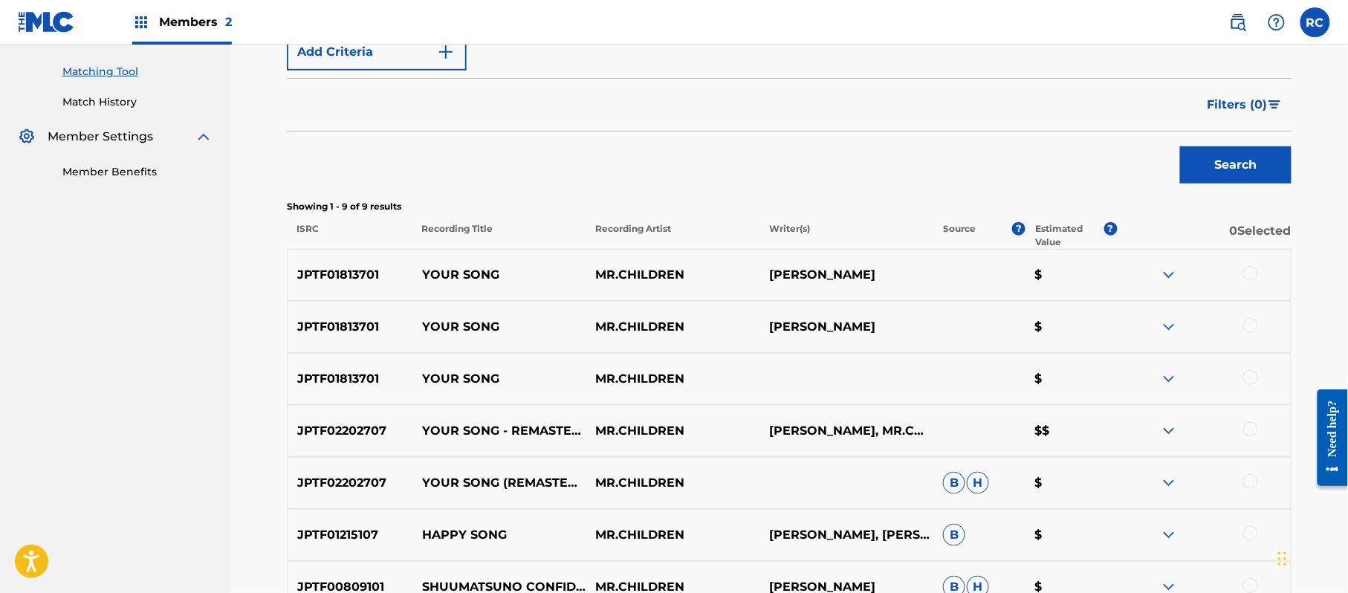
click at [349, 279] on p "JPTF01813701" at bounding box center [350, 275] width 125 height 18
click at [358, 432] on p "JPTF02202707" at bounding box center [350, 431] width 125 height 18
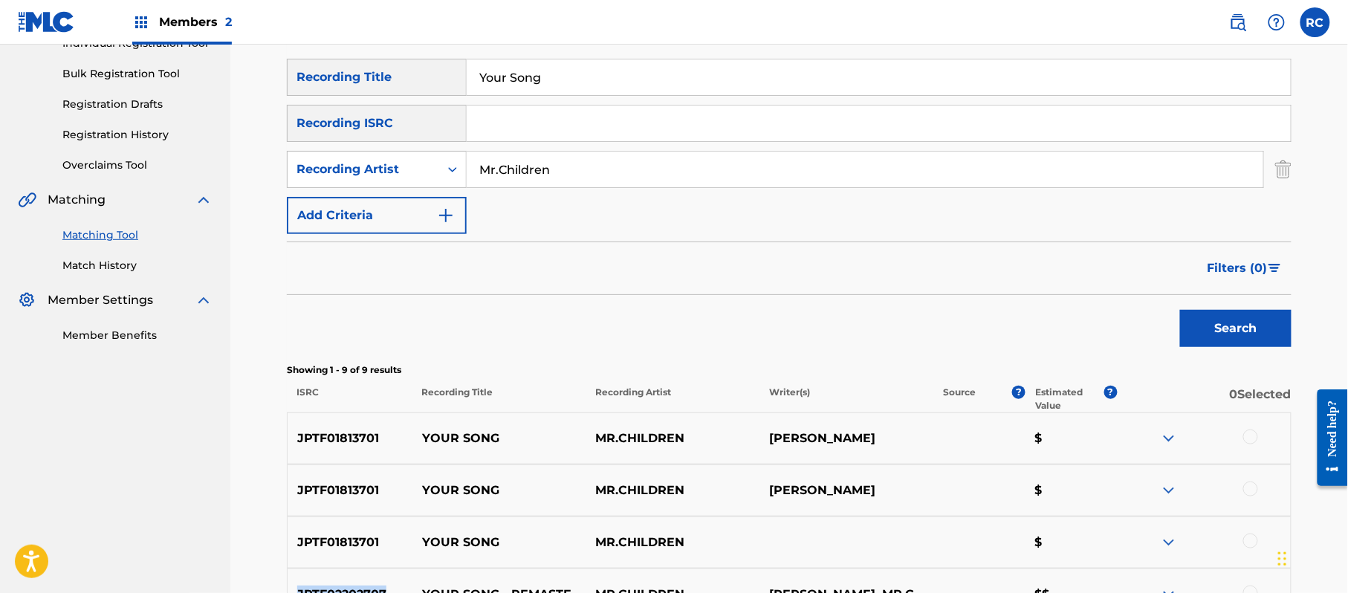
scroll to position [171, 0]
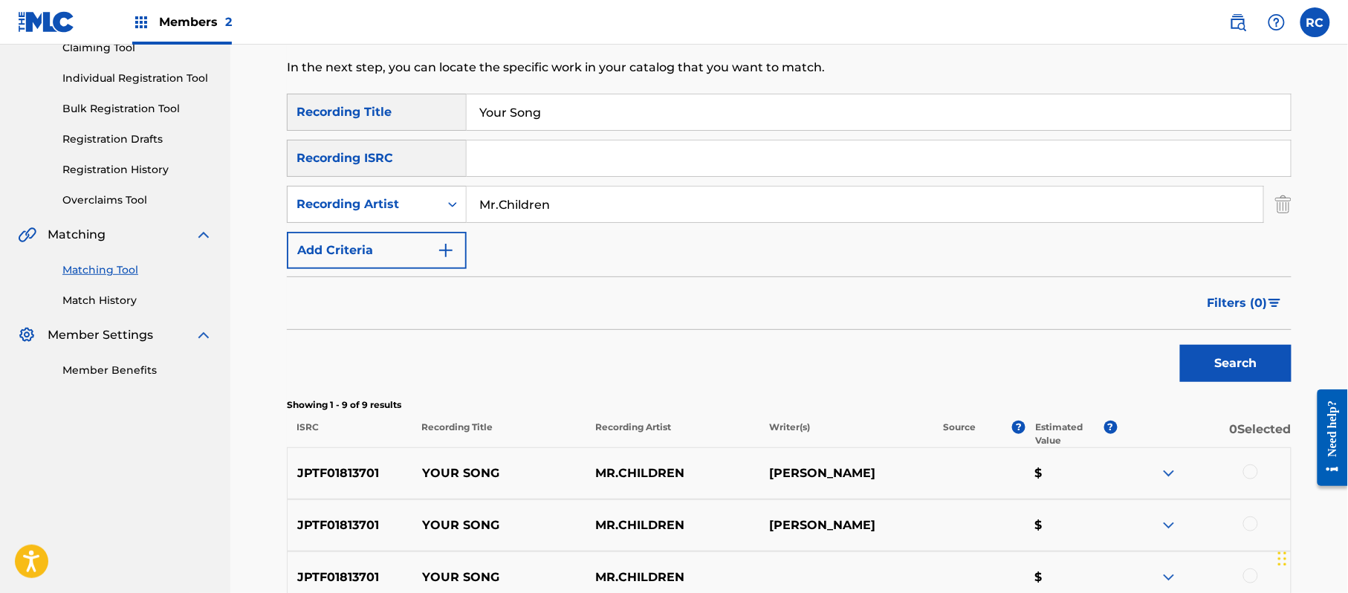
click at [551, 149] on input "Search Form" at bounding box center [879, 158] width 824 height 36
drag, startPoint x: 560, startPoint y: 123, endPoint x: 415, endPoint y: 143, distance: 147.0
click at [418, 143] on div "SearchWithCriteria1dc0ab11-6528-4450-901e-1a73efd829e3 Recording Title Your Son…" at bounding box center [789, 181] width 1004 height 175
drag, startPoint x: 535, startPoint y: 206, endPoint x: 419, endPoint y: 229, distance: 118.2
click at [419, 229] on div "SearchWithCriteria1dc0ab11-6528-4450-901e-1a73efd829e3 Recording Title SearchWi…" at bounding box center [789, 181] width 1004 height 175
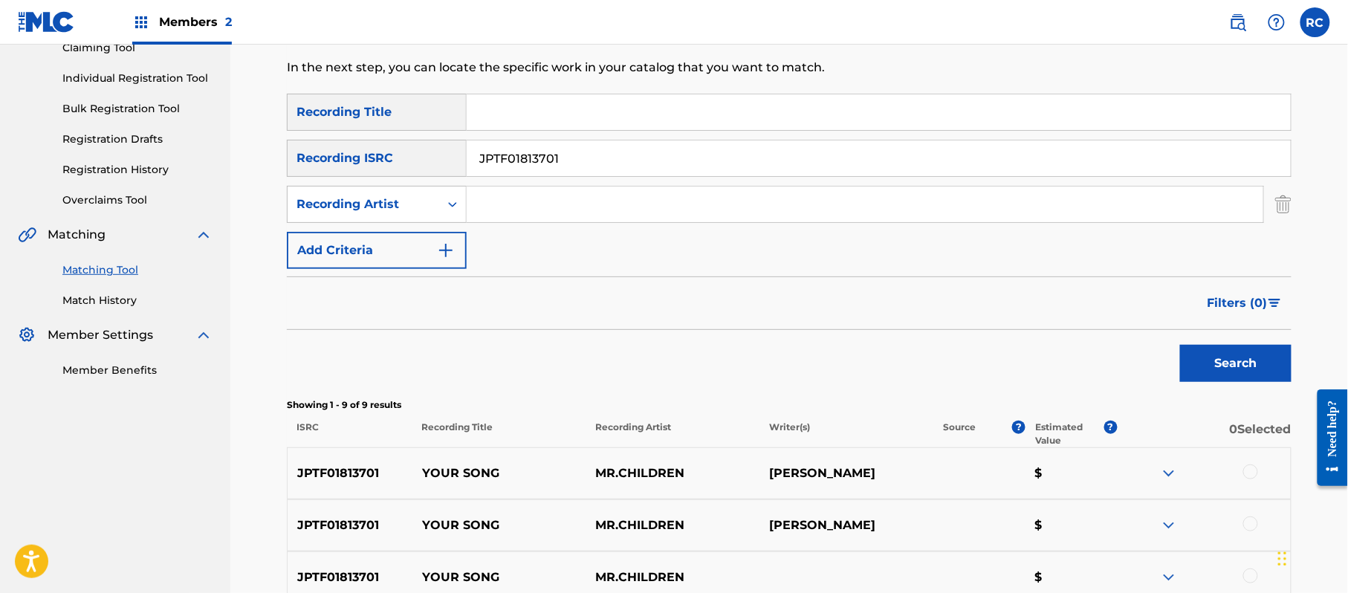
click at [1201, 367] on button "Search" at bounding box center [1235, 363] width 111 height 37
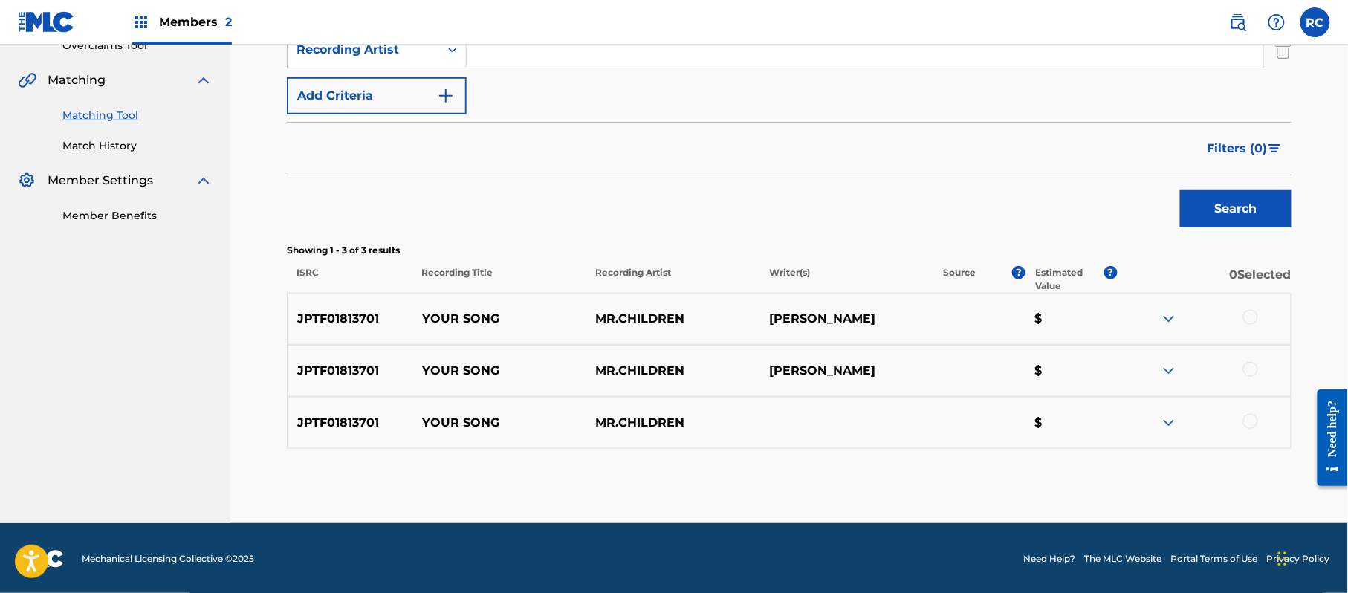
scroll to position [327, 0]
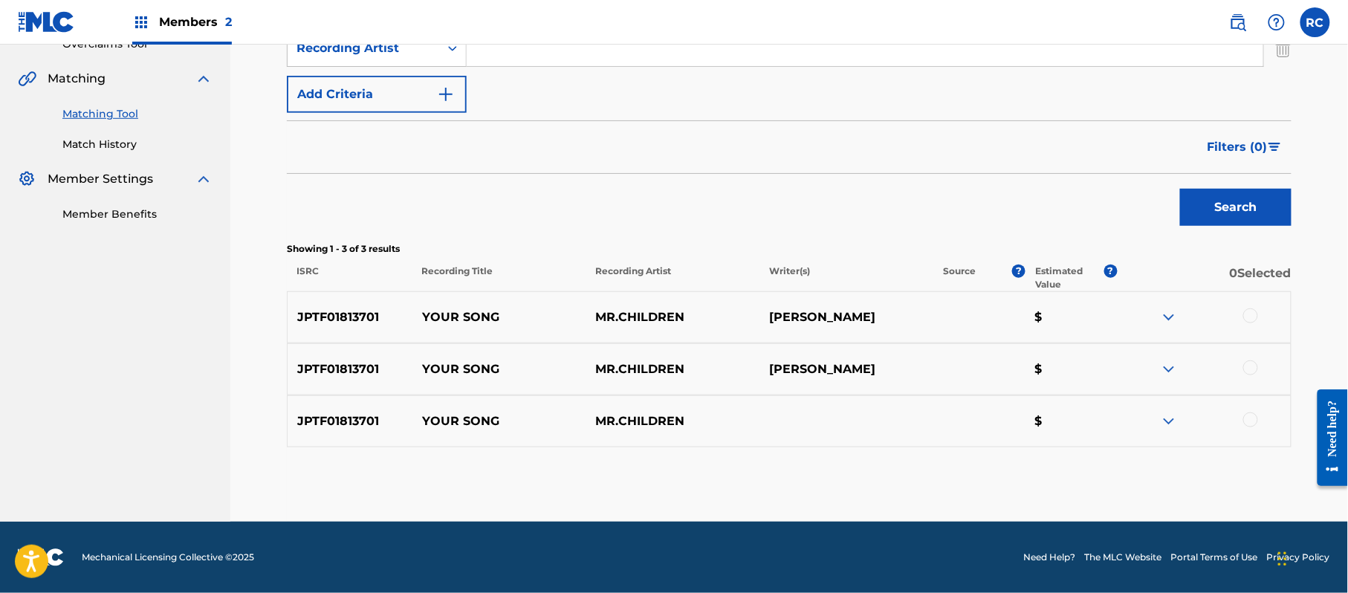
click at [1251, 316] on div at bounding box center [1250, 315] width 15 height 15
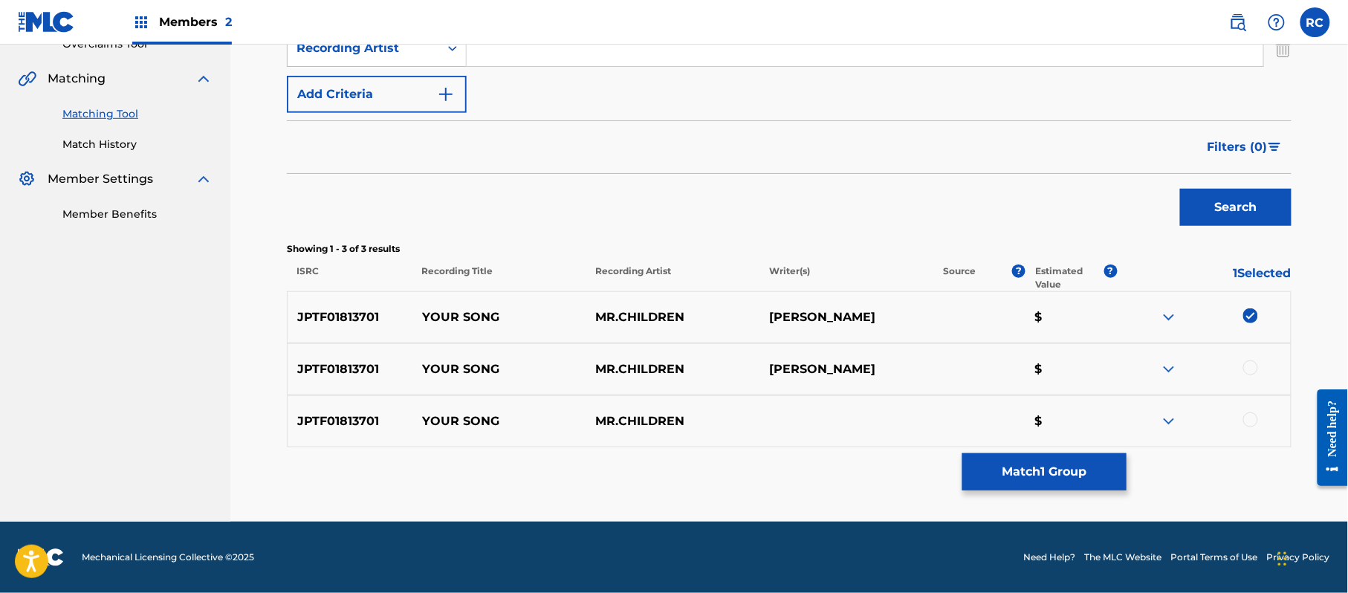
click at [1247, 371] on div at bounding box center [1250, 367] width 15 height 15
drag, startPoint x: 1252, startPoint y: 421, endPoint x: 1243, endPoint y: 423, distance: 9.4
click at [1251, 422] on div at bounding box center [1250, 419] width 15 height 15
click at [1064, 473] on button "Match 3 Groups" at bounding box center [1044, 471] width 164 height 37
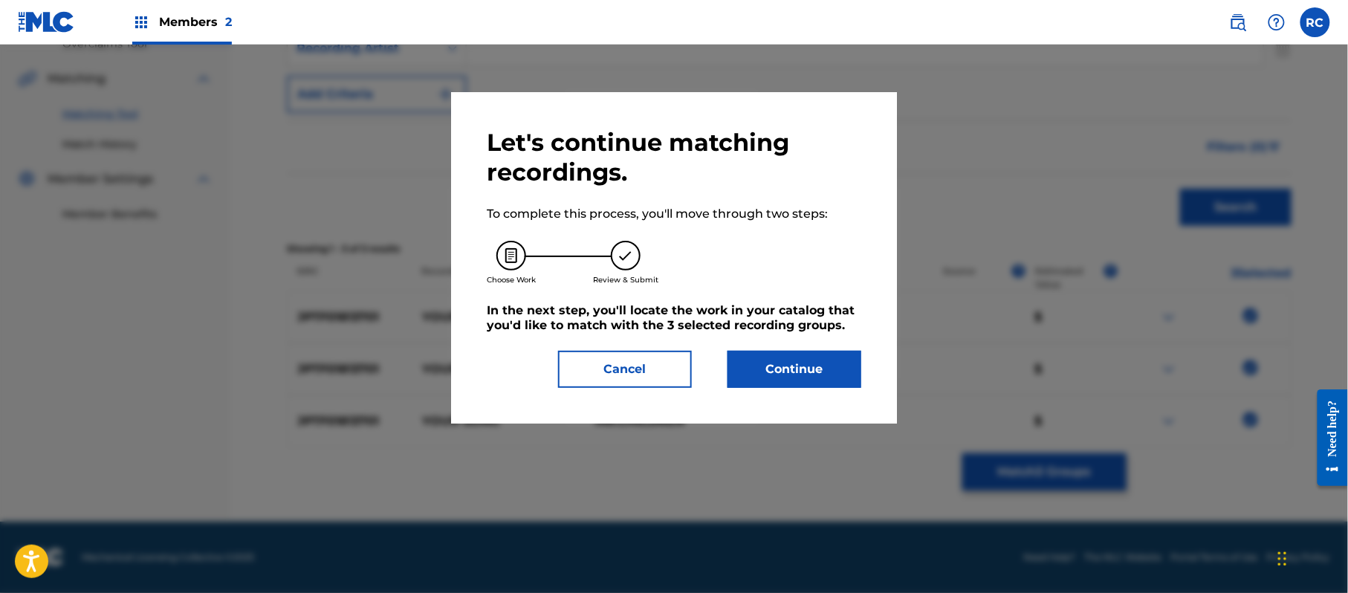
click at [826, 369] on button "Continue" at bounding box center [794, 369] width 134 height 37
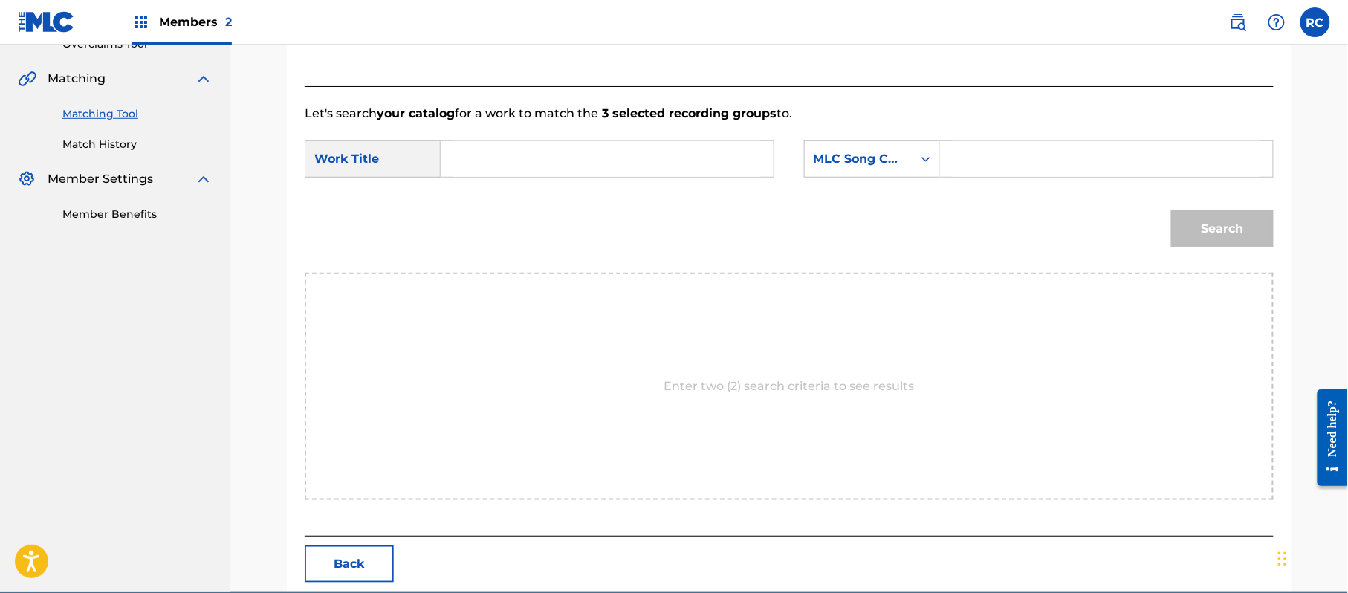
click at [618, 172] on input "Search Form" at bounding box center [607, 159] width 308 height 36
click at [585, 158] on input "Your Song YA0HH3" at bounding box center [607, 159] width 308 height 36
click at [996, 153] on input "Search Form" at bounding box center [1106, 159] width 308 height 36
click at [1236, 236] on button "Search" at bounding box center [1222, 228] width 103 height 37
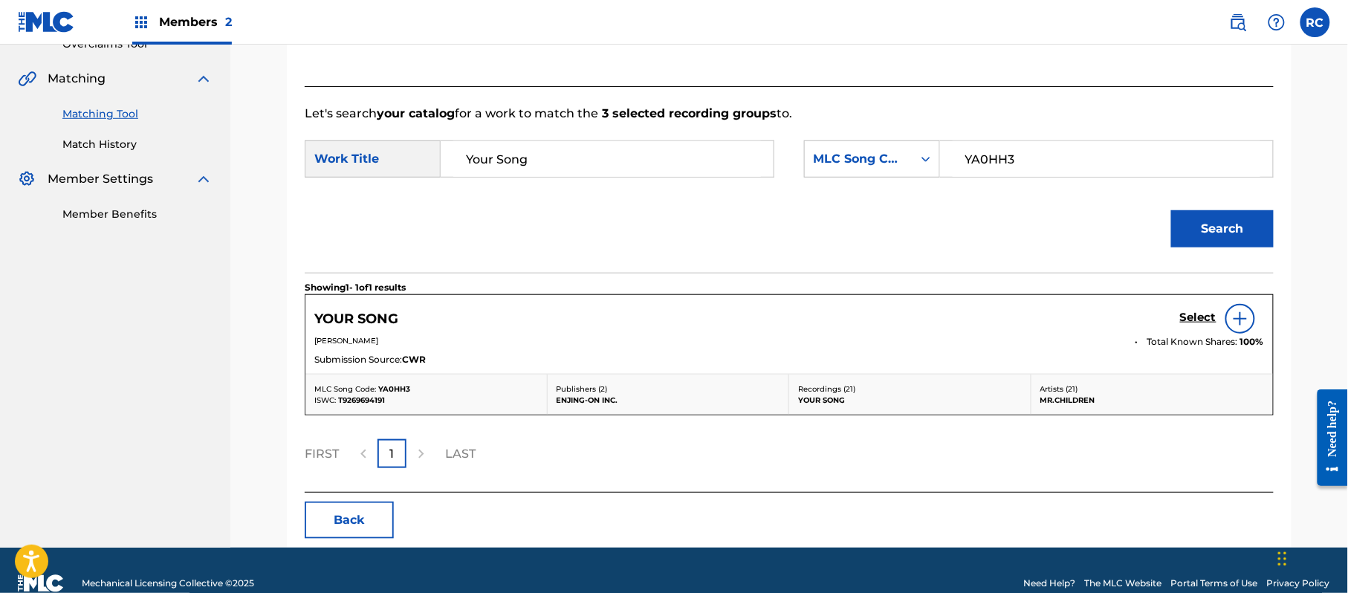
click at [1204, 316] on h5 "Select" at bounding box center [1198, 318] width 36 height 14
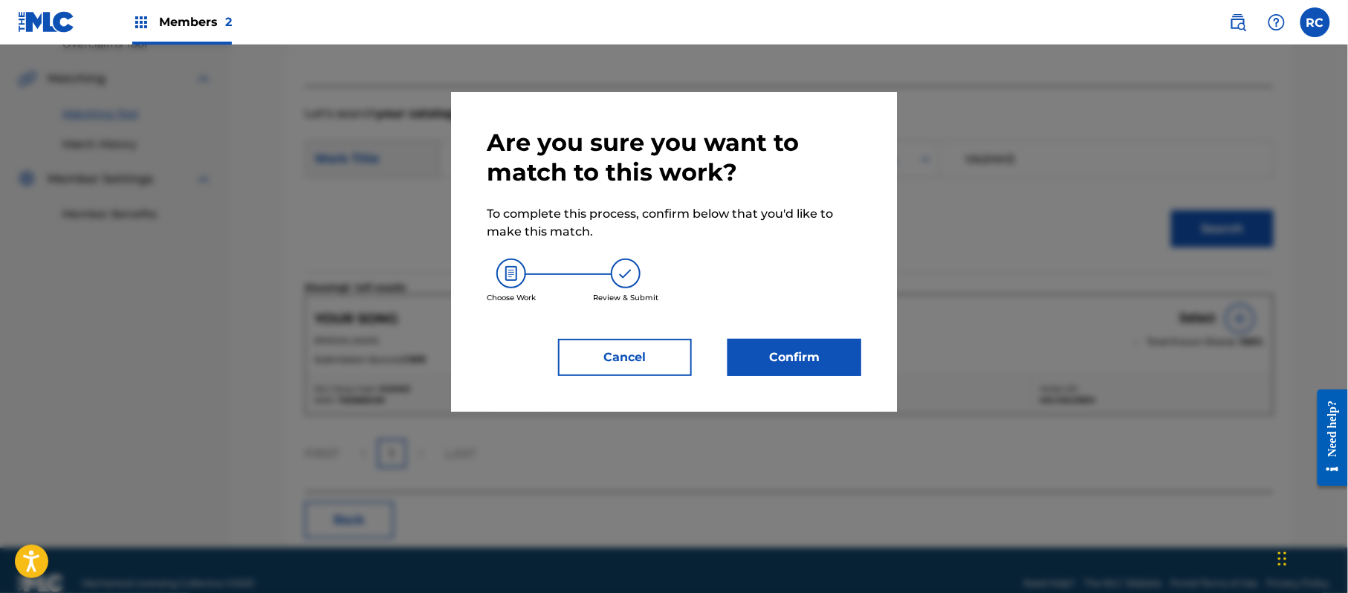
click at [825, 360] on button "Confirm" at bounding box center [794, 357] width 134 height 37
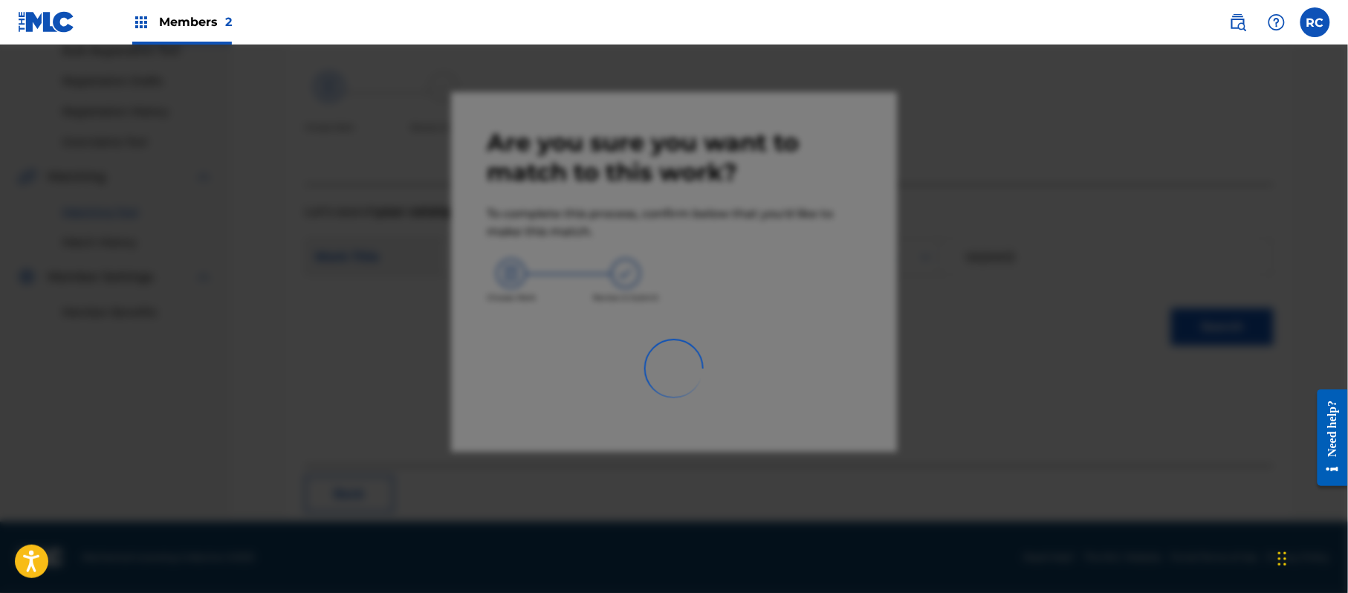
scroll to position [59, 0]
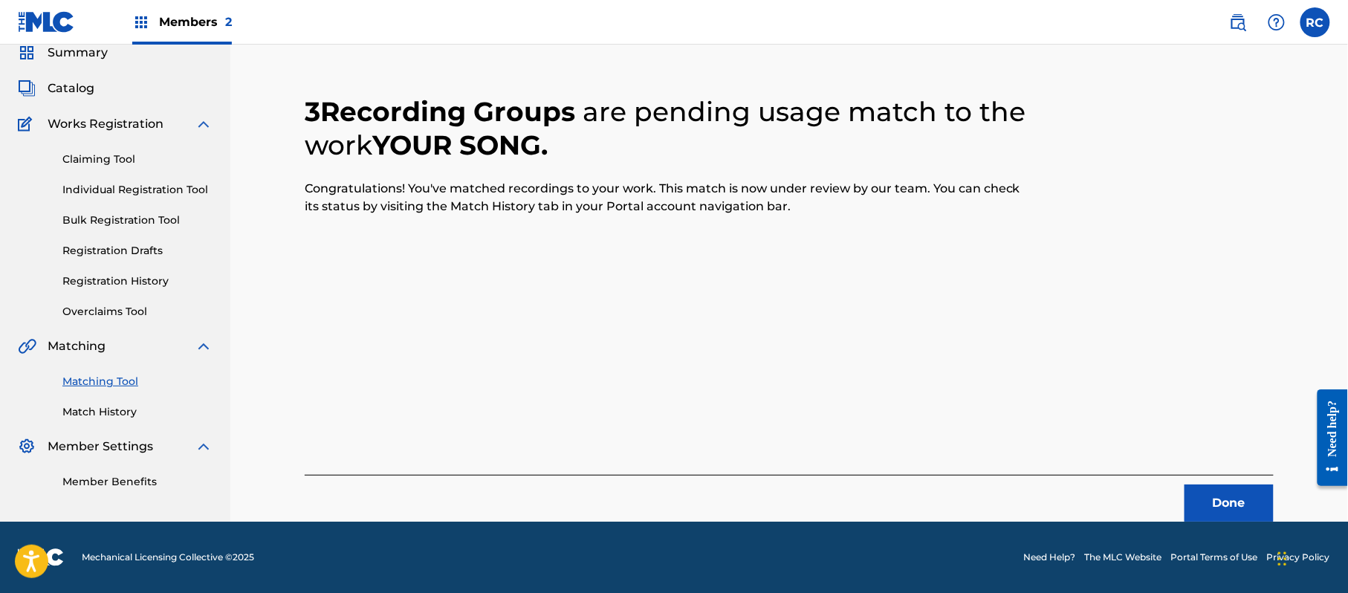
click at [1207, 501] on button "Done" at bounding box center [1228, 502] width 89 height 37
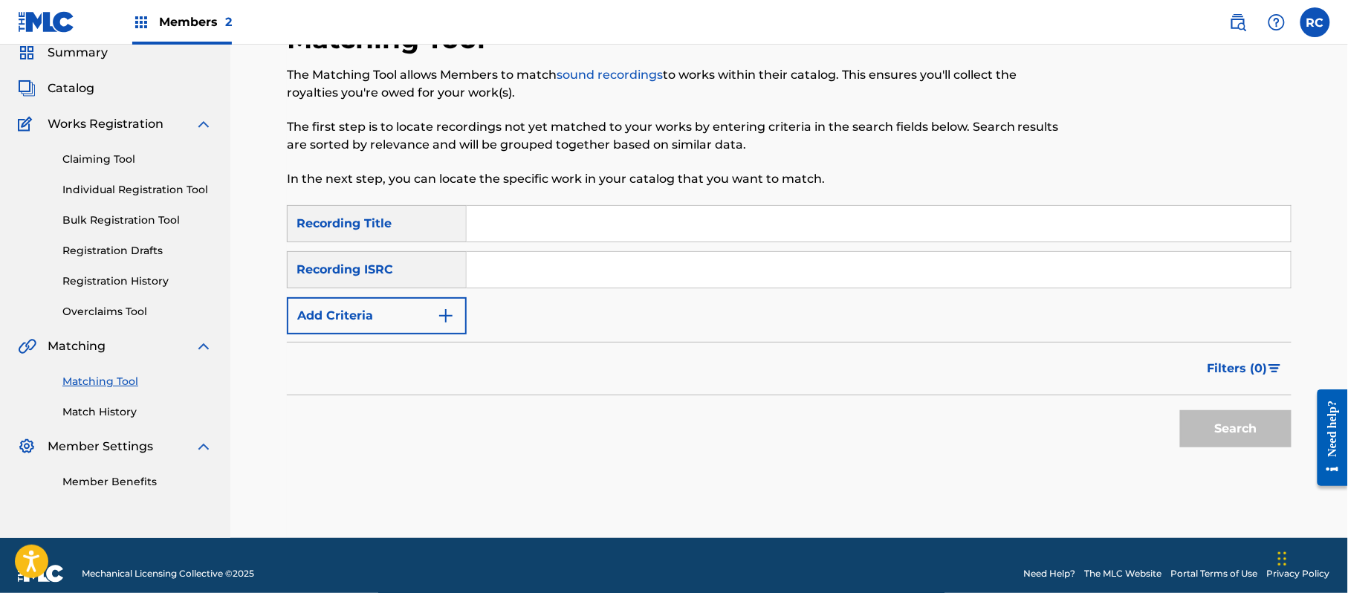
click at [548, 284] on input "Search Form" at bounding box center [879, 270] width 824 height 36
click at [1212, 423] on button "Search" at bounding box center [1235, 428] width 111 height 37
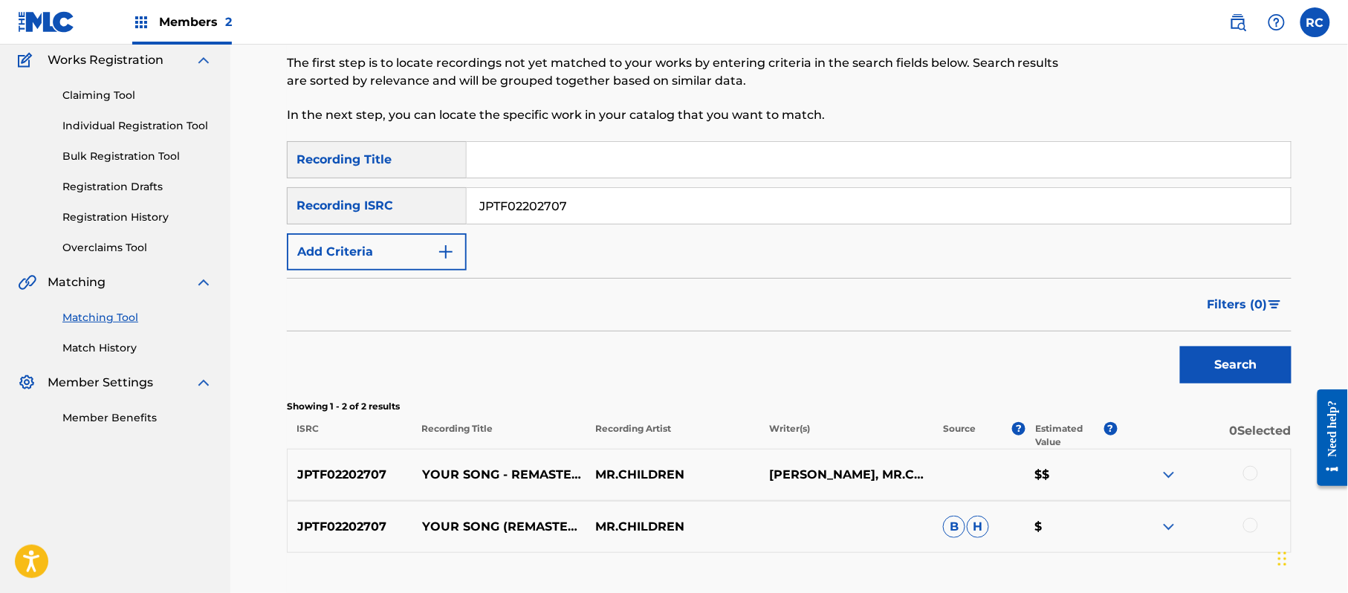
scroll to position [158, 0]
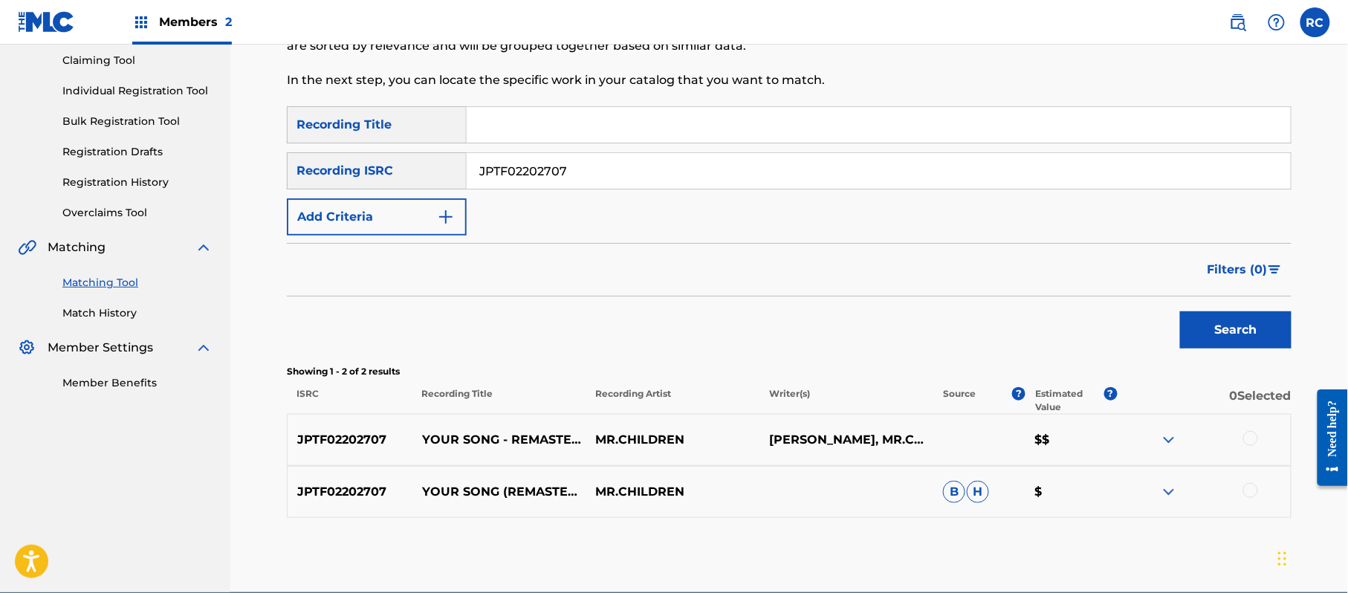
click at [1254, 437] on div at bounding box center [1250, 438] width 15 height 15
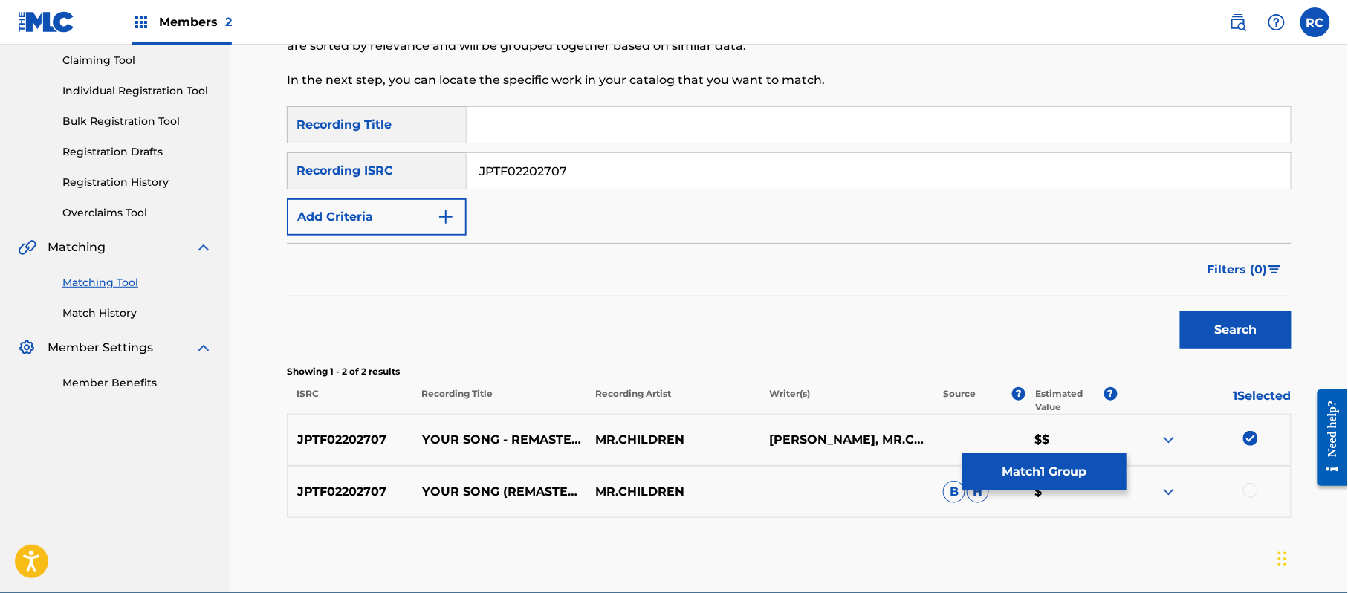
click at [1251, 489] on div at bounding box center [1250, 490] width 15 height 15
click at [1049, 480] on button "Match 2 Groups" at bounding box center [1044, 471] width 164 height 37
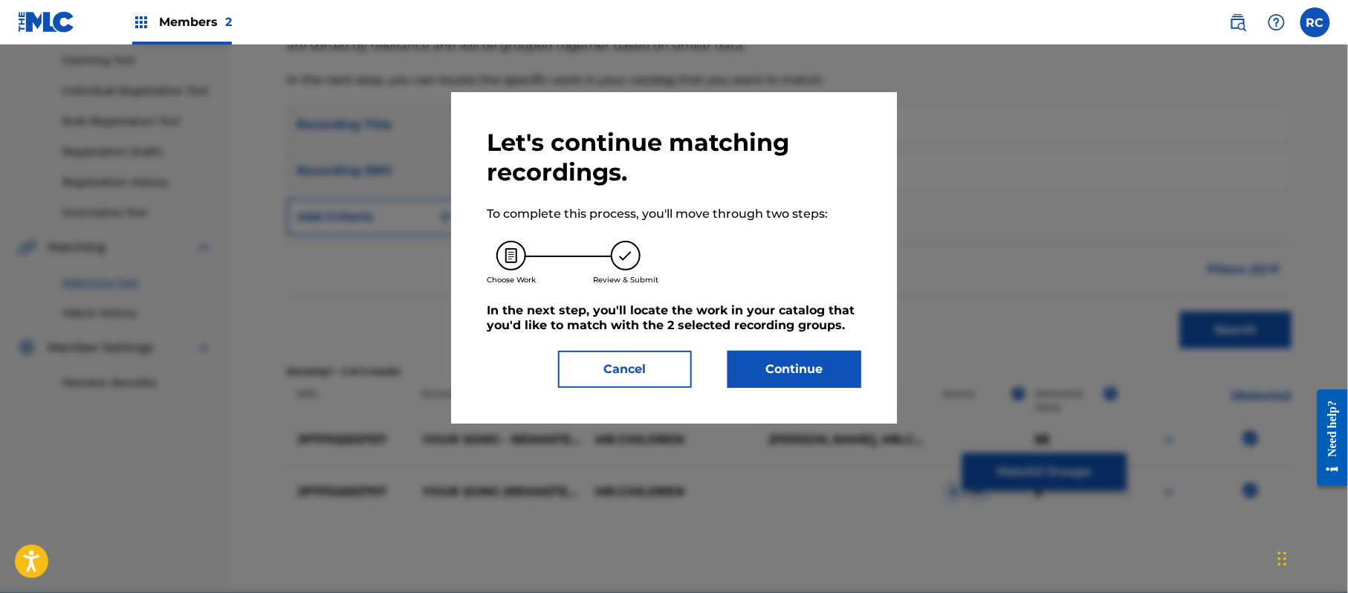
click at [812, 373] on button "Continue" at bounding box center [794, 369] width 134 height 37
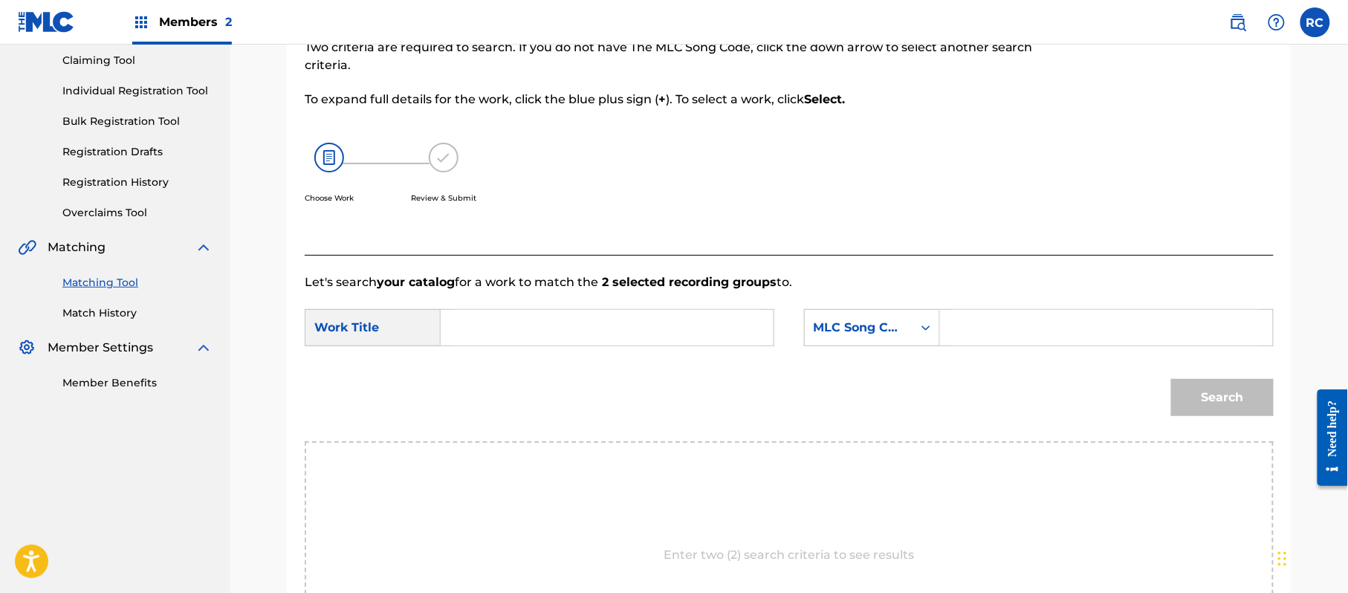
click at [499, 331] on input "Search Form" at bounding box center [607, 328] width 308 height 36
click at [574, 331] on input "Your Song YA0HH3" at bounding box center [607, 328] width 308 height 36
click at [572, 331] on input "Your Song" at bounding box center [607, 328] width 308 height 36
click at [1009, 337] on input "Search Form" at bounding box center [1106, 328] width 308 height 36
click at [1244, 407] on button "Search" at bounding box center [1222, 397] width 103 height 37
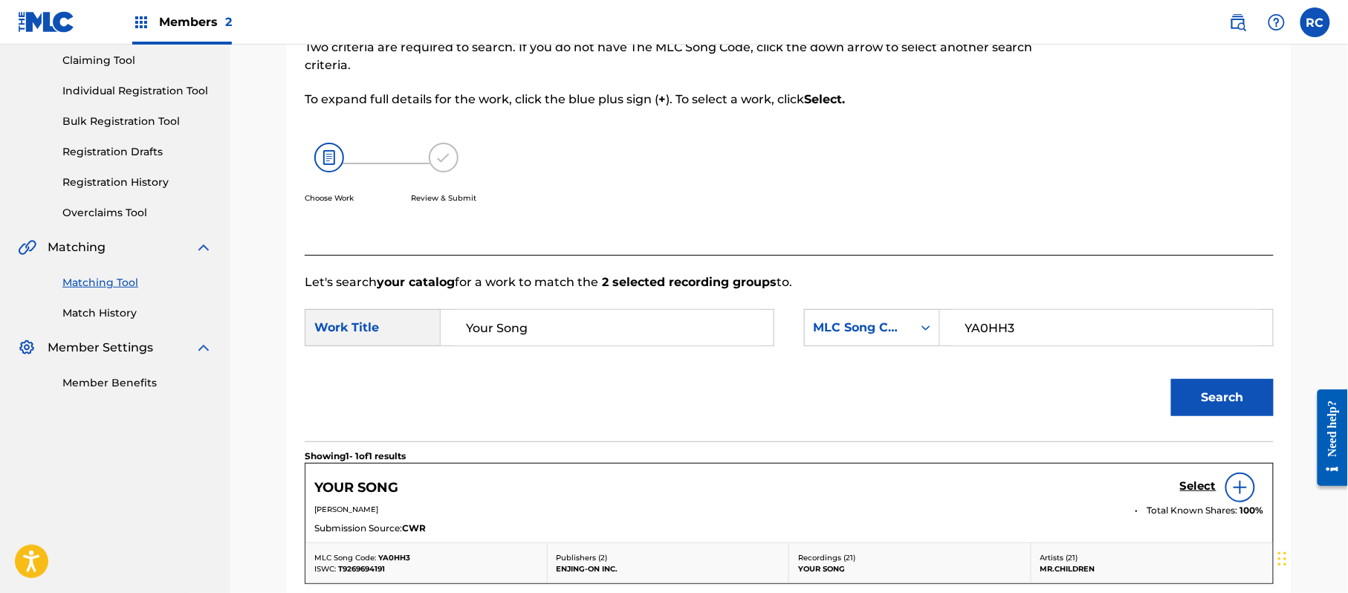
click at [1196, 489] on h5 "Select" at bounding box center [1198, 486] width 36 height 14
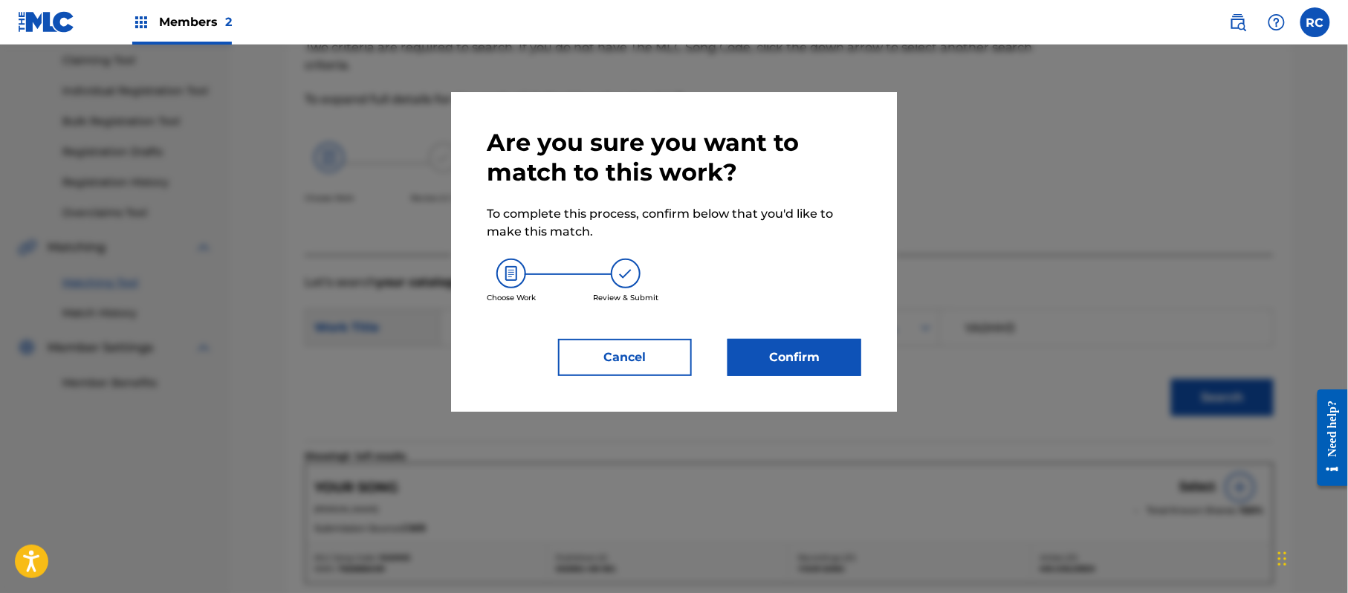
click at [842, 357] on button "Confirm" at bounding box center [794, 357] width 134 height 37
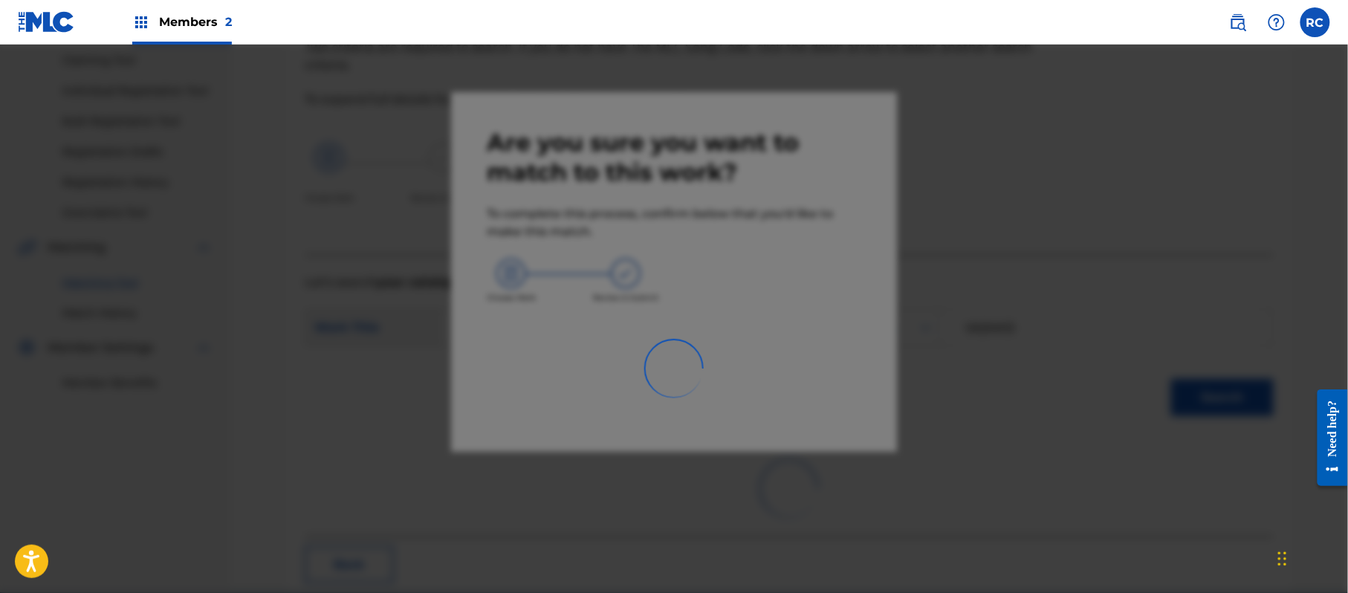
scroll to position [59, 0]
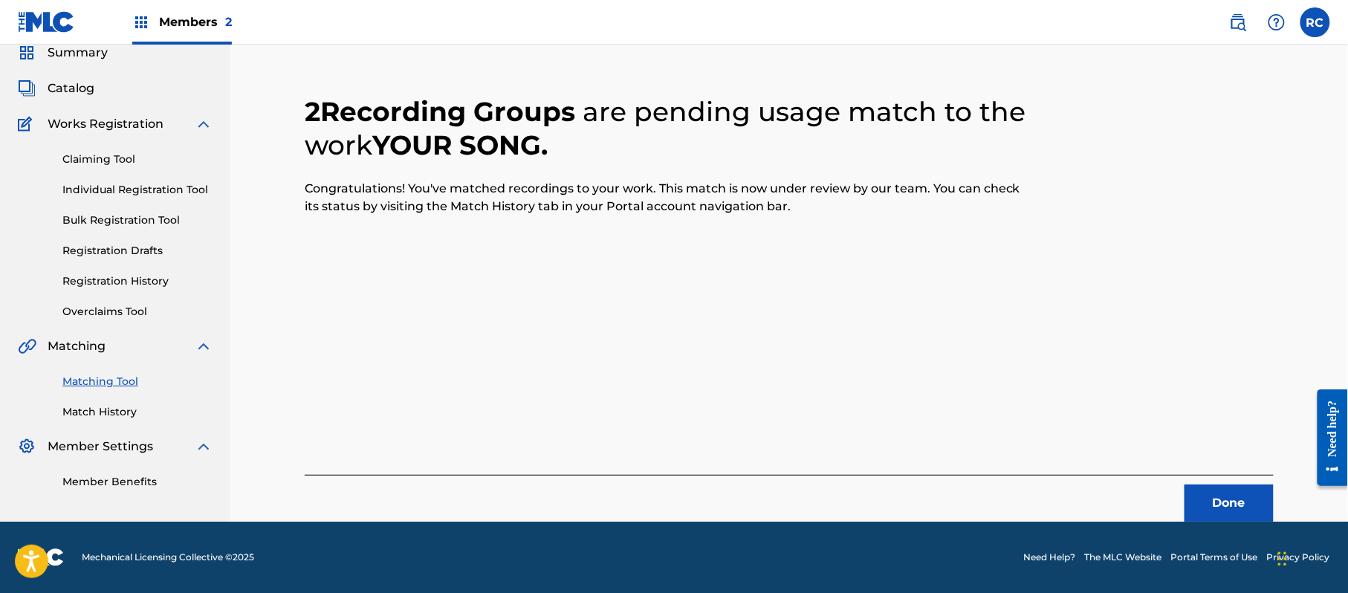
click at [1214, 494] on button "Done" at bounding box center [1228, 502] width 89 height 37
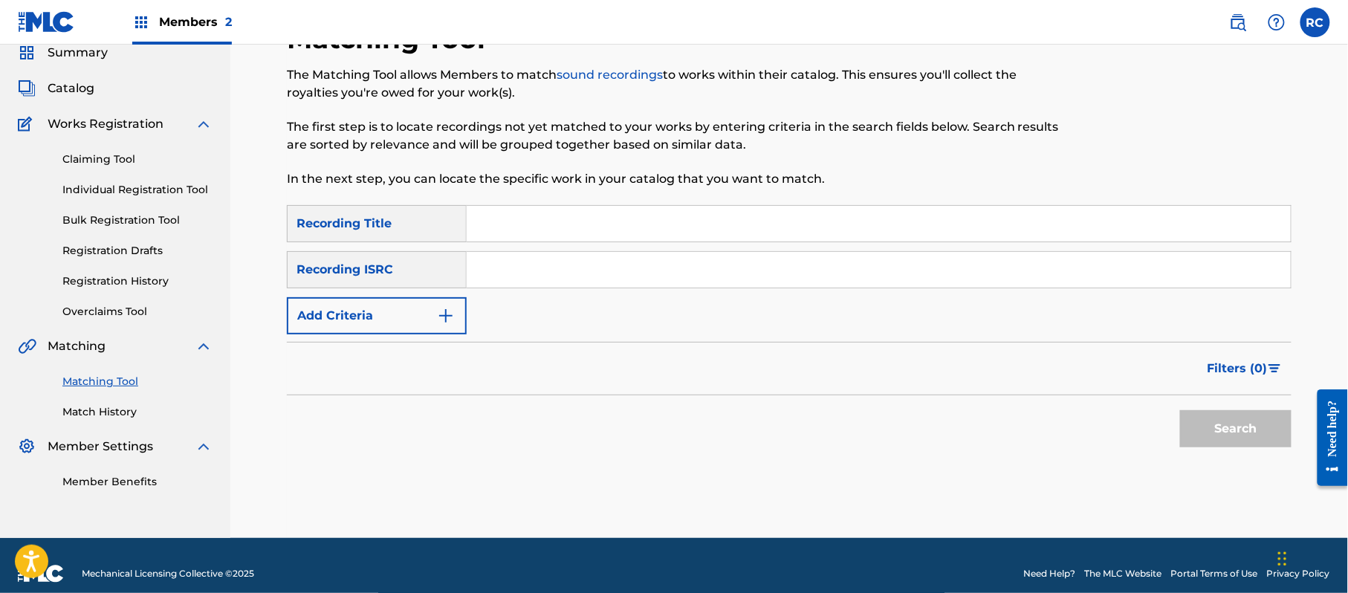
click at [533, 282] on input "Search Form" at bounding box center [879, 270] width 824 height 36
click at [1214, 435] on button "Search" at bounding box center [1235, 428] width 111 height 37
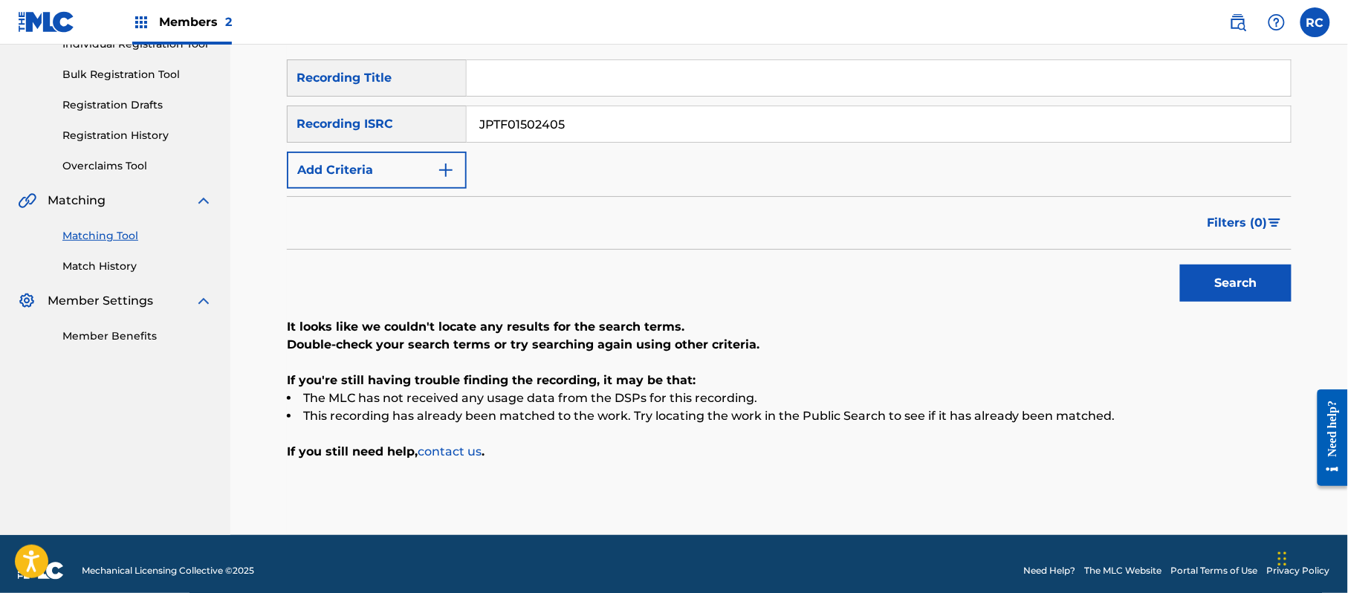
scroll to position [218, 0]
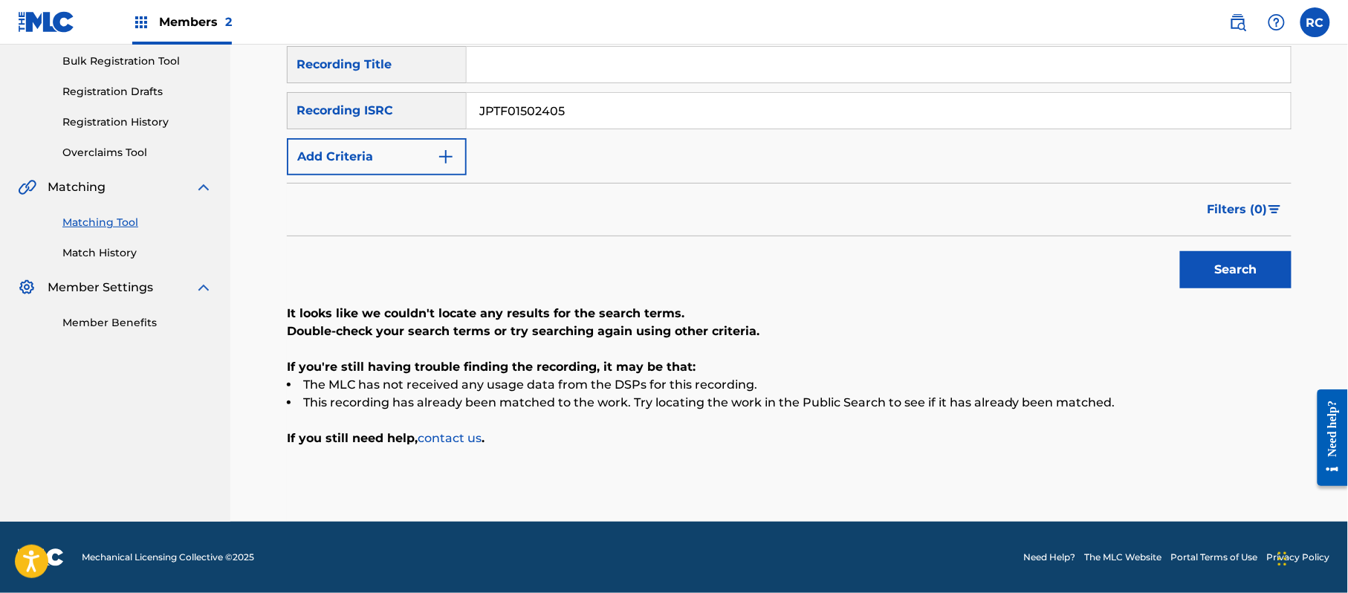
click at [530, 52] on input "Search Form" at bounding box center [879, 65] width 824 height 36
drag, startPoint x: 609, startPoint y: 69, endPoint x: 722, endPoint y: 87, distance: 114.3
click at [722, 87] on div "SearchWithCriteria1dc0ab11-6528-4450-901e-1a73efd829e3 Recording Title You Make…" at bounding box center [789, 110] width 1004 height 129
drag, startPoint x: 604, startPoint y: 114, endPoint x: 345, endPoint y: 123, distance: 259.5
click at [345, 123] on div "SearchWithCriteria215787c7-3810-4cb5-a905-2bfa7a6273af Recording ISRC JPTF01502…" at bounding box center [789, 110] width 1004 height 37
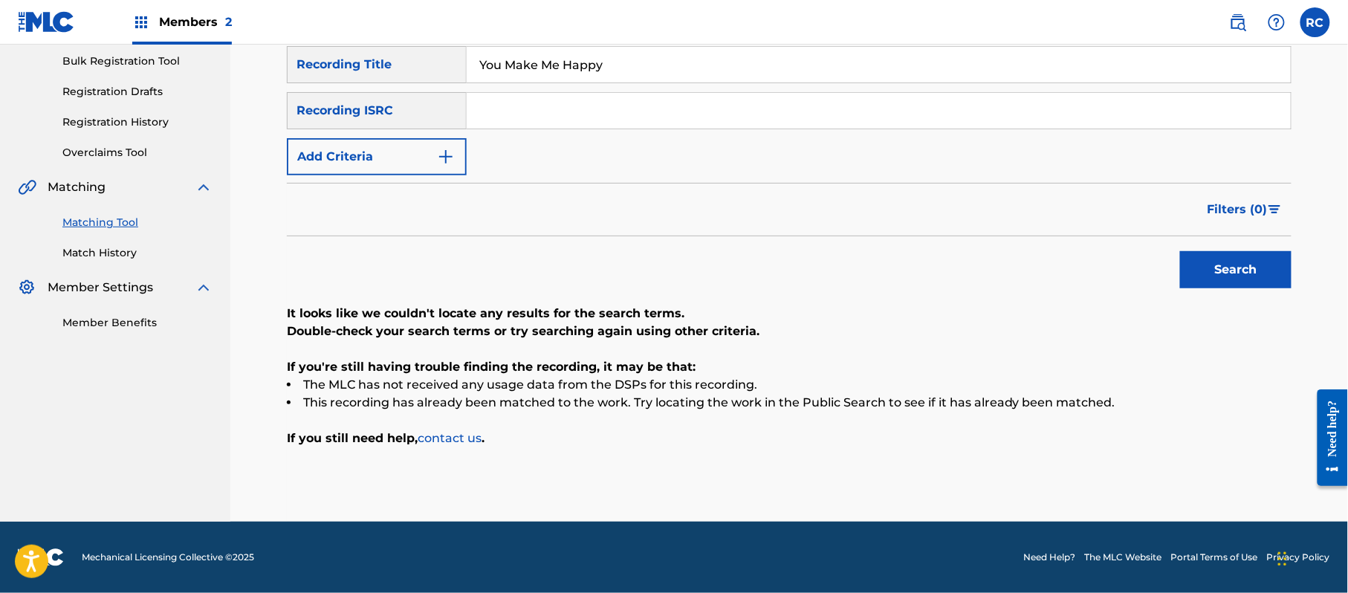
click at [334, 158] on button "Add Criteria" at bounding box center [377, 156] width 180 height 37
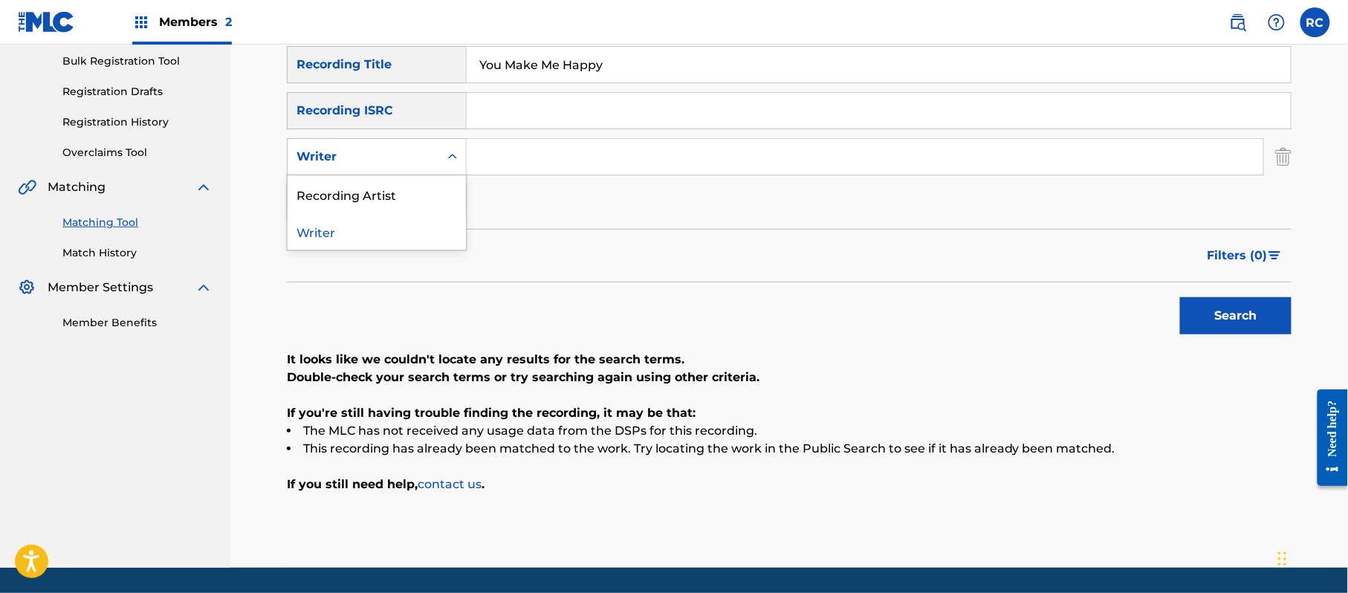
click at [336, 167] on div "Writer" at bounding box center [364, 157] width 152 height 28
drag, startPoint x: 340, startPoint y: 196, endPoint x: 515, endPoint y: 187, distance: 174.8
click at [340, 197] on div "Recording Artist" at bounding box center [377, 193] width 178 height 37
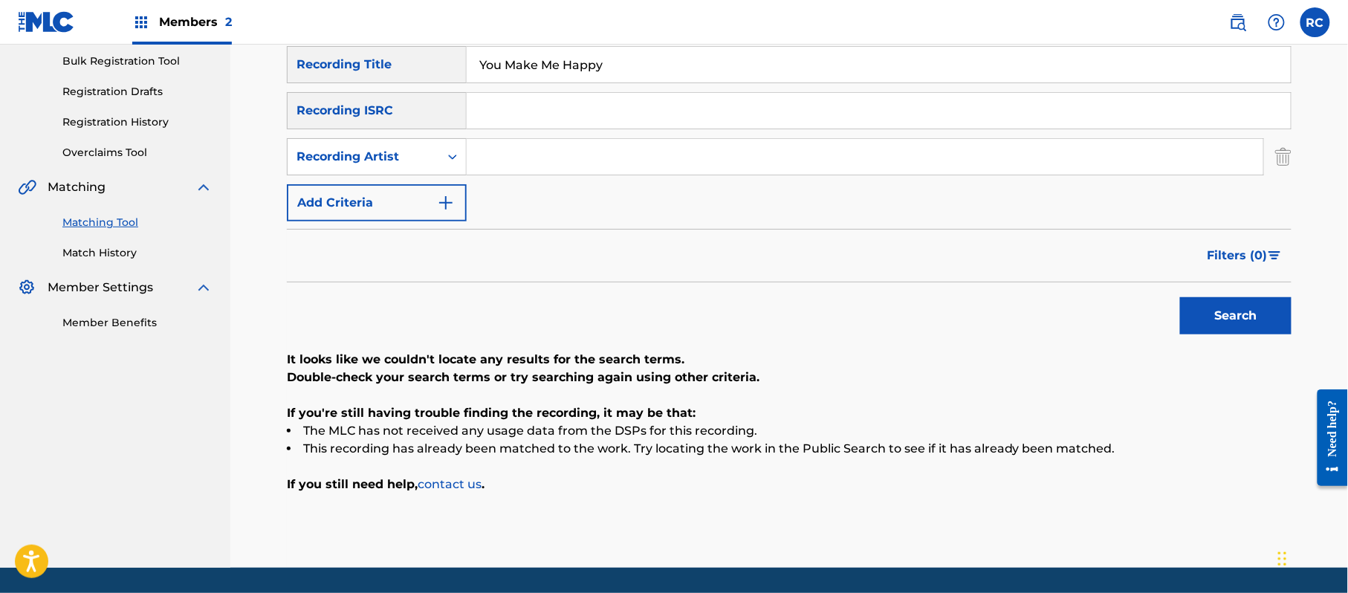
click at [538, 177] on div "SearchWithCriteria1dc0ab11-6528-4450-901e-1a73efd829e3 Recording Title You Make…" at bounding box center [789, 133] width 1004 height 175
drag, startPoint x: 548, startPoint y: 160, endPoint x: 599, endPoint y: 168, distance: 51.1
click at [548, 160] on input "Search Form" at bounding box center [865, 157] width 796 height 36
click at [1210, 316] on button "Search" at bounding box center [1235, 315] width 111 height 37
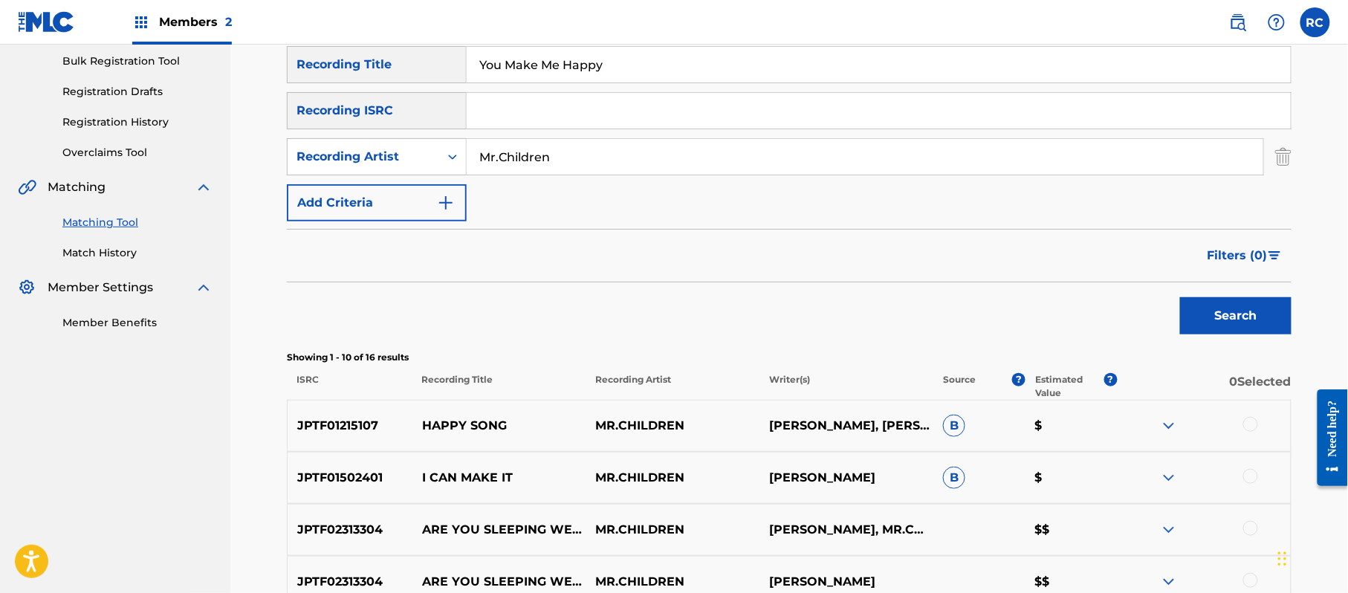
click at [530, 95] on input "Search Form" at bounding box center [879, 111] width 824 height 36
drag, startPoint x: 407, startPoint y: 70, endPoint x: 388, endPoint y: 70, distance: 19.3
click at [388, 70] on div "SearchWithCriteria1dc0ab11-6528-4450-901e-1a73efd829e3 Recording Title You Make…" at bounding box center [789, 64] width 1004 height 37
drag, startPoint x: 533, startPoint y: 158, endPoint x: 415, endPoint y: 171, distance: 118.9
click at [415, 171] on div "SearchWithCriteriae837ea6f-f647-4fd2-b72d-95886c2ef5fd Recording Artist" at bounding box center [789, 156] width 1004 height 37
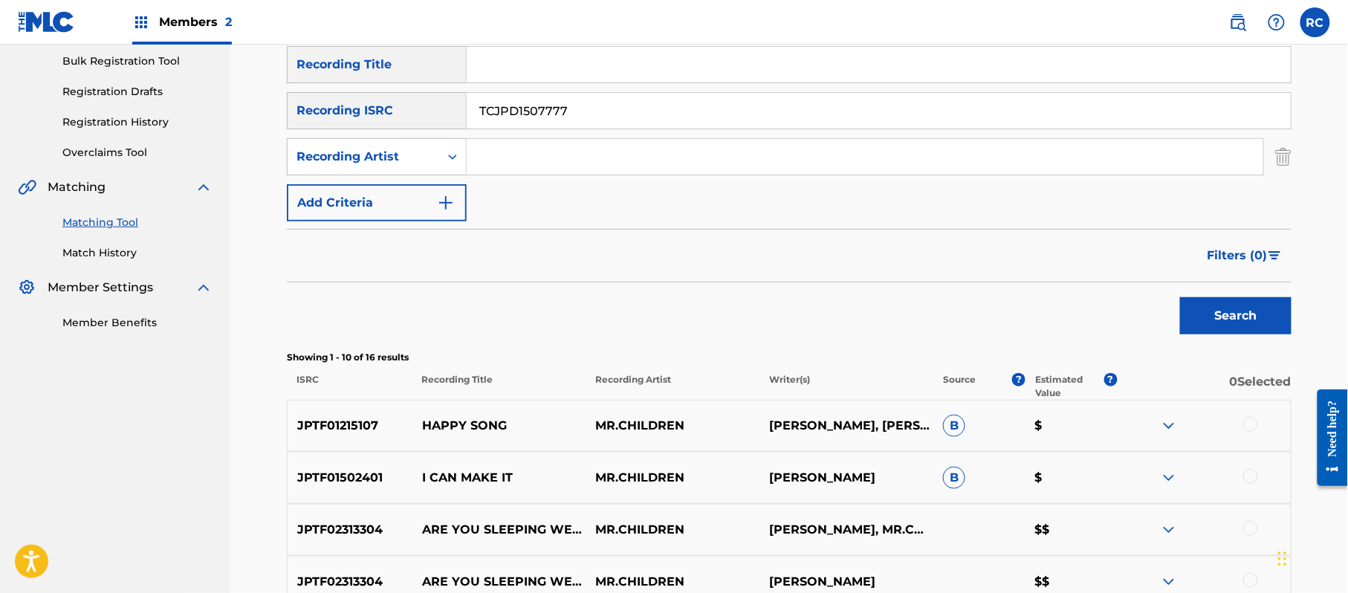
click at [1230, 304] on button "Search" at bounding box center [1235, 315] width 111 height 37
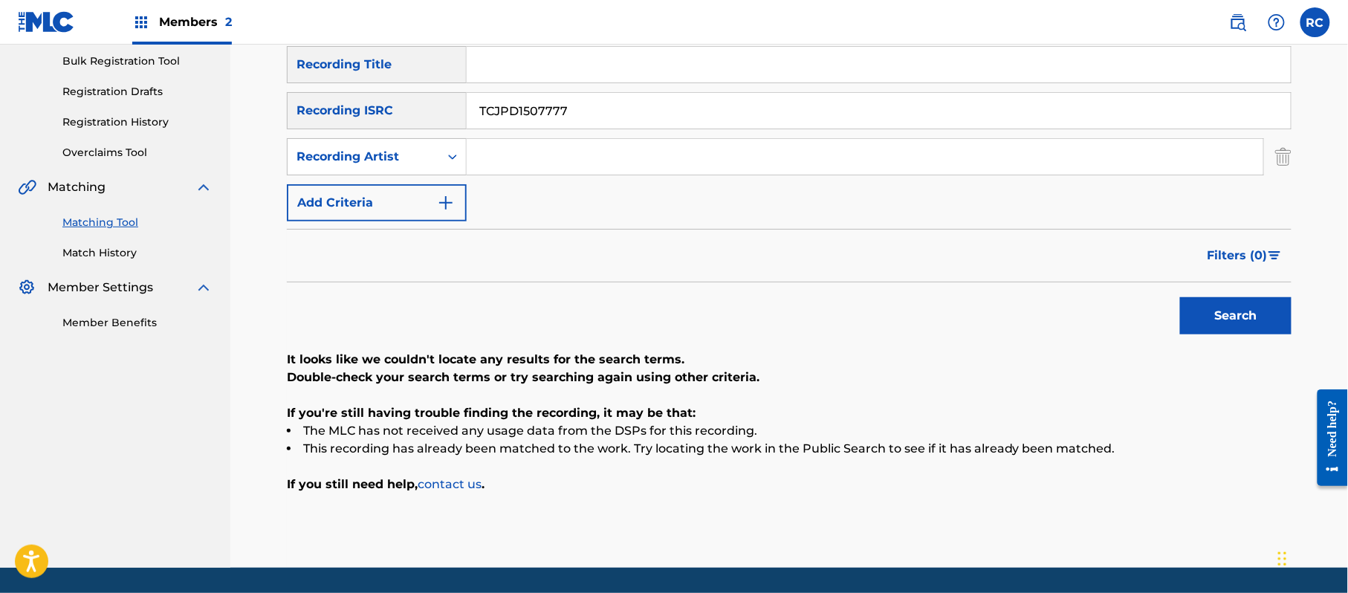
click at [533, 78] on input "Search Form" at bounding box center [879, 65] width 824 height 36
drag, startPoint x: 559, startPoint y: 68, endPoint x: 697, endPoint y: 105, distance: 142.2
click at [722, 87] on div "SearchWithCriteria1dc0ab11-6528-4450-901e-1a73efd829e3 Recording Title Reflecti…" at bounding box center [789, 133] width 1004 height 175
drag, startPoint x: 502, startPoint y: 117, endPoint x: 371, endPoint y: 129, distance: 131.3
click at [373, 129] on div "SearchWithCriteria1dc0ab11-6528-4450-901e-1a73efd829e3 Recording Title Reflecti…" at bounding box center [789, 133] width 1004 height 175
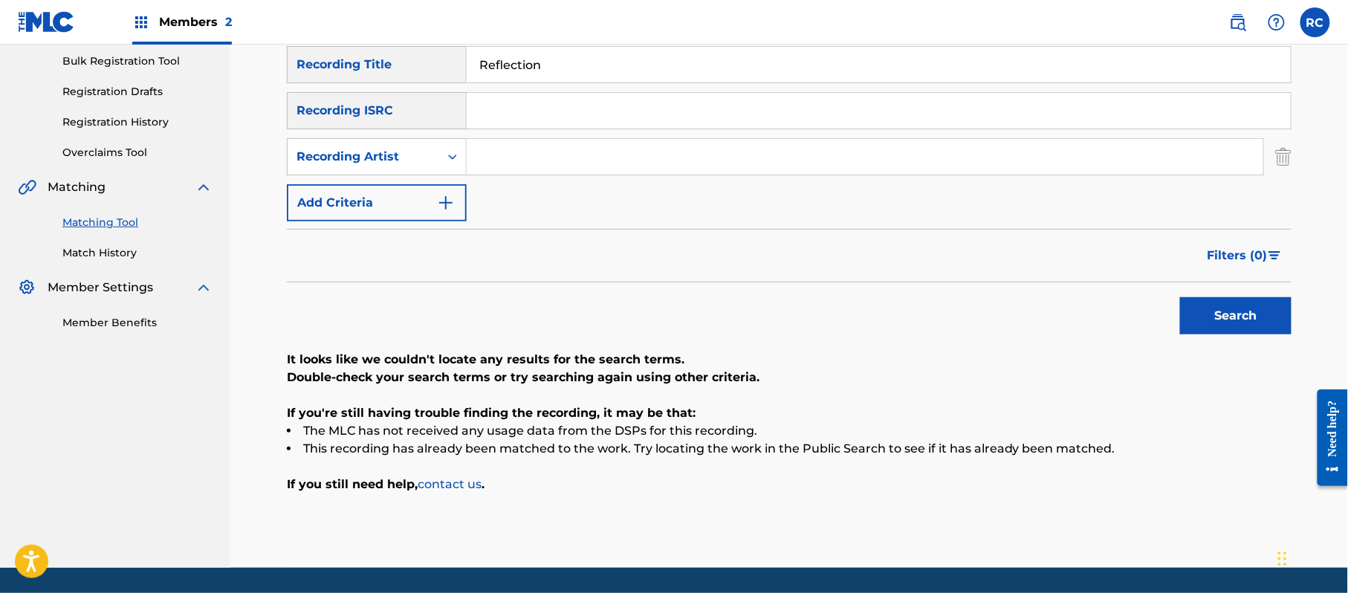
click at [494, 152] on input "Search Form" at bounding box center [865, 157] width 796 height 36
click at [1264, 314] on button "Search" at bounding box center [1235, 315] width 111 height 37
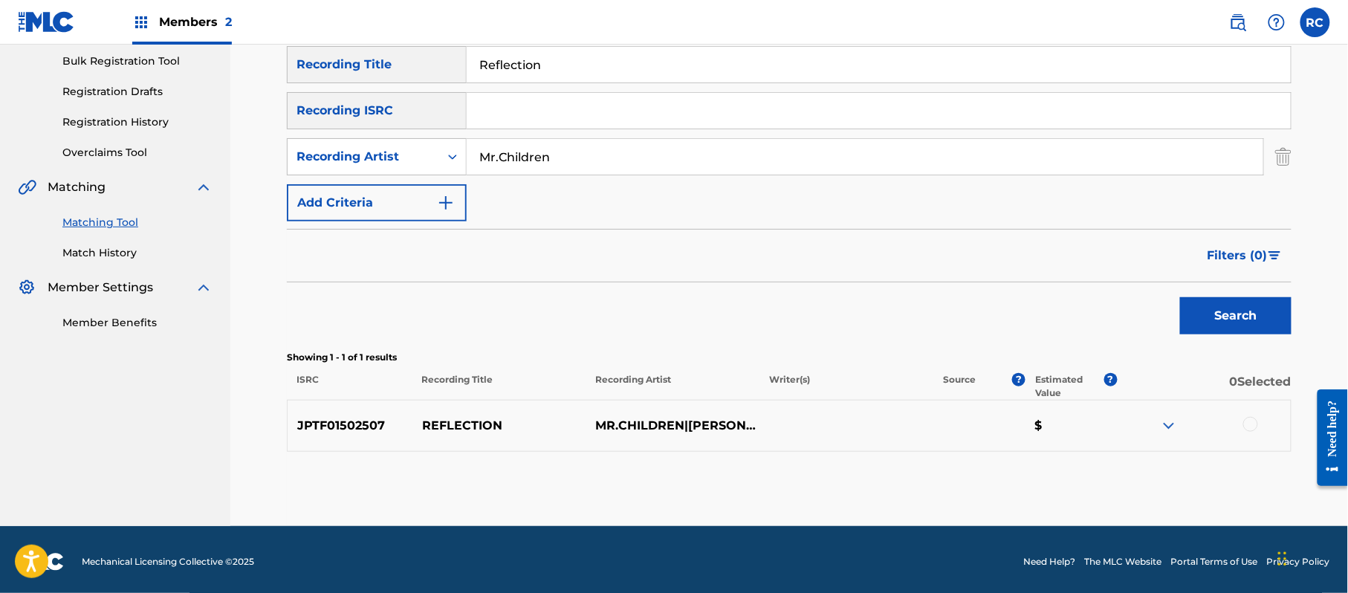
click at [354, 421] on p "JPTF01502507" at bounding box center [350, 426] width 125 height 18
click at [548, 120] on input "Search Form" at bounding box center [879, 111] width 824 height 36
drag, startPoint x: 554, startPoint y: 66, endPoint x: 376, endPoint y: 65, distance: 178.3
click at [376, 65] on div "SearchWithCriteria1dc0ab11-6528-4450-901e-1a73efd829e3 Recording Title Reflecti…" at bounding box center [789, 64] width 1004 height 37
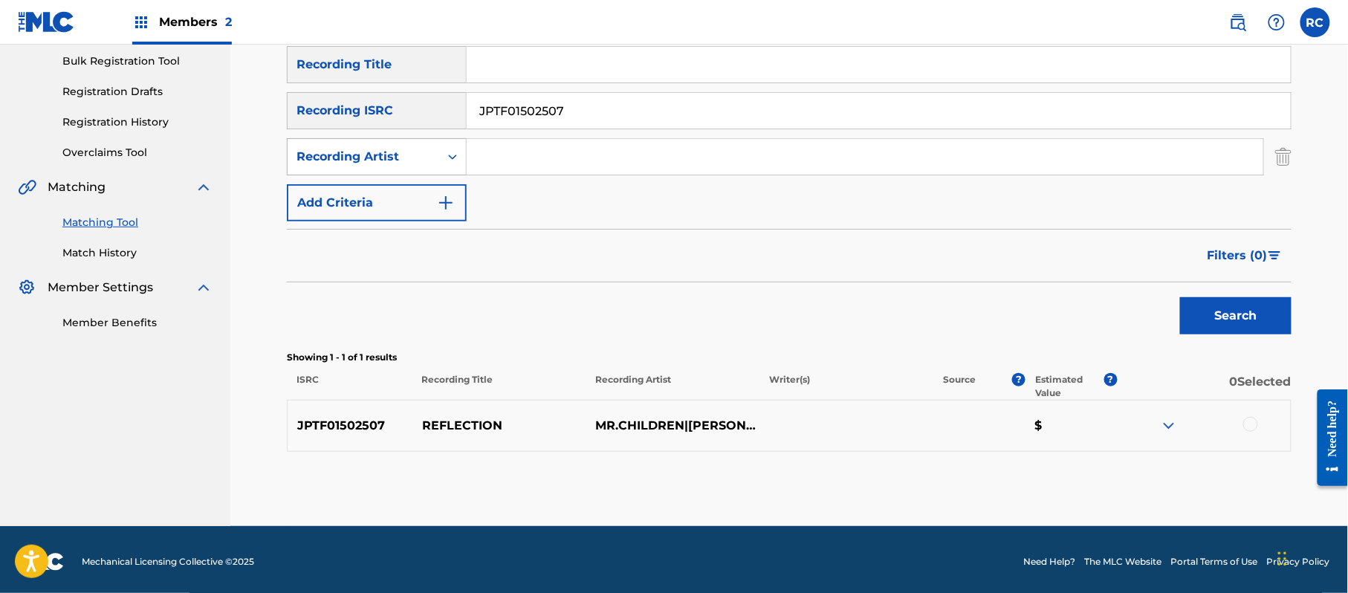
click at [383, 158] on div "SearchWithCriteriae837ea6f-f647-4fd2-b72d-95886c2ef5fd Recording Artist" at bounding box center [789, 156] width 1004 height 37
drag, startPoint x: 1241, startPoint y: 315, endPoint x: 600, endPoint y: 185, distance: 653.5
click at [1227, 312] on button "Search" at bounding box center [1235, 315] width 111 height 37
click at [1252, 425] on div at bounding box center [1250, 424] width 15 height 15
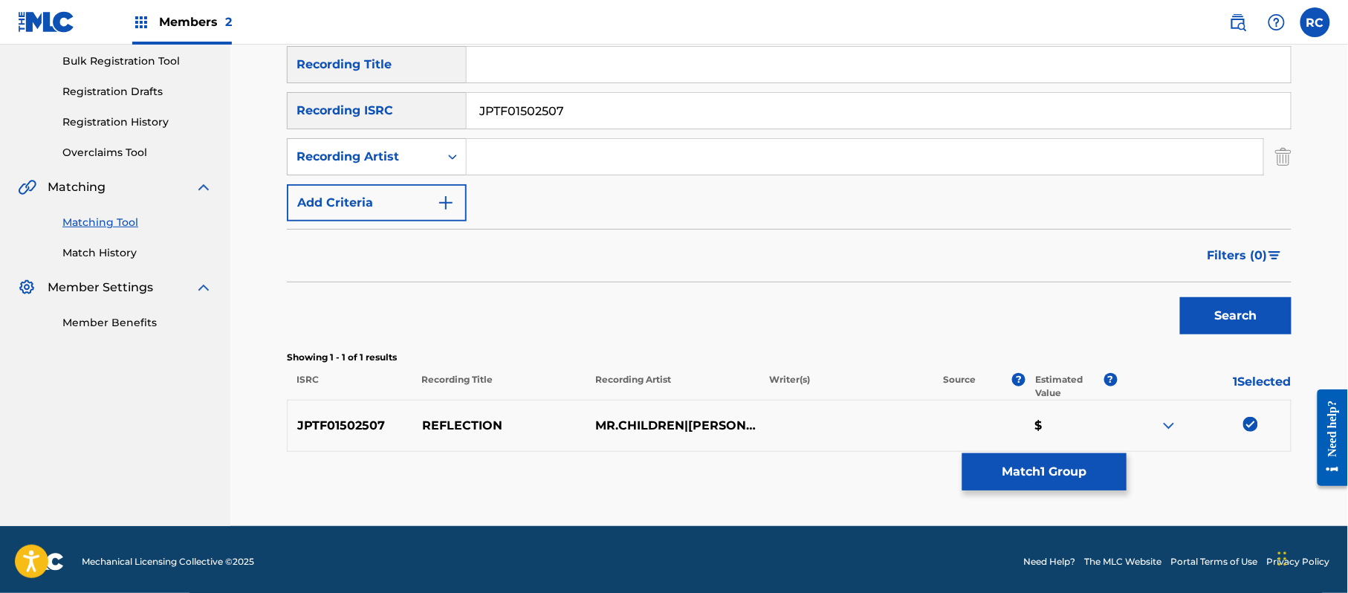
click at [1033, 470] on button "Match 1 Group" at bounding box center [1044, 471] width 164 height 37
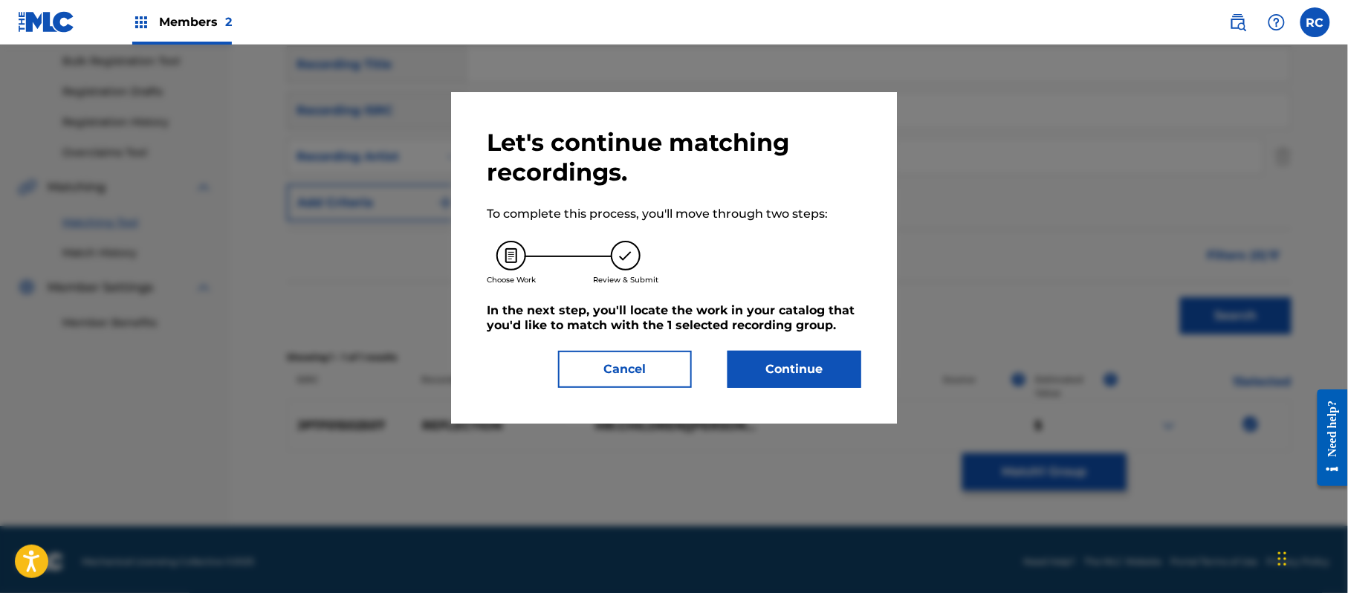
click at [782, 364] on button "Continue" at bounding box center [794, 369] width 134 height 37
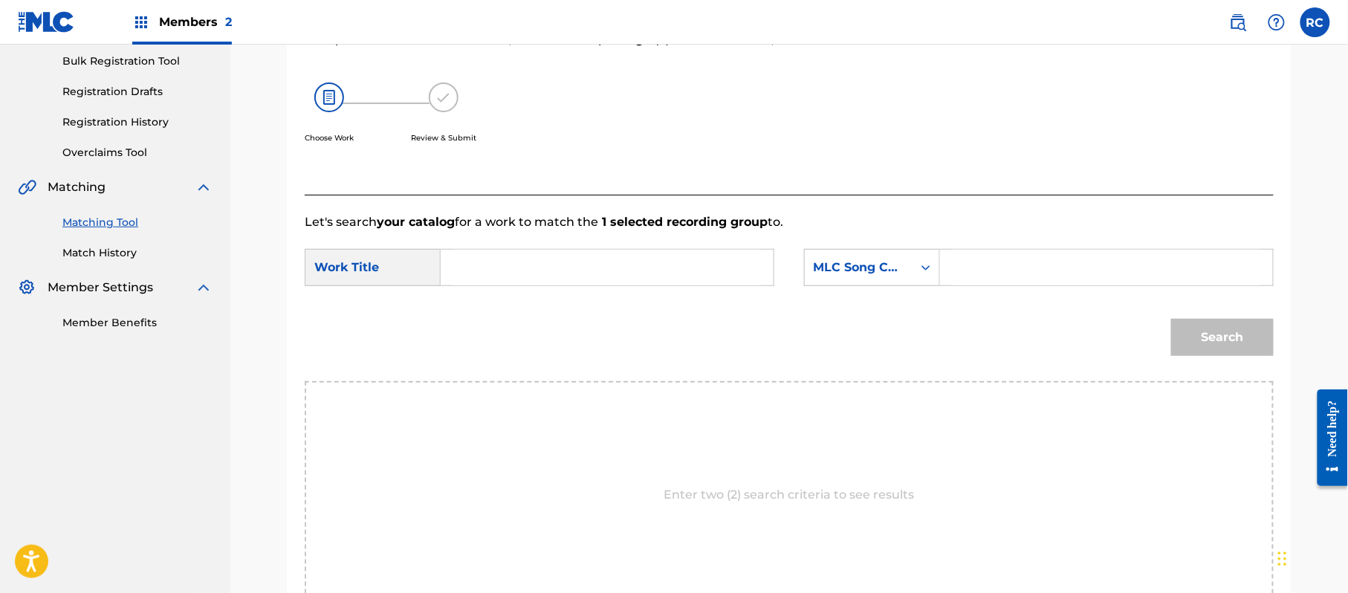
click at [548, 280] on input "Search Form" at bounding box center [607, 268] width 308 height 36
click at [579, 273] on input "Reflection RV7RQP" at bounding box center [607, 268] width 308 height 36
click at [1049, 270] on input "Search Form" at bounding box center [1106, 268] width 308 height 36
drag, startPoint x: 1178, startPoint y: 333, endPoint x: 1190, endPoint y: 355, distance: 25.6
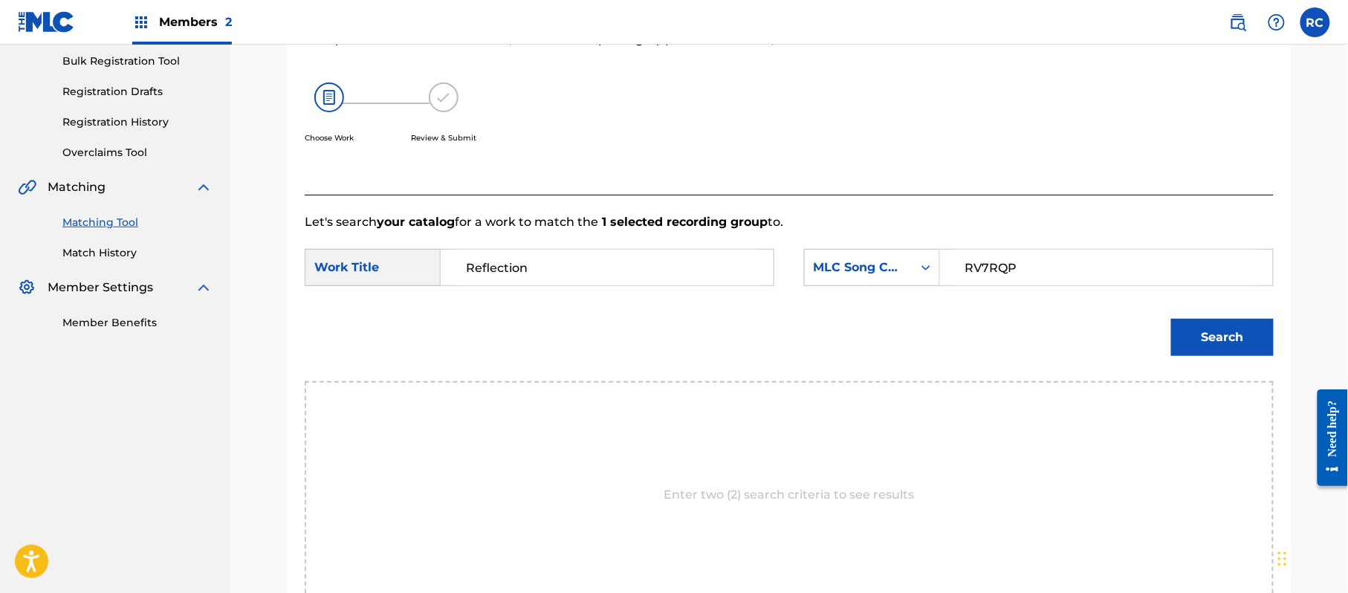
click at [1178, 334] on button "Search" at bounding box center [1222, 337] width 103 height 37
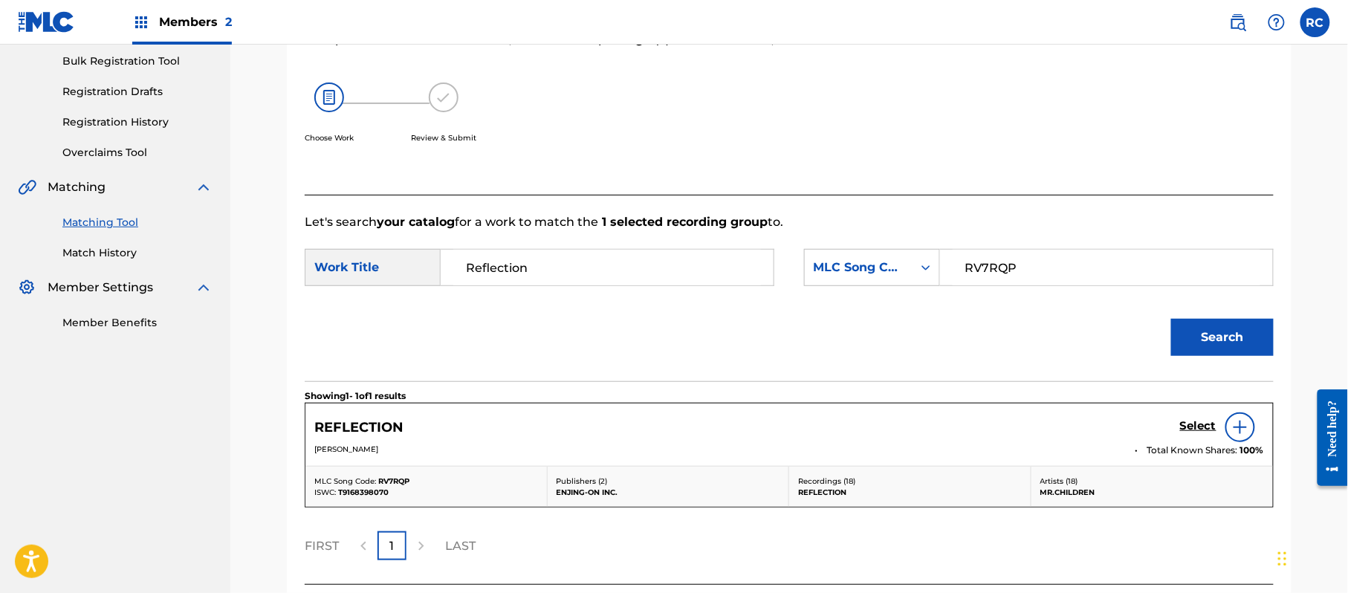
click at [1207, 425] on h5 "Select" at bounding box center [1198, 426] width 36 height 14
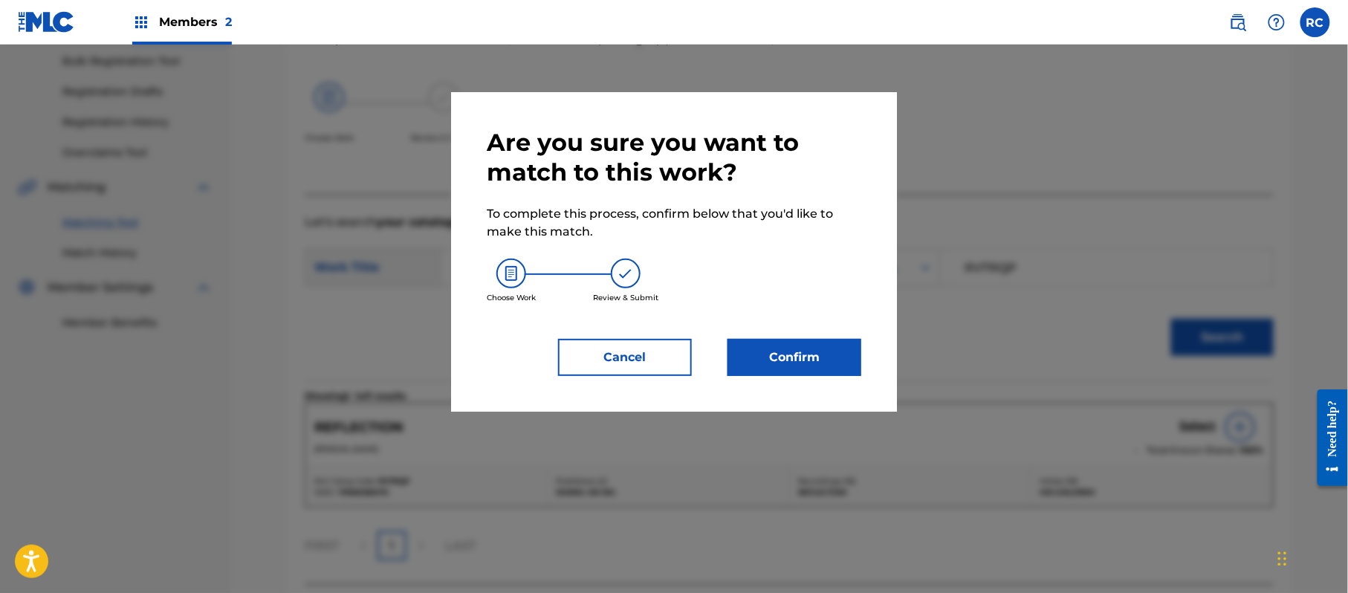
click at [799, 355] on button "Confirm" at bounding box center [794, 357] width 134 height 37
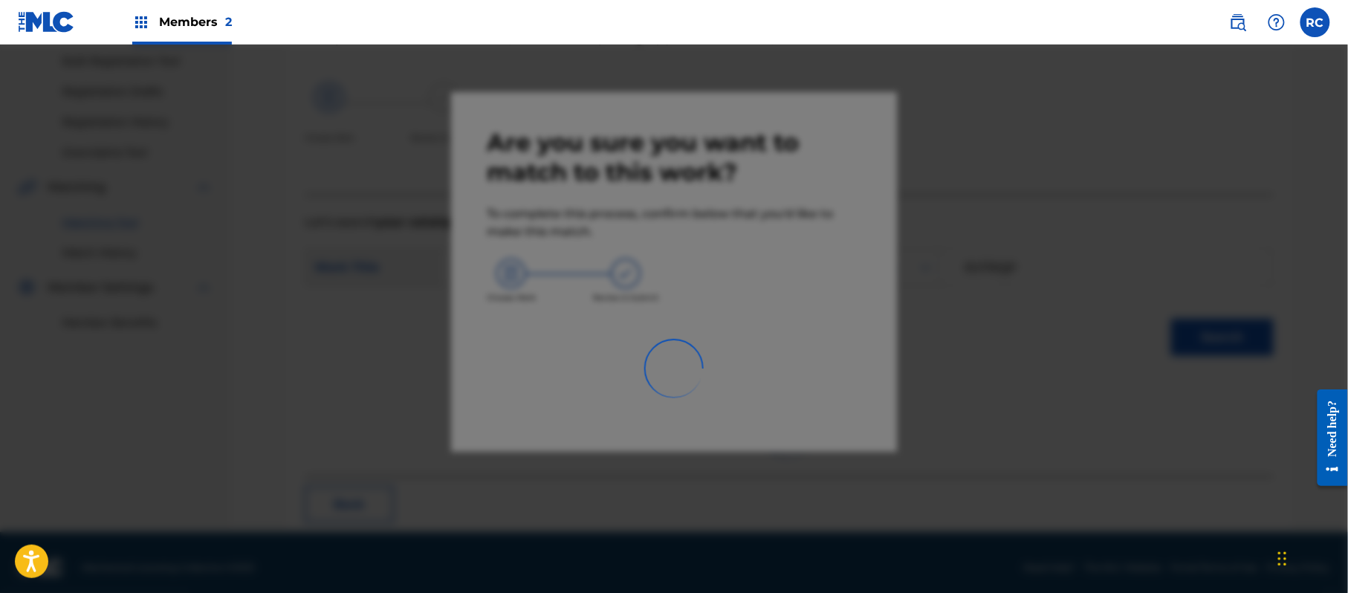
scroll to position [59, 0]
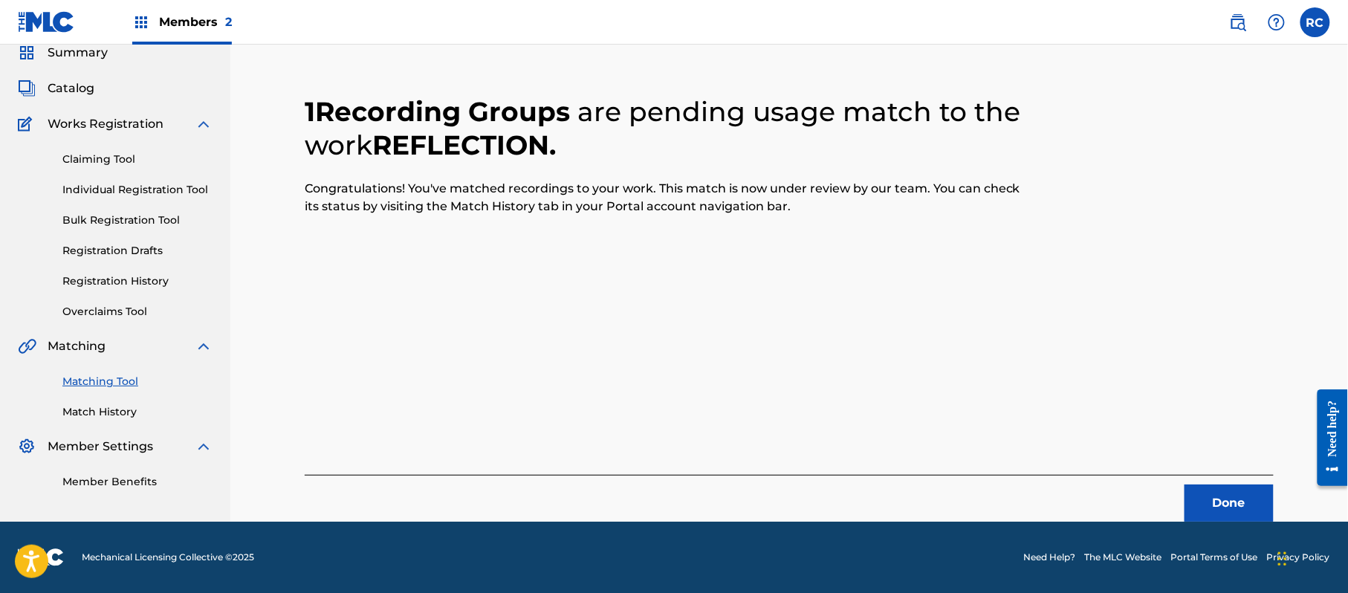
click at [1192, 499] on button "Done" at bounding box center [1228, 502] width 89 height 37
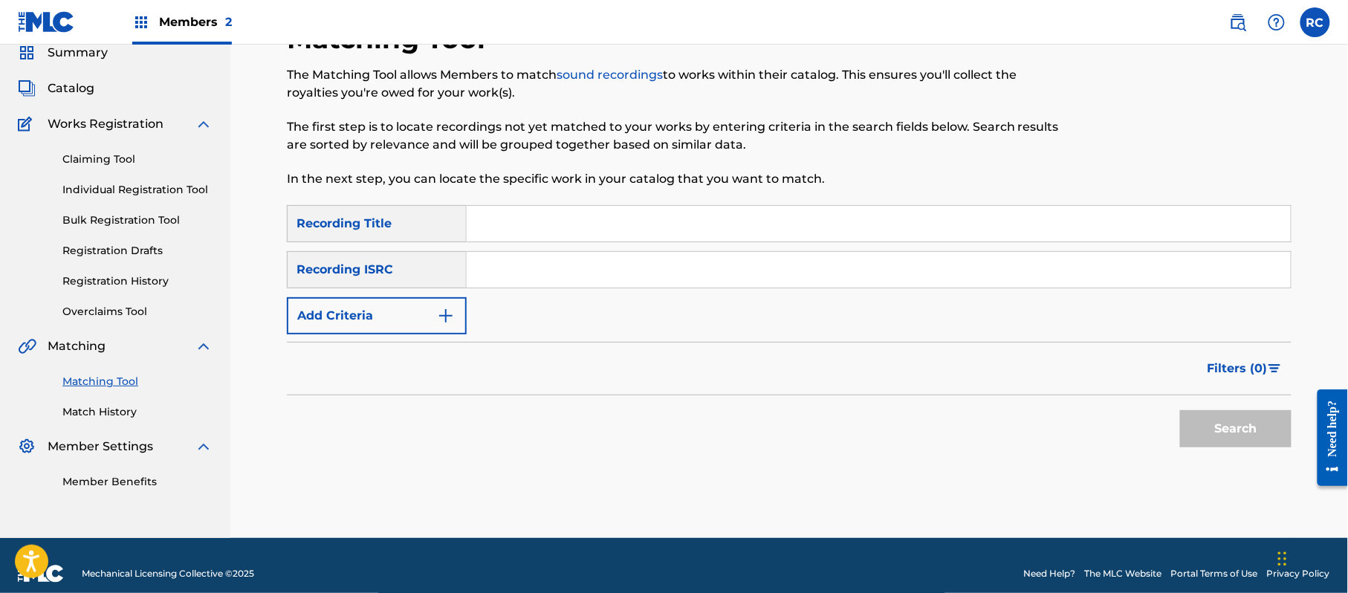
click at [548, 279] on input "Search Form" at bounding box center [879, 270] width 824 height 36
drag, startPoint x: 1207, startPoint y: 422, endPoint x: 1030, endPoint y: 438, distance: 177.5
click at [1207, 423] on button "Search" at bounding box center [1235, 428] width 111 height 37
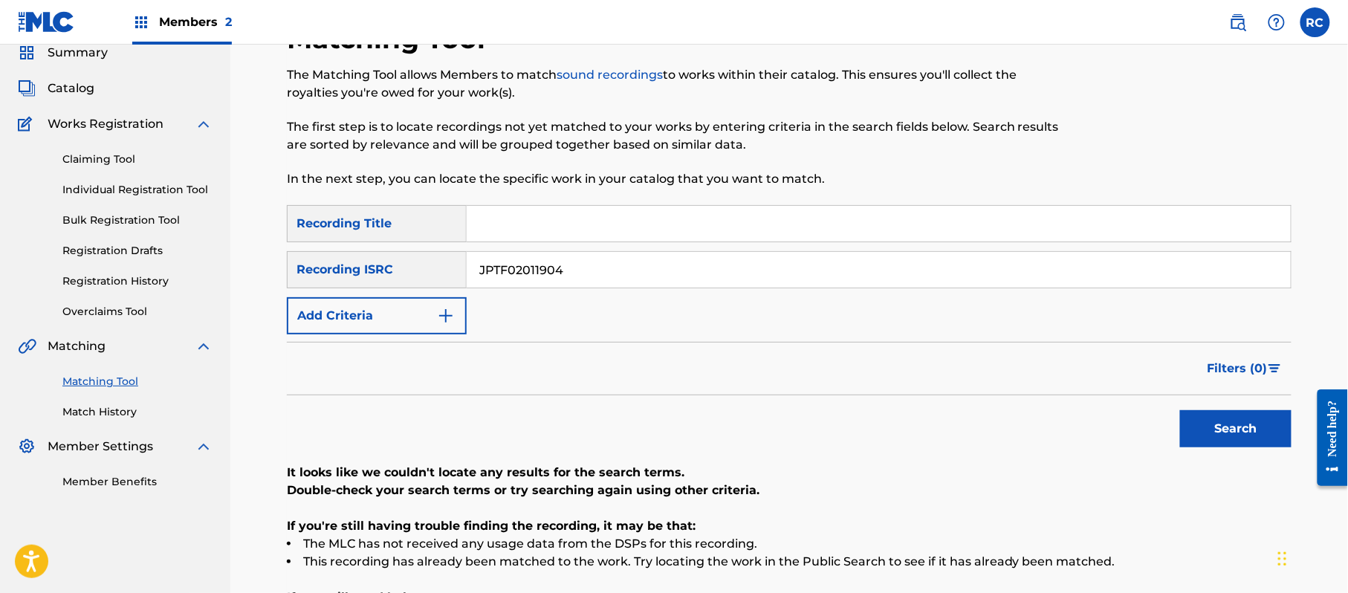
click at [508, 226] on input "Search Form" at bounding box center [879, 224] width 824 height 36
drag, startPoint x: 556, startPoint y: 227, endPoint x: 713, endPoint y: 236, distance: 157.8
click at [712, 236] on input "Losstime Mr.Children" at bounding box center [879, 224] width 824 height 36
drag, startPoint x: 452, startPoint y: 279, endPoint x: 398, endPoint y: 279, distance: 53.5
click at [398, 279] on div "SearchWithCriteria215787c7-3810-4cb5-a905-2bfa7a6273af Recording ISRC JPTF02011…" at bounding box center [789, 269] width 1004 height 37
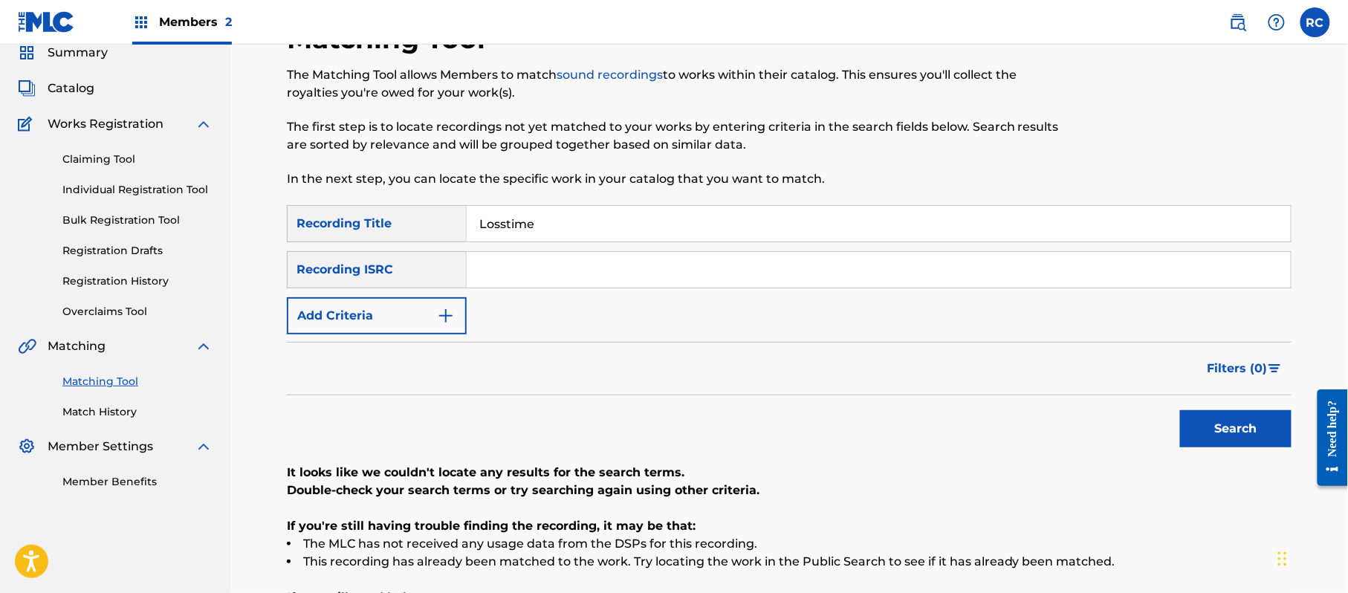
click at [379, 316] on button "Add Criteria" at bounding box center [377, 315] width 180 height 37
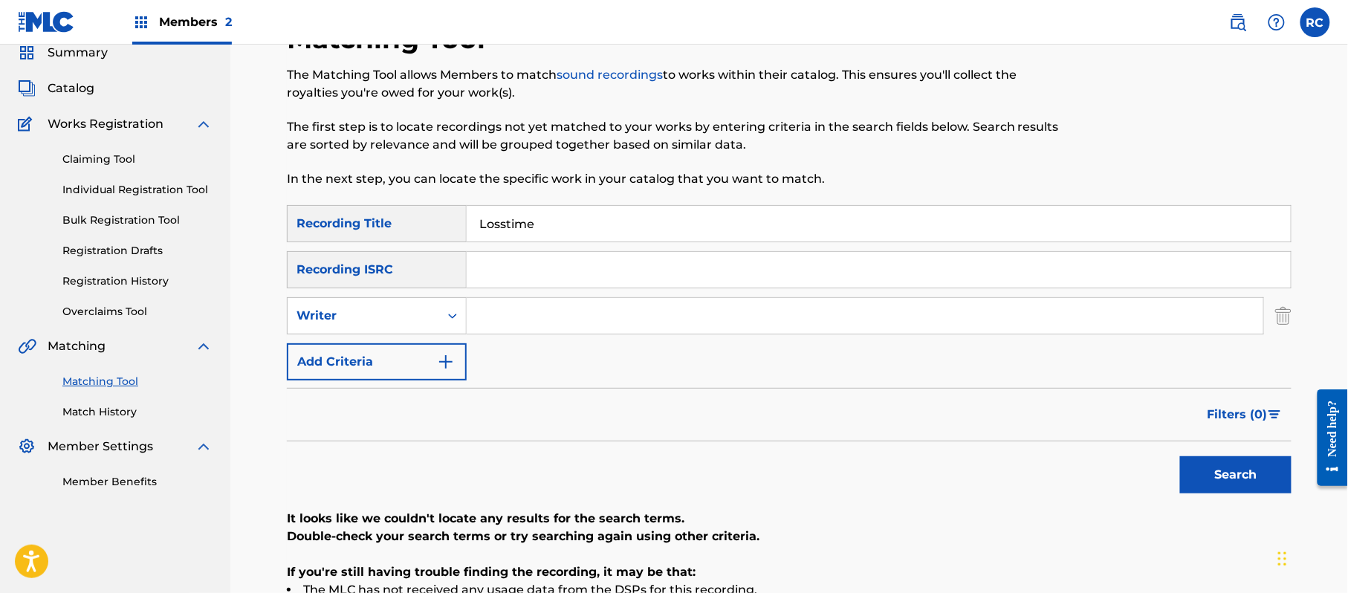
click at [378, 318] on div "Writer" at bounding box center [363, 316] width 134 height 18
click at [375, 358] on div "Recording Artist" at bounding box center [377, 352] width 178 height 37
click at [492, 337] on div "SearchWithCriteria1dc0ab11-6528-4450-901e-1a73efd829e3 Recording Title Losstime…" at bounding box center [789, 292] width 1004 height 175
click at [525, 330] on input "Search Form" at bounding box center [865, 316] width 796 height 36
click at [1186, 485] on button "Search" at bounding box center [1235, 474] width 111 height 37
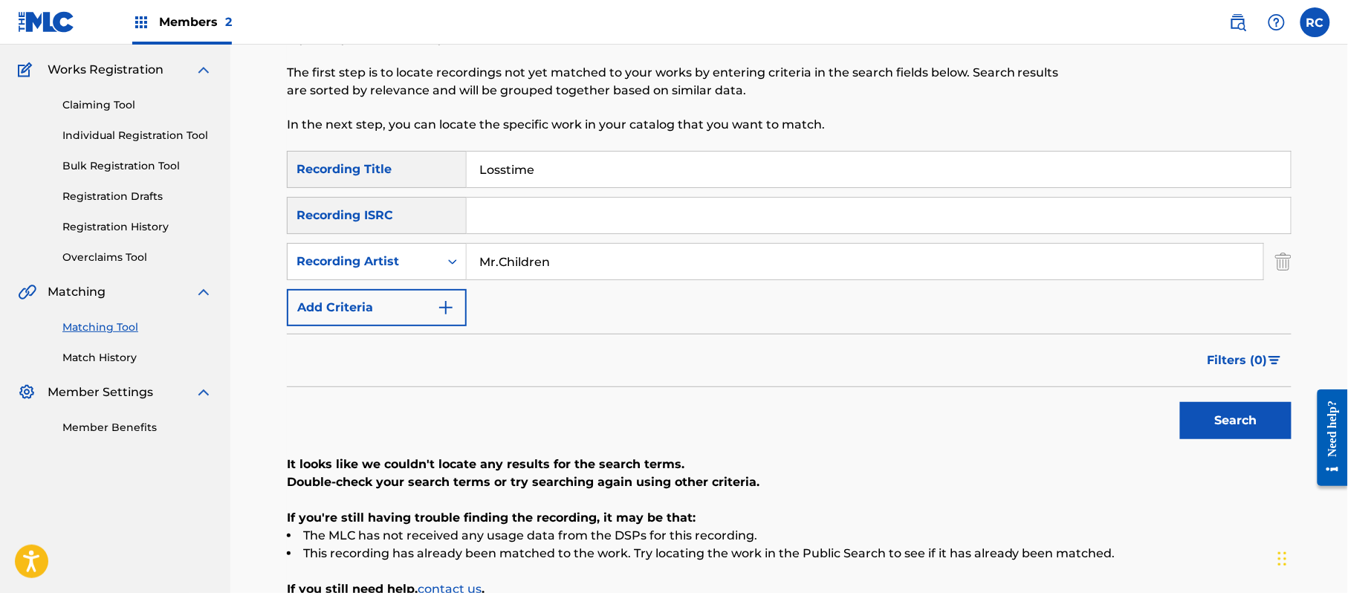
scroll to position [158, 0]
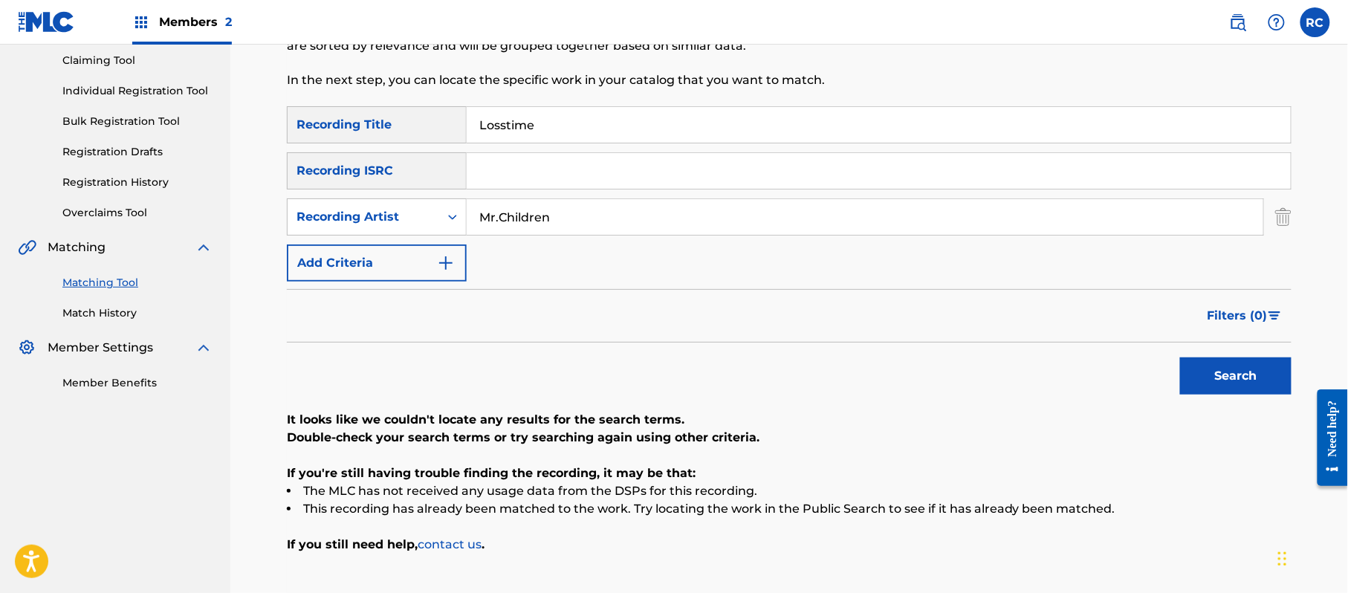
click at [507, 129] on input "Losstime" at bounding box center [879, 125] width 824 height 36
click at [1180, 357] on button "Search" at bounding box center [1235, 375] width 111 height 37
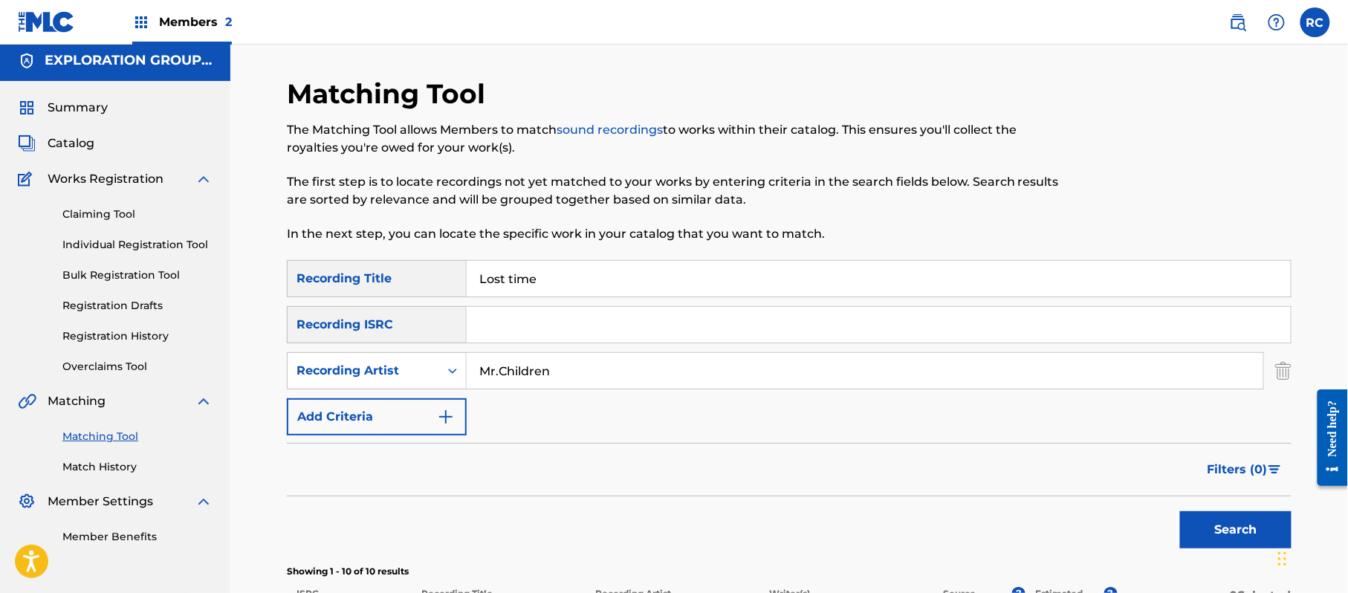
scroll to position [0, 0]
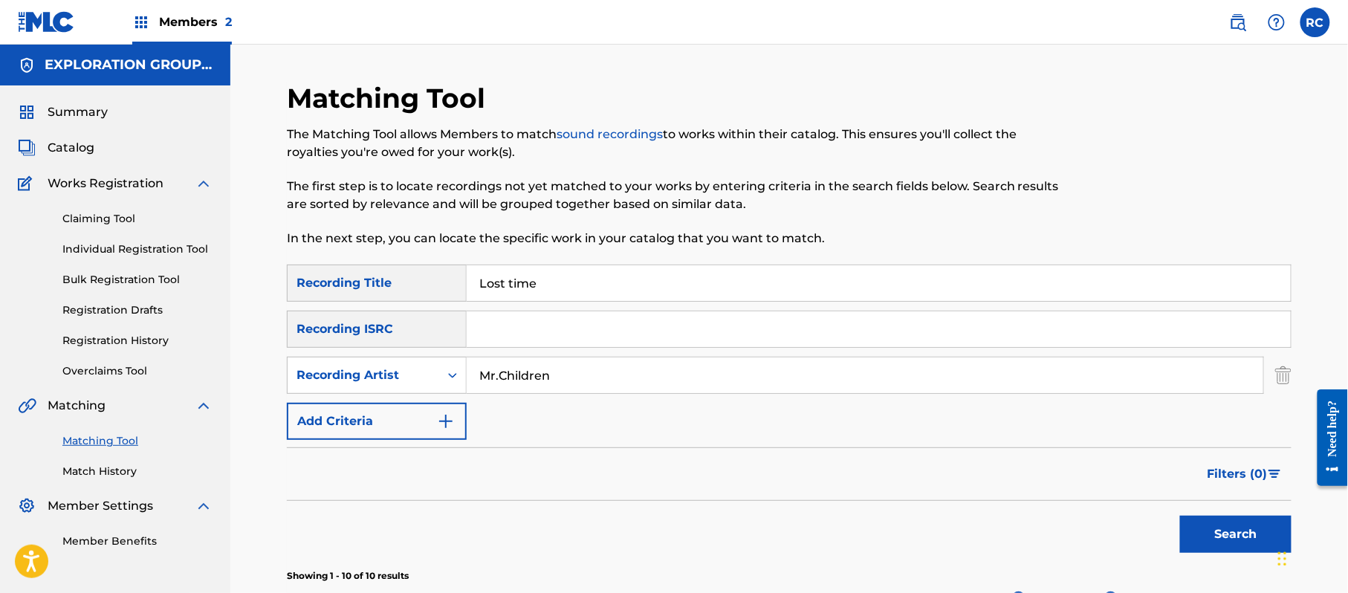
click at [494, 337] on input "Search Form" at bounding box center [879, 329] width 824 height 36
drag, startPoint x: 575, startPoint y: 291, endPoint x: 422, endPoint y: 292, distance: 153.0
click at [423, 292] on div "SearchWithCriteria1dc0ab11-6528-4450-901e-1a73efd829e3 Recording Title Lost time" at bounding box center [789, 282] width 1004 height 37
drag, startPoint x: 568, startPoint y: 377, endPoint x: 449, endPoint y: 377, distance: 118.9
click at [449, 377] on div "SearchWithCriteria649c4932-d1cc-44c9-bb33-dbfd83353fb6 Recording Artist" at bounding box center [789, 375] width 1004 height 37
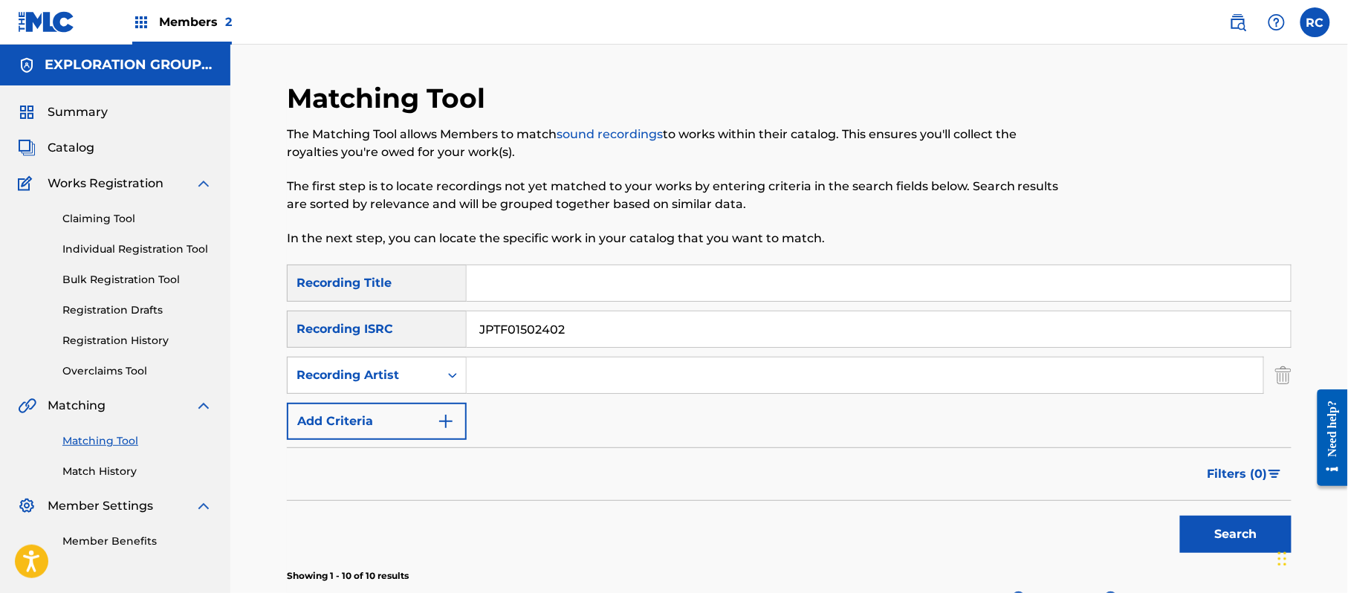
drag, startPoint x: 1230, startPoint y: 536, endPoint x: 1210, endPoint y: 529, distance: 22.1
click at [1227, 536] on button "Search" at bounding box center [1235, 534] width 111 height 37
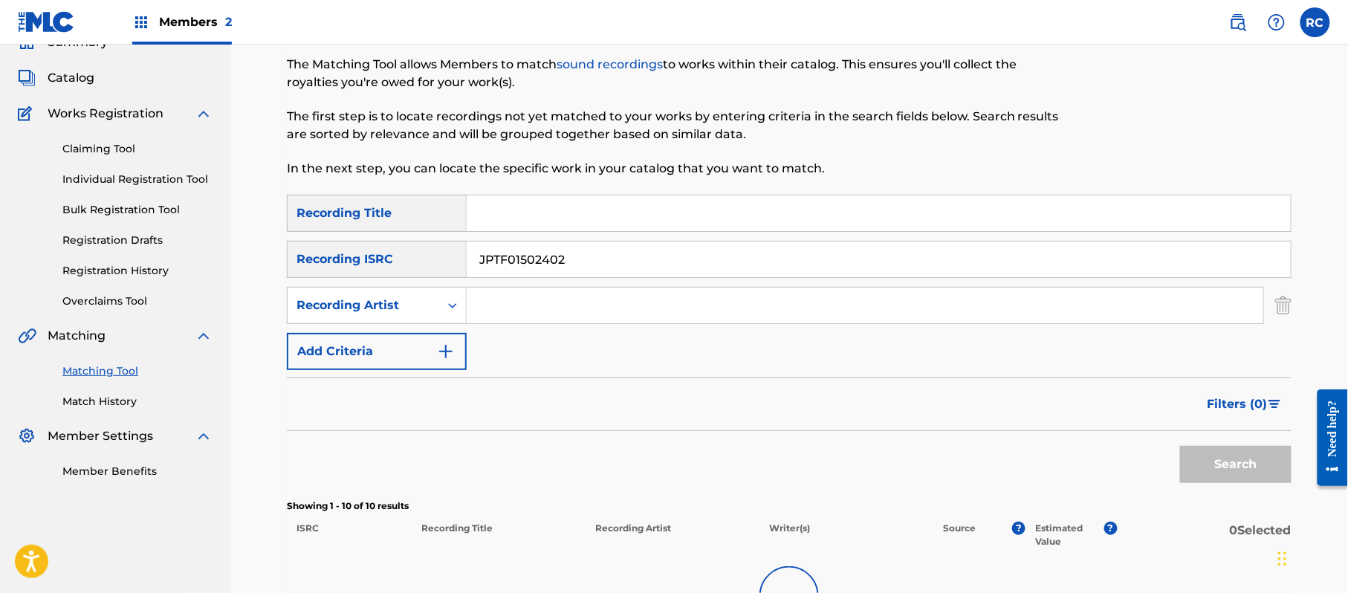
scroll to position [99, 0]
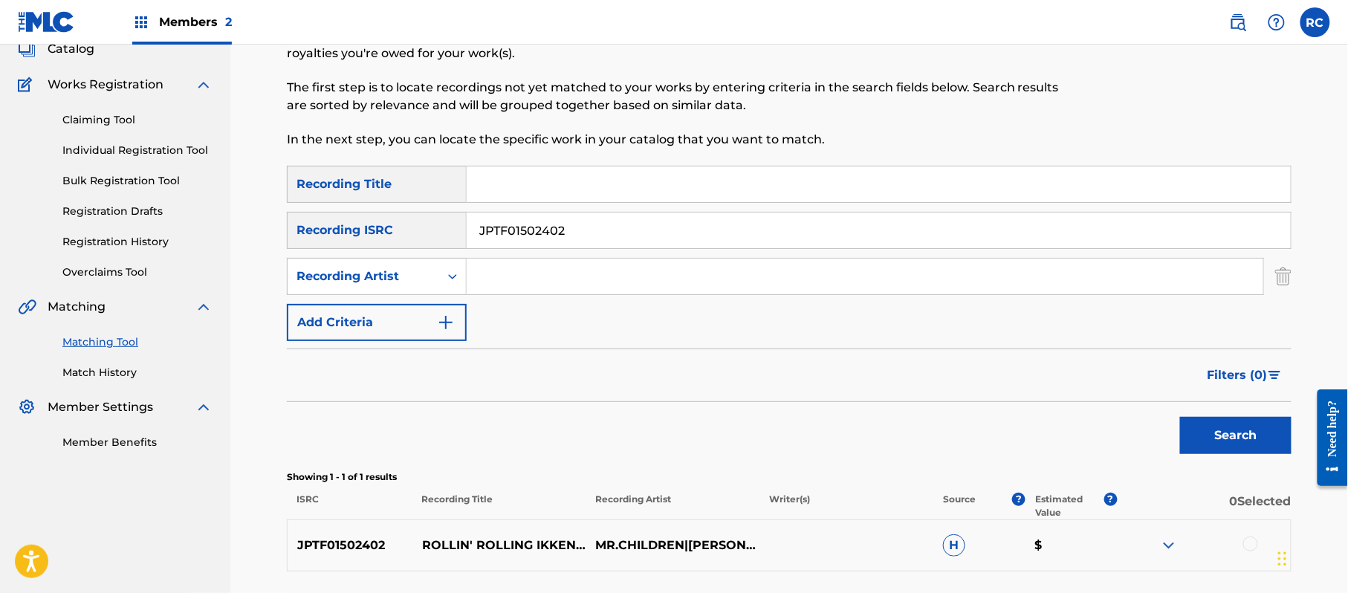
click at [568, 192] on input "Search Form" at bounding box center [879, 184] width 824 height 36
drag, startPoint x: 574, startPoint y: 182, endPoint x: 770, endPoint y: 209, distance: 197.2
click at [770, 209] on div "SearchWithCriteria1dc0ab11-6528-4450-901e-1a73efd829e3 Recording Title Rollin'R…" at bounding box center [789, 253] width 1004 height 175
drag, startPoint x: 539, startPoint y: 235, endPoint x: 405, endPoint y: 241, distance: 133.9
click at [406, 241] on div "SearchWithCriteria215787c7-3810-4cb5-a905-2bfa7a6273af Recording ISRC JPTF01502…" at bounding box center [789, 230] width 1004 height 37
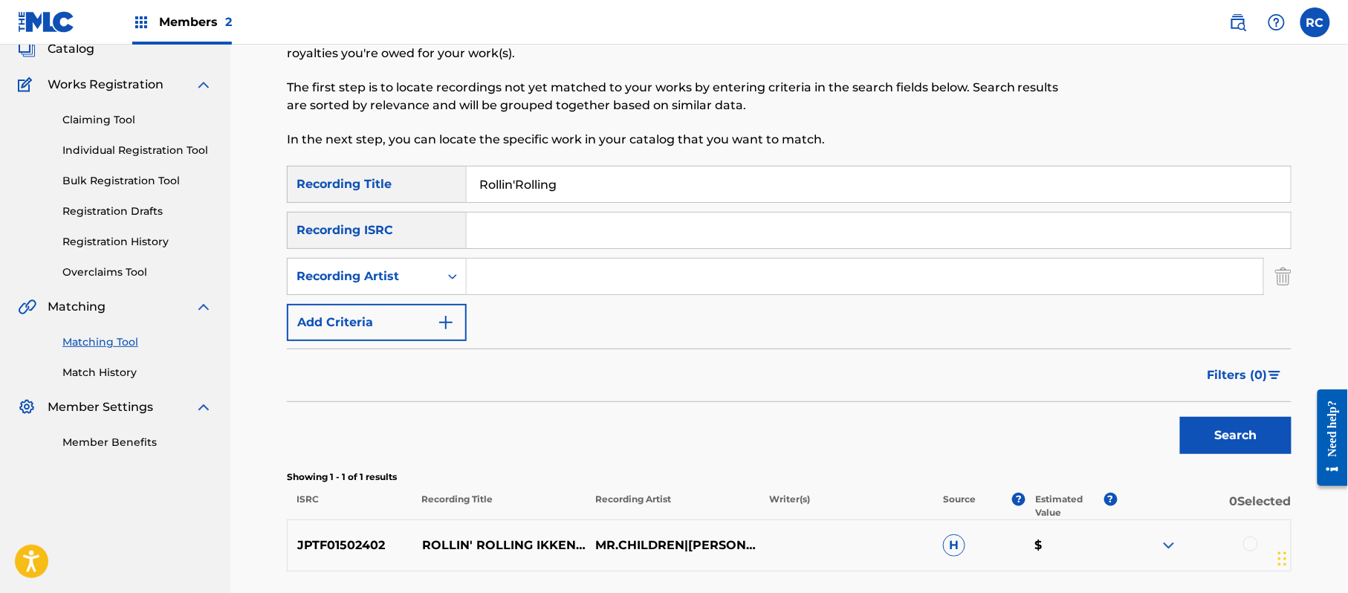
click at [492, 279] on input "Search Form" at bounding box center [865, 277] width 796 height 36
drag, startPoint x: 1204, startPoint y: 423, endPoint x: 1178, endPoint y: 423, distance: 26.8
click at [1201, 423] on button "Search" at bounding box center [1235, 435] width 111 height 37
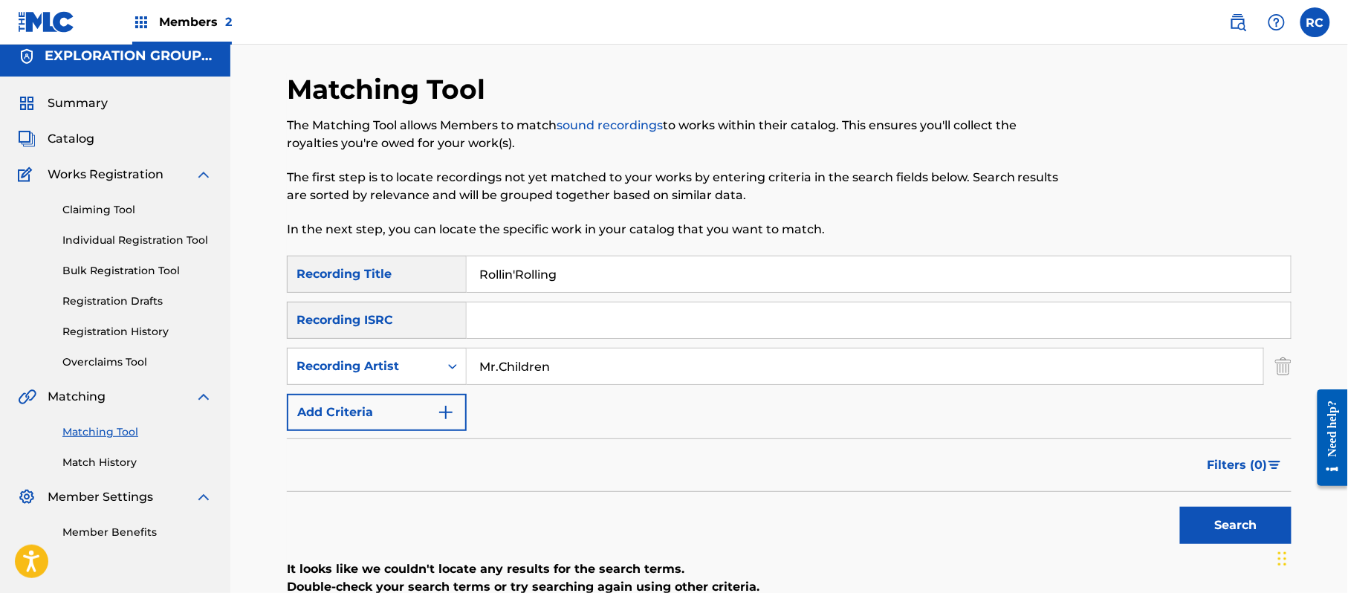
scroll to position [0, 0]
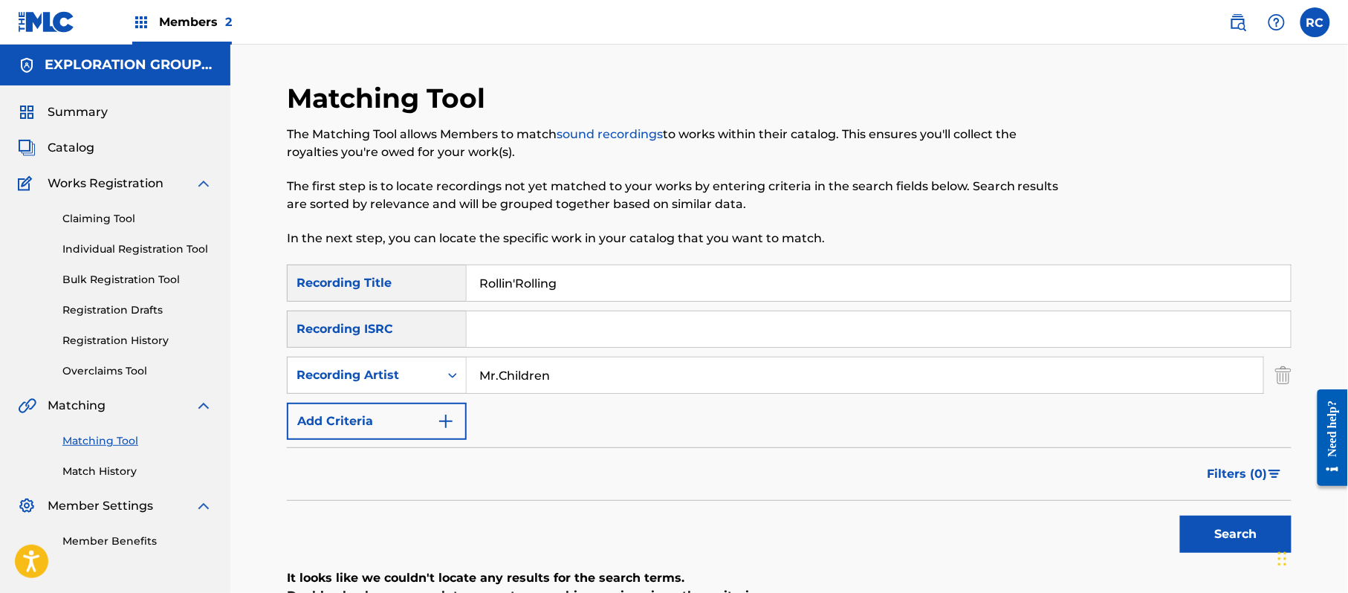
click at [538, 337] on input "Search Form" at bounding box center [879, 329] width 824 height 36
drag, startPoint x: 471, startPoint y: 290, endPoint x: 397, endPoint y: 290, distance: 74.3
click at [398, 290] on div "SearchWithCriteria1dc0ab11-6528-4450-901e-1a73efd829e3 Recording Title Rollin'R…" at bounding box center [789, 282] width 1004 height 37
drag, startPoint x: 474, startPoint y: 381, endPoint x: 415, endPoint y: 381, distance: 59.4
click at [409, 381] on div "SearchWithCriteria649c4932-d1cc-44c9-bb33-dbfd83353fb6 Recording Artist" at bounding box center [789, 375] width 1004 height 37
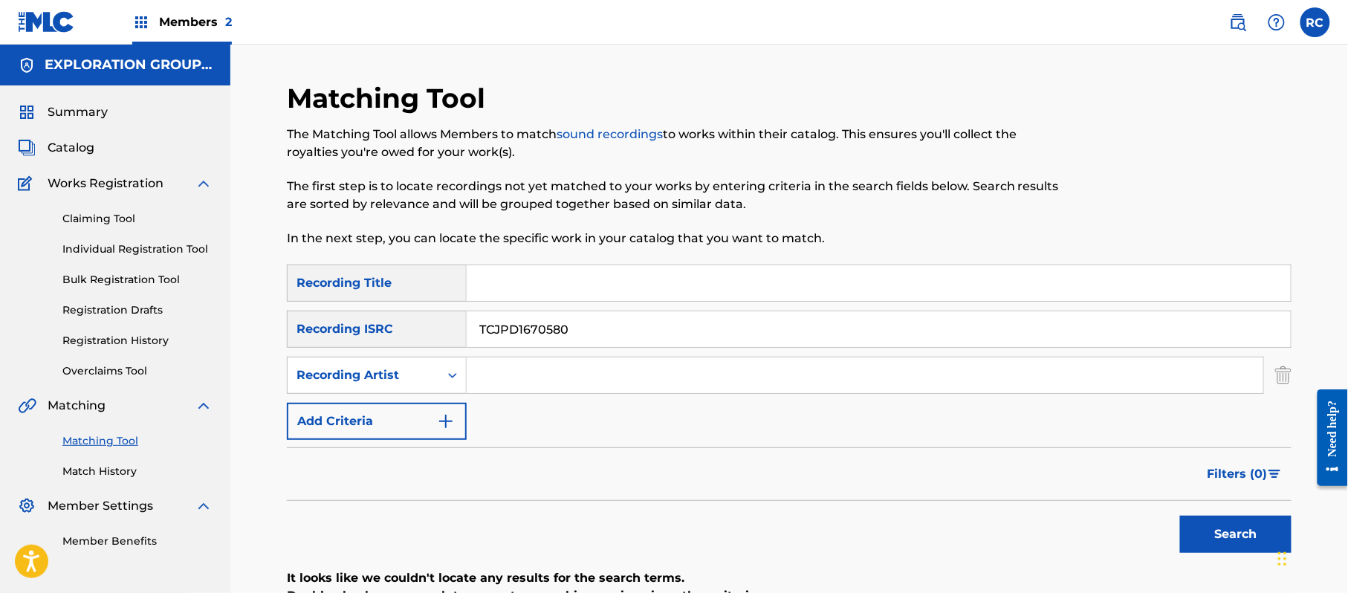
click at [1215, 532] on button "Search" at bounding box center [1235, 534] width 111 height 37
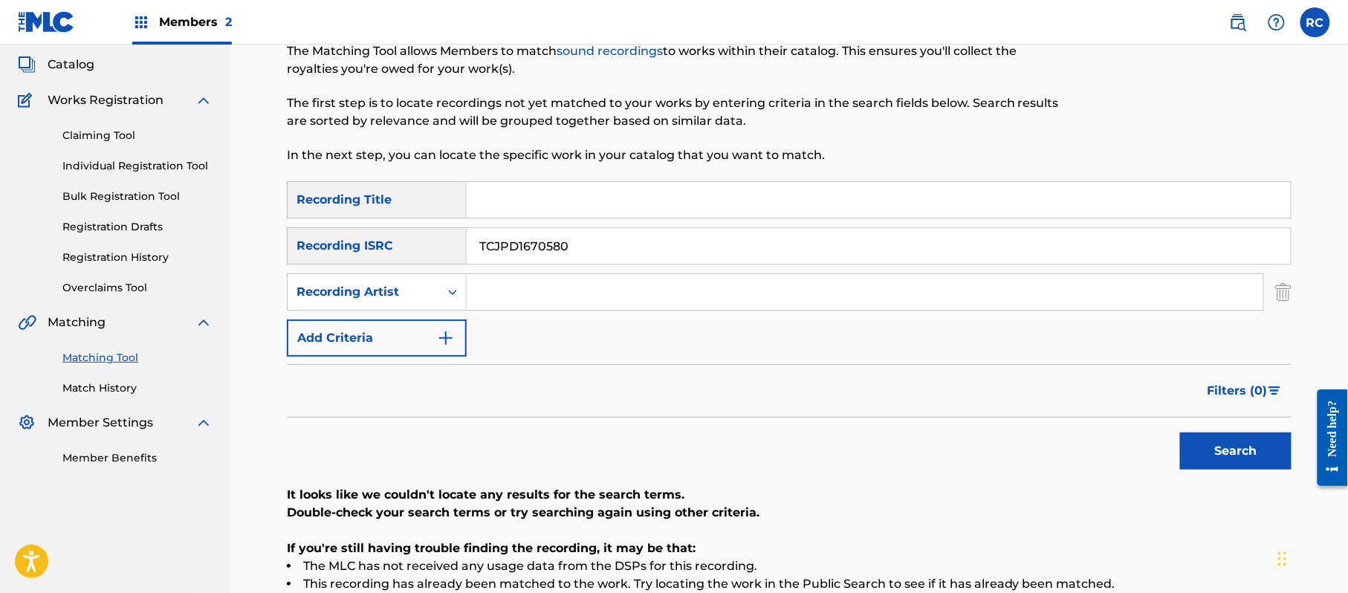
scroll to position [198, 0]
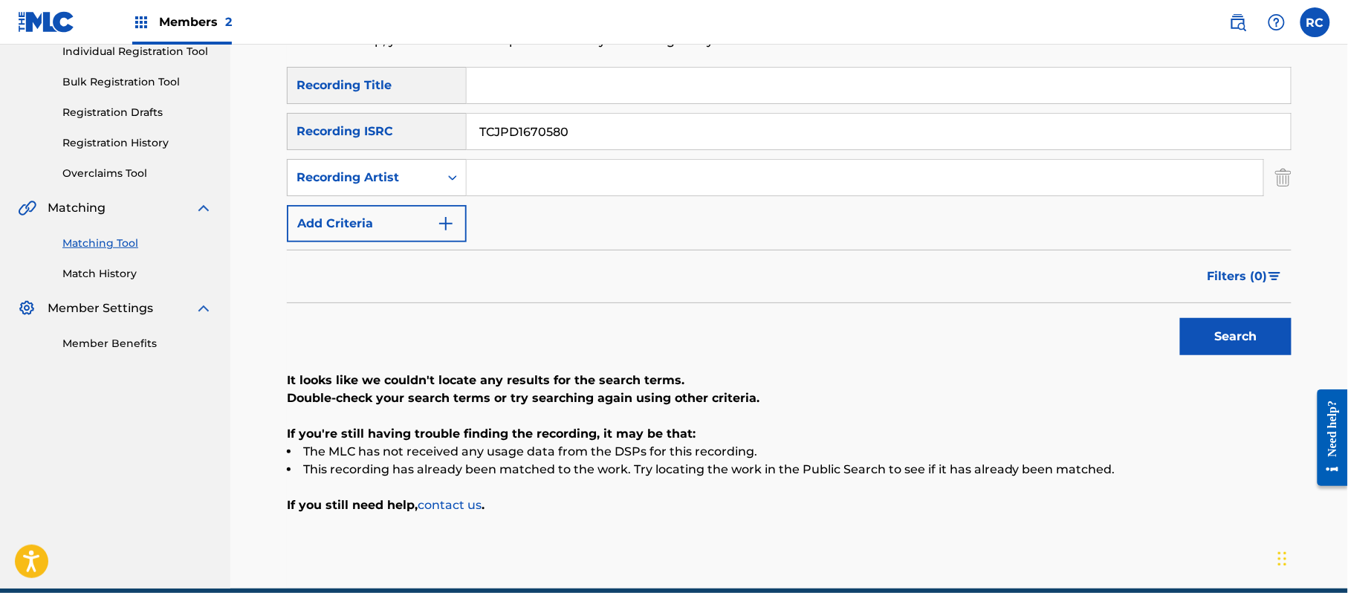
click at [527, 85] on input "Search Form" at bounding box center [879, 86] width 824 height 36
drag, startPoint x: 597, startPoint y: 85, endPoint x: 753, endPoint y: 143, distance: 166.4
click at [826, 110] on div "SearchWithCriteria1dc0ab11-6528-4450-901e-1a73efd829e3 Recording Title Wasure E…" at bounding box center [789, 154] width 1004 height 175
drag, startPoint x: 590, startPoint y: 125, endPoint x: 390, endPoint y: 141, distance: 200.5
click at [390, 141] on div "SearchWithCriteria215787c7-3810-4cb5-a905-2bfa7a6273af Recording ISRC TCJPD1670…" at bounding box center [789, 131] width 1004 height 37
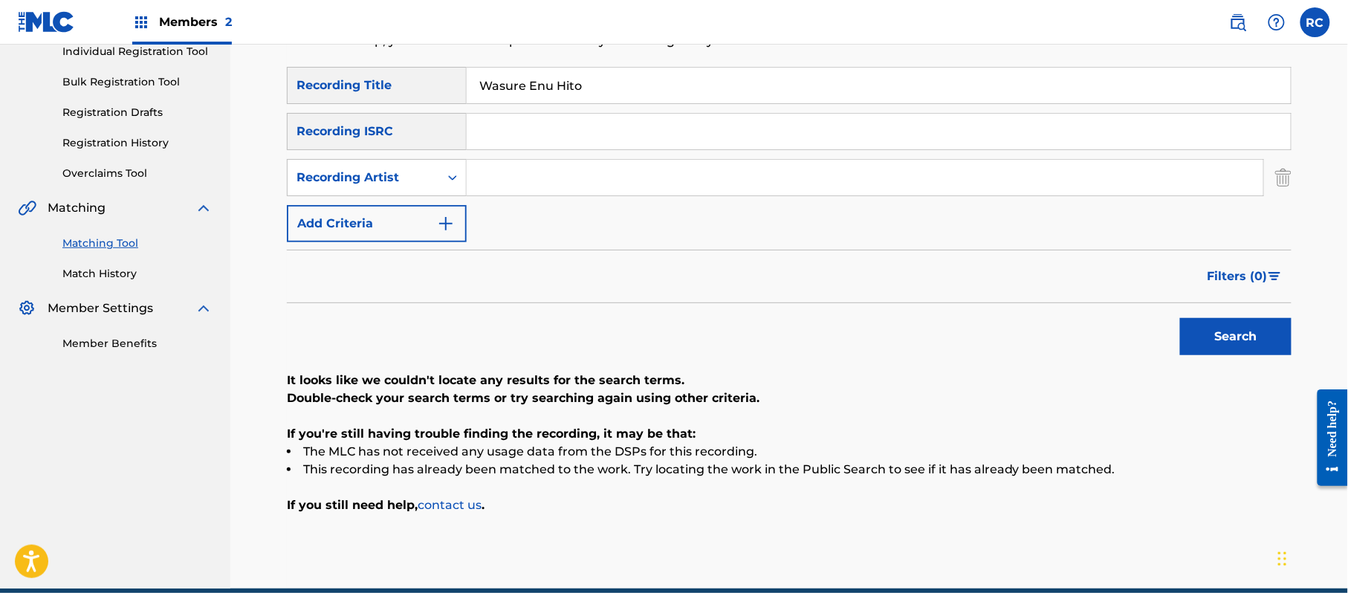
click at [499, 173] on input "Search Form" at bounding box center [865, 178] width 796 height 36
drag, startPoint x: 1252, startPoint y: 334, endPoint x: 854, endPoint y: 265, distance: 404.0
click at [1247, 334] on button "Search" at bounding box center [1235, 336] width 111 height 37
drag, startPoint x: 588, startPoint y: 78, endPoint x: 373, endPoint y: 104, distance: 217.0
click at [357, 97] on div "SearchWithCriteria1dc0ab11-6528-4450-901e-1a73efd829e3 Recording Title Wasure E…" at bounding box center [789, 85] width 1004 height 37
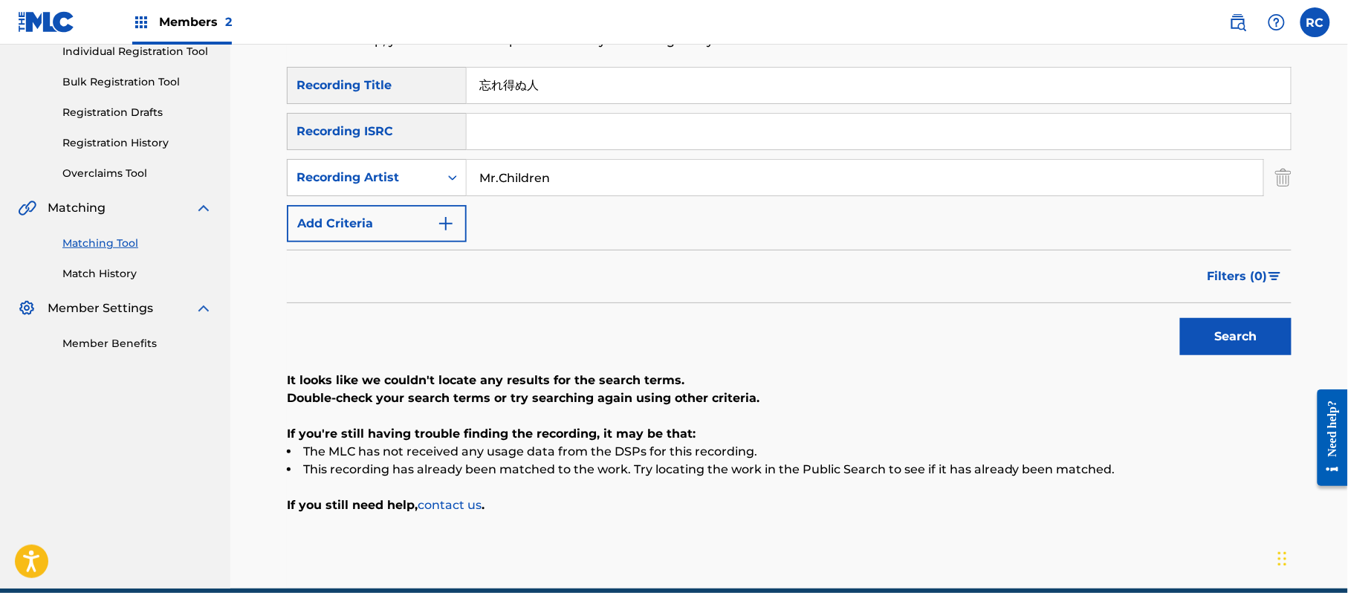
click at [1242, 322] on button "Search" at bounding box center [1235, 336] width 111 height 37
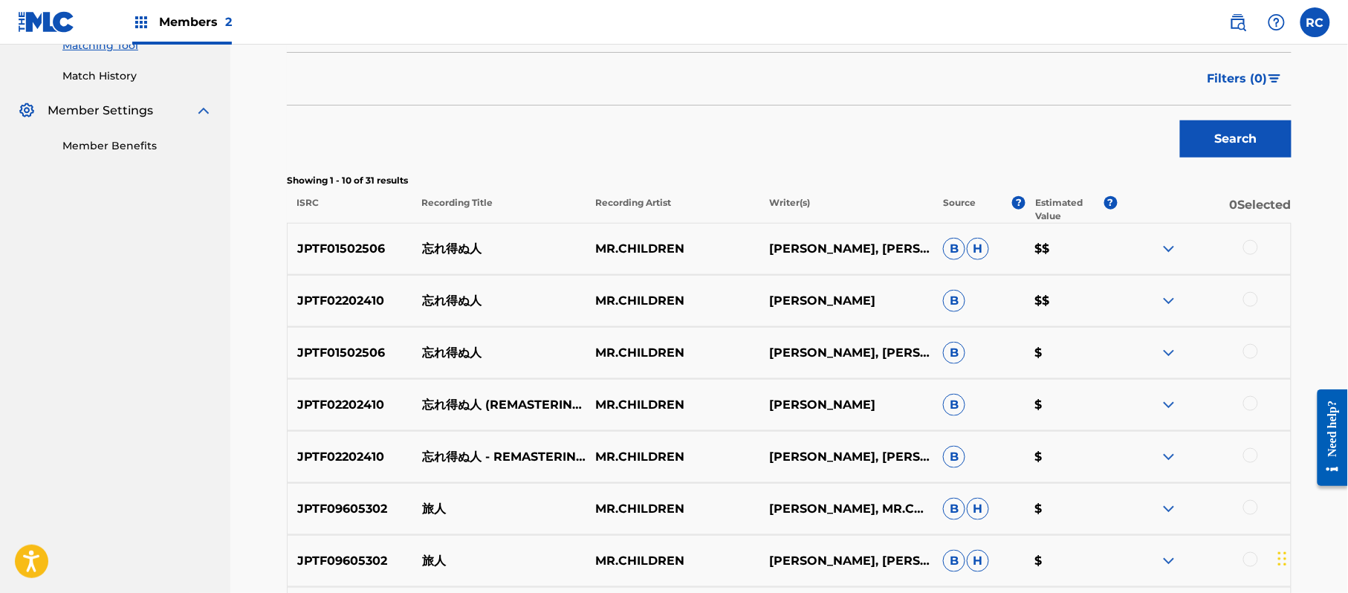
scroll to position [396, 0]
click at [327, 247] on p "JPTF01502506" at bounding box center [350, 248] width 125 height 18
click at [342, 299] on p "JPTF02202410" at bounding box center [350, 300] width 125 height 18
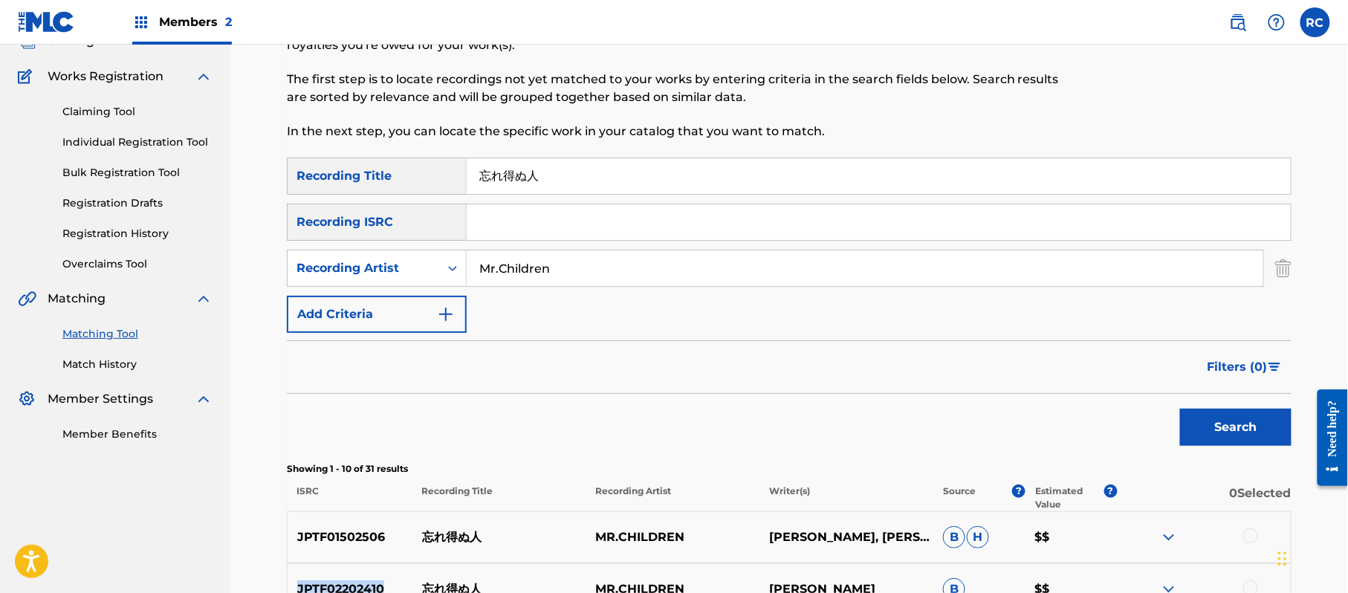
scroll to position [99, 0]
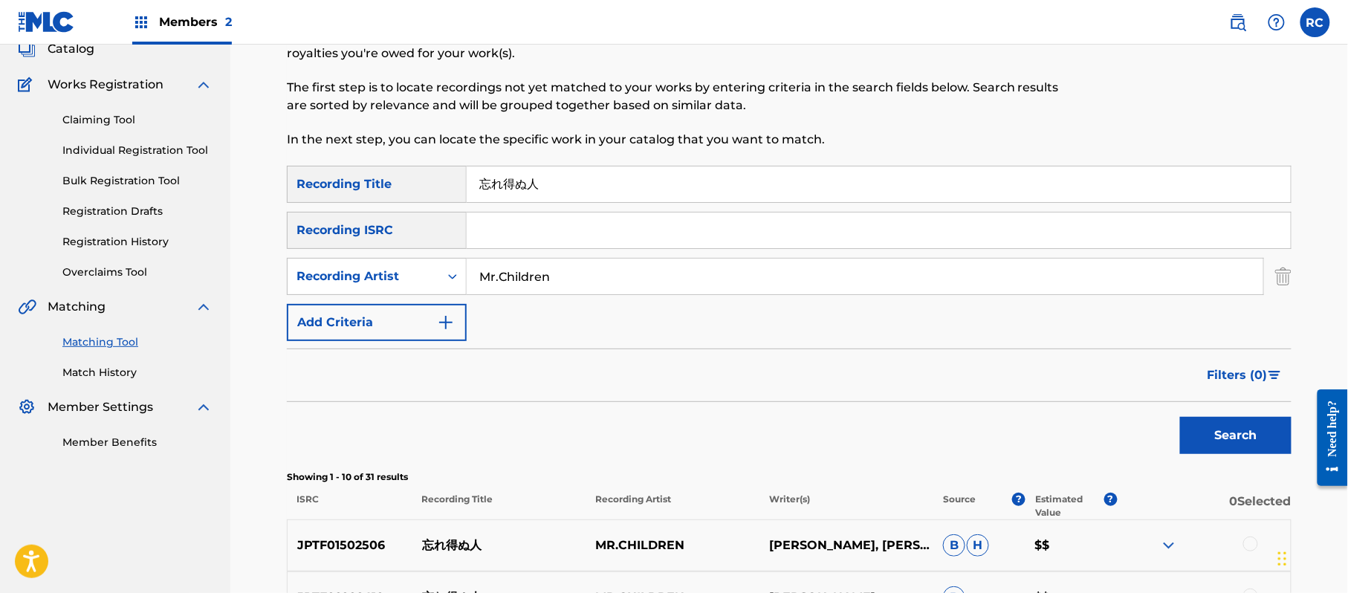
click at [498, 236] on input "Search Form" at bounding box center [879, 230] width 824 height 36
drag, startPoint x: 577, startPoint y: 171, endPoint x: 403, endPoint y: 205, distance: 177.2
click at [403, 205] on div "SearchWithCriteria1dc0ab11-6528-4450-901e-1a73efd829e3 Recording Title 忘れ得ぬ人 Se…" at bounding box center [789, 253] width 1004 height 175
drag, startPoint x: 520, startPoint y: 278, endPoint x: 417, endPoint y: 278, distance: 103.3
click at [417, 278] on div "SearchWithCriteria649c4932-d1cc-44c9-bb33-dbfd83353fb6 Recording Artist" at bounding box center [789, 276] width 1004 height 37
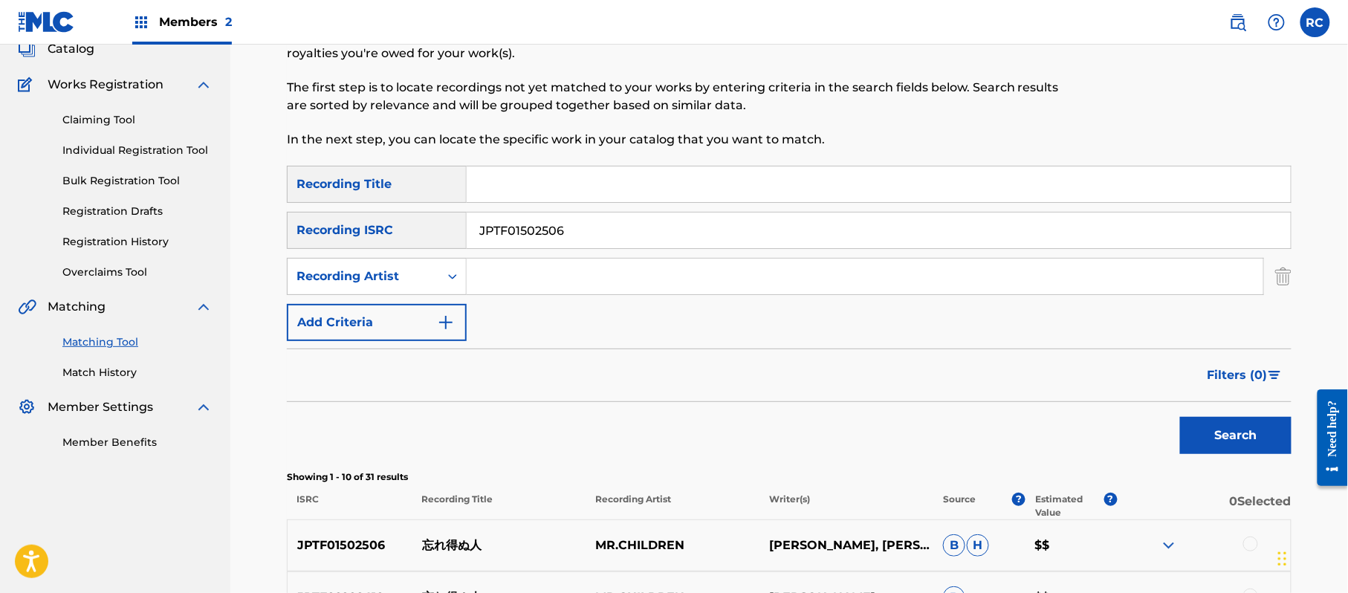
click at [1293, 441] on div "Matching Tool The Matching Tool allows Members to match sound recordings to wor…" at bounding box center [789, 567] width 1040 height 1168
click at [1222, 431] on button "Search" at bounding box center [1235, 435] width 111 height 37
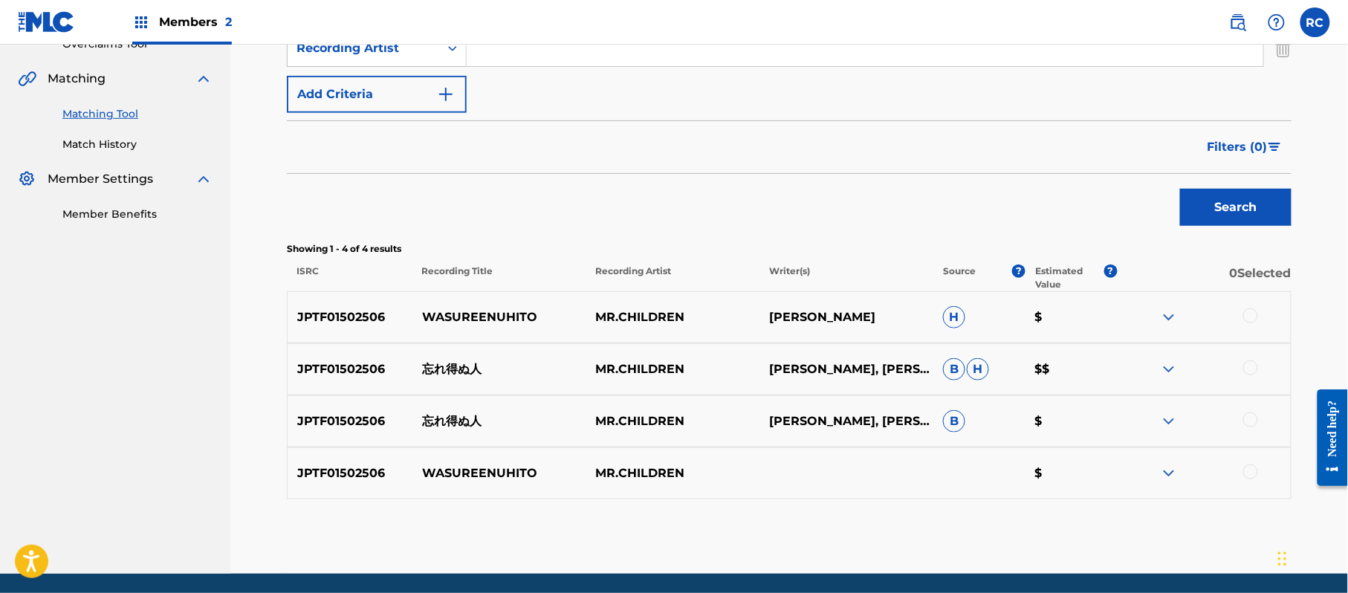
scroll to position [366, 0]
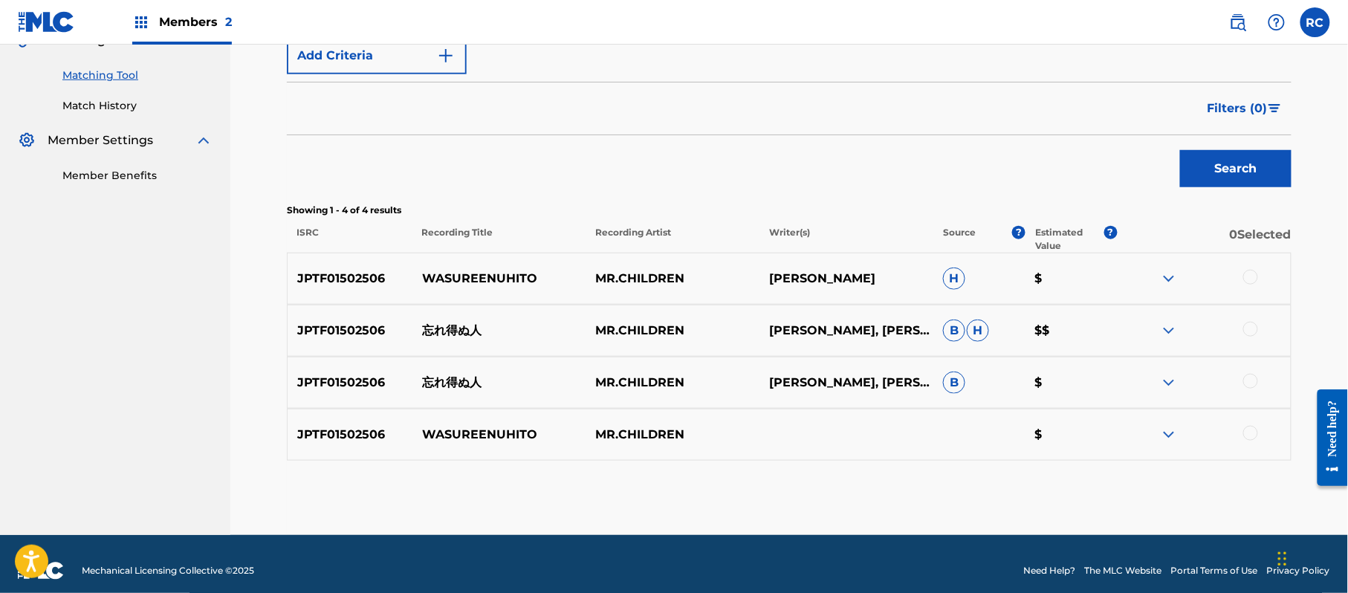
click at [1249, 279] on div at bounding box center [1250, 277] width 15 height 15
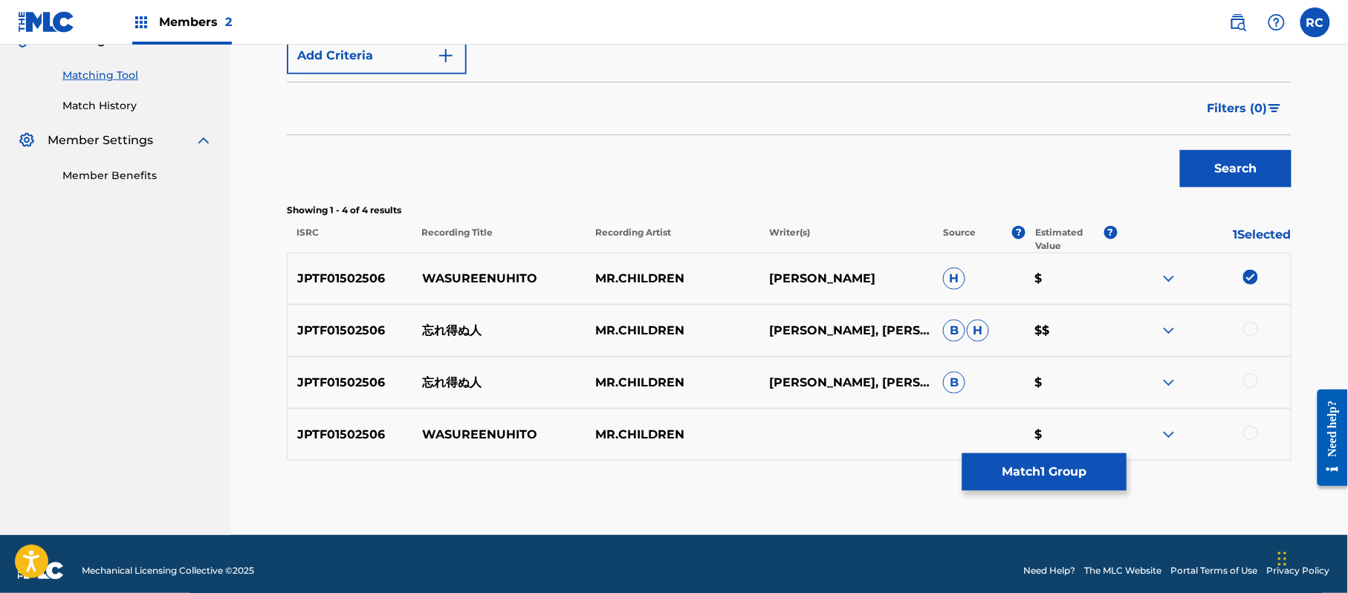
click at [1248, 328] on div at bounding box center [1250, 329] width 15 height 15
click at [1246, 375] on div "JPTF01502506 忘れ得ぬ人 MR.CHILDREN 桜井　和寿, 桜井　和寿 B $" at bounding box center [789, 383] width 1004 height 52
click at [1250, 383] on div at bounding box center [1250, 381] width 15 height 15
click at [1254, 435] on div at bounding box center [1250, 433] width 15 height 15
click at [1013, 471] on button "Match 4 Groups" at bounding box center [1044, 471] width 164 height 37
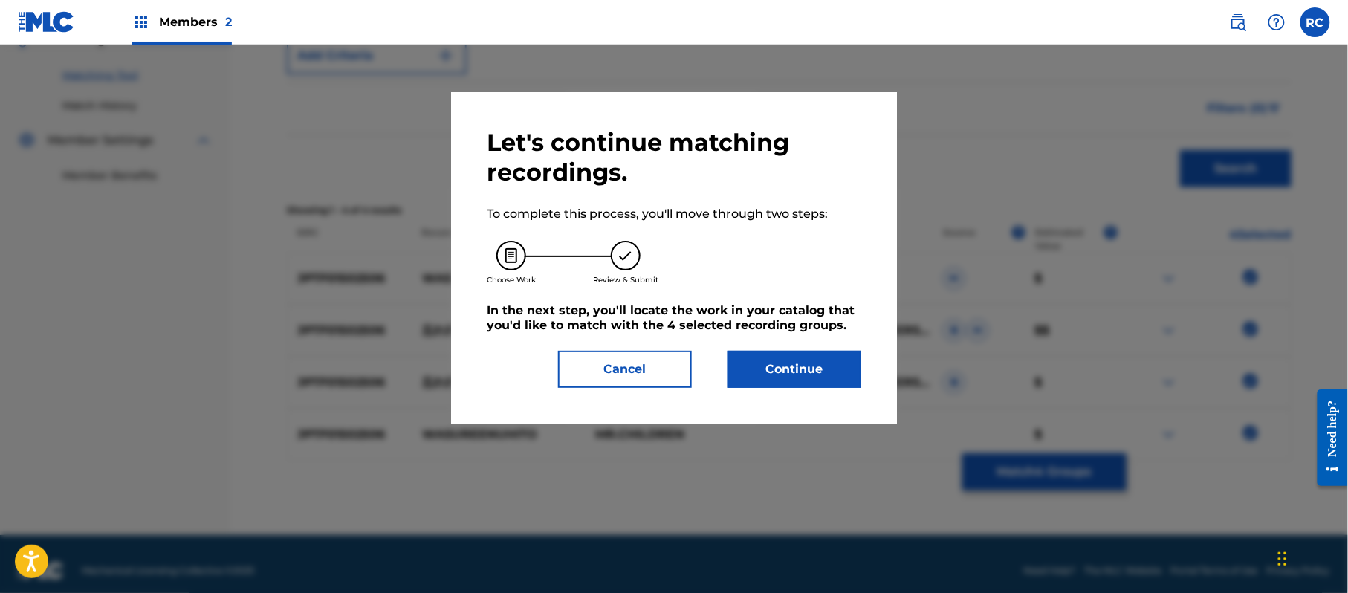
click at [815, 370] on button "Continue" at bounding box center [794, 369] width 134 height 37
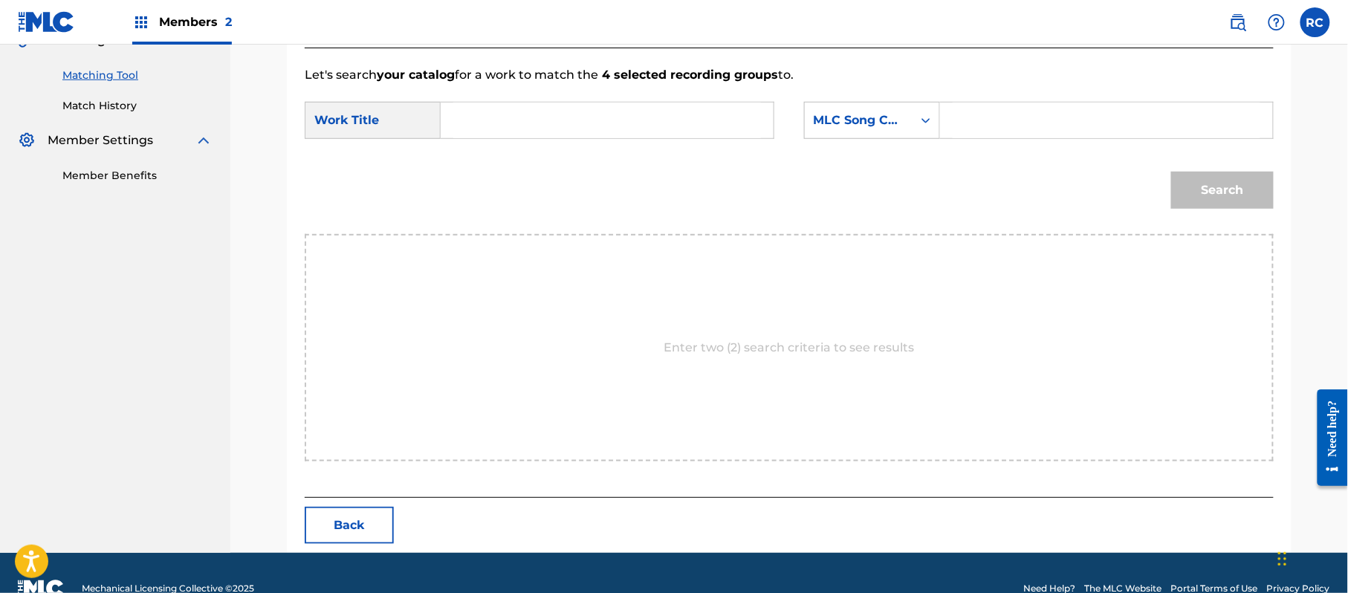
click at [508, 123] on input "Search Form" at bounding box center [607, 121] width 308 height 36
click at [610, 120] on input "Wasure Enu Hito WV7TMQ" at bounding box center [607, 121] width 308 height 36
click at [1077, 123] on input "Search Form" at bounding box center [1106, 121] width 308 height 36
drag, startPoint x: 1204, startPoint y: 179, endPoint x: 1211, endPoint y: 210, distance: 31.4
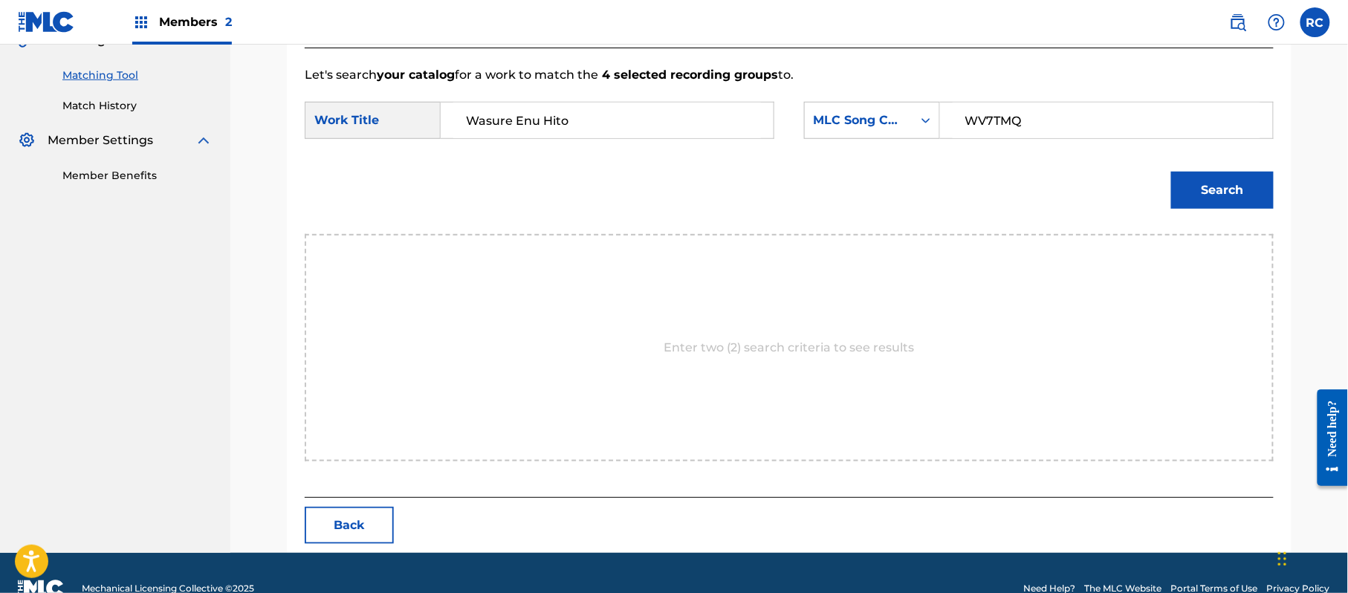
click at [1204, 180] on button "Search" at bounding box center [1222, 190] width 103 height 37
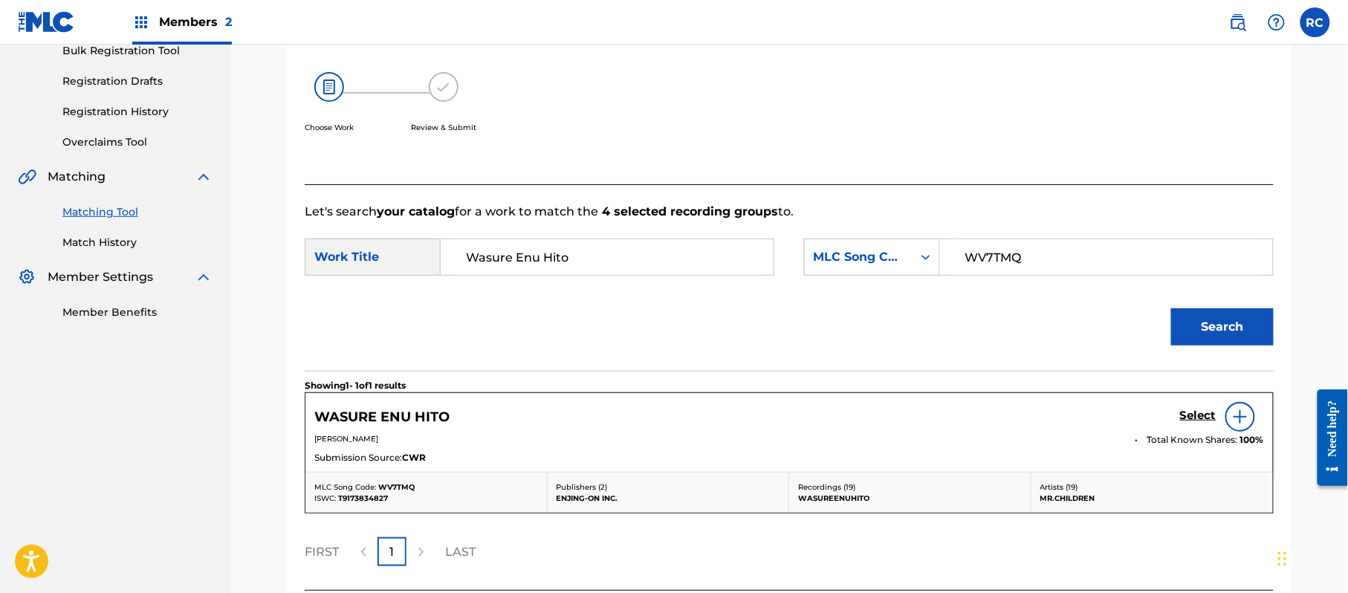
scroll to position [354, 0]
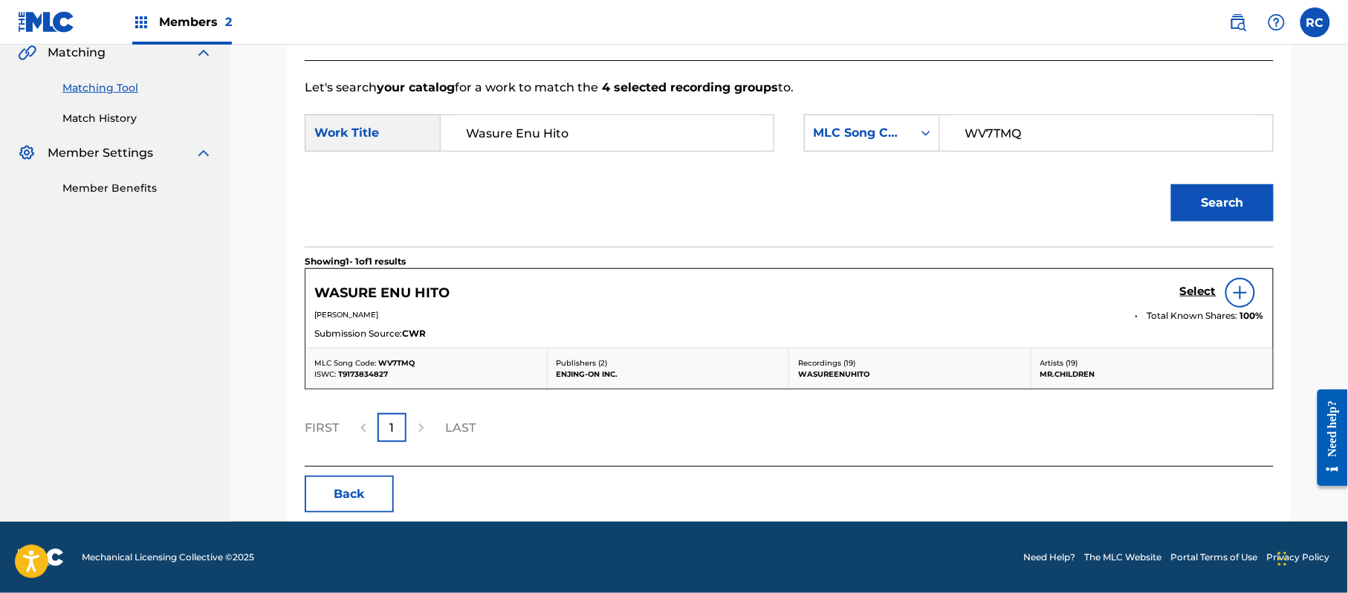
click at [1198, 293] on h5 "Select" at bounding box center [1198, 292] width 36 height 14
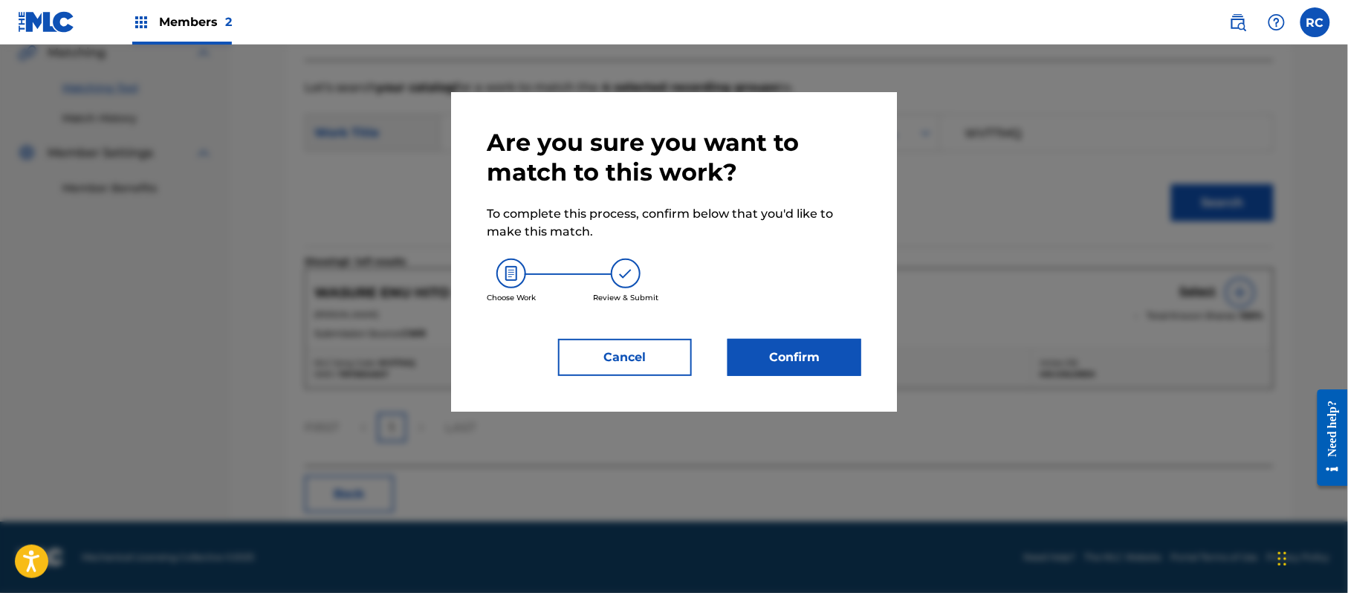
click at [807, 346] on button "Confirm" at bounding box center [794, 357] width 134 height 37
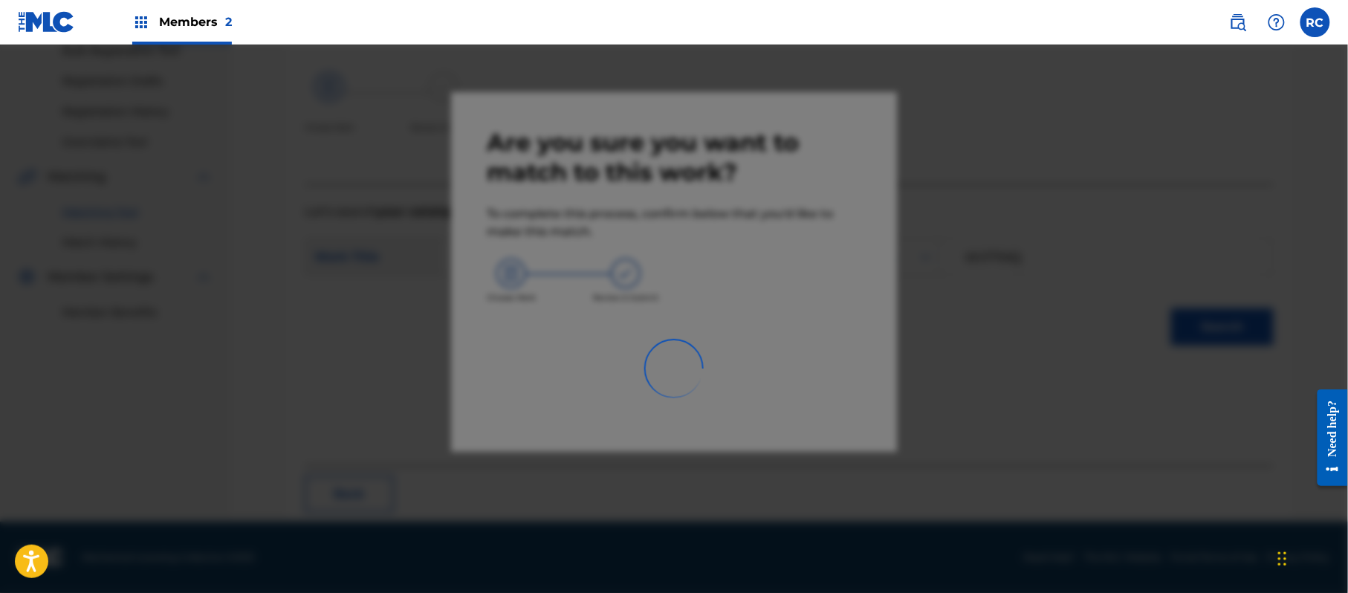
scroll to position [59, 0]
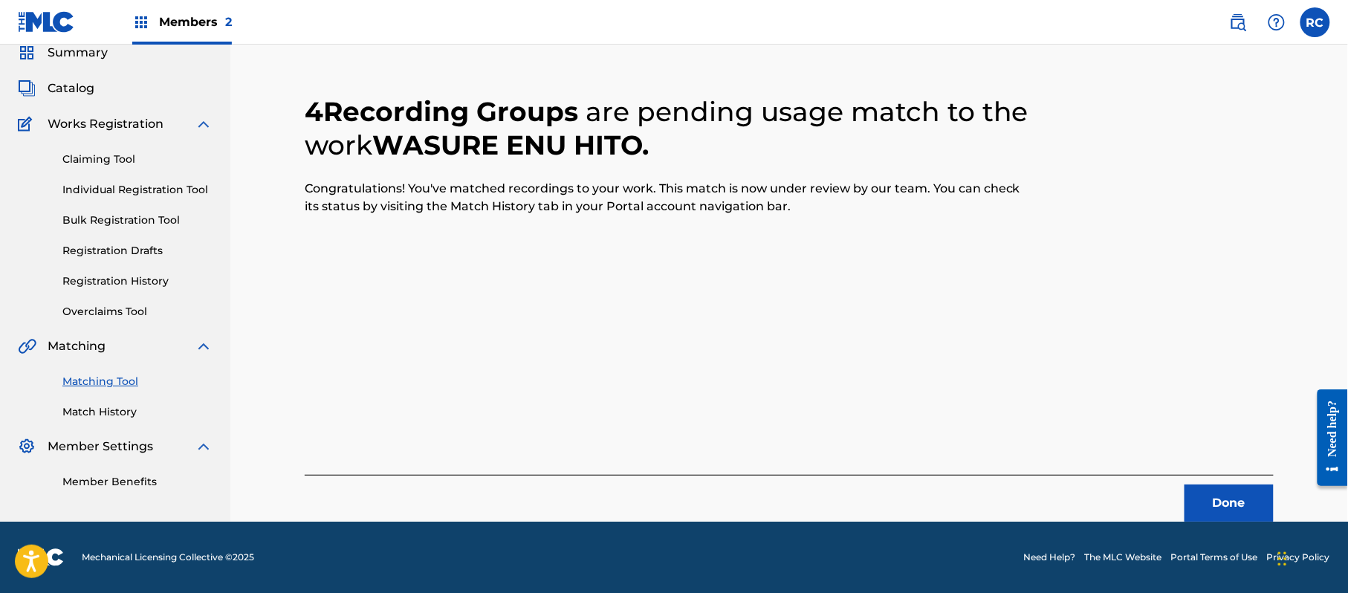
click at [1215, 497] on button "Done" at bounding box center [1228, 502] width 89 height 37
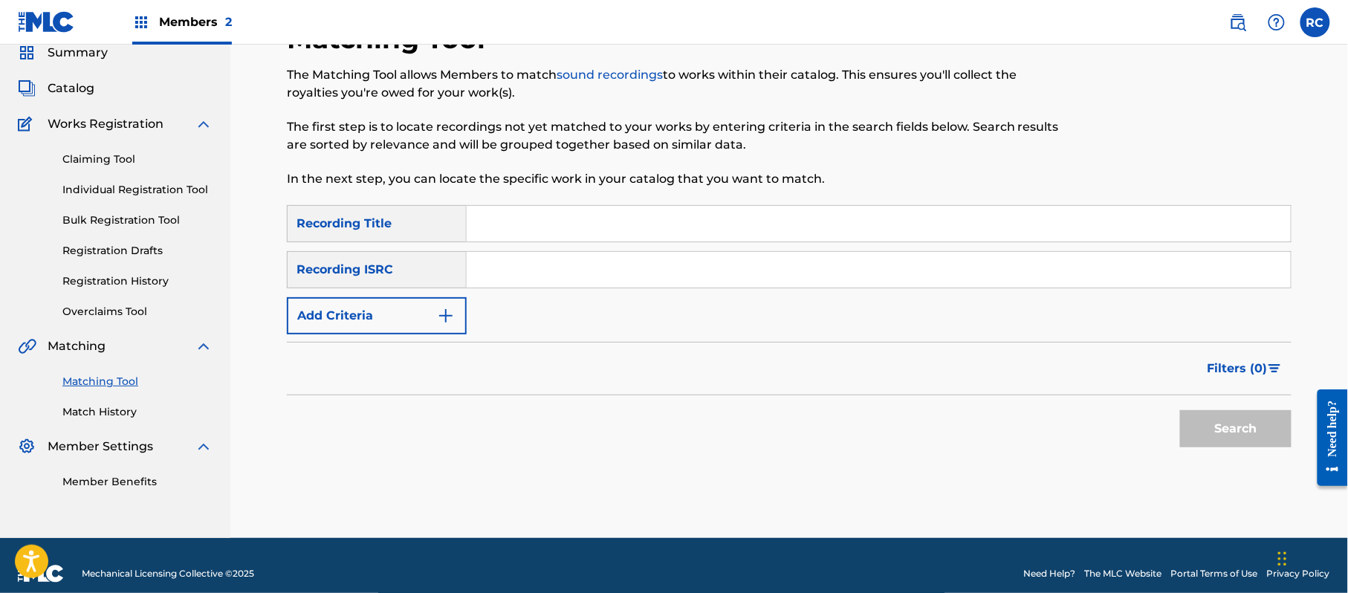
click at [507, 271] on input "Search Form" at bounding box center [879, 270] width 824 height 36
click at [1207, 429] on button "Search" at bounding box center [1235, 428] width 111 height 37
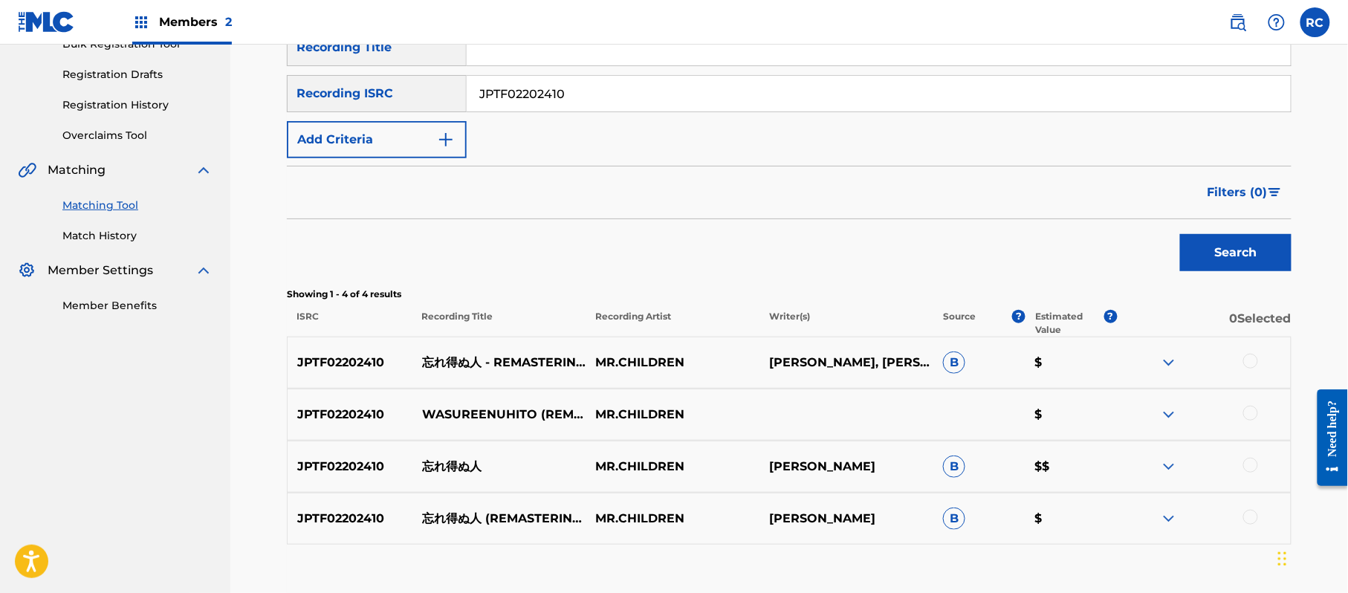
scroll to position [270, 0]
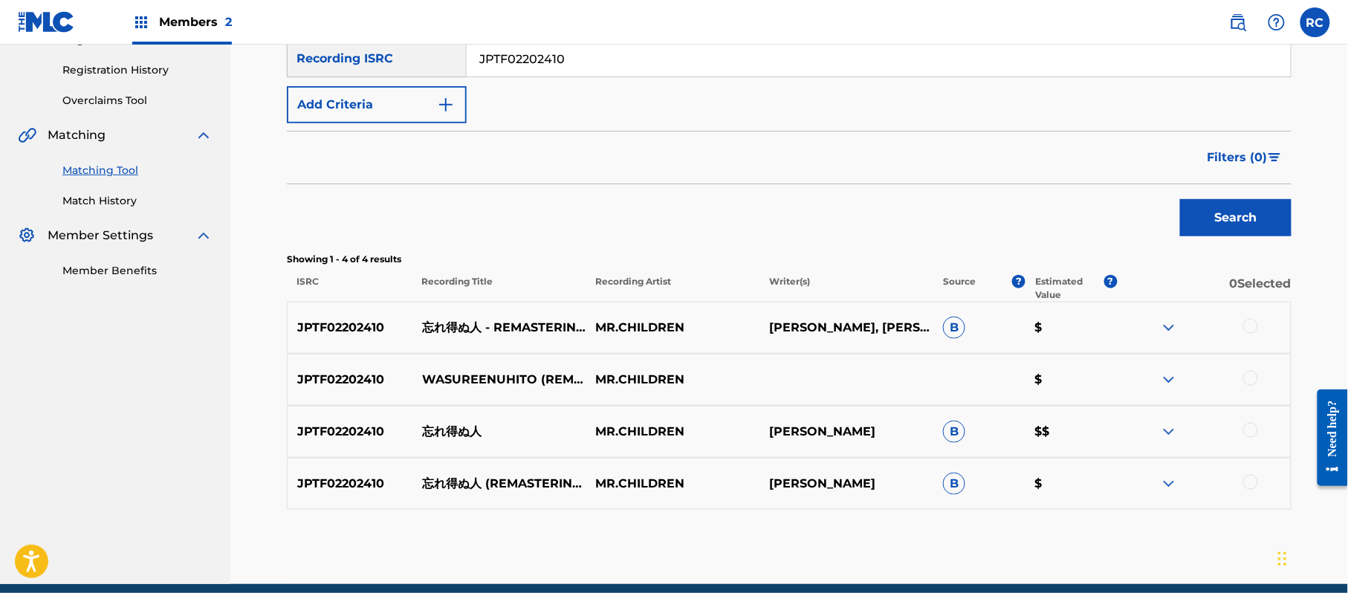
click at [1248, 327] on div at bounding box center [1250, 326] width 15 height 15
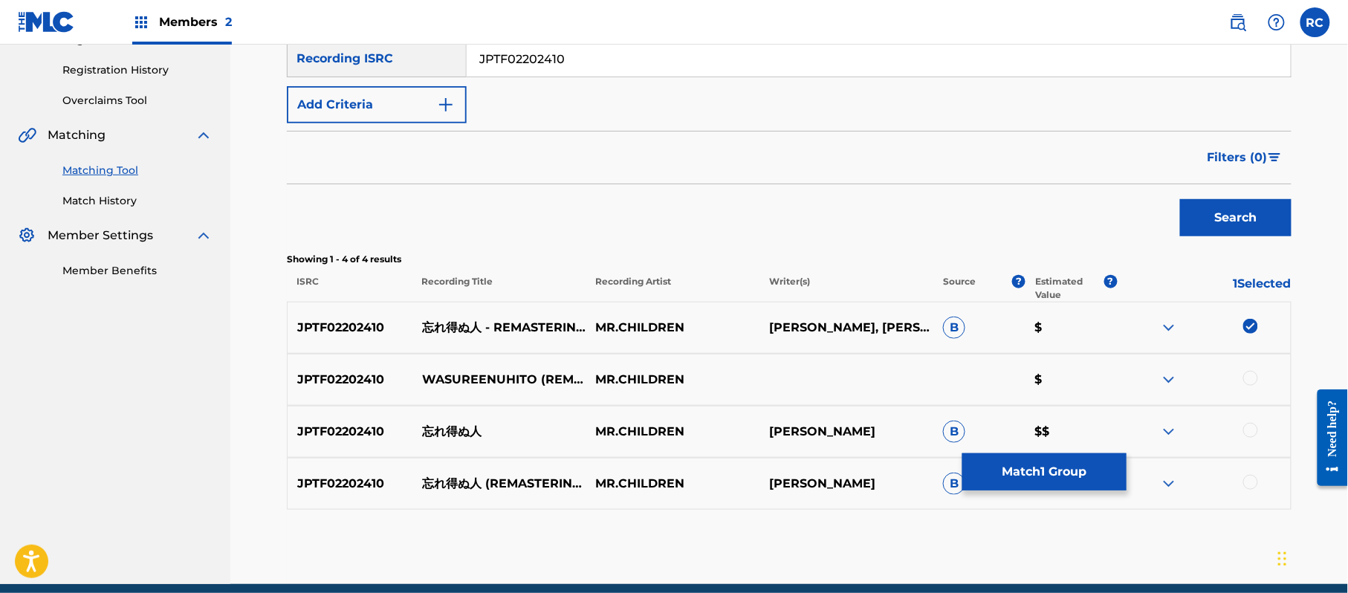
click at [1256, 378] on div at bounding box center [1250, 378] width 15 height 15
click at [1254, 428] on div at bounding box center [1250, 430] width 15 height 15
drag, startPoint x: 1252, startPoint y: 484, endPoint x: 1146, endPoint y: 478, distance: 106.4
click at [1251, 484] on div at bounding box center [1250, 482] width 15 height 15
click at [1058, 478] on button "Match 4 Groups" at bounding box center [1044, 471] width 164 height 37
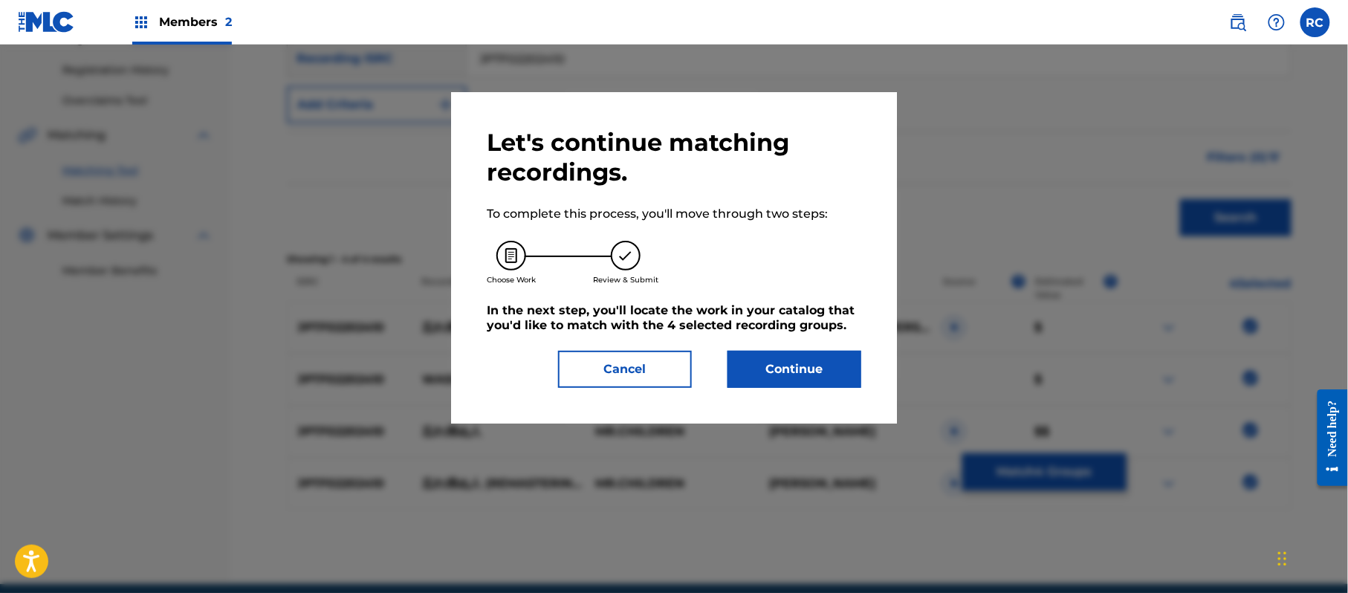
click at [804, 346] on div "Let's continue matching recordings. To complete this process, you'll move throu…" at bounding box center [674, 258] width 374 height 260
click at [793, 363] on button "Continue" at bounding box center [794, 369] width 134 height 37
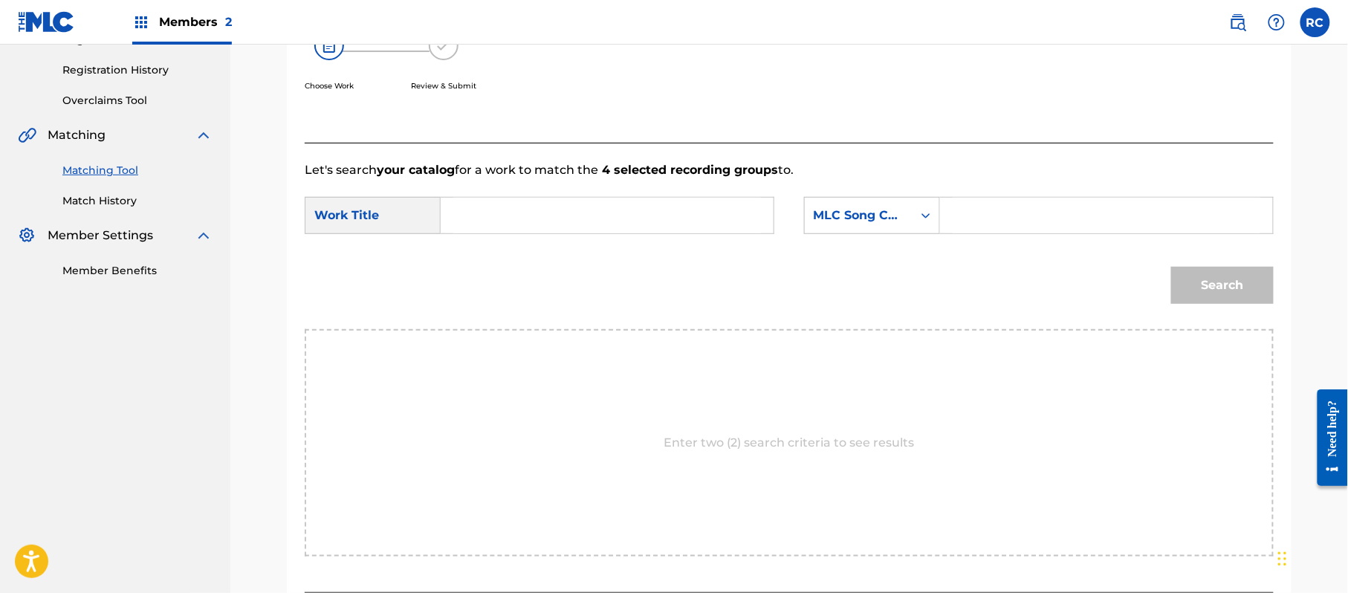
click at [562, 230] on input "Search Form" at bounding box center [607, 216] width 308 height 36
click at [617, 218] on input "Wasure Enu Hito WV7TMQ" at bounding box center [607, 216] width 308 height 36
click at [1024, 217] on input "Search Form" at bounding box center [1106, 216] width 308 height 36
drag, startPoint x: 1184, startPoint y: 277, endPoint x: 1189, endPoint y: 286, distance: 10.7
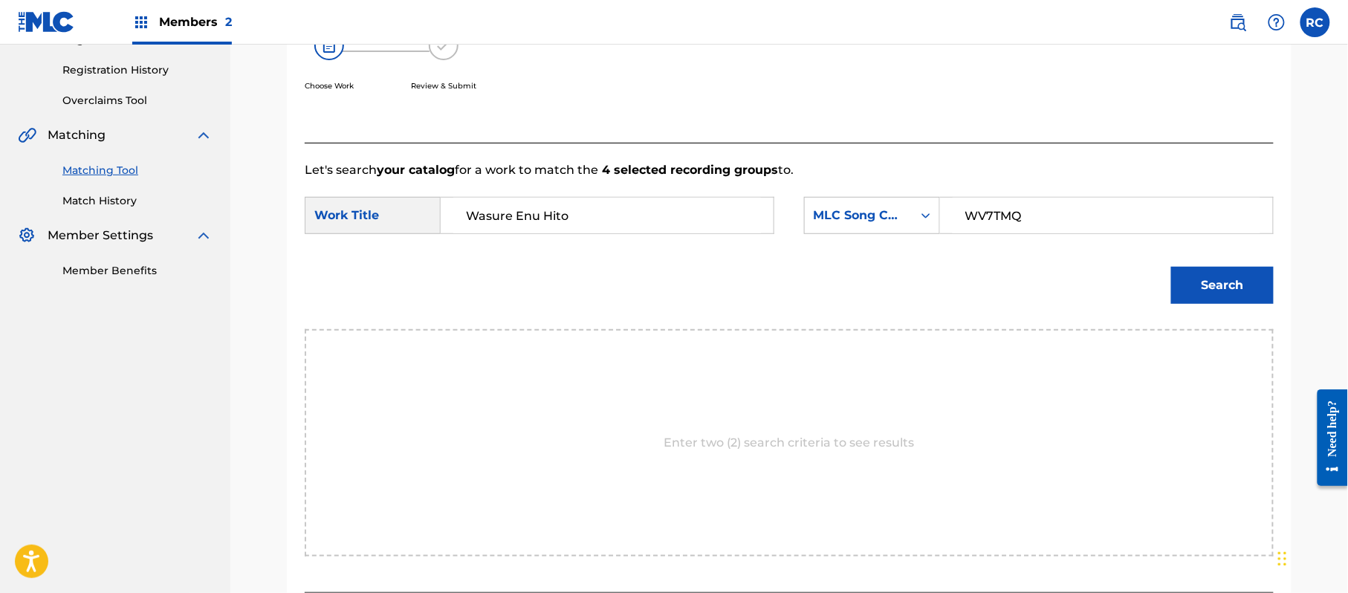
click at [1187, 283] on button "Search" at bounding box center [1222, 285] width 103 height 37
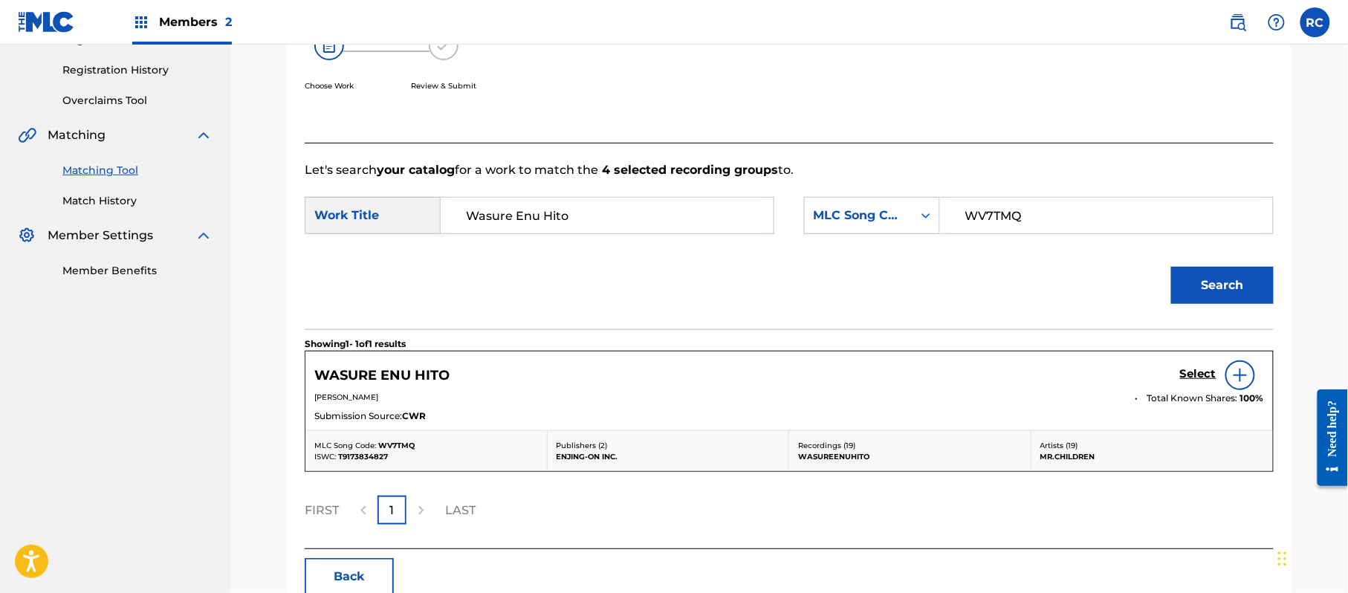
click at [1201, 374] on h5 "Select" at bounding box center [1198, 374] width 36 height 14
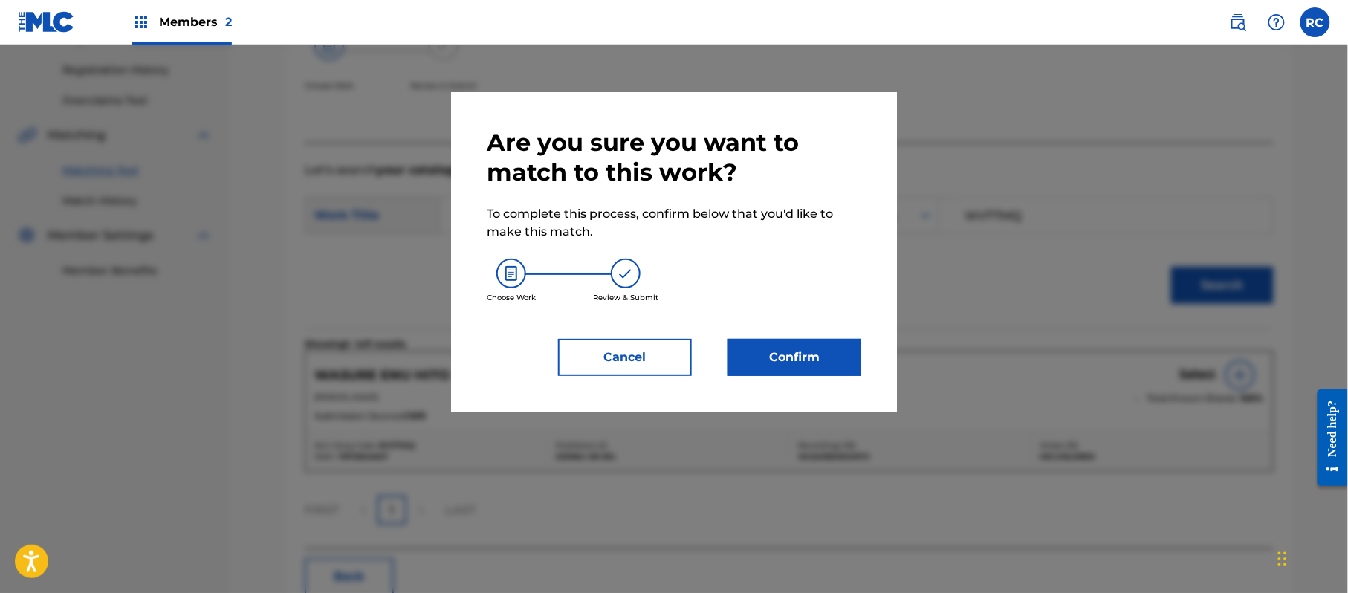
click at [794, 343] on button "Confirm" at bounding box center [794, 357] width 134 height 37
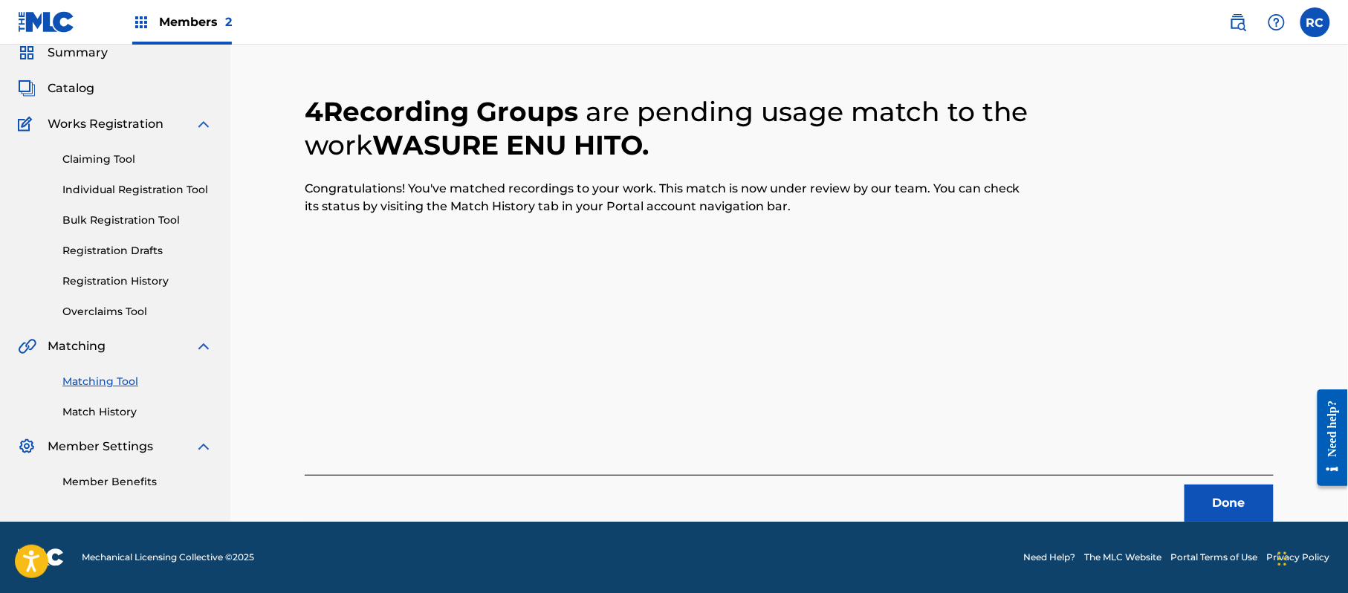
scroll to position [59, 0]
click at [1242, 500] on button "Done" at bounding box center [1228, 502] width 89 height 37
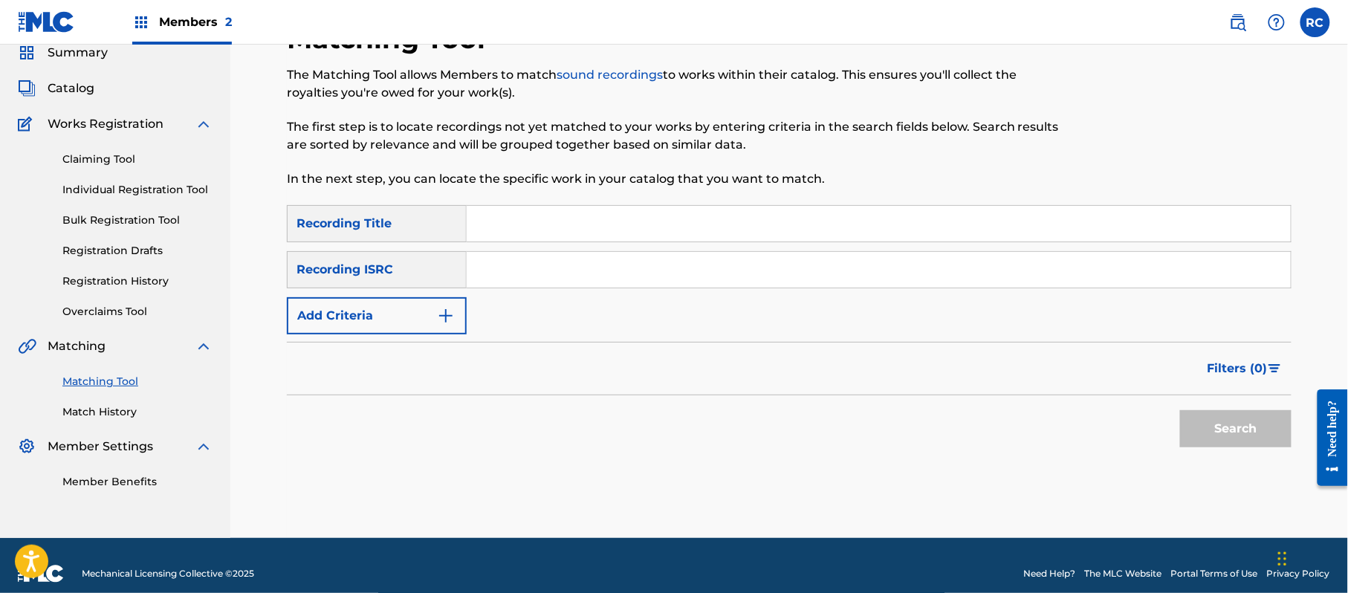
click at [522, 283] on input "Search Form" at bounding box center [879, 270] width 824 height 36
click at [1210, 429] on button "Search" at bounding box center [1235, 428] width 111 height 37
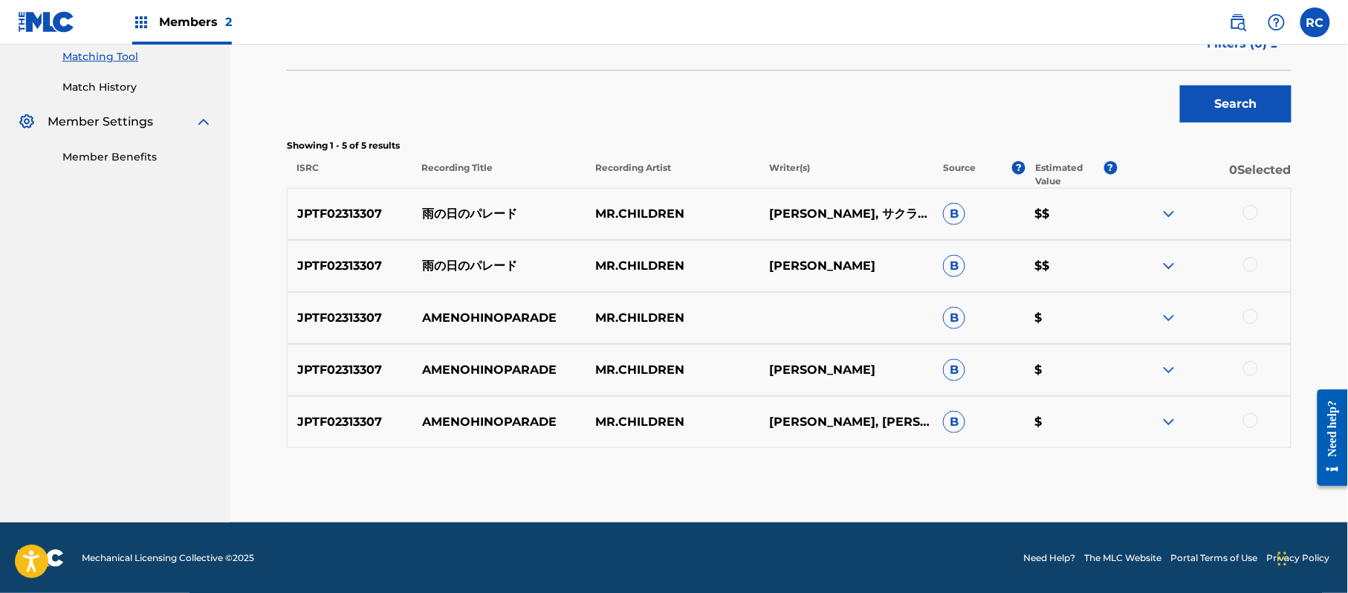
scroll to position [385, 0]
click at [1249, 212] on div at bounding box center [1250, 211] width 15 height 15
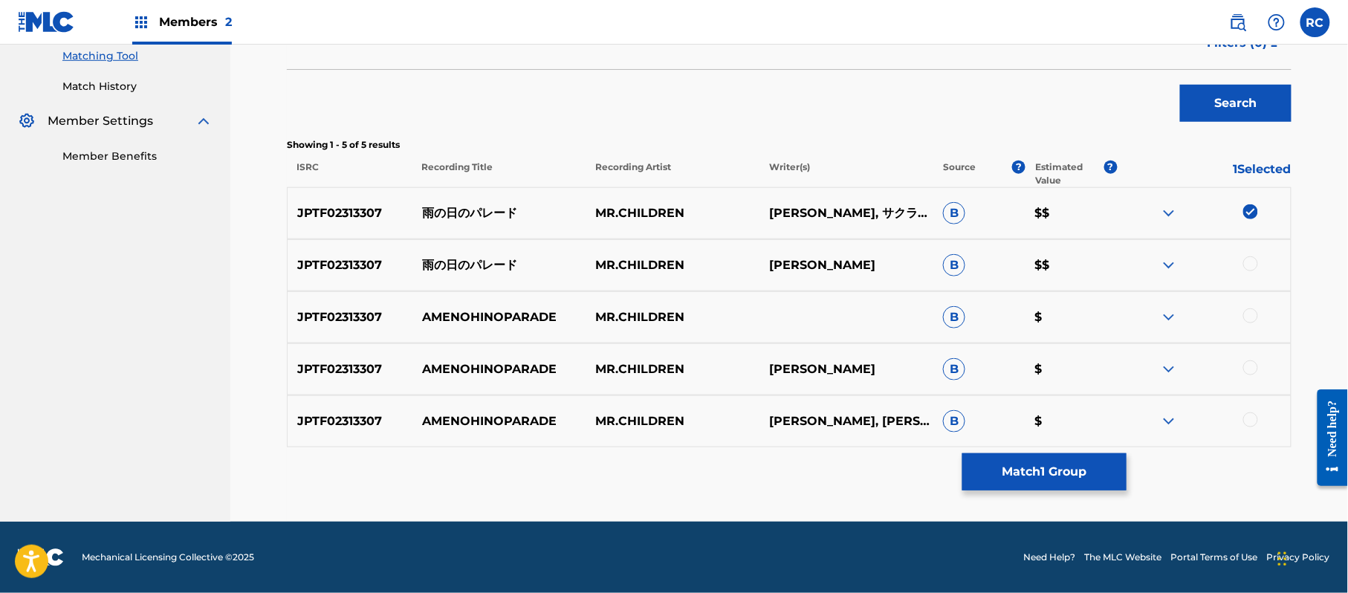
click at [1248, 266] on div at bounding box center [1250, 263] width 15 height 15
click at [1252, 314] on div at bounding box center [1250, 315] width 15 height 15
click at [1250, 364] on div at bounding box center [1250, 367] width 15 height 15
click at [1249, 431] on div "JPTF02313307 AMENOHINOPARADE MR.CHILDREN KAZUTOSHI SAKURAI, KAZUTOSHI SAKURAI B…" at bounding box center [789, 421] width 1004 height 52
click at [1253, 415] on div at bounding box center [1250, 419] width 15 height 15
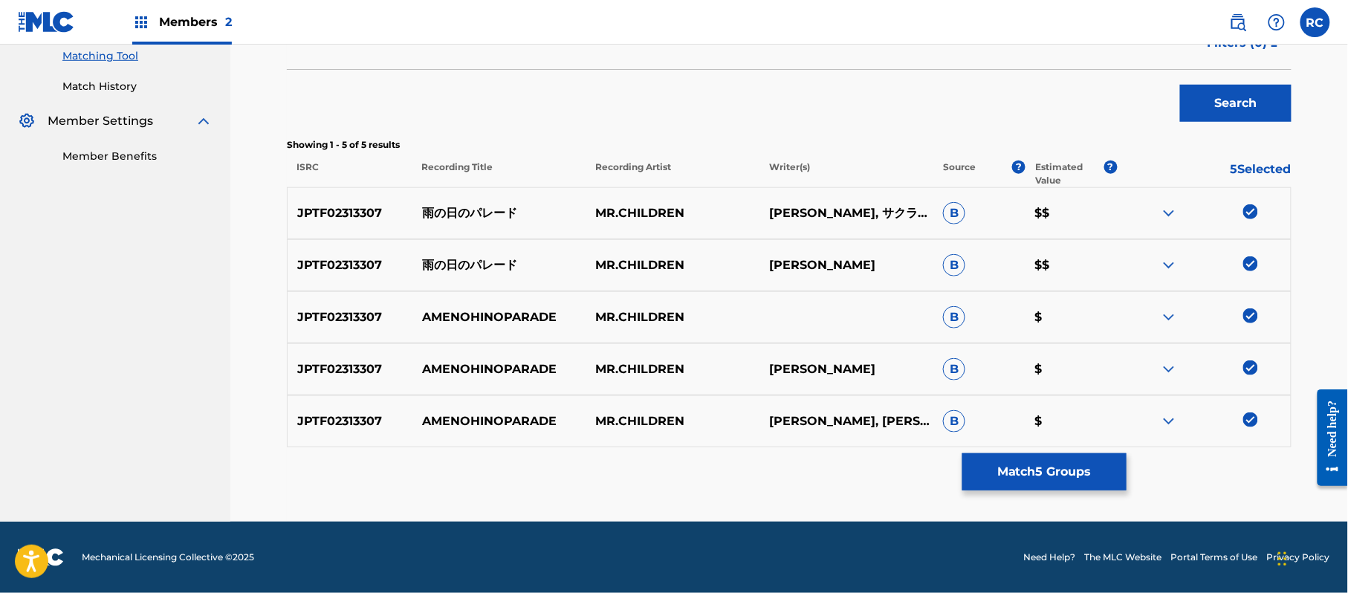
click at [1003, 471] on button "Match 5 Groups" at bounding box center [1044, 471] width 164 height 37
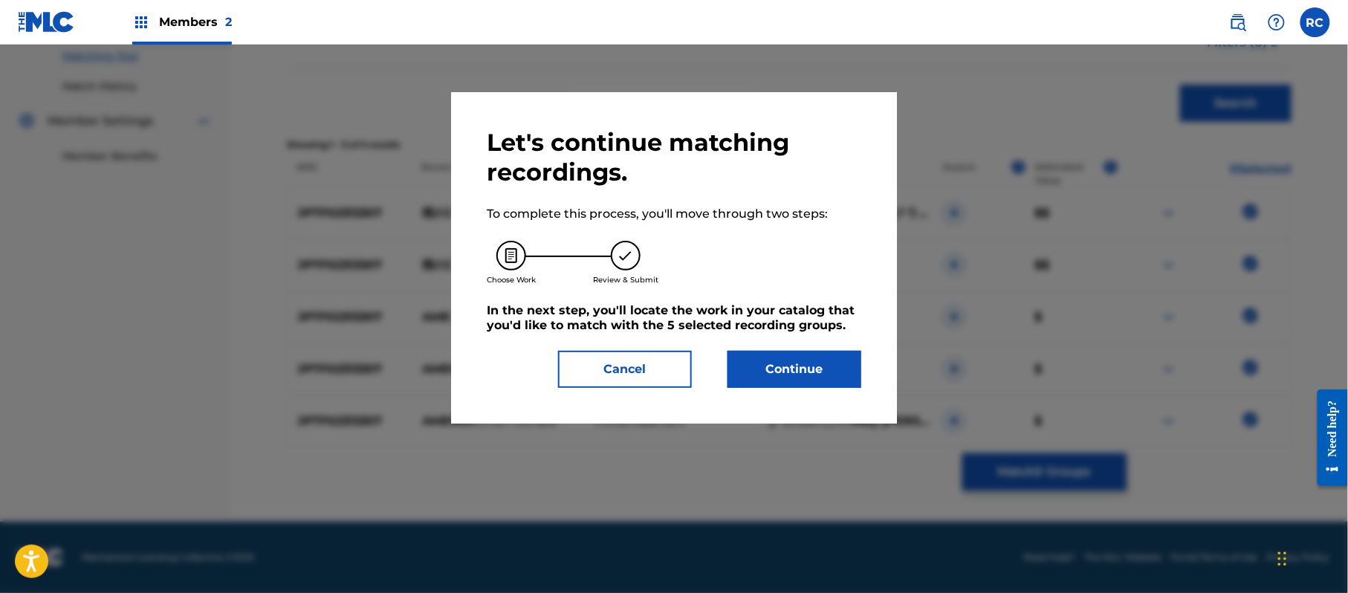
click at [796, 358] on button "Continue" at bounding box center [794, 369] width 134 height 37
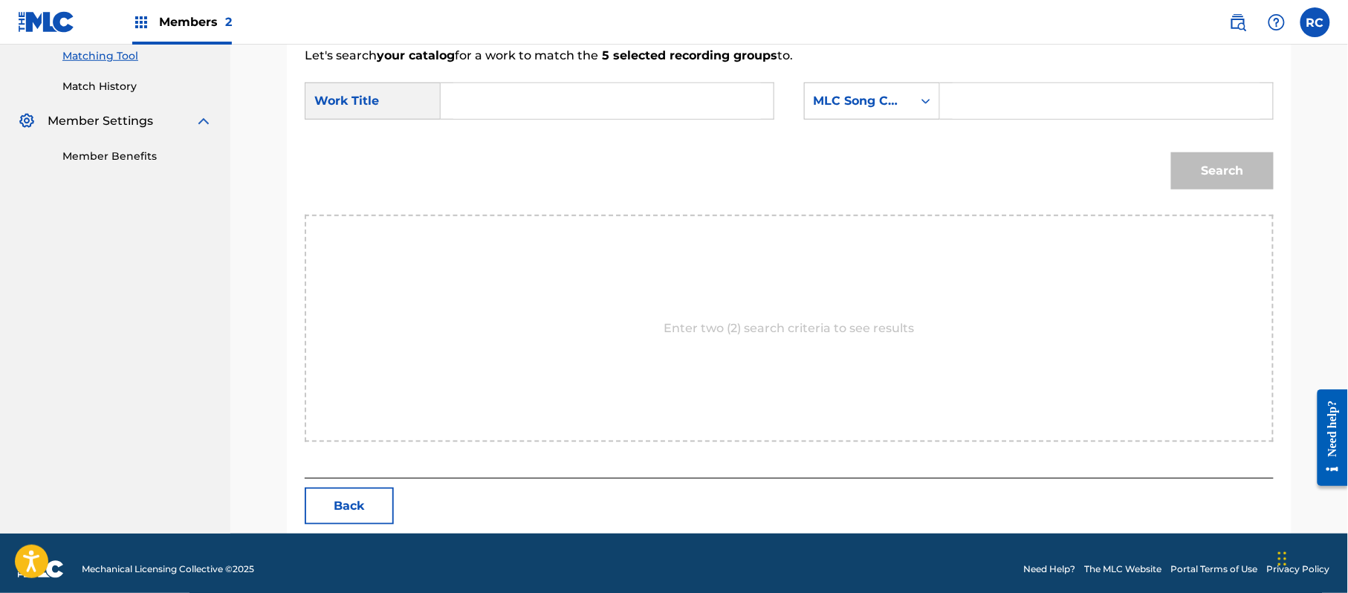
click at [516, 100] on input "Search Form" at bounding box center [607, 101] width 308 height 36
click at [660, 111] on input "Ameno Hino Pareedo AW4M2P" at bounding box center [607, 101] width 308 height 36
click at [1024, 111] on input "Search Form" at bounding box center [1106, 101] width 308 height 36
click at [1223, 175] on button "Search" at bounding box center [1222, 170] width 103 height 37
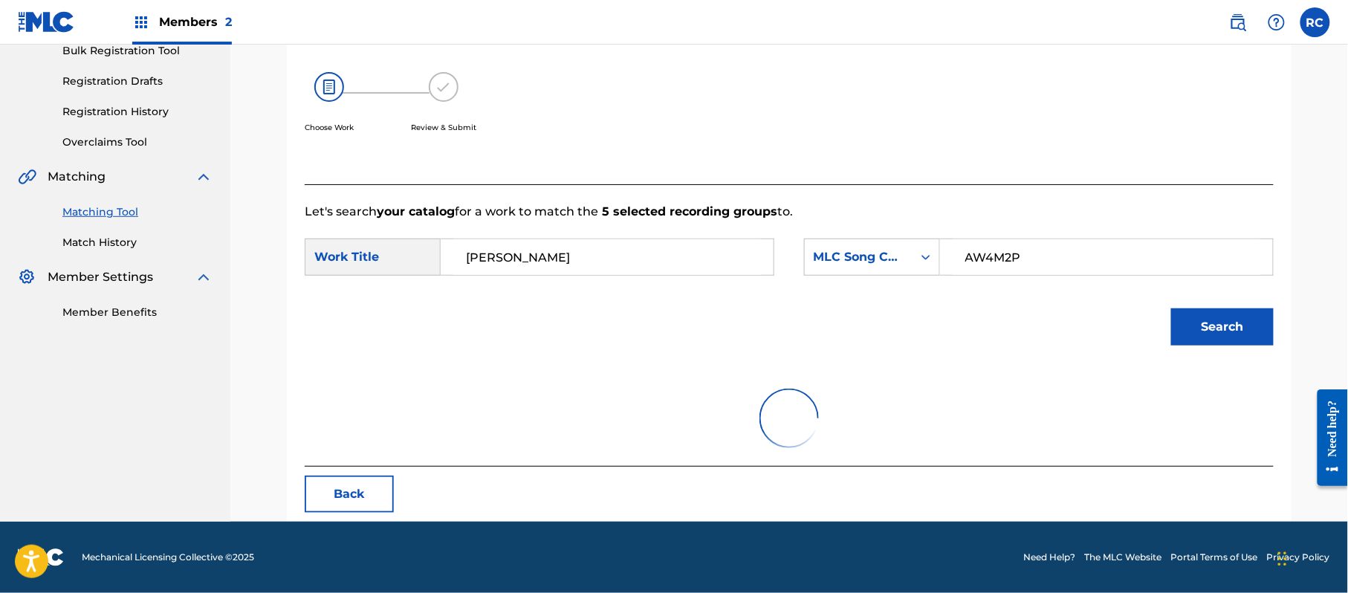
scroll to position [354, 0]
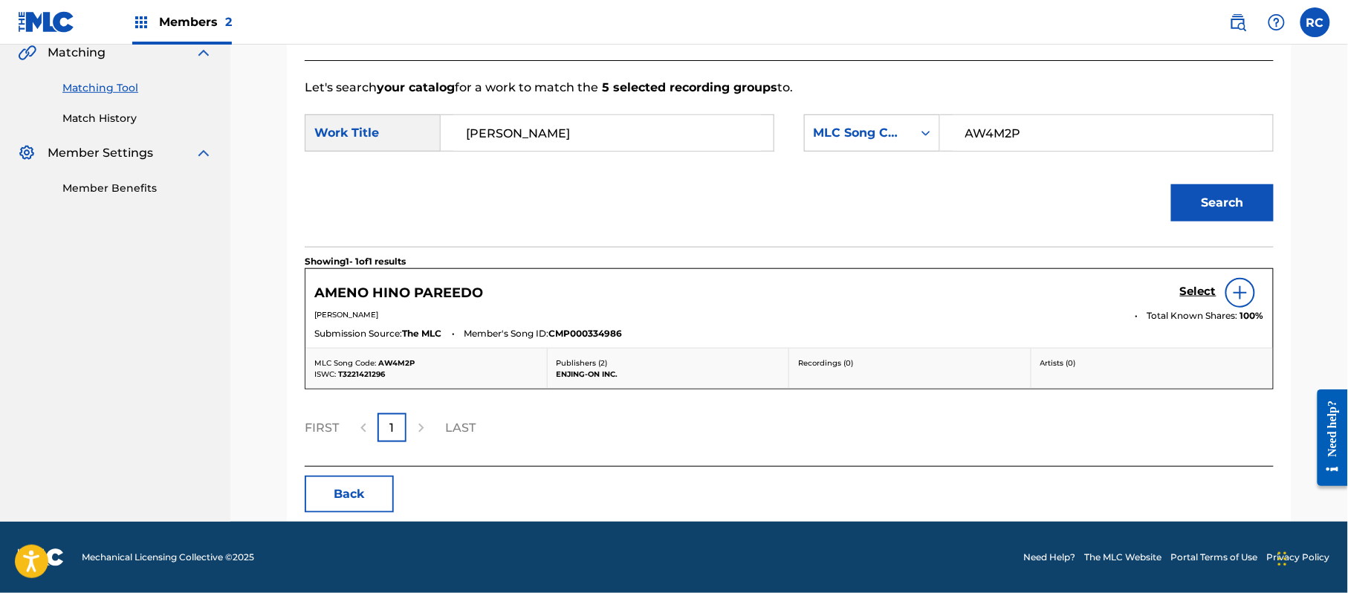
click at [1195, 299] on link "Select" at bounding box center [1198, 293] width 36 height 16
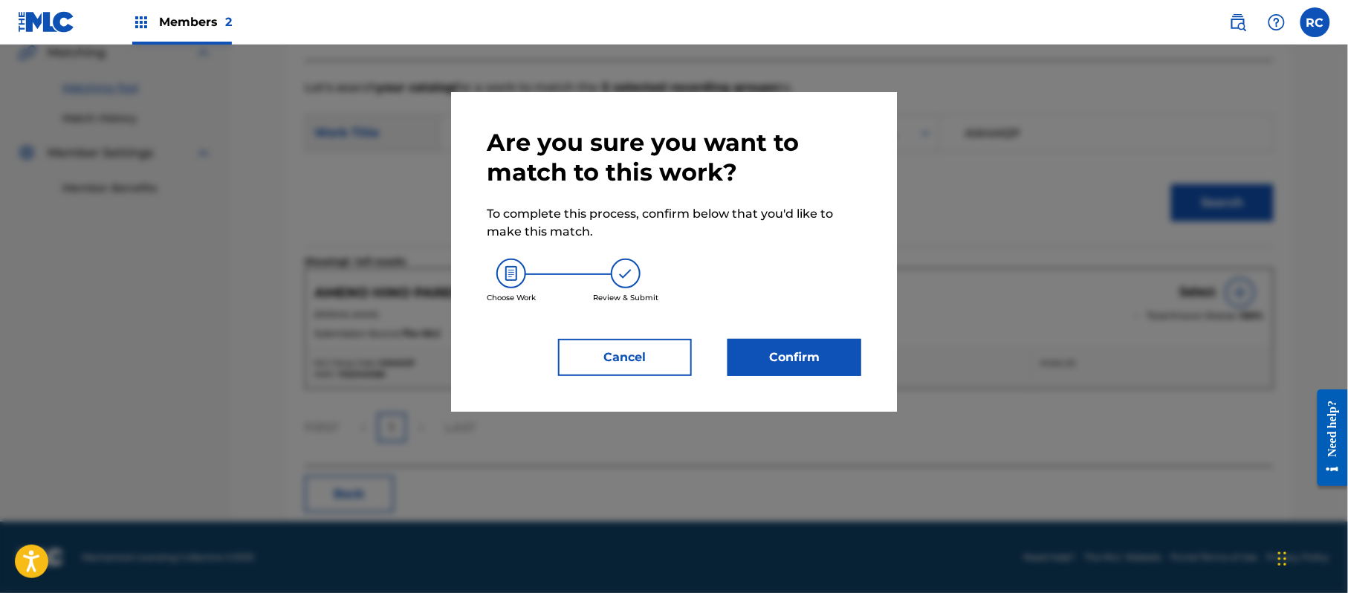
click at [785, 363] on button "Confirm" at bounding box center [794, 357] width 134 height 37
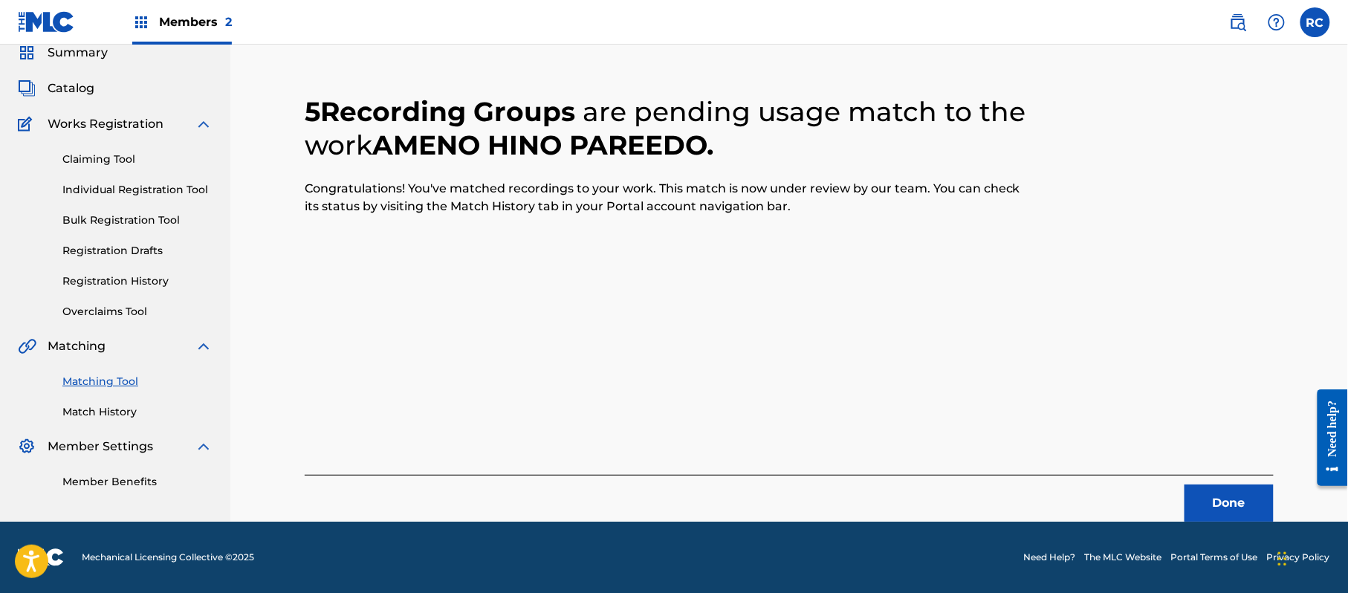
scroll to position [59, 0]
click at [1239, 501] on button "Done" at bounding box center [1228, 502] width 89 height 37
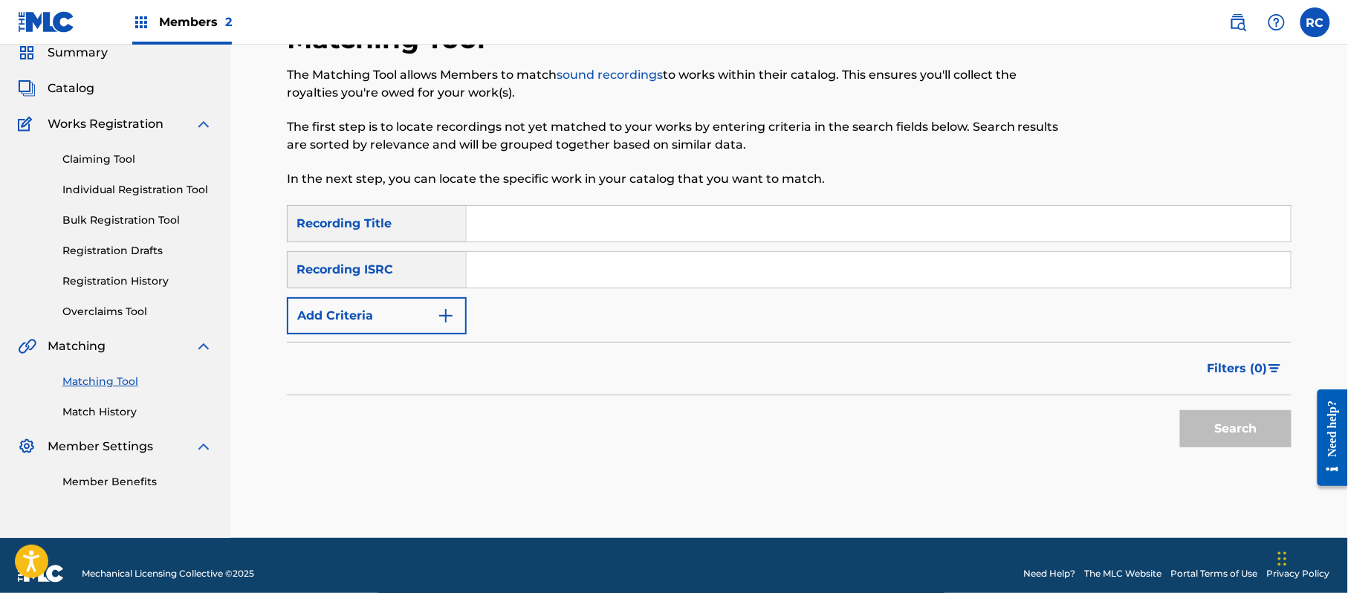
click at [490, 282] on input "Search Form" at bounding box center [879, 270] width 824 height 36
click at [1253, 431] on button "Search" at bounding box center [1235, 428] width 111 height 37
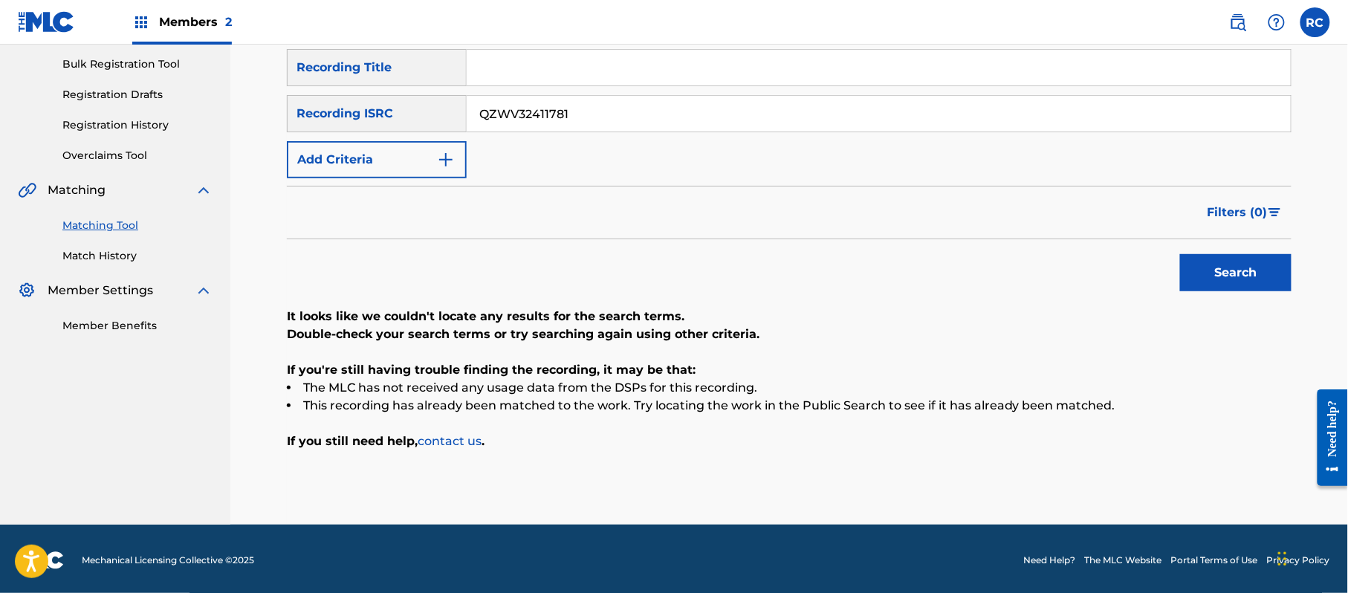
scroll to position [218, 0]
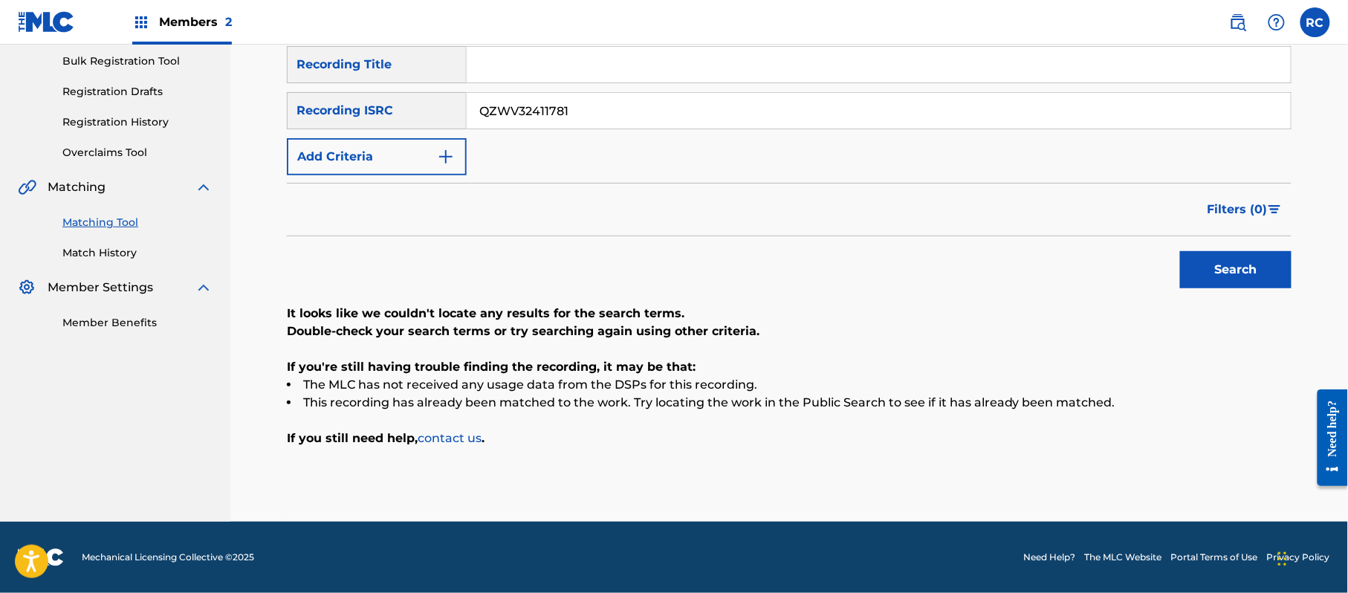
click at [491, 102] on input "QZWV32411781" at bounding box center [879, 111] width 824 height 36
click at [491, 102] on input "USL4Q2310325" at bounding box center [879, 111] width 824 height 36
click at [1222, 276] on button "Search" at bounding box center [1235, 269] width 111 height 37
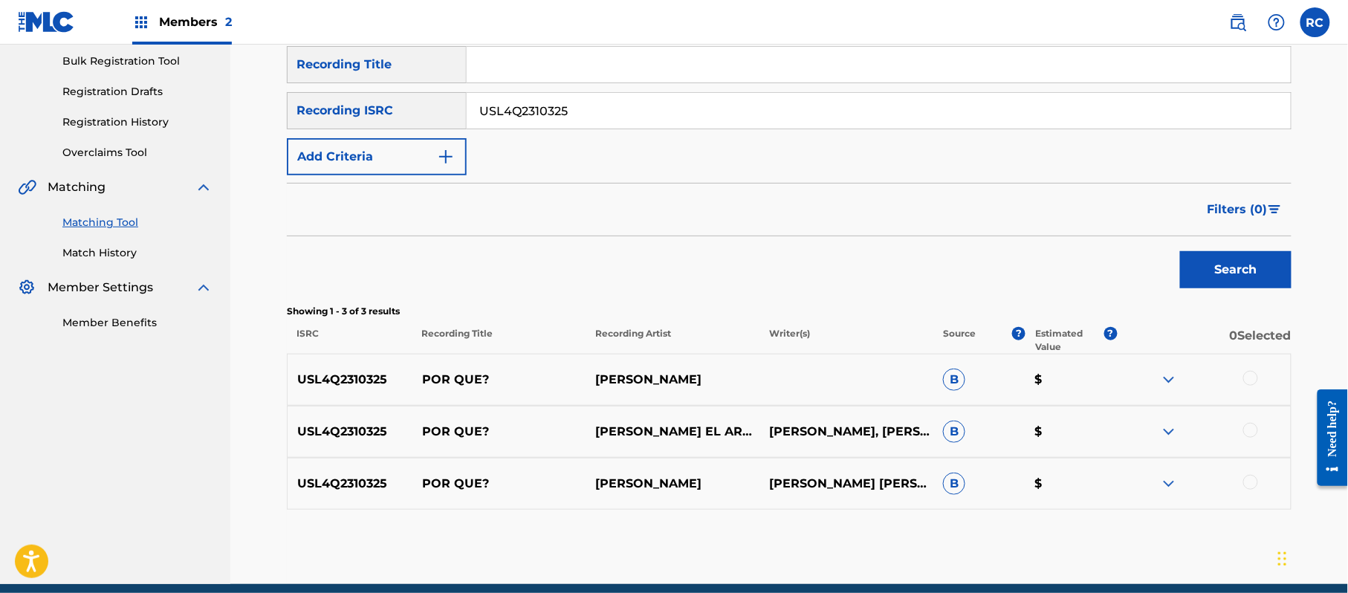
click at [1248, 382] on div at bounding box center [1250, 378] width 15 height 15
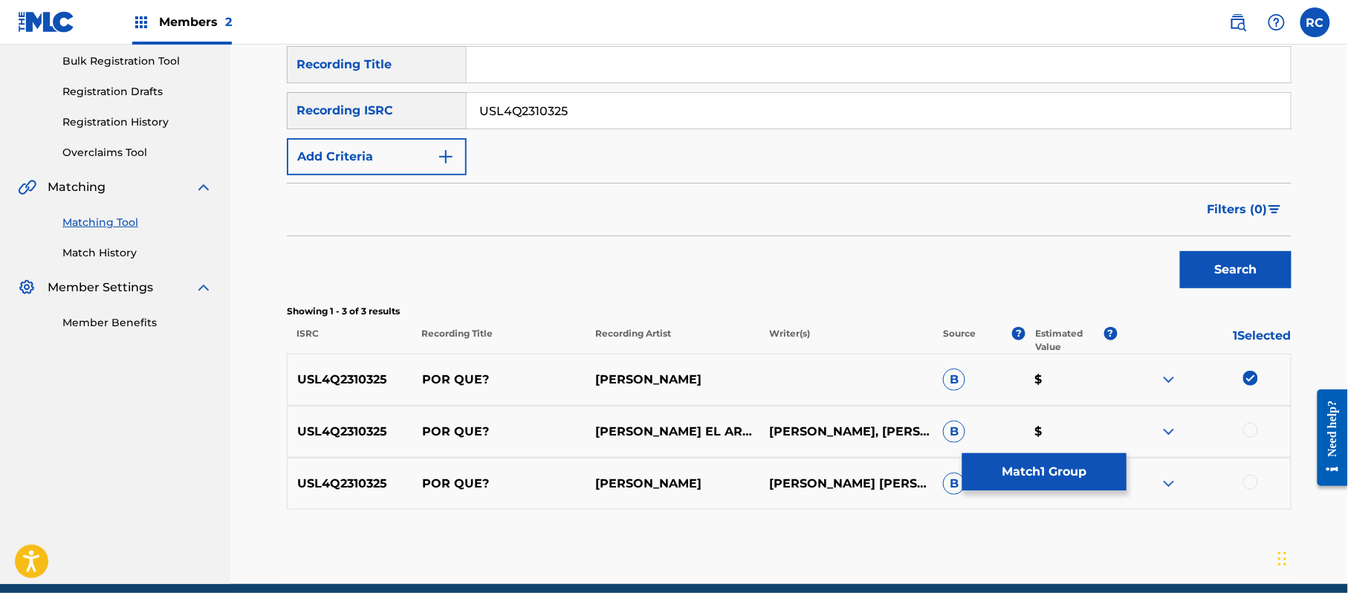
click at [1250, 426] on div at bounding box center [1250, 430] width 15 height 15
click at [1251, 483] on div at bounding box center [1250, 482] width 15 height 15
click at [1043, 470] on button "Match 3 Groups" at bounding box center [1044, 471] width 164 height 37
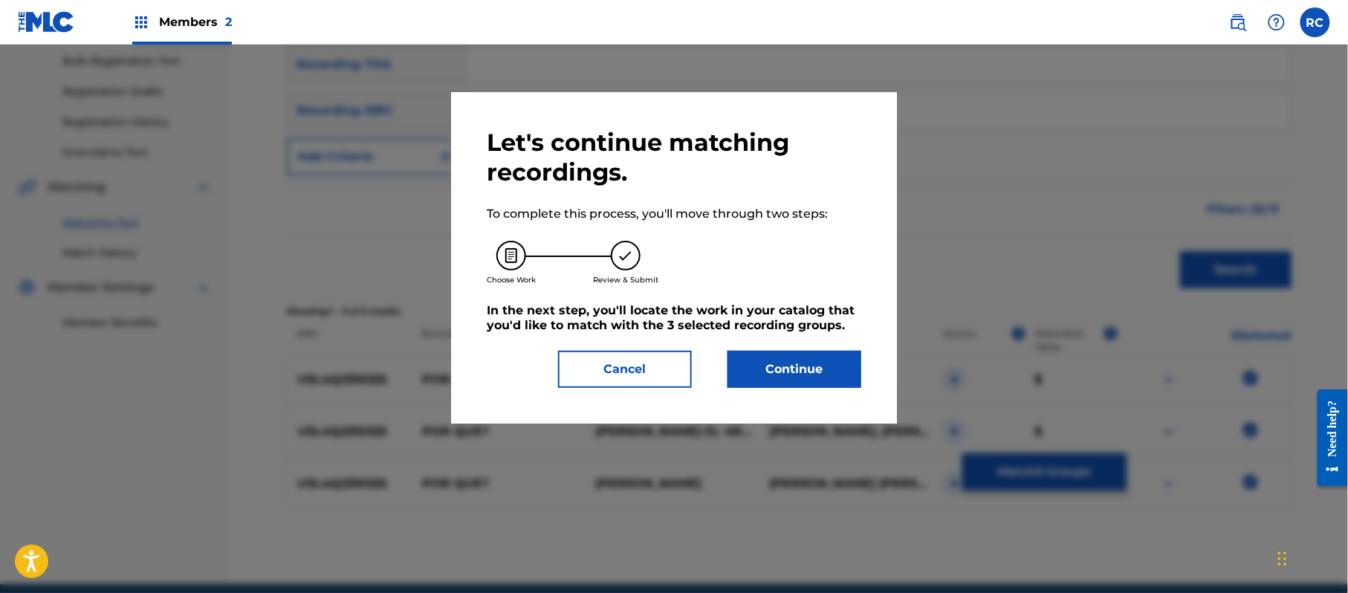
click at [783, 348] on div "Let's continue matching recordings. To complete this process, you'll move throu…" at bounding box center [674, 258] width 374 height 260
click at [782, 371] on button "Continue" at bounding box center [794, 369] width 134 height 37
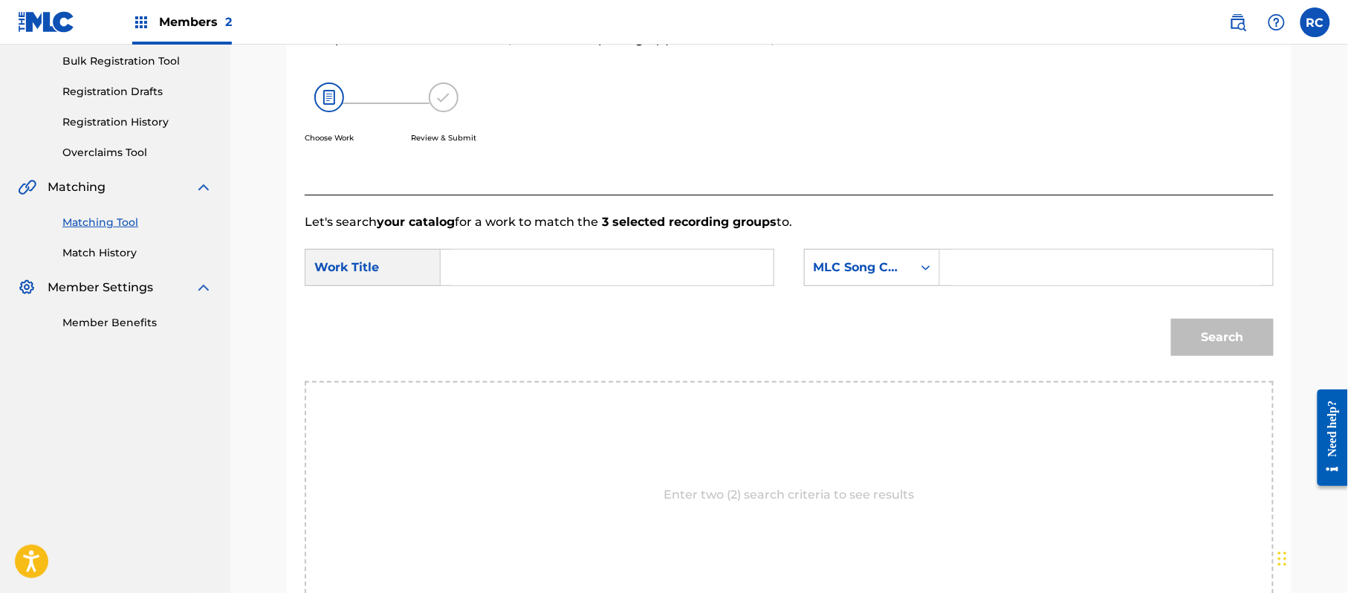
click at [559, 260] on input "Search Form" at bounding box center [607, 268] width 308 height 36
click at [560, 262] on input "Por Que PN0FW8" at bounding box center [607, 268] width 308 height 36
click at [981, 271] on input "Search Form" at bounding box center [1106, 268] width 308 height 36
click at [1198, 340] on button "Search" at bounding box center [1222, 337] width 103 height 37
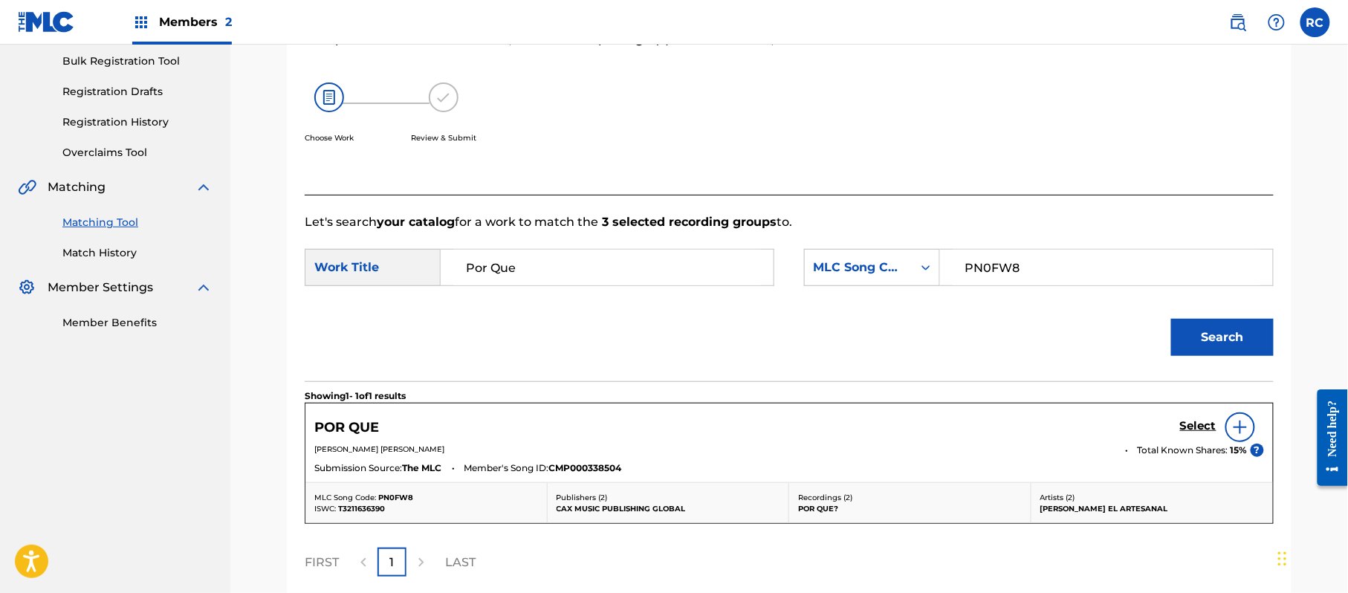
click at [1187, 422] on h5 "Select" at bounding box center [1198, 426] width 36 height 14
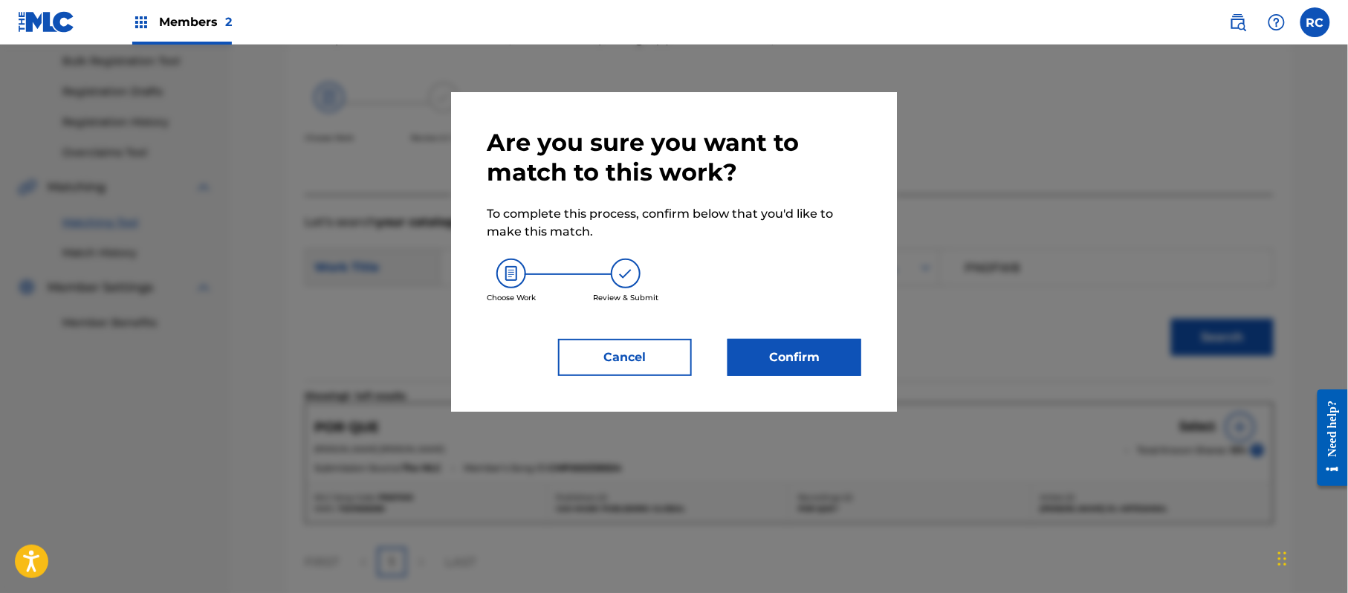
click at [814, 370] on button "Confirm" at bounding box center [794, 357] width 134 height 37
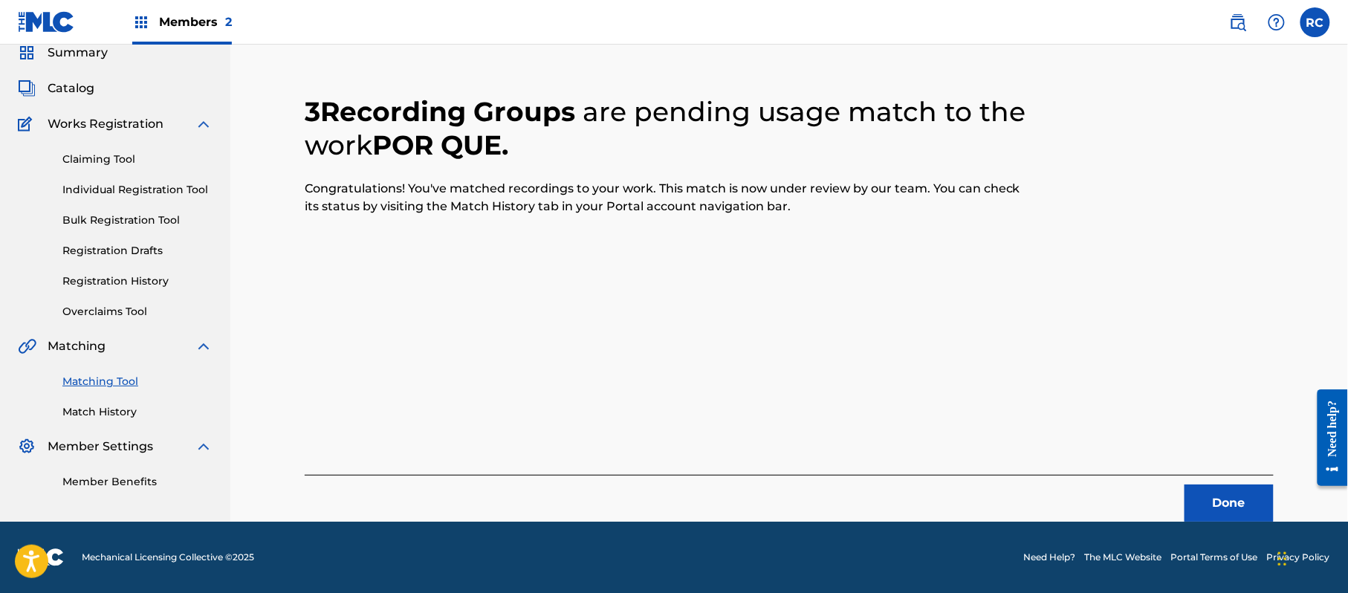
scroll to position [59, 0]
click at [1234, 495] on button "Done" at bounding box center [1228, 502] width 89 height 37
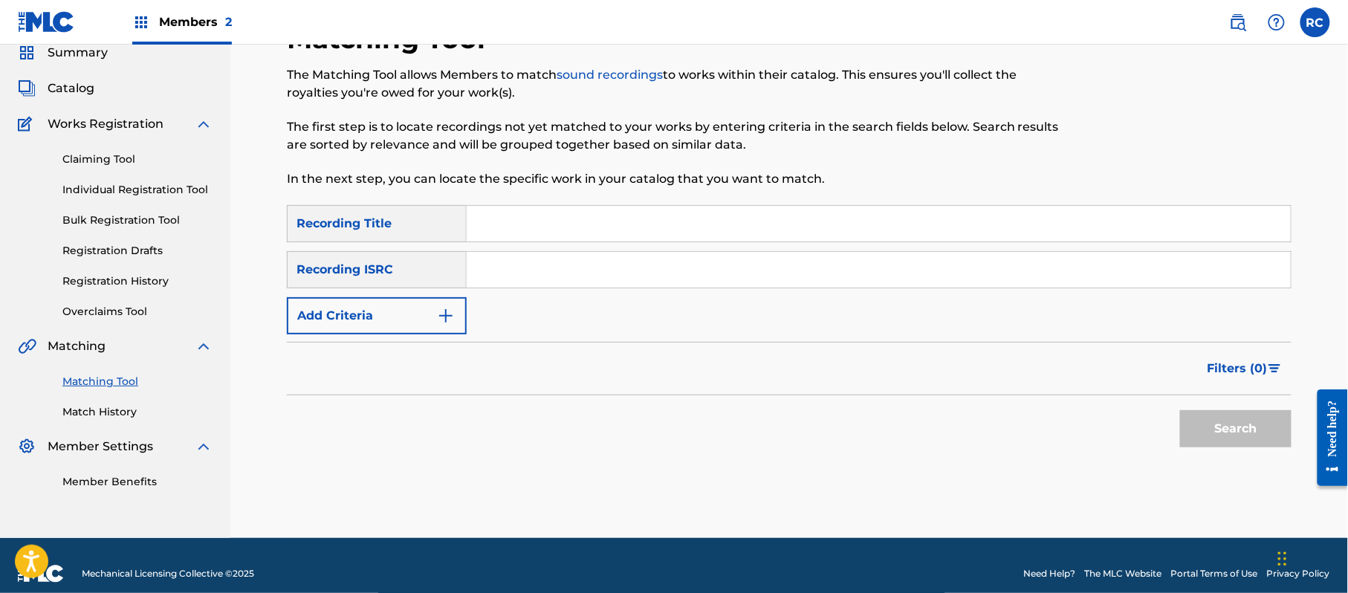
drag, startPoint x: 506, startPoint y: 260, endPoint x: 509, endPoint y: 271, distance: 11.5
click at [507, 267] on input "Search Form" at bounding box center [879, 270] width 824 height 36
drag, startPoint x: 429, startPoint y: 290, endPoint x: 410, endPoint y: 293, distance: 19.5
click at [410, 293] on div "SearchWithCriteria1dc0ab11-6528-4450-901e-1a73efd829e3 Recording Title SearchWi…" at bounding box center [789, 269] width 1004 height 129
click at [1204, 432] on button "Search" at bounding box center [1235, 428] width 111 height 37
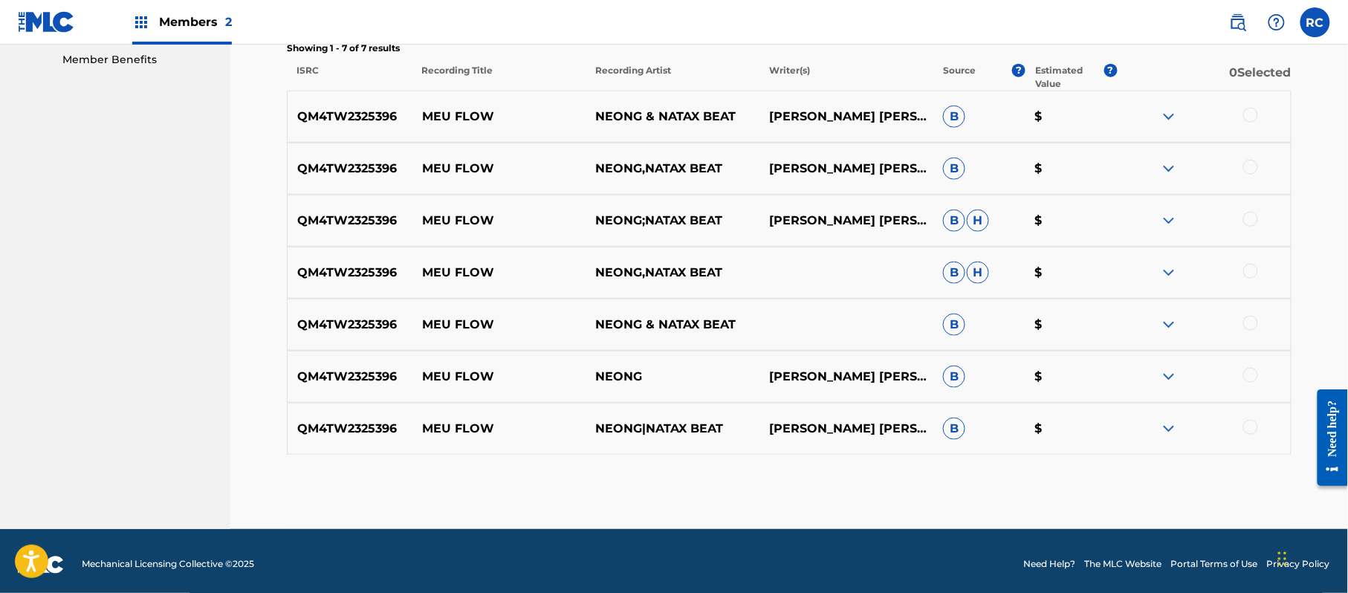
scroll to position [489, 0]
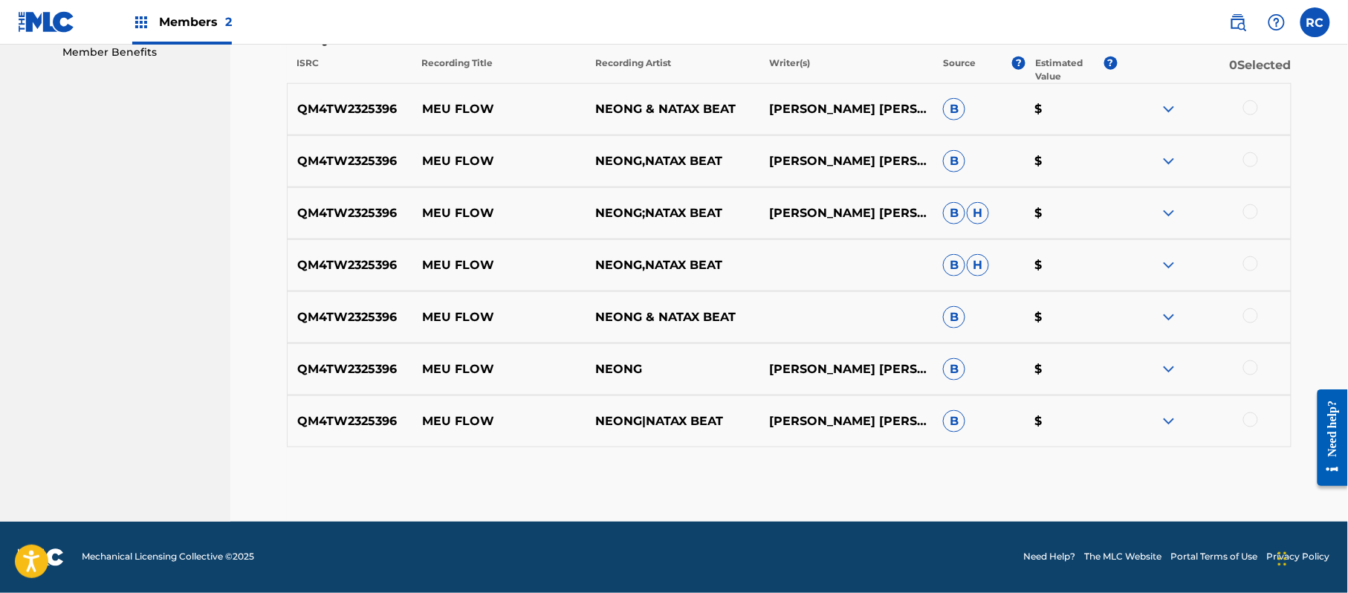
click at [1255, 107] on div at bounding box center [1250, 107] width 15 height 15
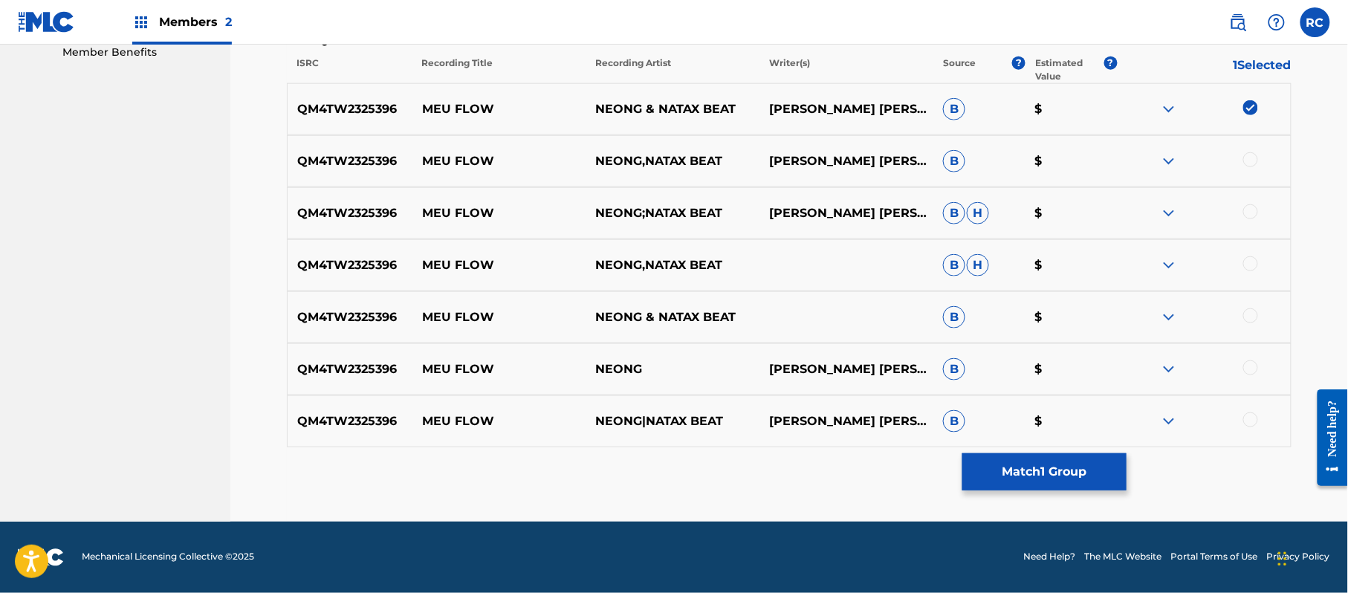
click at [1246, 160] on div at bounding box center [1250, 159] width 15 height 15
click at [1253, 214] on div at bounding box center [1250, 211] width 15 height 15
click at [1250, 263] on div at bounding box center [1250, 263] width 15 height 15
click at [1253, 312] on div at bounding box center [1250, 315] width 15 height 15
click at [1247, 372] on div at bounding box center [1250, 367] width 15 height 15
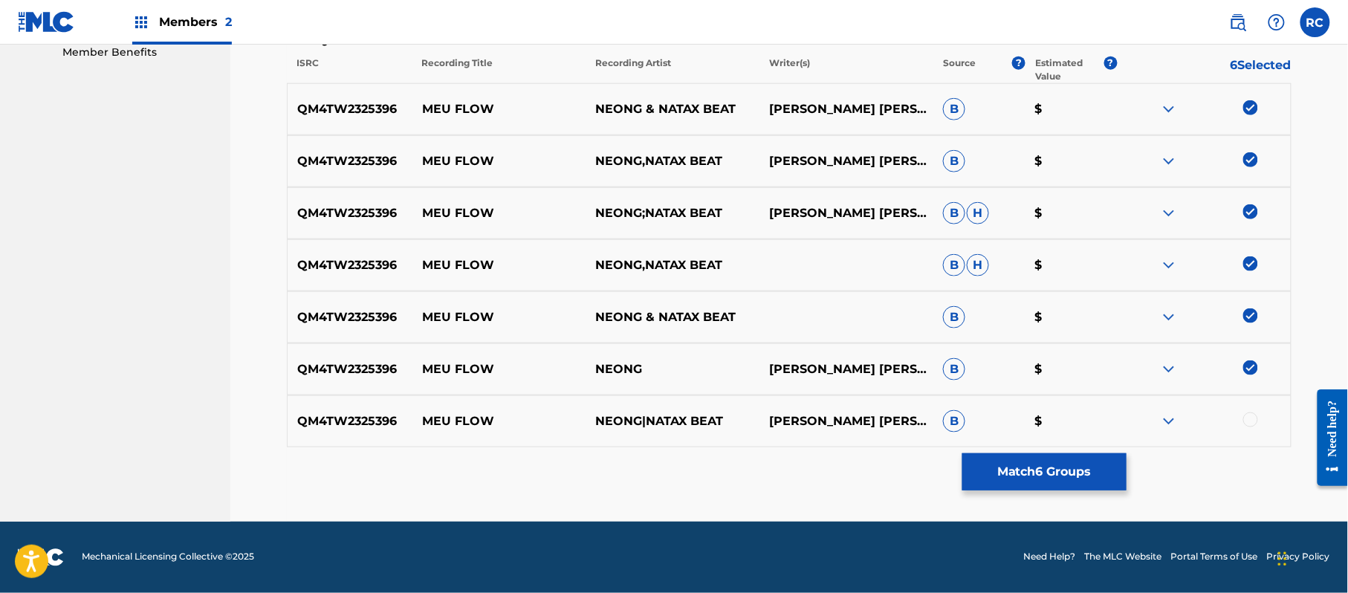
click at [1251, 419] on div at bounding box center [1250, 419] width 15 height 15
click at [1062, 471] on button "Match 7 Groups" at bounding box center [1044, 471] width 164 height 37
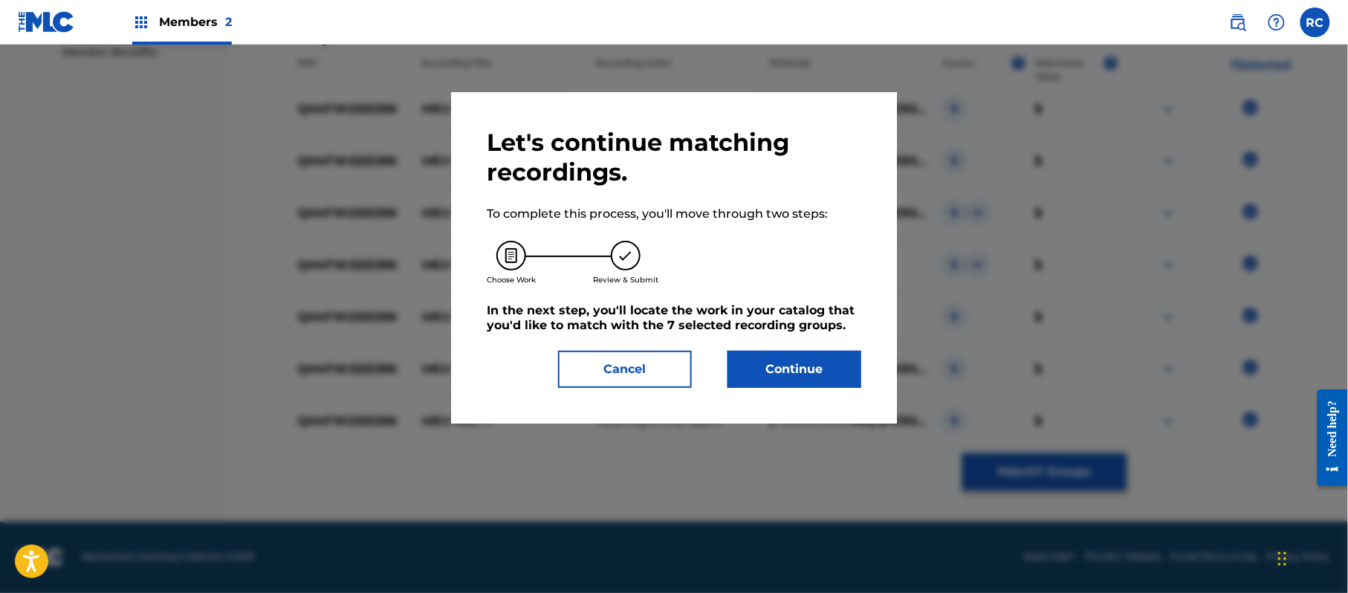
click at [845, 360] on button "Continue" at bounding box center [794, 369] width 134 height 37
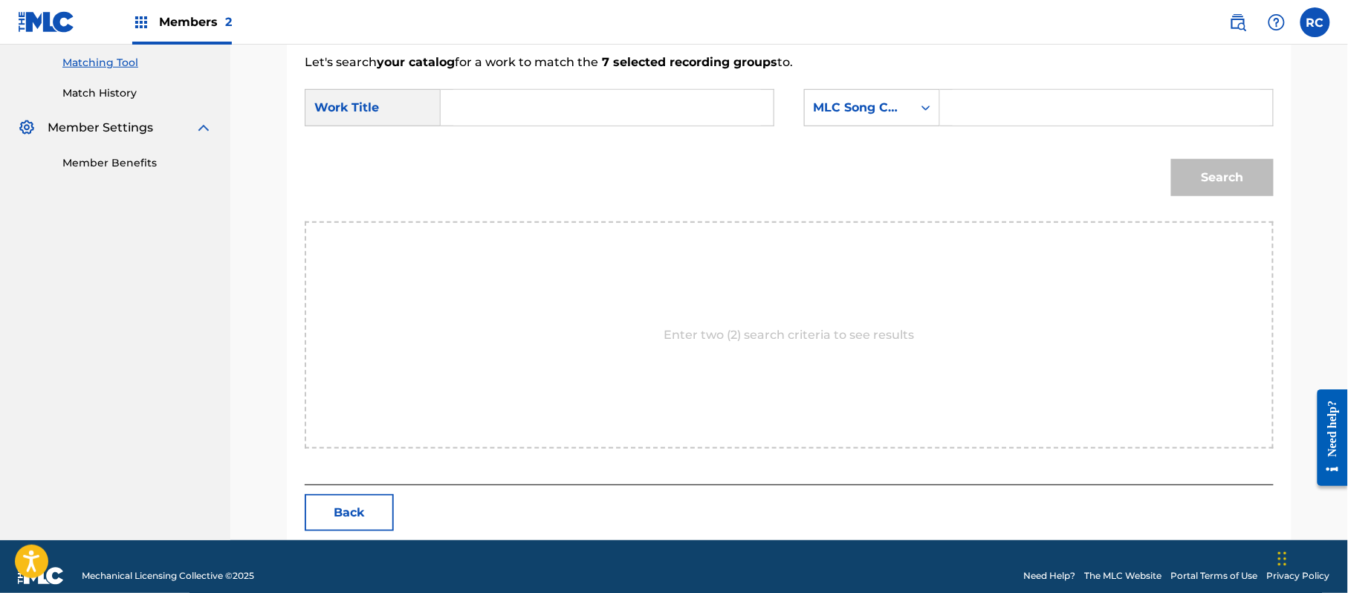
scroll to position [397, 0]
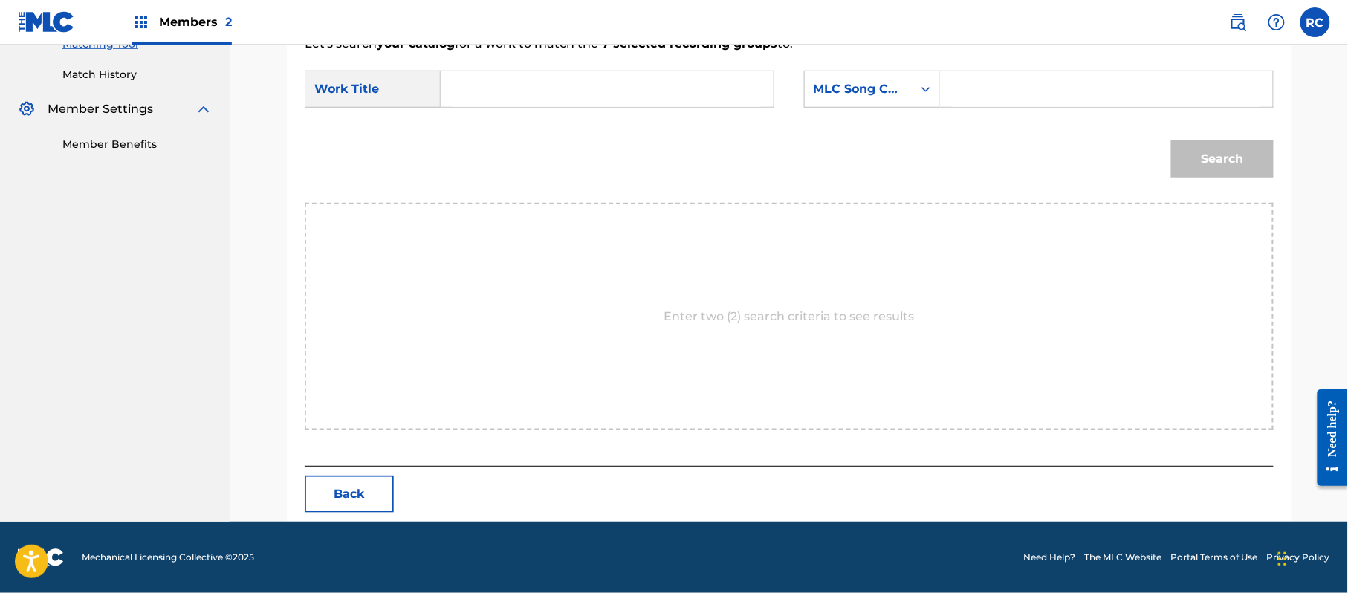
click at [505, 83] on input "Search Form" at bounding box center [607, 89] width 308 height 36
click at [577, 88] on input "Meu Flow MW0O5K" at bounding box center [607, 89] width 308 height 36
click at [1013, 96] on input "Search Form" at bounding box center [1106, 89] width 308 height 36
drag, startPoint x: 1213, startPoint y: 158, endPoint x: 1207, endPoint y: 198, distance: 39.9
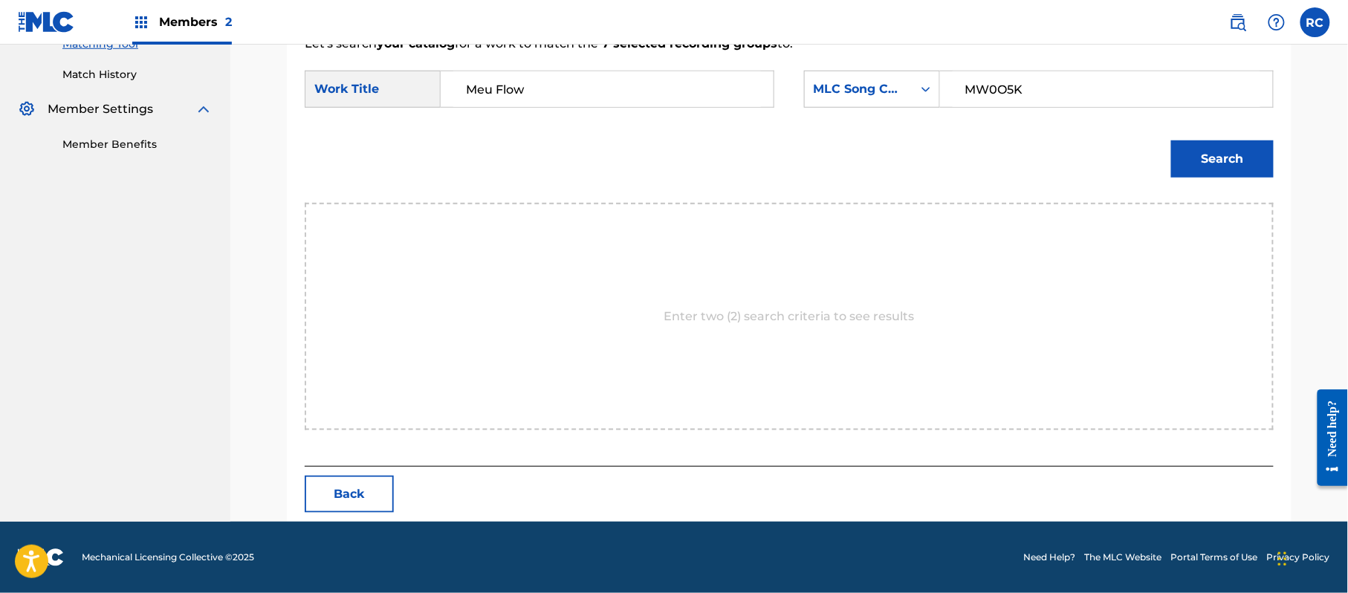
click at [1213, 159] on button "Search" at bounding box center [1222, 158] width 103 height 37
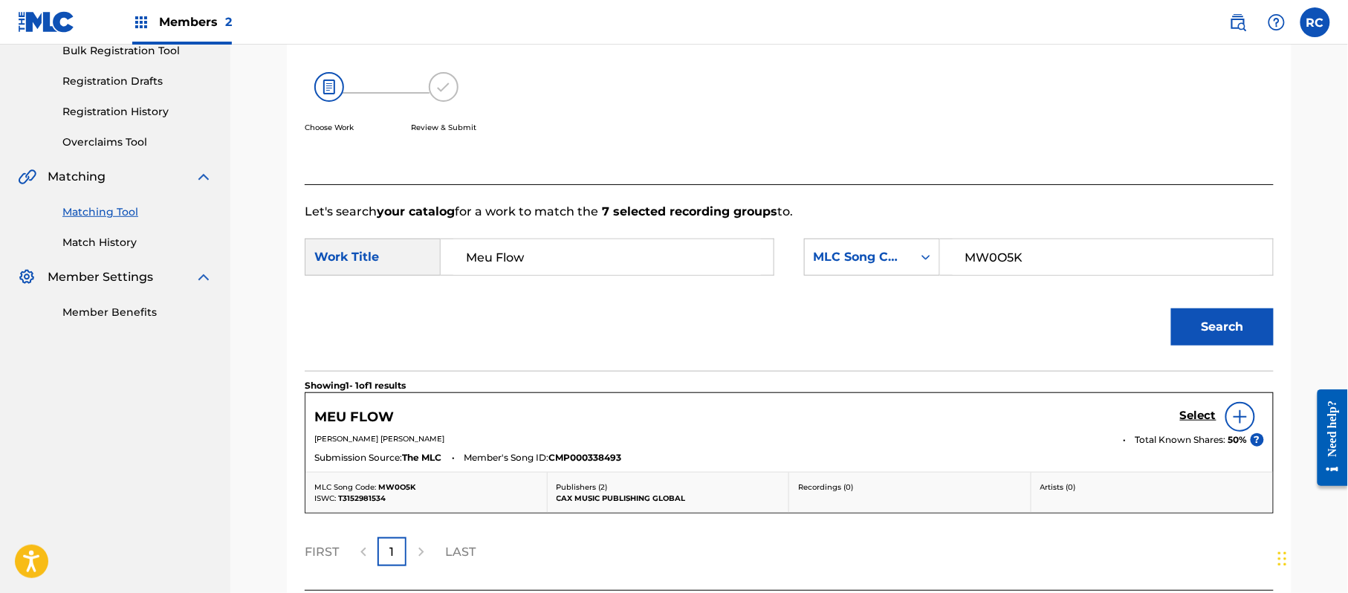
scroll to position [354, 0]
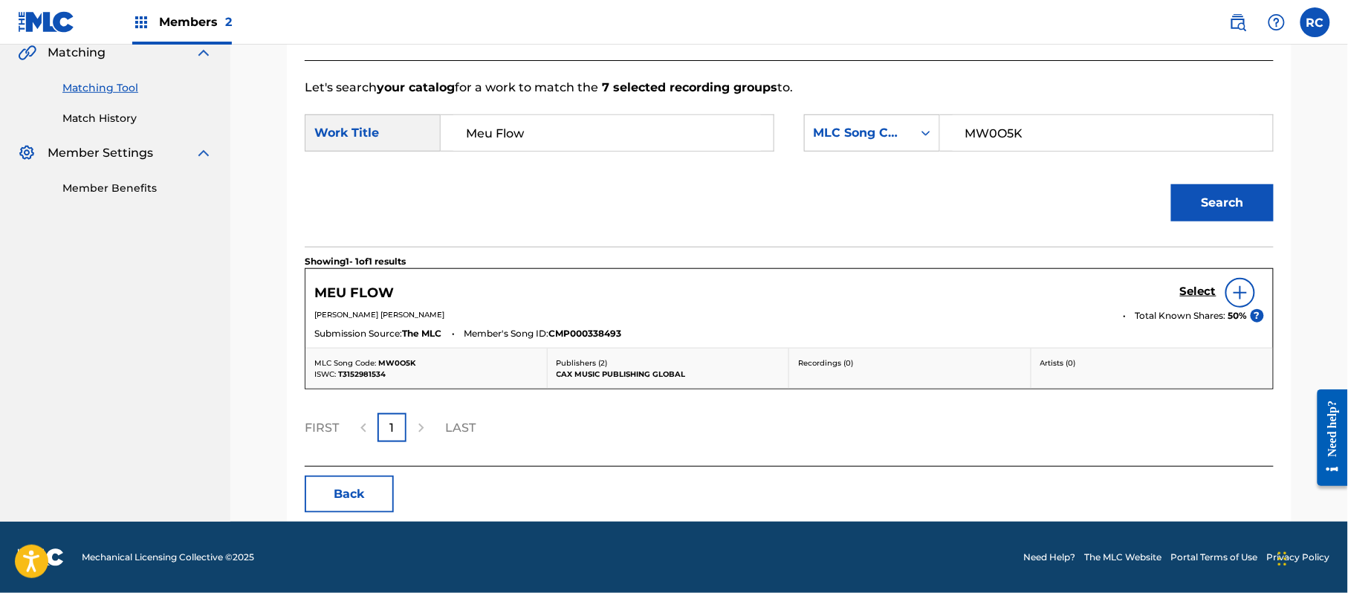
click at [1196, 293] on h5 "Select" at bounding box center [1198, 292] width 36 height 14
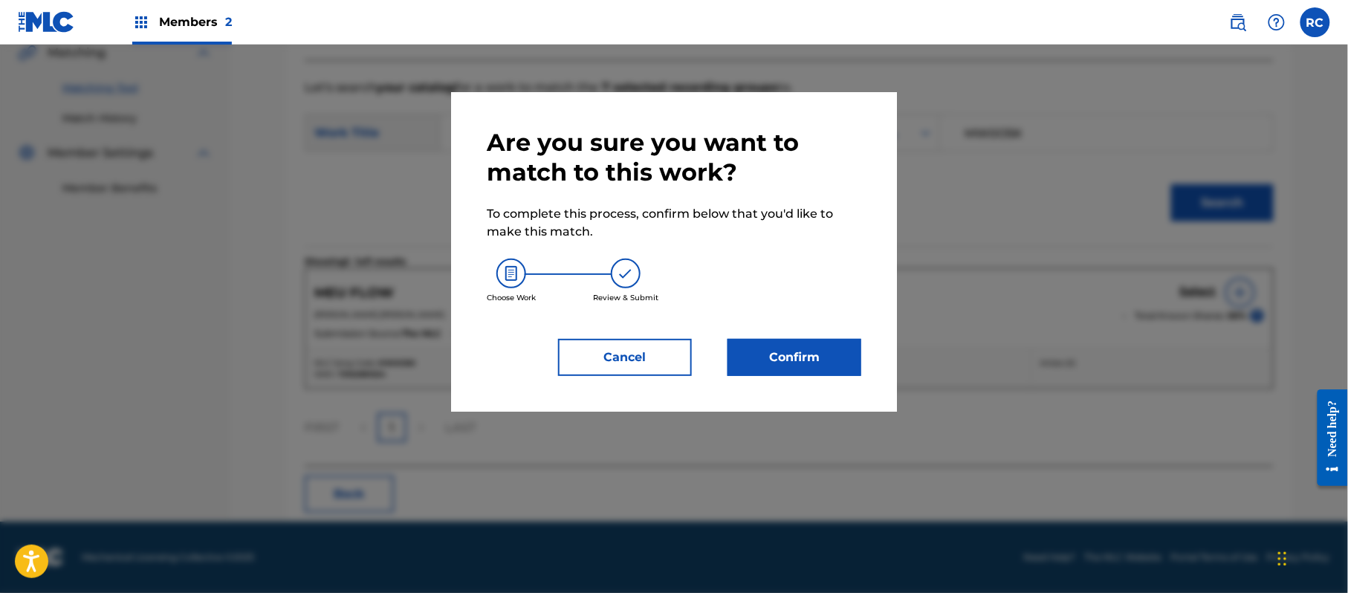
click at [811, 348] on button "Confirm" at bounding box center [794, 357] width 134 height 37
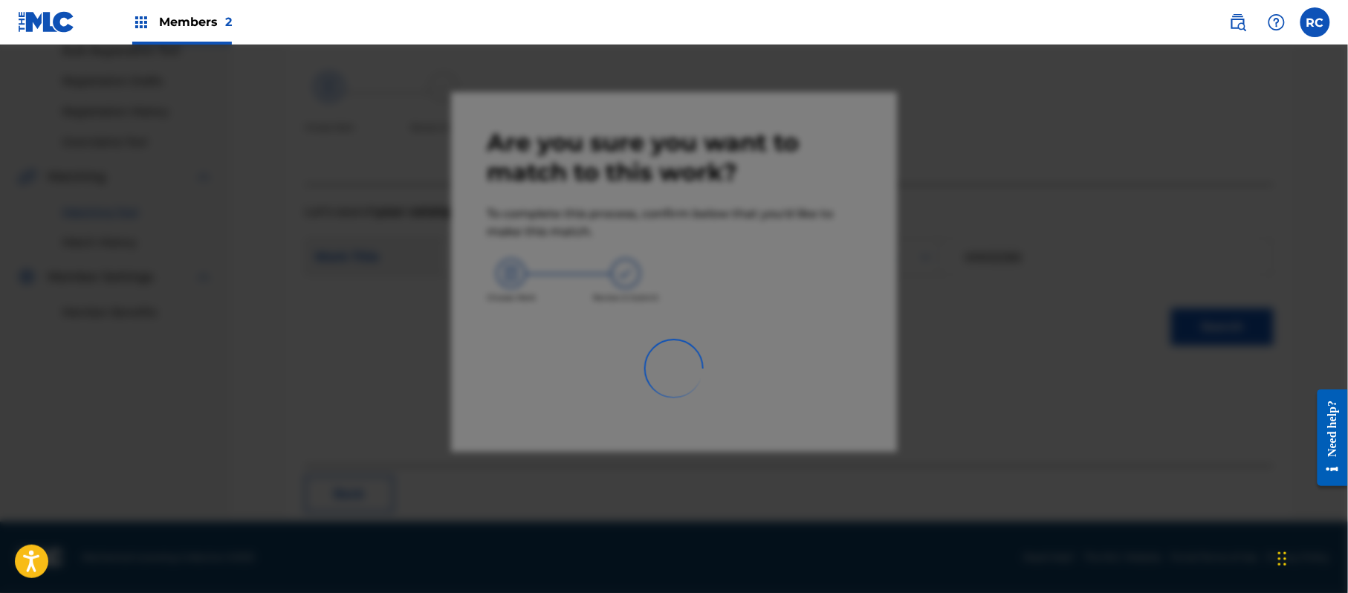
scroll to position [59, 0]
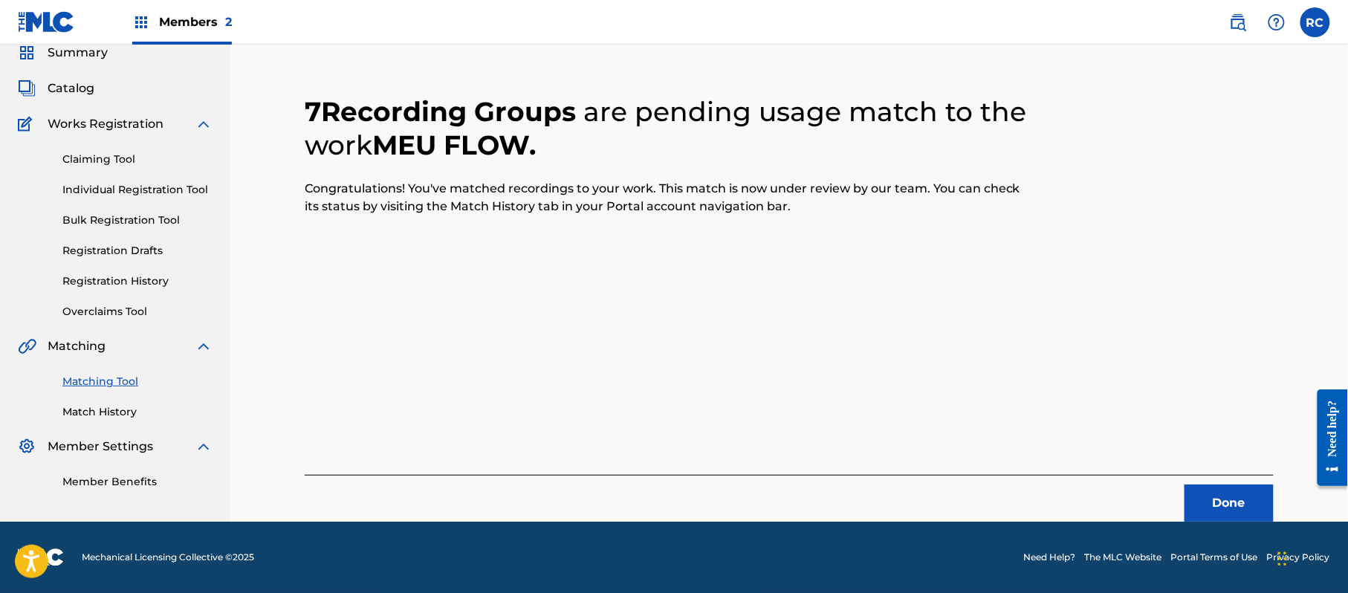
click at [1251, 516] on button "Done" at bounding box center [1228, 502] width 89 height 37
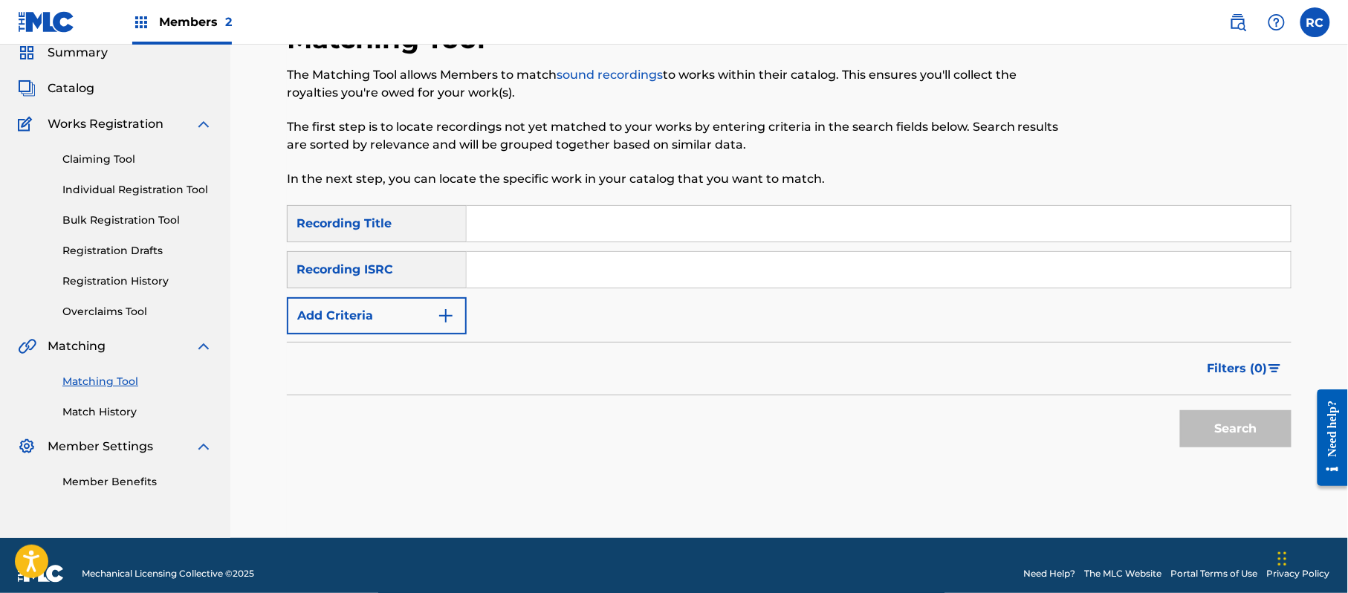
click at [596, 281] on input "Search Form" at bounding box center [879, 270] width 824 height 36
drag, startPoint x: 1195, startPoint y: 411, endPoint x: 1198, endPoint y: 423, distance: 12.1
click at [1195, 413] on button "Search" at bounding box center [1235, 428] width 111 height 37
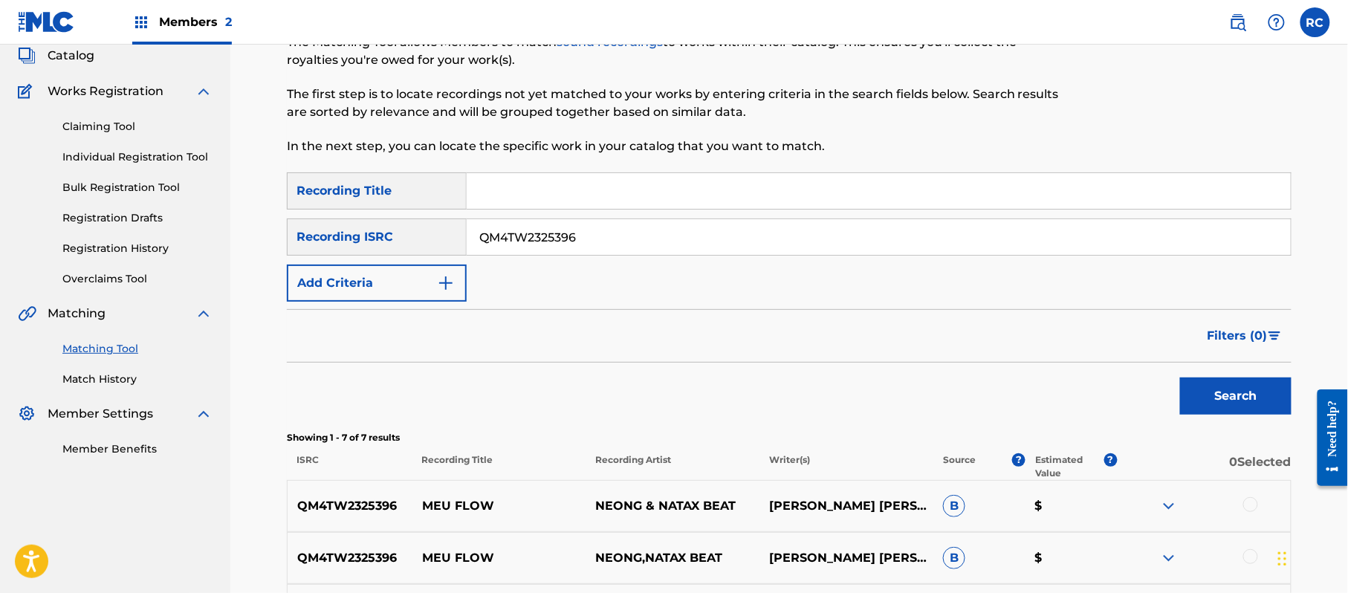
scroll to position [0, 0]
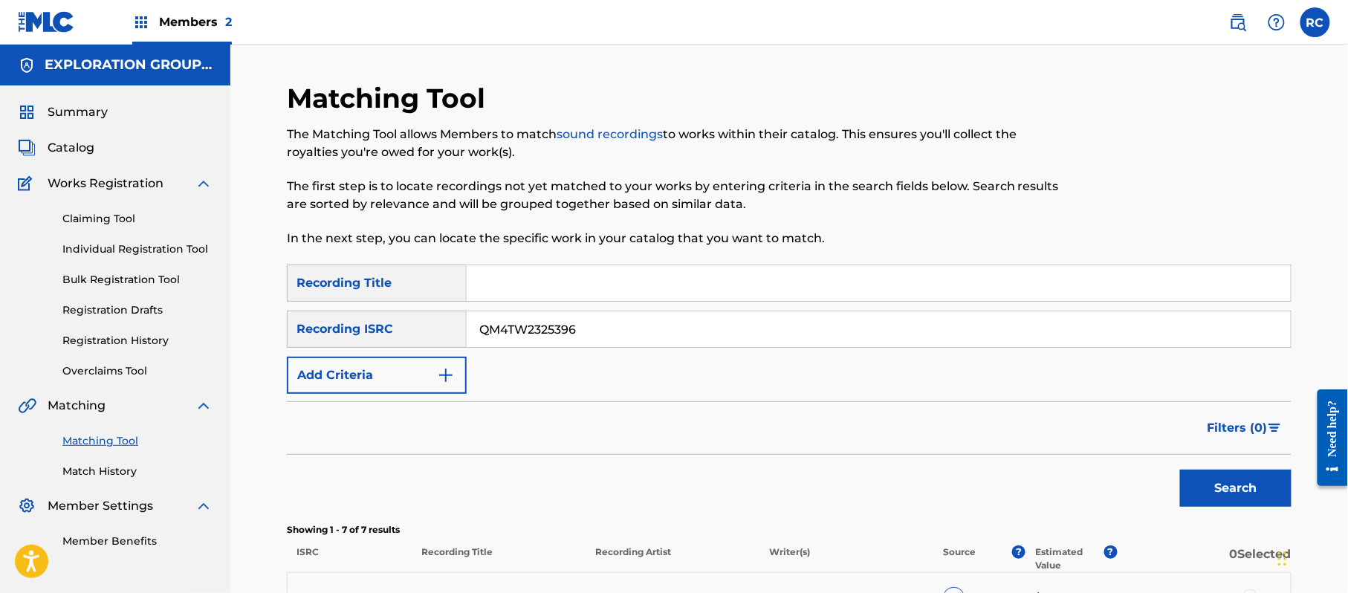
drag, startPoint x: 590, startPoint y: 337, endPoint x: 390, endPoint y: 342, distance: 199.9
click at [390, 342] on div "SearchWithCriteria215787c7-3810-4cb5-a905-2bfa7a6273af Recording ISRC QM4TW2325…" at bounding box center [789, 329] width 1004 height 37
drag, startPoint x: 1251, startPoint y: 493, endPoint x: 1112, endPoint y: 494, distance: 138.9
click at [1250, 494] on button "Search" at bounding box center [1235, 488] width 111 height 37
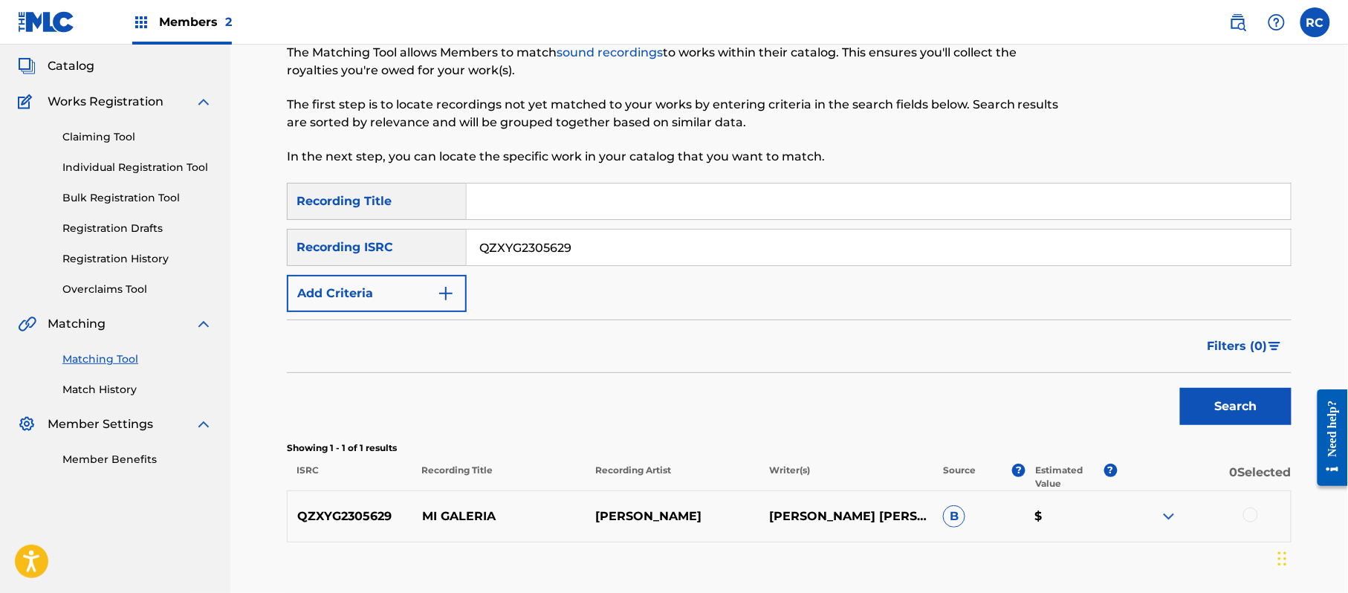
scroll to position [177, 0]
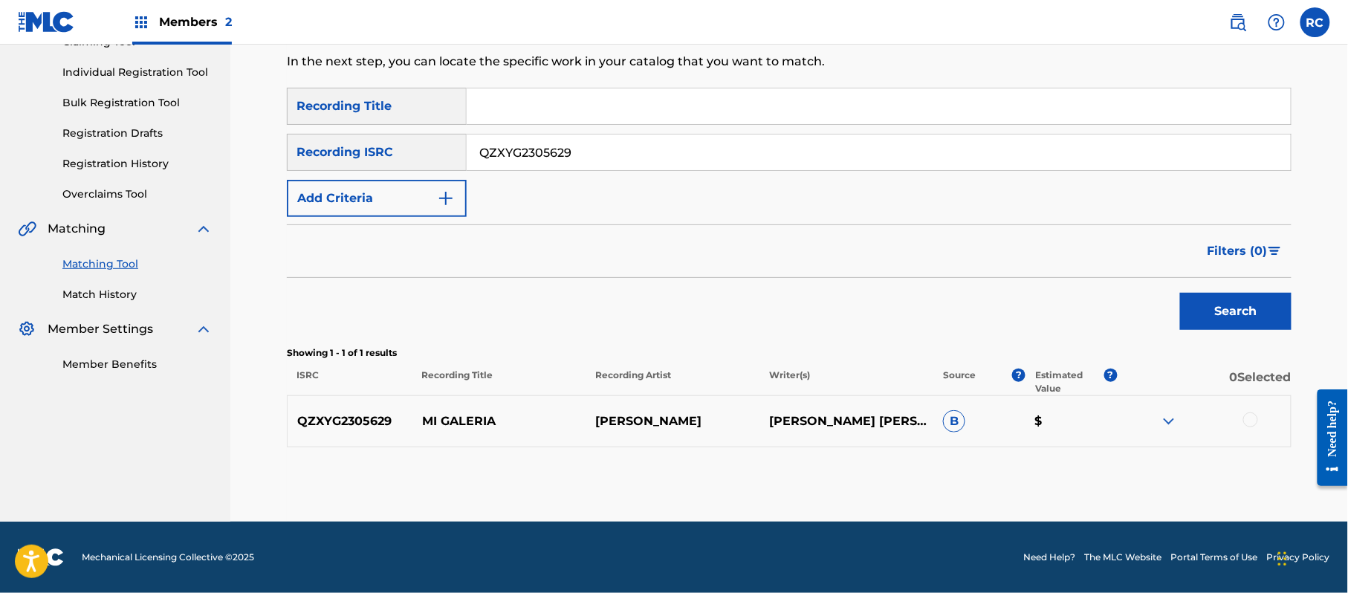
click at [1251, 414] on div at bounding box center [1250, 419] width 15 height 15
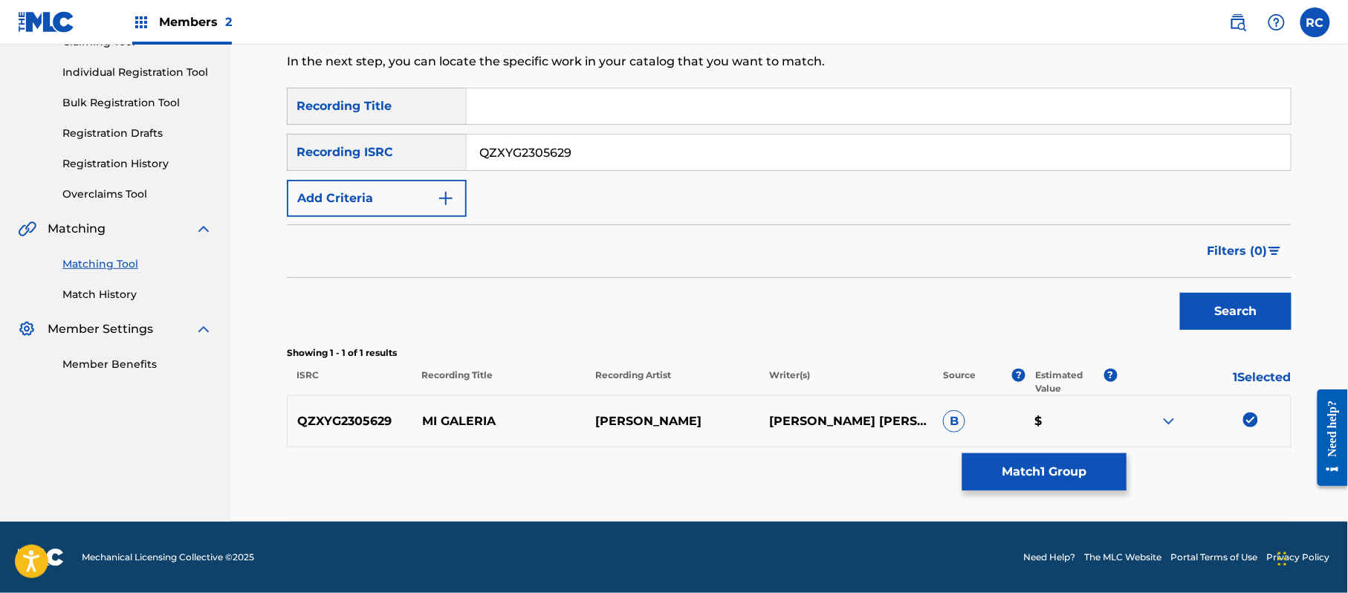
click at [1025, 473] on button "Match 1 Group" at bounding box center [1044, 471] width 164 height 37
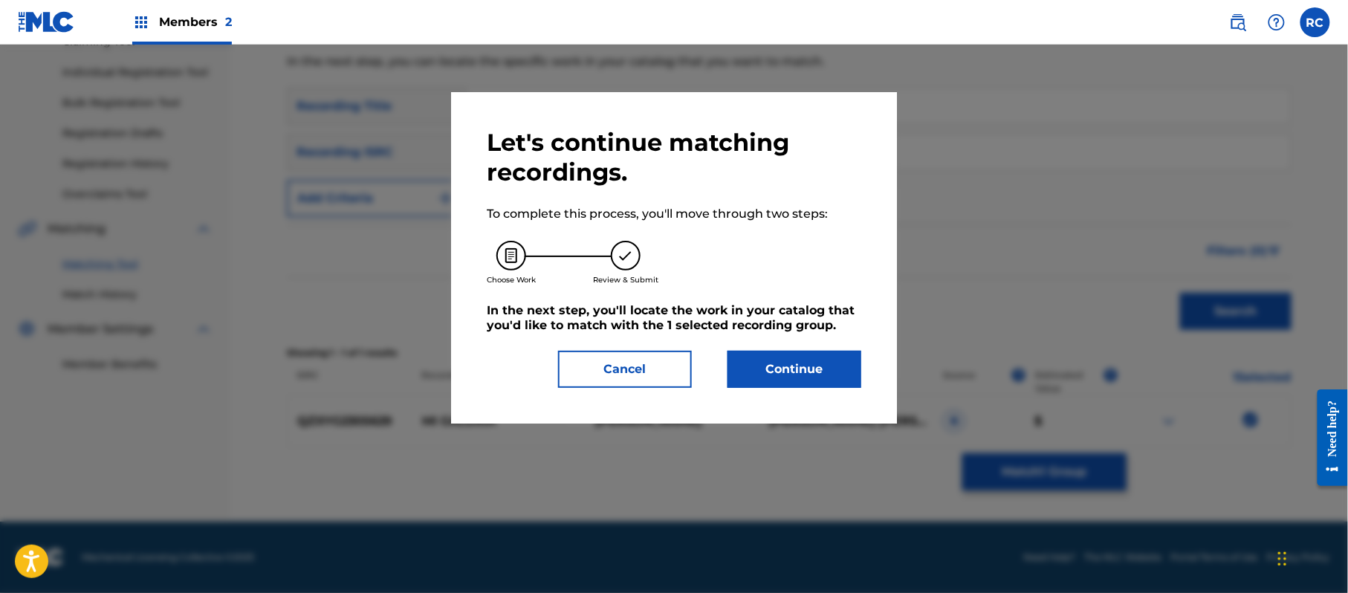
click at [762, 382] on button "Continue" at bounding box center [794, 369] width 134 height 37
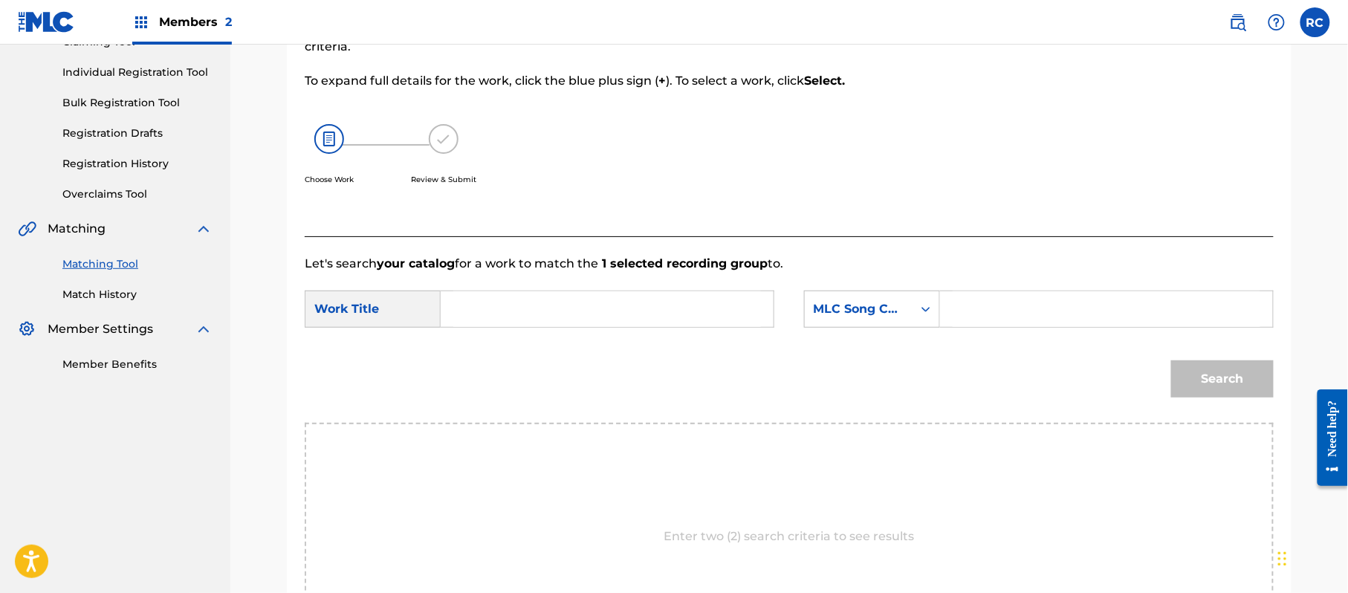
click at [533, 313] on input "Search Form" at bounding box center [607, 309] width 308 height 36
click at [579, 310] on input "Mi Galeria MV6TDB" at bounding box center [607, 309] width 308 height 36
click at [1052, 322] on input "Search Form" at bounding box center [1106, 309] width 308 height 36
click at [1223, 364] on button "Search" at bounding box center [1222, 378] width 103 height 37
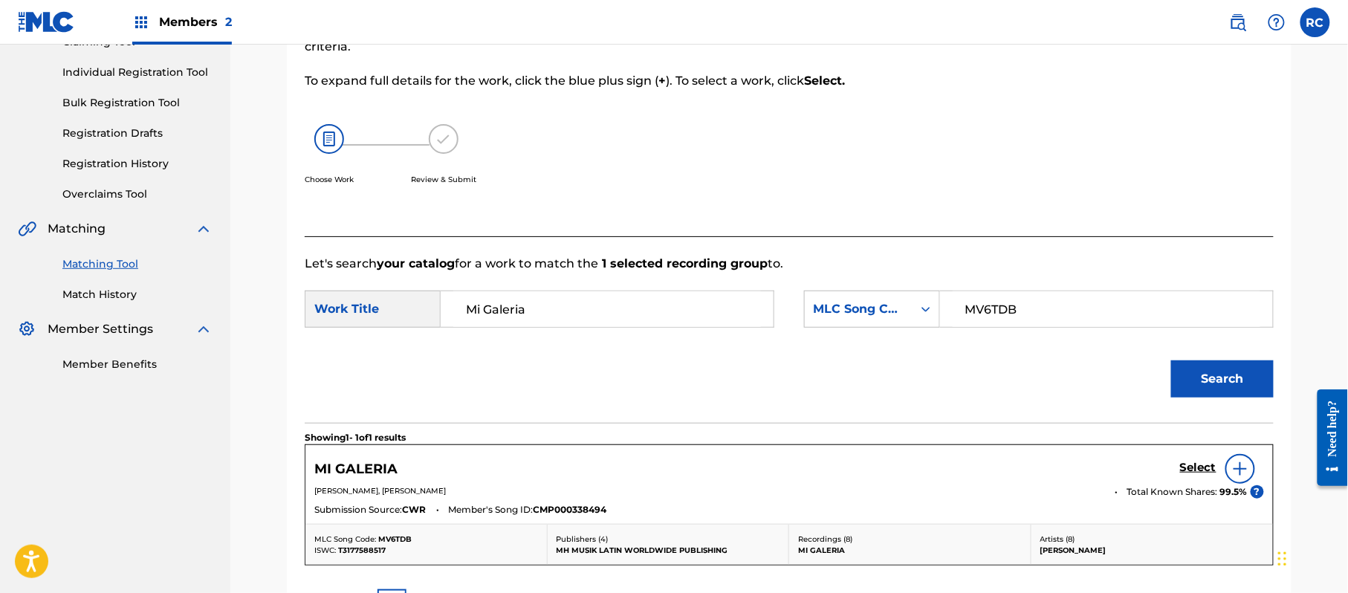
click at [1187, 462] on h5 "Select" at bounding box center [1198, 468] width 36 height 14
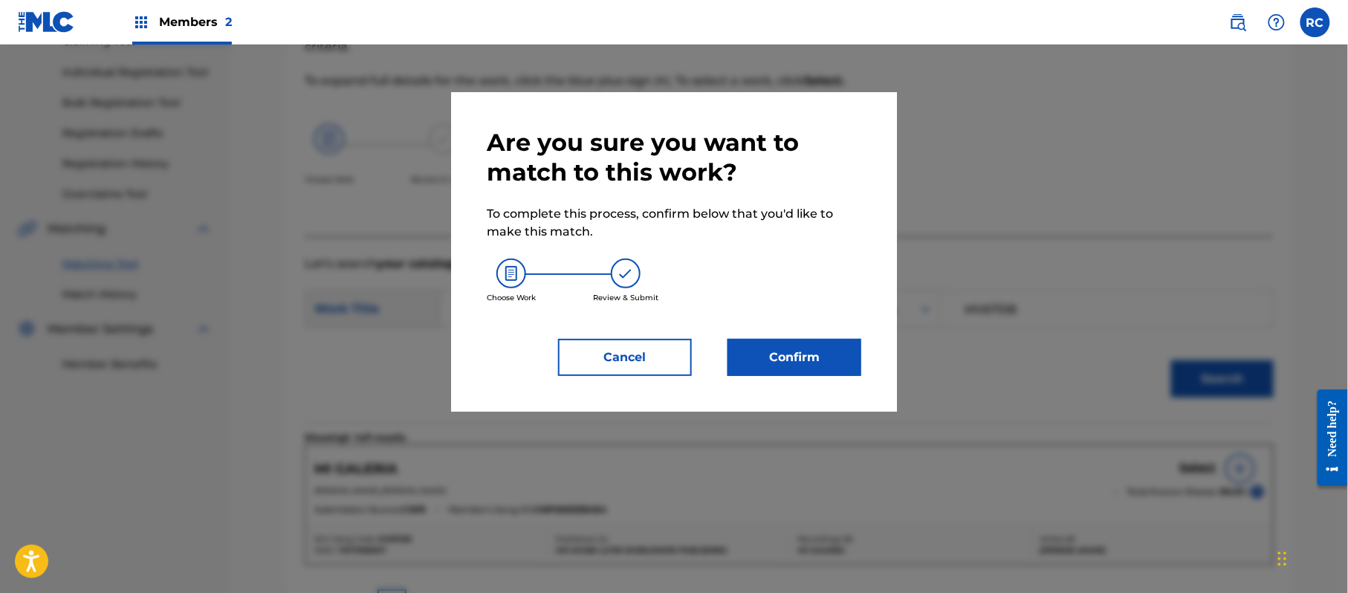
click at [829, 337] on div "Are you sure you want to match to this work? To complete this process, confirm …" at bounding box center [674, 252] width 374 height 248
click at [824, 361] on button "Confirm" at bounding box center [794, 357] width 134 height 37
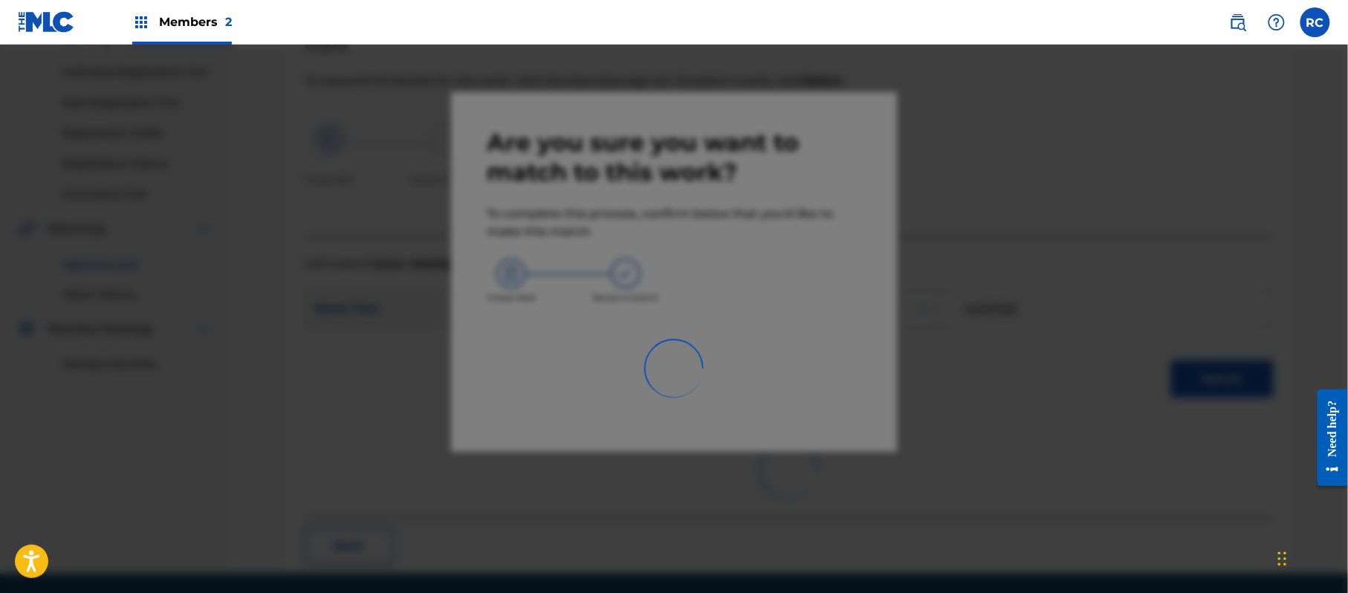
scroll to position [59, 0]
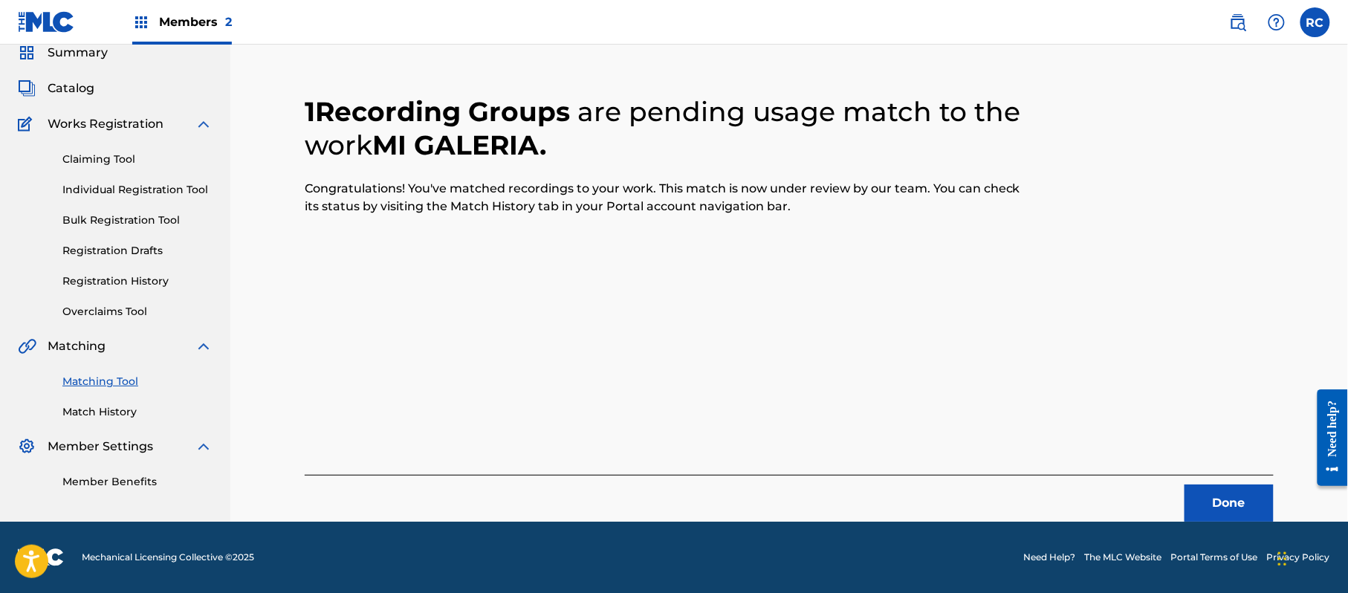
click at [1222, 498] on button "Done" at bounding box center [1228, 502] width 89 height 37
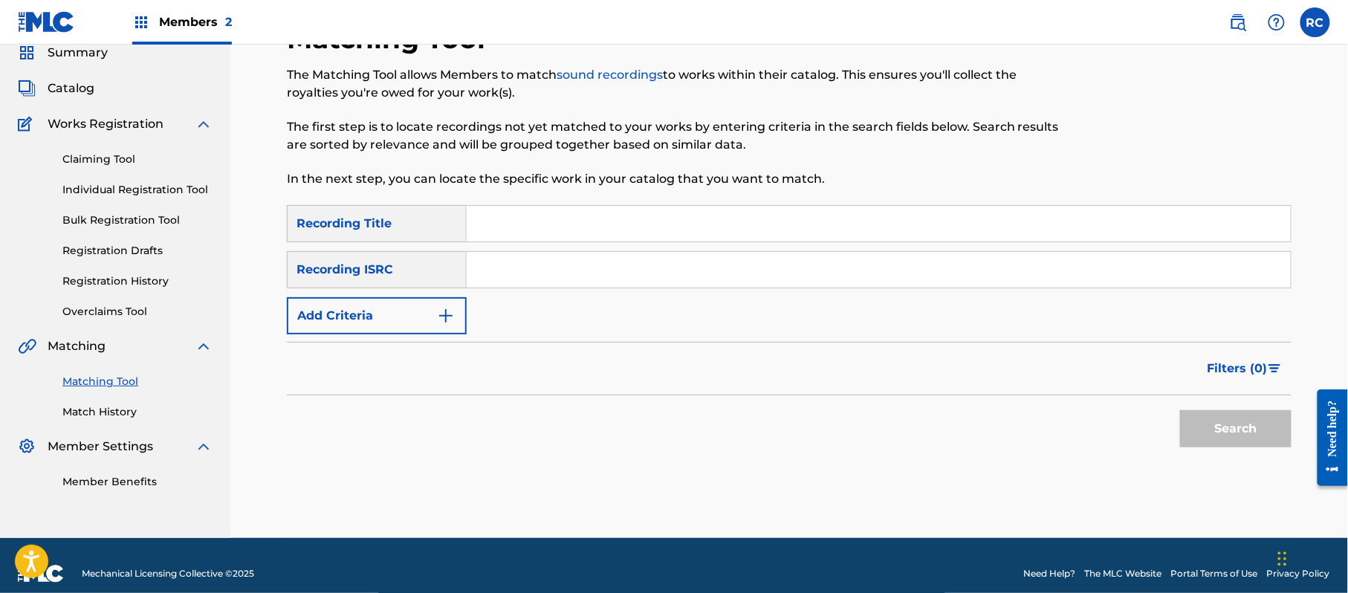
drag, startPoint x: 545, startPoint y: 270, endPoint x: 557, endPoint y: 284, distance: 18.4
click at [545, 274] on input "Search Form" at bounding box center [879, 270] width 824 height 36
click at [1193, 422] on button "Search" at bounding box center [1235, 428] width 111 height 37
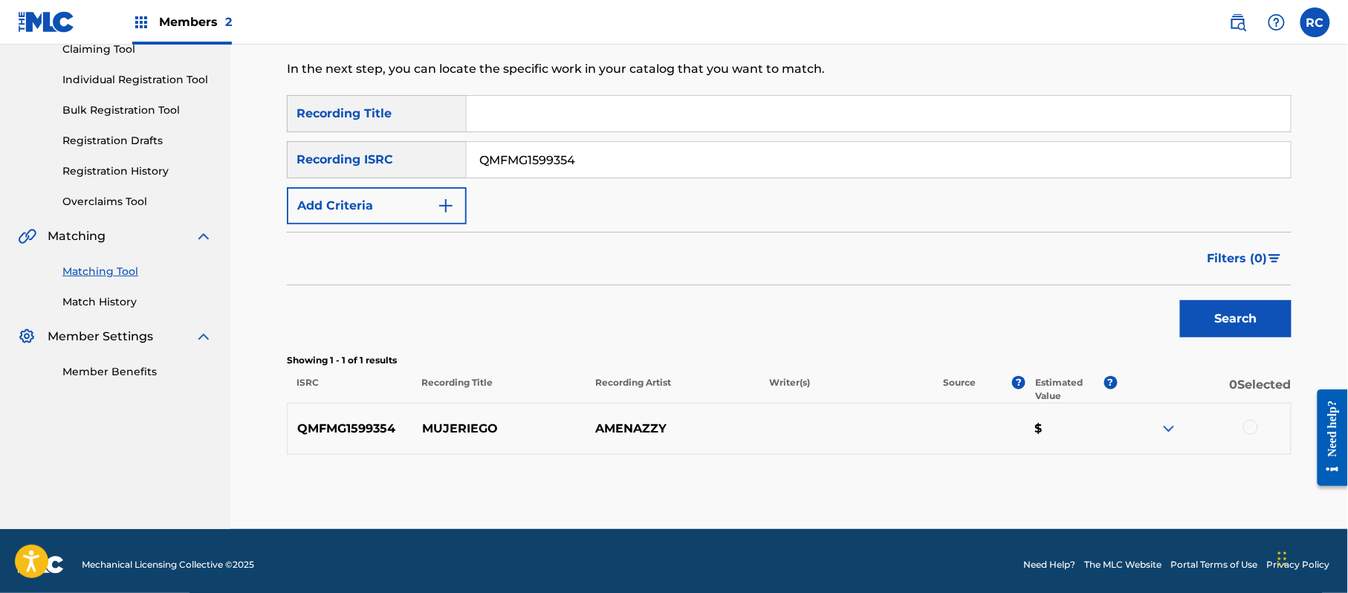
scroll to position [171, 0]
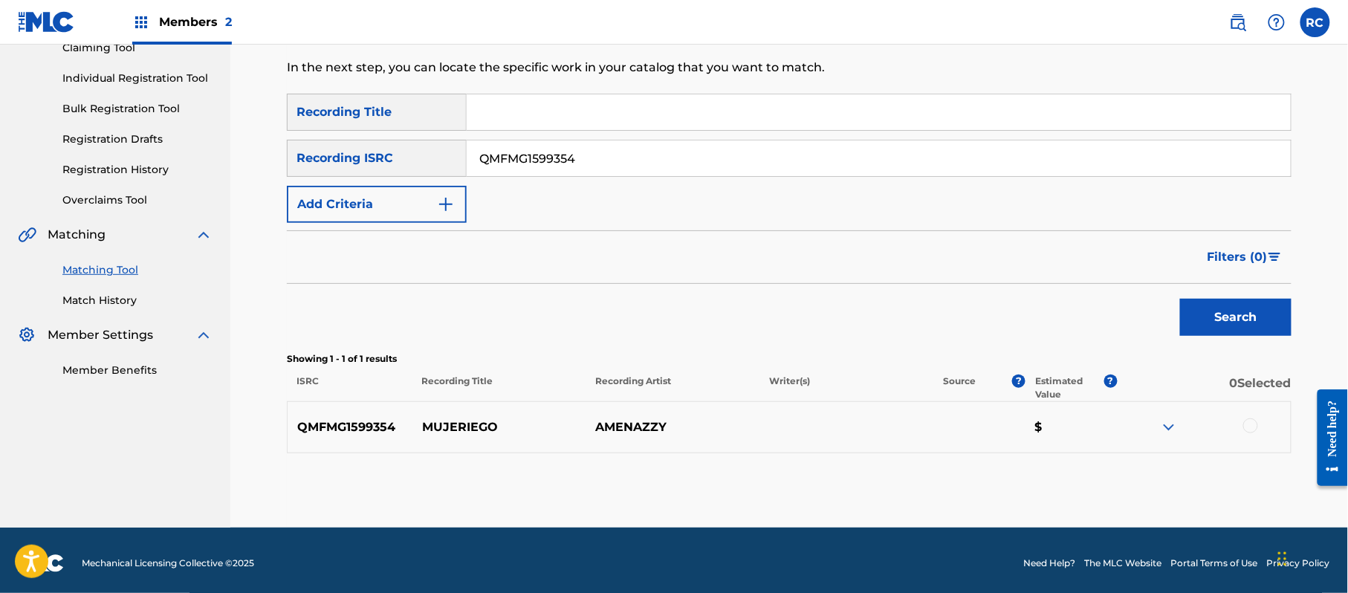
click at [1252, 423] on div at bounding box center [1250, 425] width 15 height 15
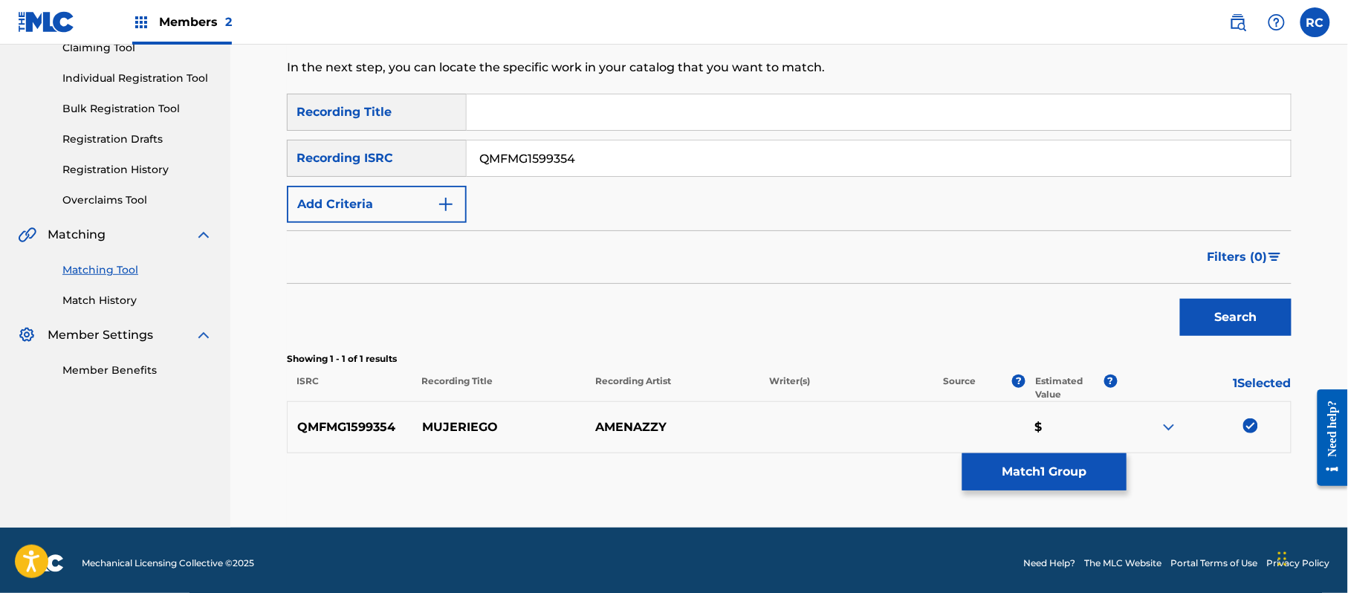
click at [985, 477] on button "Match 1 Group" at bounding box center [1044, 471] width 164 height 37
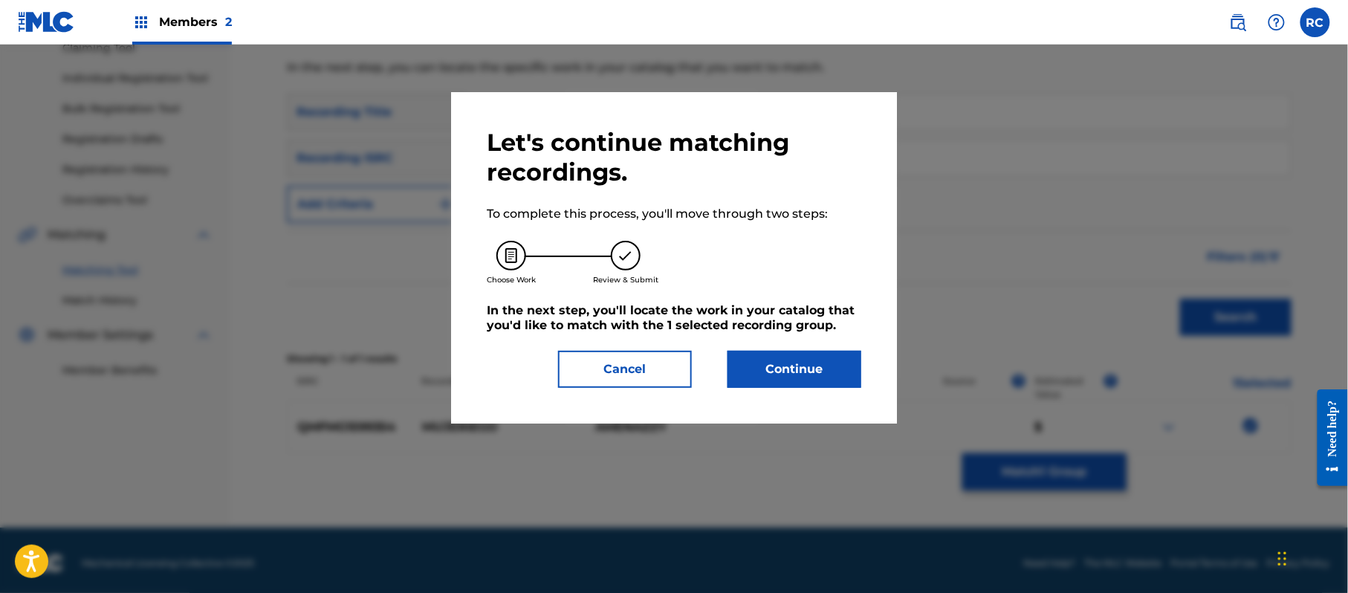
click at [789, 373] on button "Continue" at bounding box center [794, 369] width 134 height 37
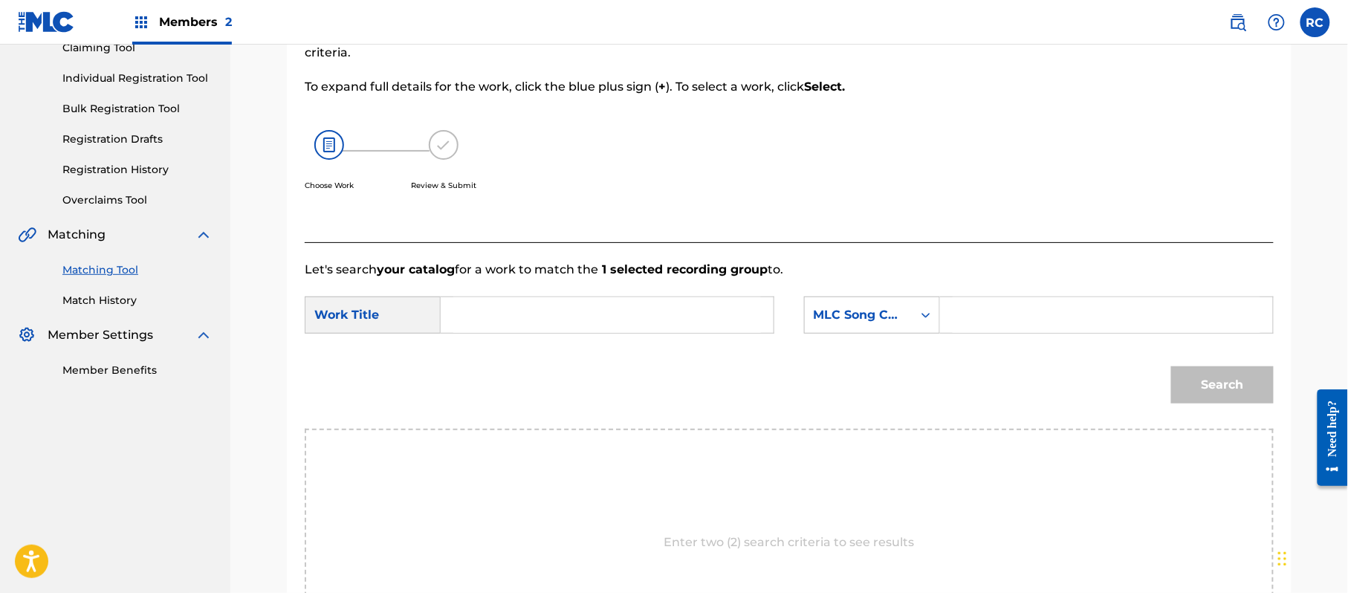
click at [522, 322] on input "Search Form" at bounding box center [607, 315] width 308 height 36
click at [593, 314] on input "Mujeriego MVAYDQ" at bounding box center [607, 315] width 308 height 36
click at [1025, 331] on input "Search Form" at bounding box center [1106, 315] width 308 height 36
click at [1216, 358] on div "Search" at bounding box center [1218, 380] width 110 height 59
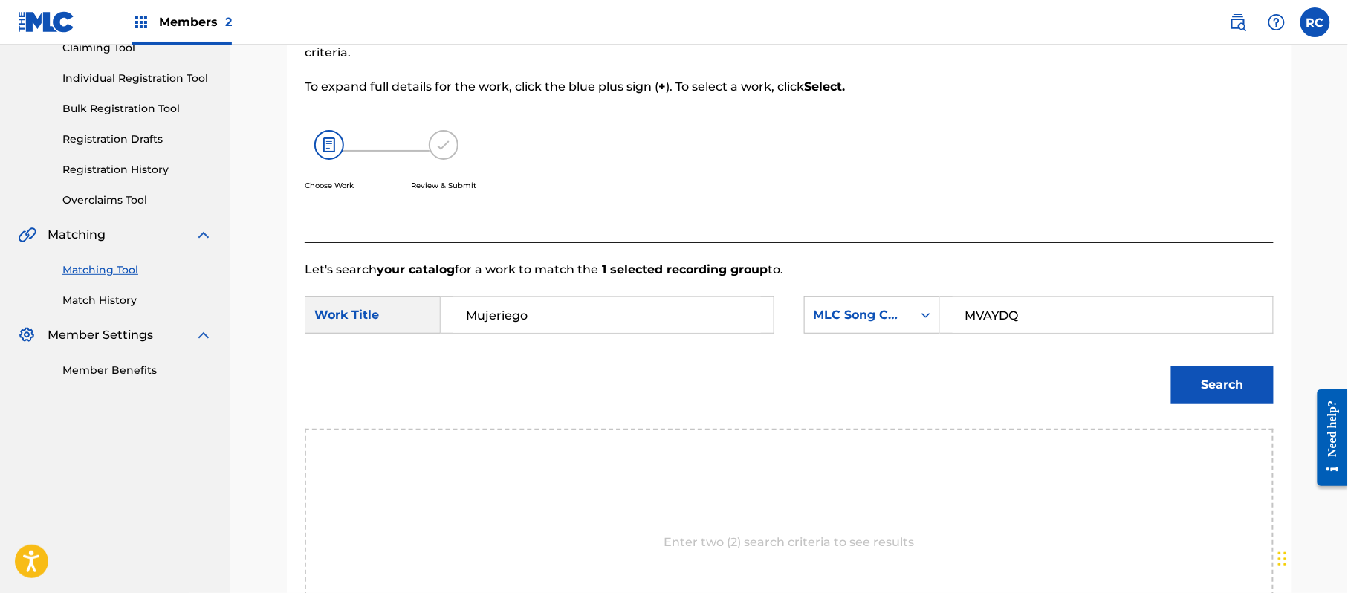
click at [1213, 381] on button "Search" at bounding box center [1222, 384] width 103 height 37
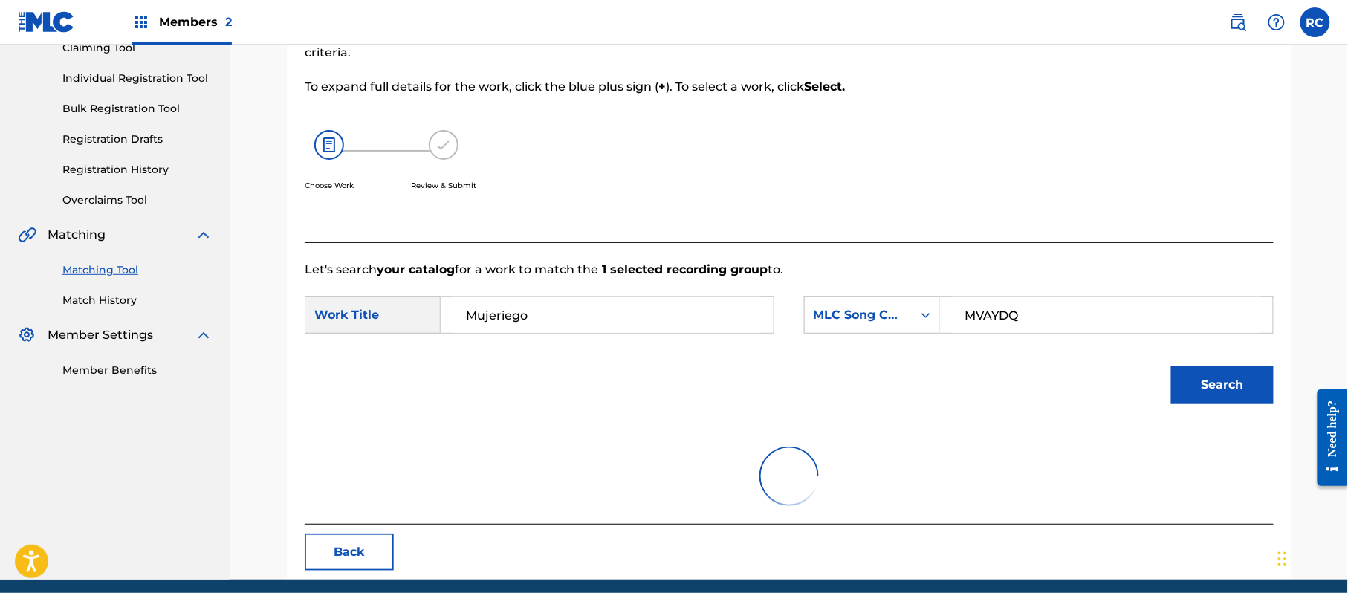
click at [1213, 381] on button "Search" at bounding box center [1222, 384] width 103 height 37
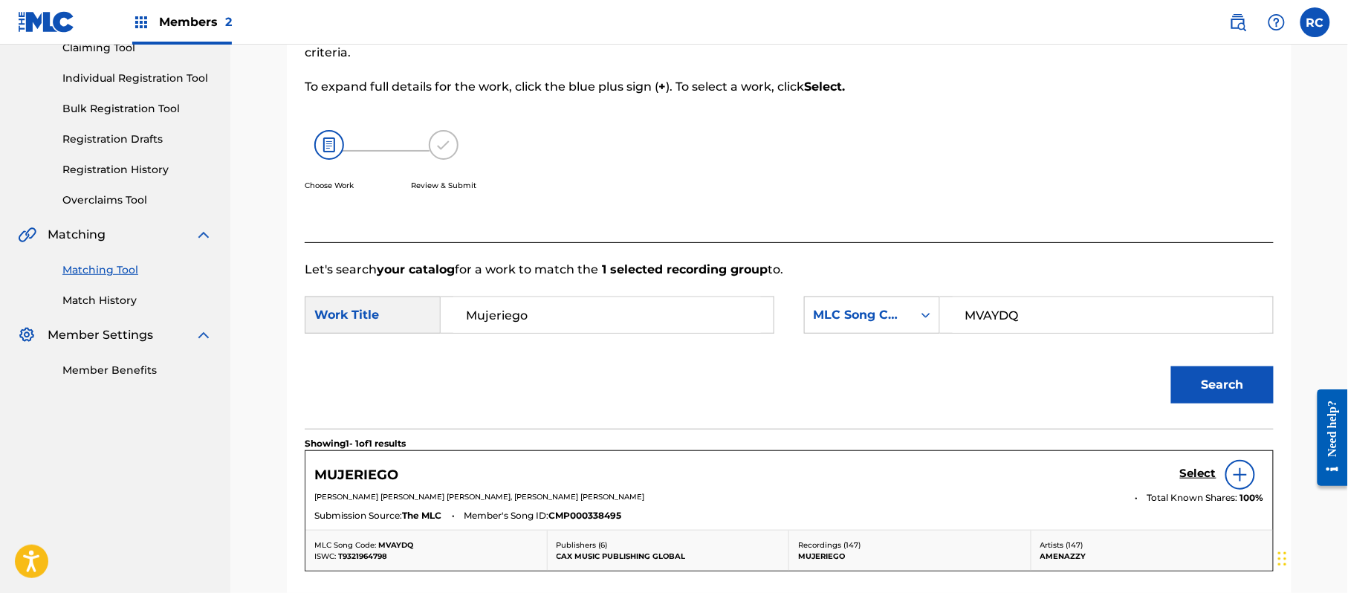
click at [1190, 471] on h5 "Select" at bounding box center [1198, 474] width 36 height 14
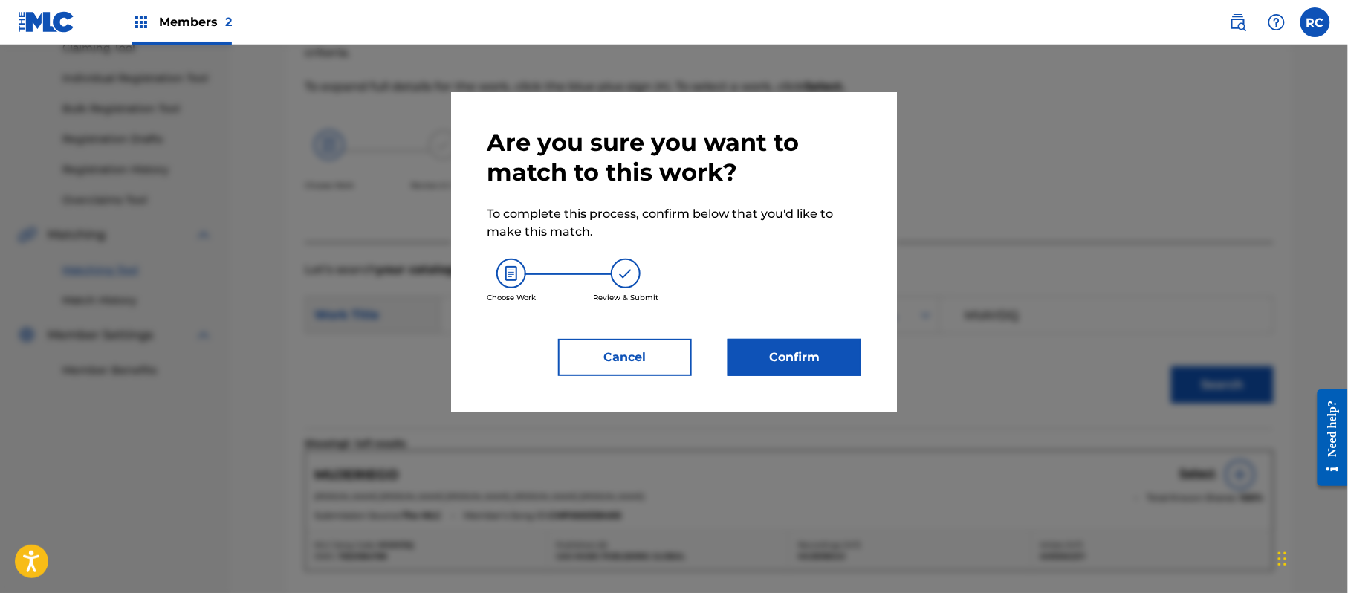
click at [841, 366] on button "Confirm" at bounding box center [794, 357] width 134 height 37
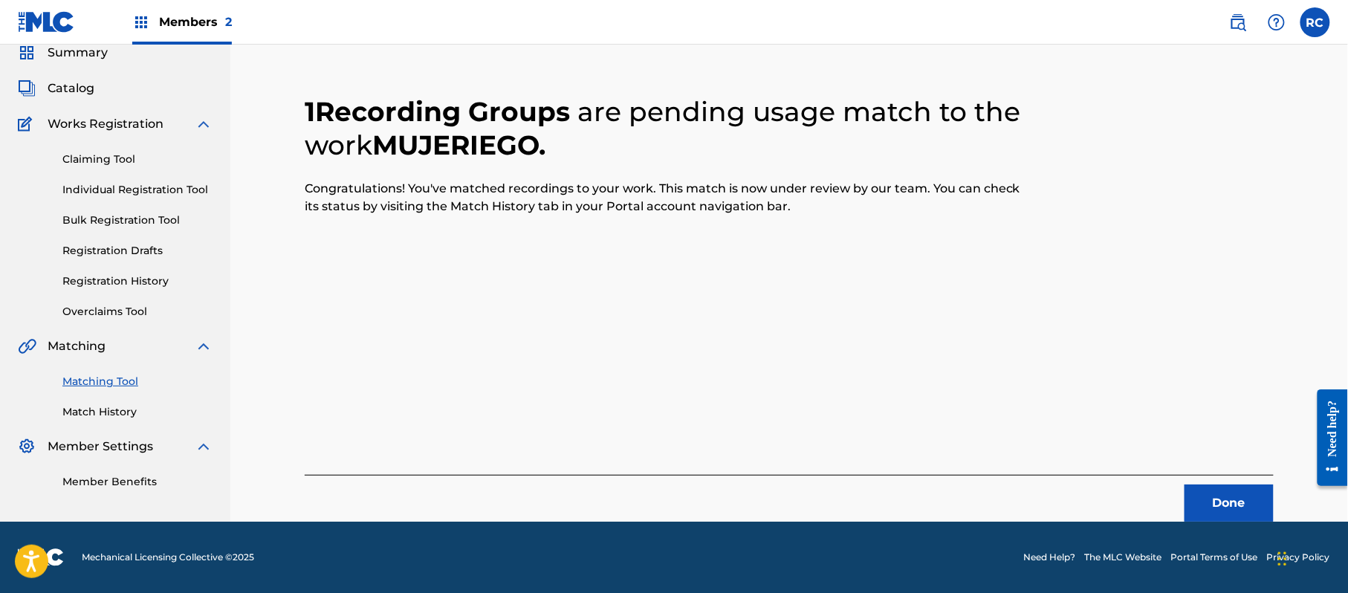
scroll to position [59, 0]
click at [1207, 497] on button "Done" at bounding box center [1228, 502] width 89 height 37
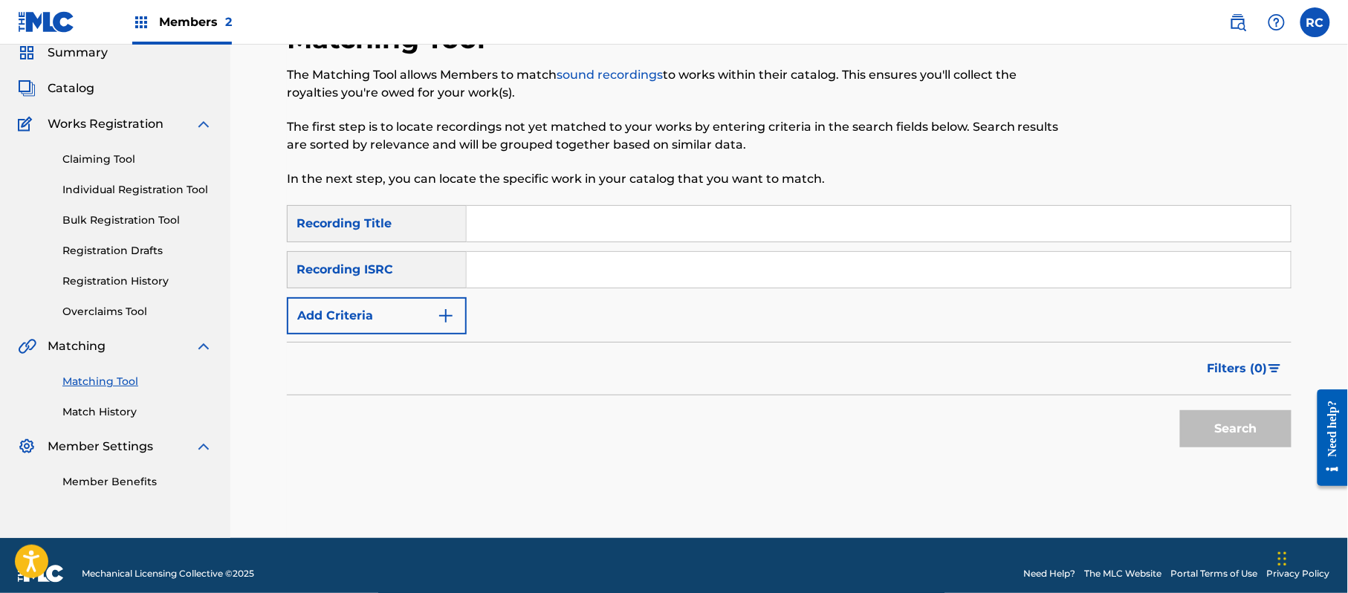
drag, startPoint x: 565, startPoint y: 260, endPoint x: 568, endPoint y: 270, distance: 10.8
click at [565, 264] on input "Search Form" at bounding box center [879, 270] width 824 height 36
click at [1225, 429] on button "Search" at bounding box center [1235, 428] width 111 height 37
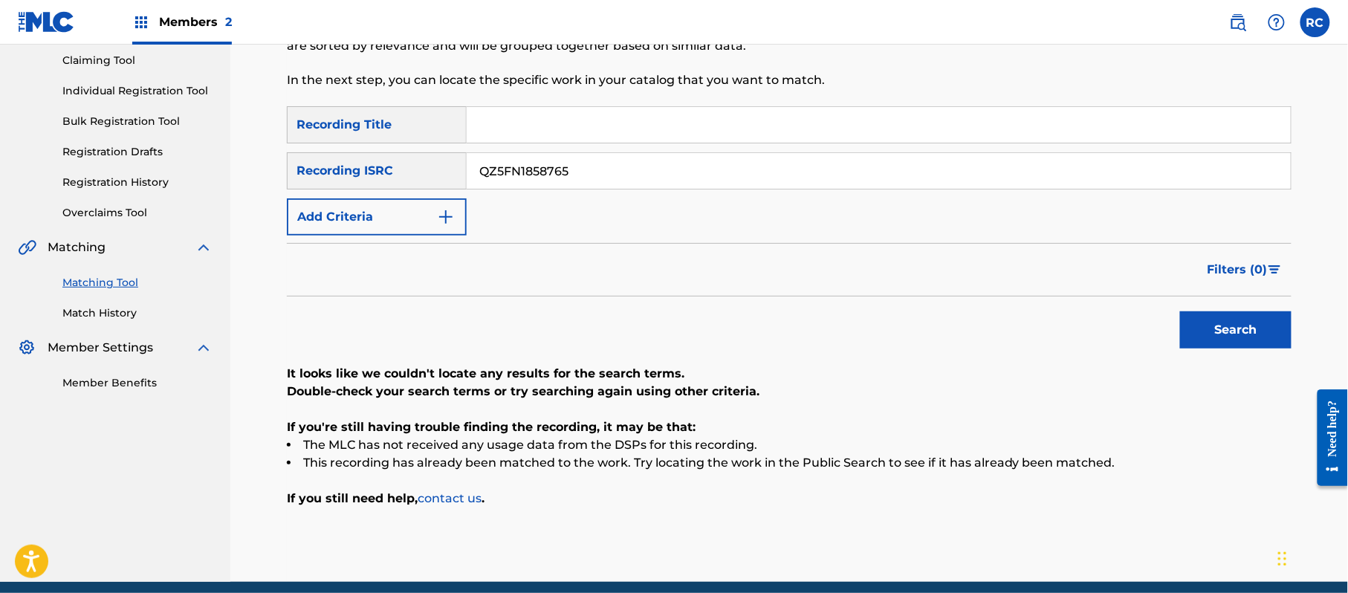
scroll to position [218, 0]
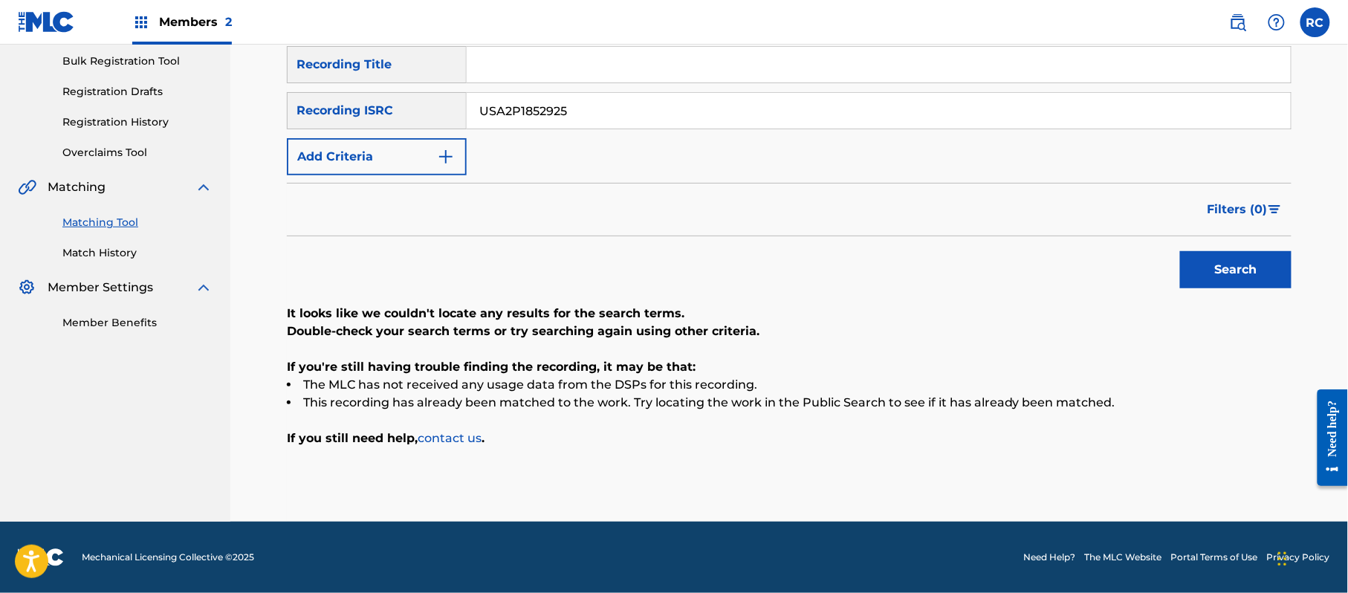
drag, startPoint x: 589, startPoint y: 122, endPoint x: 378, endPoint y: 132, distance: 211.3
click at [378, 132] on div "SearchWithCriteria1dc0ab11-6528-4450-901e-1a73efd829e3 Recording Title SearchWi…" at bounding box center [789, 110] width 1004 height 129
drag, startPoint x: 569, startPoint y: 108, endPoint x: 404, endPoint y: 111, distance: 164.9
click at [404, 111] on div "SearchWithCriteria215787c7-3810-4cb5-a905-2bfa7a6273af Recording ISRC USA2P1852…" at bounding box center [789, 110] width 1004 height 37
click at [1260, 282] on button "Search" at bounding box center [1235, 269] width 111 height 37
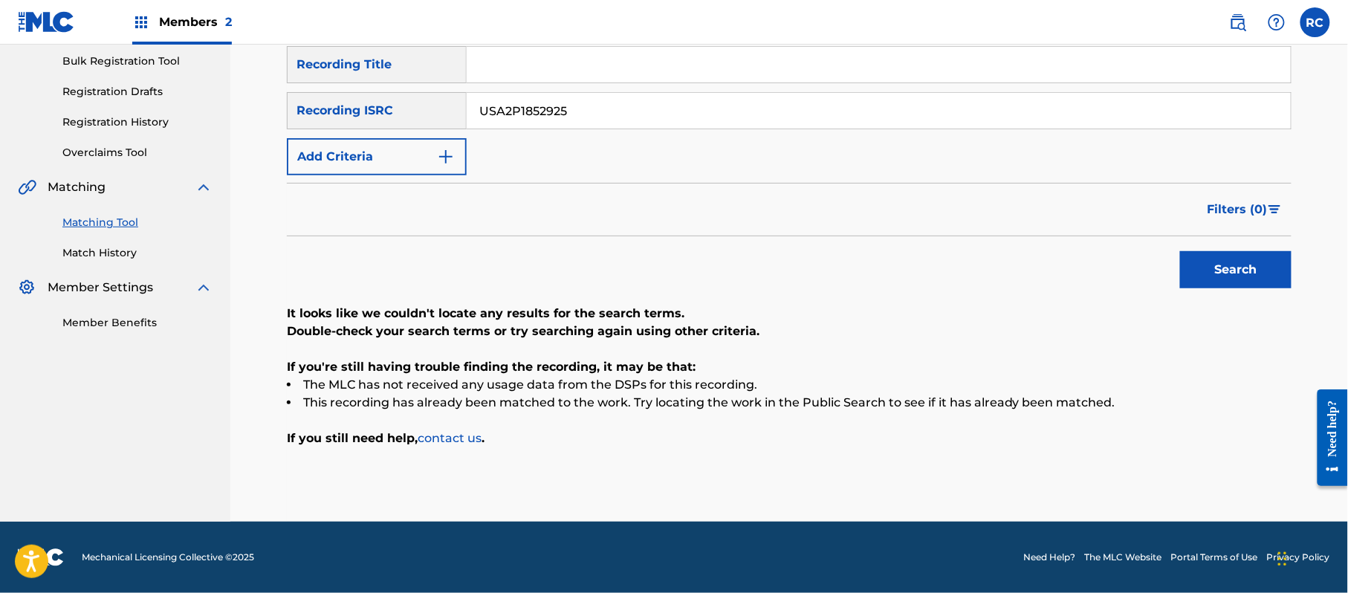
drag, startPoint x: 591, startPoint y: 120, endPoint x: 423, endPoint y: 120, distance: 167.9
click at [419, 120] on div "SearchWithCriteria215787c7-3810-4cb5-a905-2bfa7a6273af Recording ISRC USA2P1852…" at bounding box center [789, 110] width 1004 height 37
drag, startPoint x: 1214, startPoint y: 271, endPoint x: 1146, endPoint y: 315, distance: 81.2
click at [1214, 272] on button "Search" at bounding box center [1235, 269] width 111 height 37
drag, startPoint x: 601, startPoint y: 122, endPoint x: 432, endPoint y: 123, distance: 168.7
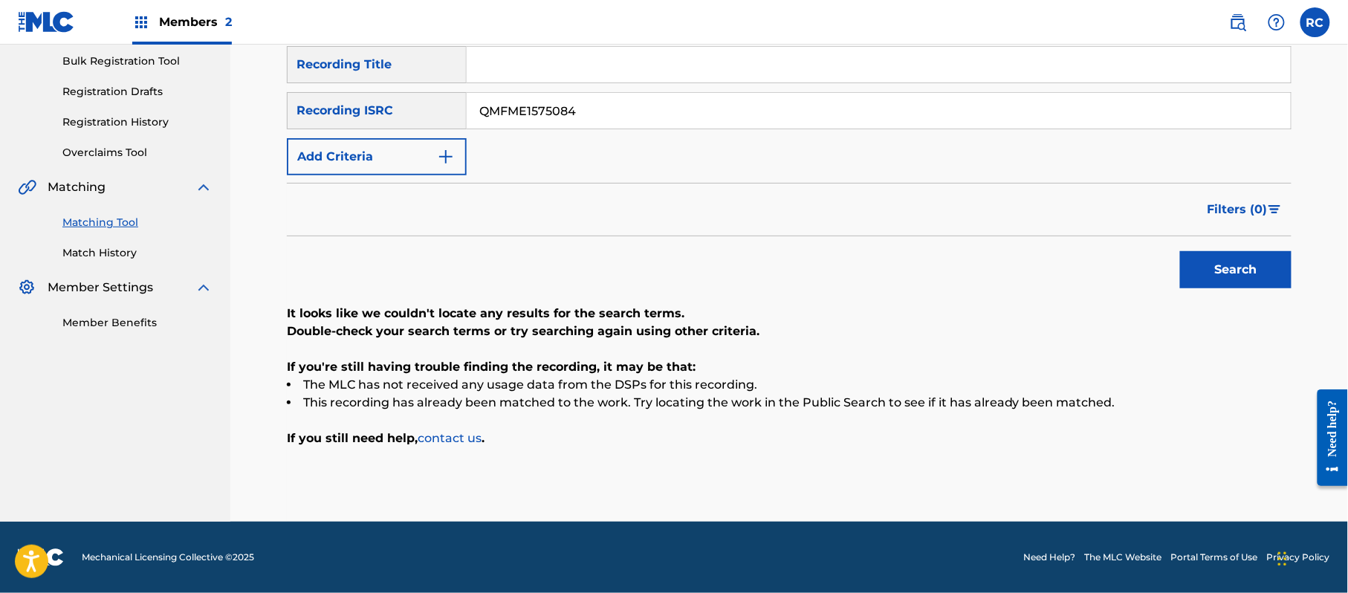
click at [429, 120] on div "SearchWithCriteria215787c7-3810-4cb5-a905-2bfa7a6273af Recording ISRC QMFME1575…" at bounding box center [789, 110] width 1004 height 37
click at [1211, 262] on button "Search" at bounding box center [1235, 269] width 111 height 37
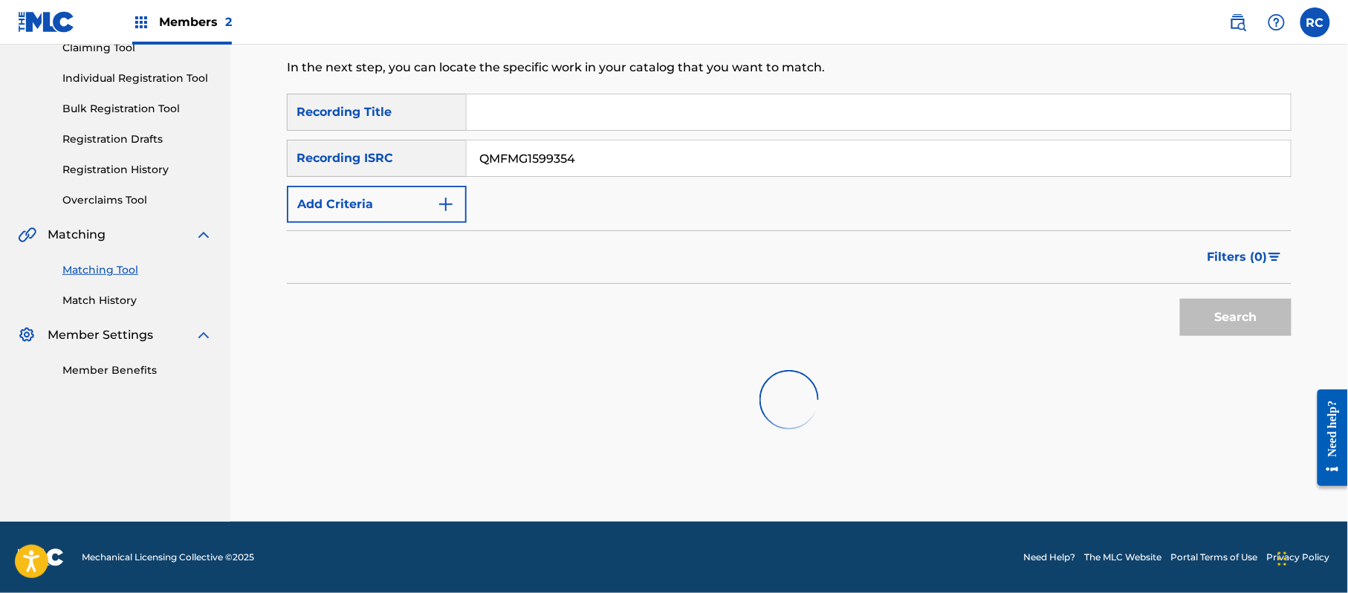
scroll to position [177, 0]
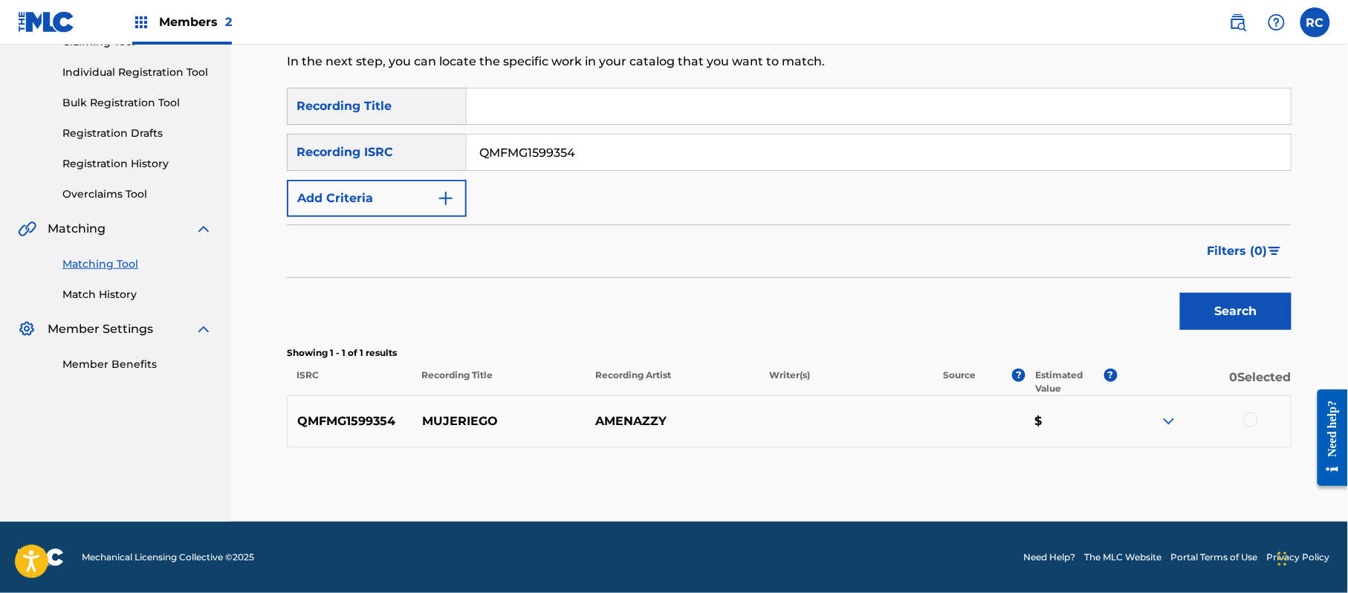
drag, startPoint x: 1252, startPoint y: 418, endPoint x: 1153, endPoint y: 435, distance: 100.4
click at [1251, 418] on div at bounding box center [1250, 419] width 15 height 15
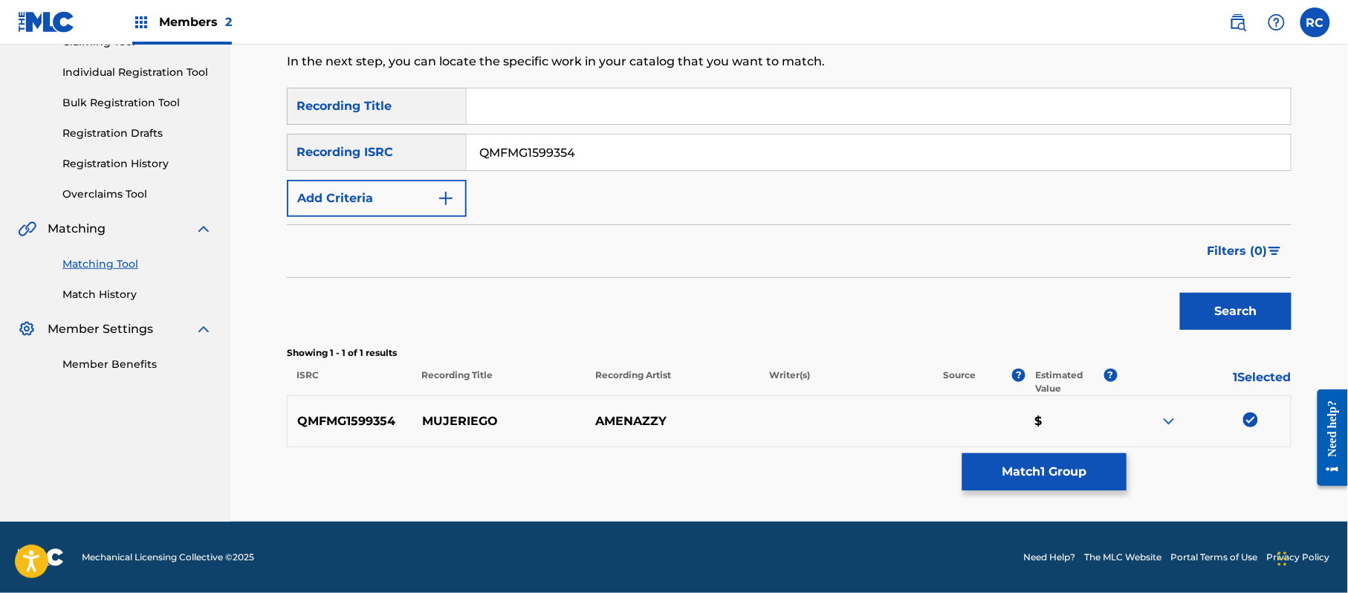
click at [1000, 483] on button "Match 1 Group" at bounding box center [1044, 471] width 164 height 37
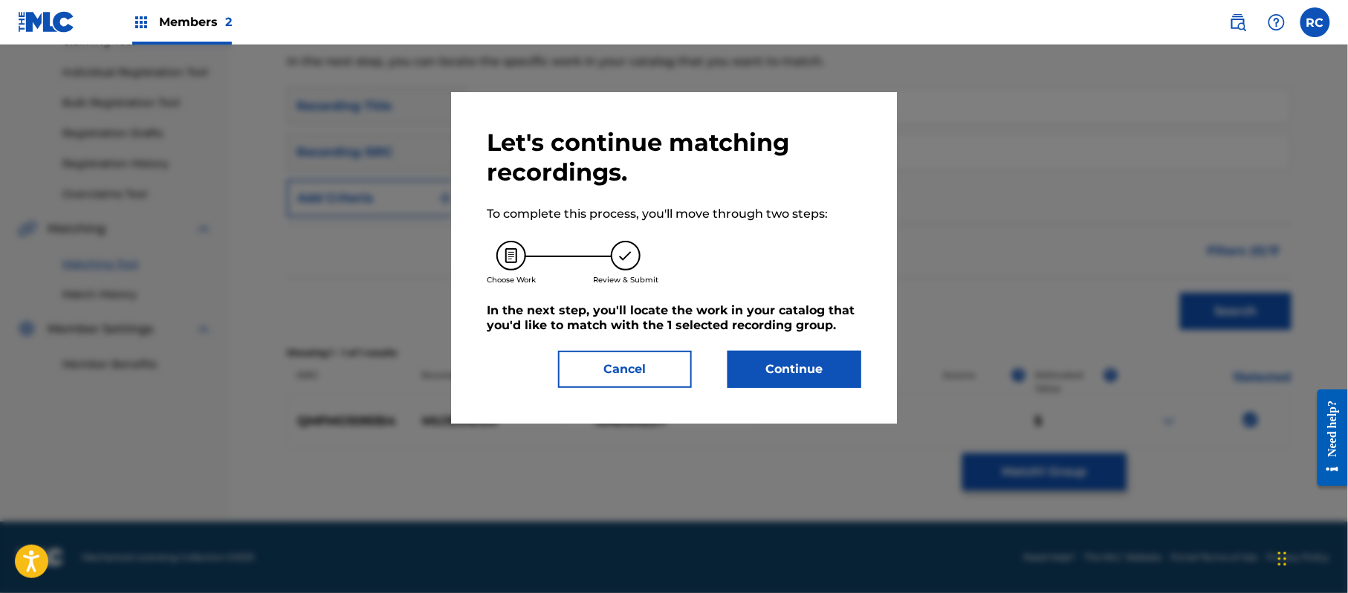
click at [805, 370] on button "Continue" at bounding box center [794, 369] width 134 height 37
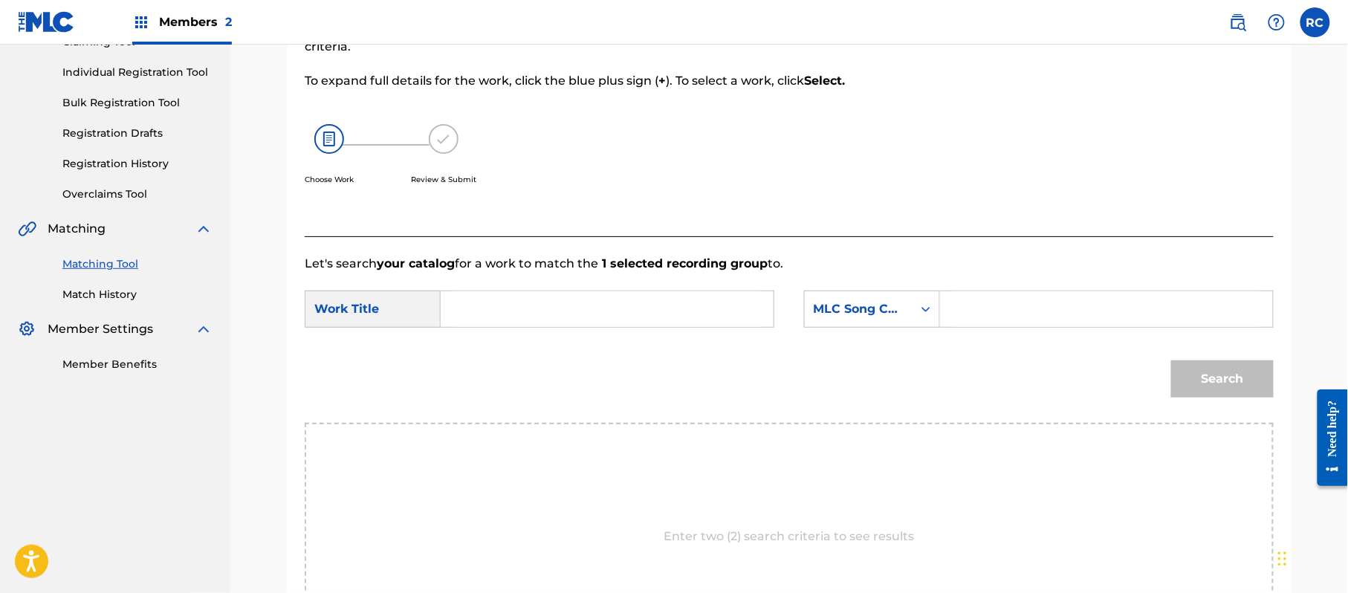
click at [545, 316] on input "Search Form" at bounding box center [607, 309] width 308 height 36
click at [579, 307] on input "Mujeriego MVAYDQ" at bounding box center [607, 309] width 308 height 36
click at [580, 307] on input "Mujeriego MVAYDQ" at bounding box center [607, 309] width 308 height 36
click at [1045, 305] on input "Search Form" at bounding box center [1106, 309] width 308 height 36
click at [1220, 366] on button "Search" at bounding box center [1222, 378] width 103 height 37
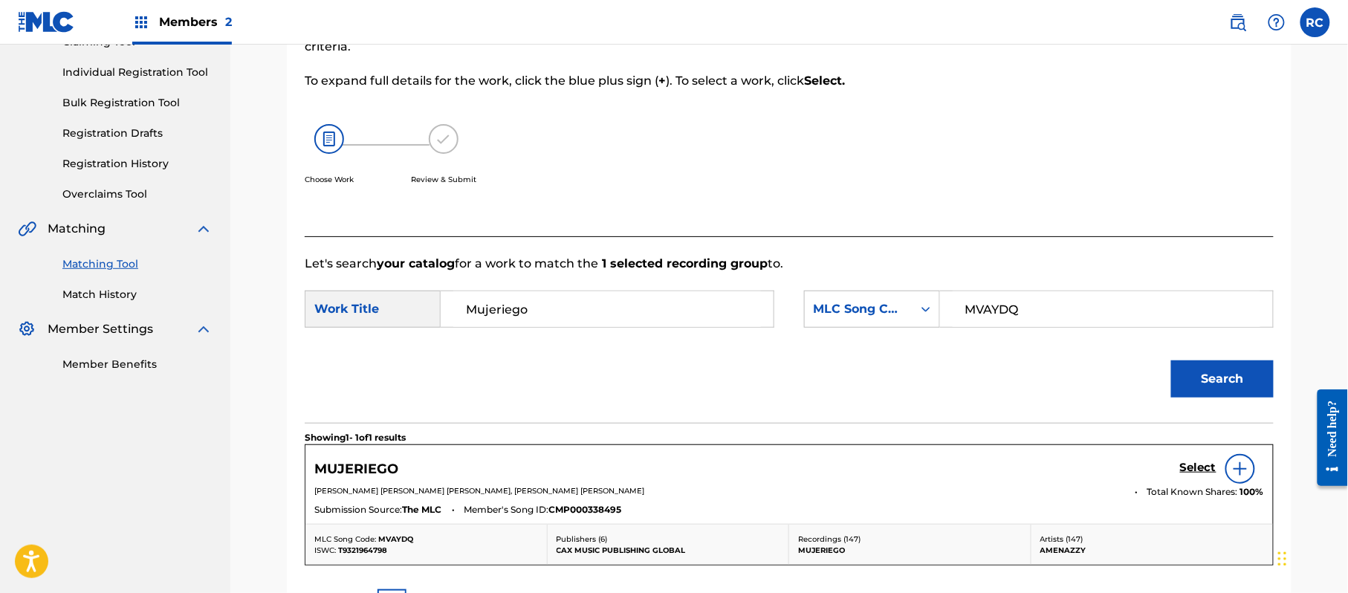
click at [1186, 476] on link "Select" at bounding box center [1198, 469] width 36 height 16
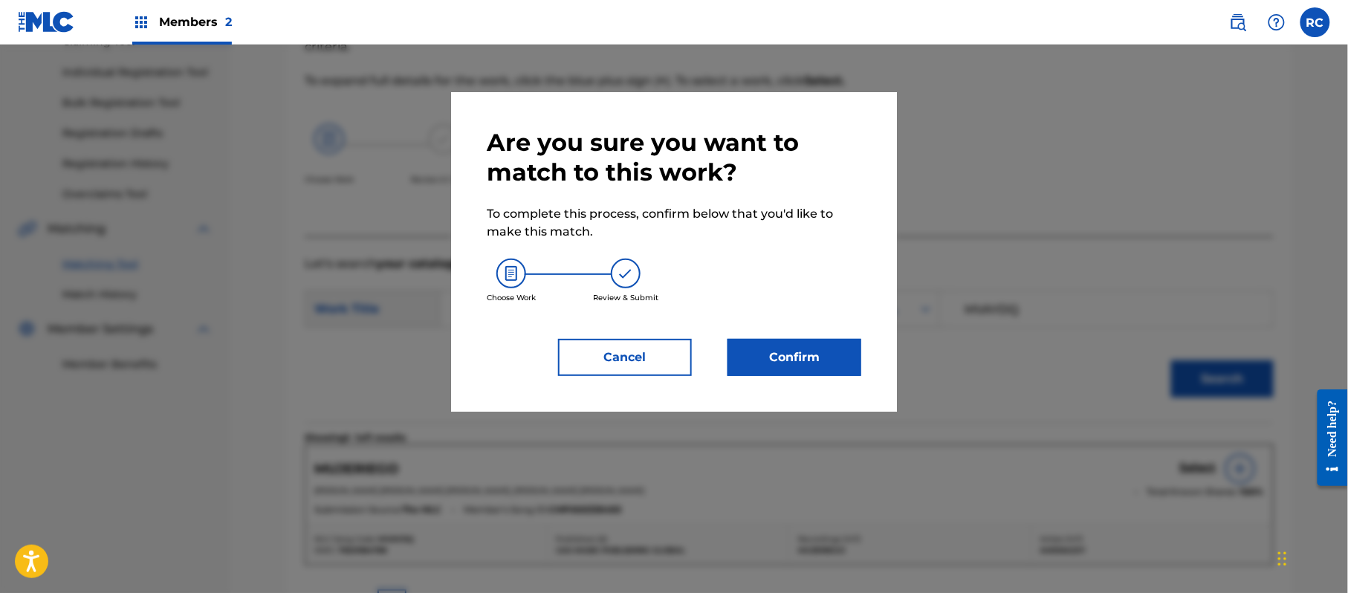
click at [792, 348] on button "Confirm" at bounding box center [794, 357] width 134 height 37
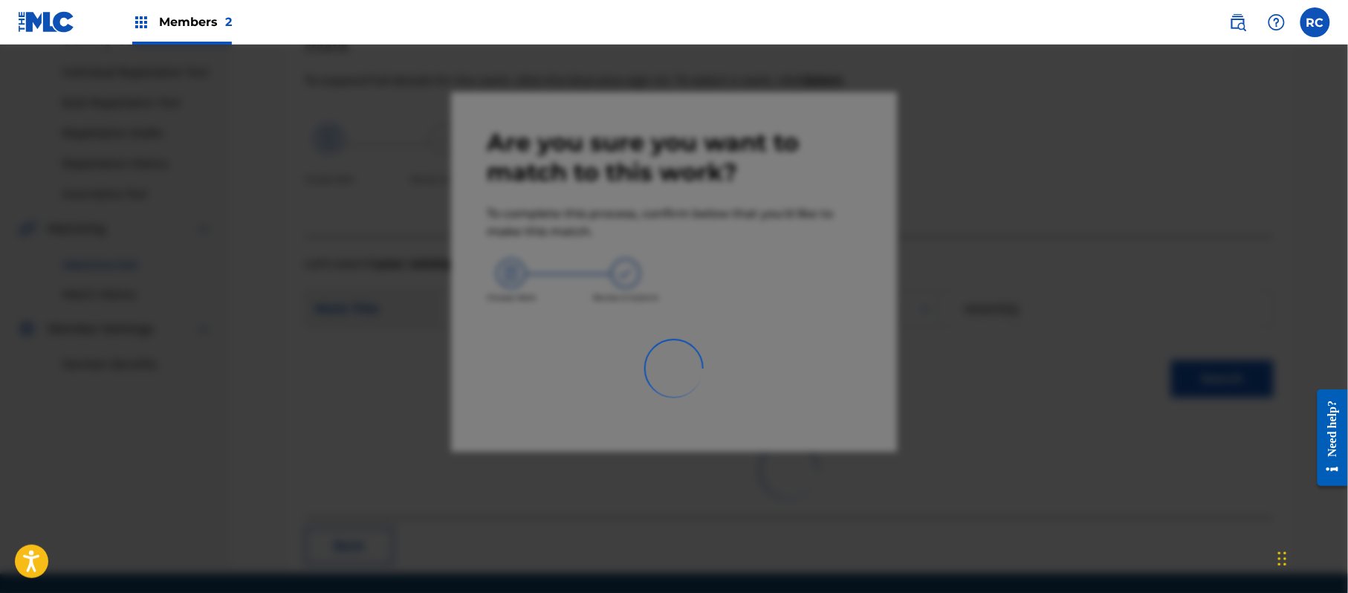
scroll to position [59, 0]
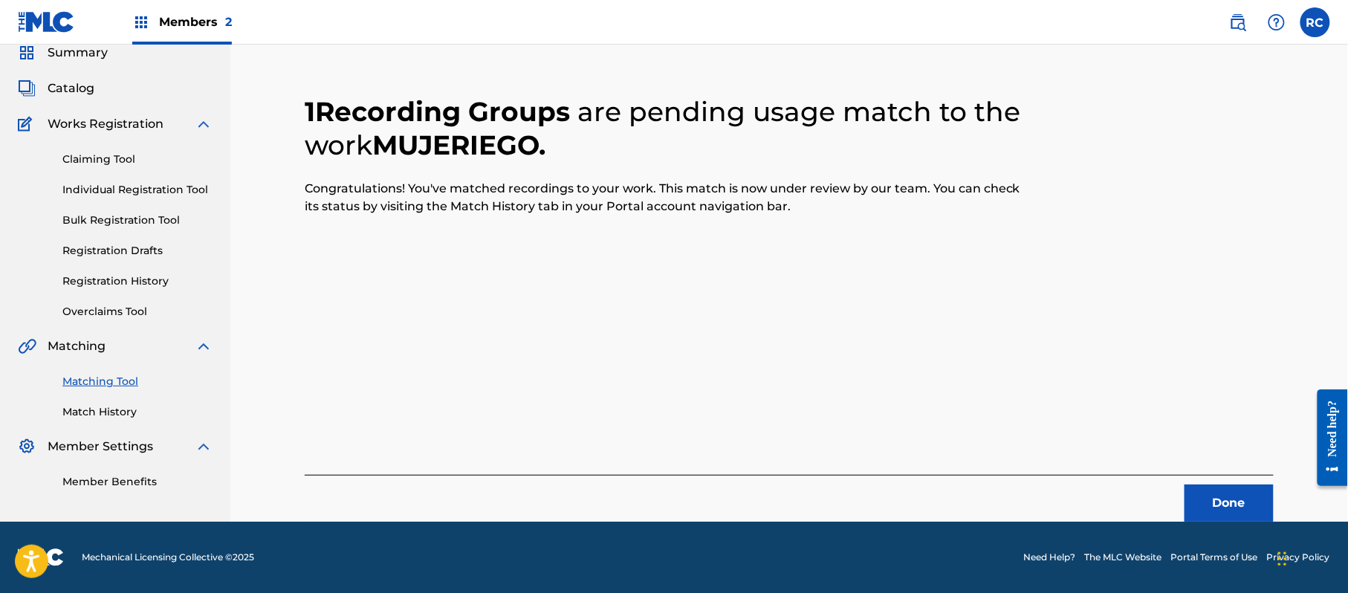
click at [1207, 497] on button "Done" at bounding box center [1228, 502] width 89 height 37
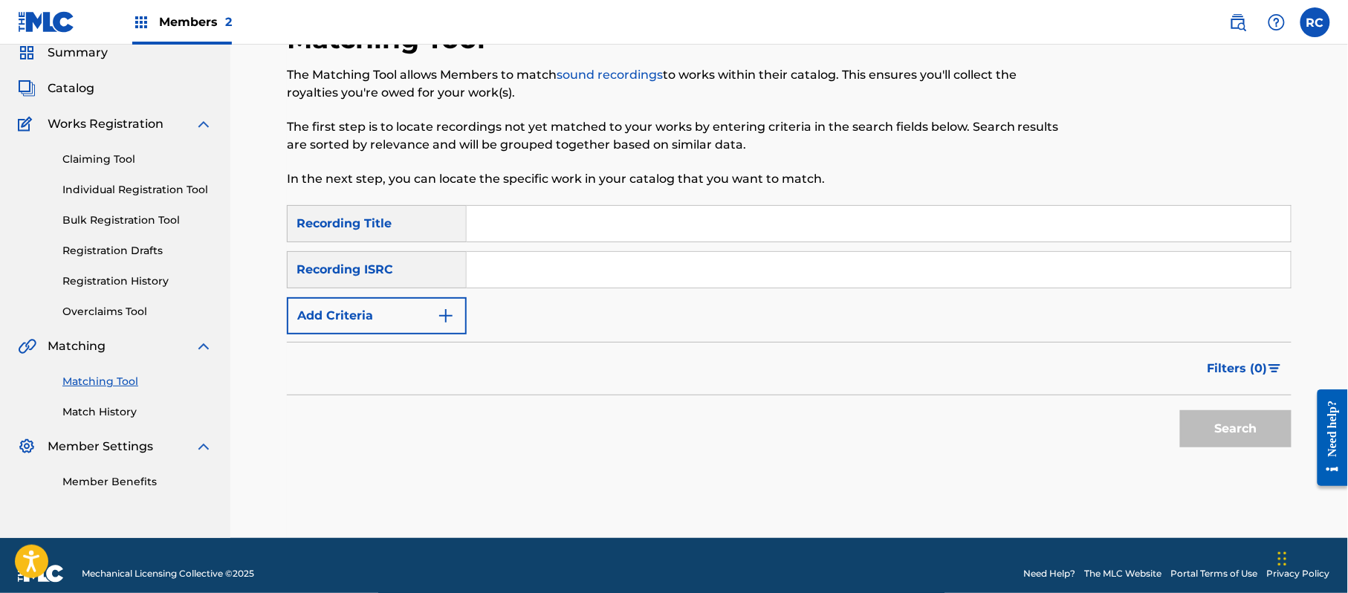
click at [522, 279] on input "Search Form" at bounding box center [879, 270] width 824 height 36
click at [1211, 432] on button "Search" at bounding box center [1235, 428] width 111 height 37
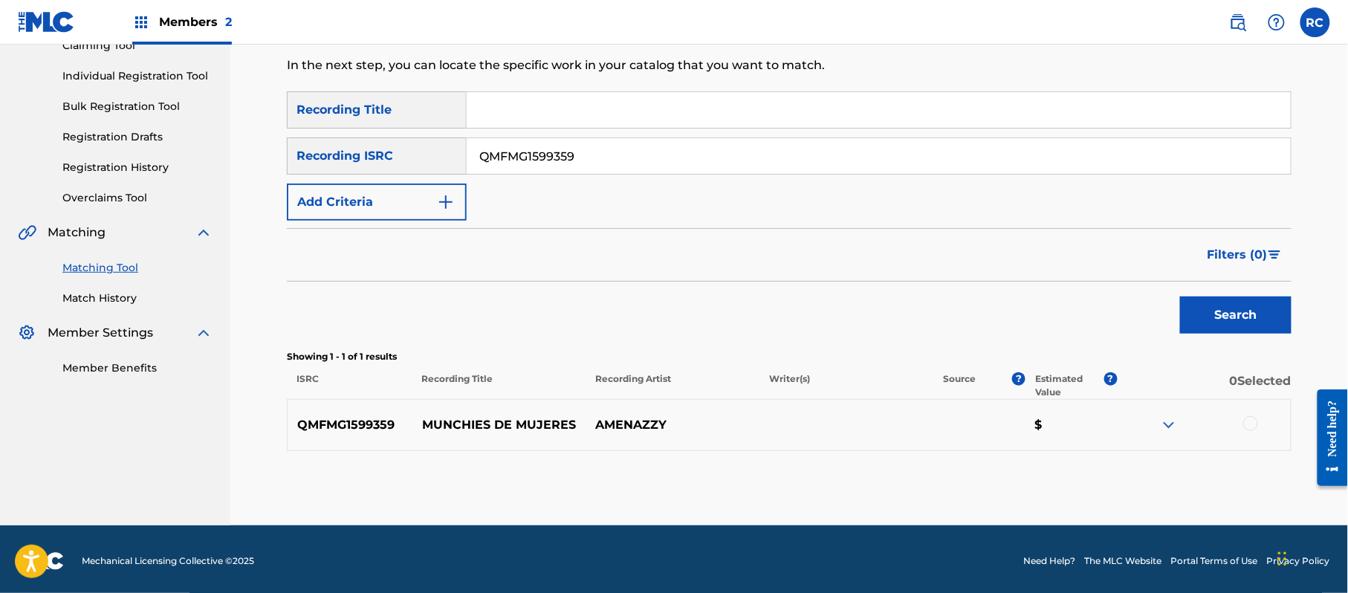
scroll to position [177, 0]
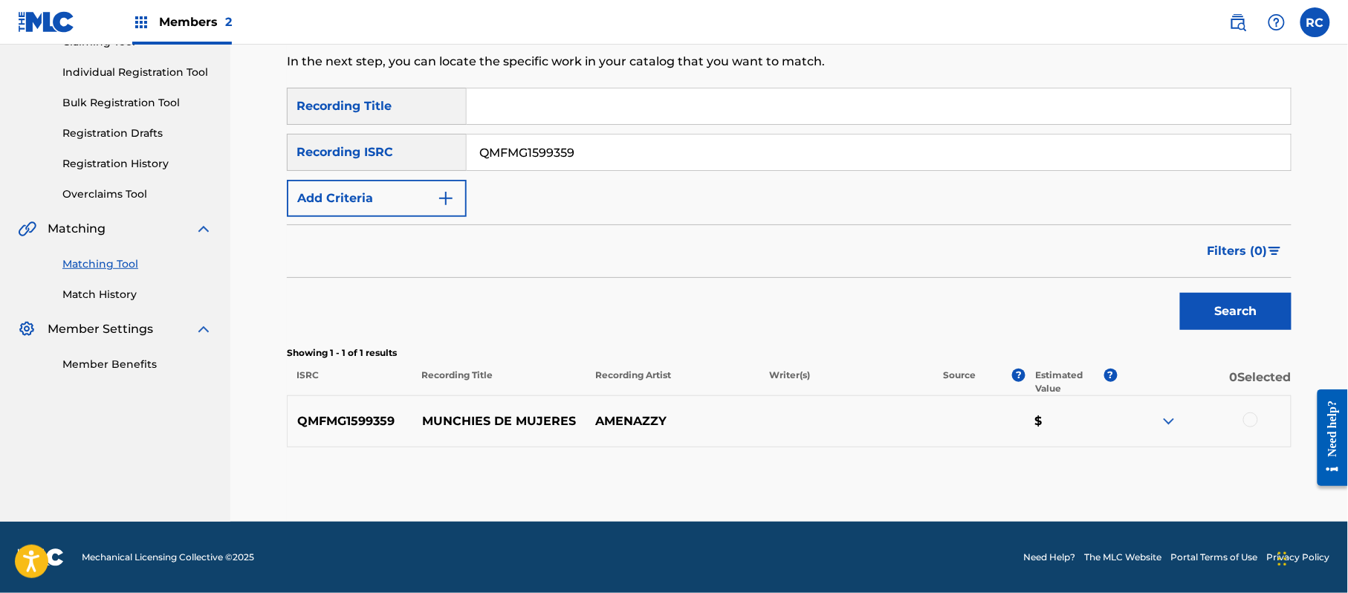
click at [1251, 420] on div at bounding box center [1250, 419] width 15 height 15
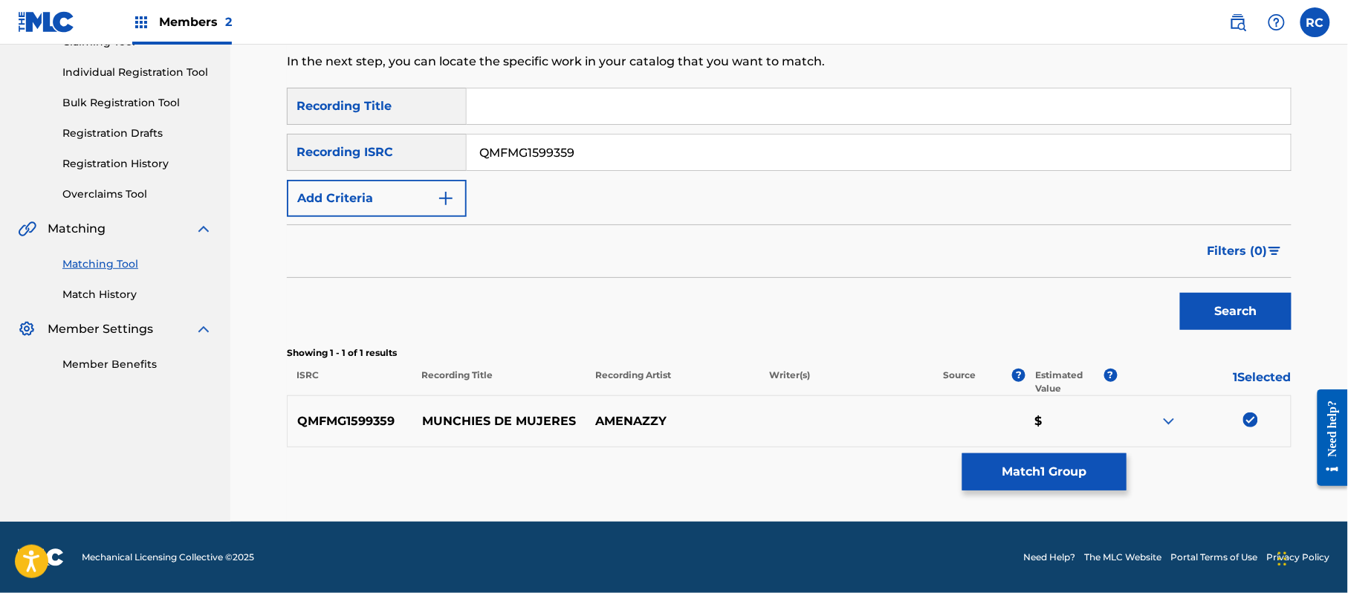
click at [1038, 470] on button "Match 1 Group" at bounding box center [1044, 471] width 164 height 37
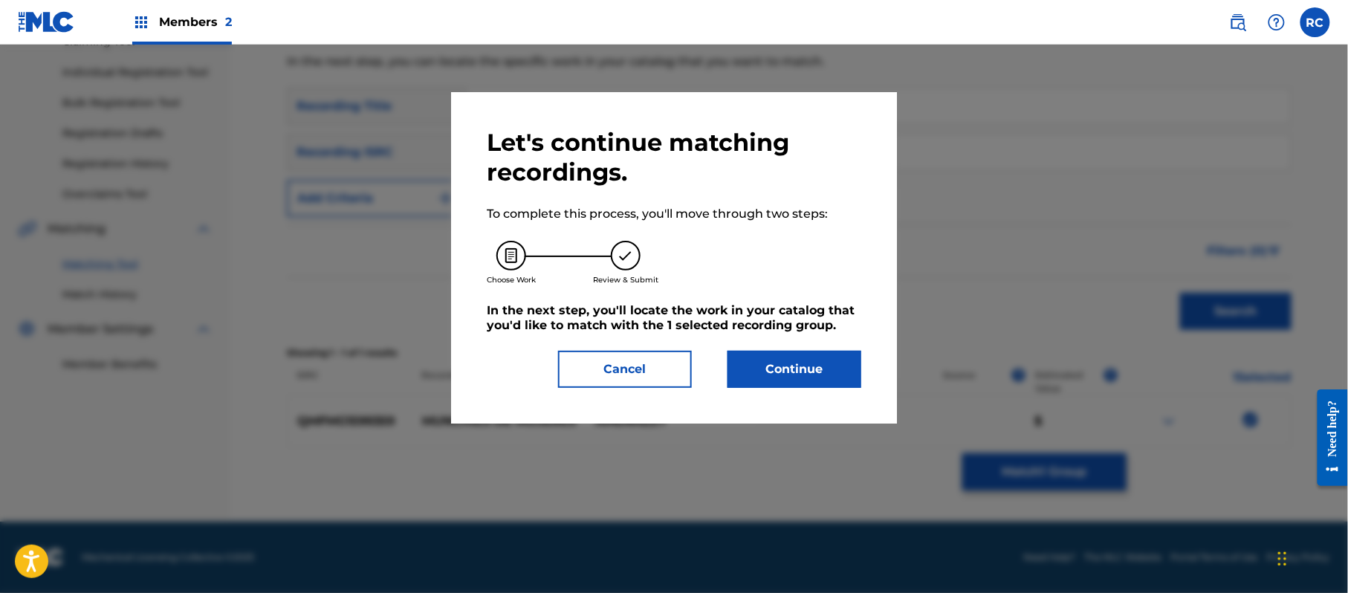
click at [801, 363] on button "Continue" at bounding box center [794, 369] width 134 height 37
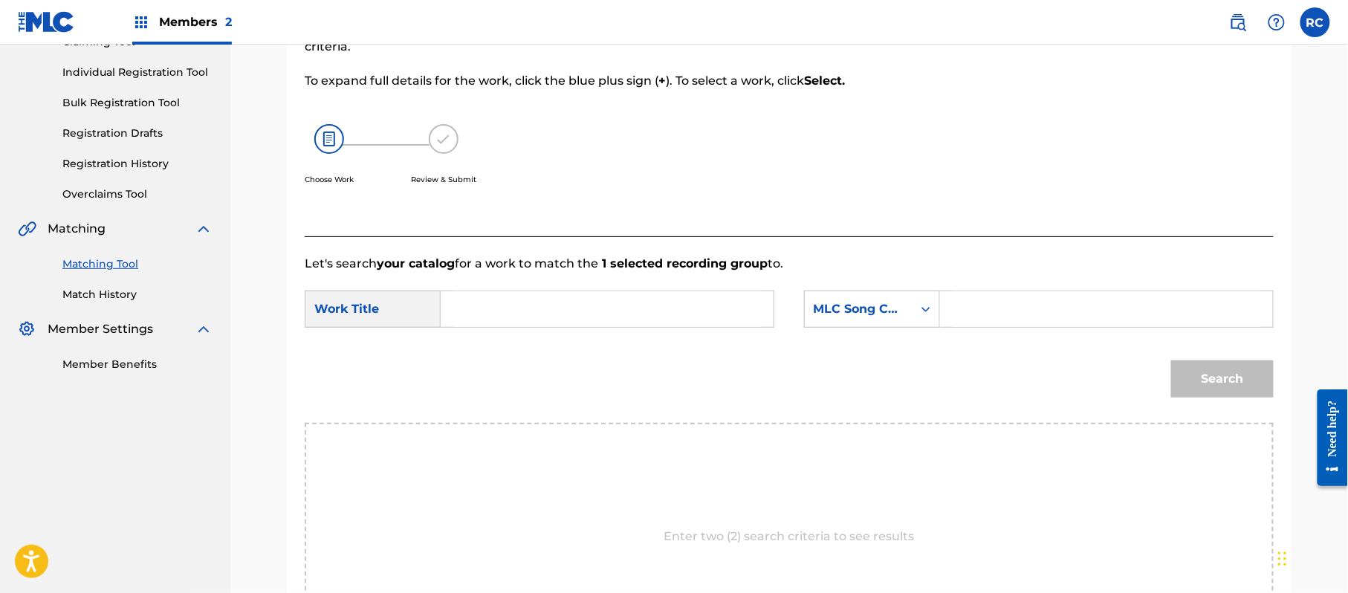
drag, startPoint x: 625, startPoint y: 305, endPoint x: 582, endPoint y: 310, distance: 42.7
click at [619, 305] on input "Search Form" at bounding box center [607, 309] width 308 height 36
click at [660, 309] on input "Munchies De Mujeres MV92R2" at bounding box center [607, 309] width 308 height 36
click at [981, 314] on input "Search Form" at bounding box center [1106, 309] width 308 height 36
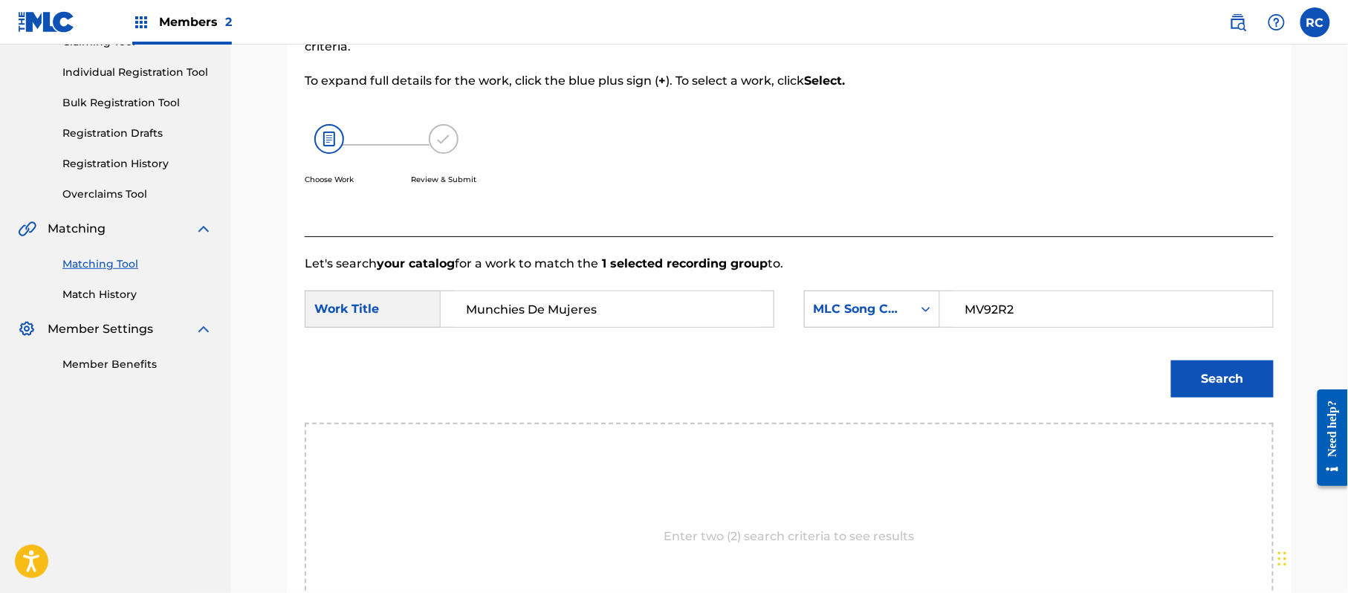
click at [1198, 374] on button "Search" at bounding box center [1222, 378] width 103 height 37
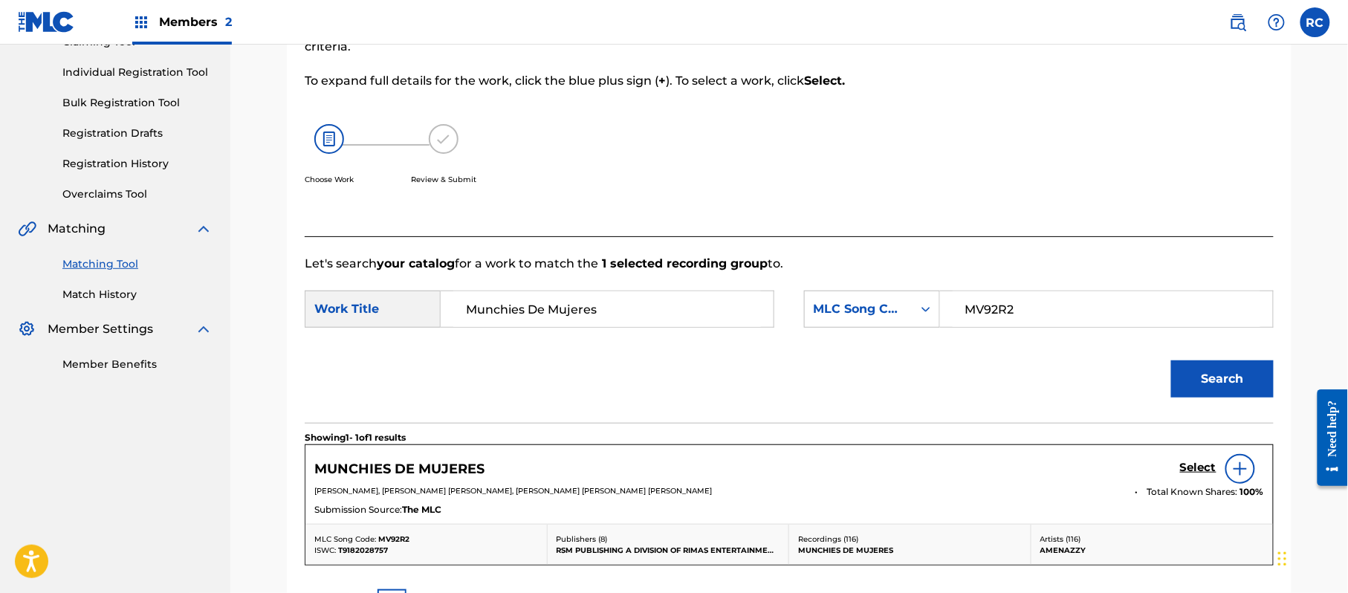
click at [1186, 464] on h5 "Select" at bounding box center [1198, 468] width 36 height 14
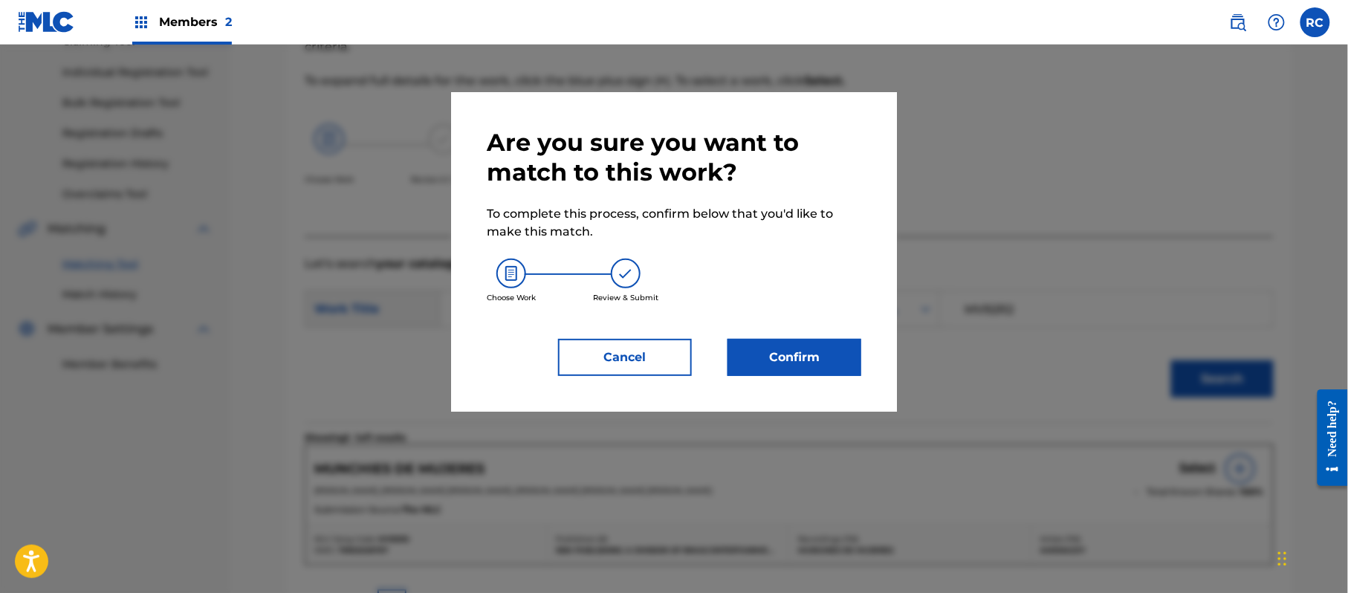
click at [830, 357] on button "Confirm" at bounding box center [794, 357] width 134 height 37
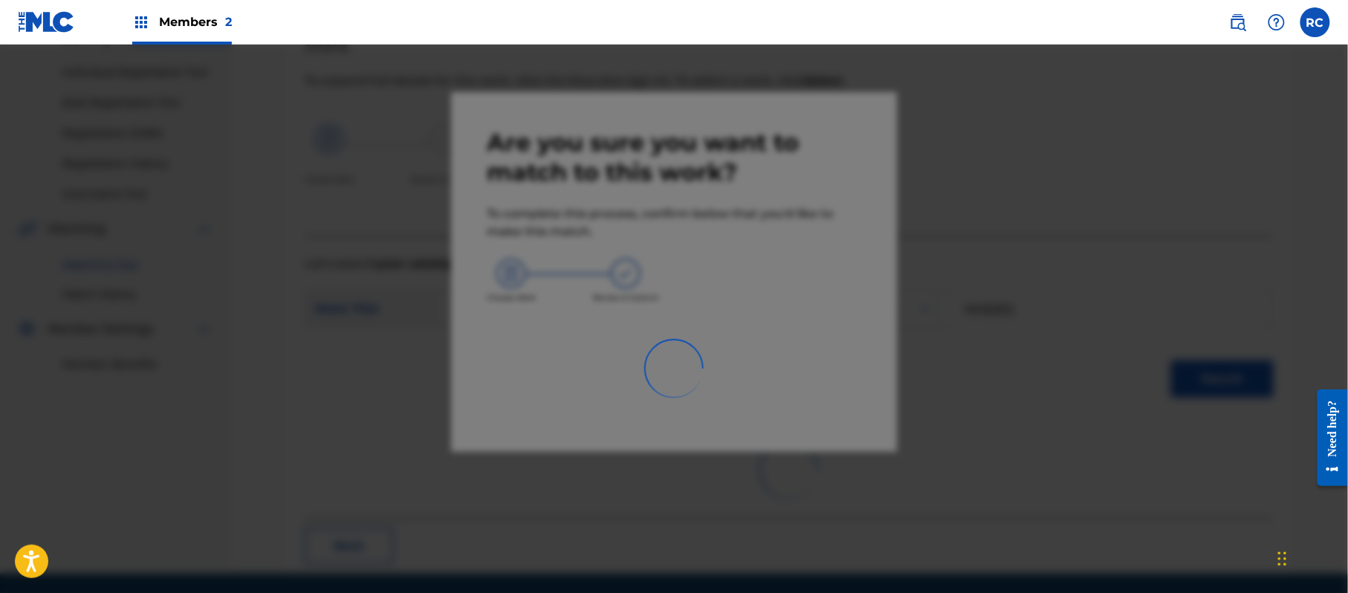
scroll to position [59, 0]
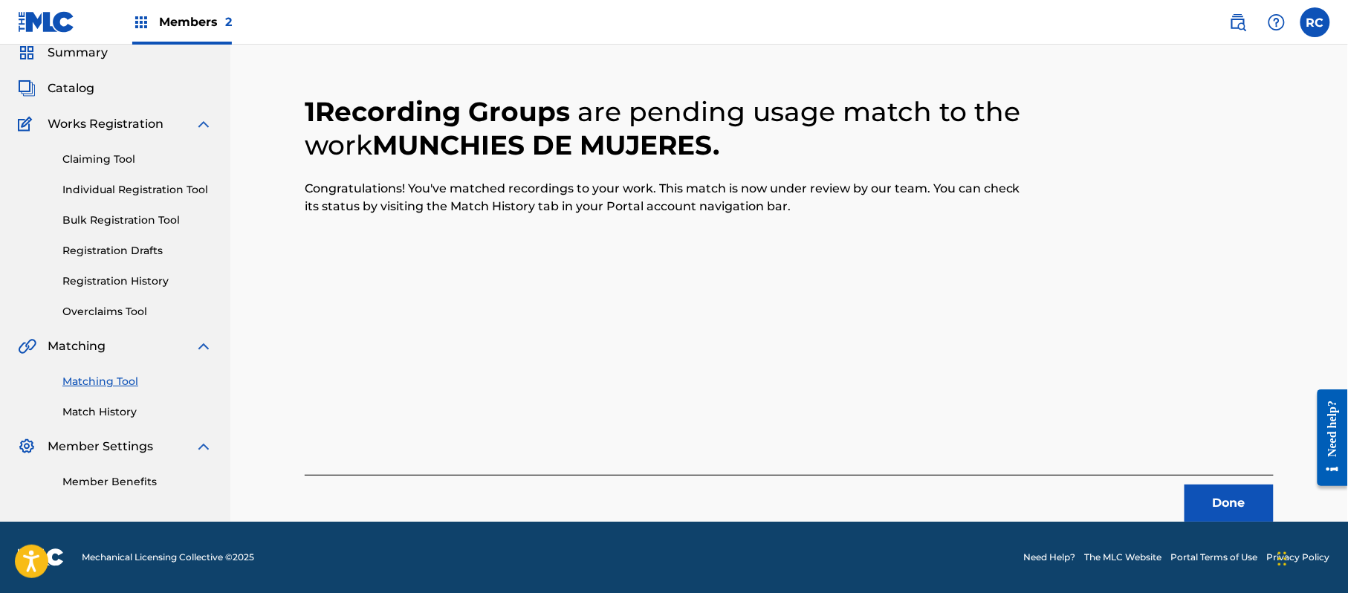
click at [1211, 501] on button "Done" at bounding box center [1228, 502] width 89 height 37
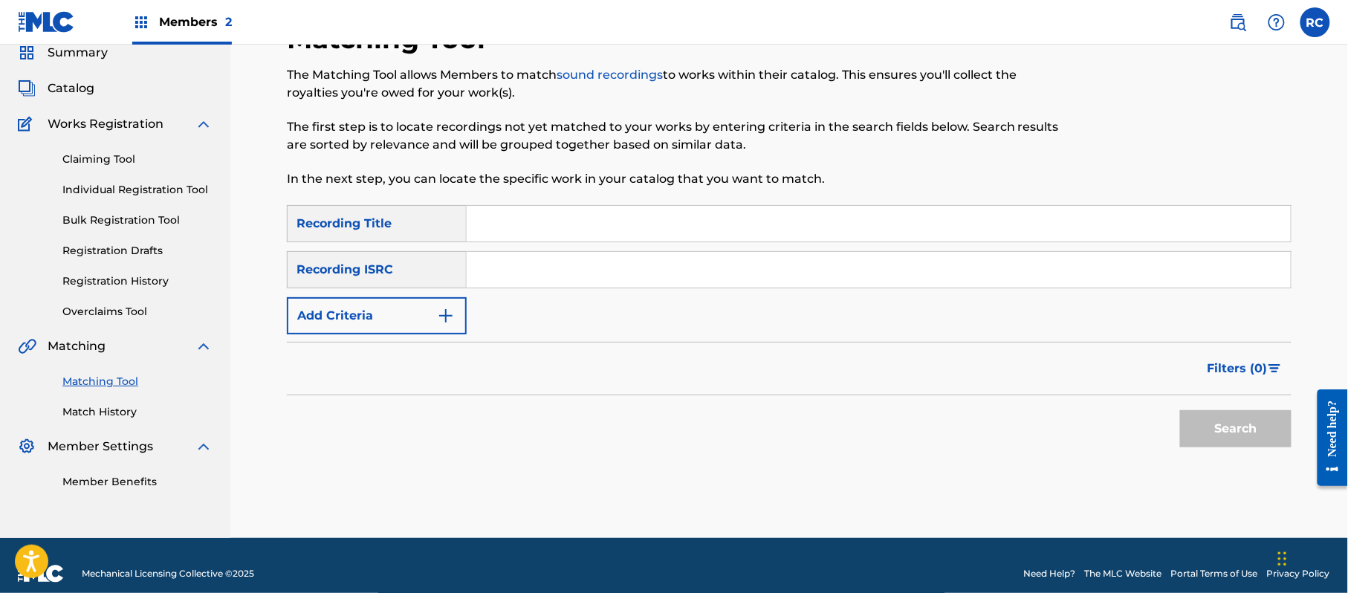
click at [486, 288] on div "SearchWithCriteria1dc0ab11-6528-4450-901e-1a73efd829e3 Recording Title SearchWi…" at bounding box center [789, 269] width 1004 height 129
drag, startPoint x: 542, startPoint y: 275, endPoint x: 551, endPoint y: 277, distance: 9.9
click at [542, 275] on input "MX5D71724217" at bounding box center [879, 270] width 824 height 36
click at [1267, 438] on button "Search" at bounding box center [1235, 428] width 111 height 37
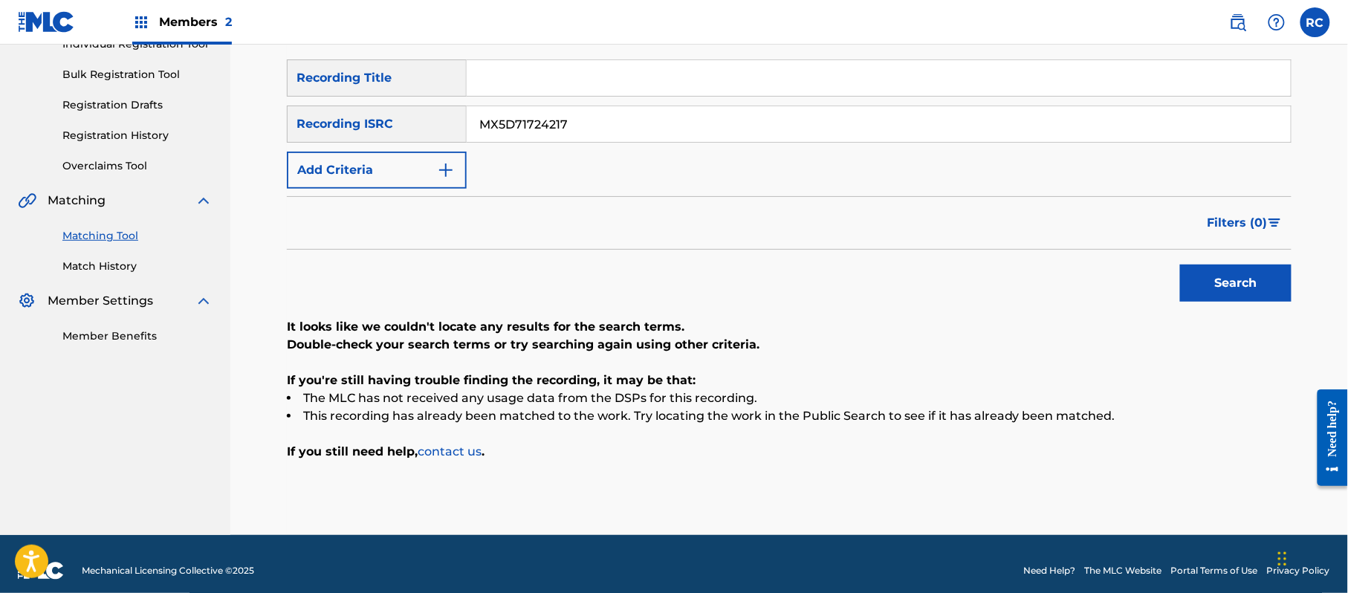
scroll to position [218, 0]
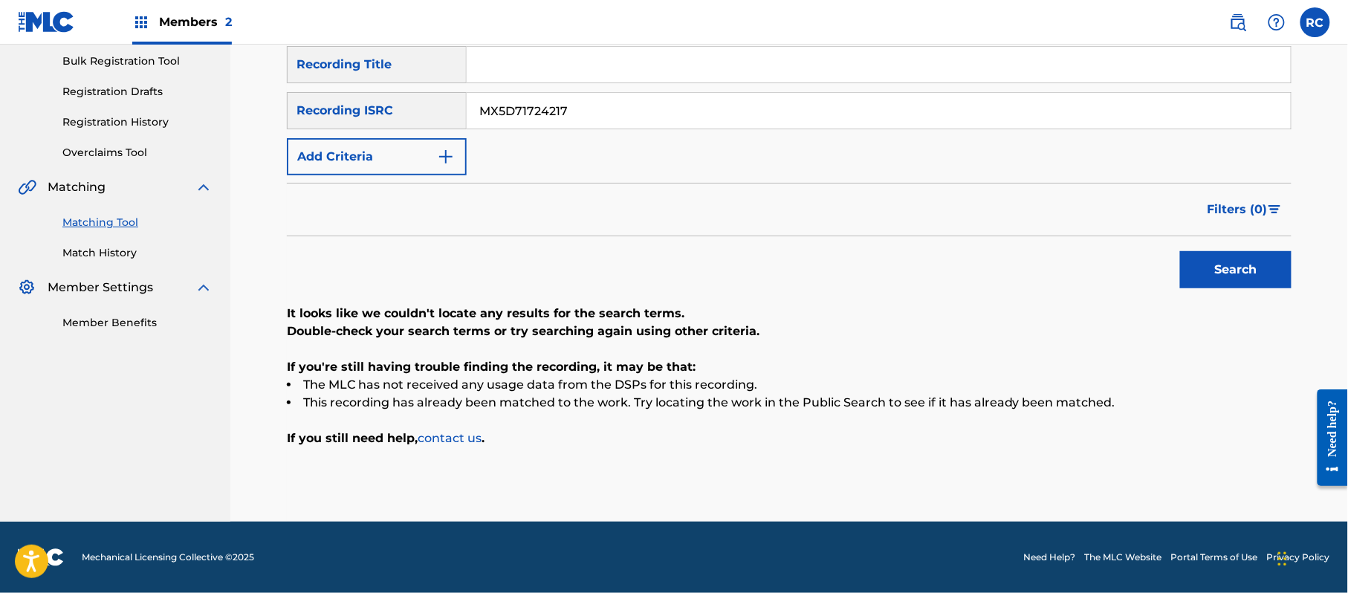
click at [390, 254] on div "Search" at bounding box center [789, 265] width 1004 height 59
click at [498, 108] on input "MX5D71724217" at bounding box center [879, 111] width 824 height 36
click at [1245, 286] on button "Search" at bounding box center [1235, 269] width 111 height 37
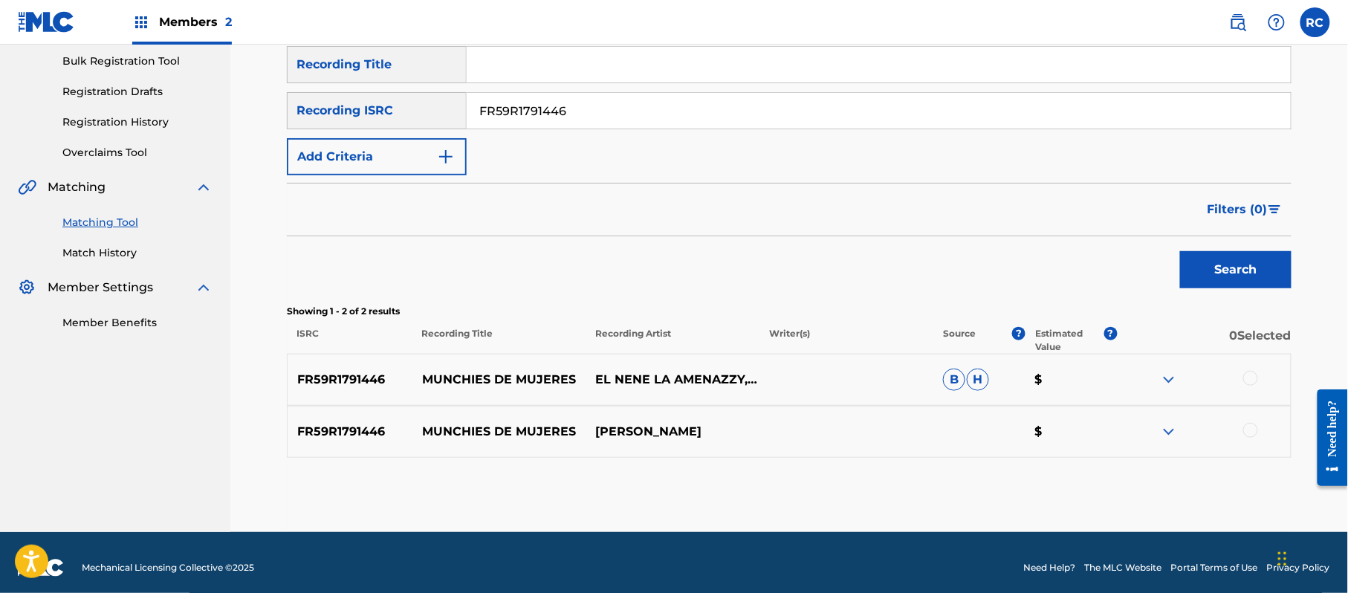
click at [318, 244] on div "Search" at bounding box center [789, 265] width 1004 height 59
click at [1252, 380] on div at bounding box center [1250, 378] width 15 height 15
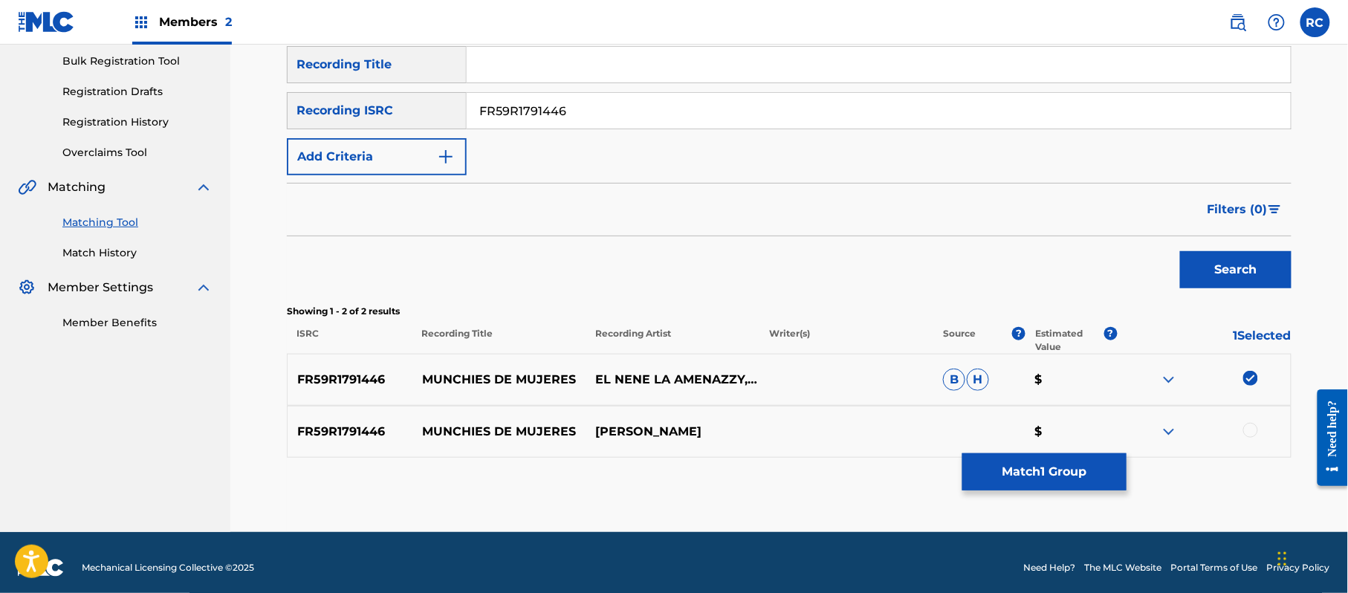
click at [1252, 426] on div at bounding box center [1250, 430] width 15 height 15
click at [1083, 462] on button "Match 2 Groups" at bounding box center [1044, 471] width 164 height 37
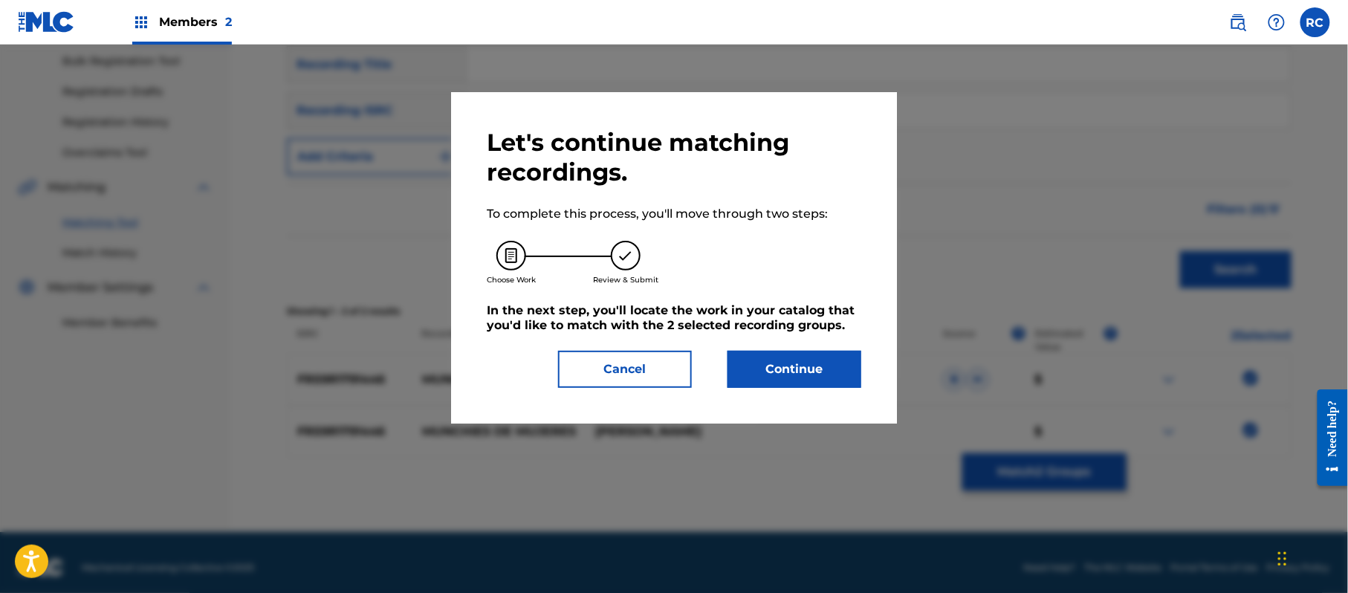
click at [765, 364] on button "Continue" at bounding box center [794, 369] width 134 height 37
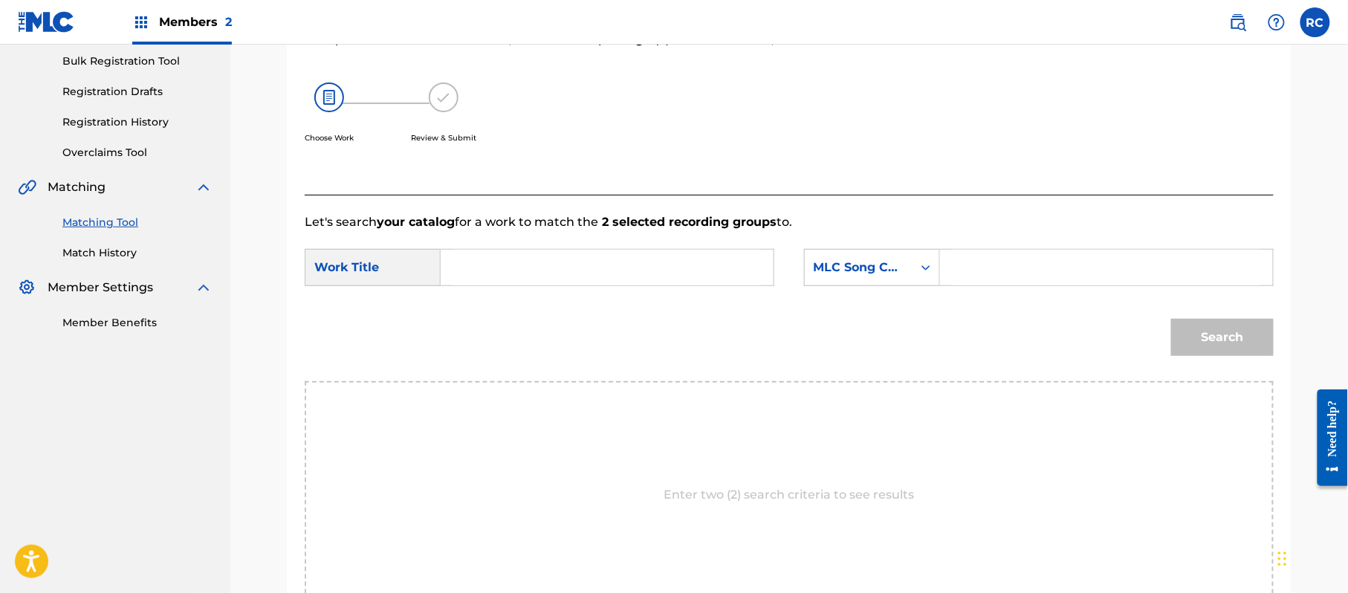
click at [512, 266] on input "Search Form" at bounding box center [607, 268] width 308 height 36
click at [648, 271] on input "Munchies De Mujeres MV92R2" at bounding box center [607, 268] width 308 height 36
drag, startPoint x: 648, startPoint y: 271, endPoint x: 734, endPoint y: 272, distance: 86.2
click at [649, 271] on input "Munchies De Mujeres MV92R2" at bounding box center [607, 268] width 308 height 36
click at [981, 275] on input "Search Form" at bounding box center [1106, 268] width 308 height 36
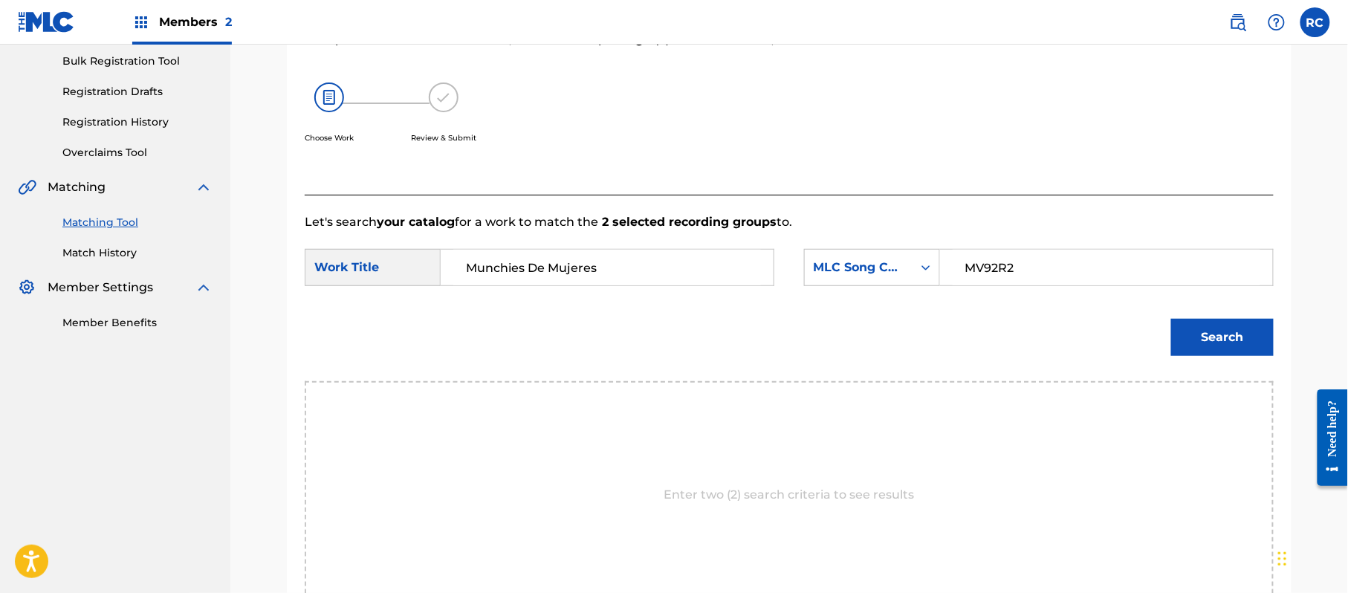
click at [1218, 325] on button "Search" at bounding box center [1222, 337] width 103 height 37
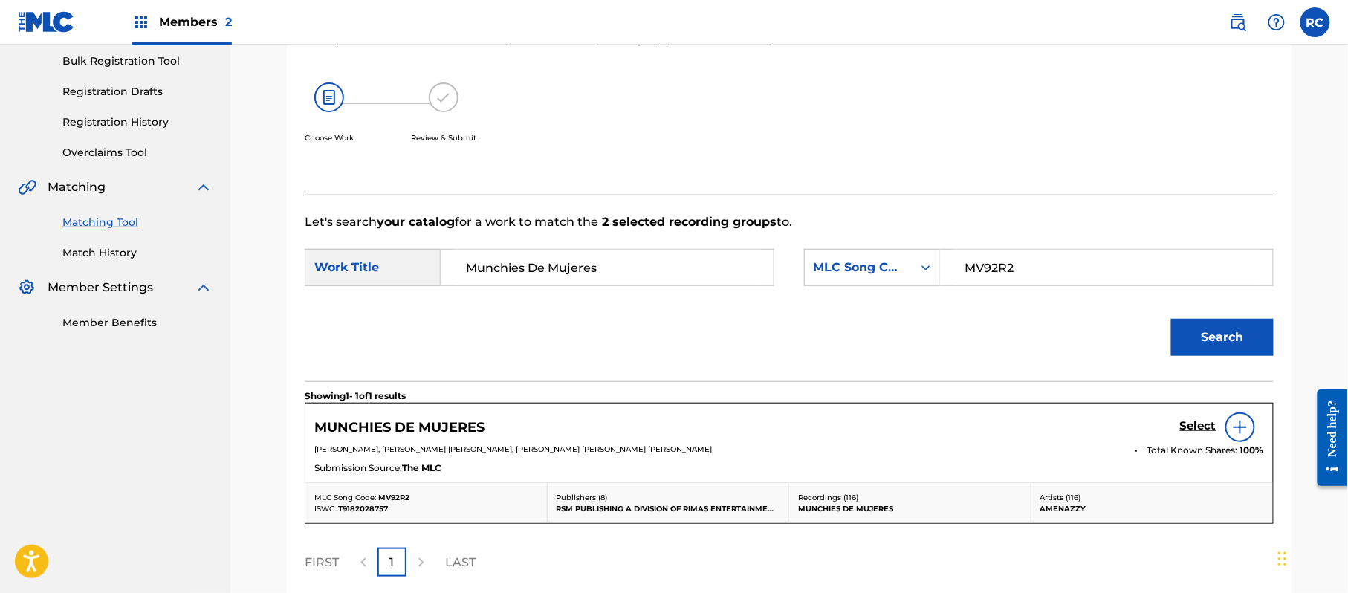
click at [1189, 426] on h5 "Select" at bounding box center [1198, 426] width 36 height 14
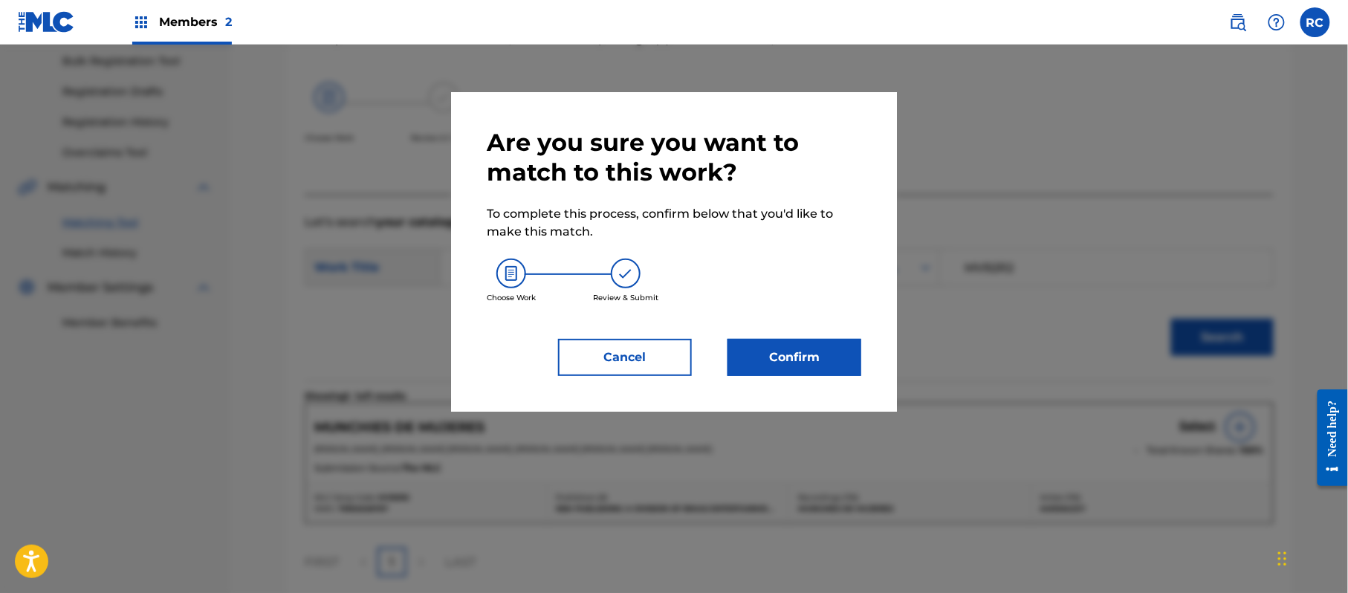
click at [828, 351] on button "Confirm" at bounding box center [794, 357] width 134 height 37
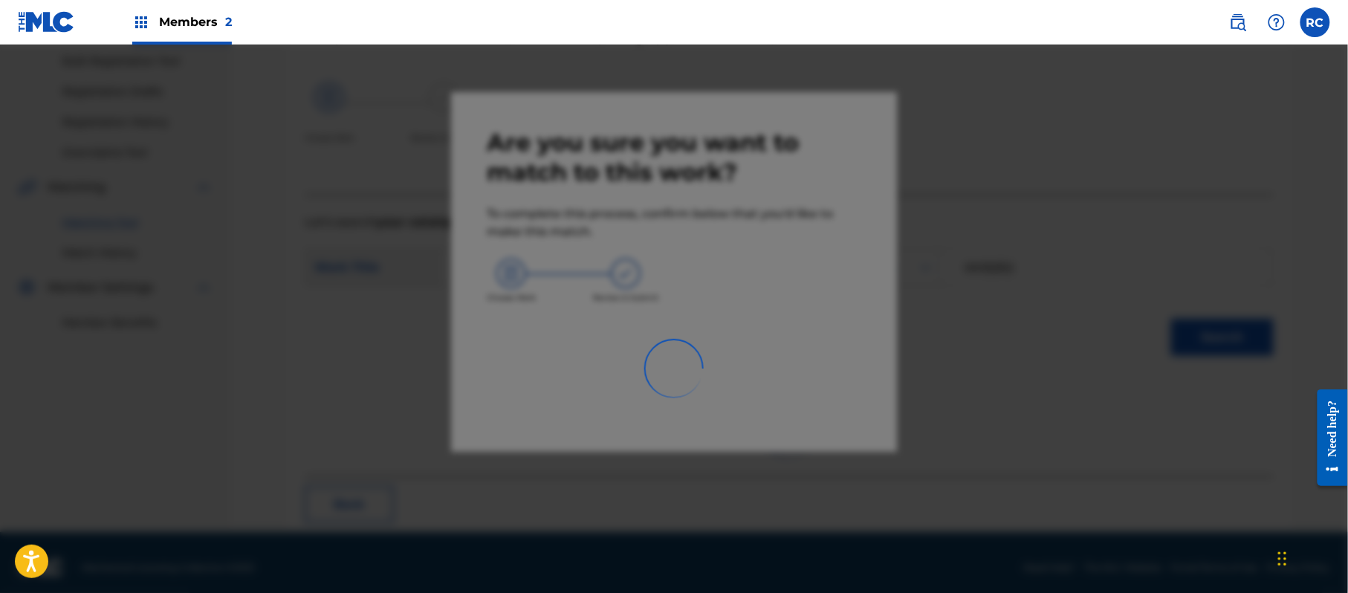
scroll to position [59, 0]
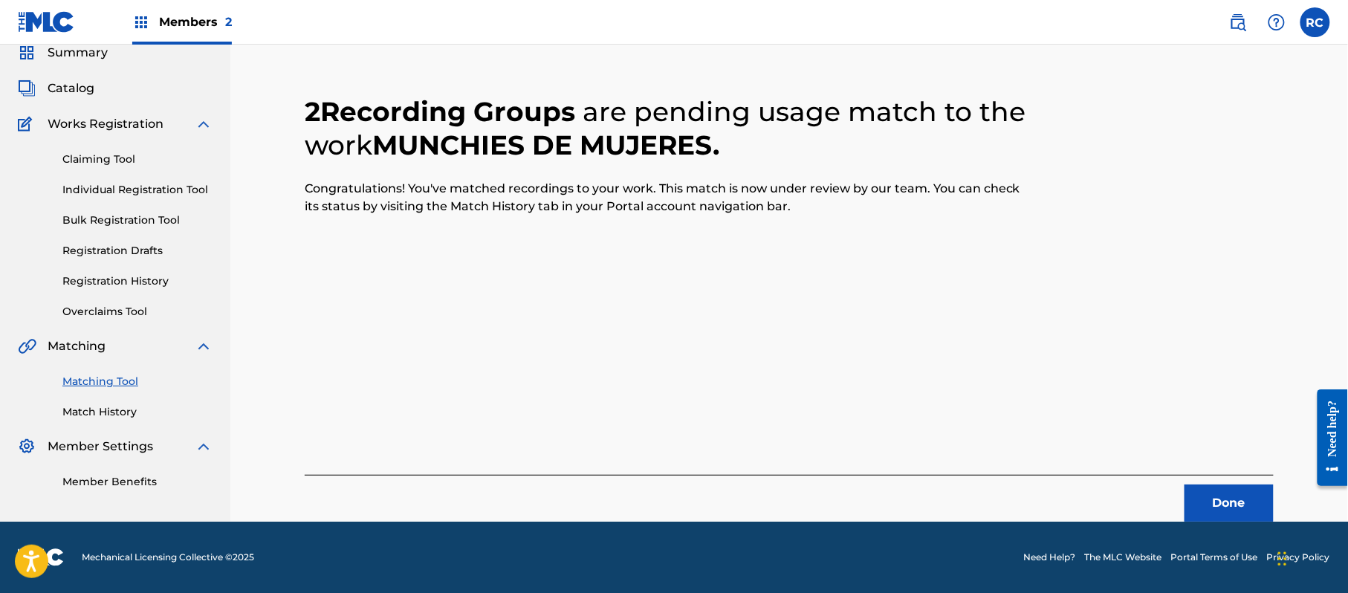
click at [1232, 506] on button "Done" at bounding box center [1228, 502] width 89 height 37
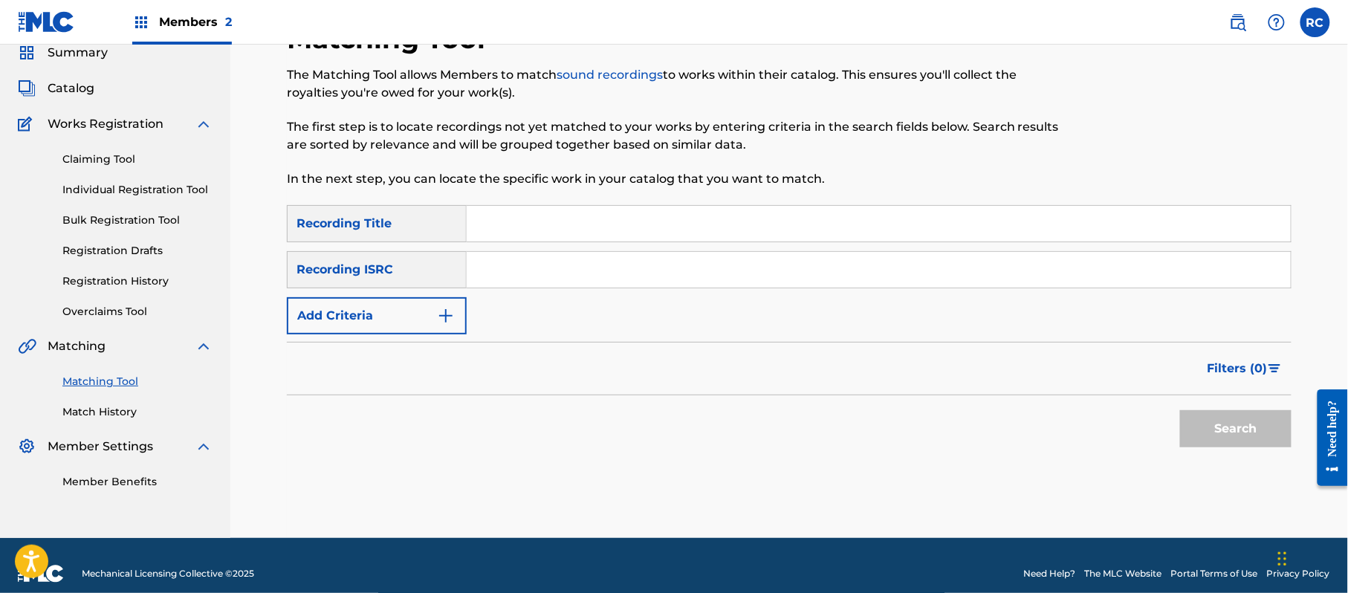
drag, startPoint x: 544, startPoint y: 283, endPoint x: 571, endPoint y: 287, distance: 27.0
click at [544, 283] on input "Search Form" at bounding box center [879, 270] width 824 height 36
click at [1205, 432] on button "Search" at bounding box center [1235, 428] width 111 height 37
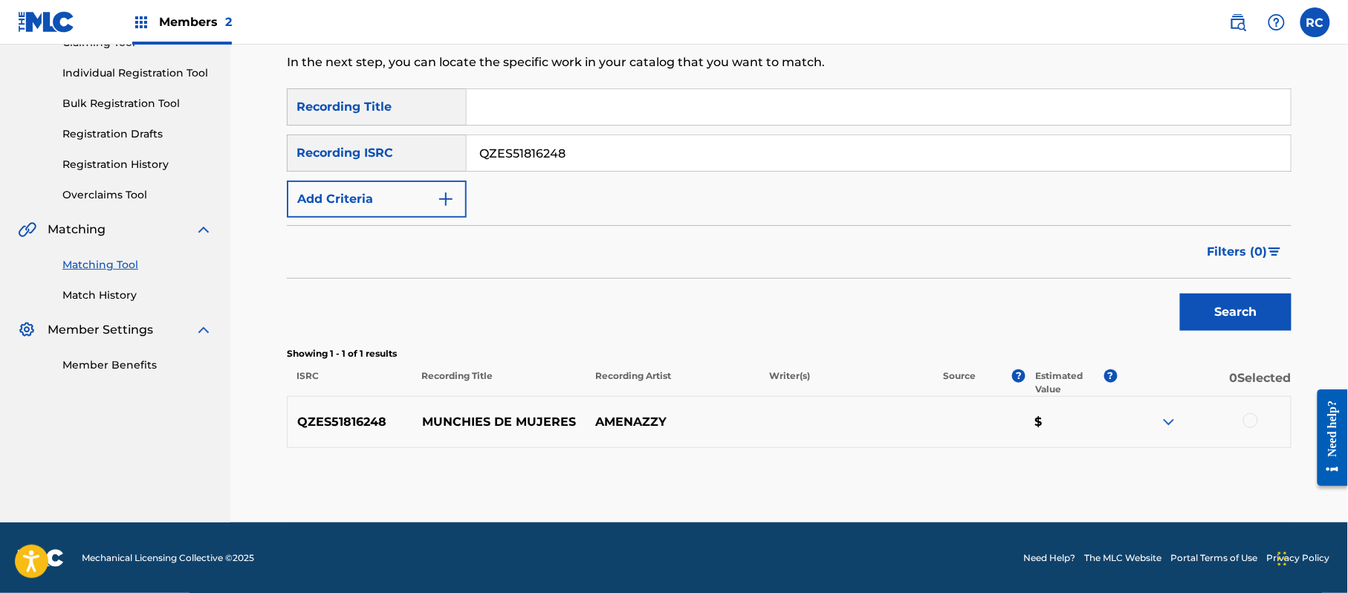
scroll to position [177, 0]
click at [1211, 485] on div "Matching Tool The Matching Tool allows Members to match sound recordings to wor…" at bounding box center [789, 213] width 1004 height 617
click at [1246, 426] on div at bounding box center [1250, 419] width 15 height 15
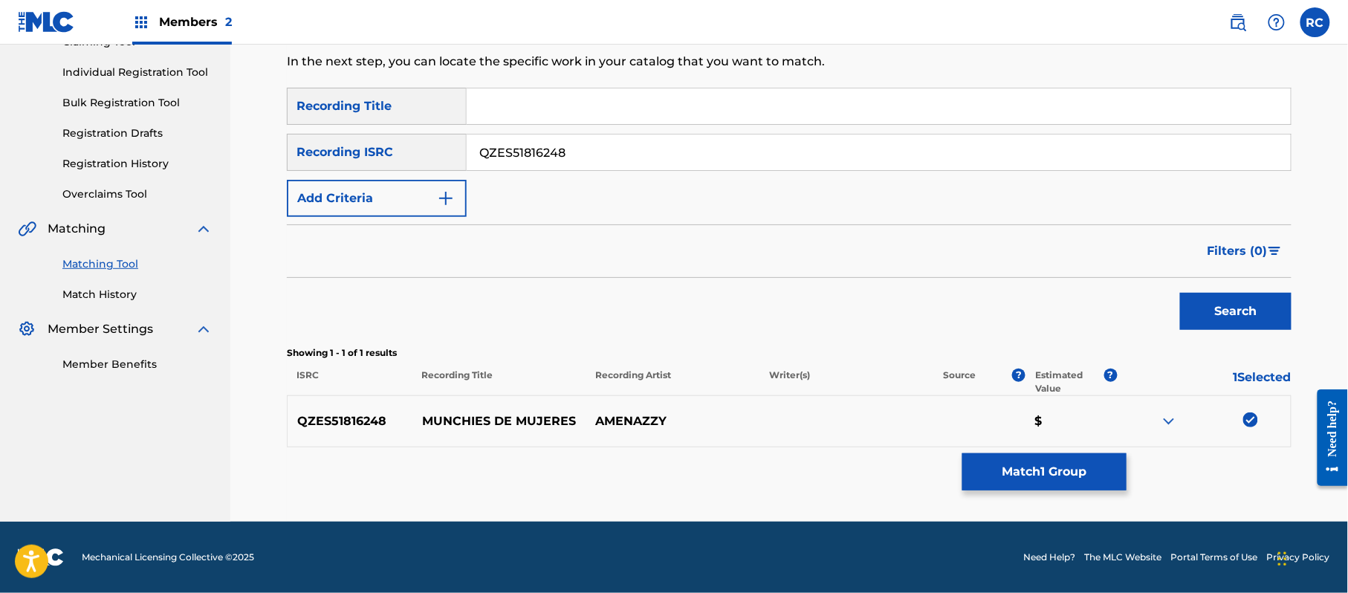
click at [1083, 470] on button "Match 1 Group" at bounding box center [1044, 471] width 164 height 37
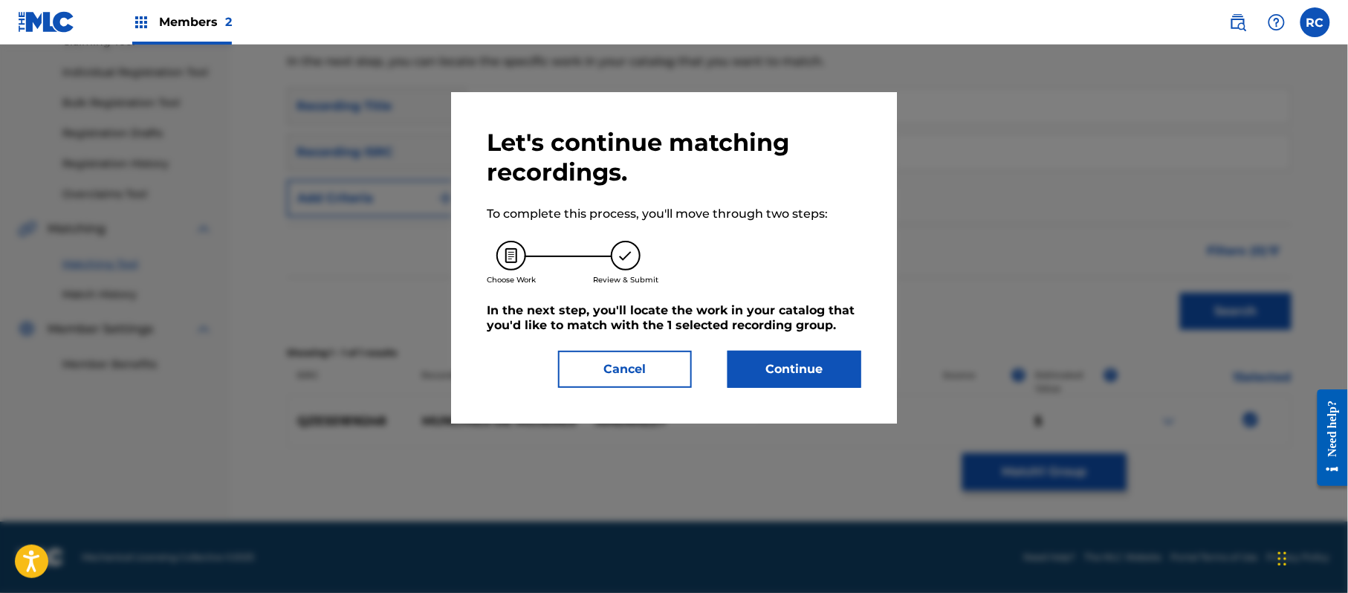
drag, startPoint x: 835, startPoint y: 367, endPoint x: 827, endPoint y: 366, distance: 8.3
click at [827, 366] on button "Continue" at bounding box center [794, 369] width 134 height 37
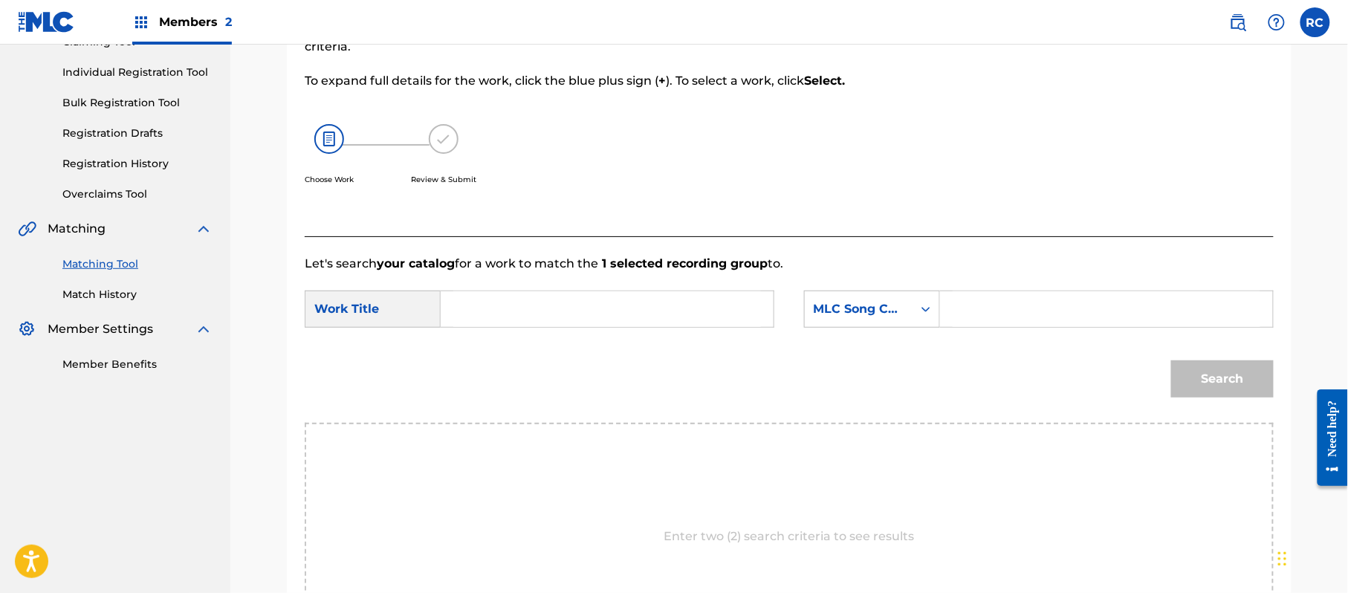
click at [660, 324] on input "Search Form" at bounding box center [607, 309] width 308 height 36
click at [658, 307] on input "Munchies De Mujeres MV92R2" at bounding box center [607, 309] width 308 height 36
drag, startPoint x: 1039, startPoint y: 304, endPoint x: 1053, endPoint y: 311, distance: 15.6
click at [1039, 304] on input "Search Form" at bounding box center [1106, 309] width 308 height 36
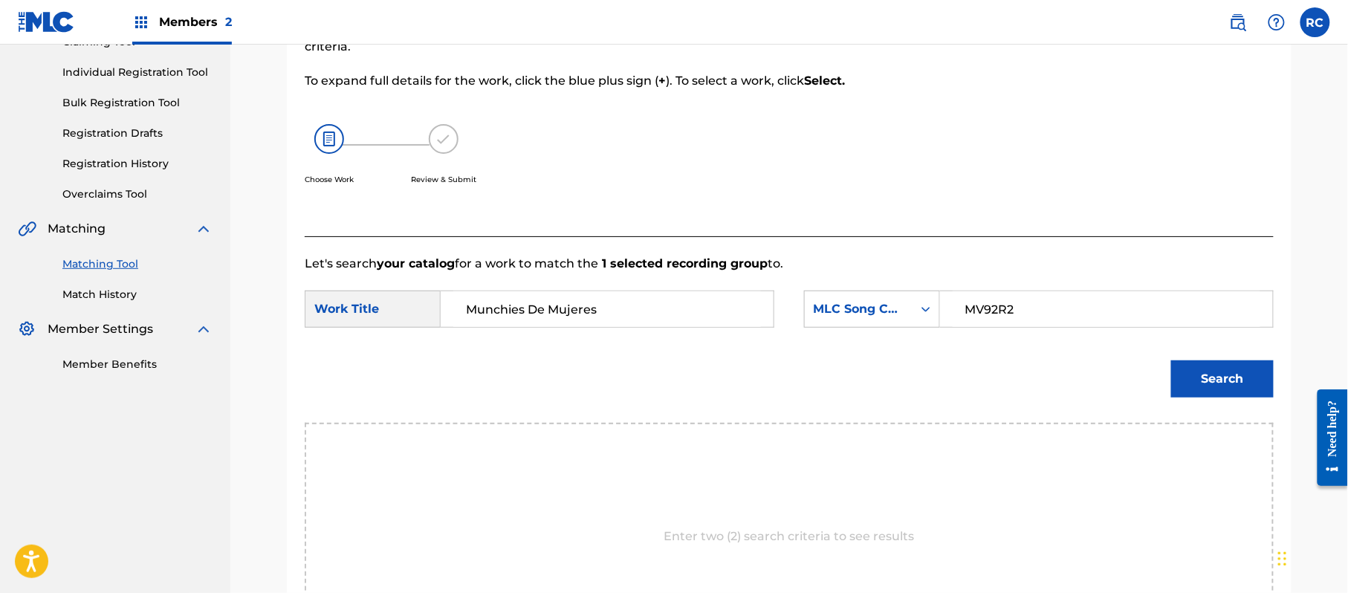
click at [1213, 379] on button "Search" at bounding box center [1222, 378] width 103 height 37
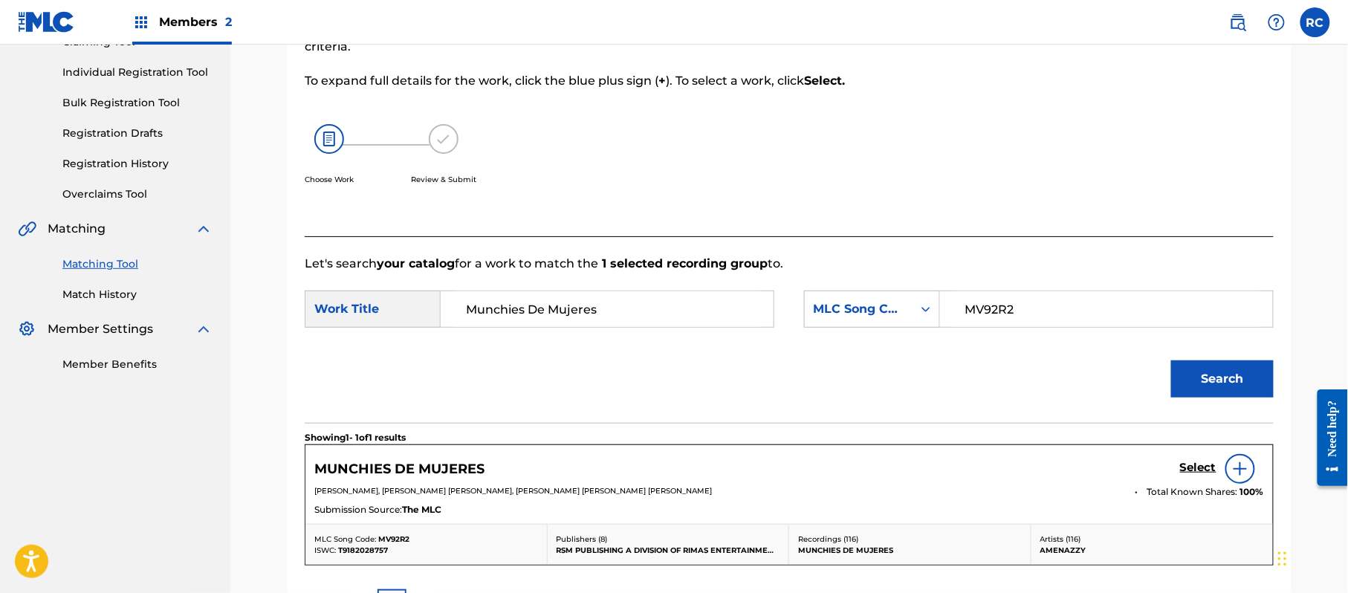
click at [1193, 462] on h5 "Select" at bounding box center [1198, 468] width 36 height 14
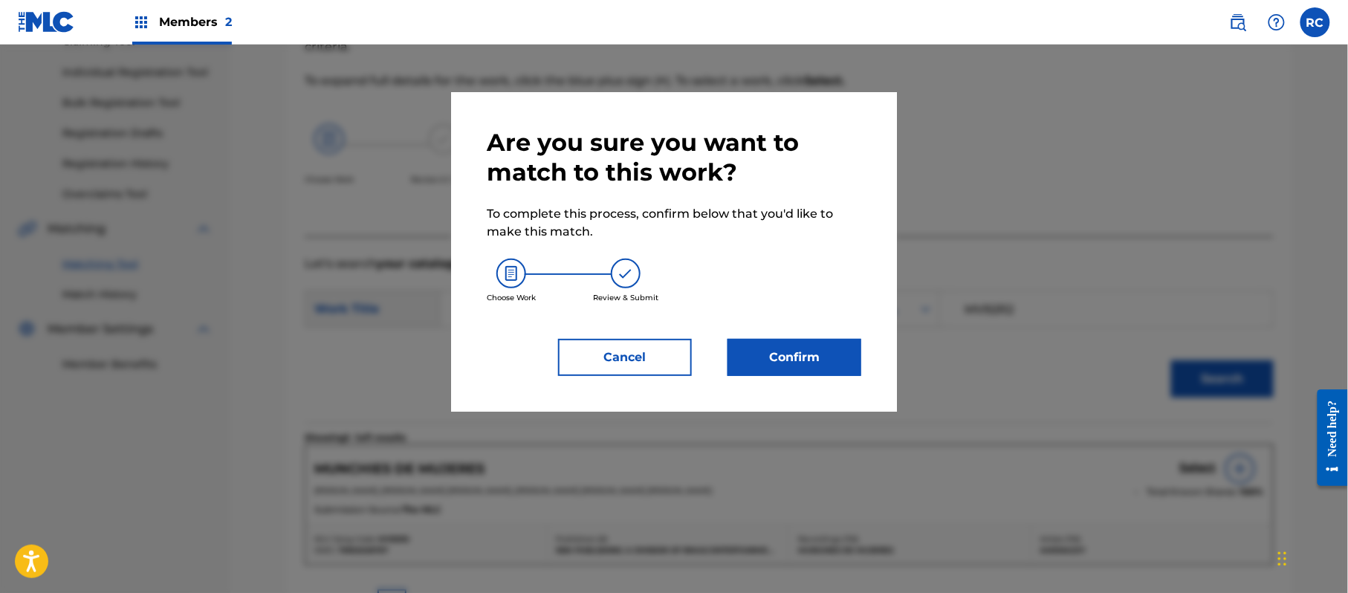
click at [788, 360] on button "Confirm" at bounding box center [794, 357] width 134 height 37
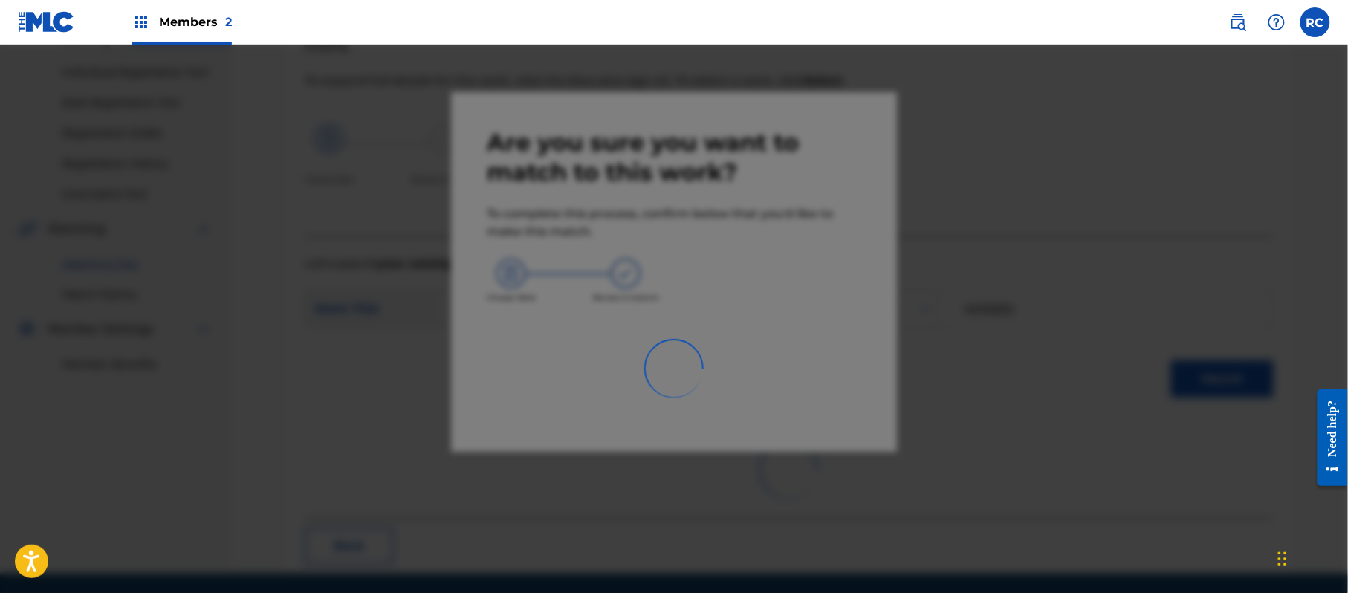
scroll to position [59, 0]
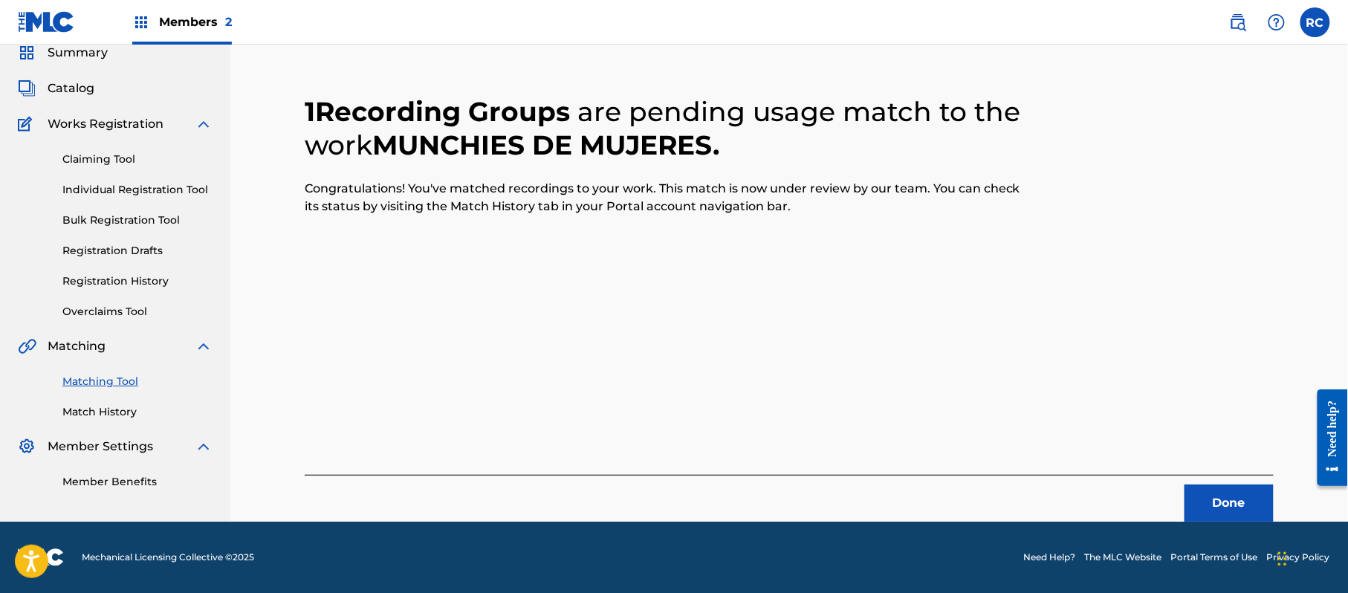
click at [1216, 506] on button "Done" at bounding box center [1228, 502] width 89 height 37
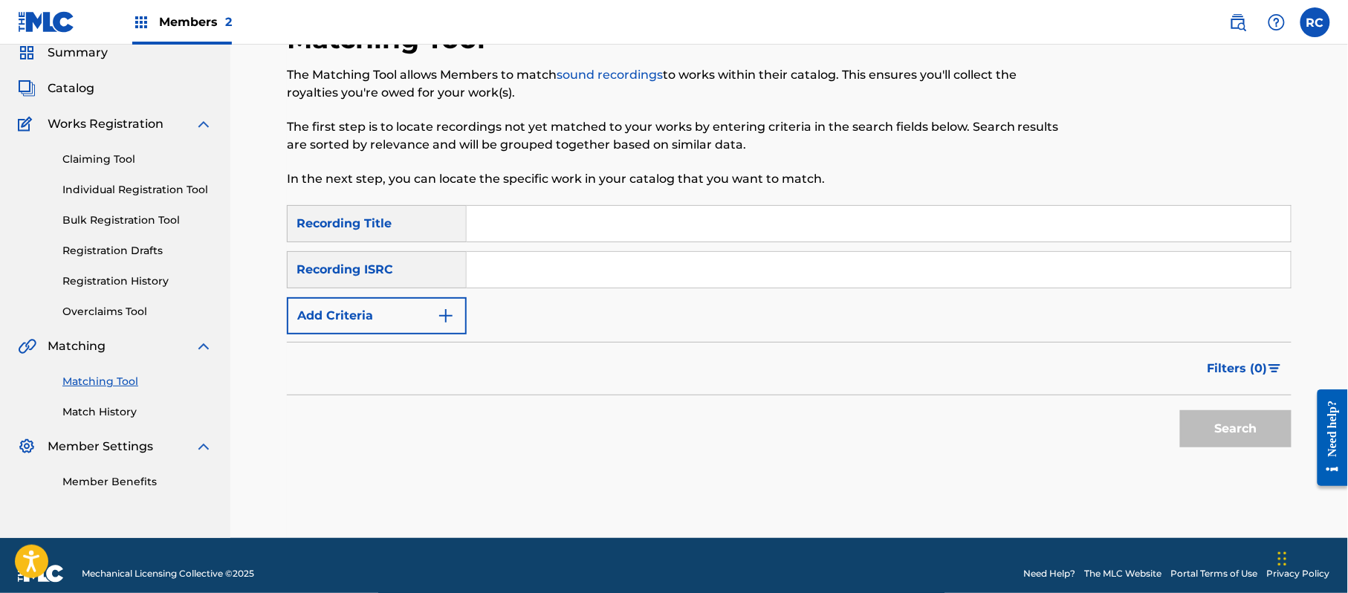
drag, startPoint x: 377, startPoint y: 470, endPoint x: 388, endPoint y: 461, distance: 13.7
click at [377, 470] on div "Matching Tool The Matching Tool allows Members to match sound recordings to wor…" at bounding box center [789, 280] width 1004 height 516
click at [568, 281] on input "Search Form" at bounding box center [879, 270] width 824 height 36
click at [1247, 435] on button "Search" at bounding box center [1235, 428] width 111 height 37
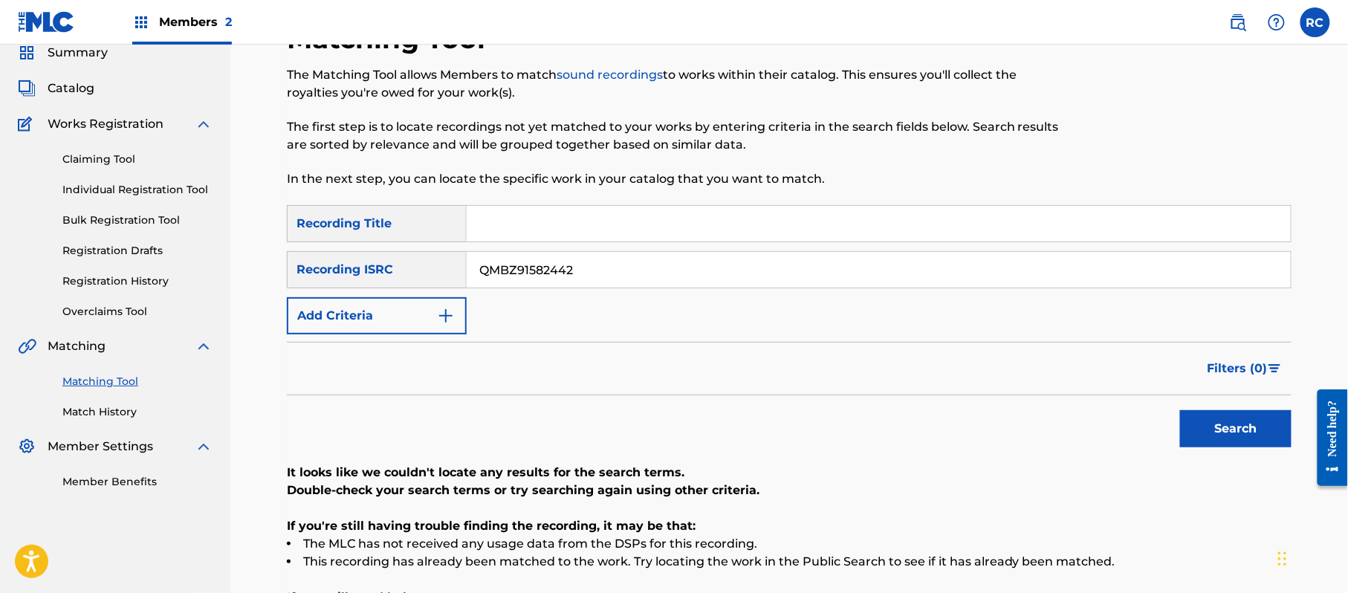
click at [413, 434] on div "Search" at bounding box center [789, 424] width 1004 height 59
click at [551, 278] on input "QMBZ91582442" at bounding box center [879, 270] width 824 height 36
click at [551, 278] on input "USA2P1848315" at bounding box center [879, 270] width 824 height 36
click at [1220, 421] on button "Search" at bounding box center [1235, 428] width 111 height 37
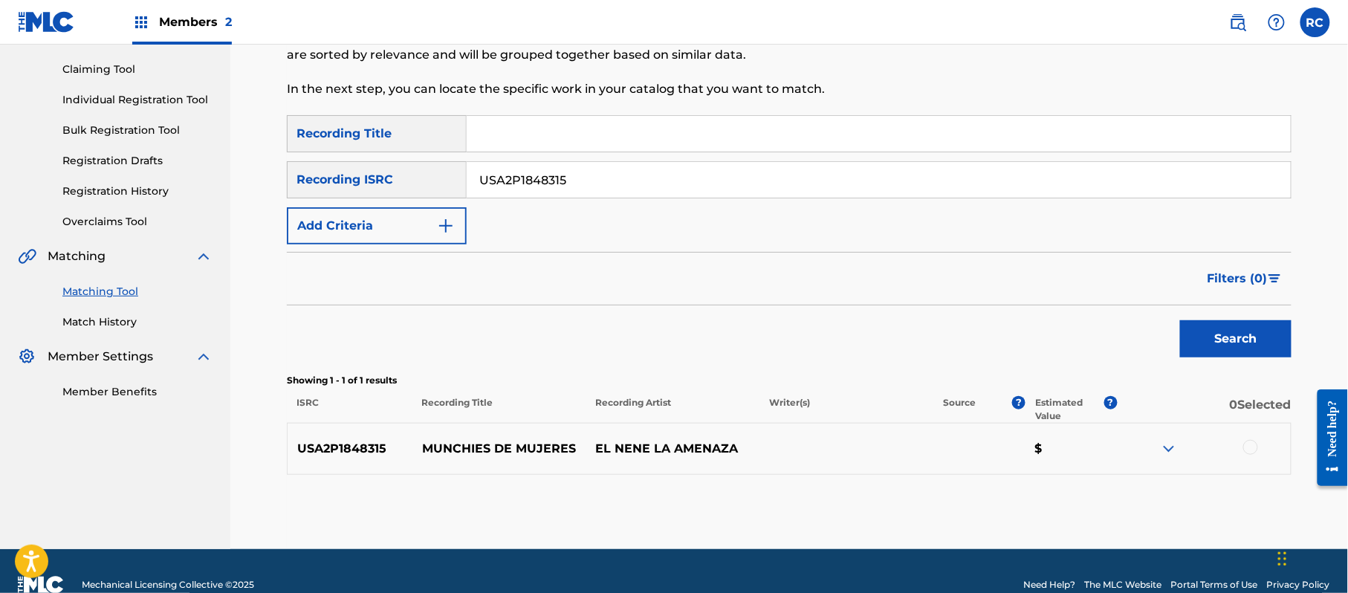
scroll to position [177, 0]
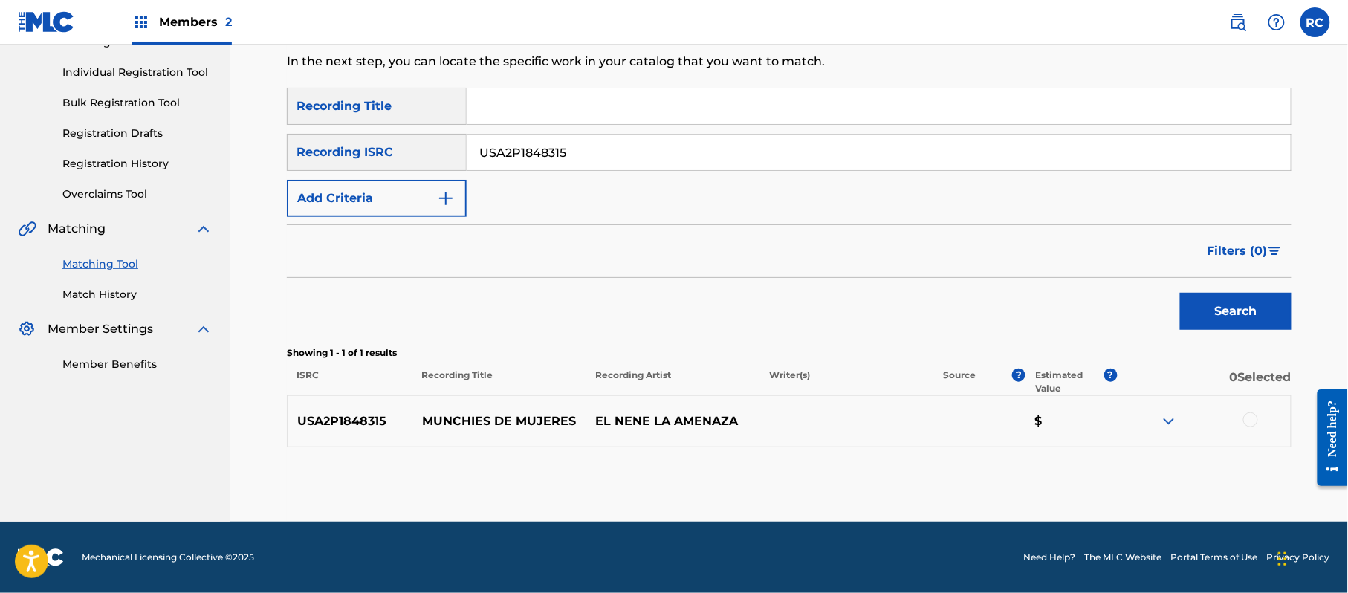
click at [327, 477] on div "Matching Tool The Matching Tool allows Members to match sound recordings to wor…" at bounding box center [789, 213] width 1004 height 617
click at [1247, 415] on div at bounding box center [1250, 419] width 15 height 15
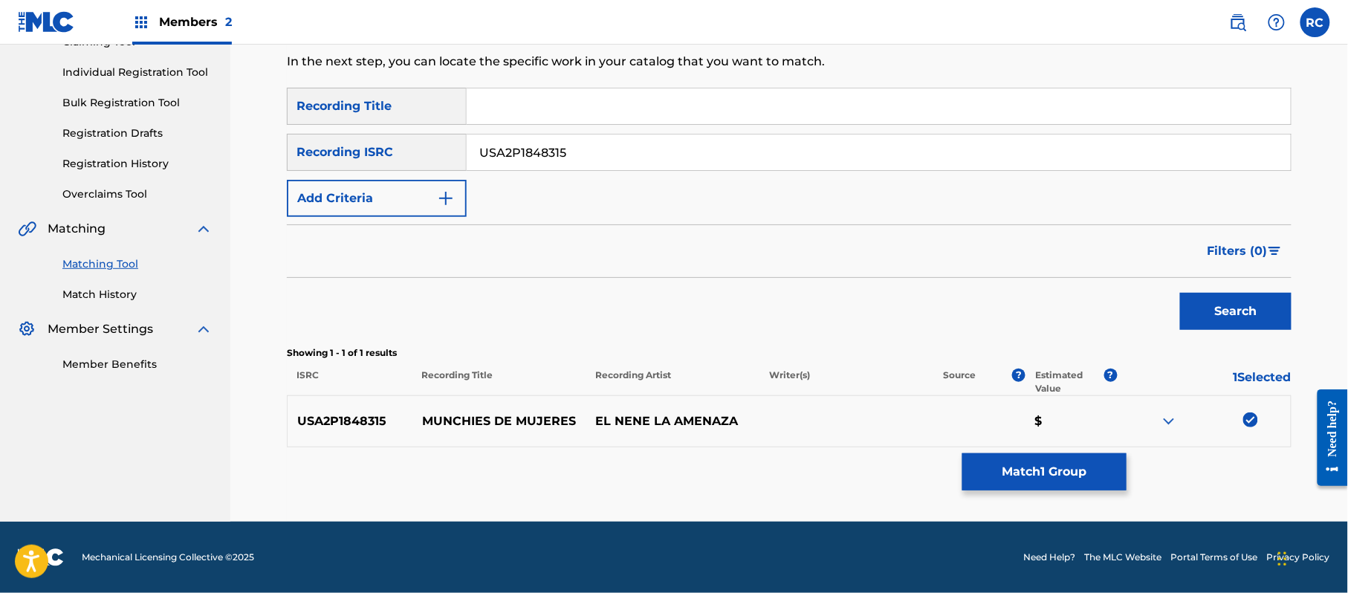
click at [987, 474] on button "Match 1 Group" at bounding box center [1044, 471] width 164 height 37
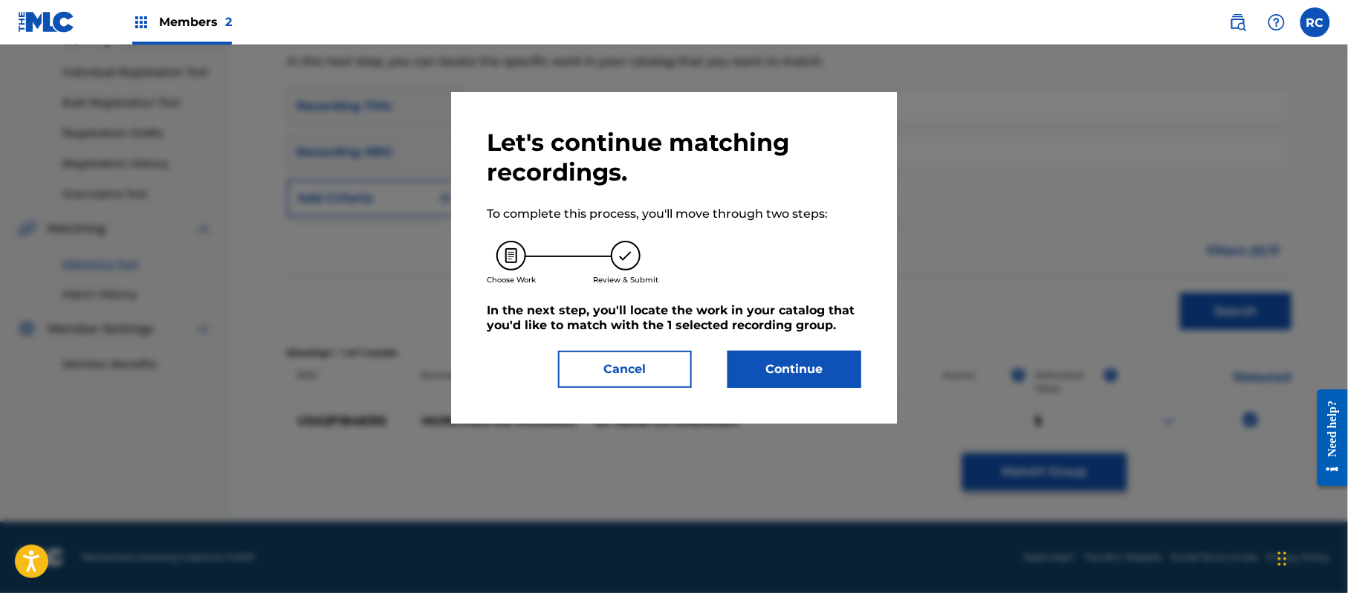
click at [836, 378] on button "Continue" at bounding box center [794, 369] width 134 height 37
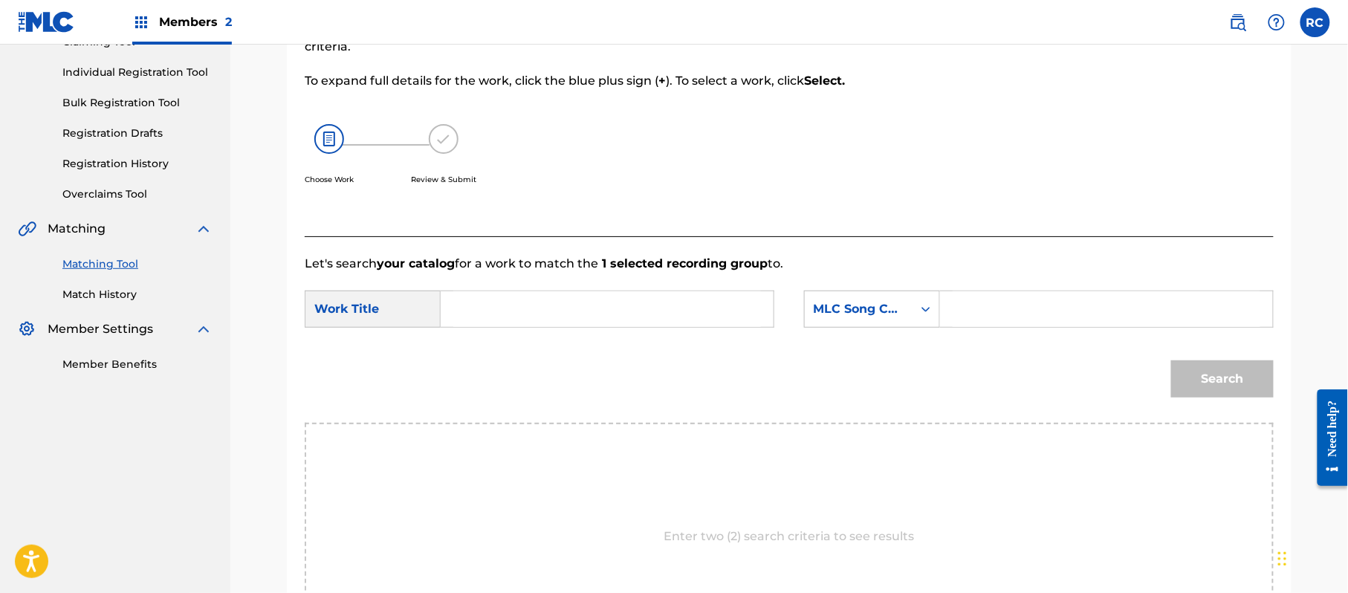
click at [545, 312] on input "Search Form" at bounding box center [607, 309] width 308 height 36
click at [637, 309] on input "Munchies De Mujeres MV92R2" at bounding box center [607, 309] width 308 height 36
click at [1014, 303] on input "Search Form" at bounding box center [1106, 309] width 308 height 36
click at [1218, 377] on button "Search" at bounding box center [1222, 378] width 103 height 37
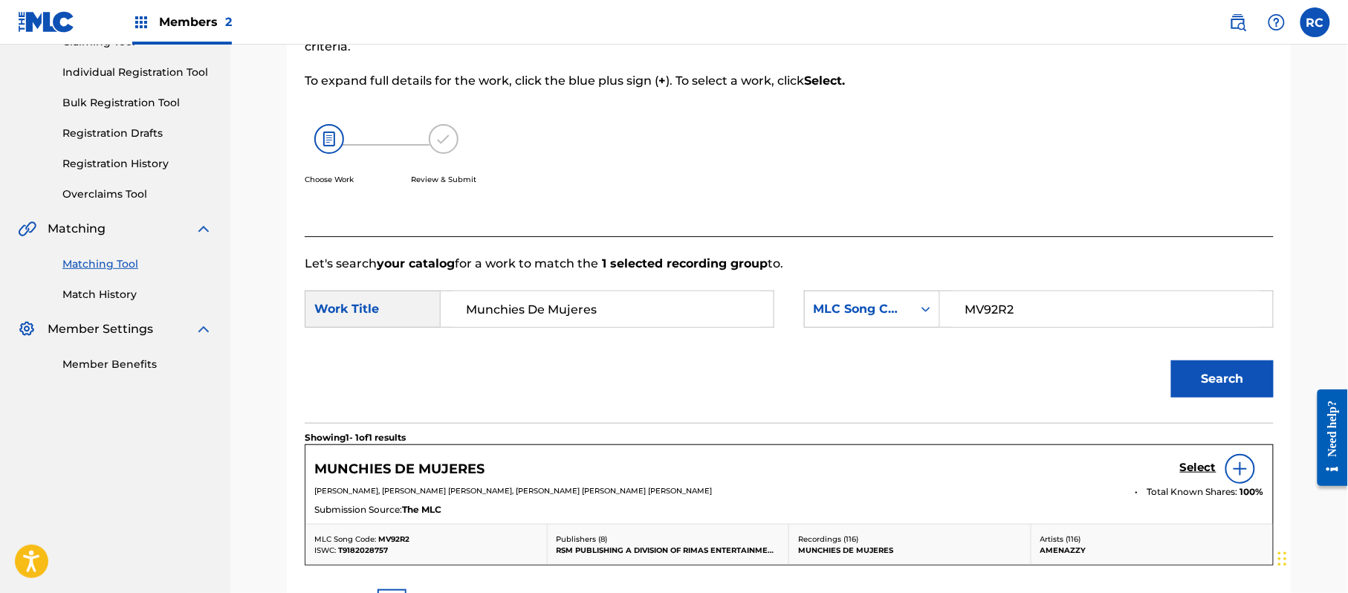
click at [1192, 470] on h5 "Select" at bounding box center [1198, 468] width 36 height 14
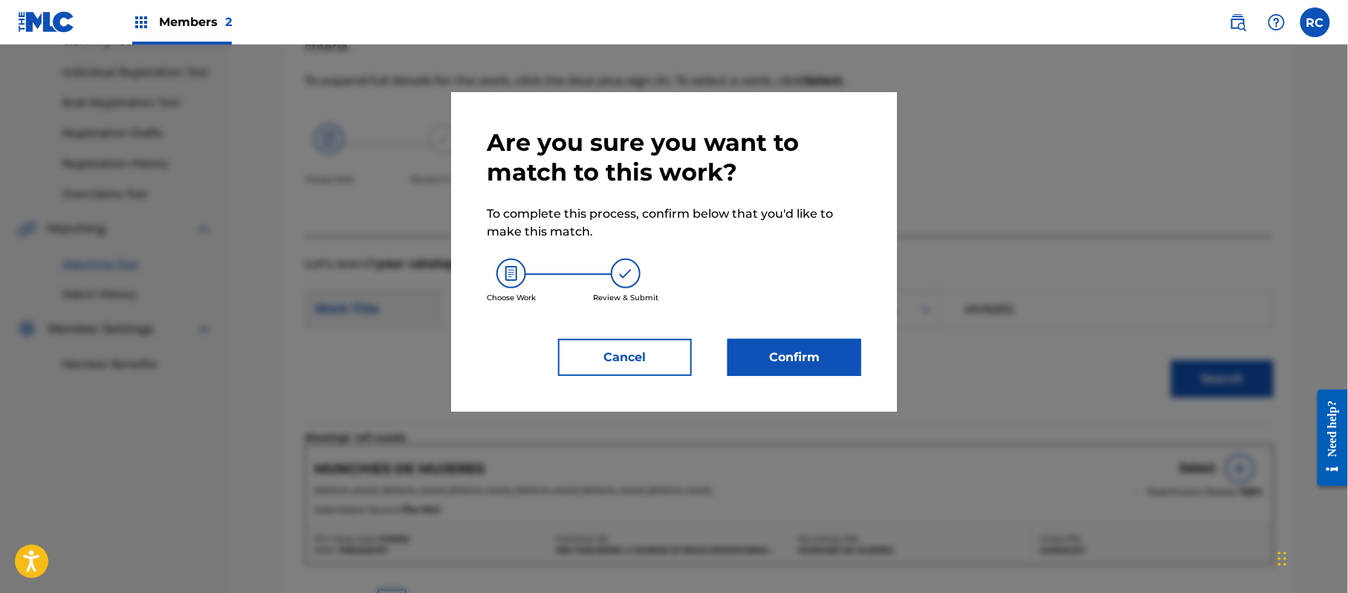
click at [808, 355] on button "Confirm" at bounding box center [794, 357] width 134 height 37
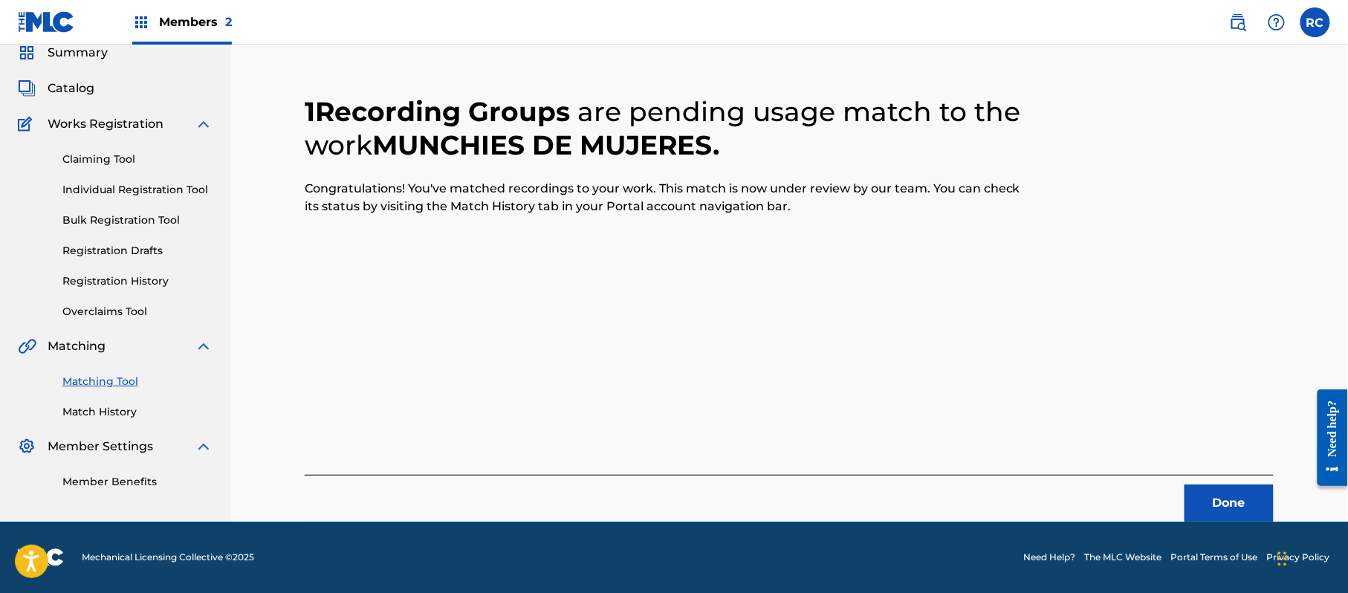
scroll to position [59, 0]
click at [1211, 497] on button "Done" at bounding box center [1228, 502] width 89 height 37
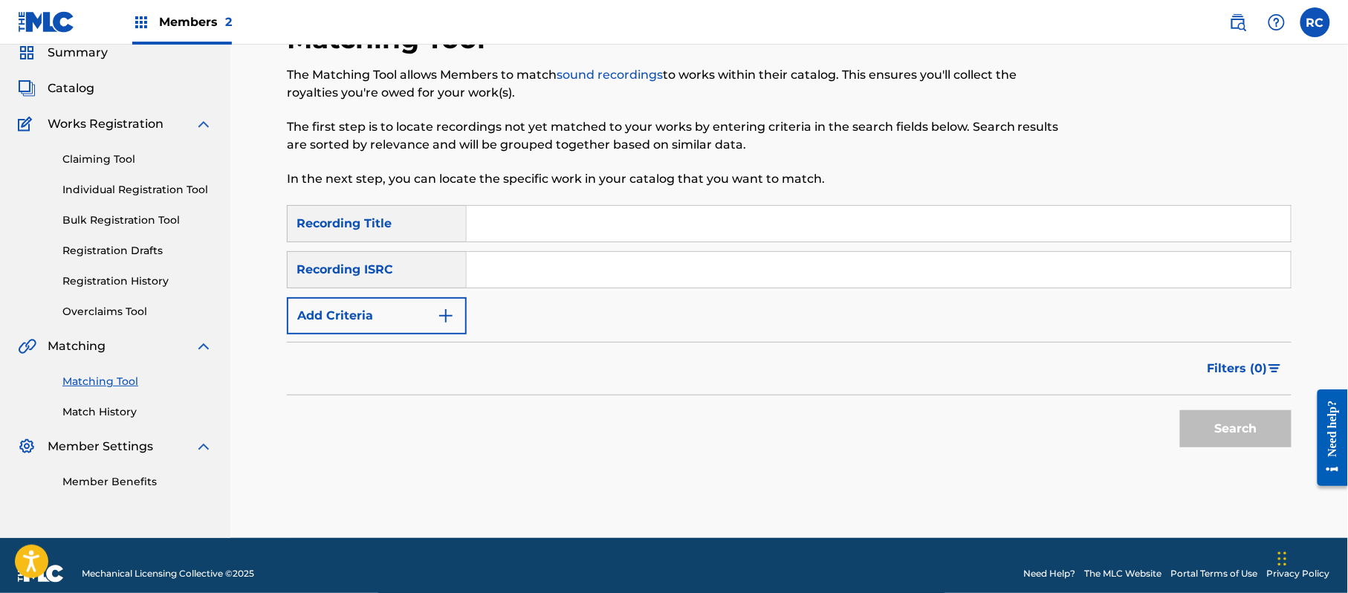
drag, startPoint x: 383, startPoint y: 429, endPoint x: 406, endPoint y: 420, distance: 24.3
click at [383, 429] on div "Search" at bounding box center [789, 424] width 1004 height 59
click at [554, 278] on input "Search Form" at bounding box center [879, 270] width 824 height 36
click at [1279, 440] on button "Search" at bounding box center [1235, 428] width 111 height 37
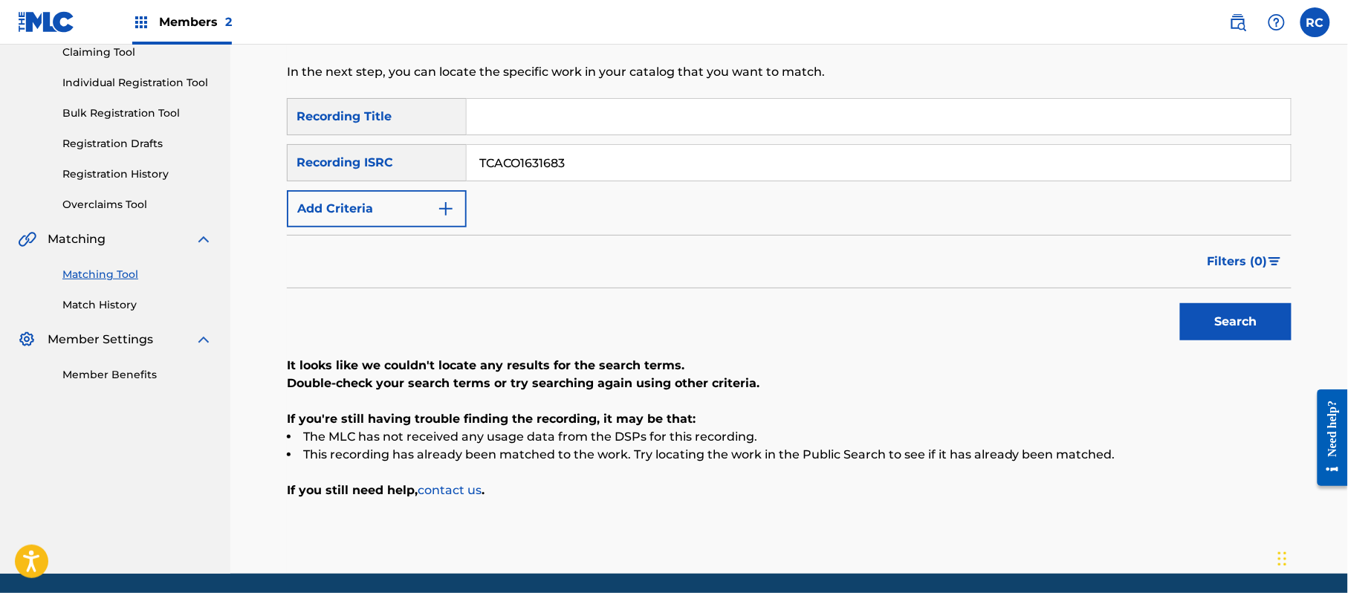
scroll to position [120, 0]
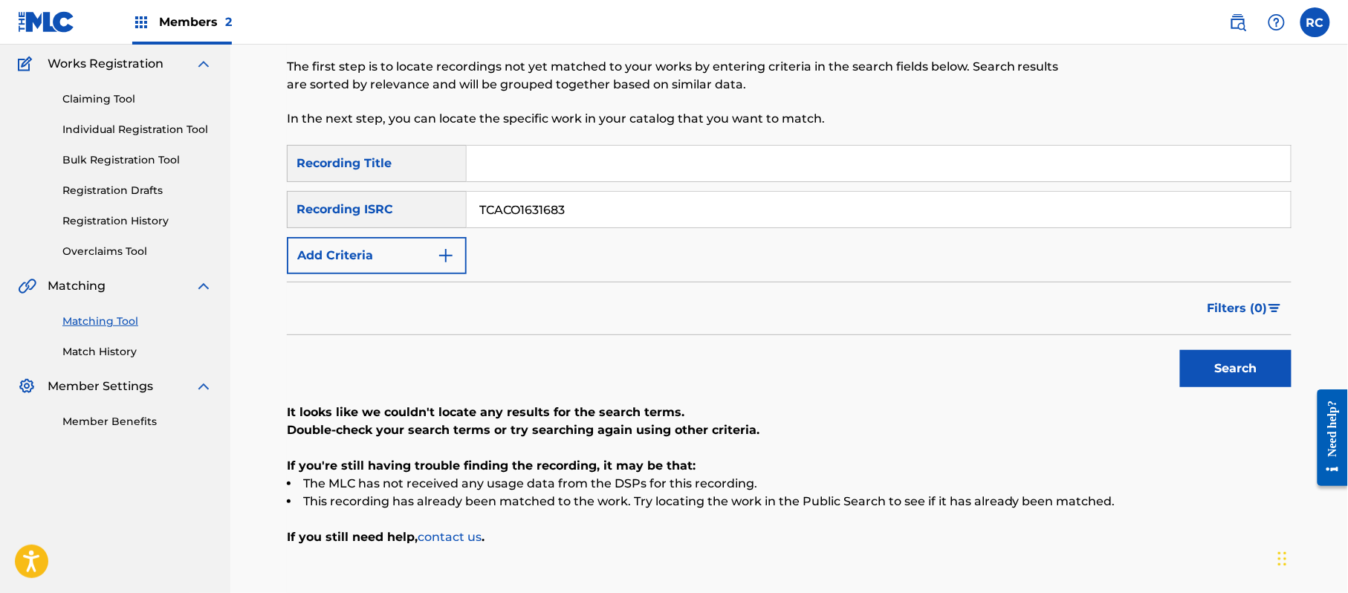
click at [390, 206] on div "Recording ISRC" at bounding box center [377, 209] width 180 height 37
click at [533, 206] on input "TCACO1631683" at bounding box center [879, 210] width 824 height 36
click at [1243, 369] on button "Search" at bounding box center [1235, 368] width 111 height 37
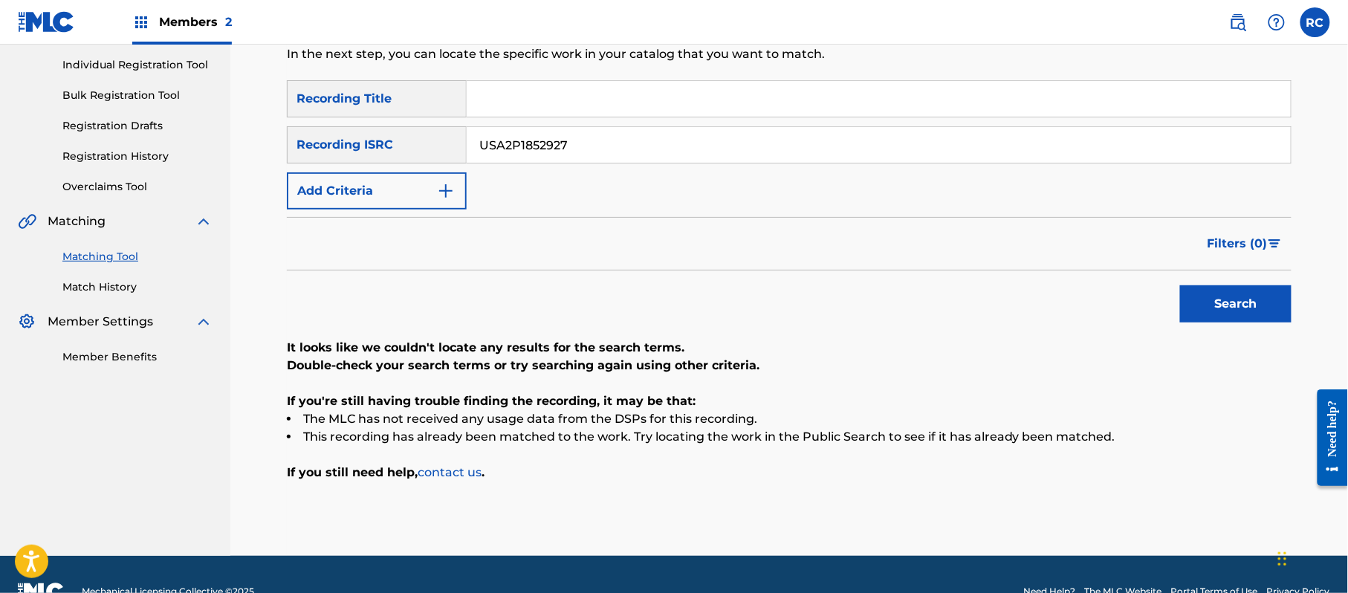
scroll to position [218, 0]
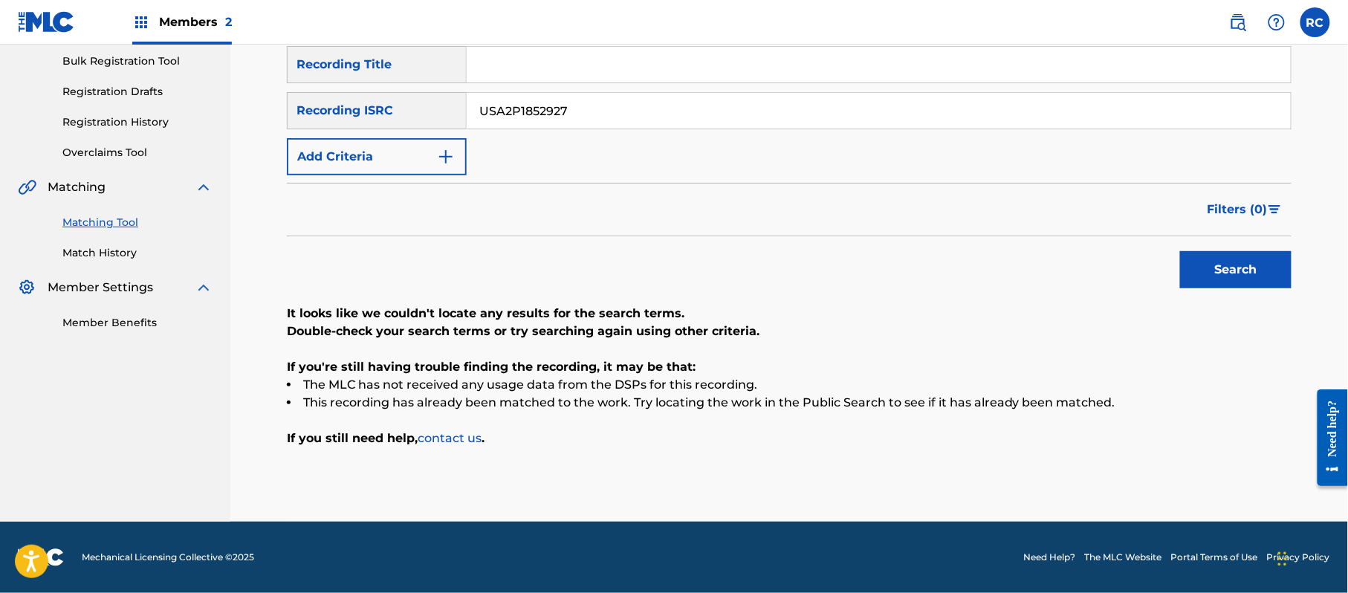
drag, startPoint x: 581, startPoint y: 111, endPoint x: 357, endPoint y: 111, distance: 223.6
click at [348, 111] on div "SearchWithCriteria215787c7-3810-4cb5-a905-2bfa7a6273af Recording ISRC USA2P1852…" at bounding box center [789, 110] width 1004 height 37
click at [1202, 267] on button "Search" at bounding box center [1235, 269] width 111 height 37
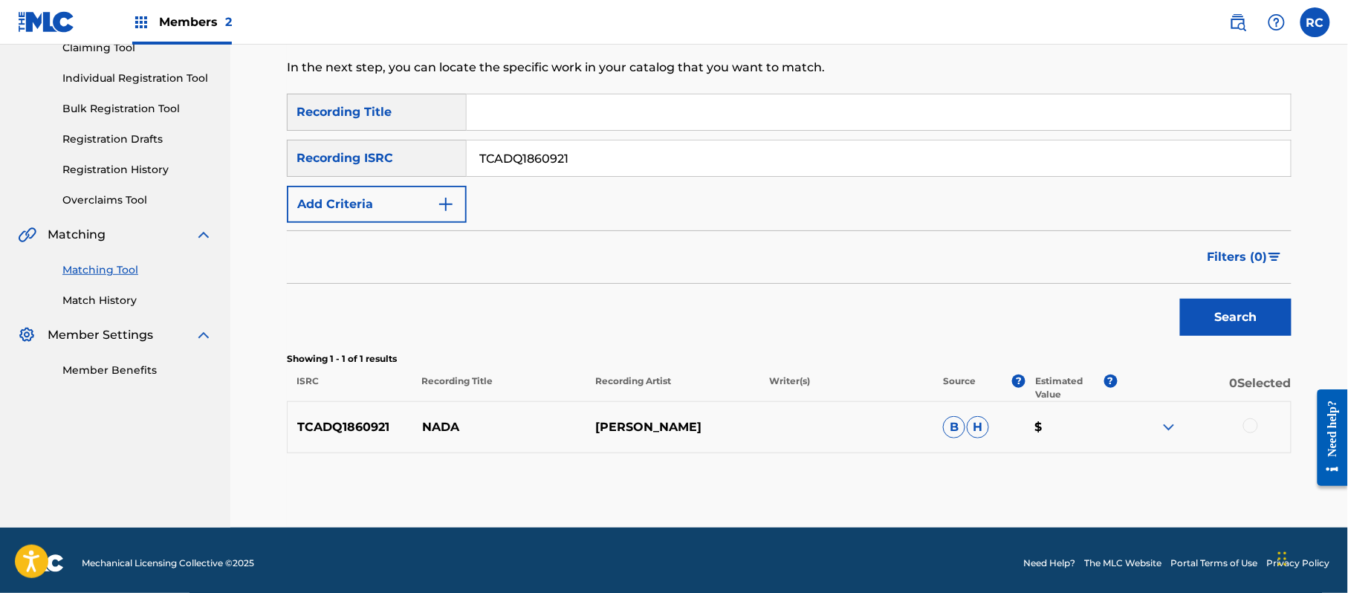
scroll to position [177, 0]
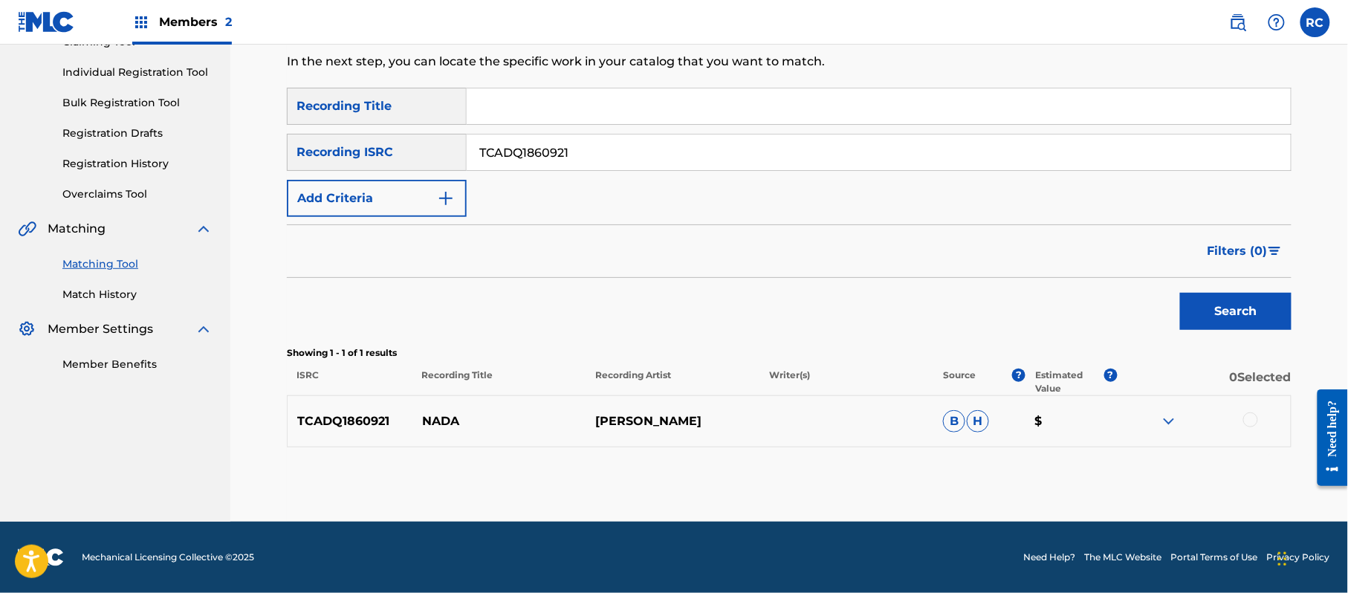
click at [1249, 420] on div at bounding box center [1250, 419] width 15 height 15
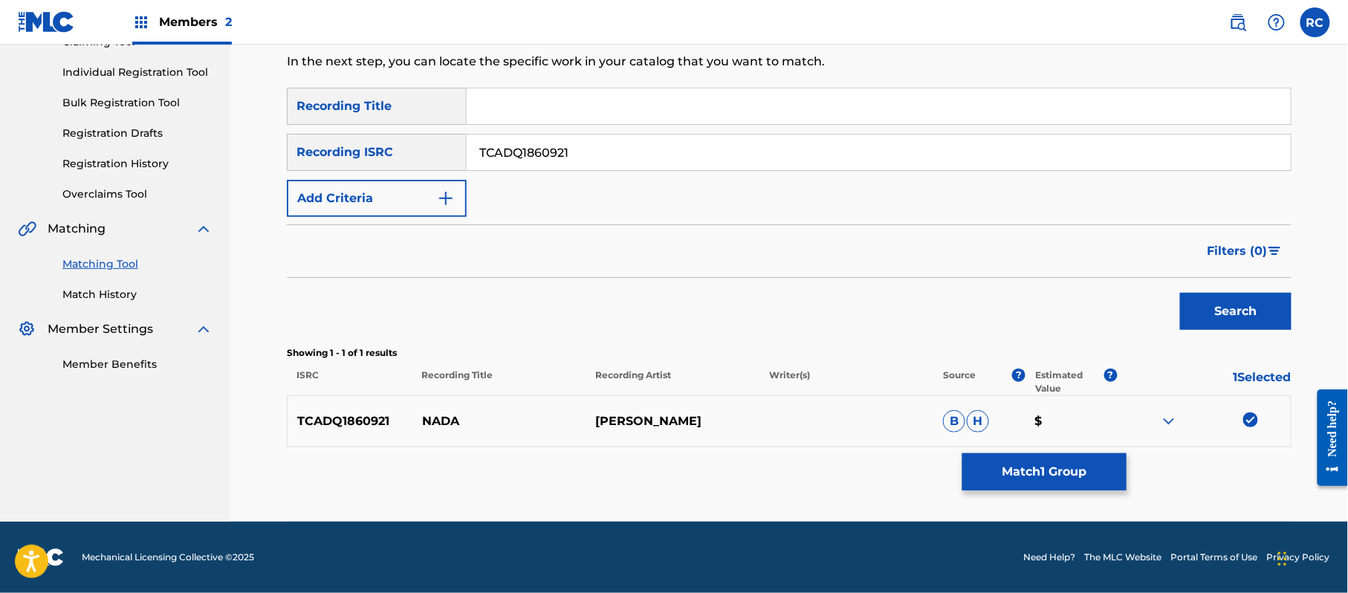
click at [1104, 476] on button "Match 1 Group" at bounding box center [1044, 471] width 164 height 37
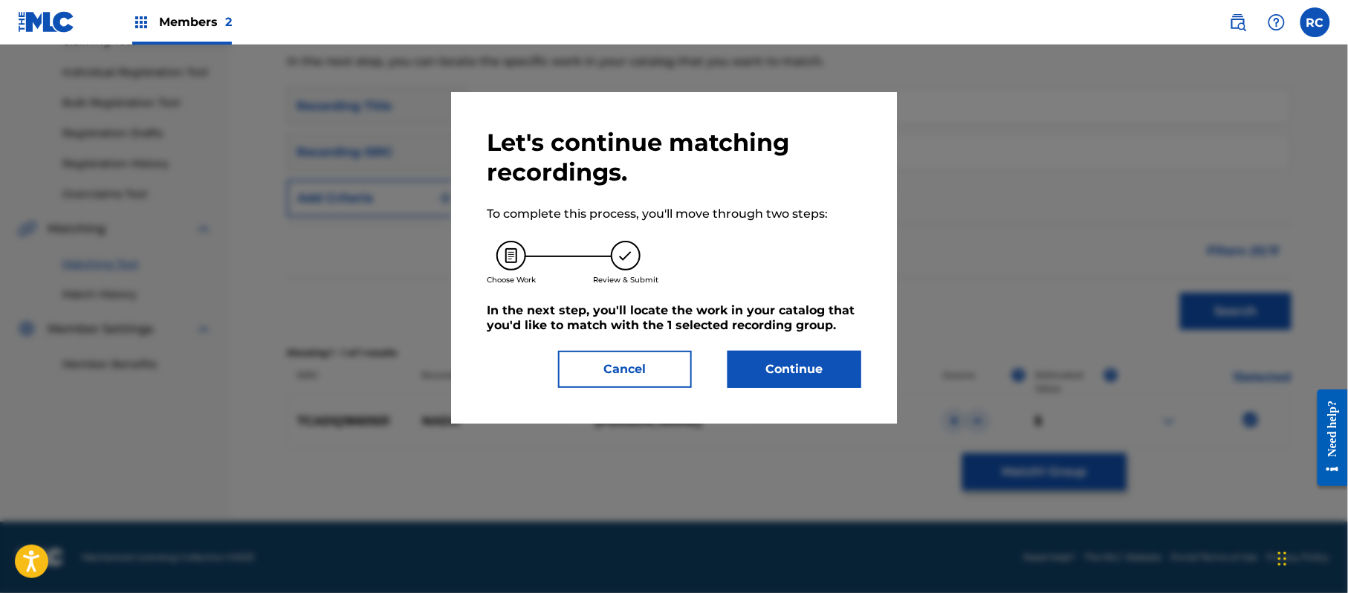
click at [767, 372] on button "Continue" at bounding box center [794, 369] width 134 height 37
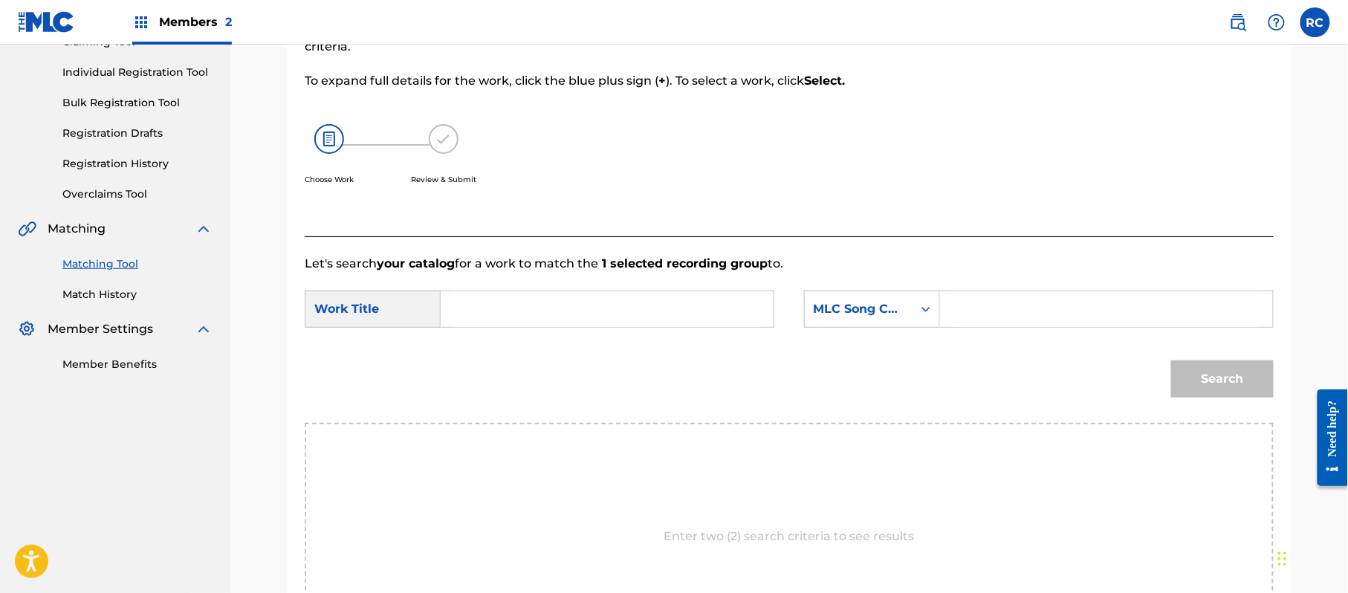
click at [523, 310] on input "Search Form" at bounding box center [607, 309] width 308 height 36
click at [551, 309] on input "Nada N72UI3" at bounding box center [607, 309] width 308 height 36
click at [1001, 314] on input "Search Form" at bounding box center [1106, 309] width 308 height 36
click at [1195, 379] on button "Search" at bounding box center [1222, 378] width 103 height 37
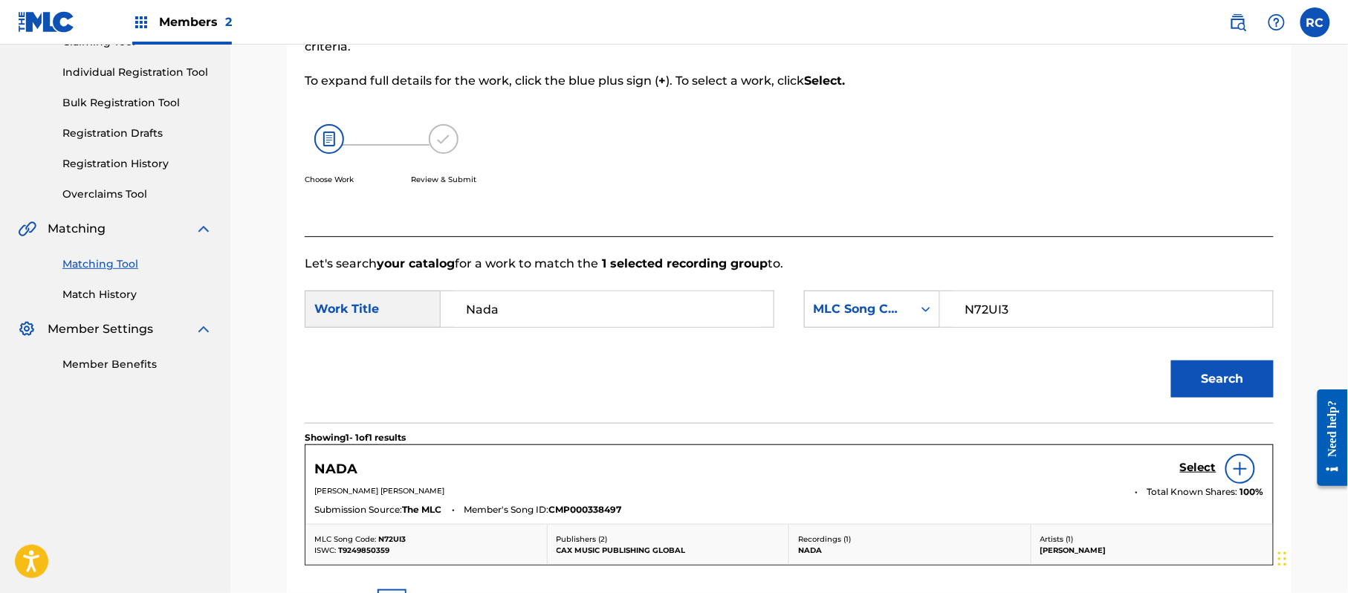
click at [1192, 470] on h5 "Select" at bounding box center [1198, 468] width 36 height 14
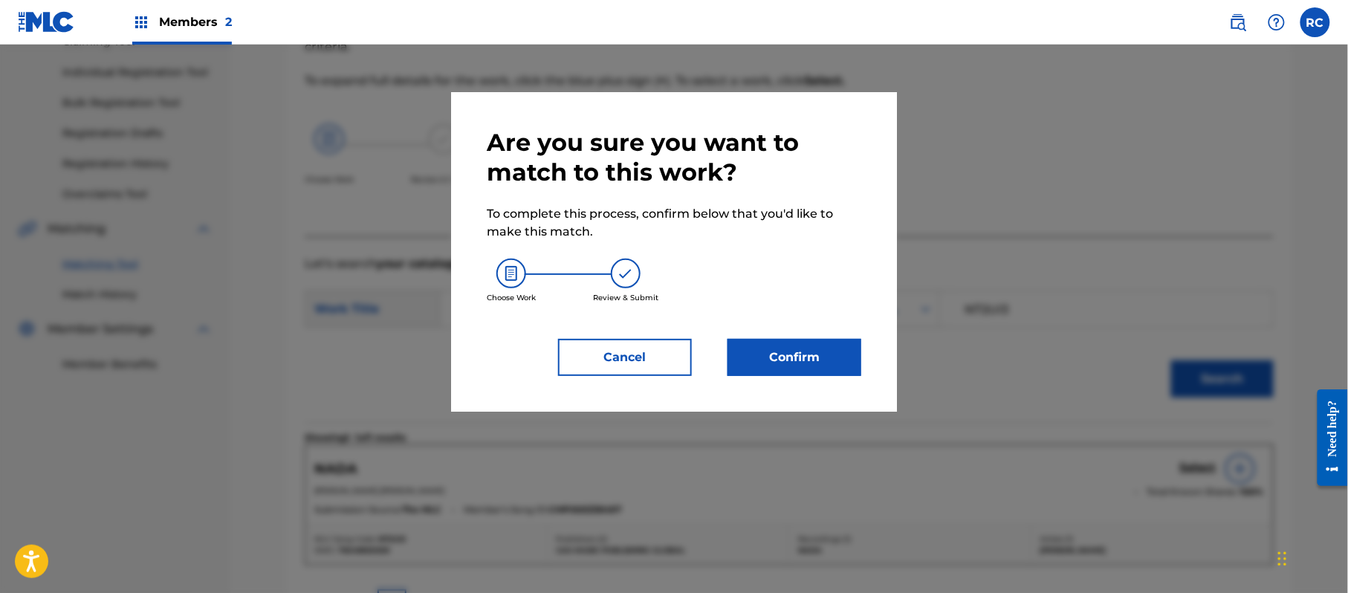
click at [788, 336] on div "Are you sure you want to match to this work? To complete this process, confirm …" at bounding box center [674, 252] width 374 height 248
click at [788, 357] on button "Confirm" at bounding box center [794, 357] width 134 height 37
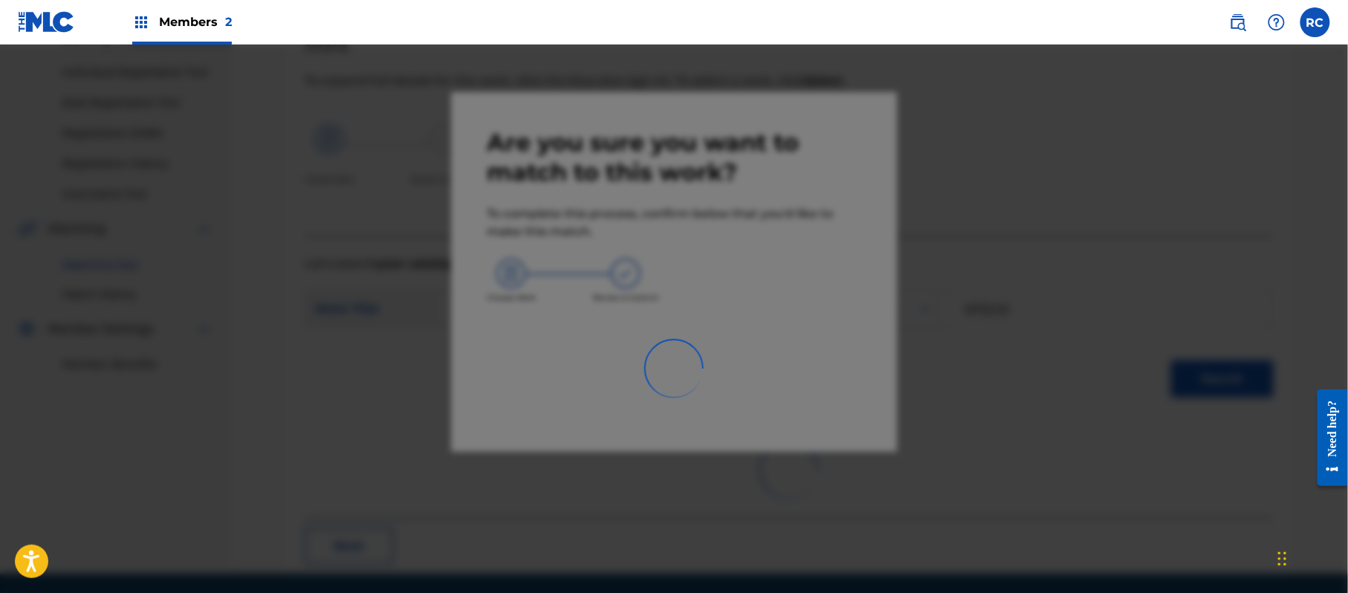
scroll to position [59, 0]
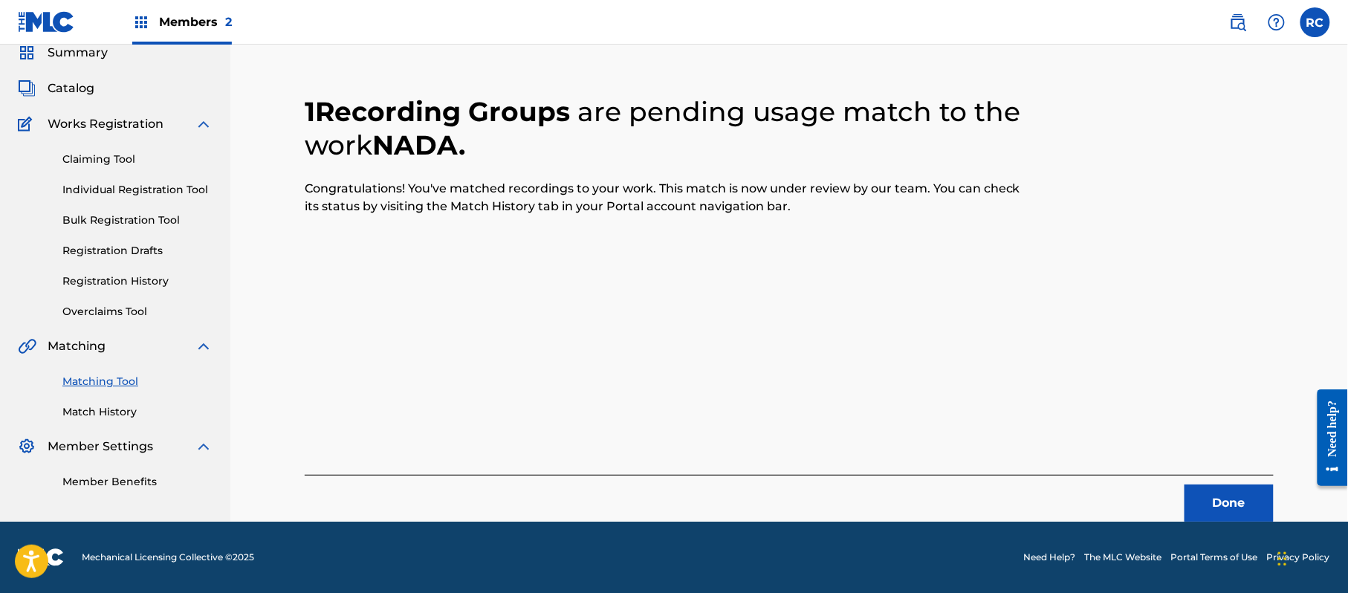
click at [1205, 497] on button "Done" at bounding box center [1228, 502] width 89 height 37
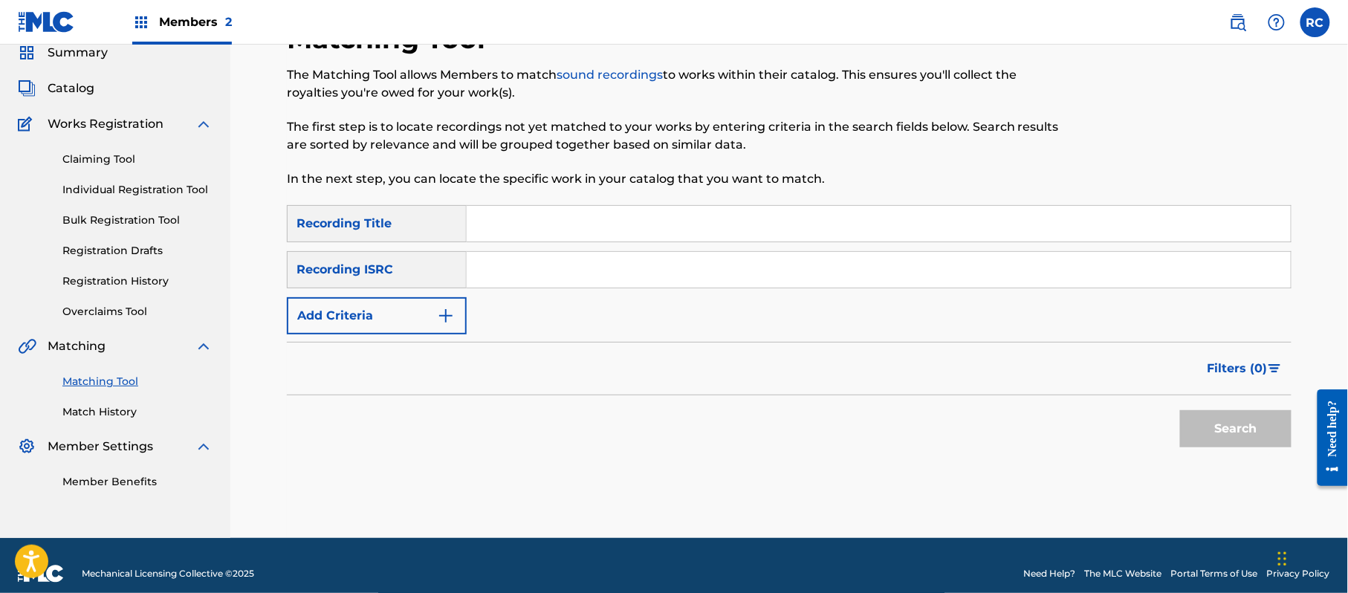
click at [519, 270] on input "Search Form" at bounding box center [879, 270] width 824 height 36
drag, startPoint x: 492, startPoint y: 274, endPoint x: 459, endPoint y: 307, distance: 46.2
click at [396, 294] on div "SearchWithCriteria1dc0ab11-6528-4450-901e-1a73efd829e3 Recording Title SearchWi…" at bounding box center [789, 269] width 1004 height 129
drag, startPoint x: 1278, startPoint y: 434, endPoint x: 1169, endPoint y: 434, distance: 108.5
click at [1276, 434] on button "Search" at bounding box center [1235, 428] width 111 height 37
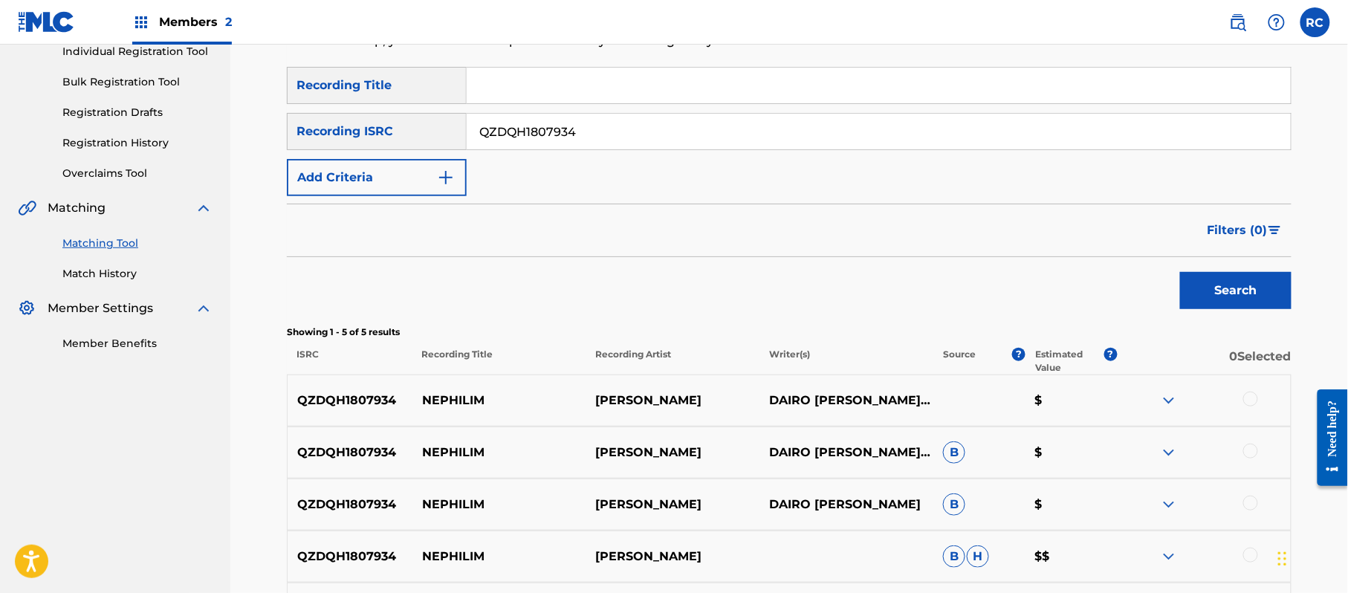
scroll to position [297, 0]
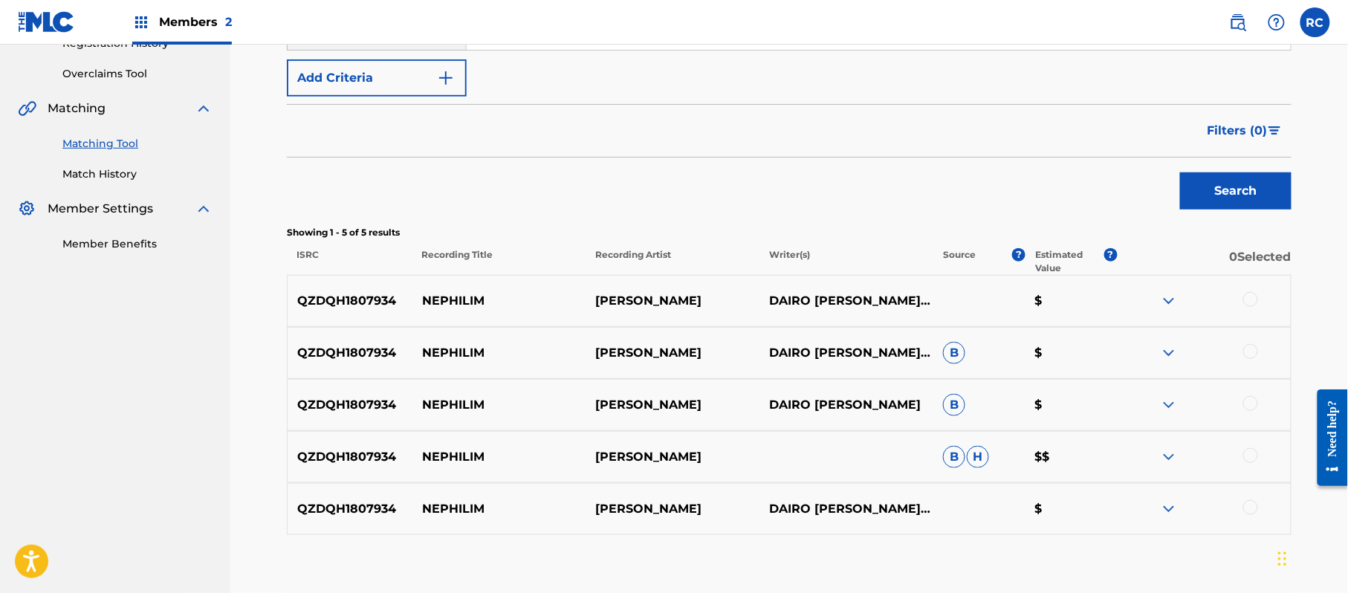
click at [1251, 297] on div at bounding box center [1250, 299] width 15 height 15
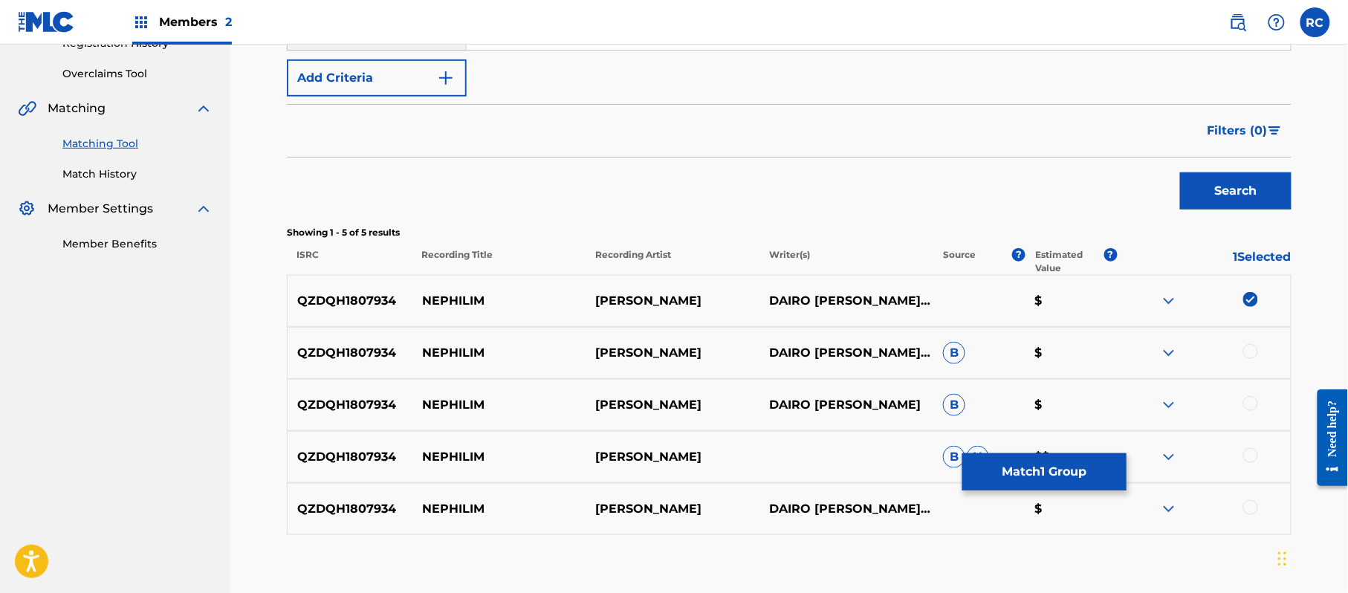
click at [1248, 357] on div at bounding box center [1250, 351] width 15 height 15
click at [1256, 401] on div at bounding box center [1250, 403] width 15 height 15
click at [1245, 461] on div at bounding box center [1250, 455] width 15 height 15
click at [1249, 504] on div at bounding box center [1250, 507] width 15 height 15
click at [1042, 459] on button "Match 5 Groups" at bounding box center [1044, 471] width 164 height 37
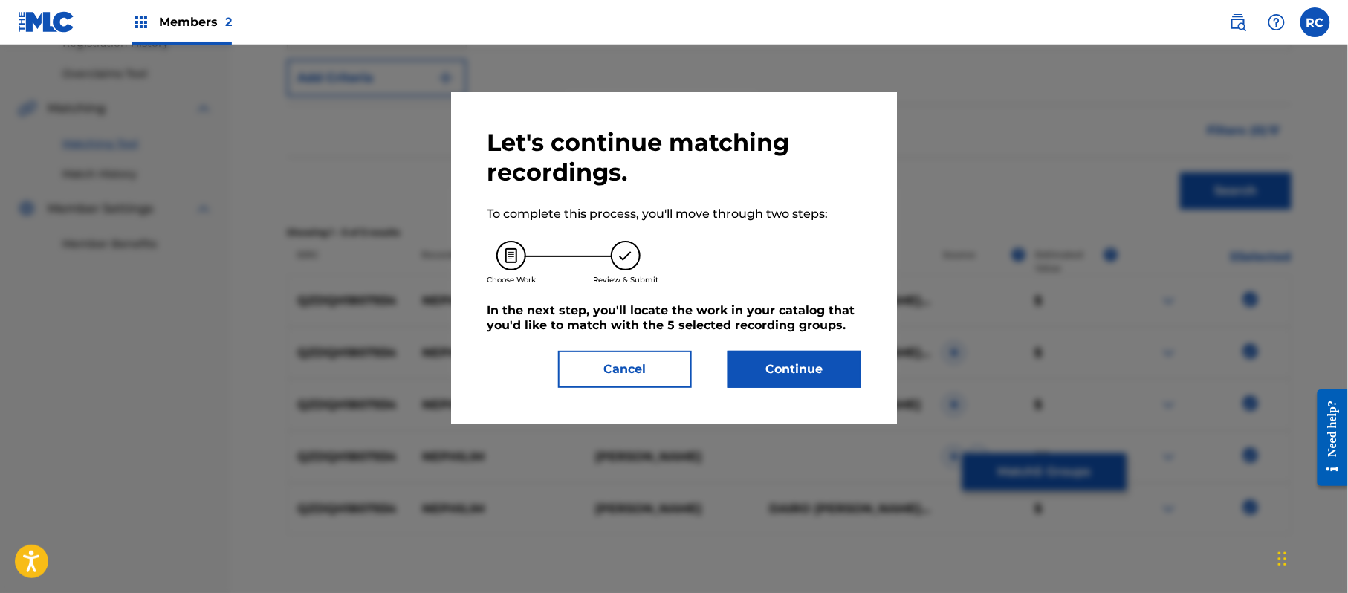
click at [782, 374] on button "Continue" at bounding box center [794, 369] width 134 height 37
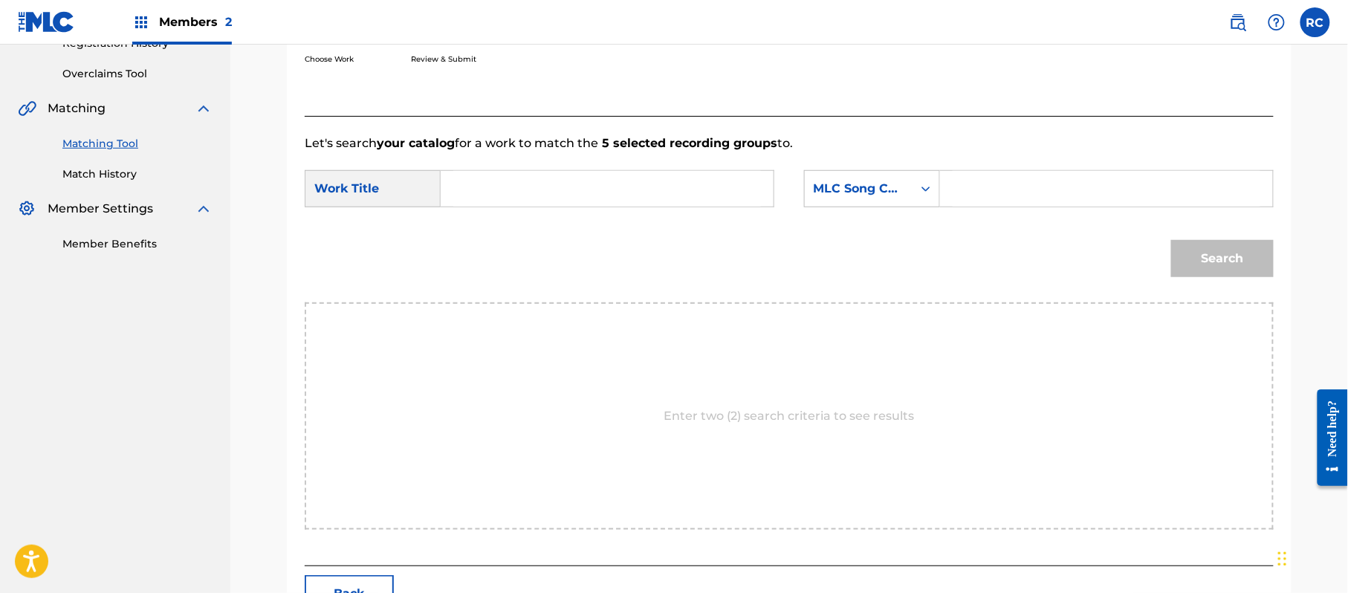
click at [493, 190] on input "Search Form" at bounding box center [607, 189] width 308 height 36
click at [591, 190] on input "Nephilim N72UKE" at bounding box center [607, 189] width 308 height 36
click at [1022, 196] on input "Search Form" at bounding box center [1106, 189] width 308 height 36
click at [1186, 260] on button "Search" at bounding box center [1222, 258] width 103 height 37
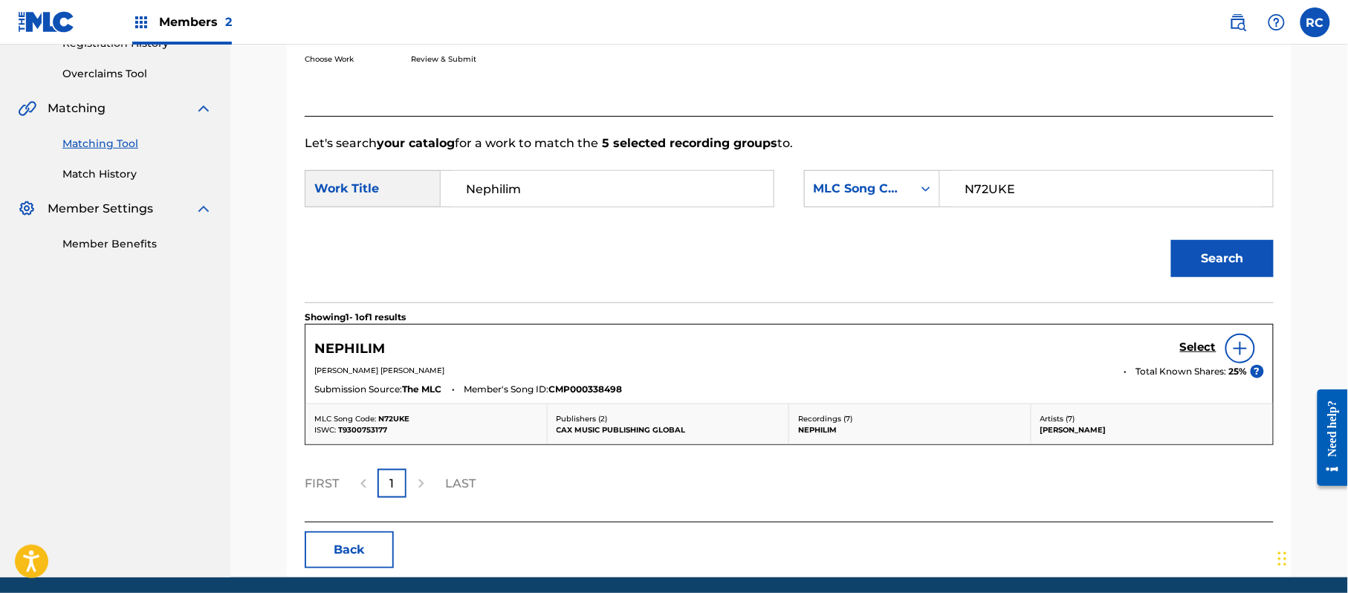
click at [1186, 339] on div "Select" at bounding box center [1222, 349] width 84 height 30
click at [1186, 351] on h5 "Select" at bounding box center [1198, 347] width 36 height 14
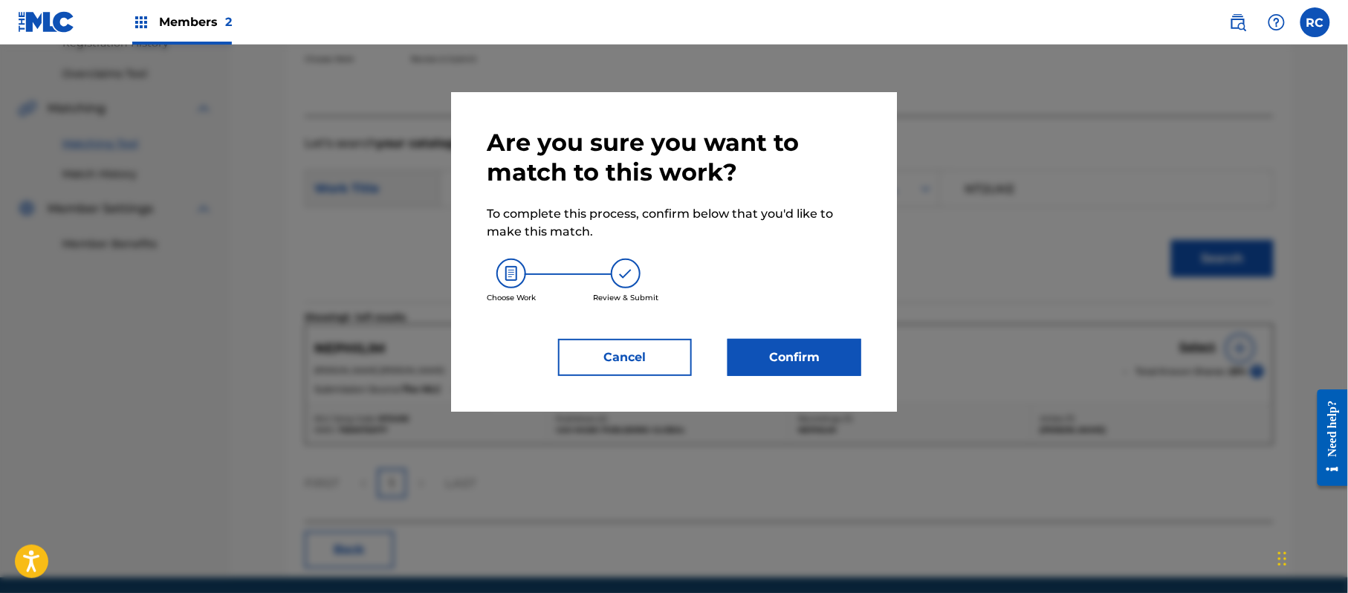
click at [803, 348] on button "Confirm" at bounding box center [794, 357] width 134 height 37
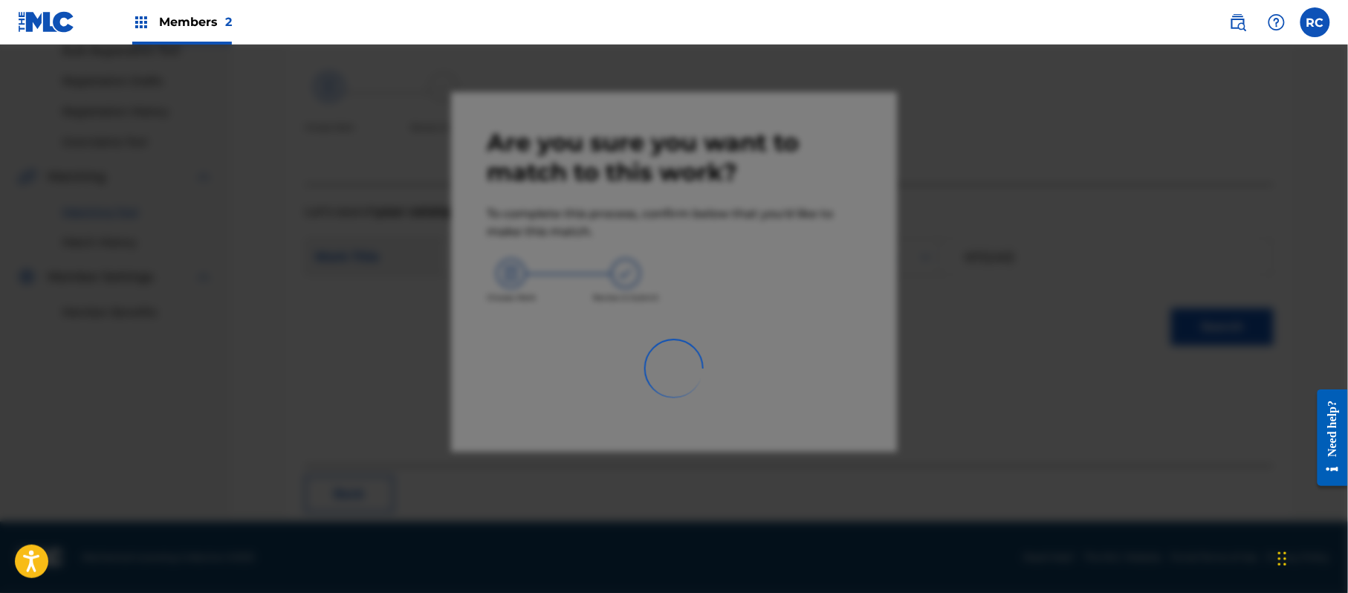
scroll to position [59, 0]
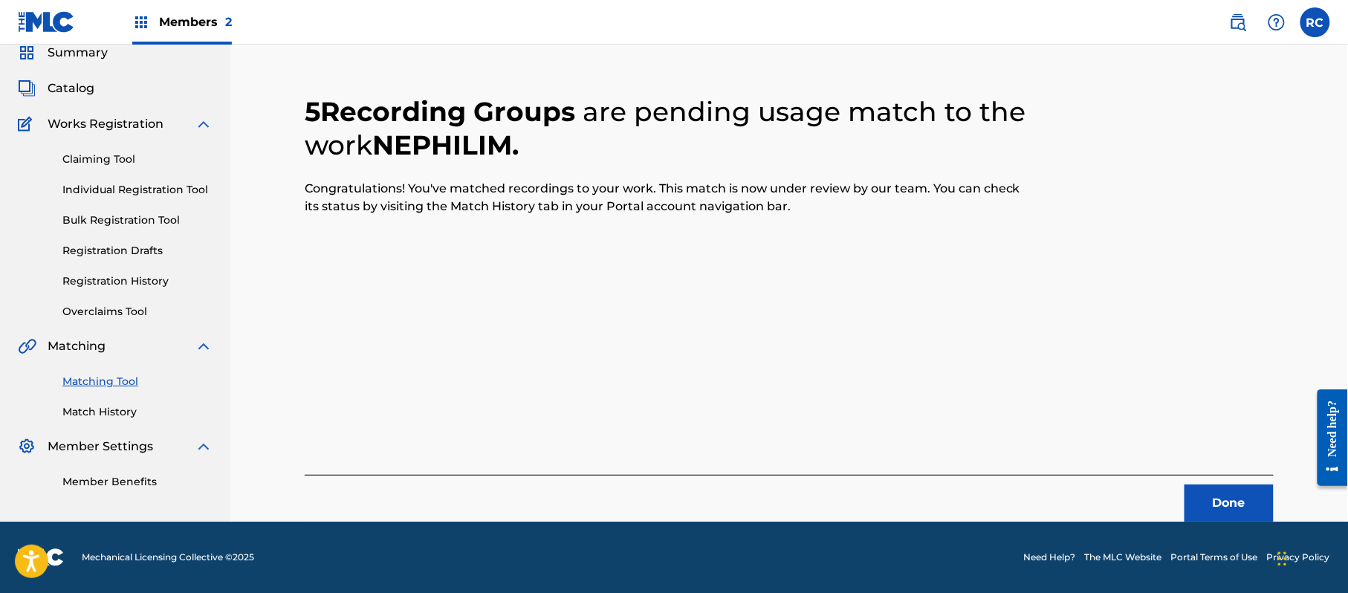
click at [1230, 505] on button "Done" at bounding box center [1228, 502] width 89 height 37
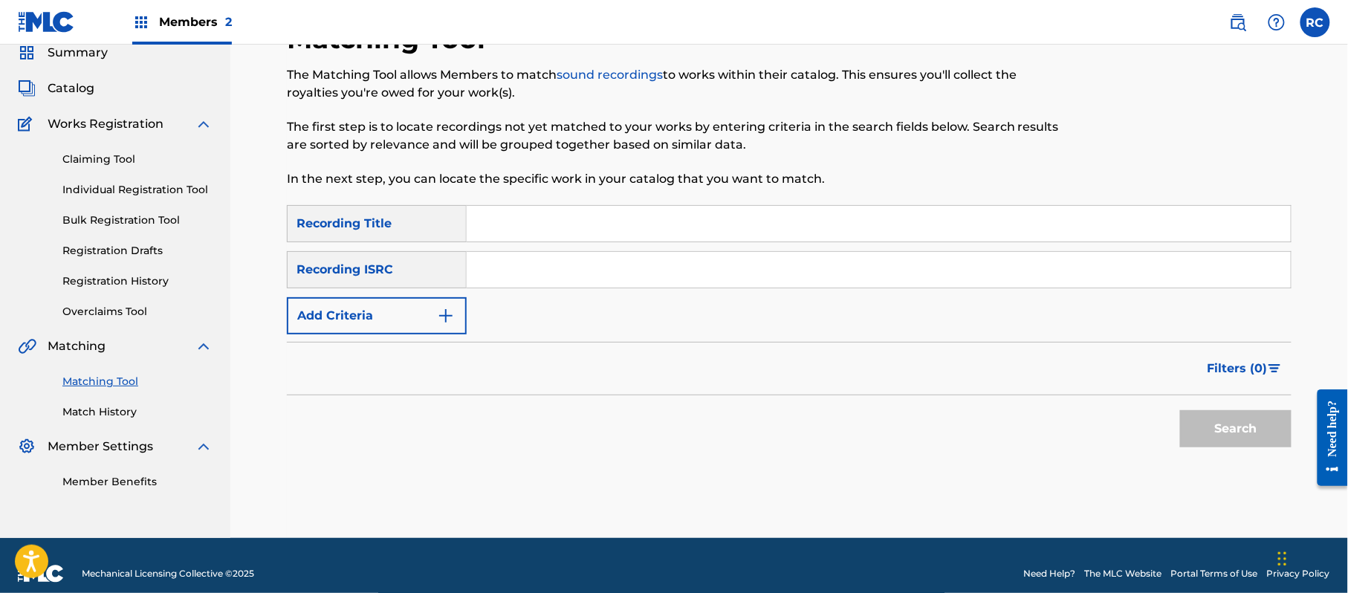
drag, startPoint x: 551, startPoint y: 253, endPoint x: 553, endPoint y: 267, distance: 14.9
click at [551, 256] on div "Search Form" at bounding box center [879, 269] width 825 height 37
drag, startPoint x: 553, startPoint y: 270, endPoint x: 568, endPoint y: 287, distance: 22.1
click at [556, 277] on input "Search Form" at bounding box center [879, 270] width 824 height 36
click at [1222, 440] on button "Search" at bounding box center [1235, 428] width 111 height 37
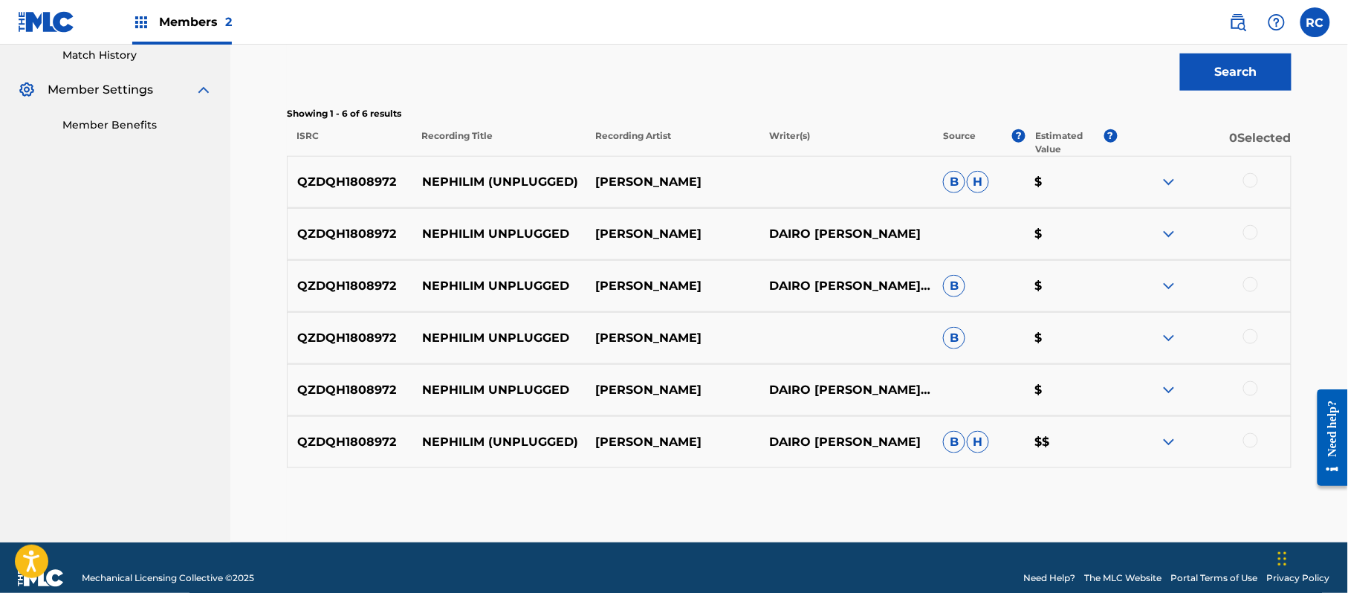
scroll to position [437, 0]
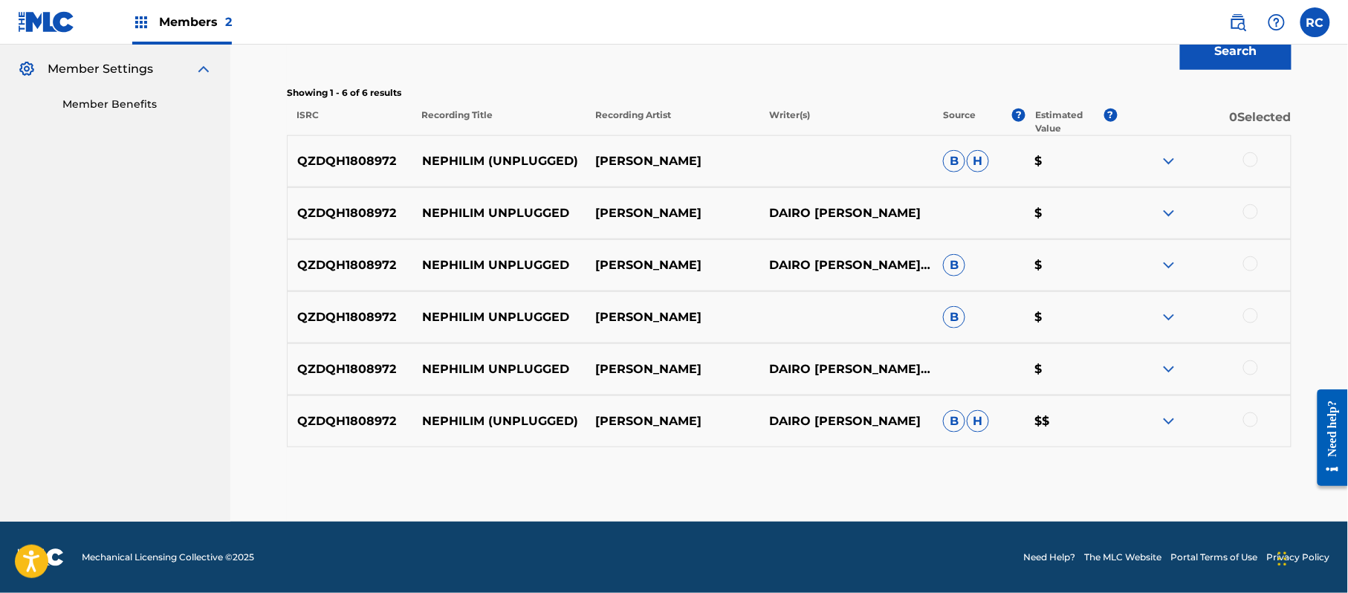
click at [1250, 161] on div at bounding box center [1250, 159] width 15 height 15
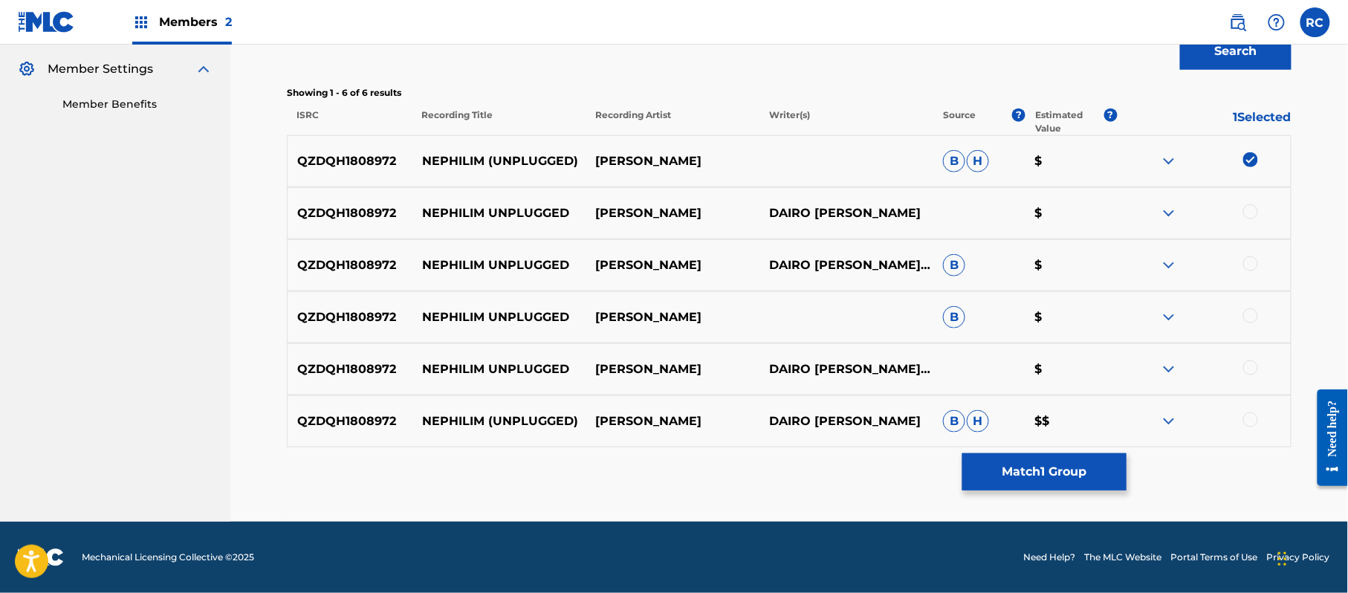
click at [1247, 215] on div at bounding box center [1250, 211] width 15 height 15
click at [1251, 267] on div at bounding box center [1250, 263] width 15 height 15
click at [1254, 314] on div at bounding box center [1250, 315] width 15 height 15
click at [1249, 371] on div at bounding box center [1250, 367] width 15 height 15
click at [1253, 417] on div at bounding box center [1250, 419] width 15 height 15
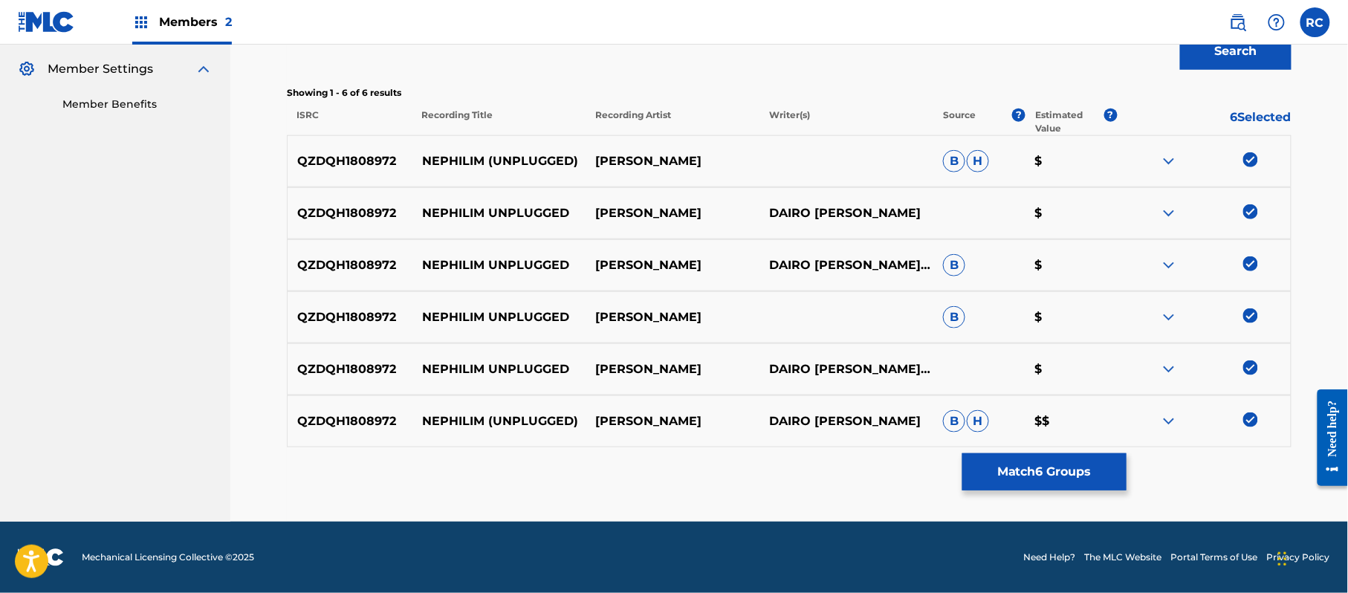
click at [1051, 467] on button "Match 6 Groups" at bounding box center [1044, 471] width 164 height 37
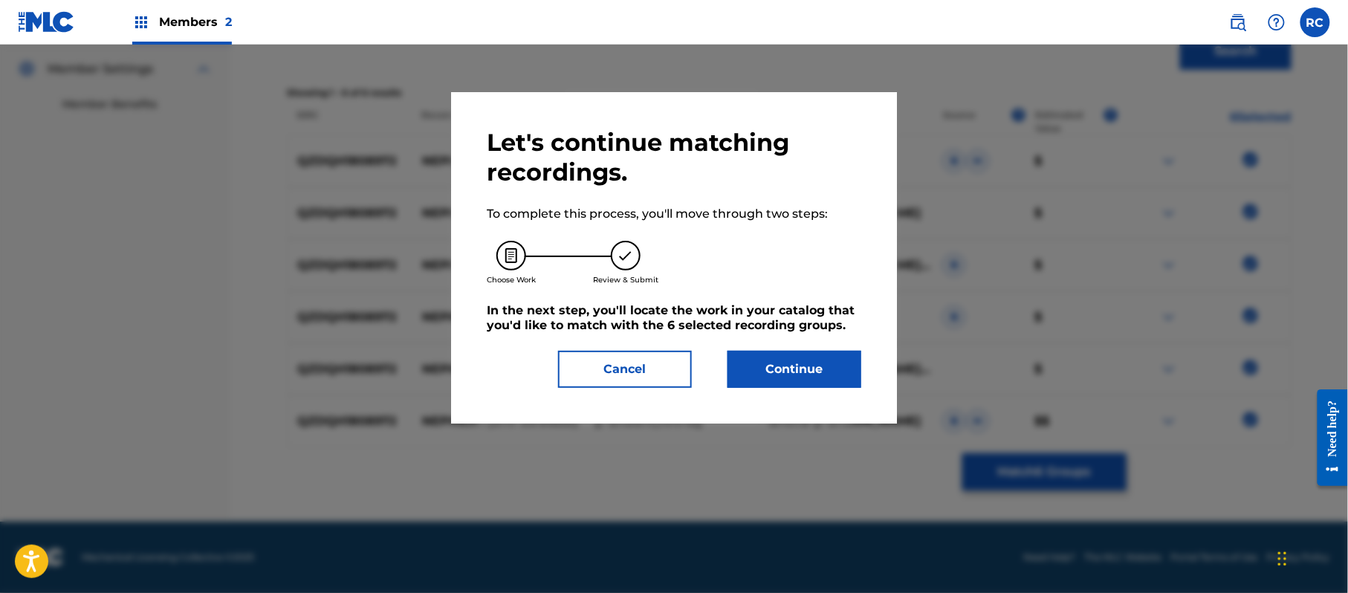
click at [809, 349] on div "Let's continue matching recordings. To complete this process, you'll move throu…" at bounding box center [674, 258] width 374 height 260
click at [821, 376] on button "Continue" at bounding box center [794, 369] width 134 height 37
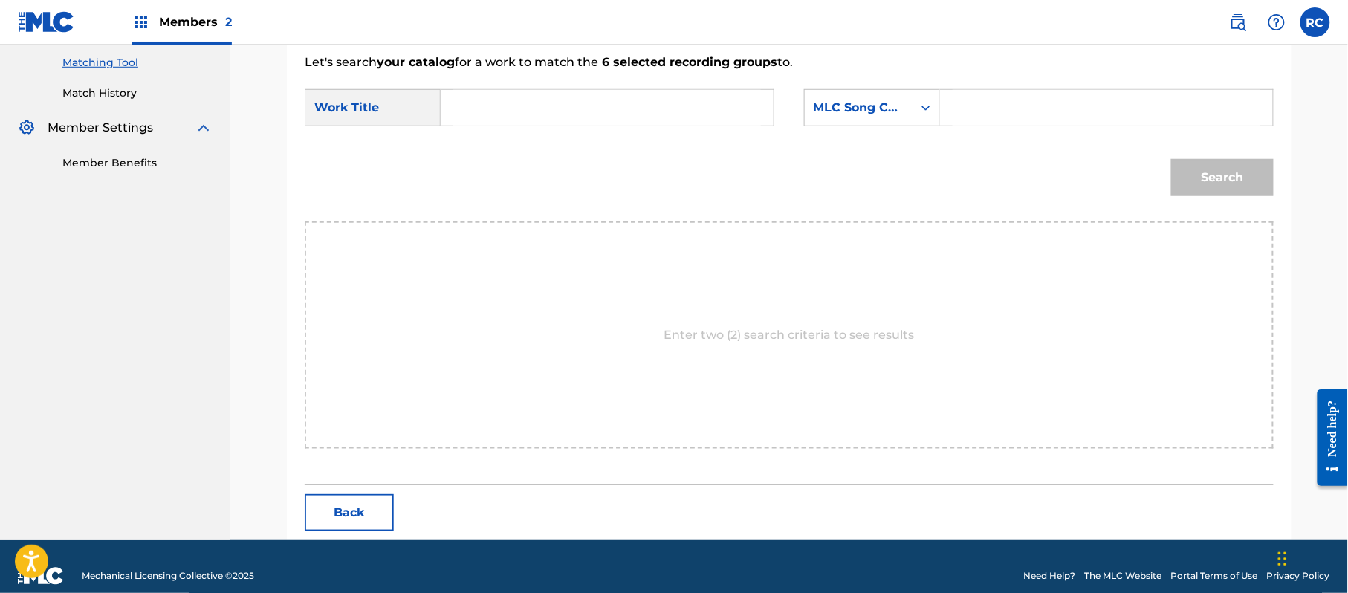
scroll to position [397, 0]
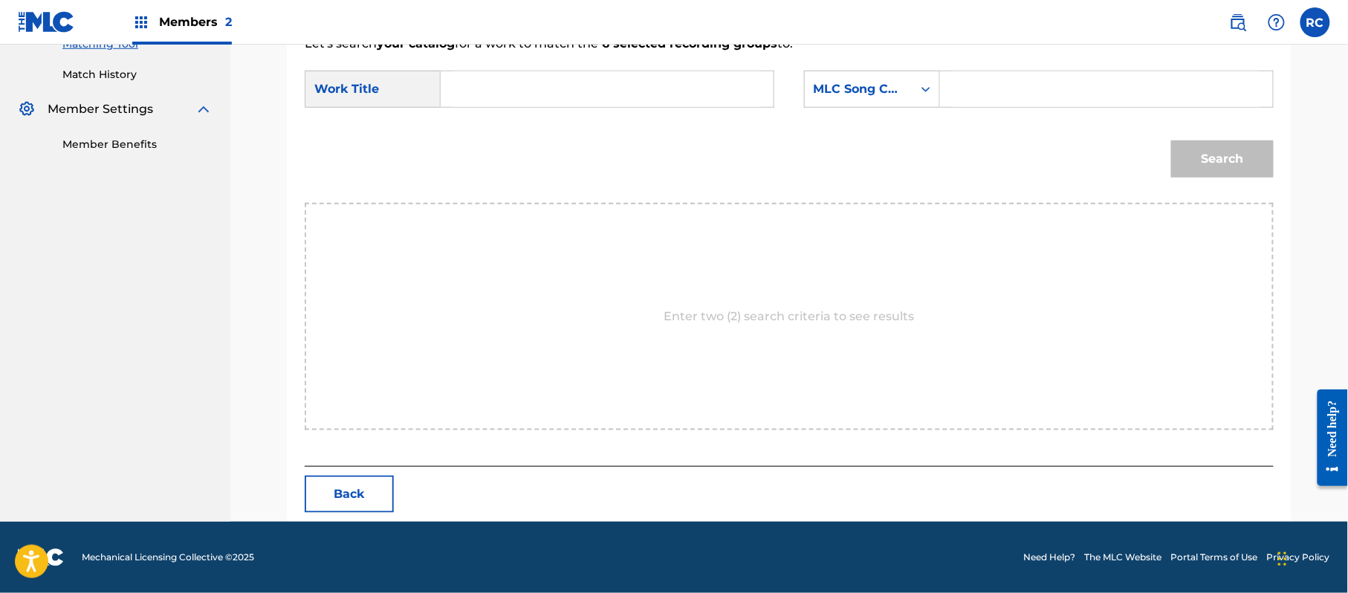
click at [527, 76] on input "Search Form" at bounding box center [607, 89] width 308 height 36
click at [633, 90] on input "Nephilim Unplugged N72UKH" at bounding box center [607, 89] width 308 height 36
click at [1100, 90] on input "Search Form" at bounding box center [1106, 89] width 308 height 36
click at [1242, 161] on button "Search" at bounding box center [1222, 158] width 103 height 37
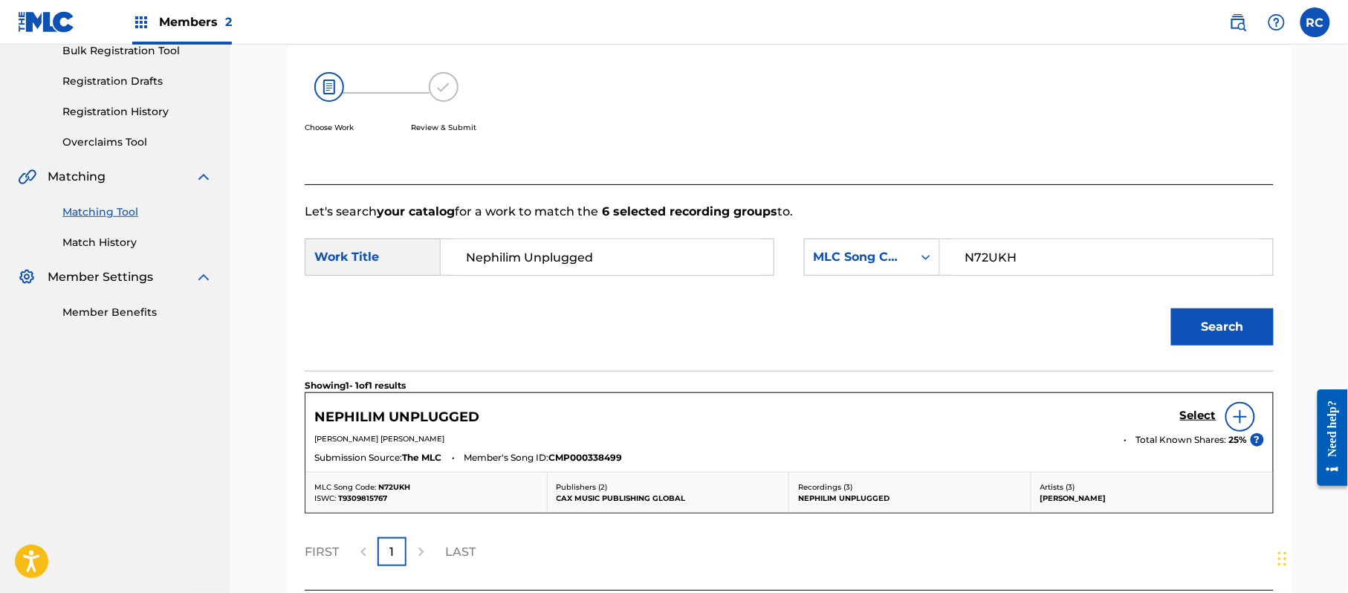
scroll to position [354, 0]
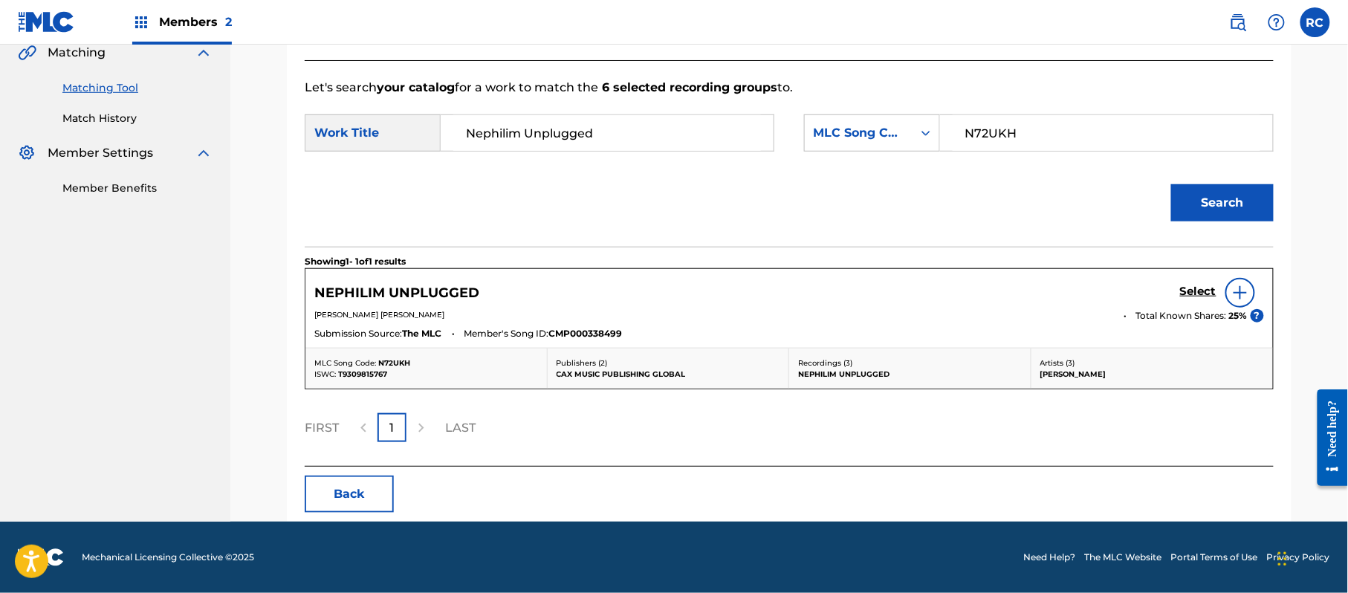
click at [1204, 287] on h5 "Select" at bounding box center [1198, 292] width 36 height 14
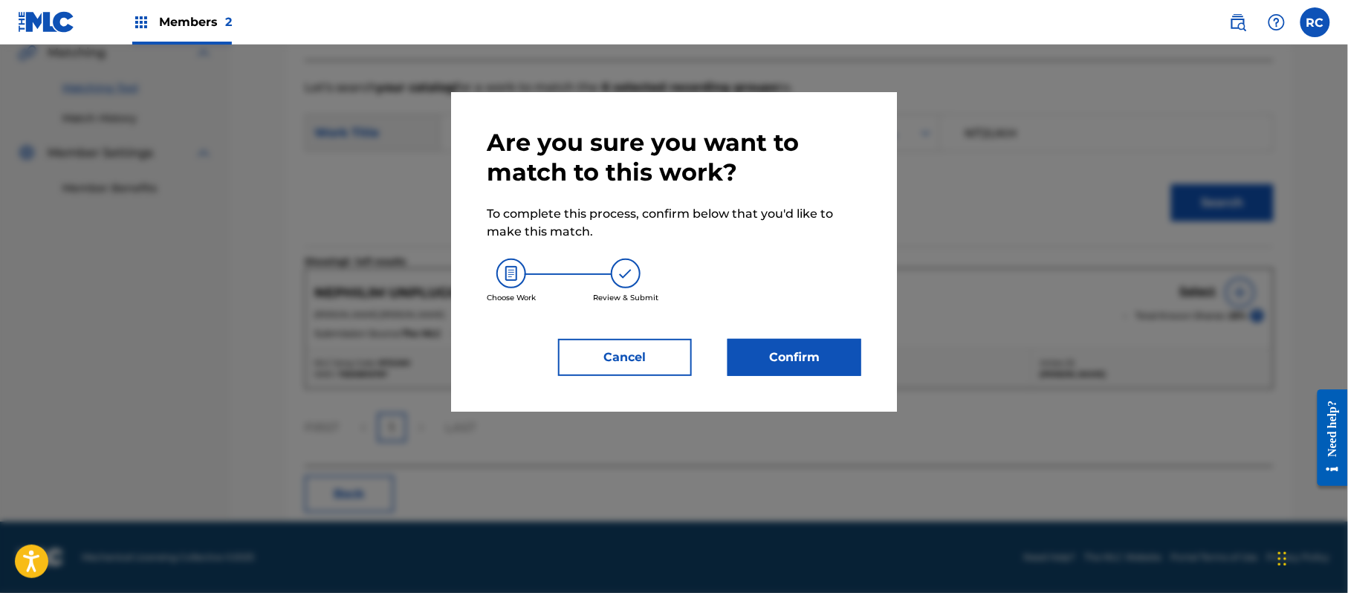
click at [821, 357] on button "Confirm" at bounding box center [794, 357] width 134 height 37
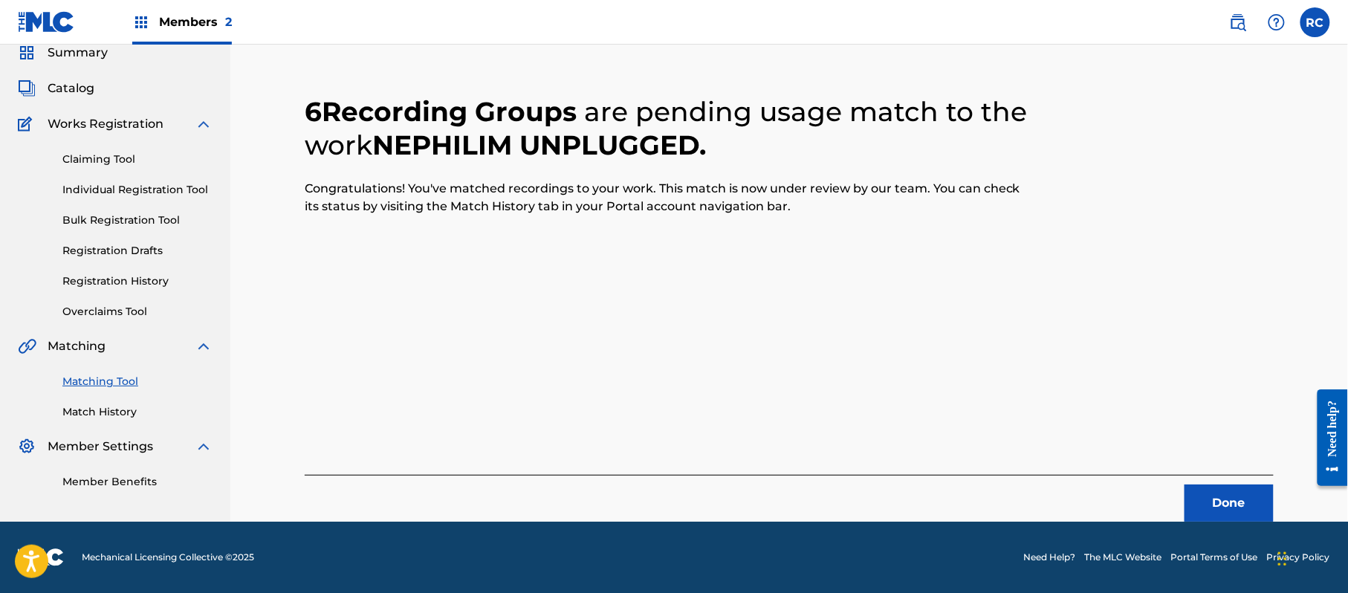
scroll to position [59, 0]
click at [1207, 497] on button "Done" at bounding box center [1228, 502] width 89 height 37
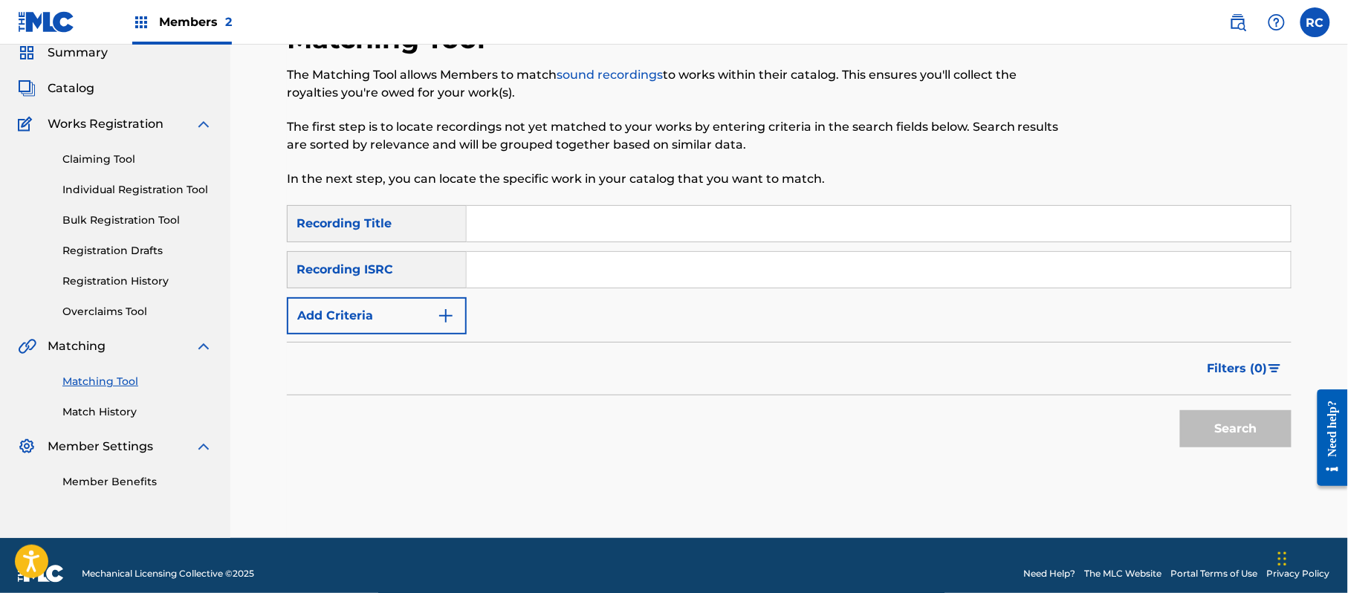
click at [559, 265] on input "Search Form" at bounding box center [879, 270] width 824 height 36
click at [1215, 428] on button "Search" at bounding box center [1235, 428] width 111 height 37
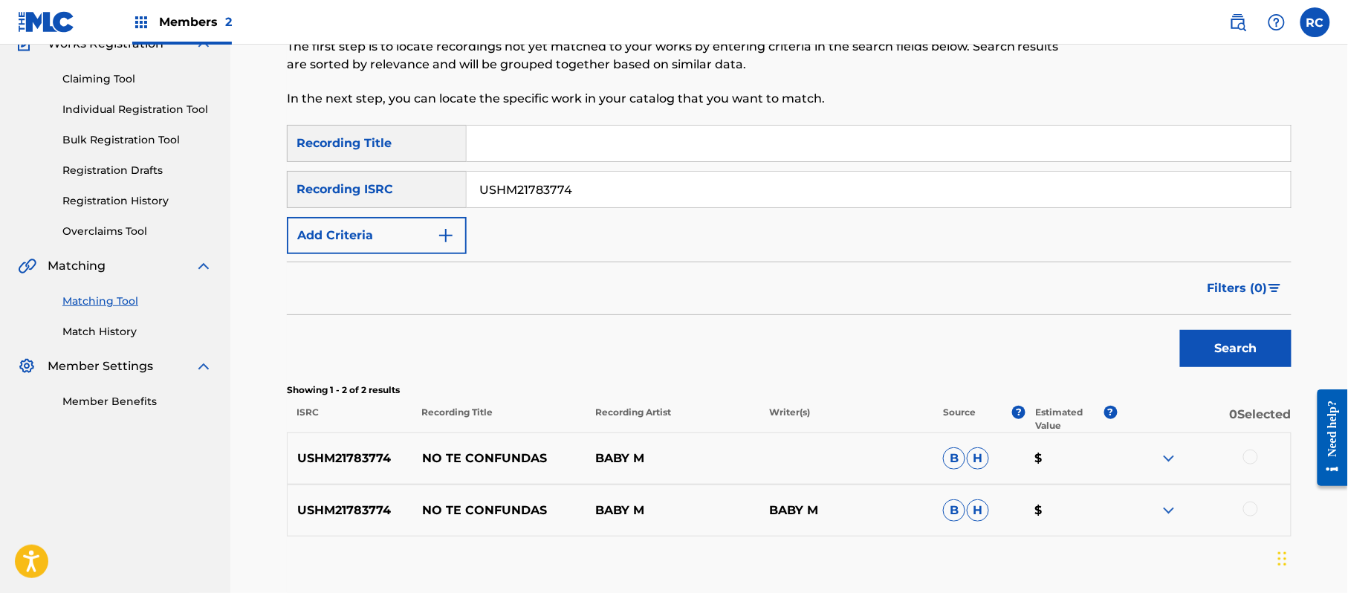
scroll to position [229, 0]
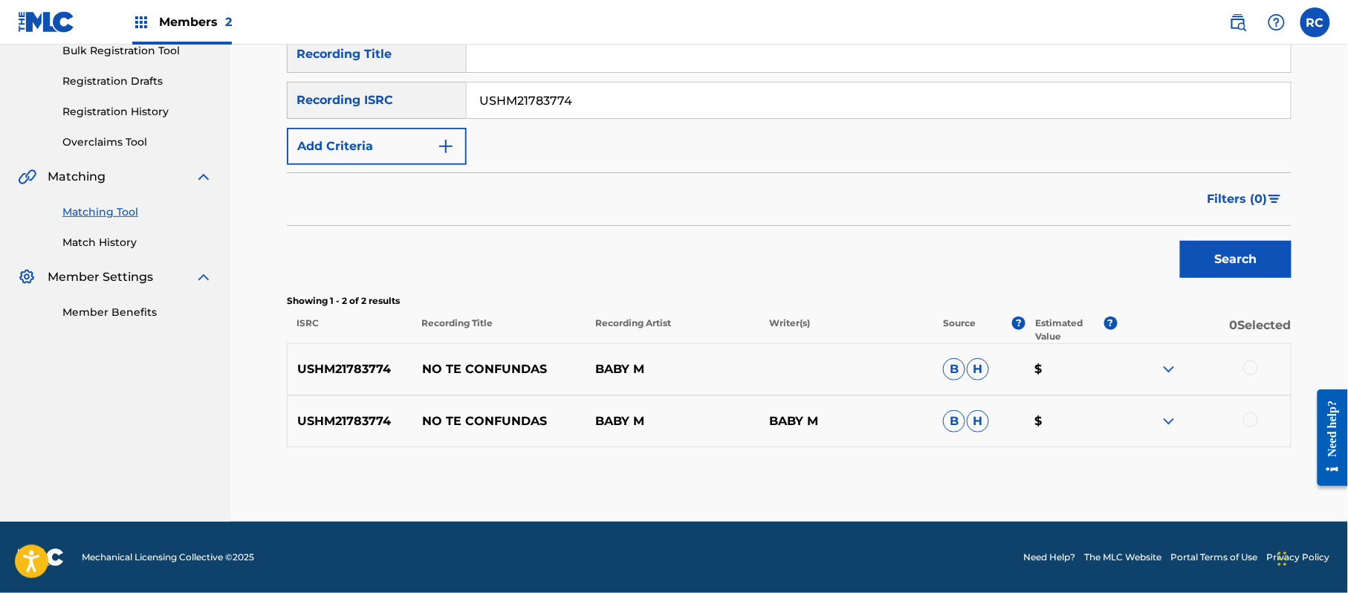
click at [1252, 372] on div at bounding box center [1250, 367] width 15 height 15
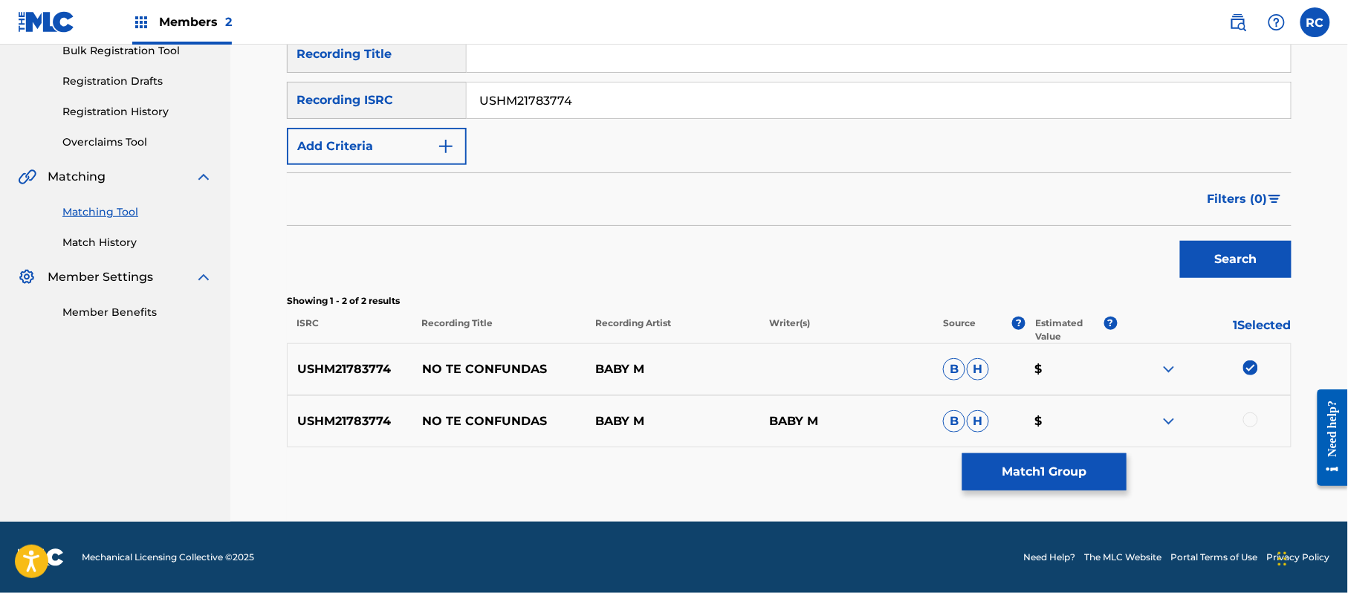
click at [1251, 422] on div at bounding box center [1250, 419] width 15 height 15
click at [1082, 476] on button "Match 2 Groups" at bounding box center [1044, 471] width 164 height 37
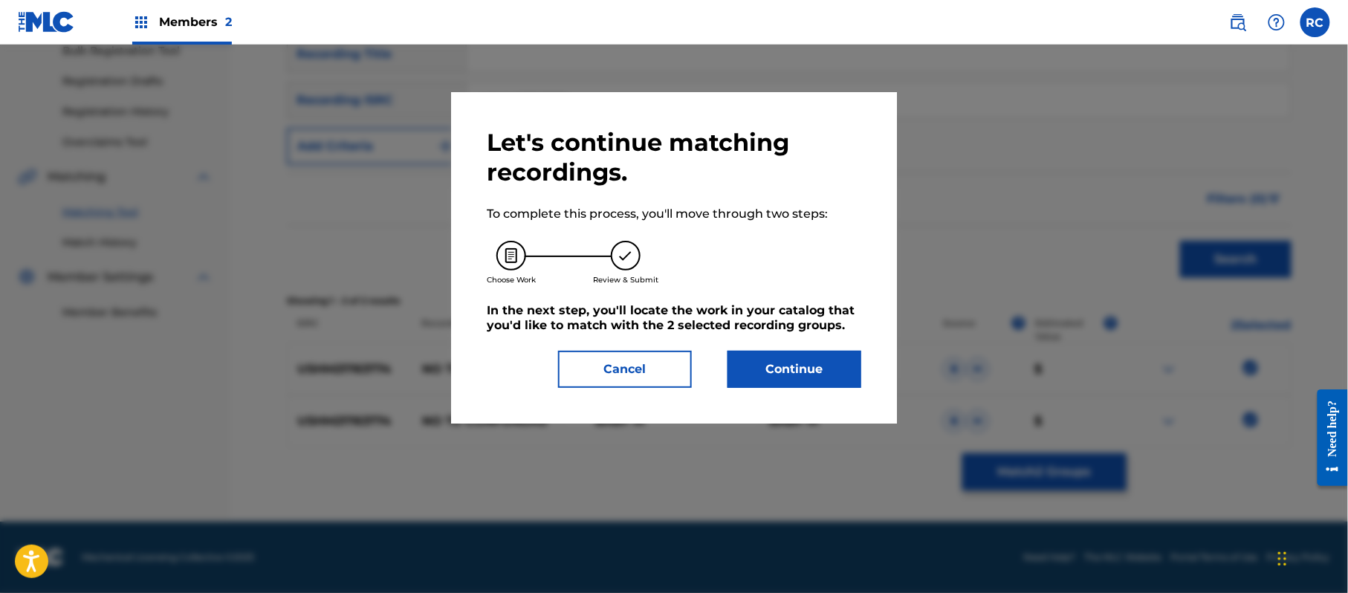
click at [776, 355] on button "Continue" at bounding box center [794, 369] width 134 height 37
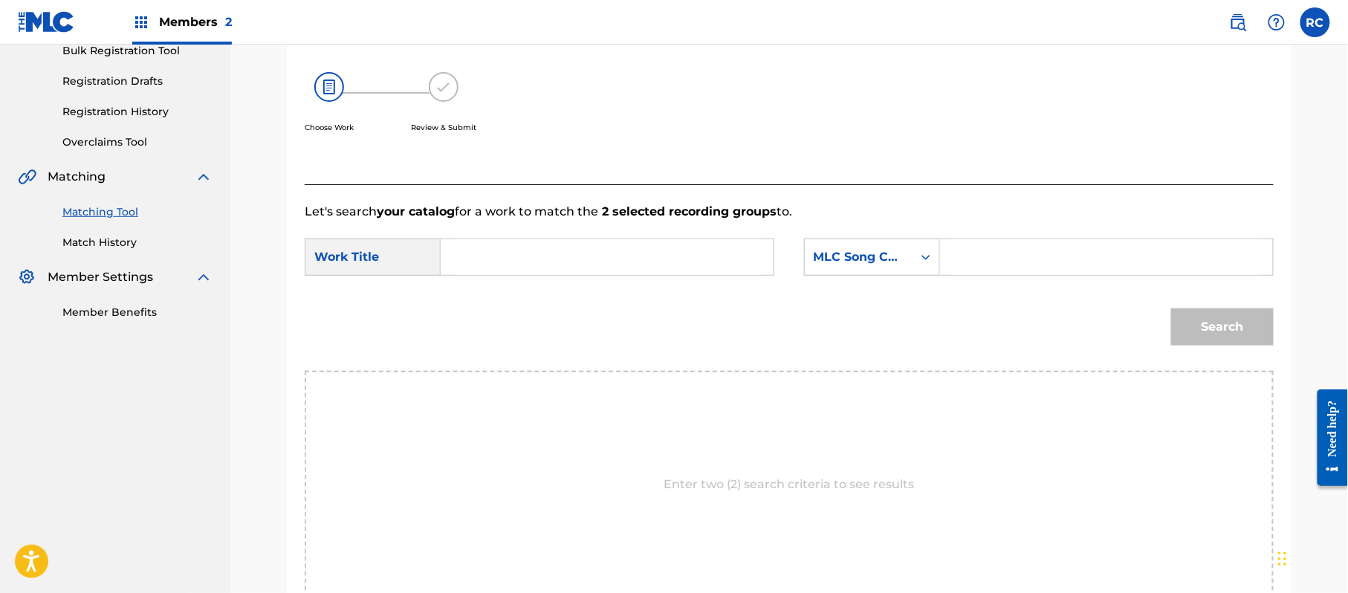
click at [516, 257] on input "Search Form" at bounding box center [607, 257] width 308 height 36
click at [600, 256] on input "No Te Confundas N72UIP" at bounding box center [607, 257] width 308 height 36
drag, startPoint x: 600, startPoint y: 256, endPoint x: 806, endPoint y: 256, distance: 205.8
click at [601, 256] on input "No Te Confundas N72UIP" at bounding box center [607, 257] width 308 height 36
click at [1028, 244] on input "Search Form" at bounding box center [1106, 257] width 308 height 36
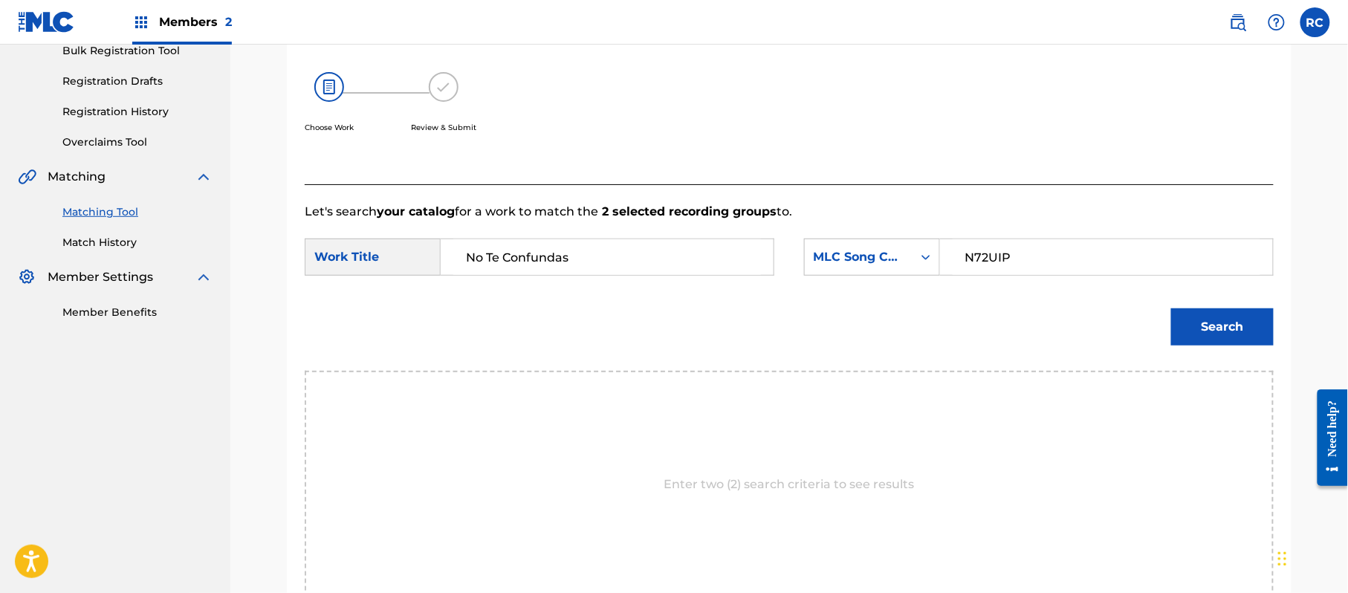
click at [1195, 322] on button "Search" at bounding box center [1222, 326] width 103 height 37
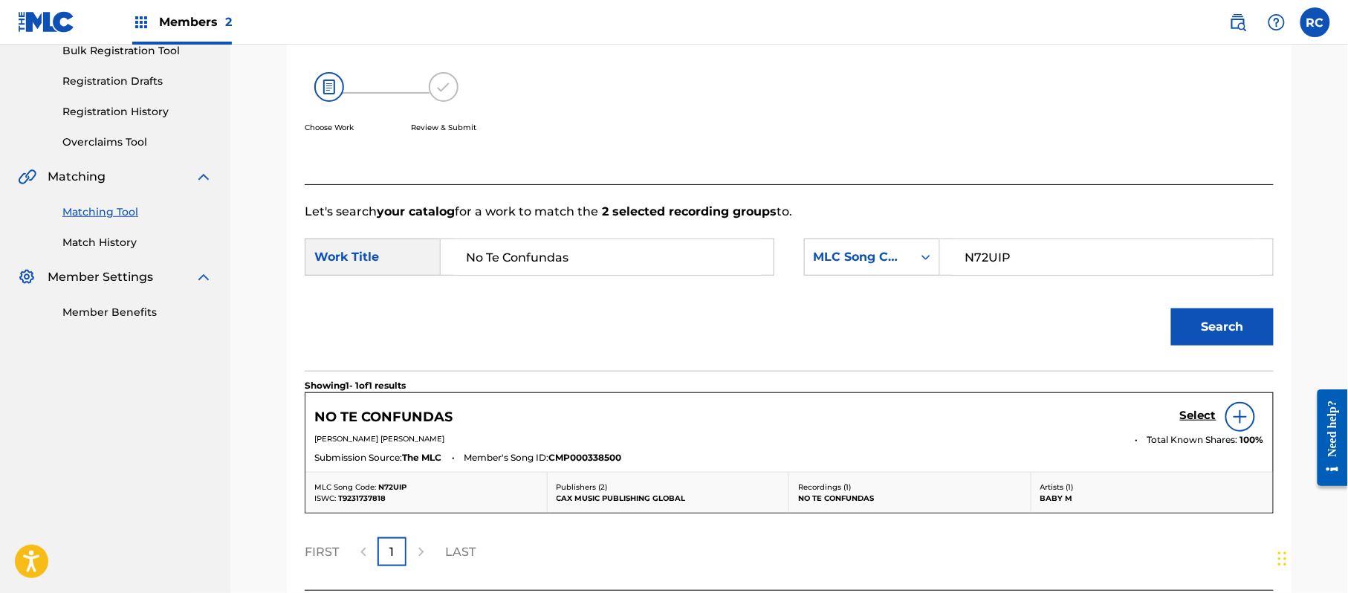
click at [1198, 411] on h5 "Select" at bounding box center [1198, 416] width 36 height 14
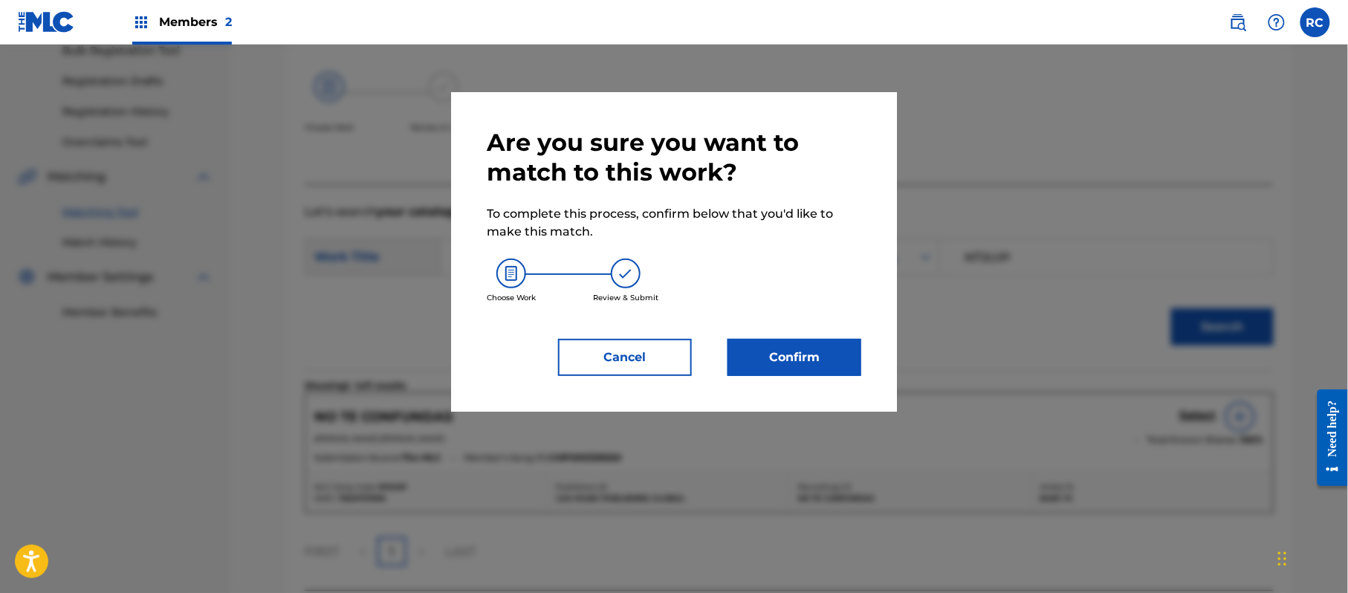
click at [802, 357] on button "Confirm" at bounding box center [794, 357] width 134 height 37
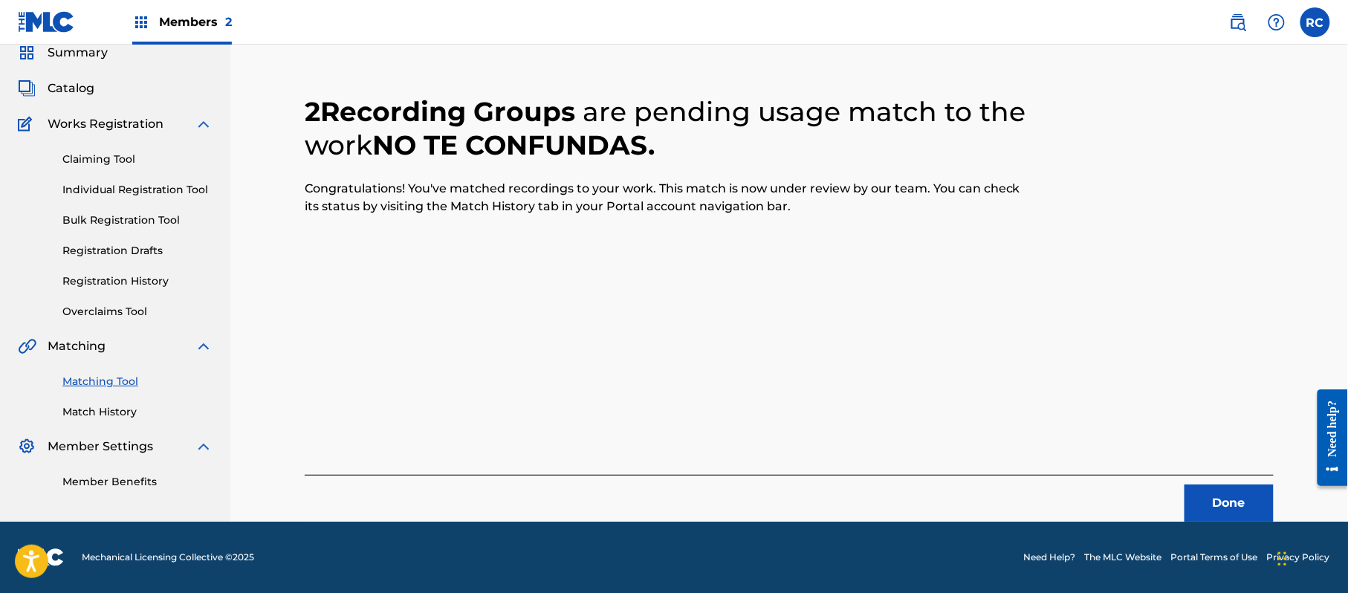
scroll to position [59, 0]
click at [1250, 500] on button "Done" at bounding box center [1228, 502] width 89 height 37
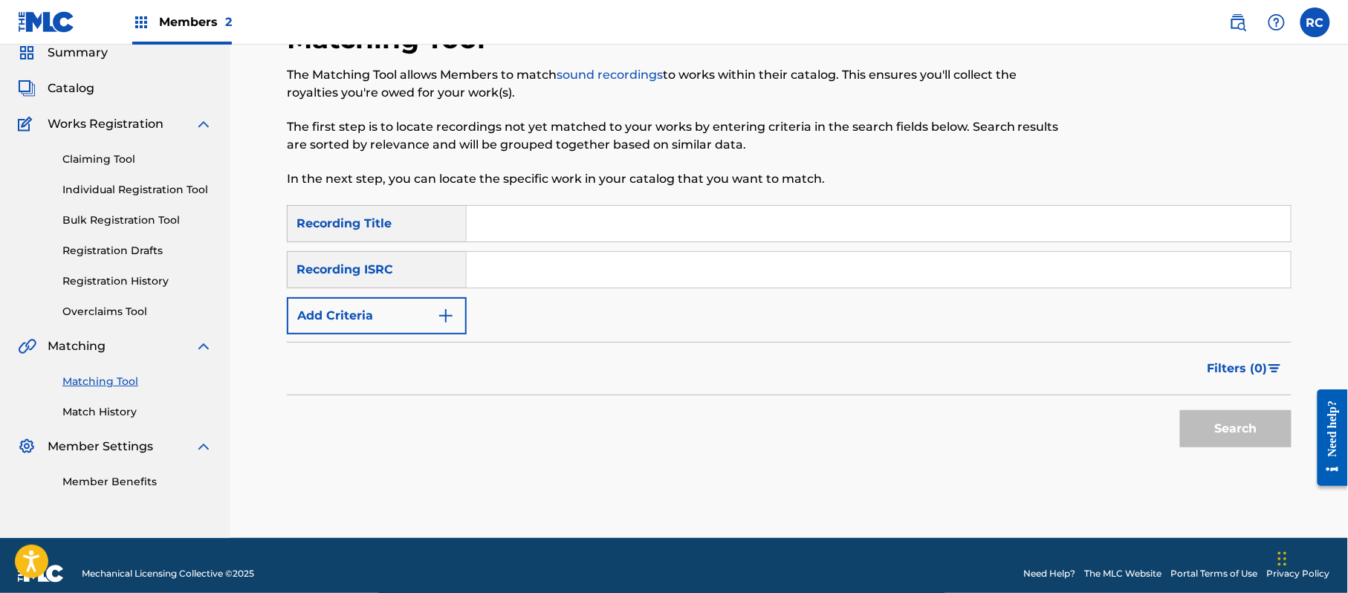
click at [615, 291] on div "SearchWithCriteria1dc0ab11-6528-4450-901e-1a73efd829e3 Recording Title SearchWi…" at bounding box center [789, 269] width 1004 height 129
click at [612, 284] on input "Search Form" at bounding box center [879, 270] width 824 height 36
click at [1189, 417] on button "Search" at bounding box center [1235, 428] width 111 height 37
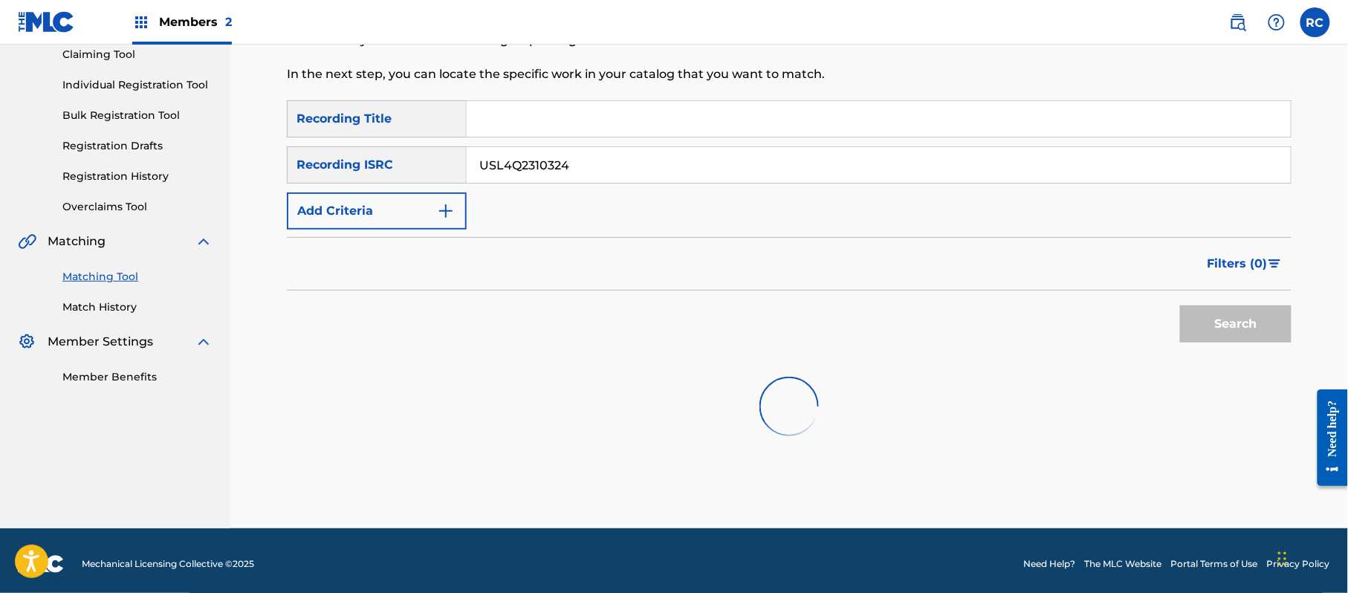
scroll to position [171, 0]
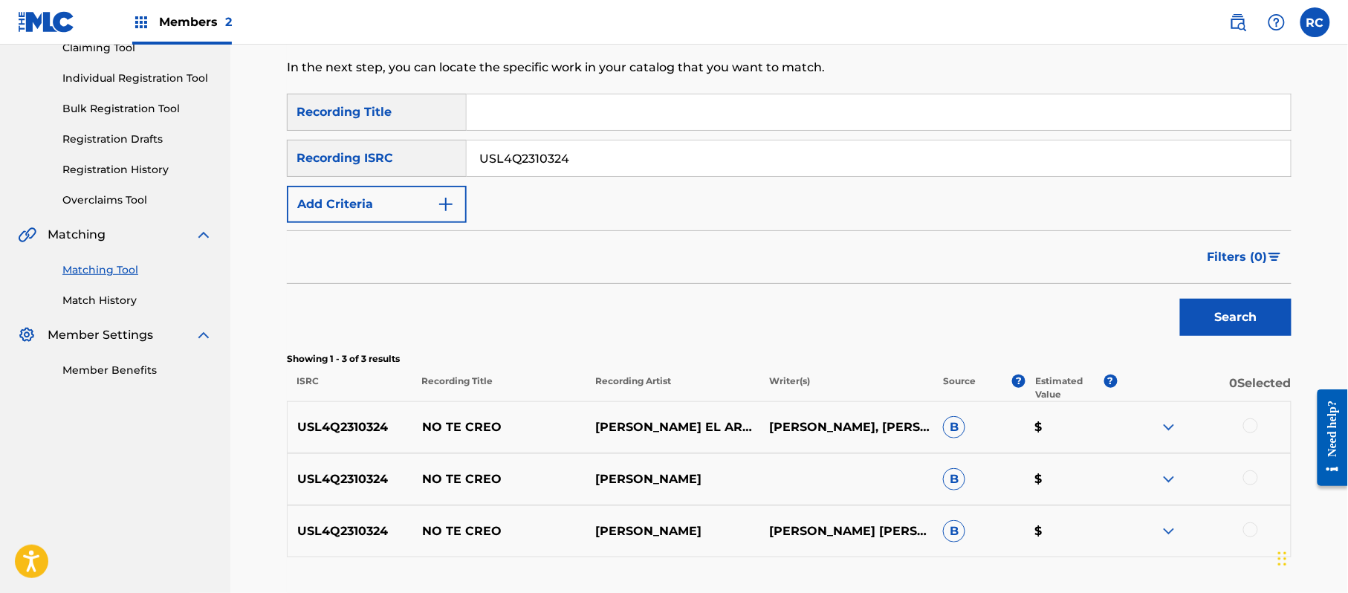
click at [1253, 425] on div at bounding box center [1250, 425] width 15 height 15
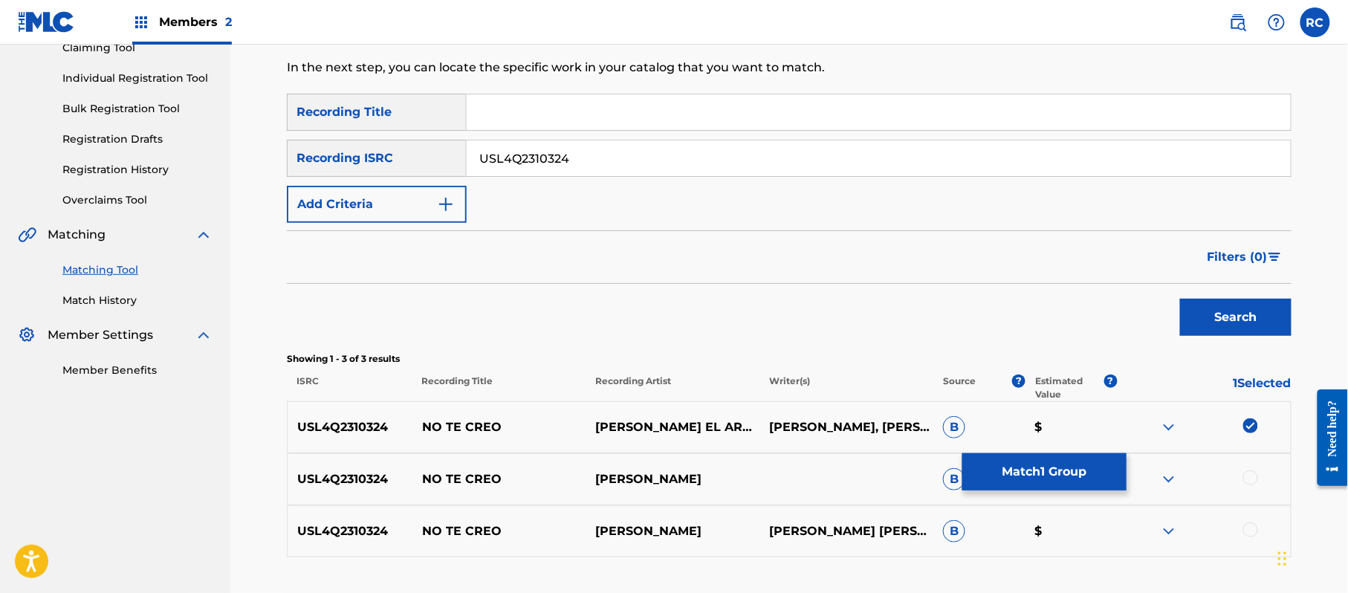
click at [1253, 475] on div at bounding box center [1250, 477] width 15 height 15
click at [1252, 532] on div at bounding box center [1250, 529] width 15 height 15
click at [1094, 475] on button "Match 3 Groups" at bounding box center [1044, 471] width 164 height 37
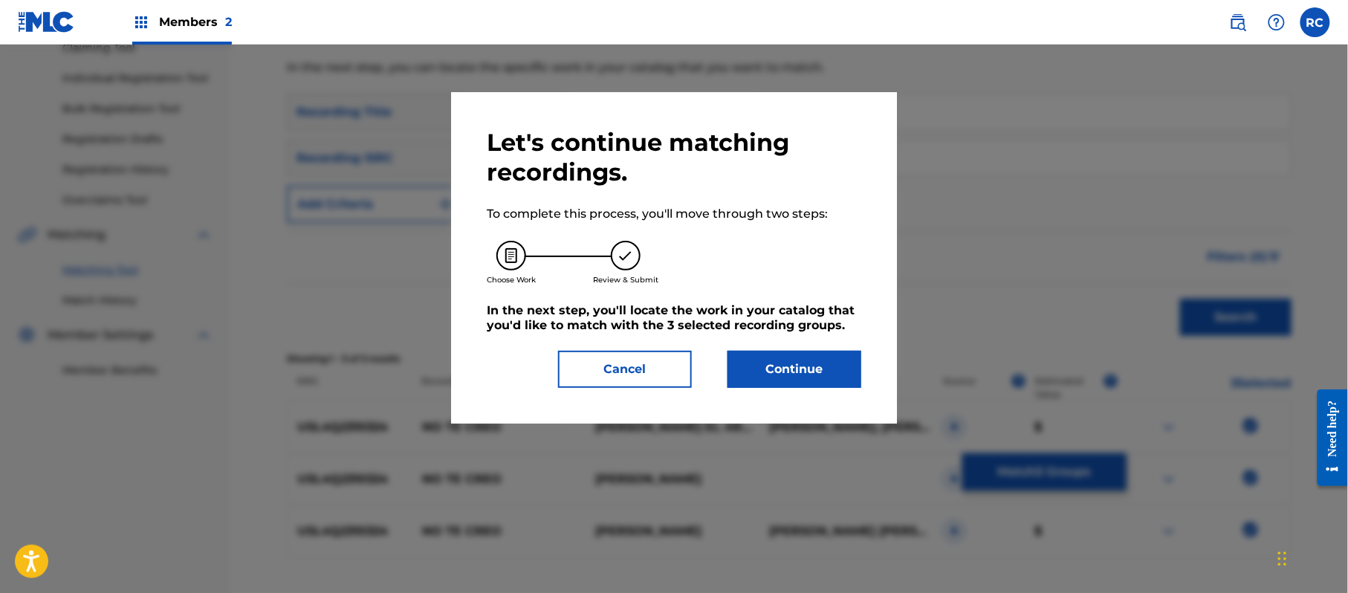
click at [850, 369] on button "Continue" at bounding box center [794, 369] width 134 height 37
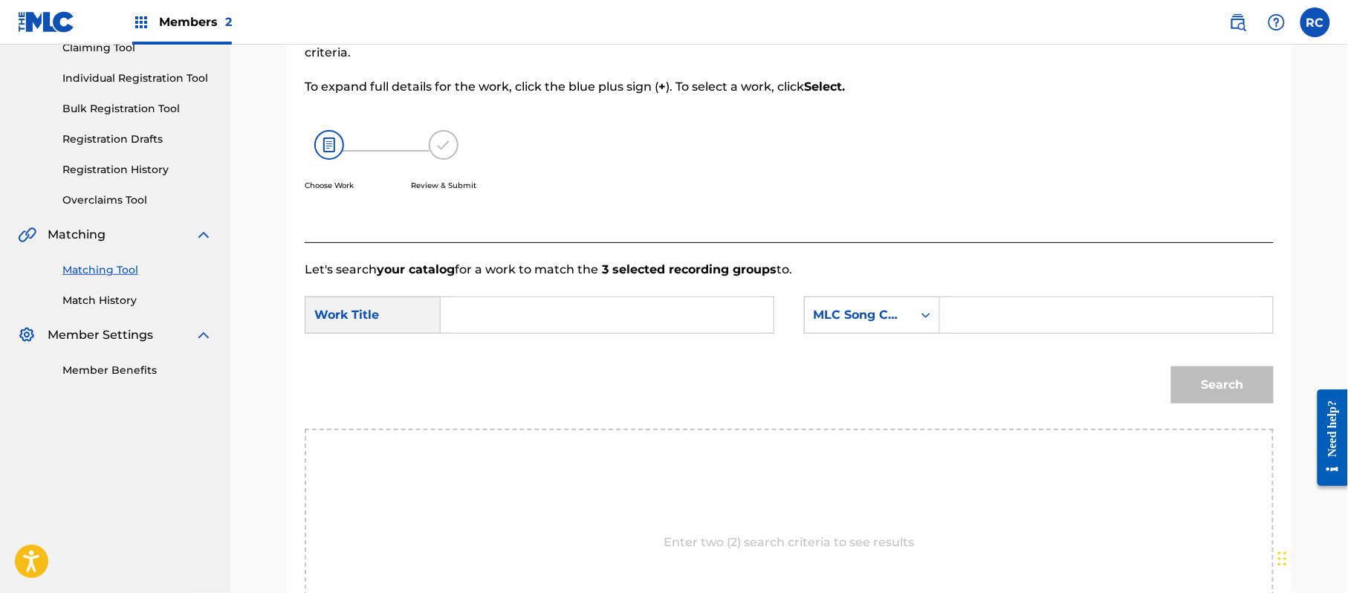
click at [498, 325] on input "Search Form" at bounding box center [607, 315] width 308 height 36
click at [553, 313] on input "No Te Creo N72UHJ" at bounding box center [607, 315] width 308 height 36
click at [1030, 316] on input "Search Form" at bounding box center [1106, 315] width 308 height 36
click at [1186, 383] on button "Search" at bounding box center [1222, 384] width 103 height 37
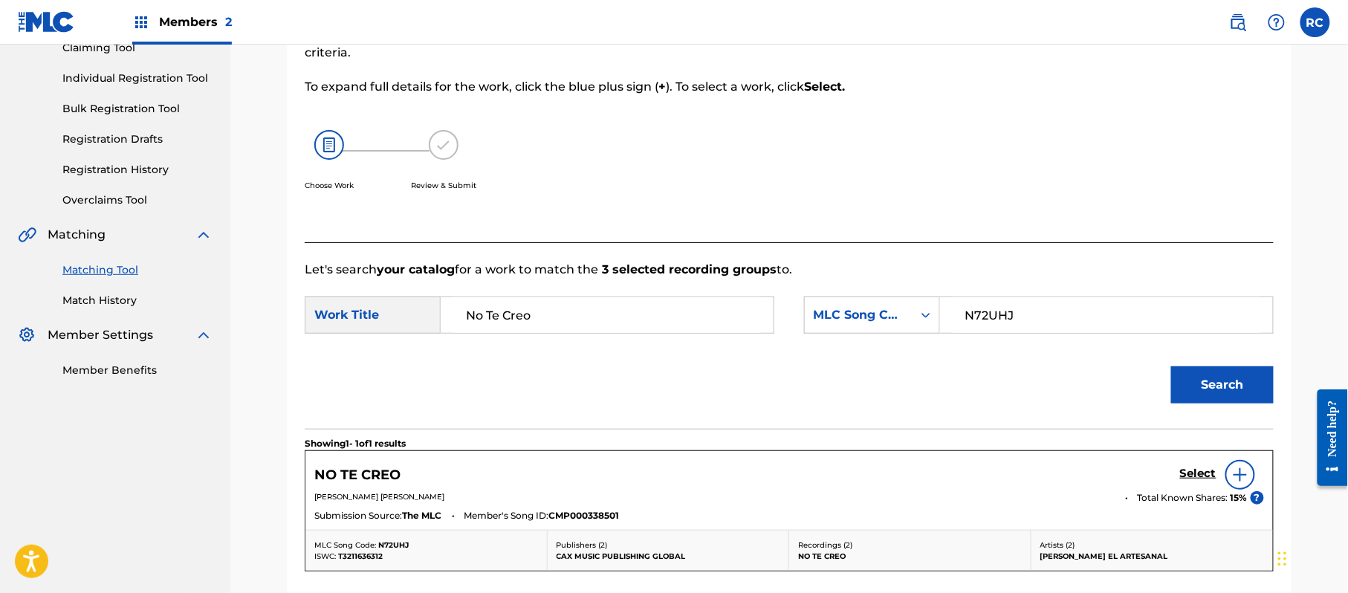
click at [1189, 470] on h5 "Select" at bounding box center [1198, 474] width 36 height 14
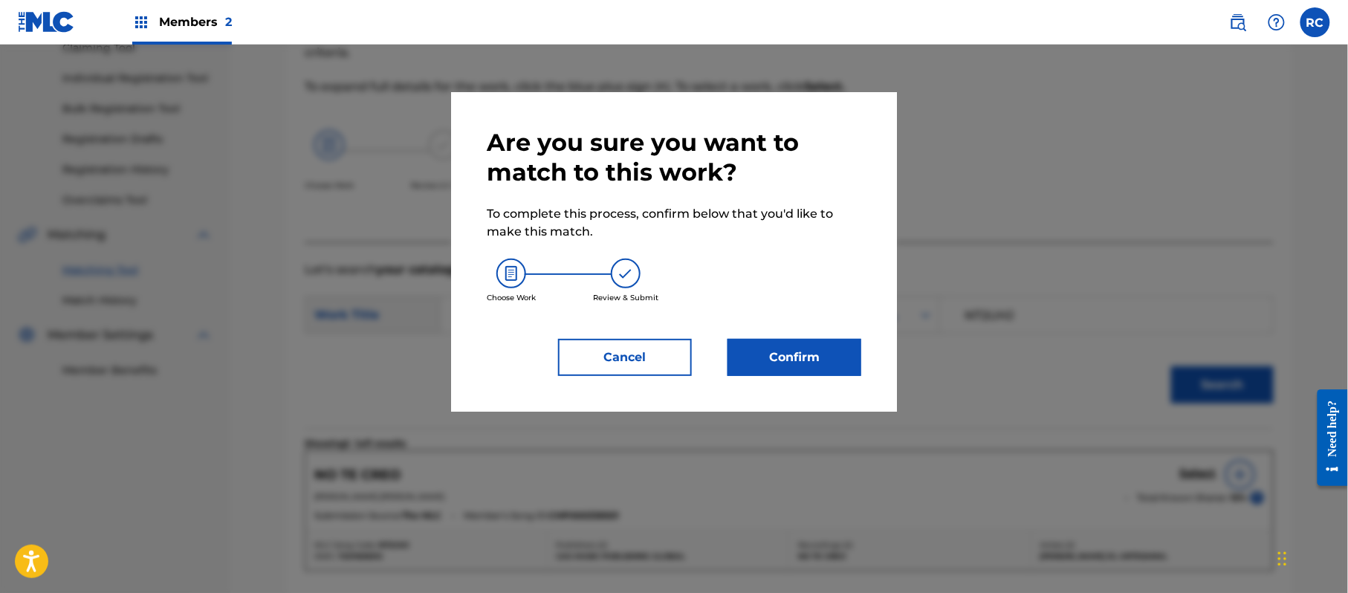
click at [816, 357] on button "Confirm" at bounding box center [794, 357] width 134 height 37
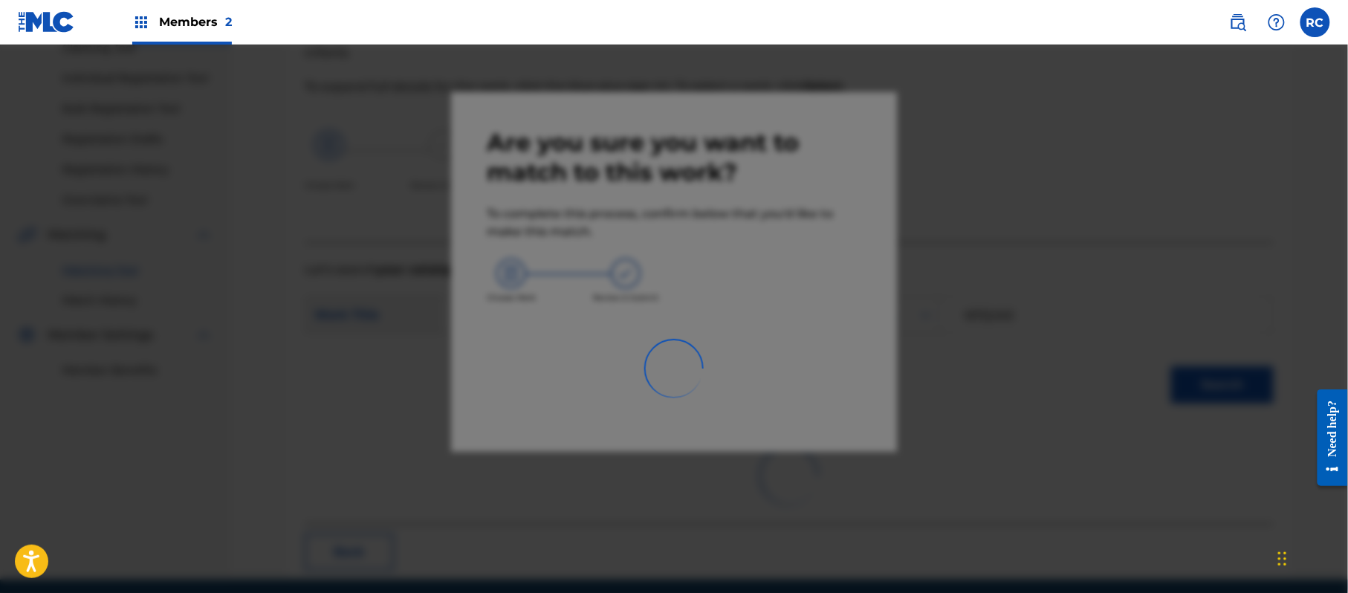
scroll to position [59, 0]
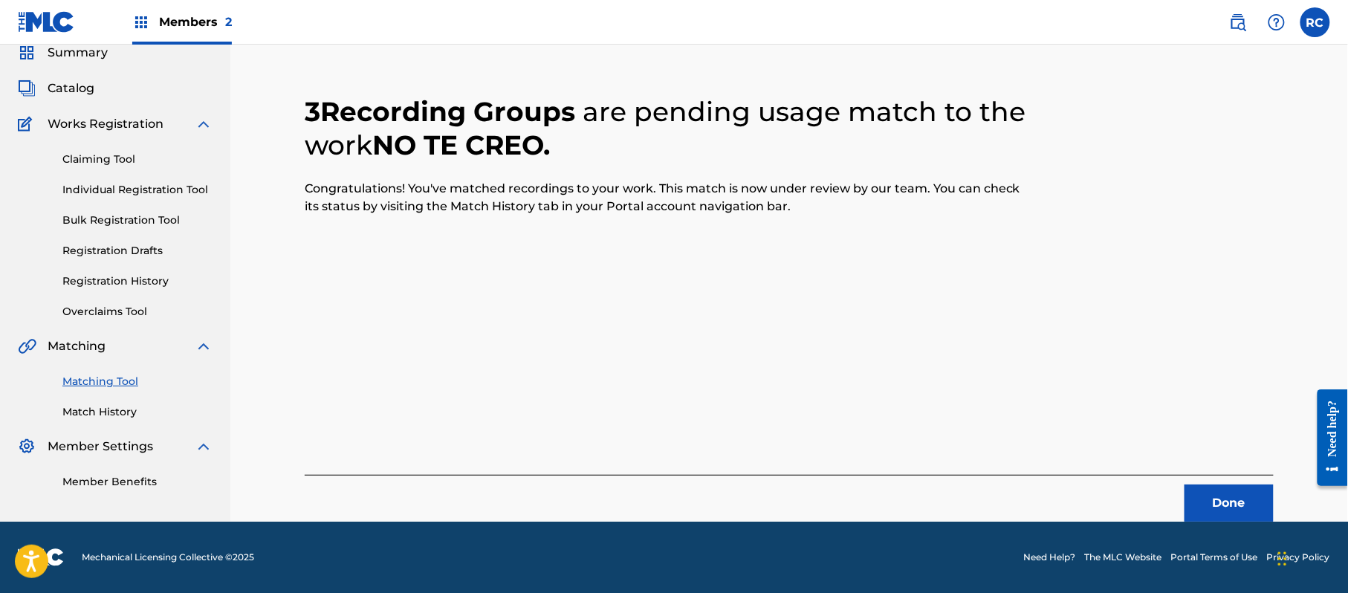
click at [1216, 501] on button "Done" at bounding box center [1228, 502] width 89 height 37
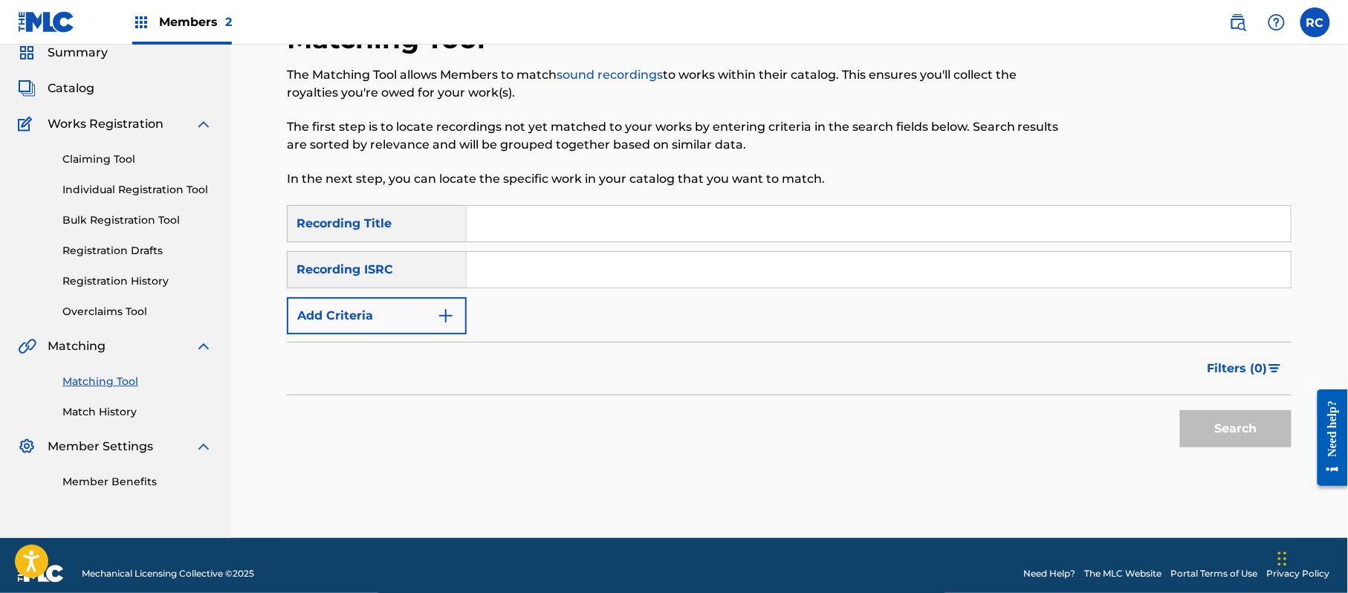
click at [563, 281] on input "Search Form" at bounding box center [879, 270] width 824 height 36
click at [1213, 432] on button "Search" at bounding box center [1235, 428] width 111 height 37
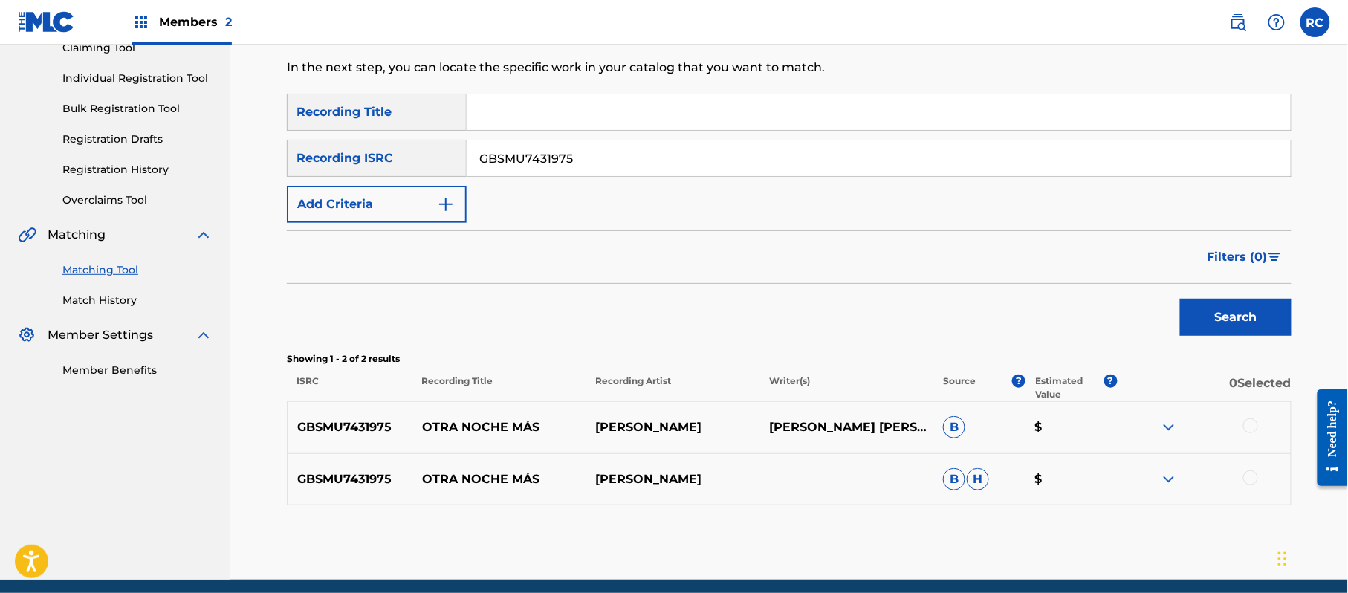
scroll to position [229, 0]
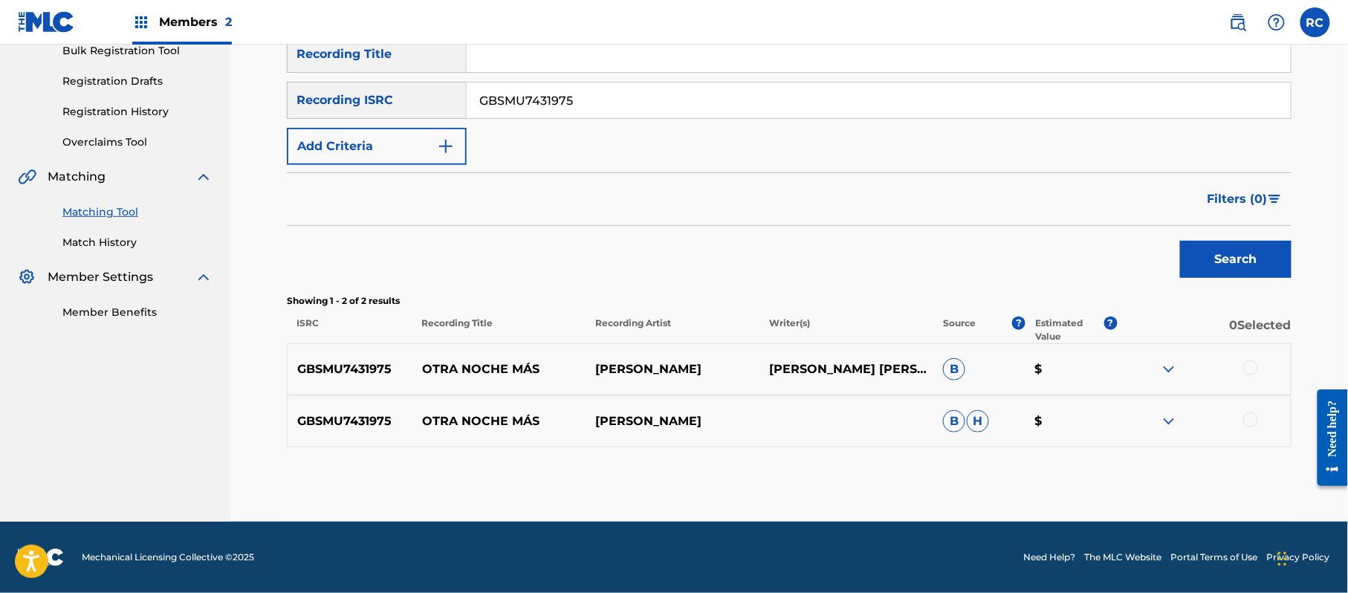
click at [1253, 366] on div at bounding box center [1250, 367] width 15 height 15
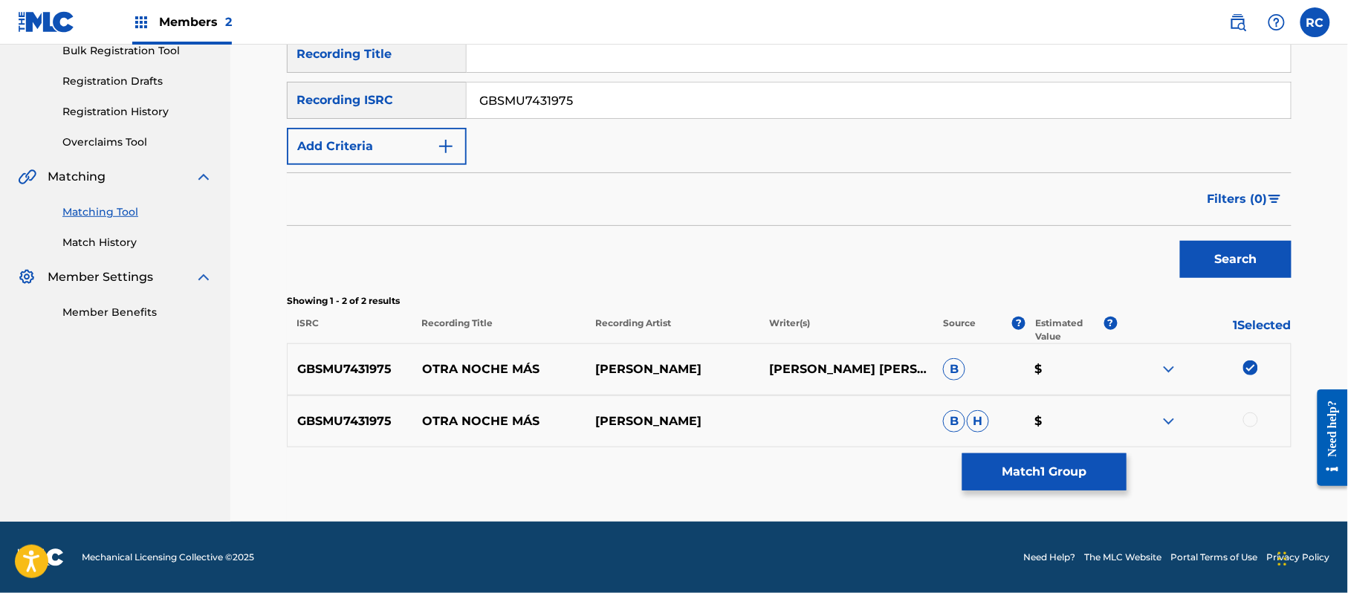
click at [1256, 423] on div at bounding box center [1250, 419] width 15 height 15
click at [1041, 474] on button "Match 2 Groups" at bounding box center [1044, 471] width 164 height 37
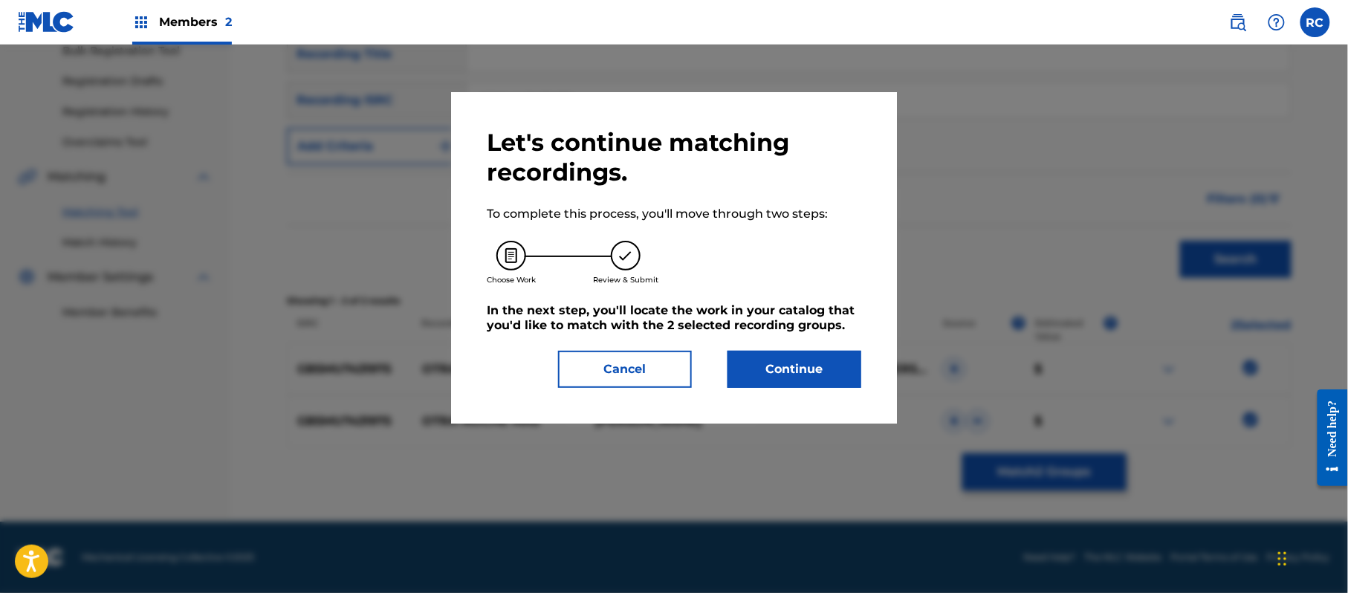
click at [789, 352] on button "Continue" at bounding box center [794, 369] width 134 height 37
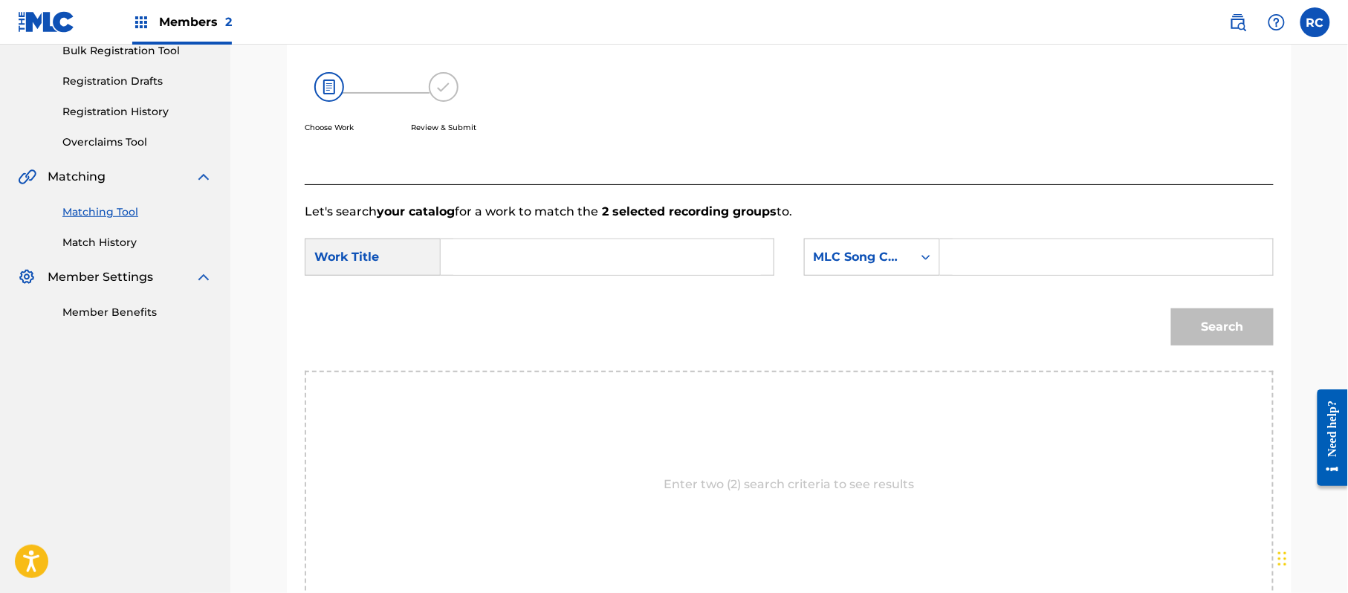
click at [545, 269] on input "Search Form" at bounding box center [607, 257] width 308 height 36
click at [581, 256] on input "Otra Noche Mas OM4CQX" at bounding box center [607, 257] width 308 height 36
click at [1004, 256] on input "Search Form" at bounding box center [1106, 257] width 308 height 36
click at [1207, 321] on button "Search" at bounding box center [1222, 326] width 103 height 37
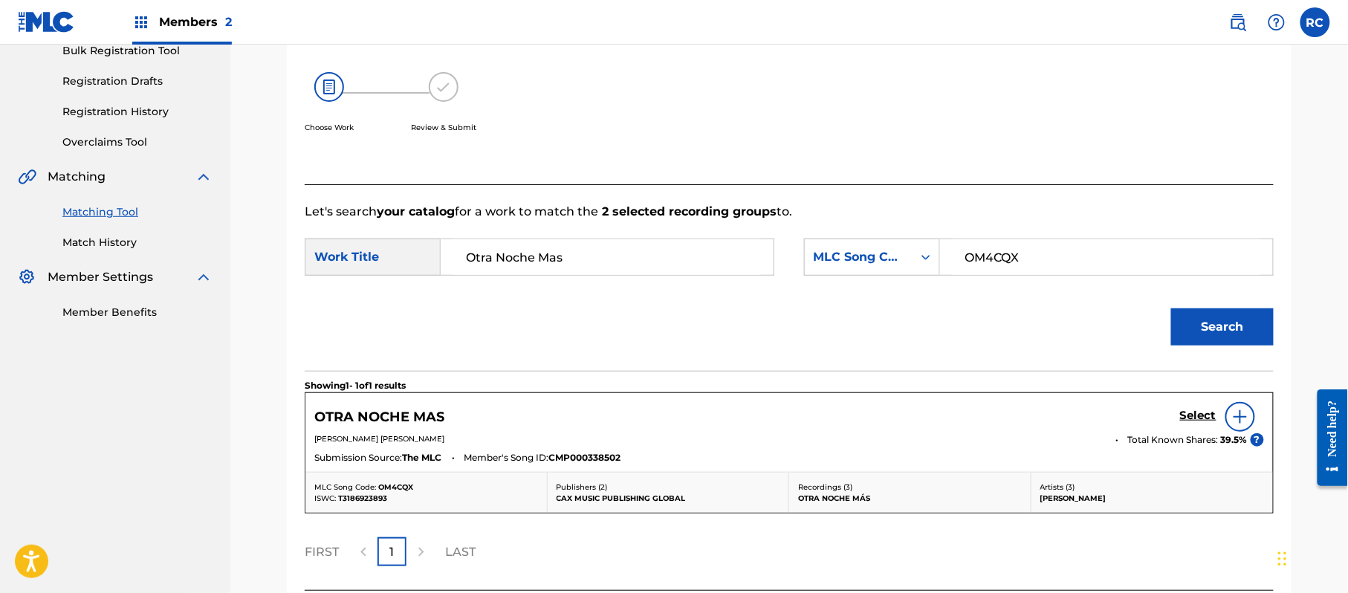
click at [1192, 428] on div "Select" at bounding box center [1222, 417] width 84 height 30
click at [1199, 415] on h5 "Select" at bounding box center [1198, 416] width 36 height 14
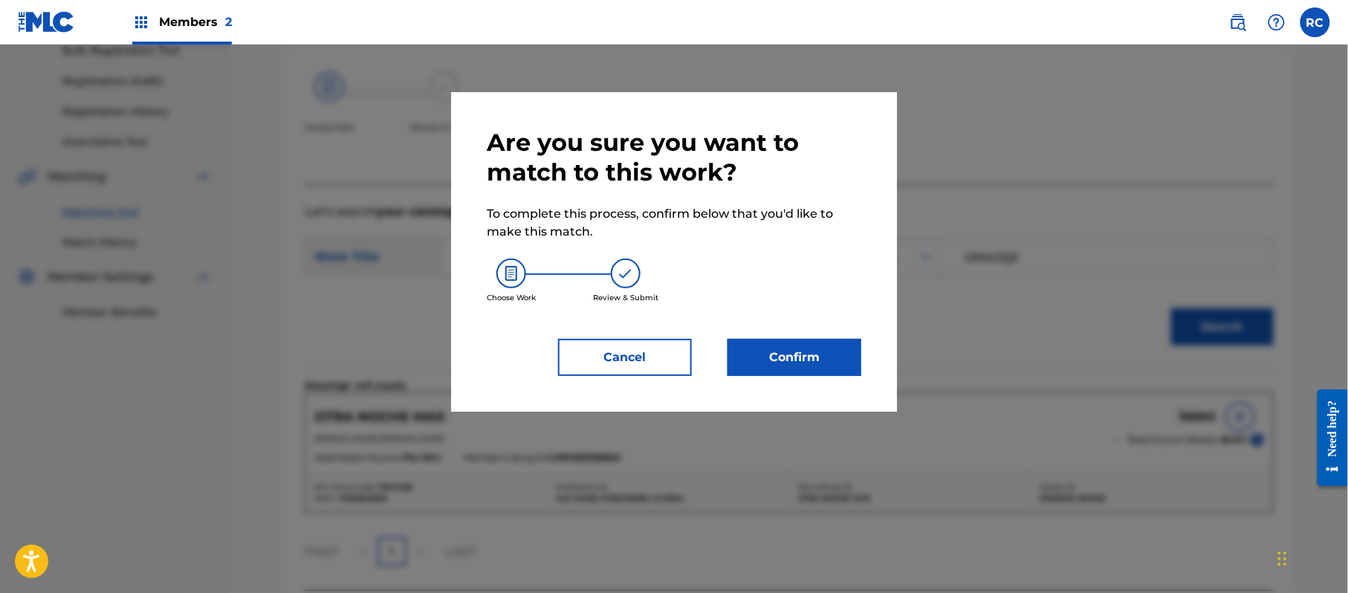
click at [820, 342] on button "Confirm" at bounding box center [794, 357] width 134 height 37
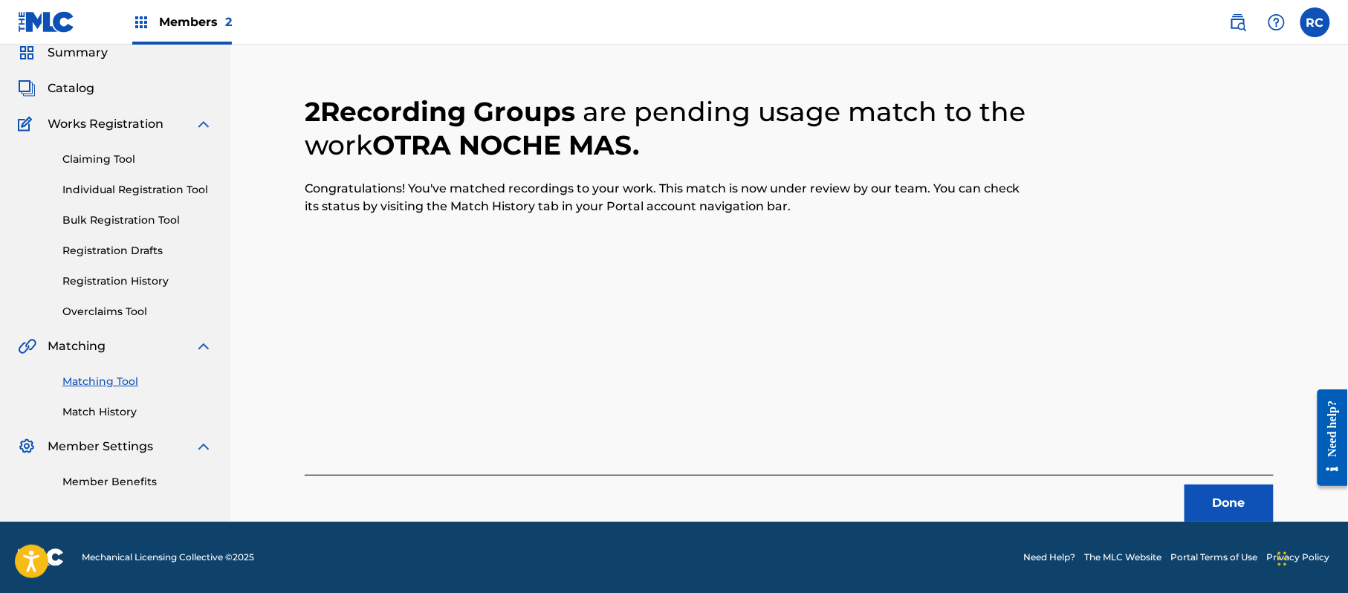
scroll to position [59, 0]
click at [1213, 503] on button "Done" at bounding box center [1228, 502] width 89 height 37
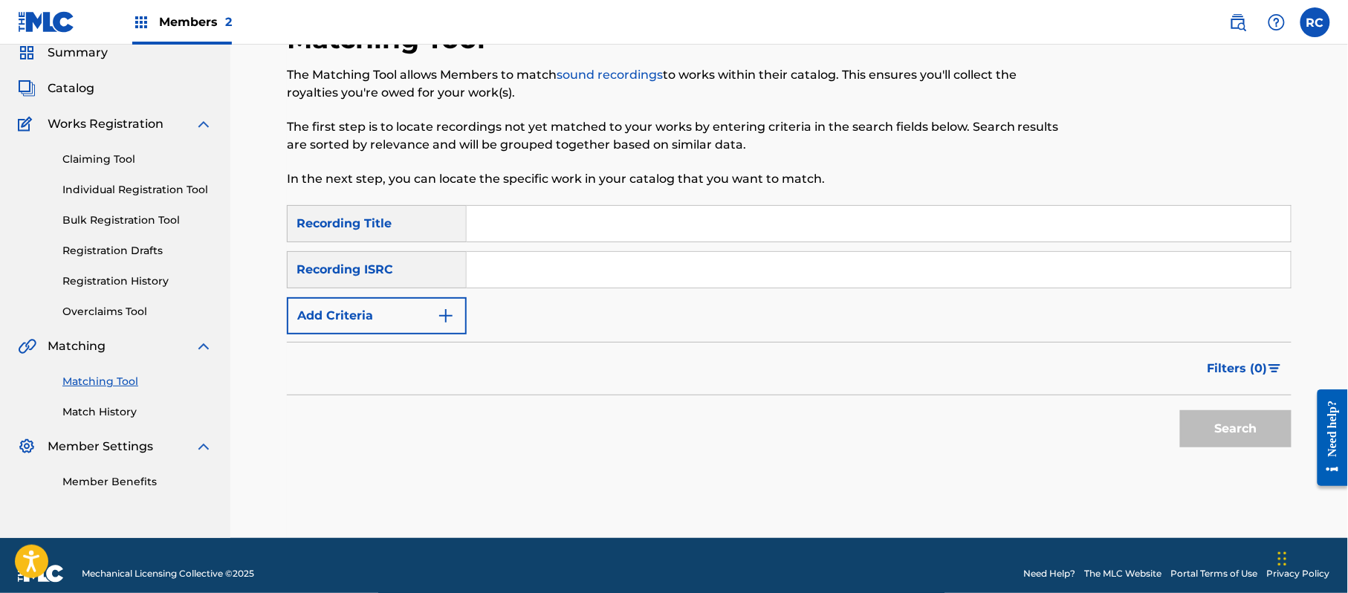
click at [535, 285] on input "Search Form" at bounding box center [879, 270] width 824 height 36
click at [1221, 435] on button "Search" at bounding box center [1235, 428] width 111 height 37
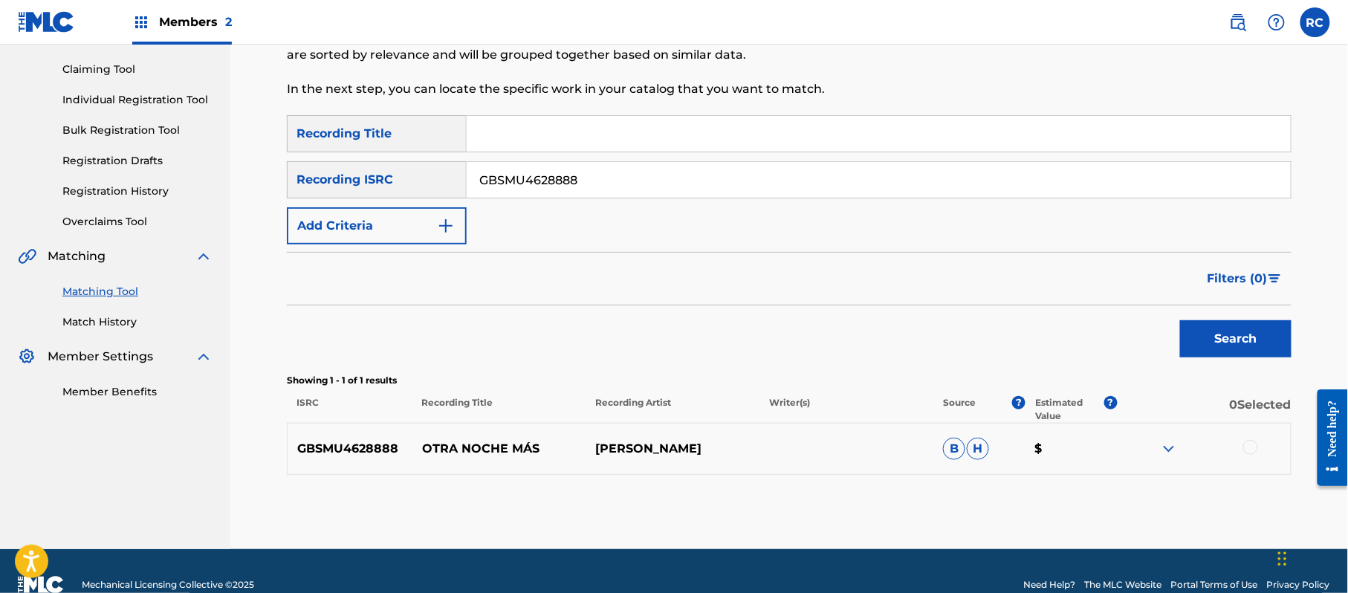
scroll to position [177, 0]
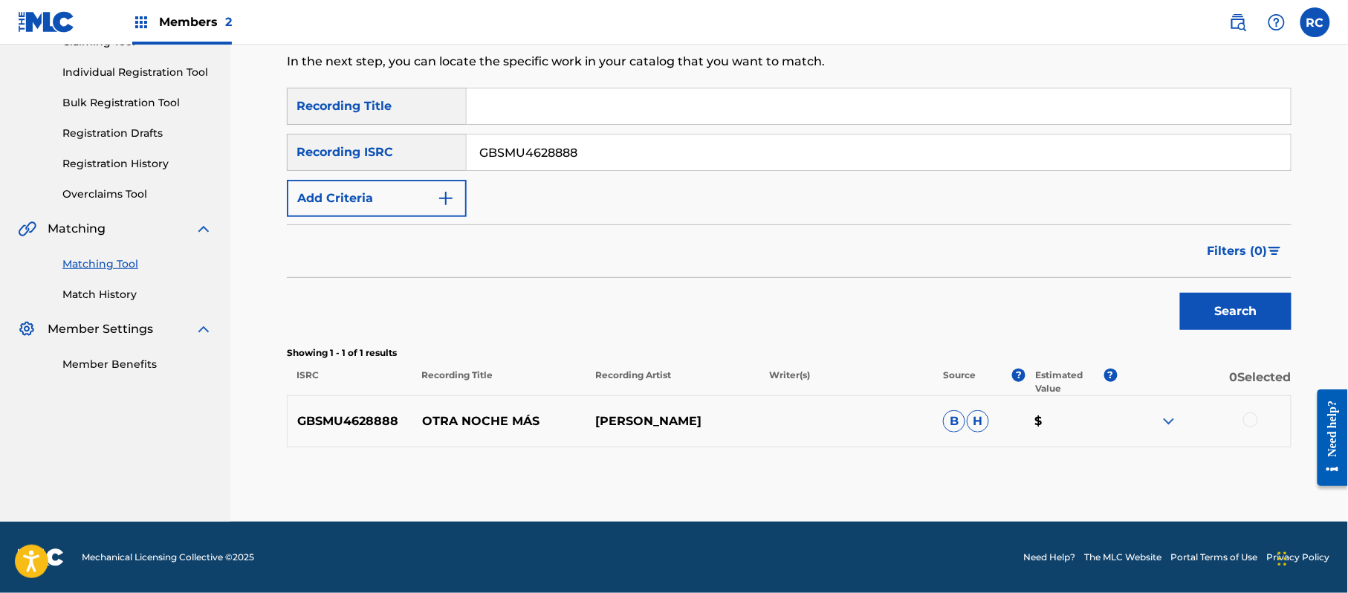
click at [1257, 423] on div at bounding box center [1204, 421] width 174 height 18
click at [1251, 423] on div at bounding box center [1250, 419] width 15 height 15
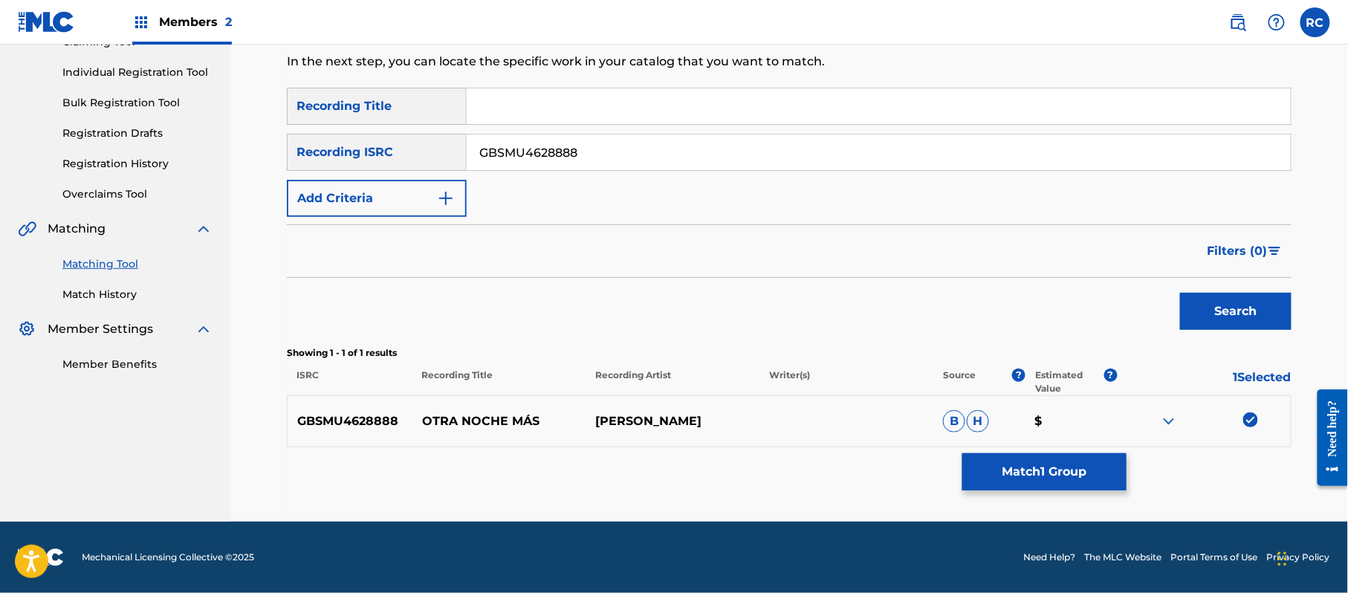
click at [1083, 487] on button "Match 1 Group" at bounding box center [1044, 471] width 164 height 37
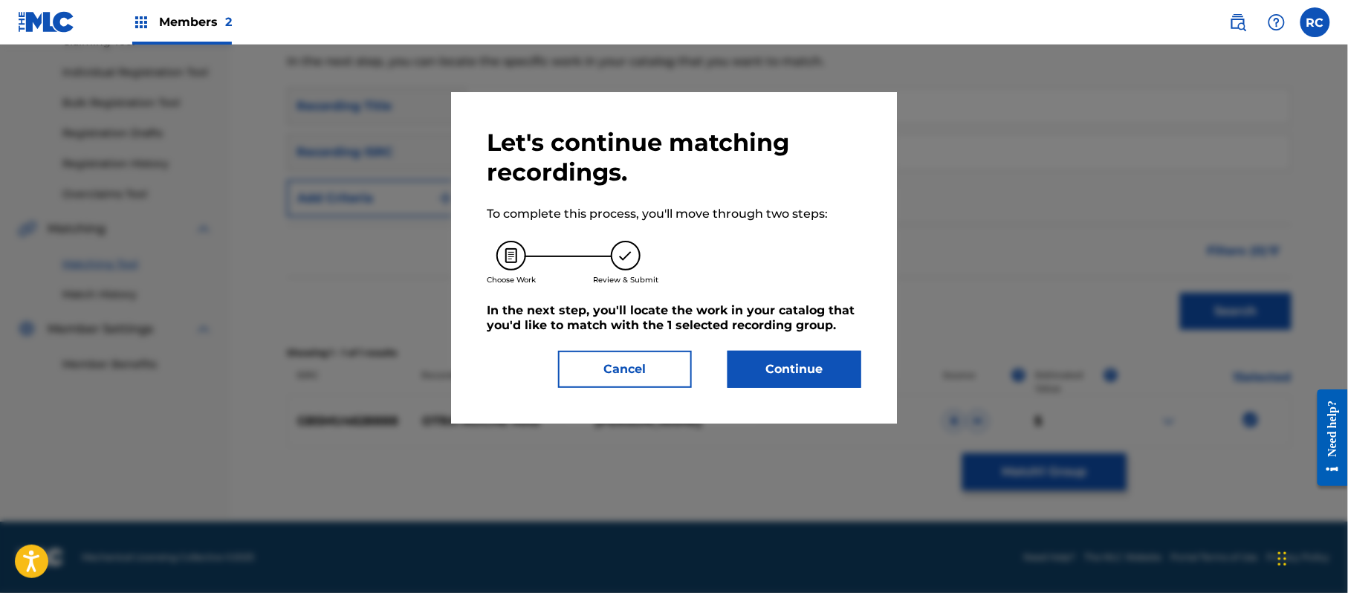
click at [848, 369] on button "Continue" at bounding box center [794, 369] width 134 height 37
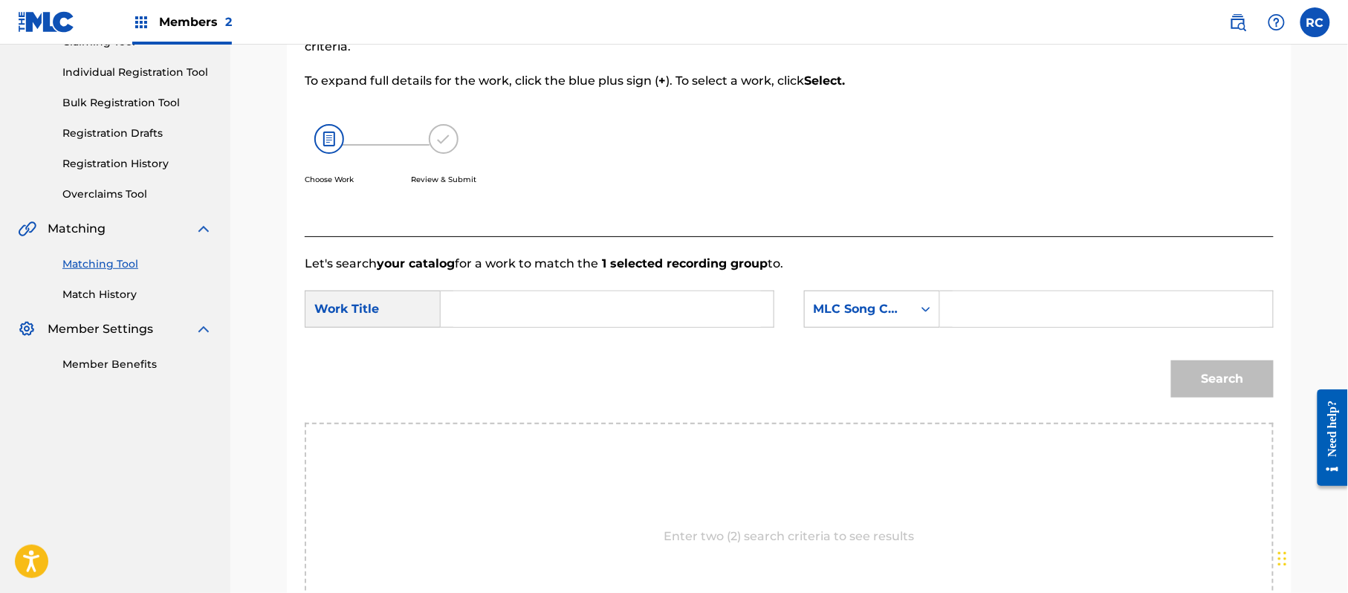
click at [527, 314] on input "Search Form" at bounding box center [607, 309] width 308 height 36
click at [585, 310] on input "Otra Noche Mas OM4CQX" at bounding box center [607, 309] width 308 height 36
click at [994, 314] on input "Search Form" at bounding box center [1106, 309] width 308 height 36
click at [1218, 381] on button "Search" at bounding box center [1222, 378] width 103 height 37
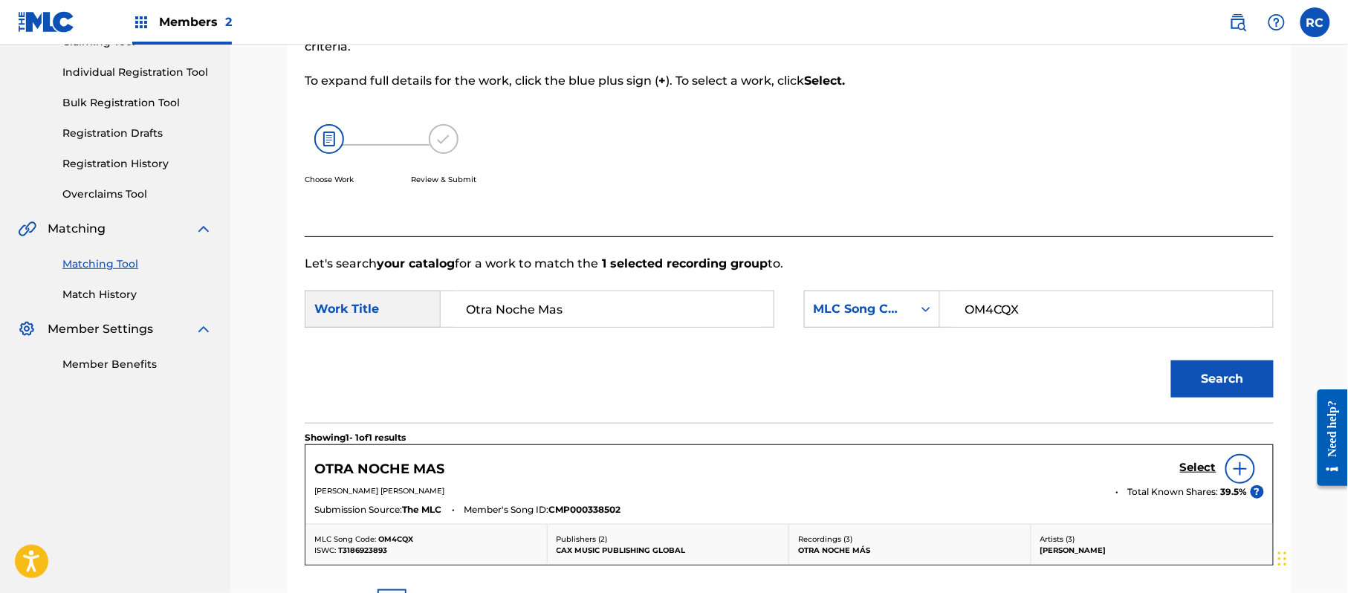
click at [1187, 468] on h5 "Select" at bounding box center [1198, 468] width 36 height 14
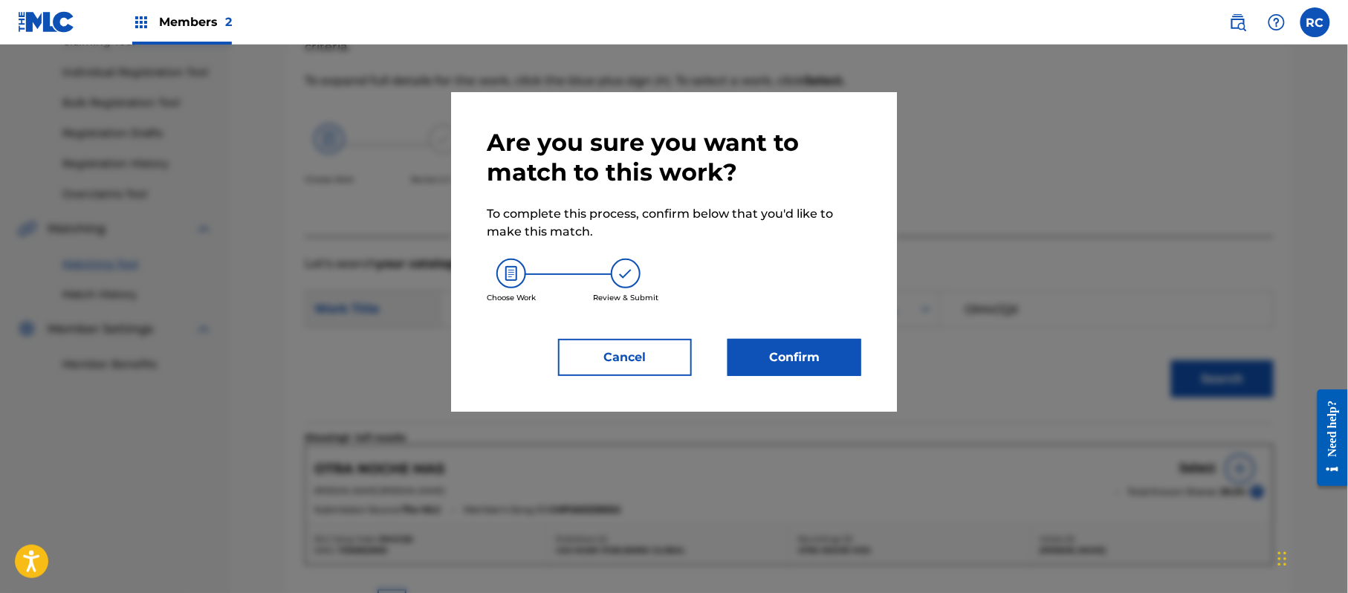
click at [825, 371] on button "Confirm" at bounding box center [794, 357] width 134 height 37
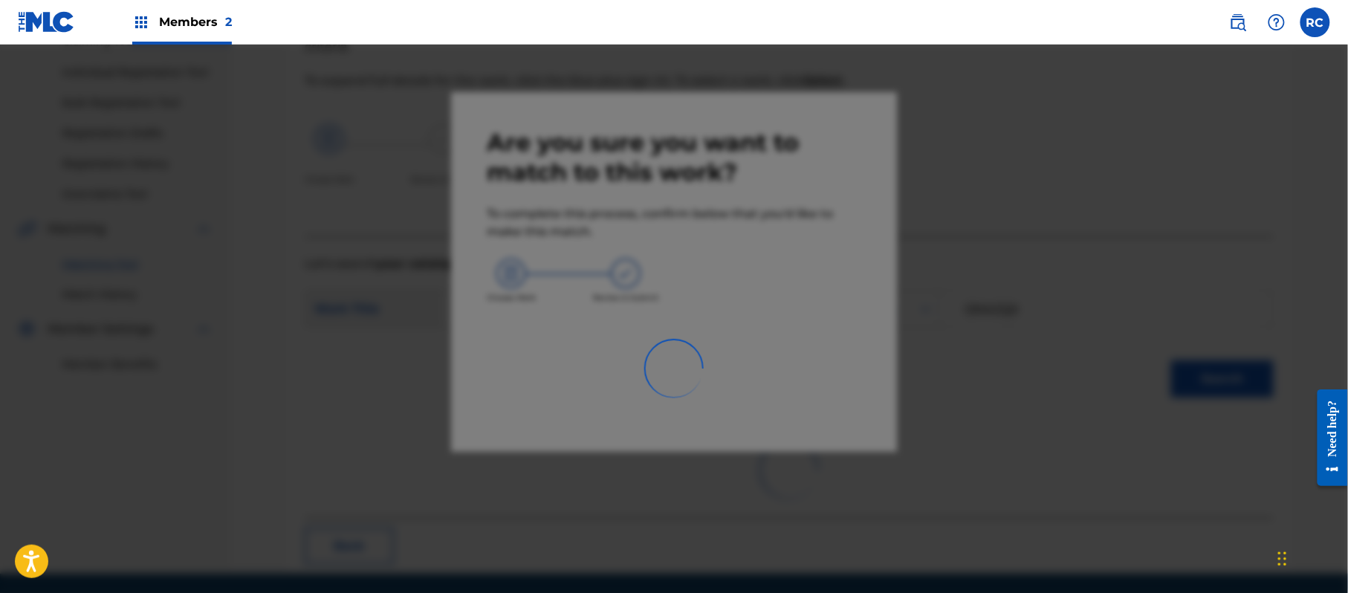
scroll to position [59, 0]
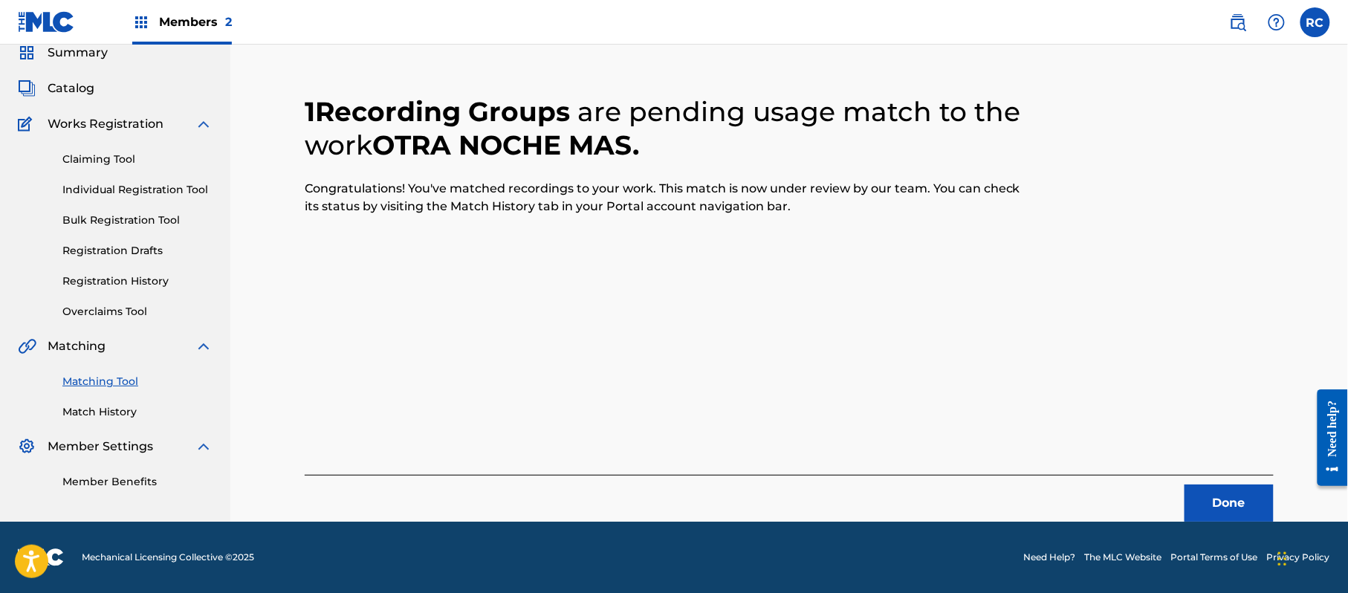
click at [1218, 507] on button "Done" at bounding box center [1228, 502] width 89 height 37
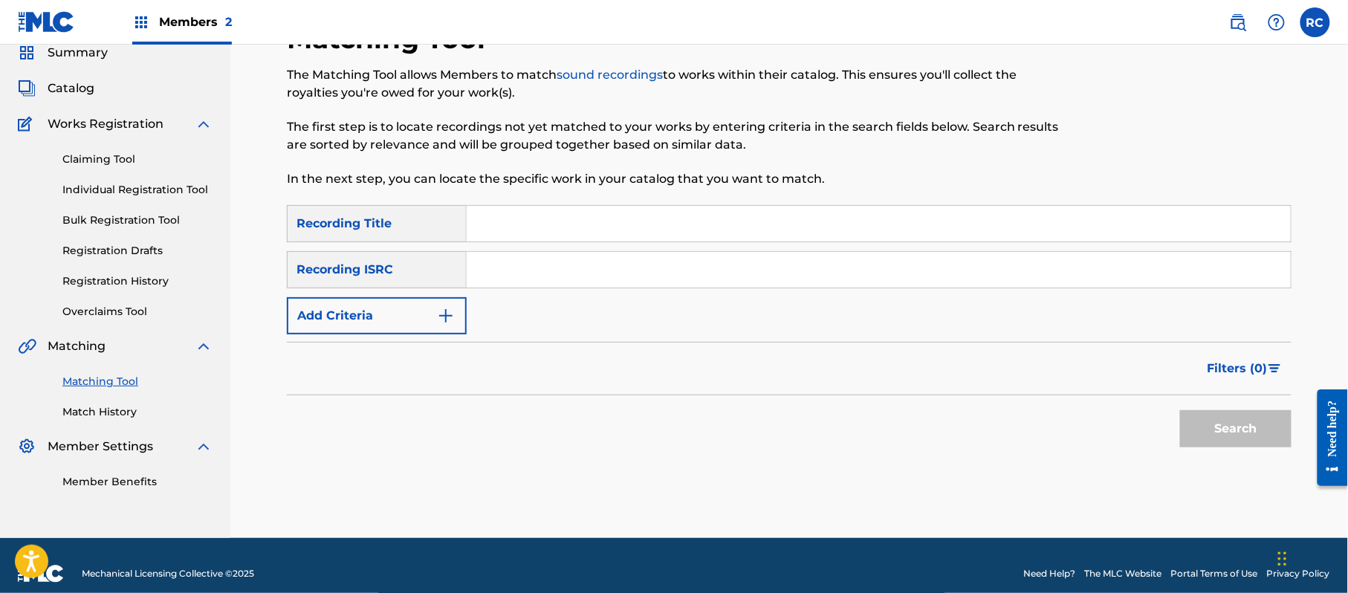
click at [484, 276] on input "Search Form" at bounding box center [879, 270] width 824 height 36
click at [1218, 437] on button "Search" at bounding box center [1235, 428] width 111 height 37
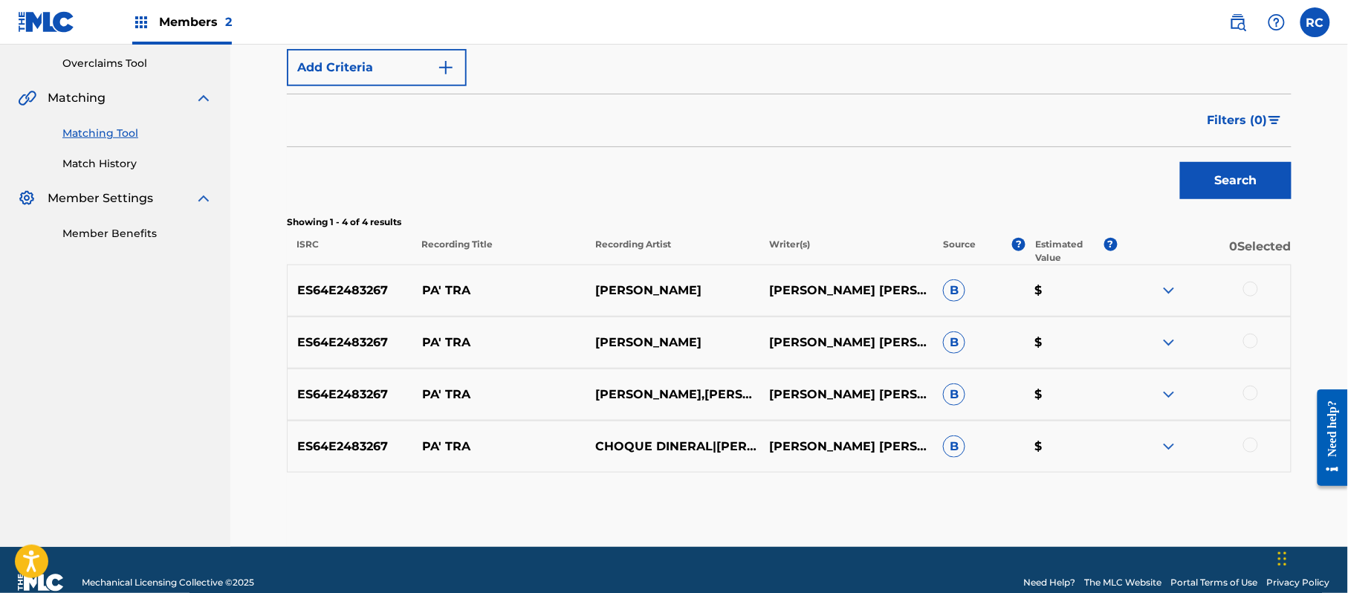
scroll to position [333, 0]
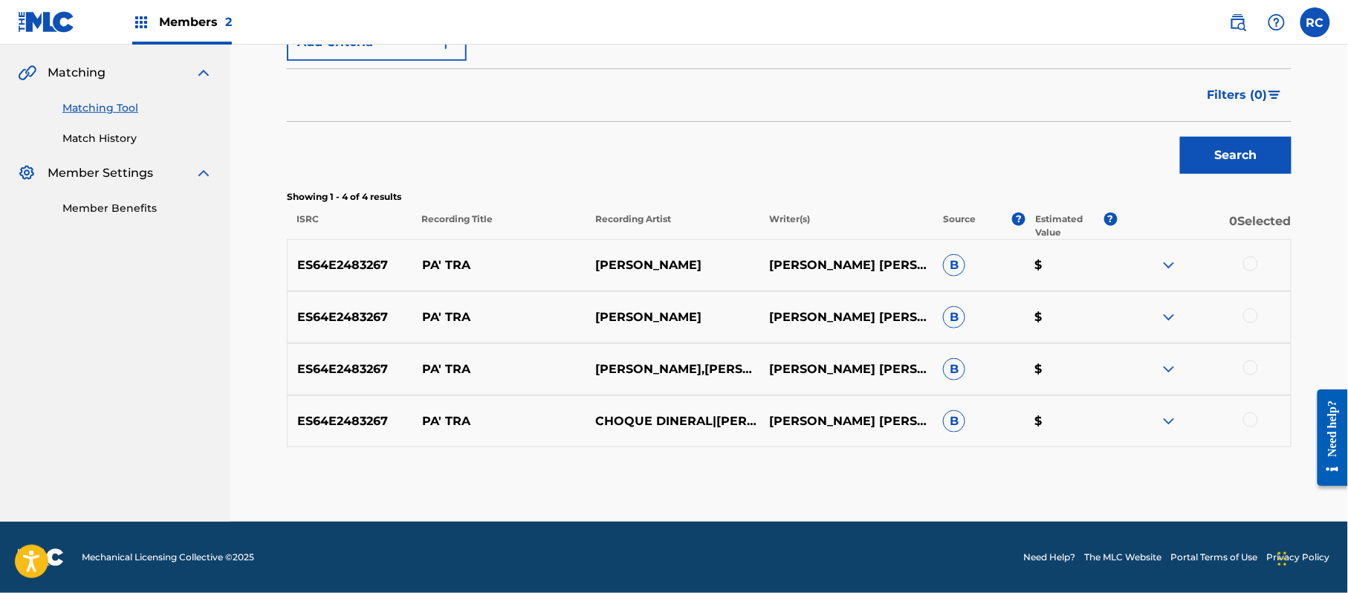
click at [1255, 270] on div at bounding box center [1204, 265] width 174 height 18
drag, startPoint x: 1254, startPoint y: 264, endPoint x: 1248, endPoint y: 290, distance: 25.9
click at [1253, 264] on div at bounding box center [1250, 263] width 15 height 15
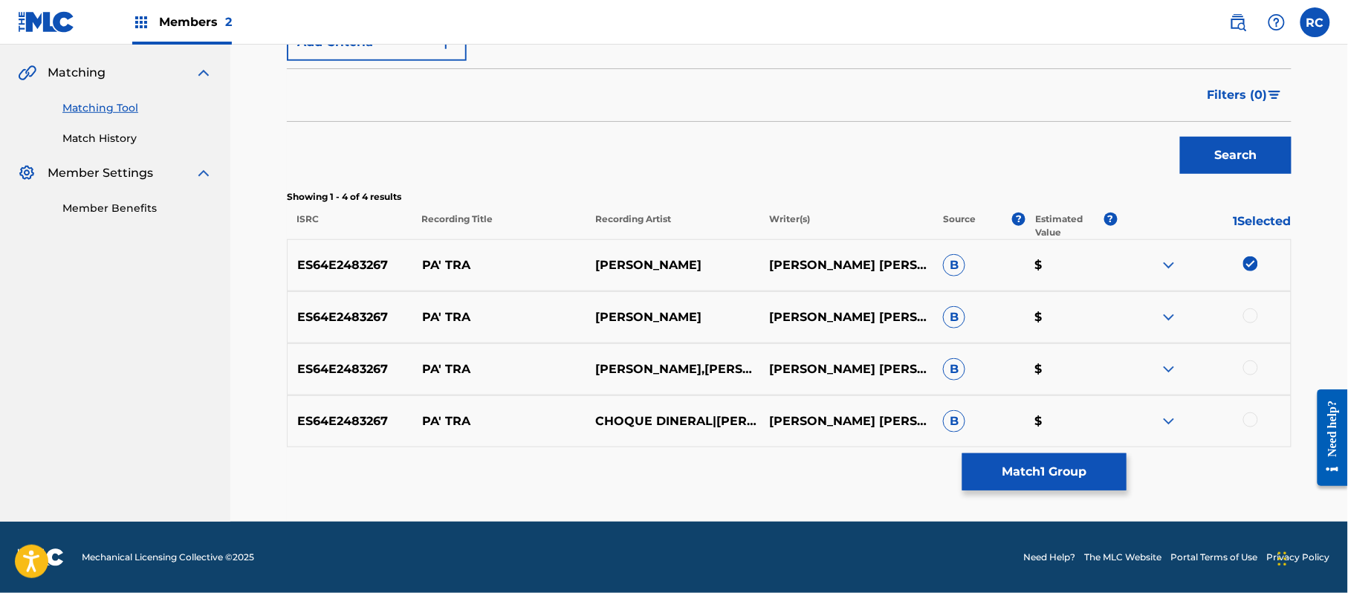
click at [1246, 316] on div at bounding box center [1250, 315] width 15 height 15
click at [1252, 363] on div at bounding box center [1250, 367] width 15 height 15
click at [1252, 417] on div at bounding box center [1250, 419] width 15 height 15
click at [1074, 458] on button "Match 4 Groups" at bounding box center [1044, 471] width 164 height 37
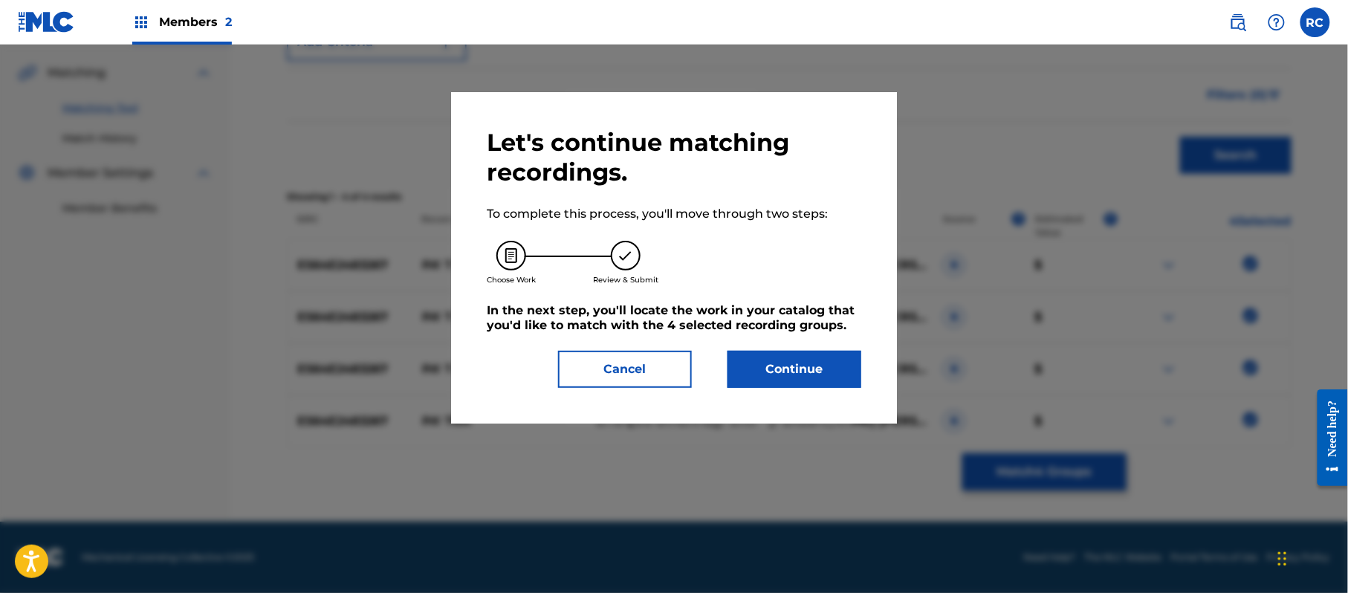
click at [823, 357] on button "Continue" at bounding box center [794, 369] width 134 height 37
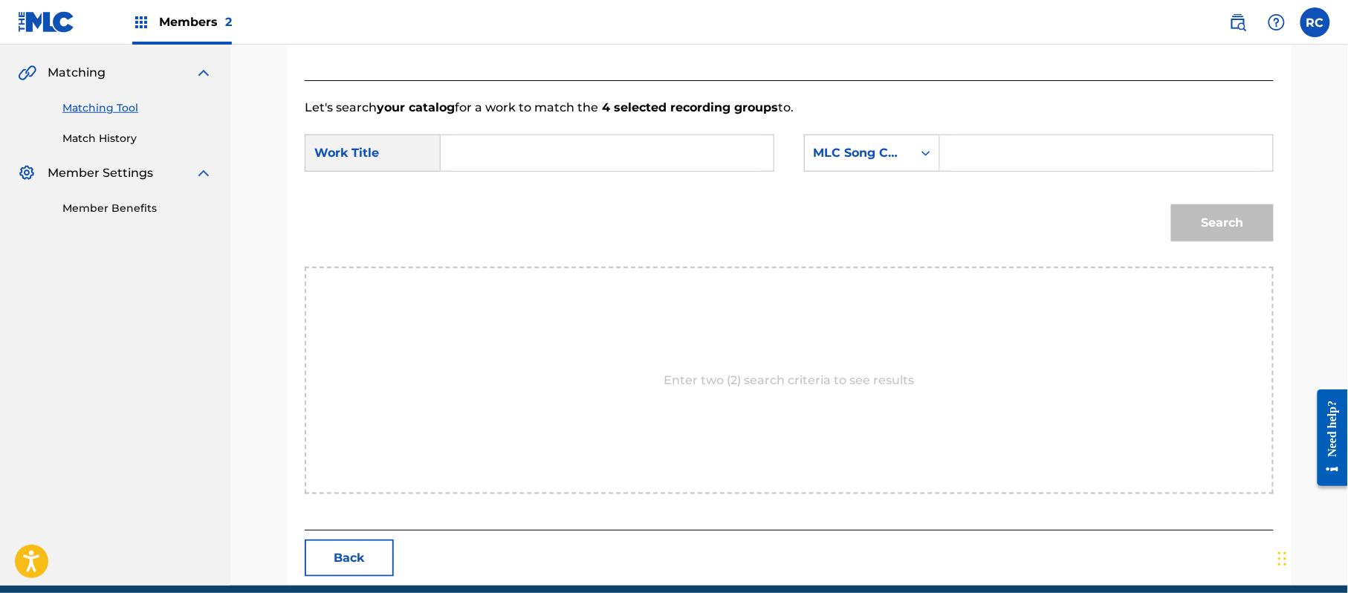
click at [547, 161] on input "Search Form" at bounding box center [607, 153] width 308 height 36
click at [562, 146] on input "Pa Tra PN1D48" at bounding box center [607, 153] width 308 height 36
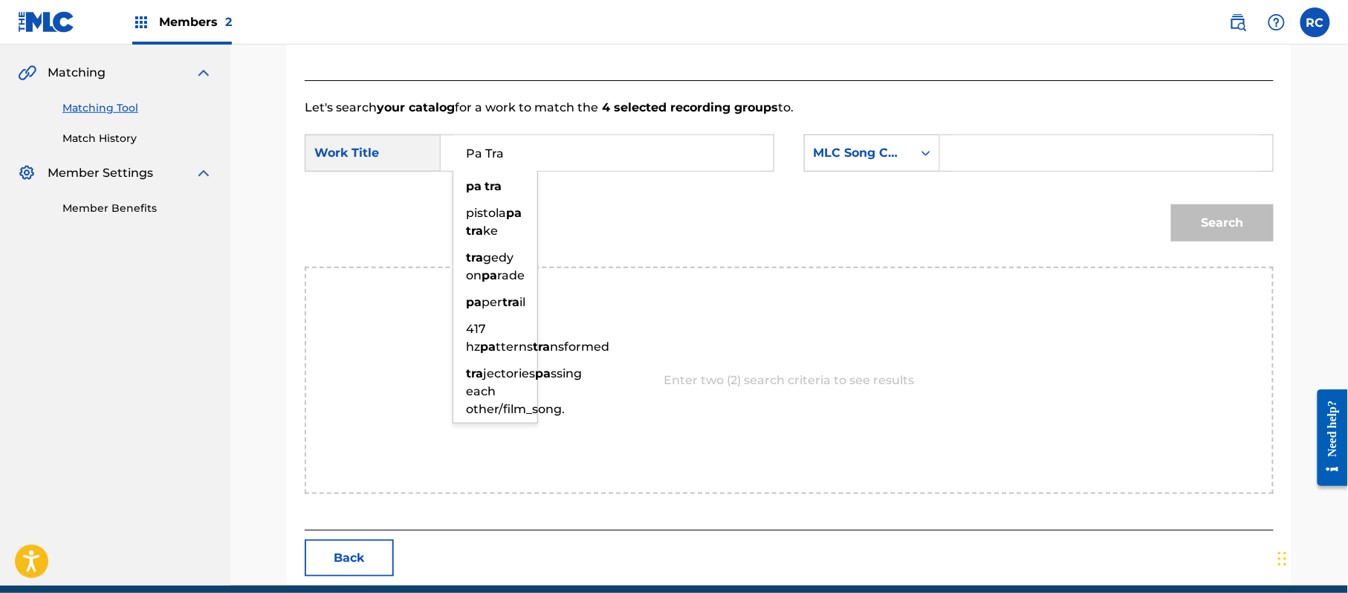
click at [1012, 169] on input "Search Form" at bounding box center [1106, 153] width 308 height 36
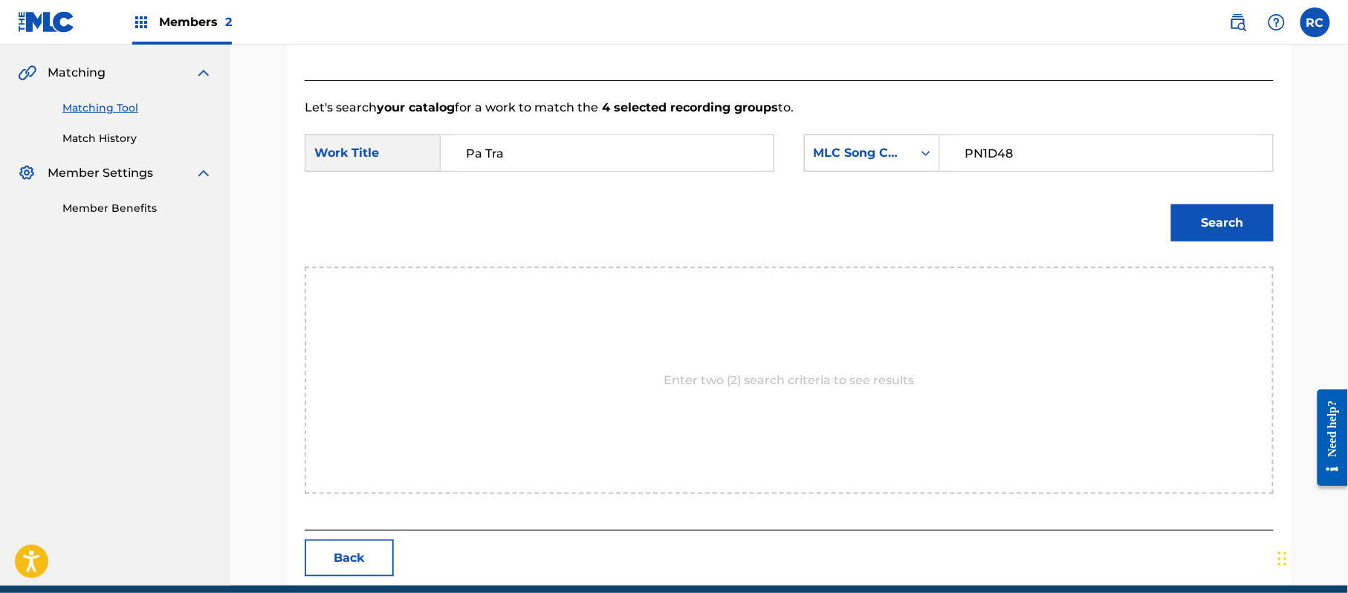
click at [1207, 221] on button "Search" at bounding box center [1222, 222] width 103 height 37
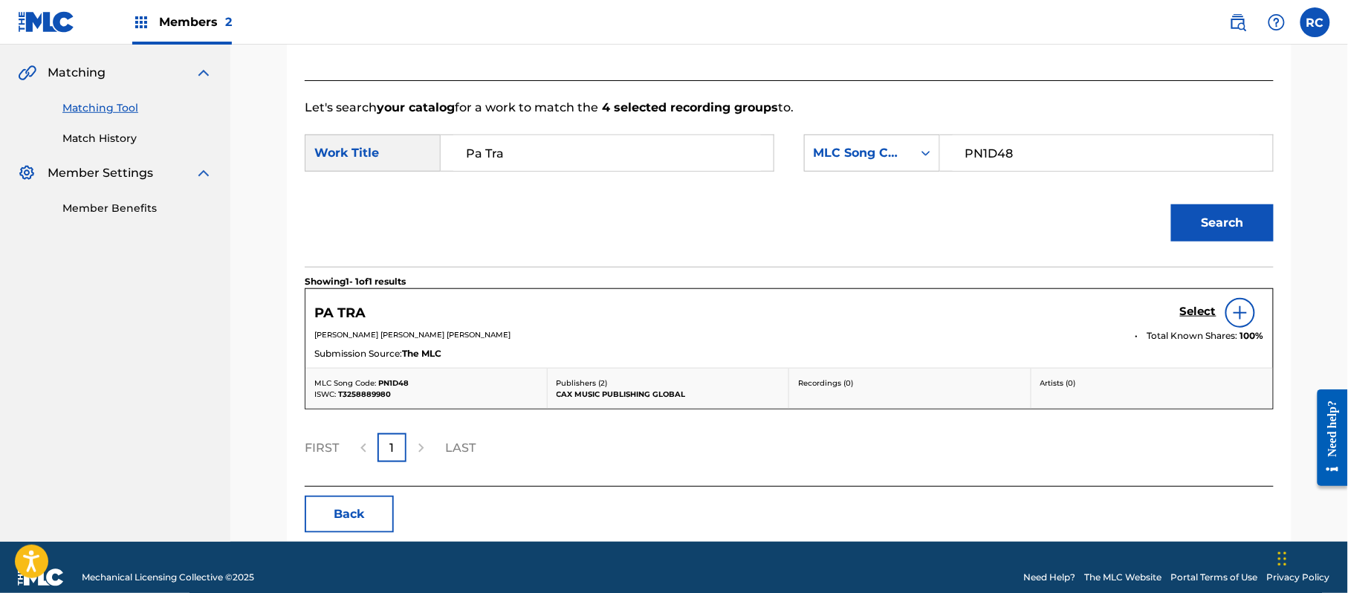
click at [1195, 312] on h5 "Select" at bounding box center [1198, 312] width 36 height 14
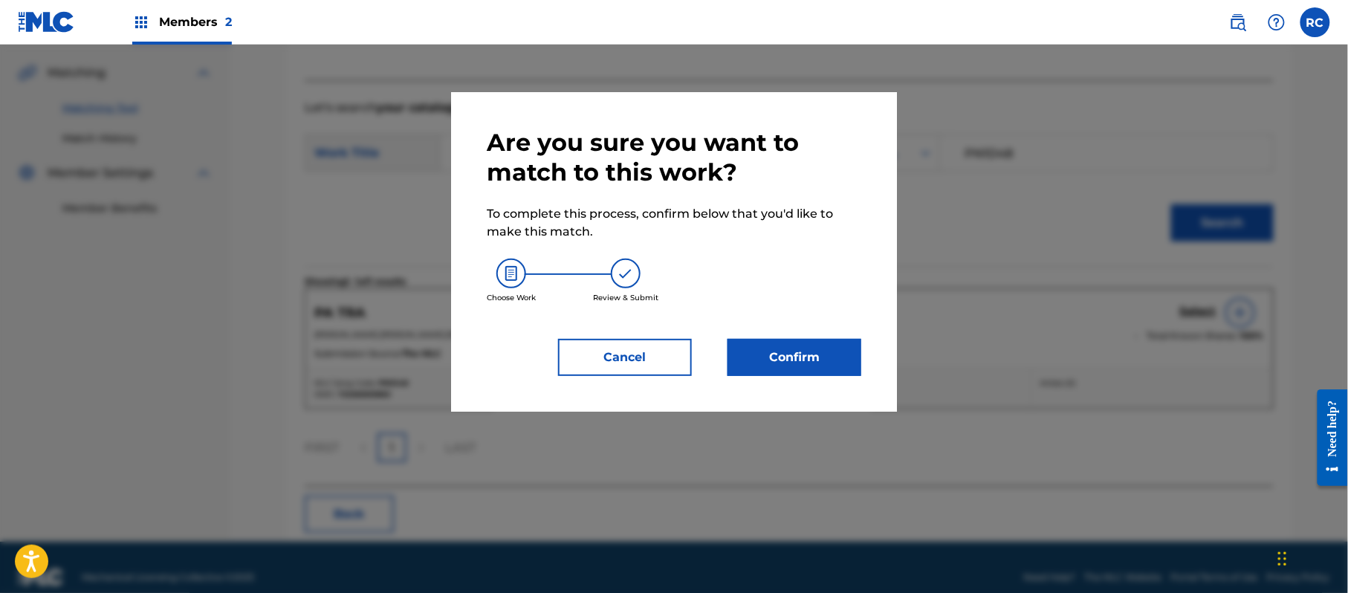
click at [837, 357] on button "Confirm" at bounding box center [794, 357] width 134 height 37
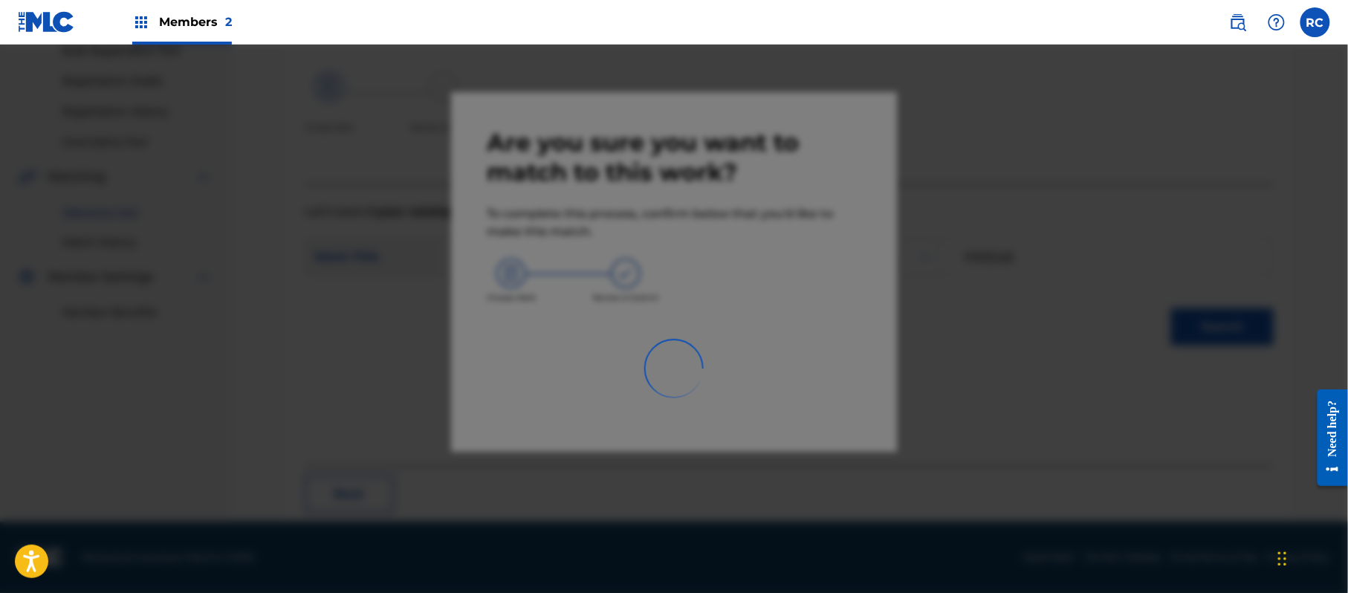
scroll to position [59, 0]
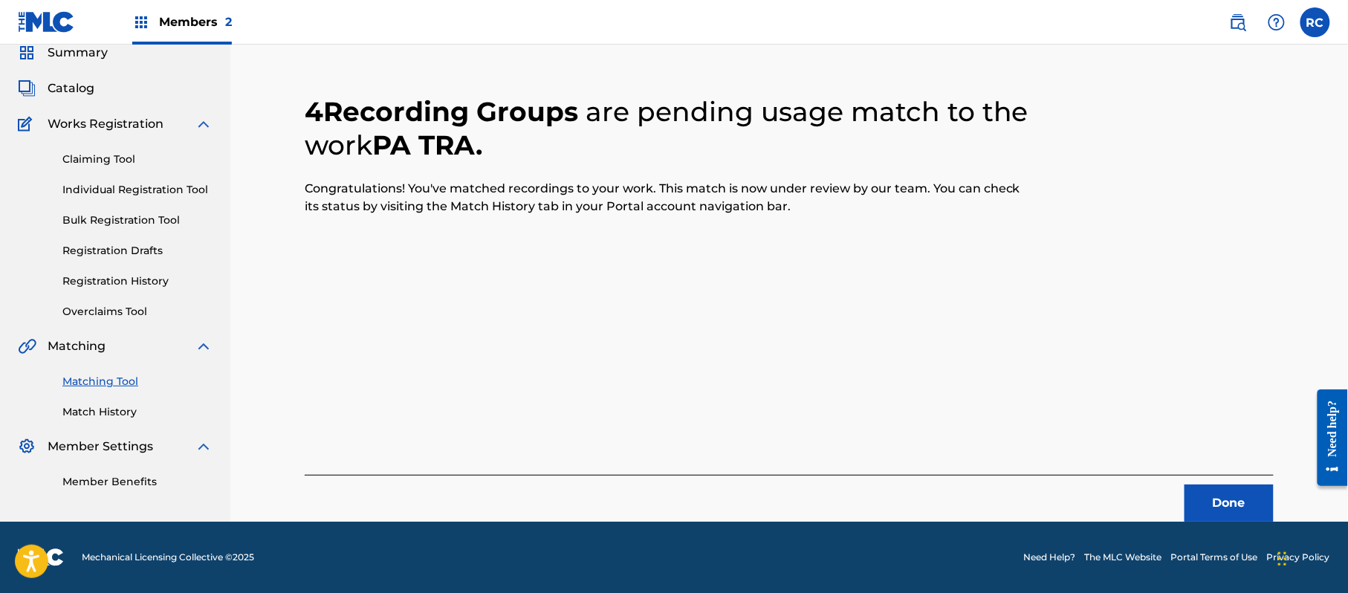
click at [1213, 510] on button "Done" at bounding box center [1228, 502] width 89 height 37
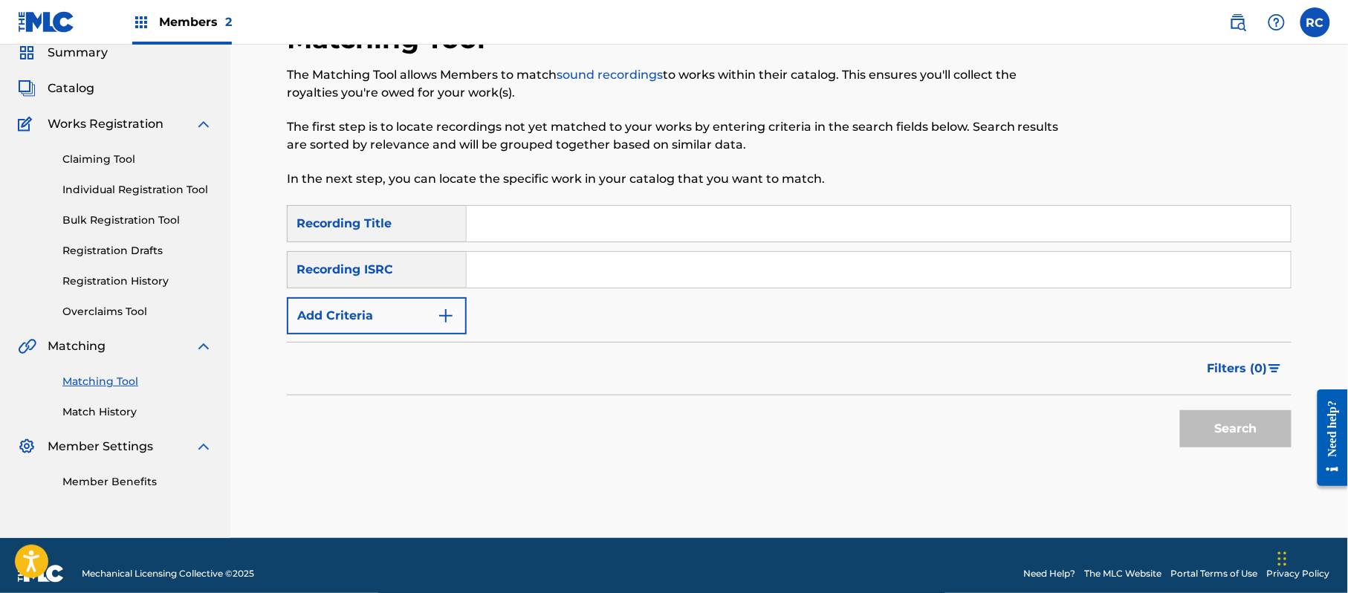
click at [559, 281] on input "Search Form" at bounding box center [879, 270] width 824 height 36
click at [1258, 432] on button "Search" at bounding box center [1235, 428] width 111 height 37
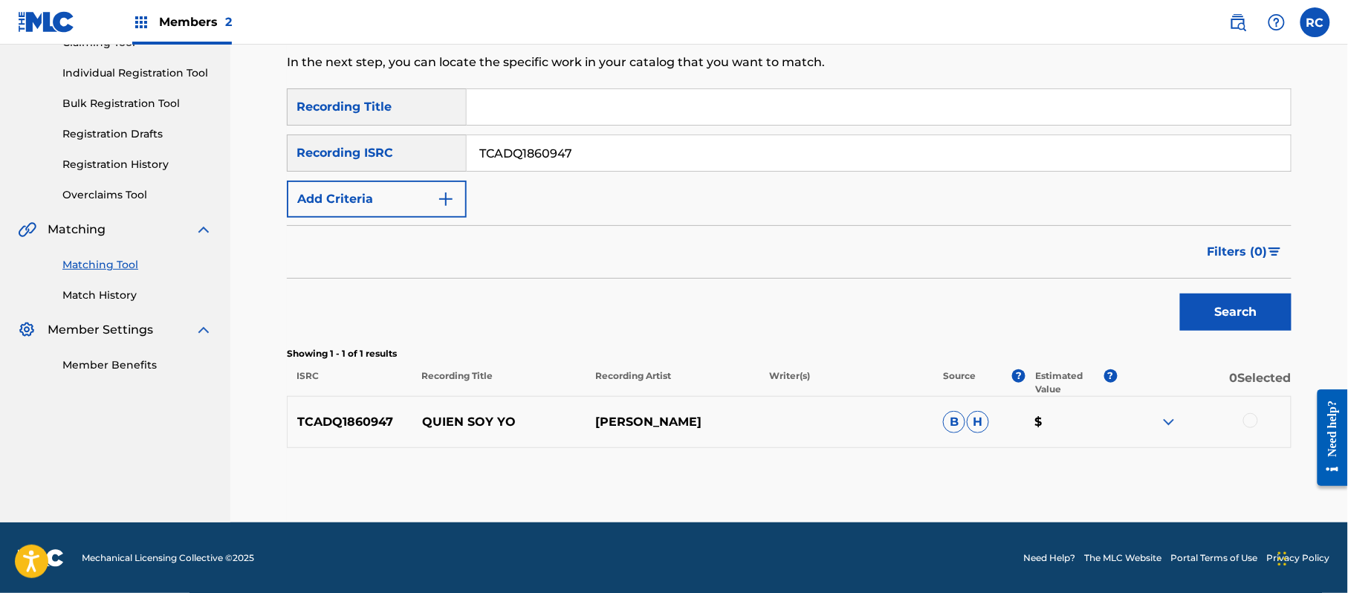
scroll to position [177, 0]
click at [1255, 417] on div at bounding box center [1250, 419] width 15 height 15
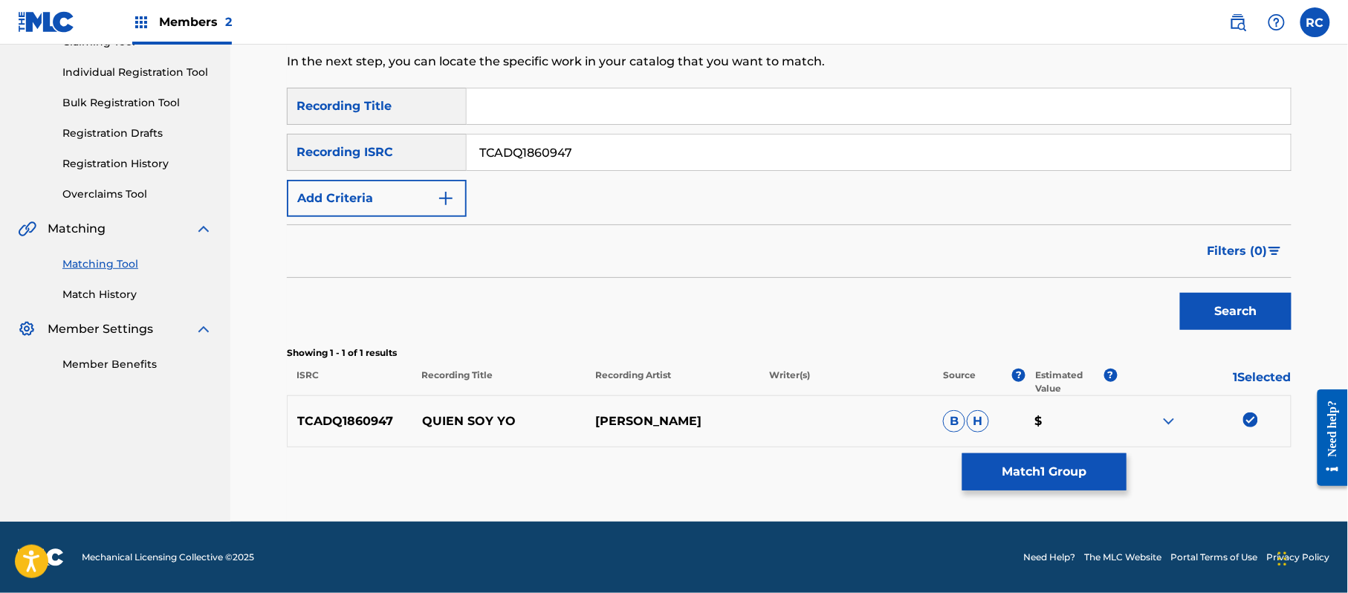
click at [1103, 479] on button "Match 1 Group" at bounding box center [1044, 471] width 164 height 37
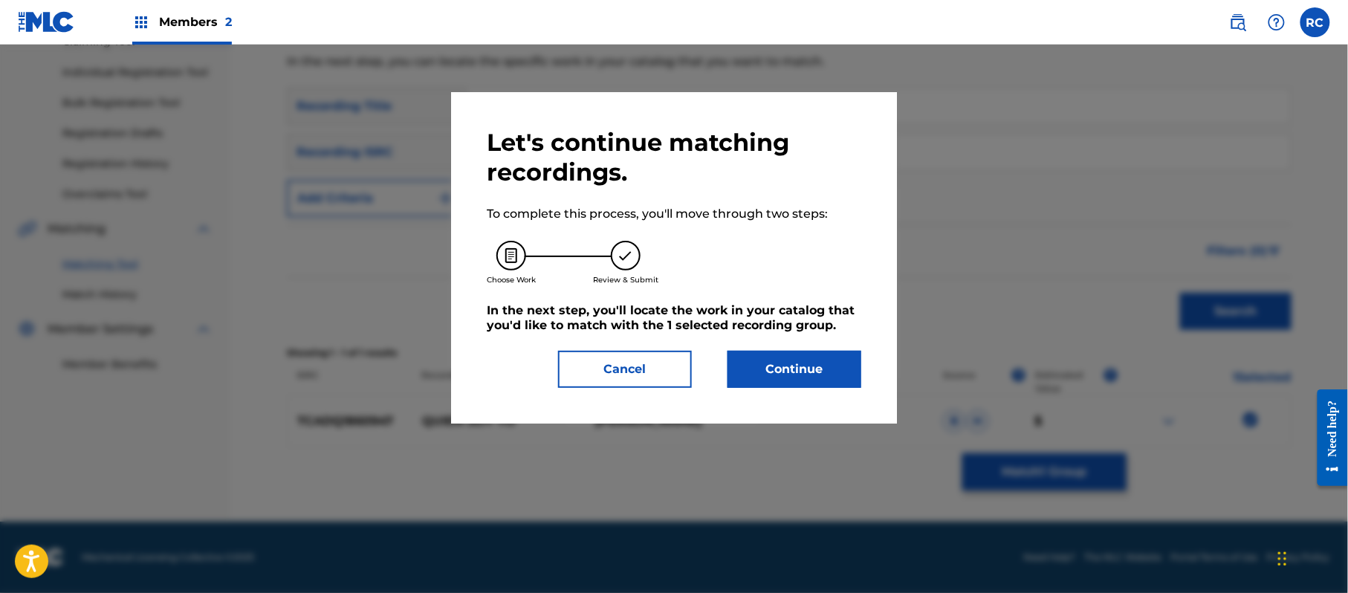
click at [785, 354] on button "Continue" at bounding box center [794, 369] width 134 height 37
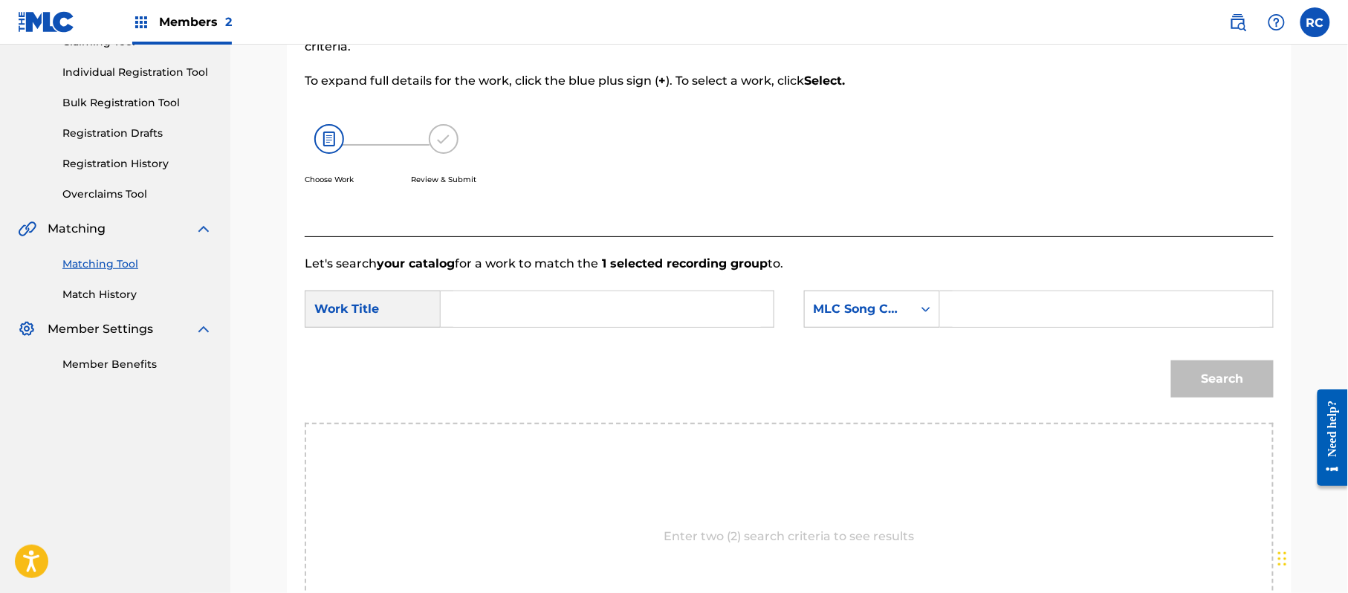
drag, startPoint x: 530, startPoint y: 309, endPoint x: 530, endPoint y: 319, distance: 9.7
click at [530, 315] on input "Search Form" at bounding box center [607, 309] width 308 height 36
click at [597, 309] on input "Quien Soy Yo QP6LLE" at bounding box center [607, 309] width 308 height 36
drag, startPoint x: 597, startPoint y: 309, endPoint x: 767, endPoint y: 309, distance: 170.1
click at [600, 309] on input "Quien Soy Yo QP6LLE" at bounding box center [607, 309] width 308 height 36
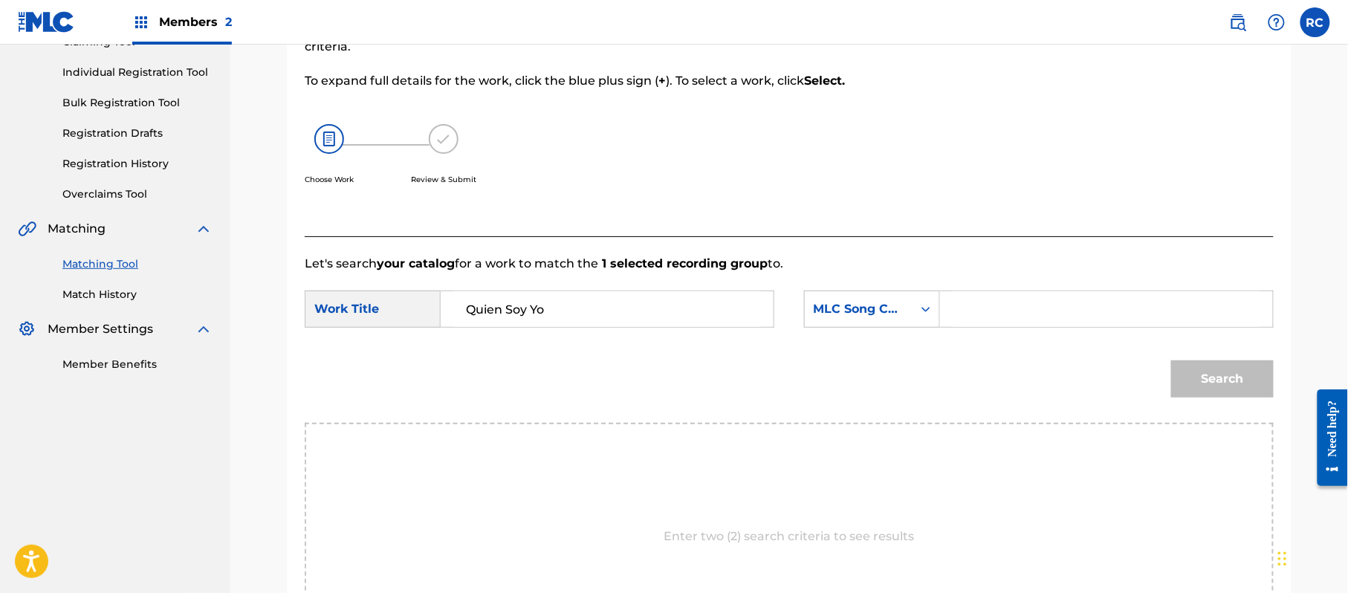
click at [1073, 310] on input "Search Form" at bounding box center [1106, 309] width 308 height 36
click at [1252, 394] on button "Search" at bounding box center [1222, 378] width 103 height 37
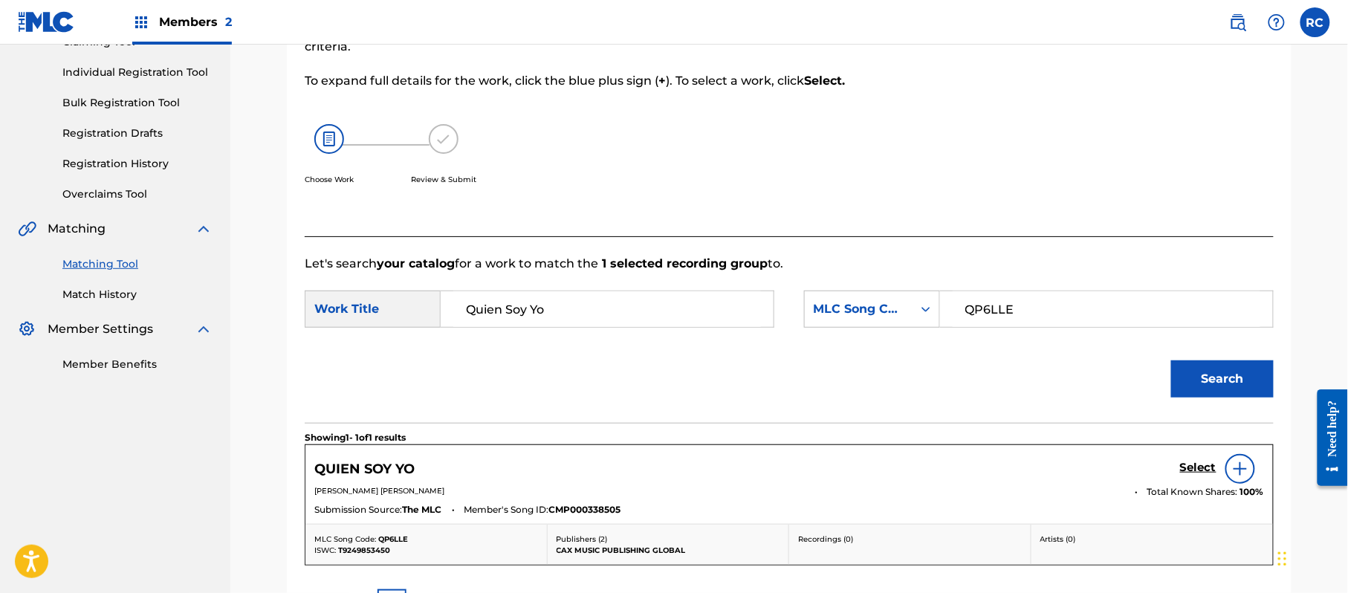
click at [1195, 464] on h5 "Select" at bounding box center [1198, 468] width 36 height 14
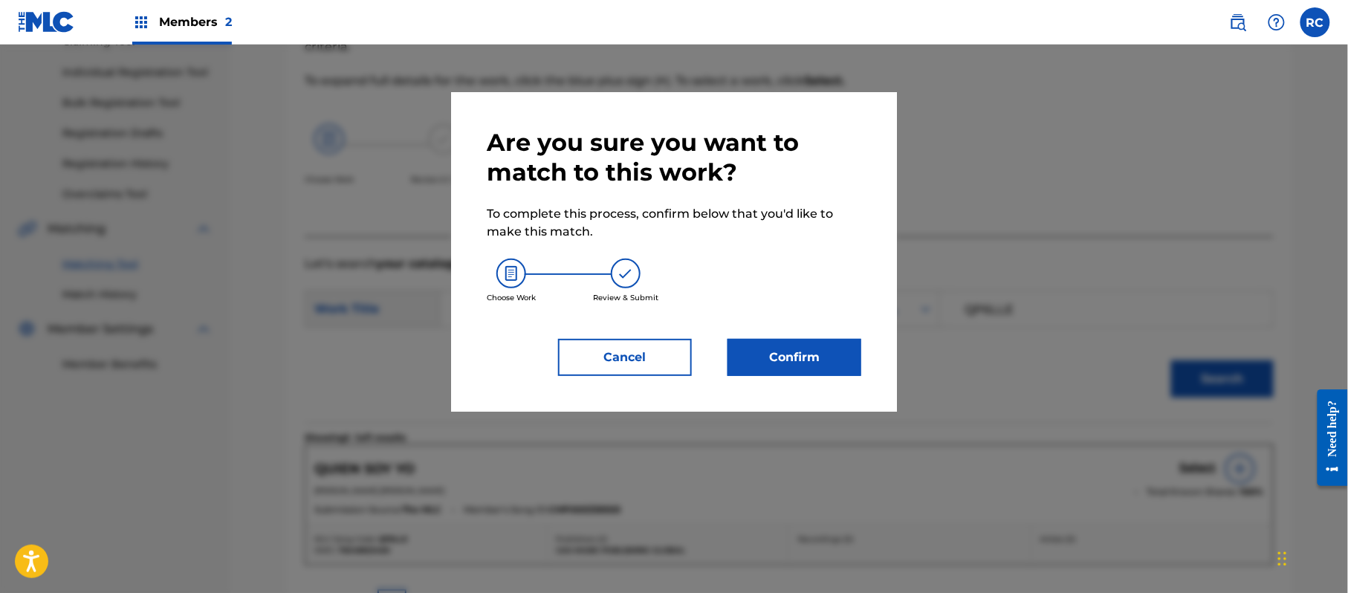
click at [825, 348] on button "Confirm" at bounding box center [794, 357] width 134 height 37
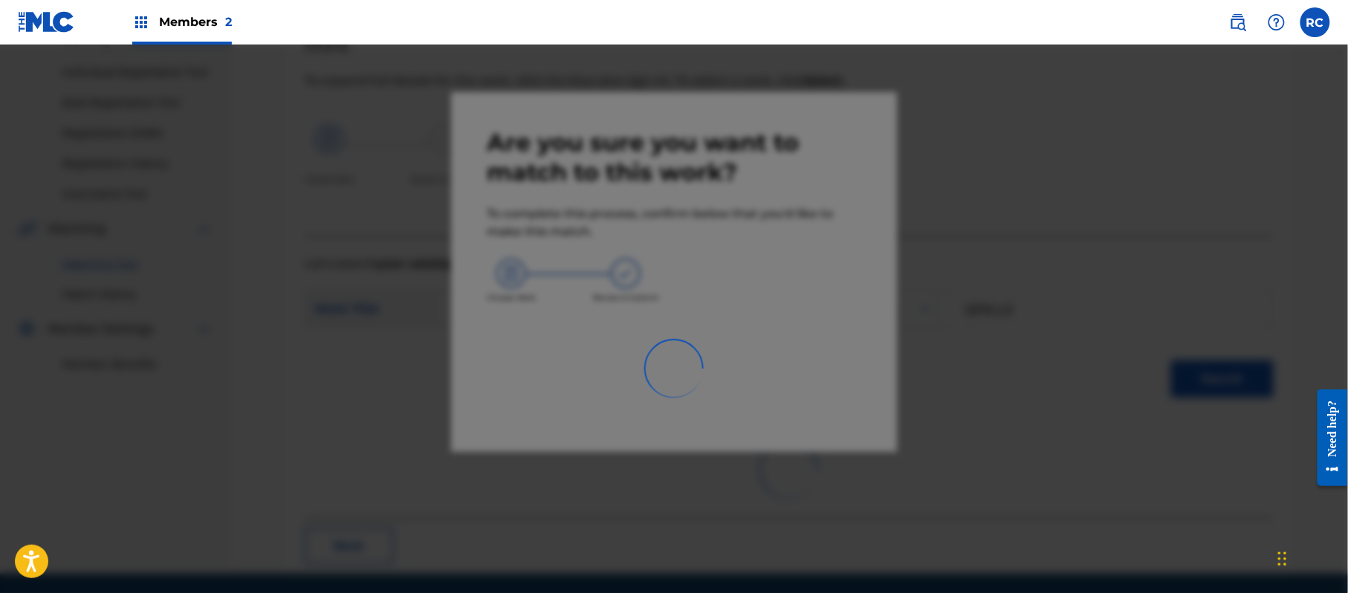
scroll to position [59, 0]
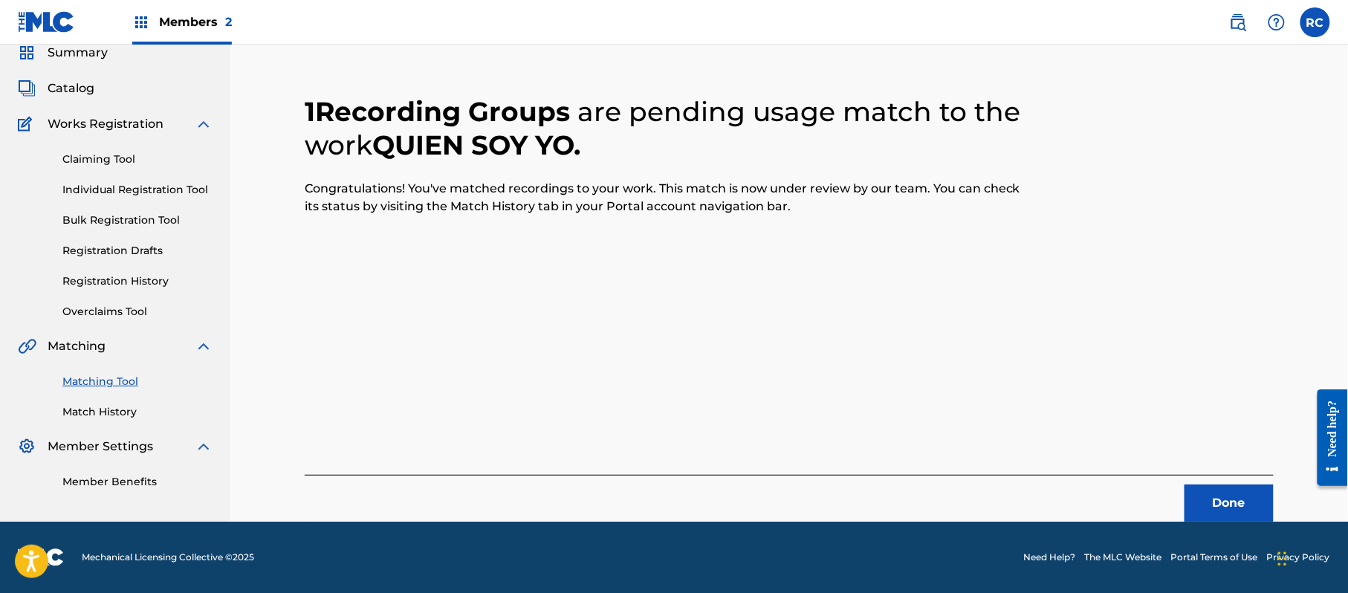
click at [1221, 496] on button "Done" at bounding box center [1228, 502] width 89 height 37
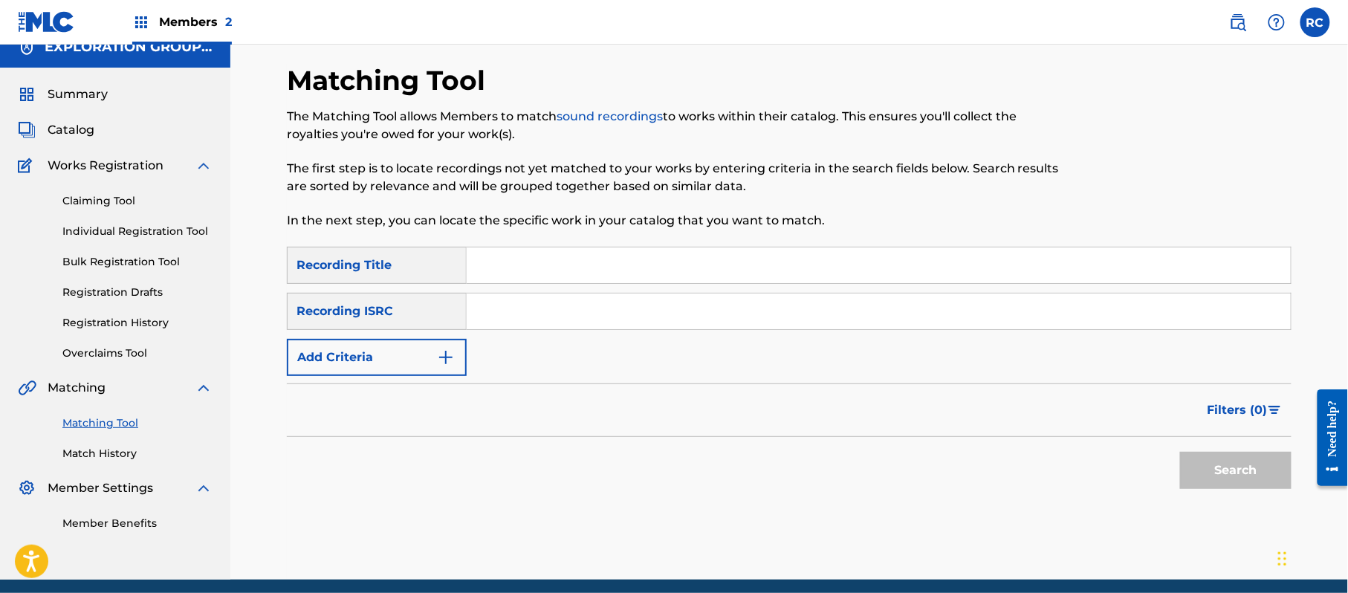
scroll to position [0, 0]
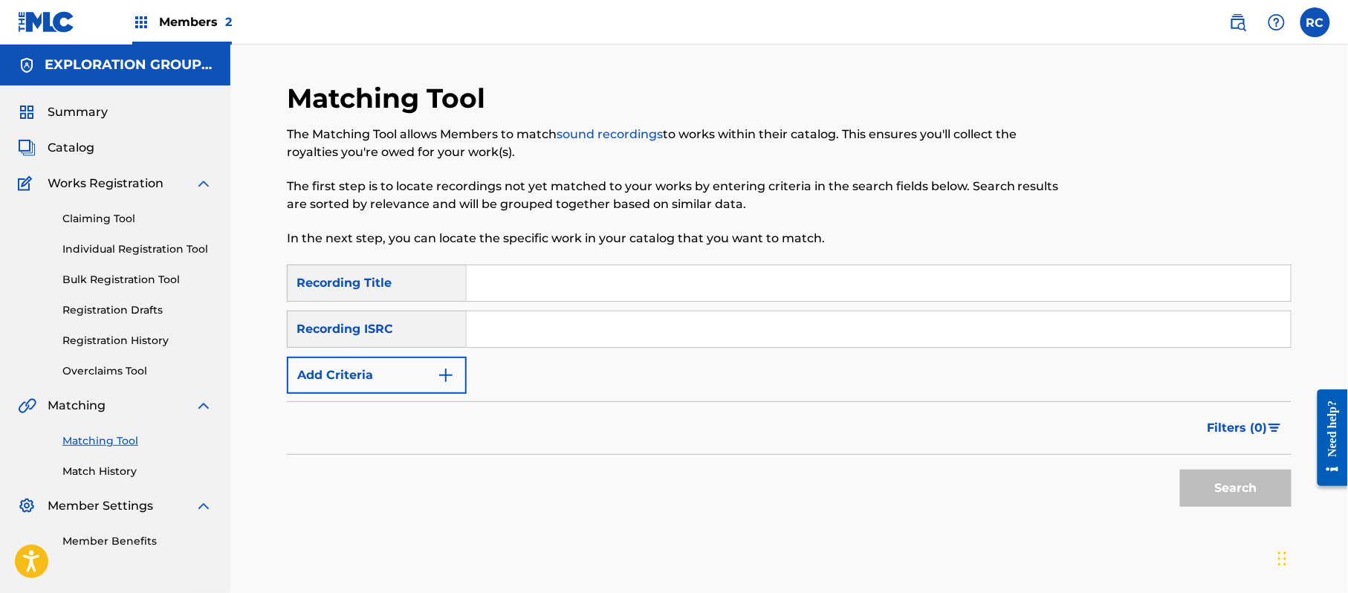
click at [182, 24] on span "Members 2" at bounding box center [195, 21] width 73 height 17
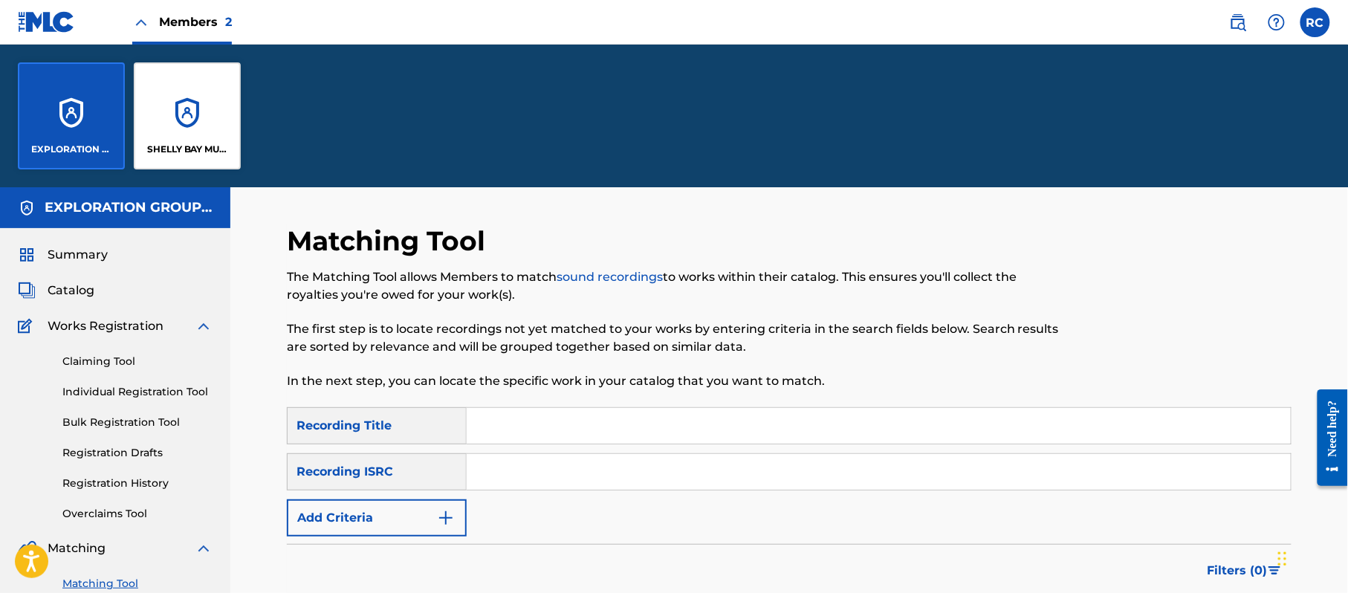
click at [93, 244] on div "Summary Catalog Works Registration Claiming Tool Individual Registration Tool B…" at bounding box center [115, 468] width 230 height 481
click at [103, 259] on span "Summary" at bounding box center [78, 255] width 60 height 18
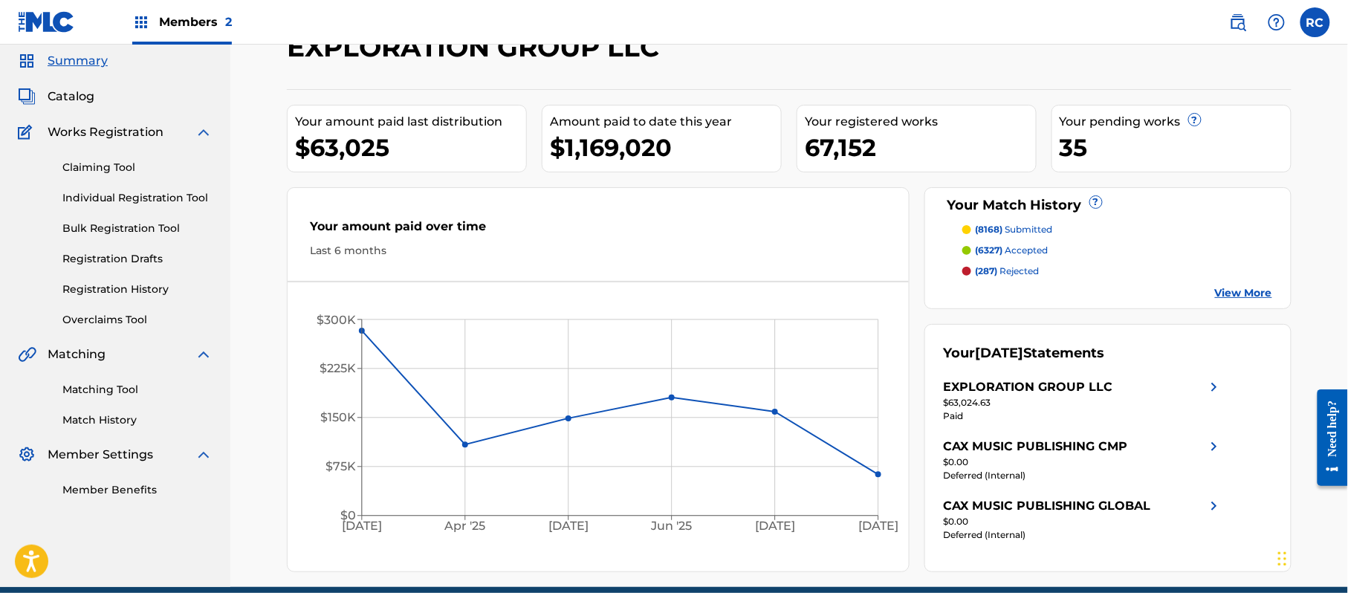
scroll to position [99, 0]
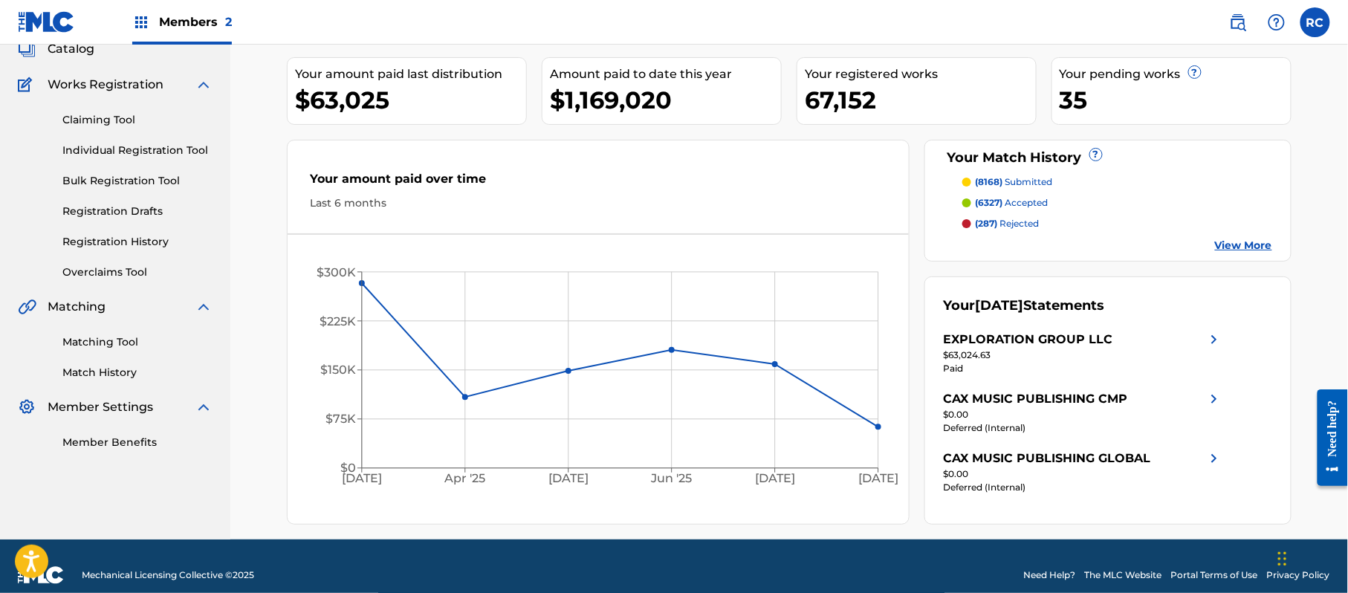
click at [1208, 340] on img at bounding box center [1214, 340] width 18 height 18
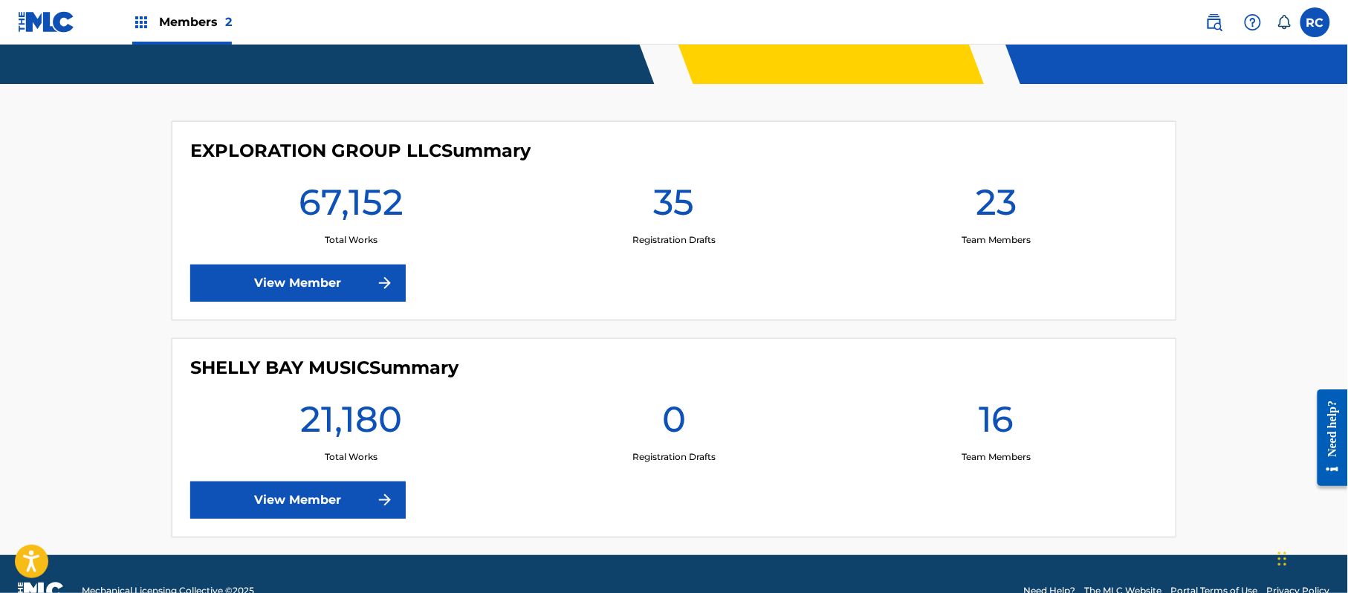
scroll to position [385, 0]
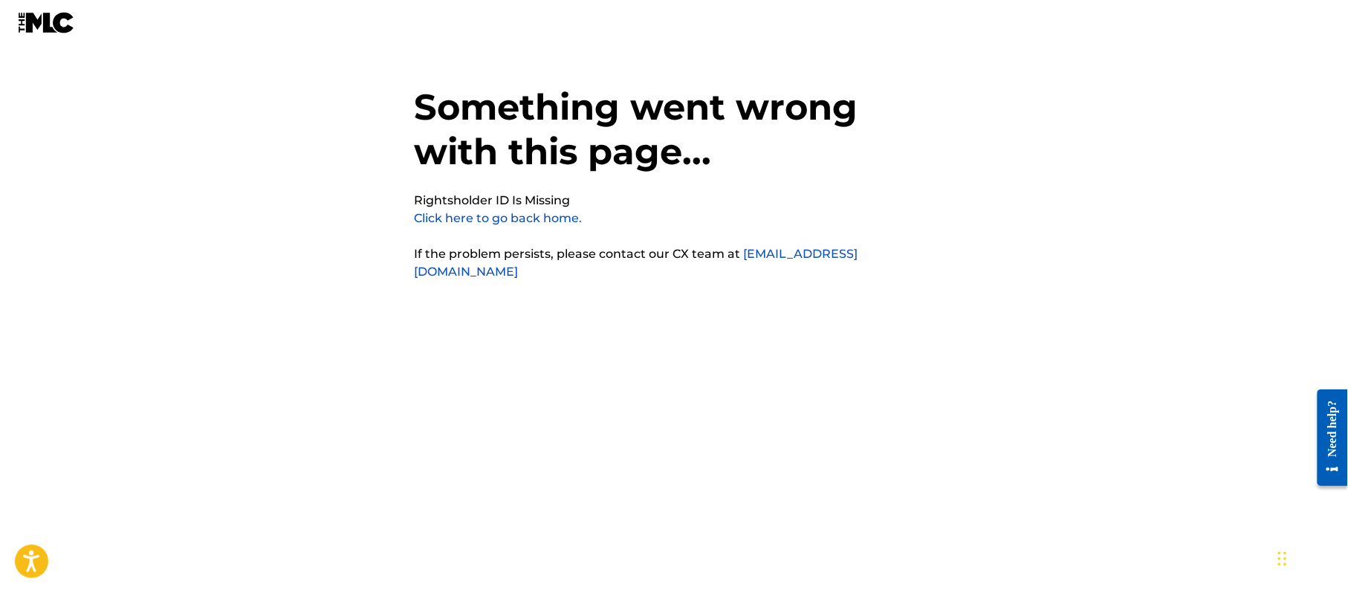
click at [533, 215] on link "Click here to go back home." at bounding box center [498, 218] width 168 height 14
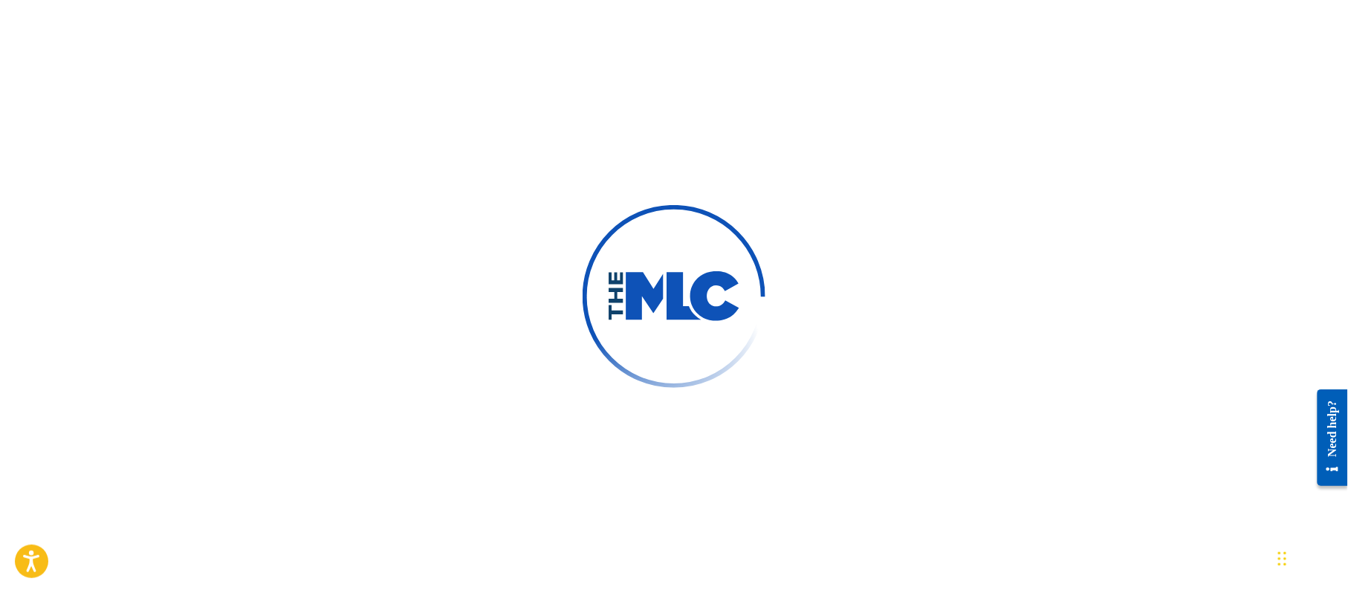
click at [417, 262] on div at bounding box center [674, 296] width 1348 height 593
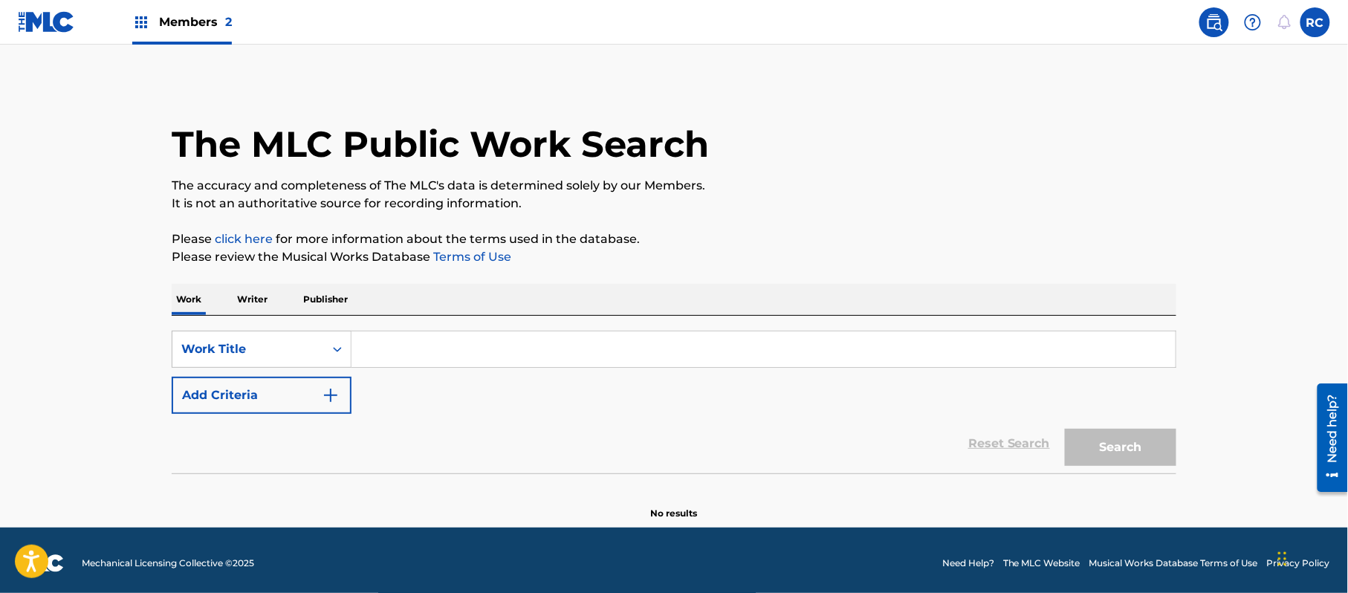
click at [194, 16] on span "Members 2" at bounding box center [195, 21] width 73 height 17
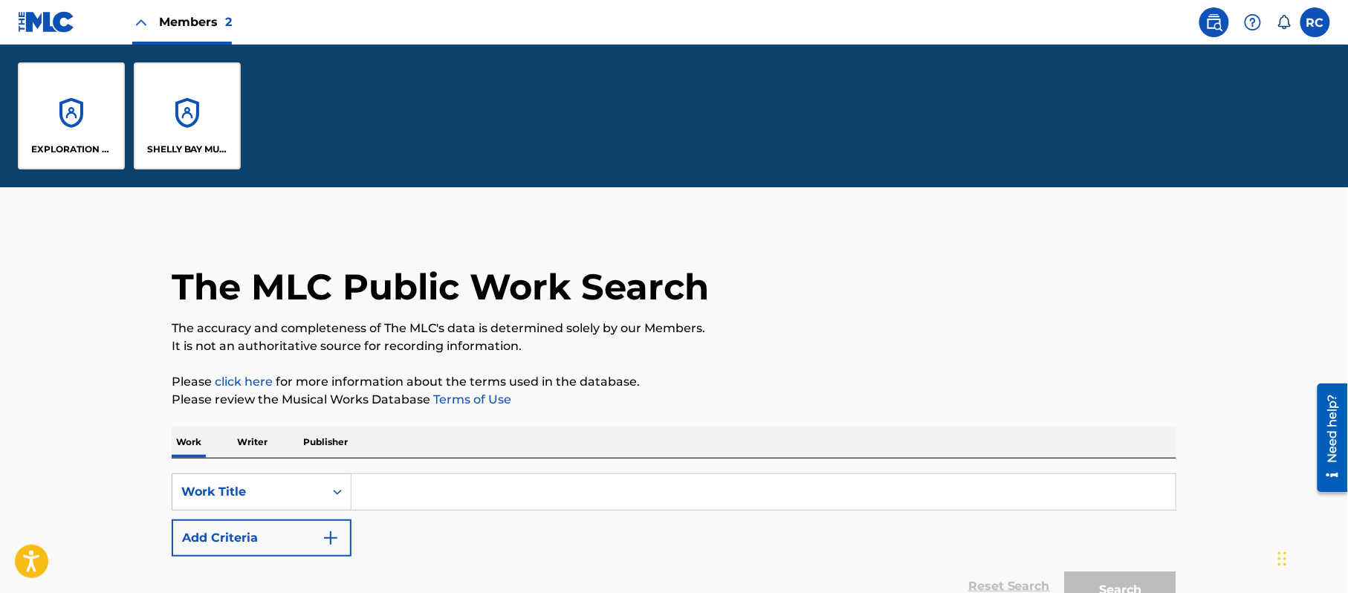
click at [36, 126] on div "EXPLORATION GROUP LLC" at bounding box center [71, 115] width 107 height 107
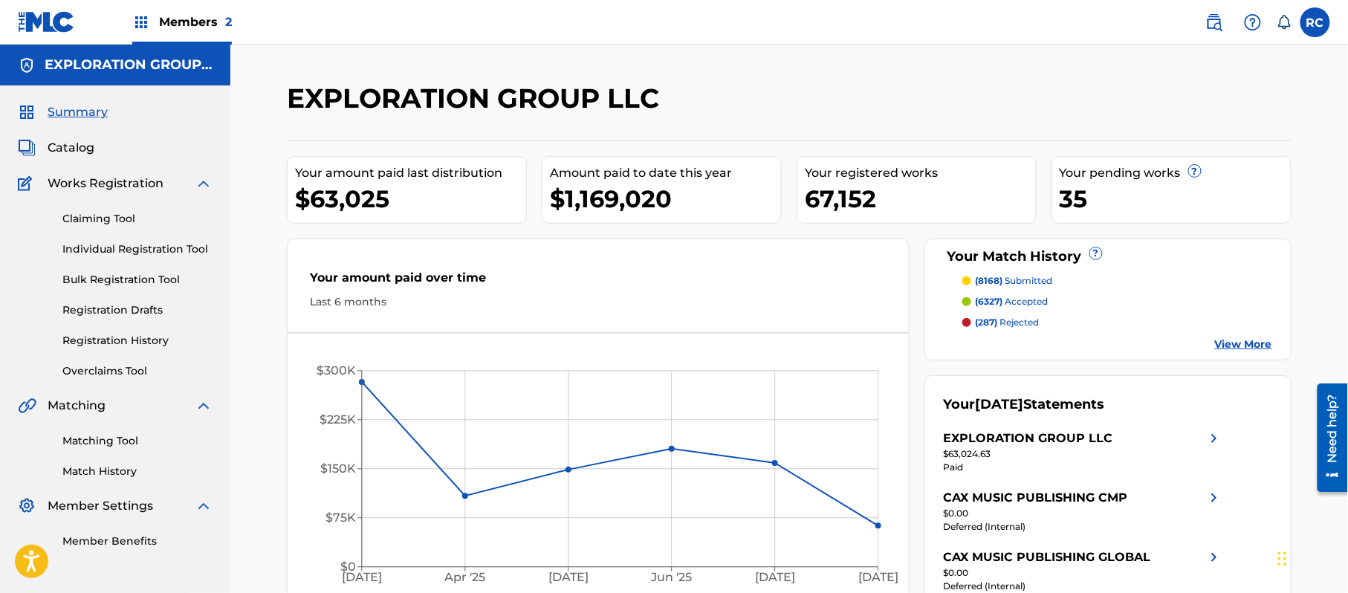
click at [114, 438] on link "Matching Tool" at bounding box center [137, 441] width 150 height 16
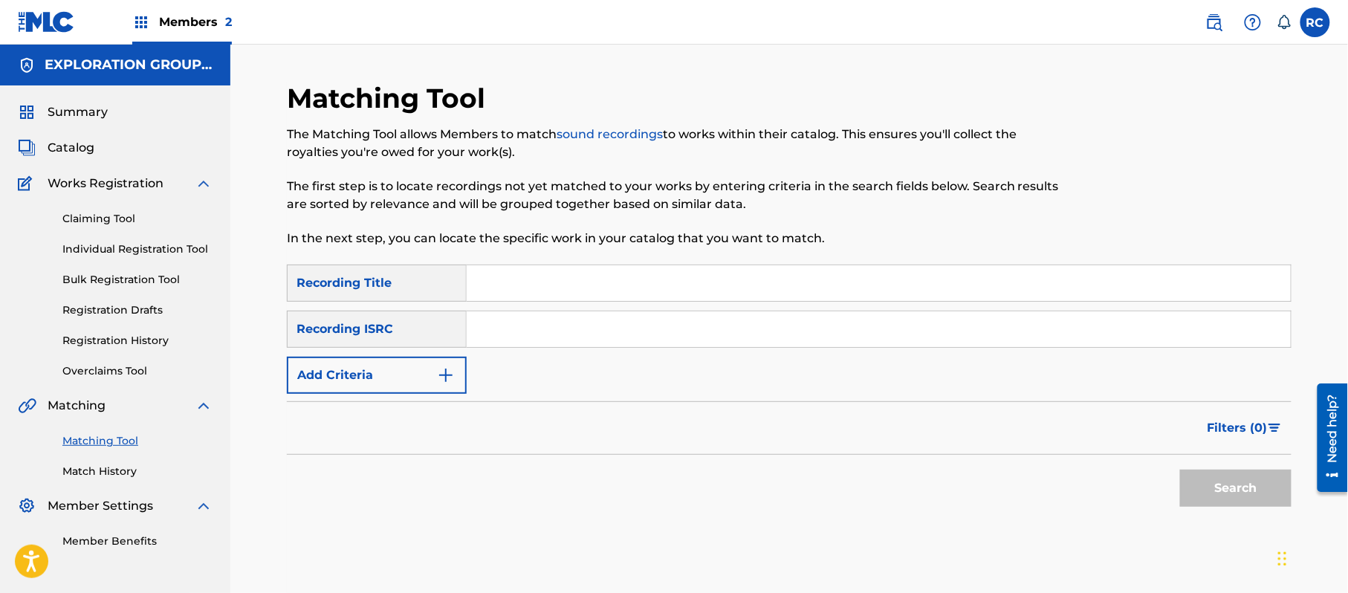
click at [160, 9] on div "Members 2" at bounding box center [182, 22] width 100 height 44
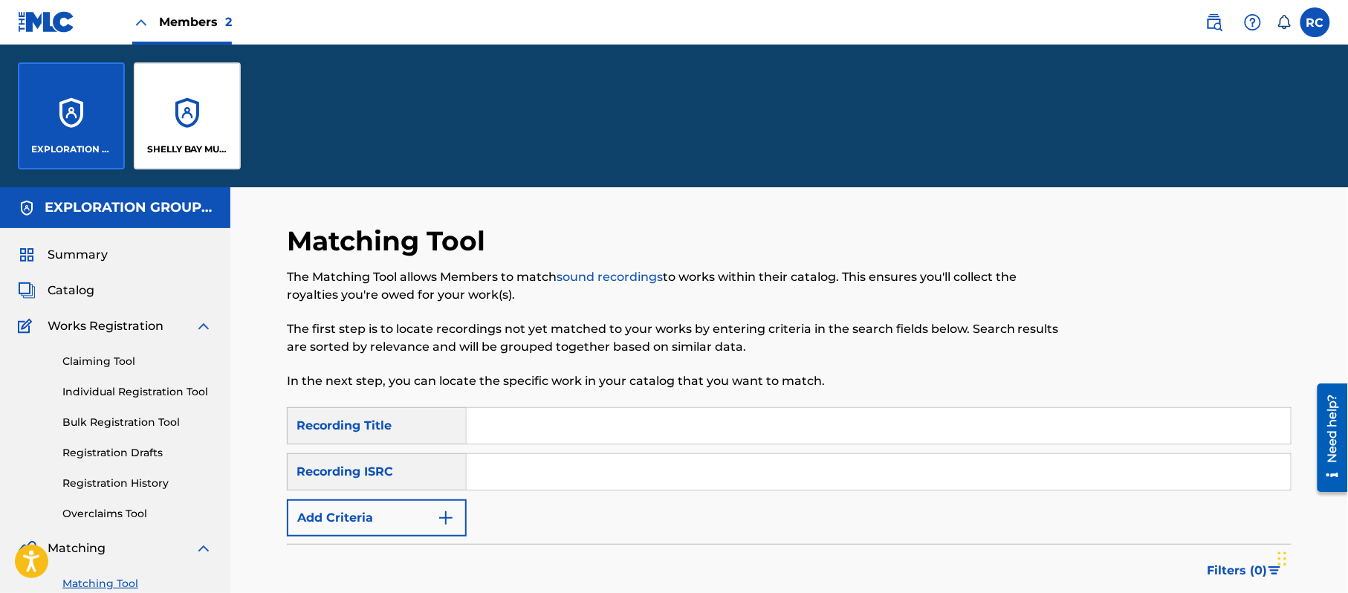
click at [169, 94] on div "SHELLY BAY MUSIC" at bounding box center [187, 115] width 107 height 107
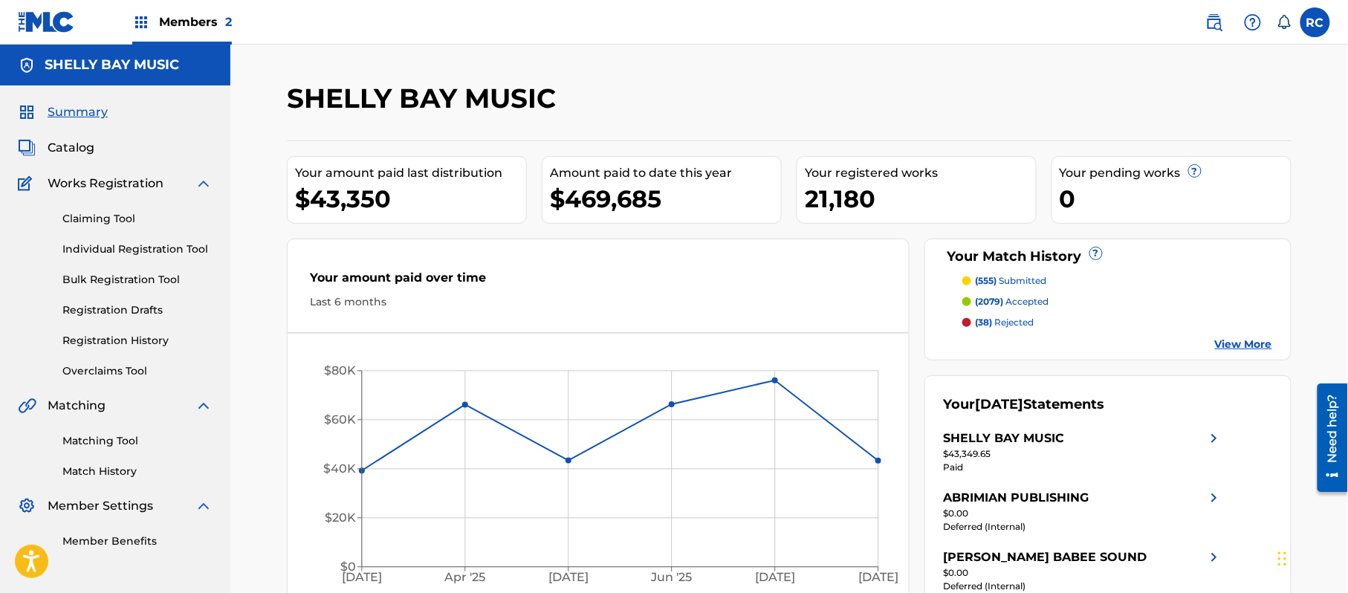
click at [107, 435] on link "Matching Tool" at bounding box center [137, 441] width 150 height 16
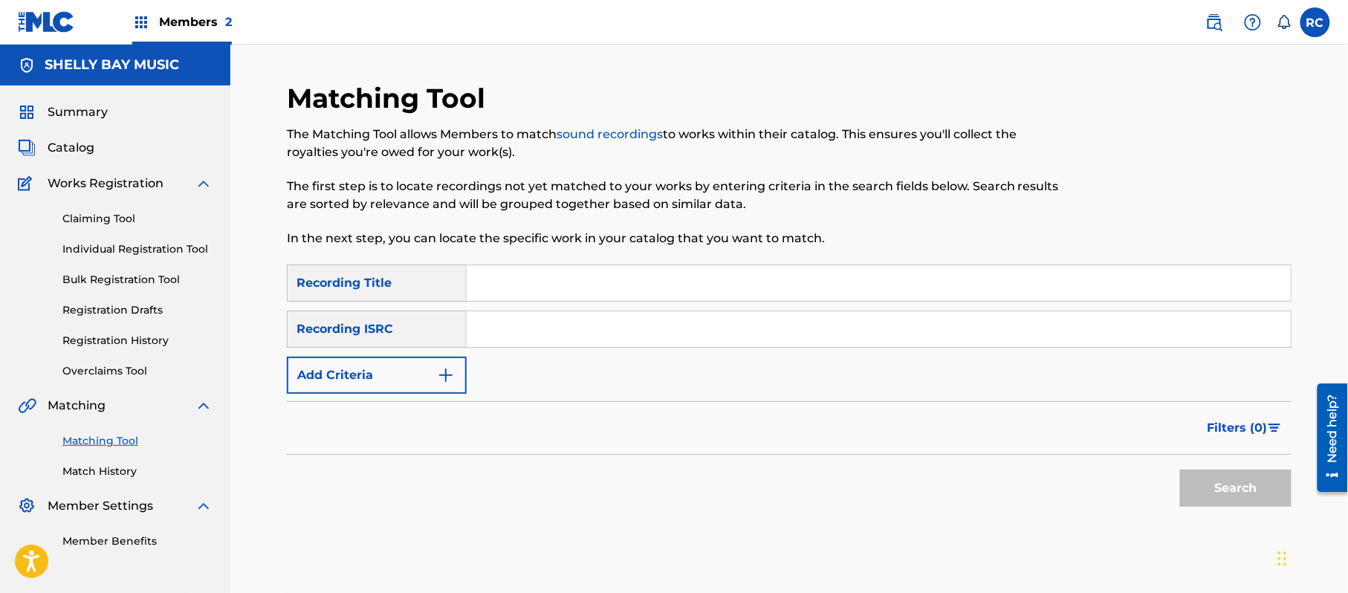
click at [536, 334] on input "Search Form" at bounding box center [879, 329] width 824 height 36
paste input "USUYG1337292"
type input "USUYG1337292"
click at [1259, 498] on button "Search" at bounding box center [1235, 488] width 111 height 37
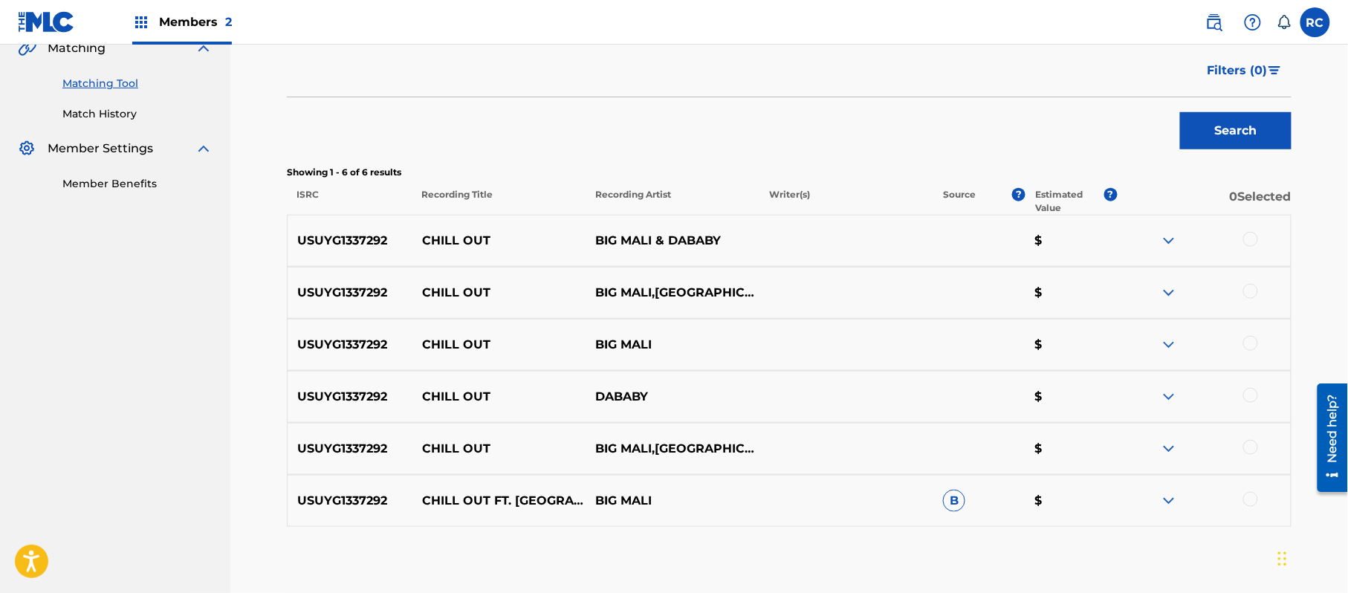
scroll to position [396, 0]
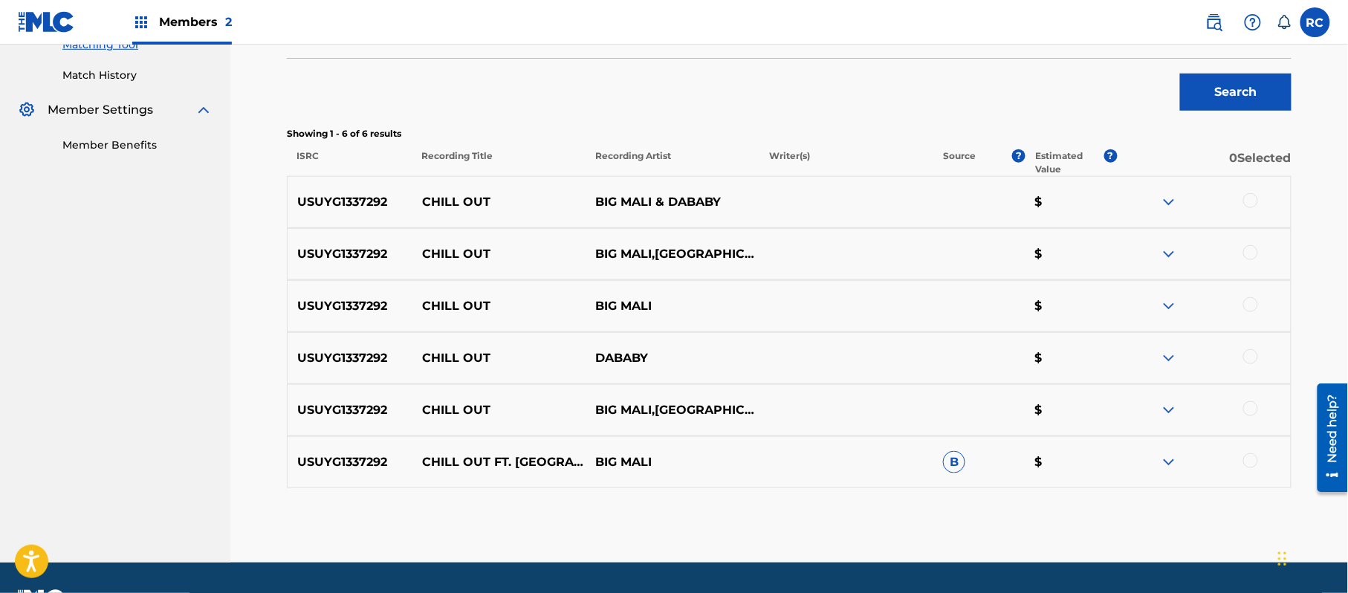
click at [1244, 201] on div at bounding box center [1250, 200] width 15 height 15
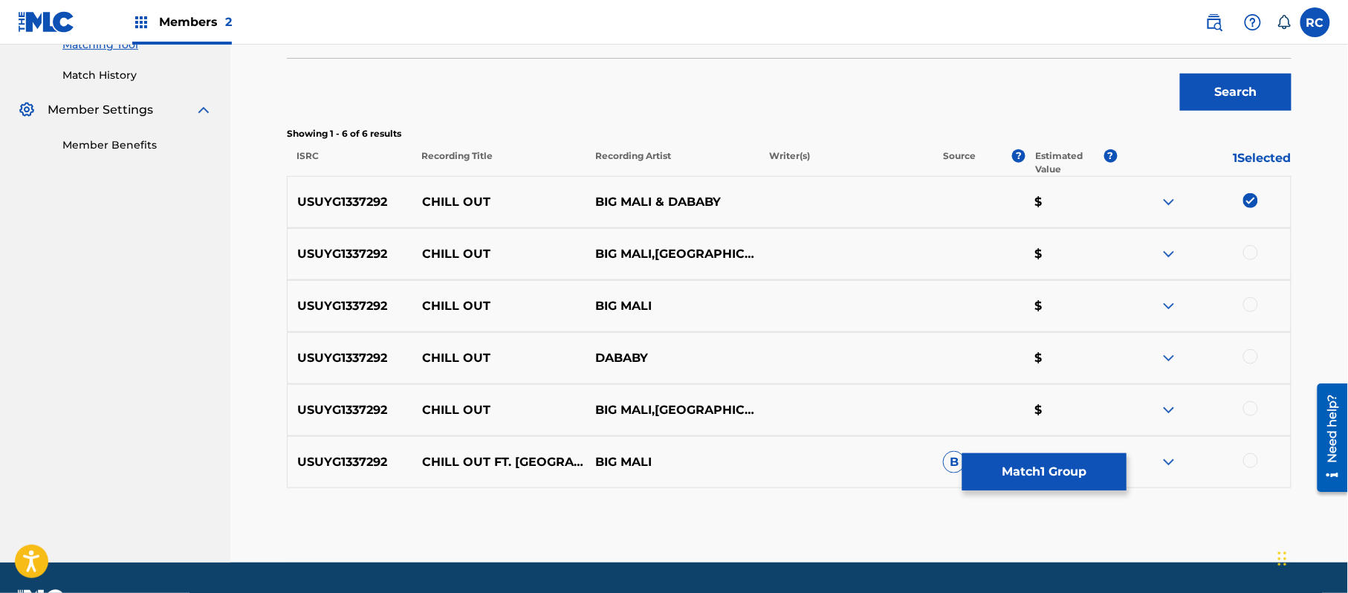
drag, startPoint x: 1250, startPoint y: 250, endPoint x: 1255, endPoint y: 272, distance: 22.9
click at [1250, 250] on div at bounding box center [1250, 252] width 15 height 15
click at [1253, 303] on div at bounding box center [1250, 304] width 15 height 15
click at [1251, 352] on div at bounding box center [1250, 356] width 15 height 15
click at [1250, 404] on div at bounding box center [1250, 408] width 15 height 15
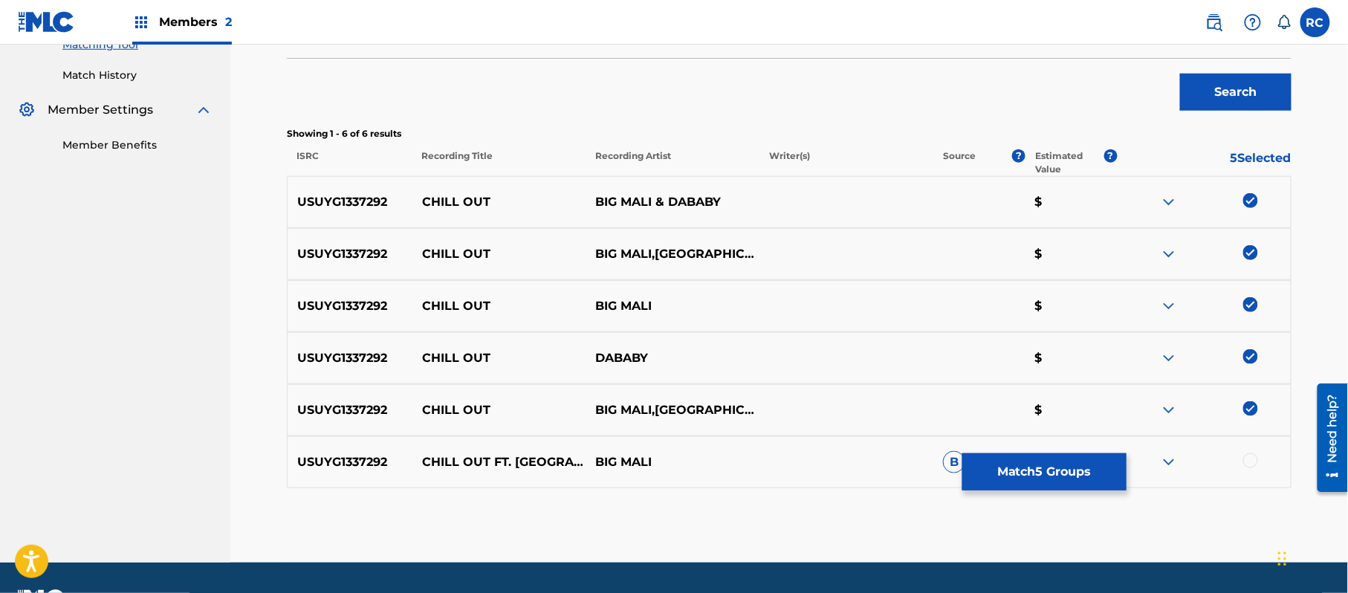
click at [1250, 461] on div at bounding box center [1250, 460] width 15 height 15
click at [1109, 483] on button "Match 6 Groups" at bounding box center [1044, 471] width 164 height 37
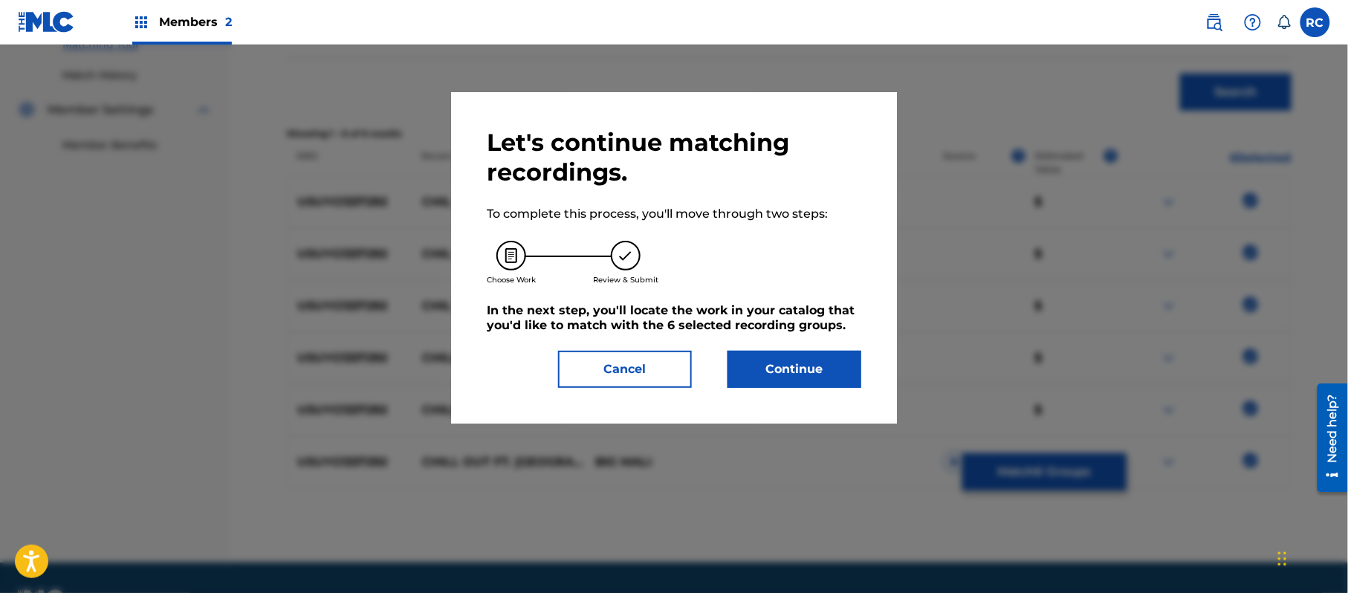
click at [842, 364] on button "Continue" at bounding box center [794, 369] width 134 height 37
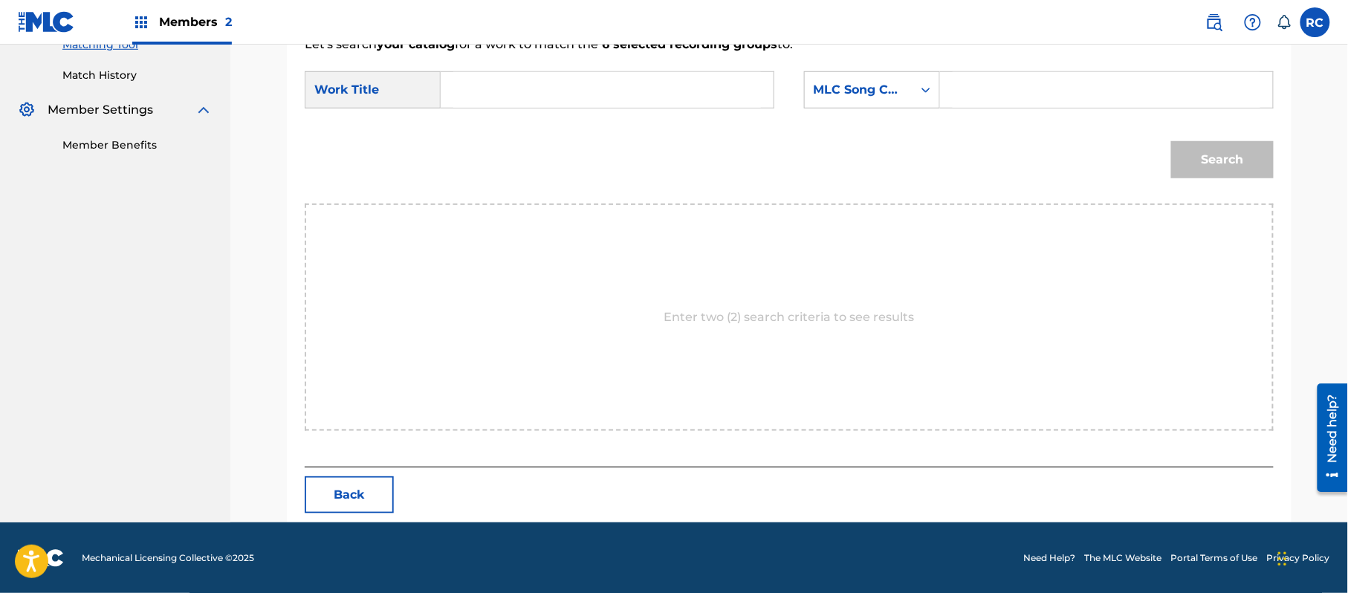
click at [529, 87] on input "Search Form" at bounding box center [607, 90] width 308 height 36
paste input "Chill Out CC45LY"
click at [581, 88] on input "Chill Out CC45LY" at bounding box center [607, 90] width 308 height 36
type input "Chill Out"
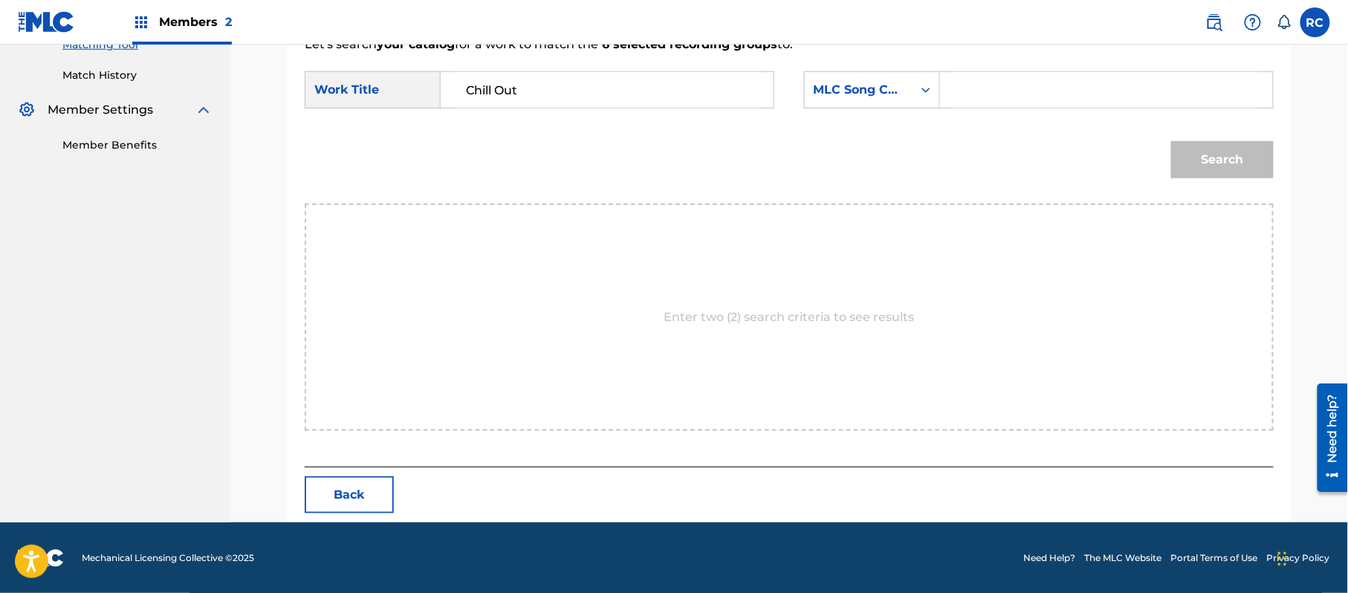
drag, startPoint x: 952, startPoint y: 87, endPoint x: 964, endPoint y: 90, distance: 11.5
click at [954, 87] on input "Search Form" at bounding box center [1106, 90] width 308 height 36
paste input "CC45LY"
type input "CC45LY"
drag, startPoint x: 1207, startPoint y: 146, endPoint x: 1210, endPoint y: 155, distance: 9.0
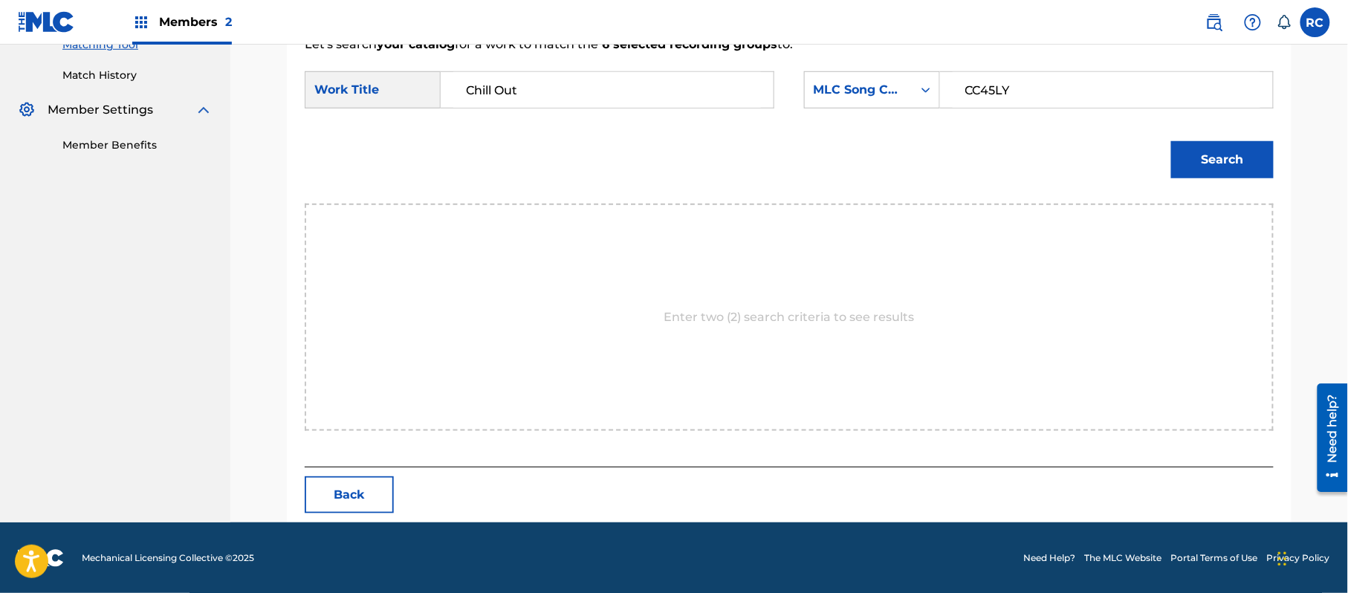
click at [1210, 150] on button "Search" at bounding box center [1222, 159] width 103 height 37
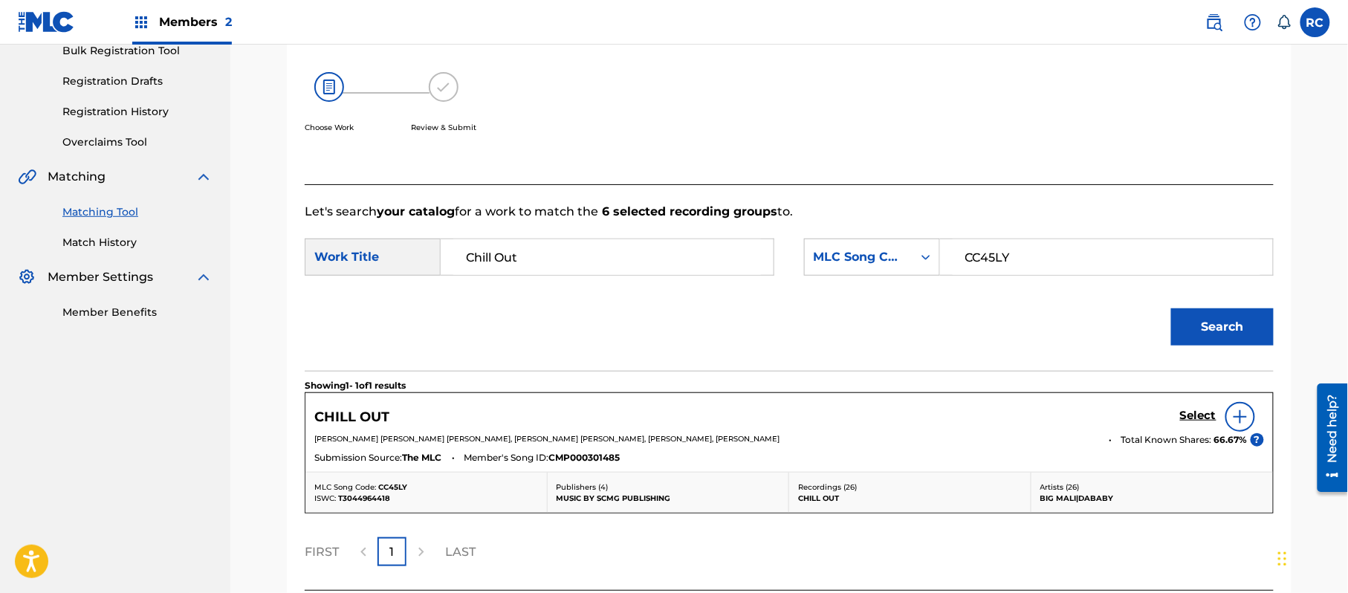
scroll to position [354, 0]
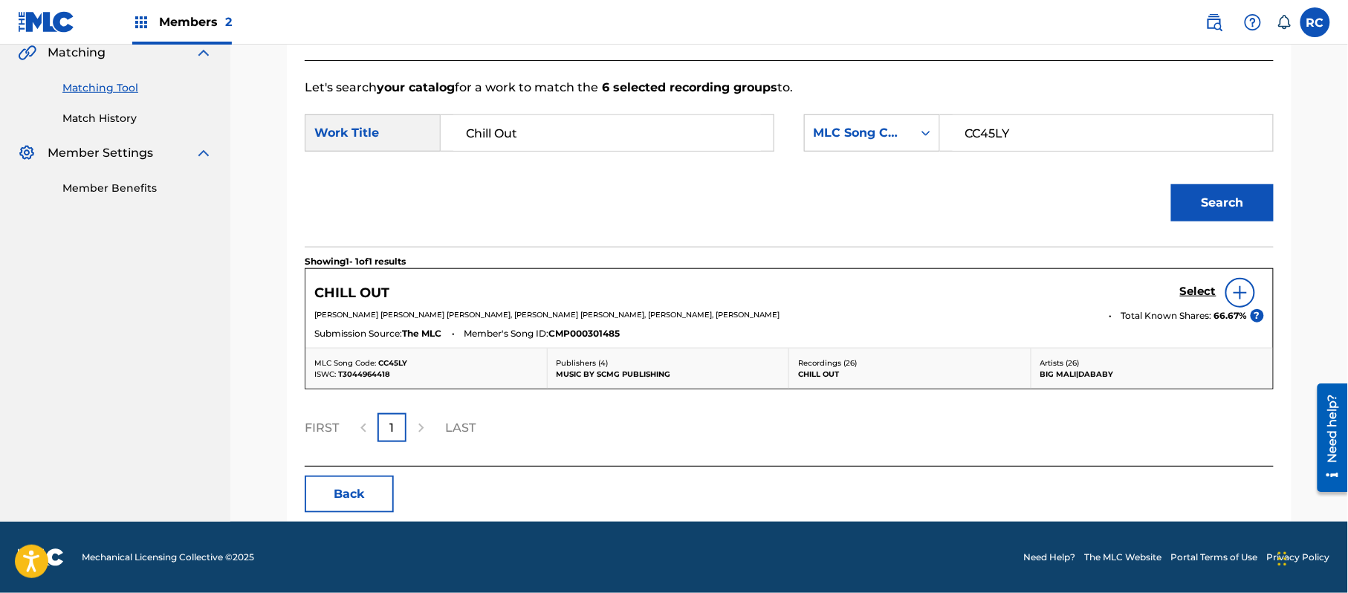
click at [1193, 293] on h5 "Select" at bounding box center [1198, 292] width 36 height 14
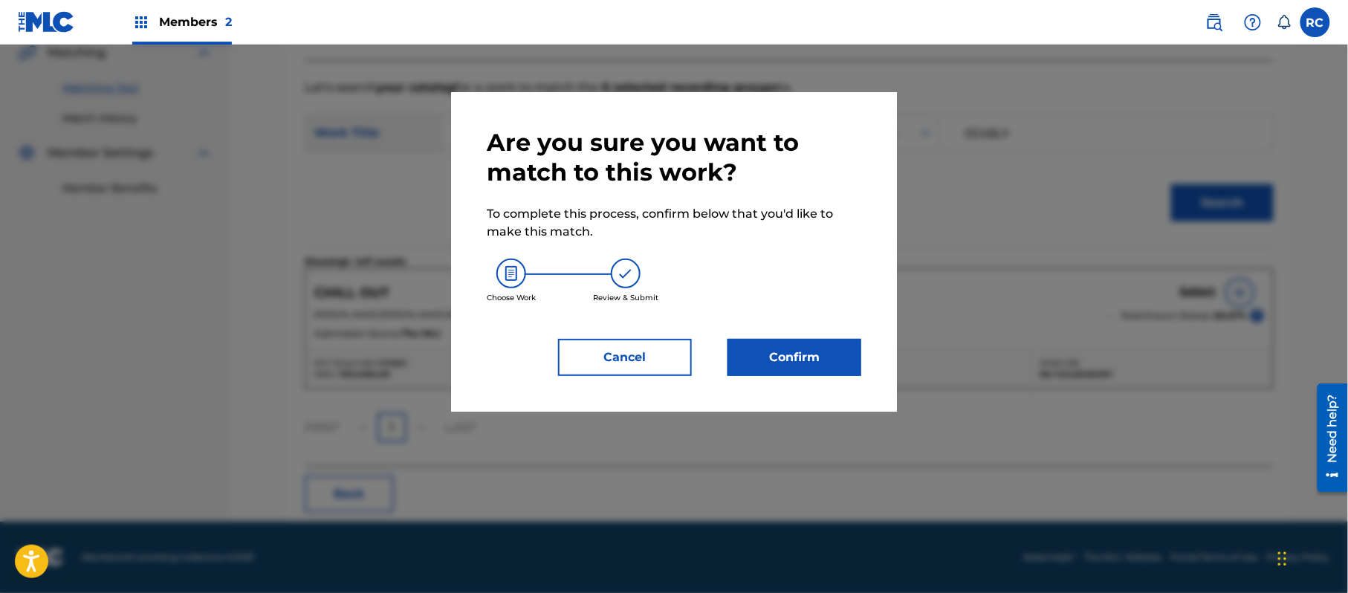
click at [856, 357] on button "Confirm" at bounding box center [794, 357] width 134 height 37
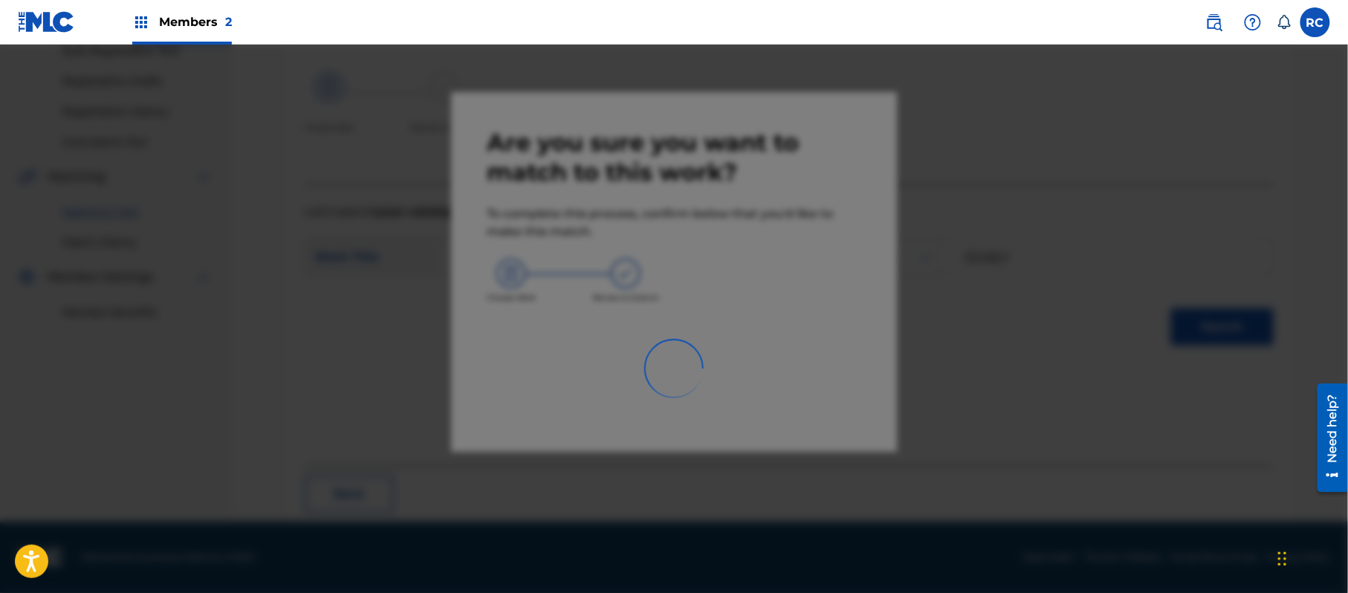
scroll to position [59, 0]
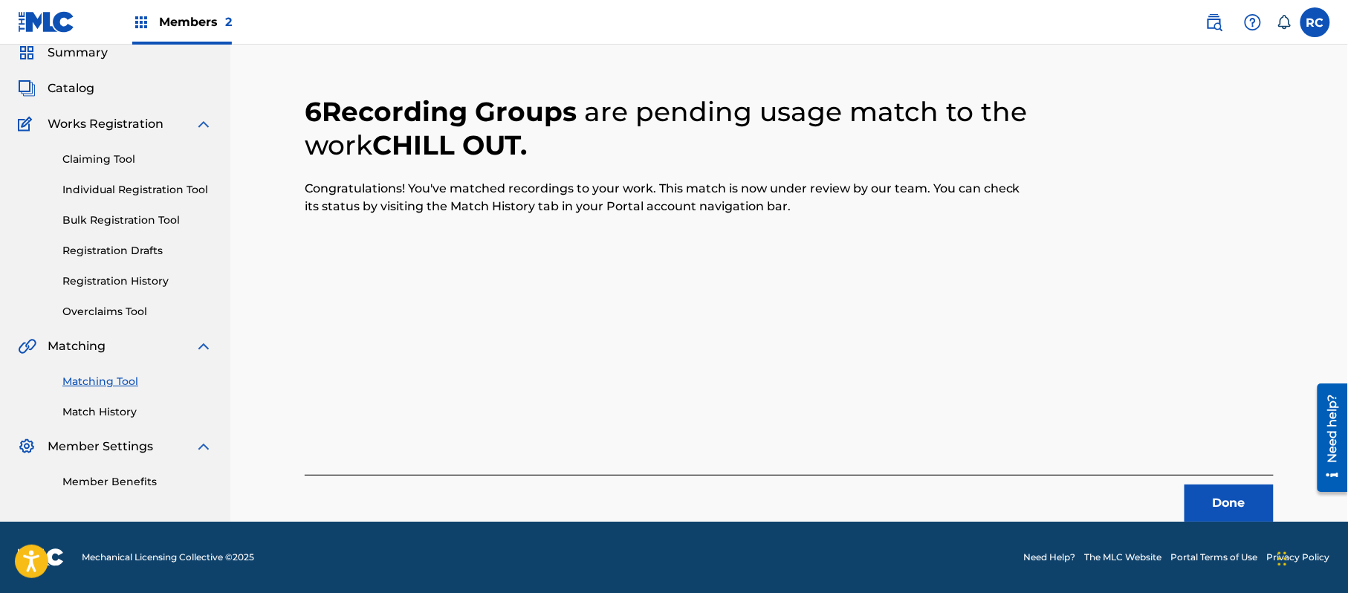
click at [1201, 489] on button "Done" at bounding box center [1228, 502] width 89 height 37
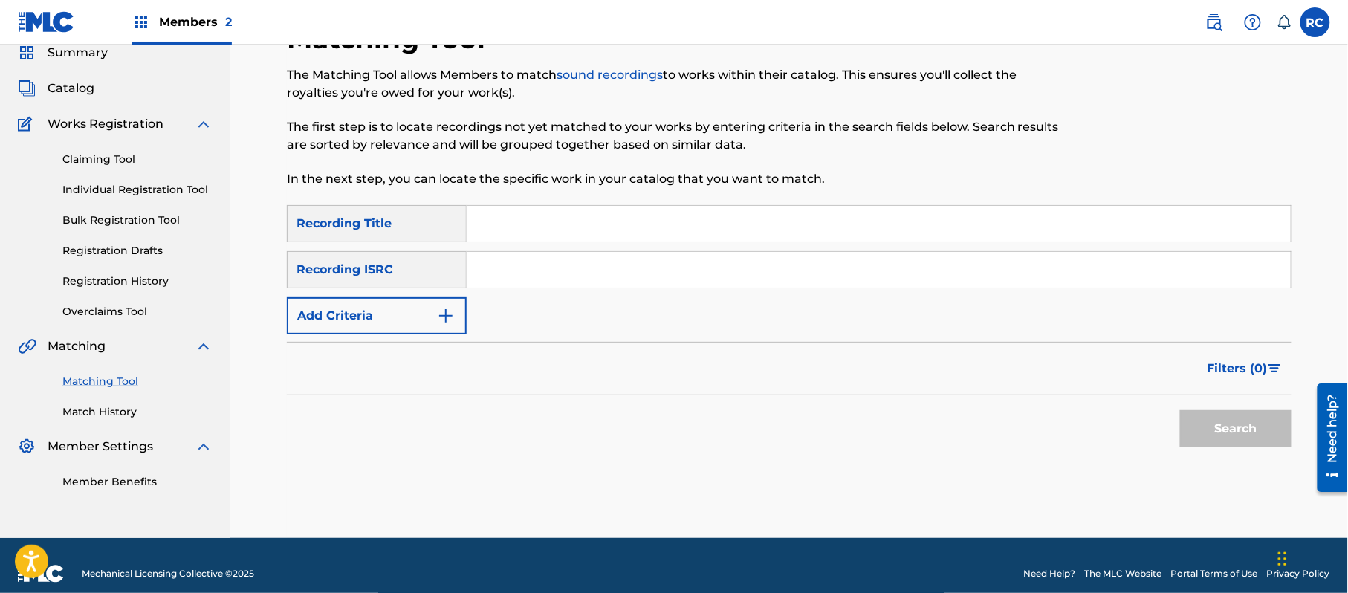
drag, startPoint x: 539, startPoint y: 271, endPoint x: 536, endPoint y: 282, distance: 11.5
click at [536, 282] on input "Search Form" at bounding box center [879, 270] width 824 height 36
paste input "USLD91739213"
type input "USLD91739213"
click at [1248, 437] on button "Search" at bounding box center [1235, 428] width 111 height 37
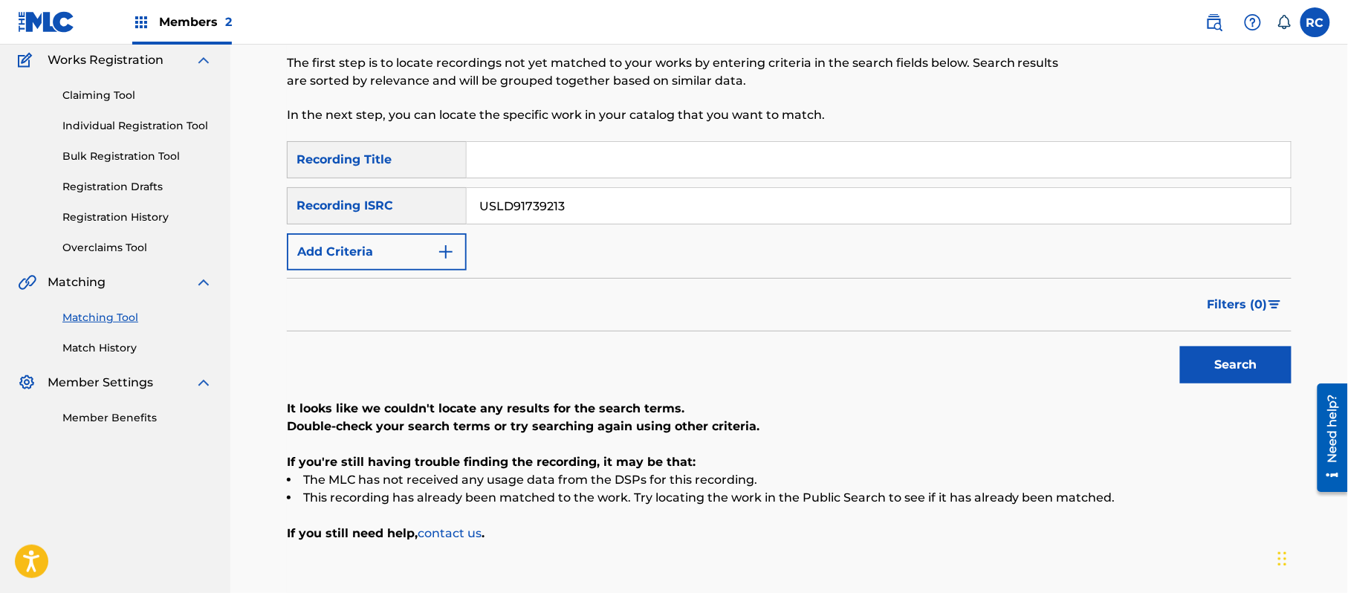
scroll to position [171, 0]
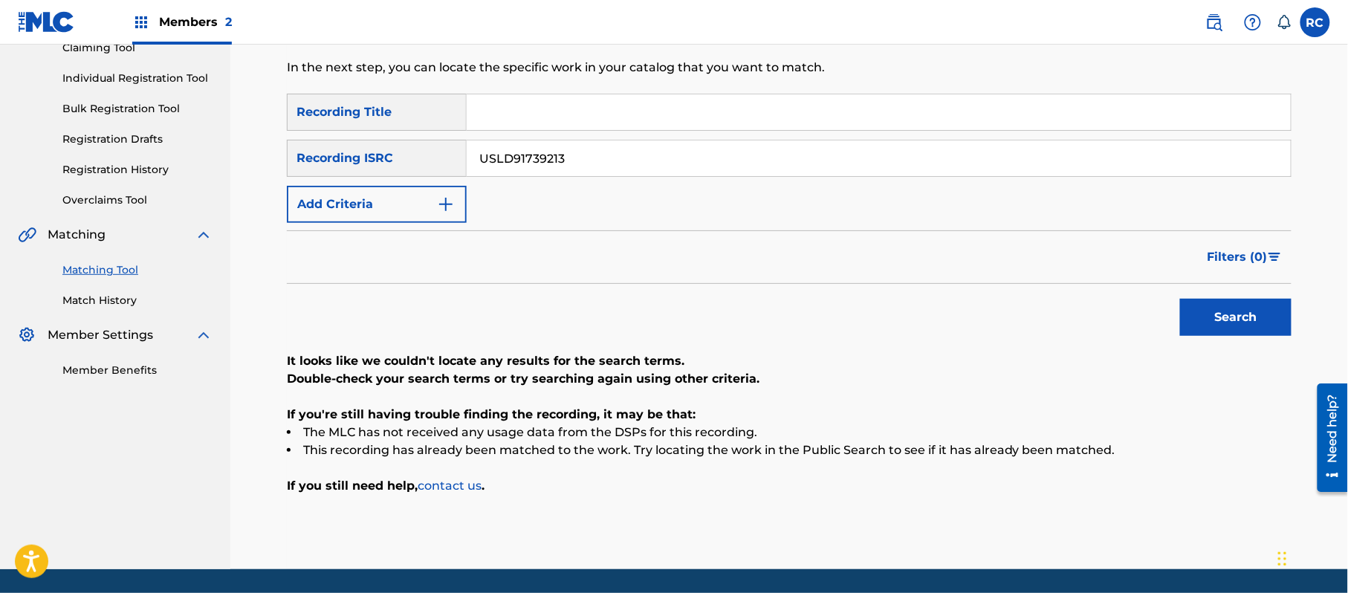
click at [508, 119] on input "Search Form" at bounding box center [879, 112] width 824 height 36
paste input "City Girl Big Mali"
drag, startPoint x: 535, startPoint y: 110, endPoint x: 675, endPoint y: 137, distance: 142.4
click at [675, 137] on div "SearchWithCriteria697b8e77-a9eb-49cf-85e9-4525a32fa5be Recording Title City Gir…" at bounding box center [789, 158] width 1004 height 129
type input "City Girl"
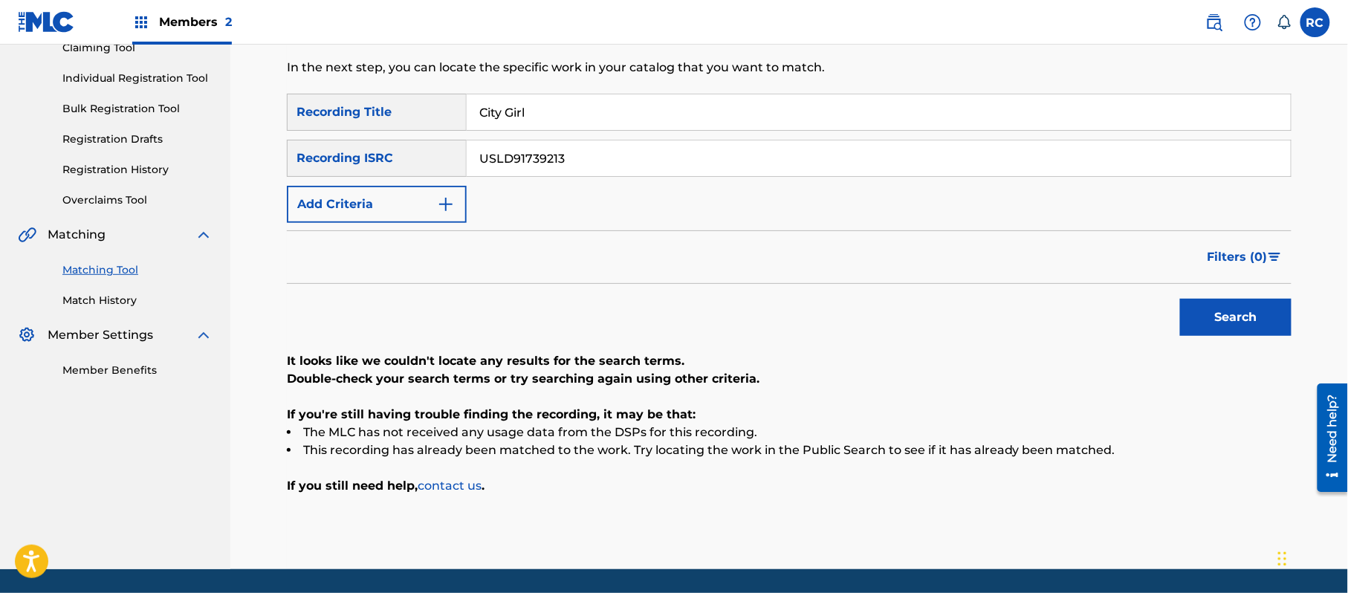
drag, startPoint x: 596, startPoint y: 156, endPoint x: 328, endPoint y: 174, distance: 268.1
click at [331, 174] on div "SearchWithCriteria8930cc13-2635-4739-aa8a-bee9ef65765e Recording ISRC USLD91739…" at bounding box center [789, 158] width 1004 height 37
click at [337, 202] on button "Add Criteria" at bounding box center [377, 204] width 180 height 37
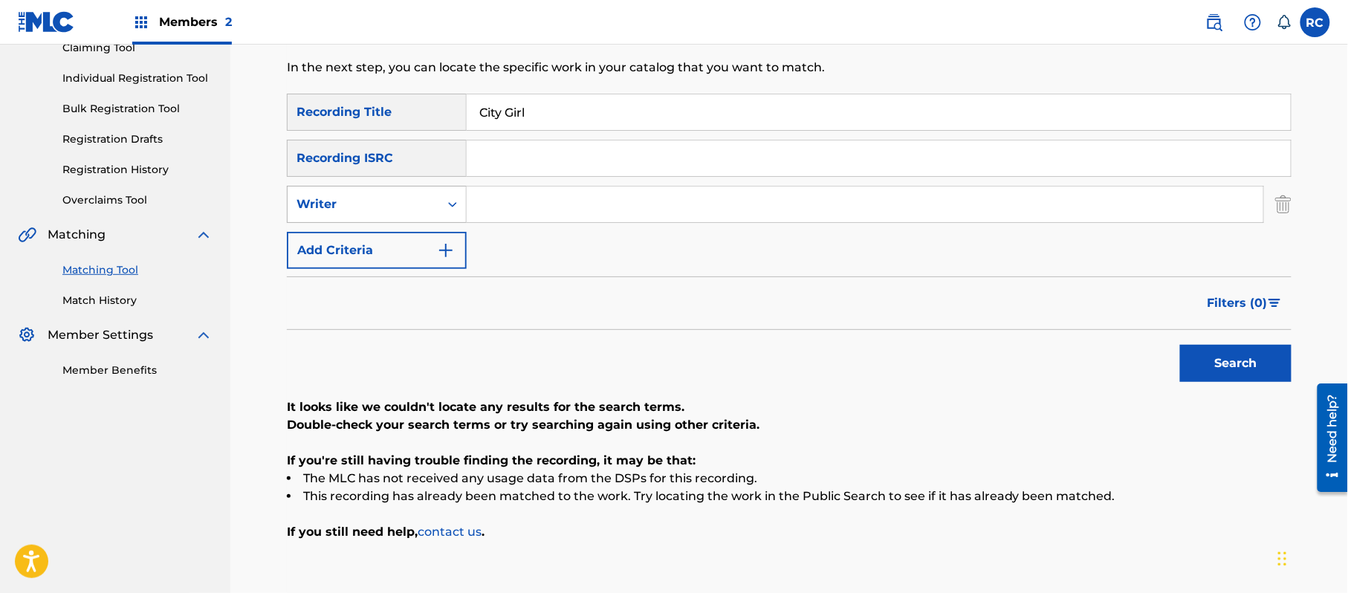
click at [337, 205] on div "Writer" at bounding box center [363, 204] width 134 height 18
drag, startPoint x: 349, startPoint y: 241, endPoint x: 394, endPoint y: 241, distance: 44.6
click at [351, 241] on div "Recording Artist" at bounding box center [377, 241] width 178 height 37
click at [527, 224] on div "SearchWithCriteria697b8e77-a9eb-49cf-85e9-4525a32fa5be Recording Title City Gir…" at bounding box center [789, 181] width 1004 height 175
drag, startPoint x: 533, startPoint y: 208, endPoint x: 560, endPoint y: 210, distance: 27.5
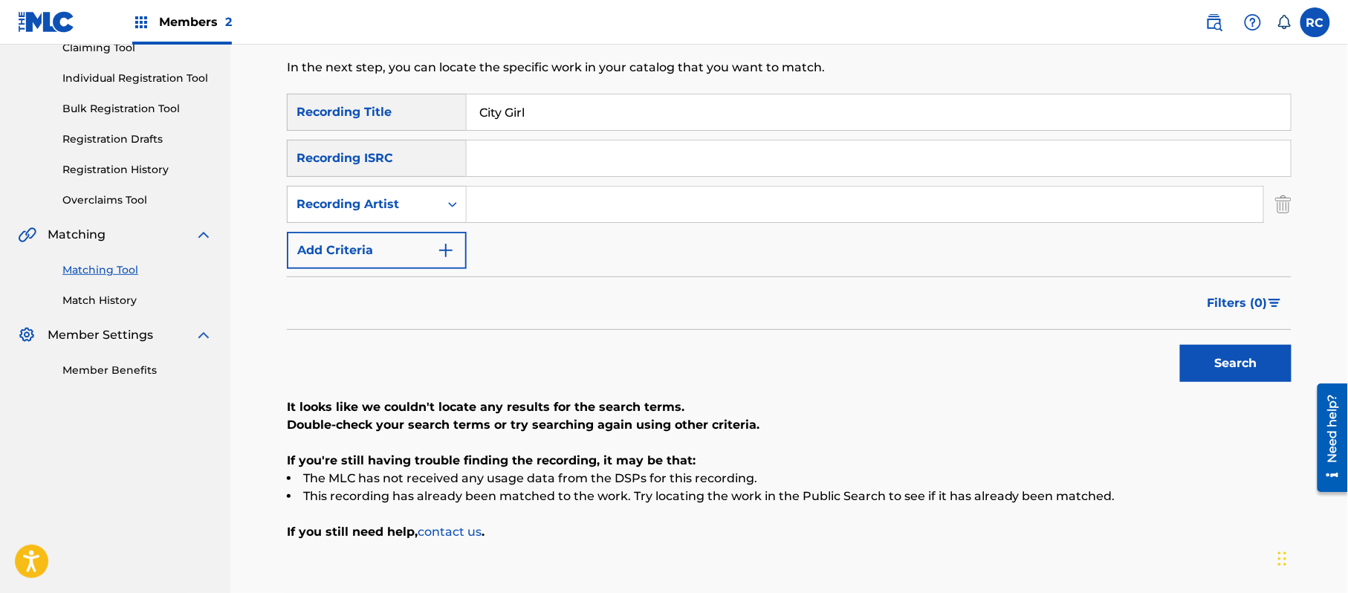
click at [542, 207] on input "Search Form" at bounding box center [865, 204] width 796 height 36
paste input "Big Mali"
type input "Big Mali"
click at [1223, 364] on button "Search" at bounding box center [1235, 363] width 111 height 37
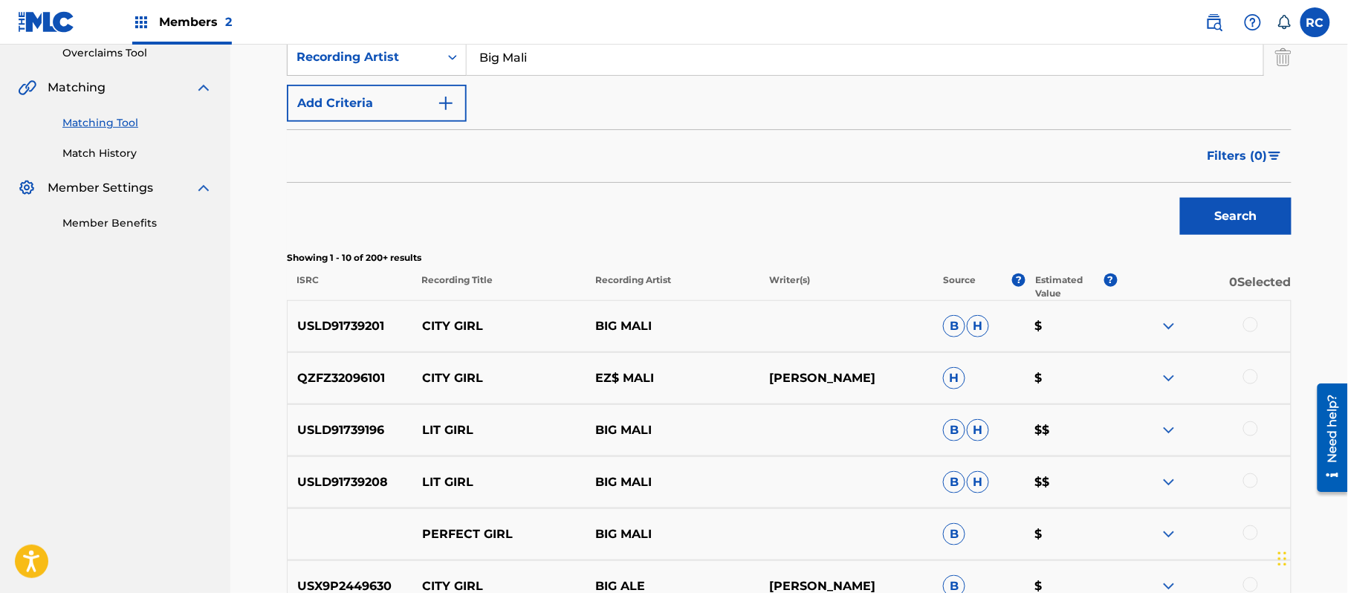
scroll to position [369, 0]
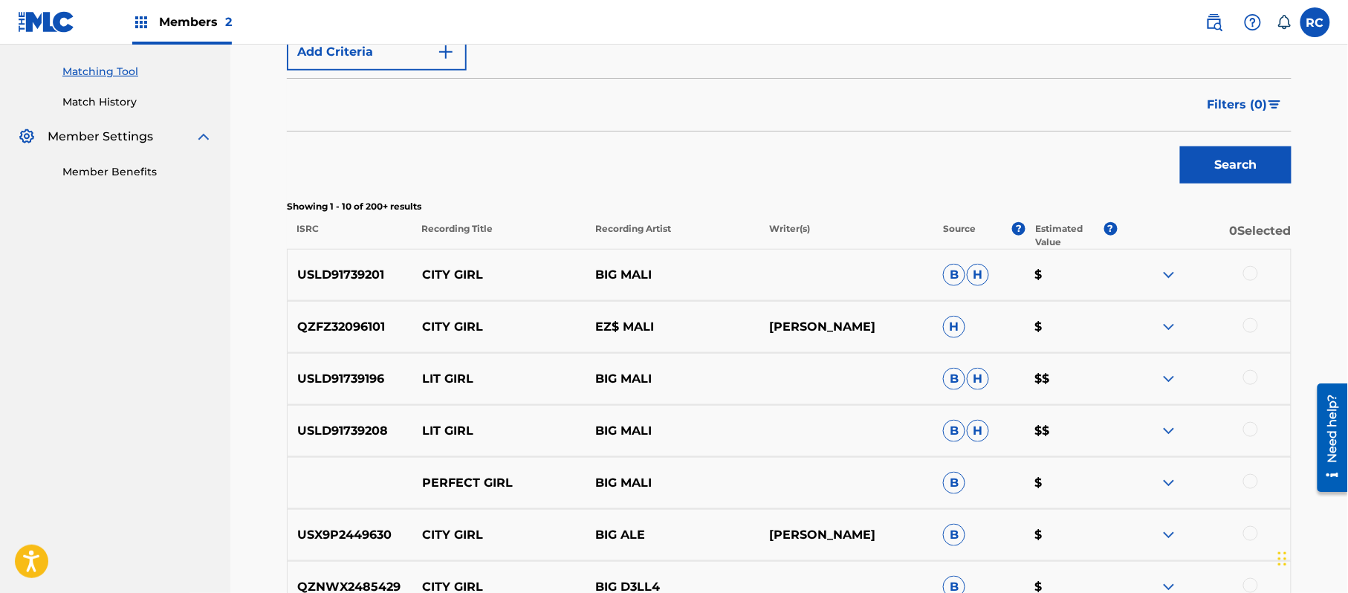
click at [328, 257] on div "USLD91739201 CITY GIRL BIG MALI B H $" at bounding box center [789, 275] width 1004 height 52
copy p "USLD91739201"
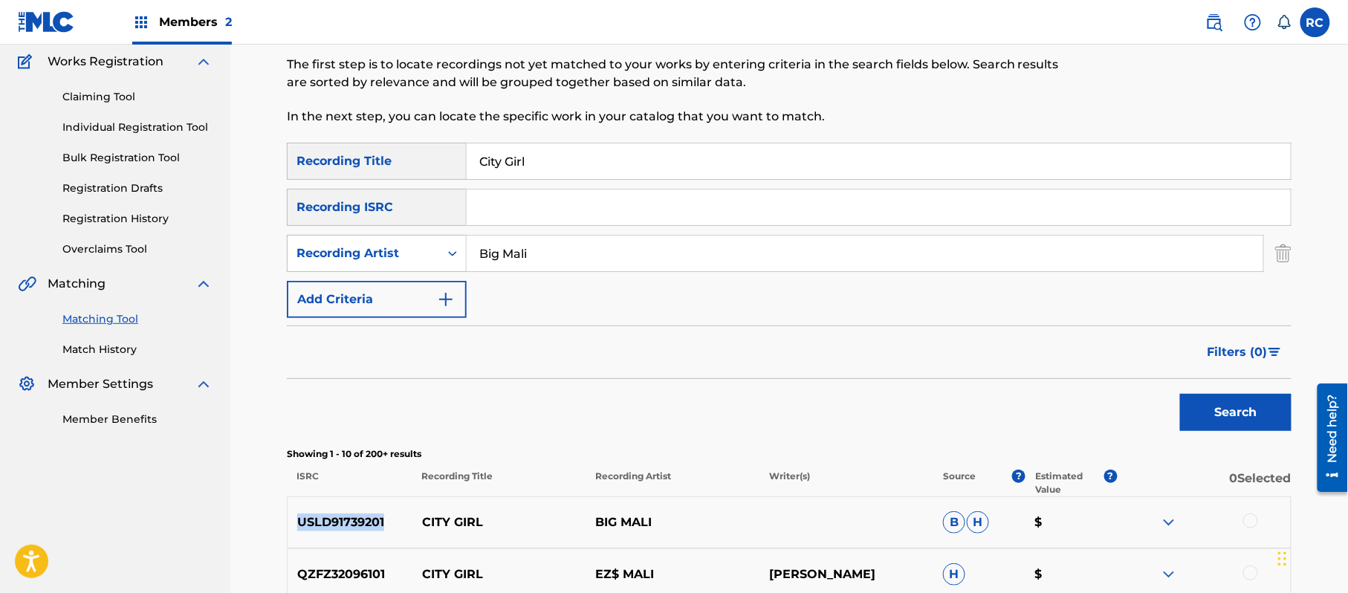
scroll to position [72, 0]
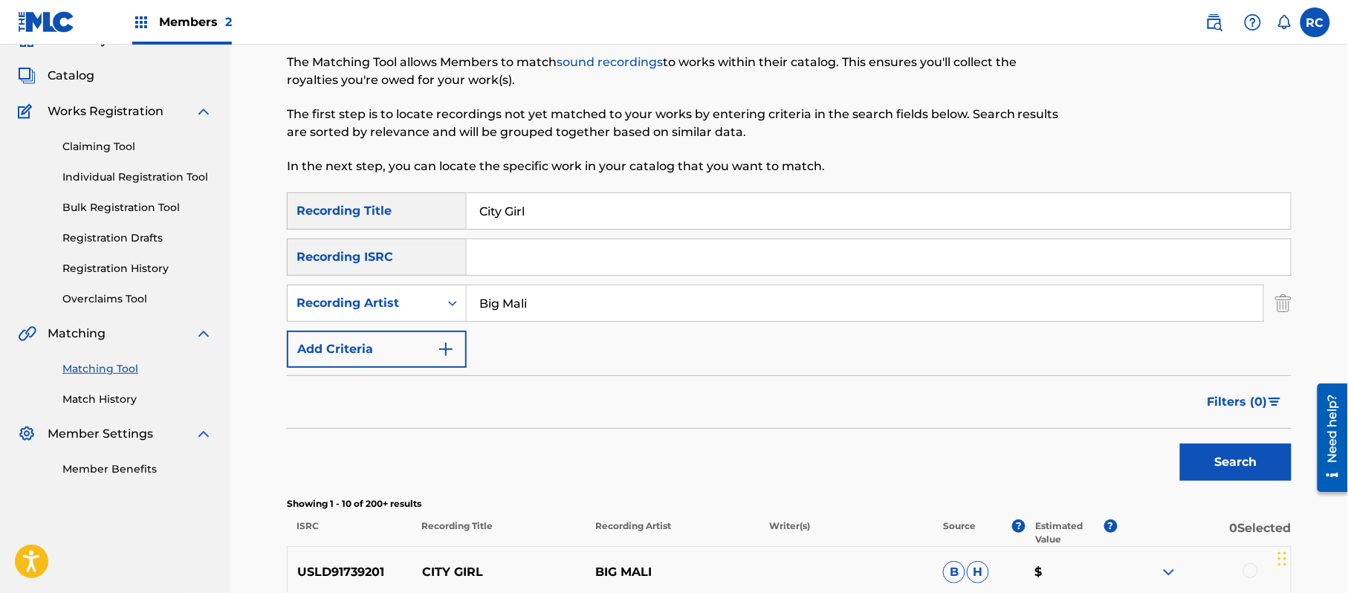
click at [524, 265] on input "Search Form" at bounding box center [879, 257] width 824 height 36
paste input "USLD91739201"
type input "USLD91739201"
drag, startPoint x: 568, startPoint y: 233, endPoint x: 412, endPoint y: 233, distance: 156.8
click at [412, 233] on div "SearchWithCriteria697b8e77-a9eb-49cf-85e9-4525a32fa5be Recording Title City Gir…" at bounding box center [789, 279] width 1004 height 175
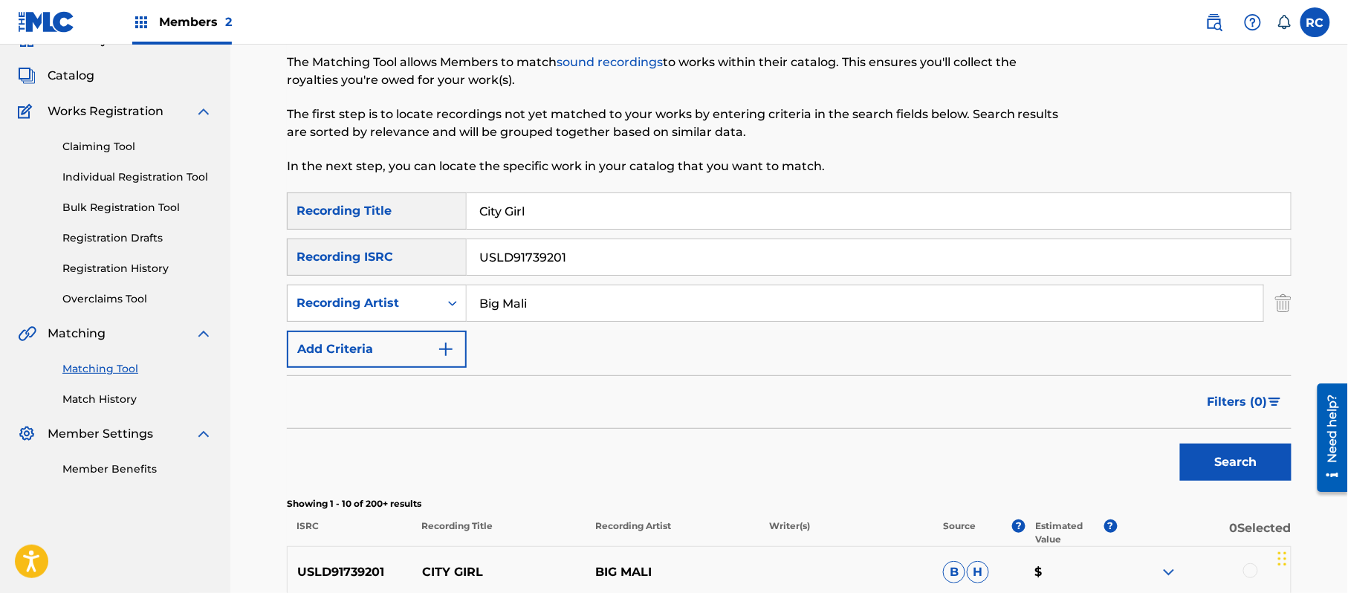
drag, startPoint x: 533, startPoint y: 207, endPoint x: 393, endPoint y: 226, distance: 141.0
click at [393, 226] on div "SearchWithCriteria697b8e77-a9eb-49cf-85e9-4525a32fa5be Recording Title City Girl" at bounding box center [789, 210] width 1004 height 37
drag, startPoint x: 539, startPoint y: 310, endPoint x: 418, endPoint y: 310, distance: 121.8
click at [418, 310] on div "SearchWithCriteriaee51a66d-bd2a-472b-a048-1c764fdc1745 Recording Artist" at bounding box center [789, 303] width 1004 height 37
click at [1219, 467] on button "Search" at bounding box center [1235, 462] width 111 height 37
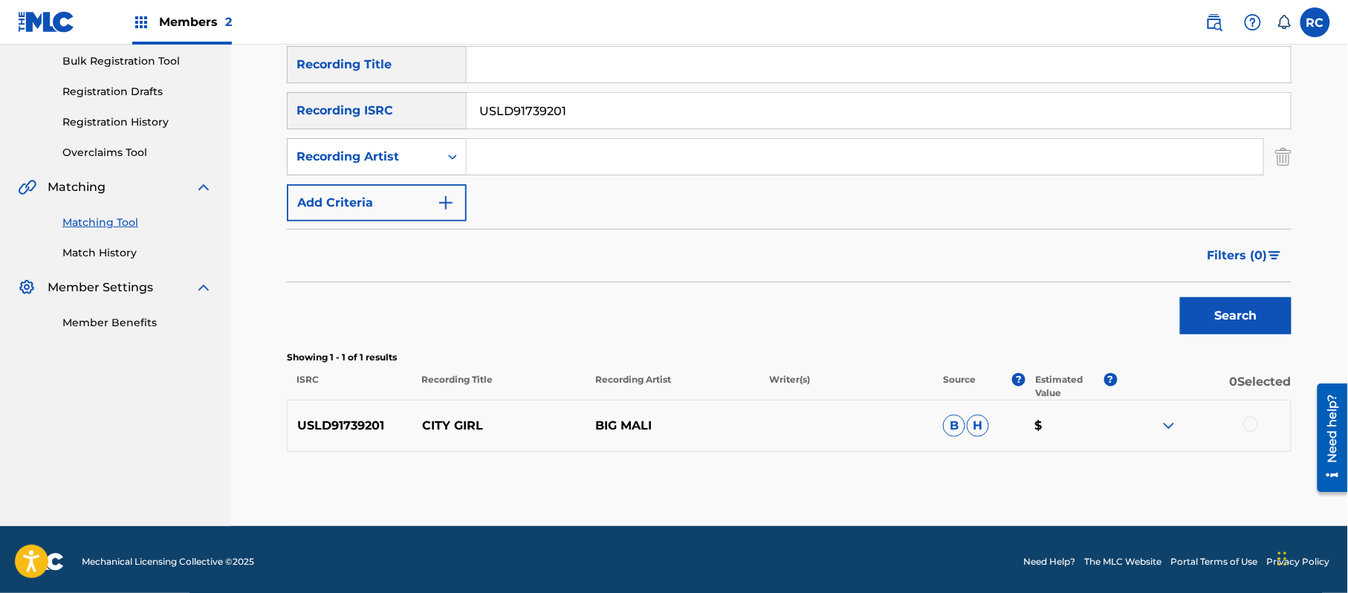
scroll to position [223, 0]
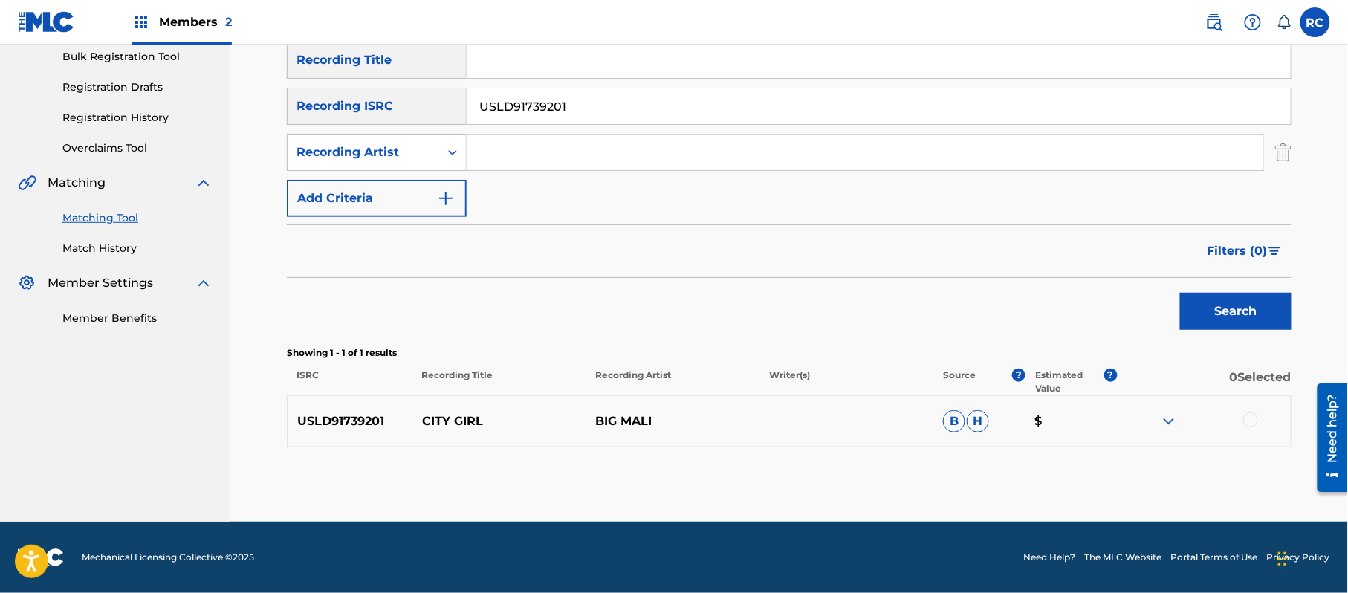
click at [1251, 420] on div at bounding box center [1250, 419] width 15 height 15
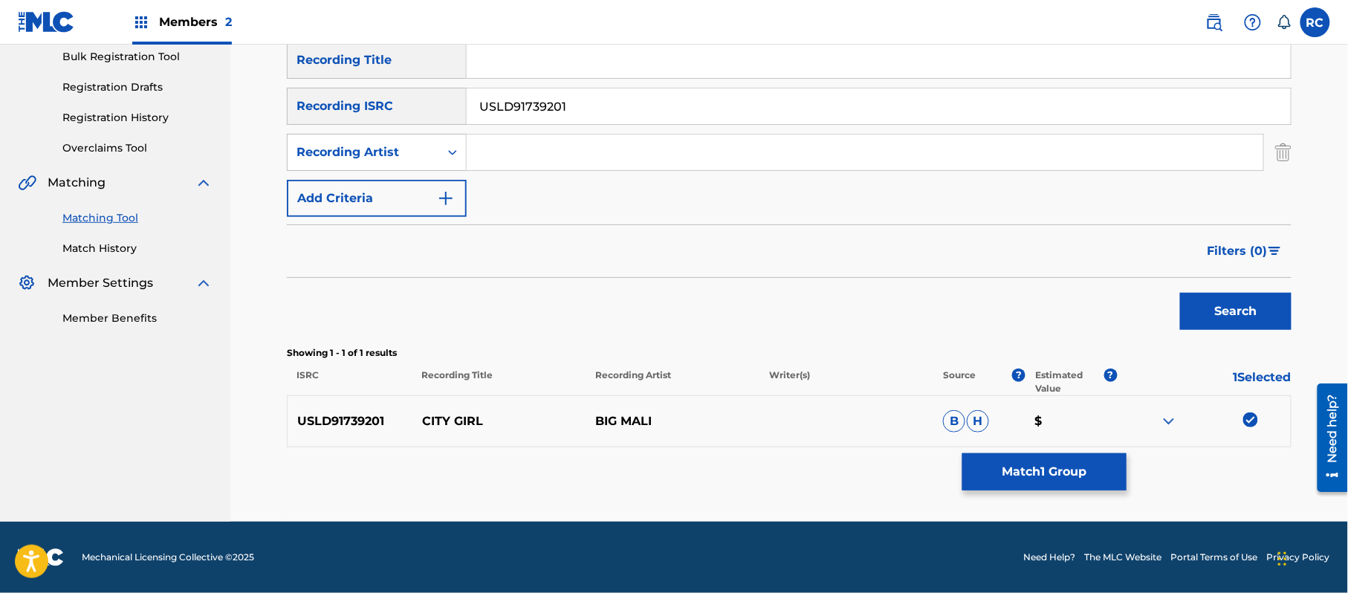
click at [1047, 464] on button "Match 1 Group" at bounding box center [1044, 471] width 164 height 37
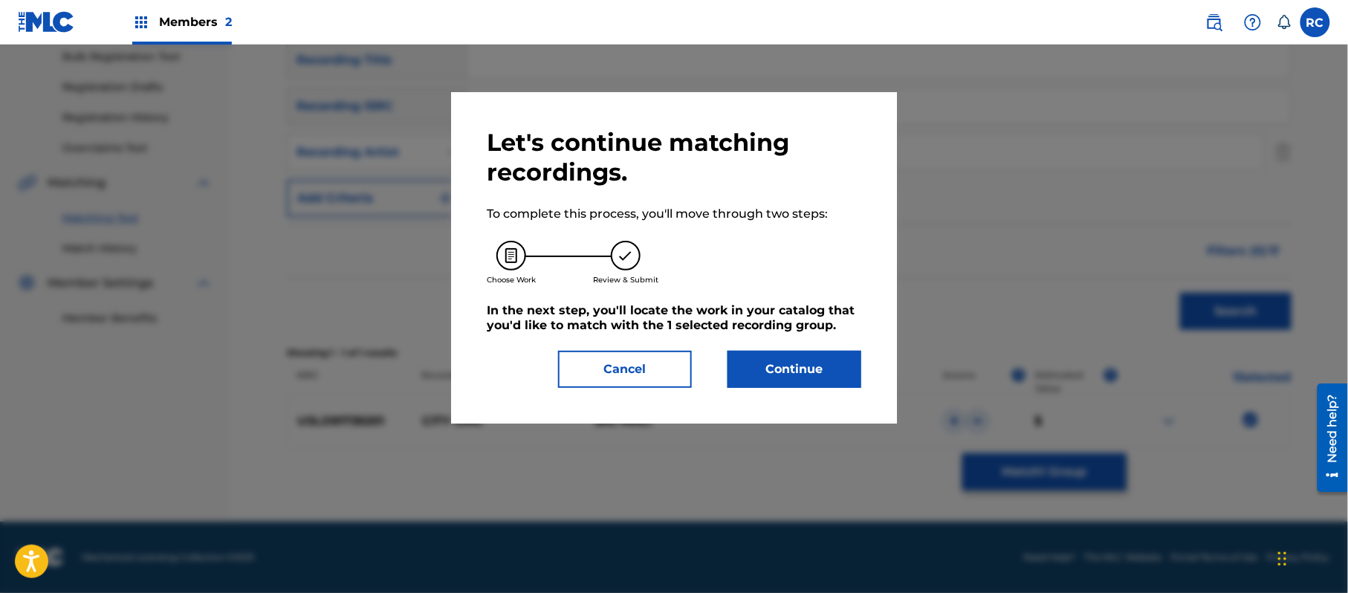
click at [834, 374] on button "Continue" at bounding box center [794, 369] width 134 height 37
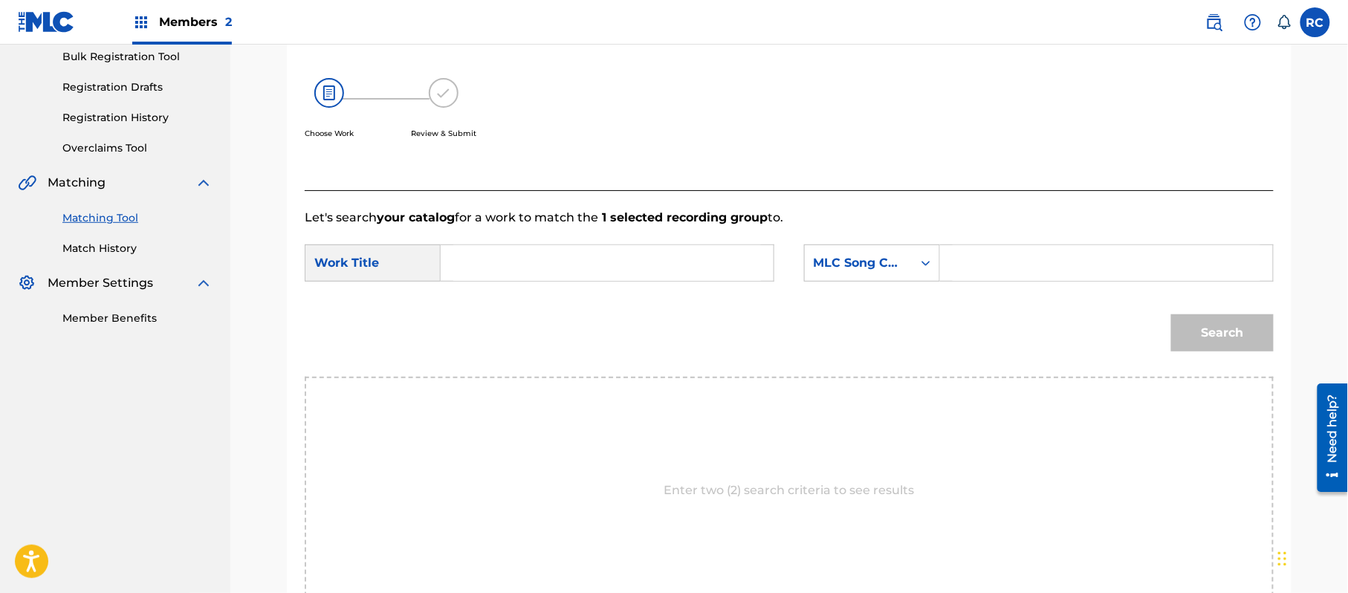
click at [539, 267] on input "Search Form" at bounding box center [607, 263] width 308 height 36
paste input "City Girl CC45LM"
click at [565, 264] on input "City Girl CC45LM" at bounding box center [607, 263] width 308 height 36
type input "City Girl"
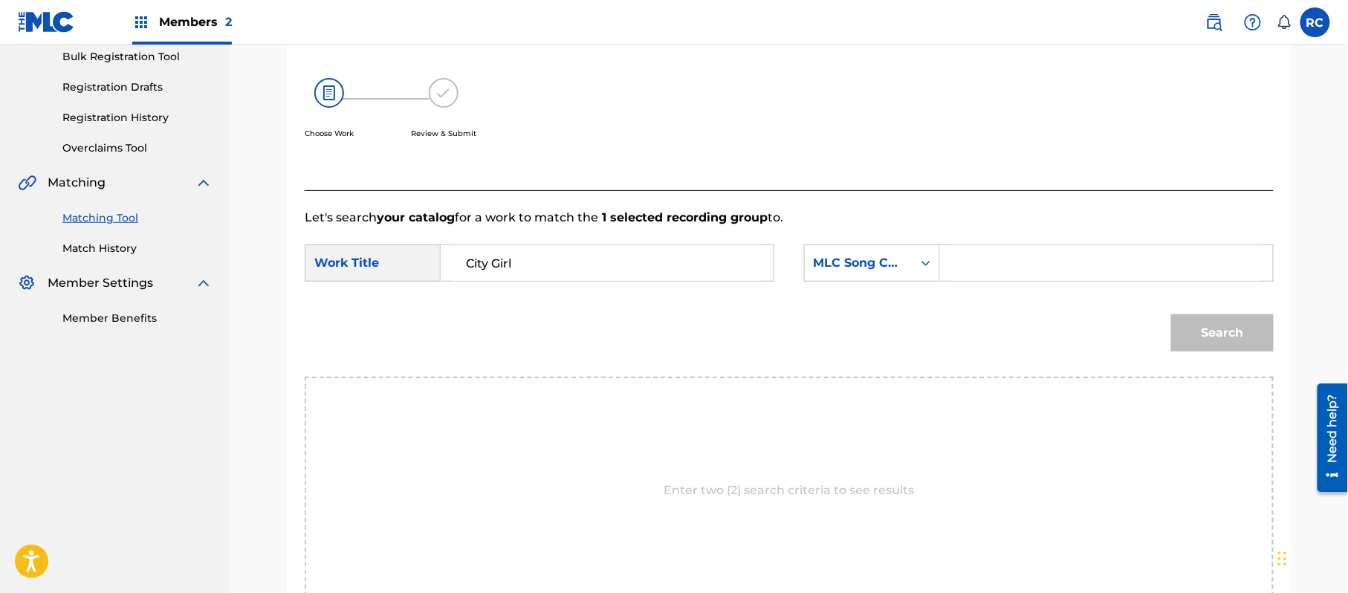
click at [1038, 268] on input "Search Form" at bounding box center [1106, 263] width 308 height 36
paste input "CC45LM"
type input "CC45LM"
click at [1198, 340] on button "Search" at bounding box center [1222, 332] width 103 height 37
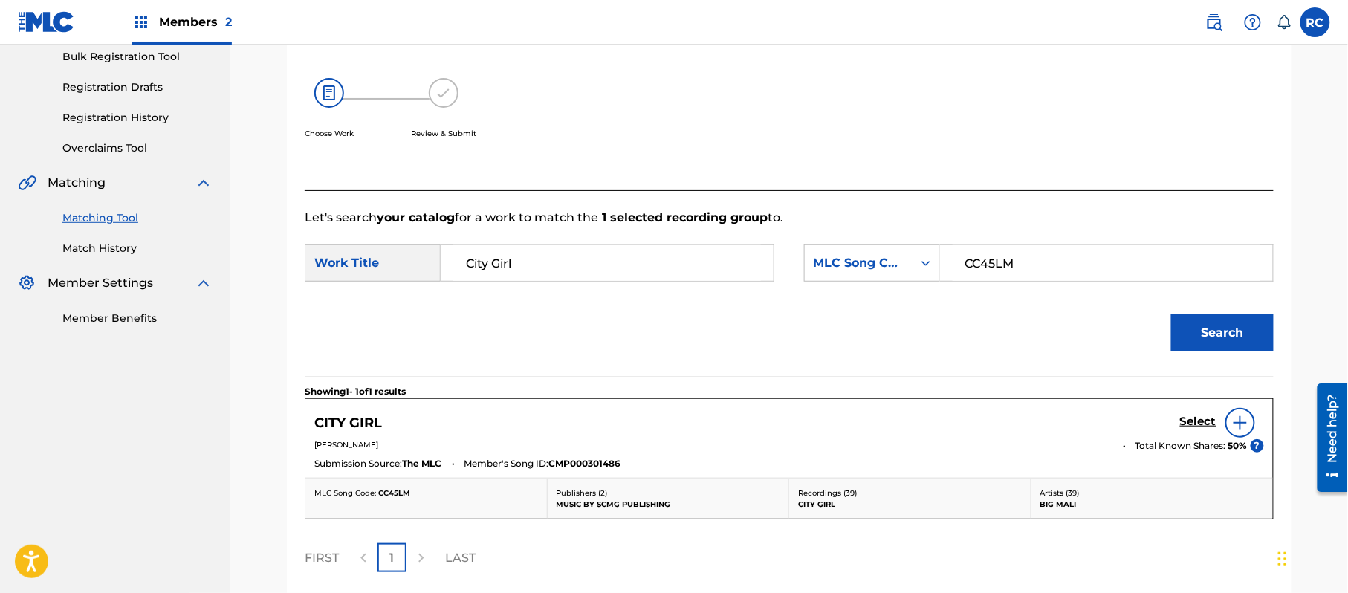
click at [1189, 423] on h5 "Select" at bounding box center [1198, 422] width 36 height 14
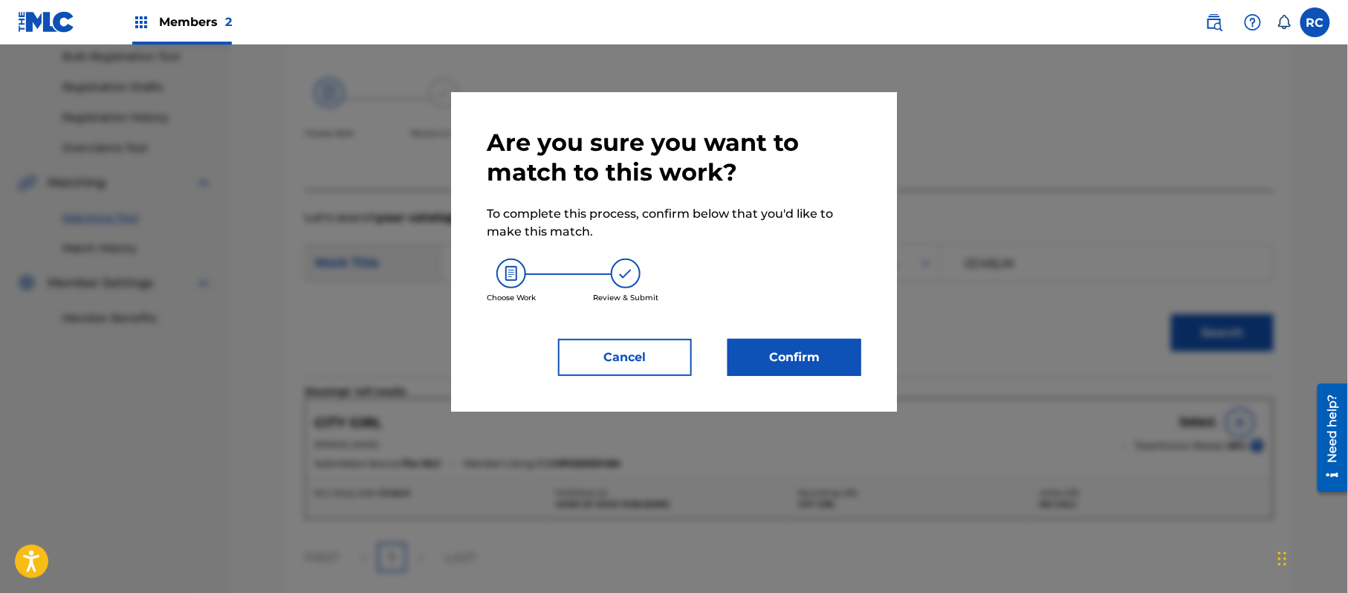
click at [818, 357] on button "Confirm" at bounding box center [794, 357] width 134 height 37
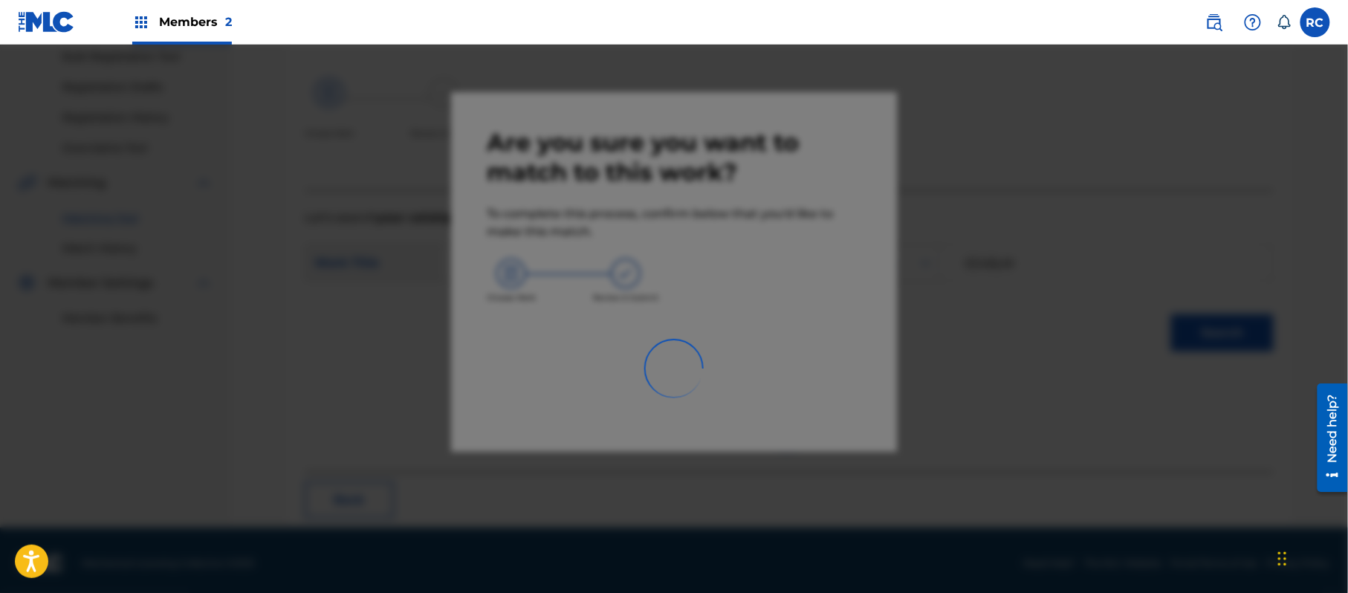
scroll to position [59, 0]
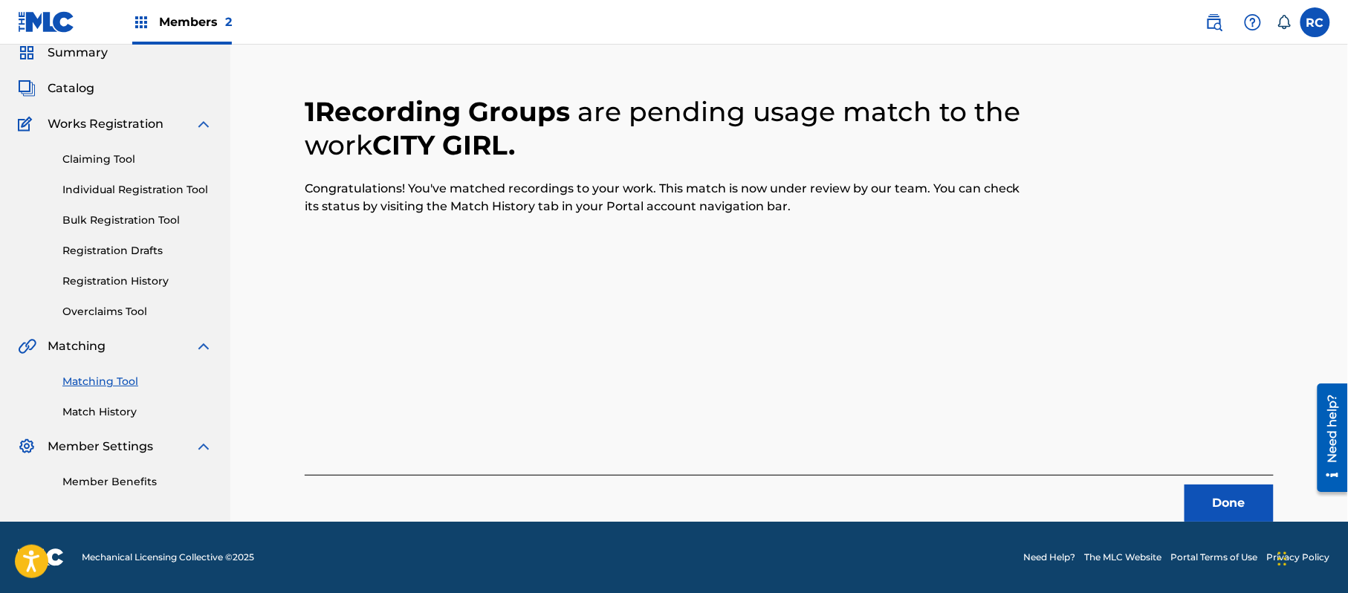
click at [1218, 513] on button "Done" at bounding box center [1228, 502] width 89 height 37
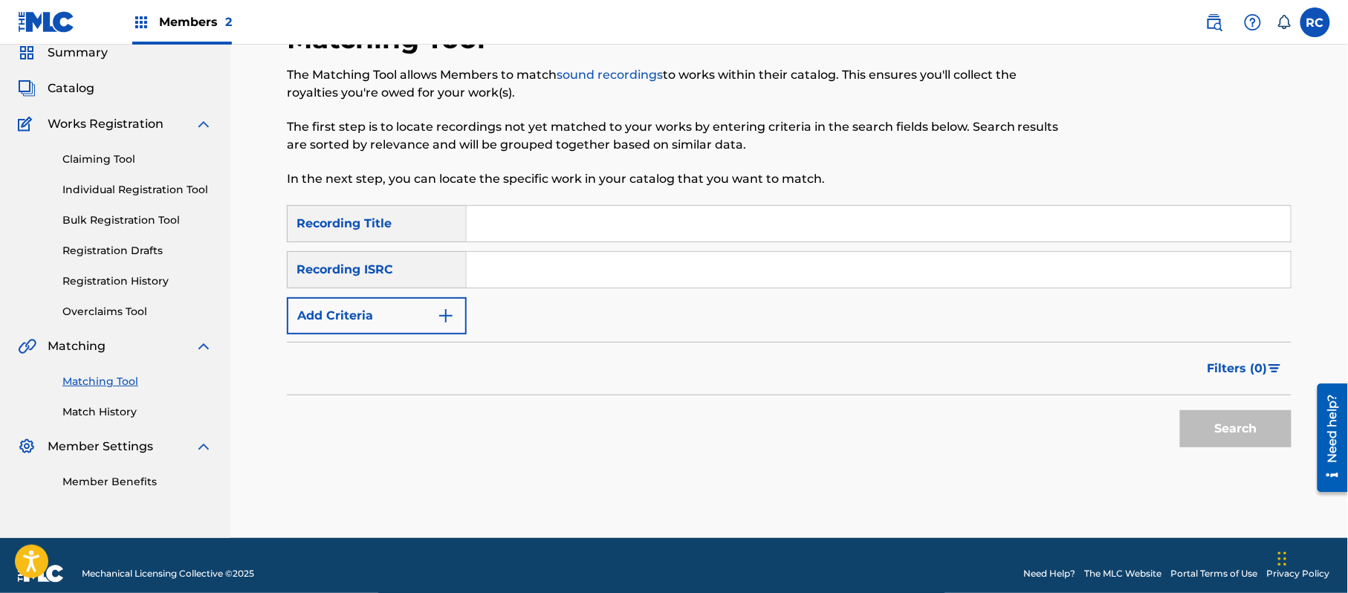
click at [533, 238] on input "Search Form" at bounding box center [879, 224] width 824 height 36
paste input "Cleanse My Soul [PERSON_NAME] featuring [PERSON_NAME] Ace & [PERSON_NAME]"
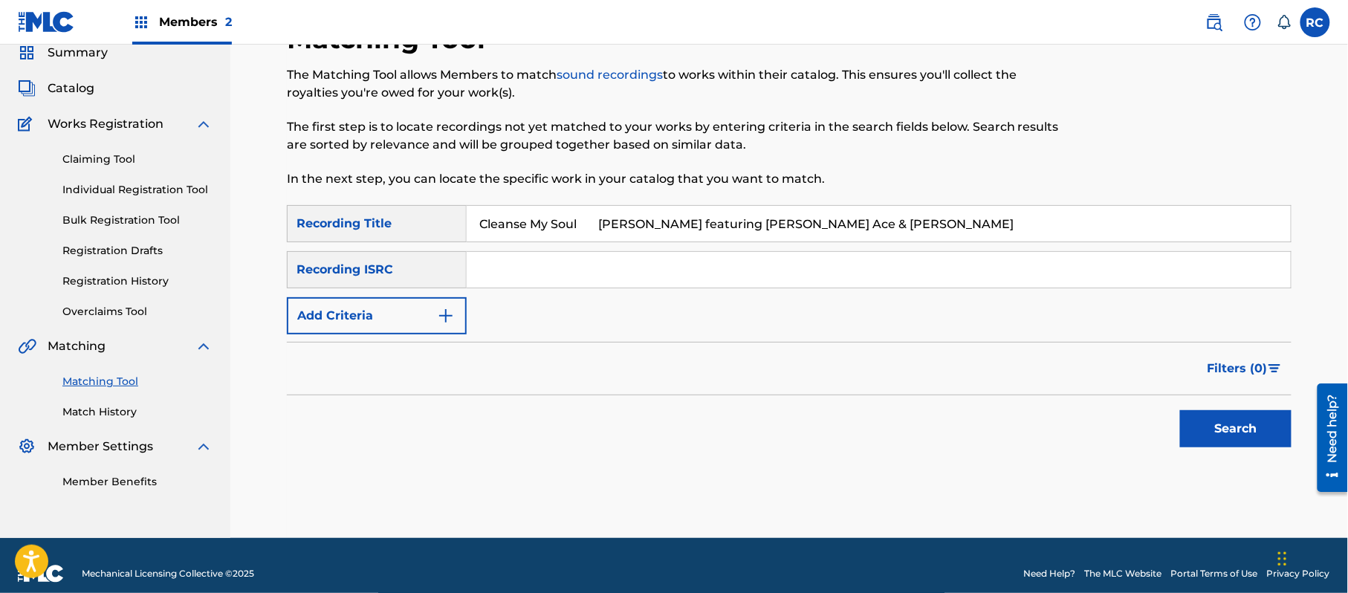
drag, startPoint x: 584, startPoint y: 229, endPoint x: 874, endPoint y: 241, distance: 290.7
click at [874, 241] on input "Cleanse My Soul [PERSON_NAME] featuring [PERSON_NAME] Ace & [PERSON_NAME]" at bounding box center [879, 224] width 824 height 36
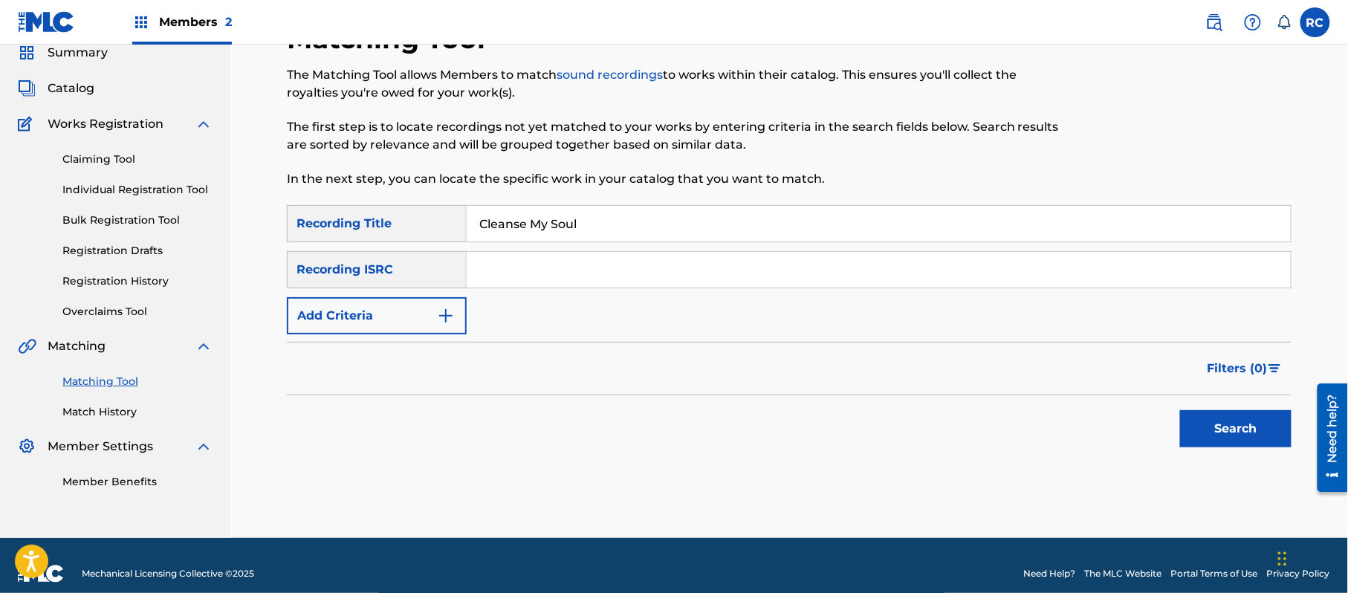
type input "Cleanse My Soul"
click at [421, 281] on div "Recording ISRC" at bounding box center [377, 269] width 180 height 37
click at [404, 319] on button "Add Criteria" at bounding box center [377, 315] width 180 height 37
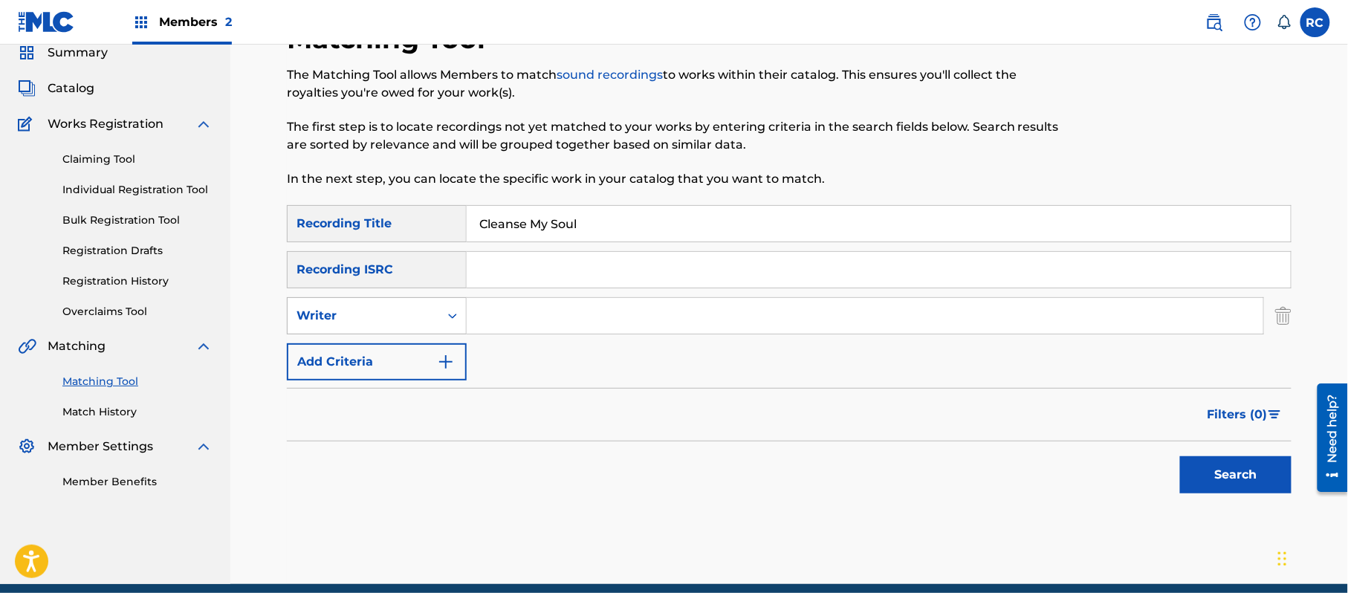
click at [398, 327] on div "Writer" at bounding box center [364, 316] width 152 height 28
click at [390, 354] on div "Recording Artist" at bounding box center [377, 352] width 178 height 37
click at [516, 318] on input "Search Form" at bounding box center [865, 316] width 796 height 36
paste input "[PERSON_NAME] featuring [PERSON_NAME] & [PERSON_NAME]"
drag, startPoint x: 532, startPoint y: 318, endPoint x: 871, endPoint y: 348, distance: 340.1
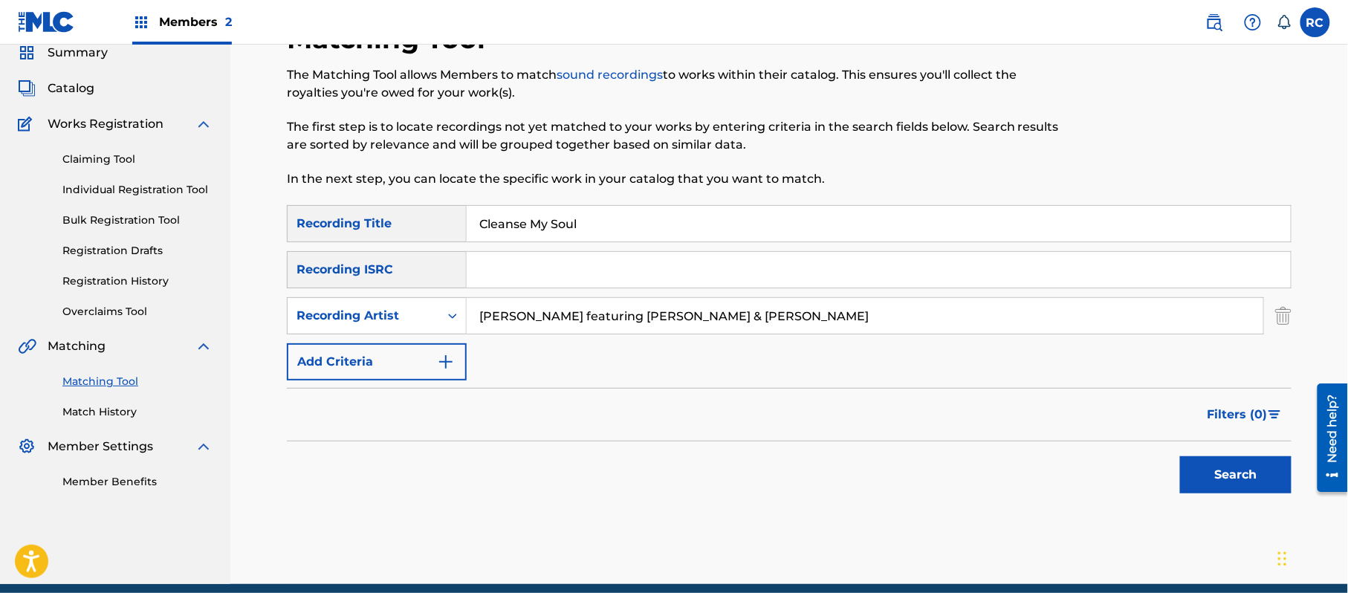
click at [844, 331] on input "[PERSON_NAME] featuring [PERSON_NAME] & [PERSON_NAME]" at bounding box center [865, 316] width 796 height 36
type input "[PERSON_NAME]"
click at [1189, 455] on div "Search" at bounding box center [1231, 470] width 119 height 59
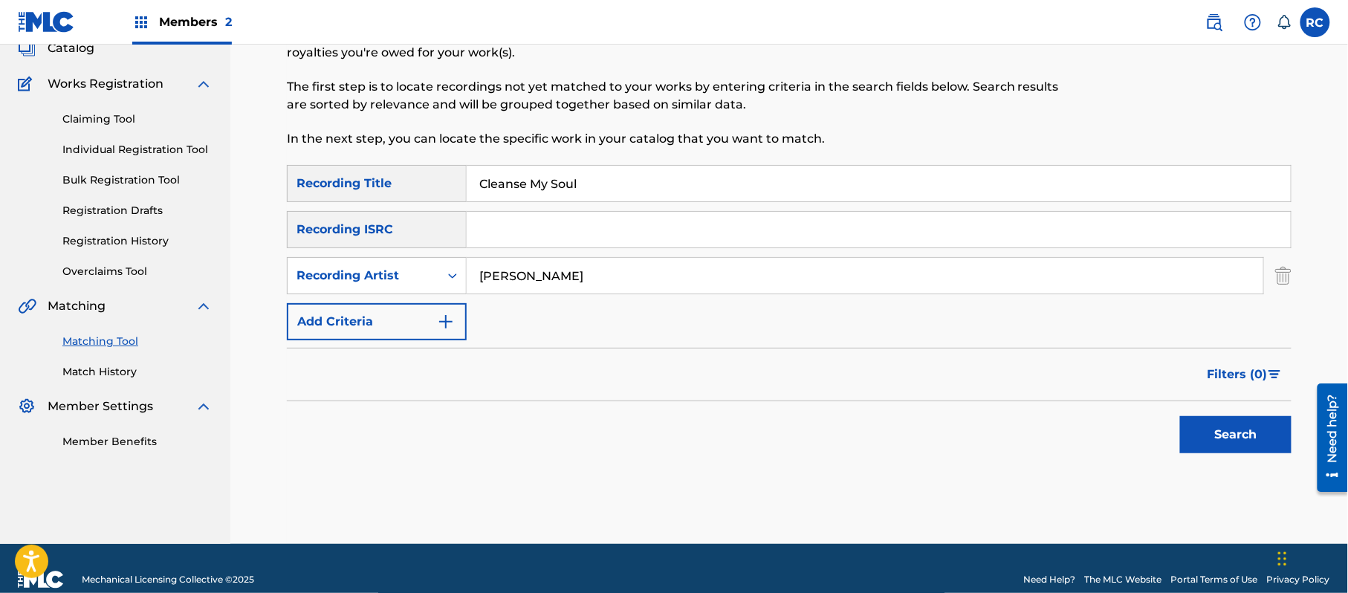
scroll to position [122, 0]
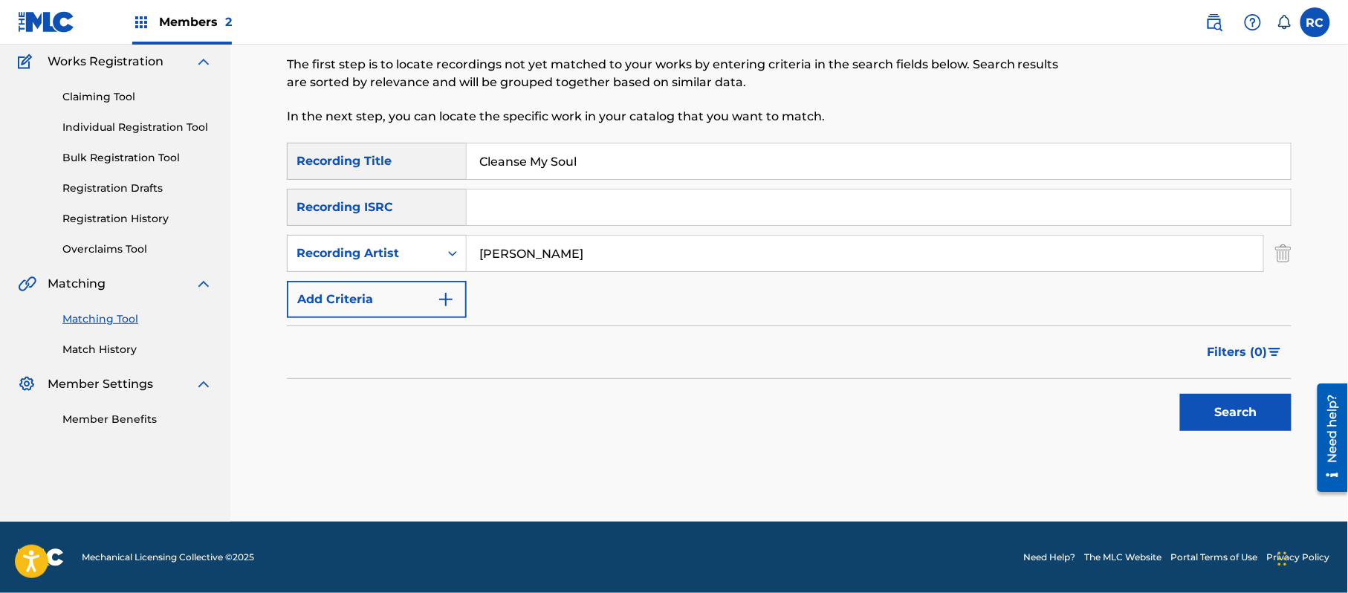
drag, startPoint x: 1205, startPoint y: 397, endPoint x: 1168, endPoint y: 409, distance: 39.0
click at [1205, 398] on button "Search" at bounding box center [1235, 412] width 111 height 37
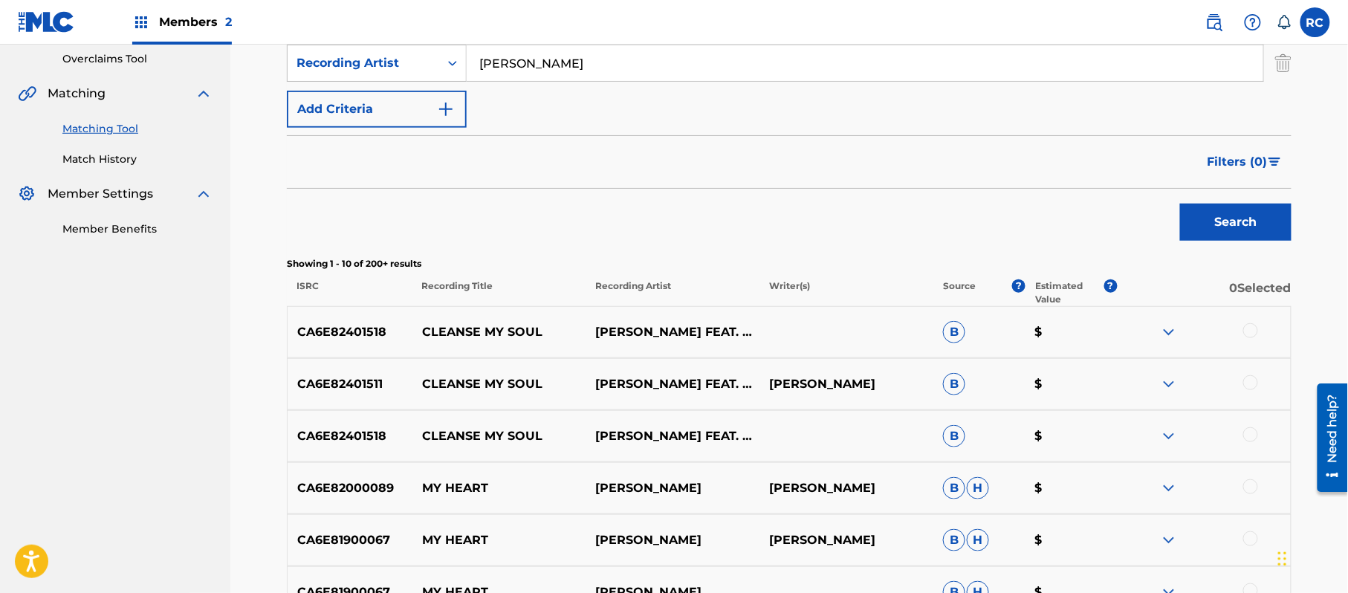
scroll to position [319, 0]
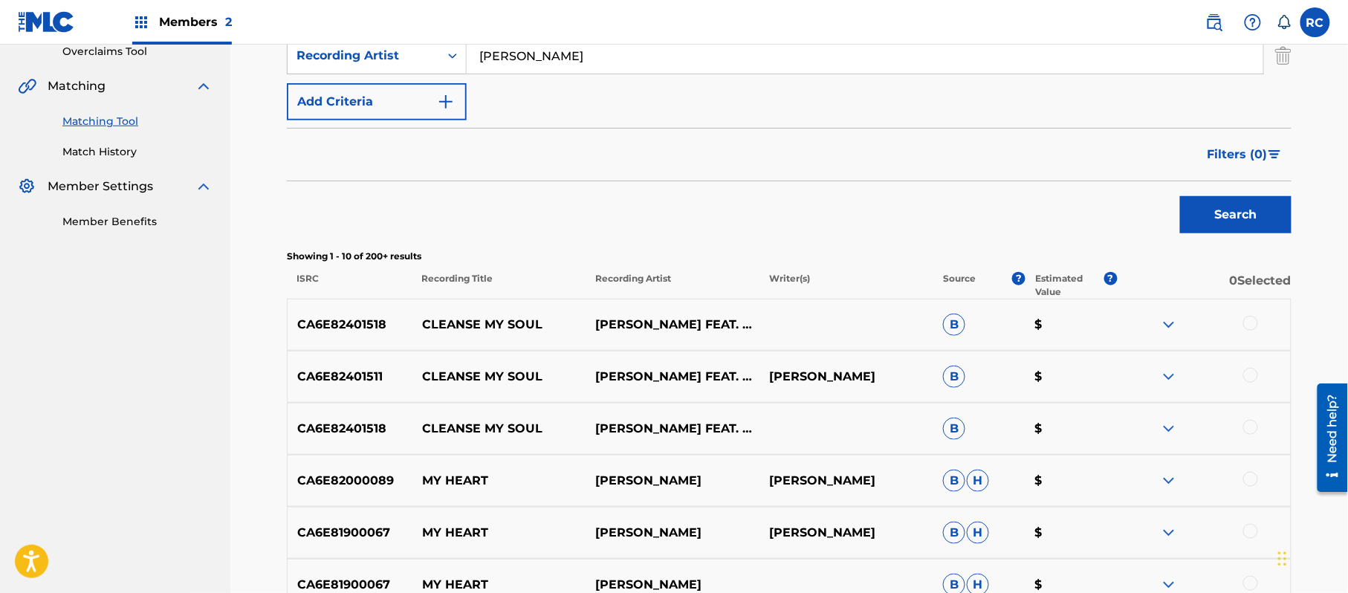
click at [313, 426] on p "CA6E82401518" at bounding box center [350, 429] width 125 height 18
copy p "CA6E82401518"
click at [342, 376] on p "CA6E82401511" at bounding box center [350, 377] width 125 height 18
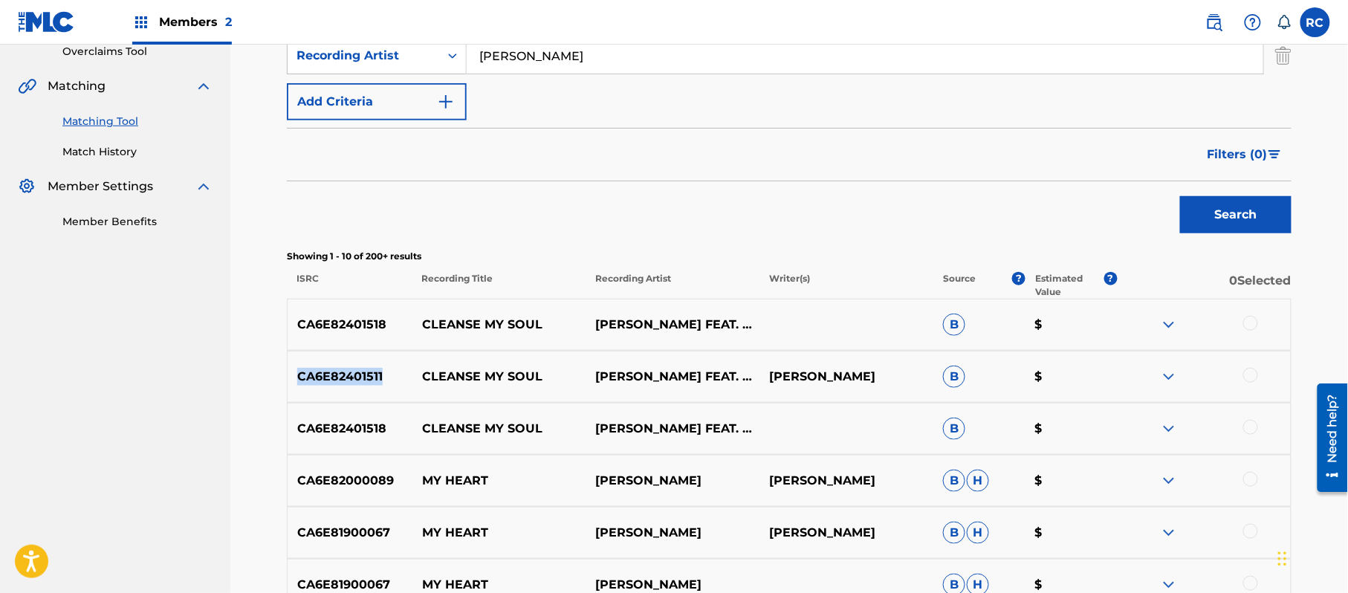
copy p "CA6E82401511"
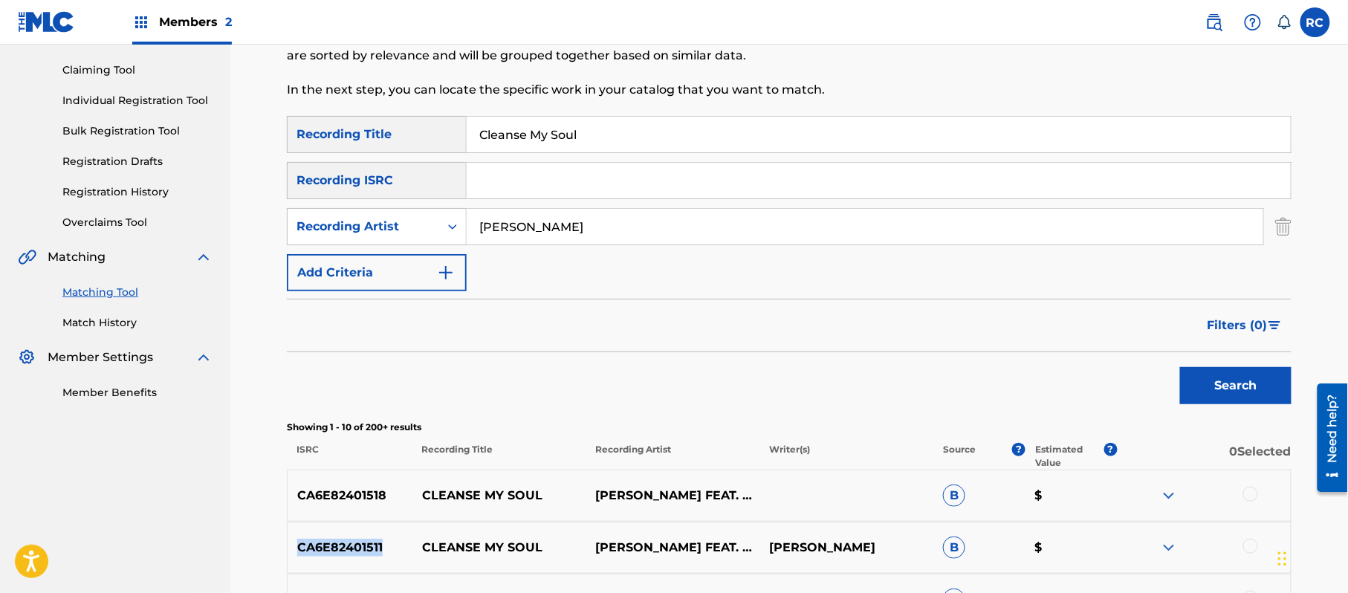
scroll to position [122, 0]
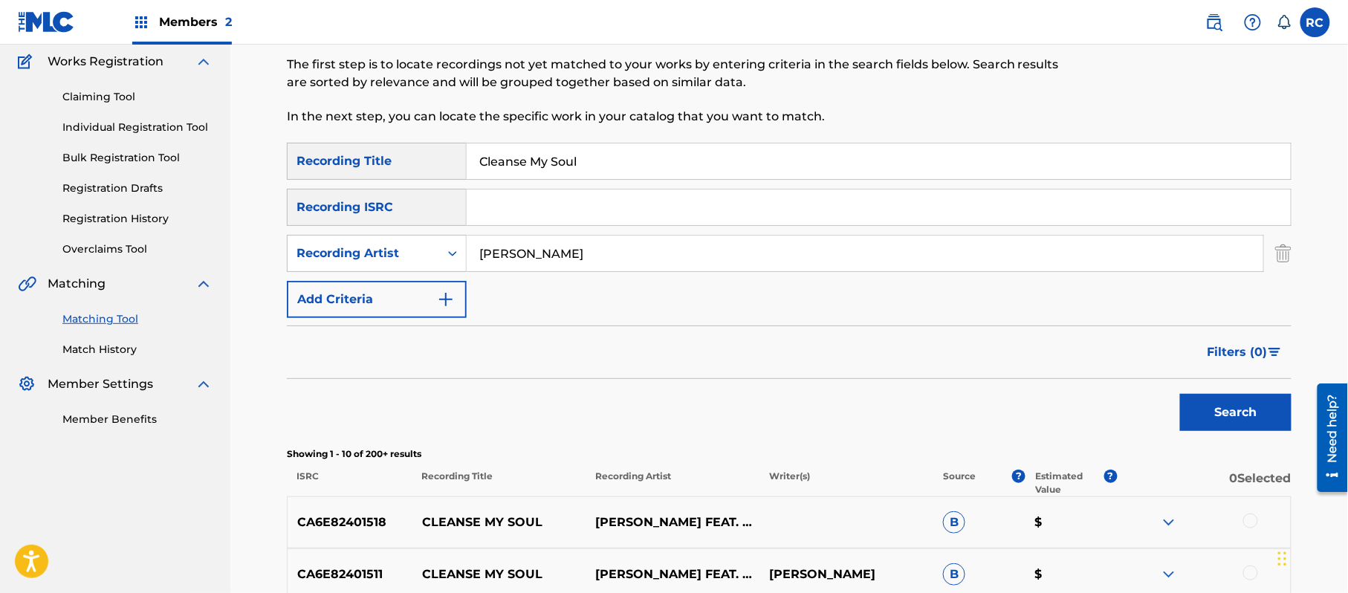
click at [510, 211] on input "Search Form" at bounding box center [879, 207] width 824 height 36
paste input "CA6E82401518"
type input "CA6E82401518"
drag, startPoint x: 614, startPoint y: 167, endPoint x: 325, endPoint y: 160, distance: 289.1
click at [334, 164] on div "SearchWithCriteria697b8e77-a9eb-49cf-85e9-4525a32fa5be Recording Title Cleanse …" at bounding box center [789, 161] width 1004 height 37
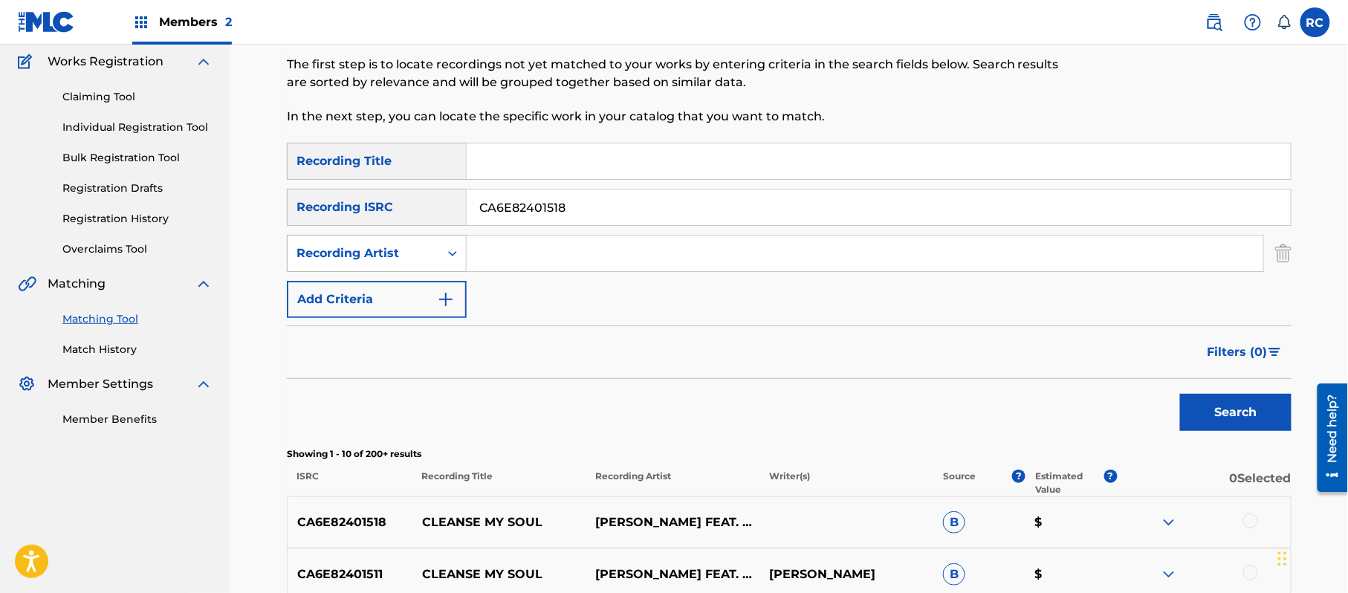
drag, startPoint x: 385, startPoint y: 259, endPoint x: 371, endPoint y: 259, distance: 13.4
click at [371, 259] on div "SearchWithCriteriaba2930f0-fc94-4a5d-a2ae-3abb3fdc7a86 Recording Artist" at bounding box center [789, 253] width 1004 height 37
click at [1211, 412] on button "Search" at bounding box center [1235, 412] width 111 height 37
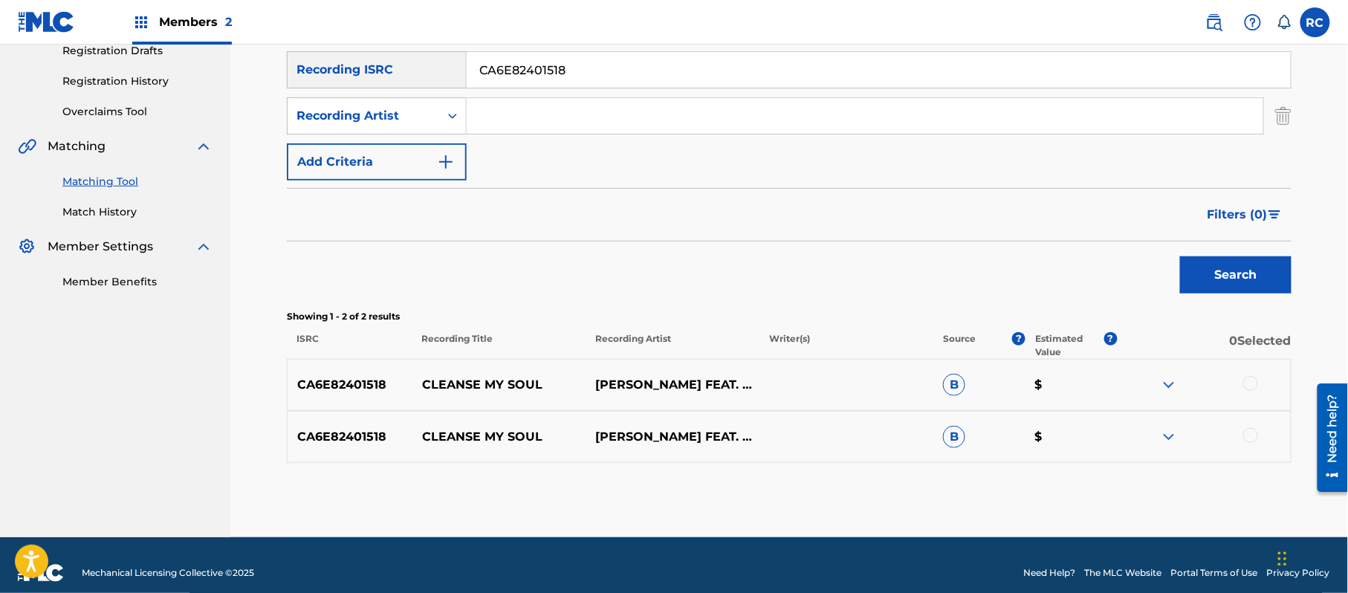
scroll to position [266, 0]
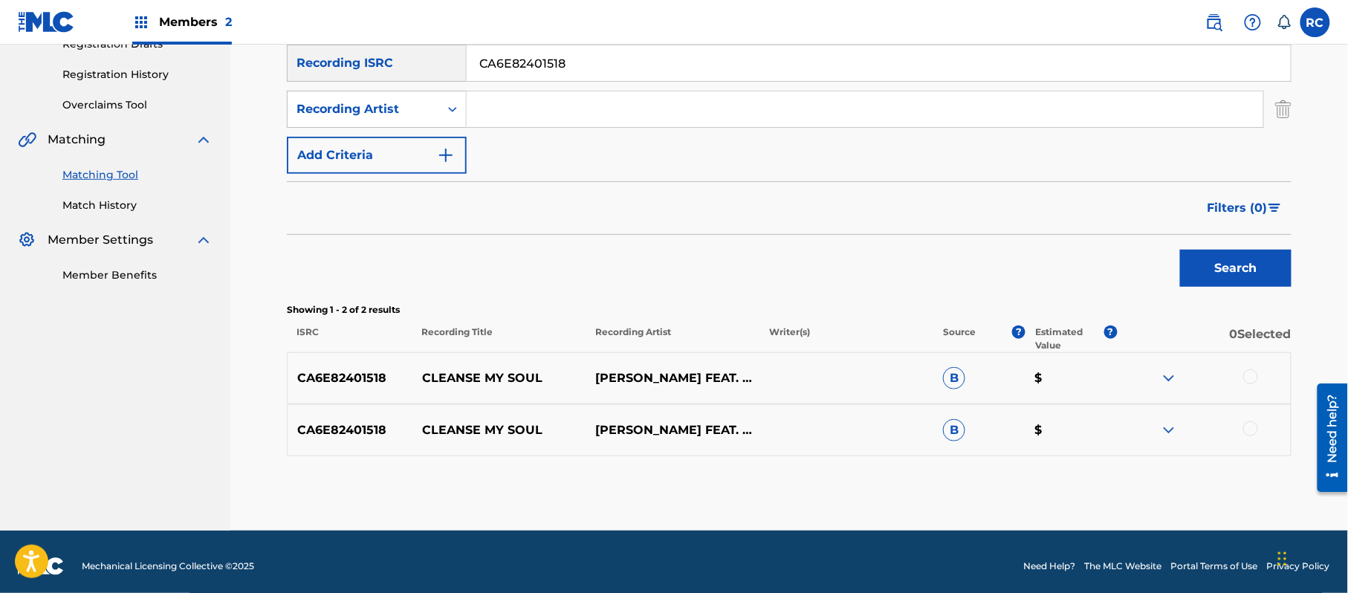
click at [1256, 381] on div at bounding box center [1250, 376] width 15 height 15
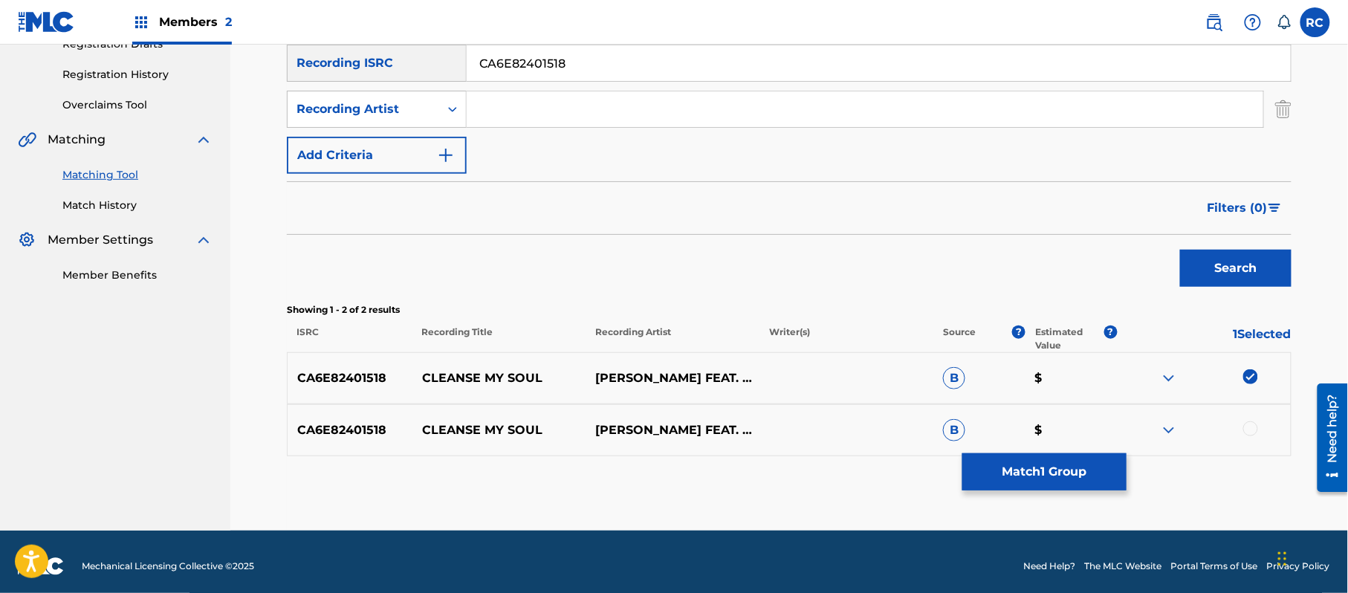
click at [1252, 428] on div at bounding box center [1250, 428] width 15 height 15
click at [1038, 475] on button "Match 2 Groups" at bounding box center [1044, 471] width 164 height 37
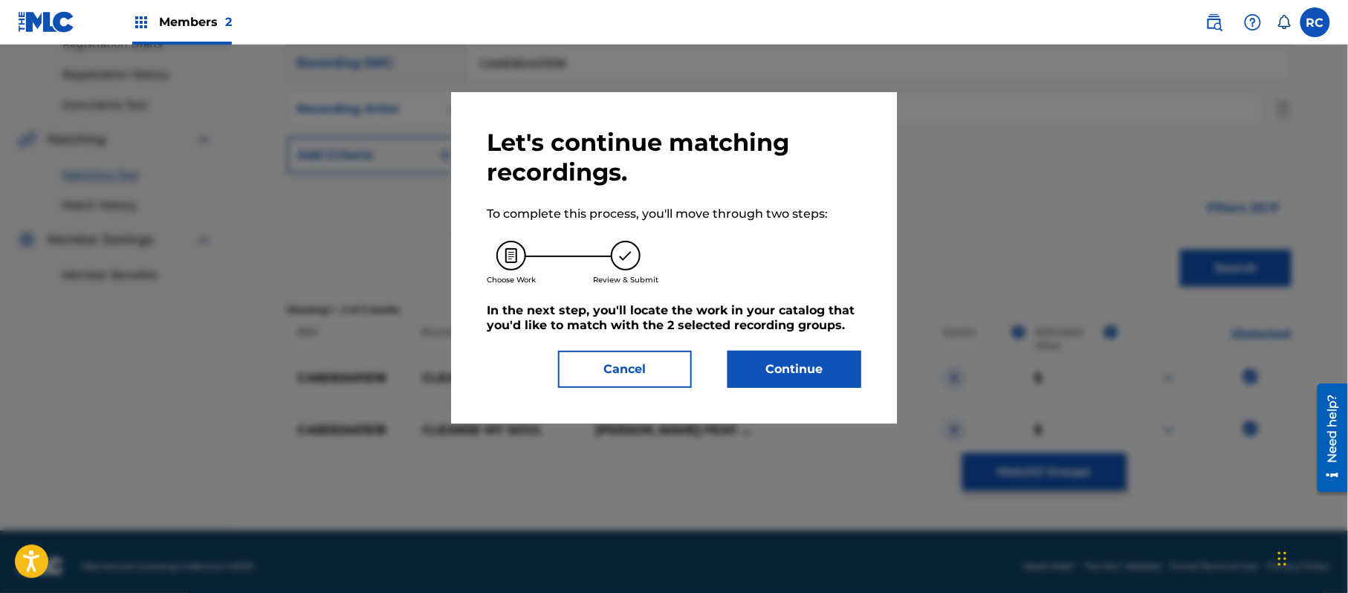
click at [836, 366] on button "Continue" at bounding box center [794, 369] width 134 height 37
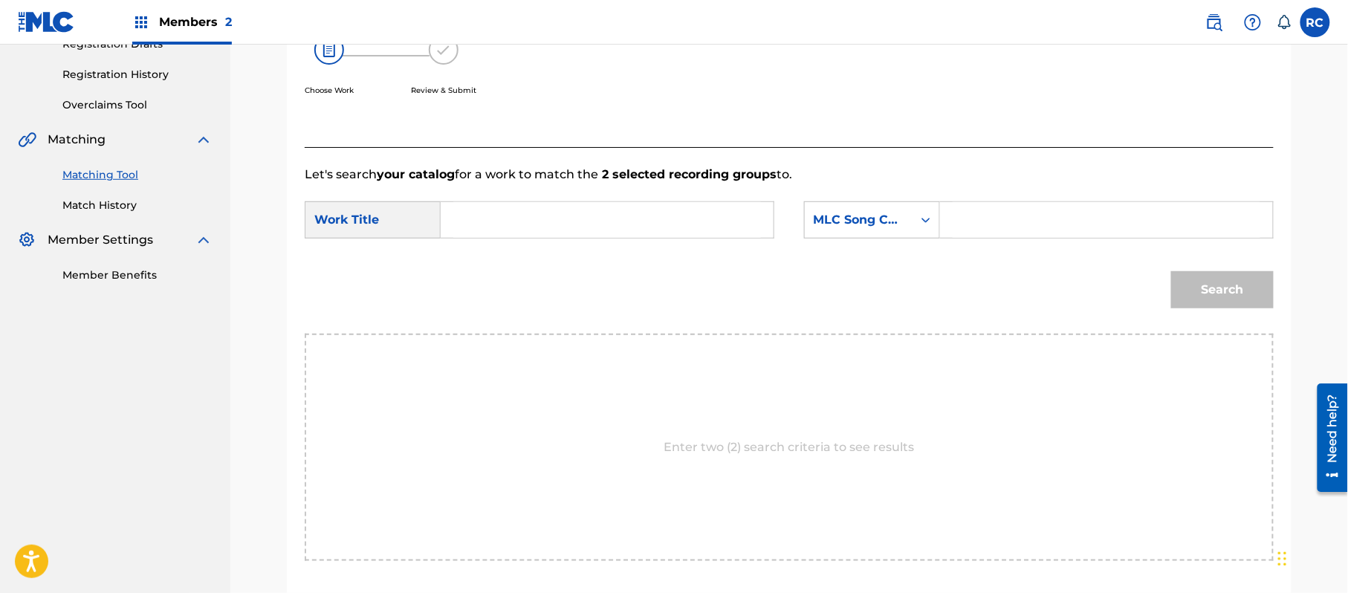
click at [533, 224] on input "Search Form" at bounding box center [607, 220] width 308 height 36
paste input "Cleanse My Soul CC45H8"
click at [568, 218] on input "Cleanse My Soul CC45H8" at bounding box center [607, 220] width 308 height 36
type input "Cleanse My Soul"
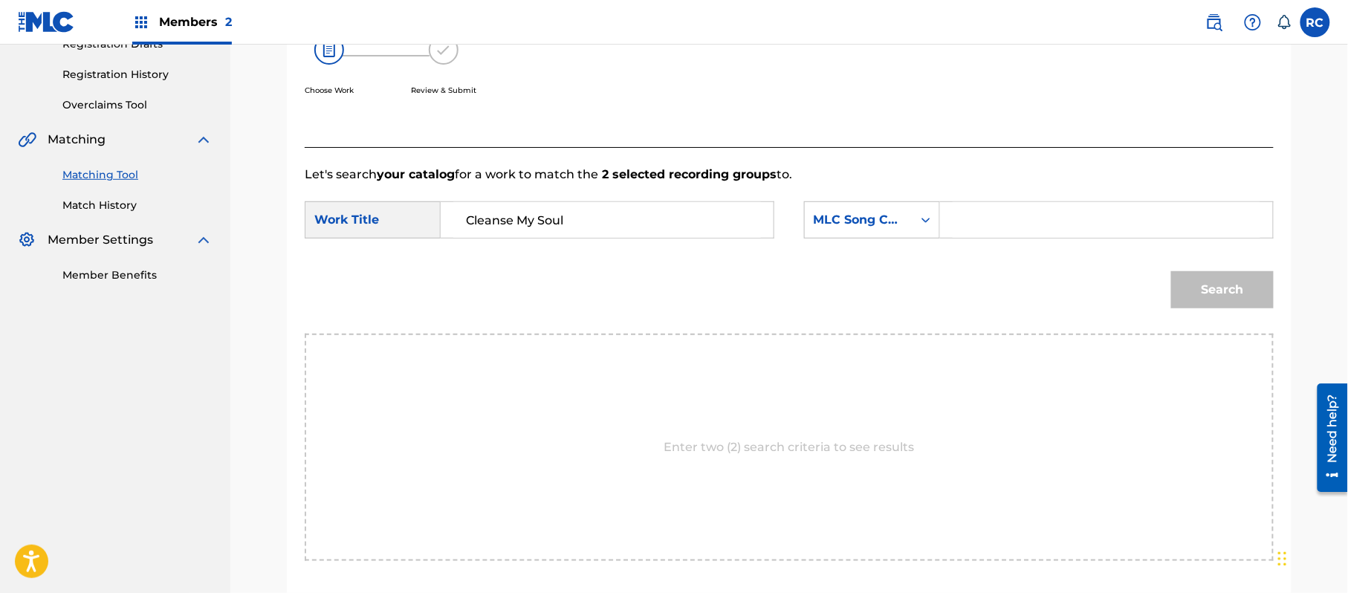
drag, startPoint x: 972, startPoint y: 215, endPoint x: 1061, endPoint y: 236, distance: 91.7
click at [973, 215] on input "Search Form" at bounding box center [1106, 220] width 308 height 36
paste input "CC45H8"
type input "CC45H8"
click at [1214, 281] on button "Search" at bounding box center [1222, 289] width 103 height 37
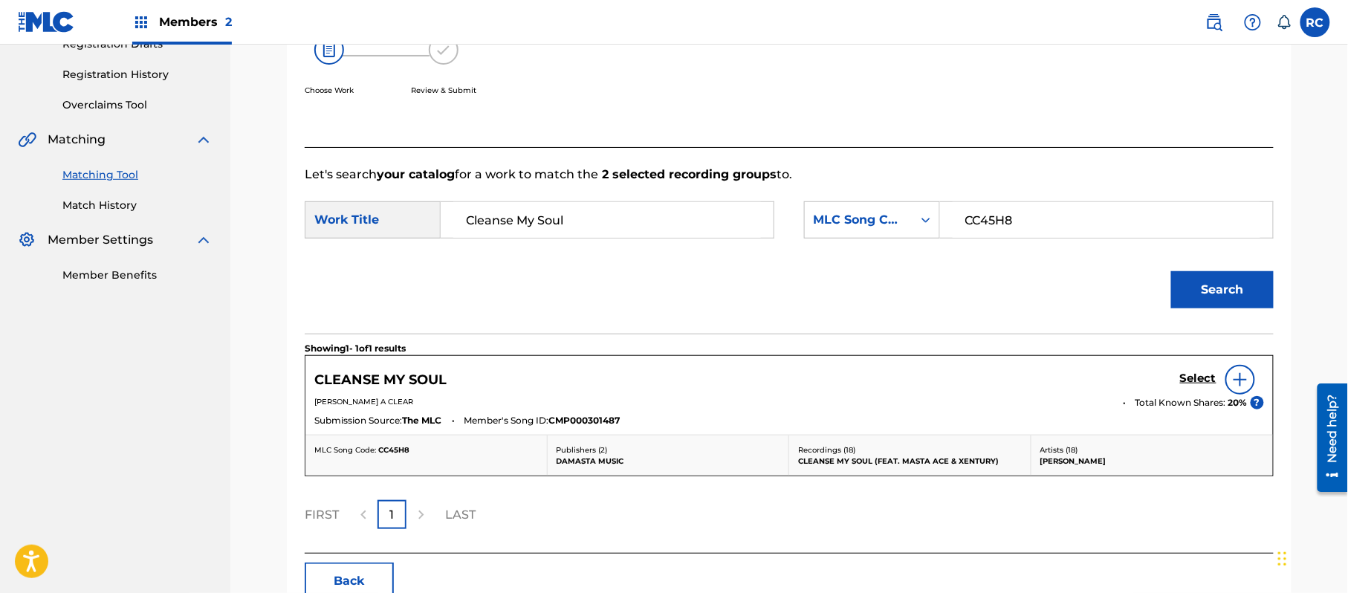
click at [1189, 380] on h5 "Select" at bounding box center [1198, 378] width 36 height 14
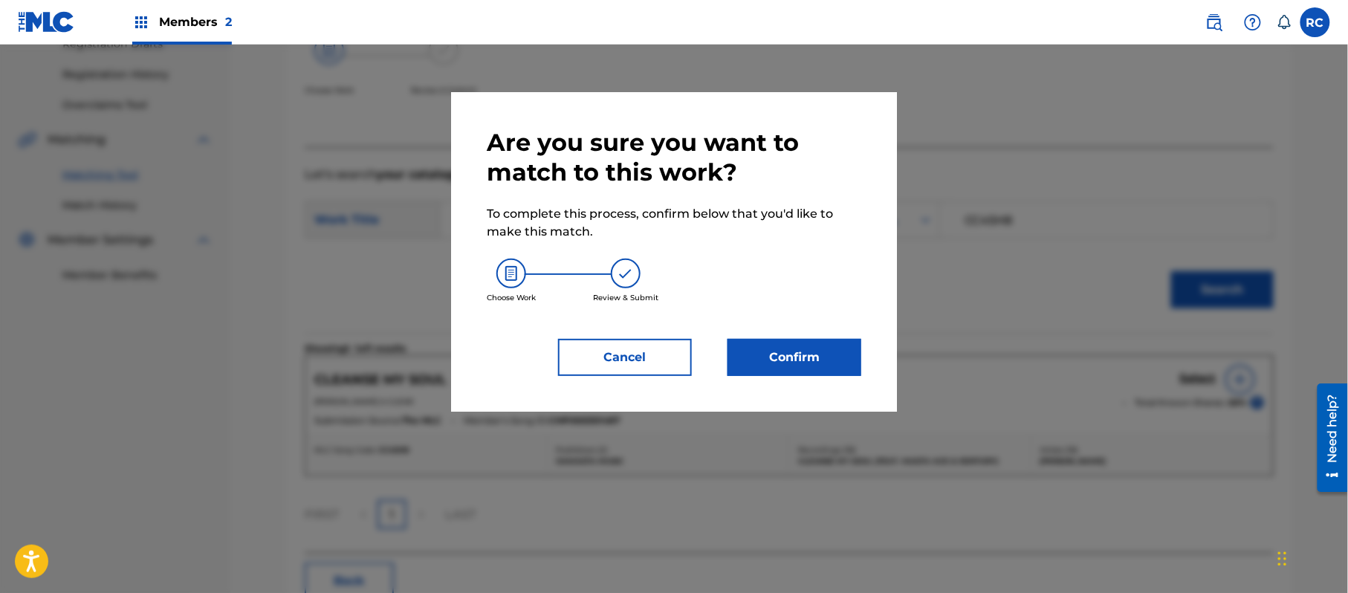
click at [793, 375] on button "Confirm" at bounding box center [794, 357] width 134 height 37
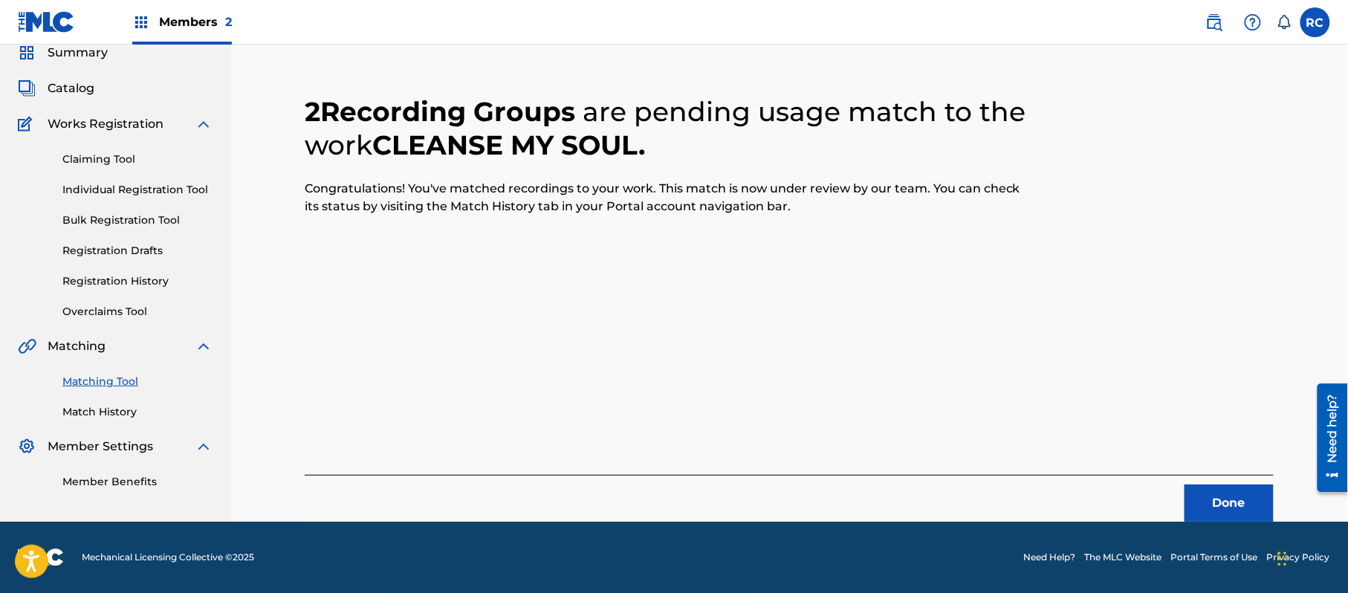
scroll to position [59, 0]
click at [1201, 507] on button "Done" at bounding box center [1228, 502] width 89 height 37
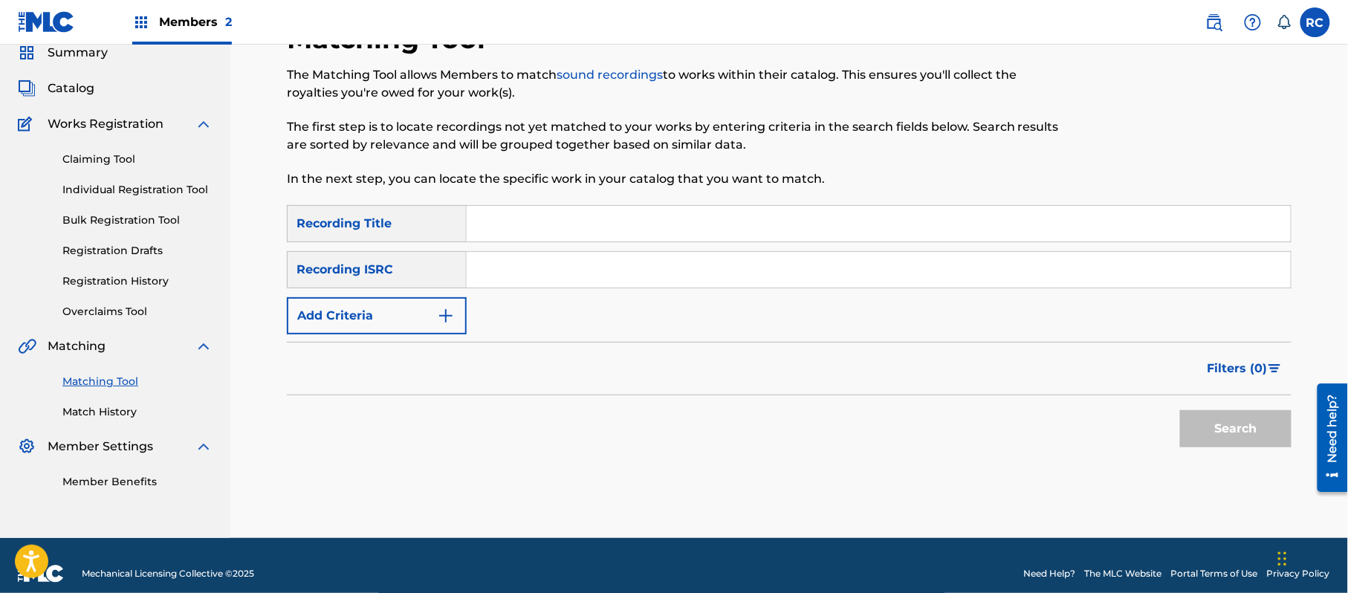
drag, startPoint x: 486, startPoint y: 272, endPoint x: 493, endPoint y: 274, distance: 7.8
click at [486, 272] on input "Search Form" at bounding box center [879, 270] width 824 height 36
paste input "CA6E82401511"
type input "CA6E82401511"
click at [1248, 444] on button "Search" at bounding box center [1235, 428] width 111 height 37
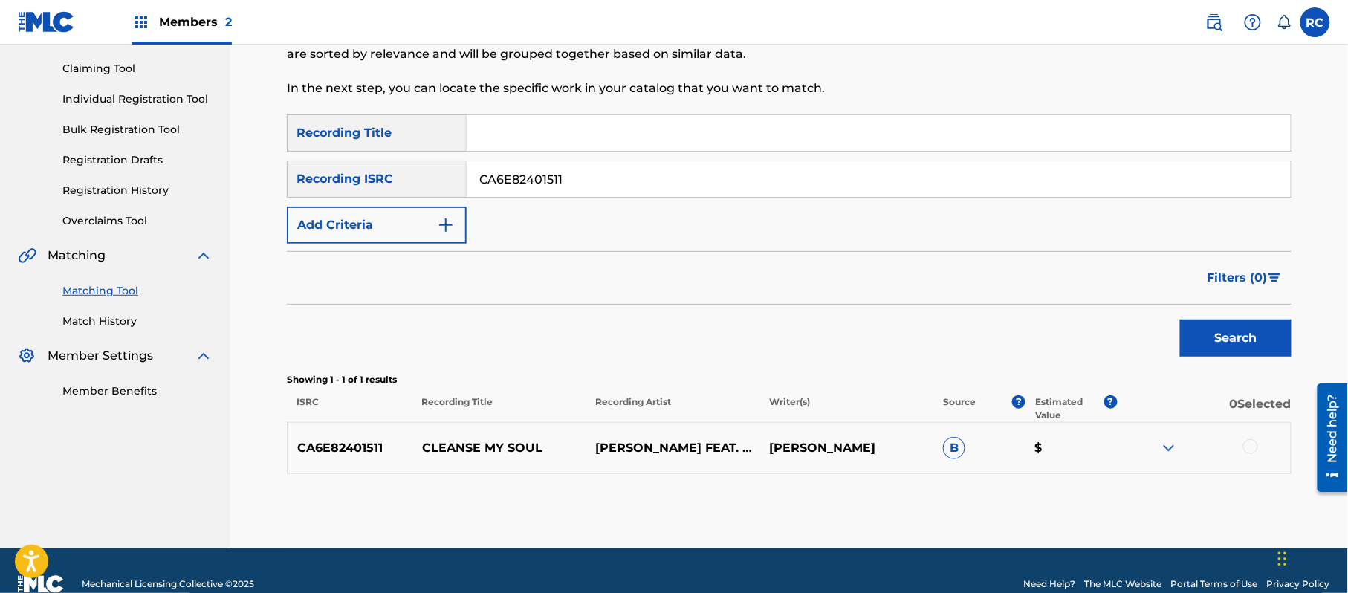
scroll to position [158, 0]
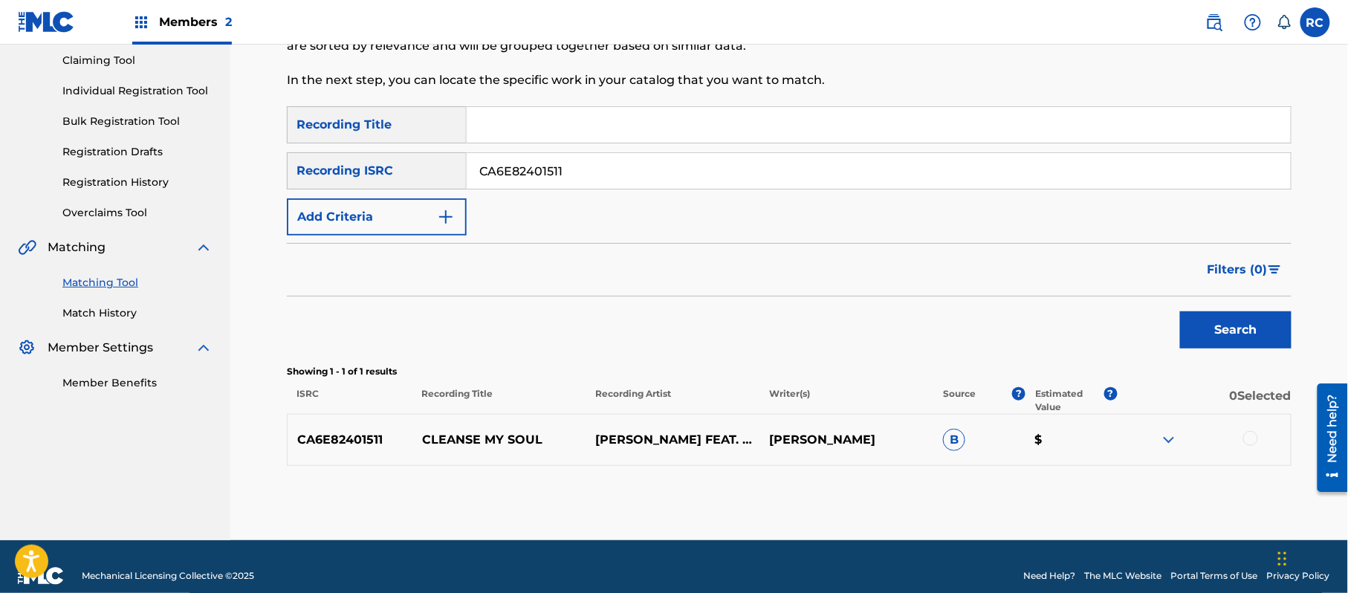
click at [1251, 438] on div at bounding box center [1250, 438] width 15 height 15
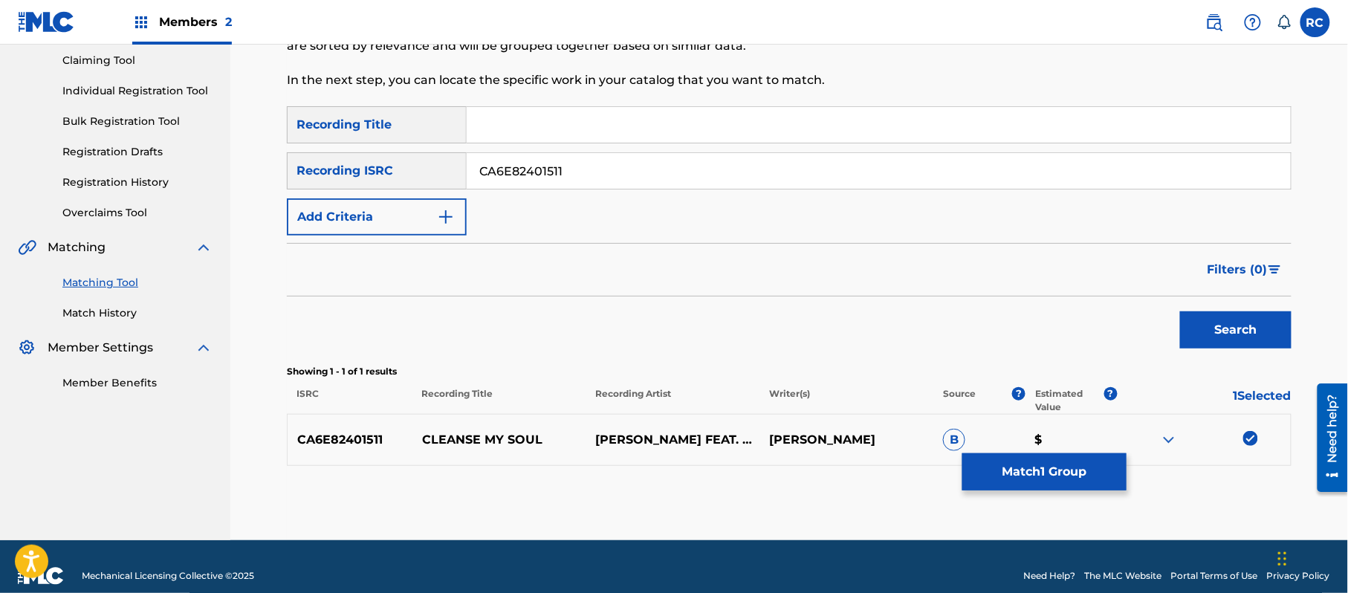
click at [1077, 475] on button "Match 1 Group" at bounding box center [1044, 471] width 164 height 37
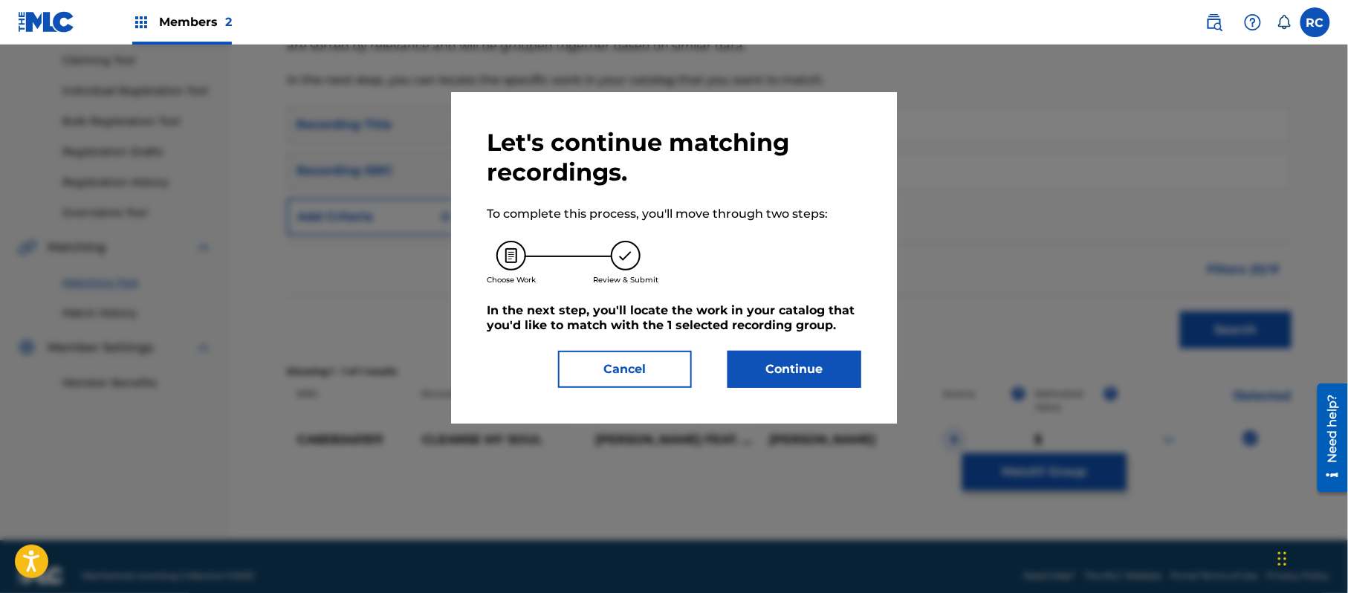
click at [820, 368] on button "Continue" at bounding box center [794, 369] width 134 height 37
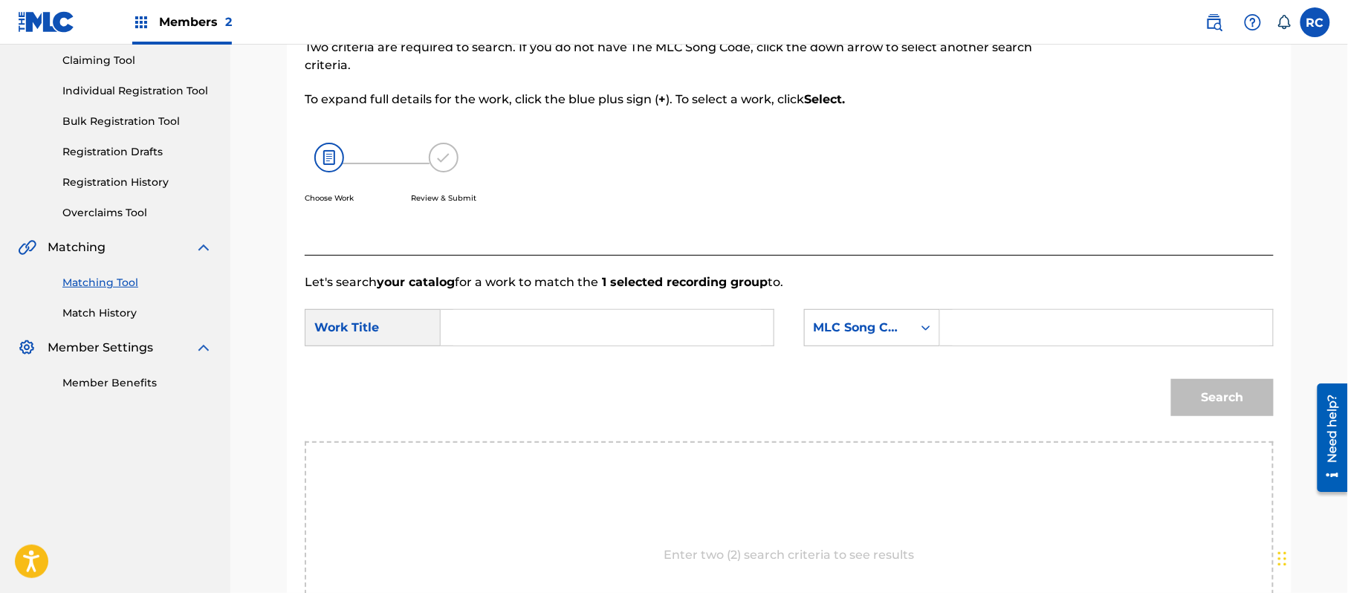
click at [513, 342] on input "Search Form" at bounding box center [607, 328] width 308 height 36
paste input "Cleanse My Soul CC45H8"
click at [571, 328] on input "Cleanse My Soul CC45H8" at bounding box center [607, 328] width 308 height 36
drag, startPoint x: 571, startPoint y: 328, endPoint x: 688, endPoint y: 328, distance: 117.4
click at [574, 328] on input "Cleanse My Soul CC45H8" at bounding box center [607, 328] width 308 height 36
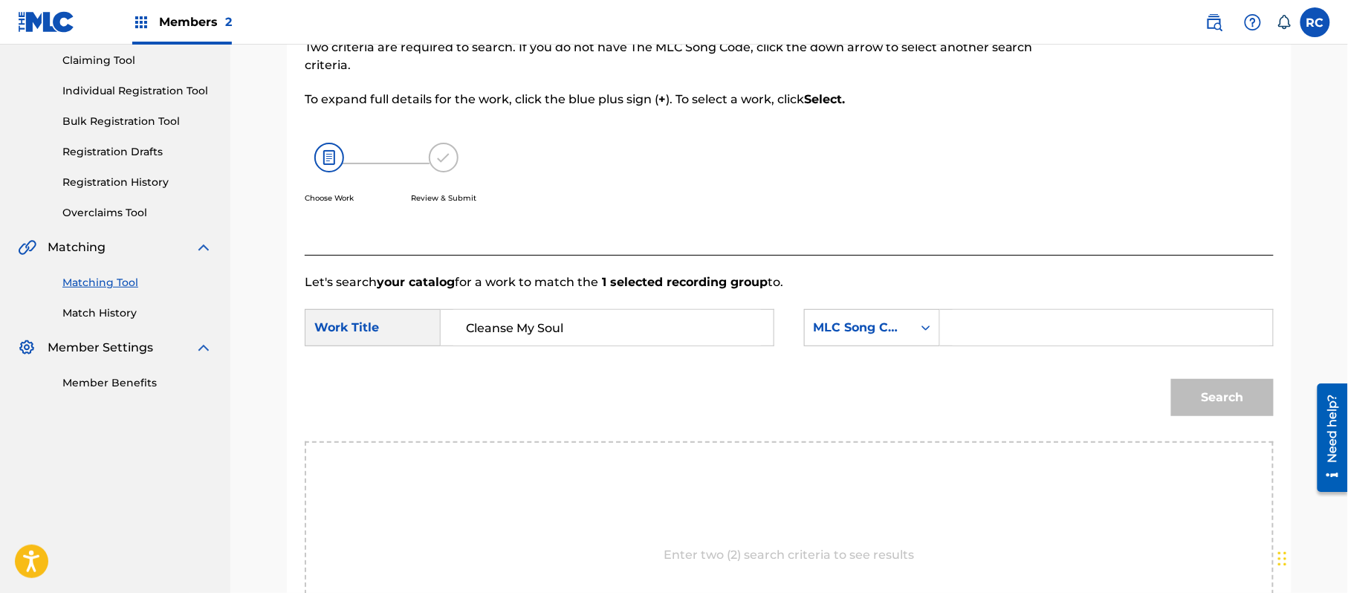
type input "Cleanse My Soul"
click at [960, 330] on input "Search Form" at bounding box center [1106, 328] width 308 height 36
paste input "CC45H8"
type input "CC45H8"
click at [1210, 406] on button "Search" at bounding box center [1222, 397] width 103 height 37
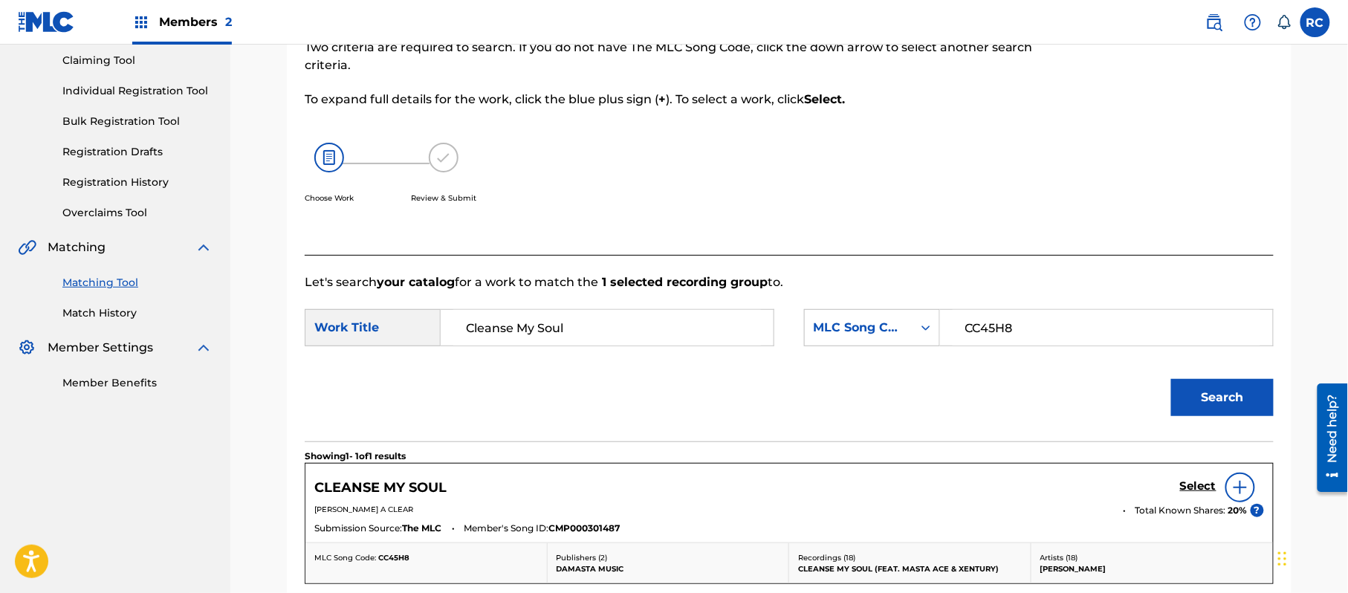
click at [1192, 490] on h5 "Select" at bounding box center [1198, 486] width 36 height 14
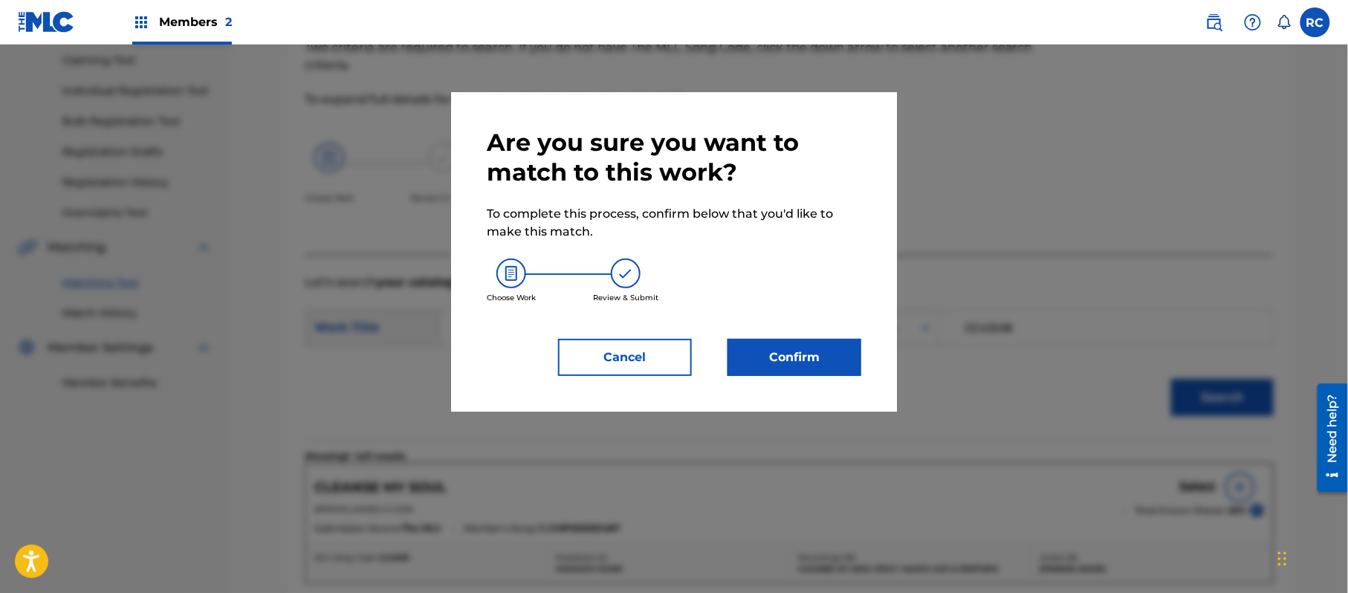
click at [822, 361] on button "Confirm" at bounding box center [794, 357] width 134 height 37
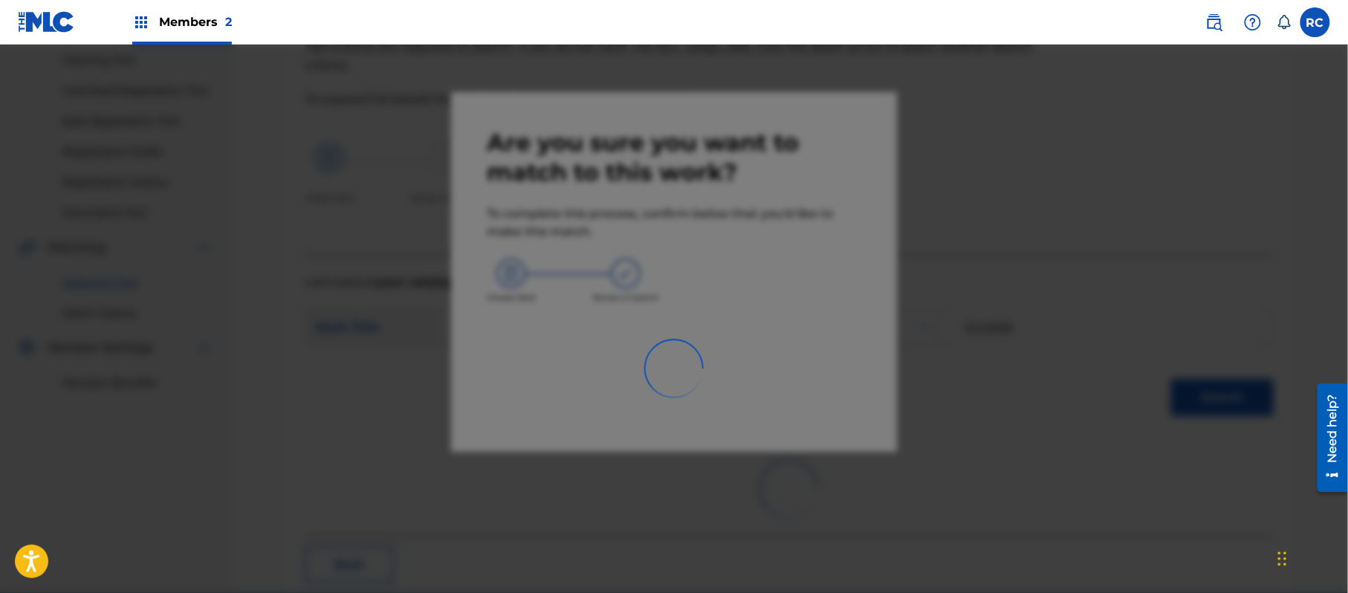
scroll to position [59, 0]
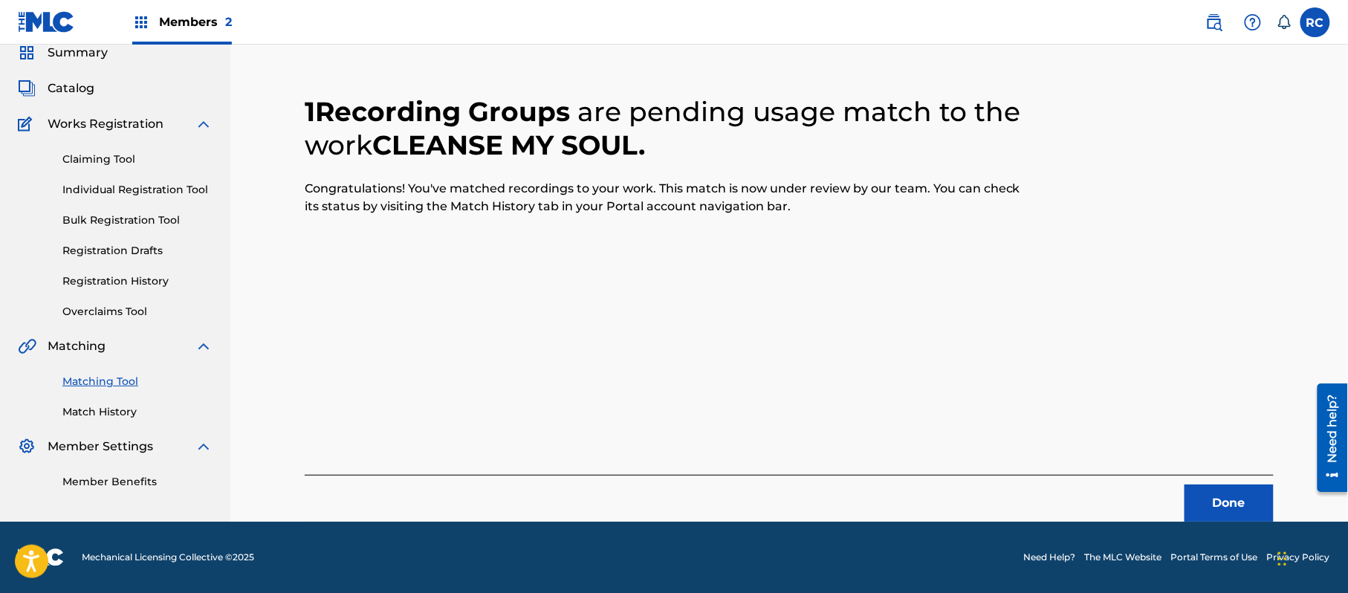
click at [1204, 498] on button "Done" at bounding box center [1228, 502] width 89 height 37
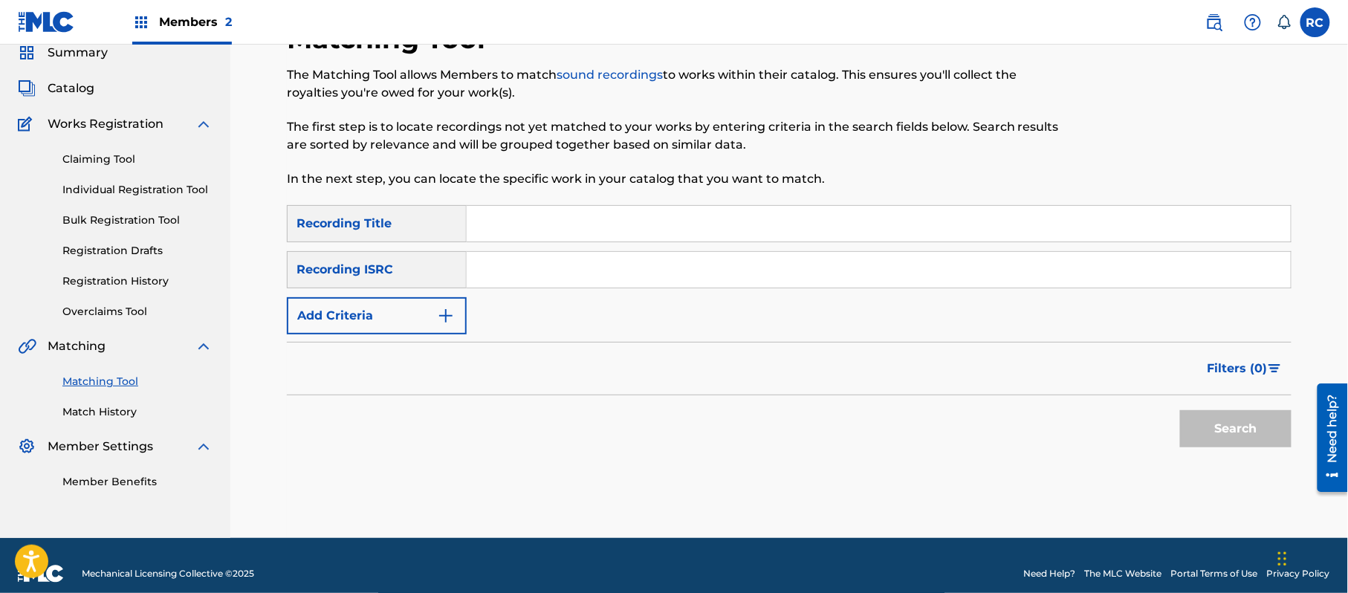
drag, startPoint x: 507, startPoint y: 224, endPoint x: 527, endPoint y: 245, distance: 29.9
click at [507, 224] on input "Search Form" at bounding box center [879, 224] width 824 height 36
paste input "Confederate Flag [PERSON_NAME]"
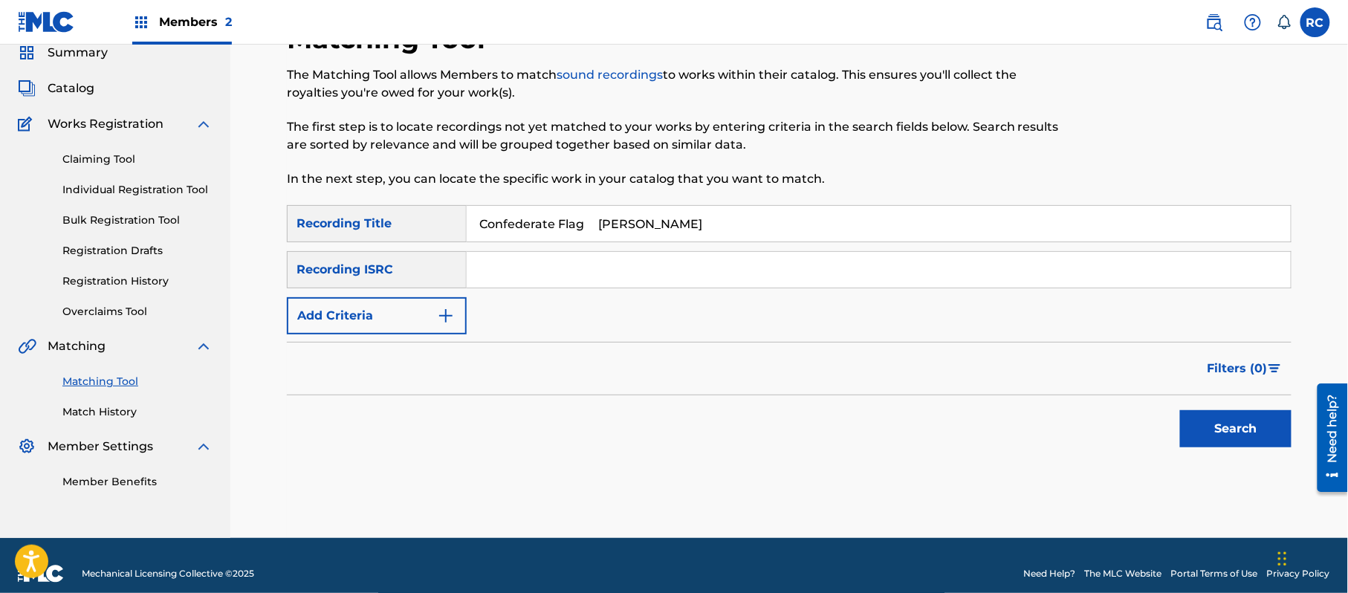
click at [613, 218] on input "Confederate Flag [PERSON_NAME]" at bounding box center [879, 224] width 824 height 36
drag, startPoint x: 607, startPoint y: 227, endPoint x: 729, endPoint y: 253, distance: 124.6
click at [729, 253] on div "SearchWithCriteria697b8e77-a9eb-49cf-85e9-4525a32fa5be Recording Title Confeder…" at bounding box center [789, 269] width 1004 height 129
type input "Confederate Flag"
click at [380, 312] on button "Add Criteria" at bounding box center [377, 315] width 180 height 37
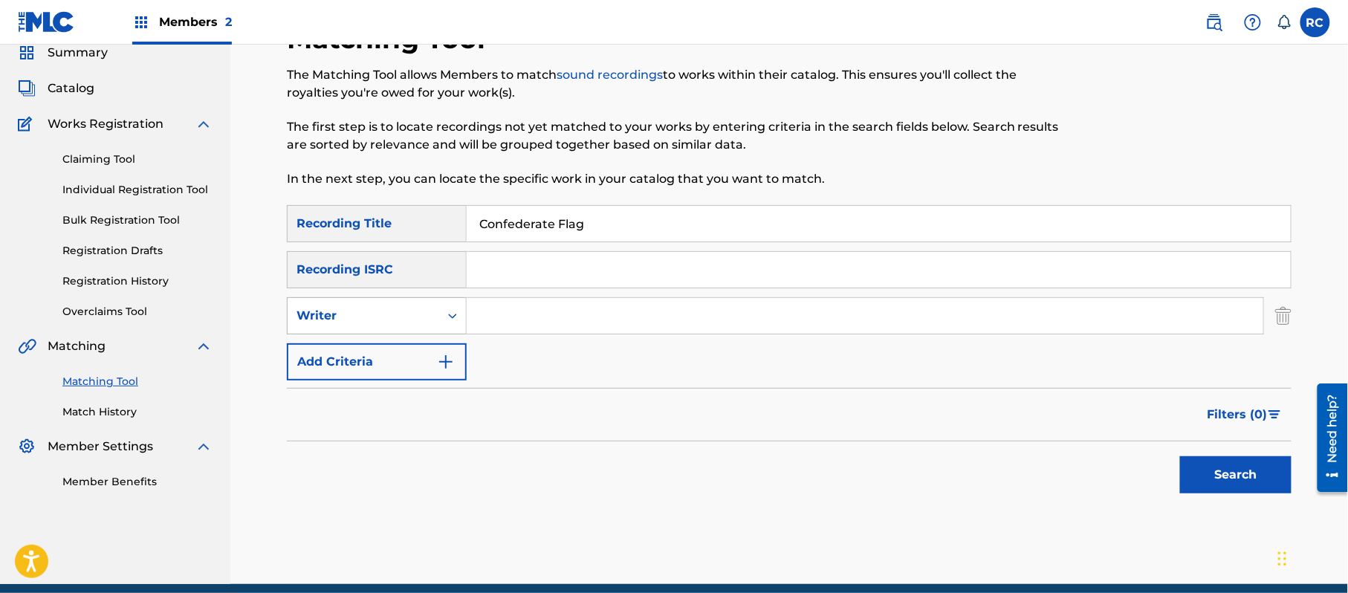
click at [377, 314] on div "Writer" at bounding box center [363, 316] width 134 height 18
click at [374, 355] on div "Recording Artist" at bounding box center [377, 352] width 178 height 37
drag, startPoint x: 530, startPoint y: 316, endPoint x: 554, endPoint y: 328, distance: 26.9
click at [533, 316] on input "Search Form" at bounding box center [865, 316] width 796 height 36
drag, startPoint x: 509, startPoint y: 312, endPoint x: 443, endPoint y: 319, distance: 66.5
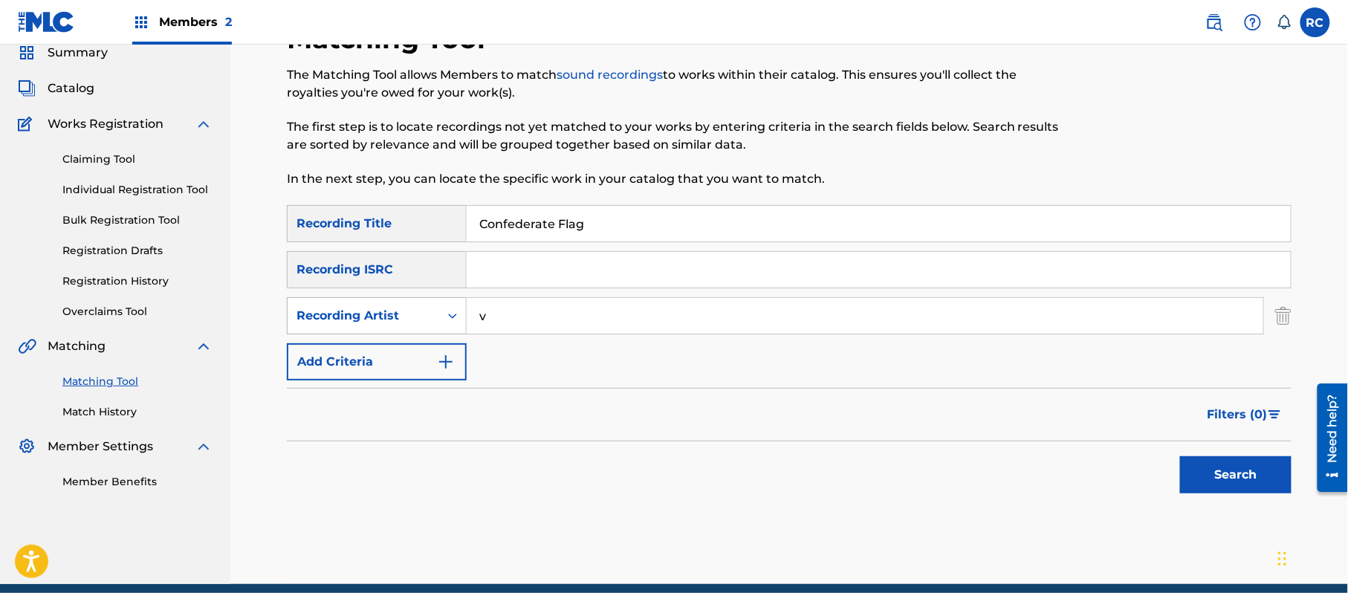
click at [443, 319] on div "SearchWithCriteria48538ac0-8903-4e79-a212-793b37b658f8 Recording Artist v" at bounding box center [789, 315] width 1004 height 37
paste input "[PERSON_NAME]"
type input "[PERSON_NAME]"
click at [1230, 479] on button "Search" at bounding box center [1235, 474] width 111 height 37
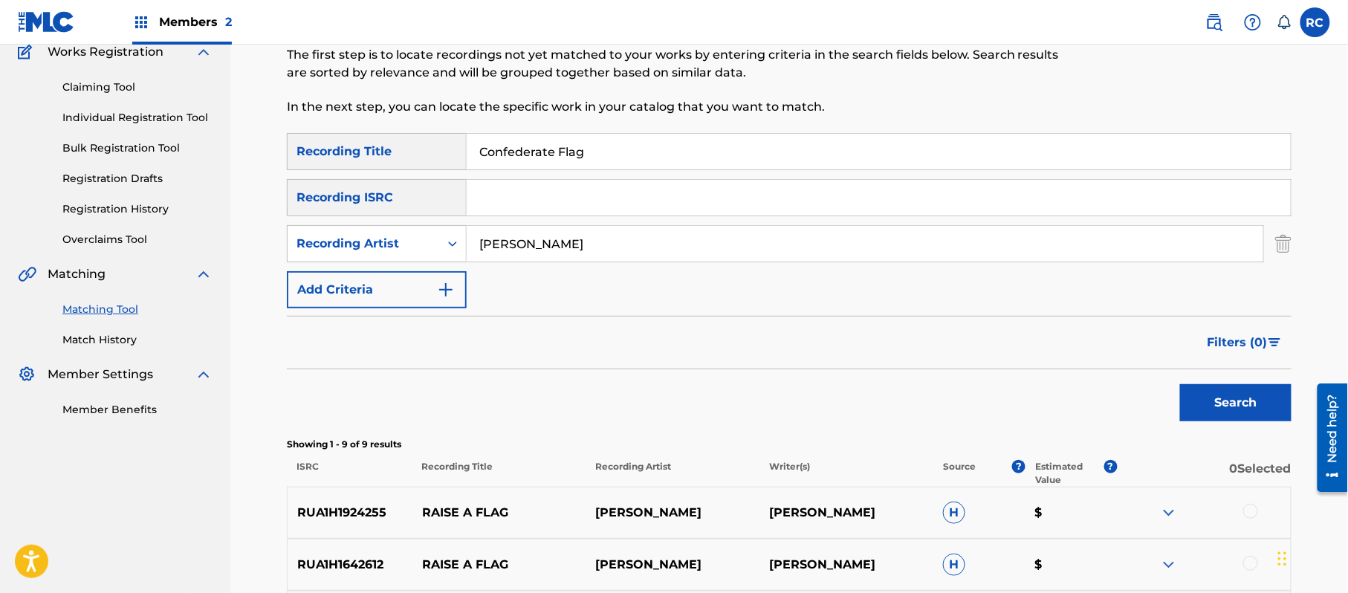
scroll to position [0, 0]
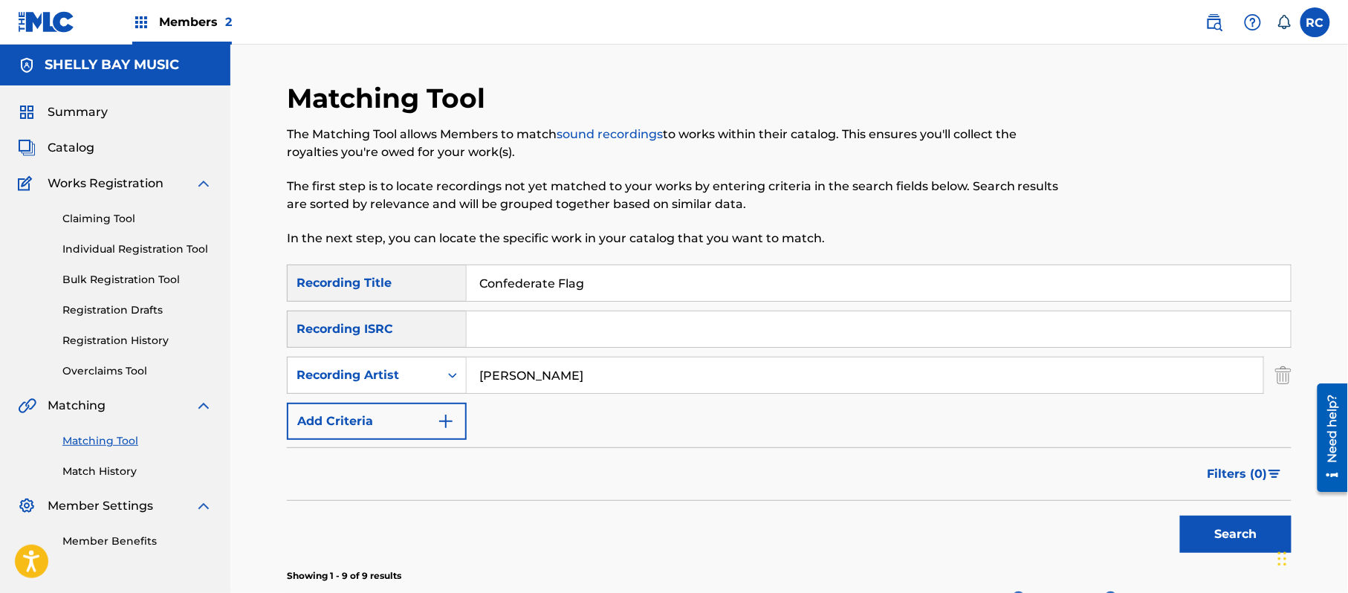
drag, startPoint x: 527, startPoint y: 292, endPoint x: 470, endPoint y: 342, distance: 76.3
click at [418, 304] on div "SearchWithCriteria697b8e77-a9eb-49cf-85e9-4525a32fa5be Recording Title Confeder…" at bounding box center [789, 351] width 1004 height 175
paste input "Search Form"
type input "Confederate Flag"
drag, startPoint x: 566, startPoint y: 385, endPoint x: 392, endPoint y: 374, distance: 174.2
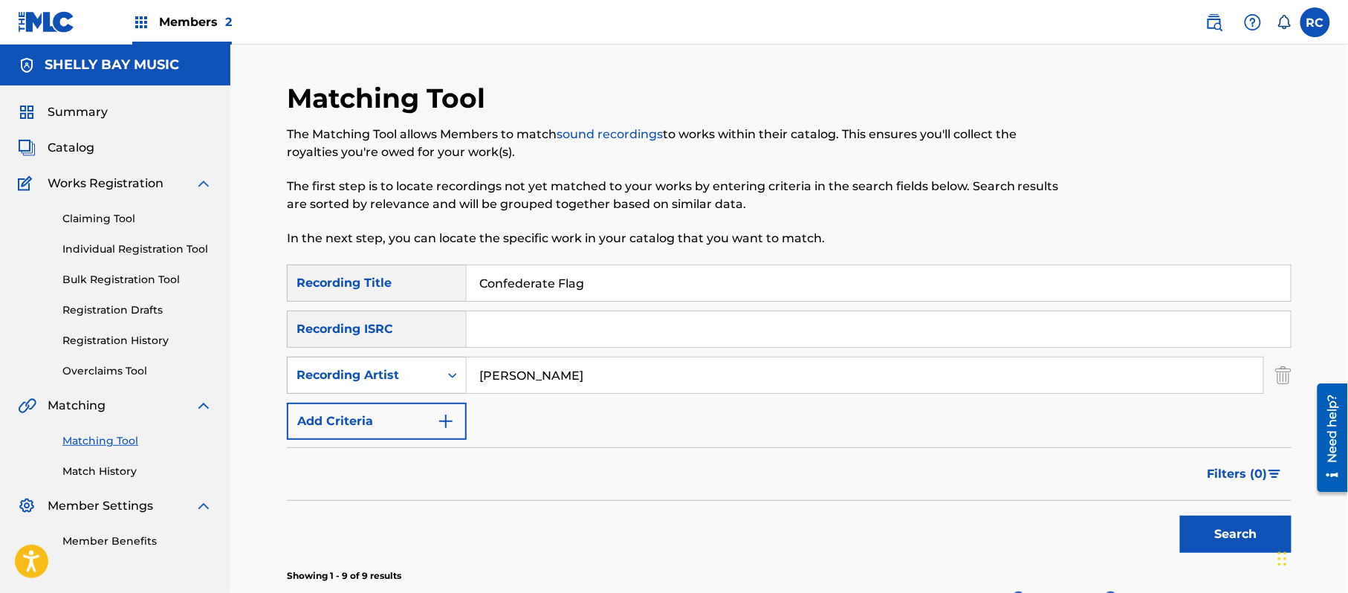
click at [393, 378] on div "SearchWithCriteria48538ac0-8903-4e79-a212-793b37b658f8 Recording Artist [PERSON…" at bounding box center [789, 375] width 1004 height 37
click at [1180, 516] on button "Search" at bounding box center [1235, 534] width 111 height 37
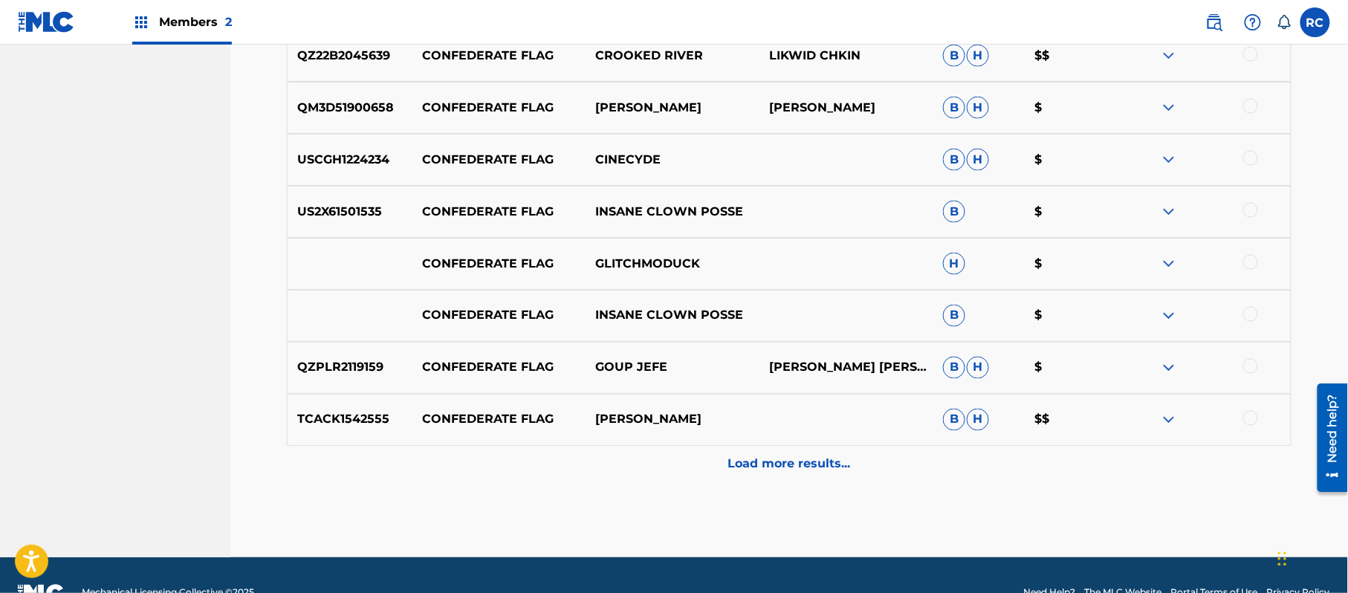
scroll to position [693, 0]
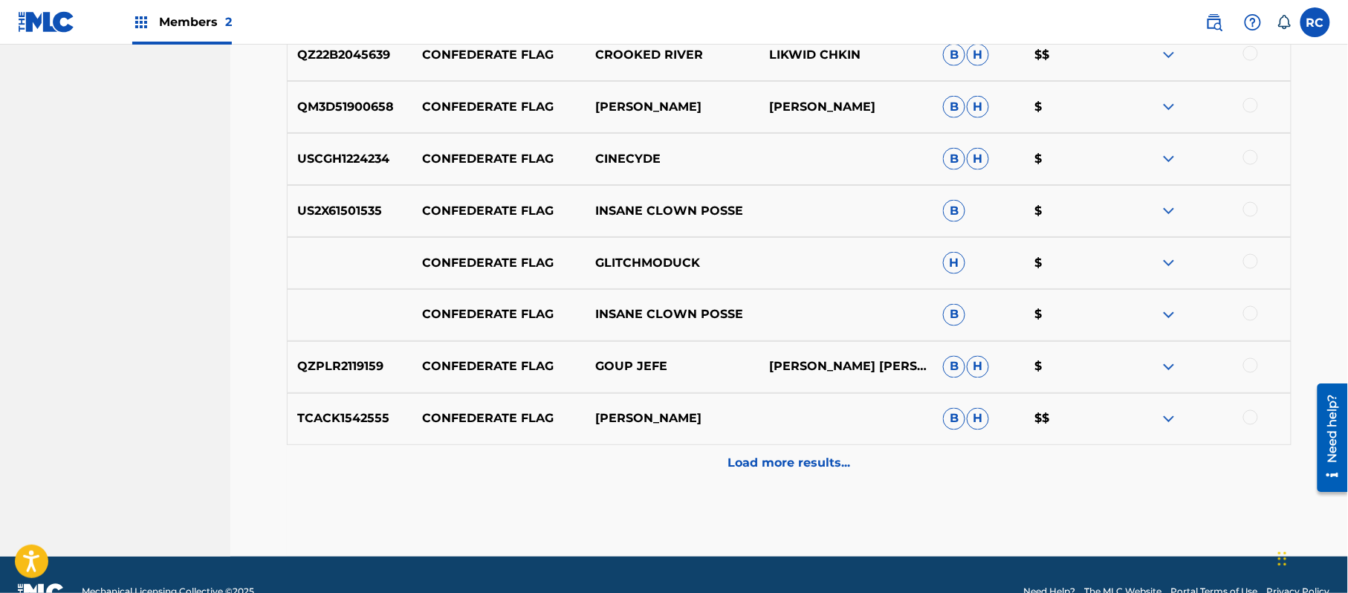
click at [747, 461] on p "Load more results..." at bounding box center [789, 464] width 123 height 18
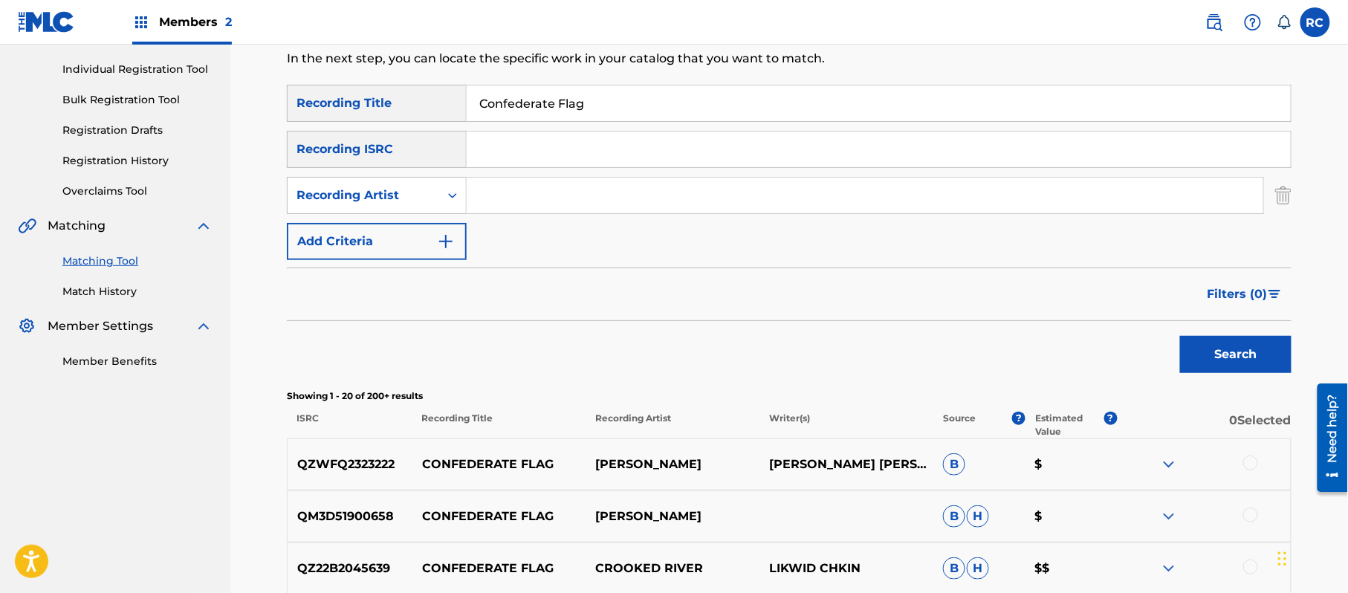
scroll to position [0, 0]
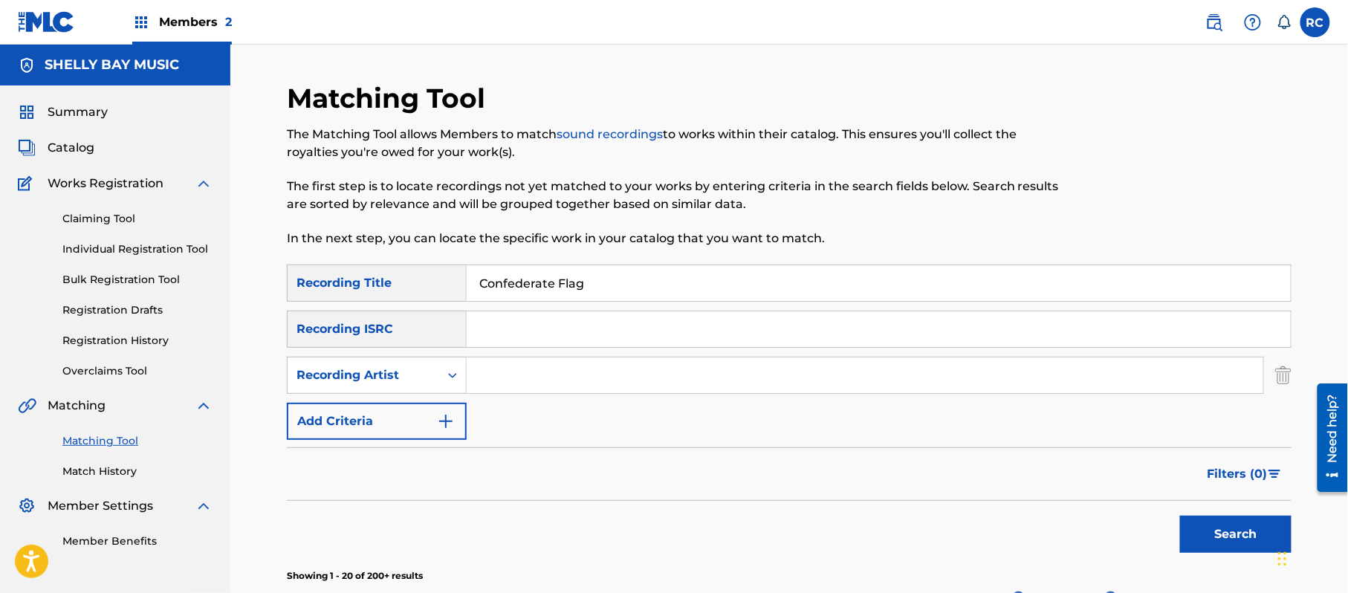
drag, startPoint x: 557, startPoint y: 301, endPoint x: 425, endPoint y: 315, distance: 133.0
click at [425, 315] on div "SearchWithCriteria697b8e77-a9eb-49cf-85e9-4525a32fa5be Recording Title Confeder…" at bounding box center [789, 351] width 1004 height 175
paste input "Cop An Attitude [PERSON_NAME]"
drag, startPoint x: 470, startPoint y: 300, endPoint x: 441, endPoint y: 306, distance: 28.9
click at [438, 306] on div "SearchWithCriteria697b8e77-a9eb-49cf-85e9-4525a32fa5be Recording Title Cop An A…" at bounding box center [789, 351] width 1004 height 175
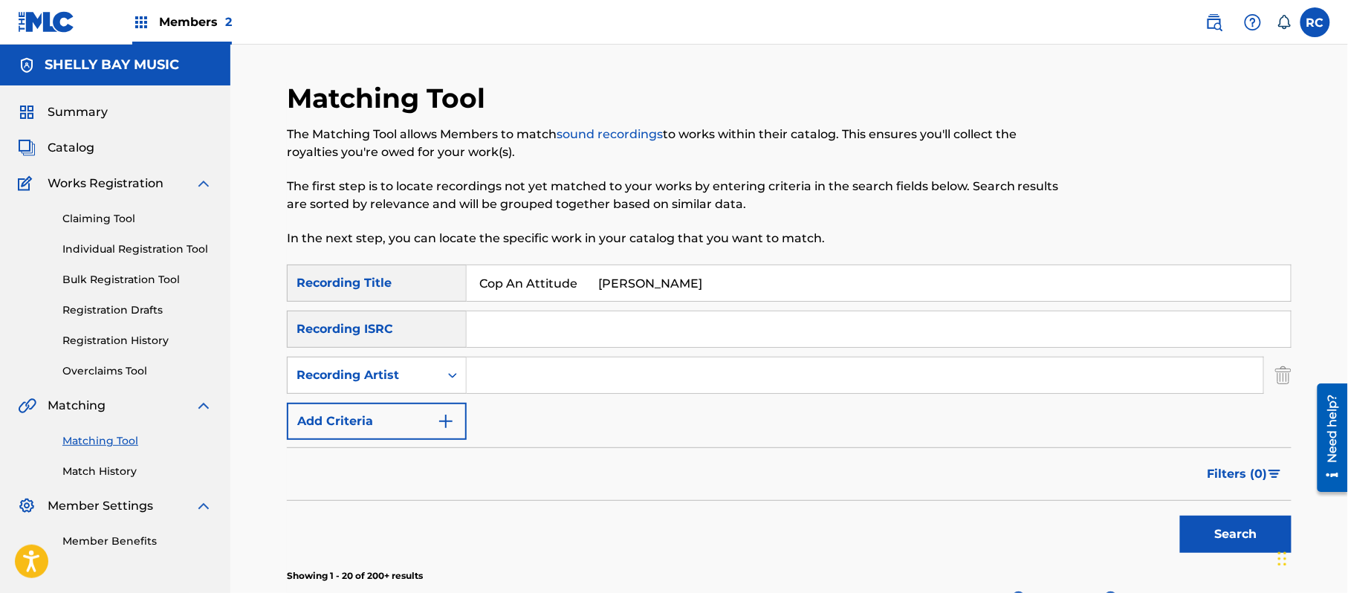
drag, startPoint x: 585, startPoint y: 282, endPoint x: 630, endPoint y: 333, distance: 67.4
click at [710, 296] on input "Cop An Attitude [PERSON_NAME]" at bounding box center [879, 283] width 824 height 36
type input "Cop An Attitude"
click at [513, 380] on input "Search Form" at bounding box center [865, 375] width 796 height 36
paste input "[PERSON_NAME]"
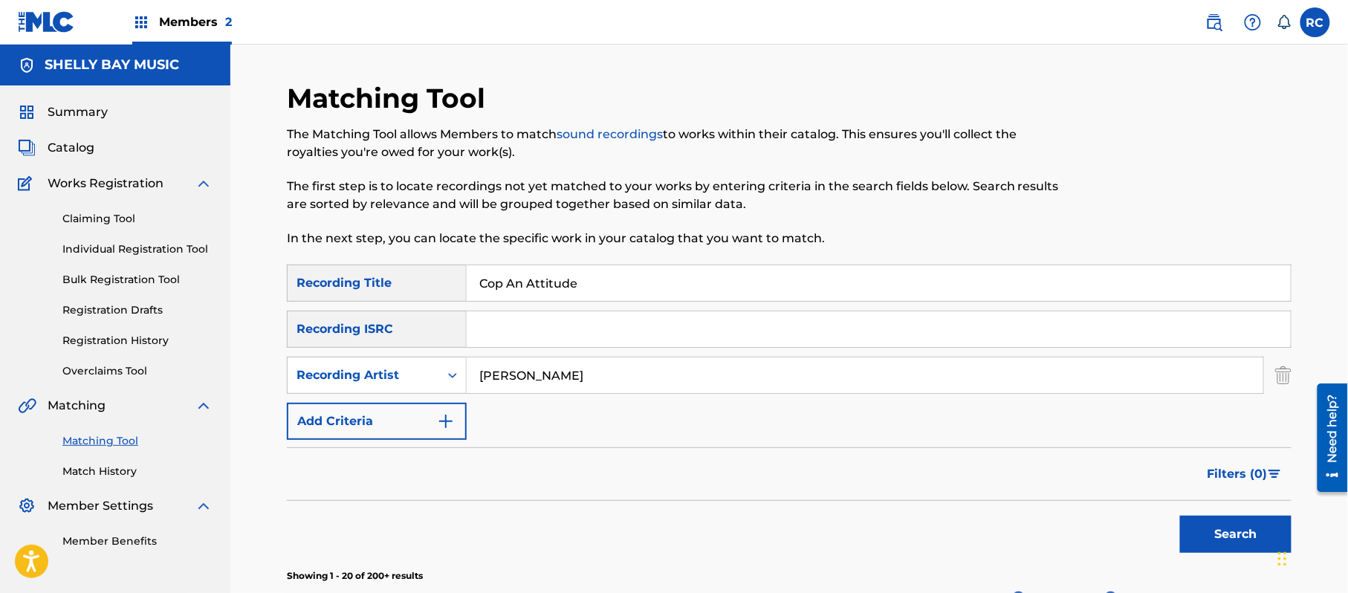
type input "[PERSON_NAME]"
click at [1208, 532] on button "Search" at bounding box center [1235, 534] width 111 height 37
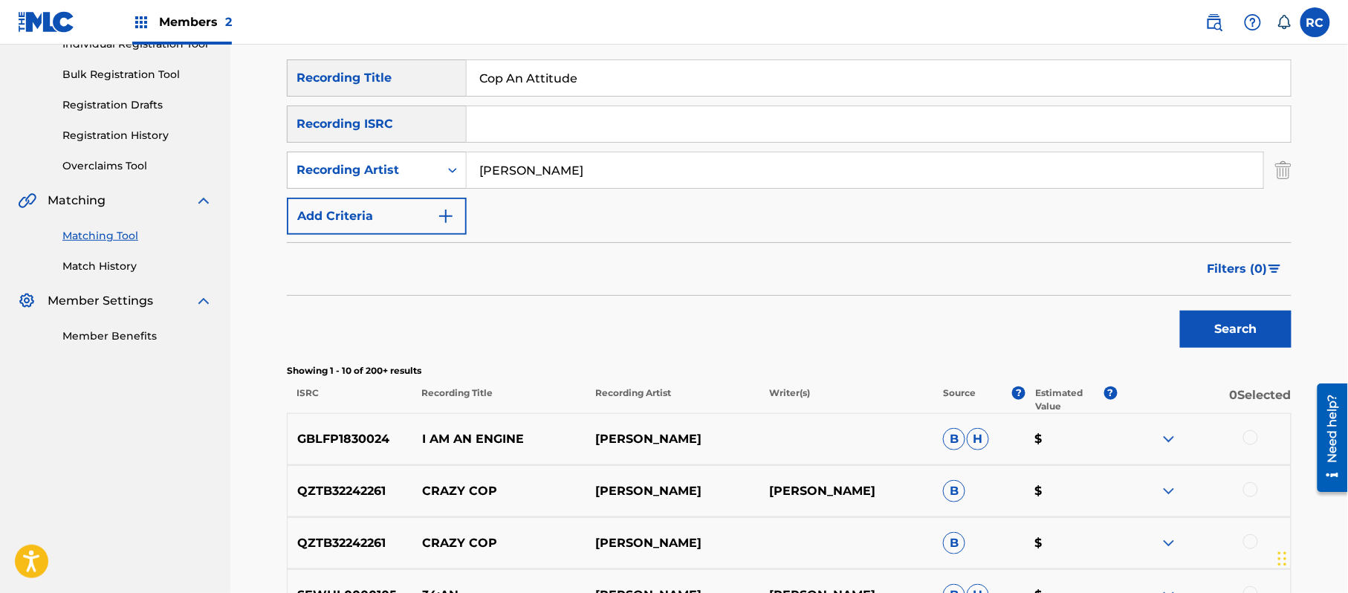
scroll to position [198, 0]
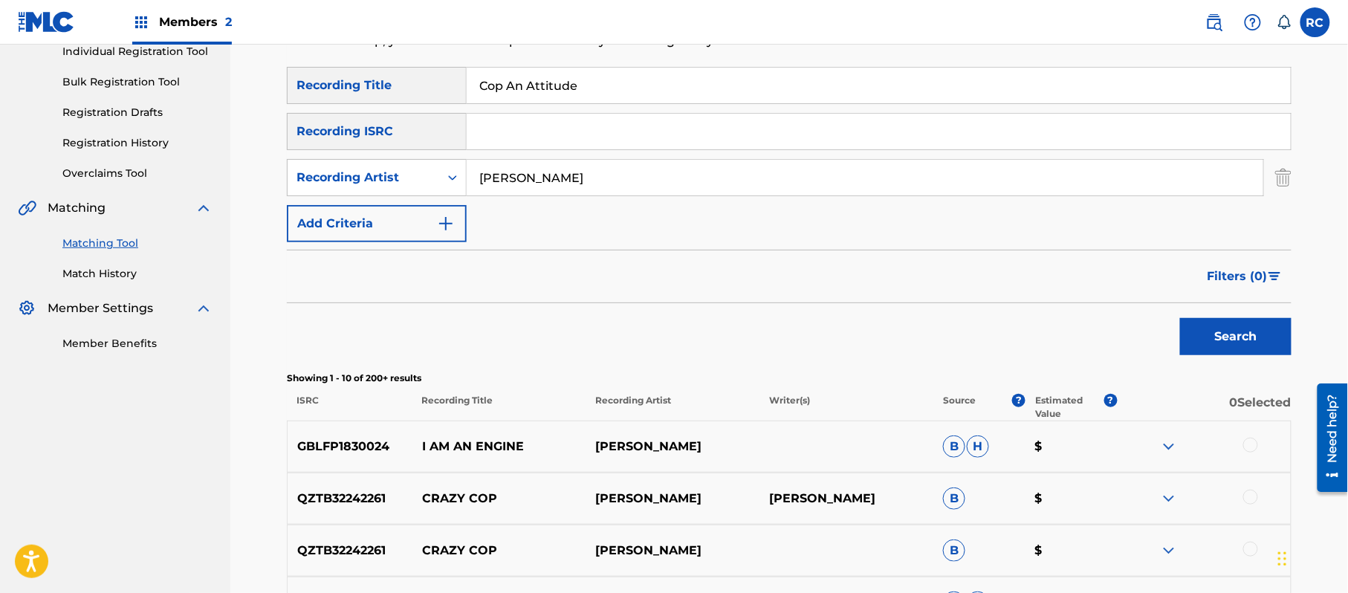
click at [550, 143] on input "Search Form" at bounding box center [879, 132] width 824 height 36
drag, startPoint x: 594, startPoint y: 97, endPoint x: 568, endPoint y: 108, distance: 28.6
click at [587, 97] on input "Cop An Attitude" at bounding box center [879, 86] width 824 height 36
drag, startPoint x: 538, startPoint y: 147, endPoint x: 403, endPoint y: 149, distance: 135.2
click at [403, 149] on div "SearchWithCriteria697b8e77-a9eb-49cf-85e9-4525a32fa5be Recording Title Cop An A…" at bounding box center [789, 154] width 1004 height 175
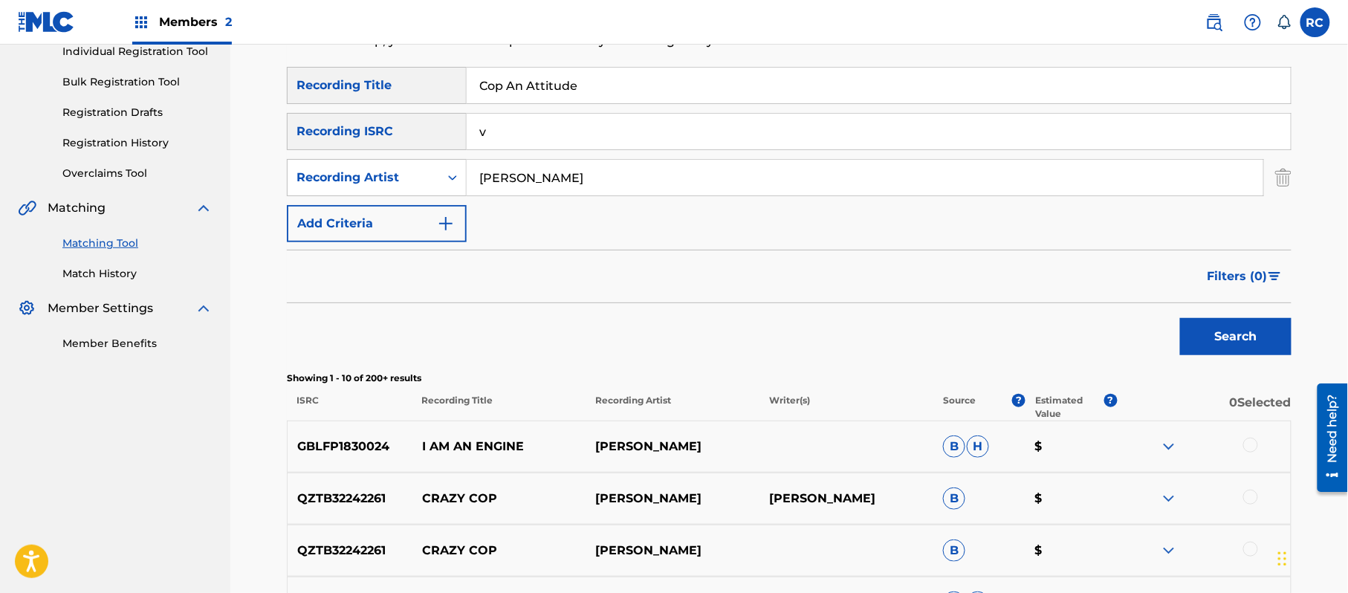
paste input "USMO19883375"
type input "USMO19883375"
drag, startPoint x: 598, startPoint y: 83, endPoint x: 416, endPoint y: 125, distance: 186.7
click at [416, 125] on div "SearchWithCriteria697b8e77-a9eb-49cf-85e9-4525a32fa5be Recording Title Cop An A…" at bounding box center [789, 154] width 1004 height 175
drag, startPoint x: 456, startPoint y: 194, endPoint x: 447, endPoint y: 201, distance: 11.1
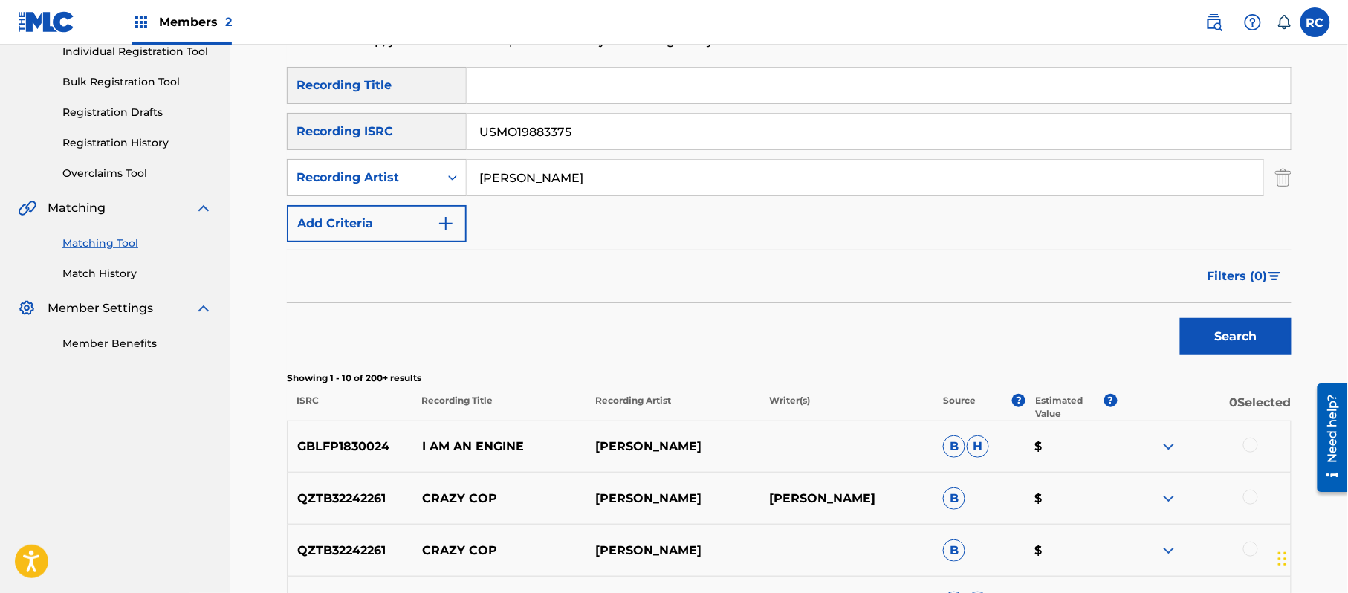
click at [444, 196] on div "SearchWithCriteria697b8e77-a9eb-49cf-85e9-4525a32fa5be Recording Title SearchWi…" at bounding box center [789, 154] width 1004 height 175
drag, startPoint x: 1207, startPoint y: 334, endPoint x: 800, endPoint y: 278, distance: 410.9
click at [1205, 334] on button "Search" at bounding box center [1235, 336] width 111 height 37
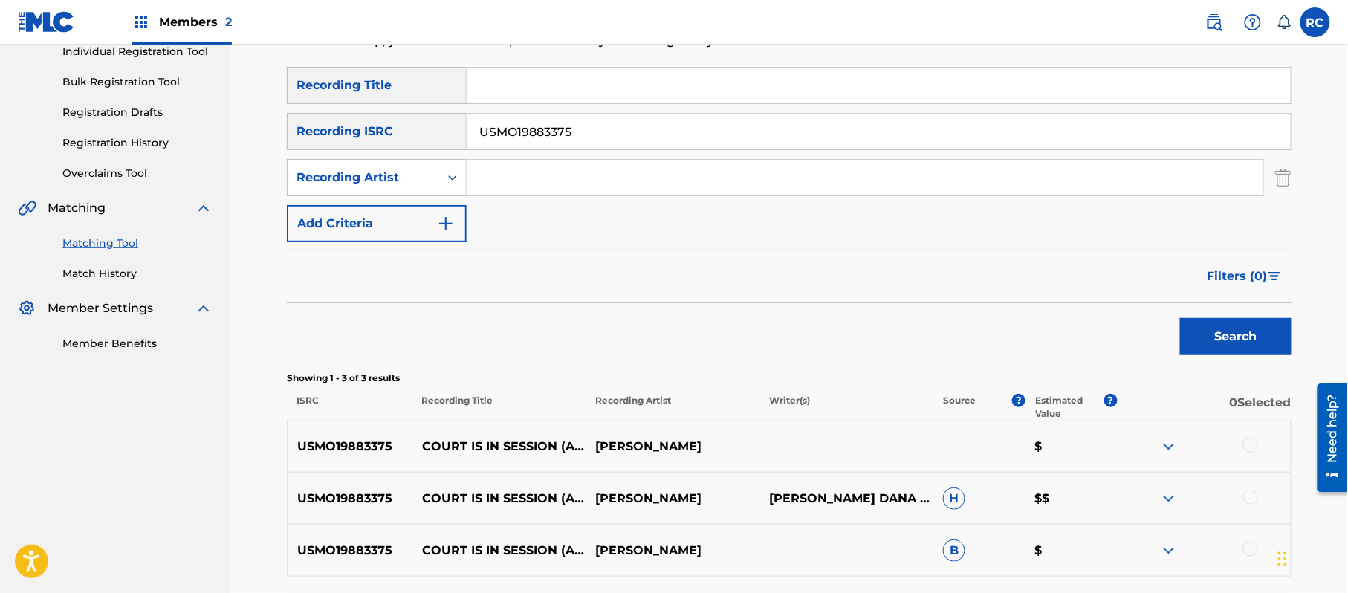
click at [1251, 444] on div at bounding box center [1250, 445] width 15 height 15
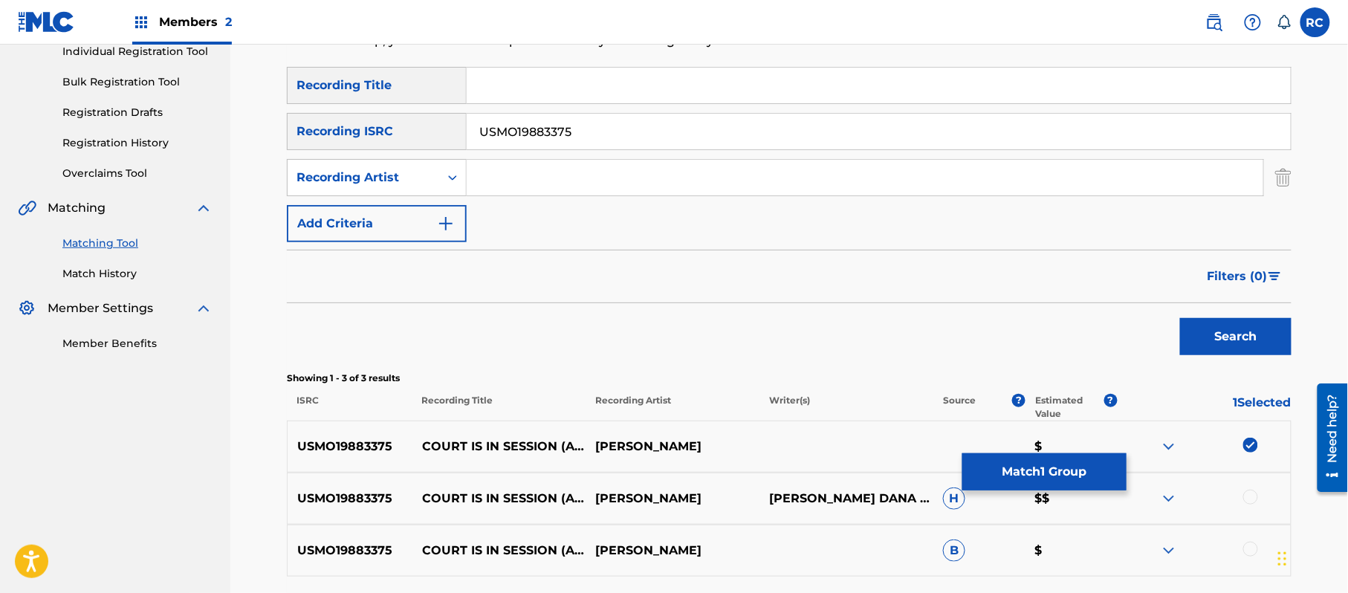
click at [1248, 496] on div at bounding box center [1250, 497] width 15 height 15
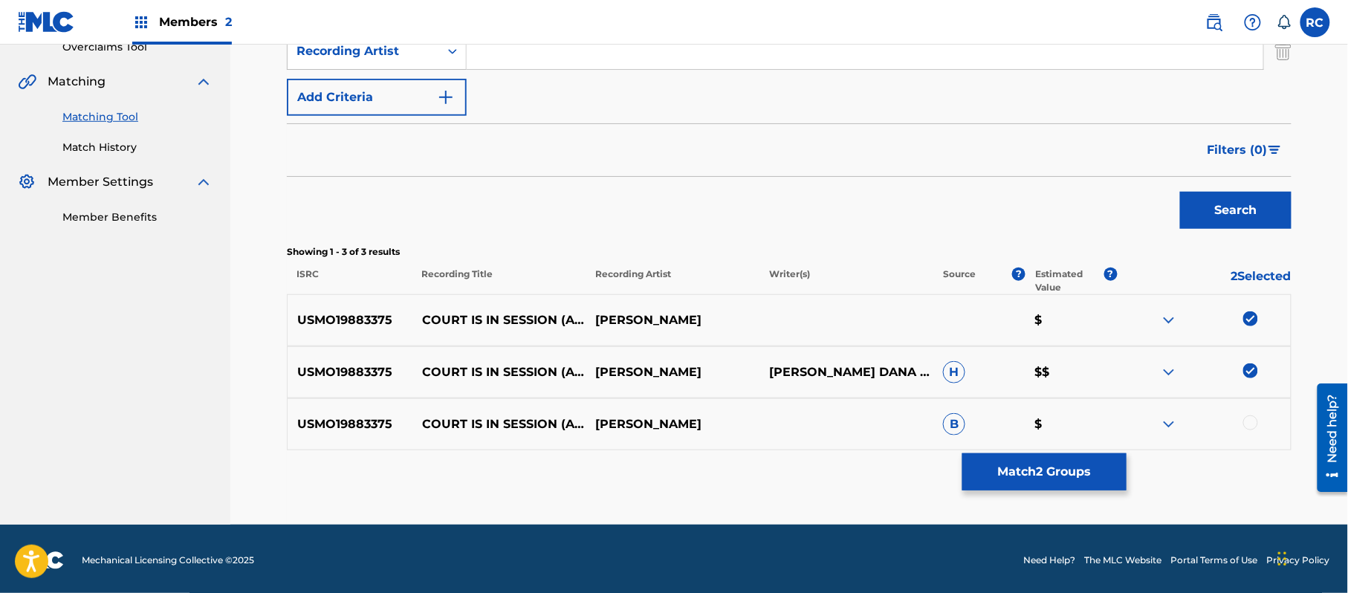
scroll to position [327, 0]
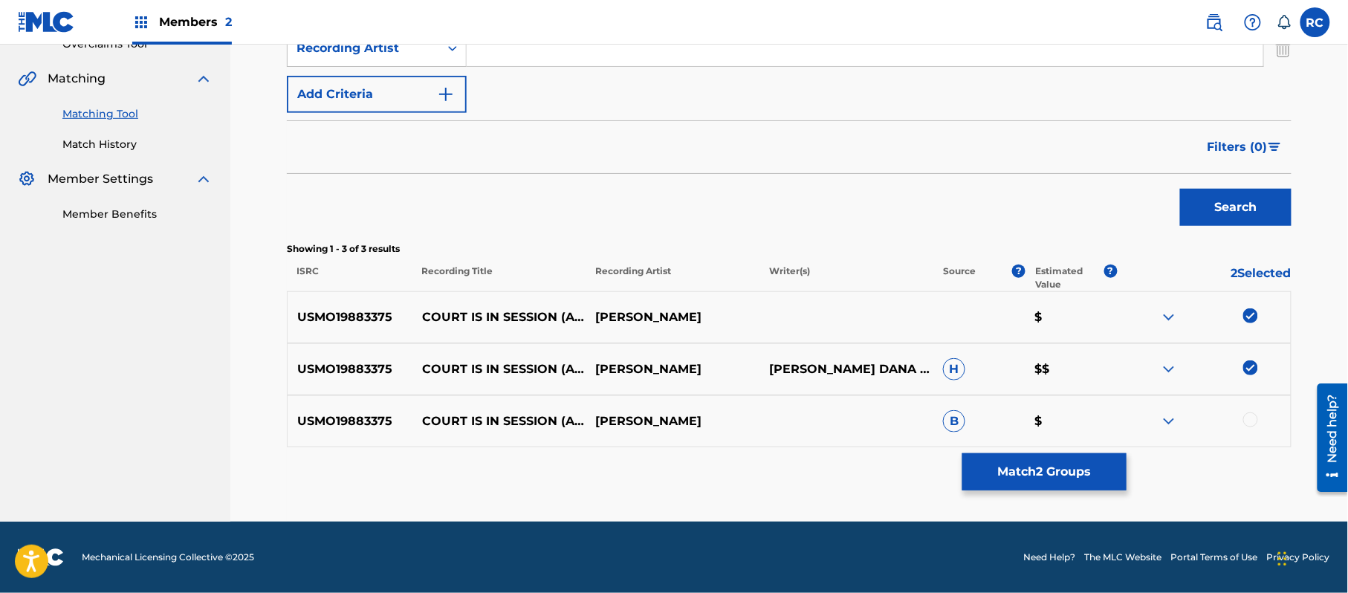
click at [1250, 420] on div at bounding box center [1250, 419] width 15 height 15
click at [1083, 471] on button "Match 3 Groups" at bounding box center [1044, 471] width 164 height 37
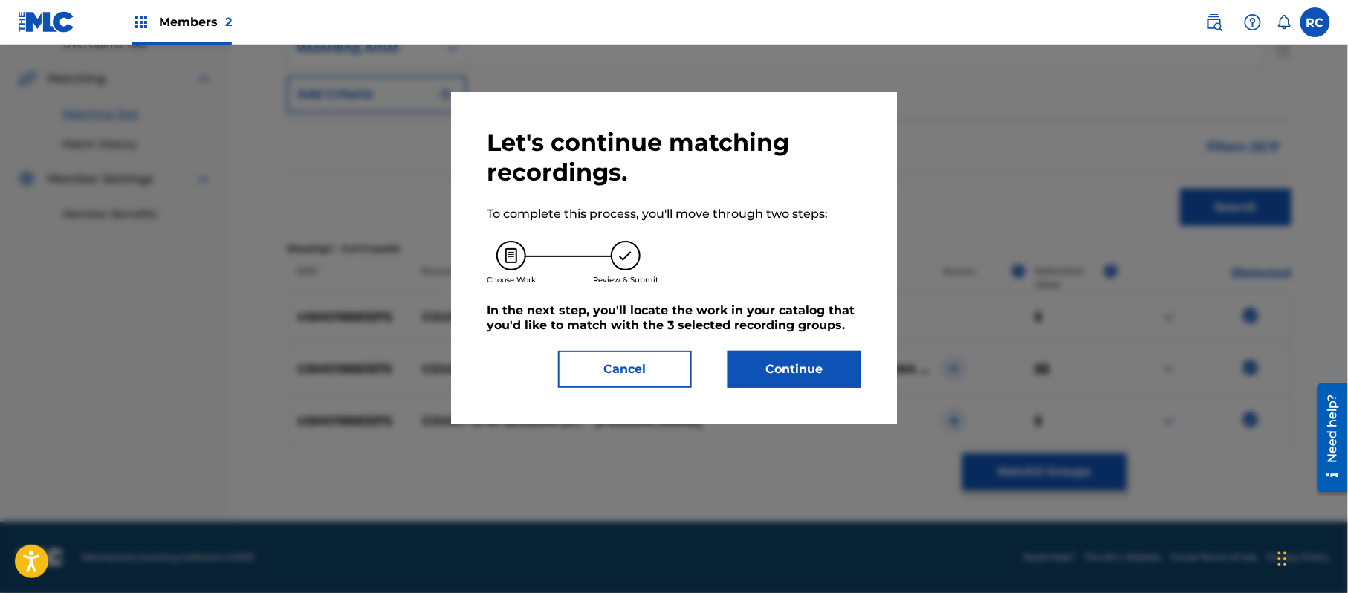
click at [821, 383] on button "Continue" at bounding box center [794, 369] width 134 height 37
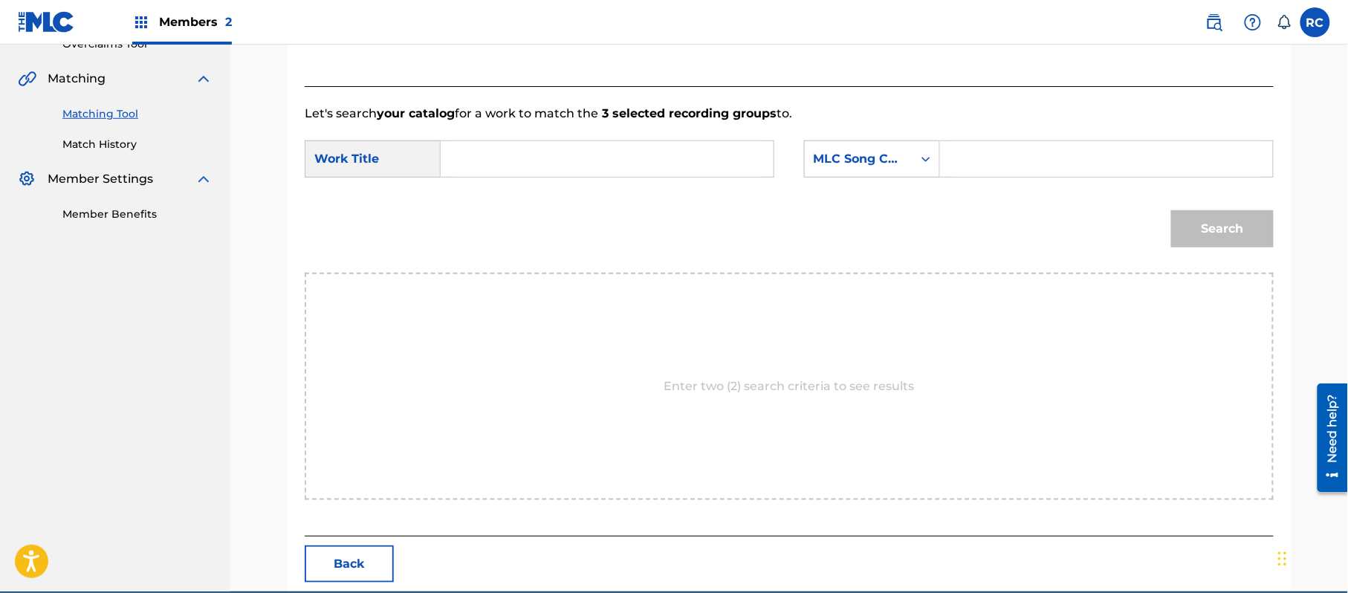
click at [554, 183] on div "SearchWithCriteriac80b73db-2c0f-4ac2-915c-a85408fbc504 Work Title SearchWithCri…" at bounding box center [789, 163] width 969 height 46
paste input "Court Is In Session CA2ZSX"
click at [548, 168] on input "Court Is In Session CA2ZSX" at bounding box center [607, 159] width 308 height 36
click at [611, 158] on input "Court Is In Session CA2ZSX" at bounding box center [607, 159] width 308 height 36
drag, startPoint x: 611, startPoint y: 158, endPoint x: 705, endPoint y: 158, distance: 94.4
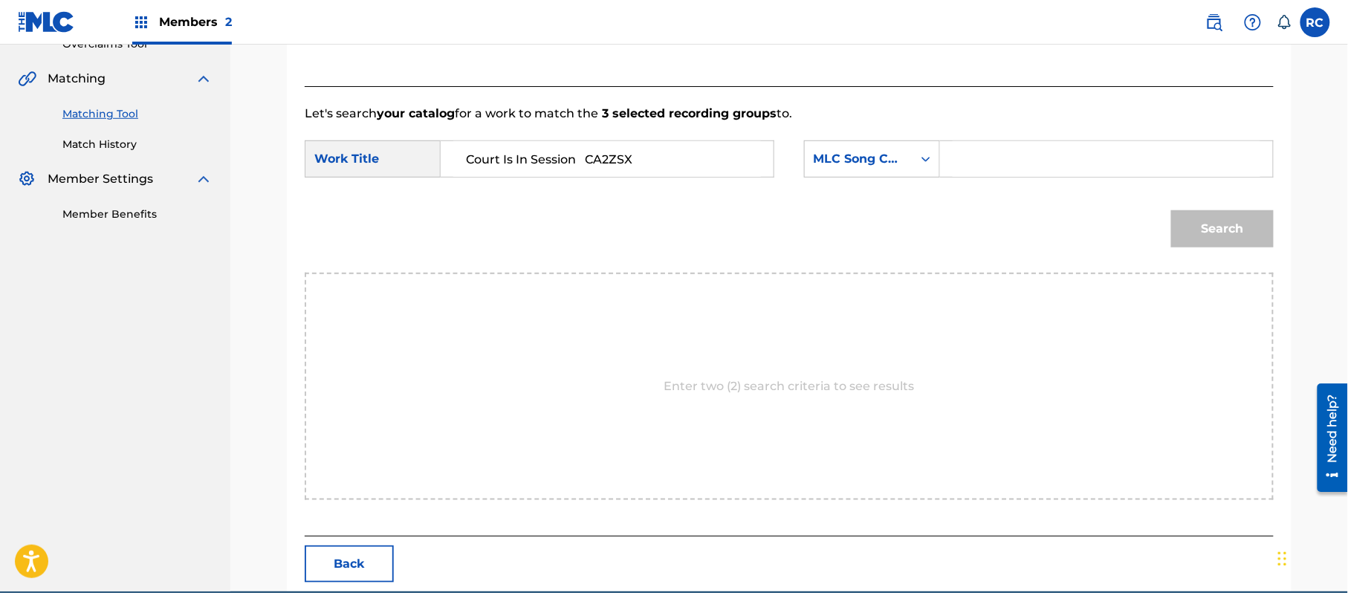
click at [614, 158] on input "Court Is In Session CA2ZSX" at bounding box center [607, 159] width 308 height 36
type input "Court Is In Session"
drag, startPoint x: 987, startPoint y: 156, endPoint x: 1042, endPoint y: 185, distance: 62.1
click at [990, 160] on input "Search Form" at bounding box center [1106, 159] width 308 height 36
paste input "CA2ZSX"
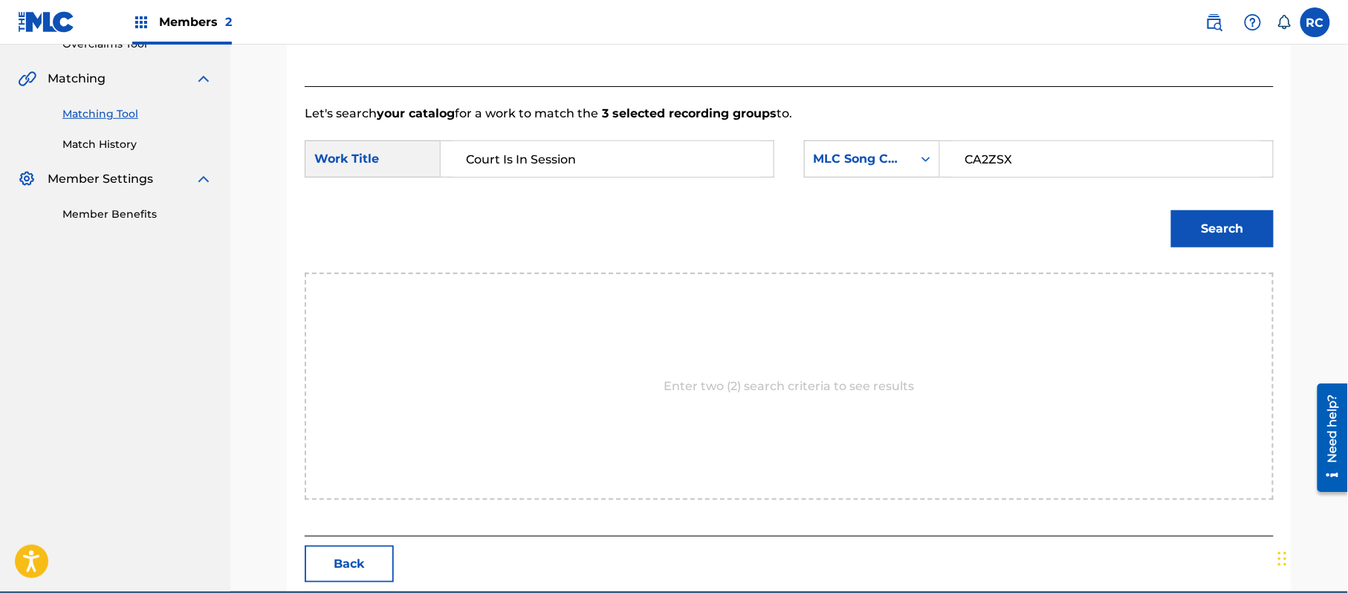
type input "CA2ZSX"
click at [1231, 233] on button "Search" at bounding box center [1222, 228] width 103 height 37
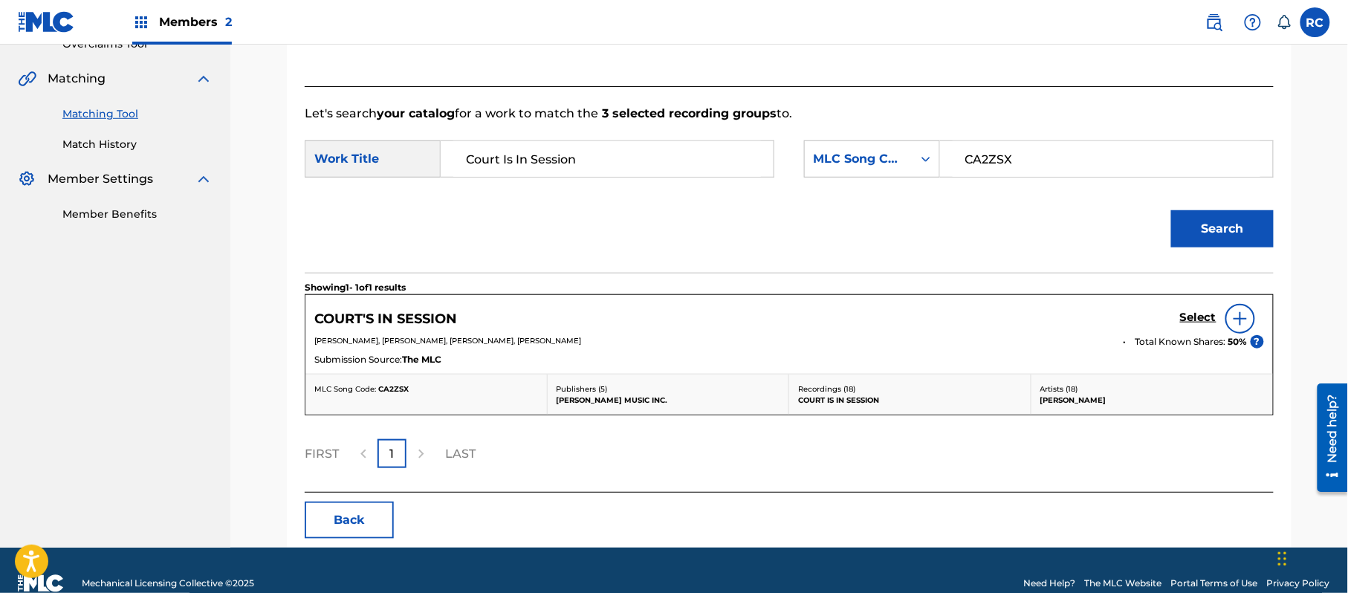
click at [1192, 315] on h5 "Select" at bounding box center [1198, 318] width 36 height 14
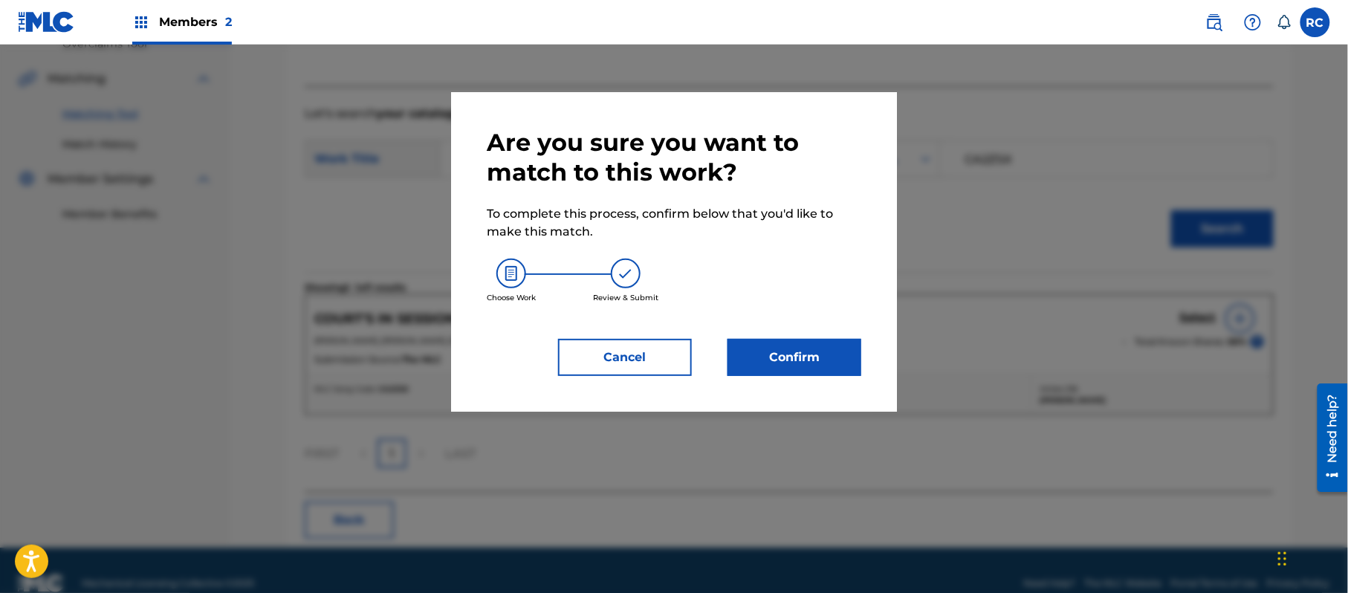
click at [857, 337] on div "Are you sure you want to match to this work? To complete this process, confirm …" at bounding box center [674, 252] width 374 height 248
click at [820, 358] on button "Confirm" at bounding box center [794, 357] width 134 height 37
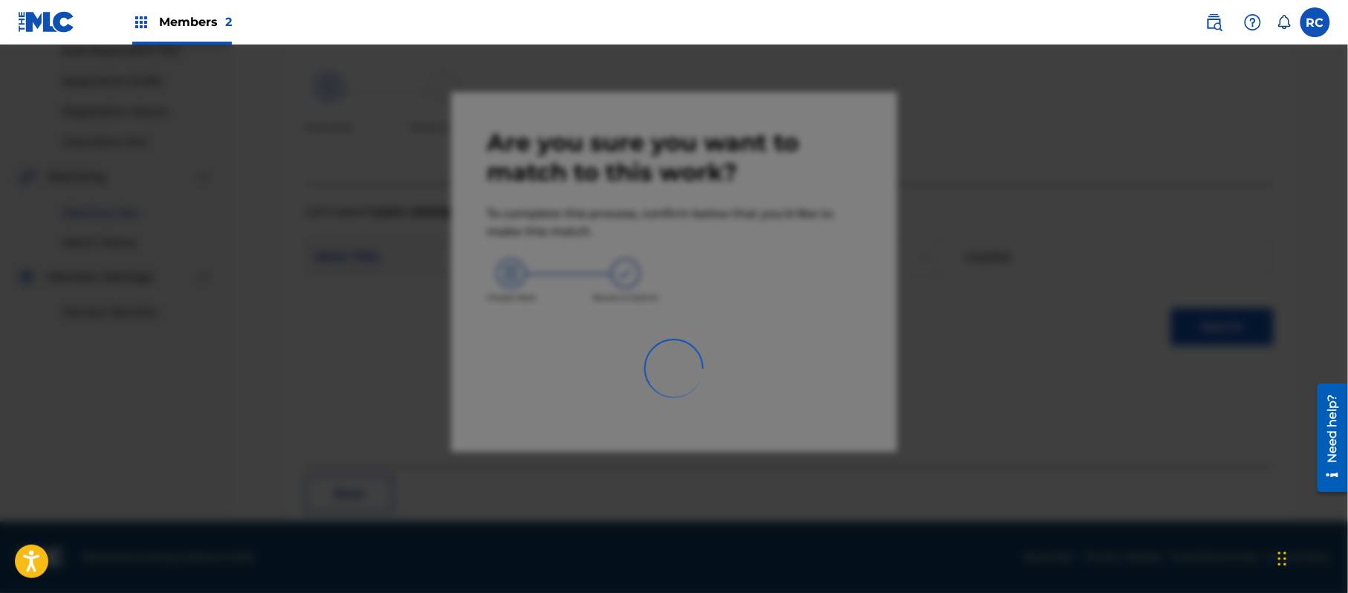
scroll to position [59, 0]
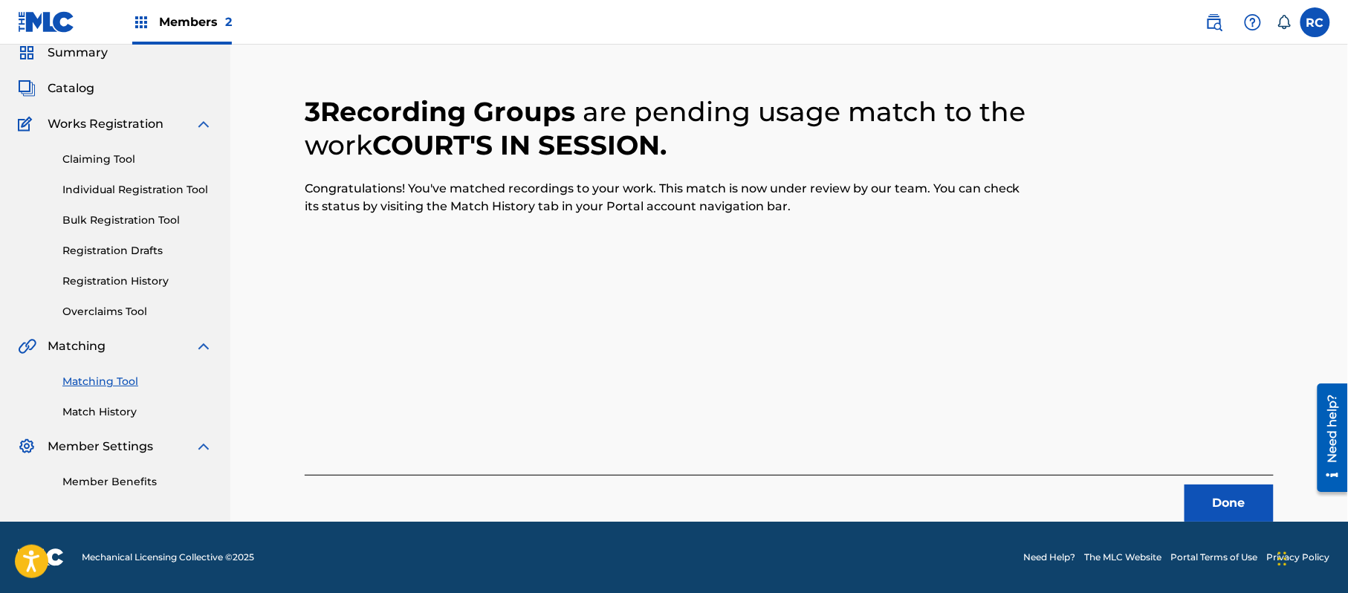
click at [1201, 509] on button "Done" at bounding box center [1228, 502] width 89 height 37
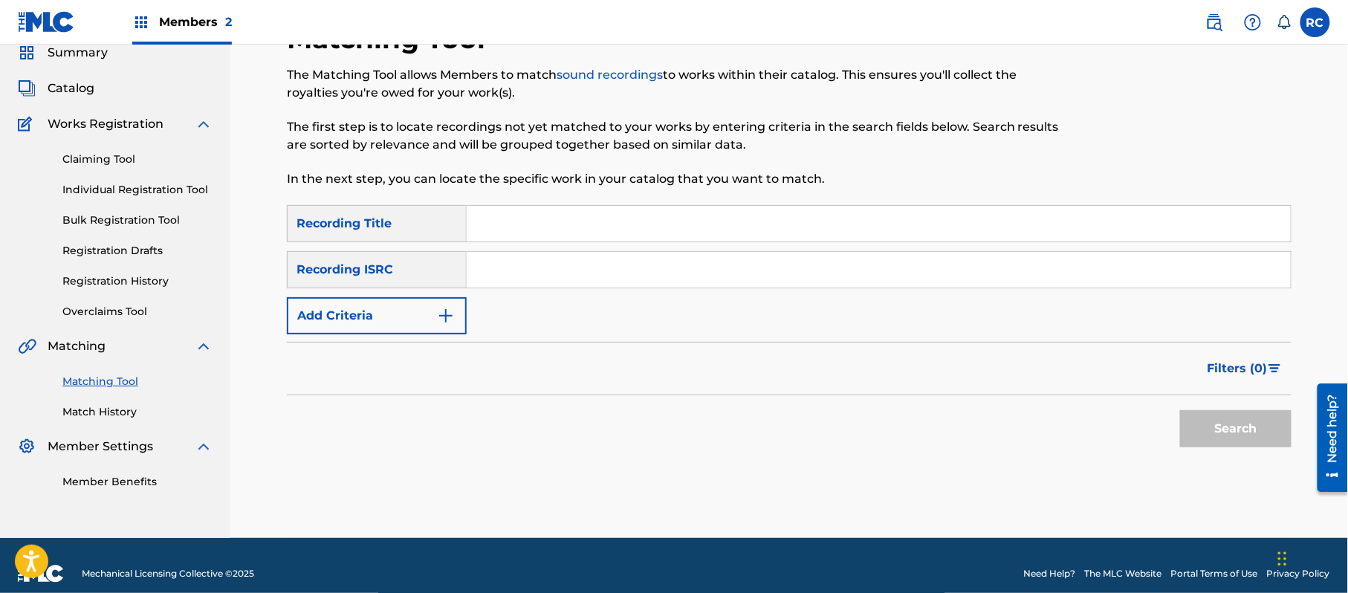
drag, startPoint x: 548, startPoint y: 282, endPoint x: 559, endPoint y: 290, distance: 12.8
click at [548, 283] on input "Search Form" at bounding box center [879, 270] width 824 height 36
paste input "USMO19883361"
type input "USMO19883361"
click at [1210, 435] on button "Search" at bounding box center [1235, 428] width 111 height 37
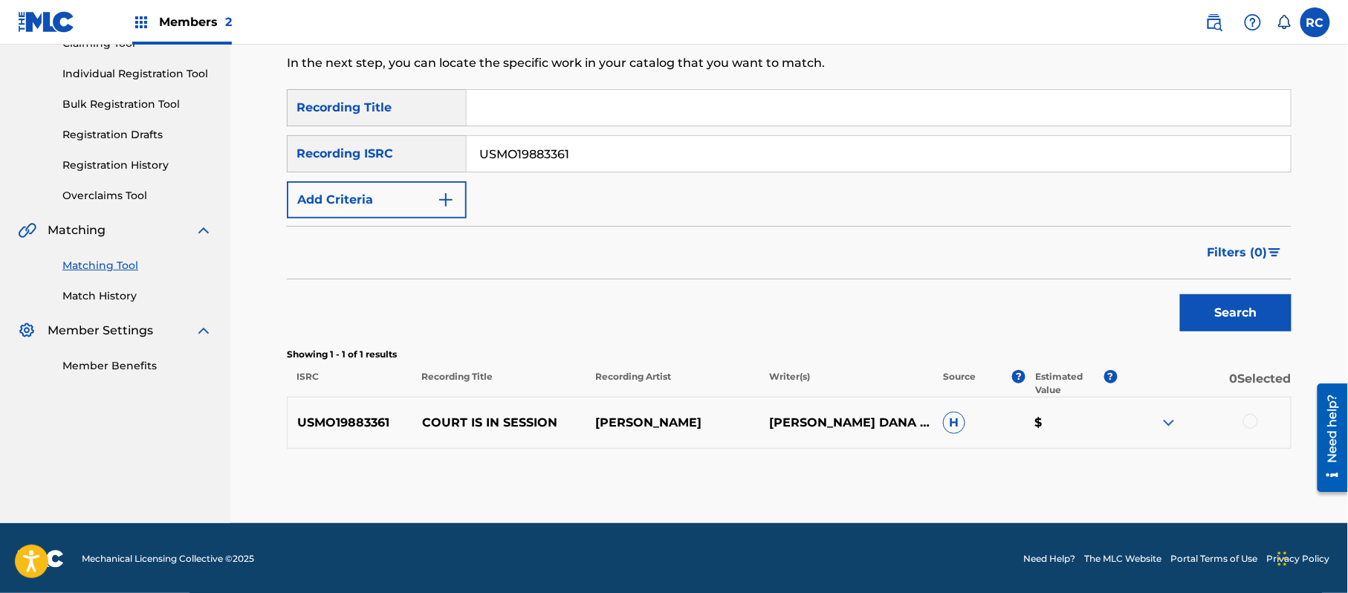
scroll to position [177, 0]
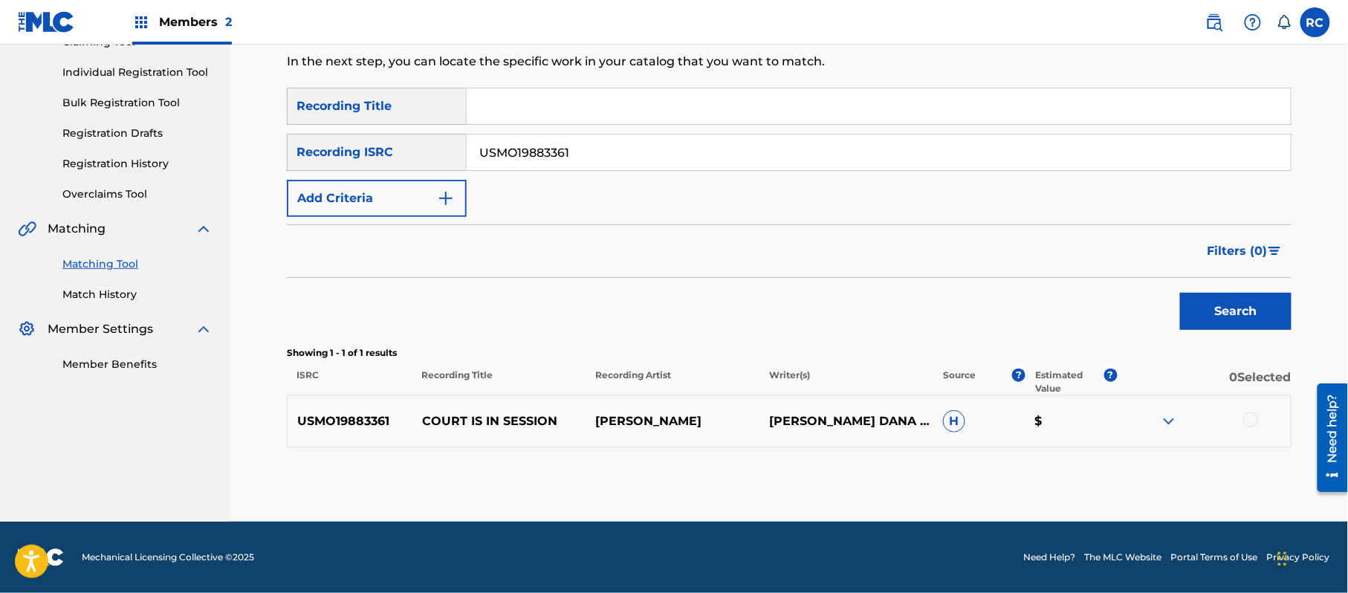
click at [1257, 420] on div at bounding box center [1250, 419] width 15 height 15
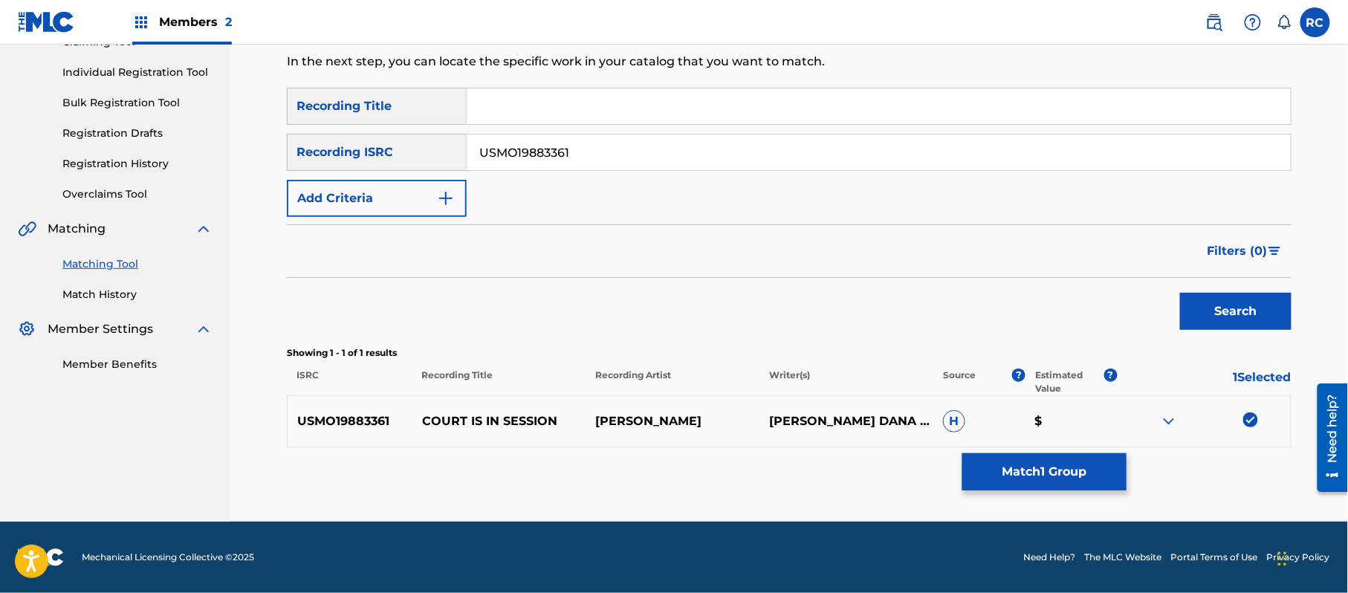
click at [1085, 467] on button "Match 1 Group" at bounding box center [1044, 471] width 164 height 37
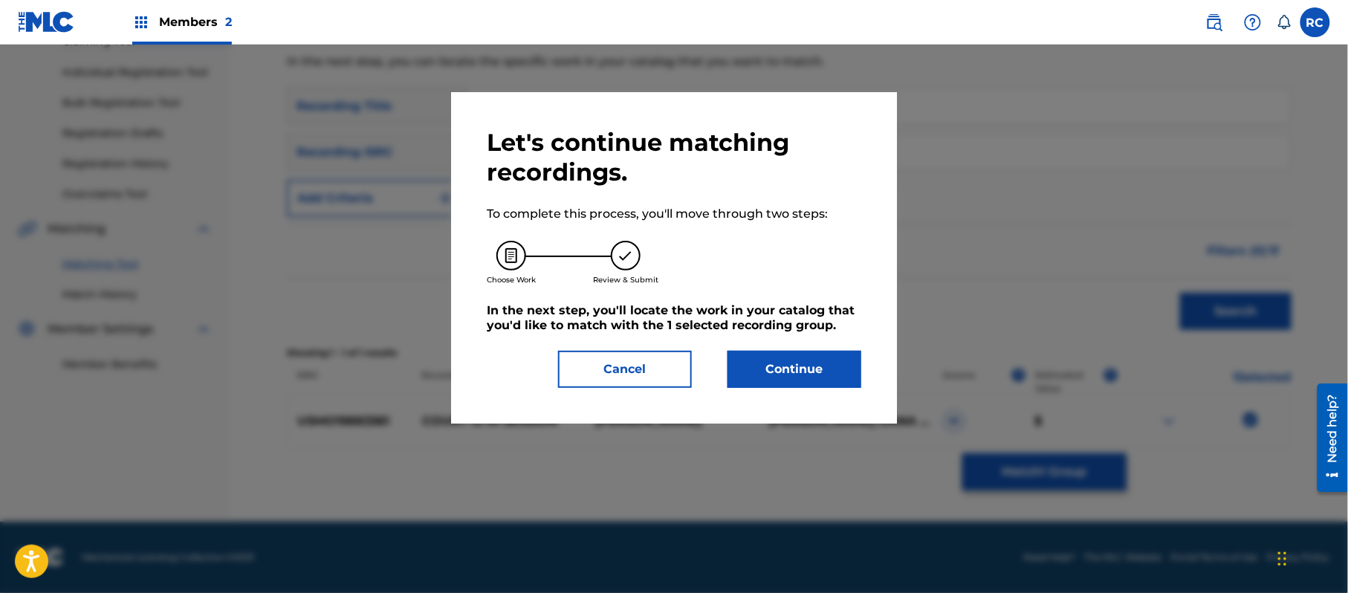
click at [828, 363] on button "Continue" at bounding box center [794, 369] width 134 height 37
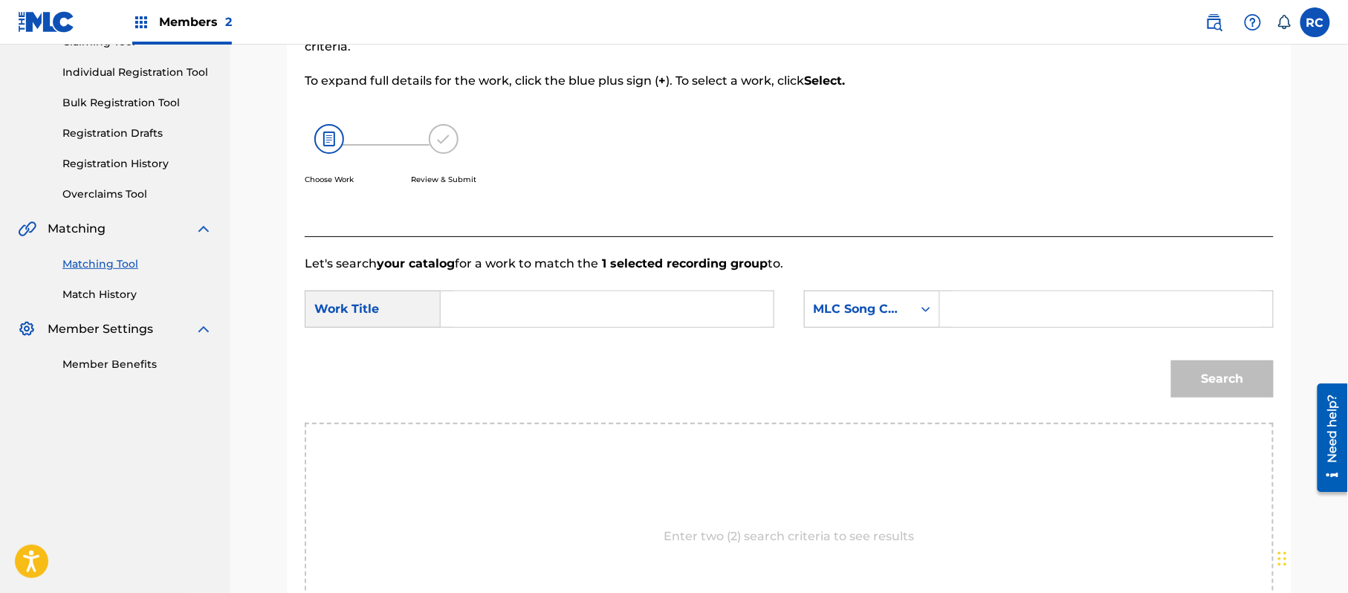
click at [523, 296] on form "SearchWithCriteriac80b73db-2c0f-4ac2-915c-a85408fbc504 Work Title SearchWithCri…" at bounding box center [789, 348] width 969 height 150
drag, startPoint x: 530, startPoint y: 315, endPoint x: 579, endPoint y: 325, distance: 50.1
click at [533, 316] on input "Search Form" at bounding box center [607, 309] width 308 height 36
paste input "Court Is In Session CA2ZSX"
click at [620, 319] on input "Court Is In Session CA2ZSX" at bounding box center [607, 309] width 308 height 36
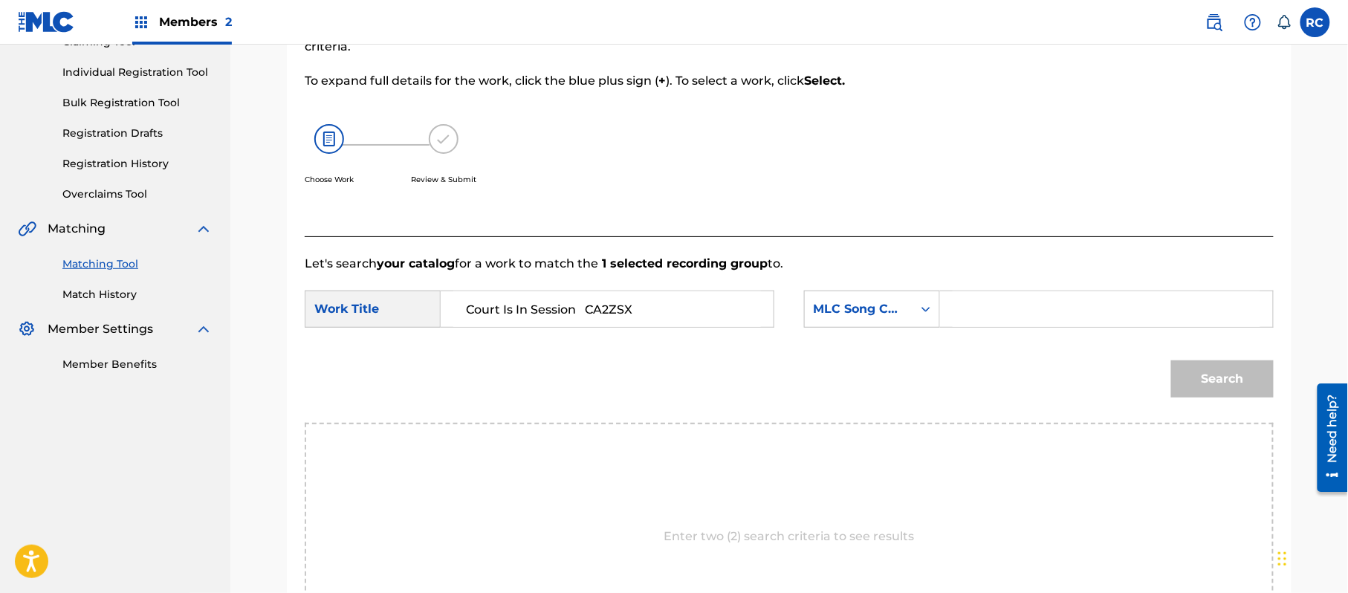
click at [620, 319] on input "Court Is In Session CA2ZSX" at bounding box center [607, 309] width 308 height 36
type input "Court Is In Session"
click at [1067, 322] on input "Search Form" at bounding box center [1106, 309] width 308 height 36
paste input "CA2ZSX"
type input "CA2ZSX"
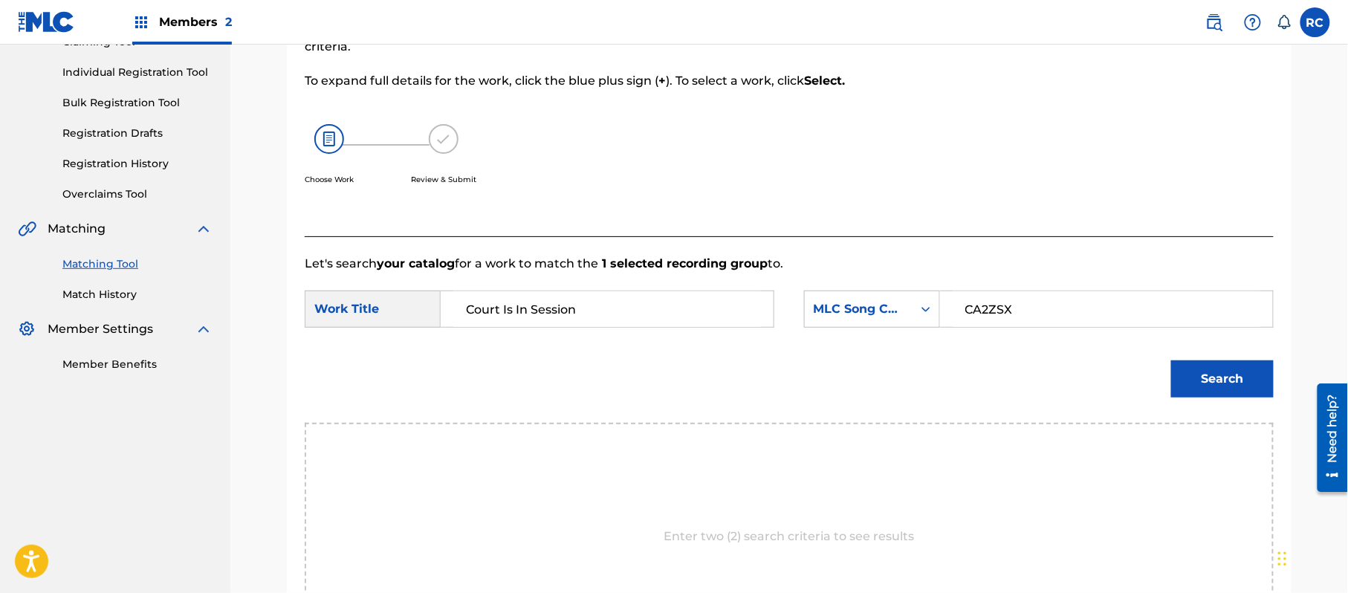
click at [1207, 381] on button "Search" at bounding box center [1222, 378] width 103 height 37
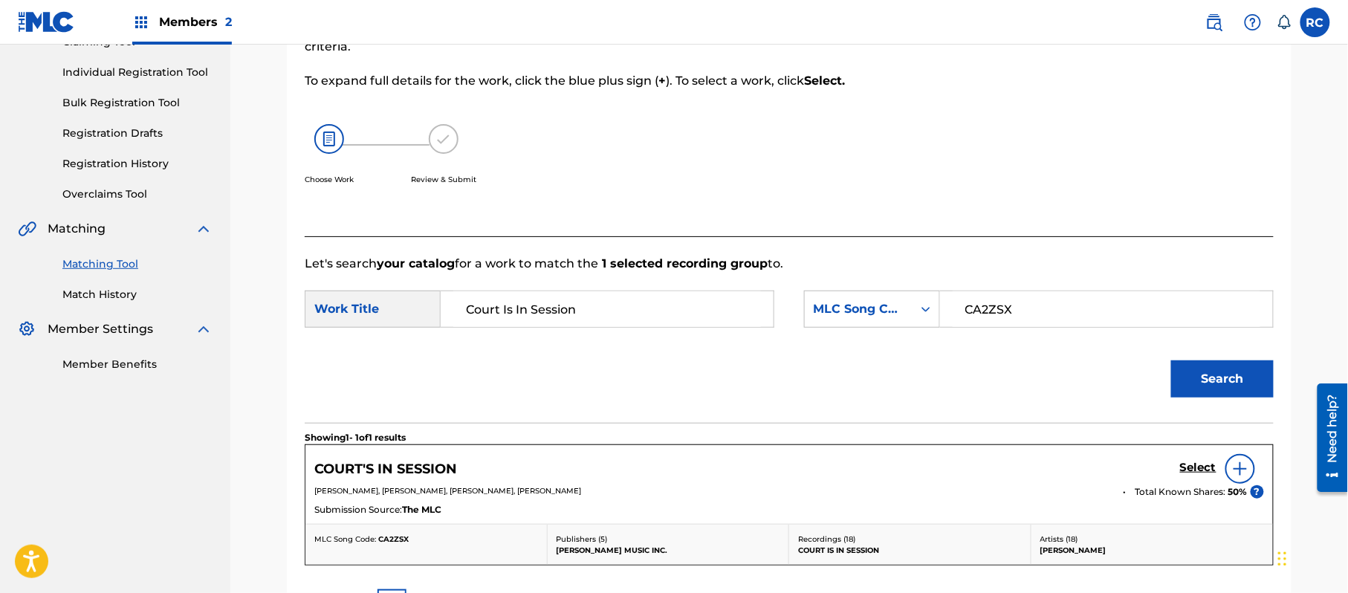
click at [1195, 464] on h5 "Select" at bounding box center [1198, 468] width 36 height 14
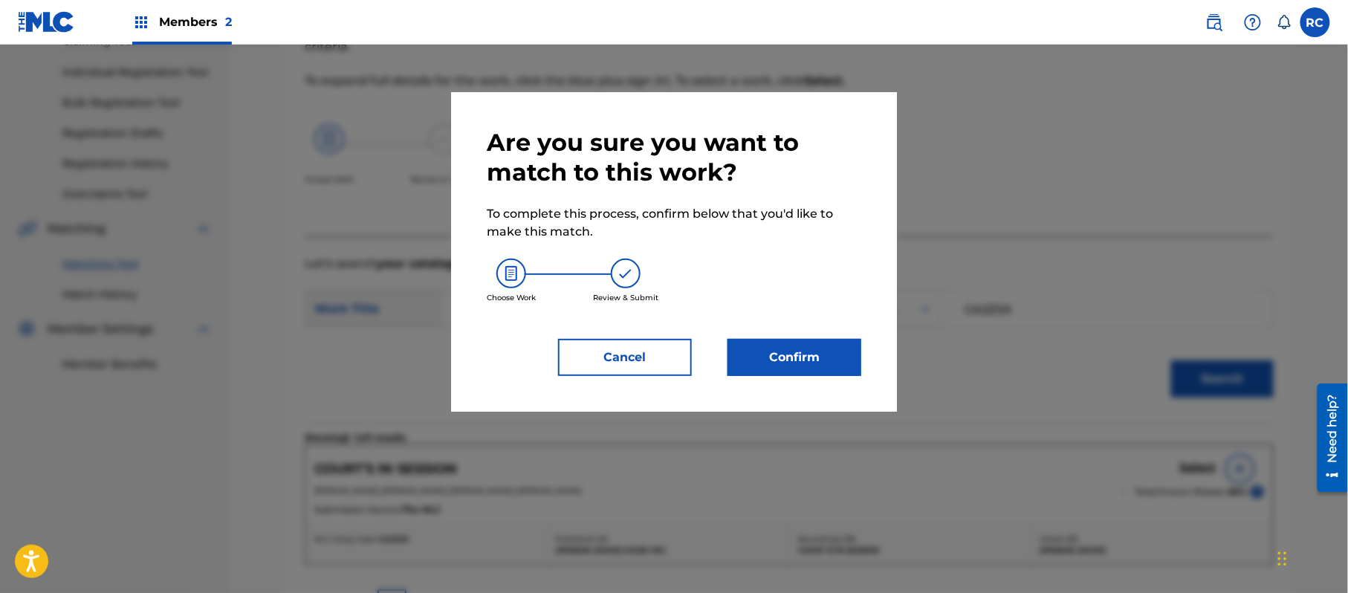
click at [845, 352] on button "Confirm" at bounding box center [794, 357] width 134 height 37
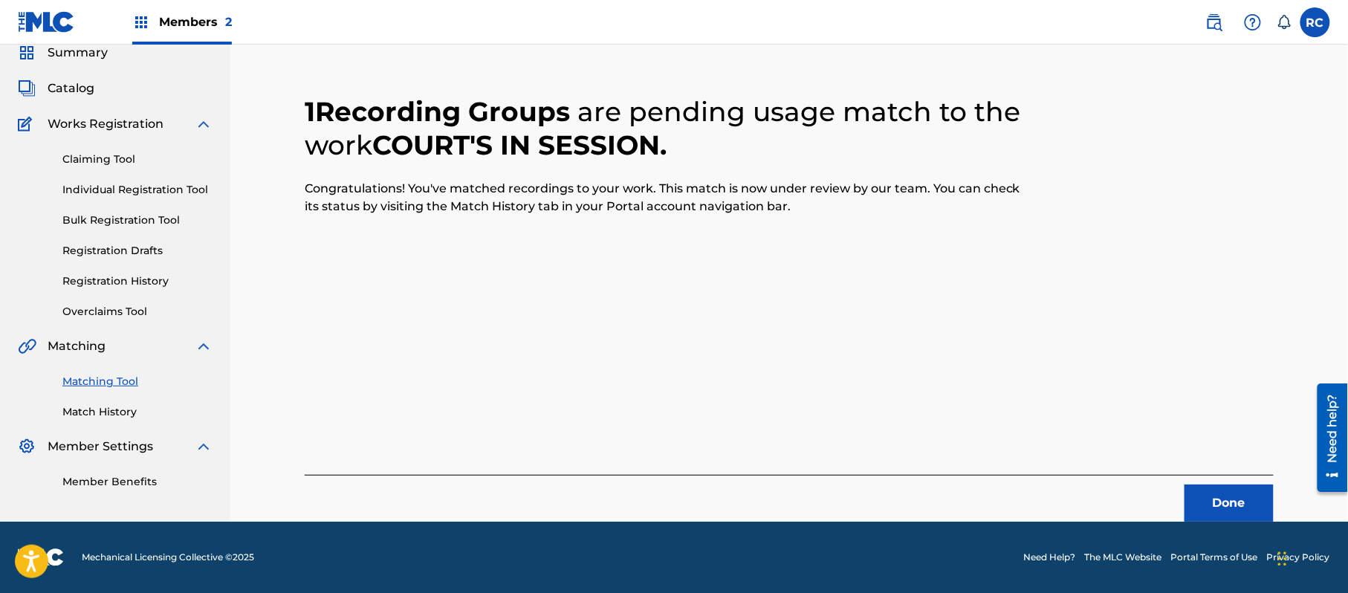
scroll to position [59, 0]
click at [1221, 503] on button "Done" at bounding box center [1228, 502] width 89 height 37
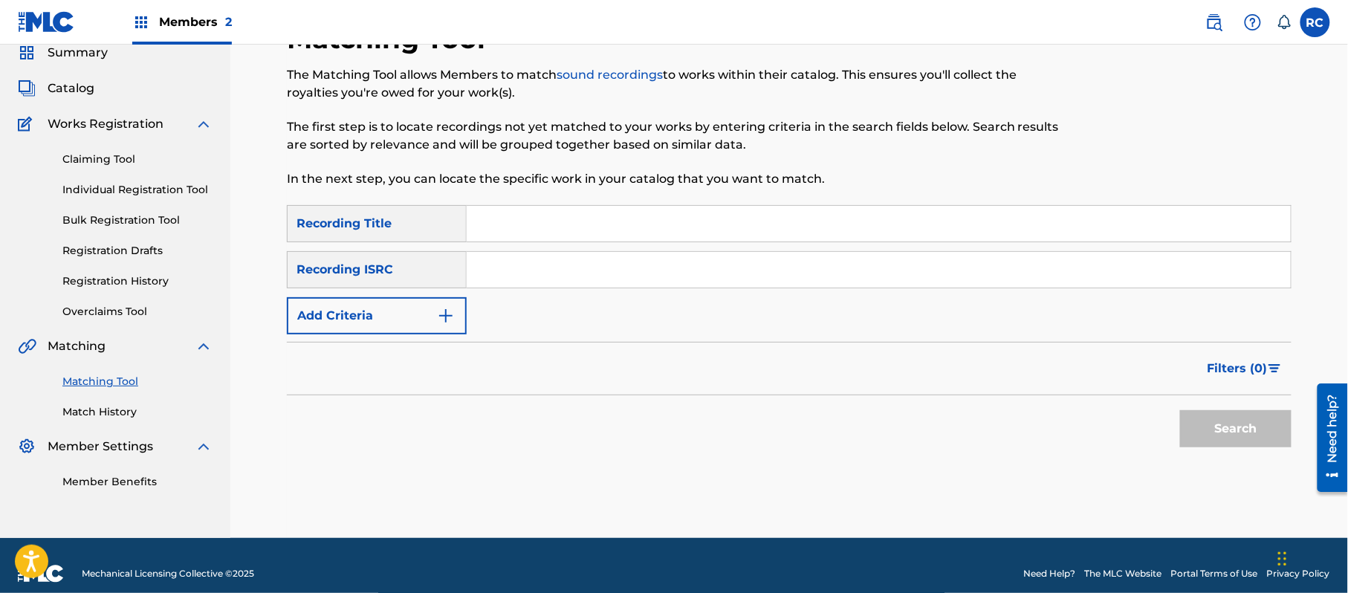
drag, startPoint x: 529, startPoint y: 282, endPoint x: 556, endPoint y: 303, distance: 33.9
click at [536, 292] on div "SearchWithCriteria697b8e77-a9eb-49cf-85e9-4525a32fa5be Recording Title SearchWi…" at bounding box center [789, 269] width 1004 height 129
paste input "USUYG1362754"
type input "USUYG1362754"
click at [1223, 434] on button "Search" at bounding box center [1235, 428] width 111 height 37
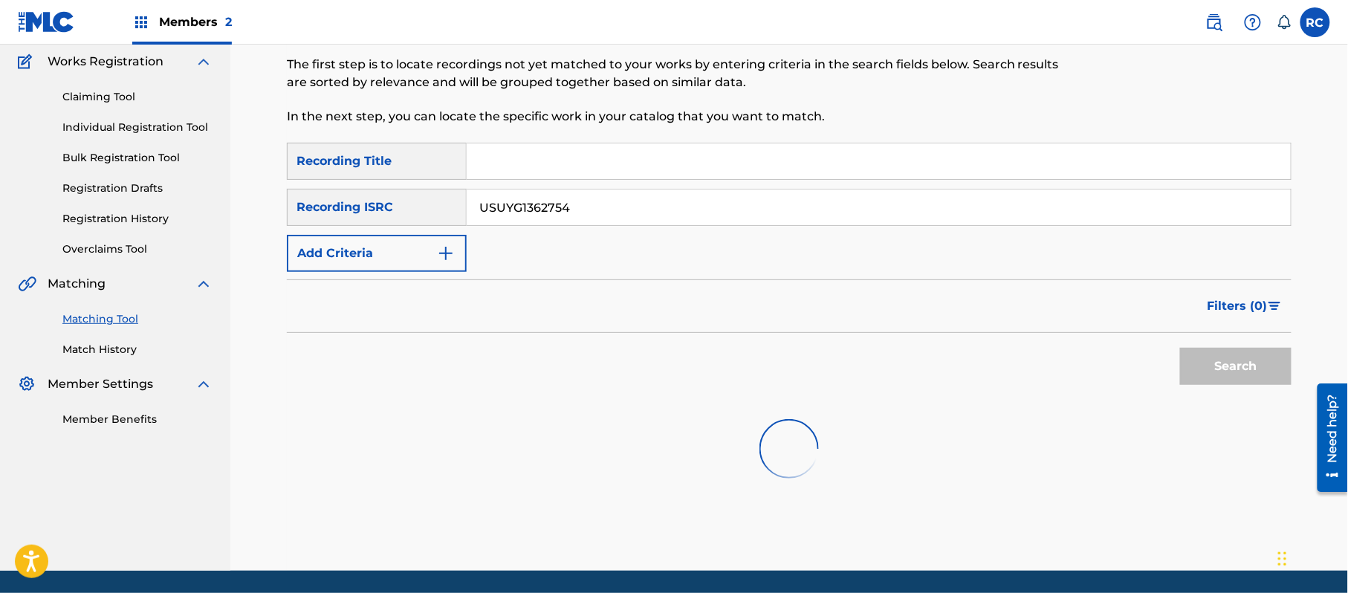
scroll to position [171, 0]
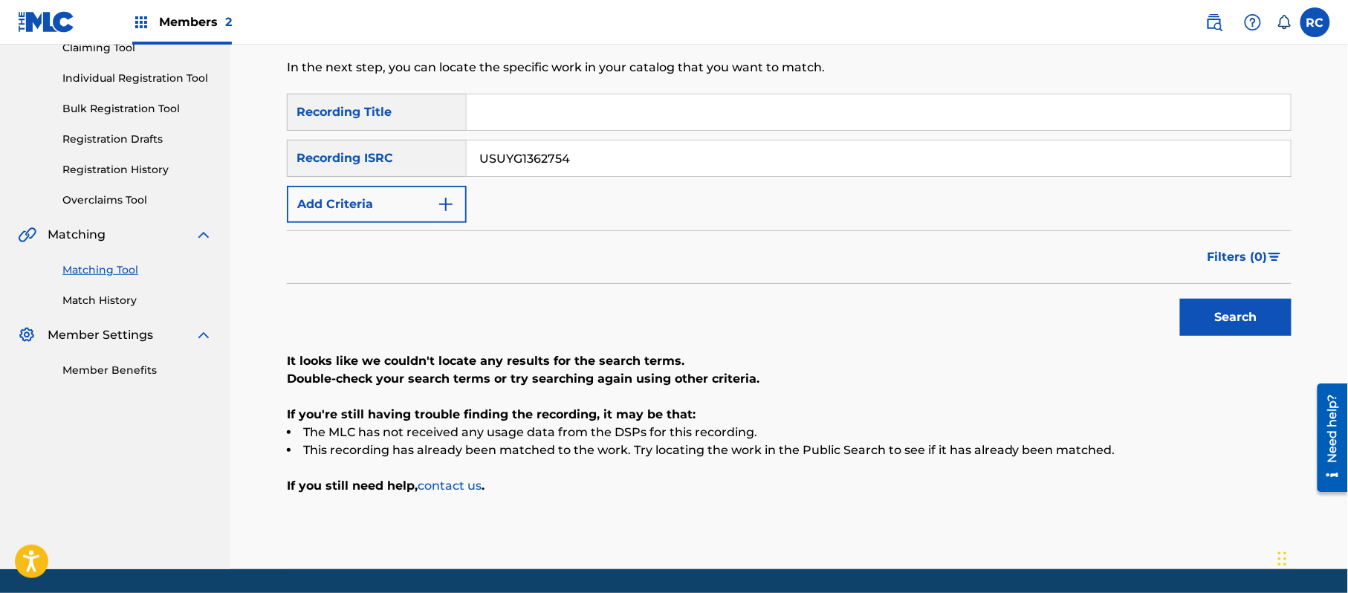
click at [510, 129] on input "Search Form" at bounding box center [879, 112] width 824 height 36
paste input "Da Hardest Big Mali"
drag, startPoint x: 556, startPoint y: 110, endPoint x: 684, endPoint y: 134, distance: 130.1
click at [684, 134] on div "SearchWithCriteria697b8e77-a9eb-49cf-85e9-4525a32fa5be Recording Title Da Harde…" at bounding box center [789, 158] width 1004 height 129
type input "Da Hardest"
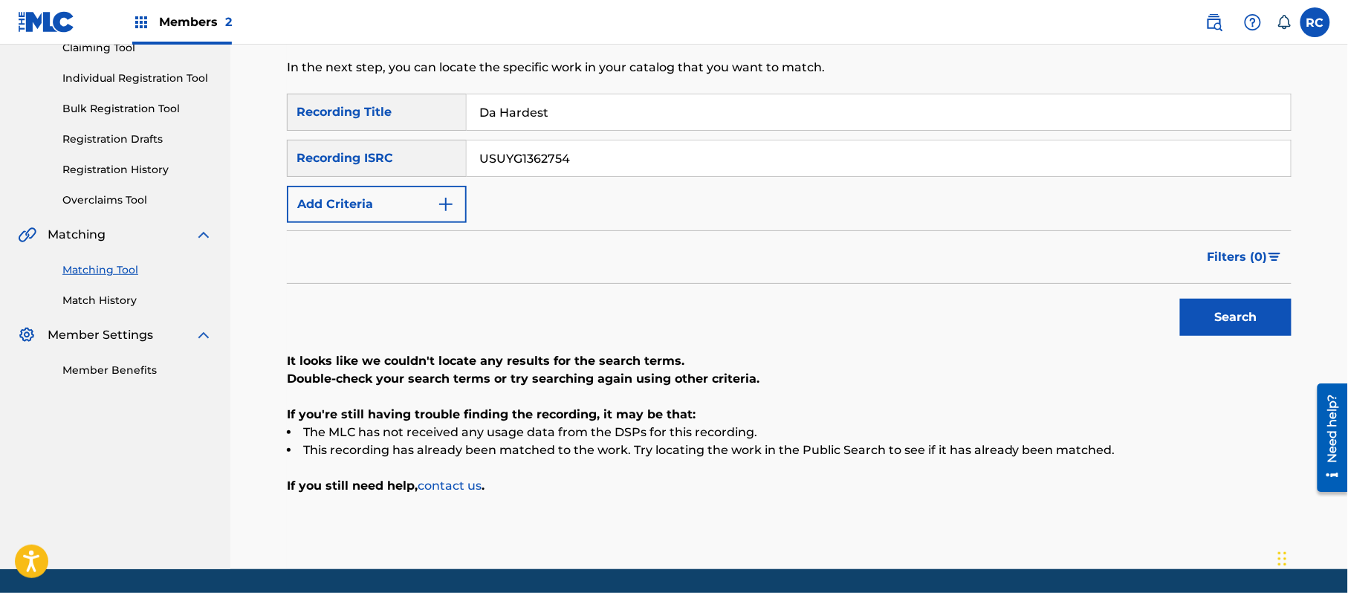
drag, startPoint x: 586, startPoint y: 153, endPoint x: 389, endPoint y: 164, distance: 197.2
click at [389, 164] on div "SearchWithCriteria8930cc13-2635-4739-aa8a-bee9ef65765e Recording ISRC USUYG1362…" at bounding box center [789, 158] width 1004 height 37
click at [421, 211] on button "Add Criteria" at bounding box center [377, 204] width 180 height 37
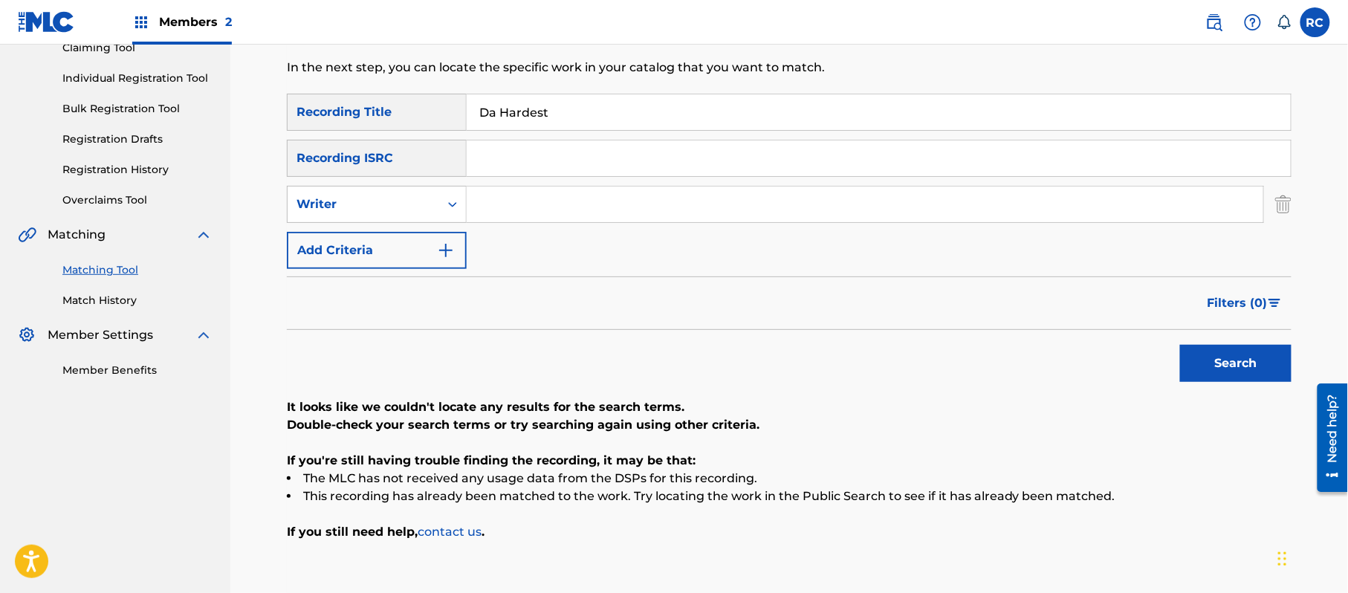
click at [409, 223] on div "SearchWithCriteria697b8e77-a9eb-49cf-85e9-4525a32fa5be Recording Title Da Harde…" at bounding box center [789, 181] width 1004 height 175
click at [398, 197] on div "Writer" at bounding box center [363, 204] width 134 height 18
drag, startPoint x: 408, startPoint y: 253, endPoint x: 449, endPoint y: 239, distance: 43.0
click at [417, 250] on div "Recording Artist" at bounding box center [377, 241] width 178 height 37
drag, startPoint x: 488, startPoint y: 224, endPoint x: 563, endPoint y: 220, distance: 75.2
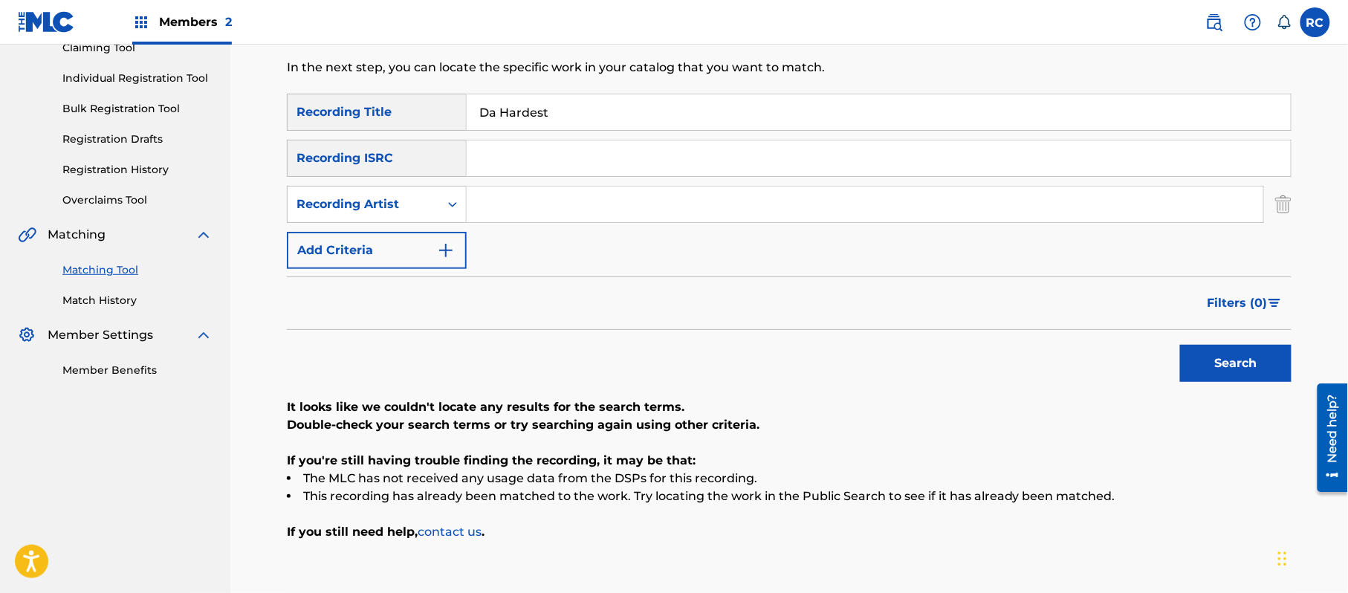
click at [556, 217] on input "Search Form" at bounding box center [865, 204] width 796 height 36
paste input "Big Mali"
type input "Big Mali"
click at [1205, 363] on button "Search" at bounding box center [1235, 363] width 111 height 37
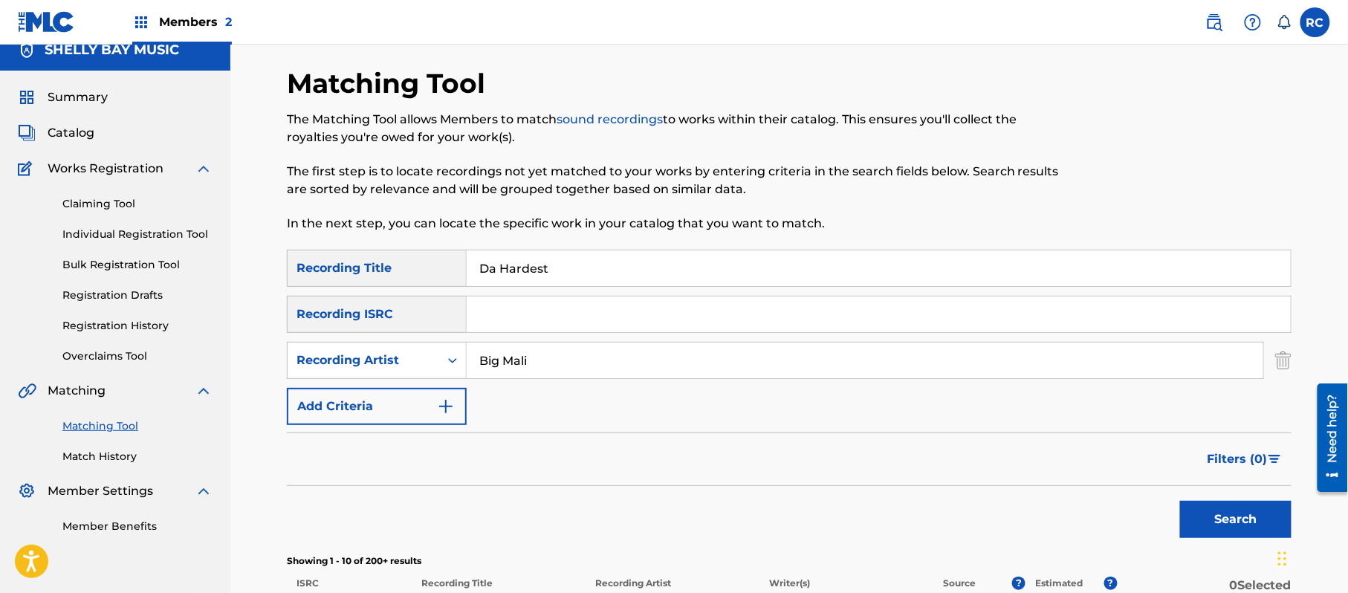
scroll to position [0, 0]
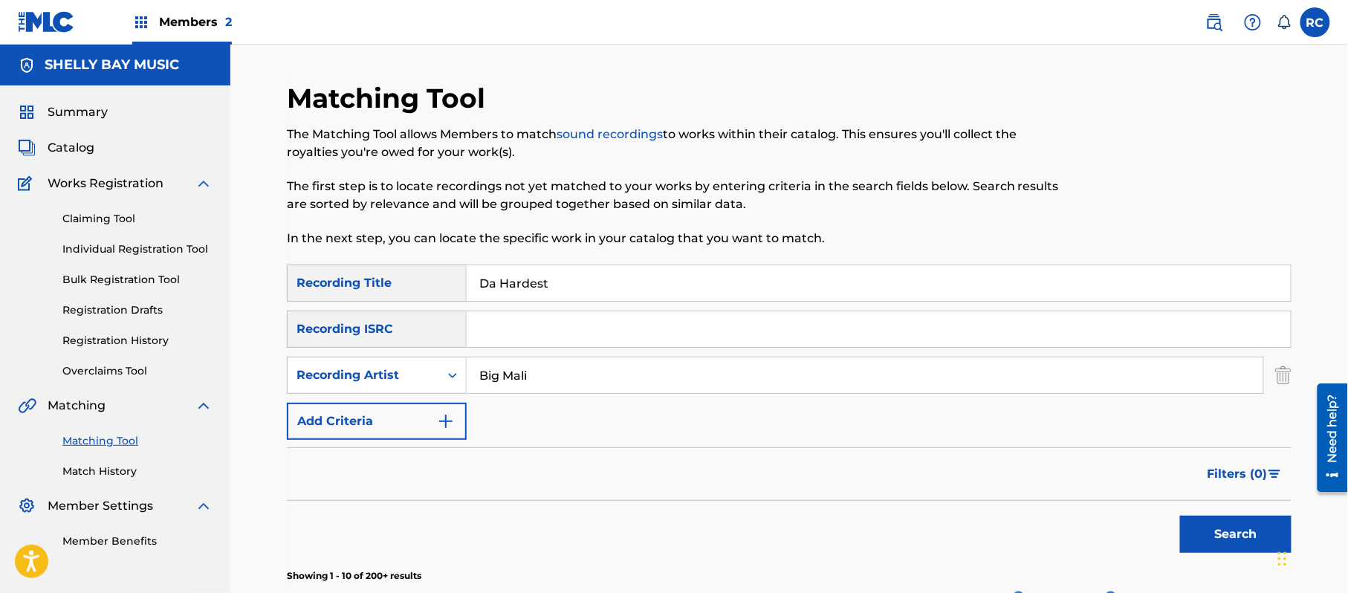
click at [530, 345] on input "Search Form" at bounding box center [879, 329] width 824 height 36
paste input "USLD91739210"
type input "USLD91739210"
drag, startPoint x: 562, startPoint y: 288, endPoint x: 386, endPoint y: 302, distance: 175.8
click at [386, 302] on div "SearchWithCriteria697b8e77-a9eb-49cf-85e9-4525a32fa5be Recording Title Da Harde…" at bounding box center [789, 351] width 1004 height 175
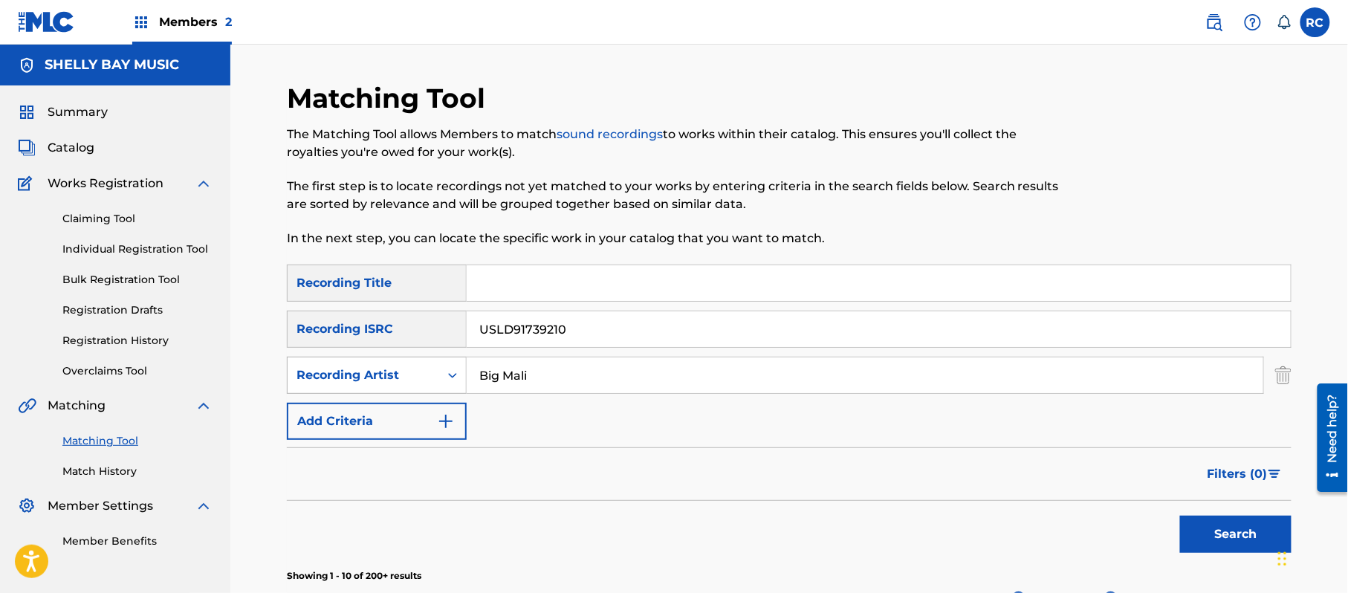
drag, startPoint x: 533, startPoint y: 357, endPoint x: 403, endPoint y: 361, distance: 130.1
click at [403, 361] on div "SearchWithCriteriad550cfe6-9d14-462e-a099-7324a7325e05 Recording Artist Big Mali" at bounding box center [789, 375] width 1004 height 37
drag, startPoint x: 565, startPoint y: 369, endPoint x: 470, endPoint y: 382, distance: 95.9
click at [426, 373] on div "SearchWithCriteriad550cfe6-9d14-462e-a099-7324a7325e05 Recording Artist" at bounding box center [789, 375] width 1004 height 37
drag, startPoint x: 1213, startPoint y: 533, endPoint x: 1193, endPoint y: 533, distance: 20.1
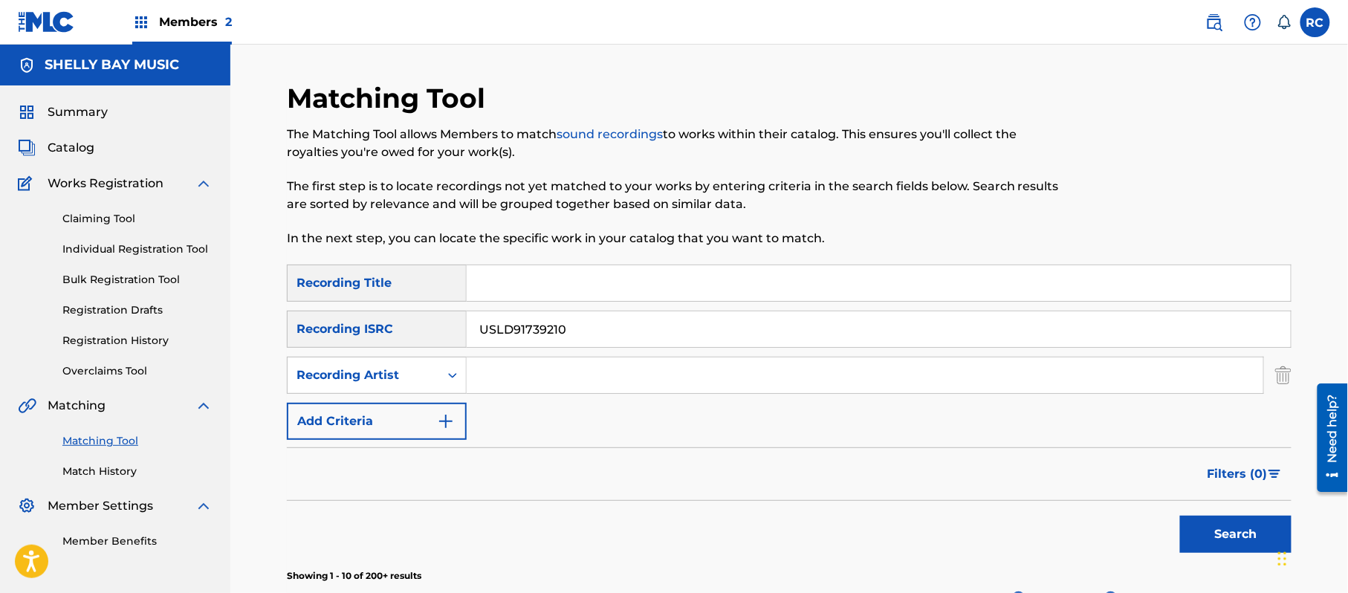
click at [1210, 533] on button "Search" at bounding box center [1235, 534] width 111 height 37
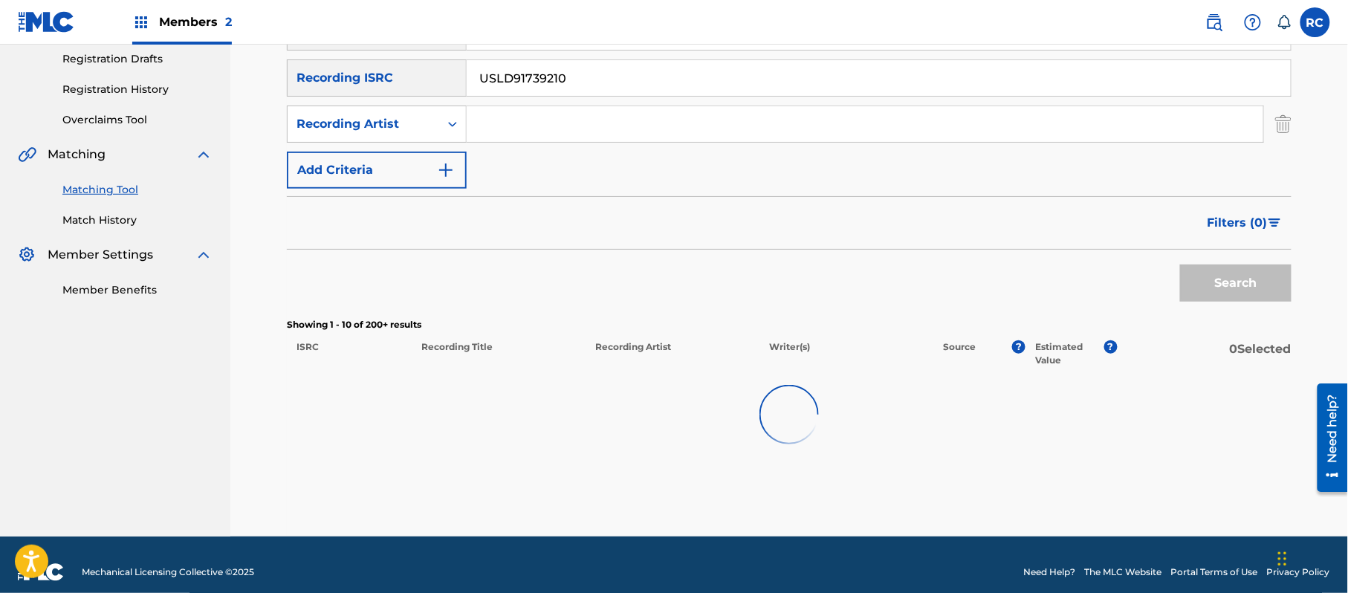
scroll to position [264, 0]
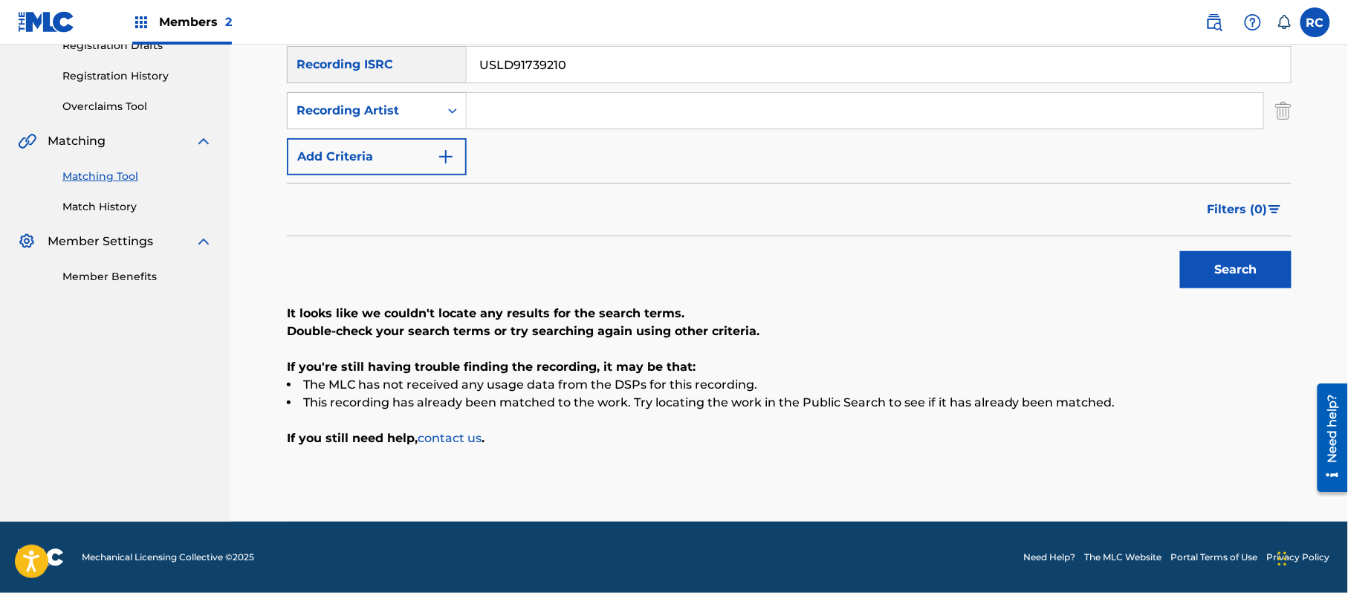
drag, startPoint x: 581, startPoint y: 73, endPoint x: 363, endPoint y: 83, distance: 218.7
click at [340, 78] on div "SearchWithCriteria8930cc13-2635-4739-aa8a-bee9ef65765e Recording ISRC USLD91739…" at bounding box center [789, 64] width 1004 height 37
paste input "198"
type input "USLD91739198"
drag, startPoint x: 1242, startPoint y: 271, endPoint x: 932, endPoint y: 313, distance: 313.3
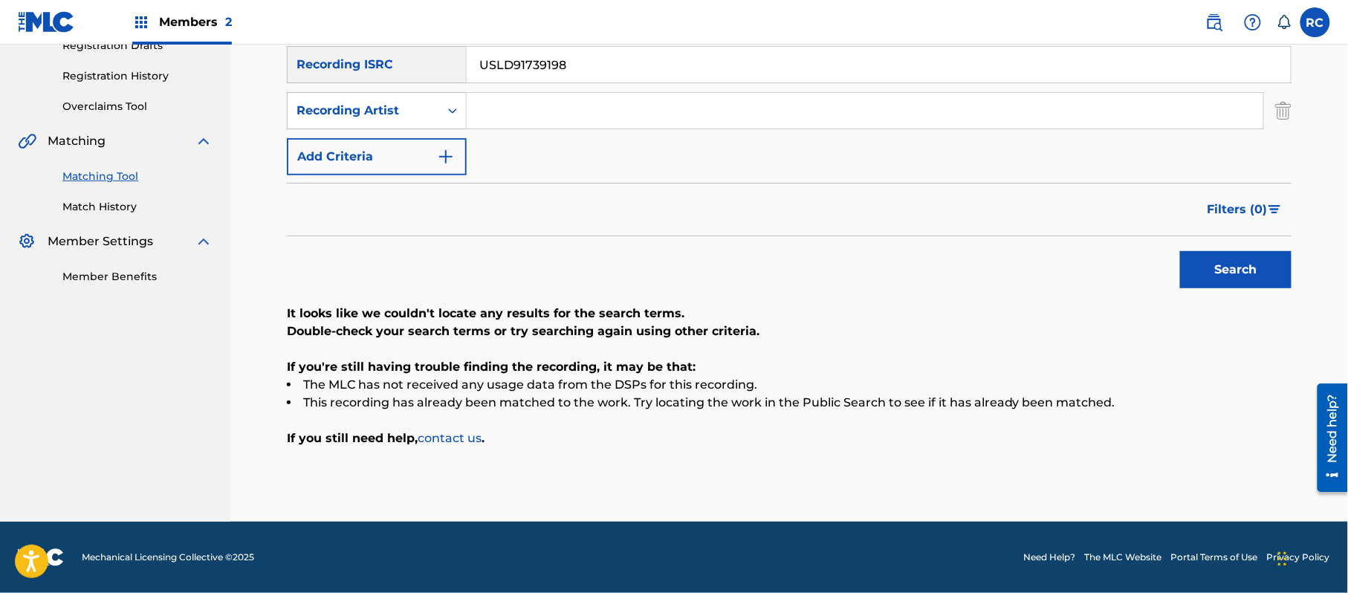
click at [1237, 271] on button "Search" at bounding box center [1235, 269] width 111 height 37
drag, startPoint x: 568, startPoint y: 69, endPoint x: 334, endPoint y: 108, distance: 236.6
click at [334, 108] on div "SearchWithCriteria697b8e77-a9eb-49cf-85e9-4525a32fa5be Recording Title SearchWi…" at bounding box center [789, 87] width 1004 height 175
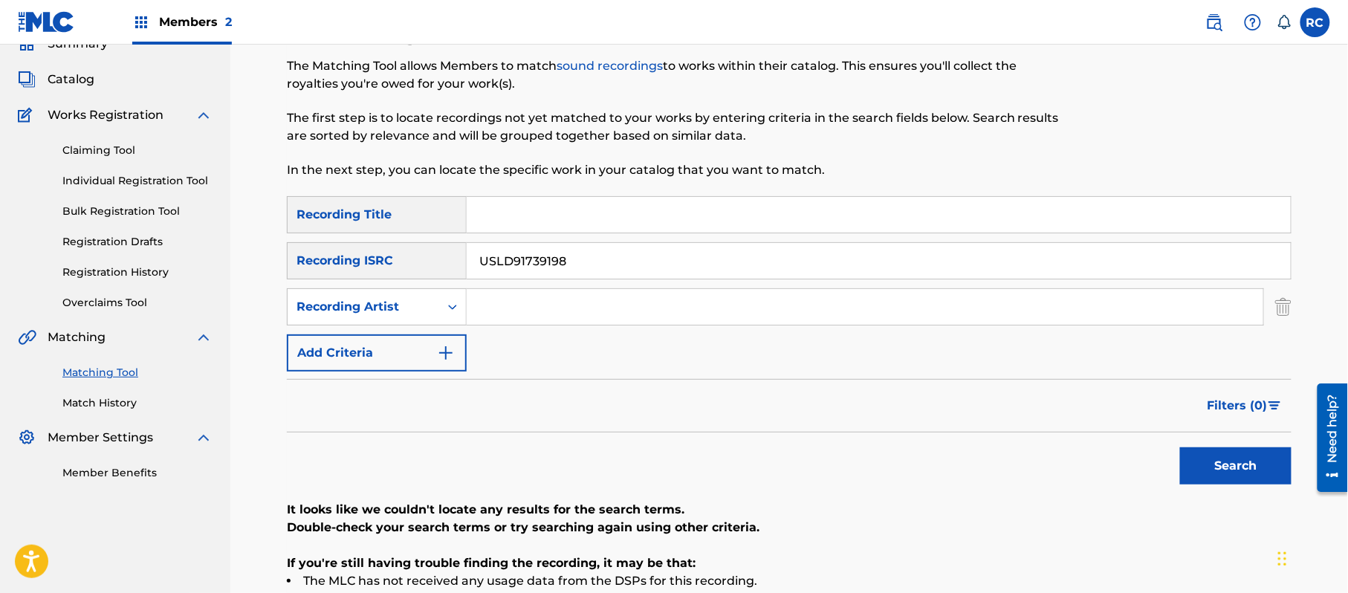
scroll to position [66, 0]
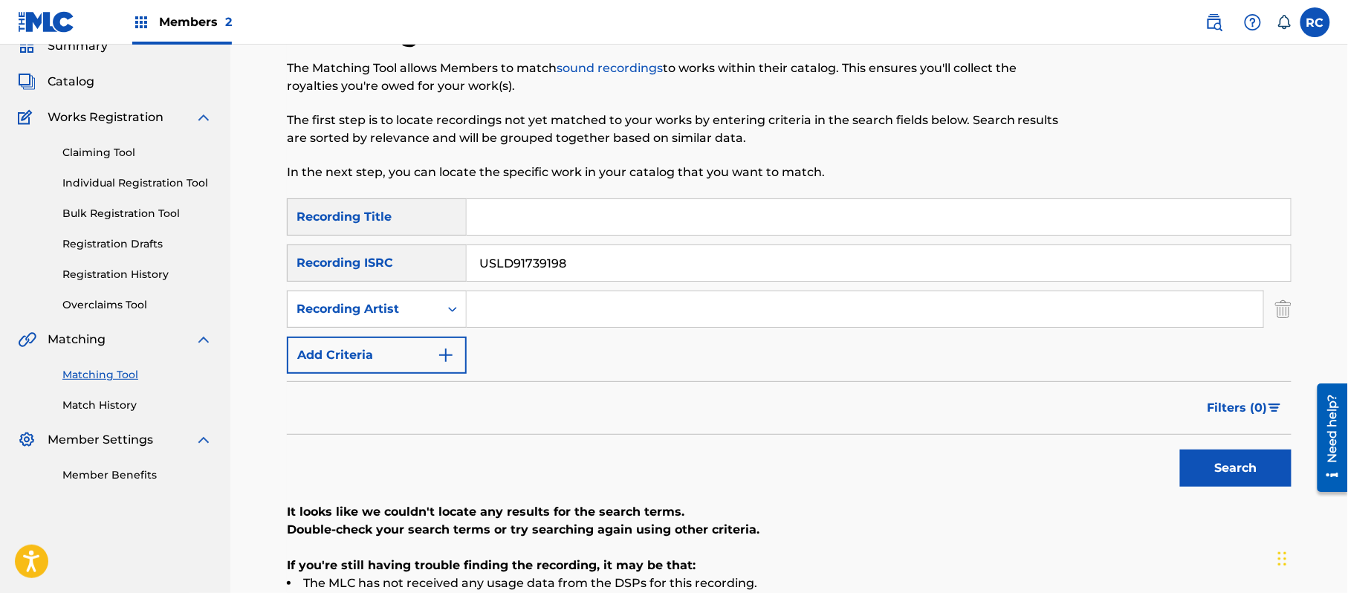
click at [489, 238] on div "SearchWithCriteria697b8e77-a9eb-49cf-85e9-4525a32fa5be Recording Title SearchWi…" at bounding box center [789, 285] width 1004 height 175
paste input "Day Dreaming [PERSON_NAME]"
click at [508, 221] on input "Day Dreaming [PERSON_NAME]" at bounding box center [879, 217] width 824 height 36
drag, startPoint x: 583, startPoint y: 212, endPoint x: 783, endPoint y: 233, distance: 200.9
click at [783, 233] on input "Day Dreaming" at bounding box center [879, 217] width 824 height 36
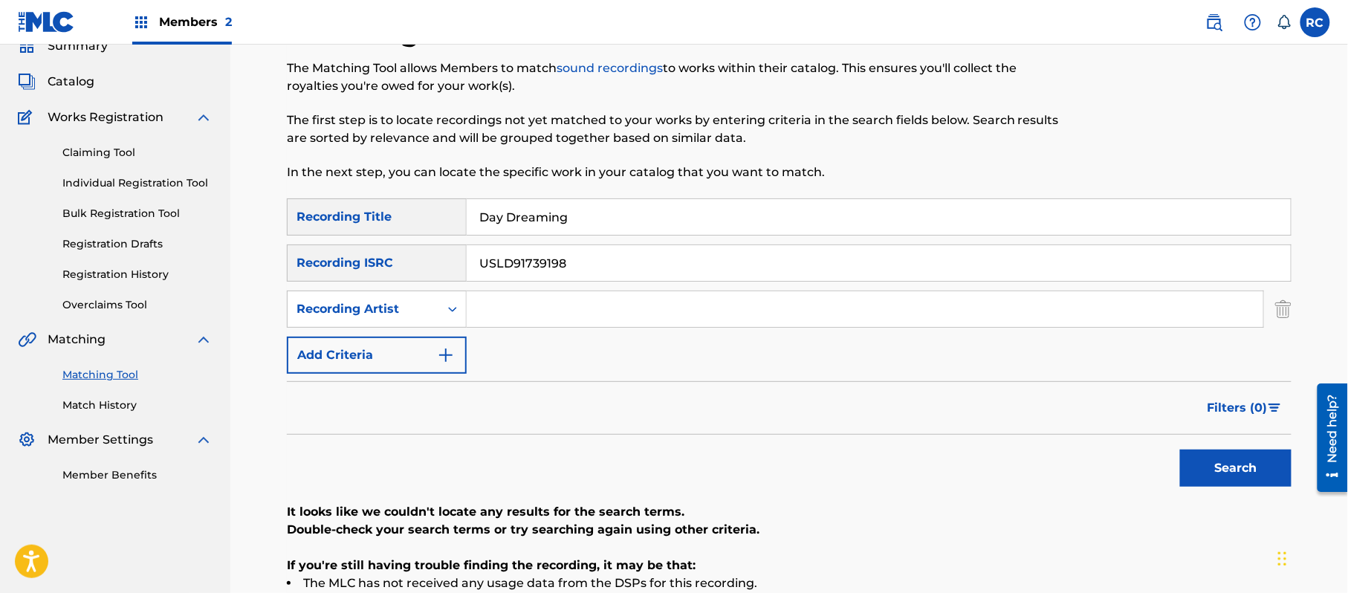
type input "Day Dreaming"
drag, startPoint x: 527, startPoint y: 264, endPoint x: 381, endPoint y: 264, distance: 145.6
click at [381, 264] on div "SearchWithCriteria8930cc13-2635-4739-aa8a-bee9ef65765e Recording ISRC USLD91739…" at bounding box center [789, 262] width 1004 height 37
click at [553, 322] on input "Search Form" at bounding box center [865, 309] width 796 height 36
paste input "[PERSON_NAME]"
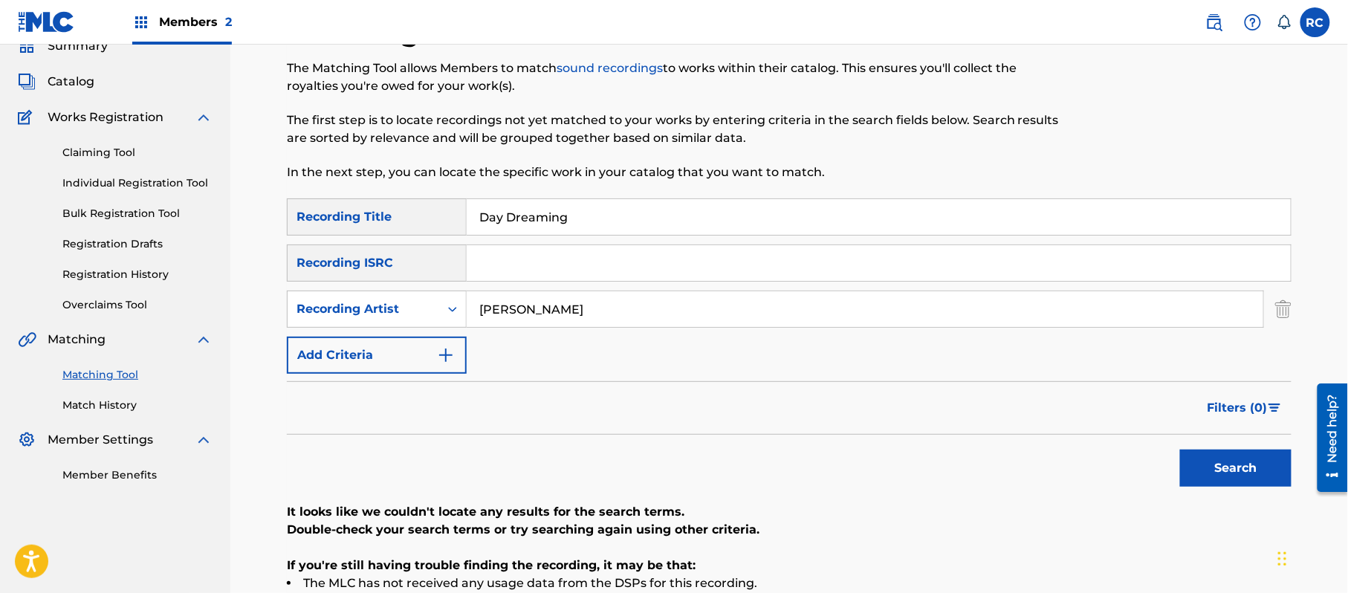
type input "[PERSON_NAME]"
drag, startPoint x: 1217, startPoint y: 468, endPoint x: 889, endPoint y: 470, distance: 328.4
click at [1210, 471] on button "Search" at bounding box center [1235, 467] width 111 height 37
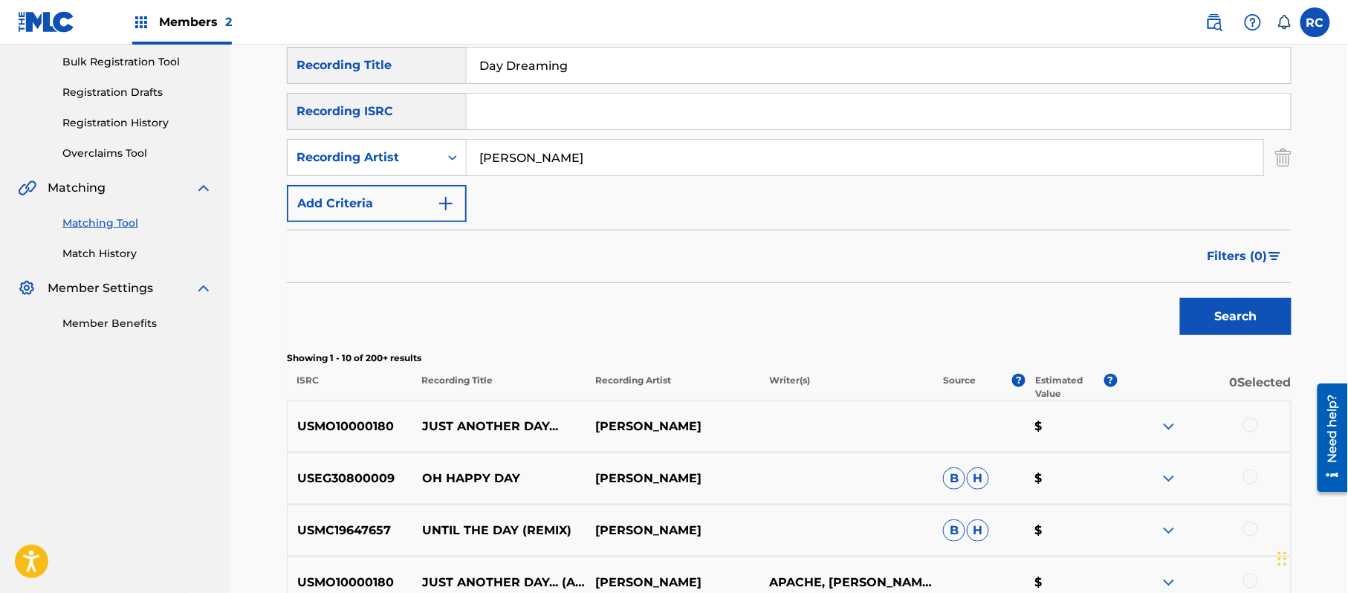
scroll to position [217, 0]
click at [533, 105] on input "Search Form" at bounding box center [879, 112] width 824 height 36
paste input "USLD91740173"
type input "USLD91740173"
drag, startPoint x: 596, startPoint y: 76, endPoint x: 380, endPoint y: 76, distance: 215.5
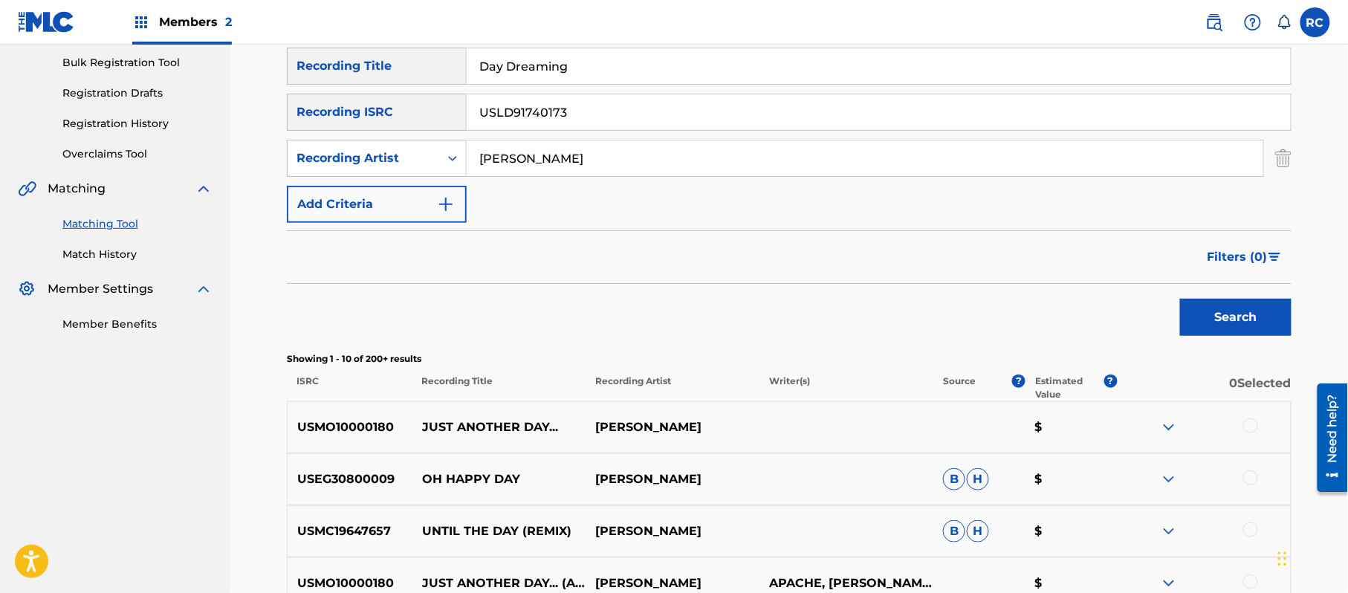
click at [380, 76] on div "SearchWithCriteria697b8e77-a9eb-49cf-85e9-4525a32fa5be Recording Title Day Drea…" at bounding box center [789, 66] width 1004 height 37
drag, startPoint x: 581, startPoint y: 171, endPoint x: 369, endPoint y: 171, distance: 211.7
click at [369, 171] on div "SearchWithCriteriad550cfe6-9d14-462e-a099-7324a7325e05 Recording Artist" at bounding box center [789, 158] width 1004 height 37
drag, startPoint x: 1250, startPoint y: 300, endPoint x: 1108, endPoint y: 325, distance: 143.4
click at [1247, 301] on button "Search" at bounding box center [1235, 317] width 111 height 37
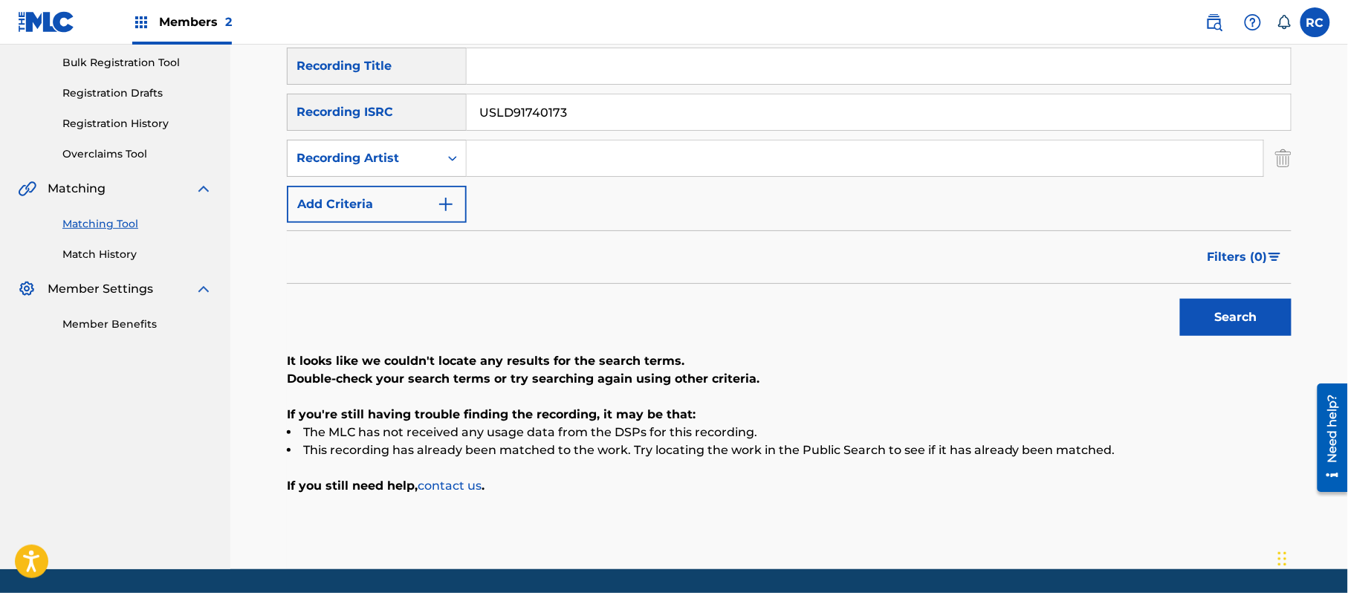
click at [536, 77] on input "Search Form" at bounding box center [879, 66] width 824 height 36
paste input "Debonair DustyStayTrue"
drag, startPoint x: 547, startPoint y: 64, endPoint x: 652, endPoint y: 113, distance: 116.3
click at [741, 93] on div "SearchWithCriteria697b8e77-a9eb-49cf-85e9-4525a32fa5be Recording Title Debonair…" at bounding box center [789, 135] width 1004 height 175
type input "Debonair"
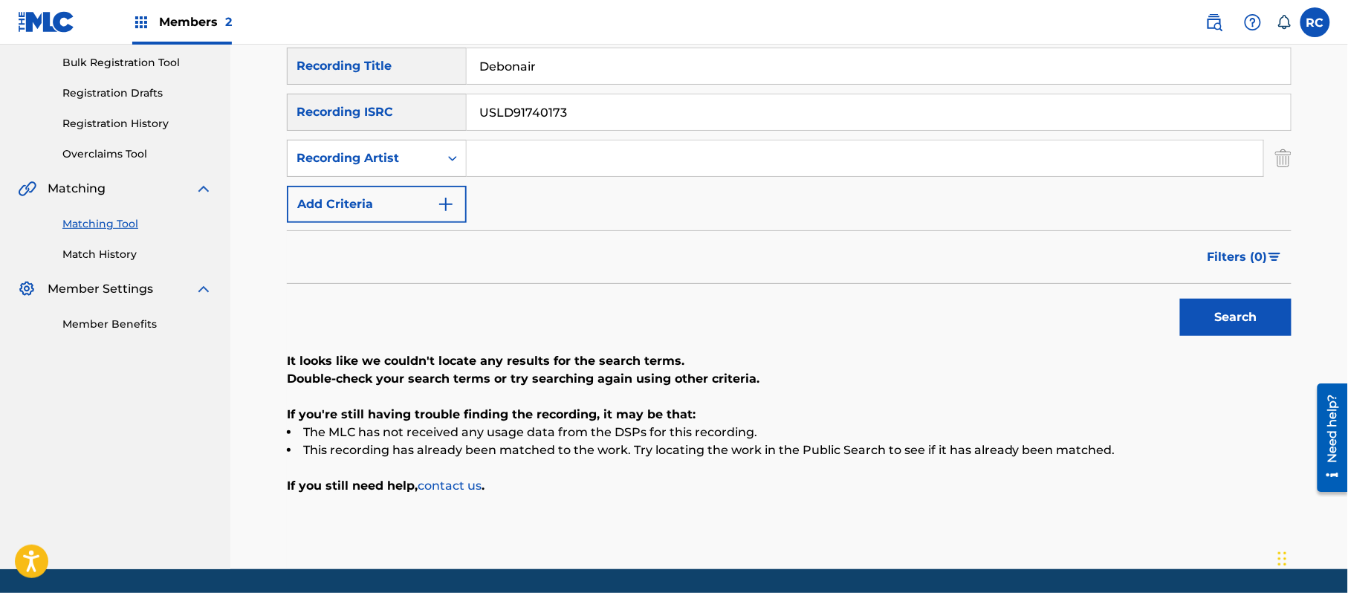
drag, startPoint x: 637, startPoint y: 113, endPoint x: 322, endPoint y: 120, distance: 315.8
click at [322, 120] on div "SearchWithCriteria8930cc13-2635-4739-aa8a-bee9ef65765e Recording ISRC USLD91740…" at bounding box center [789, 112] width 1004 height 37
click at [504, 168] on input "Search Form" at bounding box center [865, 158] width 796 height 36
paste input "DustyStayTrue"
type input "DustyStayTrue"
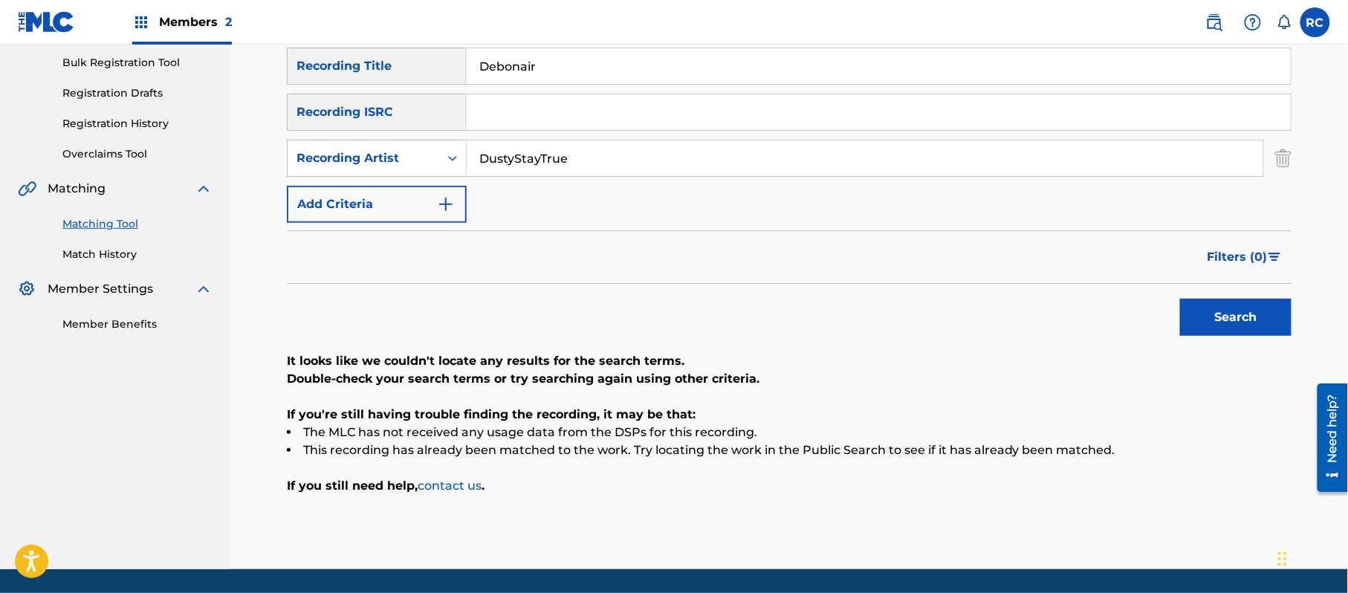
click at [1259, 318] on button "Search" at bounding box center [1235, 317] width 111 height 37
click at [513, 117] on input "Search Form" at bounding box center [879, 112] width 824 height 36
paste input "US92U1909899"
type input "US92U1909899"
drag, startPoint x: 559, startPoint y: 55, endPoint x: 363, endPoint y: 77, distance: 198.1
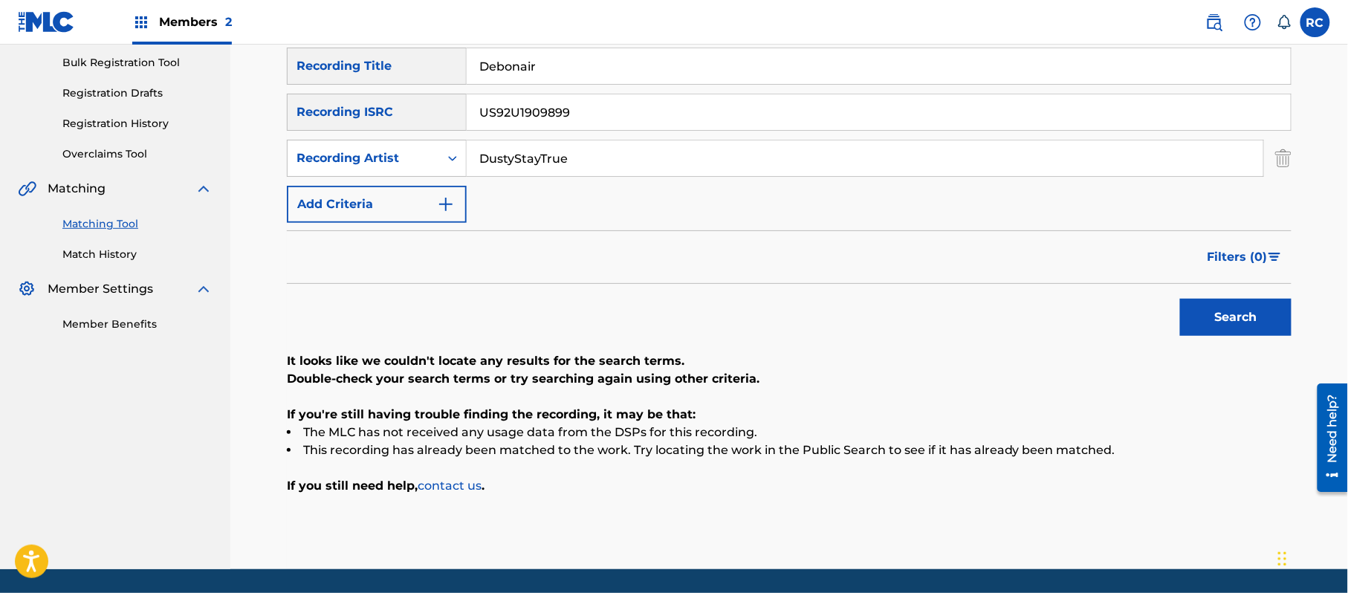
click at [363, 77] on div "SearchWithCriteria697b8e77-a9eb-49cf-85e9-4525a32fa5be Recording Title Debonair" at bounding box center [789, 66] width 1004 height 37
drag, startPoint x: 611, startPoint y: 150, endPoint x: 465, endPoint y: 162, distance: 146.1
click at [419, 162] on div "SearchWithCriteriad550cfe6-9d14-462e-a099-7324a7325e05 Recording Artist" at bounding box center [789, 158] width 1004 height 37
drag, startPoint x: 1212, startPoint y: 315, endPoint x: 1128, endPoint y: 328, distance: 85.7
click at [1212, 316] on button "Search" at bounding box center [1235, 317] width 111 height 37
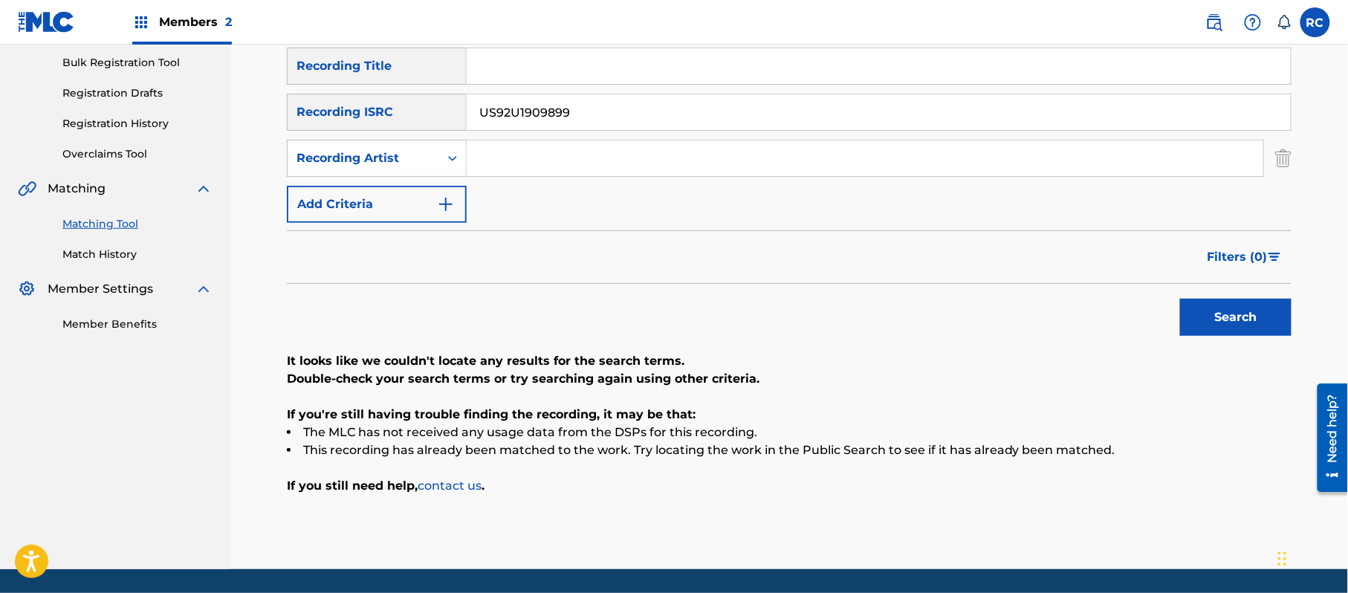
drag, startPoint x: 517, startPoint y: 126, endPoint x: 378, endPoint y: 132, distance: 139.1
click at [368, 129] on div "SearchWithCriteria8930cc13-2635-4739-aa8a-bee9ef65765e Recording ISRC US92U1909…" at bounding box center [789, 112] width 1004 height 37
paste input "LD91740166"
type input "USLD91740166"
click at [1270, 319] on button "Search" at bounding box center [1235, 317] width 111 height 37
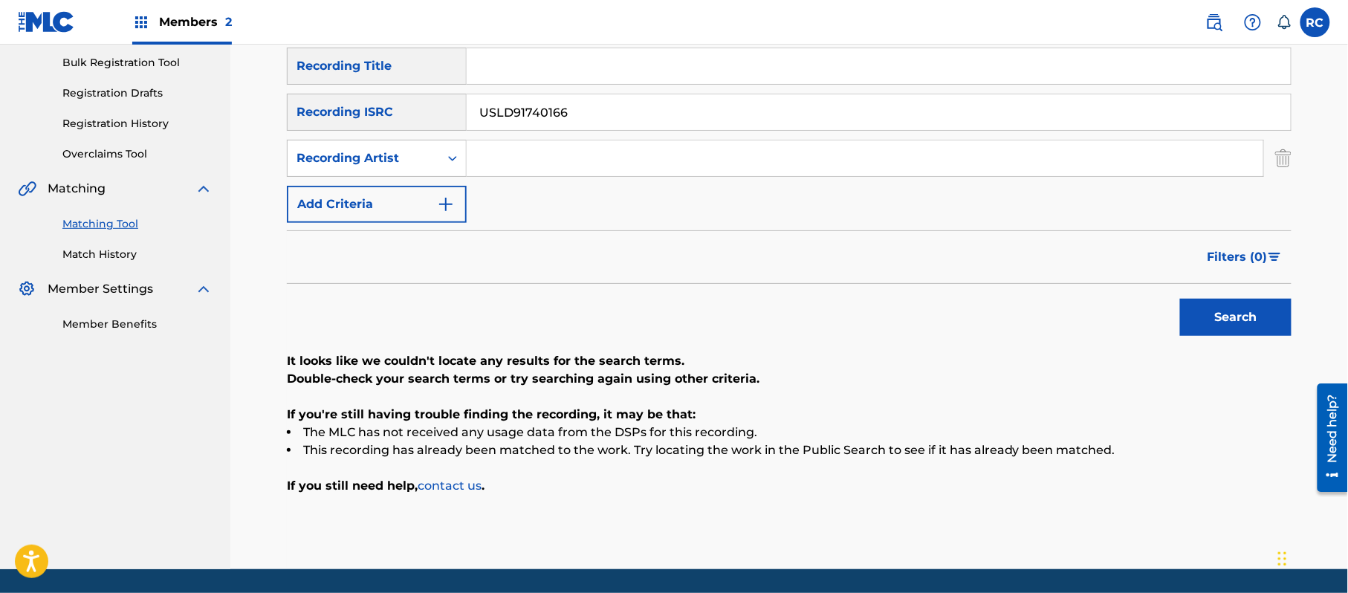
click at [532, 73] on input "Search Form" at bounding box center [879, 66] width 824 height 36
paste input "End Of Discussion Big Mali"
drag, startPoint x: 607, startPoint y: 70, endPoint x: 747, endPoint y: 96, distance: 142.1
click at [747, 96] on div "SearchWithCriteria697b8e77-a9eb-49cf-85e9-4525a32fa5be Recording Title End Of D…" at bounding box center [789, 135] width 1004 height 175
type input "End Of Discussion"
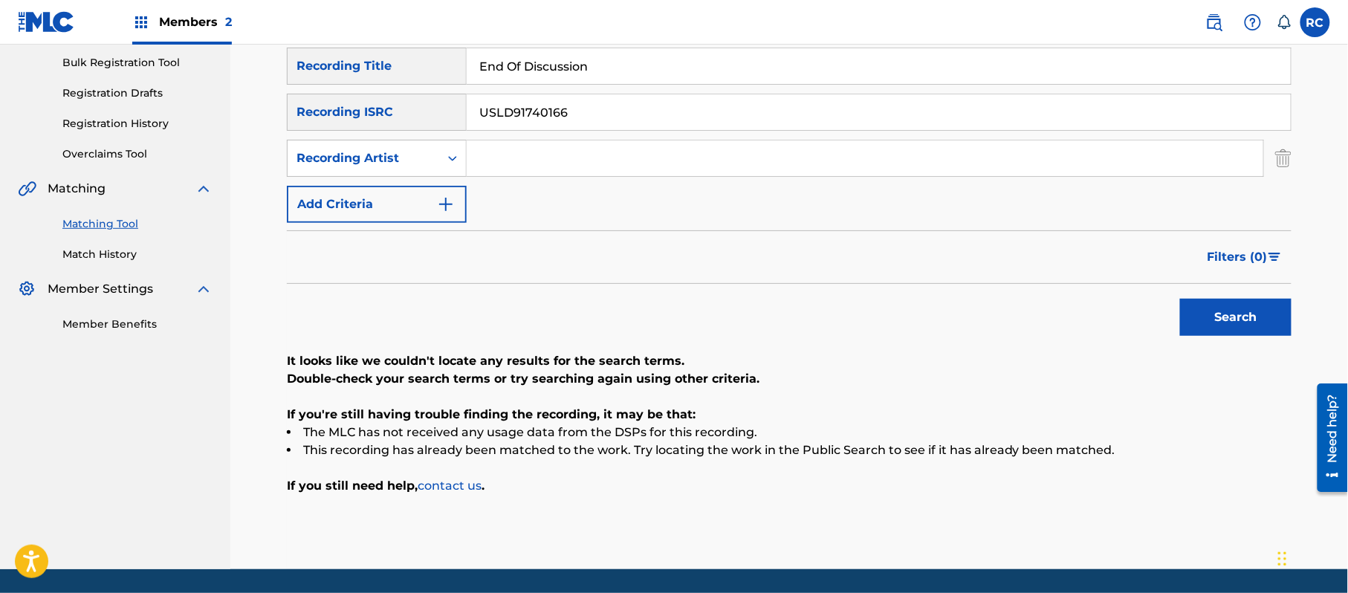
drag, startPoint x: 599, startPoint y: 117, endPoint x: 314, endPoint y: 123, distance: 285.4
click at [325, 117] on div "SearchWithCriteria8930cc13-2635-4739-aa8a-bee9ef65765e Recording ISRC USLD91740…" at bounding box center [789, 112] width 1004 height 37
drag, startPoint x: 483, startPoint y: 152, endPoint x: 571, endPoint y: 176, distance: 91.0
click at [486, 152] on input "Search Form" at bounding box center [865, 158] width 796 height 36
paste input "Big Mali"
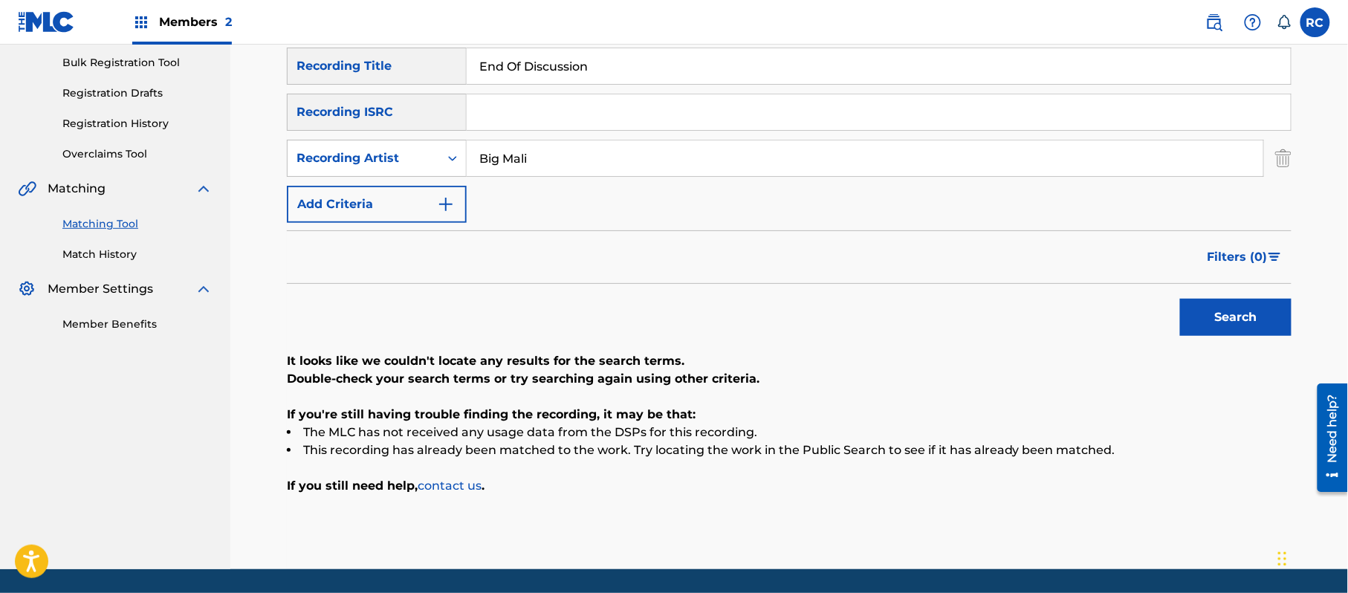
type input "Big Mali"
click at [1241, 330] on button "Search" at bounding box center [1235, 317] width 111 height 37
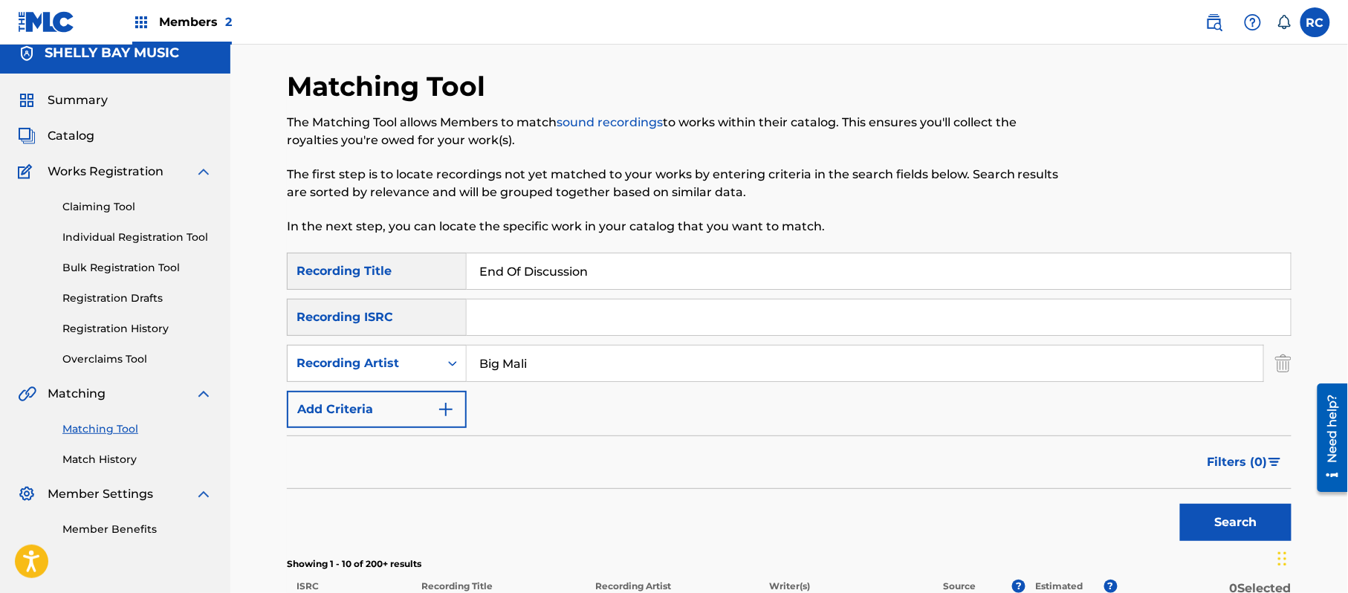
scroll to position [0, 0]
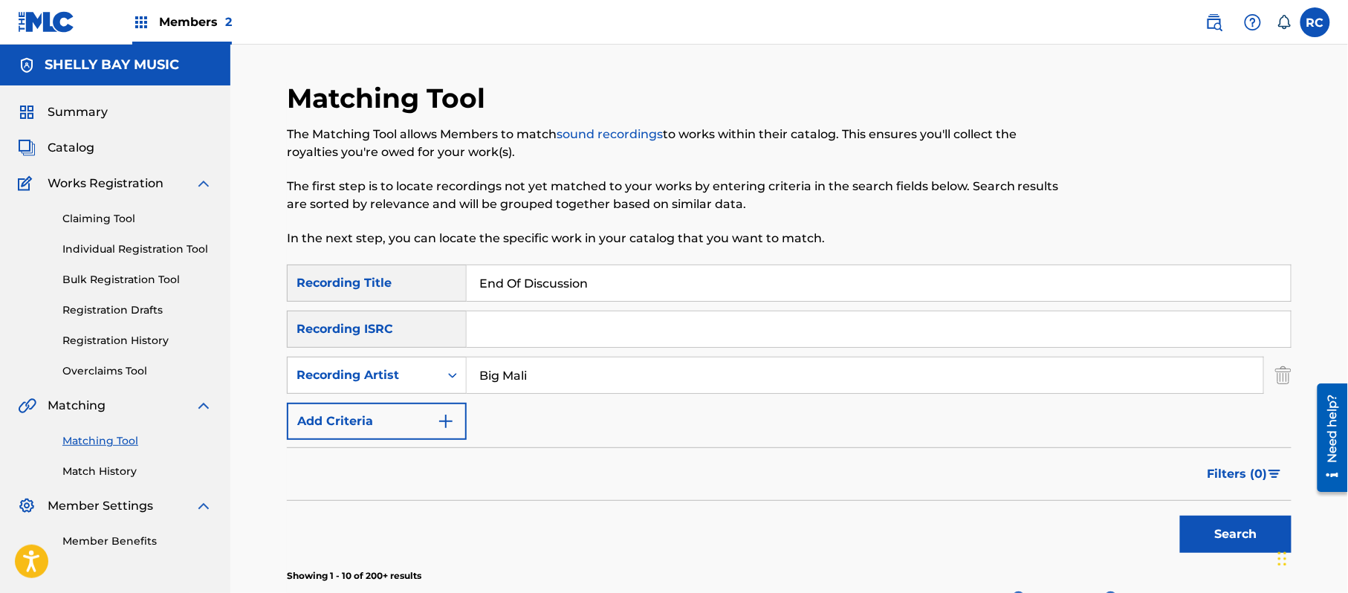
click at [508, 291] on input "End Of Discussion" at bounding box center [879, 283] width 824 height 36
paste input "Pay For It Big Mali"
click at [507, 292] on input "Pay For It Big Mali" at bounding box center [879, 283] width 824 height 36
drag, startPoint x: 551, startPoint y: 288, endPoint x: 696, endPoint y: 322, distance: 148.8
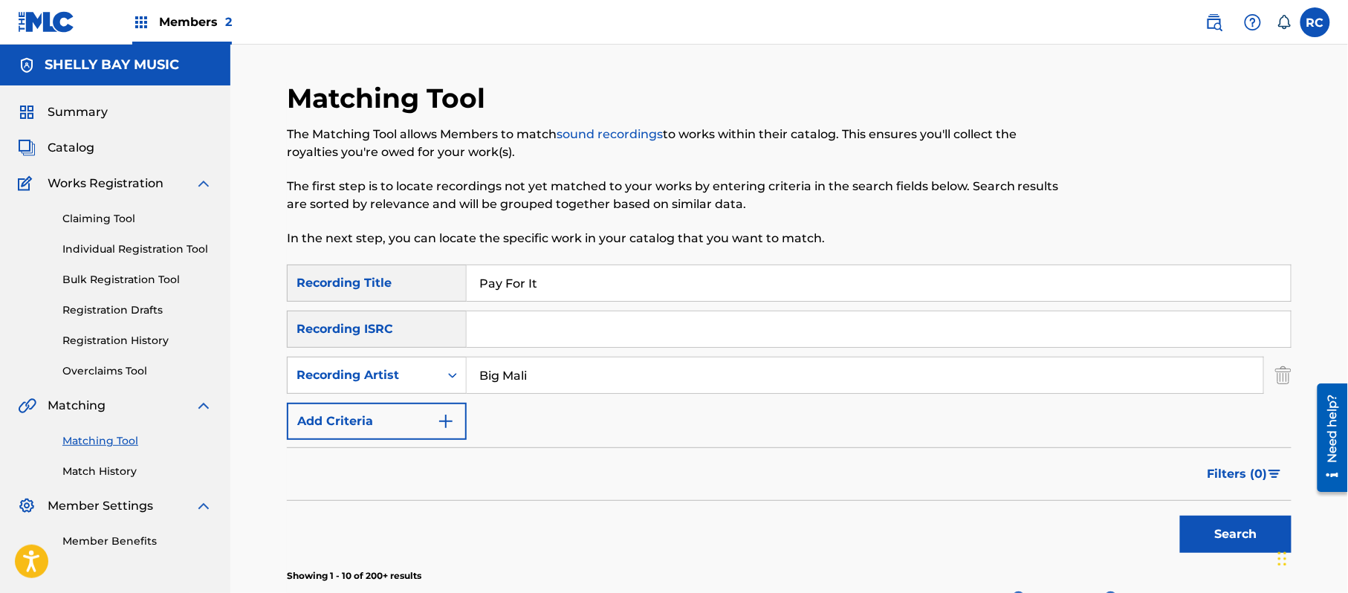
click at [696, 322] on div "SearchWithCriteria697b8e77-a9eb-49cf-85e9-4525a32fa5be Recording Title Pay For …" at bounding box center [789, 351] width 1004 height 175
click at [1245, 539] on button "Search" at bounding box center [1235, 534] width 111 height 37
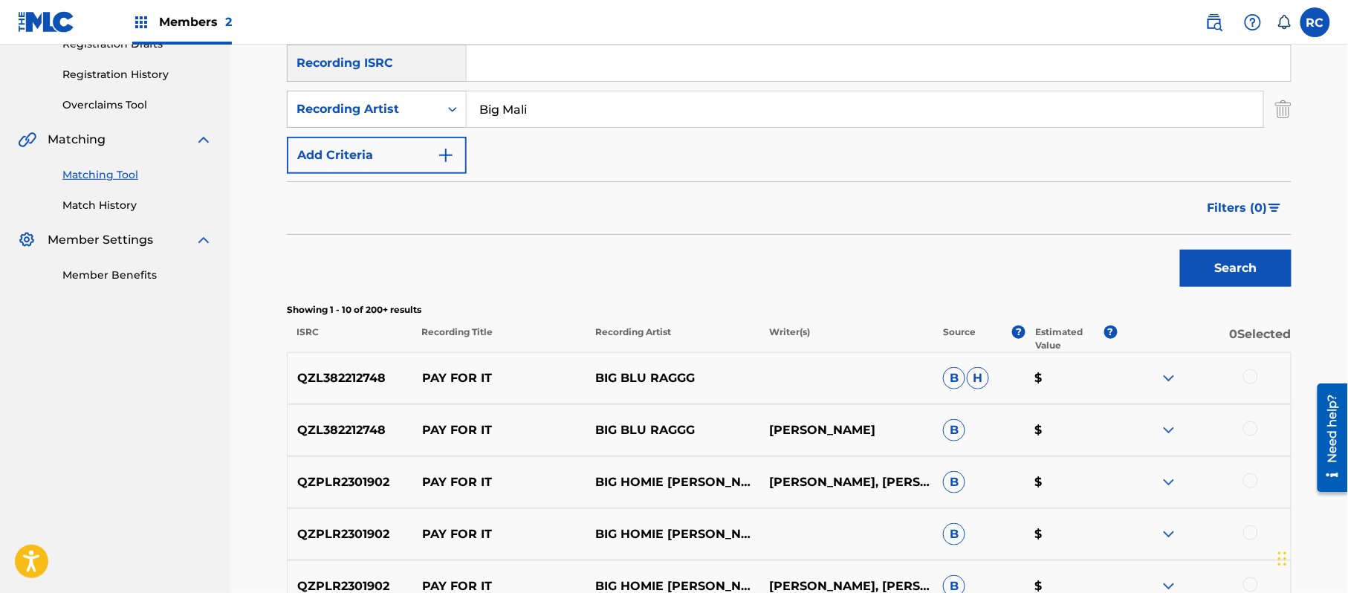
scroll to position [167, 0]
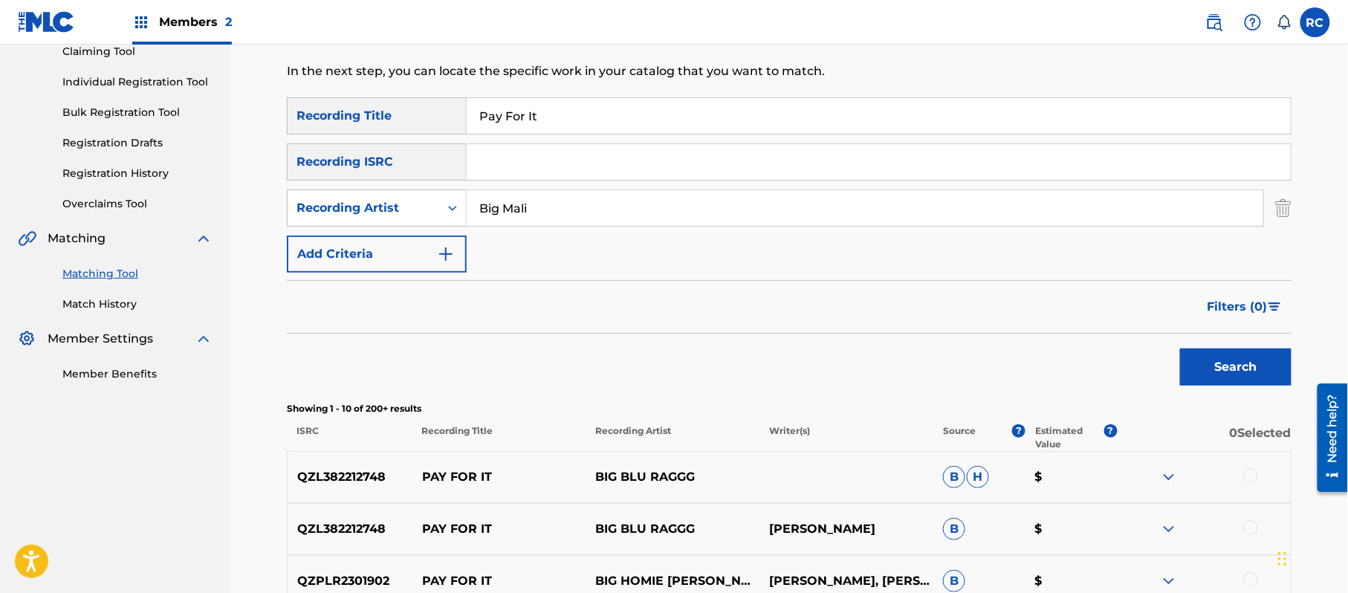
paste input "lan B"
drag, startPoint x: 560, startPoint y: 117, endPoint x: 330, endPoint y: 162, distance: 234.6
click at [330, 162] on div "SearchWithCriteria697b8e77-a9eb-49cf-85e9-4525a32fa5be Recording Title Pay For …" at bounding box center [789, 184] width 1004 height 175
click at [1253, 375] on button "Search" at bounding box center [1235, 366] width 111 height 37
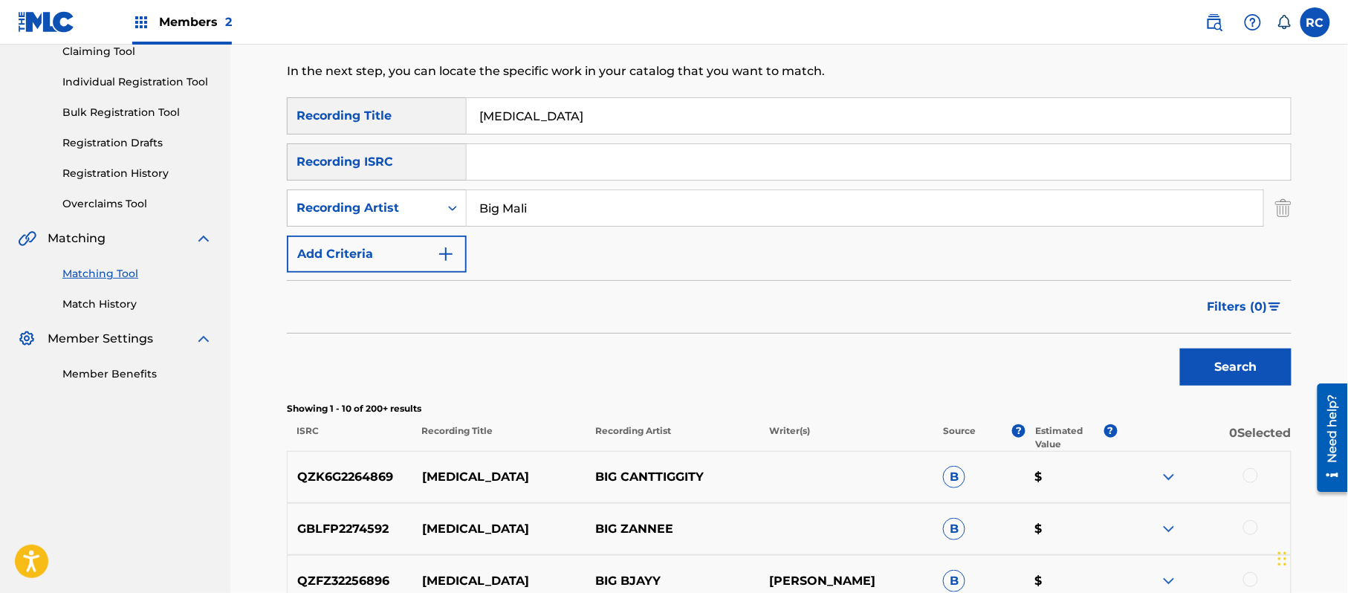
drag, startPoint x: 527, startPoint y: 125, endPoint x: 348, endPoint y: 159, distance: 181.6
click at [354, 159] on div "SearchWithCriteria697b8e77-a9eb-49cf-85e9-4525a32fa5be Recording Title [MEDICAL…" at bounding box center [789, 184] width 1004 height 175
paste input "Reflections"
type input "Reflections"
drag, startPoint x: 1198, startPoint y: 348, endPoint x: 1166, endPoint y: 348, distance: 31.2
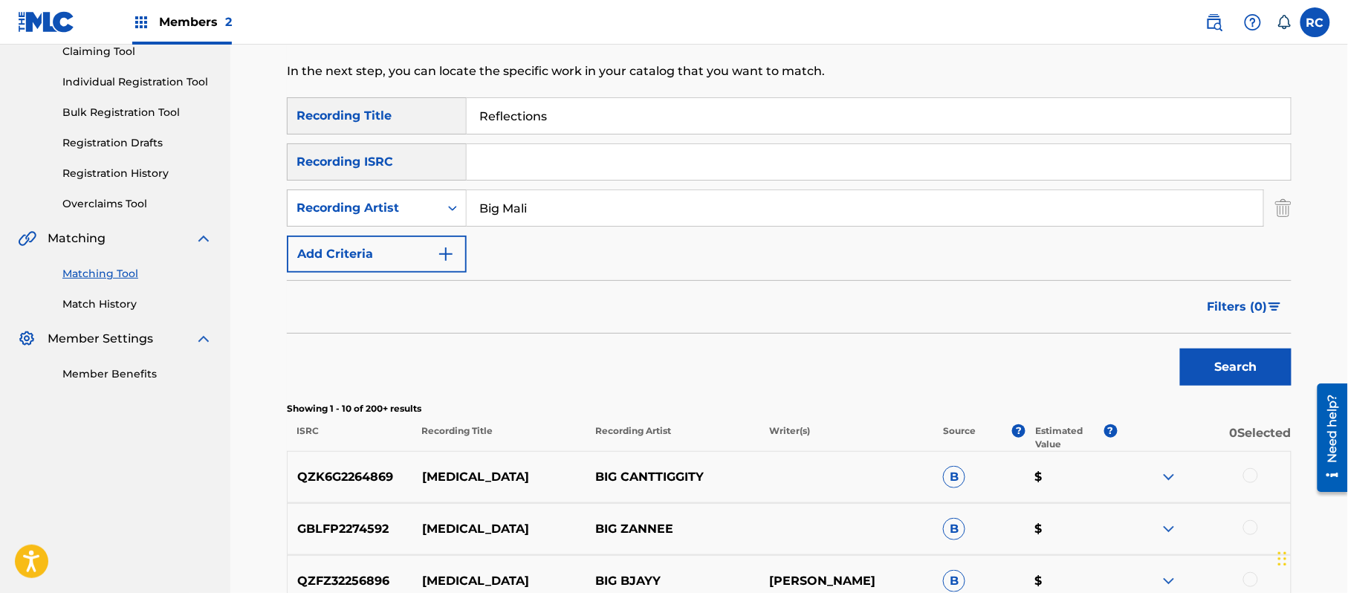
click at [1180, 348] on button "Search" at bounding box center [1235, 366] width 111 height 37
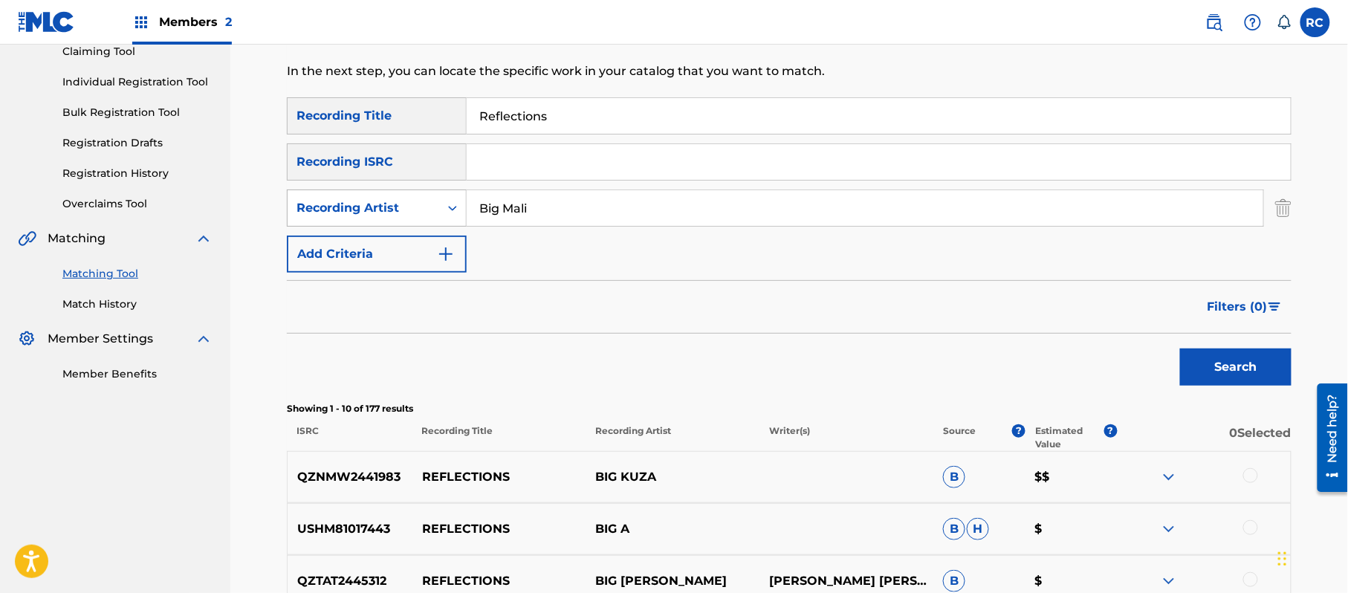
drag, startPoint x: 536, startPoint y: 211, endPoint x: 345, endPoint y: 223, distance: 192.0
click at [345, 223] on div "SearchWithCriteriad550cfe6-9d14-462e-a099-7324a7325e05 Recording Artist Big Mali" at bounding box center [789, 207] width 1004 height 37
paste input "Toosi"
type input "Toosii"
drag, startPoint x: 1202, startPoint y: 366, endPoint x: 1028, endPoint y: 375, distance: 174.1
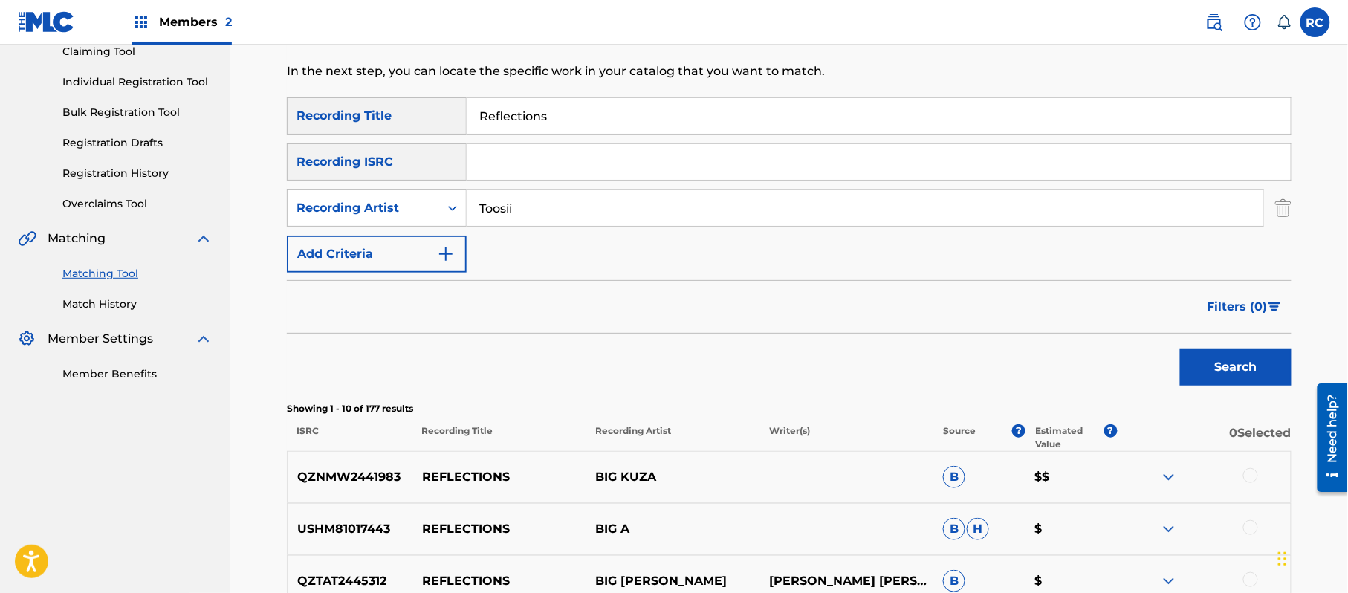
click at [1201, 368] on button "Search" at bounding box center [1235, 366] width 111 height 37
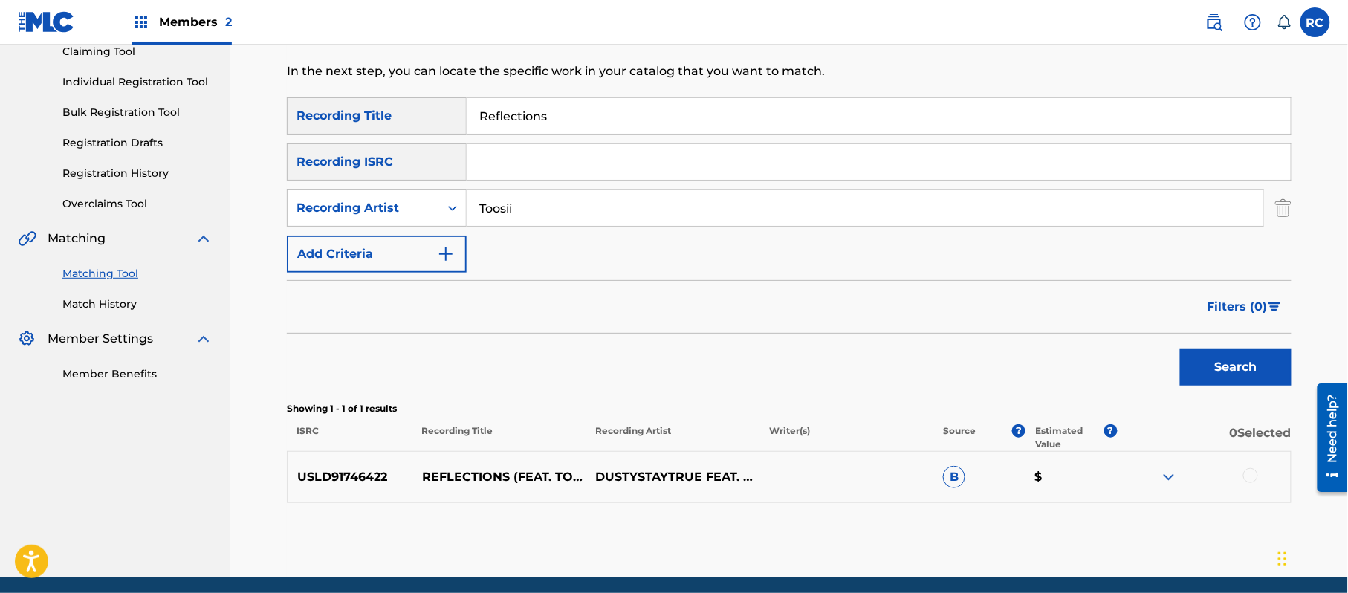
drag, startPoint x: 1254, startPoint y: 473, endPoint x: 1003, endPoint y: 498, distance: 252.4
click at [1116, 498] on div "USLD91746422 REFLECTIONS (FEAT. TOOSII) [SPED UP] DUSTYSTAYTRUE FEAT. TOOSII B $" at bounding box center [789, 477] width 1004 height 52
click at [342, 481] on p "USLD91746422" at bounding box center [350, 477] width 125 height 18
copy p "USLD91746422"
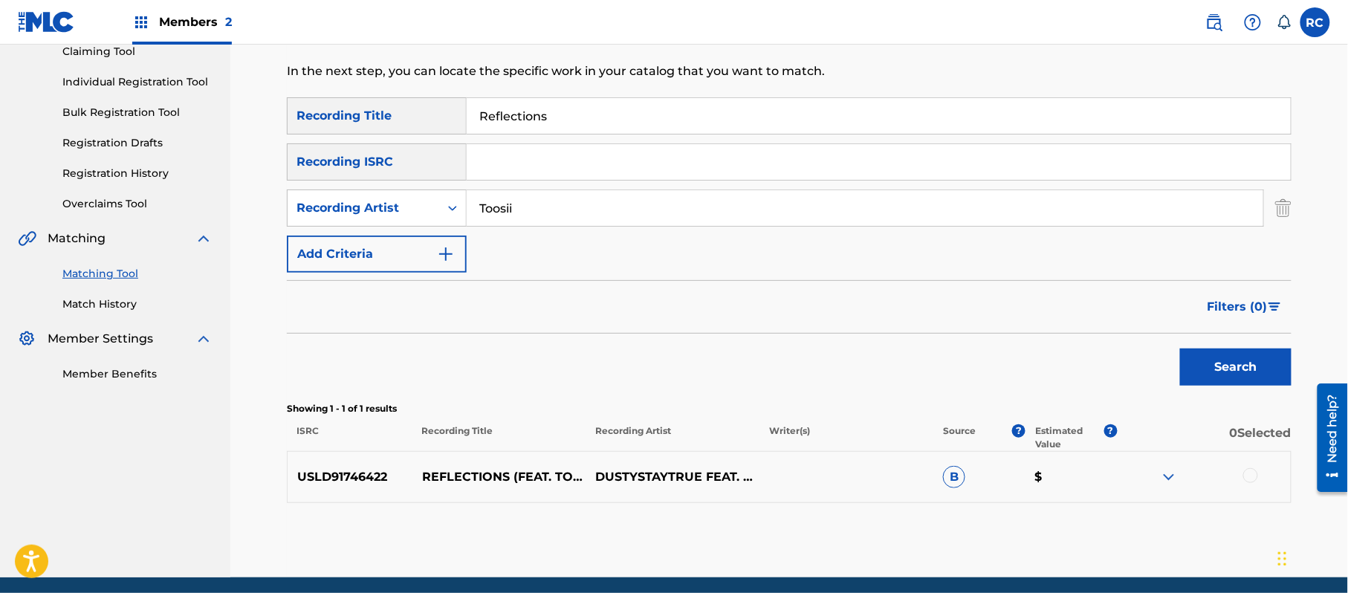
click at [1252, 475] on div at bounding box center [1250, 475] width 15 height 15
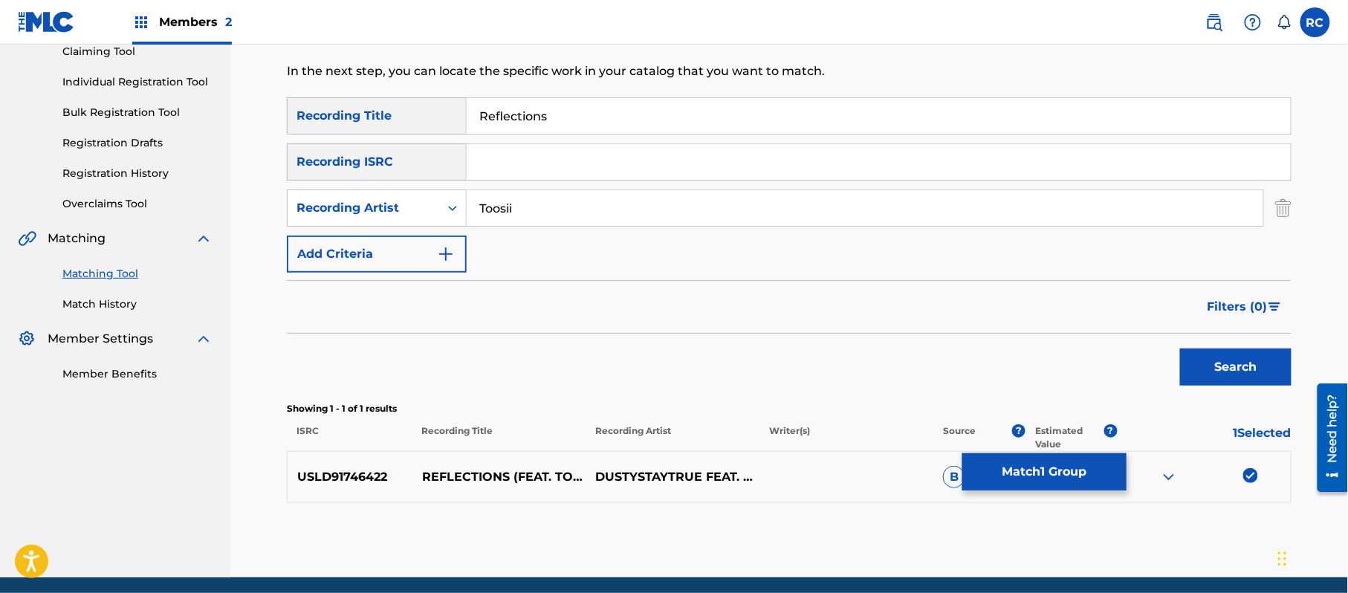
click at [1044, 482] on button "Match 1 Group" at bounding box center [1044, 471] width 164 height 37
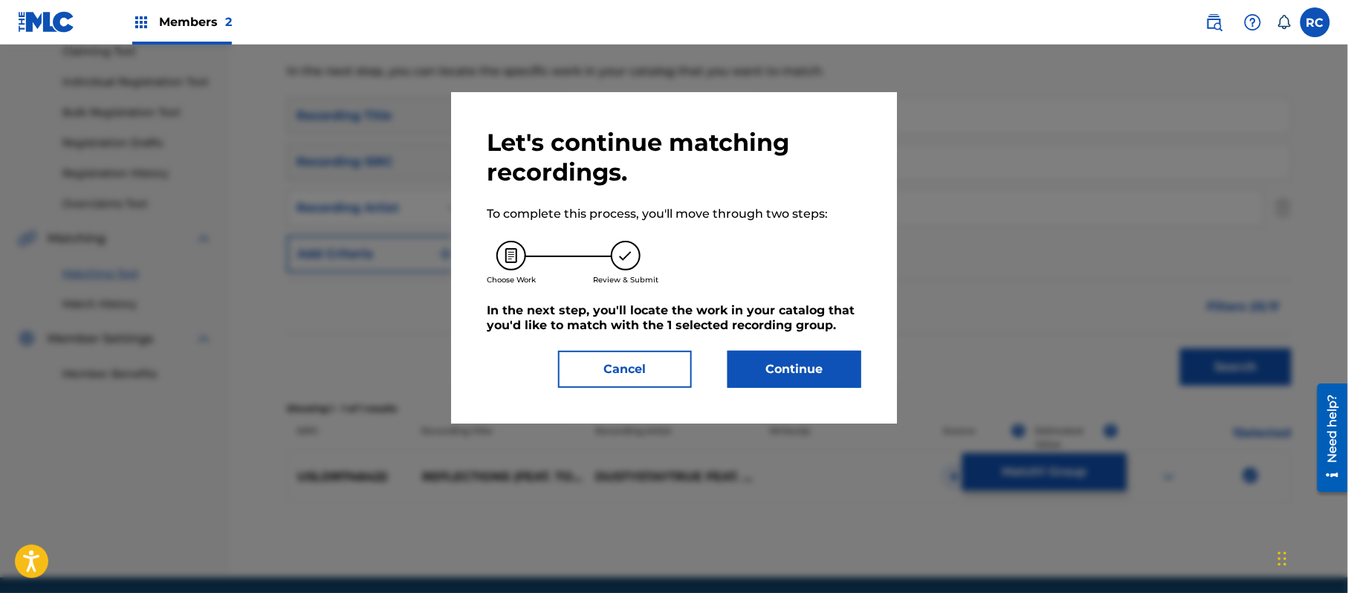
click at [791, 371] on button "Continue" at bounding box center [794, 369] width 134 height 37
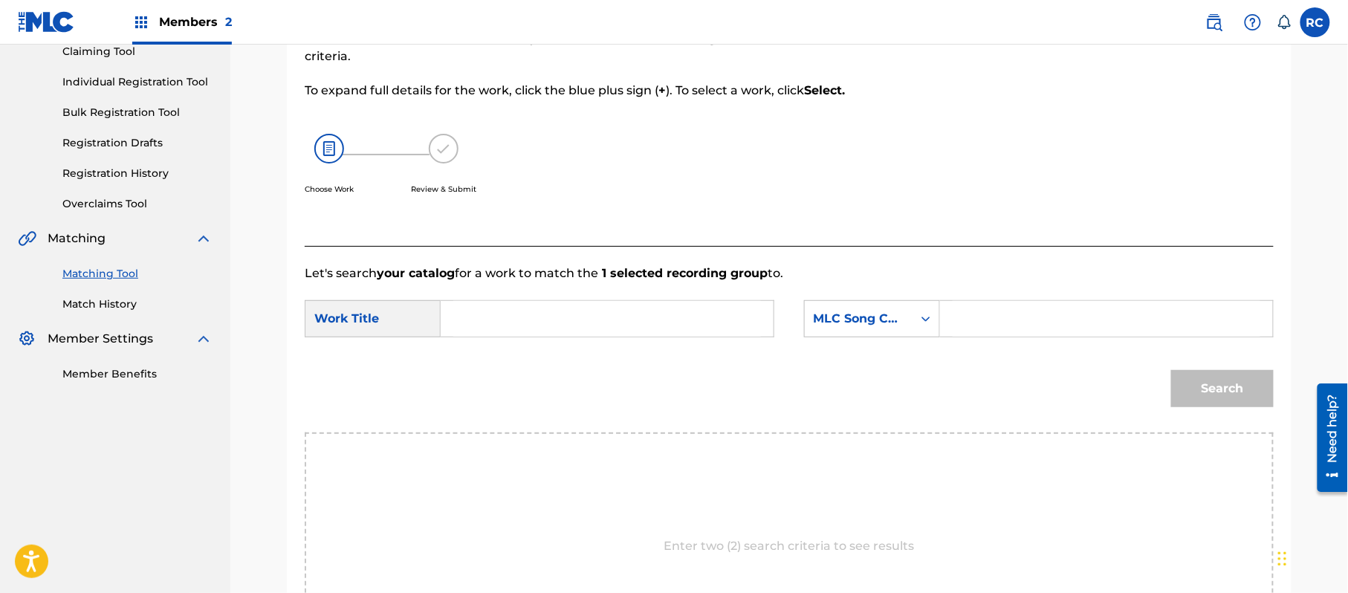
click at [565, 337] on div "Search Form" at bounding box center [608, 318] width 334 height 37
paste input "Reflections aka Reflections Ft Toosii RC40ZD"
click at [557, 321] on input "Reflections aka Reflections Ft Toosii RC40ZD" at bounding box center [607, 319] width 308 height 36
click at [740, 324] on input "Reflections aka Reflections Ft Toosii RC40ZD" at bounding box center [607, 319] width 308 height 36
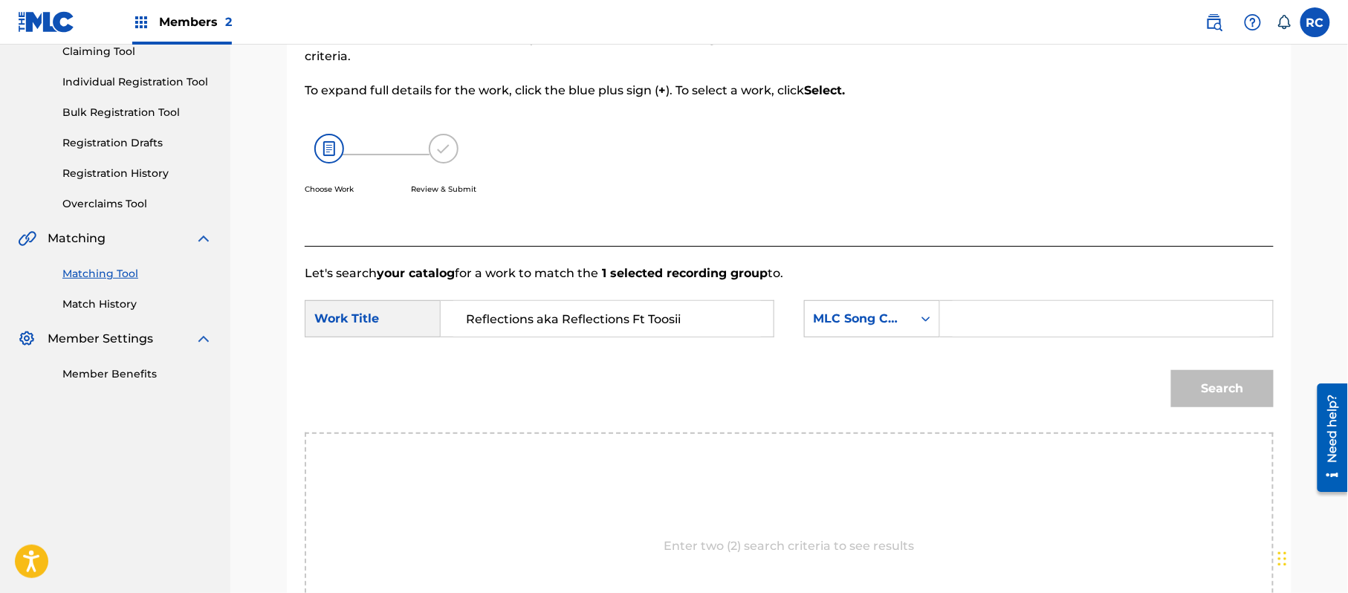
type input "Reflections aka Reflections Ft Toosii"
drag, startPoint x: 1010, startPoint y: 312, endPoint x: 1014, endPoint y: 319, distance: 7.6
click at [1012, 315] on input "Search Form" at bounding box center [1106, 319] width 308 height 36
paste input "RC40ZD"
type input "RC40ZD"
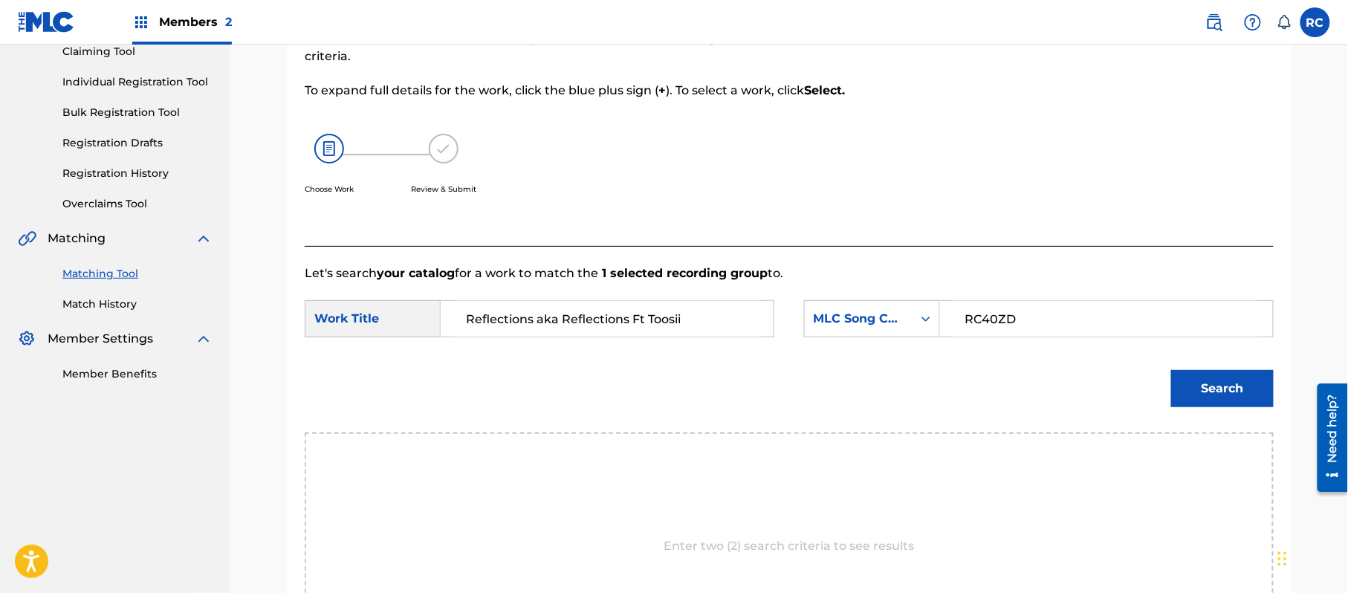
click at [1222, 392] on button "Search" at bounding box center [1222, 388] width 103 height 37
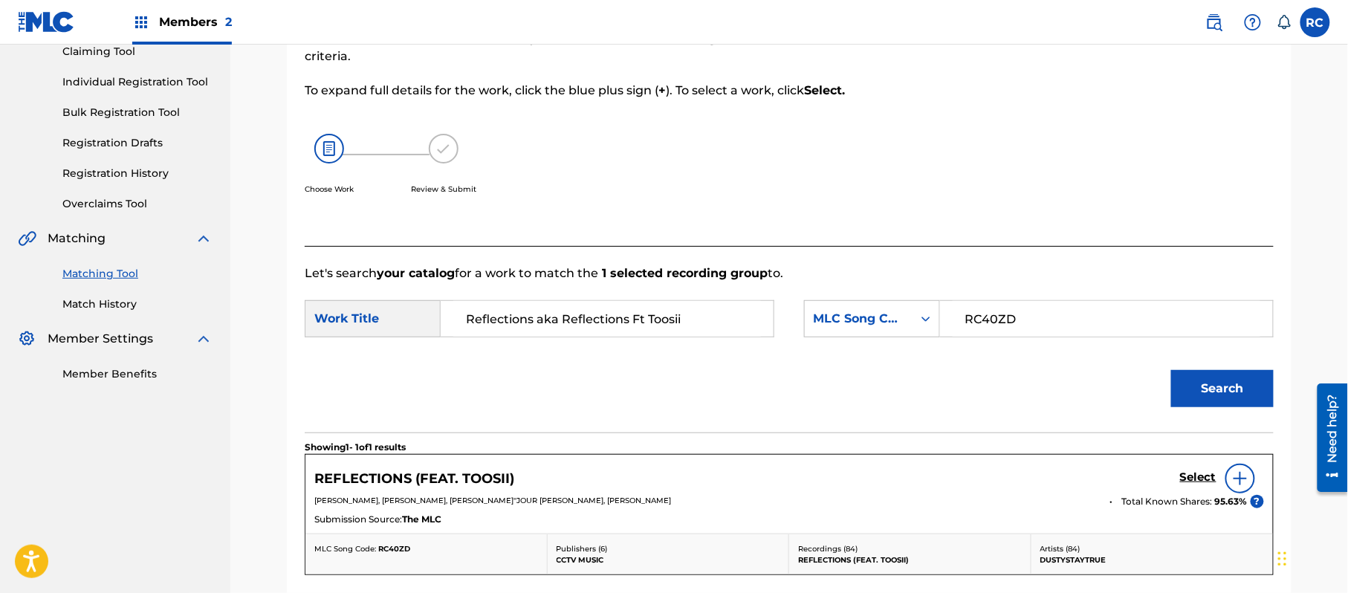
click at [1201, 480] on h5 "Select" at bounding box center [1198, 477] width 36 height 14
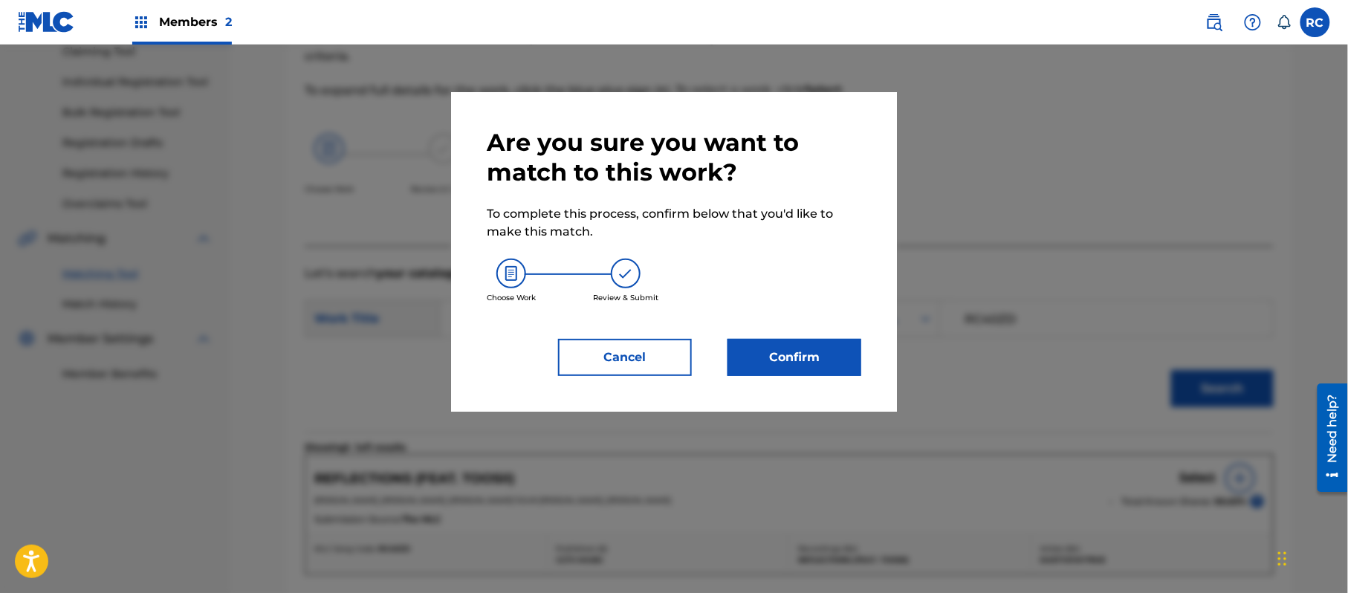
click at [833, 363] on button "Confirm" at bounding box center [794, 357] width 134 height 37
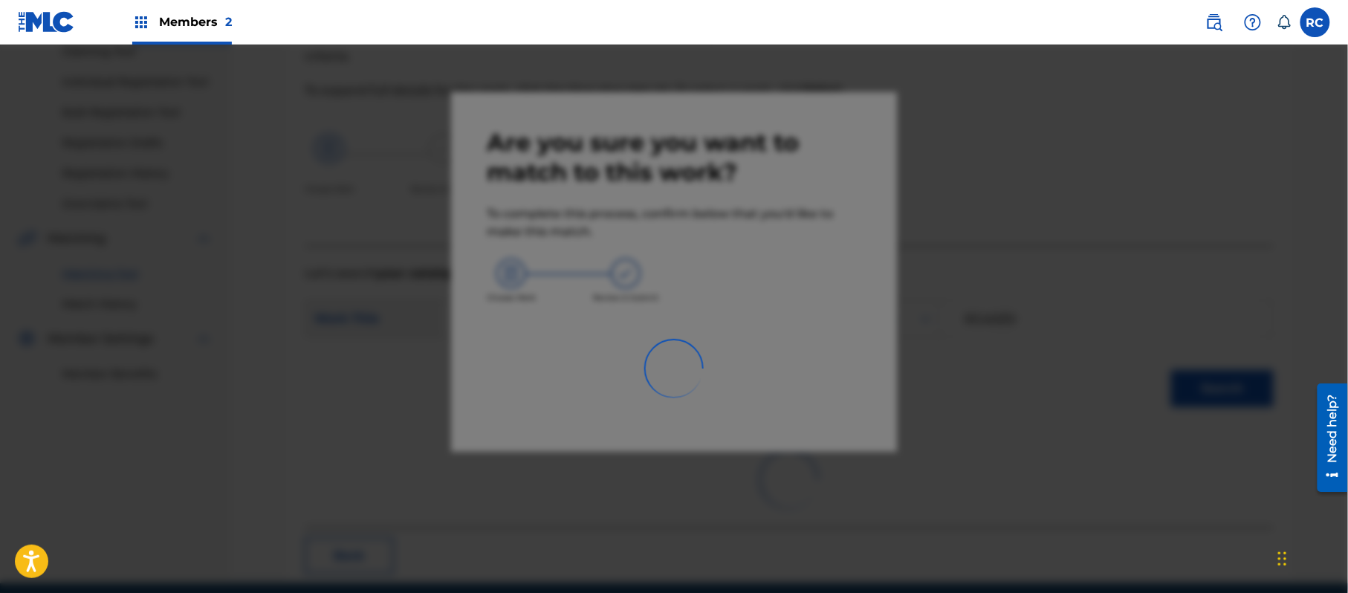
scroll to position [59, 0]
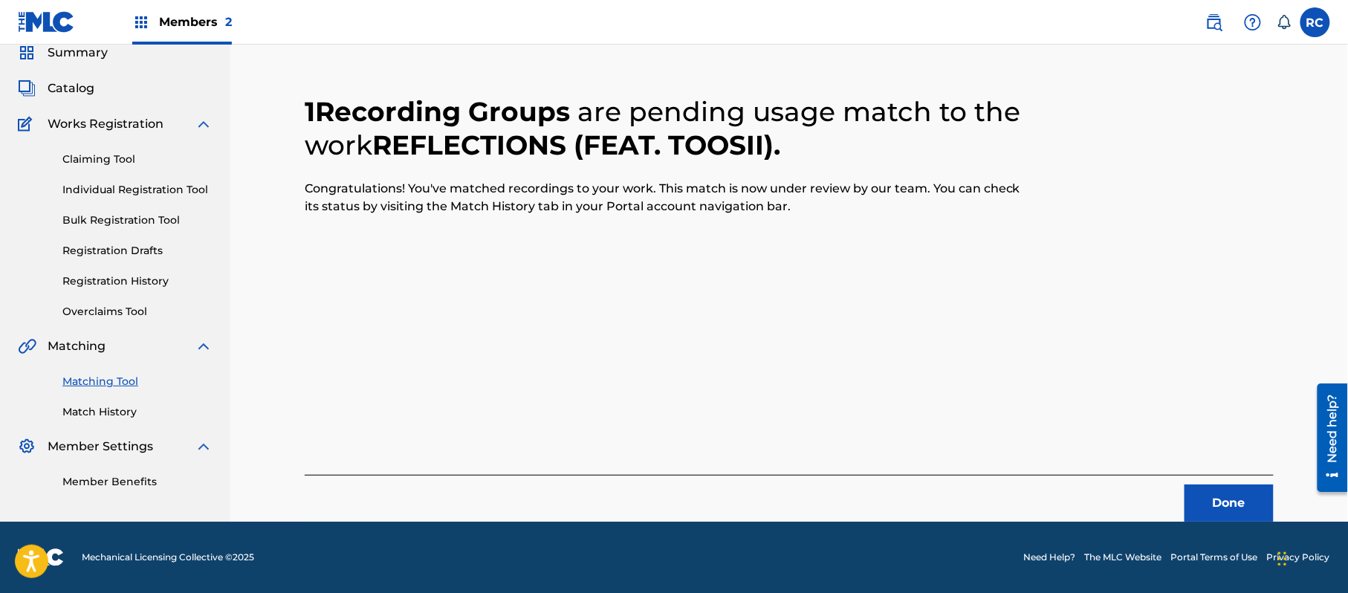
click at [1234, 505] on button "Done" at bounding box center [1228, 502] width 89 height 37
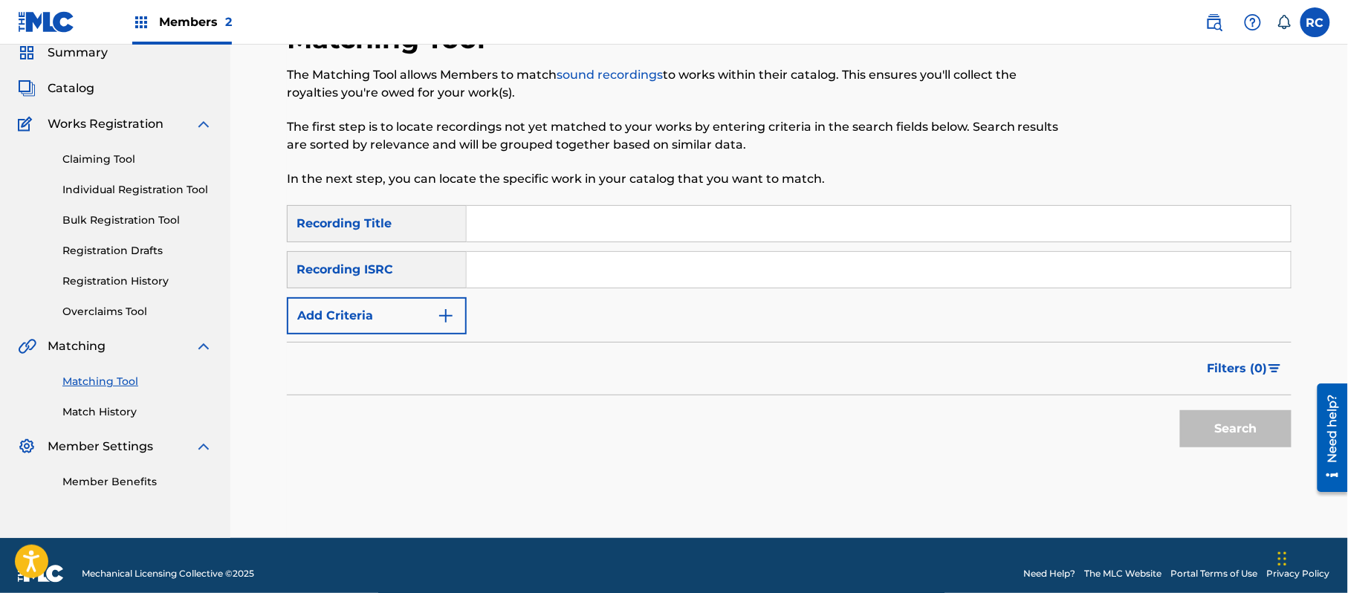
click at [530, 273] on input "Search Form" at bounding box center [879, 270] width 824 height 36
paste input "USLD91740164"
type input "USLD91740164"
click at [1234, 444] on button "Search" at bounding box center [1235, 428] width 111 height 37
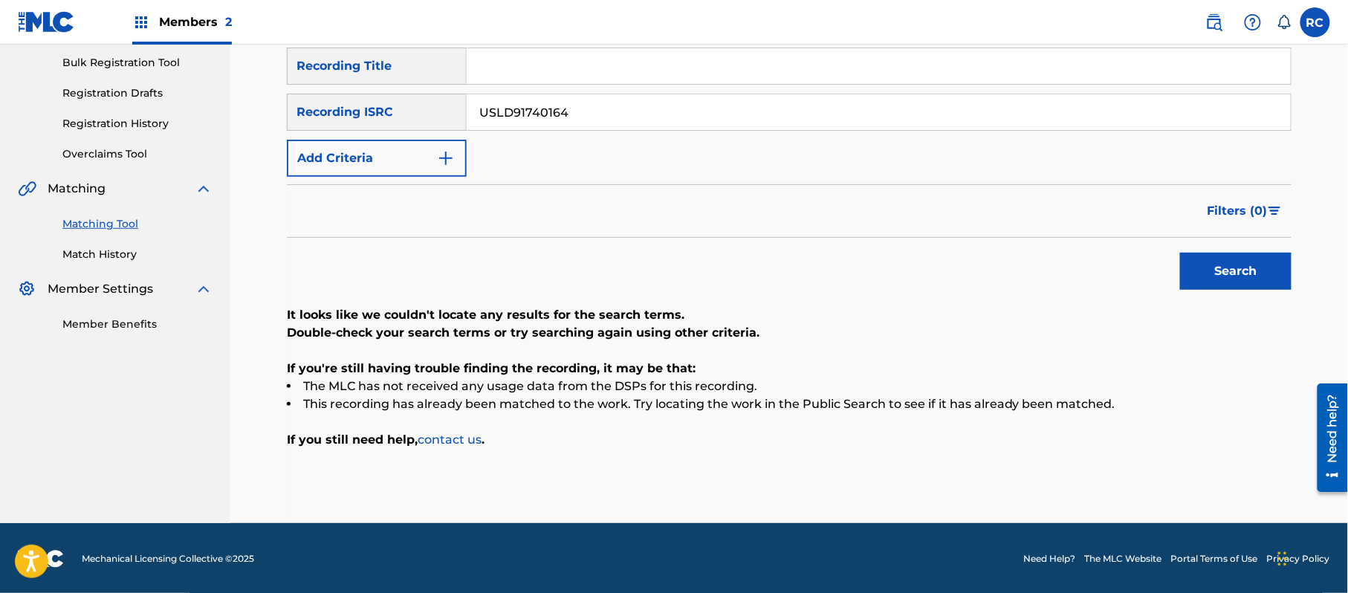
scroll to position [218, 0]
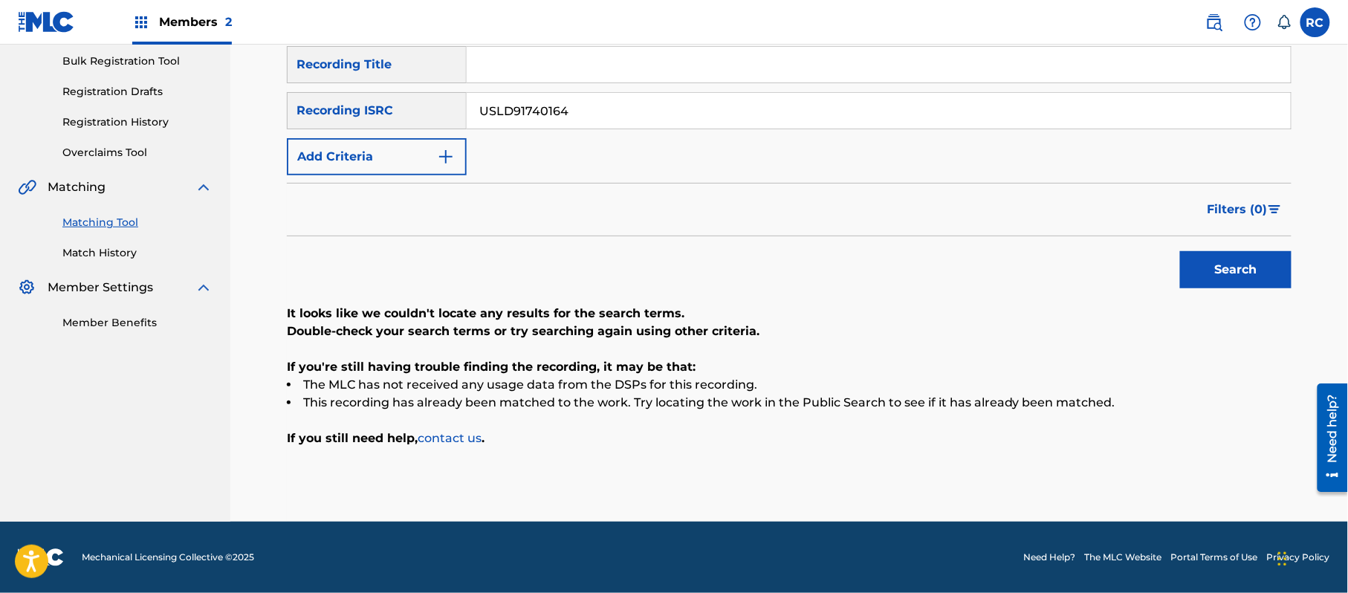
click at [562, 78] on input "Search Form" at bounding box center [879, 65] width 824 height 36
paste input "Retro Man [PERSON_NAME]"
drag, startPoint x: 554, startPoint y: 61, endPoint x: 688, endPoint y: 75, distance: 134.5
click at [688, 75] on input "Retro Man" at bounding box center [879, 65] width 824 height 36
type input "Retro Man"
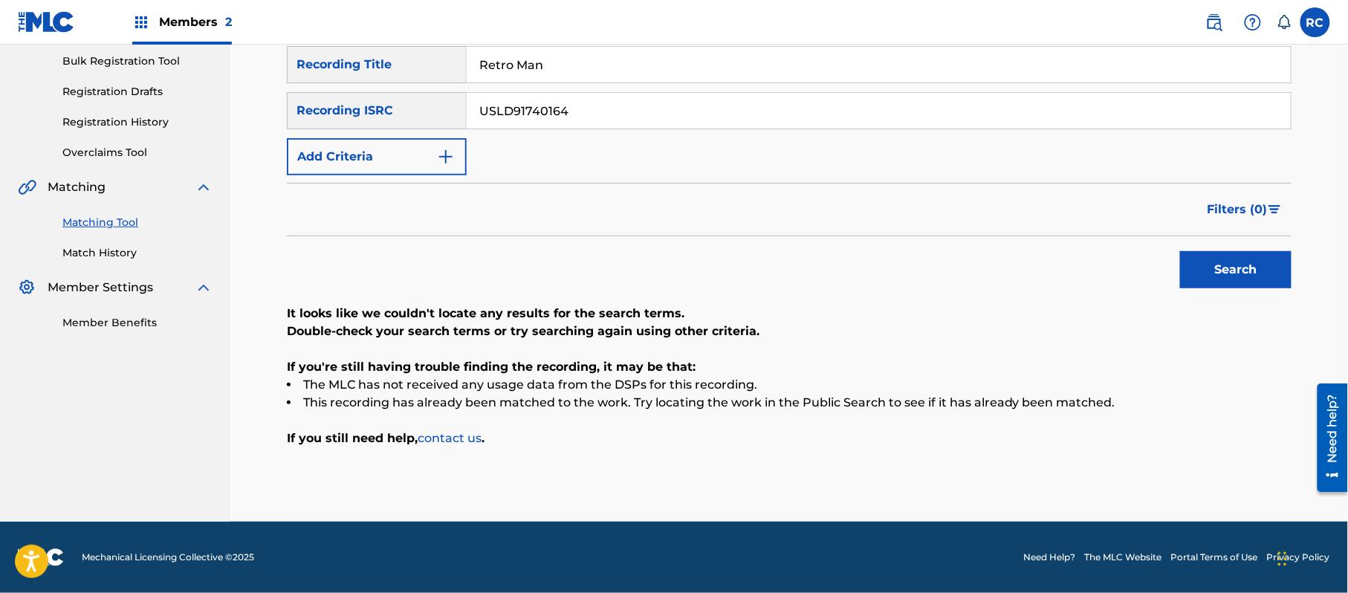
drag, startPoint x: 604, startPoint y: 113, endPoint x: 360, endPoint y: 117, distance: 244.5
click at [360, 117] on div "SearchWithCriteria8930cc13-2635-4739-aa8a-bee9ef65765e Recording ISRC USLD91740…" at bounding box center [789, 110] width 1004 height 37
click at [379, 155] on button "Add Criteria" at bounding box center [377, 156] width 180 height 37
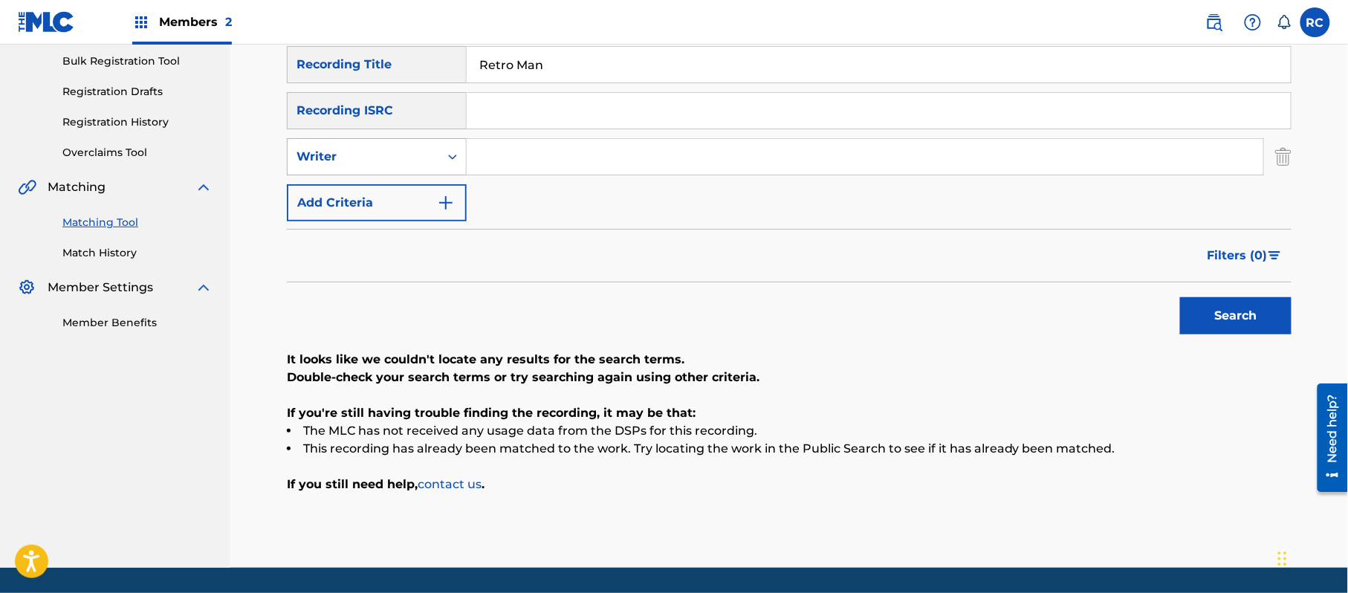
click at [380, 163] on div "Writer" at bounding box center [363, 157] width 134 height 18
drag, startPoint x: 381, startPoint y: 197, endPoint x: 422, endPoint y: 187, distance: 42.0
click at [391, 193] on div "Recording Artist" at bounding box center [377, 193] width 178 height 37
click at [547, 161] on input "Search Form" at bounding box center [865, 157] width 796 height 36
paste input "[PERSON_NAME]"
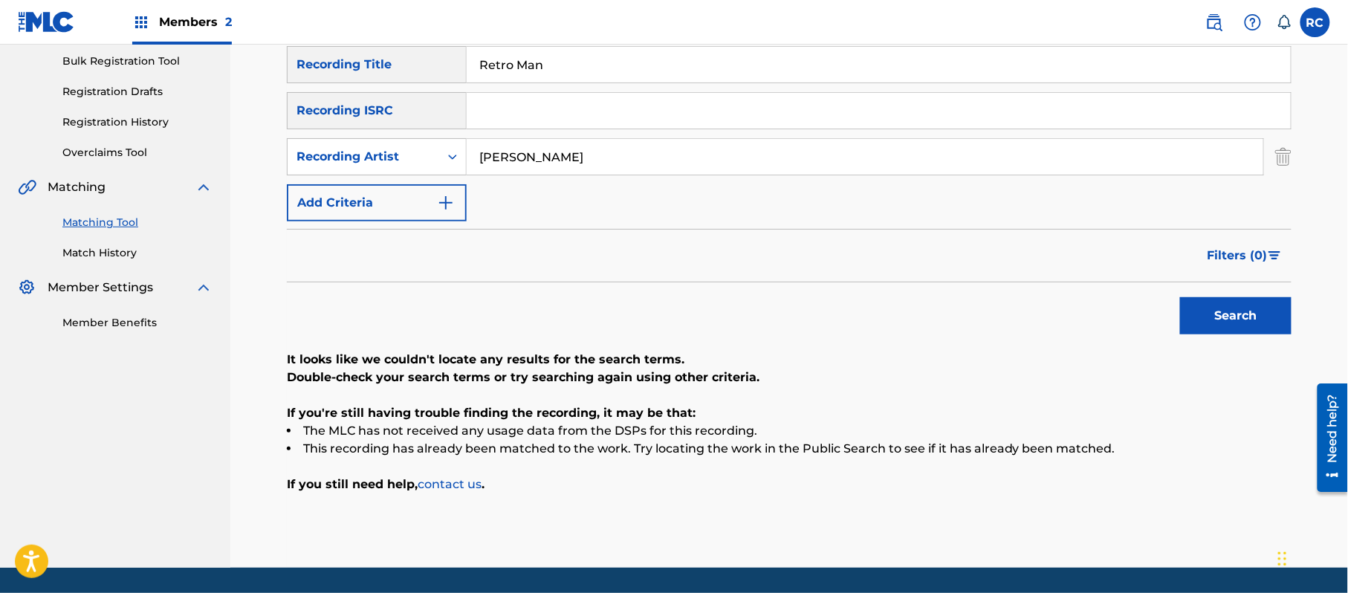
type input "[PERSON_NAME]"
click at [1199, 319] on button "Search" at bounding box center [1235, 315] width 111 height 37
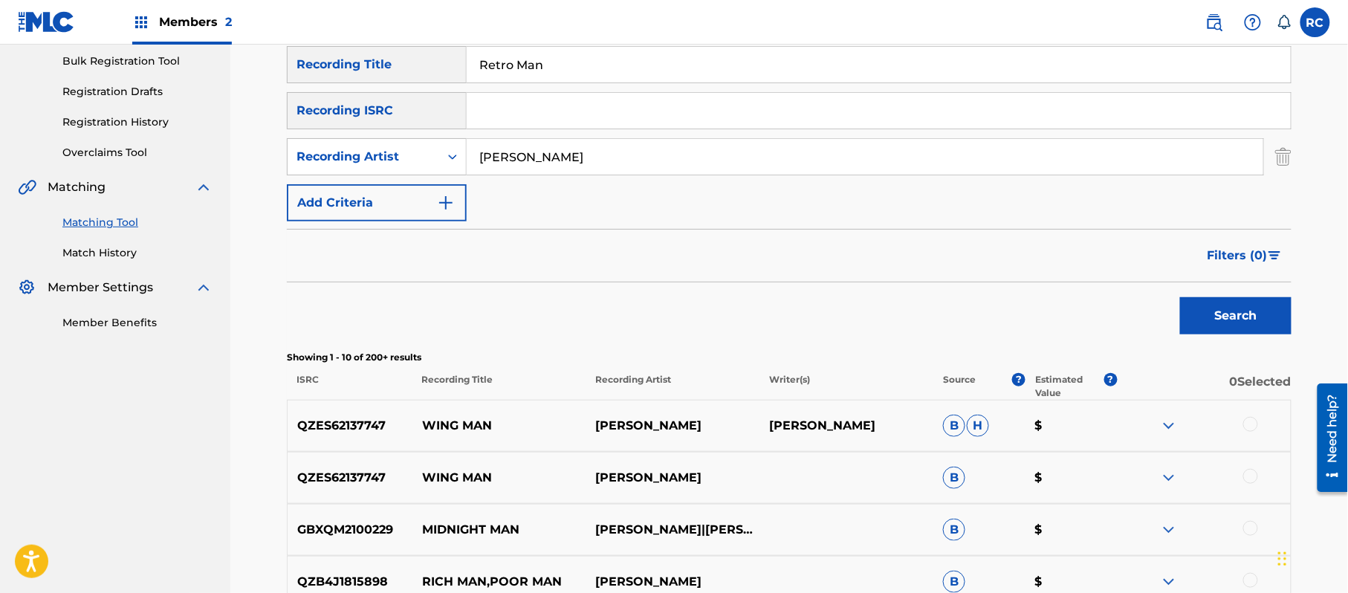
click at [378, 72] on div "SearchWithCriteria697b8e77-a9eb-49cf-85e9-4525a32fa5be Recording Title Retro Man" at bounding box center [789, 64] width 1004 height 37
paste input "ight Now Big Mali"
drag, startPoint x: 556, startPoint y: 64, endPoint x: 684, endPoint y: 77, distance: 129.2
click at [684, 69] on input "Right Now Big Mali" at bounding box center [879, 65] width 824 height 36
type input "Right Now"
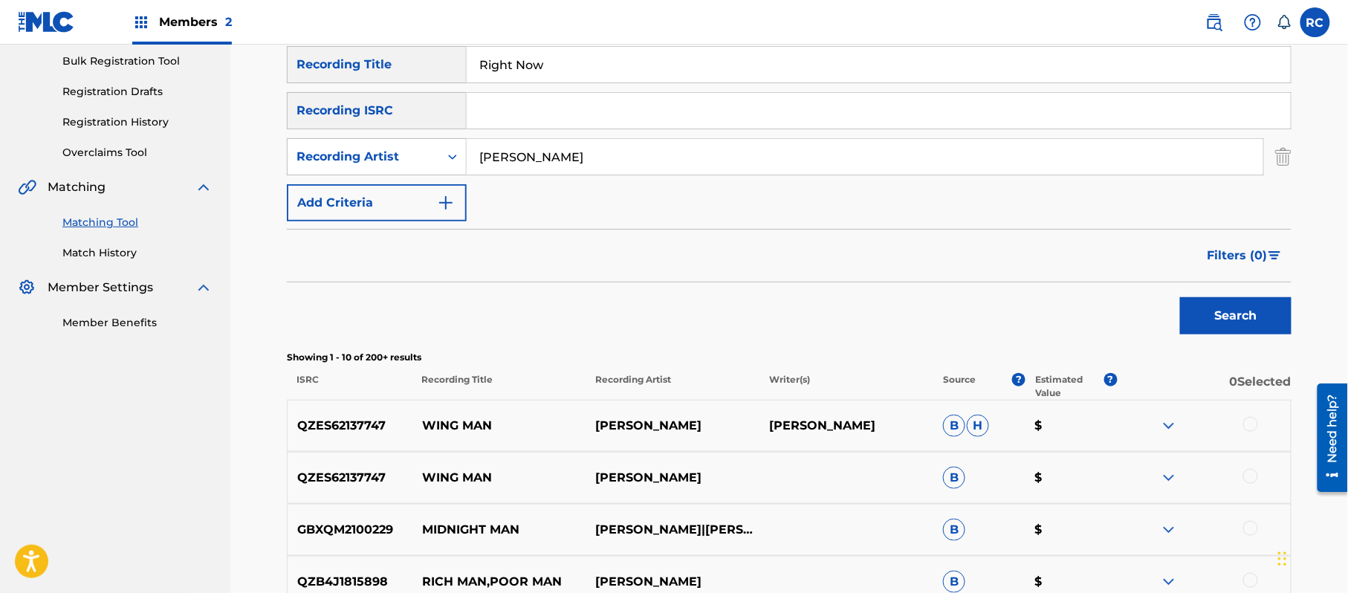
paste input "Big Mali"
drag, startPoint x: 585, startPoint y: 158, endPoint x: 412, endPoint y: 188, distance: 176.5
click at [398, 188] on div "SearchWithCriteria697b8e77-a9eb-49cf-85e9-4525a32fa5be Recording Title Right No…" at bounding box center [789, 133] width 1004 height 175
type input "Big Mali"
click at [1224, 325] on button "Search" at bounding box center [1235, 315] width 111 height 37
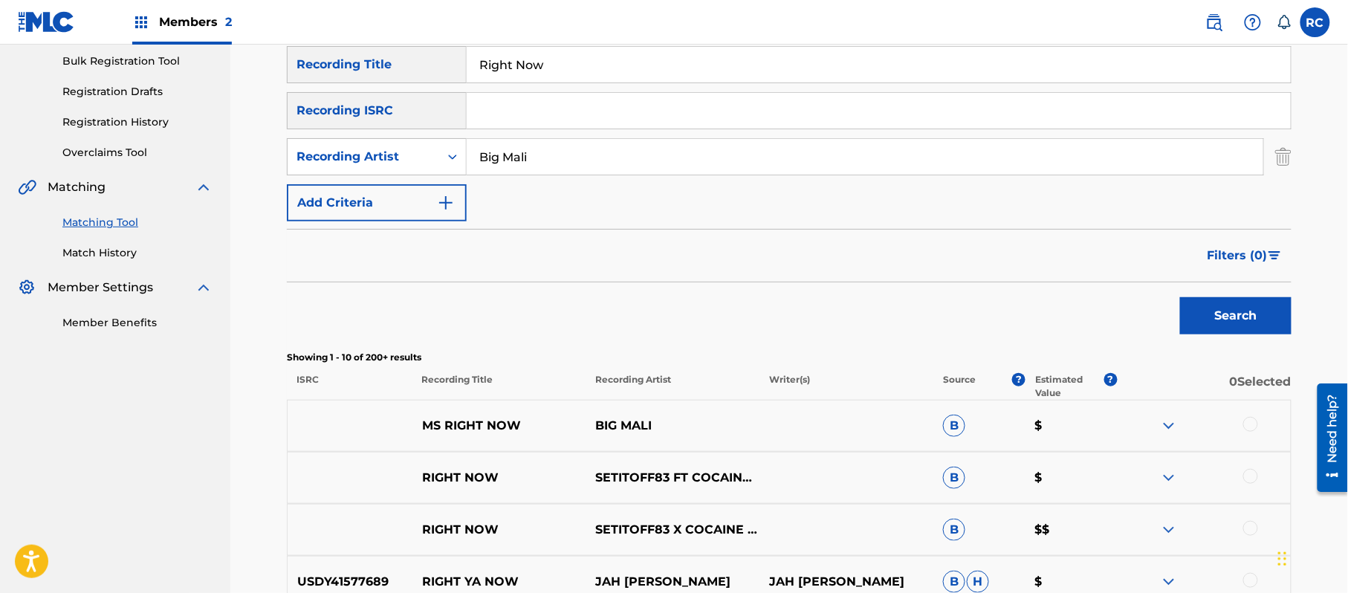
click at [507, 85] on div "SearchWithCriteria697b8e77-a9eb-49cf-85e9-4525a32fa5be Recording Title Right No…" at bounding box center [789, 133] width 1004 height 175
click at [500, 48] on input "Right Now" at bounding box center [879, 65] width 824 height 36
paste input "Same Shit [PERSON_NAME]"
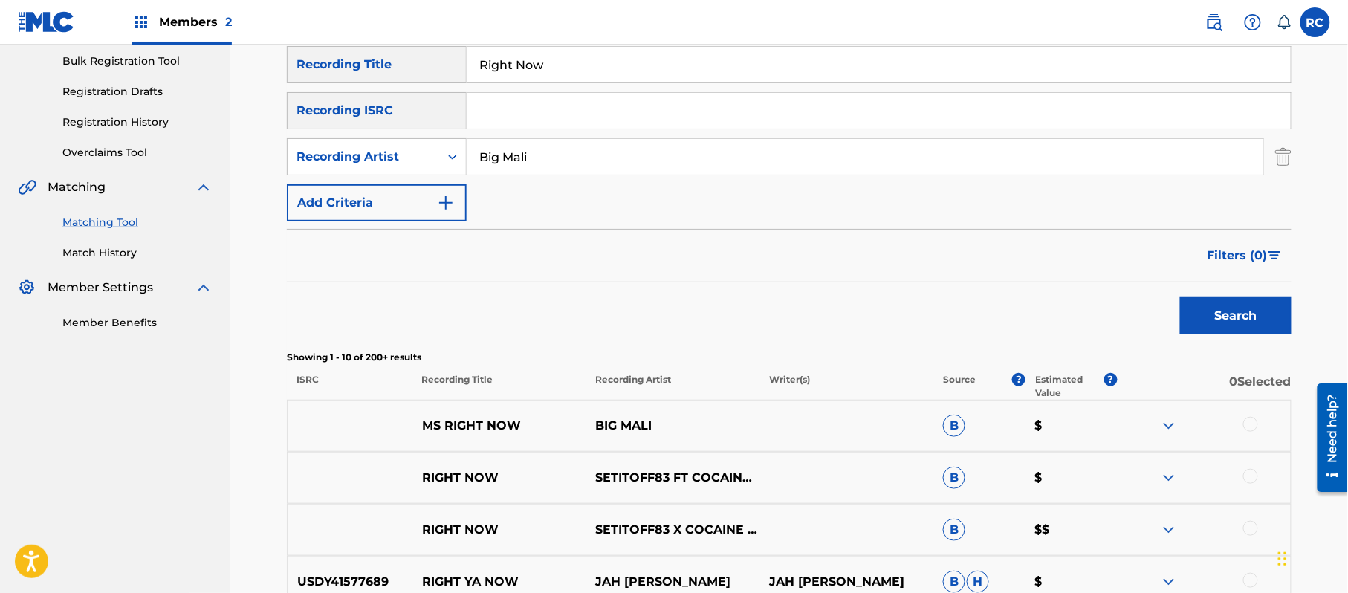
click at [500, 48] on input "Right Now" at bounding box center [879, 65] width 824 height 36
drag, startPoint x: 551, startPoint y: 64, endPoint x: 750, endPoint y: 104, distance: 203.1
click at [750, 104] on div "SearchWithCriteria697b8e77-a9eb-49cf-85e9-4525a32fa5be Recording Title Same Shi…" at bounding box center [789, 133] width 1004 height 175
type input "Same Shit"
paste input "[PERSON_NAME]"
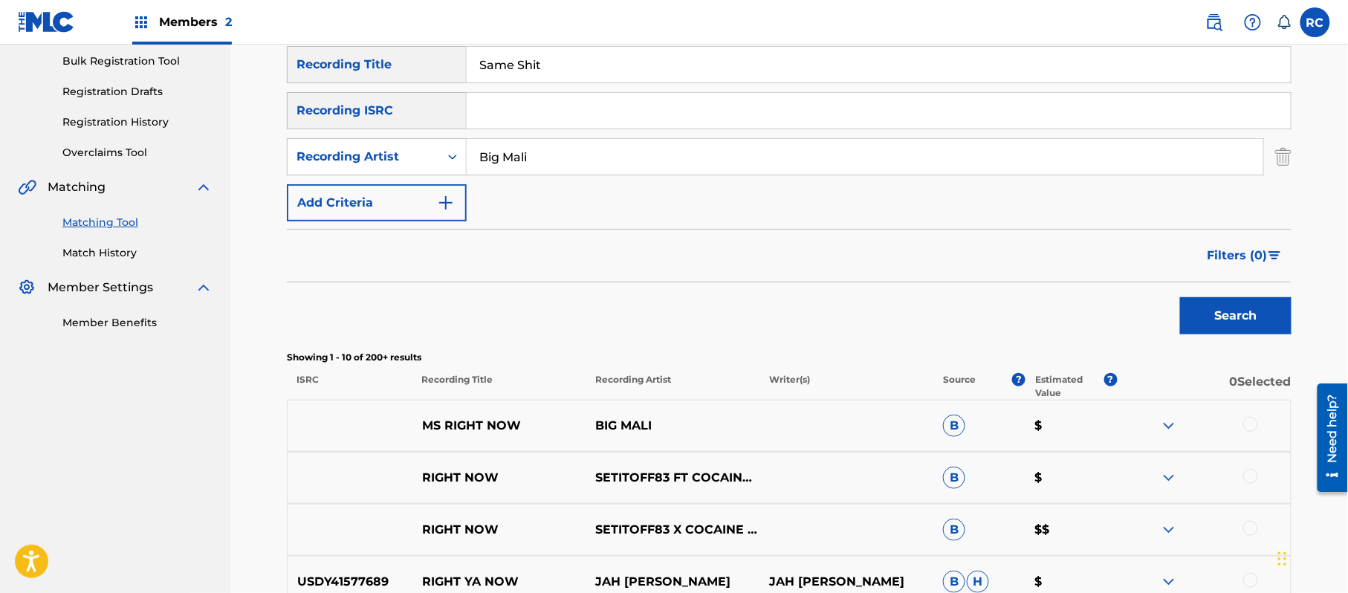
drag, startPoint x: 423, startPoint y: 168, endPoint x: 387, endPoint y: 176, distance: 36.6
click at [387, 176] on div "SearchWithCriteria697b8e77-a9eb-49cf-85e9-4525a32fa5be Recording Title Same Shi…" at bounding box center [789, 133] width 1004 height 175
type input "[PERSON_NAME]"
click at [1226, 328] on button "Search" at bounding box center [1235, 315] width 111 height 37
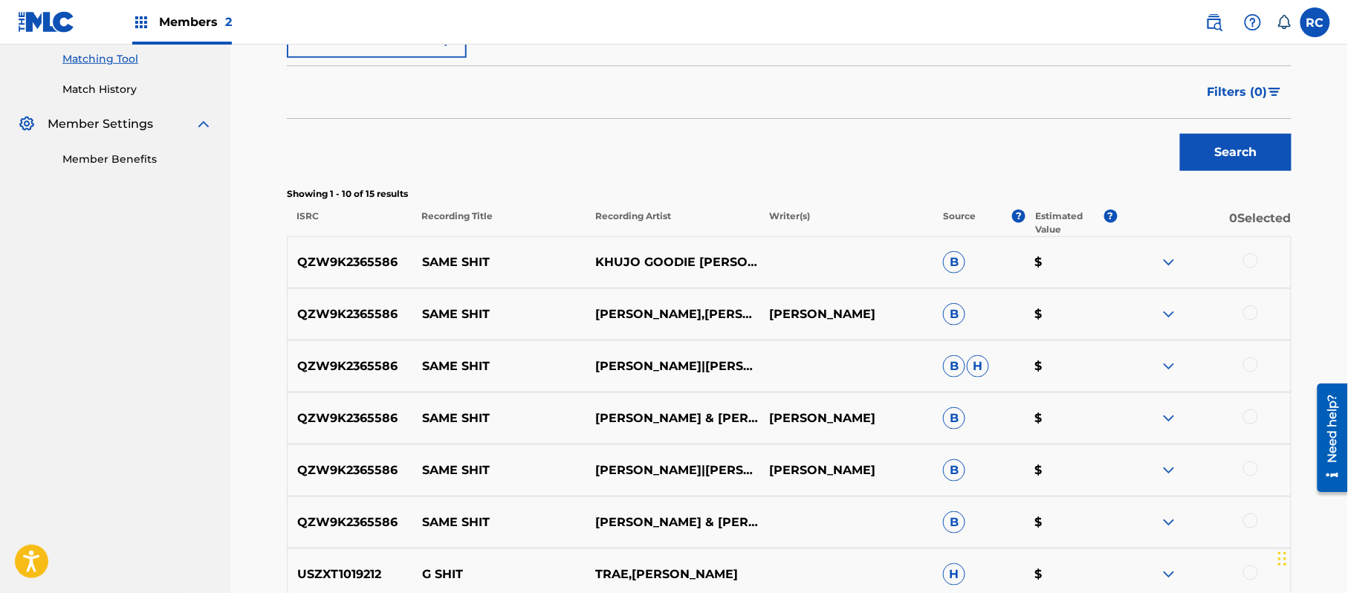
scroll to position [417, 0]
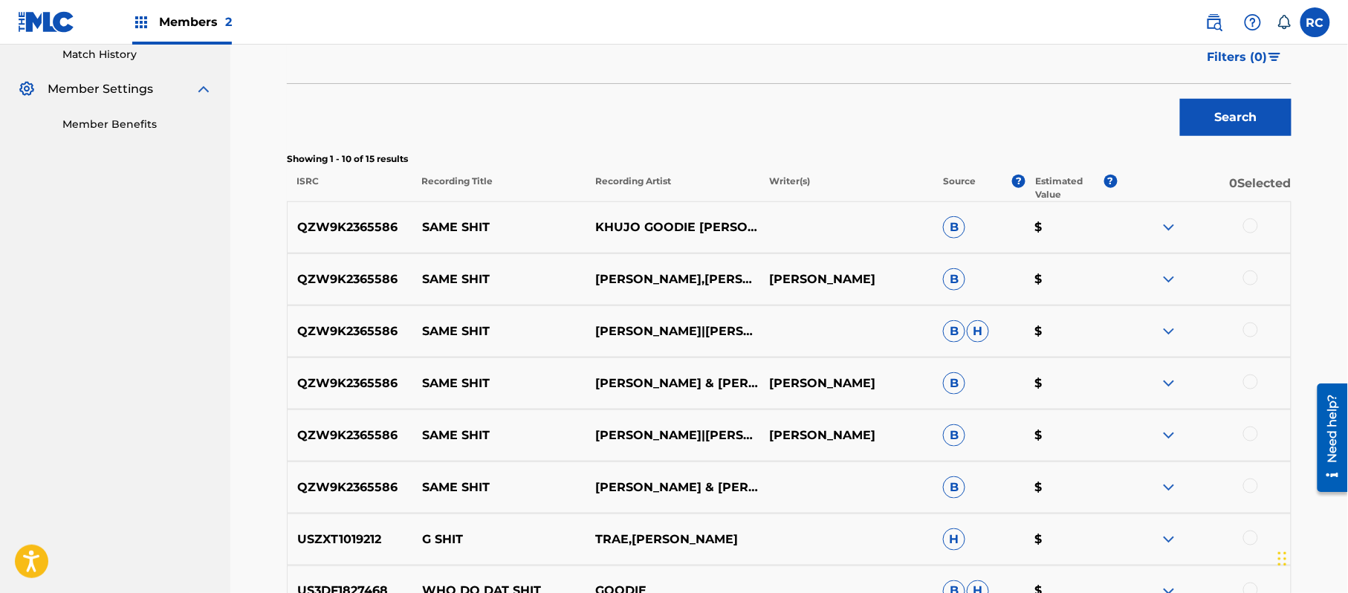
click at [354, 428] on p "QZW9K2365586" at bounding box center [350, 435] width 125 height 18
copy p "QZW9K2365586"
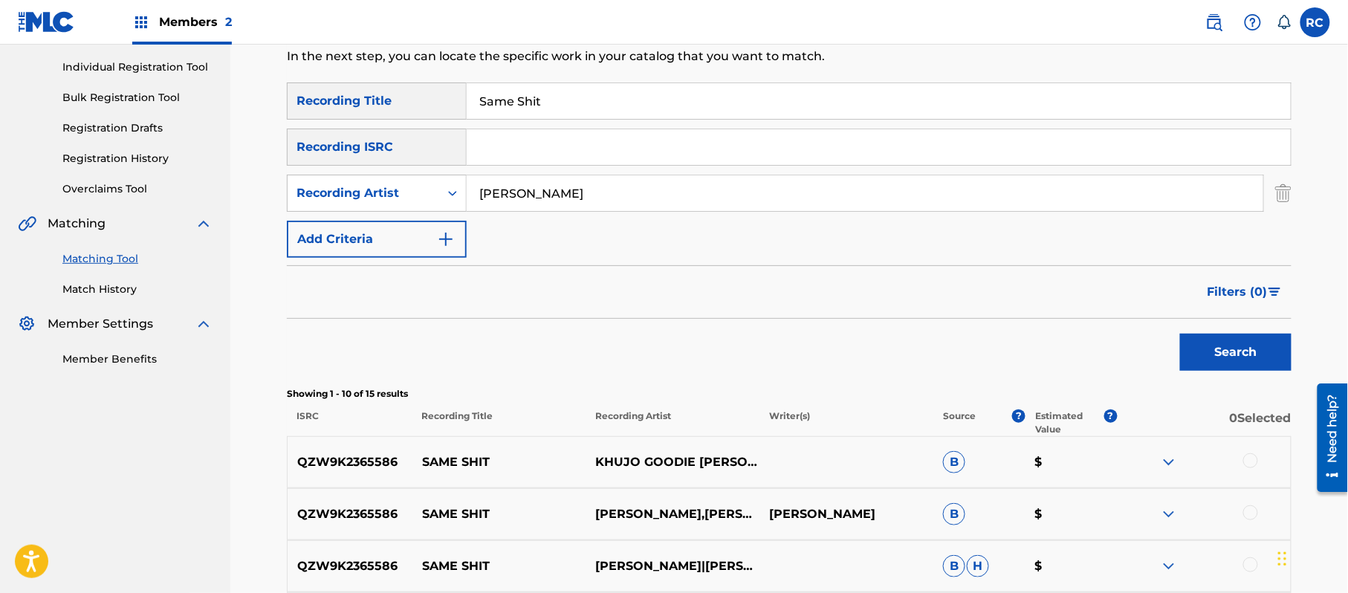
scroll to position [21, 0]
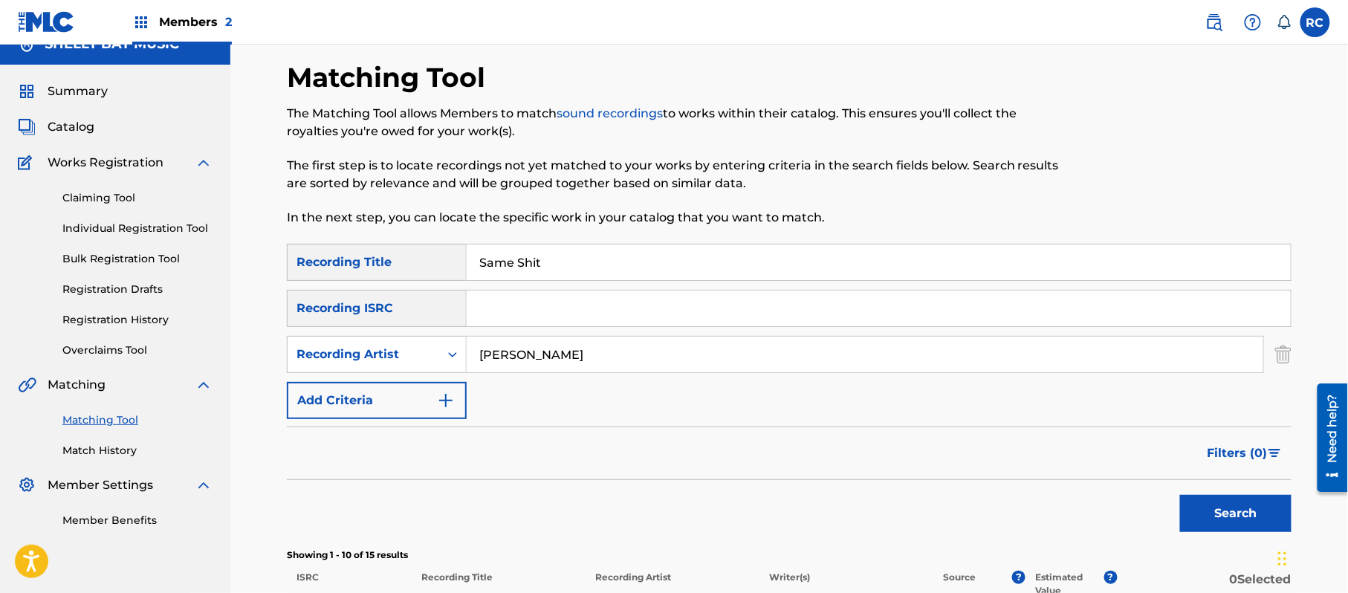
click at [562, 312] on input "Search Form" at bounding box center [879, 308] width 824 height 36
paste input "QZTVM2340535"
type input "QZTVM2340535"
drag, startPoint x: 559, startPoint y: 268, endPoint x: 361, endPoint y: 279, distance: 197.9
click at [358, 274] on div "SearchWithCriteria697b8e77-a9eb-49cf-85e9-4525a32fa5be Recording Title Same Shit" at bounding box center [789, 262] width 1004 height 37
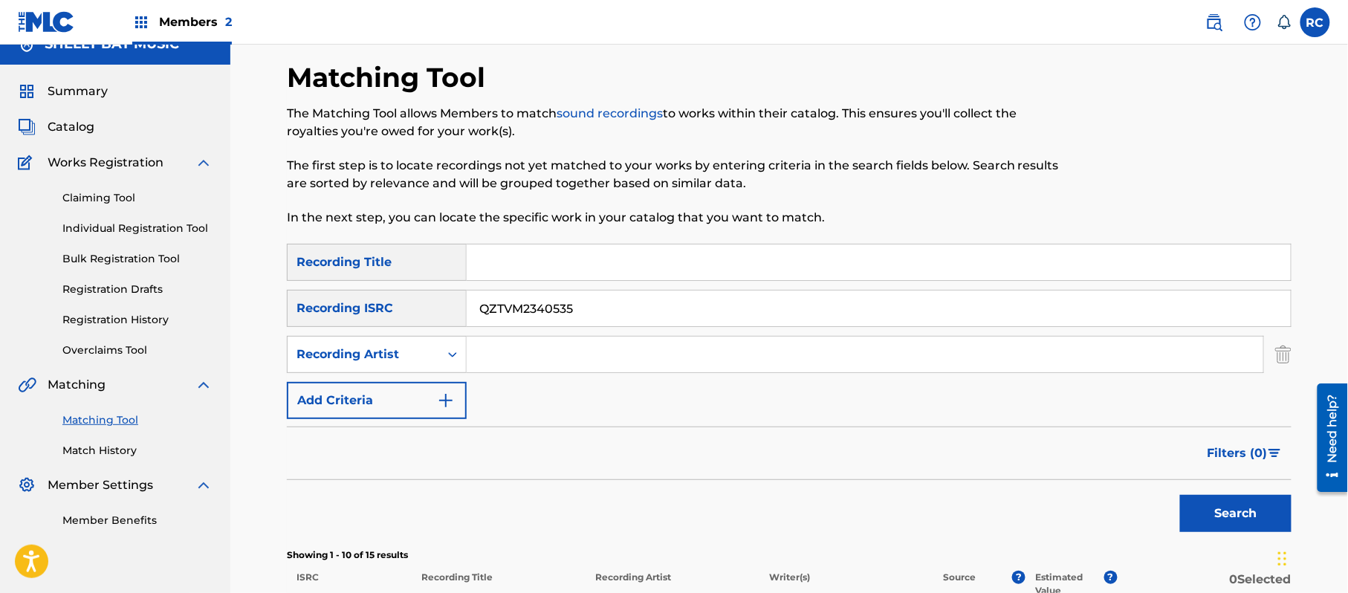
drag, startPoint x: 584, startPoint y: 352, endPoint x: 574, endPoint y: 379, distance: 28.7
click at [434, 352] on div "SearchWithCriteria5c7b7e9f-b7ca-48c6-9355-a7cdc6dc54f2 Recording Artist" at bounding box center [789, 354] width 1004 height 37
drag, startPoint x: 1216, startPoint y: 518, endPoint x: 1131, endPoint y: 504, distance: 86.6
click at [1201, 514] on button "Search" at bounding box center [1235, 513] width 111 height 37
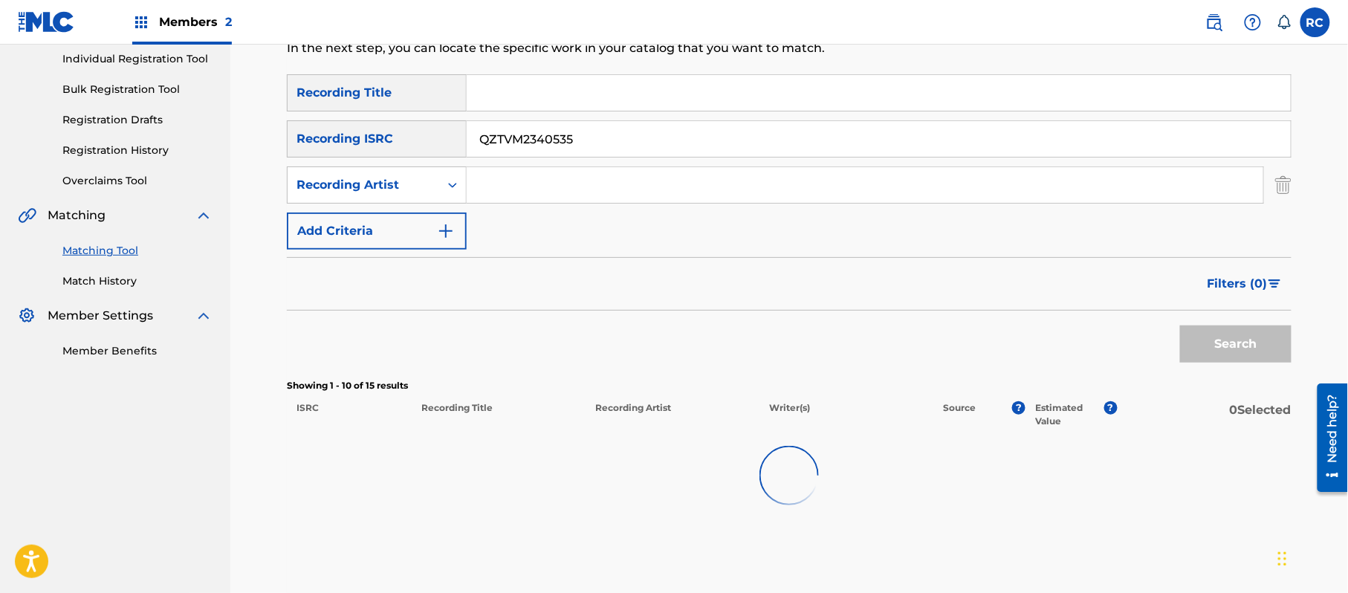
scroll to position [218, 0]
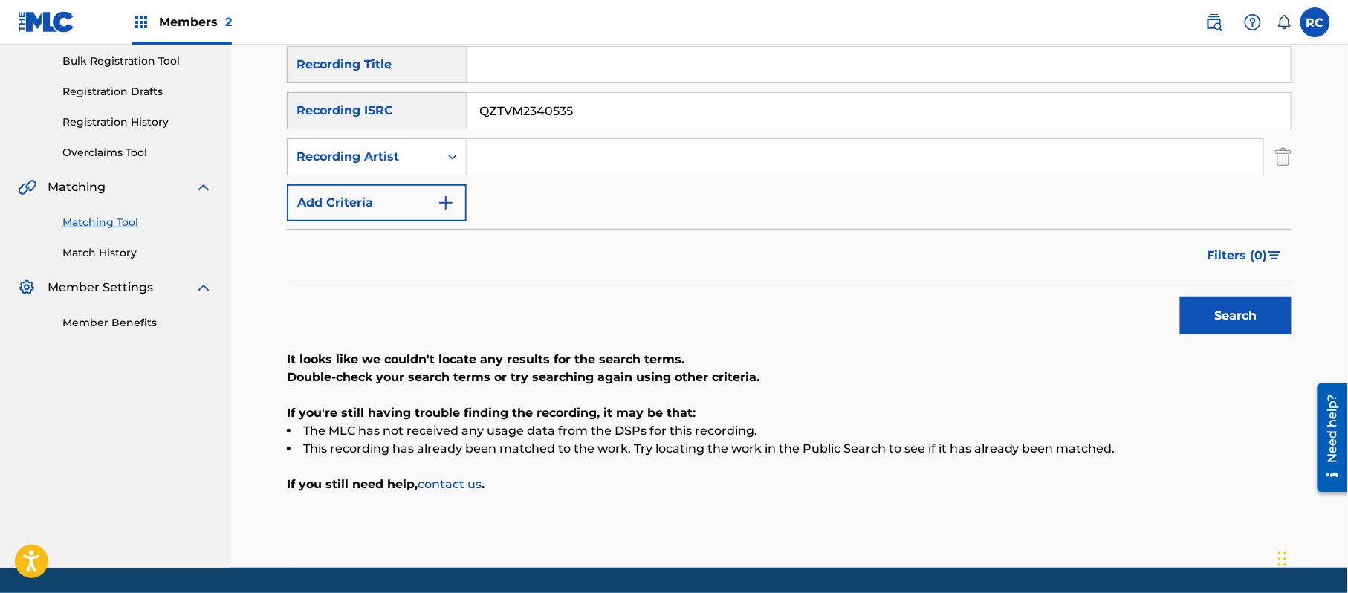
drag, startPoint x: 611, startPoint y: 114, endPoint x: 364, endPoint y: 125, distance: 246.9
click at [364, 125] on div "SearchWithCriteria8930cc13-2635-4739-aa8a-bee9ef65765e Recording ISRC QZTVM2340…" at bounding box center [789, 110] width 1004 height 37
paste input "W9K2365586"
type input "QZW9K2365586"
drag, startPoint x: 1282, startPoint y: 322, endPoint x: 1115, endPoint y: 331, distance: 167.4
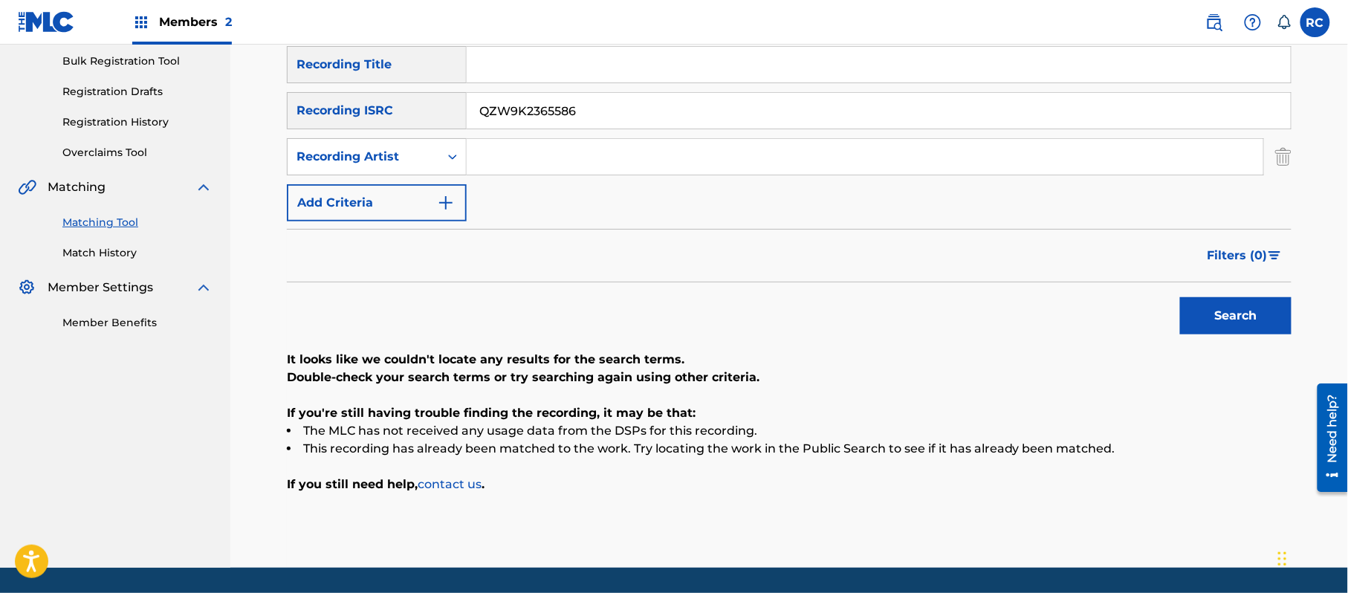
click at [1282, 322] on button "Search" at bounding box center [1235, 315] width 111 height 37
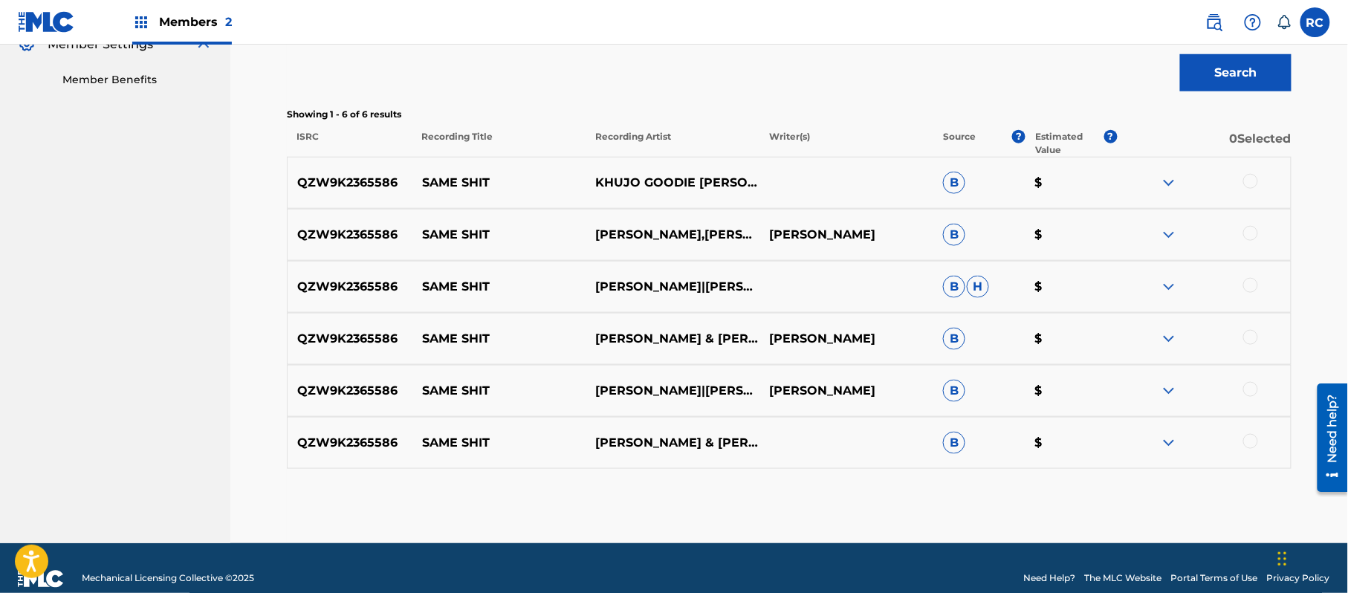
scroll to position [483, 0]
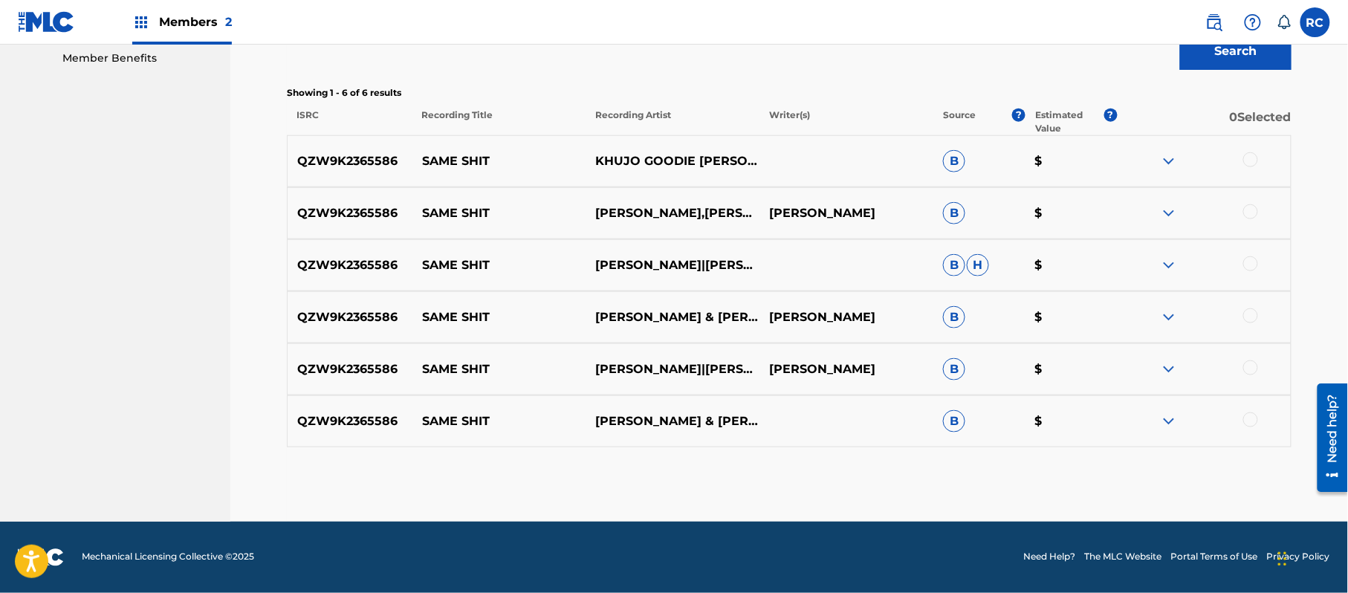
click at [1250, 163] on div at bounding box center [1250, 159] width 15 height 15
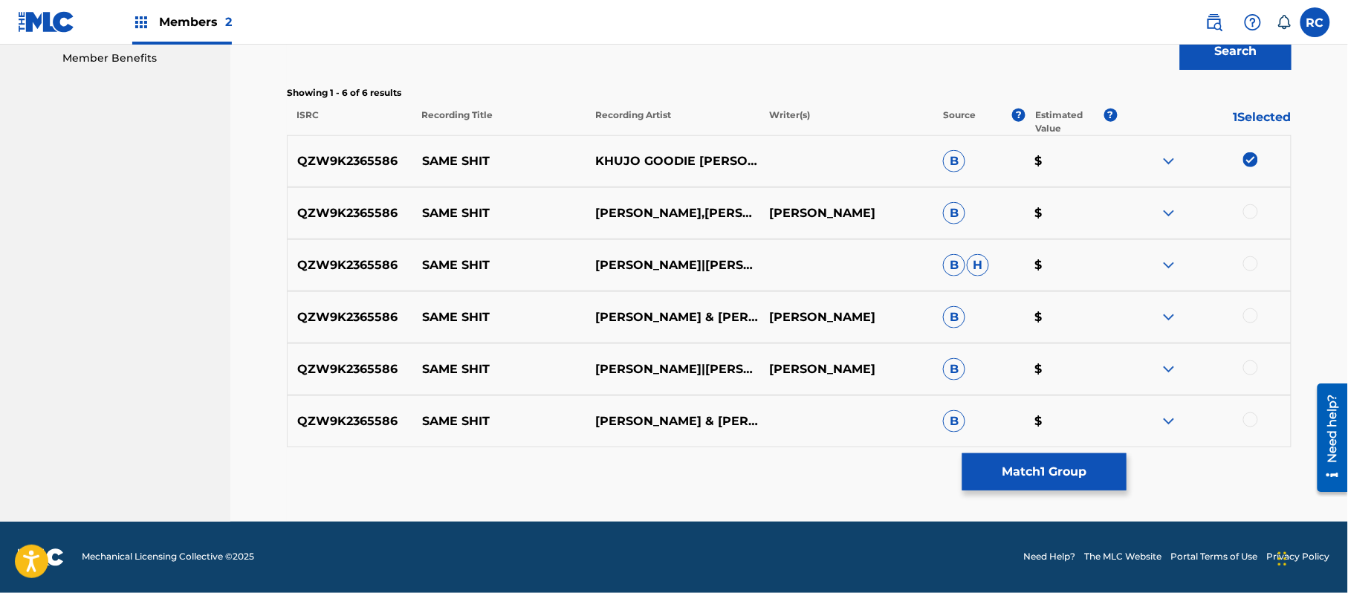
click at [1255, 210] on div at bounding box center [1250, 211] width 15 height 15
drag, startPoint x: 1251, startPoint y: 260, endPoint x: 1251, endPoint y: 298, distance: 37.9
click at [1251, 262] on div at bounding box center [1250, 263] width 15 height 15
click at [1252, 316] on div at bounding box center [1250, 315] width 15 height 15
click at [1255, 366] on div at bounding box center [1250, 367] width 15 height 15
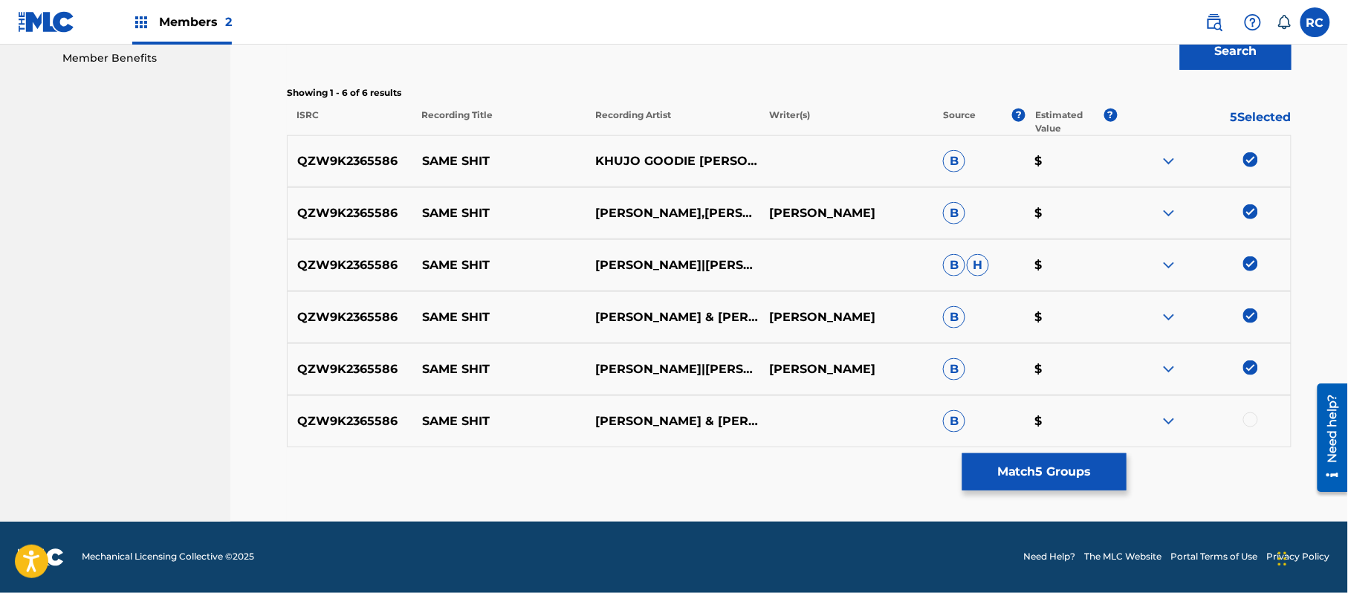
click at [1253, 423] on div at bounding box center [1250, 419] width 15 height 15
click at [1005, 478] on button "Match 6 Groups" at bounding box center [1044, 471] width 164 height 37
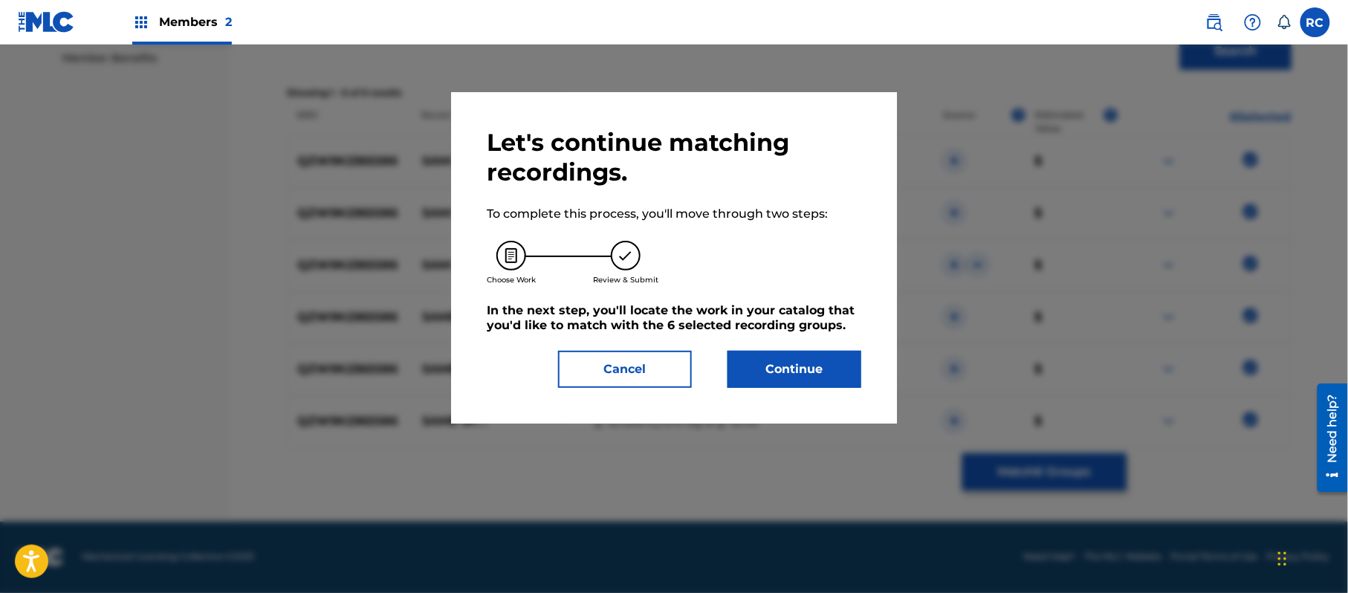
click at [786, 366] on button "Continue" at bounding box center [794, 369] width 134 height 37
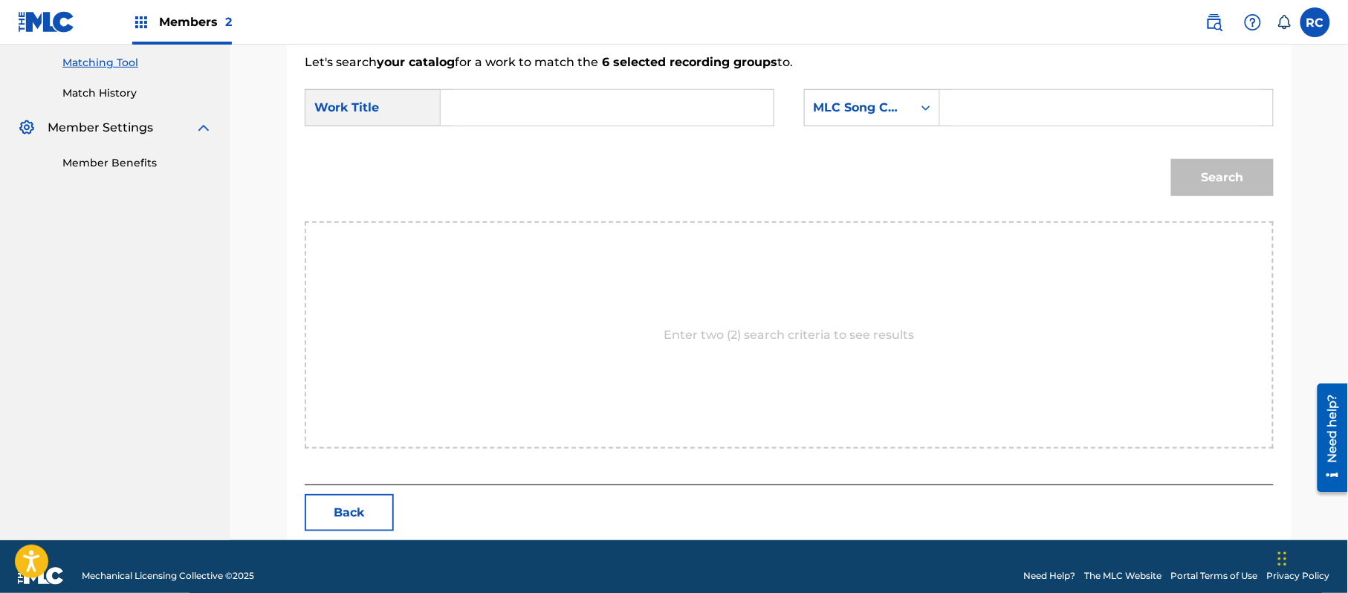
scroll to position [397, 0]
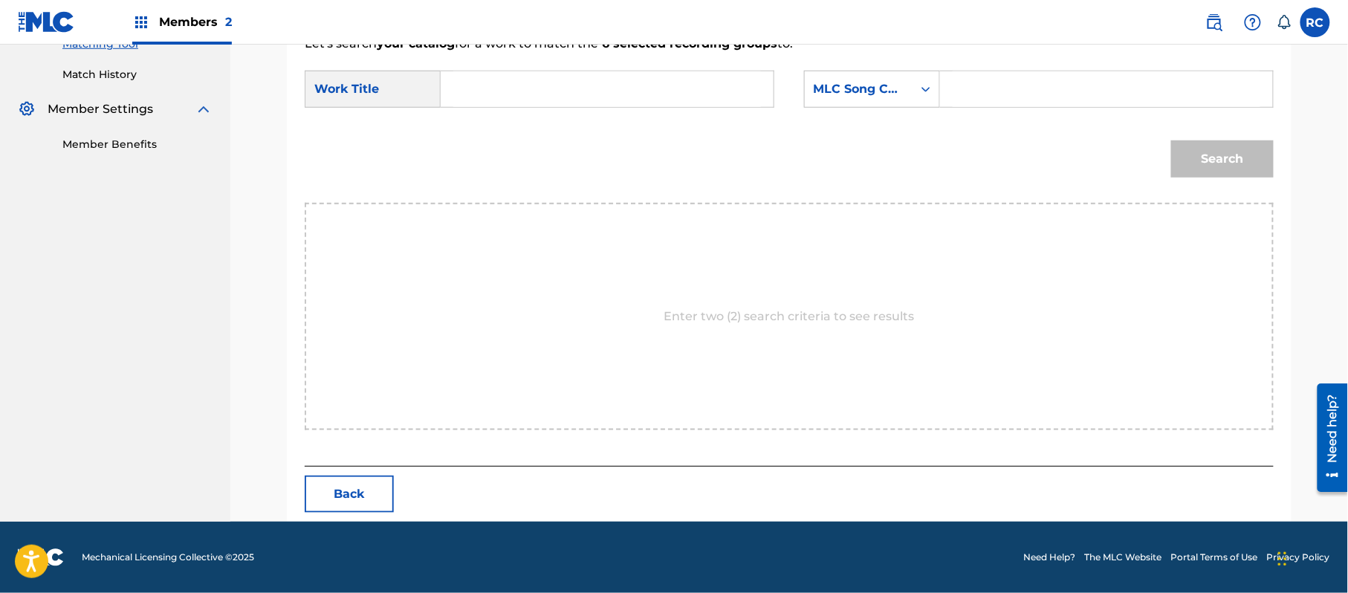
drag, startPoint x: 515, startPoint y: 76, endPoint x: 519, endPoint y: 85, distance: 9.7
click at [515, 77] on input "Search Form" at bounding box center [607, 89] width 308 height 36
paste input "Same Shit SI13NI"
click at [565, 86] on input "Same Shit SI13NI" at bounding box center [607, 89] width 308 height 36
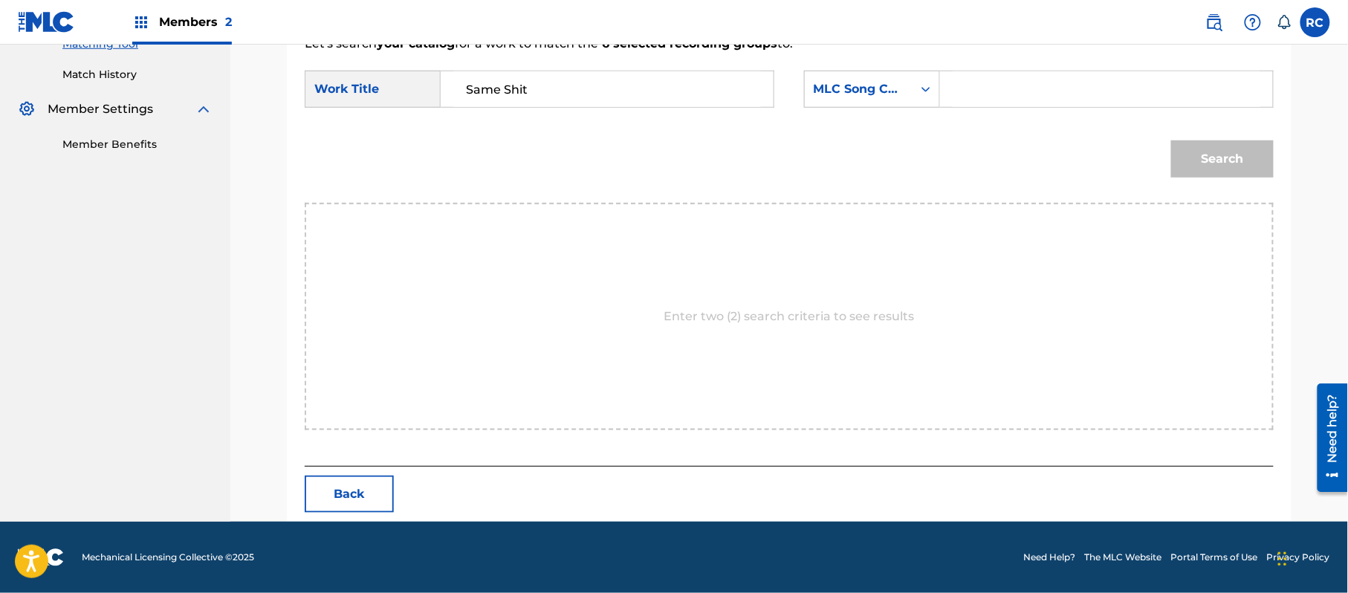
type input "Same Shit"
click at [1030, 86] on input "Search Form" at bounding box center [1106, 89] width 308 height 36
paste input "SI13NI"
type input "SI13NI"
click at [1187, 140] on button "Search" at bounding box center [1222, 158] width 103 height 37
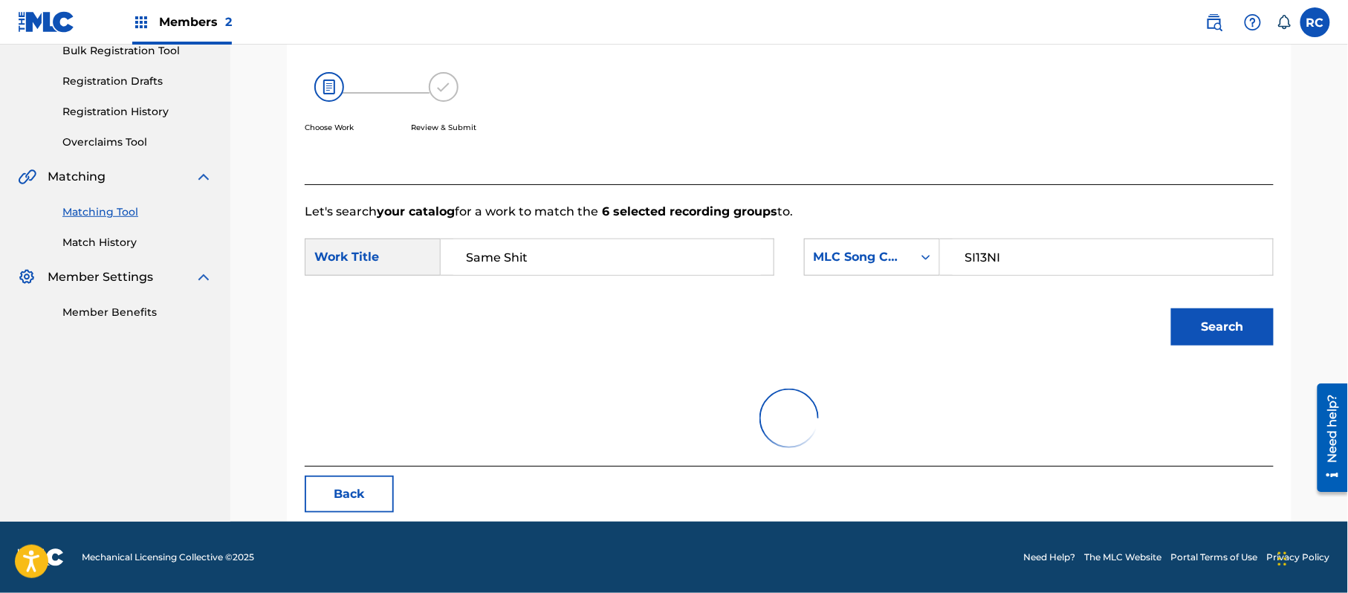
scroll to position [354, 0]
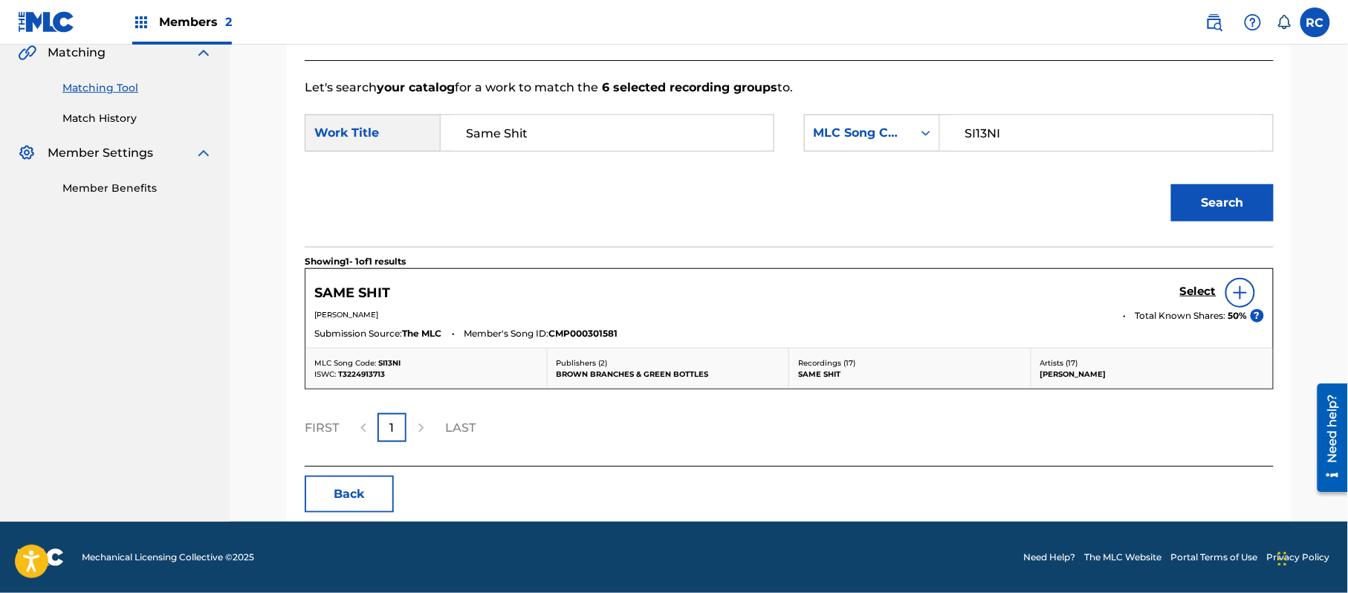
click at [1198, 298] on h5 "Select" at bounding box center [1198, 292] width 36 height 14
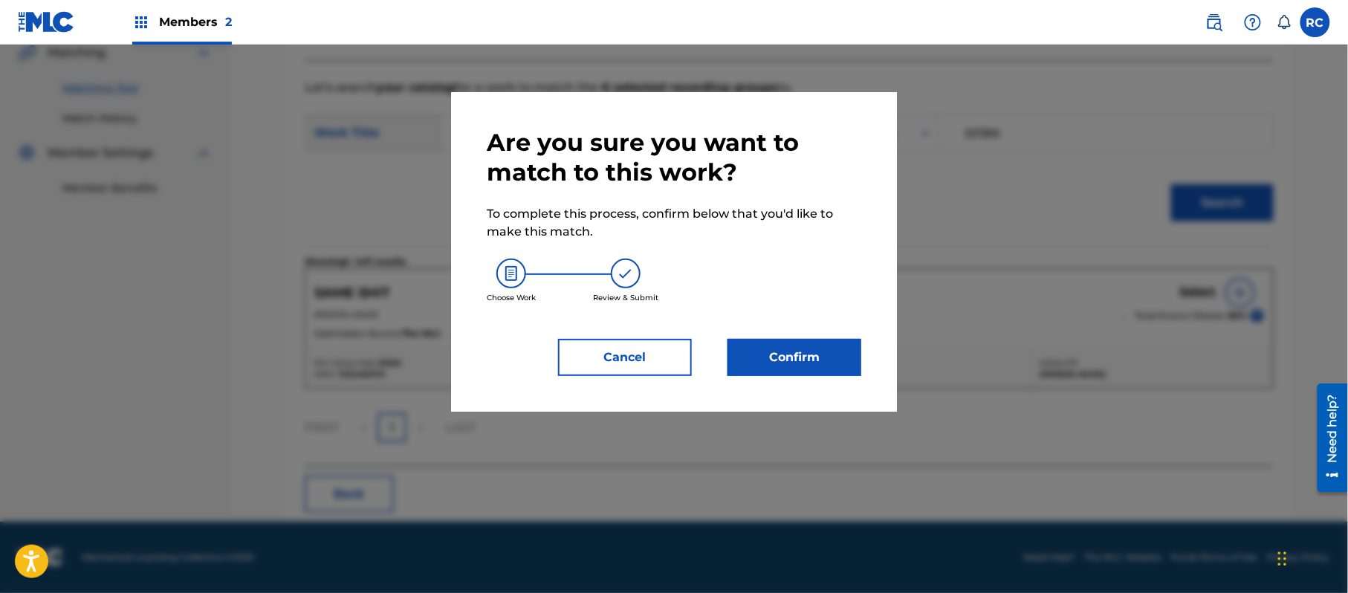
click at [838, 364] on button "Confirm" at bounding box center [794, 357] width 134 height 37
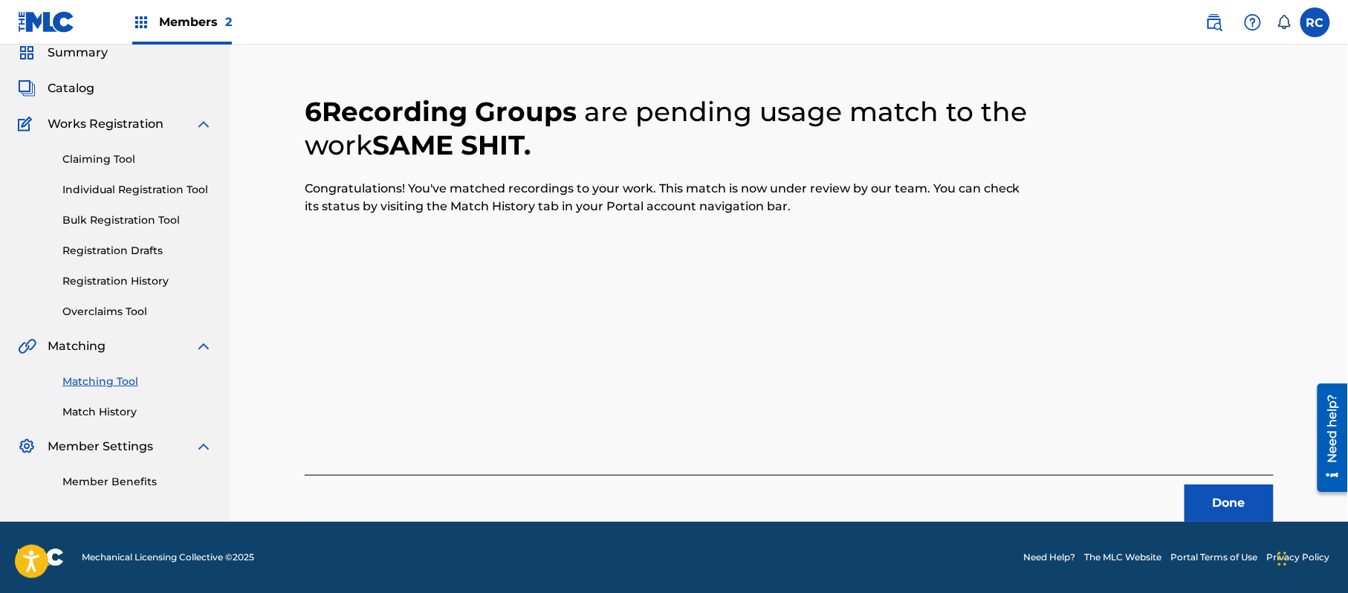
scroll to position [59, 0]
click at [1222, 504] on button "Done" at bounding box center [1228, 502] width 89 height 37
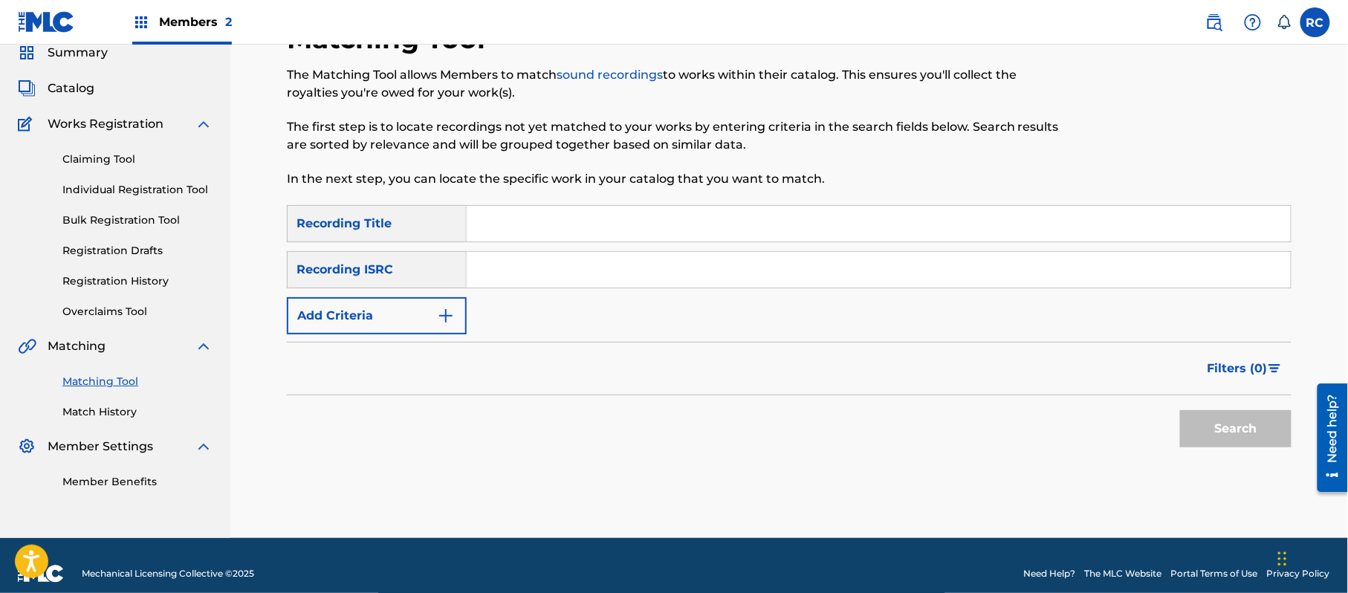
click at [547, 275] on input "Search Form" at bounding box center [879, 270] width 824 height 36
paste input "USEE10183516"
drag, startPoint x: 1266, startPoint y: 438, endPoint x: 1256, endPoint y: 437, distance: 10.4
click at [1267, 438] on button "Search" at bounding box center [1235, 428] width 111 height 37
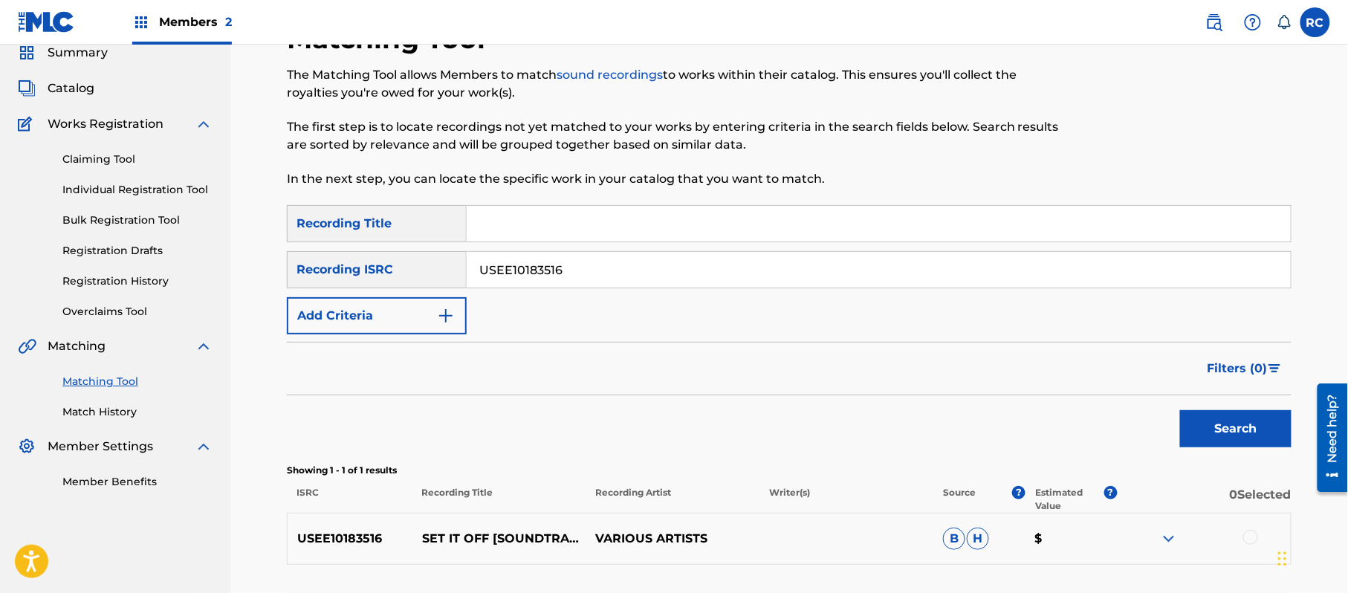
scroll to position [158, 0]
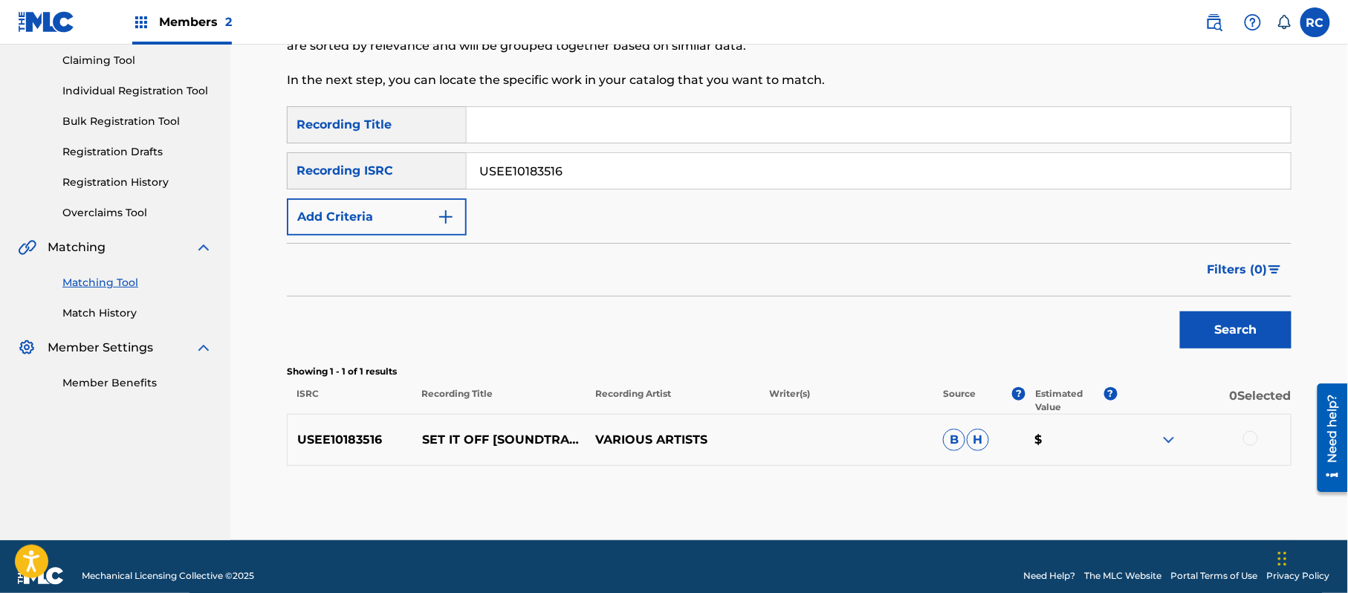
drag, startPoint x: 559, startPoint y: 175, endPoint x: 333, endPoint y: 183, distance: 226.7
click at [333, 183] on div "SearchWithCriteria8930cc13-2635-4739-aa8a-bee9ef65765e Recording ISRC USEE10183…" at bounding box center [789, 170] width 1004 height 37
paste input "LD91740170"
drag, startPoint x: 1241, startPoint y: 330, endPoint x: 1166, endPoint y: 336, distance: 74.5
click at [1241, 331] on button "Search" at bounding box center [1235, 329] width 111 height 37
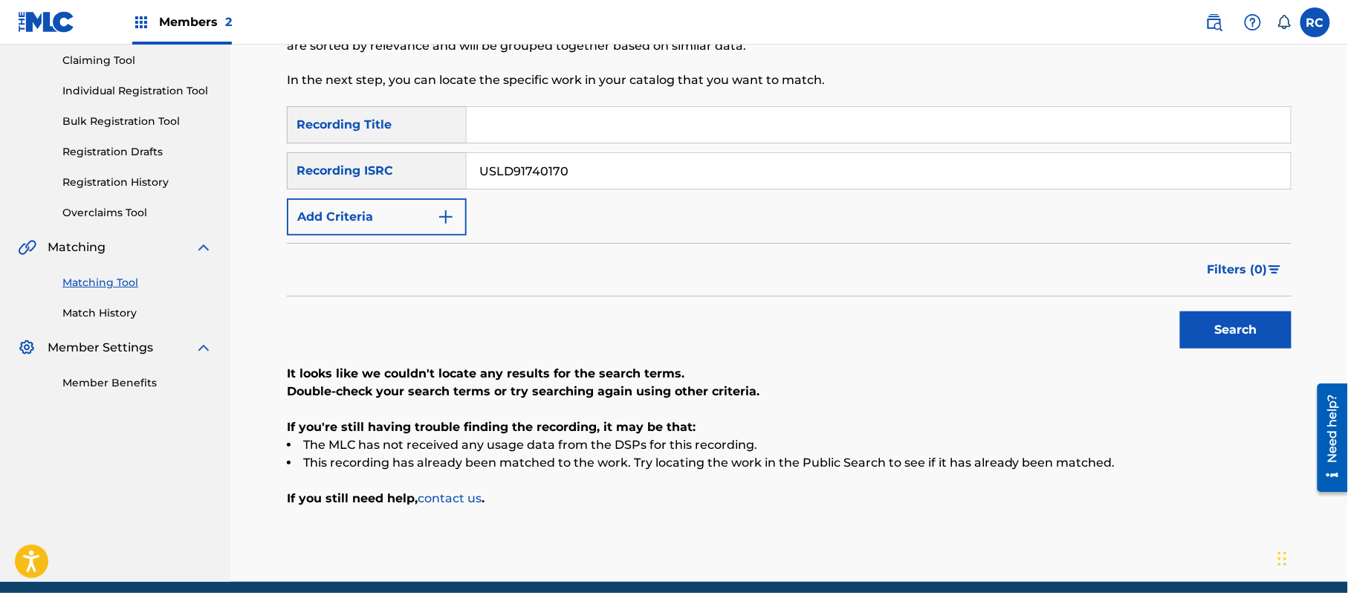
drag, startPoint x: 1225, startPoint y: 336, endPoint x: 1122, endPoint y: 330, distance: 103.4
click at [1224, 336] on button "Search" at bounding box center [1235, 329] width 111 height 37
drag, startPoint x: 572, startPoint y: 171, endPoint x: 381, endPoint y: 189, distance: 191.8
click at [377, 189] on div "SearchWithCriteria697b8e77-a9eb-49cf-85e9-4525a32fa5be Recording Title SearchWi…" at bounding box center [789, 170] width 1004 height 129
paste input "MO10400373"
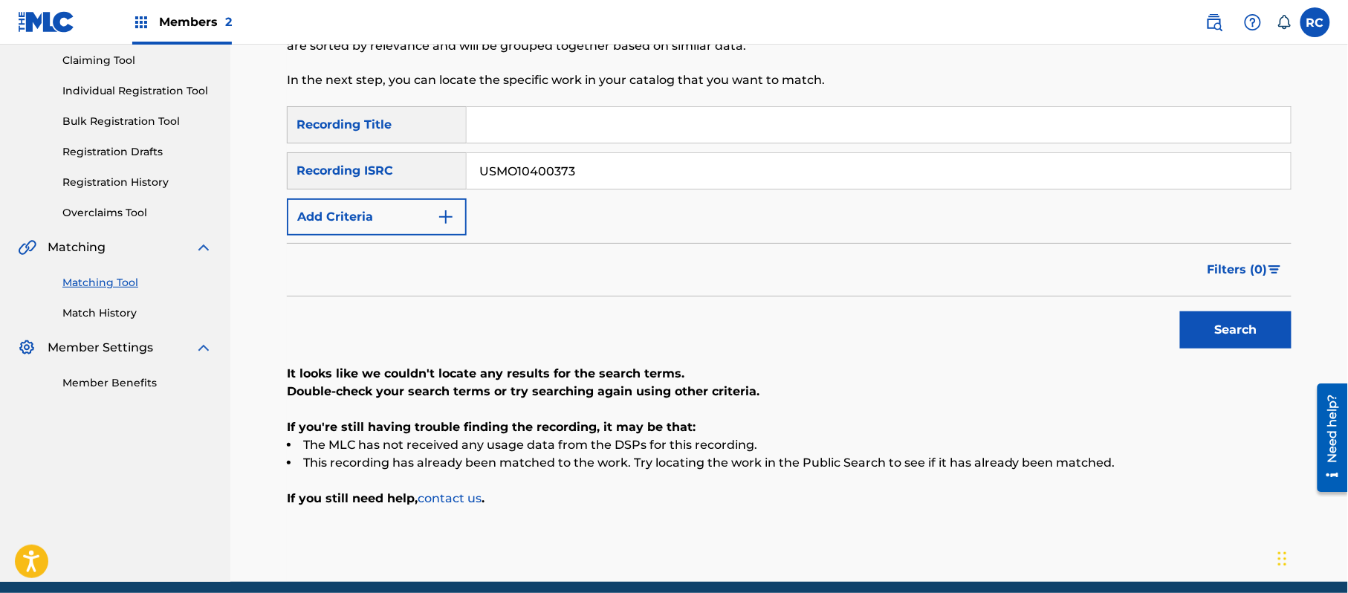
drag, startPoint x: 1247, startPoint y: 334, endPoint x: 1239, endPoint y: 339, distance: 8.7
click at [1247, 337] on button "Search" at bounding box center [1235, 329] width 111 height 37
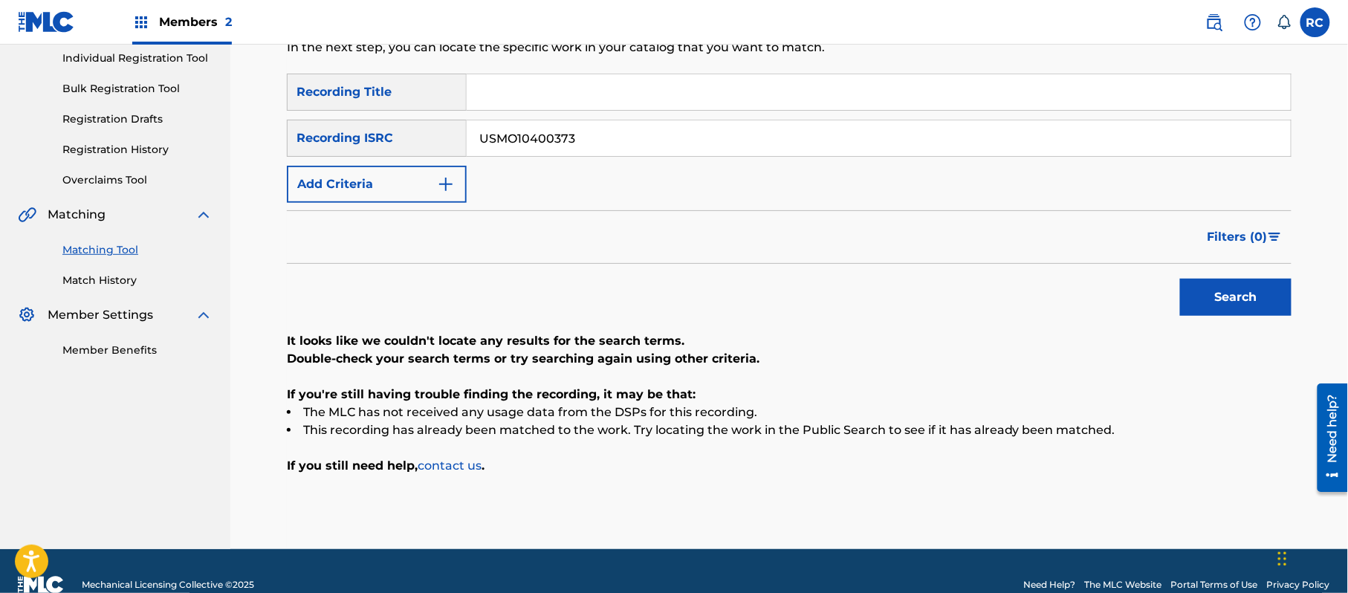
scroll to position [218, 0]
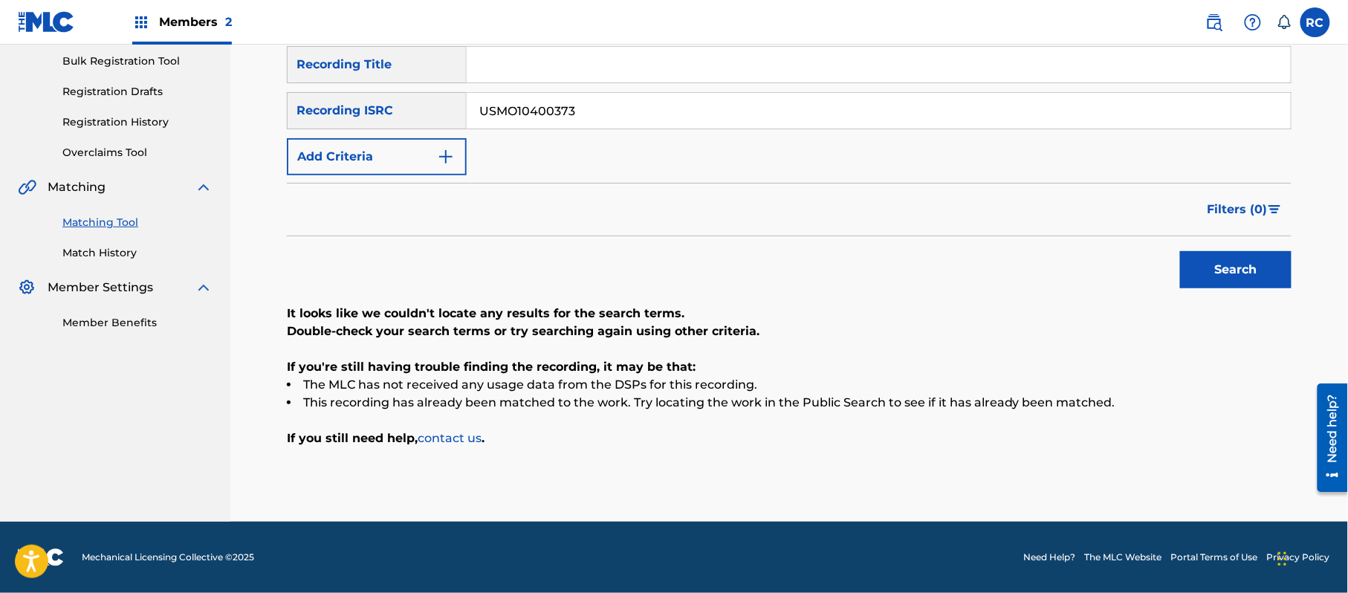
drag, startPoint x: 599, startPoint y: 125, endPoint x: 372, endPoint y: 134, distance: 226.8
click at [372, 134] on div "SearchWithCriteria697b8e77-a9eb-49cf-85e9-4525a32fa5be Recording Title SearchWi…" at bounding box center [789, 110] width 1004 height 129
paste input "200676"
click at [1231, 271] on button "Search" at bounding box center [1235, 269] width 111 height 37
drag, startPoint x: 598, startPoint y: 114, endPoint x: 391, endPoint y: 126, distance: 207.6
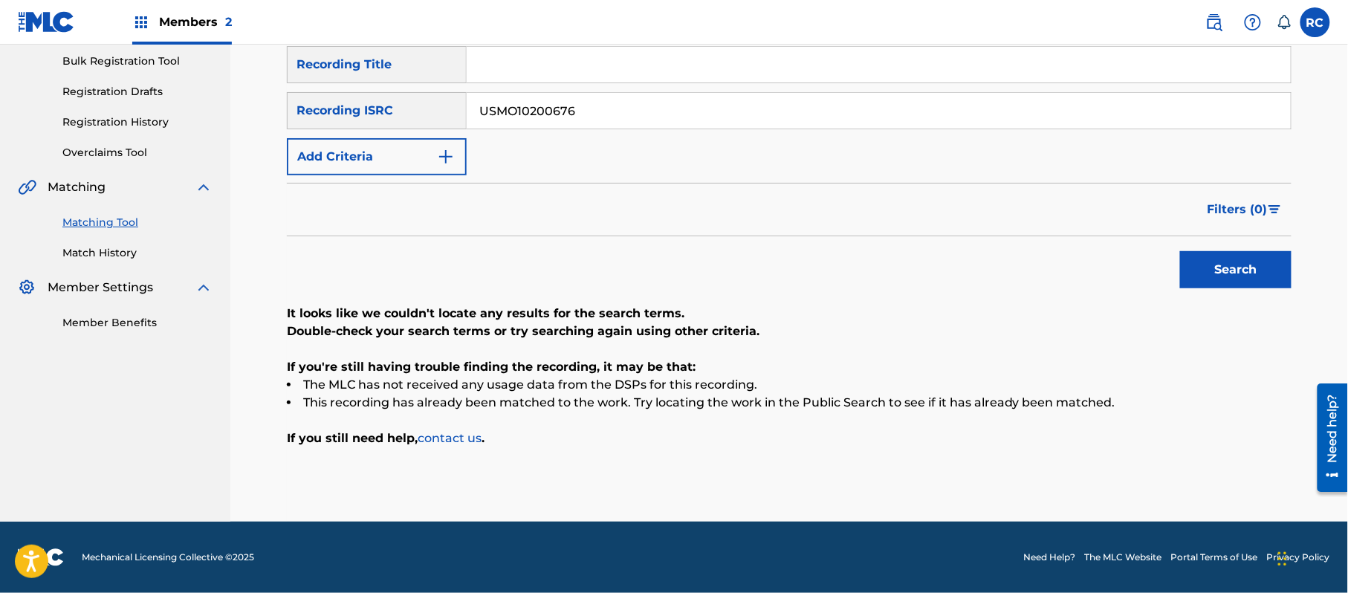
click at [391, 126] on div "SearchWithCriteria8930cc13-2635-4739-aa8a-bee9ef65765e Recording ISRC USMO10200…" at bounding box center [789, 110] width 1004 height 37
paste input "UV7230330"
drag, startPoint x: 1239, startPoint y: 278, endPoint x: 1210, endPoint y: 283, distance: 29.4
click at [1238, 278] on button "Search" at bounding box center [1235, 269] width 111 height 37
paste input "MV30400009"
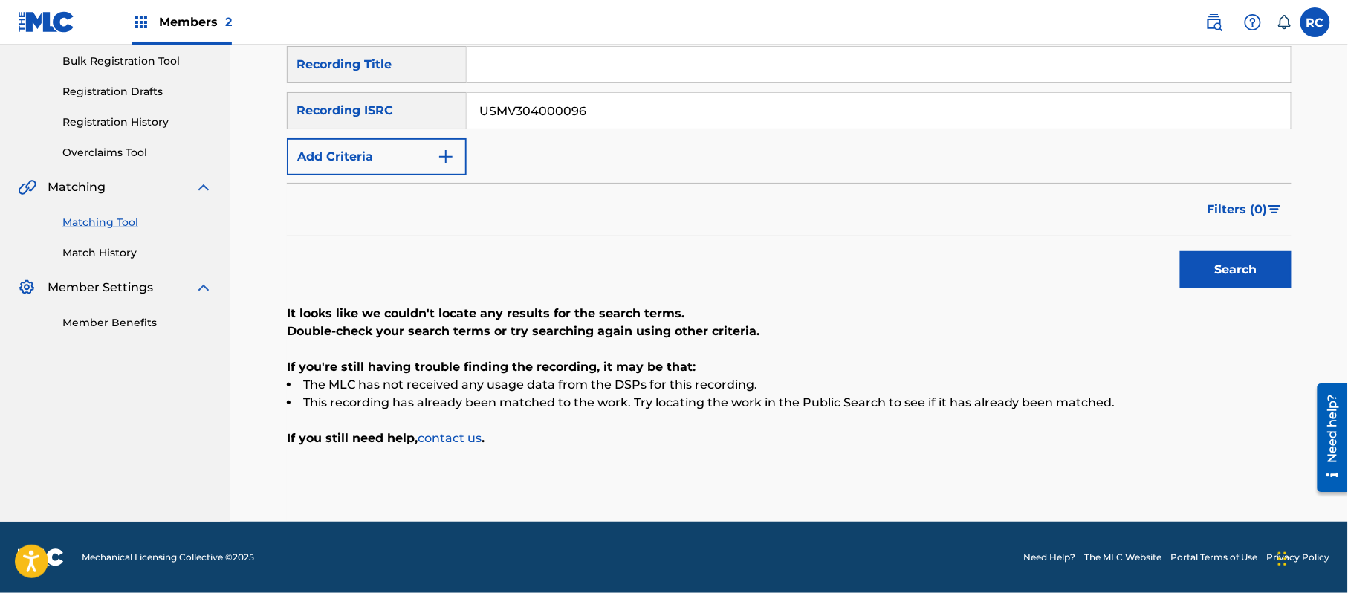
drag, startPoint x: 559, startPoint y: 111, endPoint x: 411, endPoint y: 137, distance: 150.8
click at [411, 137] on div "SearchWithCriteria697b8e77-a9eb-49cf-85e9-4525a32fa5be Recording Title SearchWi…" at bounding box center [789, 110] width 1004 height 129
drag, startPoint x: 618, startPoint y: 111, endPoint x: 432, endPoint y: 123, distance: 186.9
click at [413, 117] on div "SearchWithCriteria8930cc13-2635-4739-aa8a-bee9ef65765e Recording ISRC USMV30400…" at bounding box center [789, 110] width 1004 height 37
paste input "Search Form"
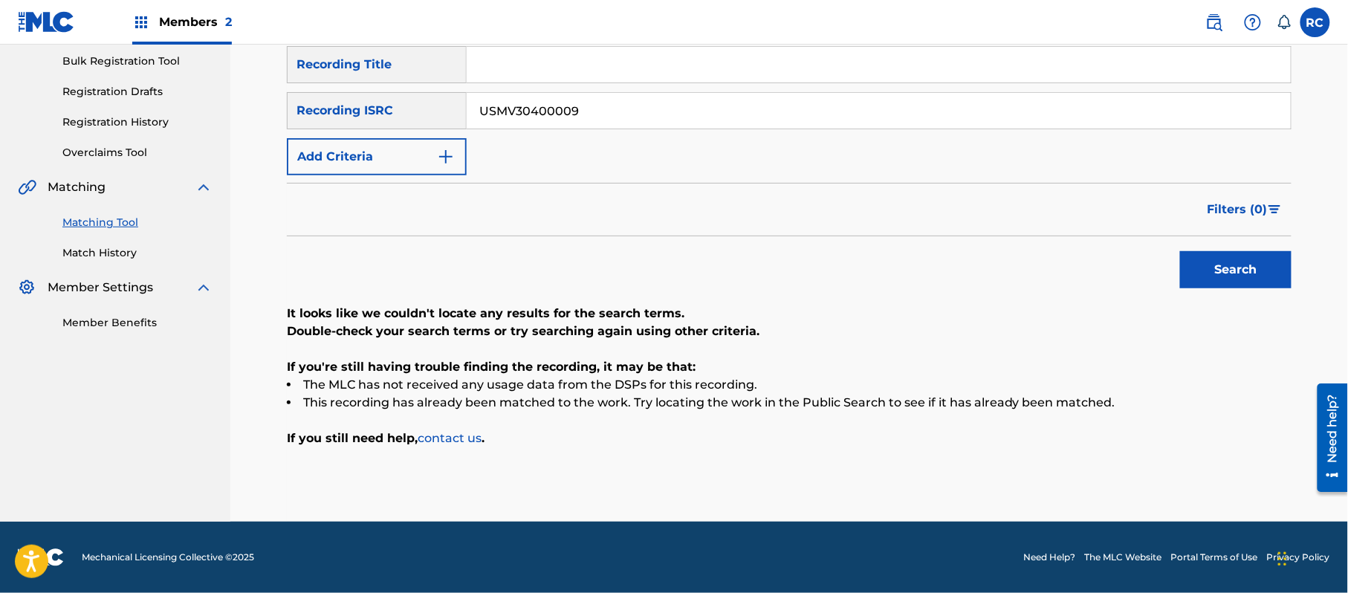
click at [1233, 266] on button "Search" at bounding box center [1235, 269] width 111 height 37
drag, startPoint x: 585, startPoint y: 117, endPoint x: 562, endPoint y: 132, distance: 27.4
click at [434, 120] on div "SearchWithCriteria8930cc13-2635-4739-aa8a-bee9ef65765e Recording ISRC USMV30400…" at bounding box center [789, 110] width 1004 height 37
paste input "C19545525"
drag, startPoint x: 1232, startPoint y: 264, endPoint x: 1212, endPoint y: 282, distance: 26.3
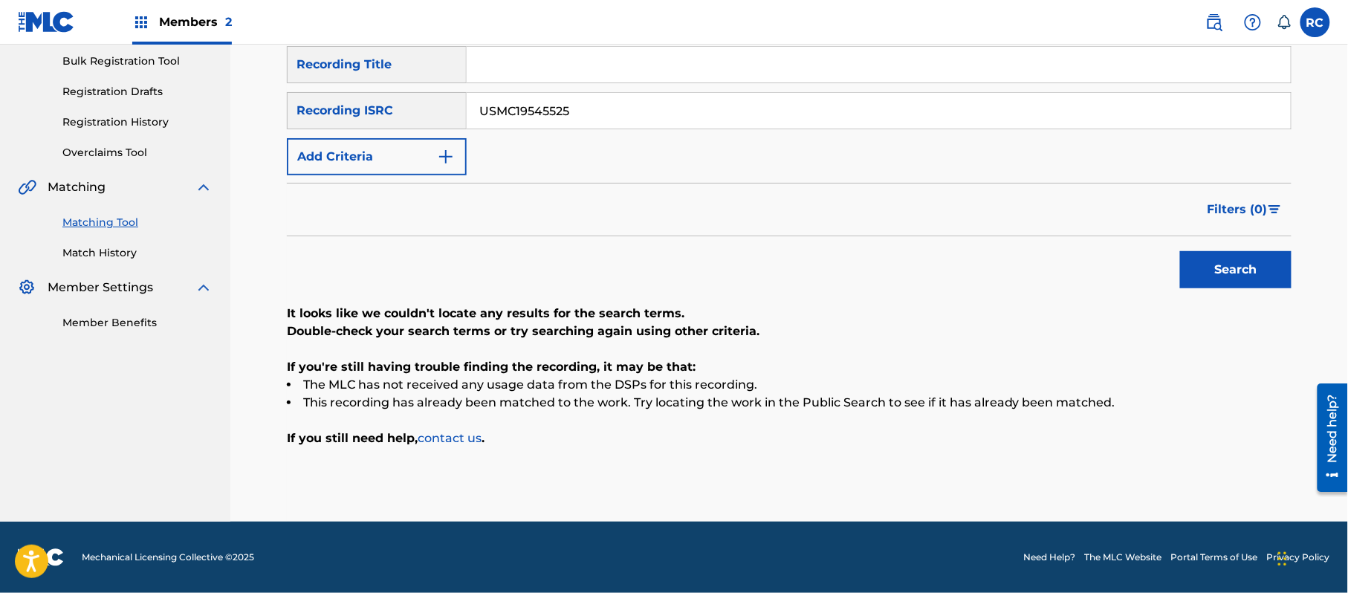
click at [1232, 265] on button "Search" at bounding box center [1235, 269] width 111 height 37
drag, startPoint x: 582, startPoint y: 120, endPoint x: 377, endPoint y: 120, distance: 205.1
click at [378, 120] on div "SearchWithCriteria8930cc13-2635-4739-aa8a-bee9ef65765e Recording ISRC USMC19545…" at bounding box center [789, 110] width 1004 height 37
paste input "UV72303154"
type input "USUV72303154"
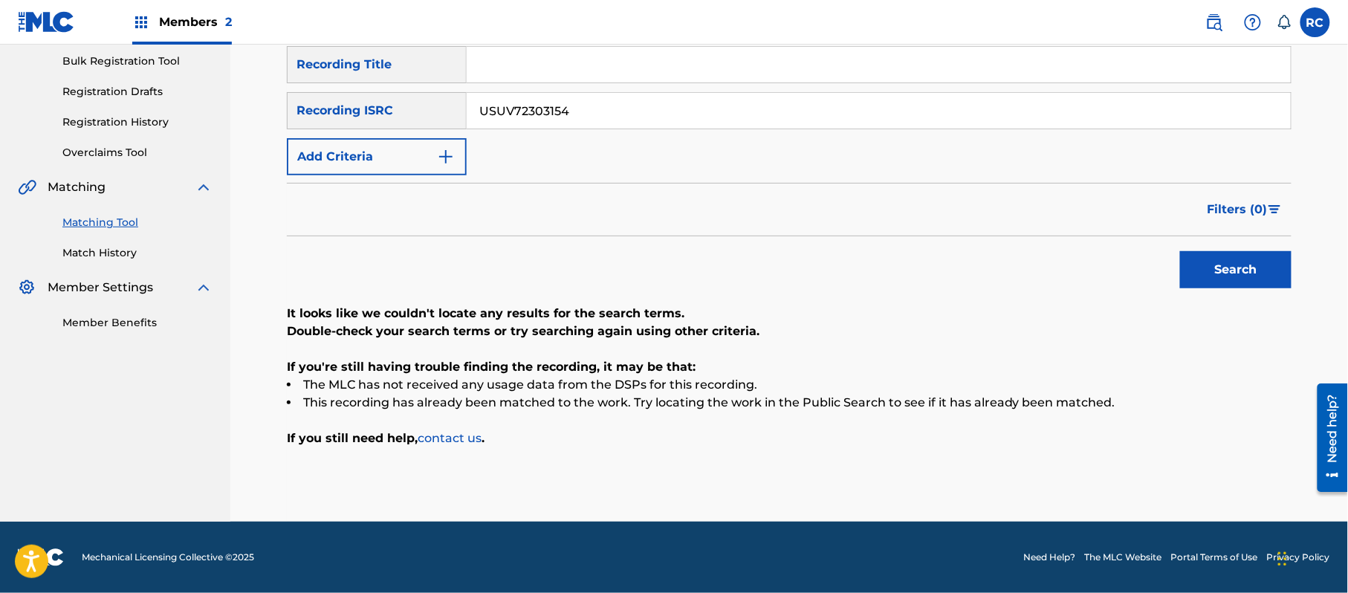
drag, startPoint x: 1204, startPoint y: 262, endPoint x: 788, endPoint y: 264, distance: 416.8
click at [1190, 262] on button "Search" at bounding box center [1235, 269] width 111 height 37
click at [539, 65] on input "Search Form" at bounding box center [879, 65] width 824 height 36
paste input "We Are One [PERSON_NAME]"
drag, startPoint x: 556, startPoint y: 62, endPoint x: 747, endPoint y: 93, distance: 193.4
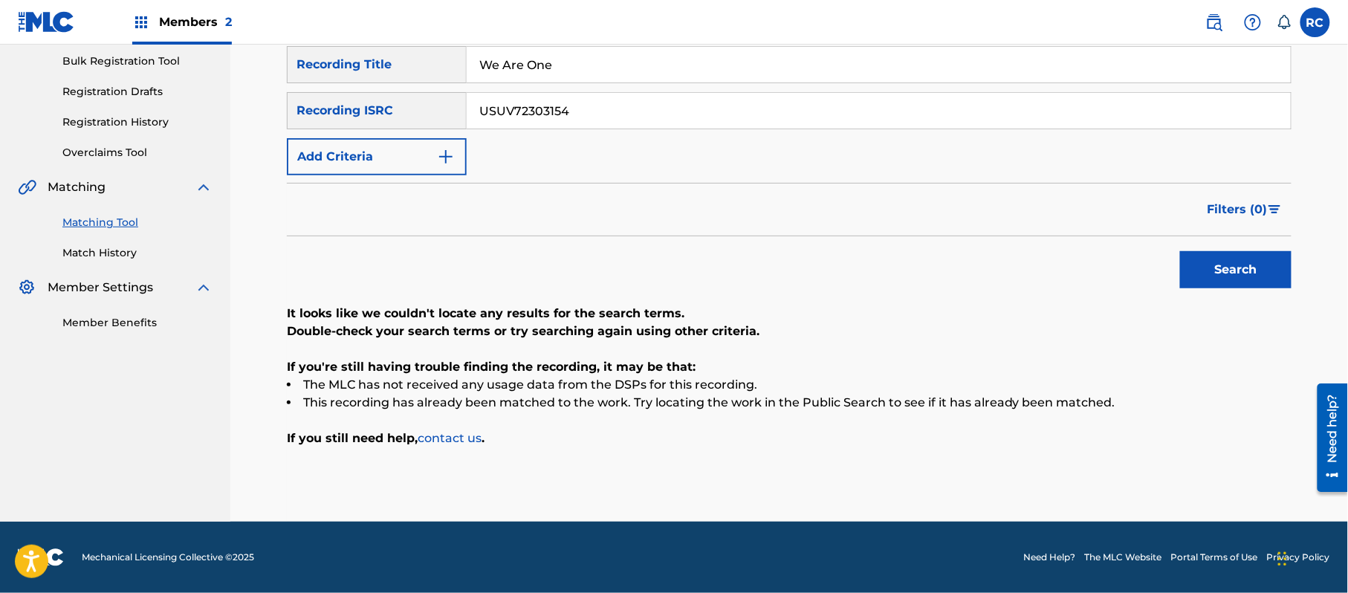
click at [747, 93] on div "SearchWithCriteria697b8e77-a9eb-49cf-85e9-4525a32fa5be Recording Title We Are O…" at bounding box center [789, 110] width 1004 height 129
type input "We Are One"
drag, startPoint x: 423, startPoint y: 117, endPoint x: 312, endPoint y: 116, distance: 110.7
click at [318, 117] on div "SearchWithCriteria8930cc13-2635-4739-aa8a-bee9ef65765e Recording ISRC USUV72303…" at bounding box center [789, 110] width 1004 height 37
click at [363, 156] on button "Add Criteria" at bounding box center [377, 156] width 180 height 37
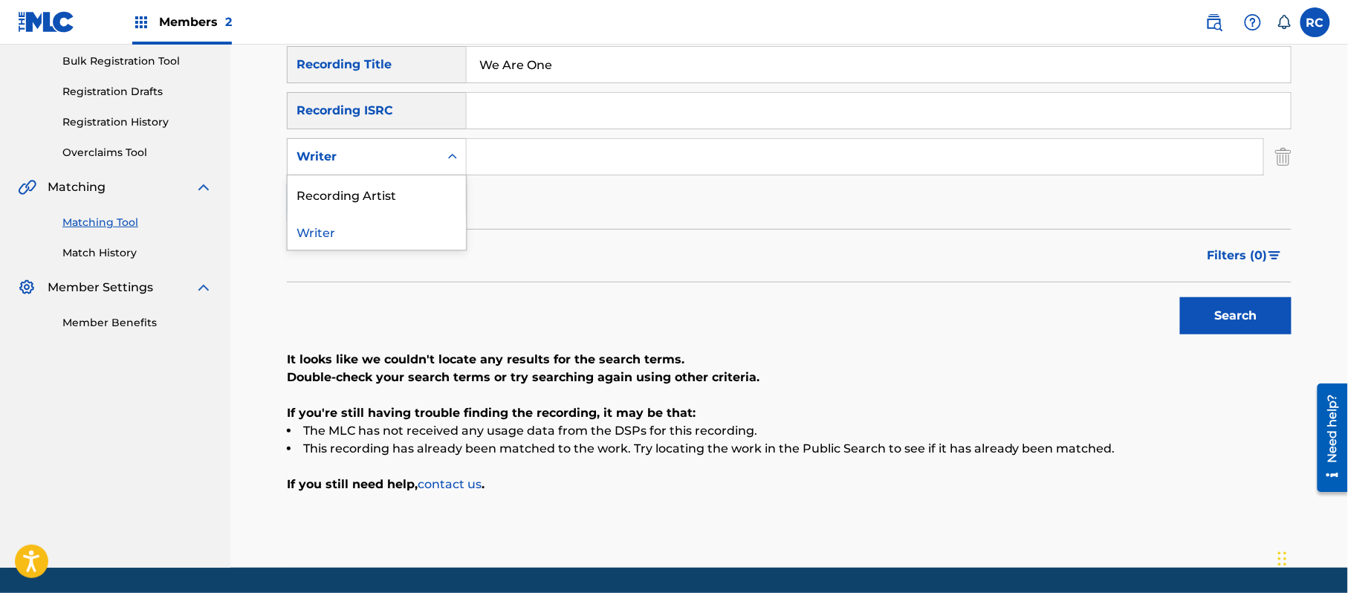
click at [358, 166] on div "Writer" at bounding box center [364, 157] width 152 height 28
drag, startPoint x: 354, startPoint y: 196, endPoint x: 484, endPoint y: 177, distance: 132.2
click at [361, 196] on div "Recording Artist" at bounding box center [377, 193] width 178 height 37
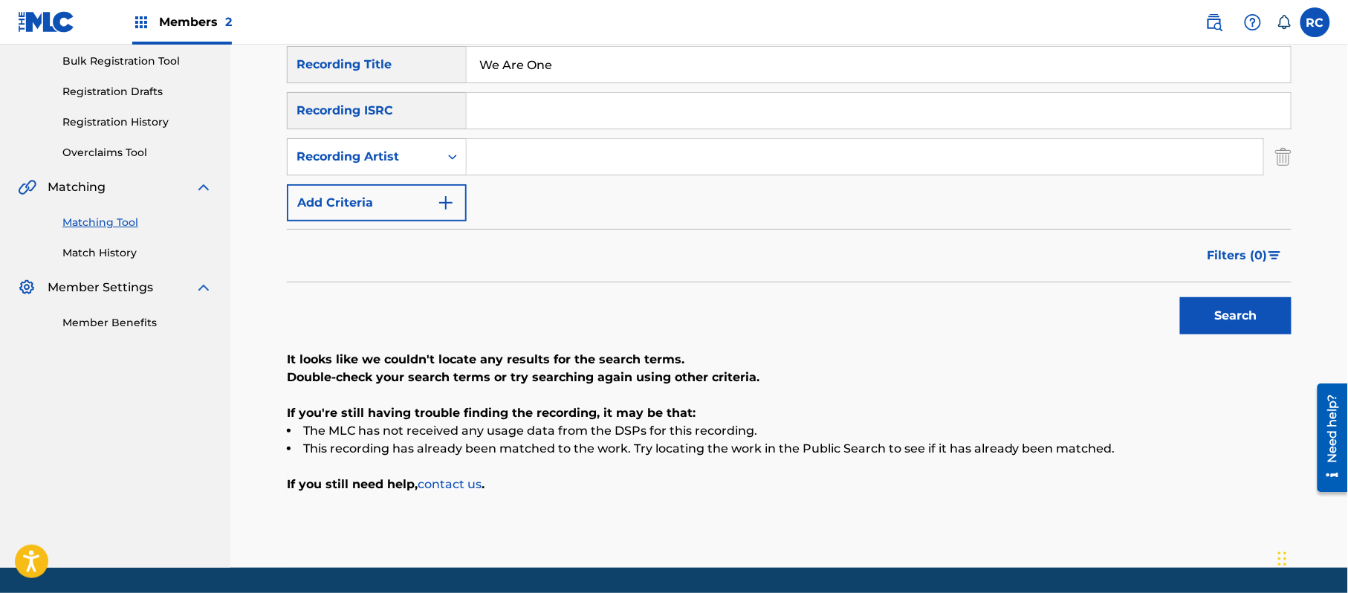
drag, startPoint x: 484, startPoint y: 177, endPoint x: 519, endPoint y: 163, distance: 36.7
click at [517, 163] on input "Search Form" at bounding box center [865, 157] width 796 height 36
paste input "[PERSON_NAME]"
type input "[PERSON_NAME]"
click at [1233, 324] on button "Search" at bounding box center [1235, 315] width 111 height 37
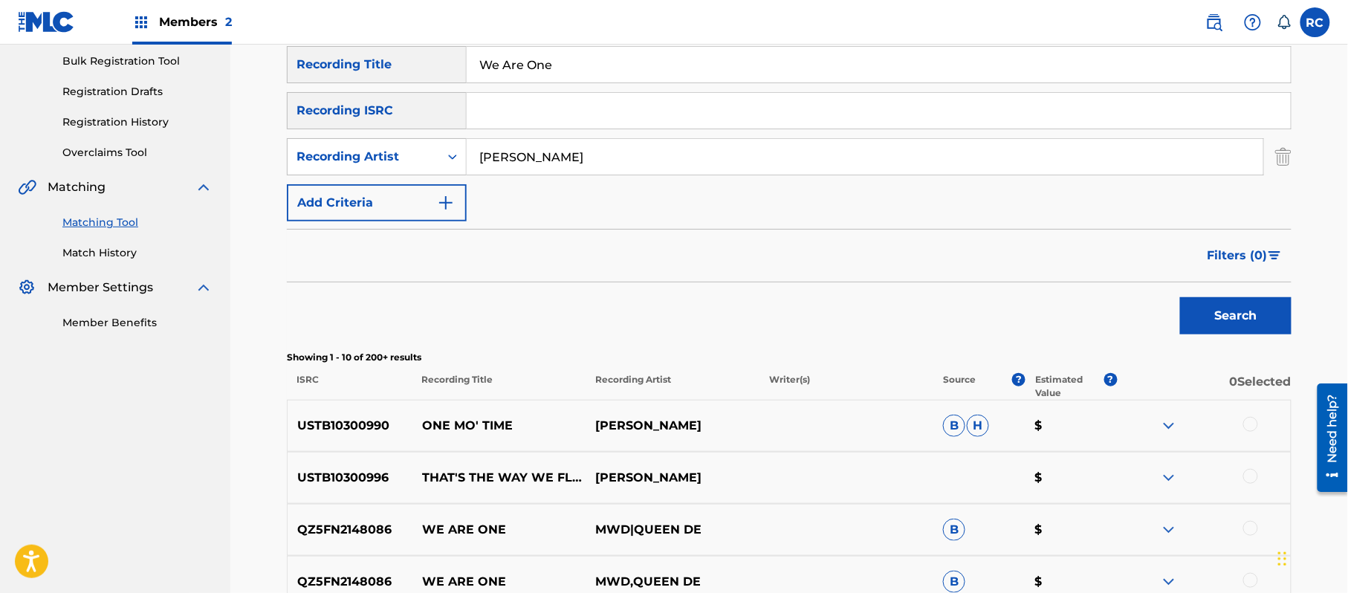
click at [527, 72] on input "We Are One" at bounding box center [879, 65] width 824 height 36
paste input "ekend Love [PERSON_NAME]"
click at [527, 72] on input "Weekend Love [PERSON_NAME]" at bounding box center [879, 65] width 824 height 36
drag, startPoint x: 574, startPoint y: 68, endPoint x: 780, endPoint y: 100, distance: 208.1
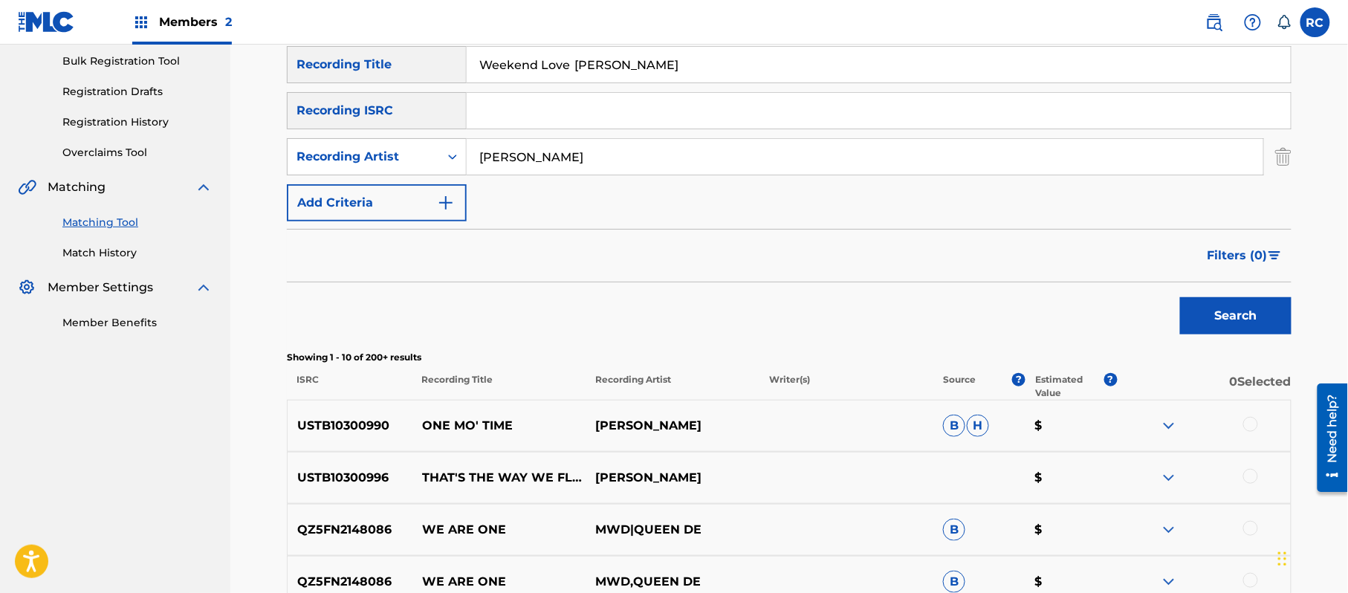
click at [780, 100] on div "SearchWithCriteria697b8e77-a9eb-49cf-85e9-4525a32fa5be Recording Title Weekend …" at bounding box center [789, 133] width 1004 height 175
type input "Weekend Love"
click at [1180, 297] on button "Search" at bounding box center [1235, 315] width 111 height 37
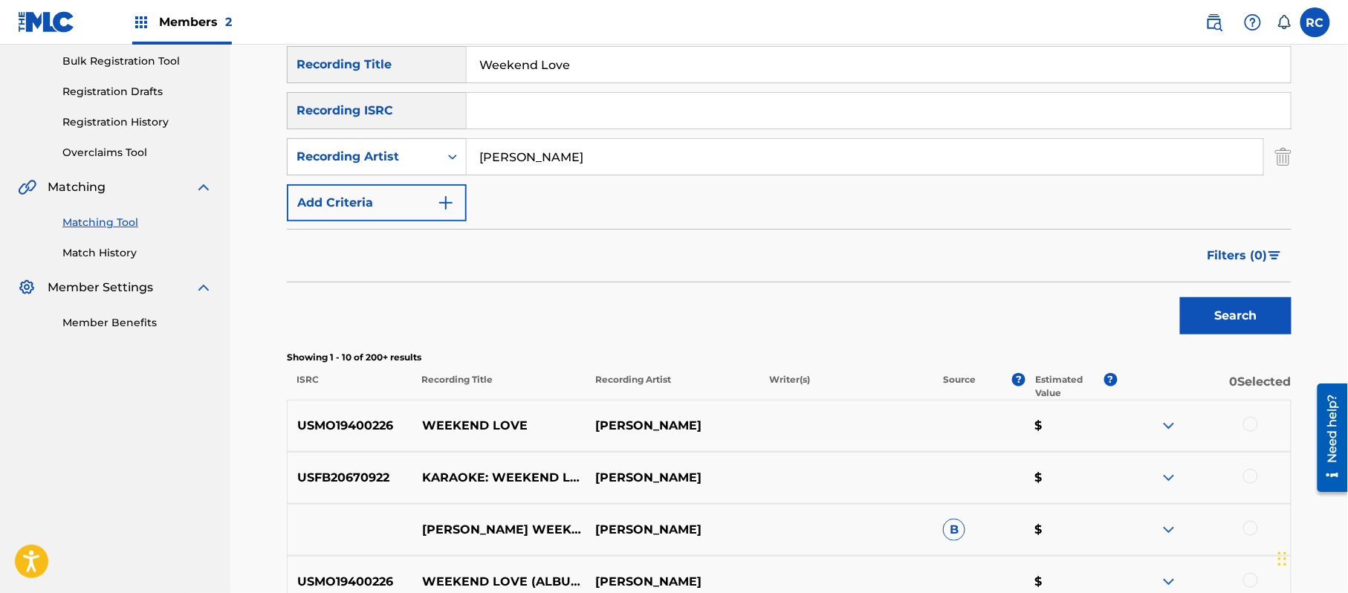
click at [354, 429] on p "USMO19400226" at bounding box center [350, 426] width 125 height 18
copy p "USMO19400226"
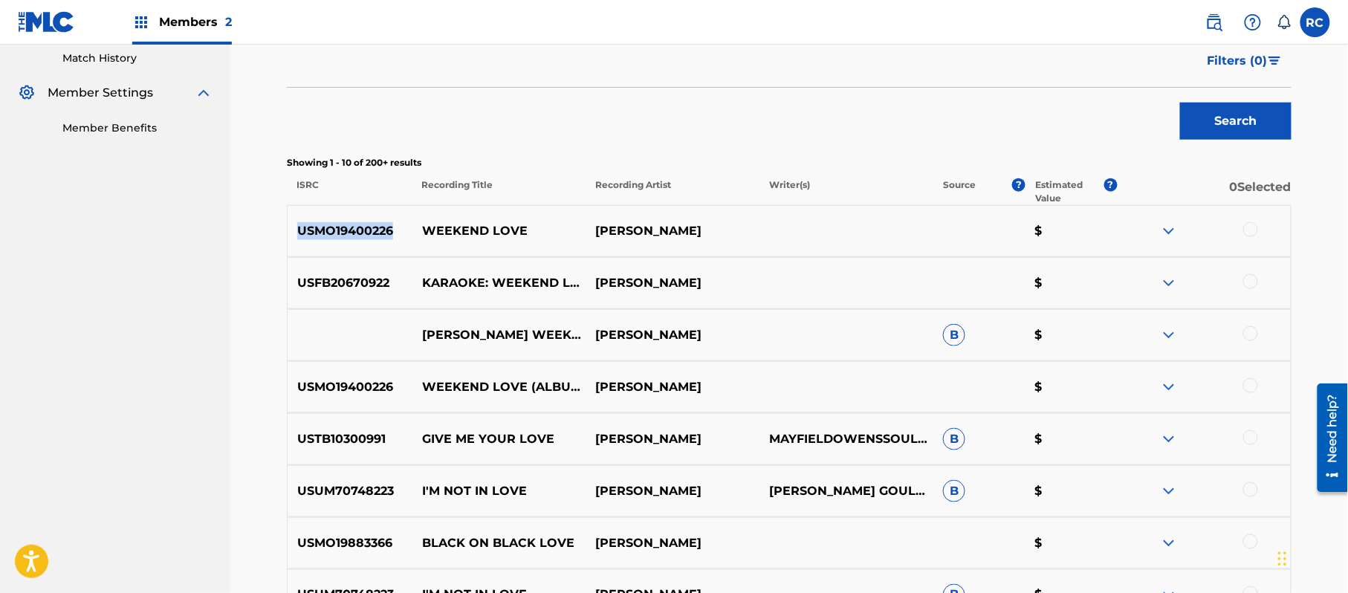
scroll to position [417, 0]
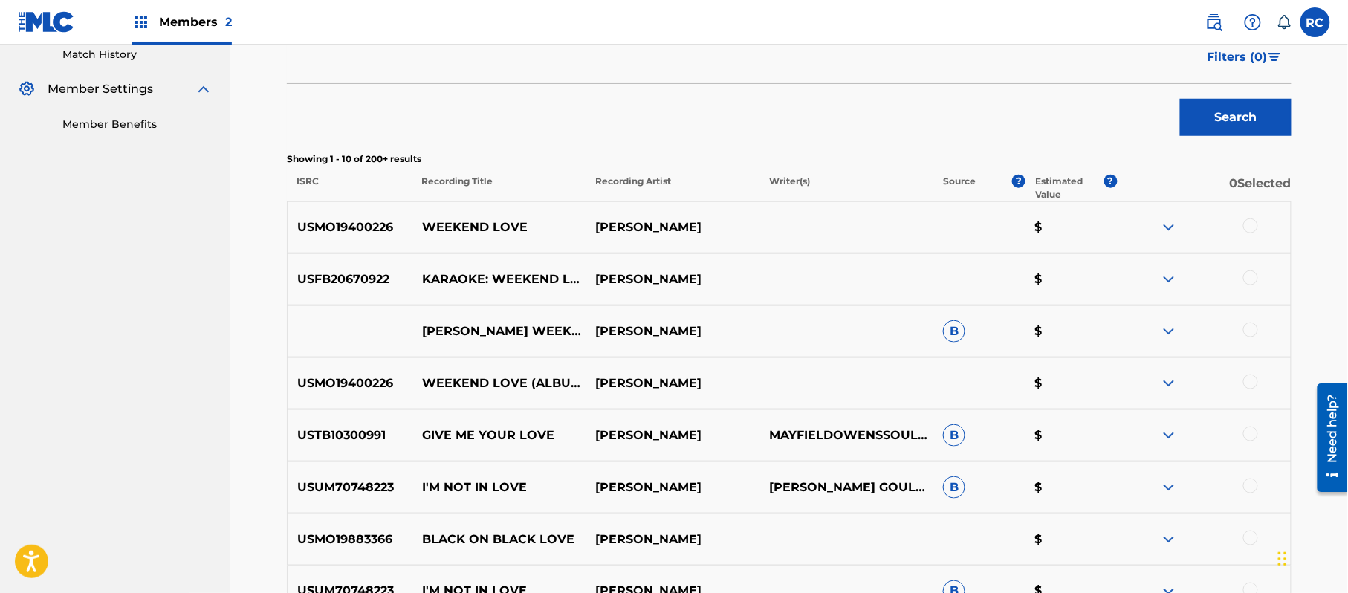
click at [352, 386] on p "USMO19400226" at bounding box center [350, 383] width 125 height 18
copy p "USMO19400226"
click at [354, 279] on p "USFB20670922" at bounding box center [350, 279] width 125 height 18
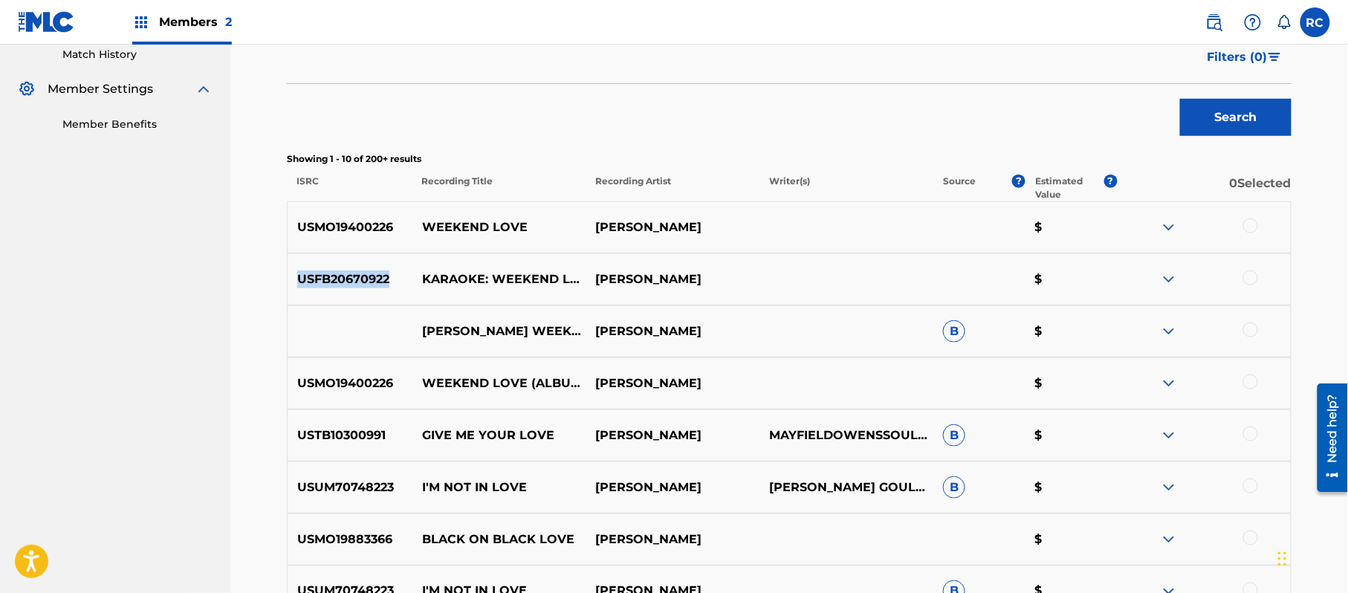
copy p "USFB20670922"
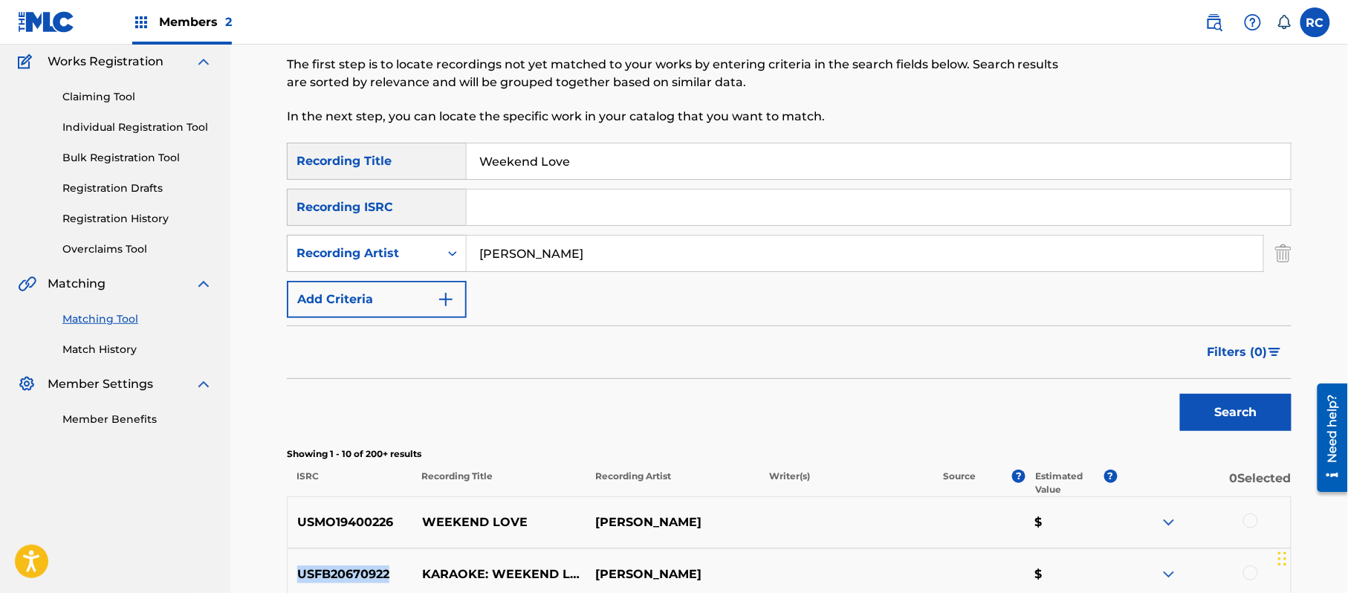
scroll to position [120, 0]
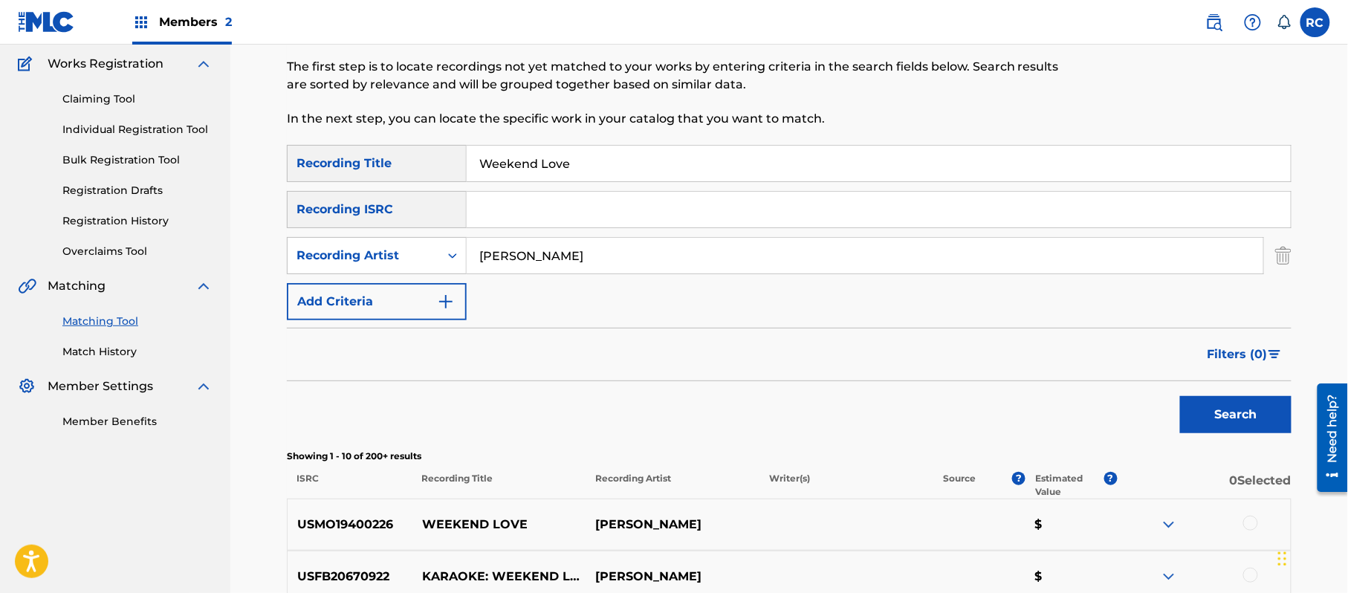
click at [572, 212] on input "Search Form" at bounding box center [879, 210] width 824 height 36
paste input "USMO19400205"
type input "USMO19400205"
drag, startPoint x: 587, startPoint y: 169, endPoint x: 363, endPoint y: 179, distance: 223.8
click at [352, 168] on div "SearchWithCriteria697b8e77-a9eb-49cf-85e9-4525a32fa5be Recording Title Weekend …" at bounding box center [789, 163] width 1004 height 37
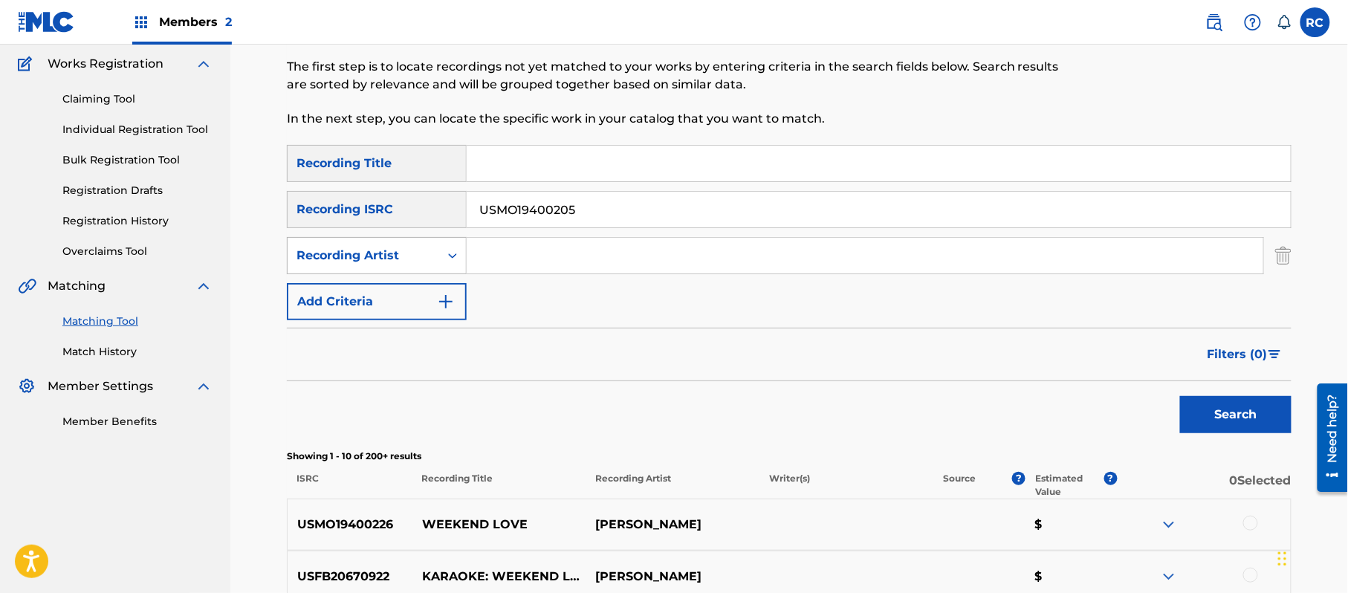
drag, startPoint x: 588, startPoint y: 262, endPoint x: 377, endPoint y: 262, distance: 211.0
click at [377, 262] on div "SearchWithCriteria95aaf6c8-49b8-4e05-862e-db2960469b4c Recording Artist" at bounding box center [789, 255] width 1004 height 37
click at [1212, 421] on button "Search" at bounding box center [1235, 414] width 111 height 37
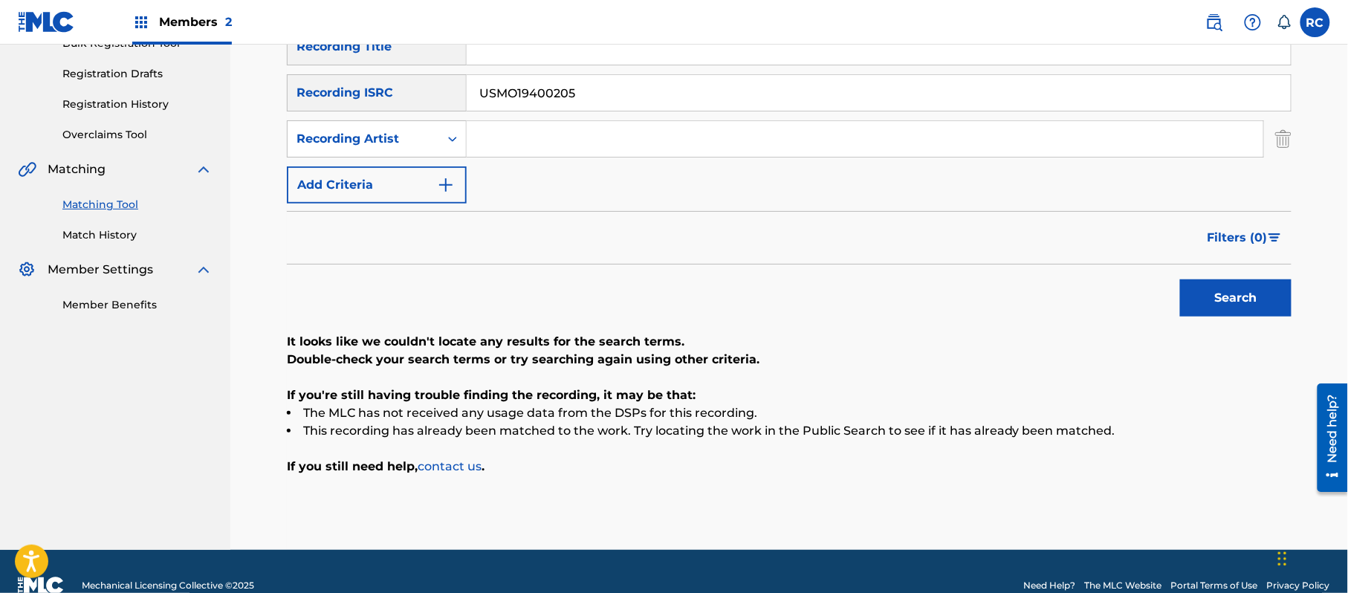
scroll to position [264, 0]
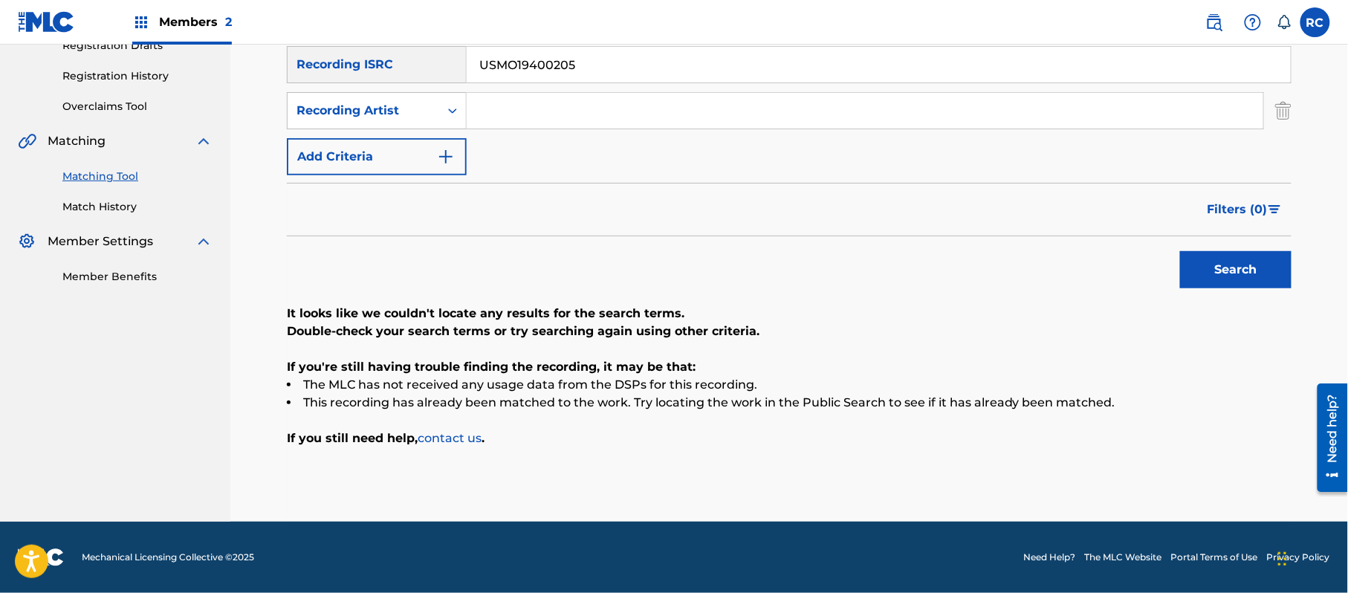
drag, startPoint x: 372, startPoint y: 72, endPoint x: 333, endPoint y: 76, distance: 39.6
click at [333, 76] on div "SearchWithCriteria8930cc13-2635-4739-aa8a-bee9ef65765e Recording ISRC USMO19400…" at bounding box center [789, 64] width 1004 height 37
paste input "26"
type input "USMO19400226"
click at [1201, 273] on button "Search" at bounding box center [1235, 269] width 111 height 37
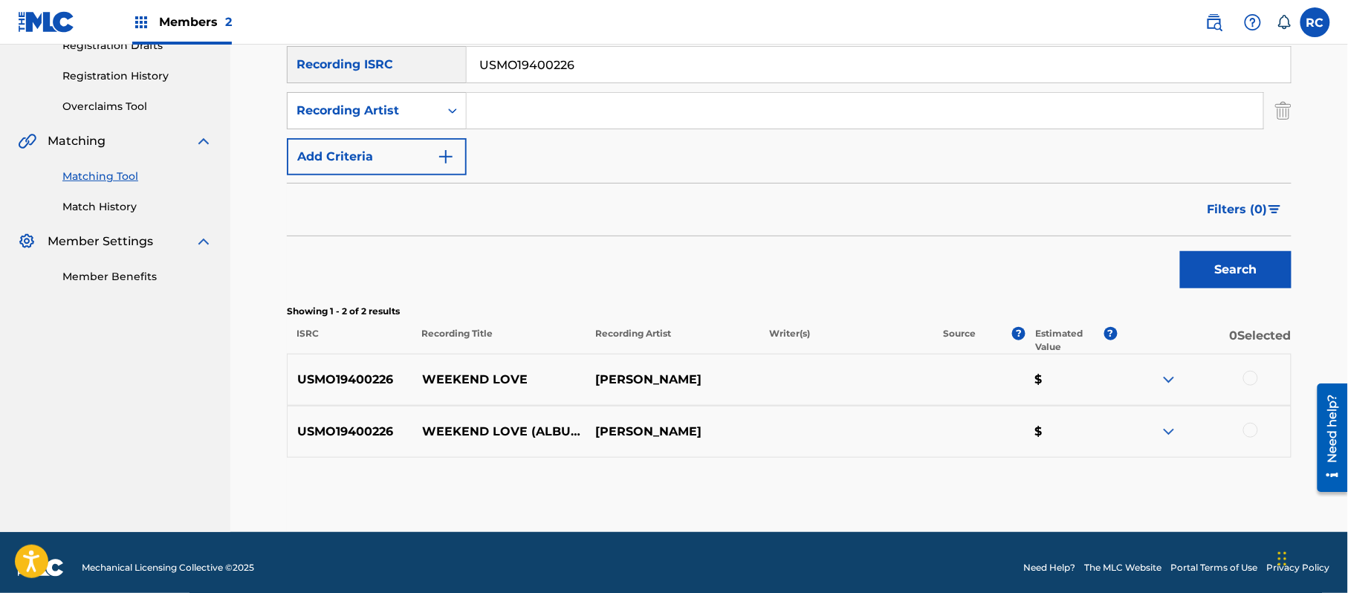
click at [1245, 371] on div at bounding box center [1204, 380] width 174 height 18
click at [1250, 379] on div at bounding box center [1250, 378] width 15 height 15
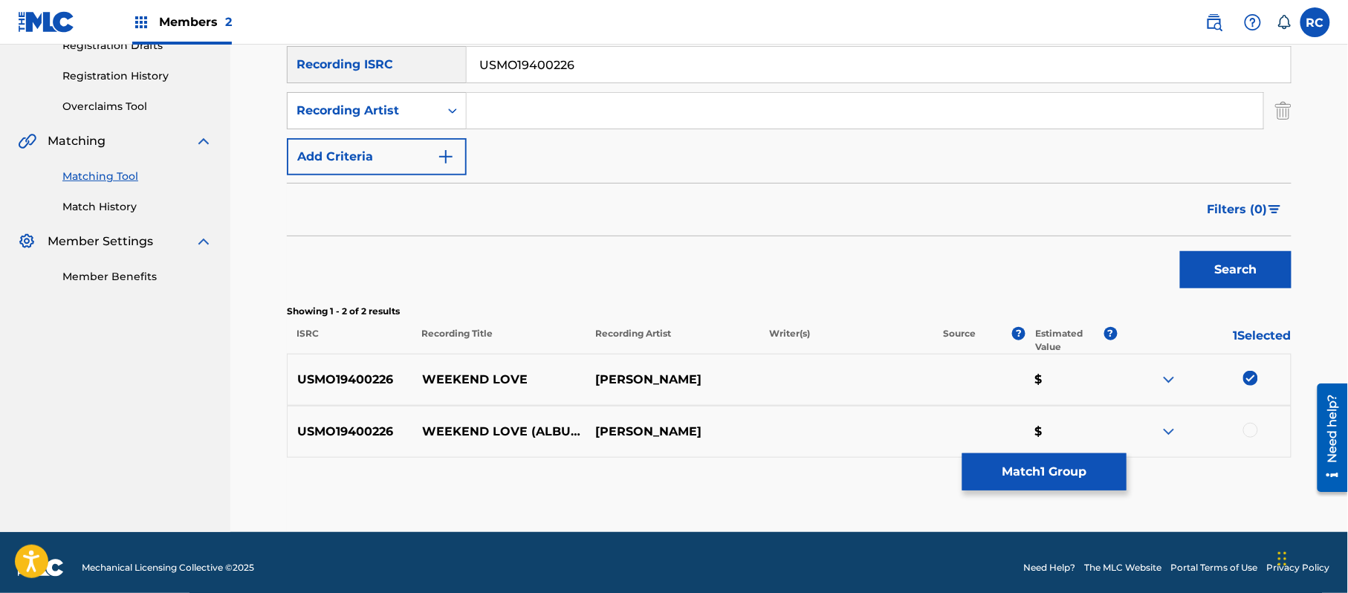
click at [1252, 434] on div at bounding box center [1250, 430] width 15 height 15
click at [1058, 479] on button "Match 2 Groups" at bounding box center [1044, 471] width 164 height 37
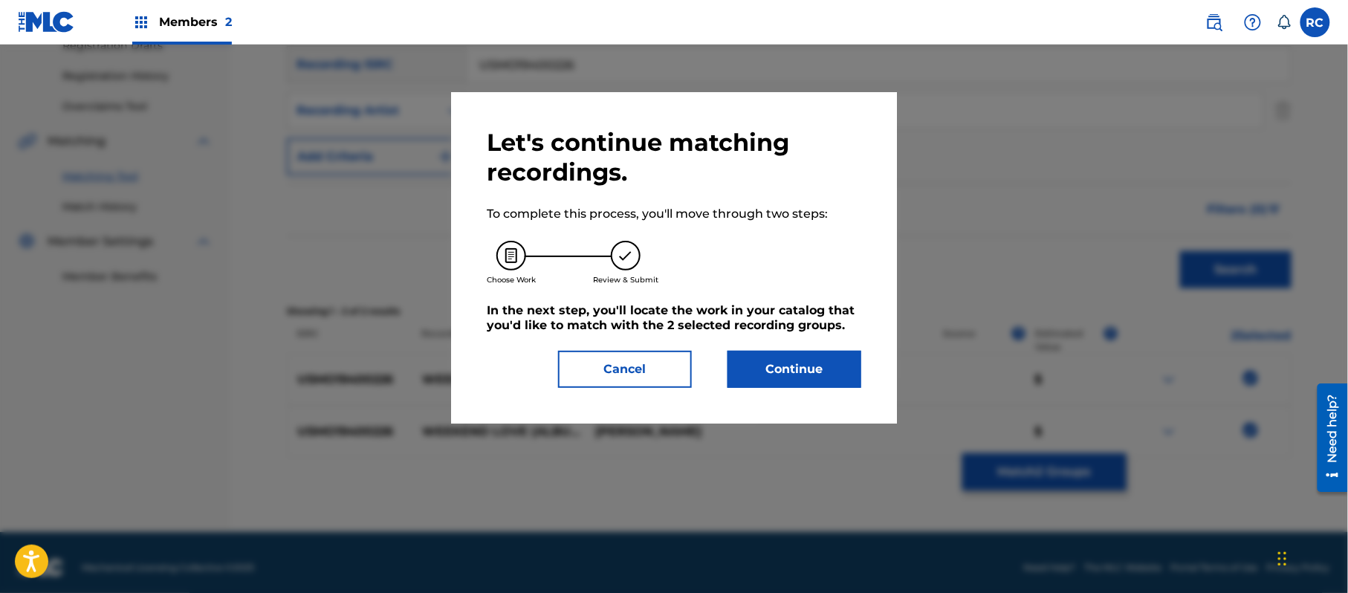
click at [799, 367] on button "Continue" at bounding box center [794, 369] width 134 height 37
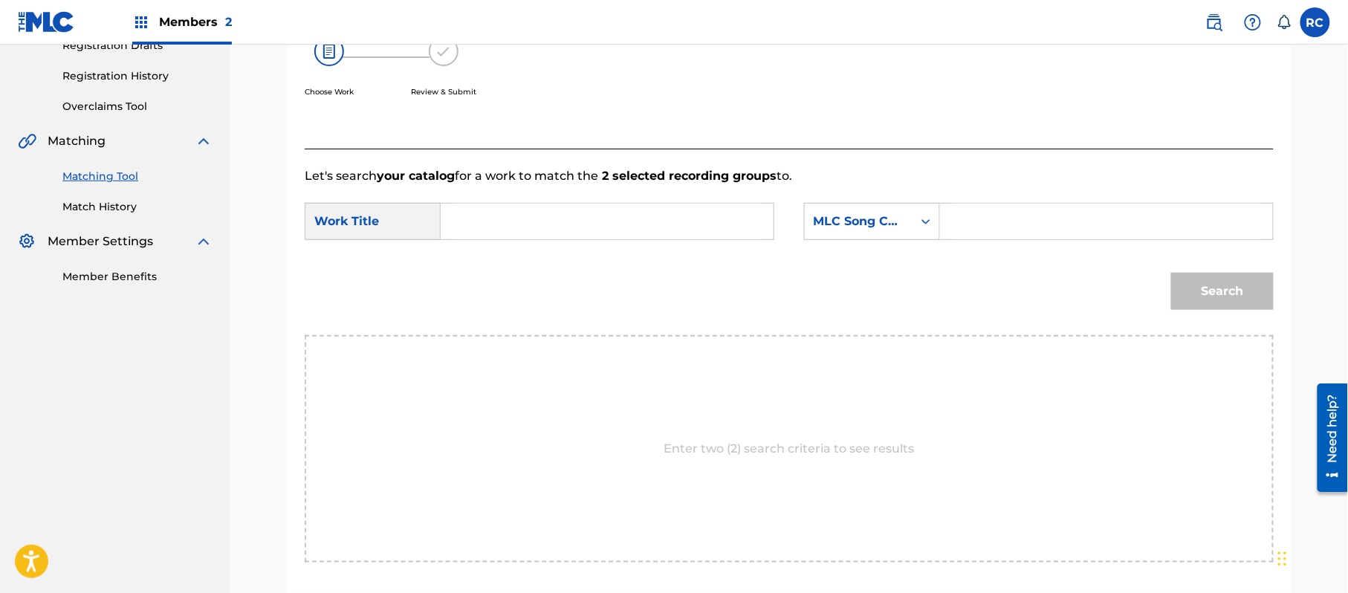
click at [547, 224] on input "Search Form" at bounding box center [607, 222] width 308 height 36
paste input "Weekend Love W7757L"
click at [588, 221] on input "Weekend Love W7757L" at bounding box center [607, 222] width 308 height 36
drag, startPoint x: 588, startPoint y: 221, endPoint x: 637, endPoint y: 221, distance: 48.3
click at [589, 221] on input "Weekend Love W7757L" at bounding box center [607, 222] width 308 height 36
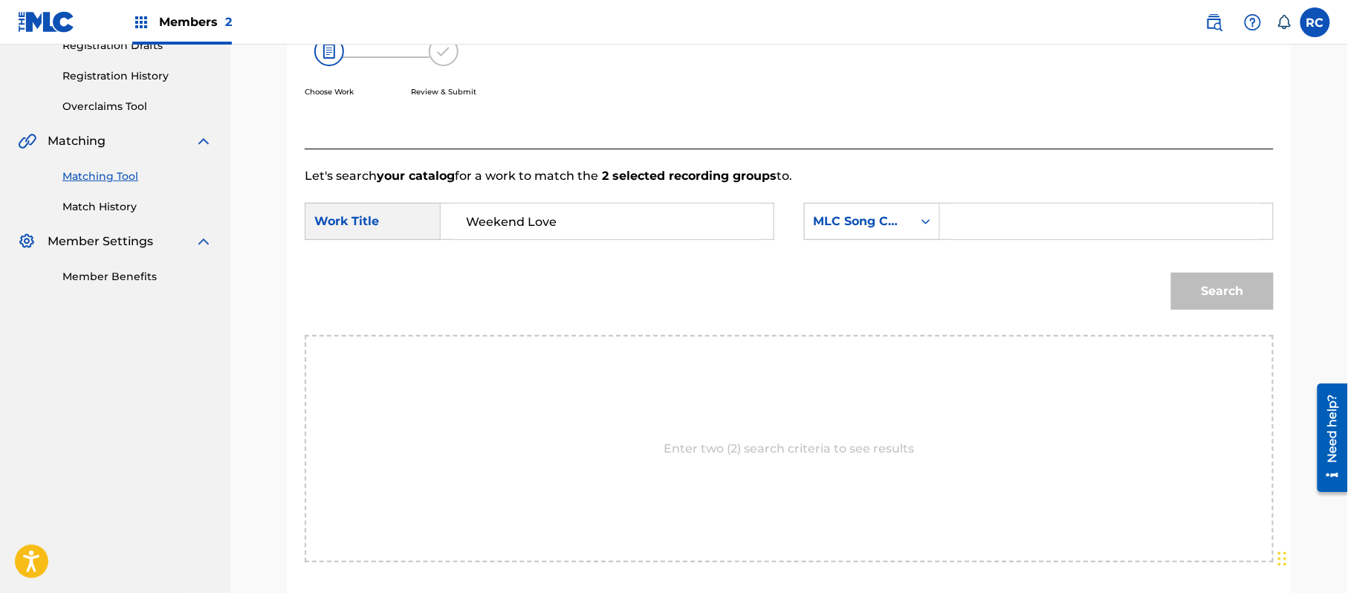
type input "Weekend Love"
click at [1065, 218] on input "Search Form" at bounding box center [1106, 222] width 308 height 36
paste input "W7757L"
type input "W7757L"
click at [1199, 288] on button "Search" at bounding box center [1222, 291] width 103 height 37
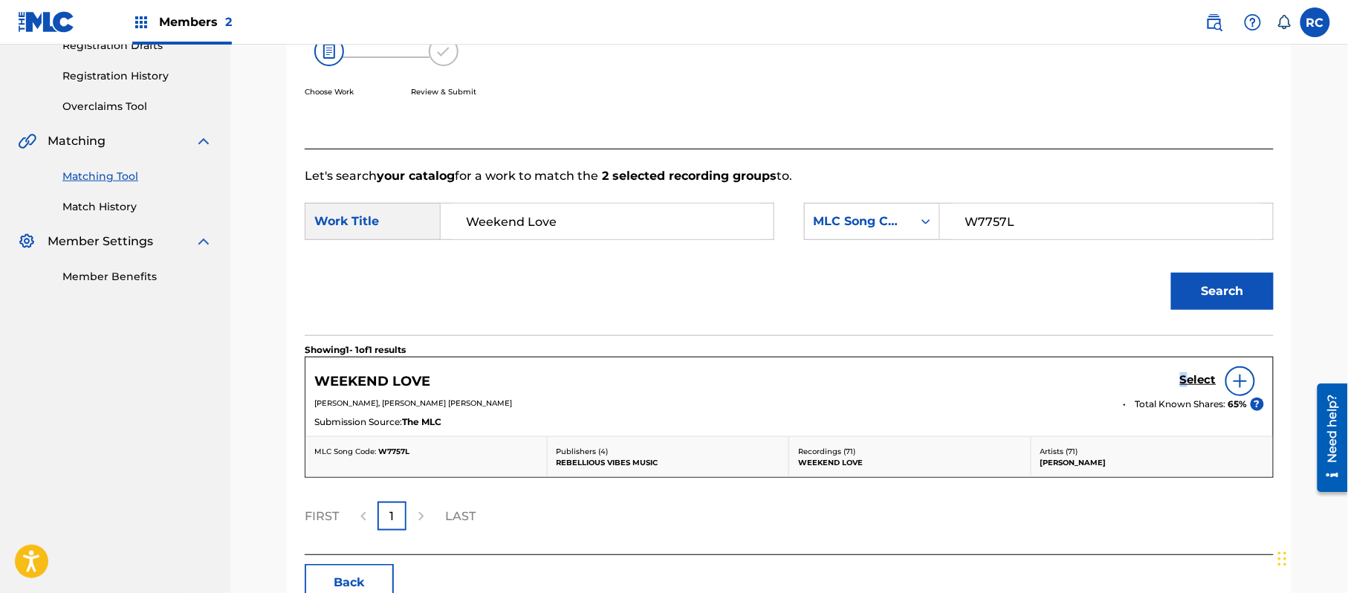
click at [1184, 379] on h5 "Select" at bounding box center [1198, 380] width 36 height 14
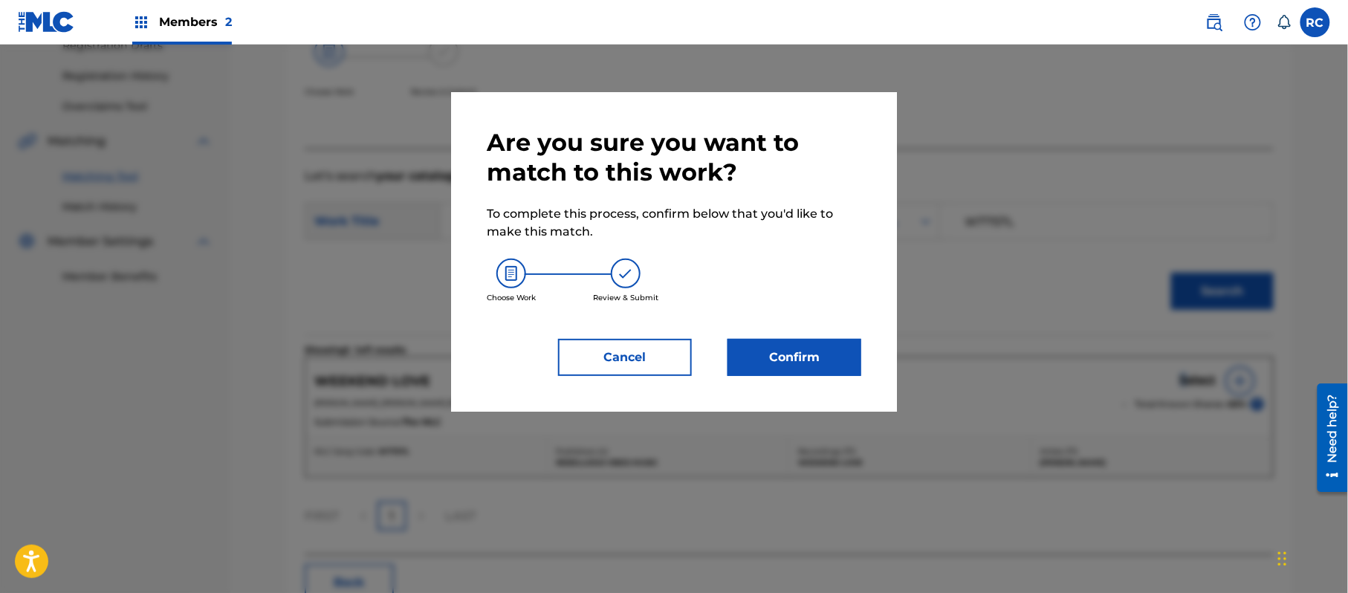
click at [806, 366] on button "Confirm" at bounding box center [794, 357] width 134 height 37
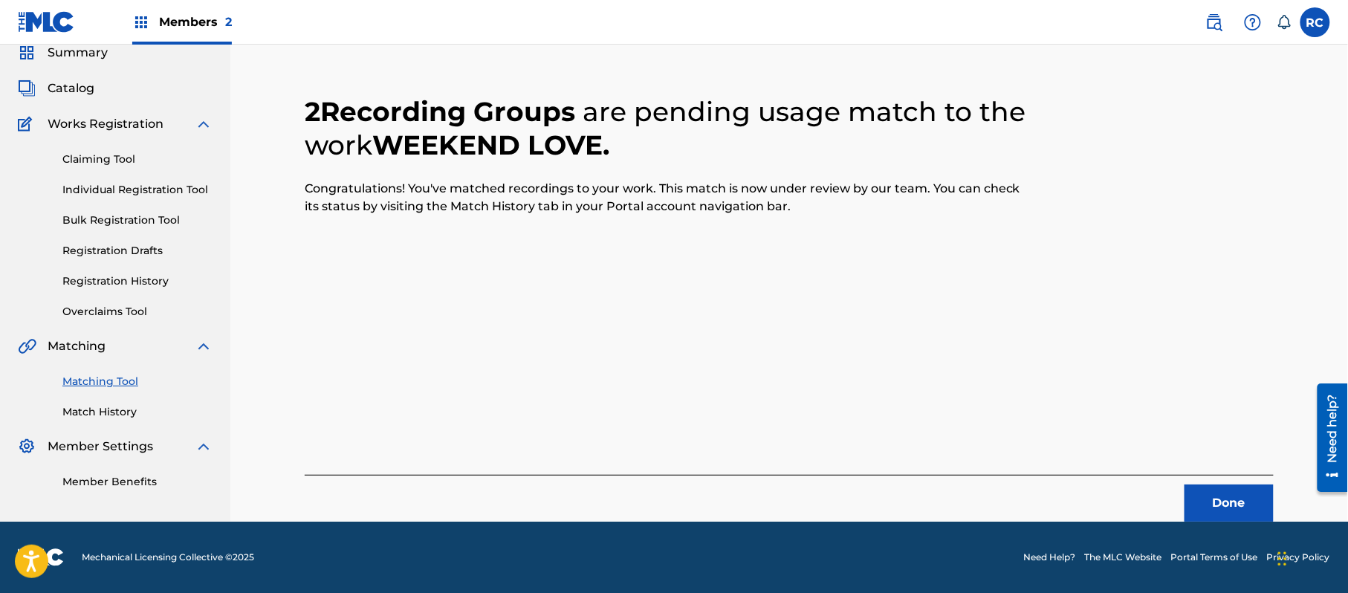
scroll to position [59, 0]
click at [1210, 494] on button "Done" at bounding box center [1228, 502] width 89 height 37
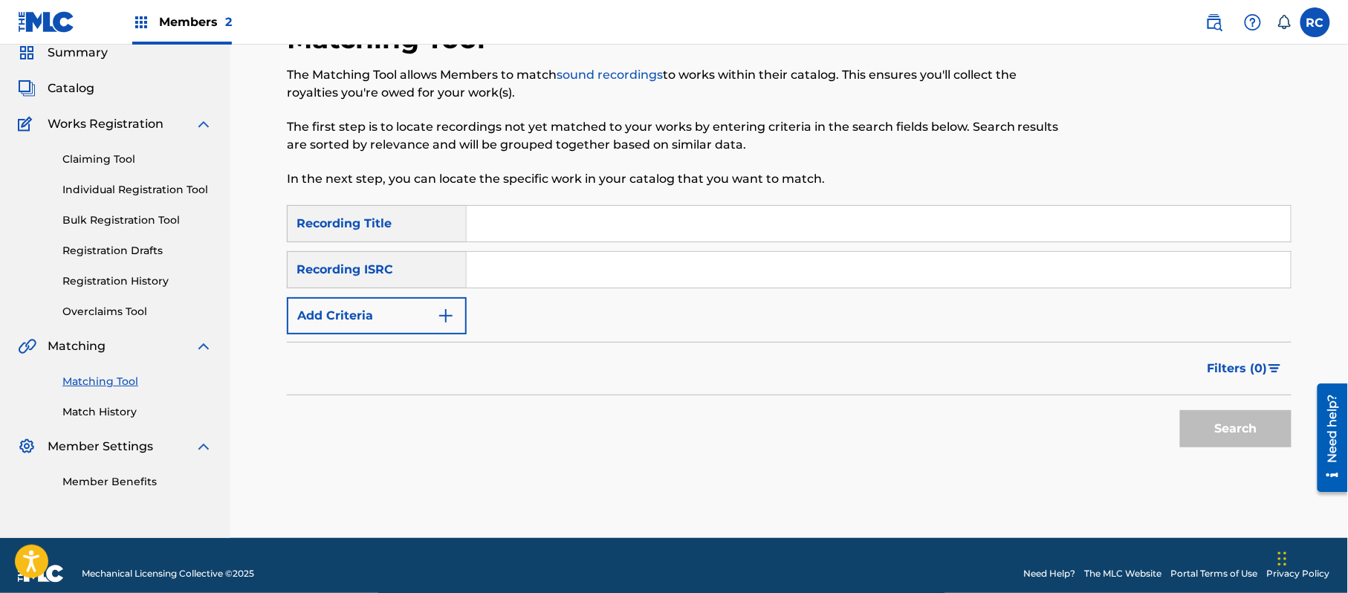
drag, startPoint x: 533, startPoint y: 275, endPoint x: 538, endPoint y: 286, distance: 12.3
click at [533, 276] on input "Search Form" at bounding box center [879, 270] width 824 height 36
paste input "USFB20670922"
type input "USFB20670922"
click at [1233, 438] on button "Search" at bounding box center [1235, 428] width 111 height 37
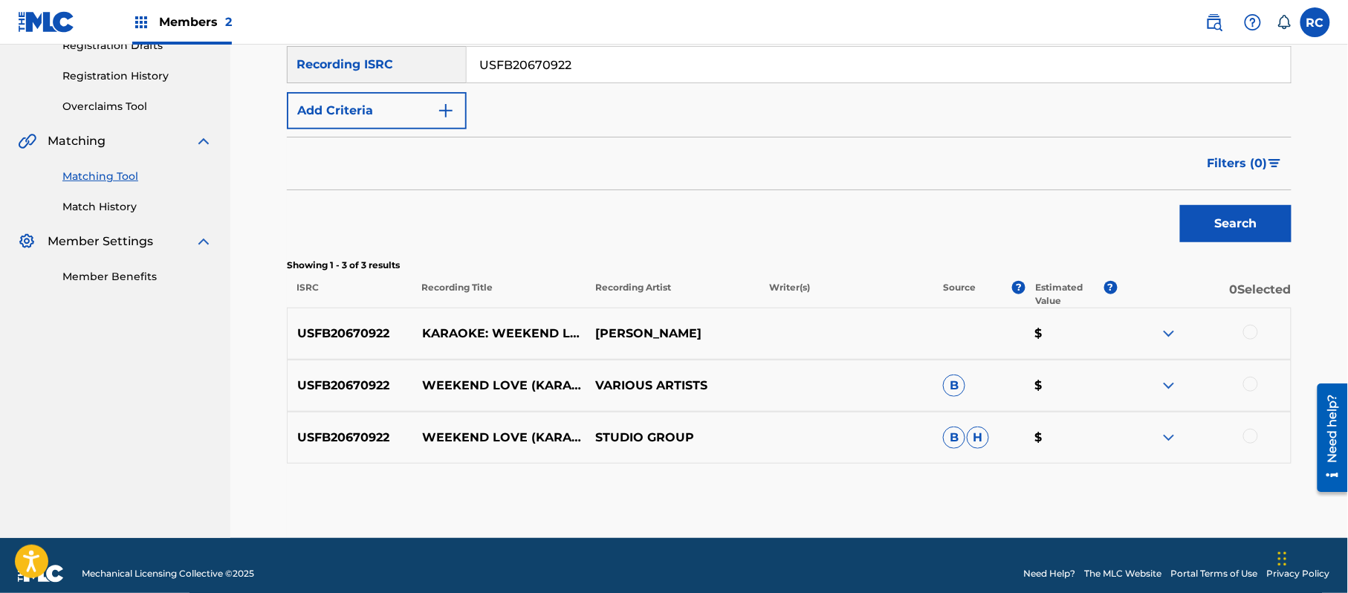
scroll to position [281, 0]
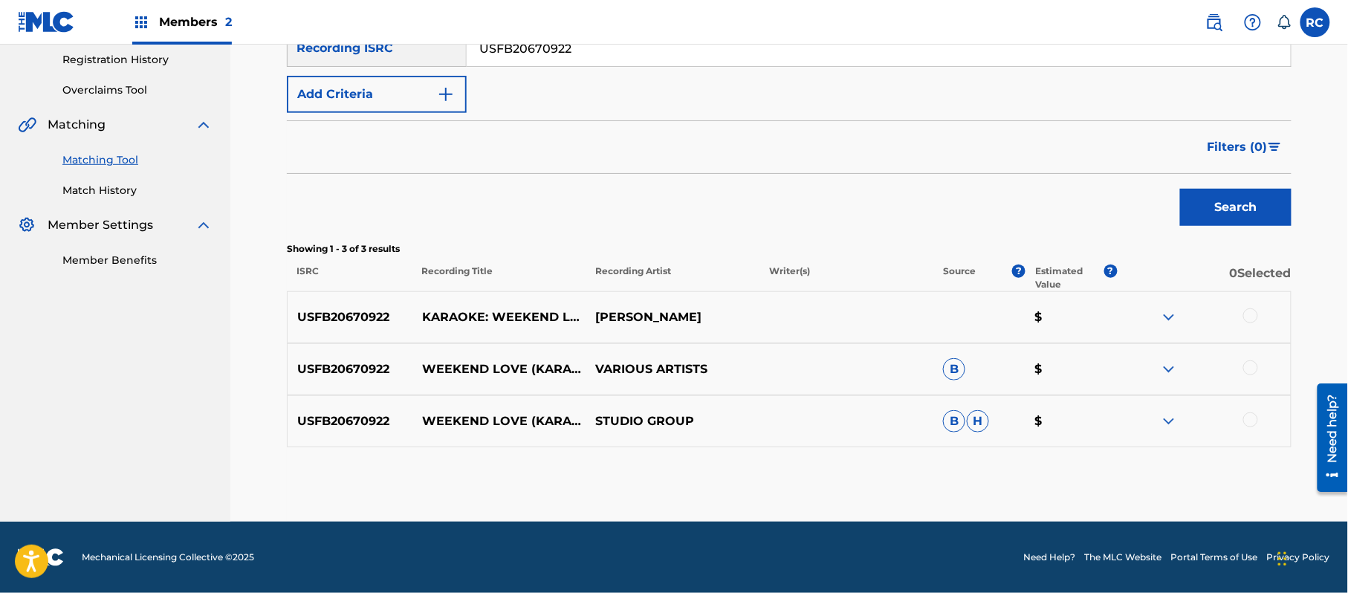
drag, startPoint x: 1254, startPoint y: 315, endPoint x: 1254, endPoint y: 360, distance: 45.3
click at [1253, 315] on div at bounding box center [1250, 315] width 15 height 15
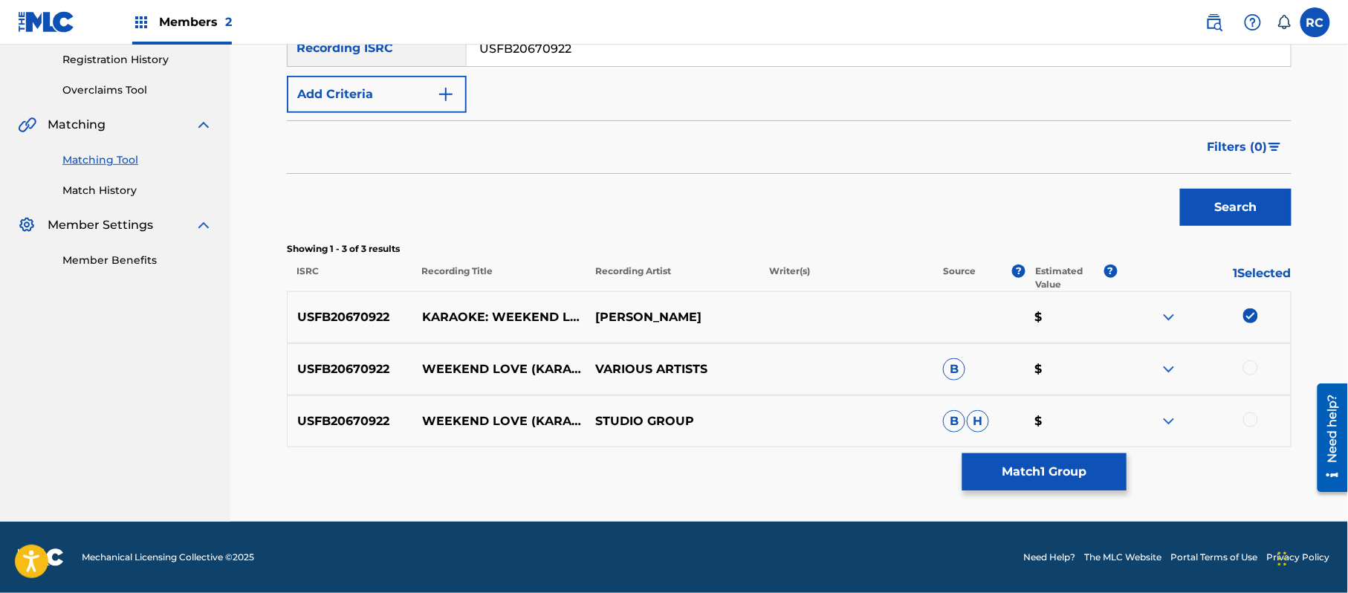
click at [1252, 366] on div at bounding box center [1250, 367] width 15 height 15
click at [1250, 420] on div at bounding box center [1250, 419] width 15 height 15
click at [1051, 470] on button "Match 3 Groups" at bounding box center [1044, 471] width 164 height 37
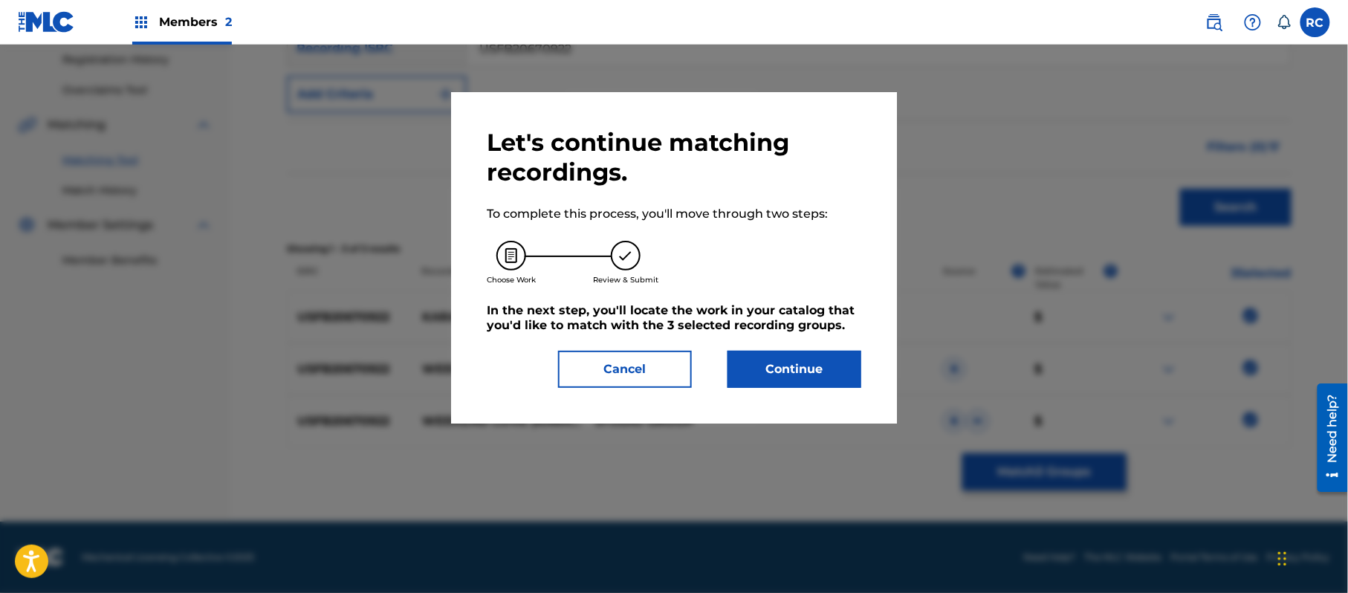
click at [805, 363] on button "Continue" at bounding box center [794, 369] width 134 height 37
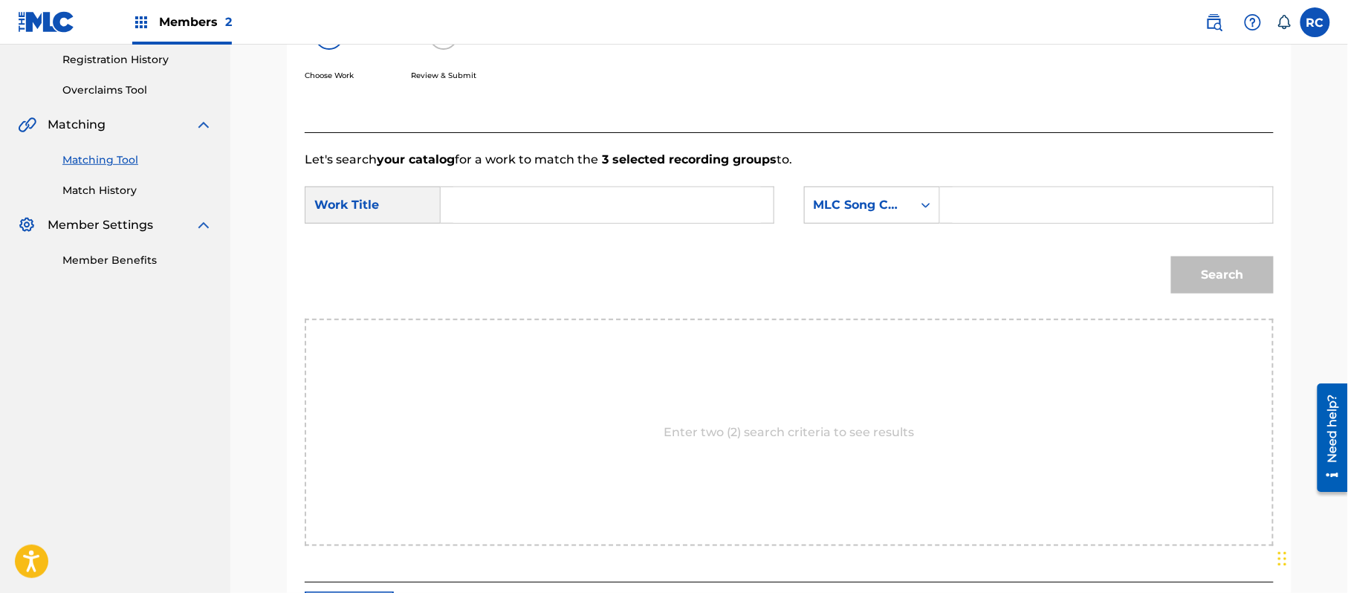
click at [482, 208] on input "Search Form" at bounding box center [607, 205] width 308 height 36
paste input "Weekend Love W7757L"
click at [615, 205] on input "Weekend Love W7757L" at bounding box center [607, 205] width 308 height 36
click at [614, 204] on input "Weekend Love W7757L" at bounding box center [607, 205] width 308 height 36
type input "Weekend Love"
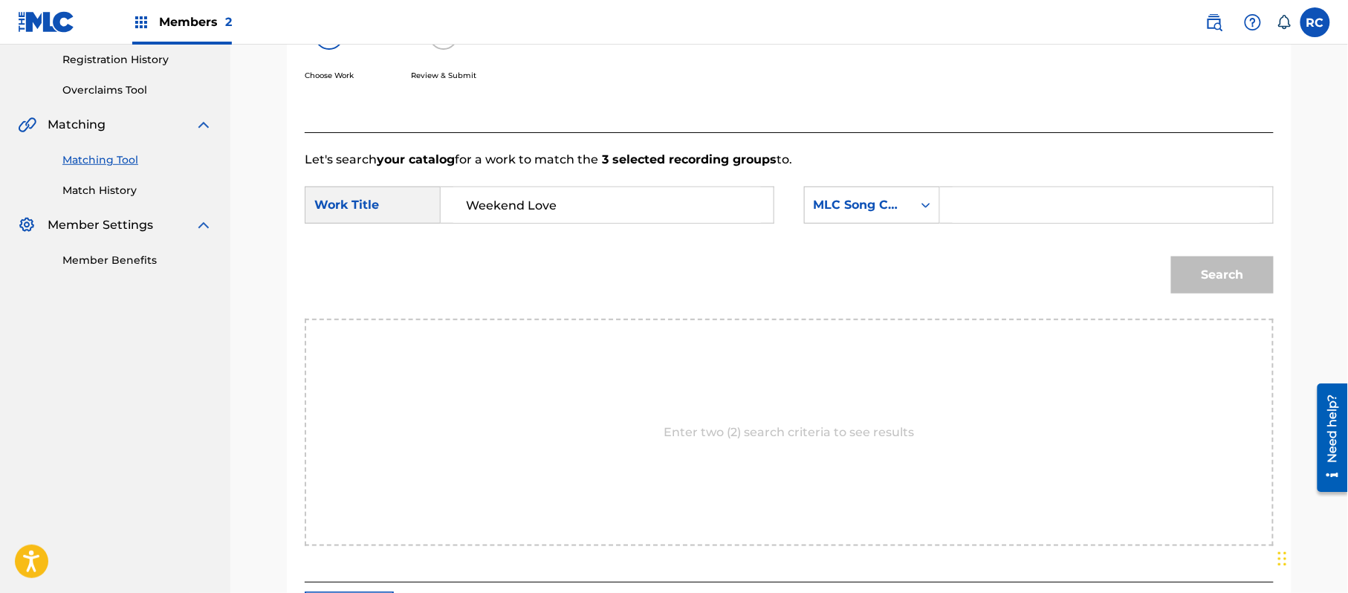
click at [1037, 217] on input "Search Form" at bounding box center [1106, 205] width 308 height 36
paste input "W7757L"
type input "W7757L"
click at [1223, 284] on button "Search" at bounding box center [1222, 274] width 103 height 37
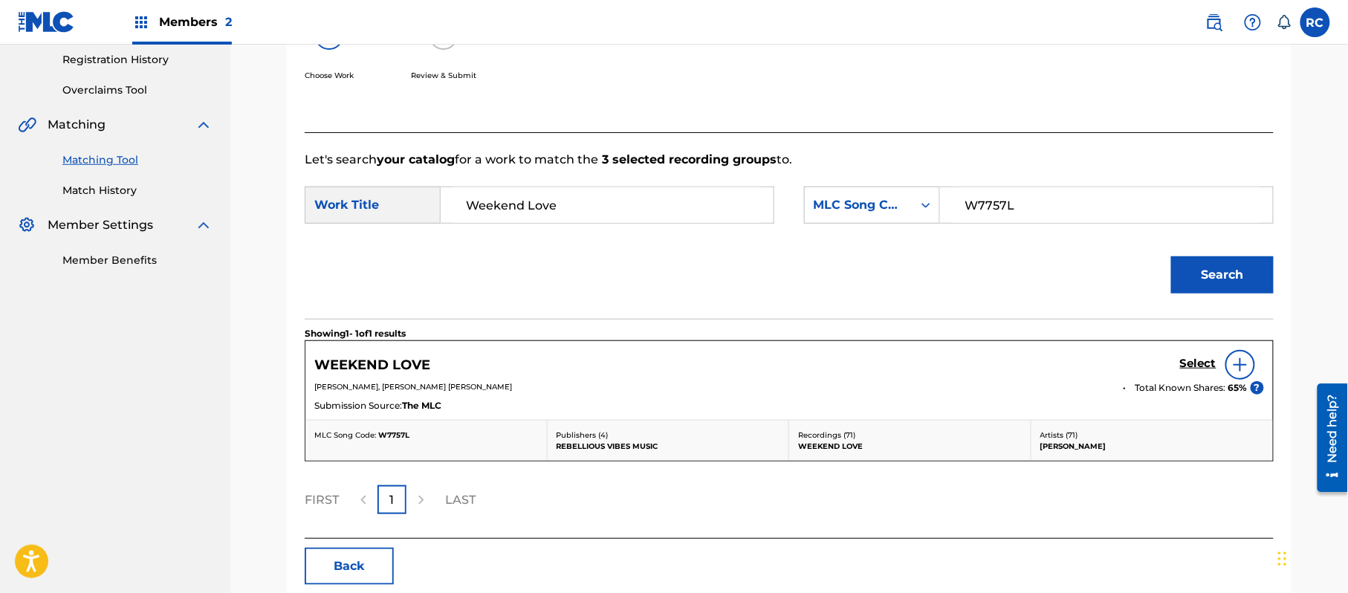
click at [1183, 366] on h5 "Select" at bounding box center [1198, 364] width 36 height 14
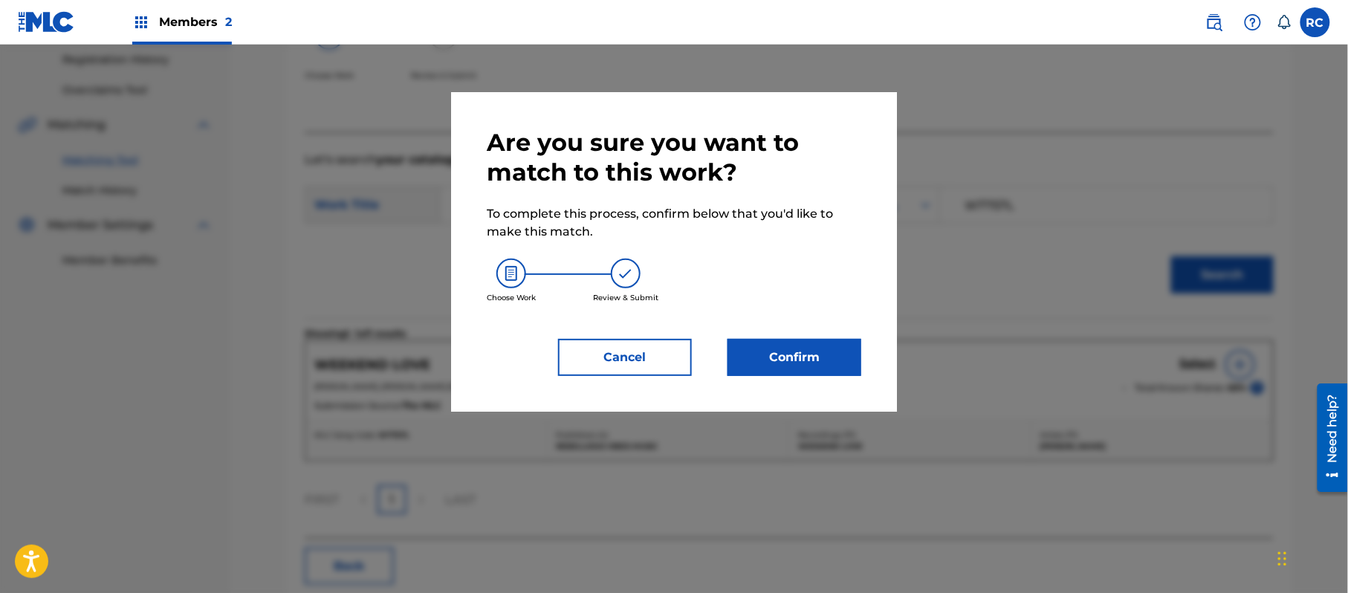
click at [779, 368] on button "Confirm" at bounding box center [794, 357] width 134 height 37
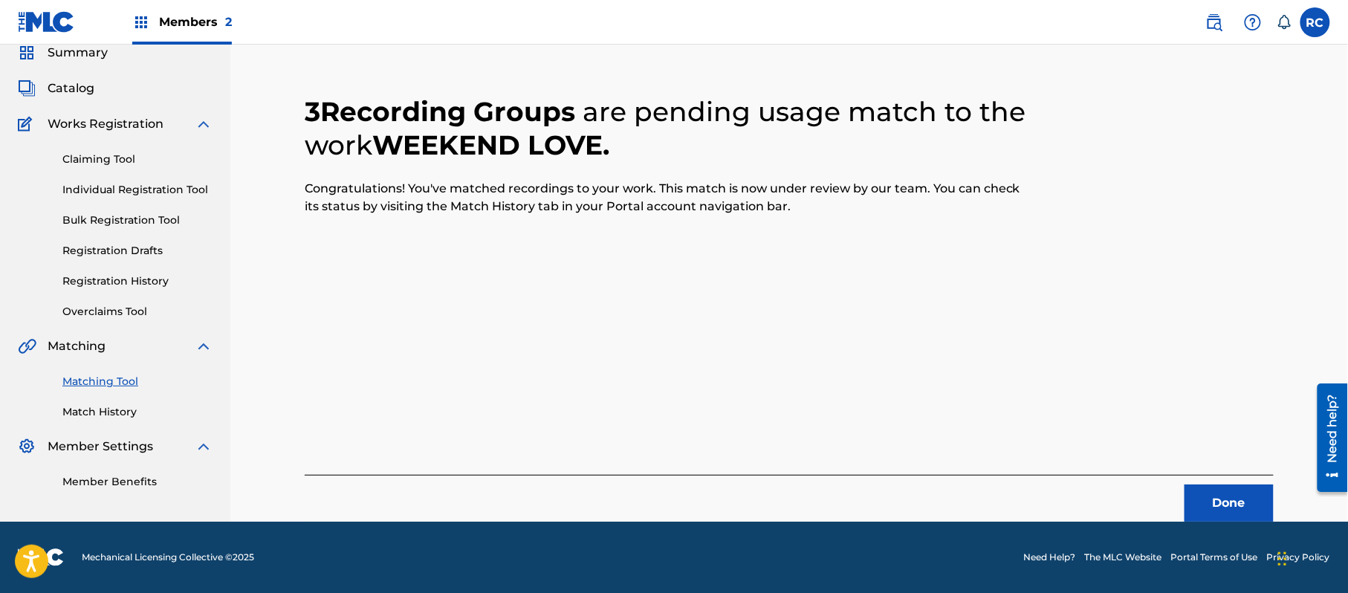
scroll to position [59, 0]
click at [1214, 506] on button "Done" at bounding box center [1228, 502] width 89 height 37
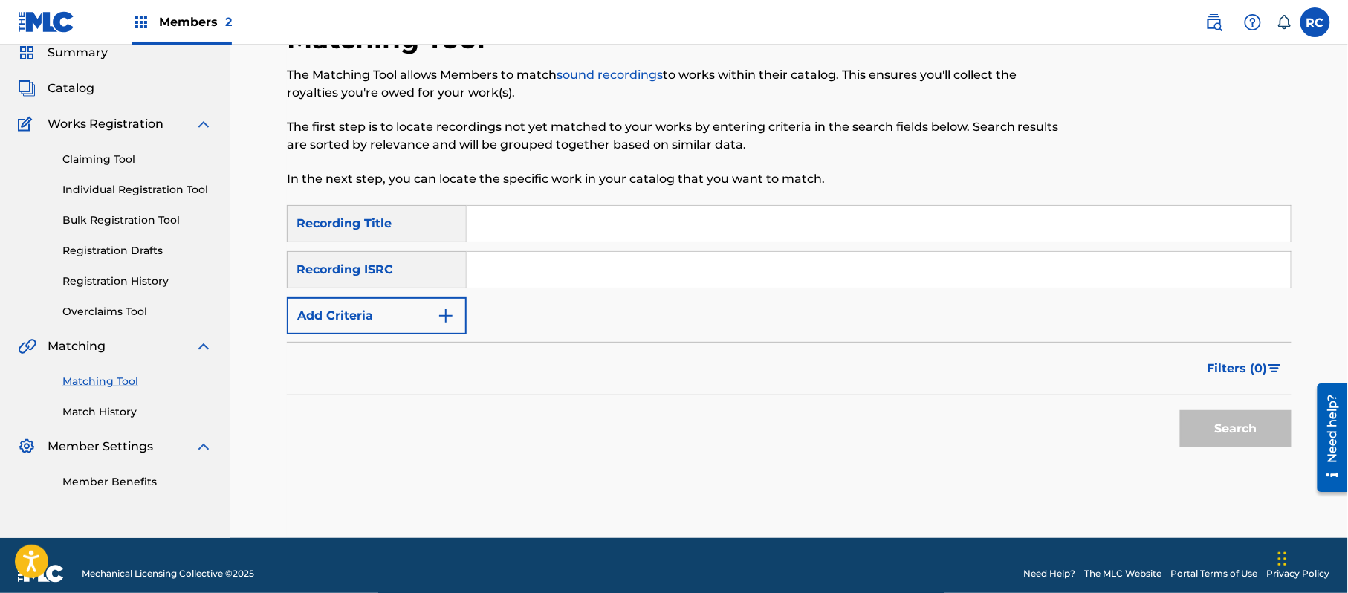
click at [518, 270] on input "Search Form" at bounding box center [879, 270] width 824 height 36
paste input "USUYG1300742"
type input "USUYG1300742"
click at [1231, 431] on button "Search" at bounding box center [1235, 428] width 111 height 37
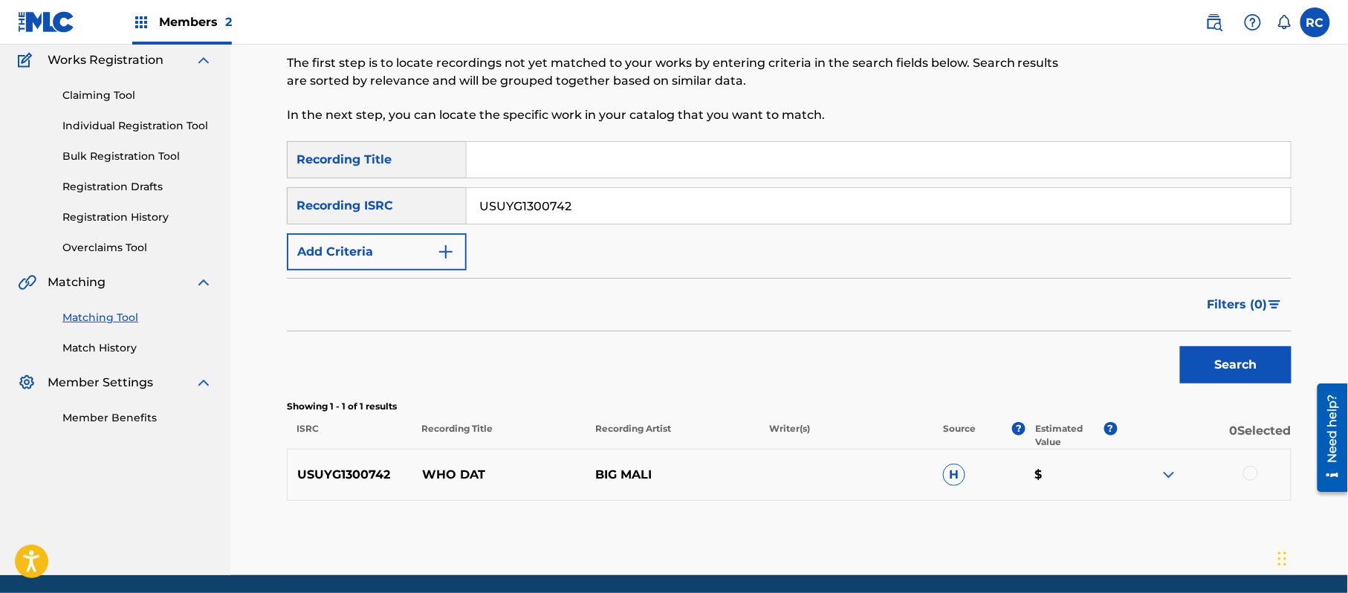
scroll to position [158, 0]
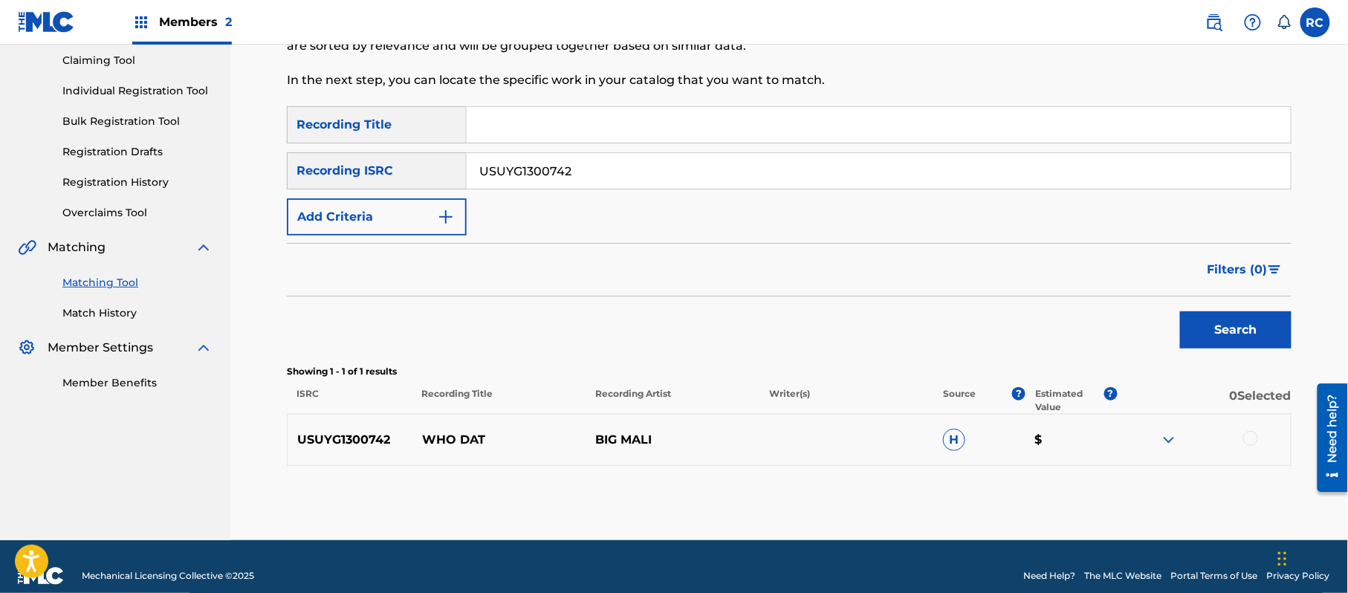
click at [1252, 438] on div at bounding box center [1250, 438] width 15 height 15
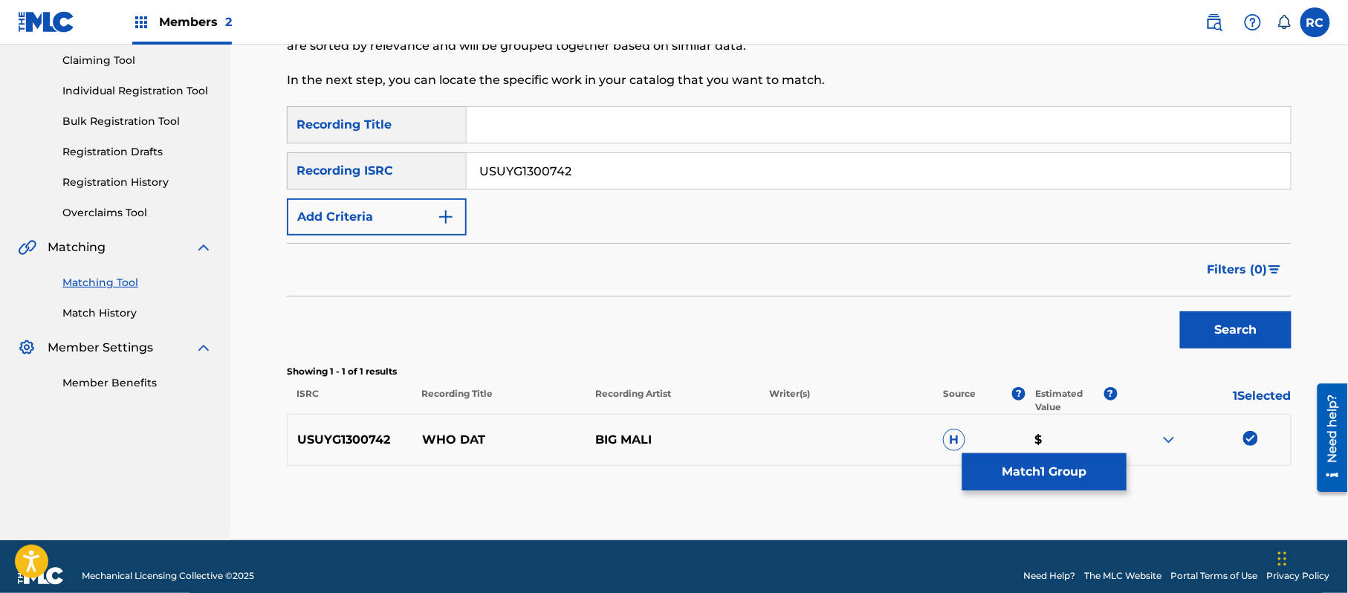
click at [1055, 473] on button "Match 1 Group" at bounding box center [1044, 471] width 164 height 37
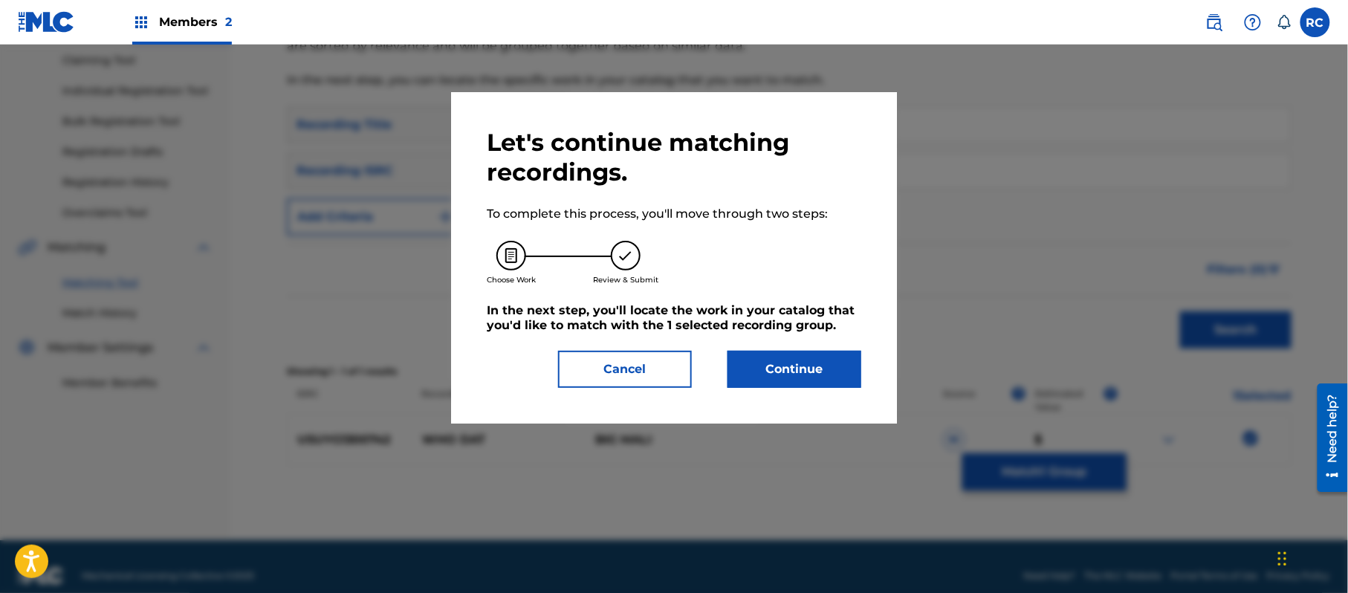
click at [788, 368] on button "Continue" at bounding box center [794, 369] width 134 height 37
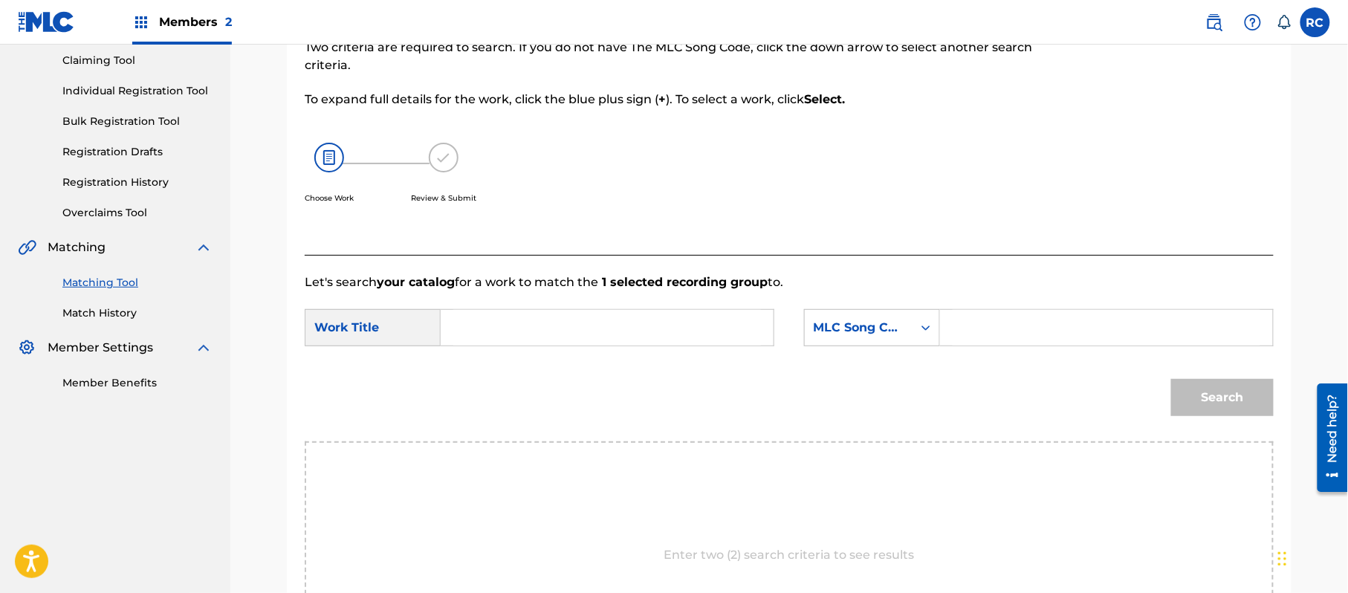
click at [481, 325] on input "Search Form" at bounding box center [607, 328] width 308 height 36
paste input "Who Dat WC4851"
click at [577, 339] on input "Who Dat WC4851" at bounding box center [607, 328] width 308 height 36
type input "Who Dat"
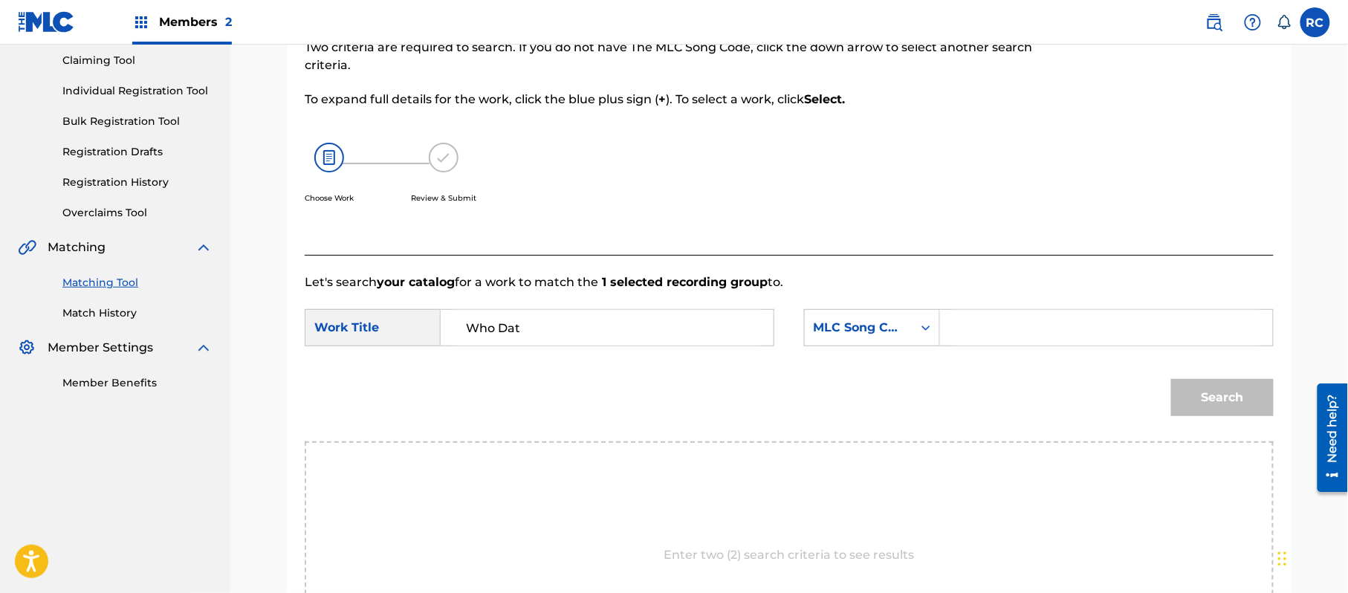
click at [1031, 331] on input "Search Form" at bounding box center [1106, 328] width 308 height 36
paste input "WC4851"
type input "WC4851"
click at [1210, 410] on button "Search" at bounding box center [1222, 397] width 103 height 37
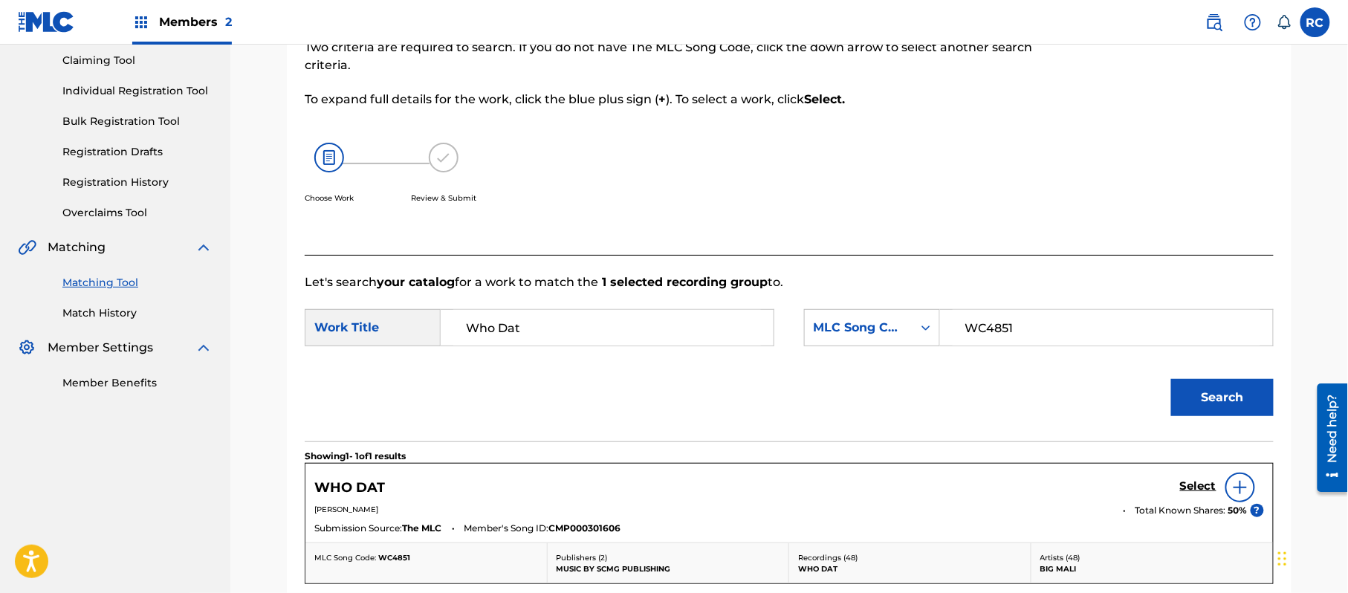
click at [1189, 484] on h5 "Select" at bounding box center [1198, 486] width 36 height 14
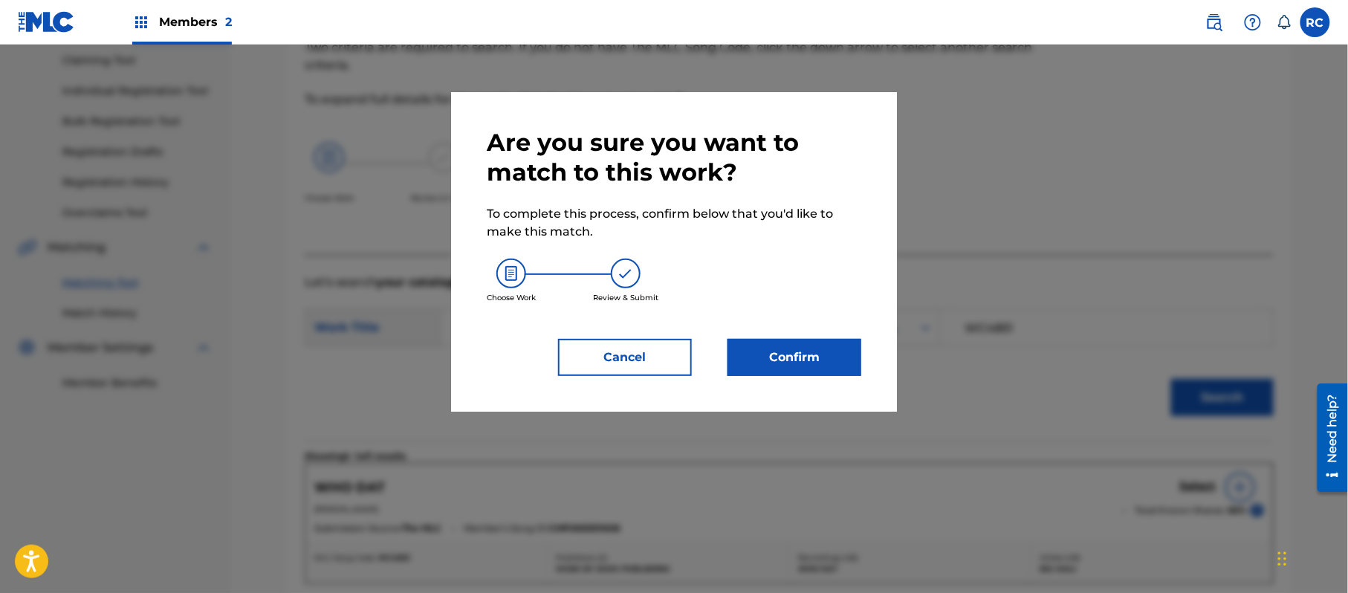
click at [828, 357] on button "Confirm" at bounding box center [794, 357] width 134 height 37
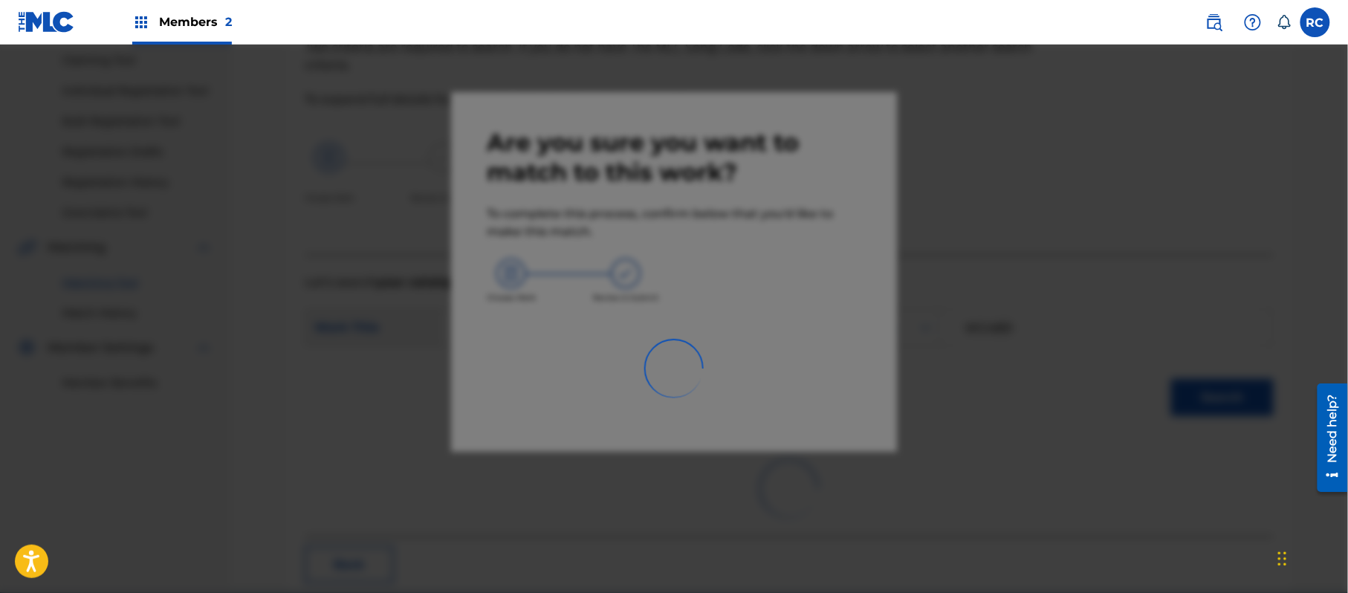
scroll to position [59, 0]
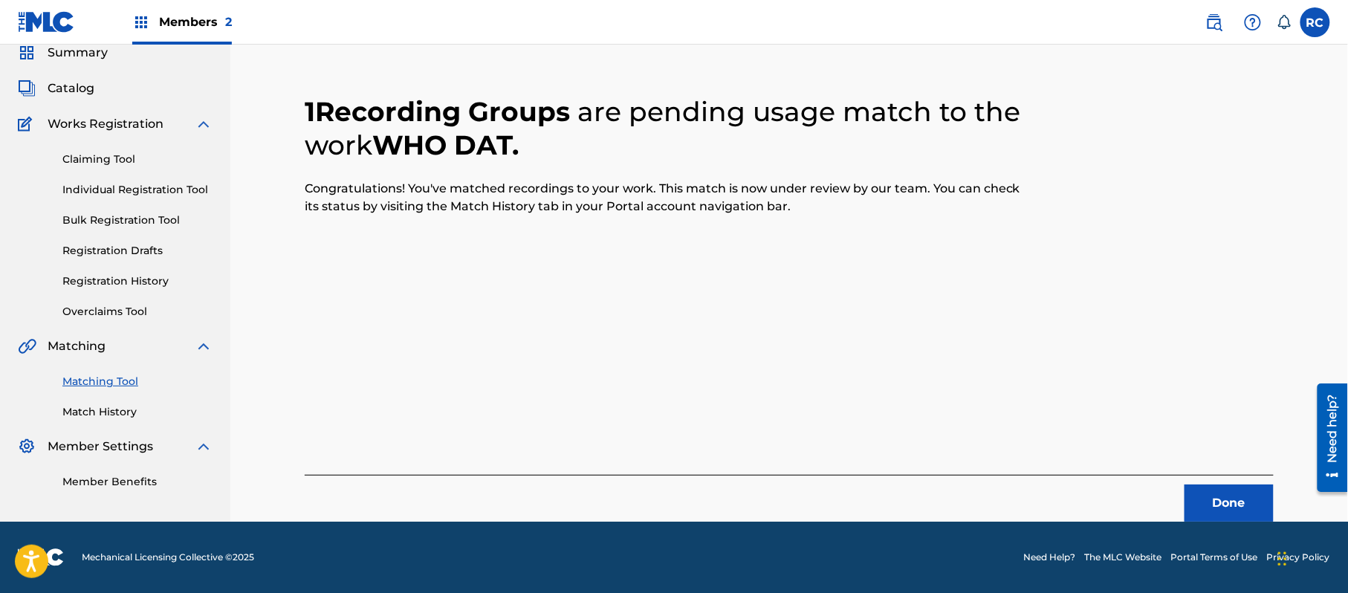
click at [1207, 488] on div "Done" at bounding box center [789, 498] width 969 height 47
click at [1227, 497] on button "Done" at bounding box center [1228, 502] width 89 height 37
